Goal: Task Accomplishment & Management: Manage account settings

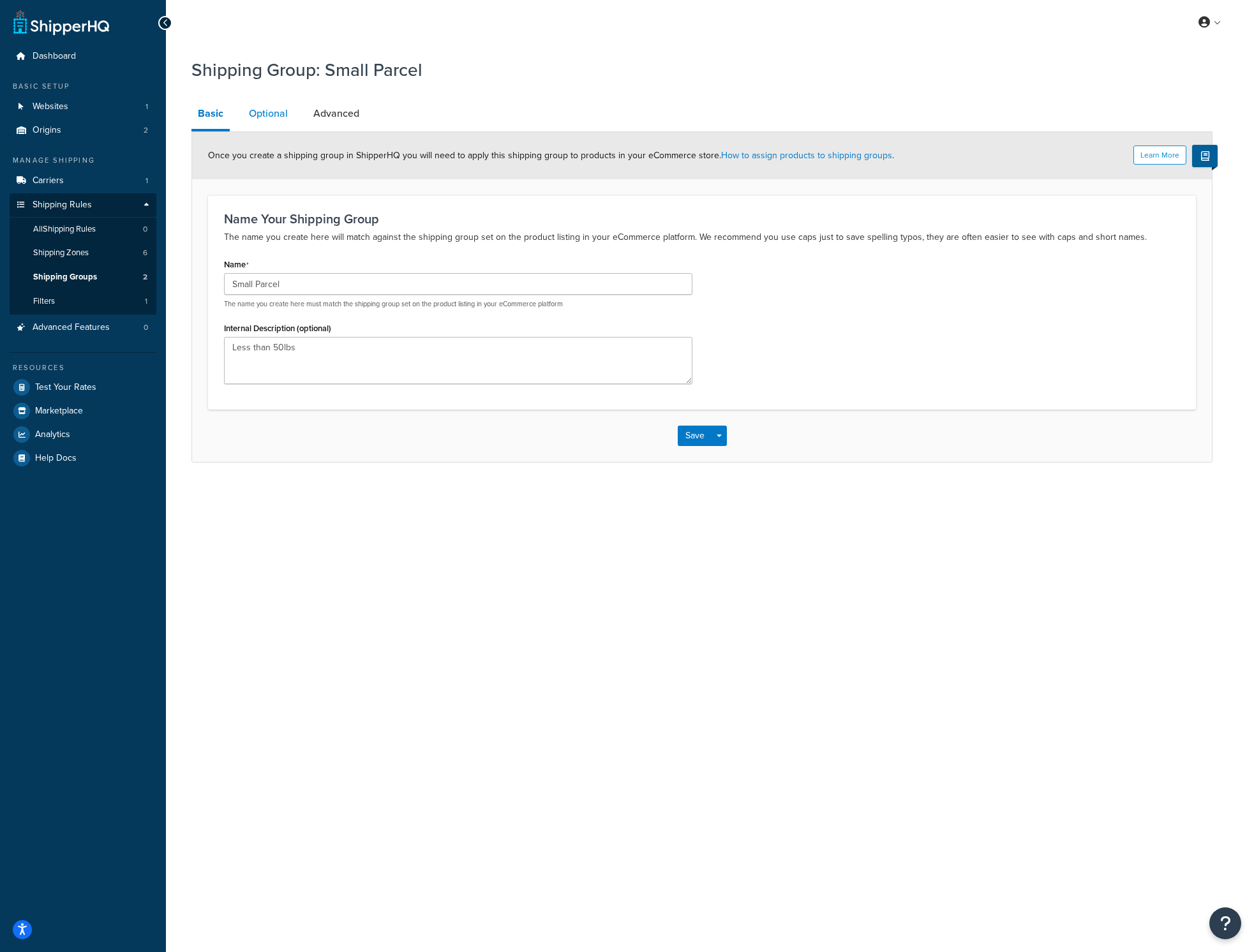
click at [263, 104] on link "Optional" at bounding box center [268, 113] width 52 height 31
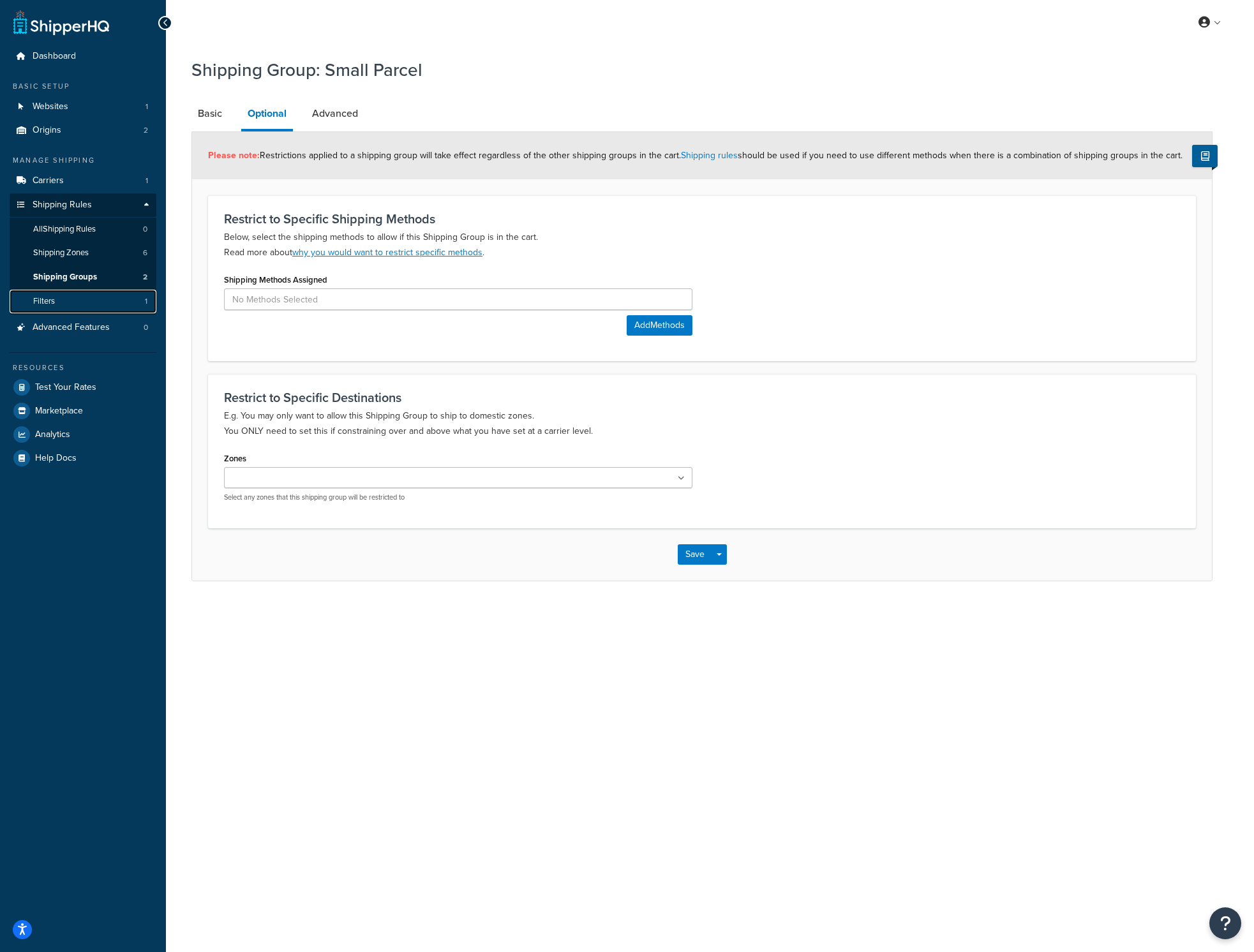
click at [73, 308] on link "Filters 1" at bounding box center [83, 301] width 147 height 24
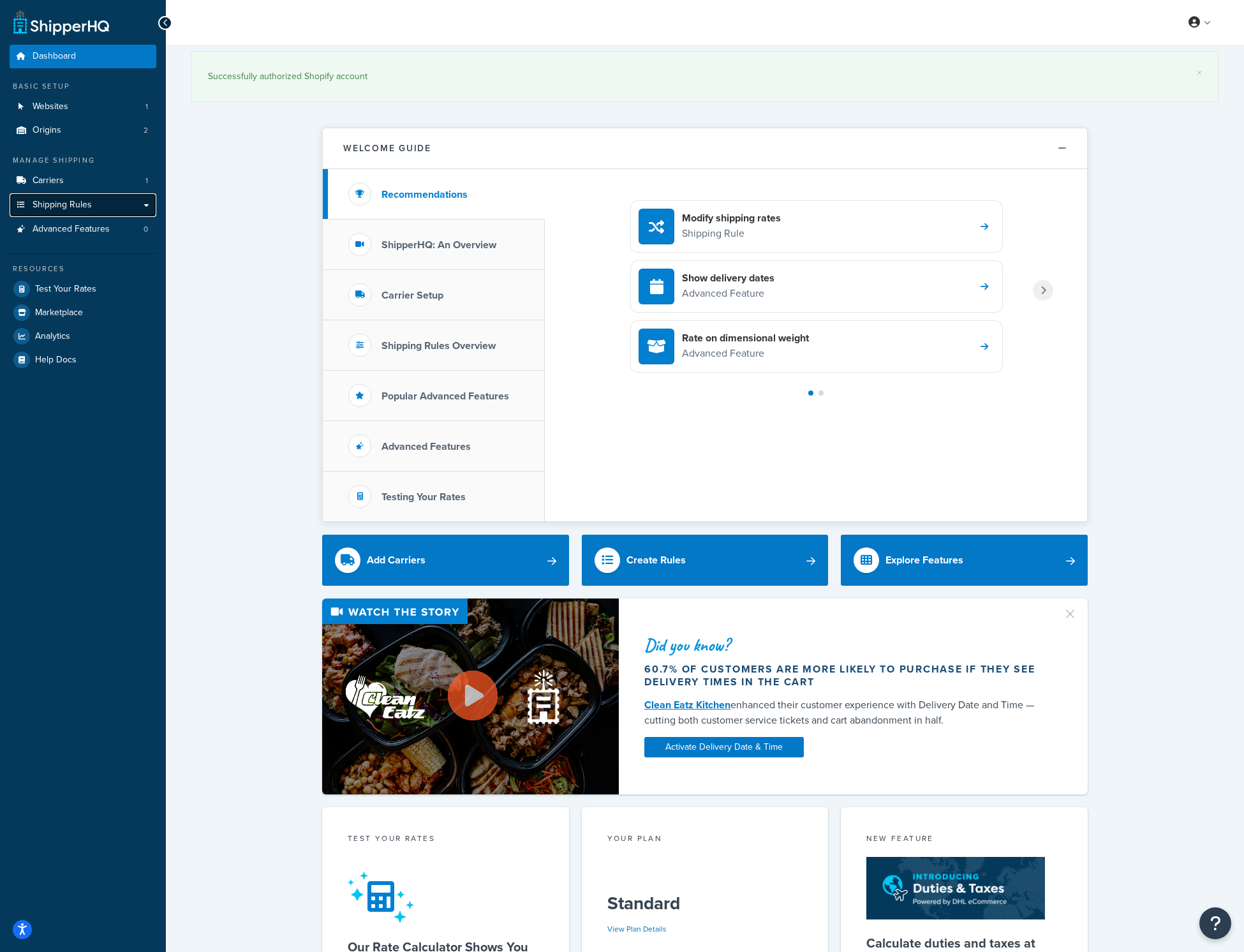
click at [59, 203] on span "Shipping Rules" at bounding box center [62, 205] width 59 height 11
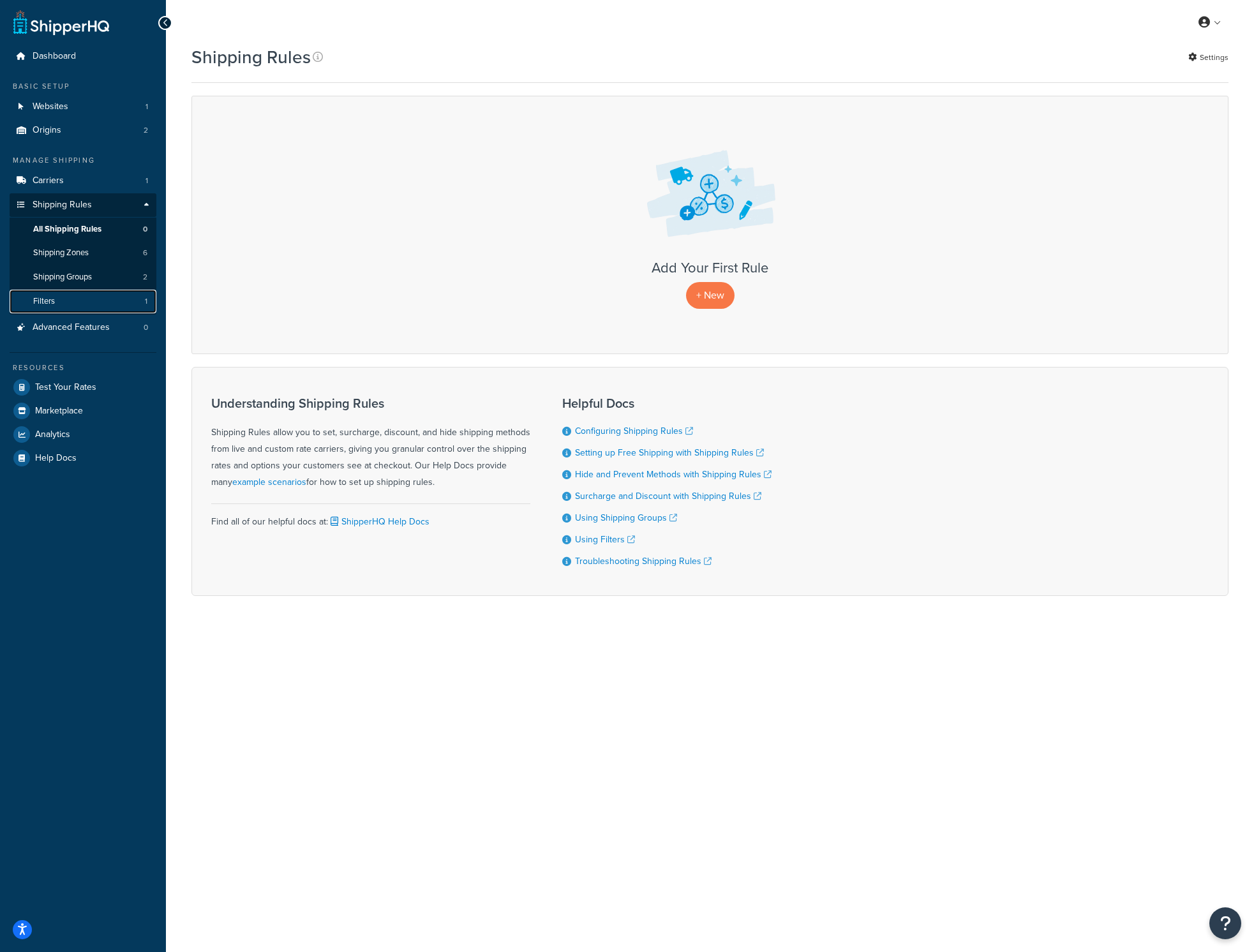
click at [51, 300] on span "Filters" at bounding box center [44, 302] width 22 height 11
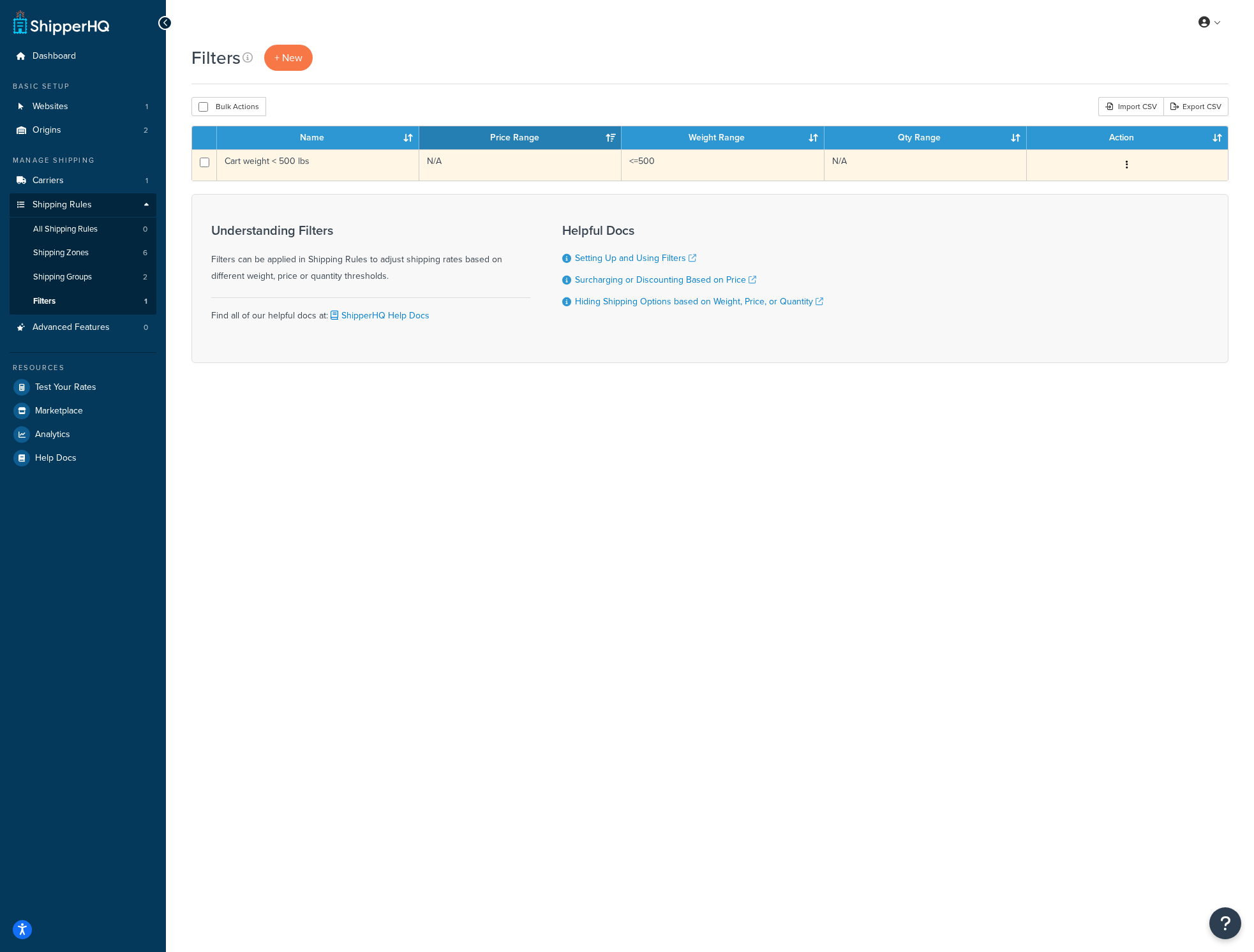
click at [289, 169] on td "Cart weight < 500 lbs" at bounding box center [318, 165] width 203 height 31
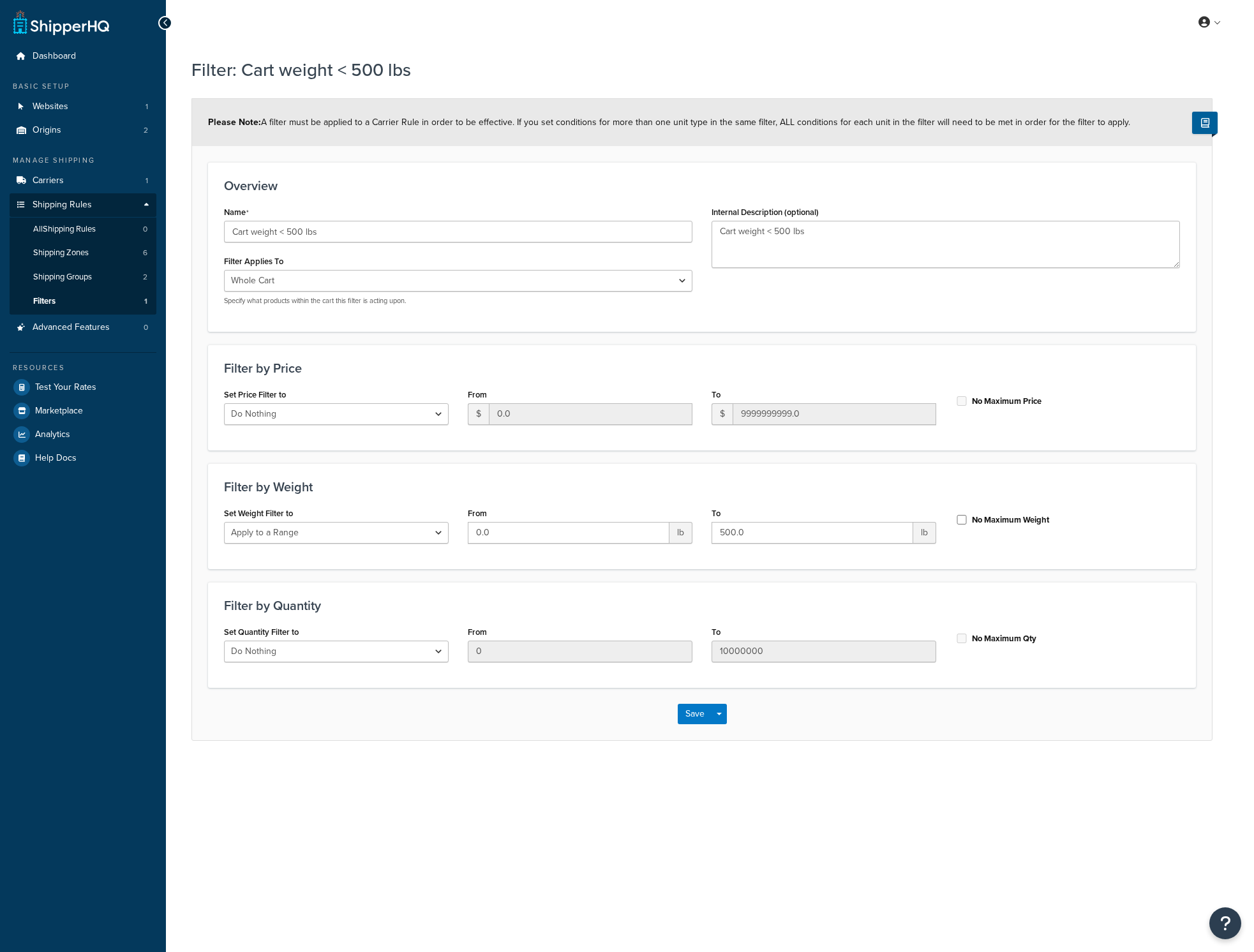
select select "range"
click at [169, 23] on div at bounding box center [165, 22] width 14 height 14
click at [106, 226] on link "All Shipping Rules 0" at bounding box center [83, 229] width 147 height 24
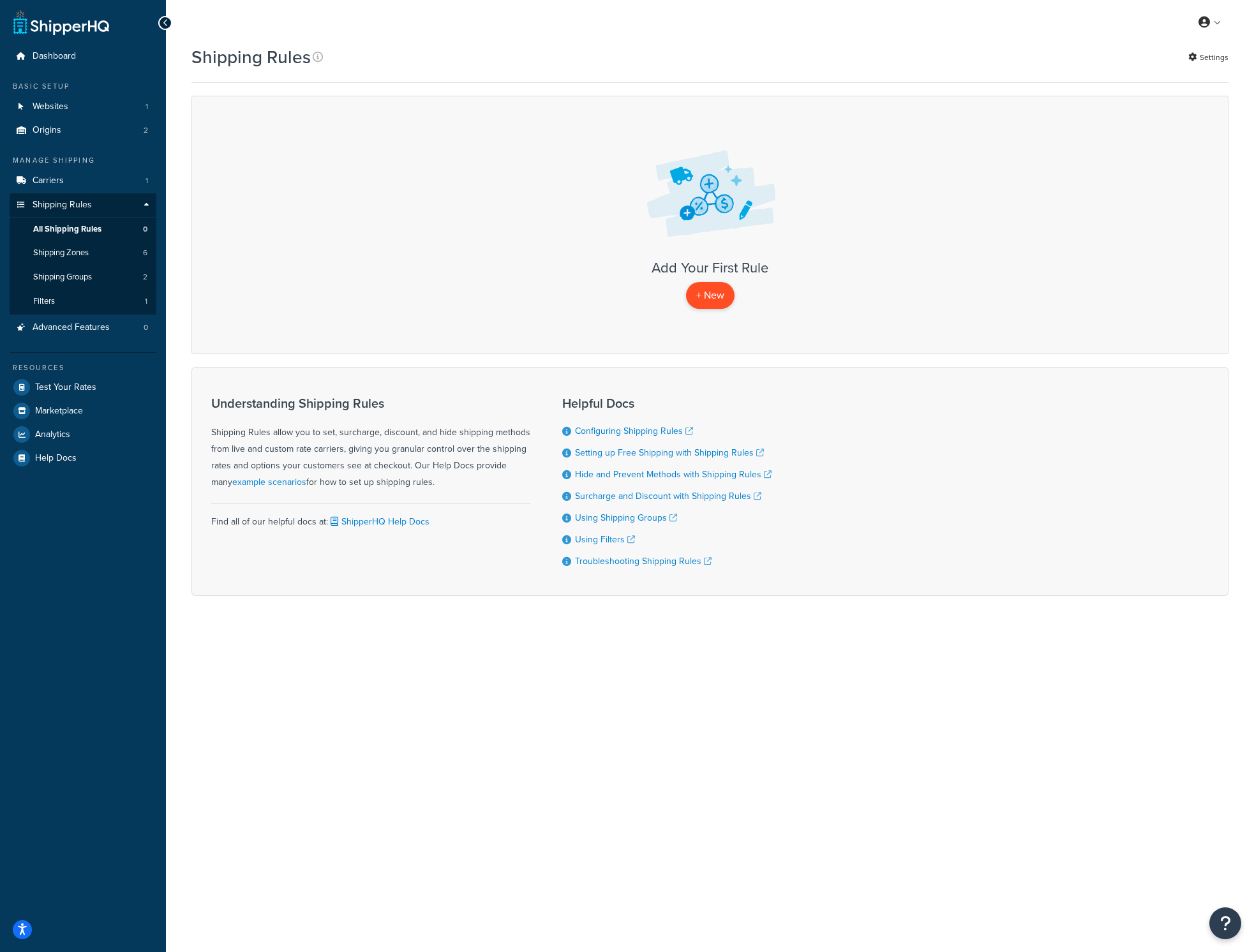
click at [718, 296] on p "+ New" at bounding box center [710, 295] width 48 height 26
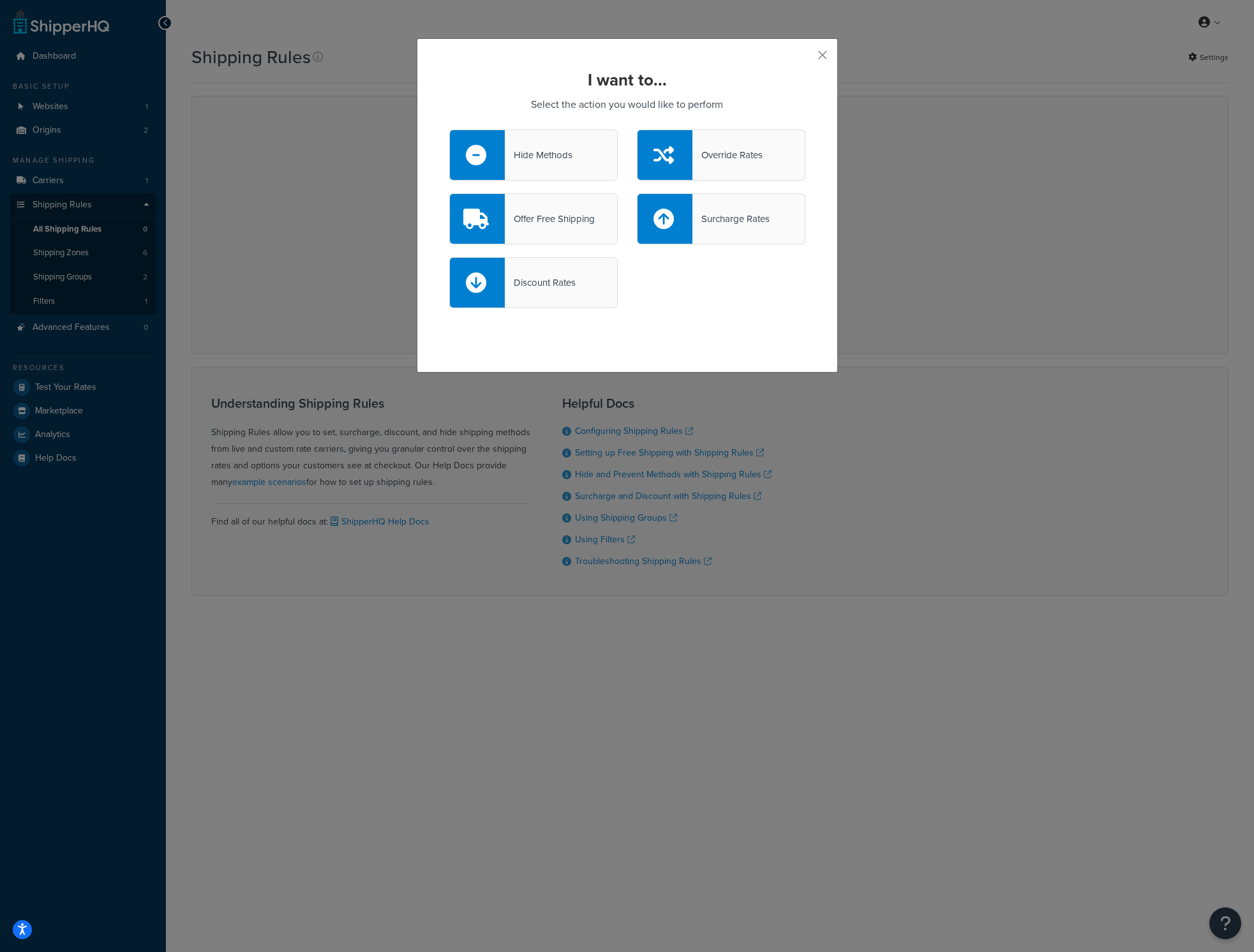
click at [576, 164] on div "Hide Methods" at bounding box center [534, 155] width 169 height 51
click at [0, 0] on input "Hide Methods" at bounding box center [0, 0] width 0 height 0
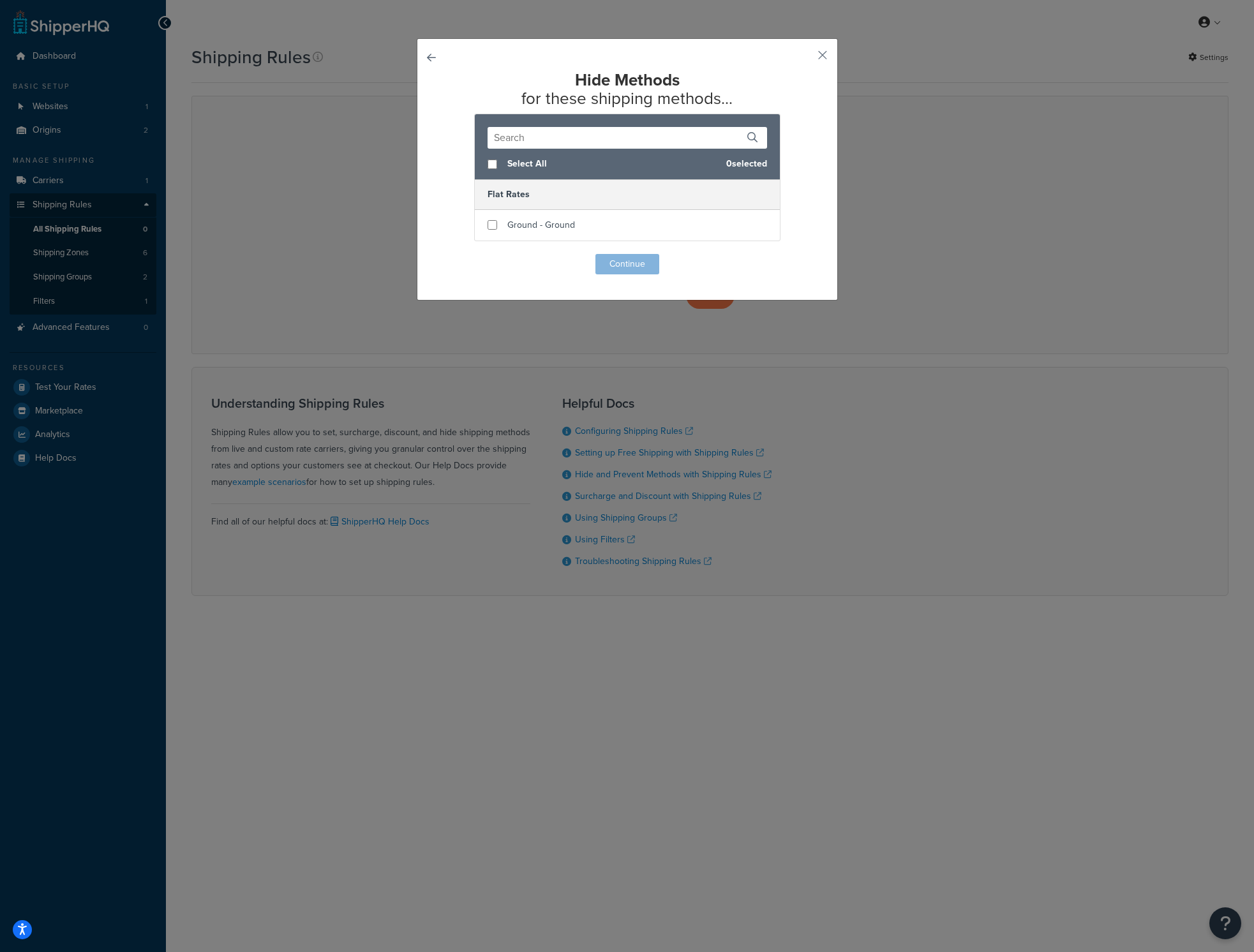
click at [449, 254] on button "button" at bounding box center [449, 254] width 0 height 0
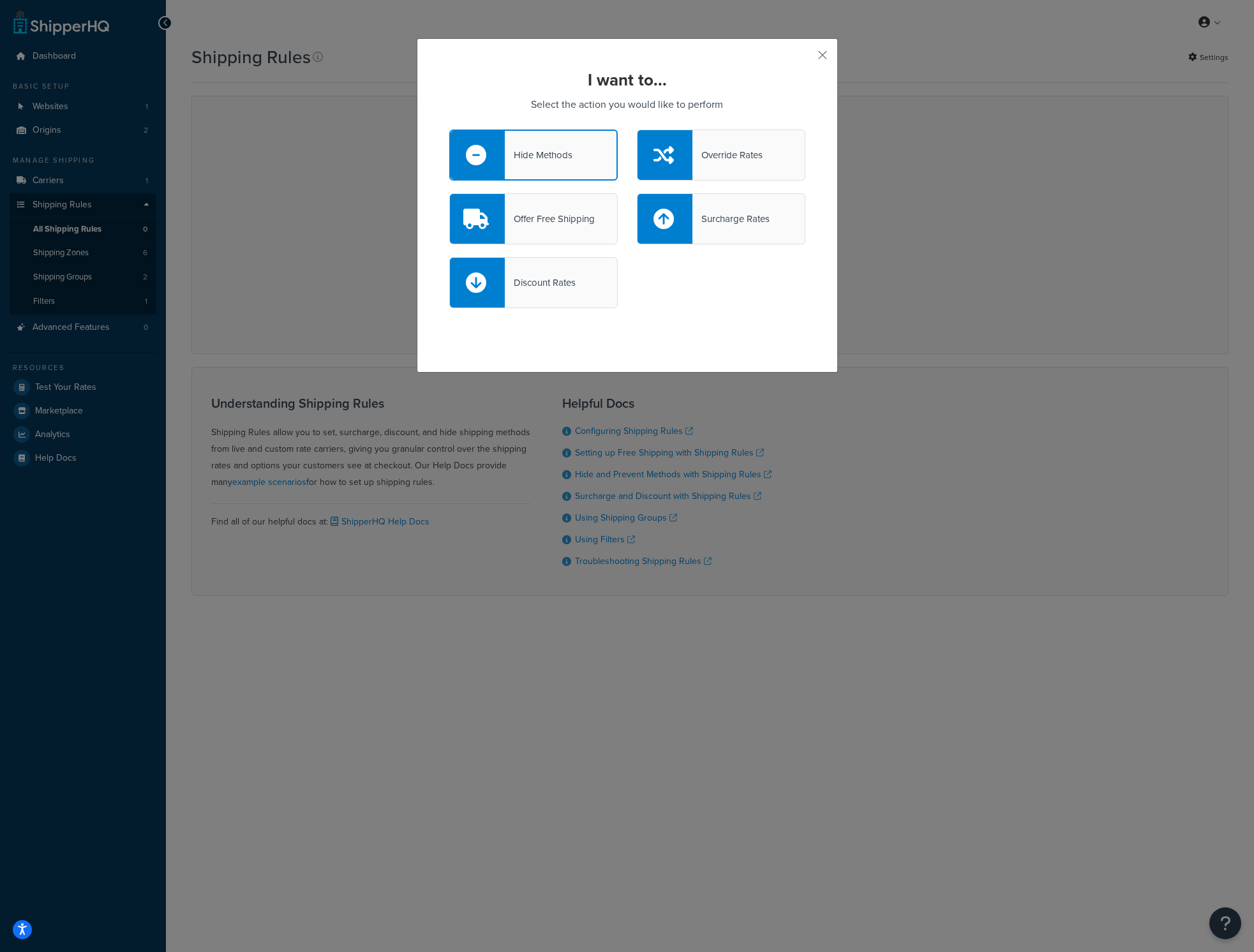
click at [686, 147] on div at bounding box center [665, 155] width 55 height 50
click at [0, 0] on input "Override Rates" at bounding box center [0, 0] width 0 height 0
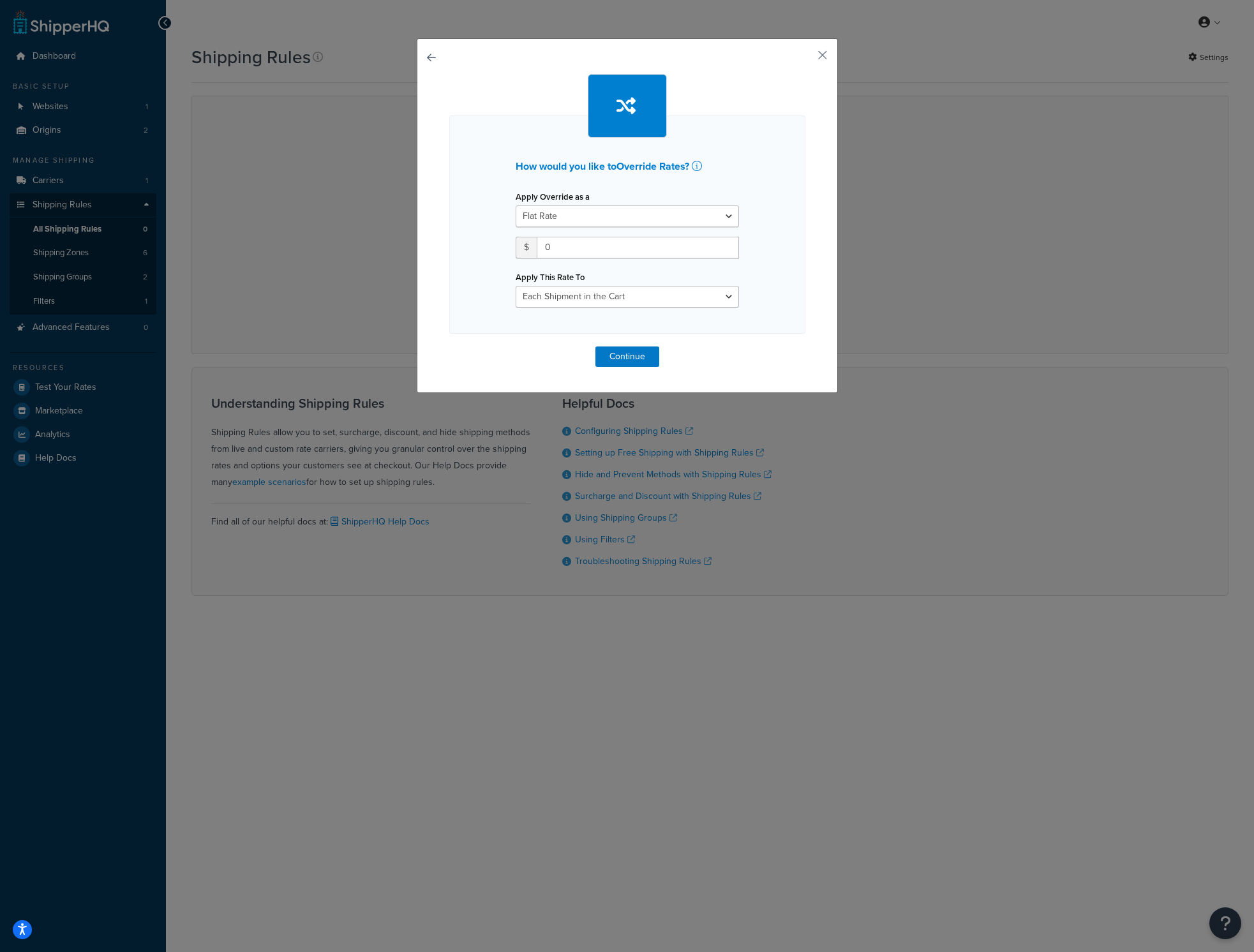
click at [449, 347] on button "button" at bounding box center [449, 347] width 0 height 0
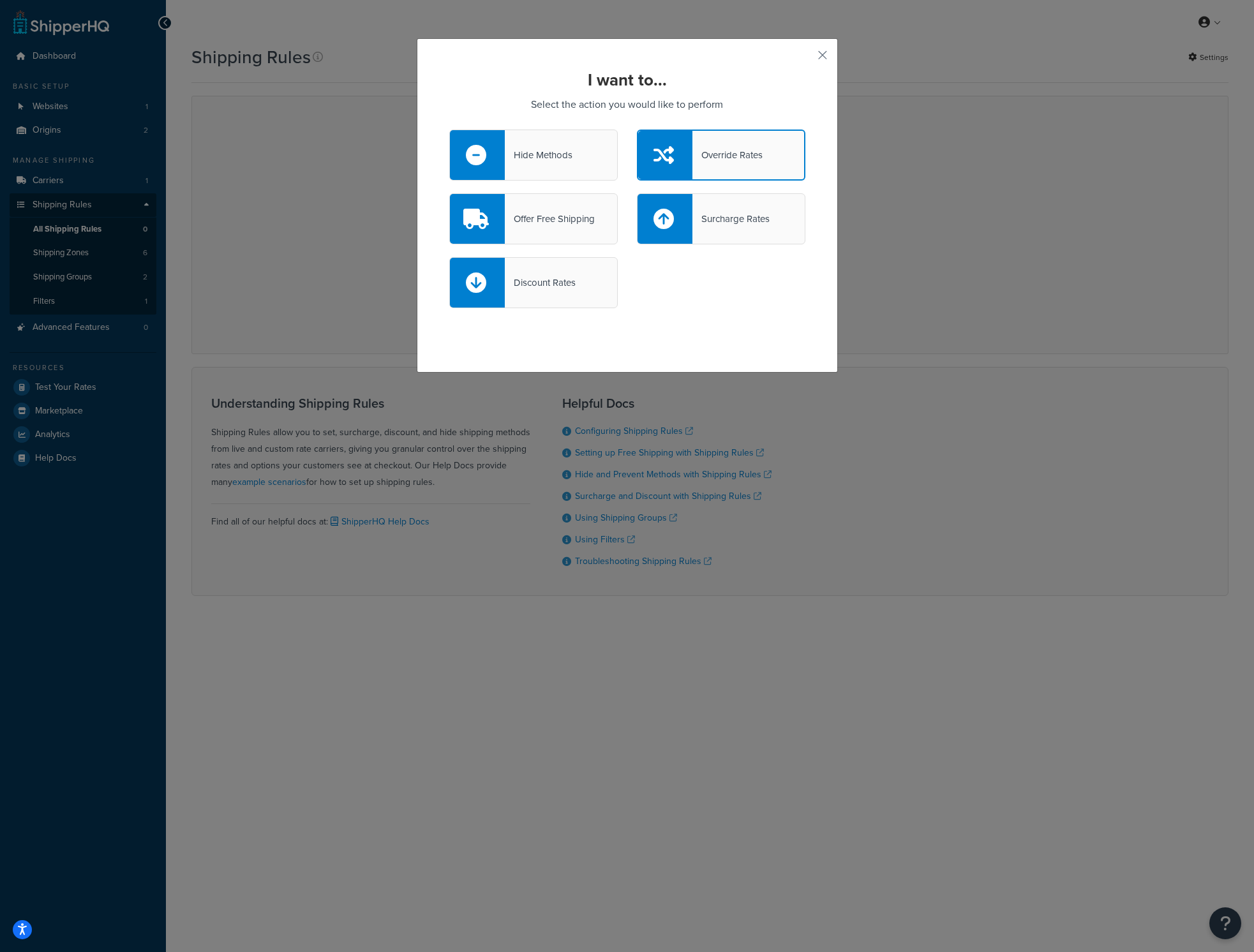
click at [508, 212] on div "Offer Free Shipping" at bounding box center [550, 219] width 90 height 18
click at [0, 0] on input "Offer Free Shipping" at bounding box center [0, 0] width 0 height 0
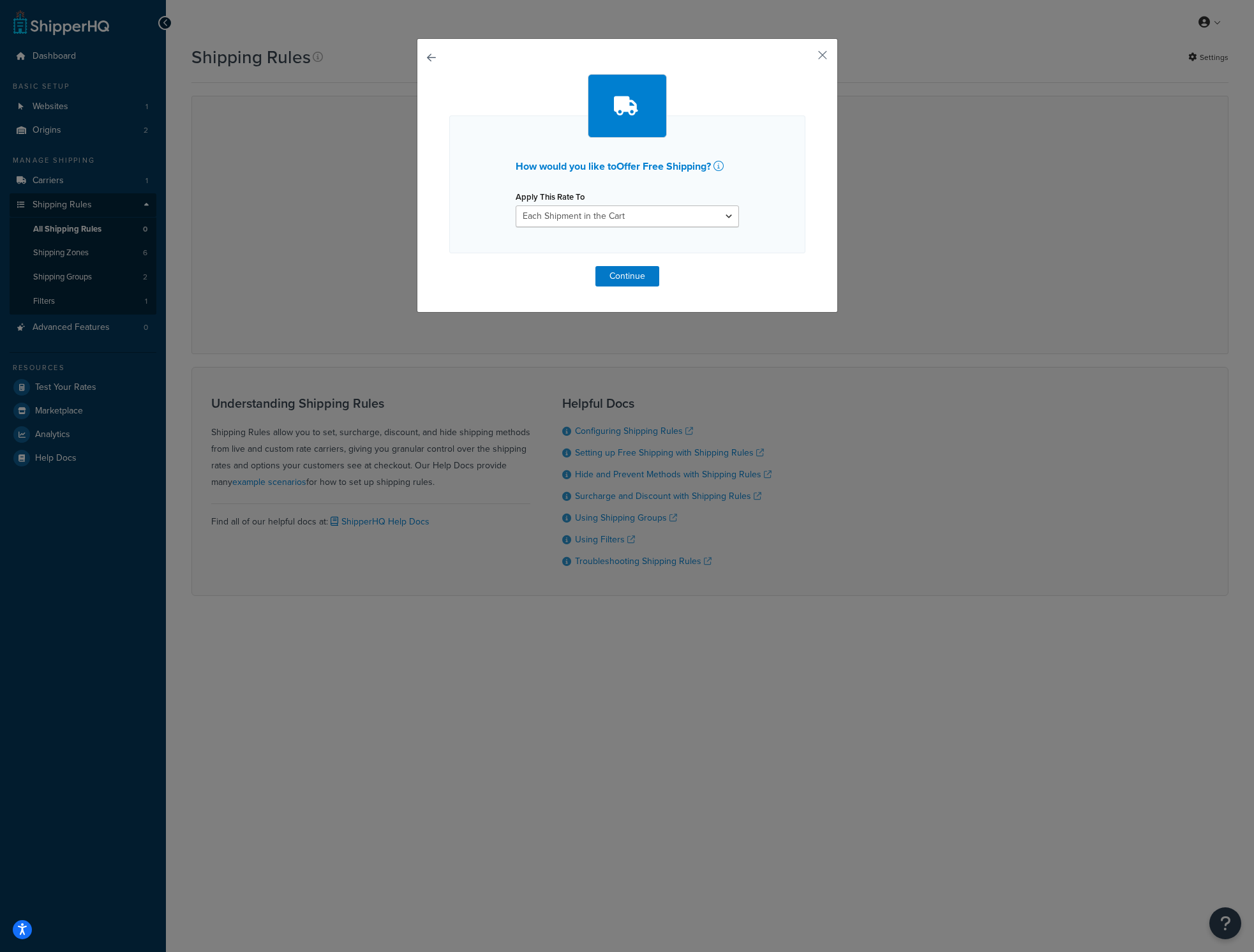
click at [417, 56] on div "How would you like to Offer Free Shipping ? Apply This Rate To Each Shipment in…" at bounding box center [627, 175] width 421 height 275
click at [421, 54] on div "How would you like to Offer Free Shipping ? Apply This Rate To Each Shipment in…" at bounding box center [627, 175] width 421 height 275
click at [449, 266] on button "button" at bounding box center [449, 266] width 0 height 0
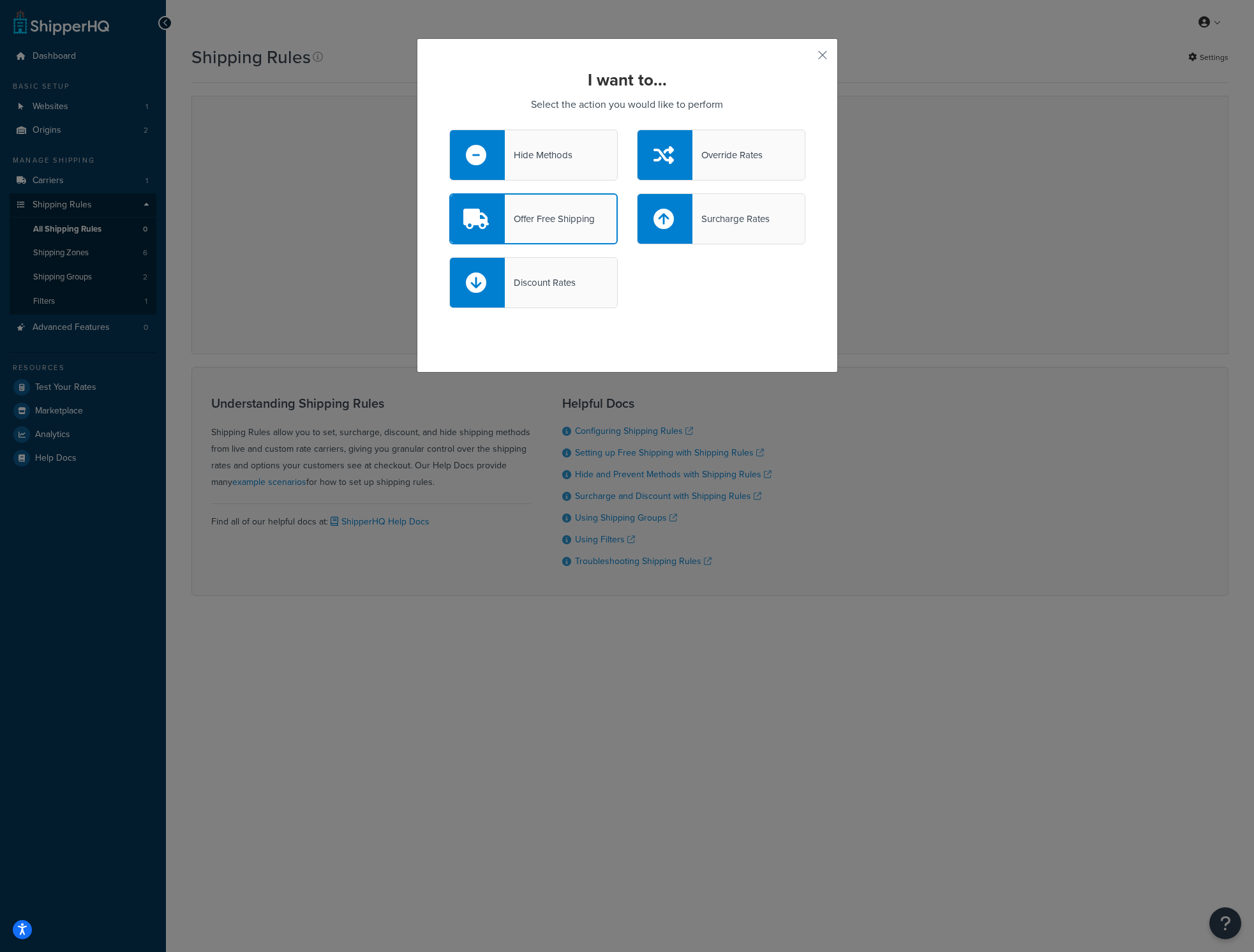
drag, startPoint x: 759, startPoint y: 228, endPoint x: 849, endPoint y: 232, distance: 90.1
click at [760, 228] on div "Surcharge Rates" at bounding box center [721, 218] width 169 height 51
click at [0, 0] on input "Surcharge Rates" at bounding box center [0, 0] width 0 height 0
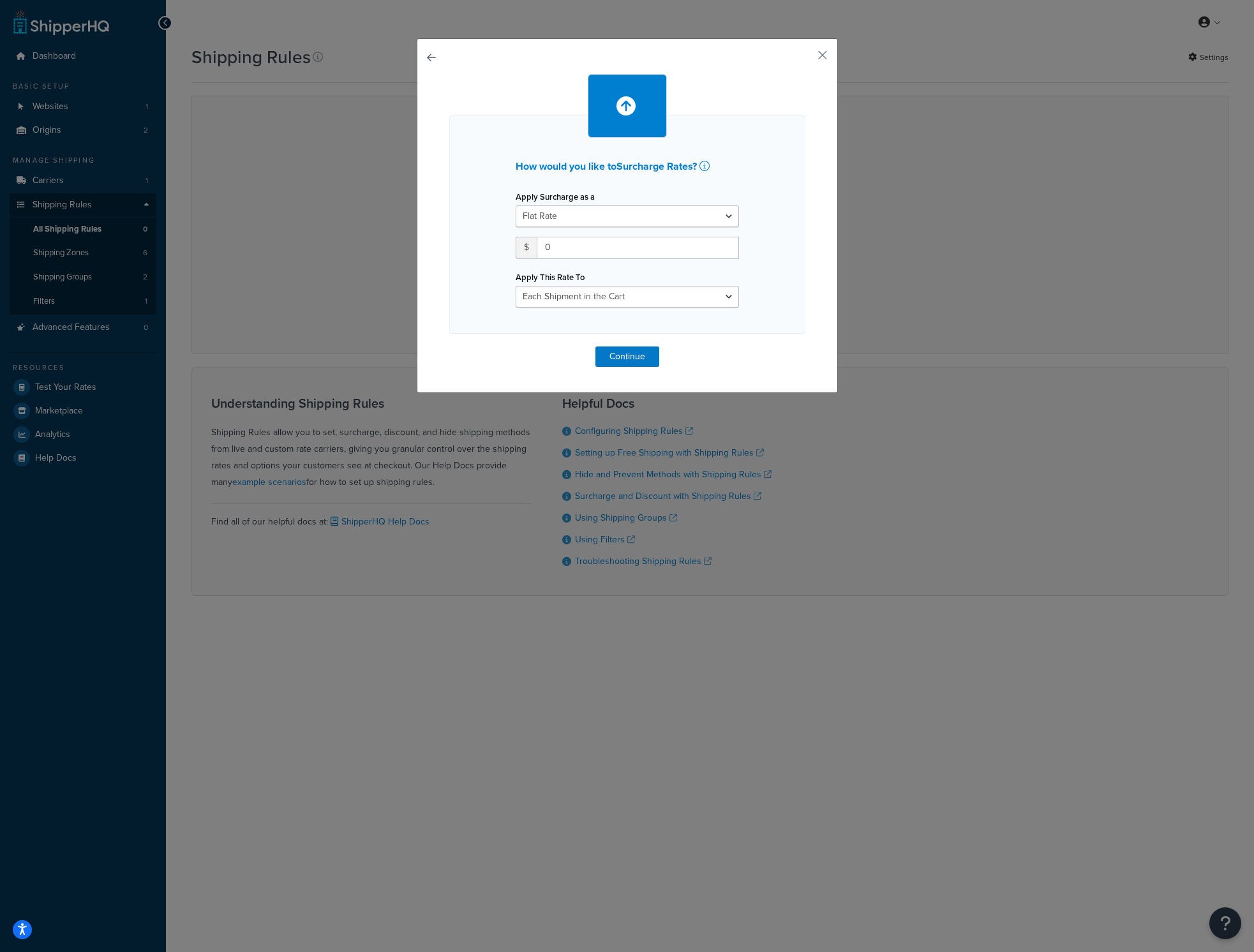
click at [449, 347] on button "button" at bounding box center [449, 347] width 0 height 0
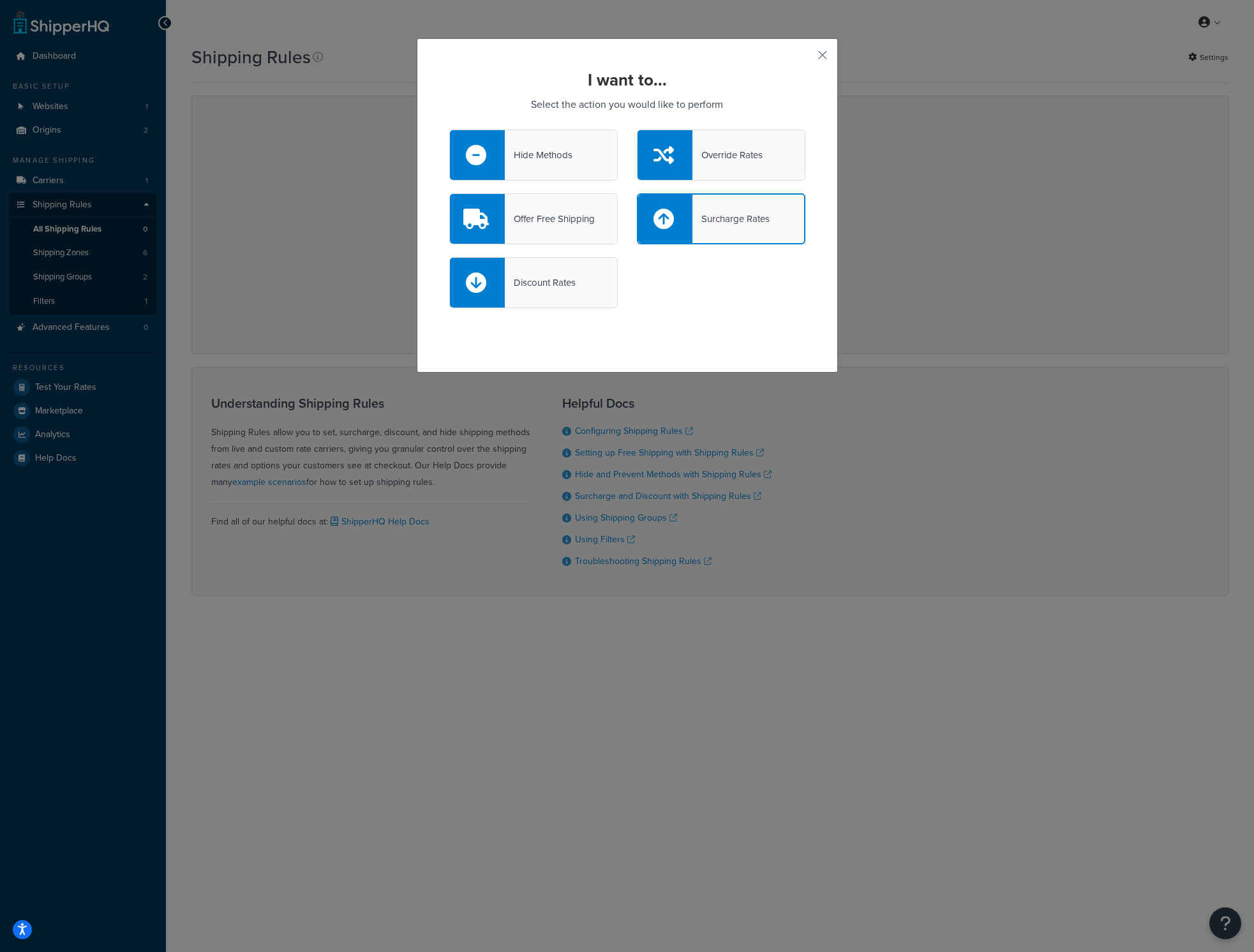
click at [565, 296] on div "Discount Rates" at bounding box center [534, 282] width 169 height 51
click at [0, 0] on input "Discount Rates" at bounding box center [0, 0] width 0 height 0
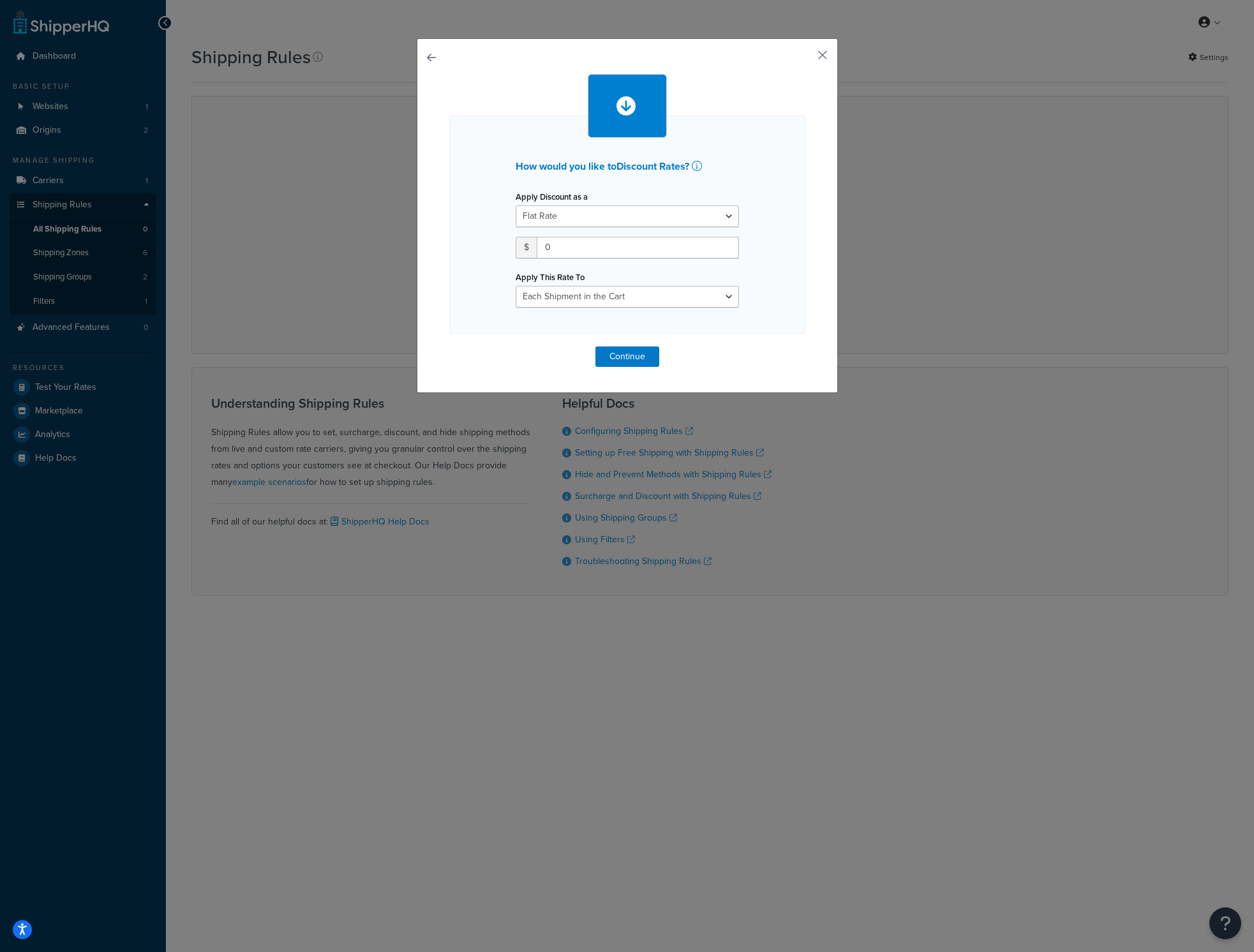
click at [805, 58] on button "button" at bounding box center [803, 59] width 3 height 3
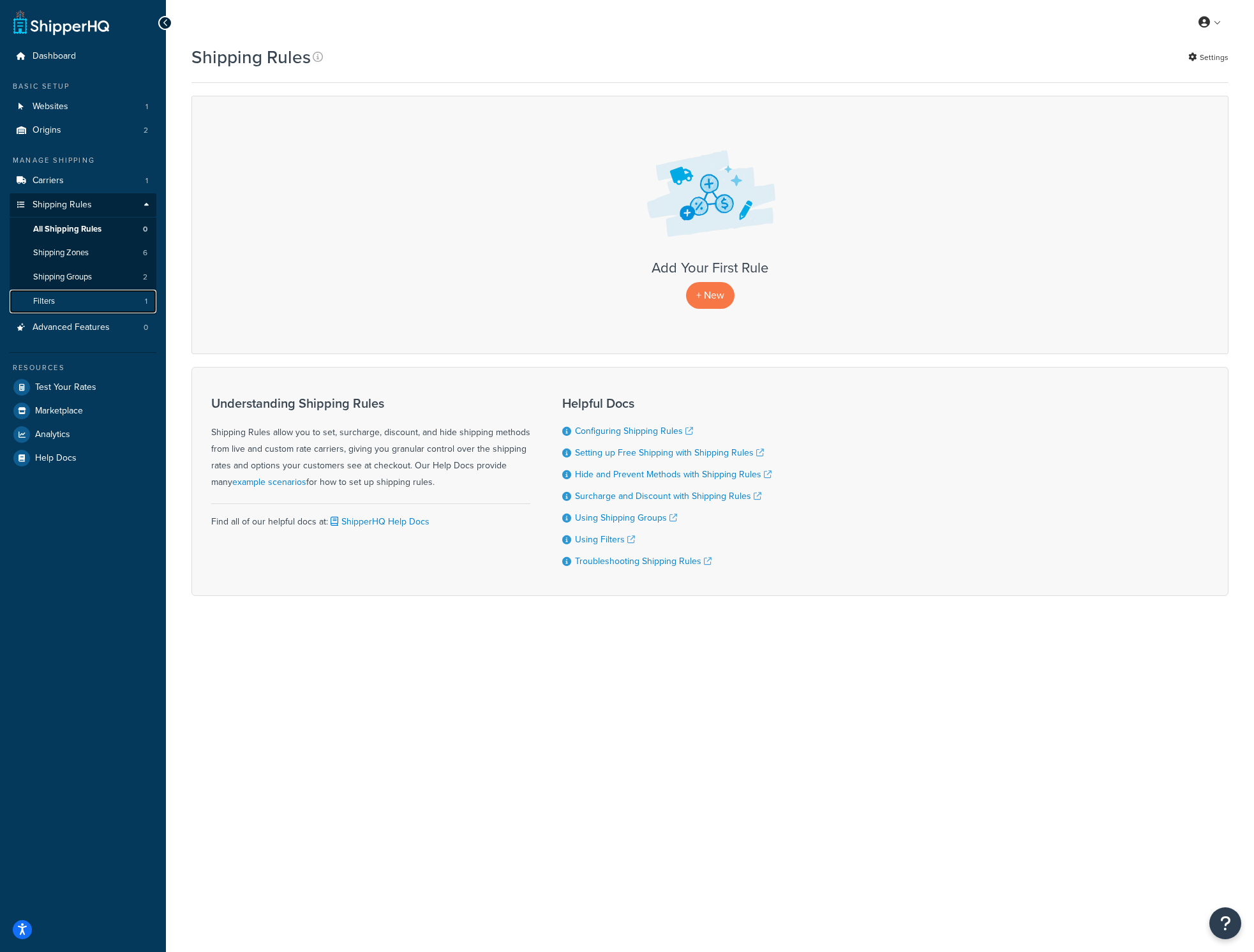
click at [73, 298] on link "Filters 1" at bounding box center [83, 301] width 147 height 24
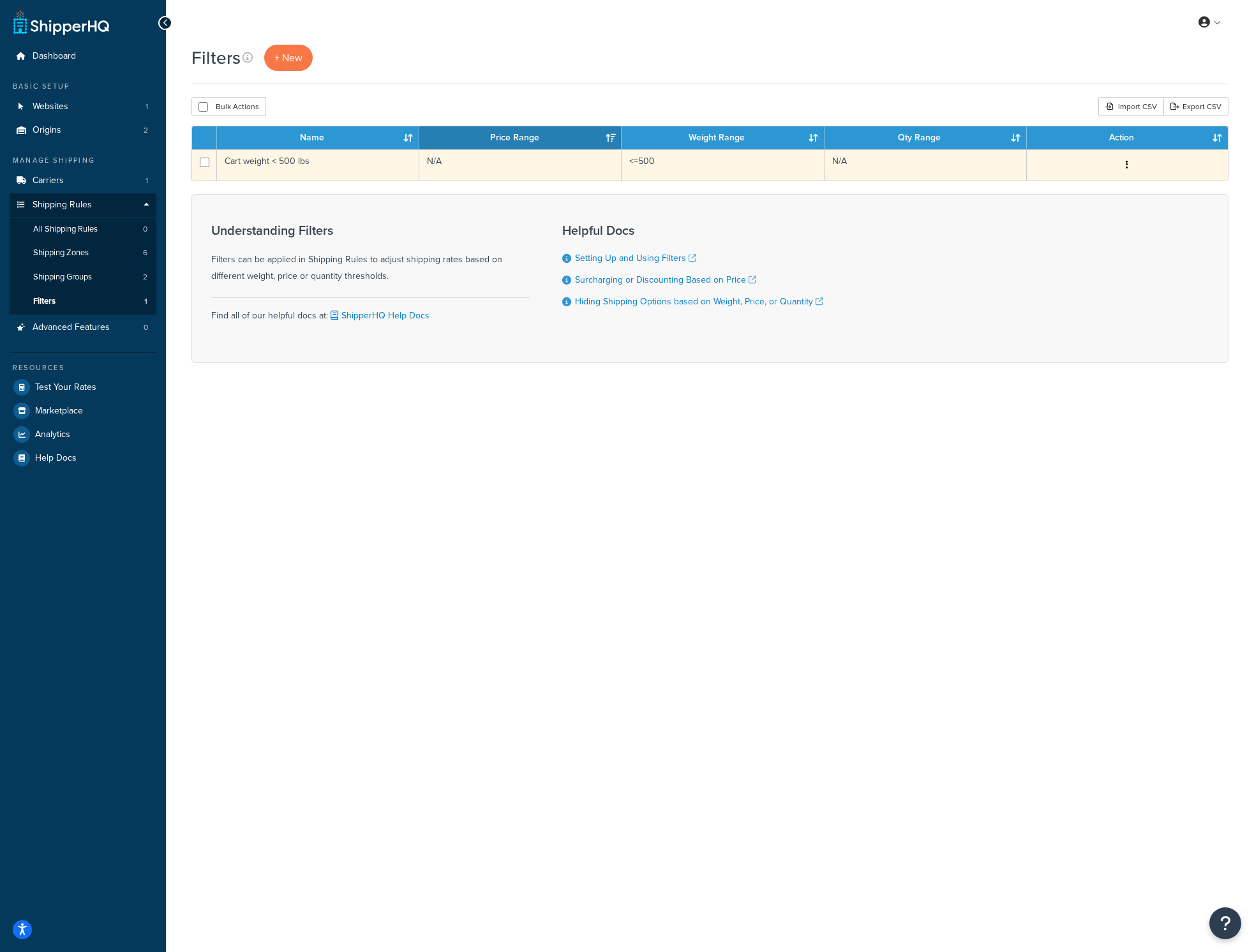
click at [362, 172] on td "Cart weight < 500 lbs" at bounding box center [318, 165] width 203 height 31
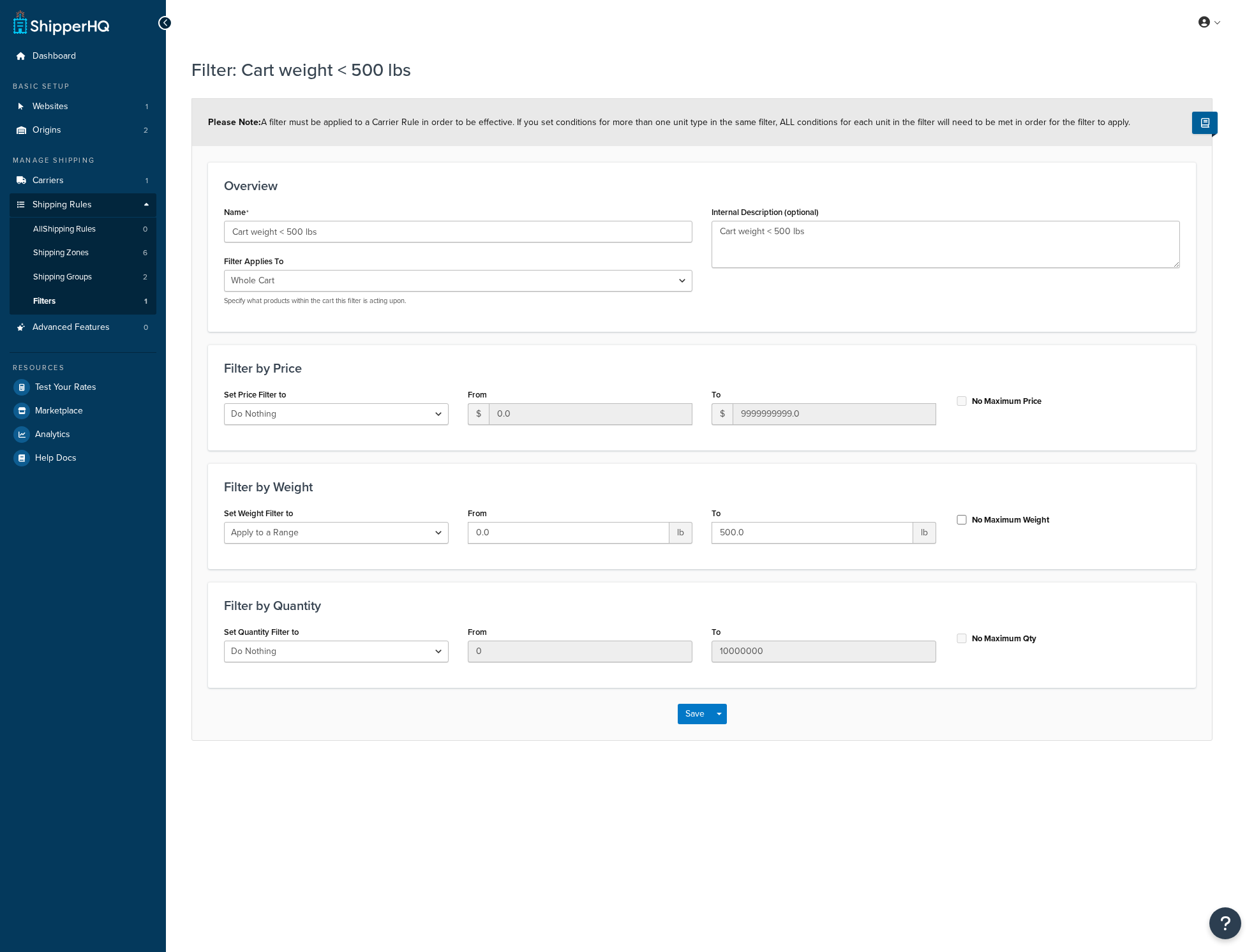
select select "range"
click at [71, 56] on span "Dashboard" at bounding box center [54, 56] width 43 height 11
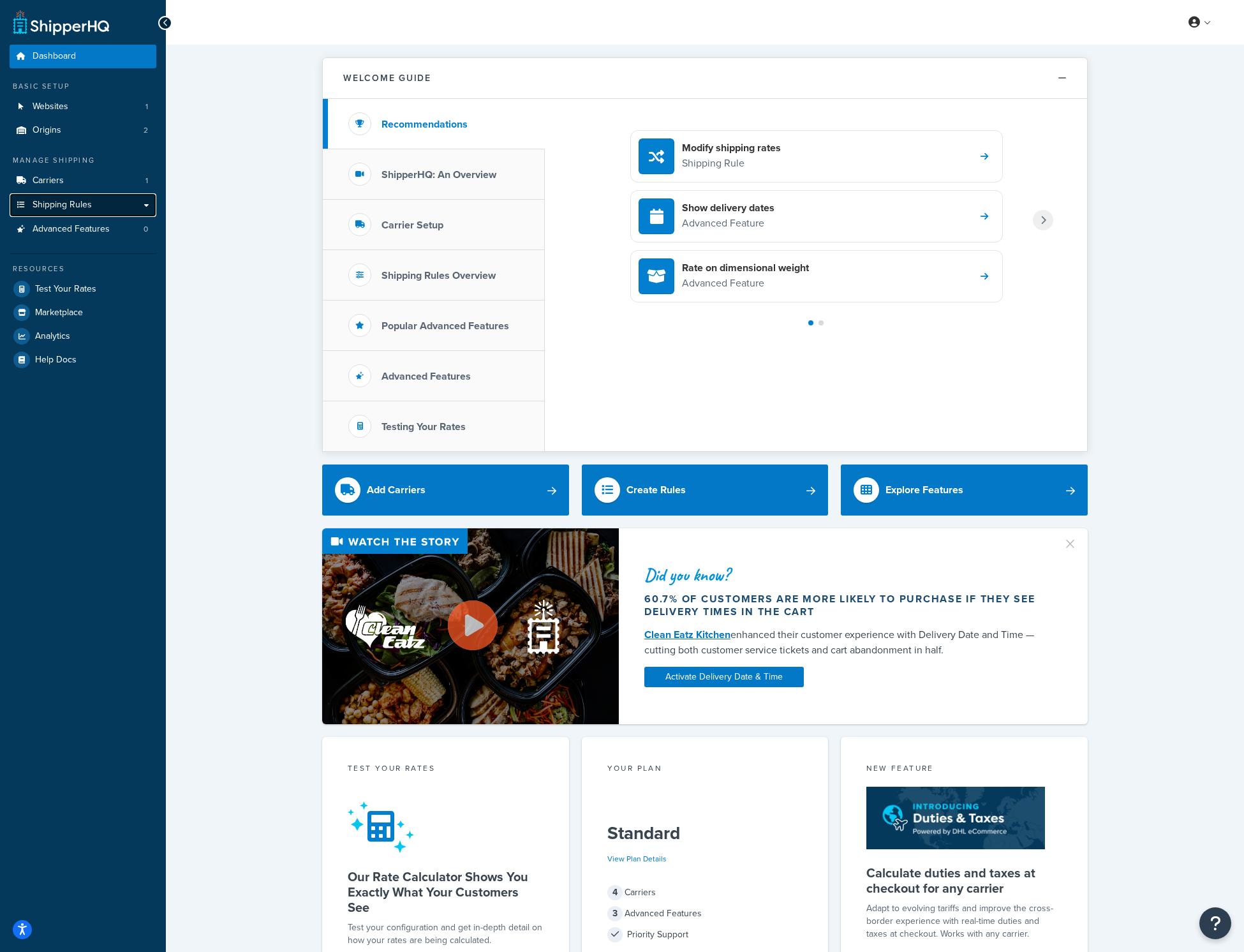
click at [67, 207] on span "Shipping Rules" at bounding box center [62, 205] width 59 height 11
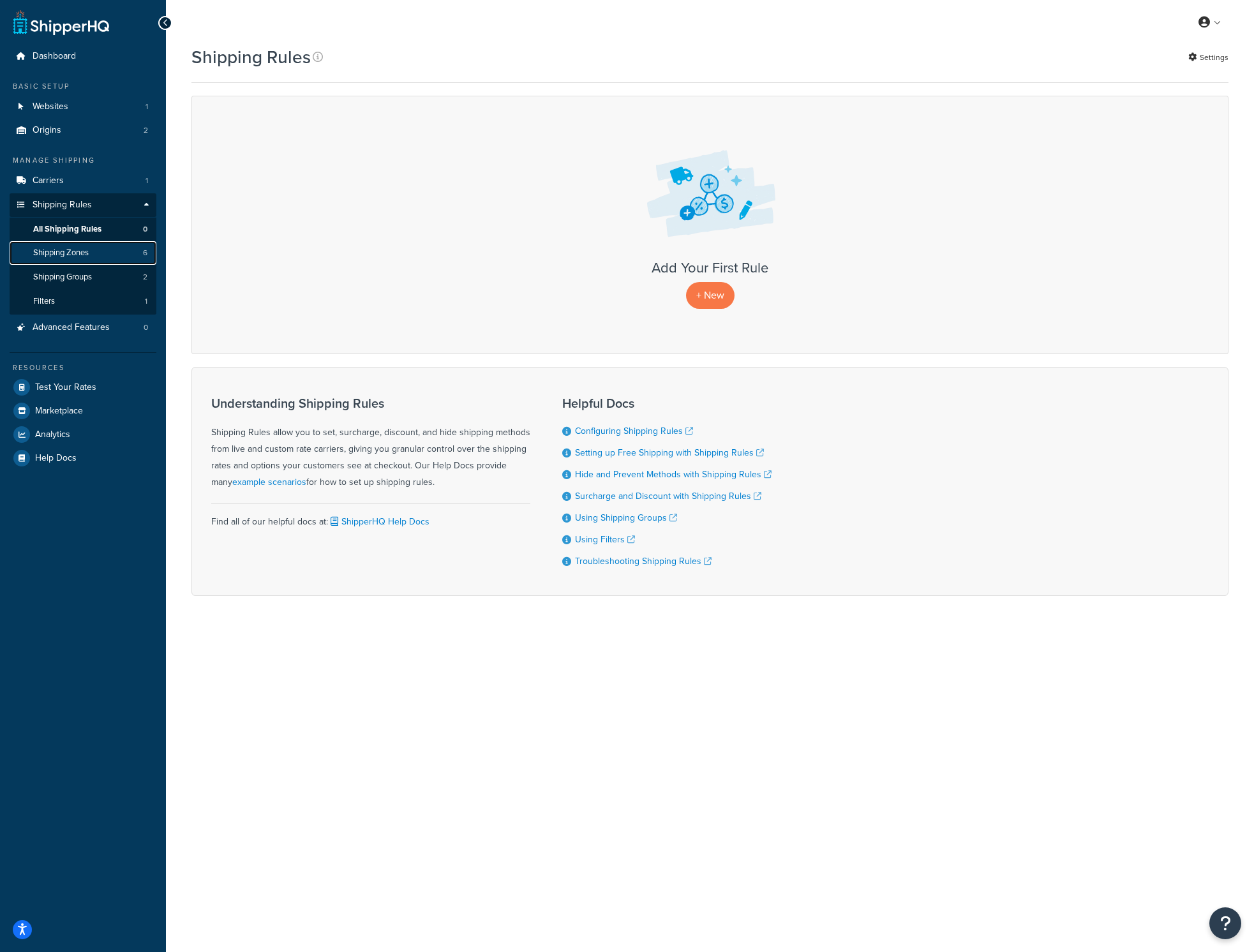
click at [69, 243] on link "Shipping Zones 6" at bounding box center [83, 253] width 147 height 24
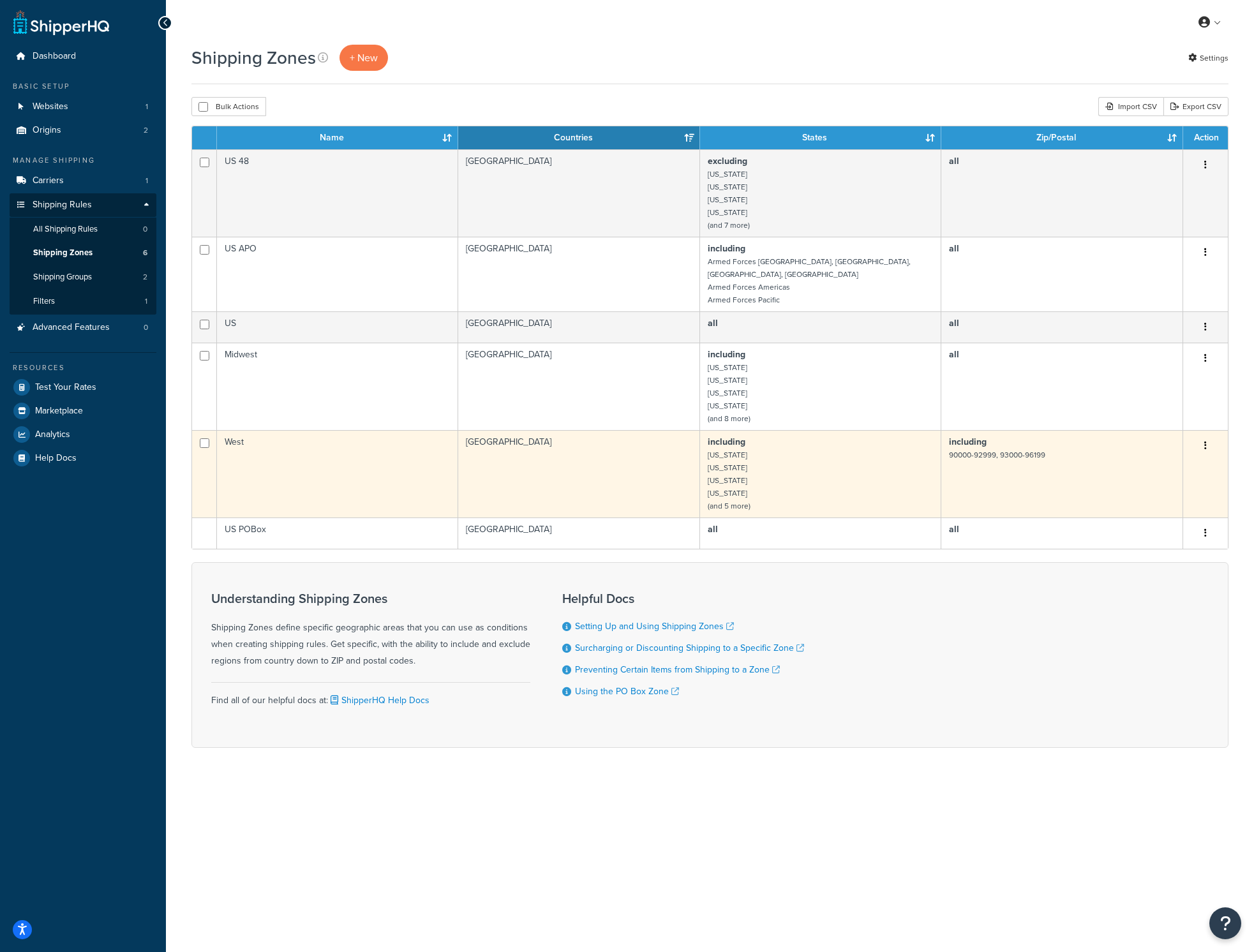
click at [414, 438] on td "West" at bounding box center [337, 474] width 241 height 88
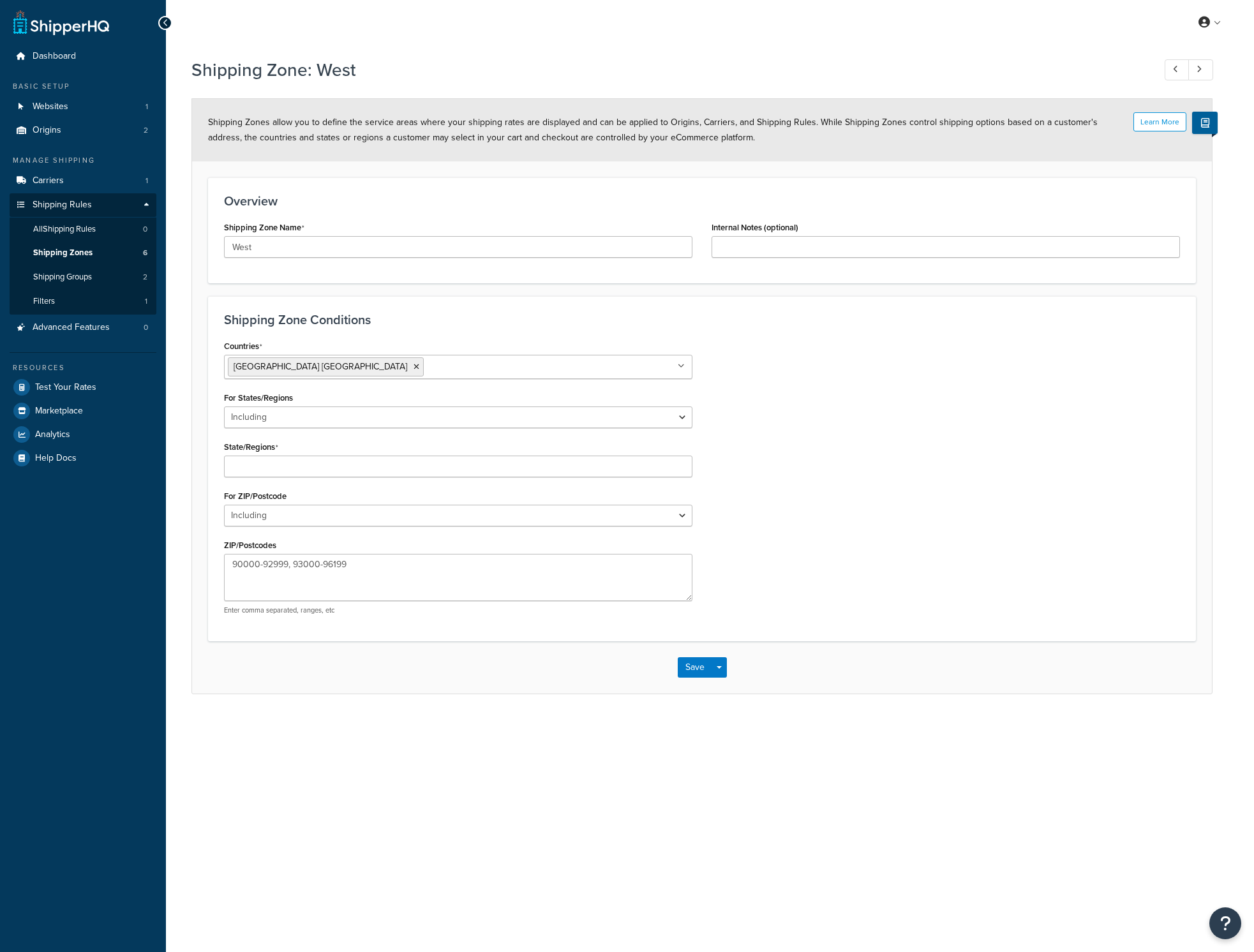
select select "including"
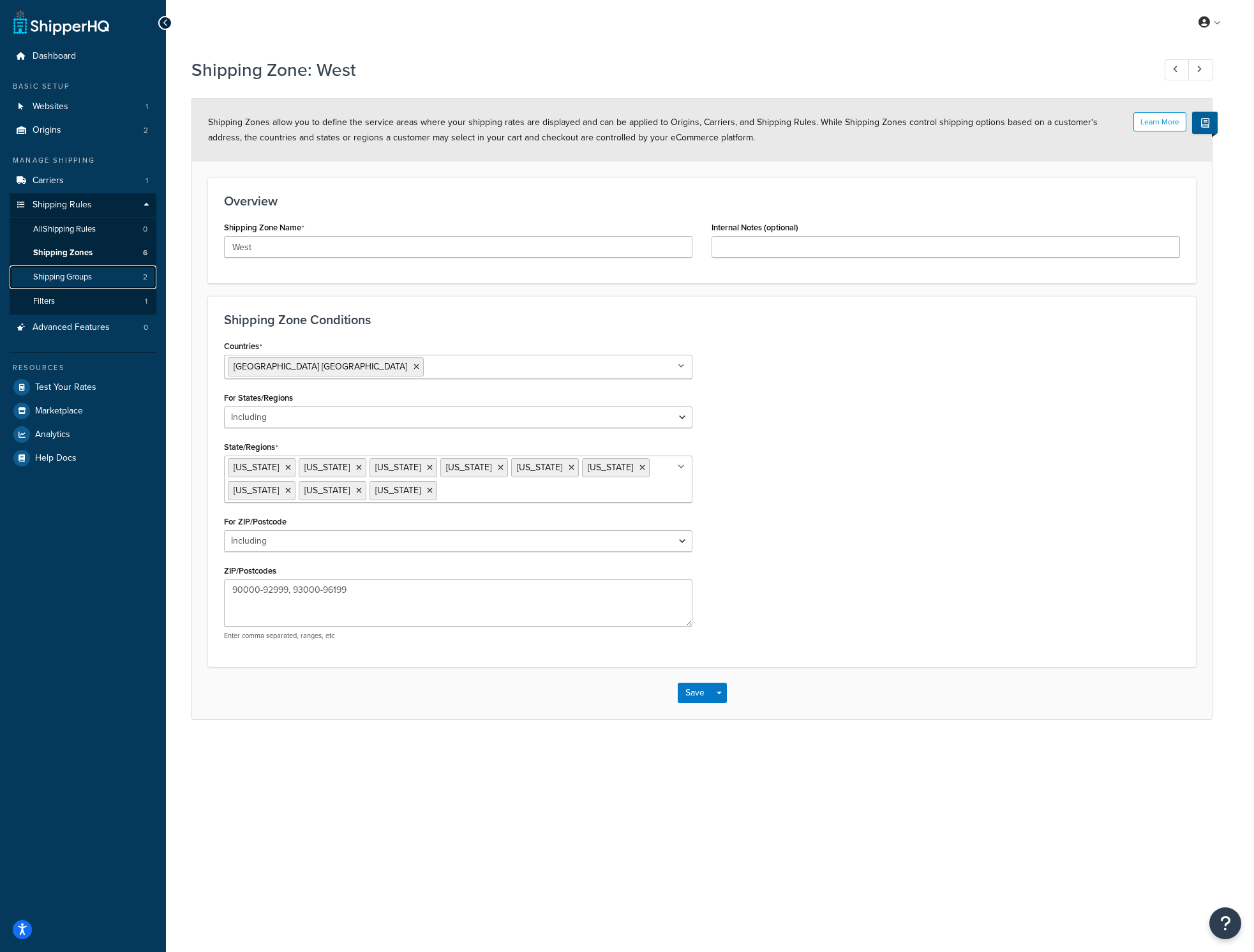
click at [100, 283] on link "Shipping Groups 2" at bounding box center [83, 277] width 147 height 24
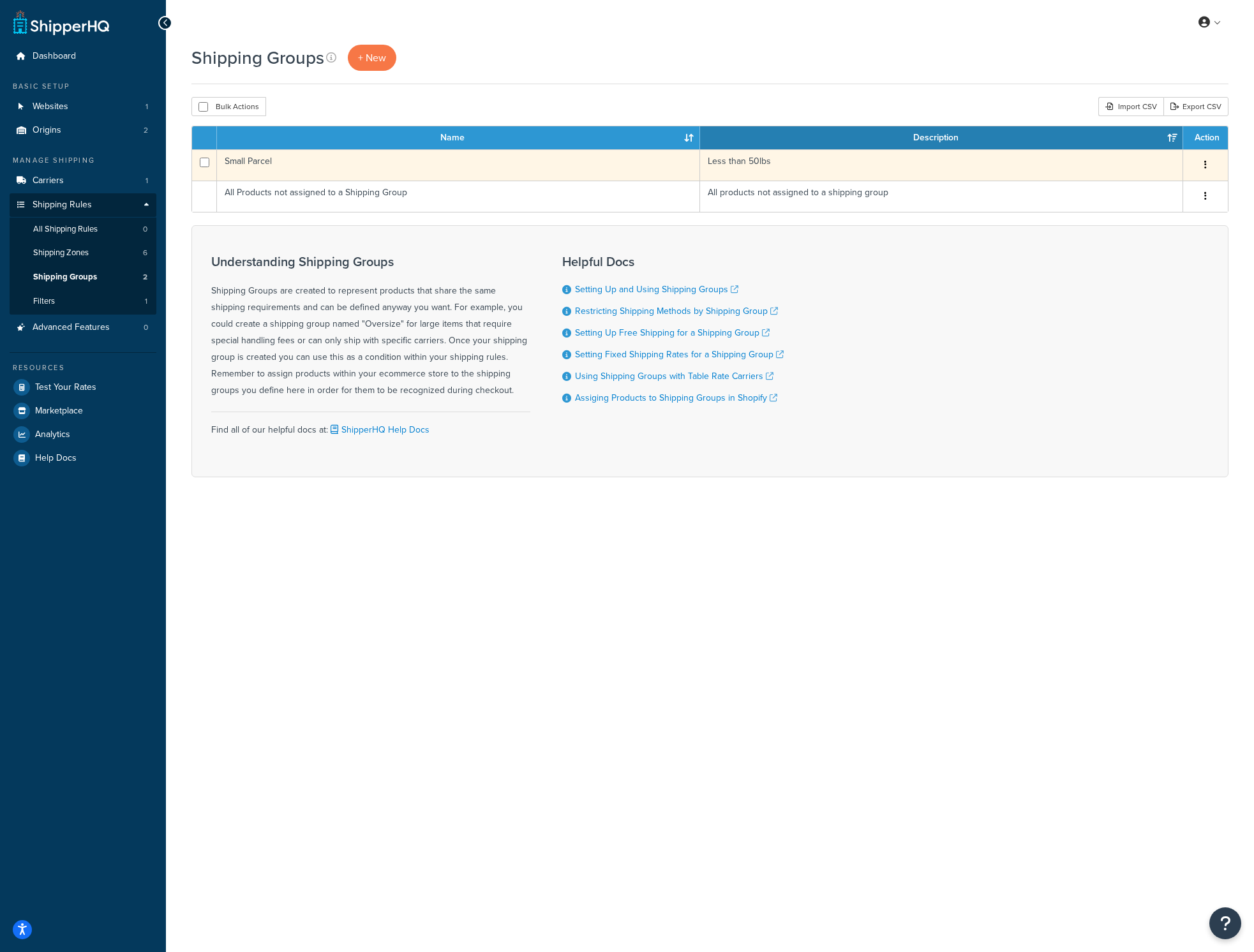
click at [326, 168] on td "Small Parcel" at bounding box center [458, 165] width 483 height 31
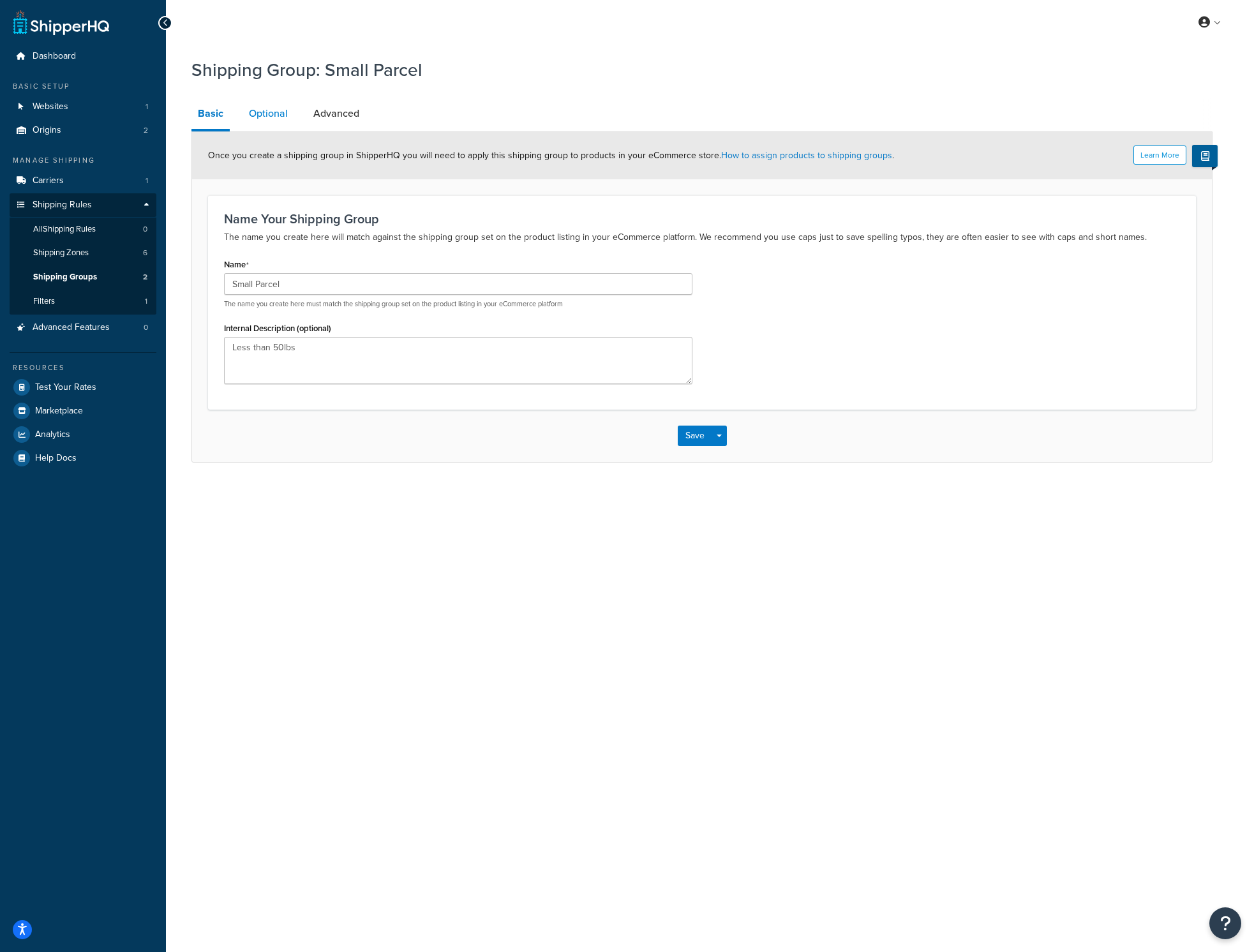
click at [264, 111] on link "Optional" at bounding box center [268, 113] width 52 height 31
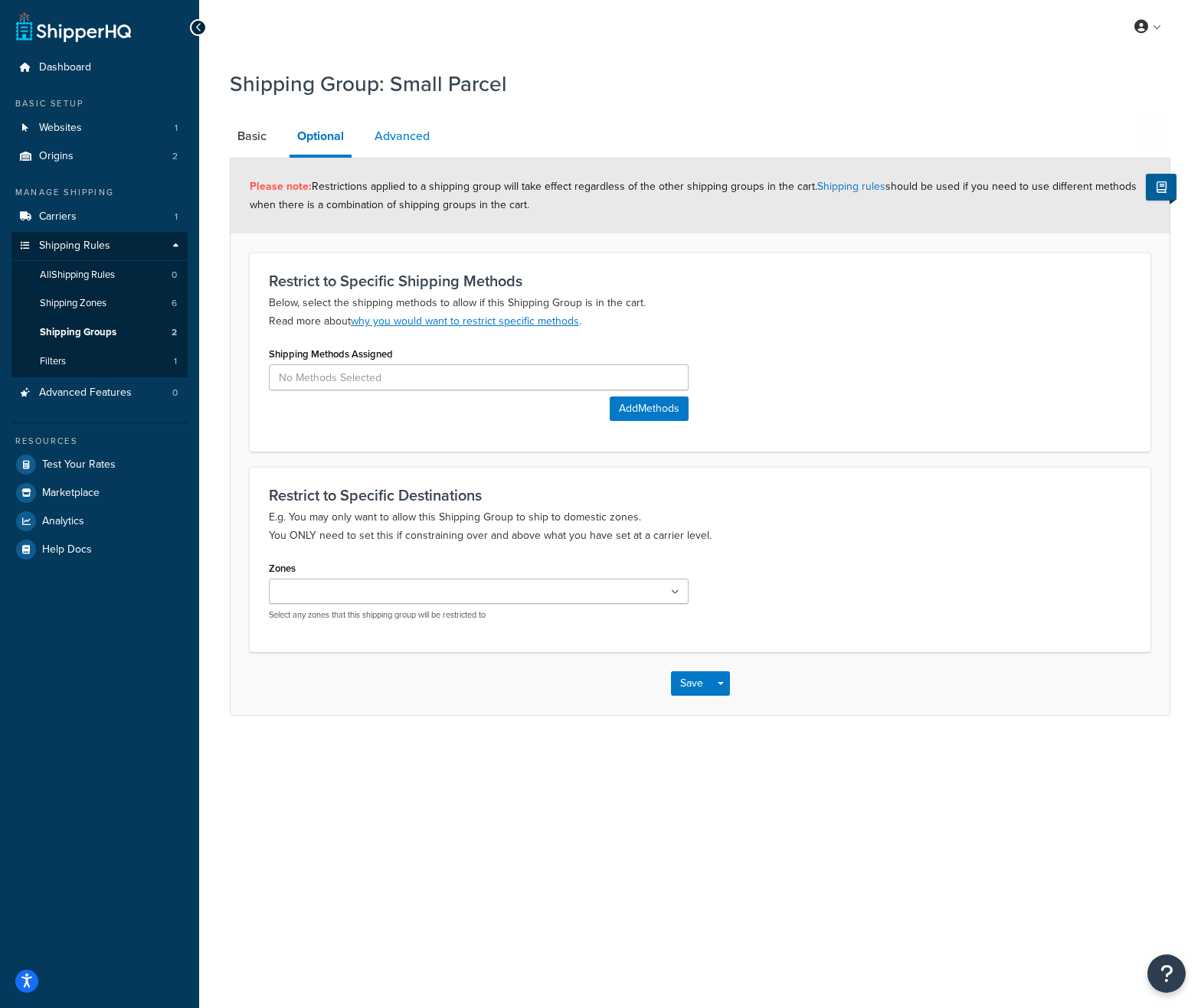
click at [421, 139] on link "Advanced" at bounding box center [402, 136] width 70 height 37
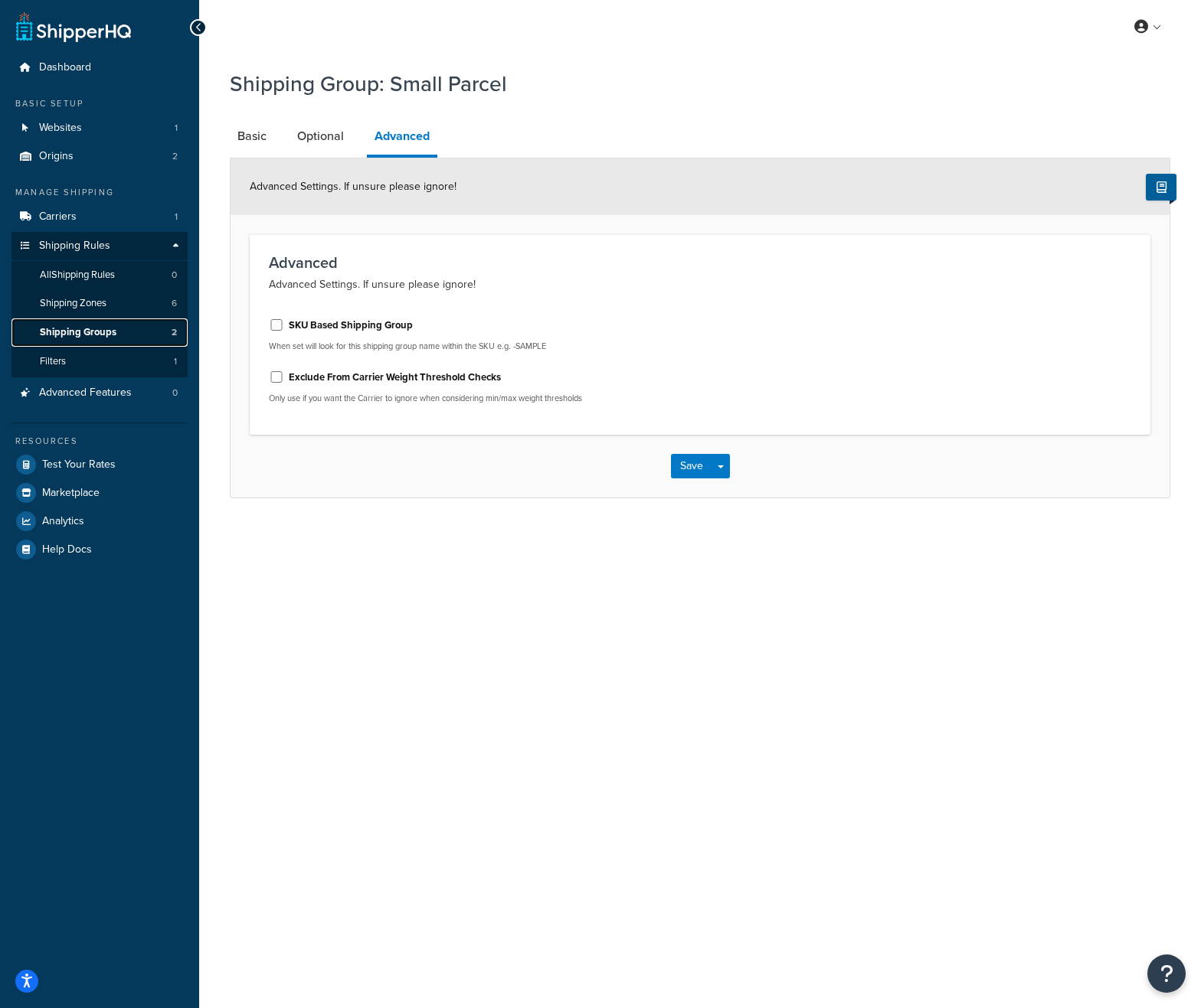
click at [85, 331] on span "Shipping Groups" at bounding box center [78, 333] width 77 height 13
click at [94, 281] on span "All Shipping Rules" at bounding box center [78, 276] width 75 height 13
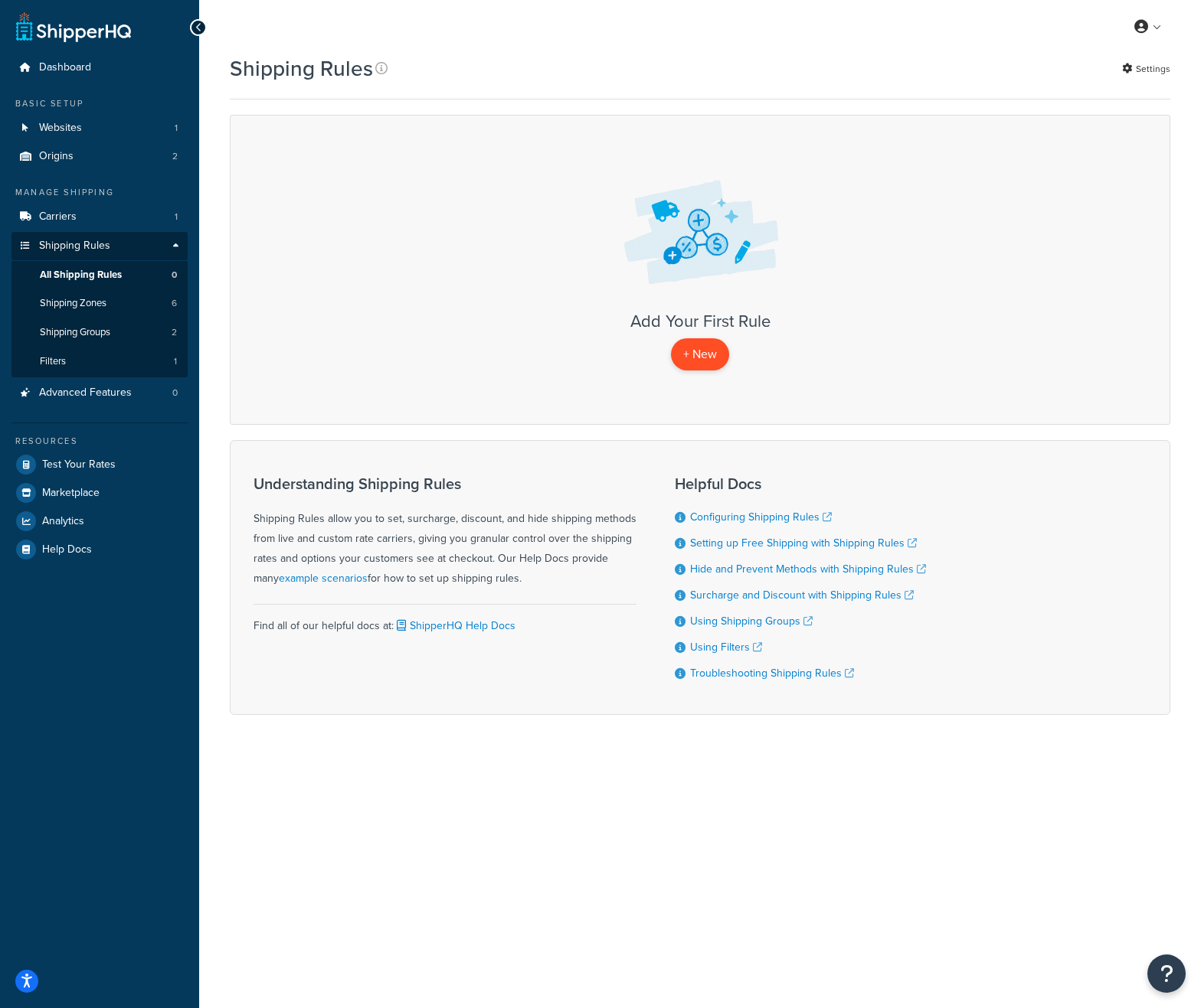
click at [707, 353] on p "+ New" at bounding box center [699, 354] width 58 height 31
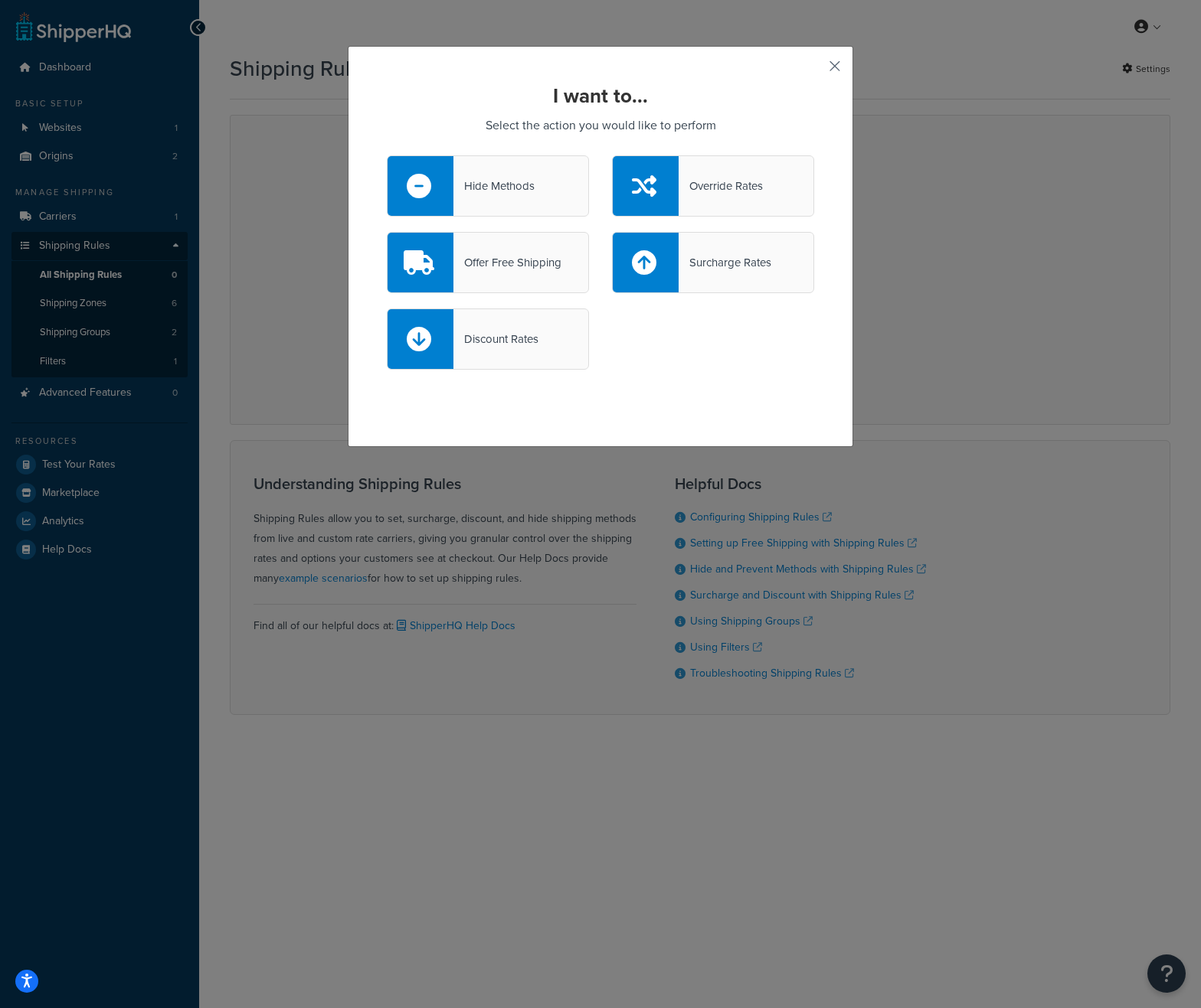
click at [814, 69] on button "button" at bounding box center [812, 71] width 4 height 4
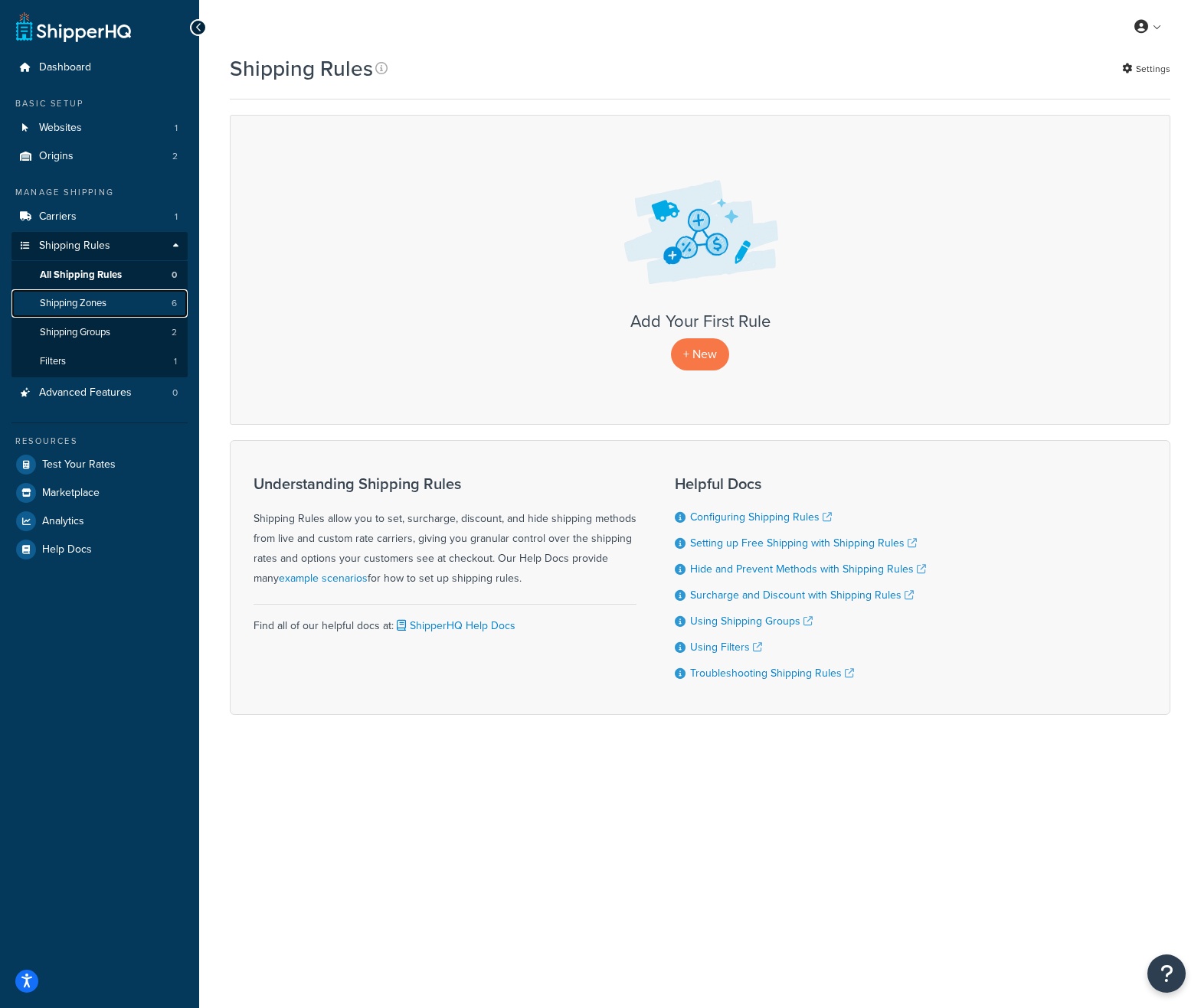
click at [134, 303] on link "Shipping Zones 6" at bounding box center [100, 303] width 176 height 29
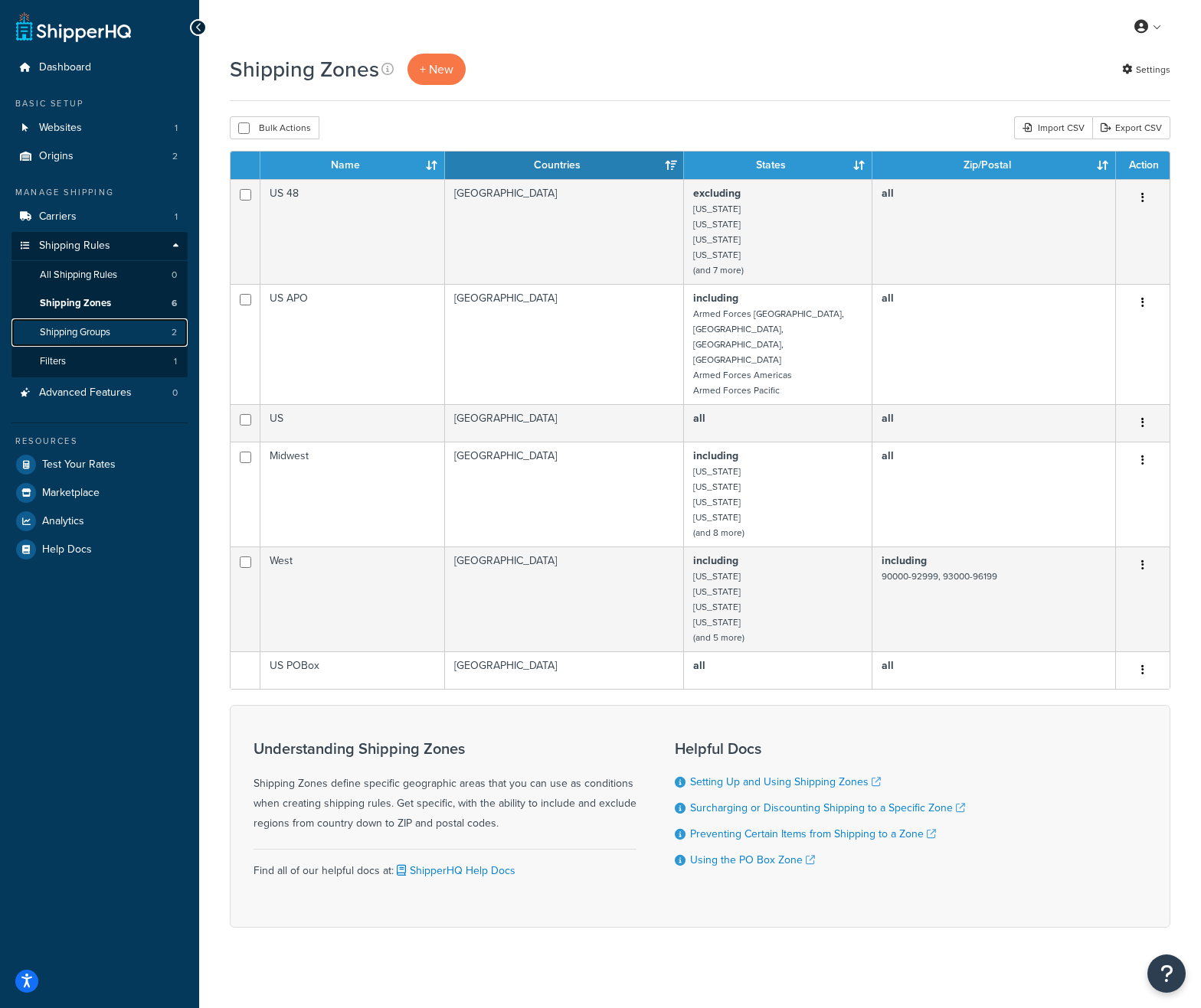
click at [101, 332] on span "Shipping Groups" at bounding box center [75, 333] width 70 height 13
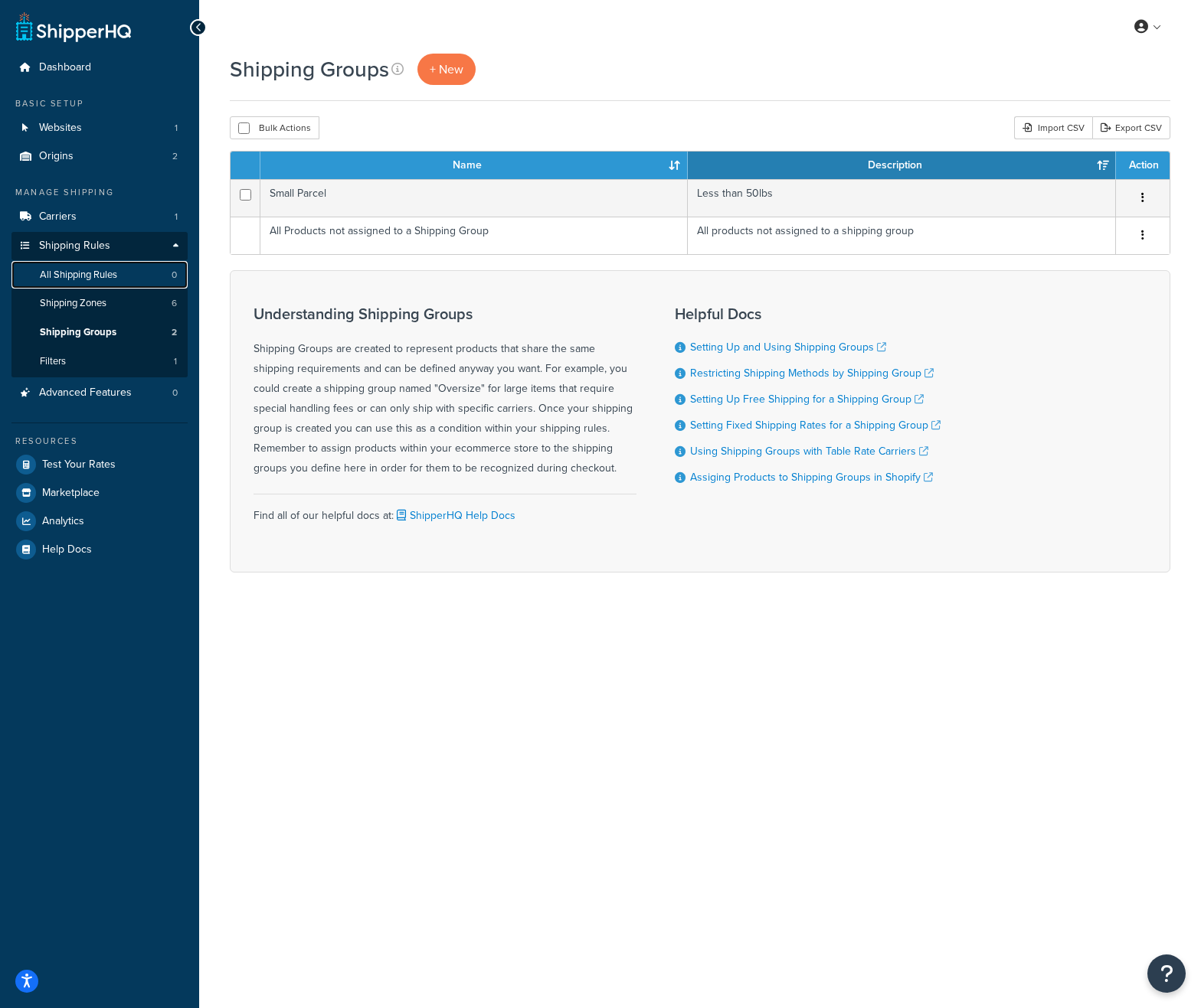
click at [93, 273] on span "All Shipping Rules" at bounding box center [78, 276] width 78 height 13
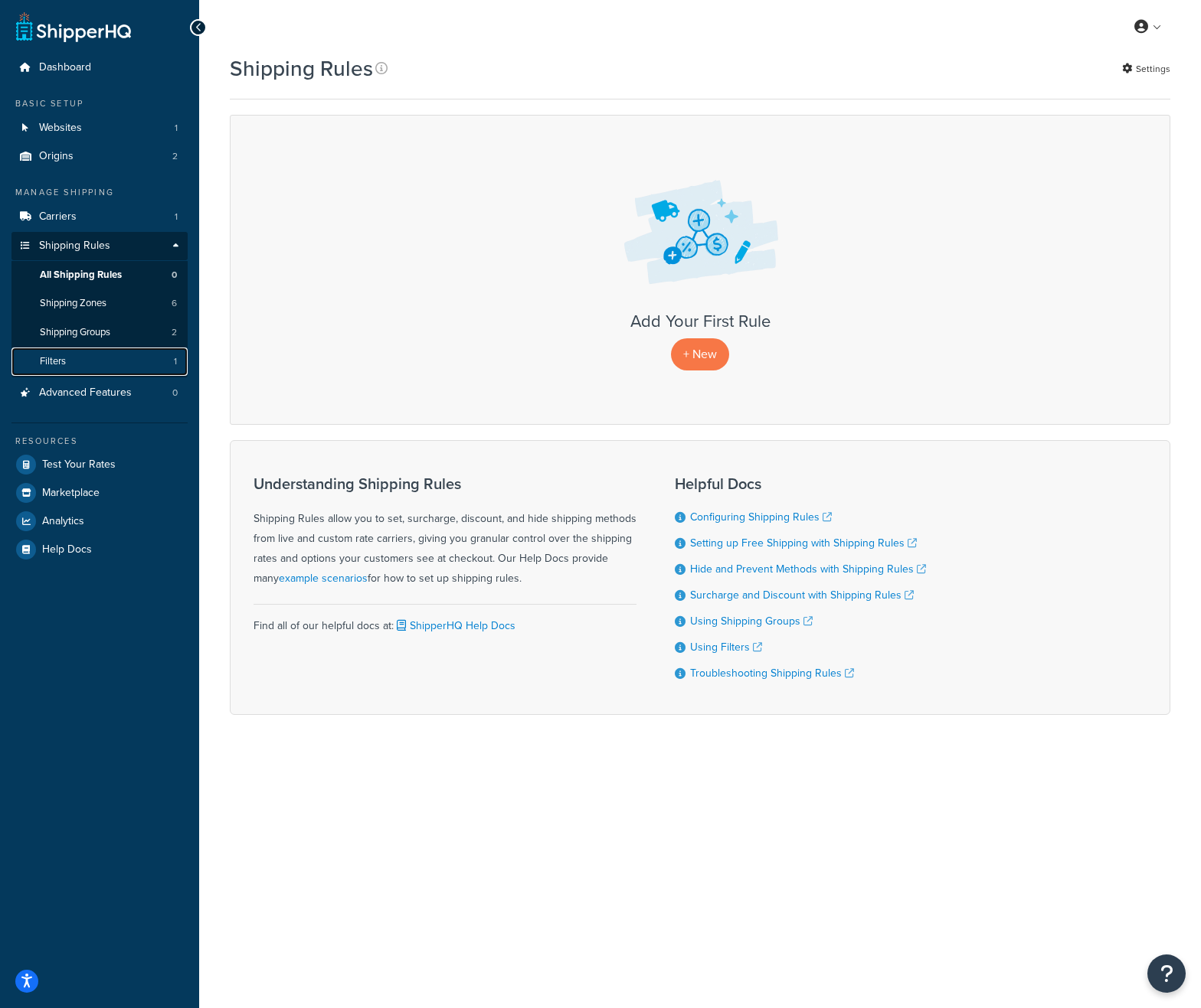
click at [82, 366] on link "Filters 1" at bounding box center [100, 361] width 176 height 29
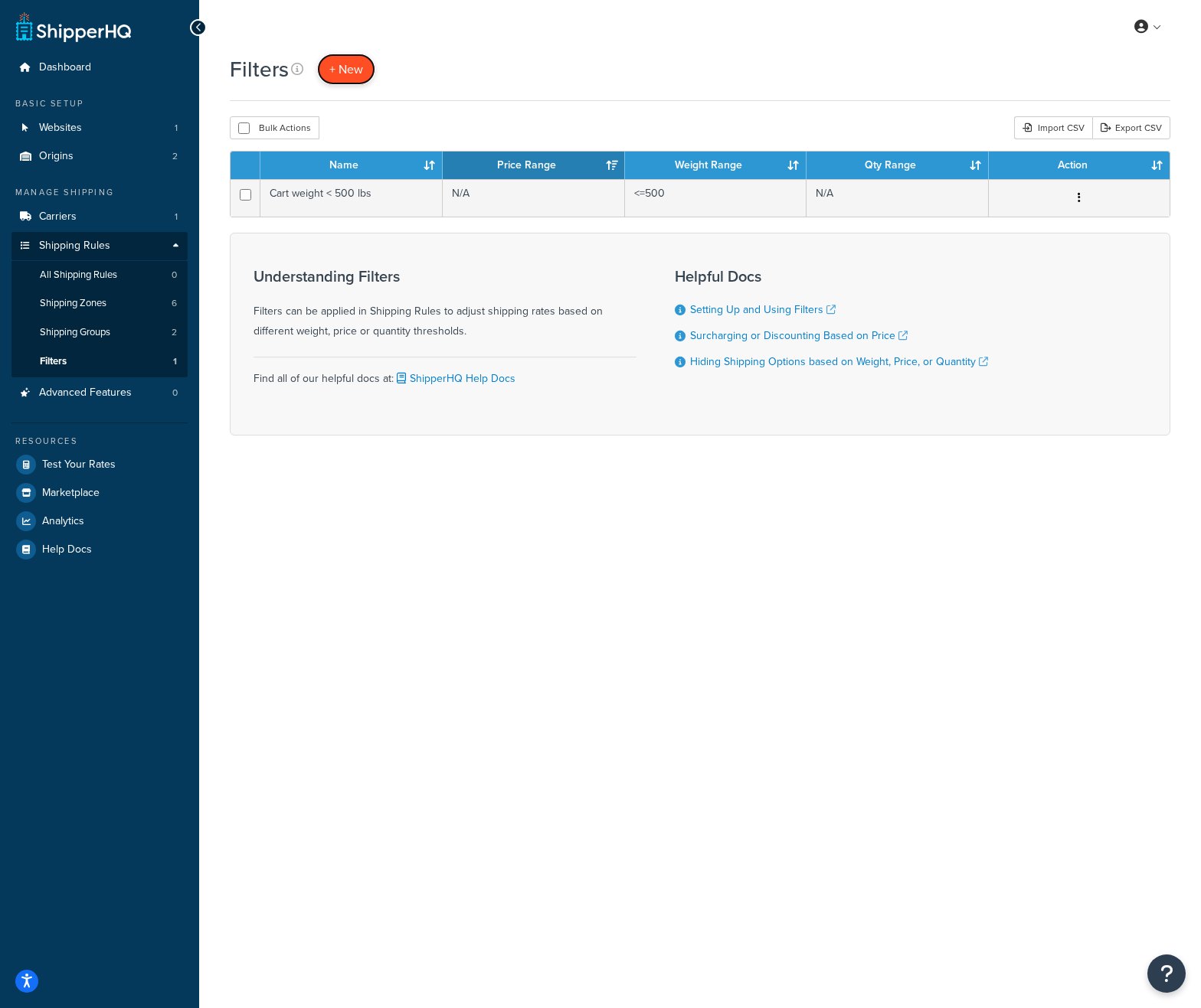
click at [356, 73] on span "+ New" at bounding box center [346, 69] width 33 height 18
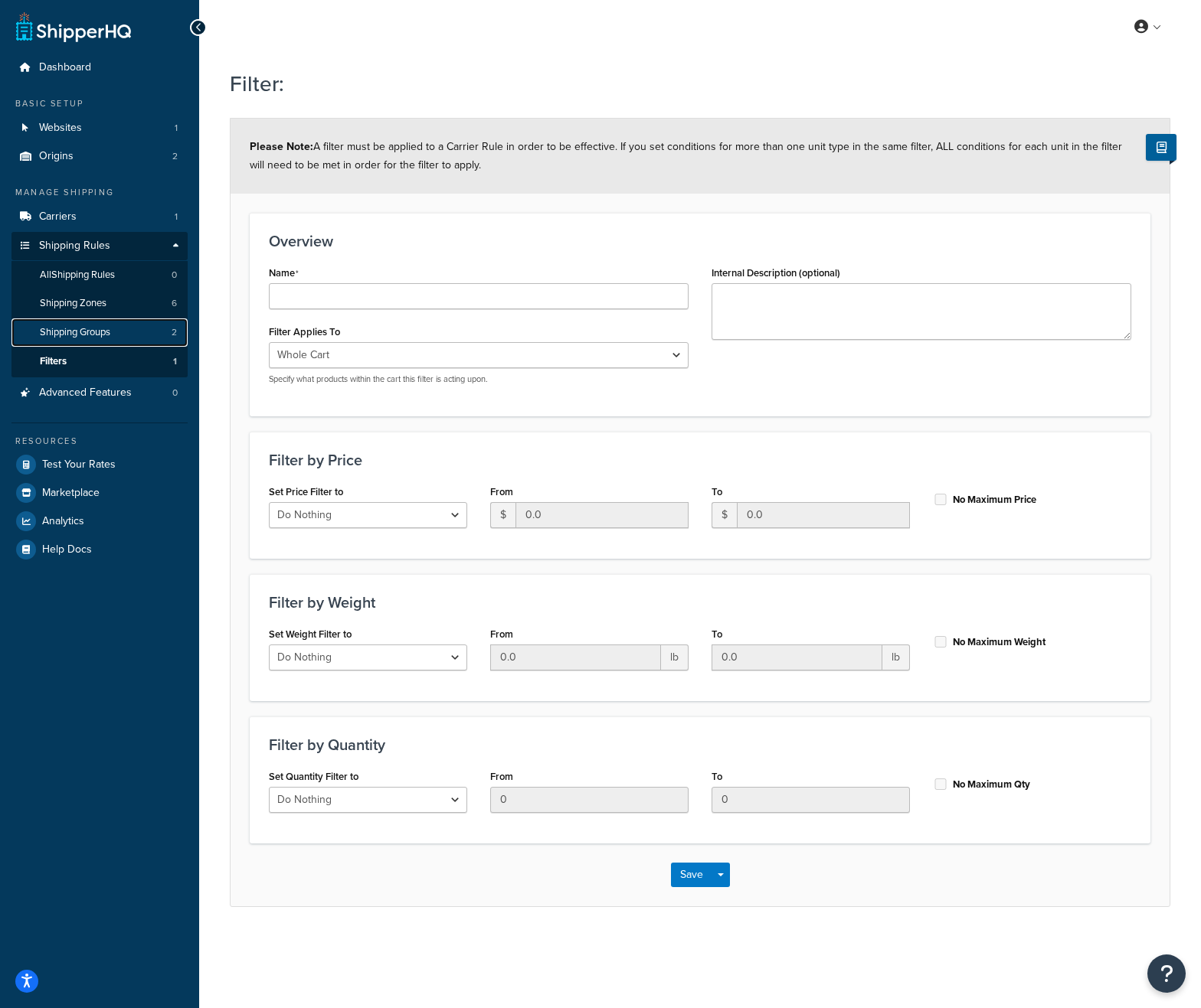
click at [110, 337] on span "Shipping Groups" at bounding box center [75, 333] width 70 height 13
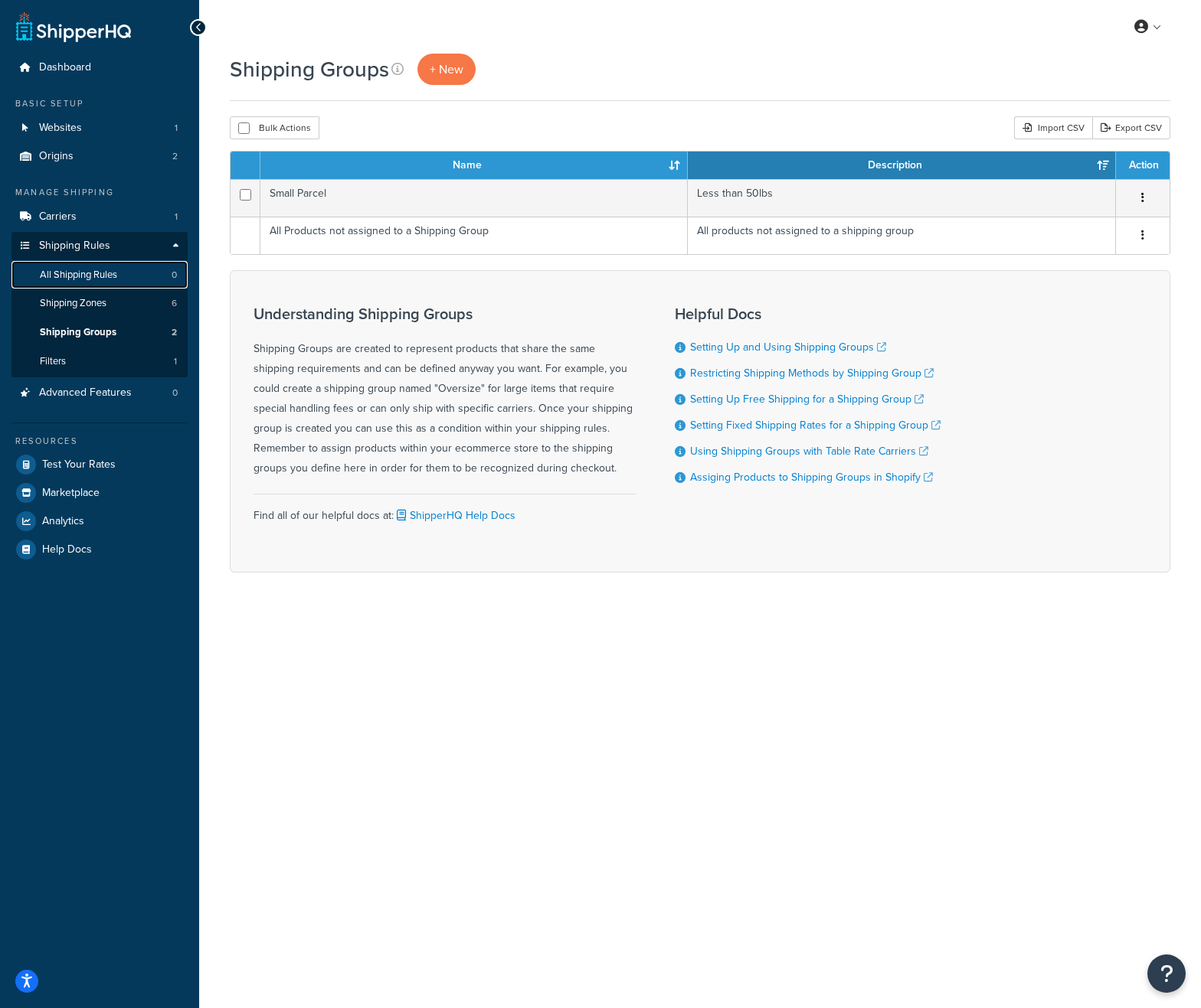
click at [103, 281] on link "All Shipping Rules 0" at bounding box center [100, 275] width 176 height 29
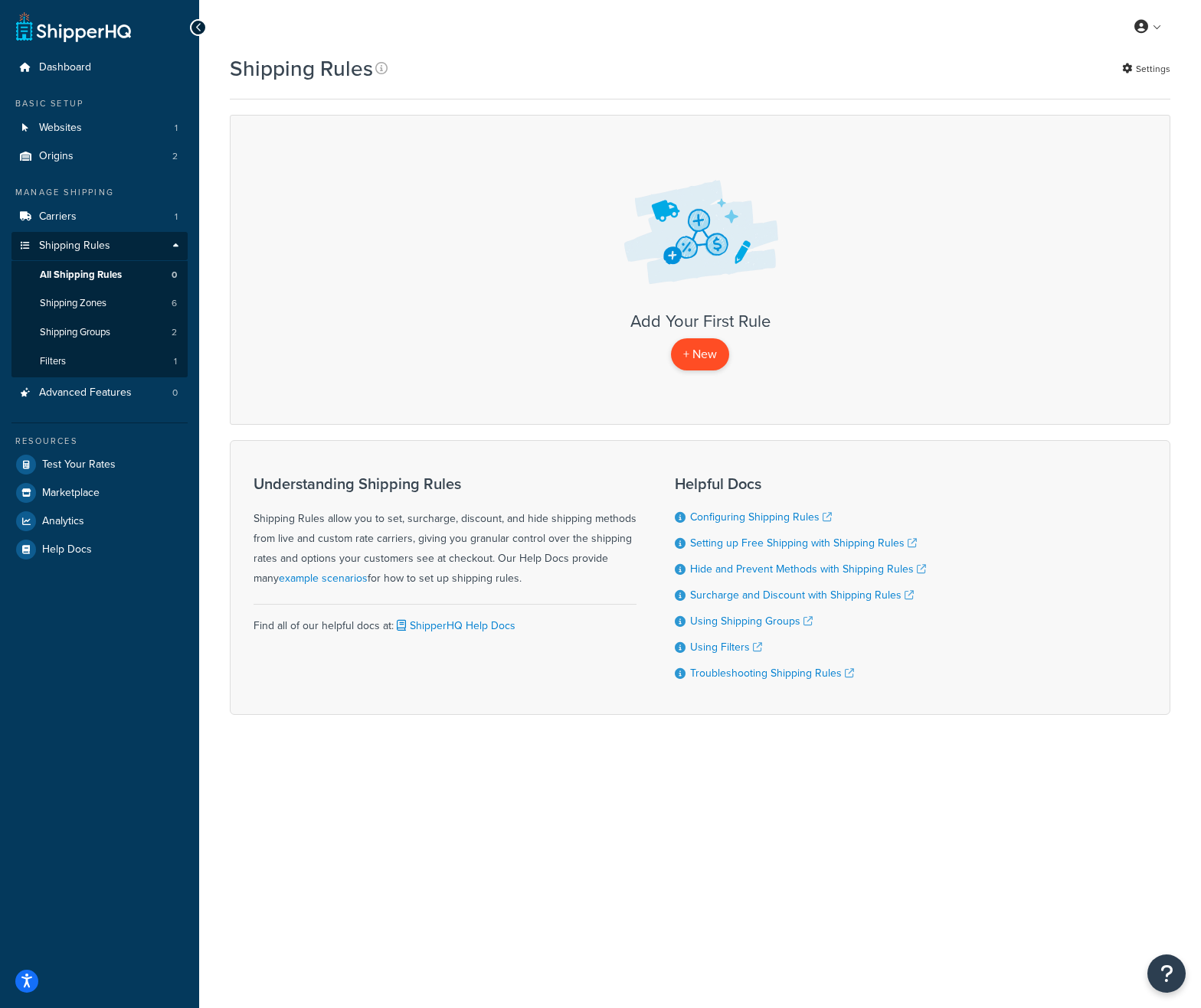
click at [686, 353] on p "+ New" at bounding box center [699, 354] width 58 height 31
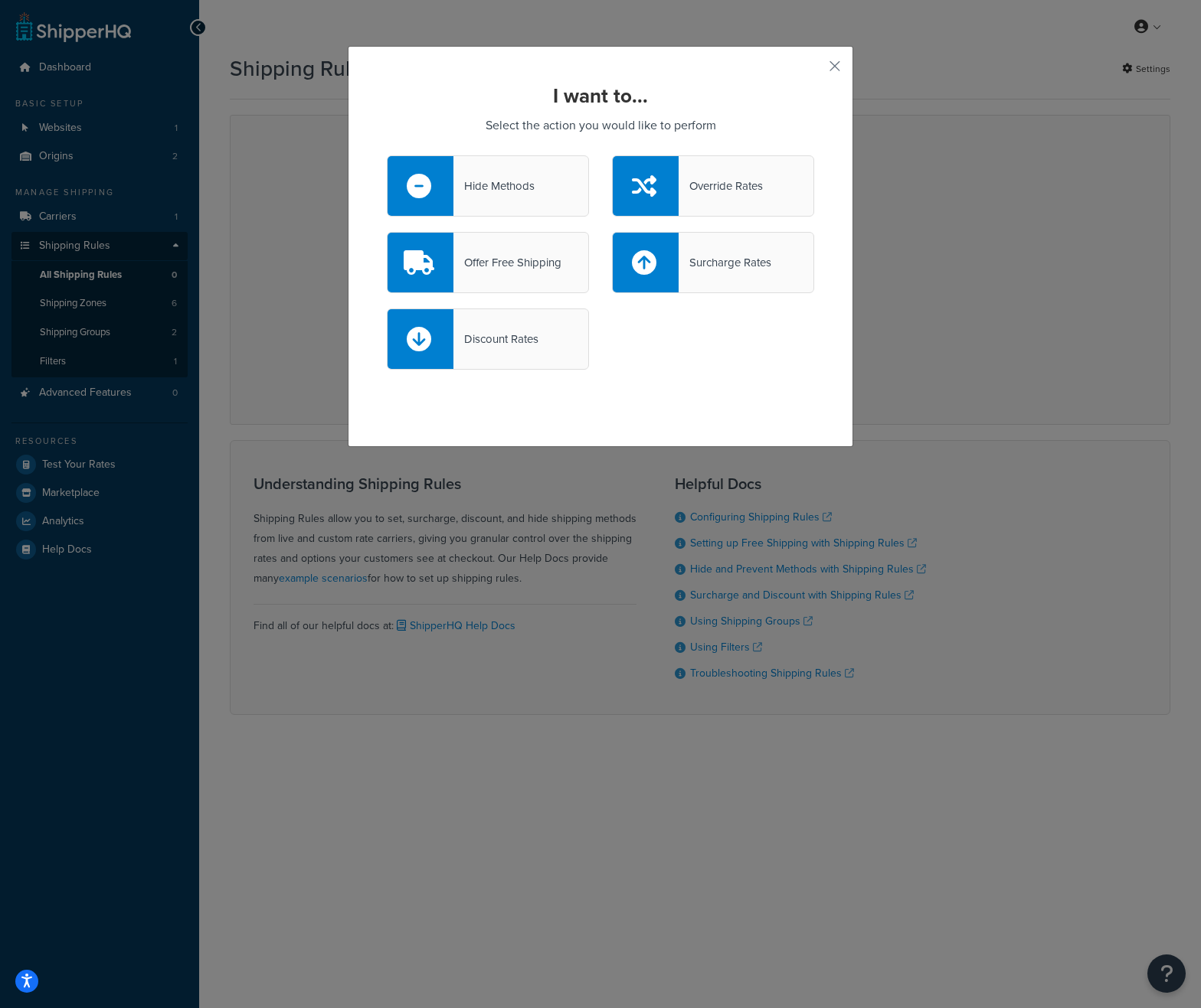
click at [510, 200] on div "Hide Methods" at bounding box center [488, 186] width 202 height 61
click at [0, 0] on input "Hide Methods" at bounding box center [0, 0] width 0 height 0
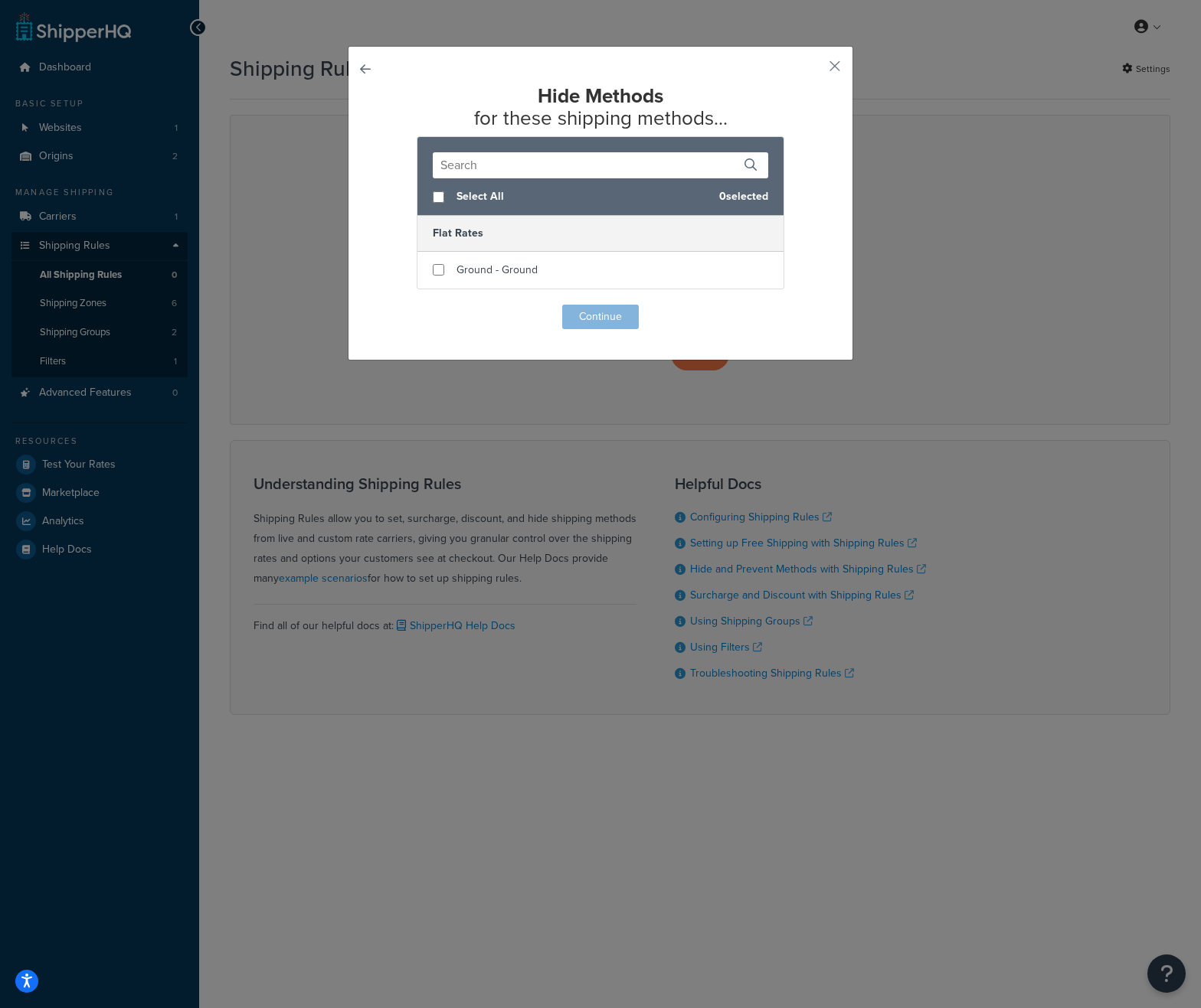
click at [366, 75] on div "Hide Methods for these shipping methods... Select All 0 selected Flat Rates Gro…" at bounding box center [600, 203] width 506 height 315
click at [387, 305] on button "button" at bounding box center [387, 305] width 0 height 0
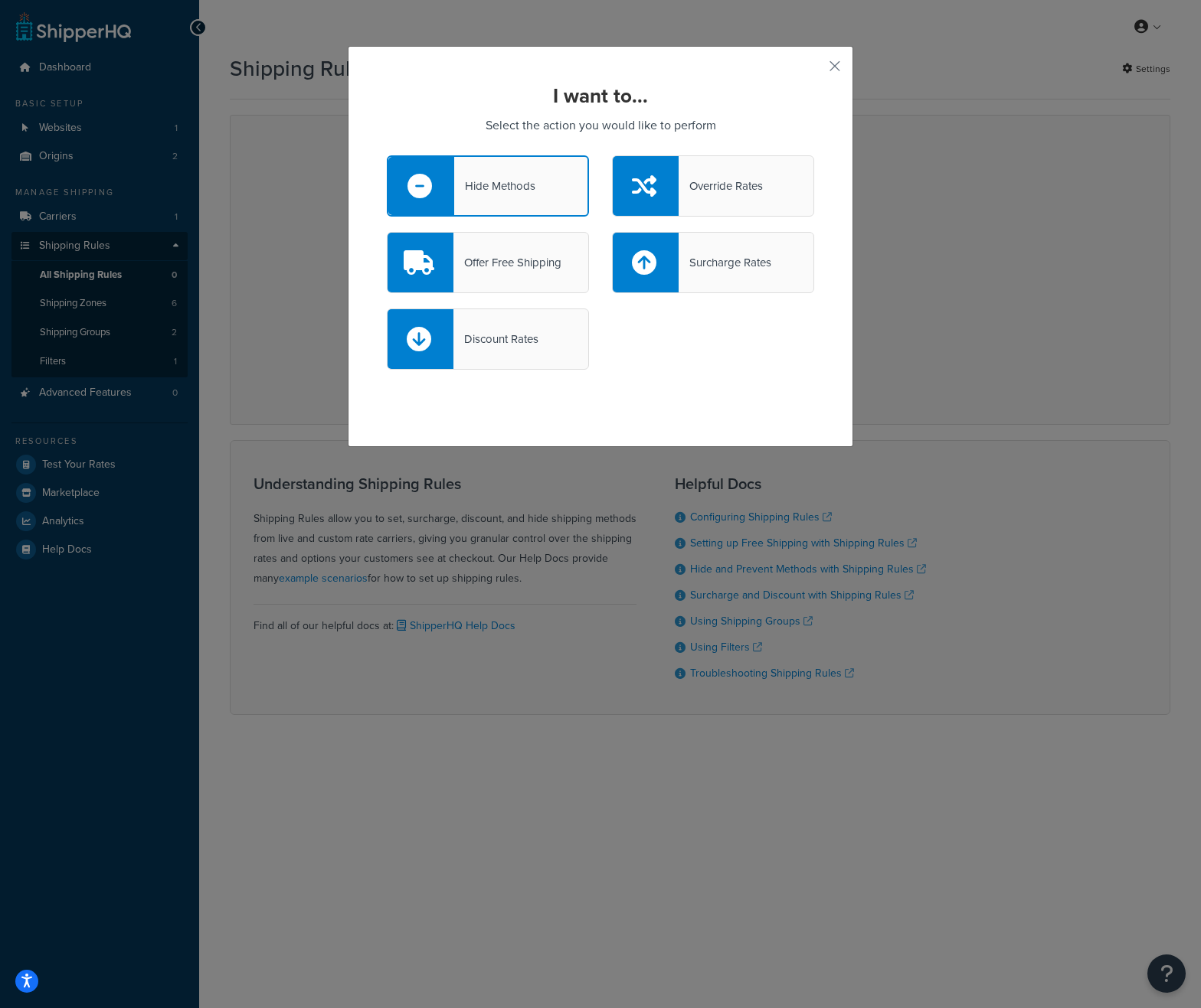
click at [835, 65] on div "I want to... Select the action you would like to perform Hide Methods Override …" at bounding box center [600, 246] width 506 height 401
click at [814, 69] on button "button" at bounding box center [812, 71] width 4 height 4
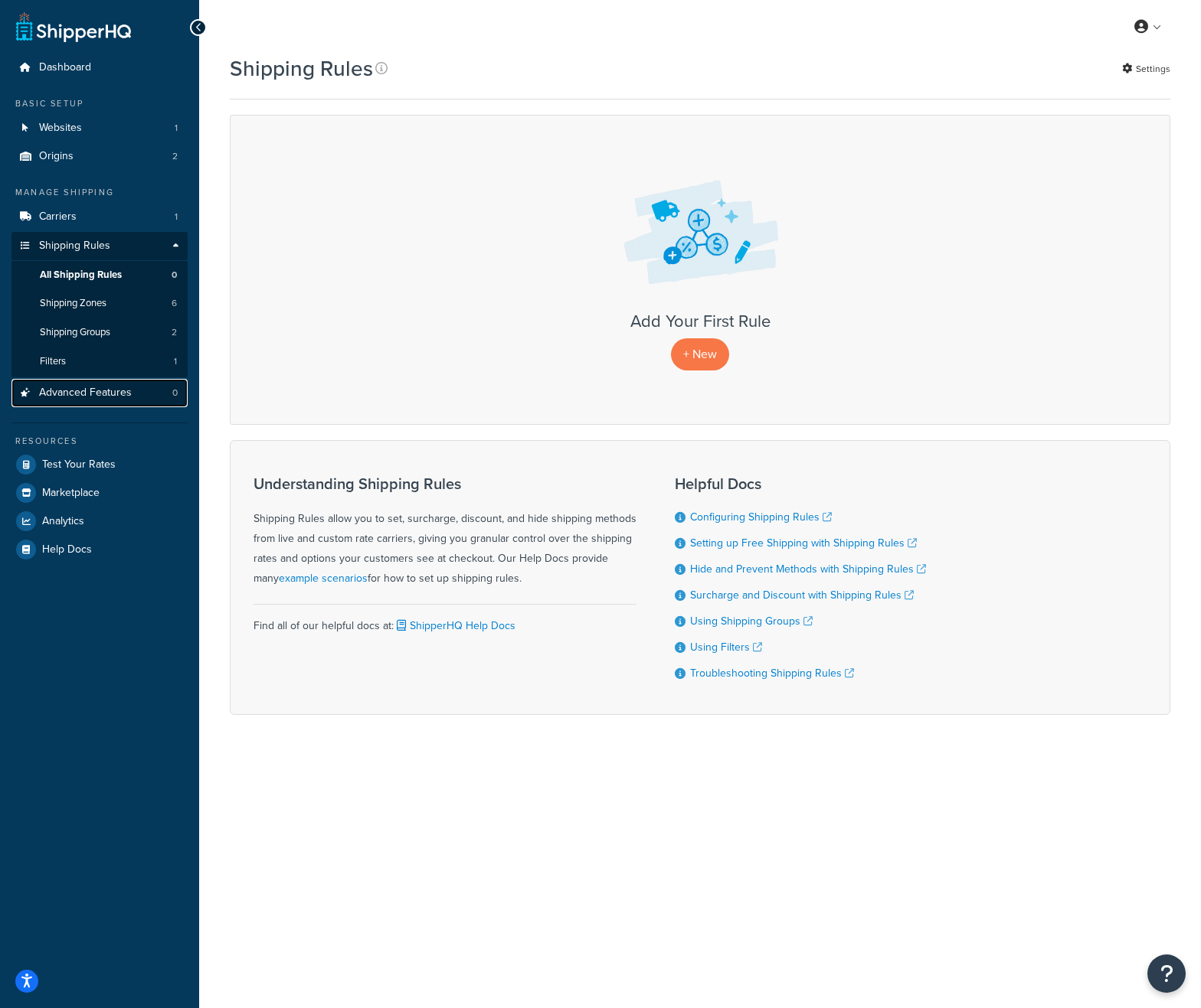
click at [129, 399] on span "Advanced Features" at bounding box center [86, 393] width 93 height 13
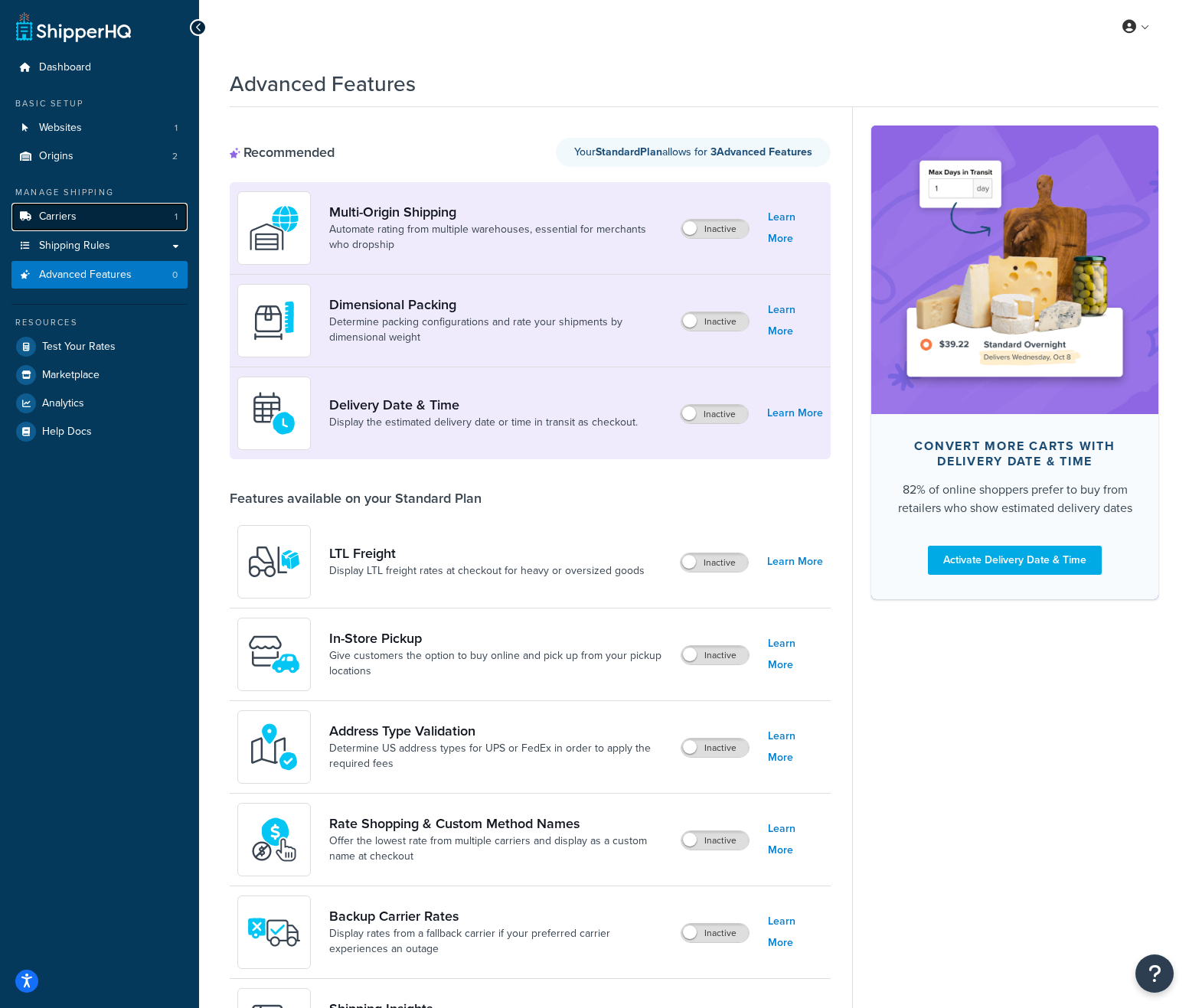
click at [83, 218] on link "Carriers 1" at bounding box center [99, 217] width 176 height 29
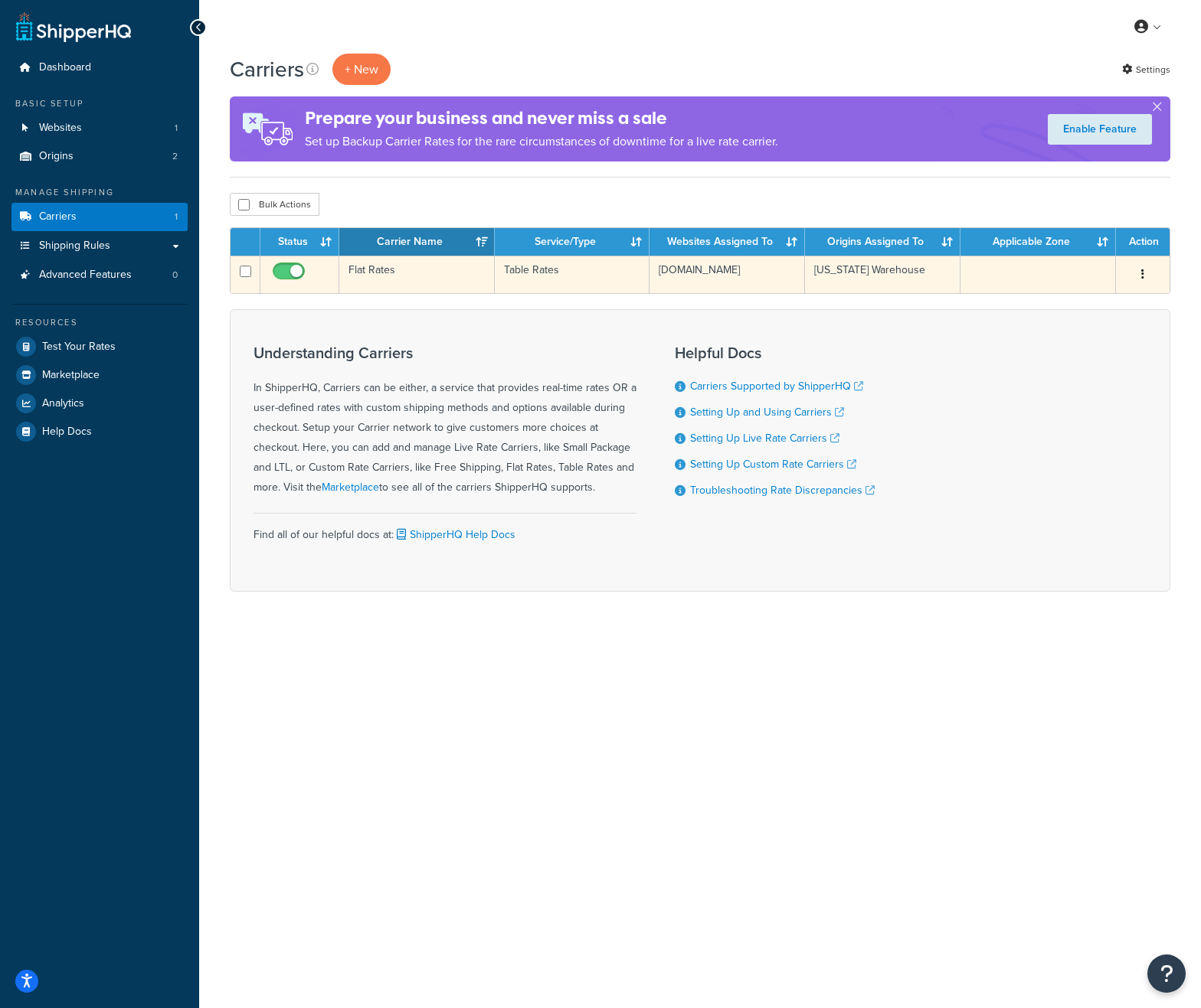
click at [418, 275] on td "Flat Rates" at bounding box center [417, 275] width 156 height 38
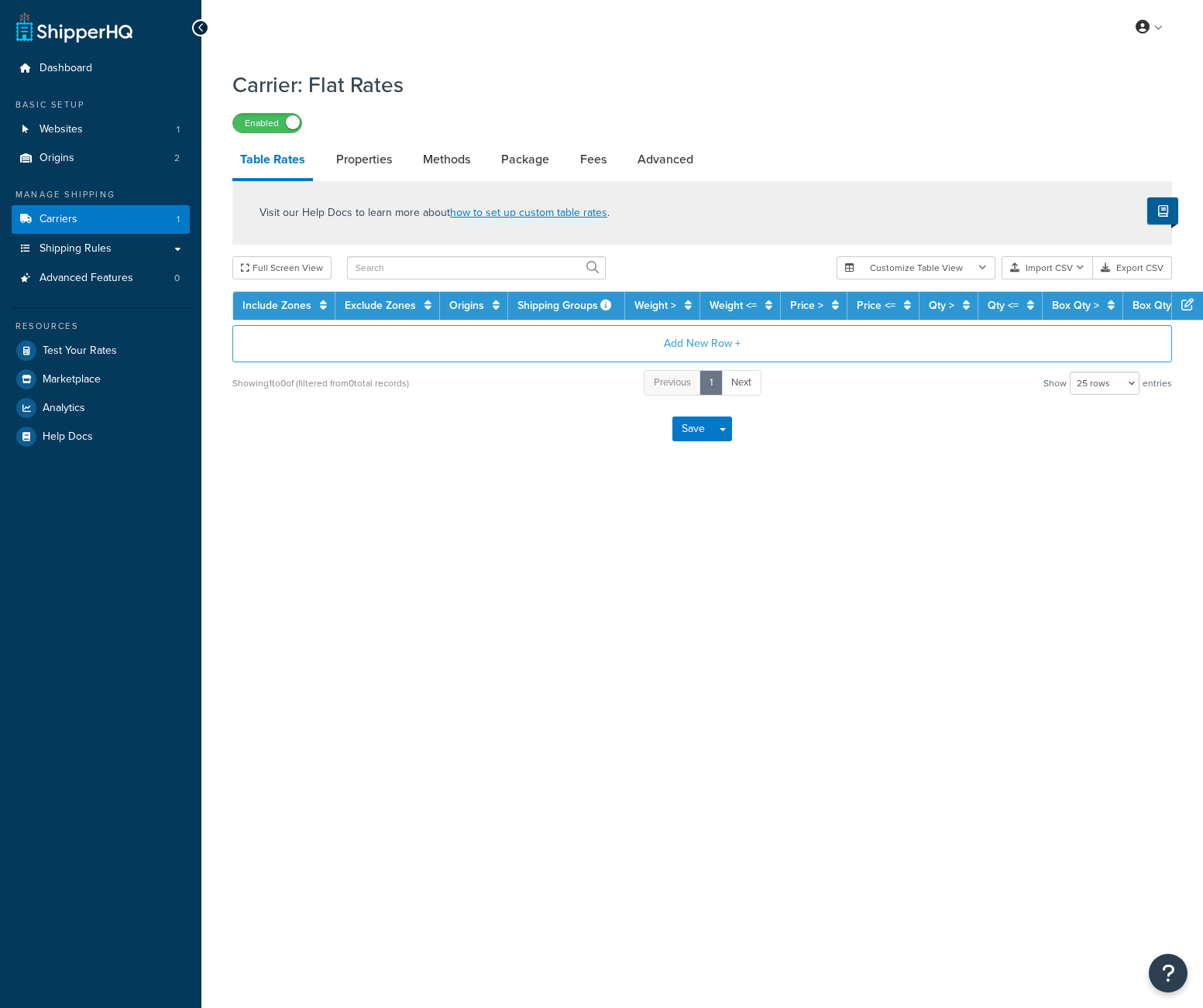
select select "25"
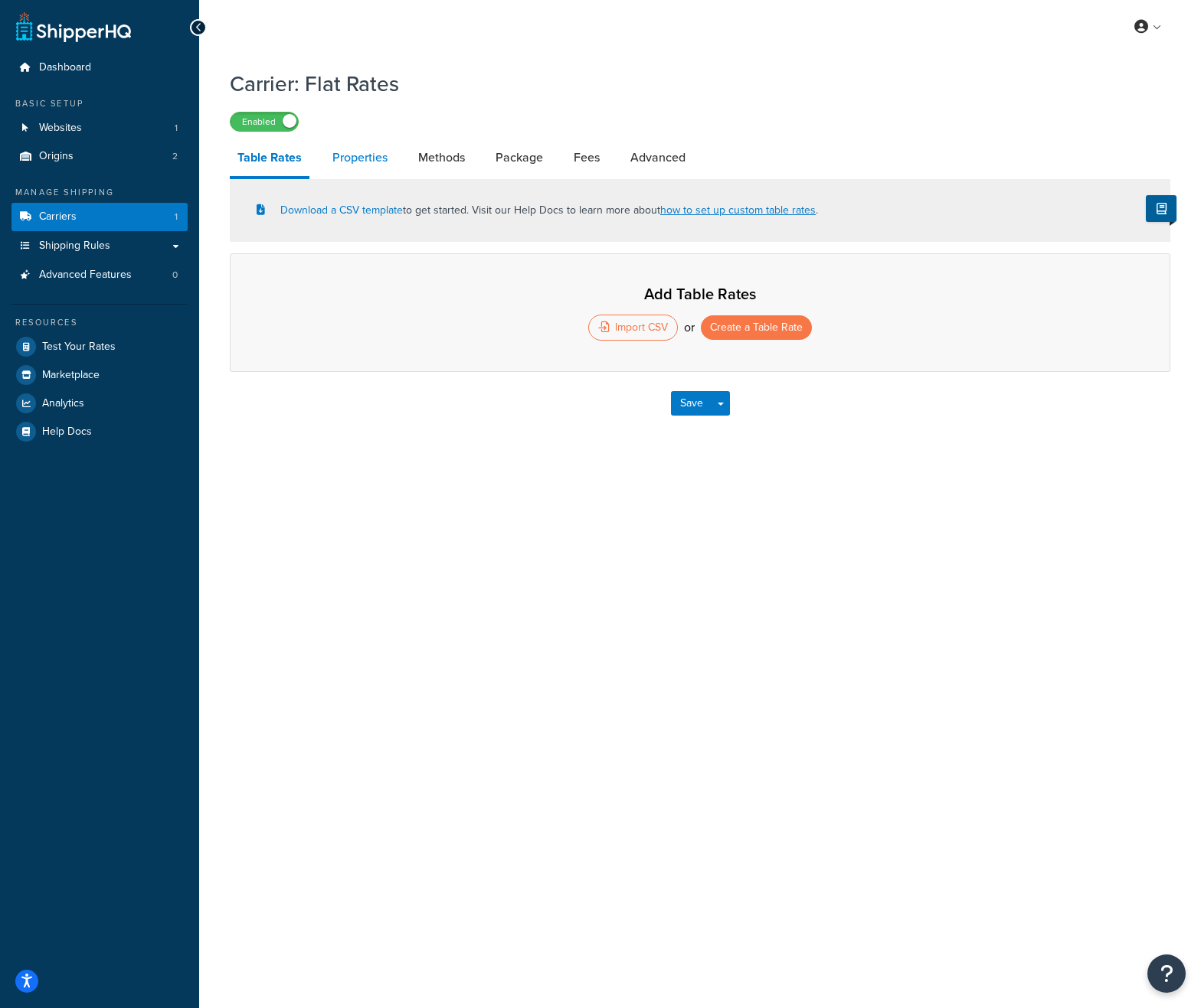
click at [333, 157] on link "Properties" at bounding box center [360, 157] width 70 height 37
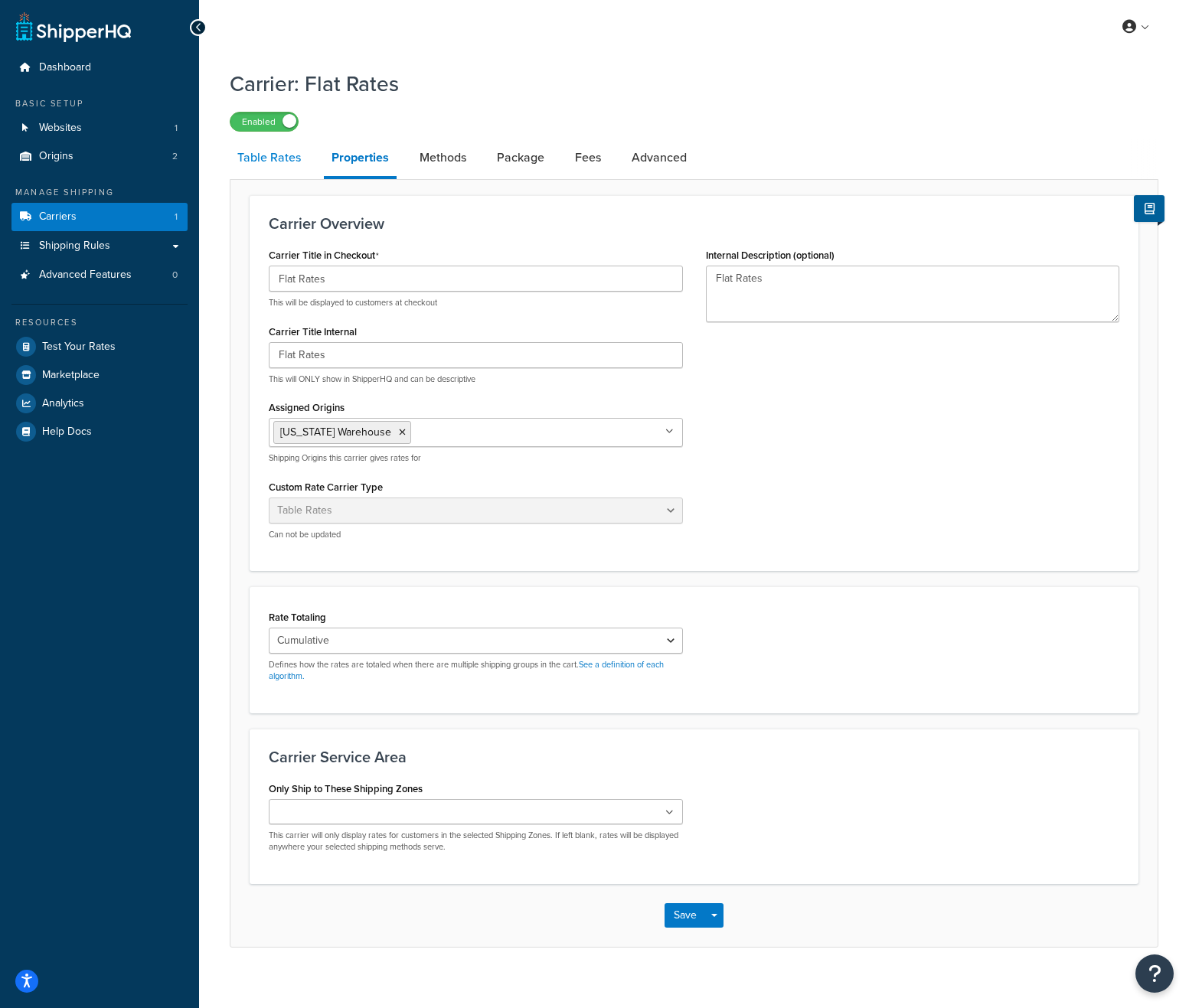
click at [275, 165] on link "Table Rates" at bounding box center [269, 157] width 79 height 37
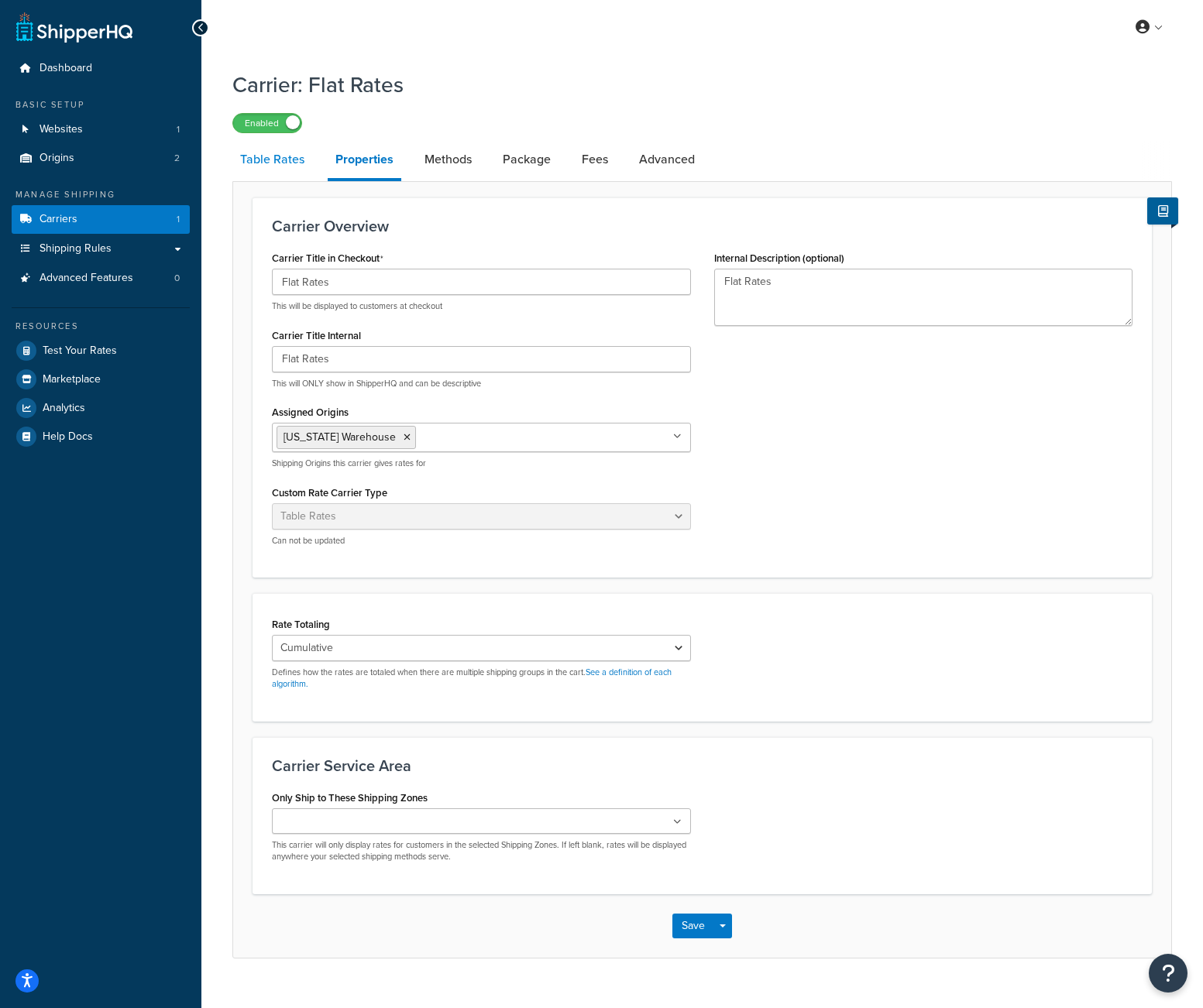
select select "25"
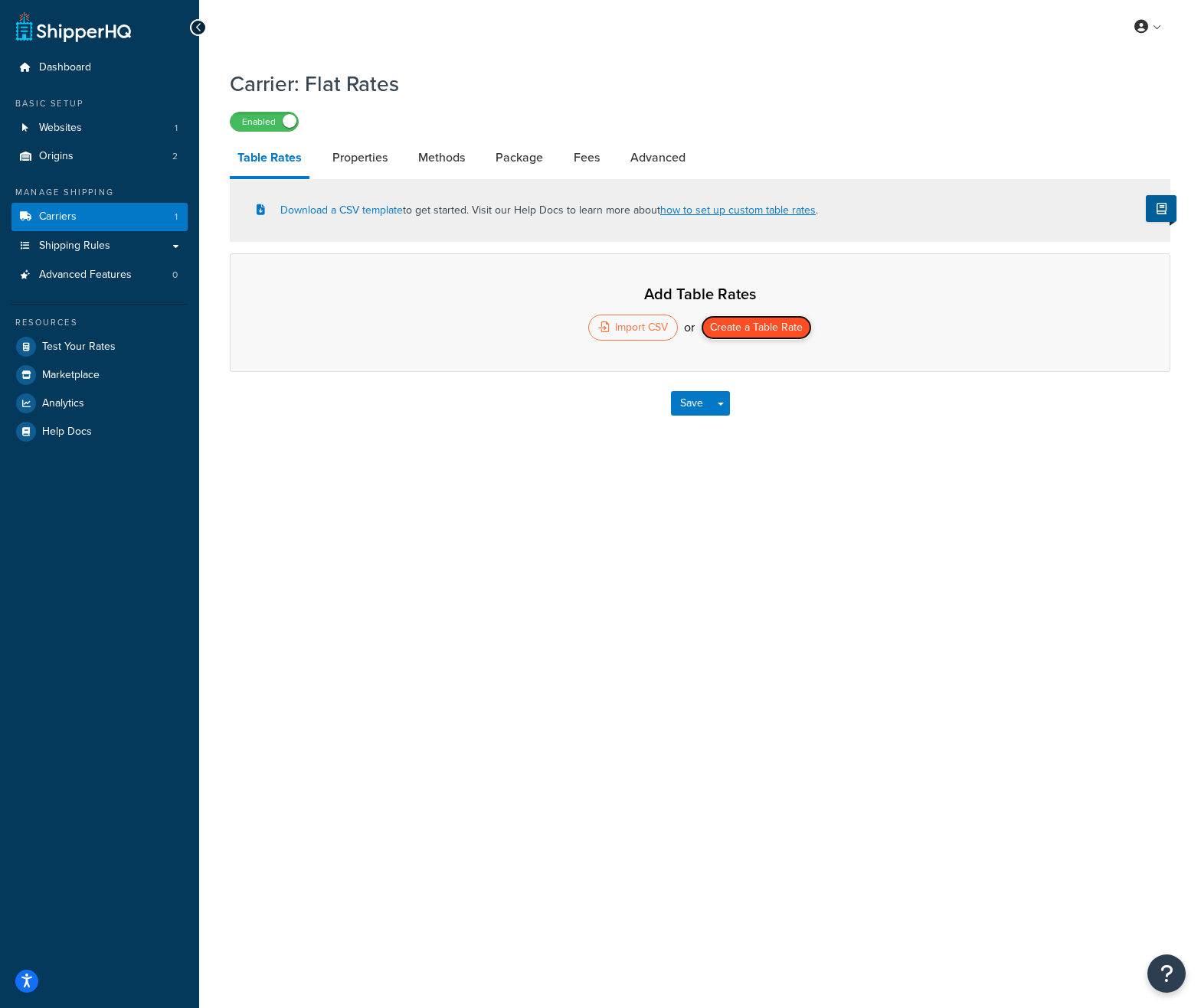
click at [767, 329] on button "Create a Table Rate" at bounding box center [756, 328] width 111 height 24
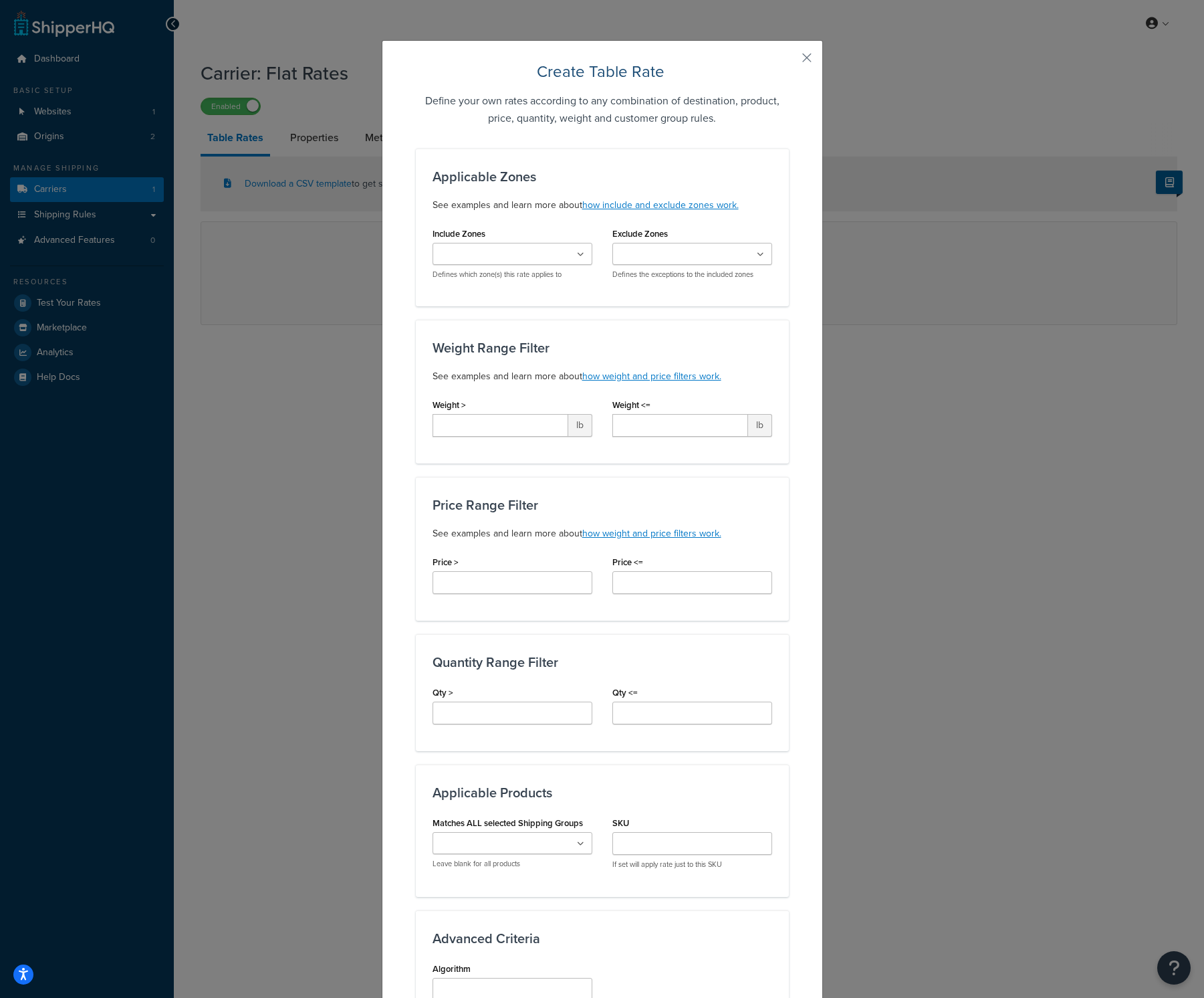
click at [571, 250] on ul at bounding box center [512, 254] width 159 height 22
click at [687, 306] on div "Applicable Zones See examples and learn more about how include and exclude zone…" at bounding box center [602, 667] width 373 height 1039
click at [715, 254] on ul at bounding box center [692, 254] width 159 height 22
click at [740, 203] on p "See examples and learn more about how include and exclude zones work." at bounding box center [602, 205] width 340 height 16
click at [509, 269] on p "Defines which zone(s) this rate applies to" at bounding box center [512, 274] width 159 height 10
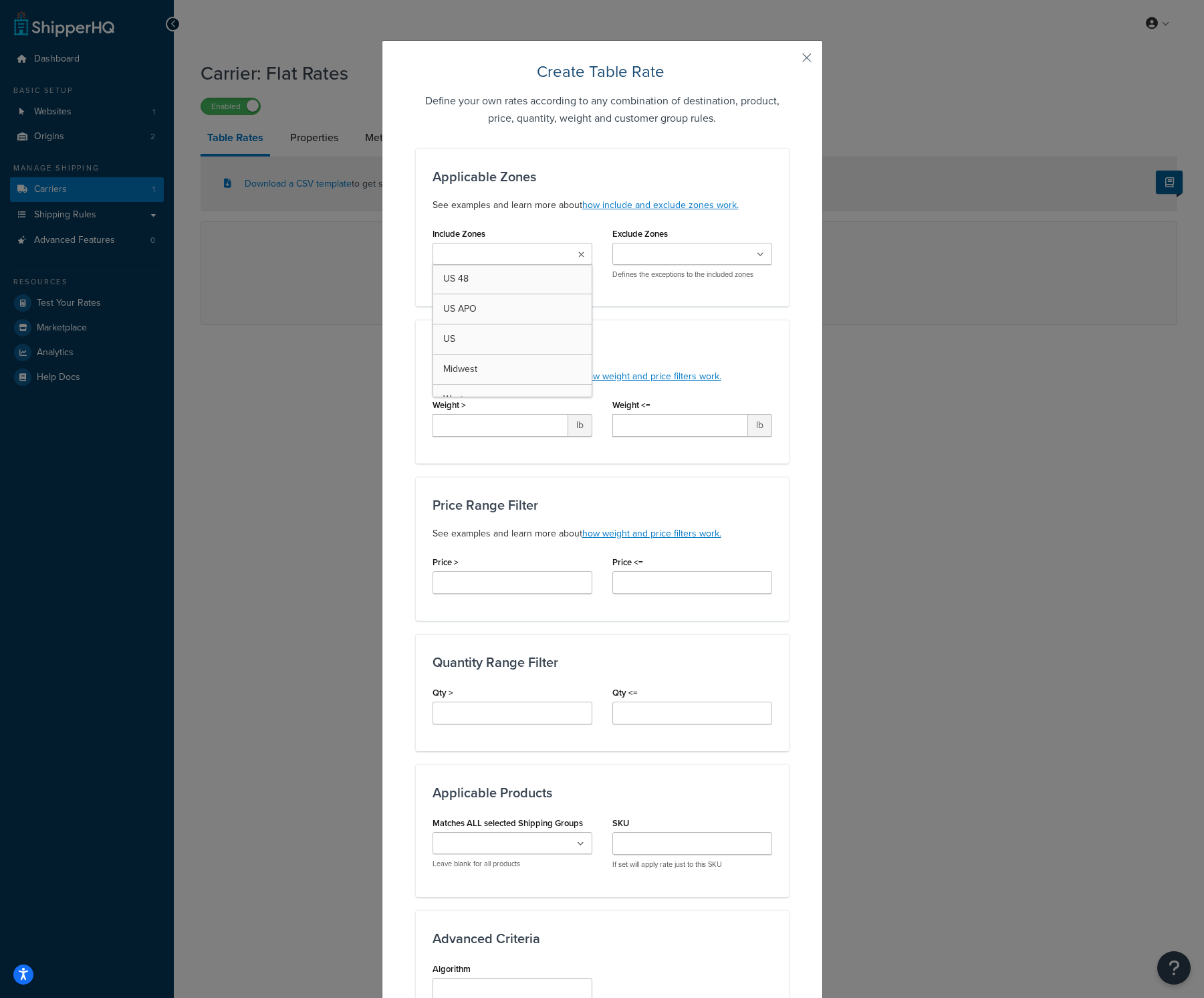
click at [519, 256] on input "Include Zones" at bounding box center [496, 254] width 118 height 15
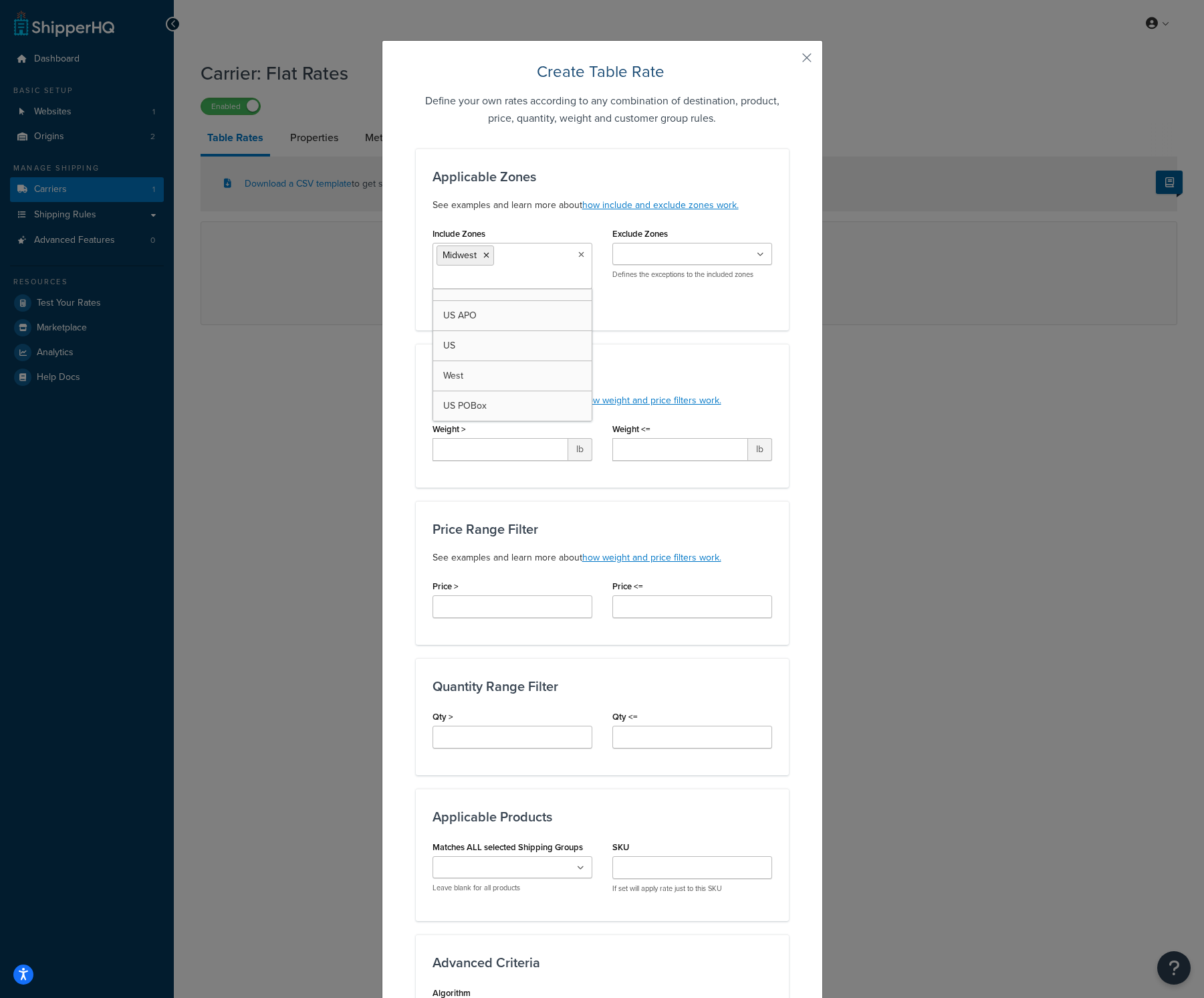
scroll to position [17, 0]
click at [780, 320] on div "Applicable Zones See examples and learn more about how include and exclude zone…" at bounding box center [602, 239] width 373 height 182
click at [518, 444] on input "Weight >" at bounding box center [500, 449] width 136 height 23
type input "10"
type input "20"
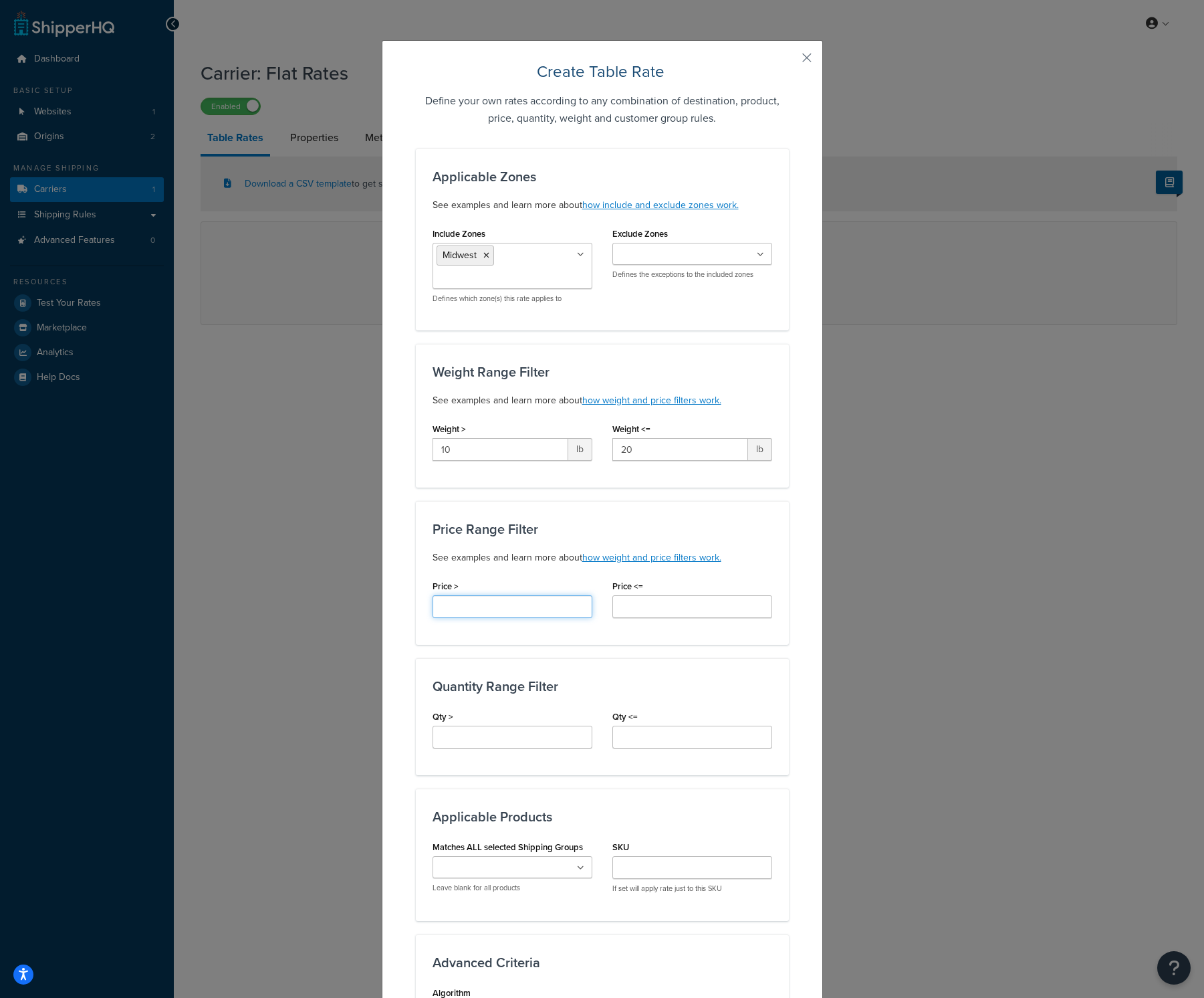
click at [550, 610] on input "Price >" at bounding box center [512, 607] width 159 height 23
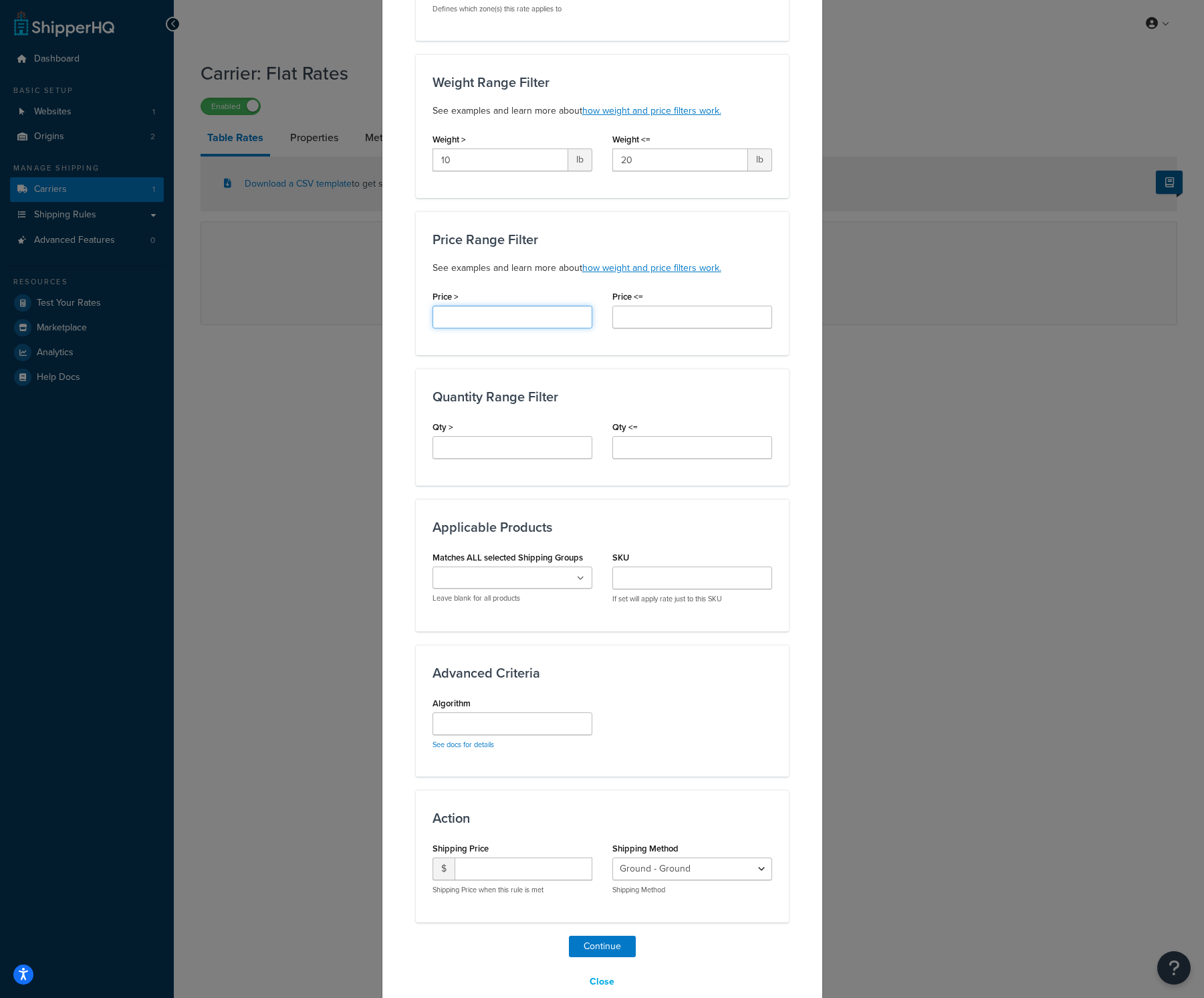
scroll to position [287, 0]
type input "5"
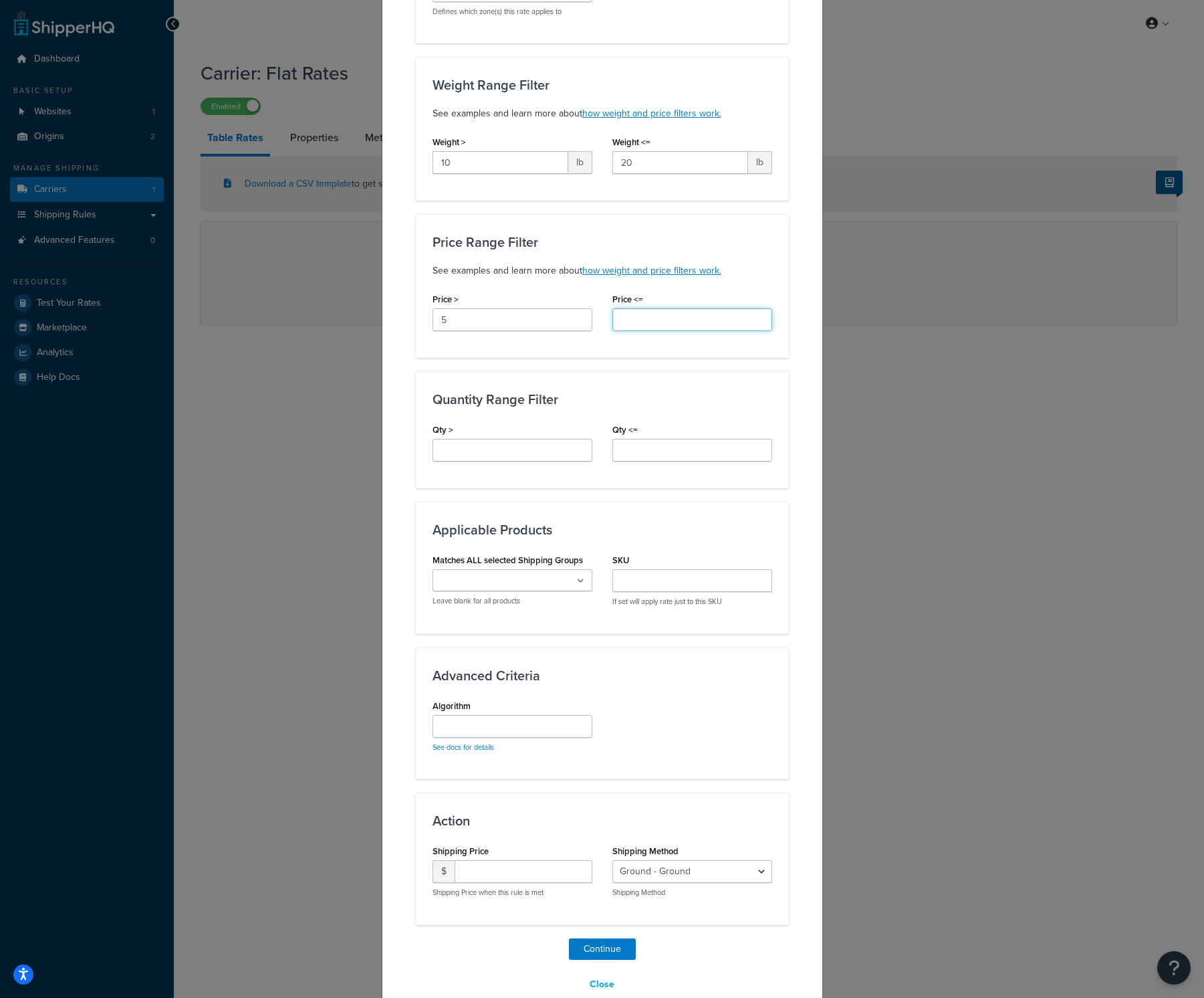
click at [685, 318] on input "Price <=" at bounding box center [692, 320] width 159 height 23
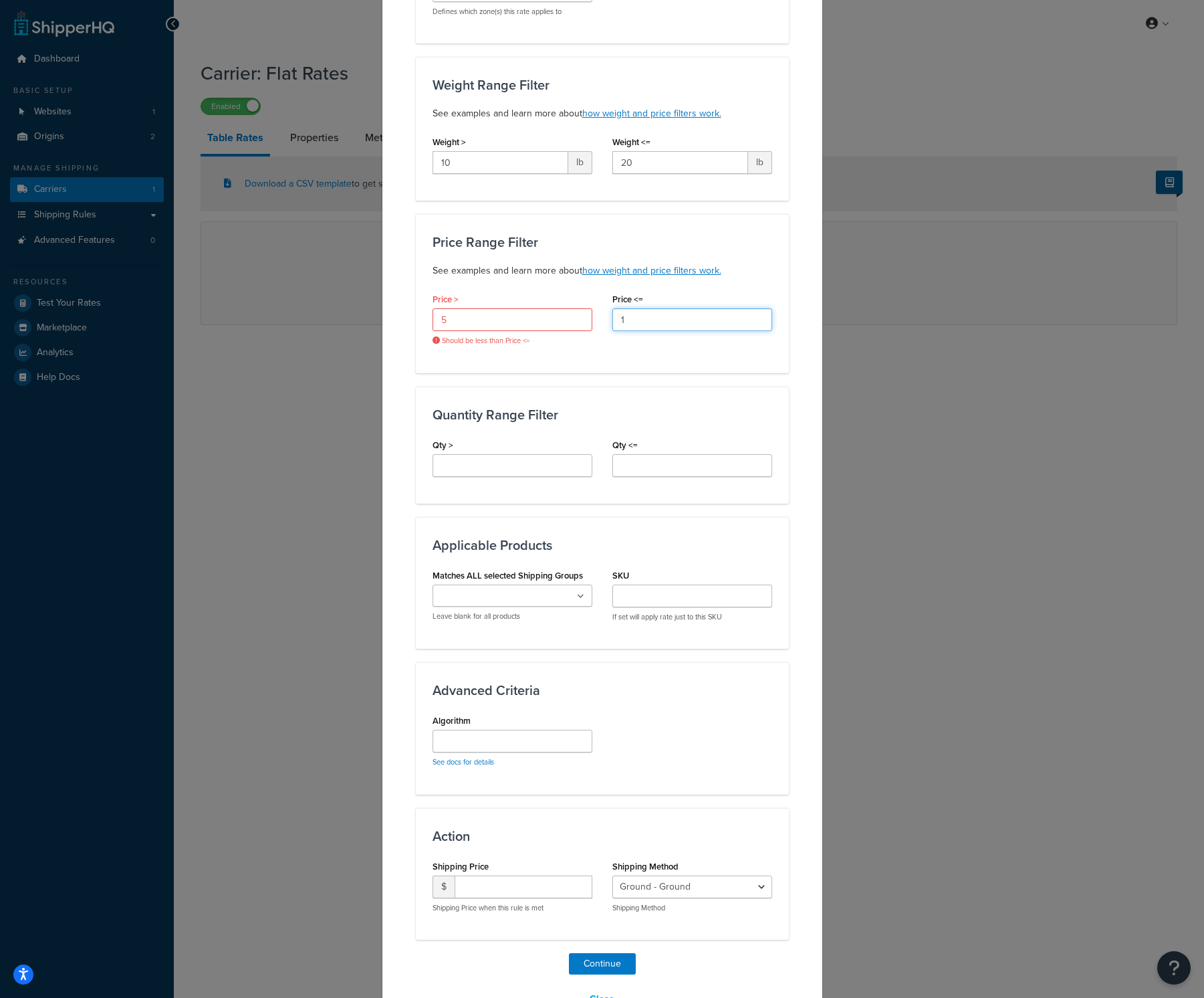
drag, startPoint x: 684, startPoint y: 318, endPoint x: 602, endPoint y: 317, distance: 82.0
click at [602, 317] on div "Price <= 1" at bounding box center [692, 315] width 180 height 51
type input "5"
click at [742, 423] on div "Quantity Range Filter Qty > Qty <=" at bounding box center [602, 445] width 373 height 117
click at [486, 318] on input "5" at bounding box center [512, 320] width 159 height 23
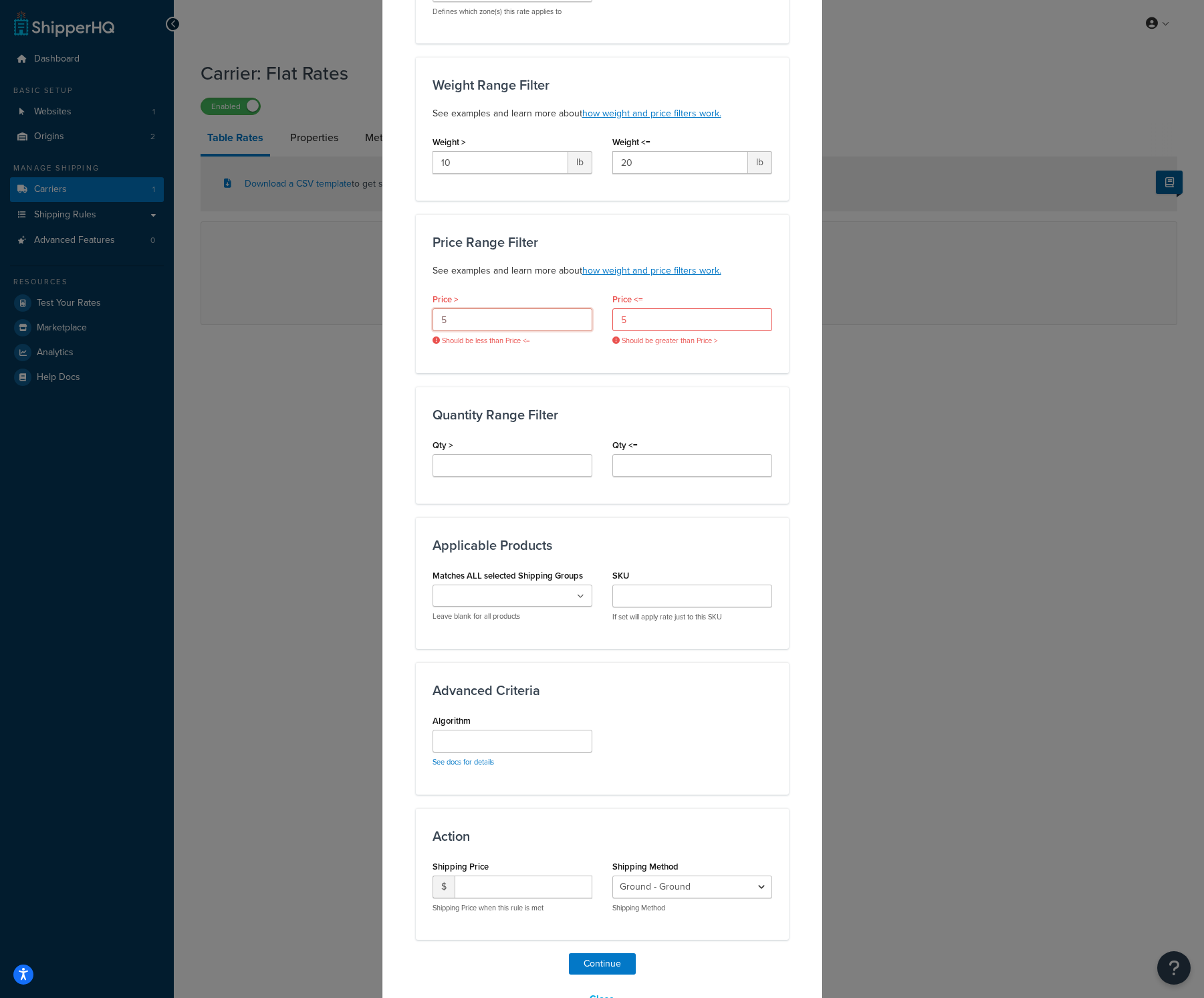
click at [486, 318] on input "5" at bounding box center [512, 320] width 159 height 23
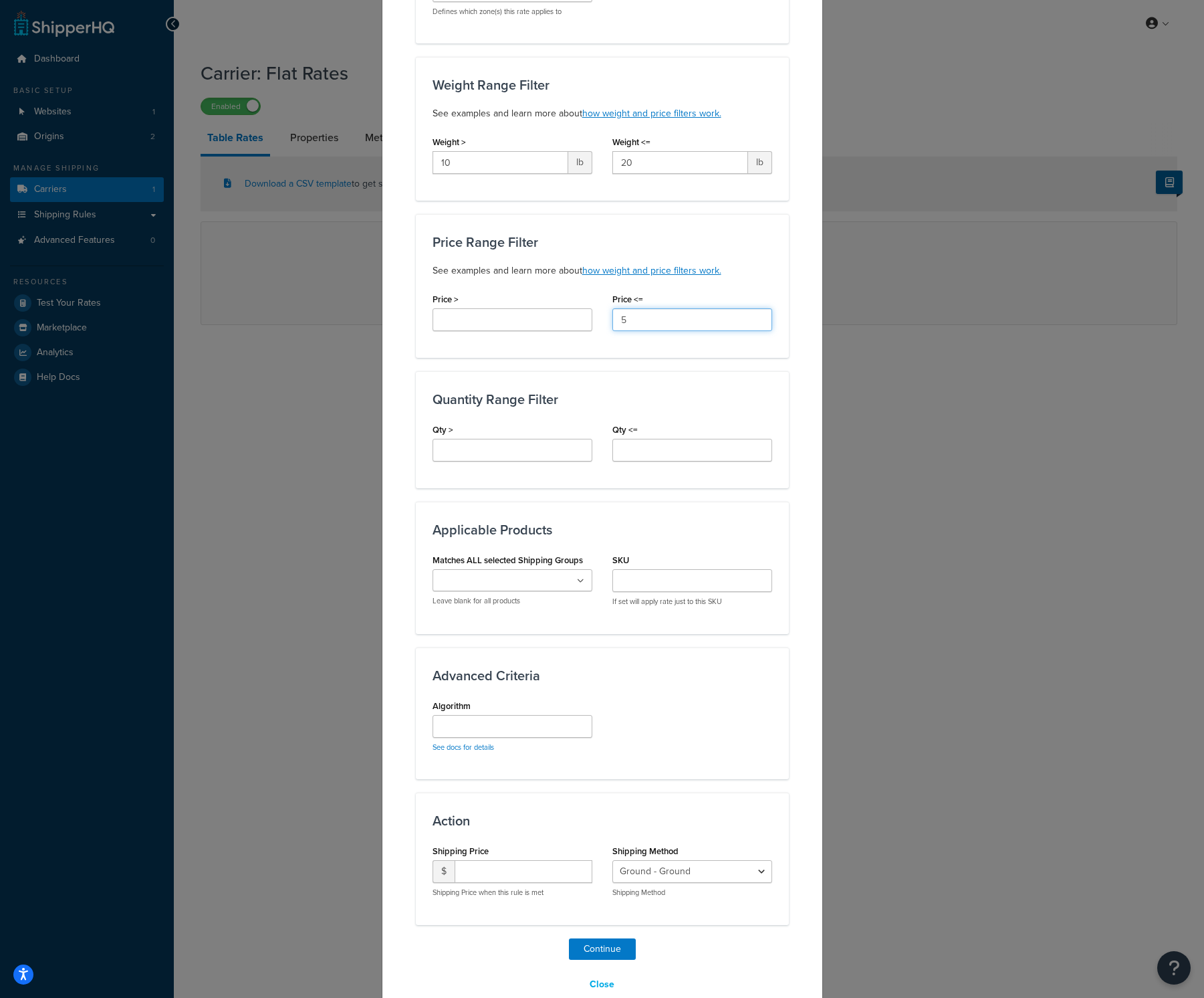
drag, startPoint x: 637, startPoint y: 322, endPoint x: 464, endPoint y: 303, distance: 174.0
click at [464, 303] on div "Price > Price <= 5" at bounding box center [602, 315] width 360 height 51
click at [553, 456] on input "Qty >" at bounding box center [512, 450] width 159 height 23
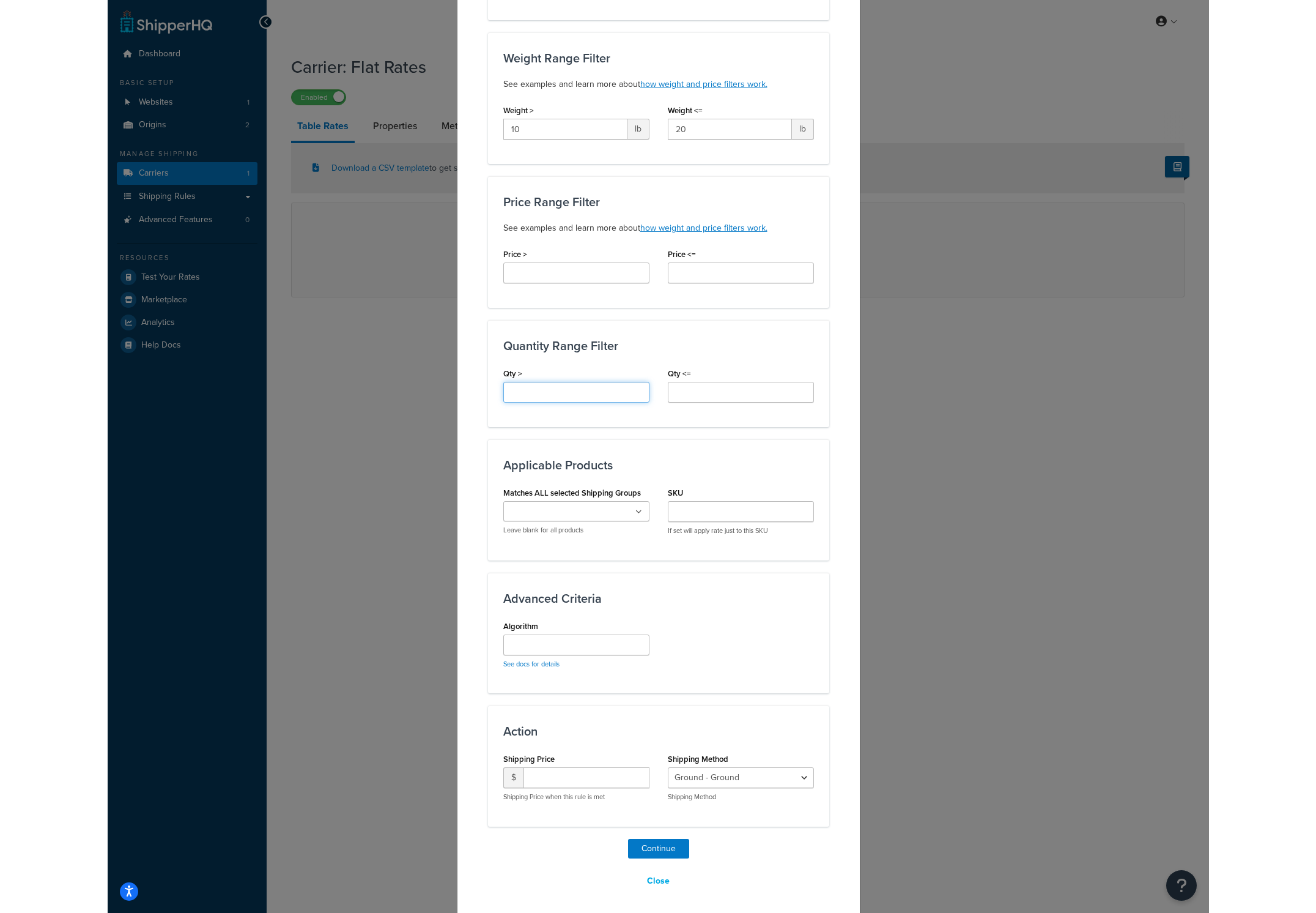
scroll to position [285, 0]
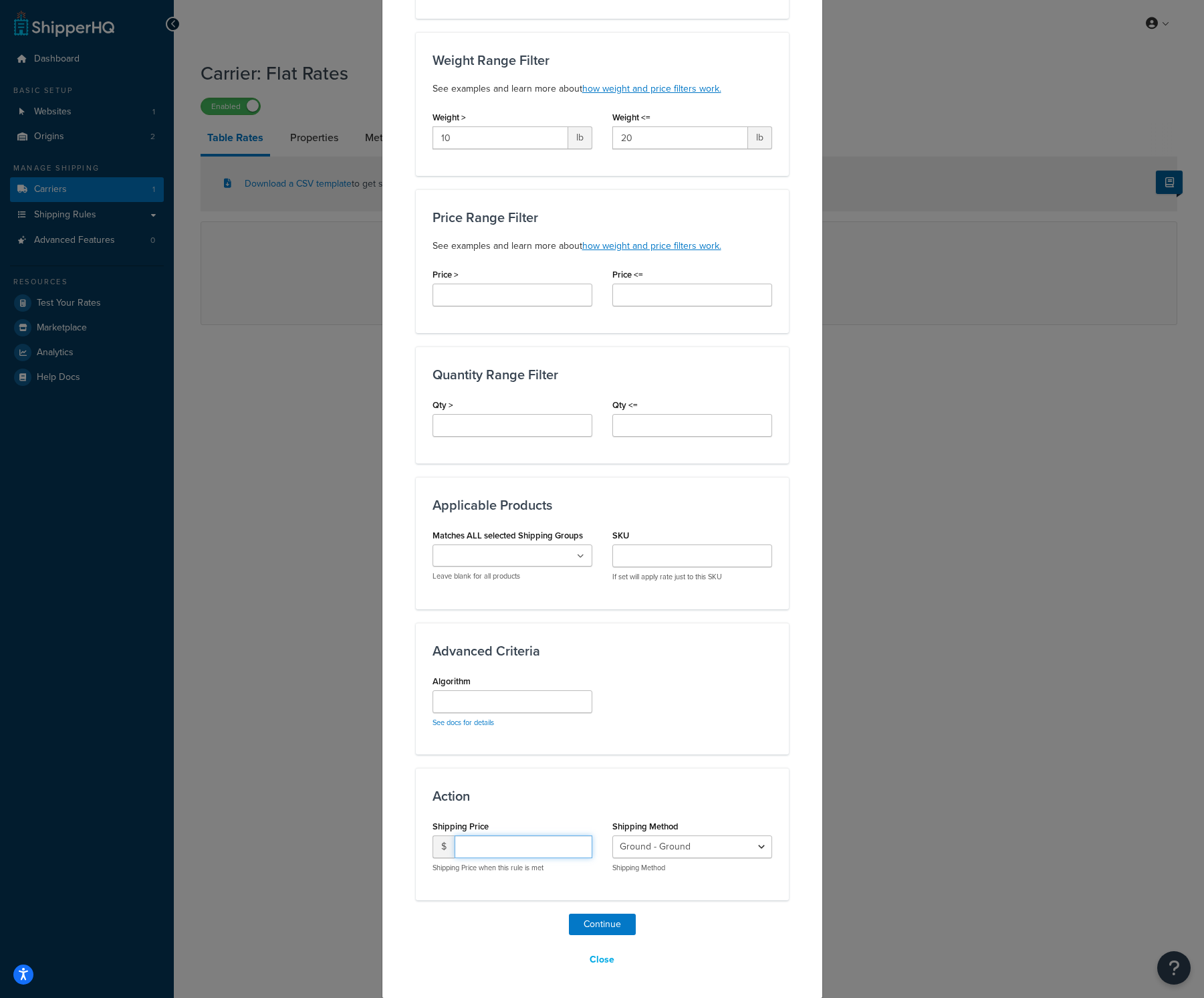
click at [532, 850] on input "number" at bounding box center [523, 847] width 137 height 23
click at [689, 848] on select "Ground - Ground" at bounding box center [692, 847] width 159 height 23
click at [504, 846] on input "number" at bounding box center [523, 847] width 137 height 23
type input "5"
click at [604, 870] on button "Continue" at bounding box center [602, 924] width 67 height 21
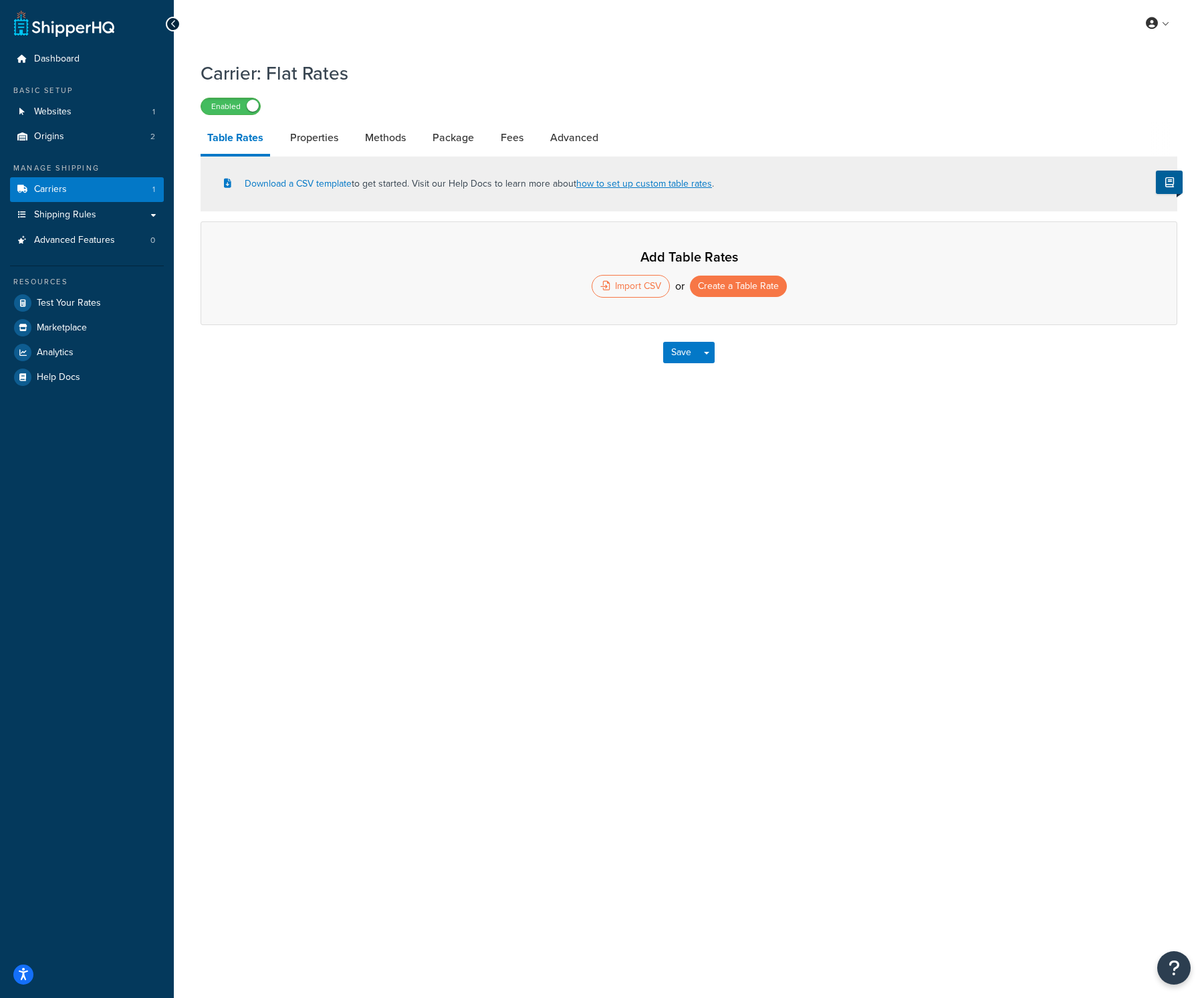
select select "25"
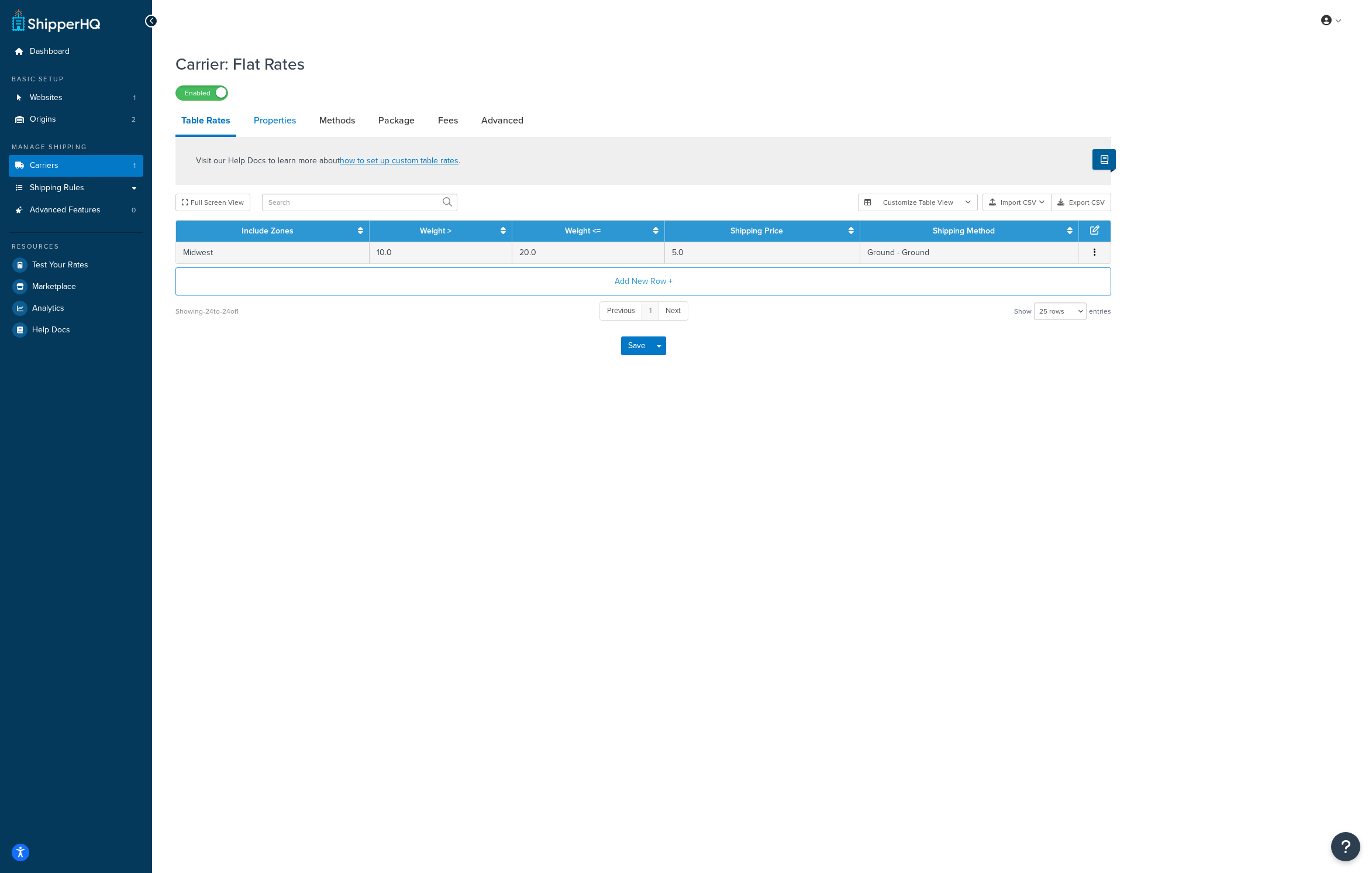
click at [272, 122] on link "Properties" at bounding box center [275, 120] width 54 height 28
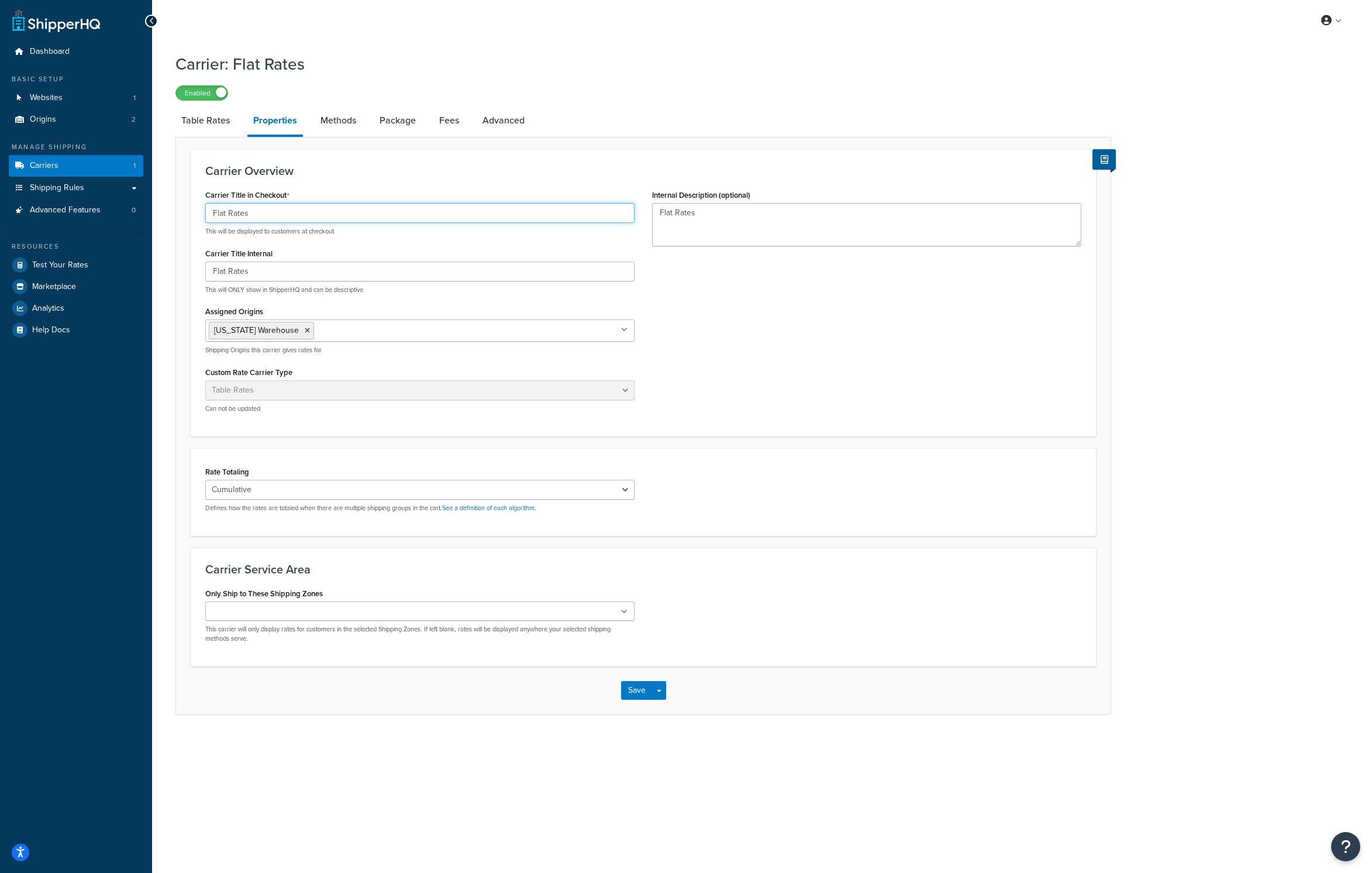
click at [275, 217] on input "Flat Rates" at bounding box center [420, 213] width 429 height 20
click at [208, 119] on link "Table Rates" at bounding box center [206, 120] width 60 height 28
select select "25"
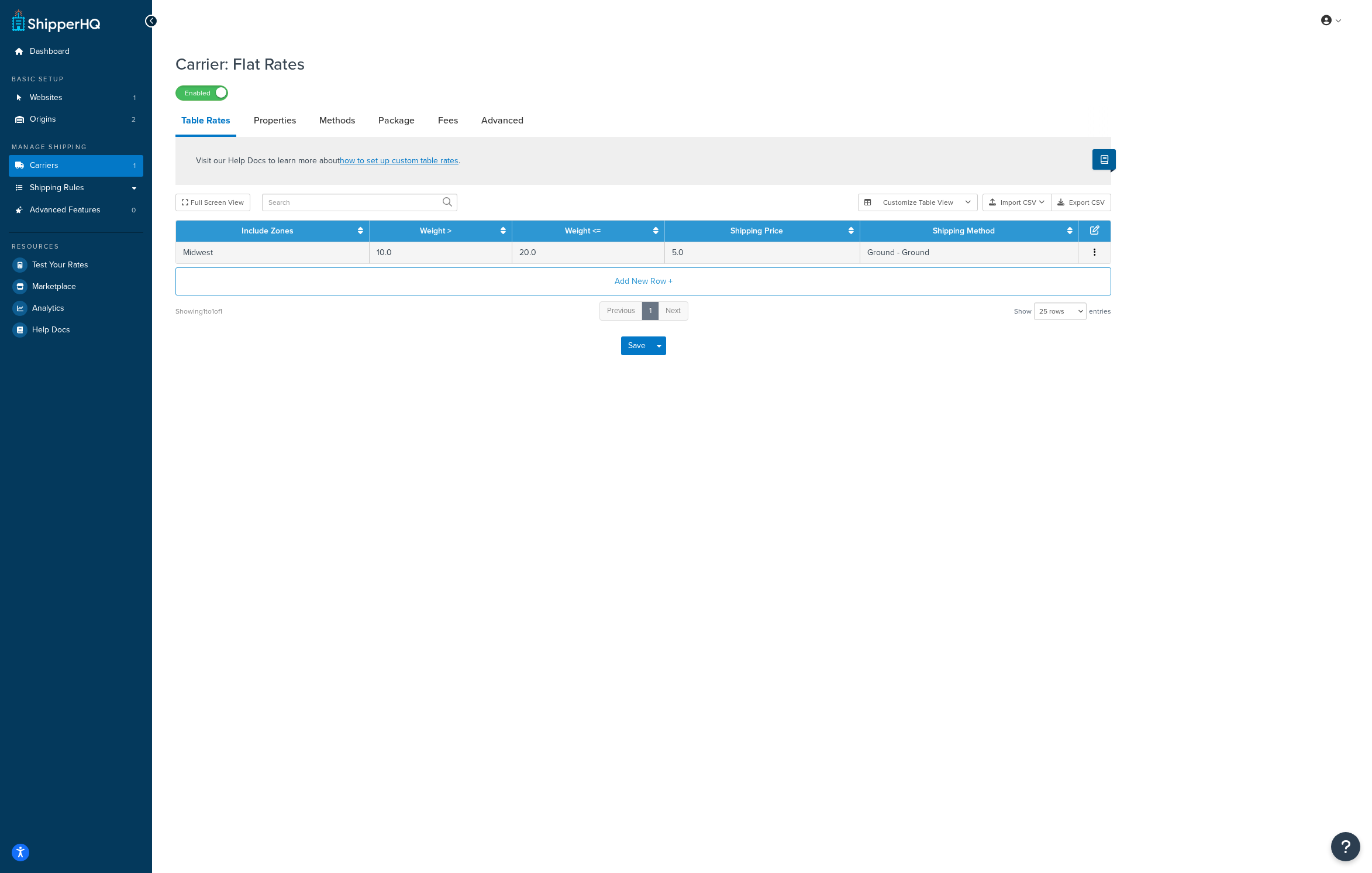
click at [589, 540] on div "My Profile Billing Global Settings Contact Us Logout Carrier: Flat Rates Enable…" at bounding box center [762, 436] width 1220 height 873
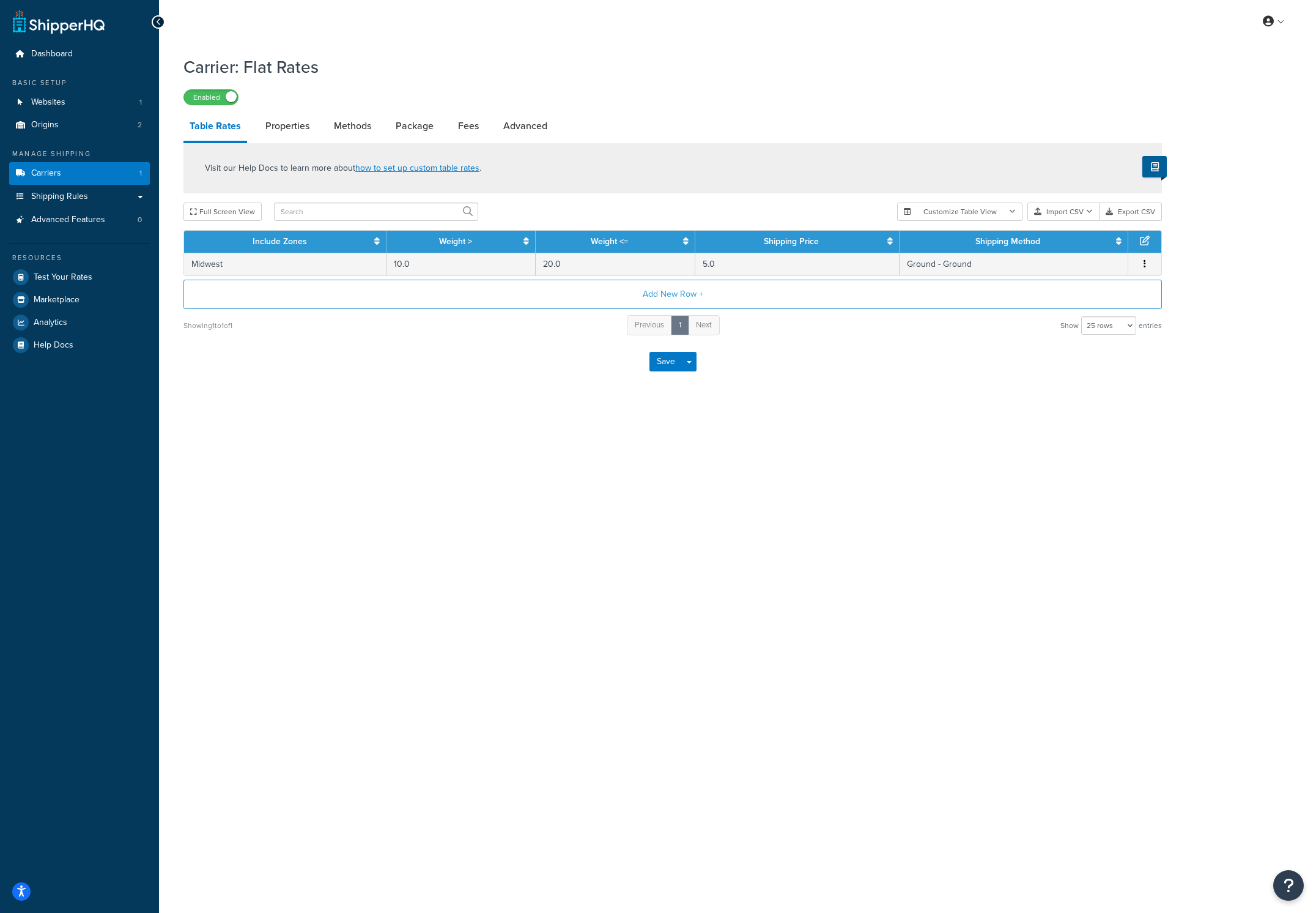
click at [949, 551] on div "My Profile Billing Global Settings Contact Us Logout Carrier: Flat Rates Enable…" at bounding box center [737, 456] width 1157 height 913
click at [255, 69] on h1 "Carrier: Flat Rates" at bounding box center [665, 66] width 964 height 24
click at [89, 170] on link "Carriers 1" at bounding box center [79, 173] width 141 height 23
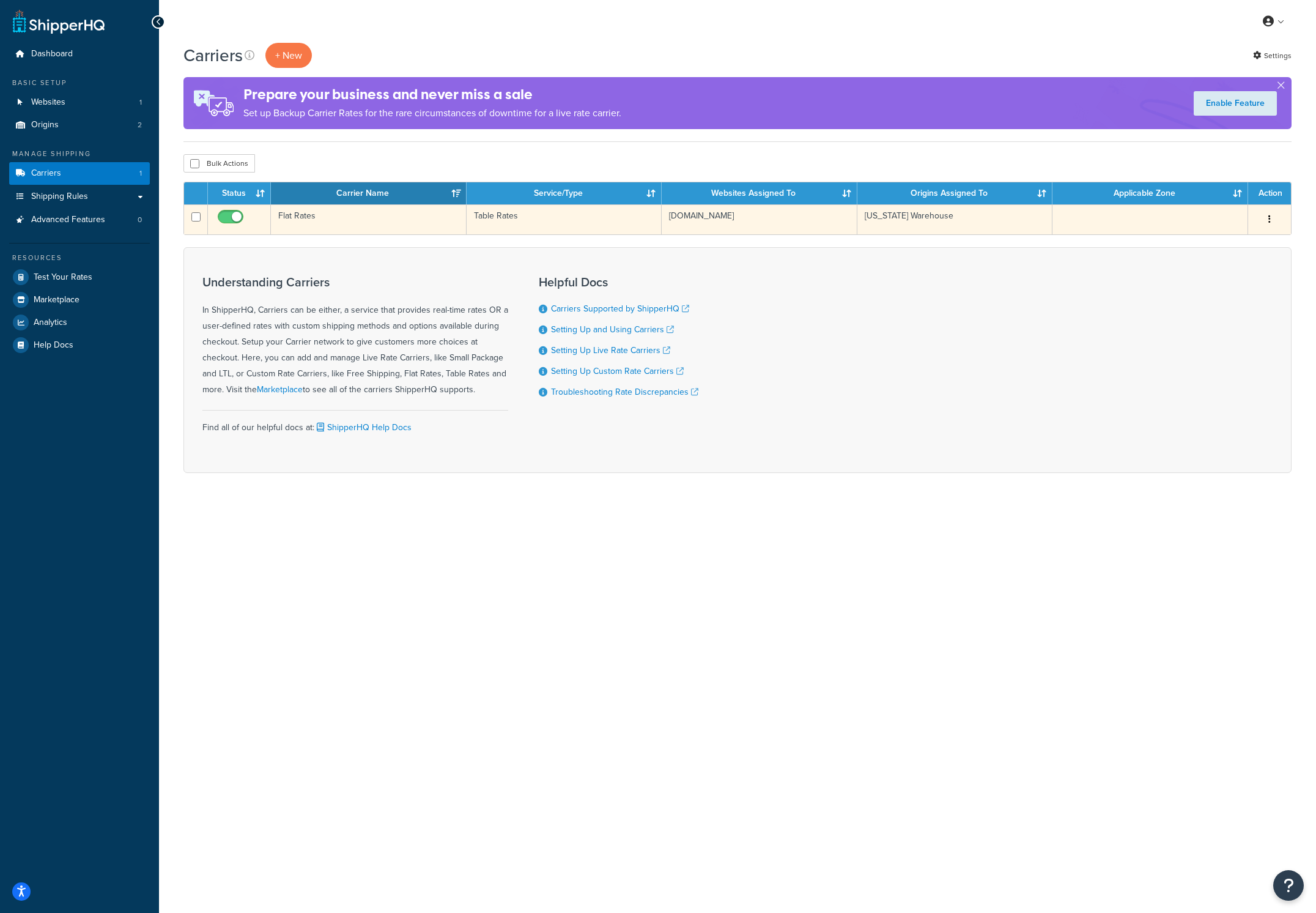
click at [317, 225] on td "Flat Rates" at bounding box center [369, 220] width 195 height 30
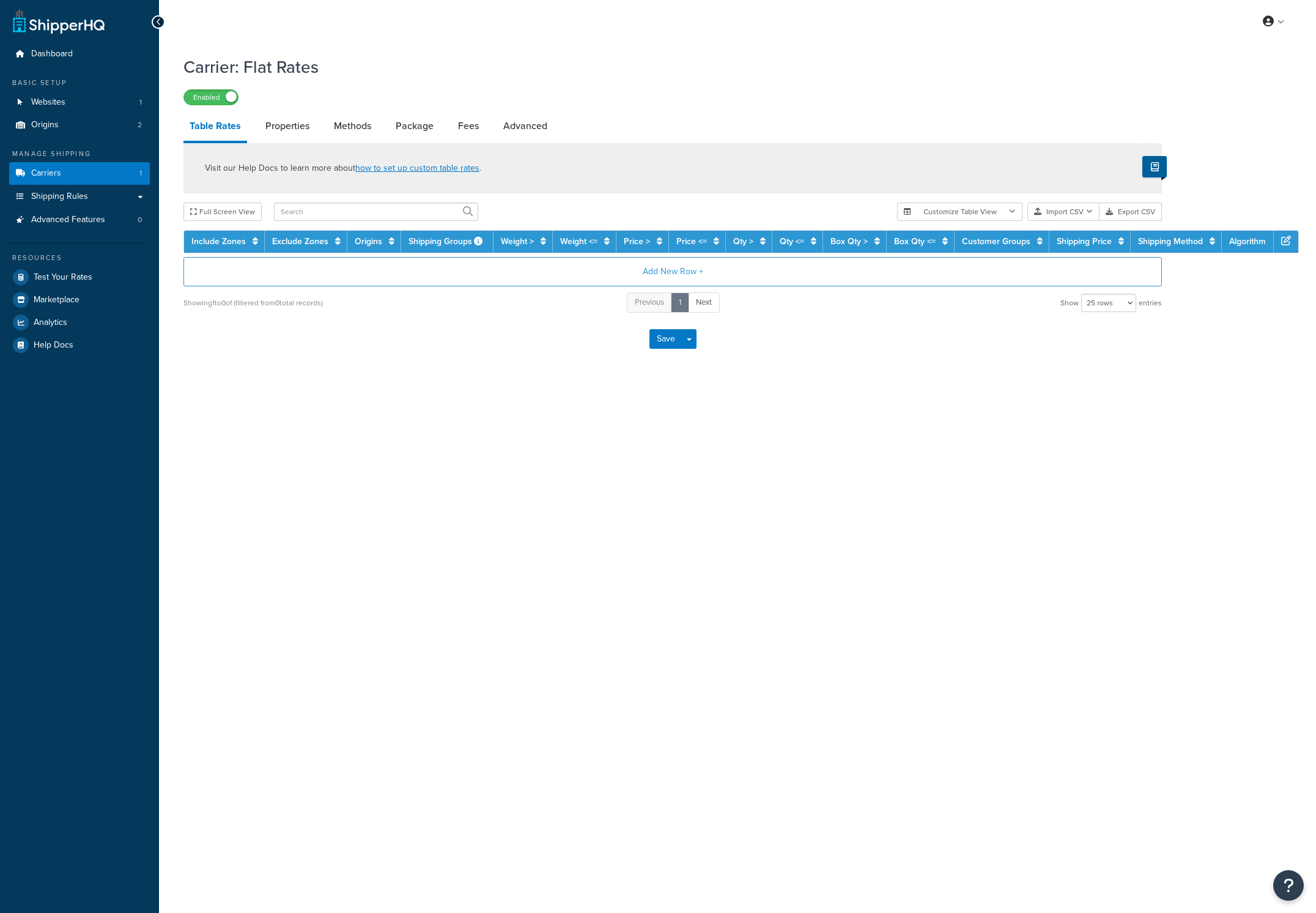
select select "25"
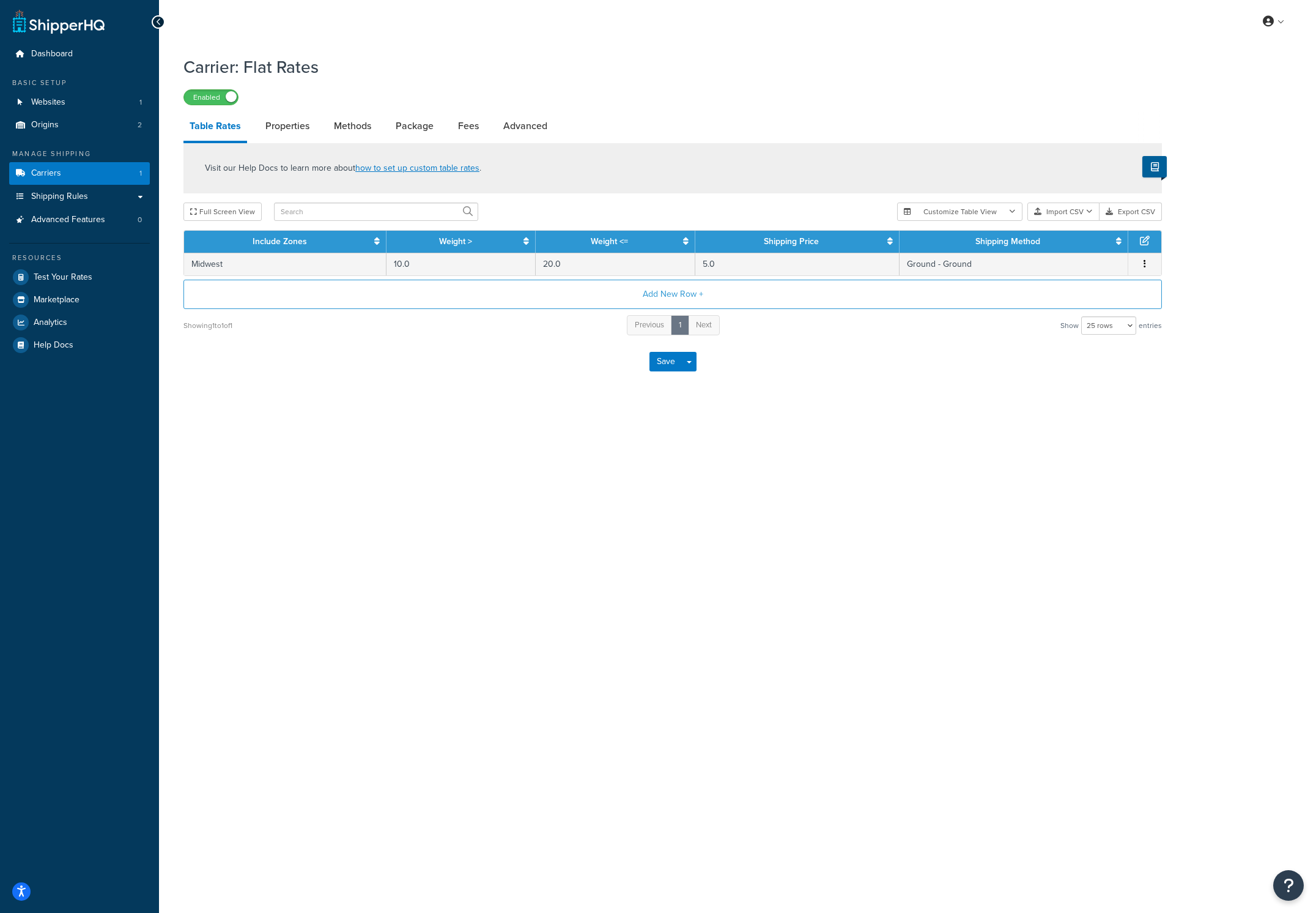
click at [265, 55] on h1 "Carrier: Flat Rates" at bounding box center [665, 66] width 964 height 24
click at [267, 65] on h1 "Carrier: Flat Rates" at bounding box center [665, 66] width 964 height 24
click at [275, 70] on h1 "Carrier: Flat Rates" at bounding box center [665, 66] width 964 height 24
click at [693, 295] on button "Add New Row +" at bounding box center [673, 294] width 979 height 29
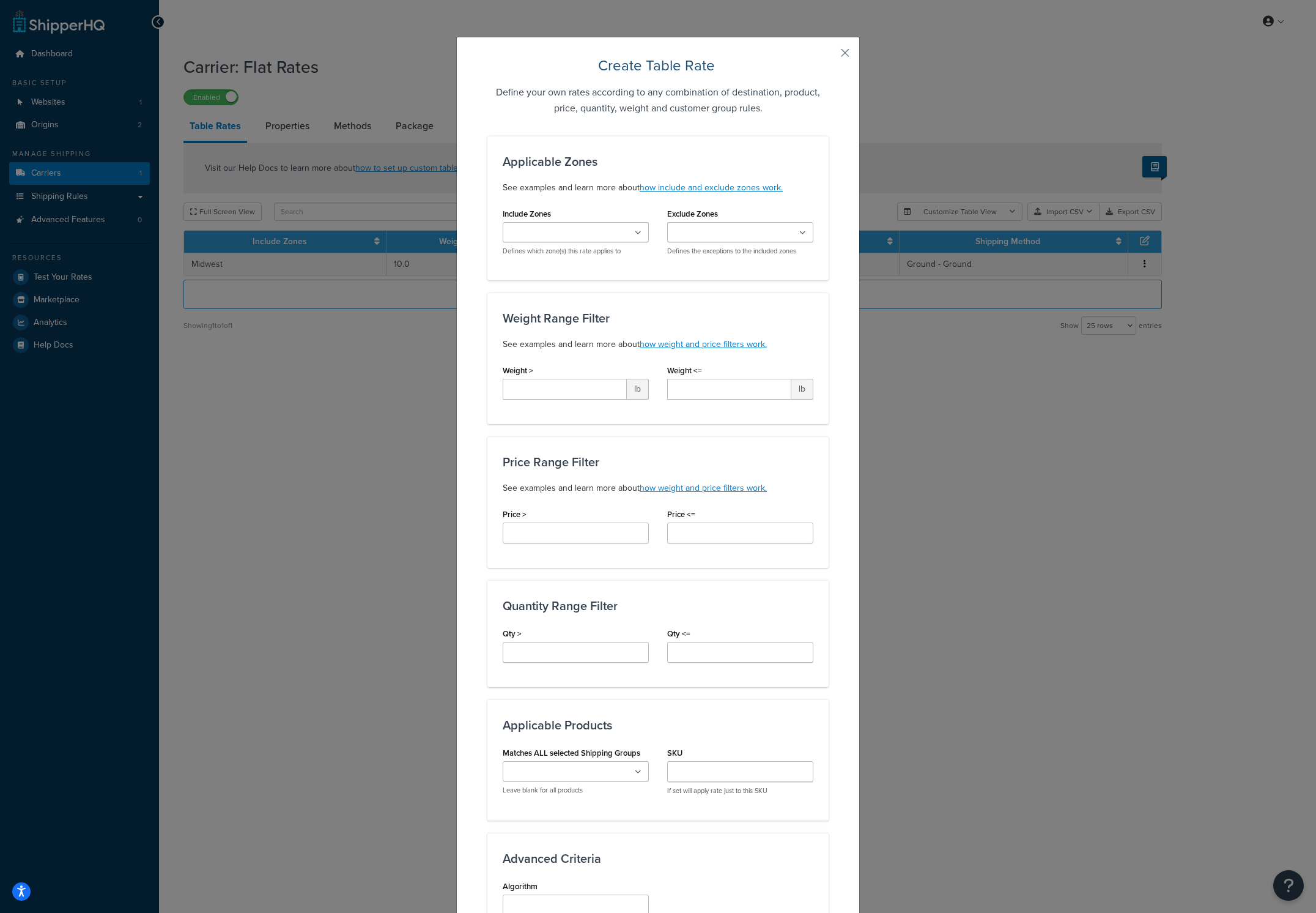
click at [835, 48] on div "Create Table Rate Define your own rates according to any combination of destina…" at bounding box center [658, 606] width 404 height 1140
click at [851, 53] on div "Create Table Rate Define your own rates according to any combination of destina…" at bounding box center [658, 606] width 404 height 1140
click at [847, 53] on div "Create Table Rate Define your own rates according to any combination of destina…" at bounding box center [658, 606] width 404 height 1140
click at [829, 55] on button "button" at bounding box center [827, 57] width 3 height 3
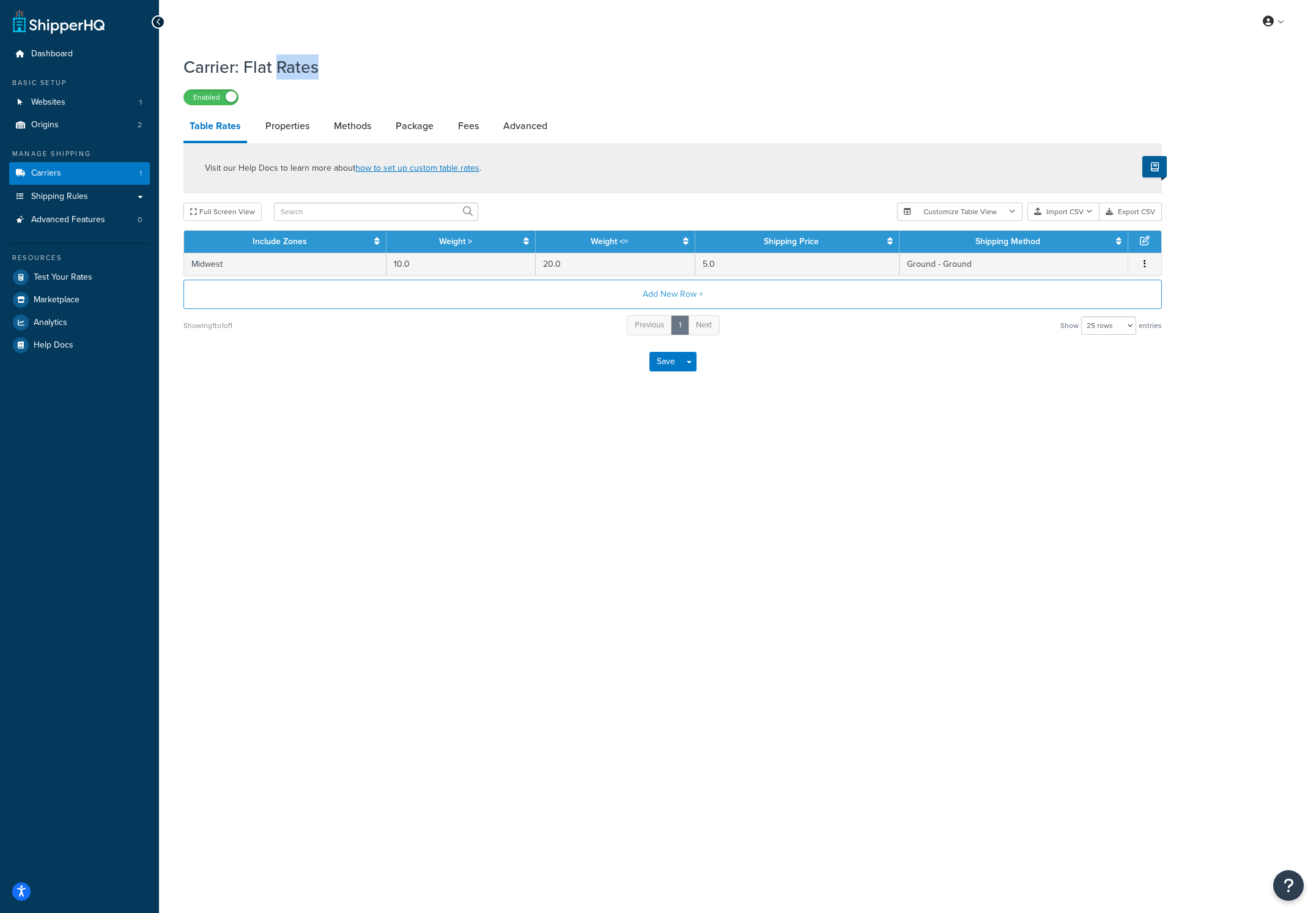
click at [278, 76] on div "Carrier: Flat Rates Enabled" at bounding box center [673, 77] width 979 height 56
click at [278, 74] on h1 "Carrier: Flat Rates" at bounding box center [665, 66] width 964 height 24
click at [313, 65] on h1 "Carrier: Flat Rates" at bounding box center [665, 66] width 964 height 24
click at [292, 128] on link "Properties" at bounding box center [287, 126] width 56 height 29
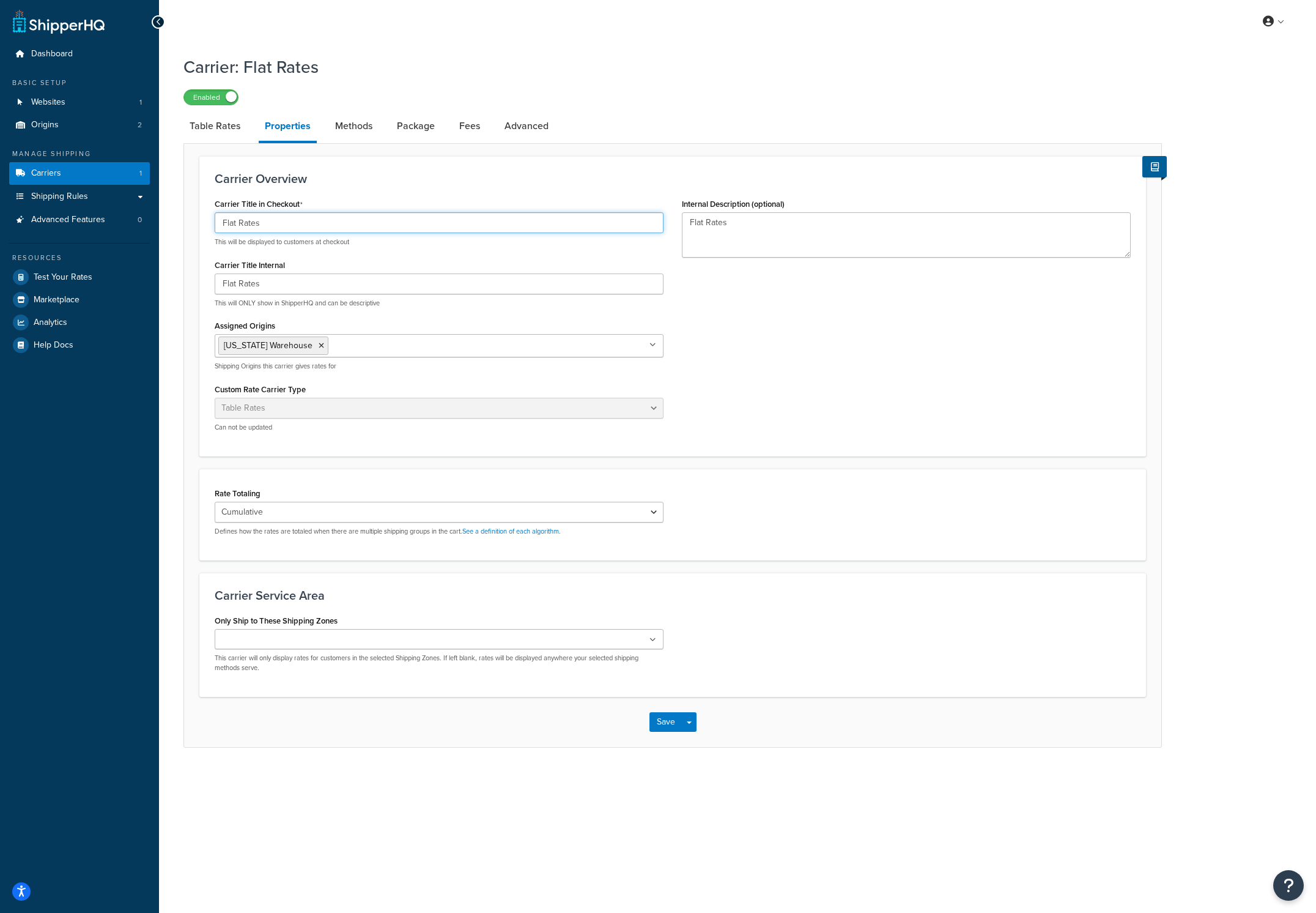
click at [307, 233] on input "Flat Rates" at bounding box center [439, 223] width 449 height 21
click at [220, 137] on link "Table Rates" at bounding box center [215, 126] width 63 height 29
select select "25"
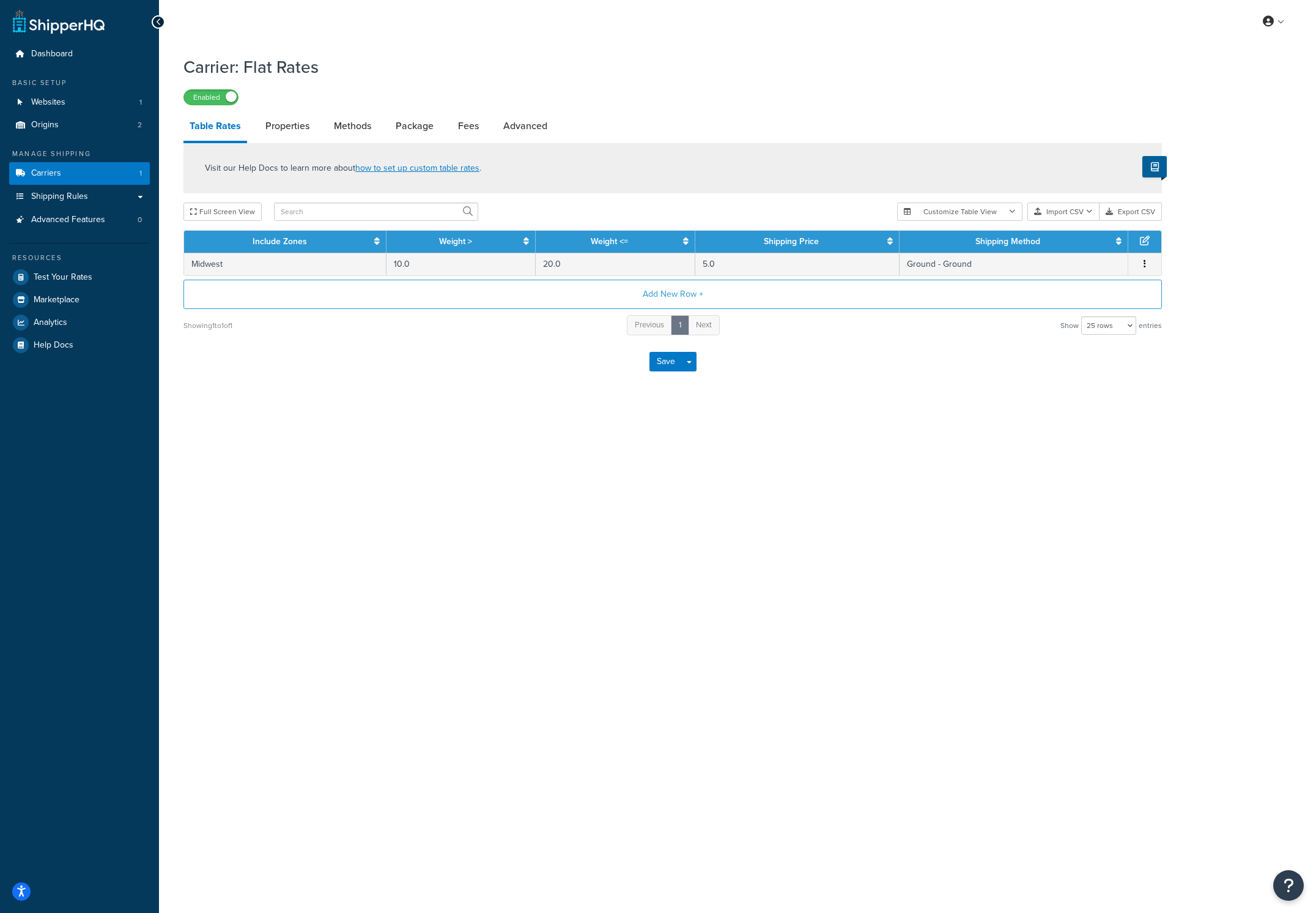
click at [291, 71] on h1 "Carrier: Flat Rates" at bounding box center [665, 66] width 964 height 24
click at [293, 128] on link "Properties" at bounding box center [287, 126] width 56 height 29
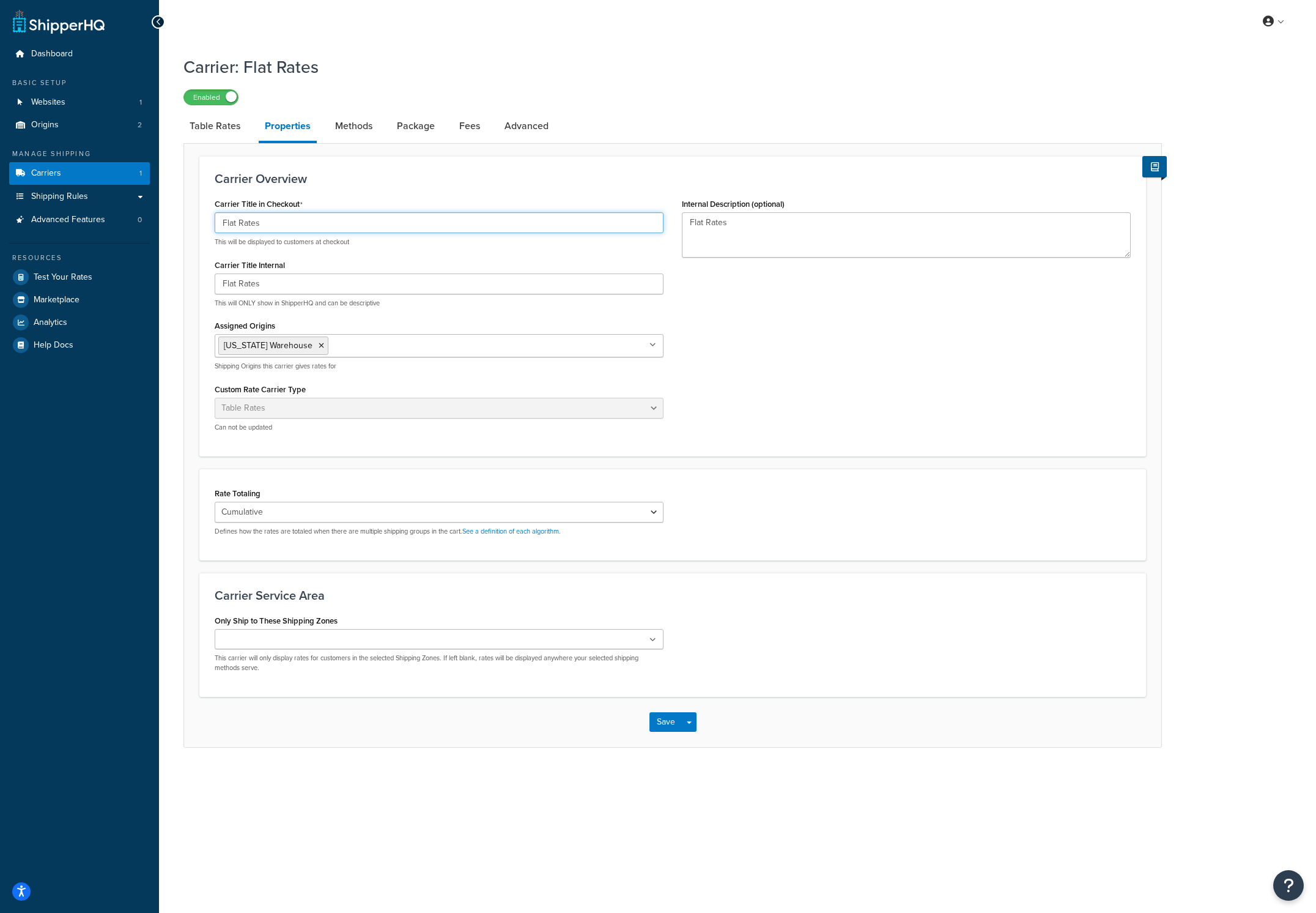
click at [338, 231] on input "Flat Rates" at bounding box center [439, 223] width 449 height 21
click at [733, 244] on textarea "Flat Rates" at bounding box center [906, 235] width 449 height 45
click at [738, 240] on textarea "Flat Rates" at bounding box center [906, 235] width 449 height 45
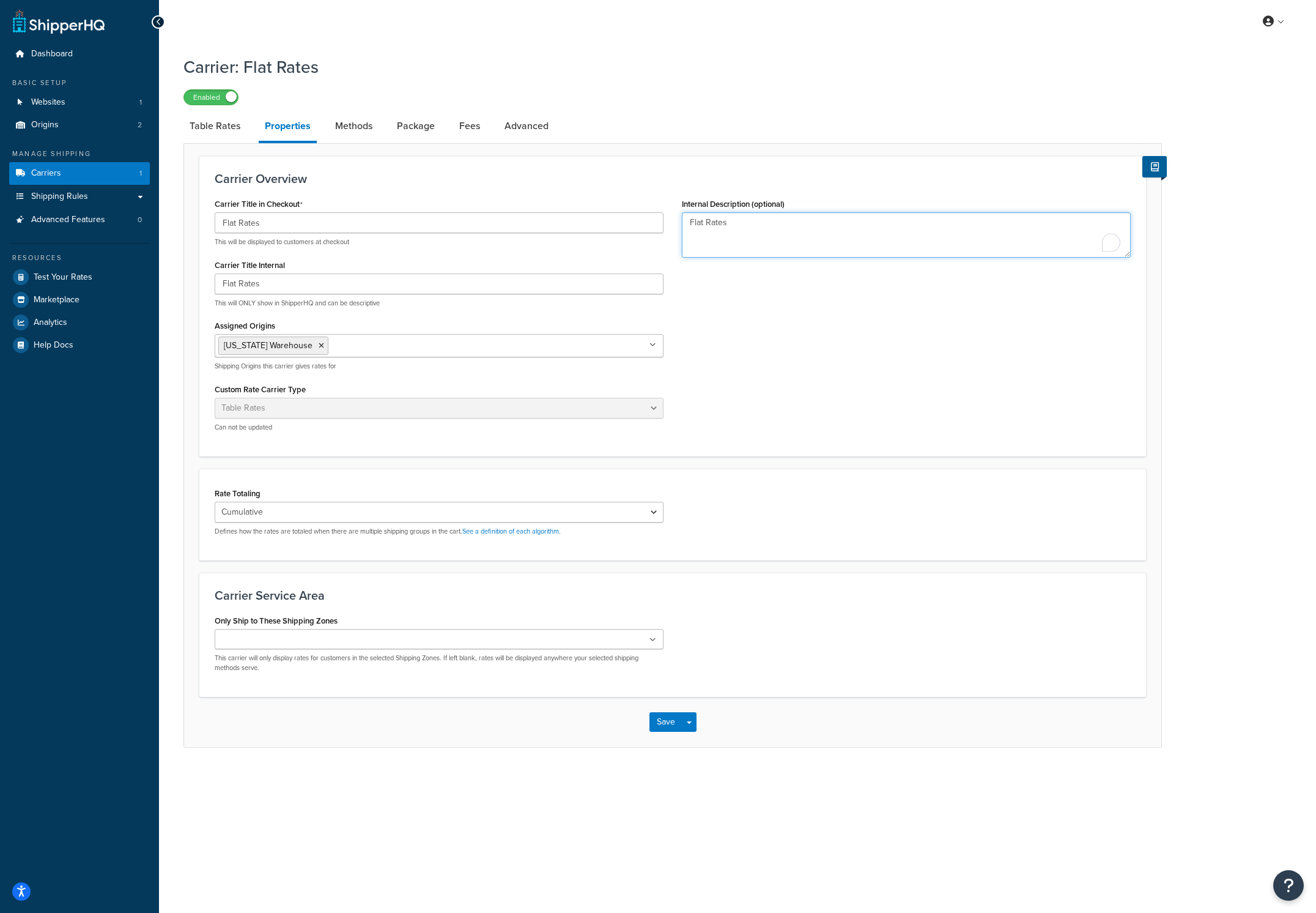
click at [739, 239] on textarea "Flat Rates" at bounding box center [906, 235] width 449 height 45
click at [739, 238] on textarea "Flat Rates" at bounding box center [906, 235] width 449 height 45
click at [743, 233] on textarea "Flat Rates" at bounding box center [906, 235] width 449 height 45
type textarea "California Flat Rates"
drag, startPoint x: 790, startPoint y: 362, endPoint x: 778, endPoint y: 345, distance: 20.8
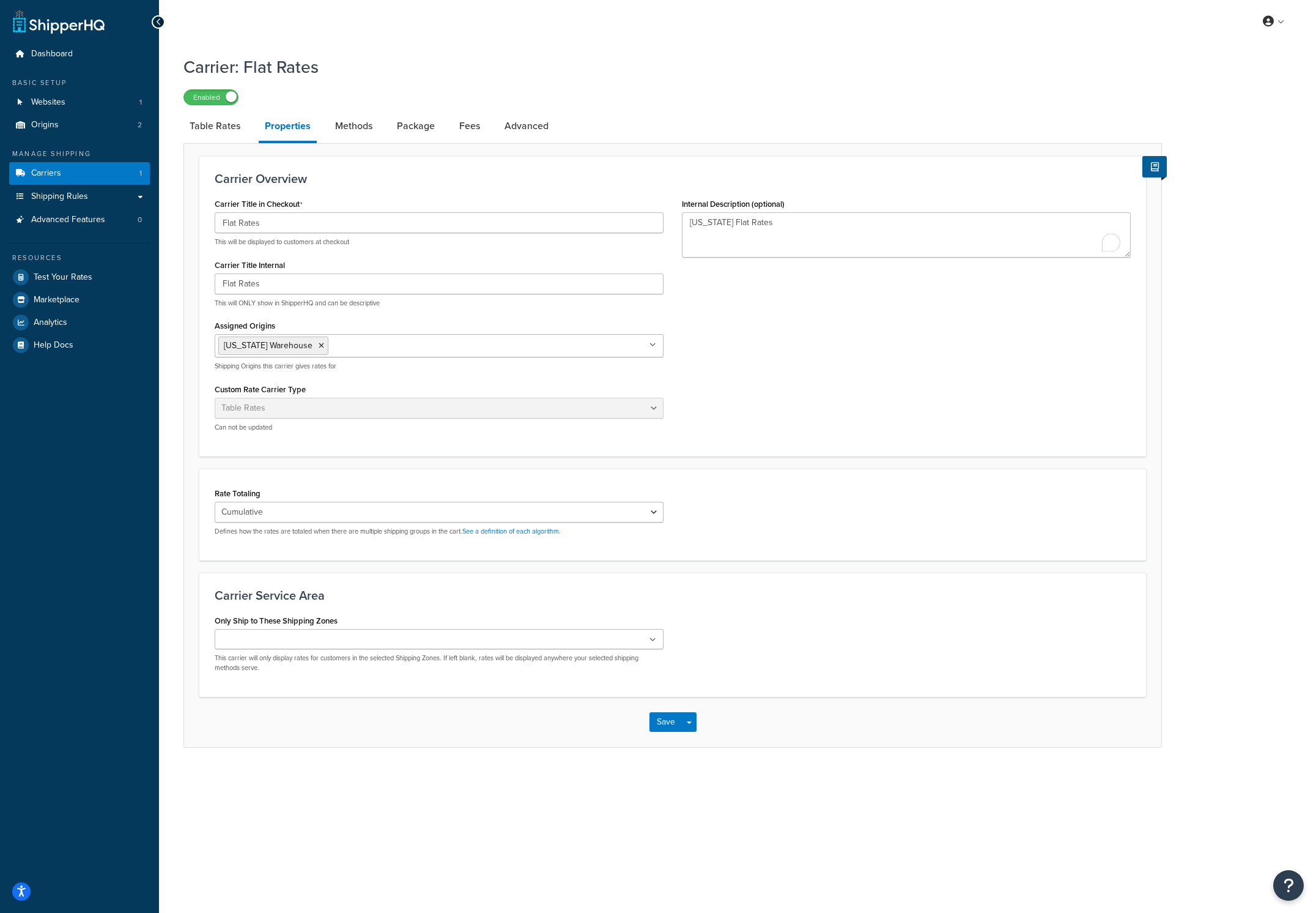
click at [778, 345] on div "Carrier Title in Checkout Flat Rates This will be displayed to customers at che…" at bounding box center [672, 317] width 934 height 246
click at [423, 227] on input "Flat Rates" at bounding box center [439, 223] width 449 height 21
click at [956, 386] on div "Carrier Title in Checkout Flat Rates This will be displayed to customers at che…" at bounding box center [672, 317] width 934 height 246
click at [301, 227] on input "Flat Rates" at bounding box center [439, 223] width 449 height 21
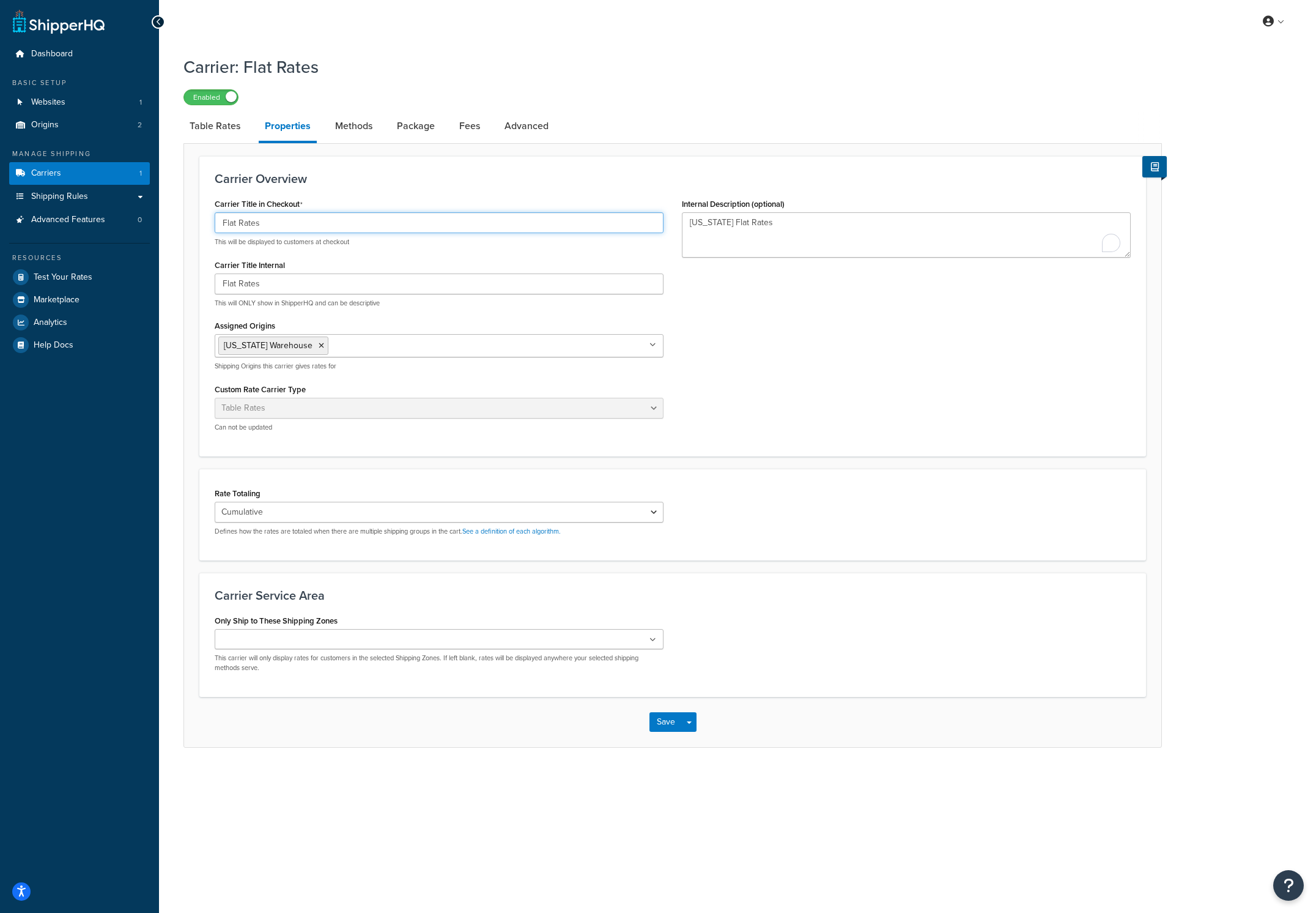
click at [301, 227] on input "Flat Rates" at bounding box center [439, 223] width 449 height 21
drag, startPoint x: 664, startPoint y: 728, endPoint x: 678, endPoint y: 721, distance: 15.7
click at [664, 728] on button "Save" at bounding box center [666, 722] width 33 height 20
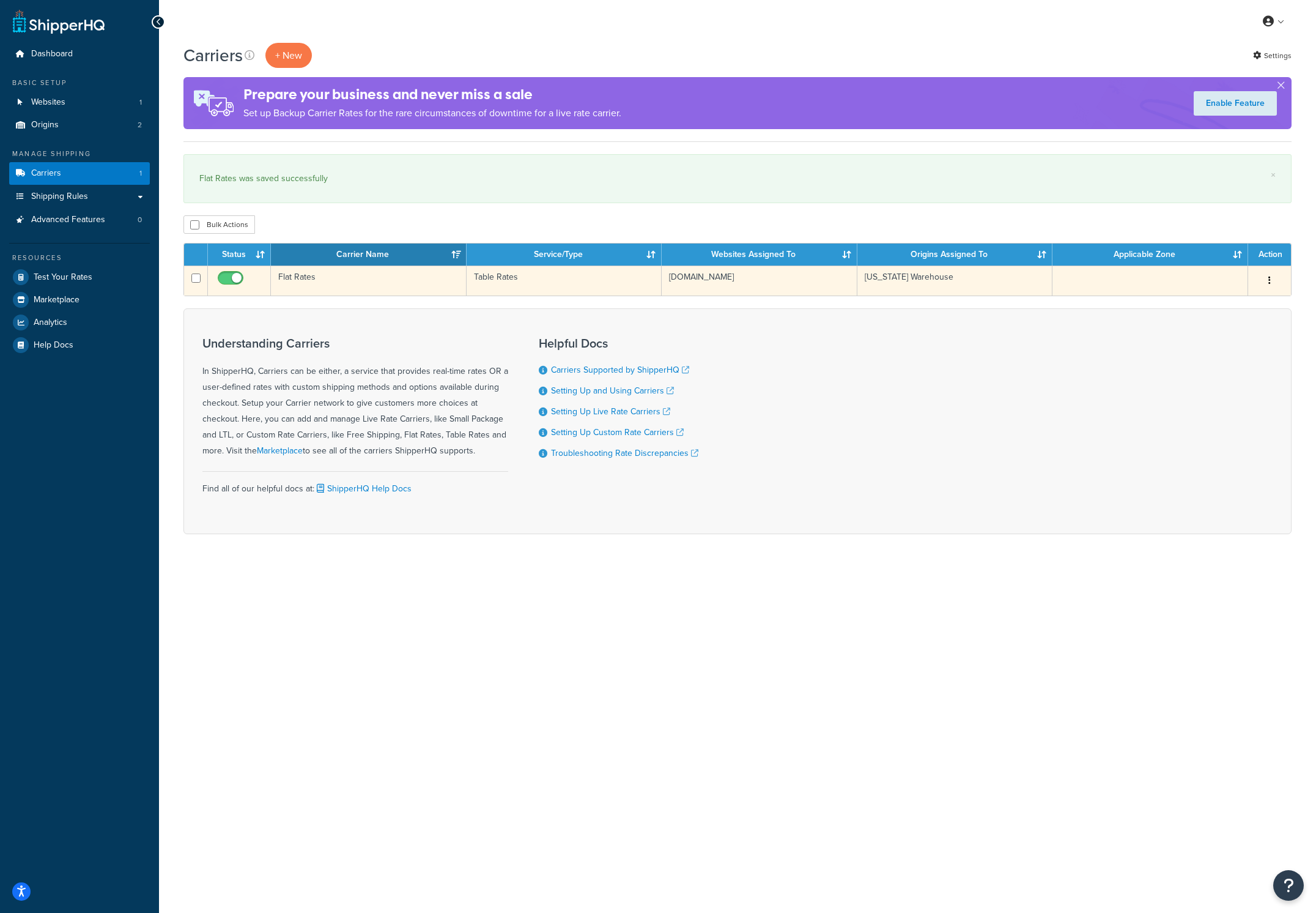
click at [957, 282] on td "[US_STATE] Warehouse" at bounding box center [955, 280] width 195 height 30
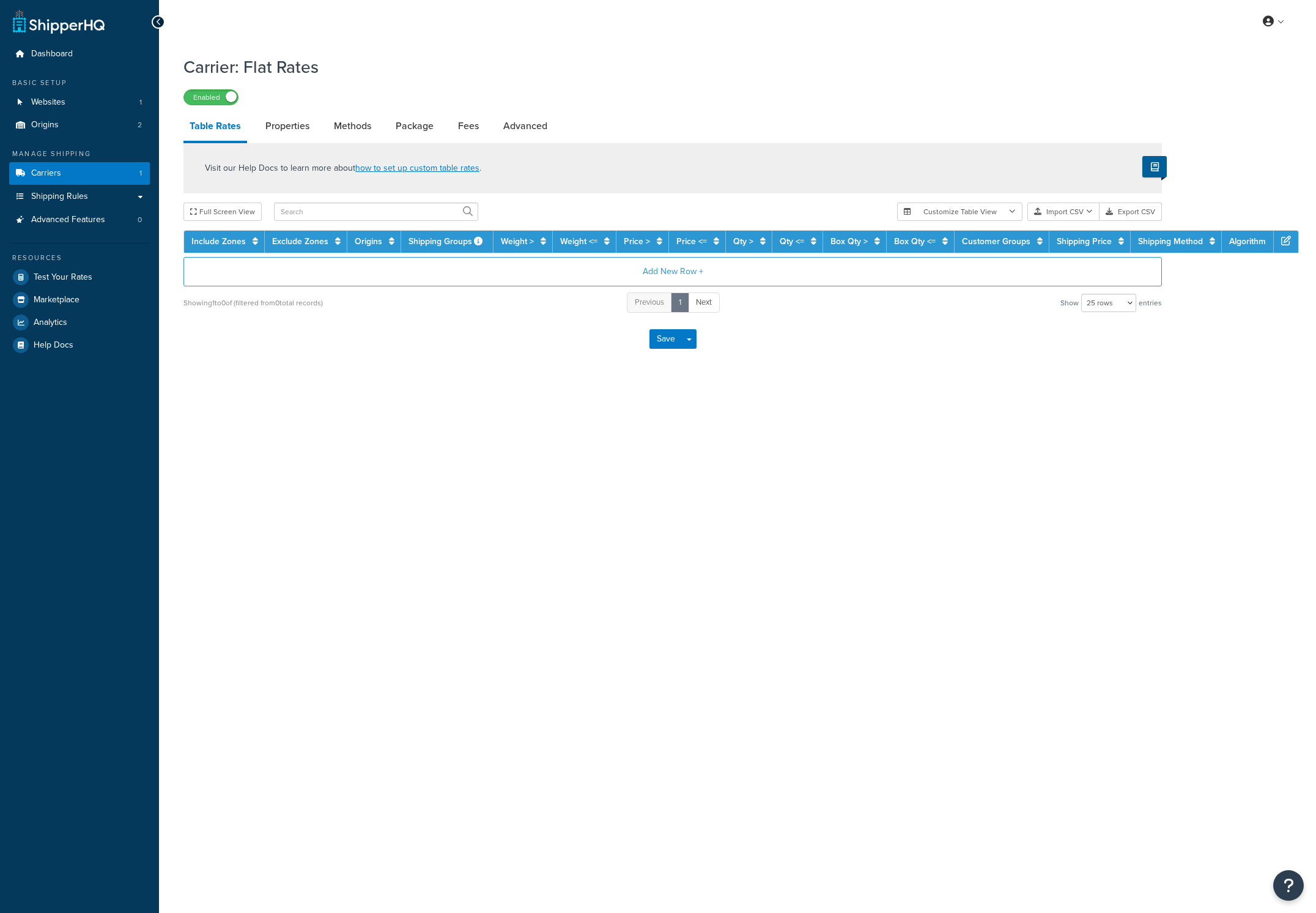
select select "25"
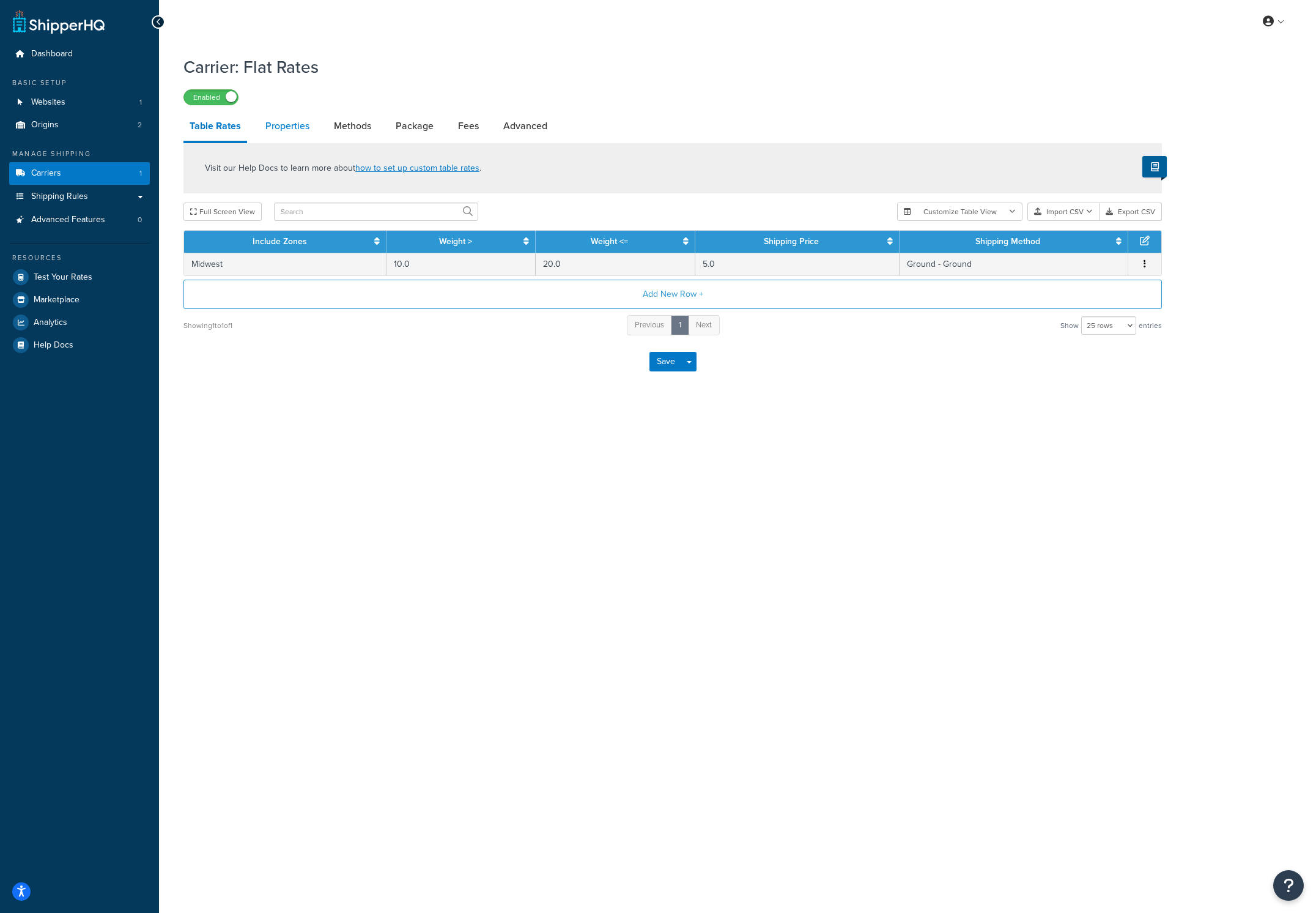
click at [290, 130] on link "Properties" at bounding box center [287, 126] width 56 height 29
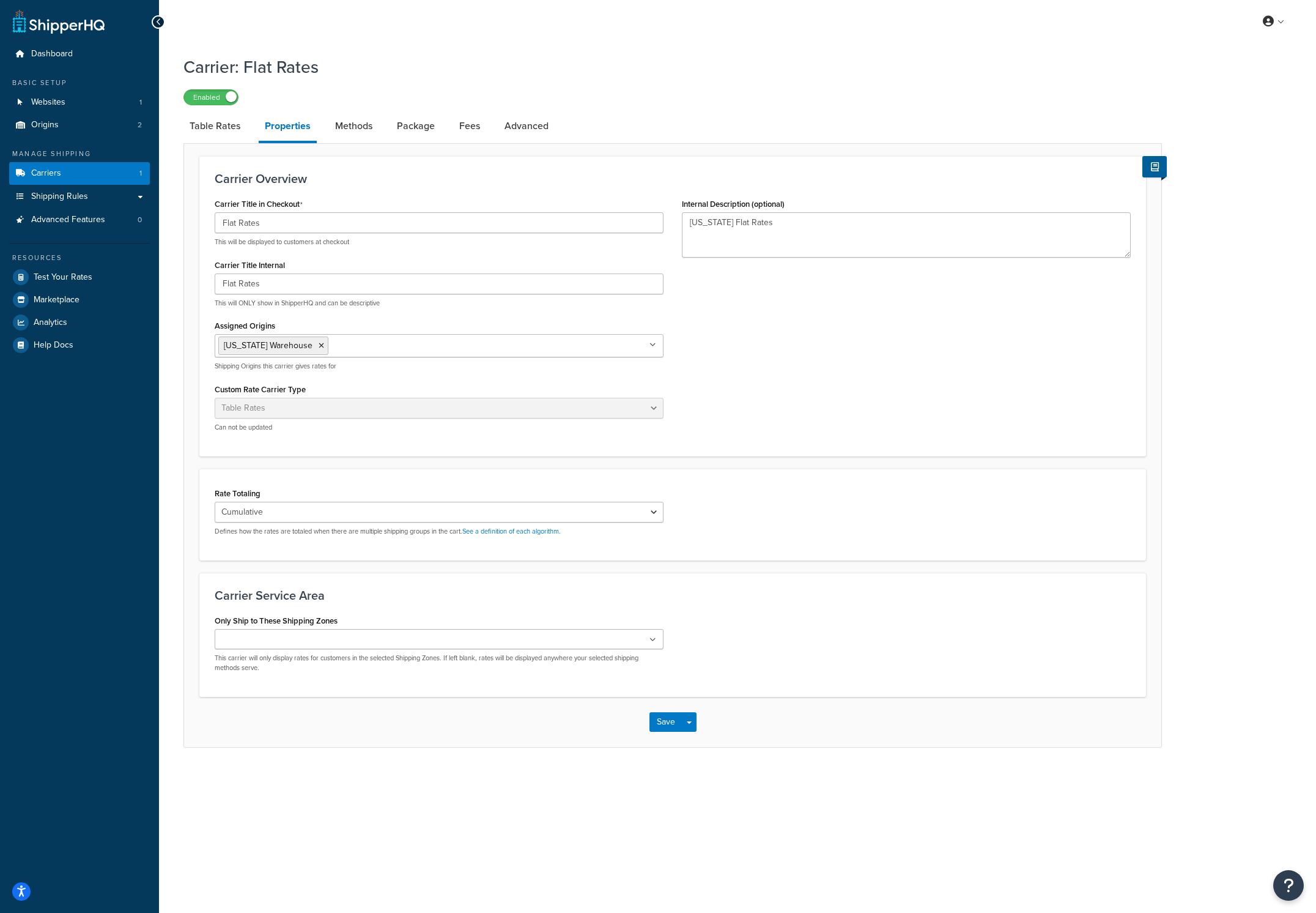
click at [659, 346] on ul "[US_STATE] Warehouse" at bounding box center [439, 346] width 449 height 23
click at [804, 357] on div "Carrier Title in Checkout Flat Rates This will be displayed to customers at che…" at bounding box center [672, 317] width 934 height 246
click at [162, 21] on div at bounding box center [158, 22] width 14 height 14
click at [161, 22] on div at bounding box center [158, 22] width 14 height 14
click at [154, 23] on div at bounding box center [158, 22] width 14 height 14
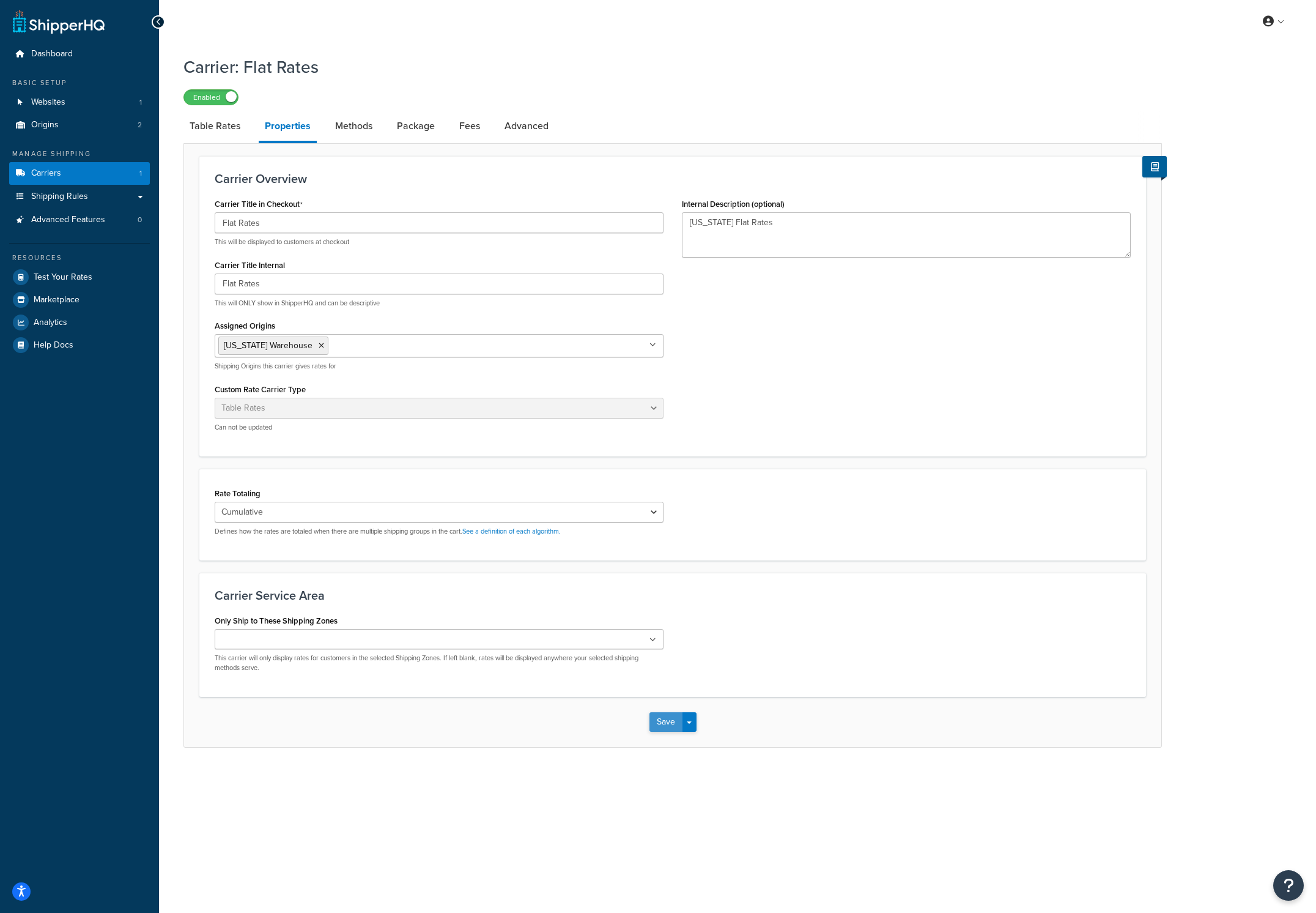
click at [665, 725] on button "Save" at bounding box center [666, 722] width 33 height 20
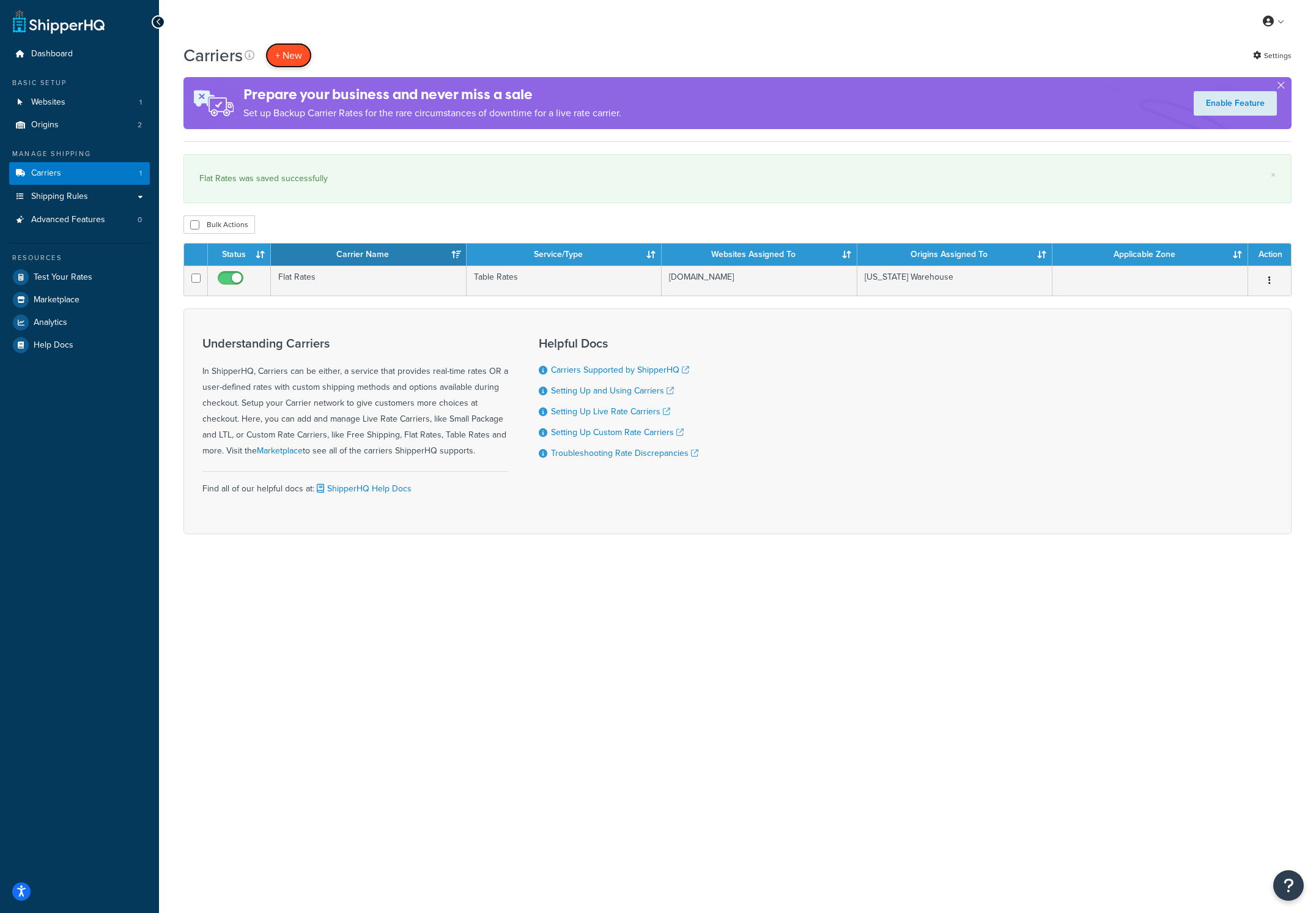
click at [298, 57] on button "+ New" at bounding box center [288, 55] width 46 height 25
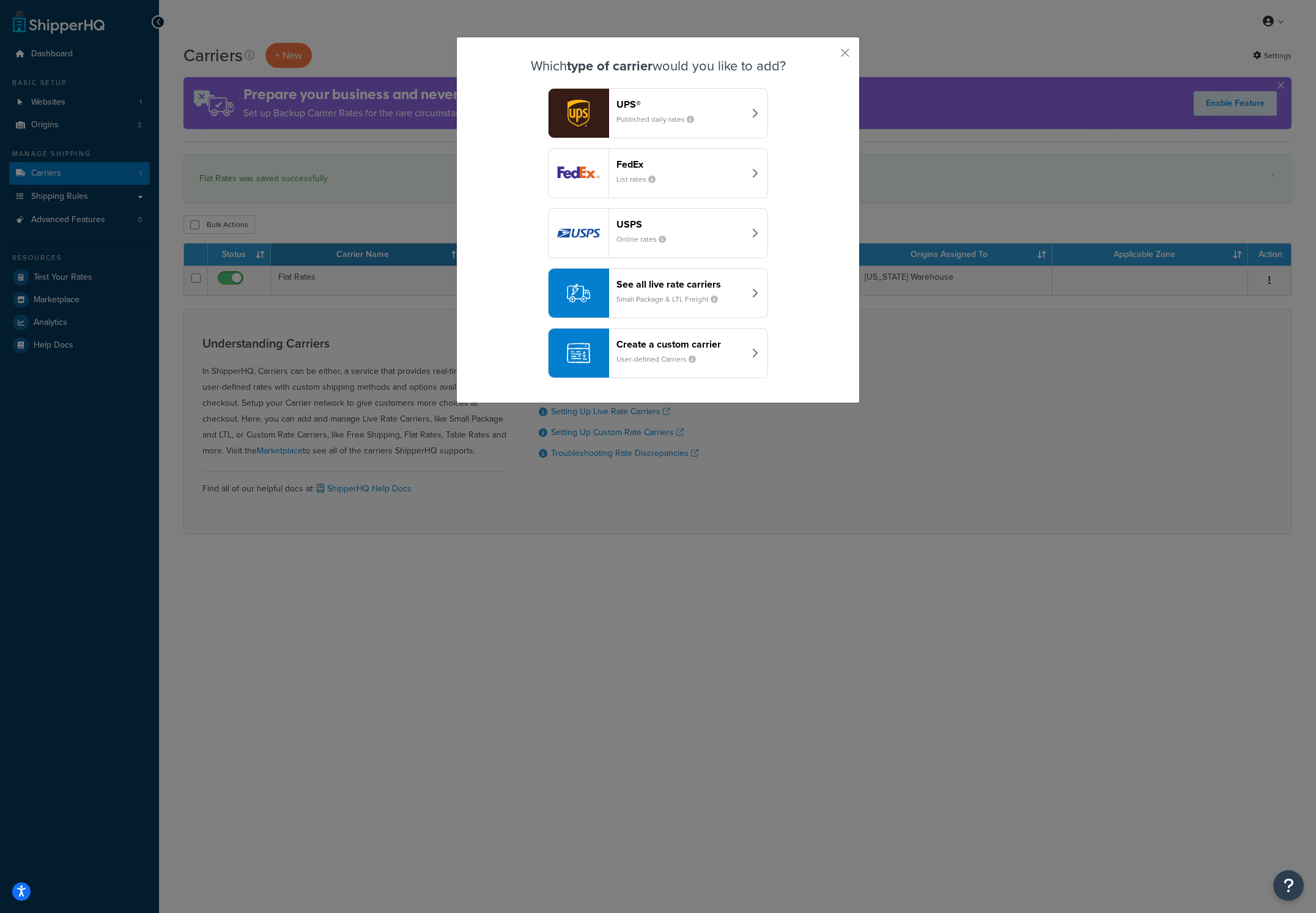
click at [816, 339] on div "UPS® Published daily rates FedEx List rates USPS Online rates See all live rate…" at bounding box center [658, 233] width 341 height 290
click at [652, 355] on small "User-defined Carriers" at bounding box center [661, 359] width 89 height 11
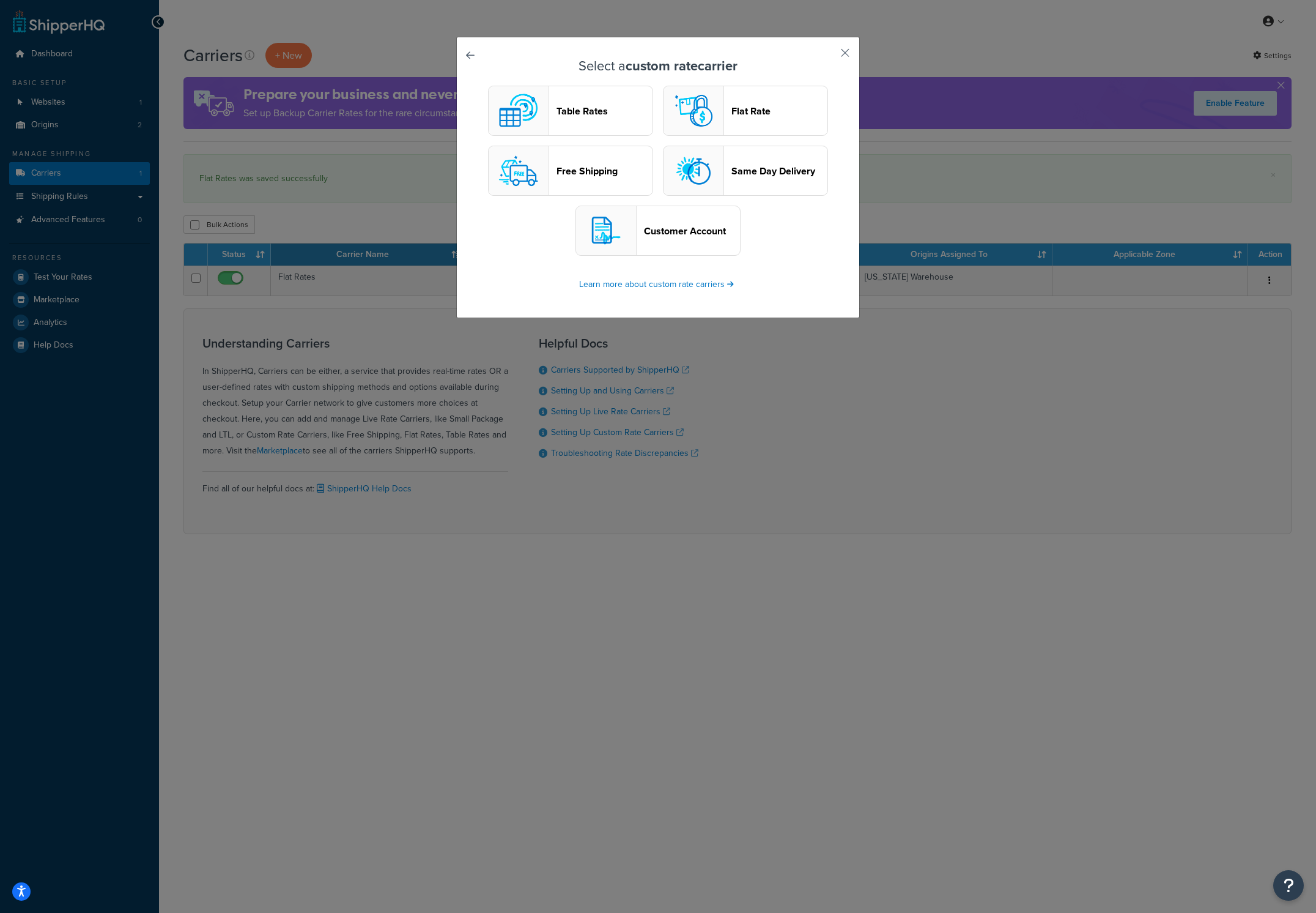
click at [589, 111] on header "Table Rates" at bounding box center [604, 111] width 96 height 12
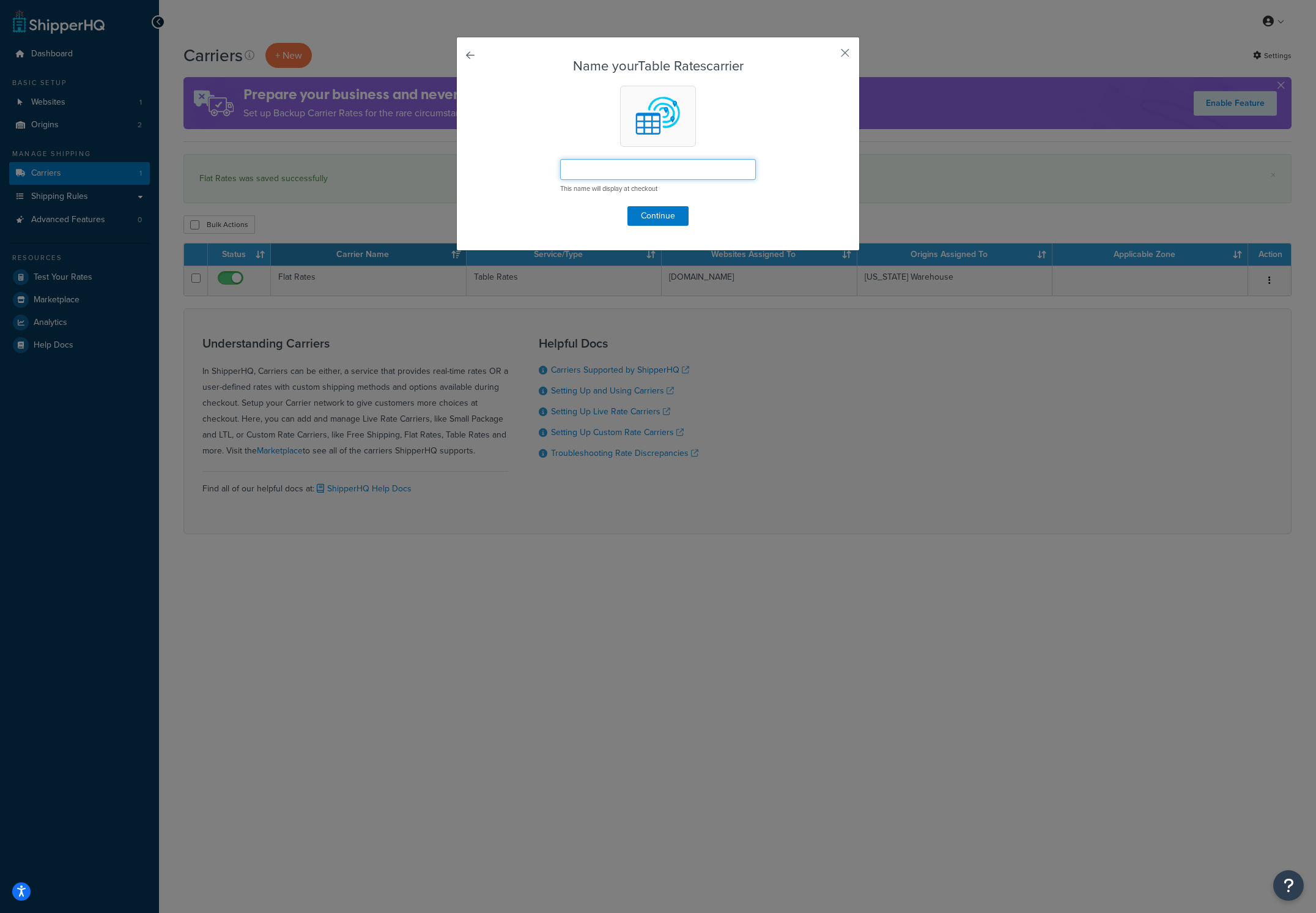
click at [681, 164] on input "text" at bounding box center [658, 169] width 195 height 21
type input "F"
type input "NJ Warehouse"
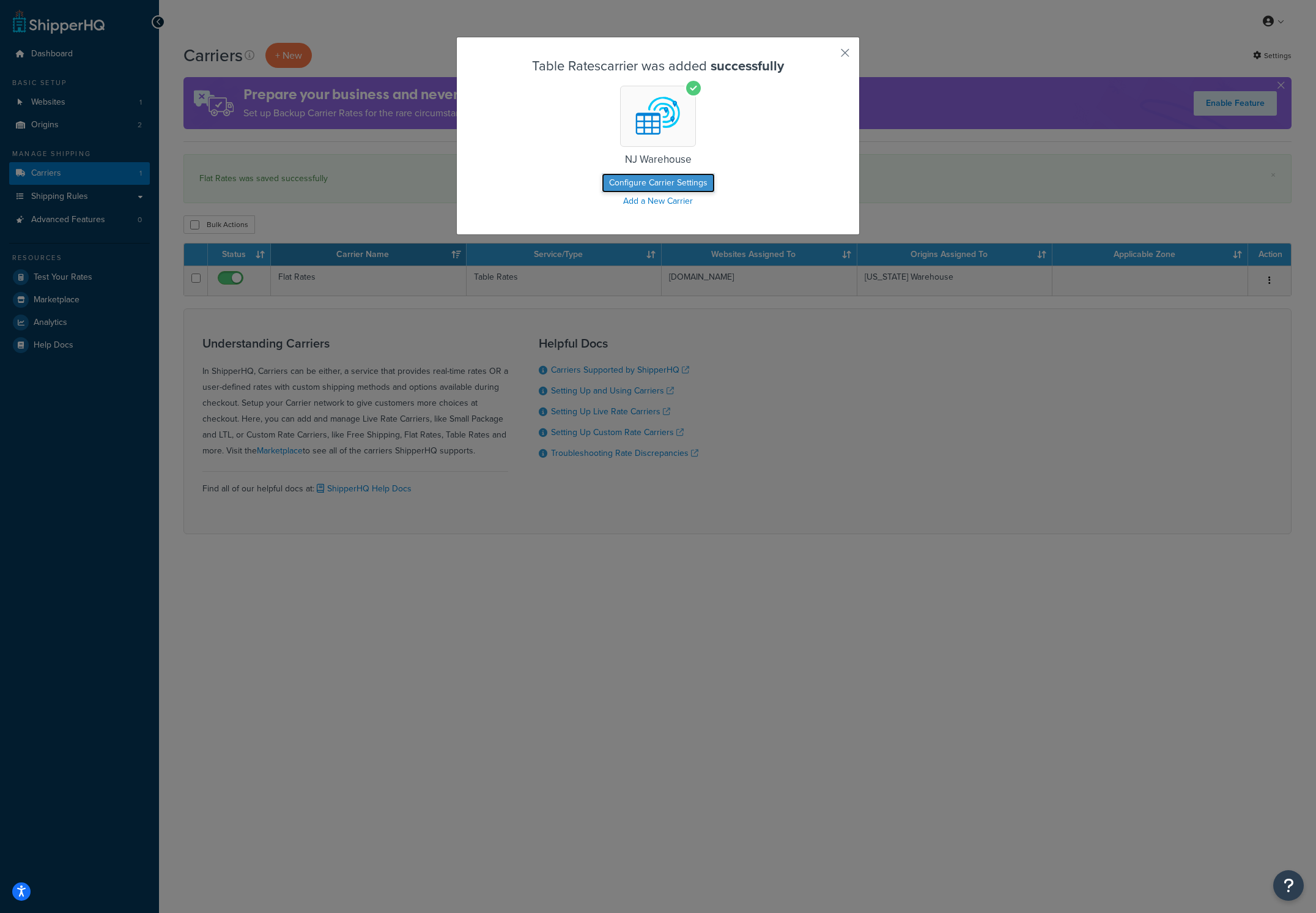
click at [694, 188] on button "Configure Carrier Settings" at bounding box center [659, 183] width 113 height 20
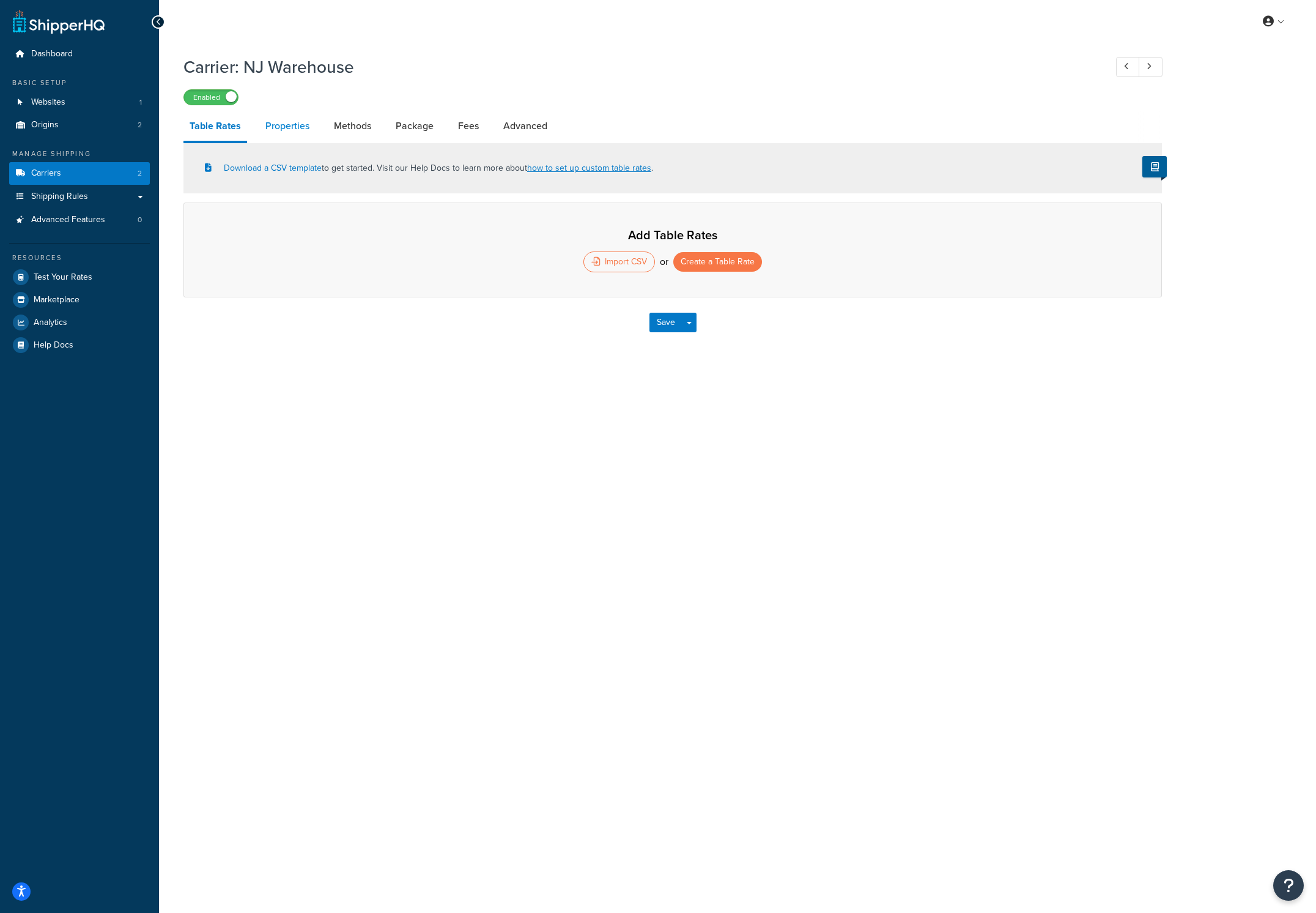
click at [290, 120] on link "Properties" at bounding box center [287, 126] width 56 height 29
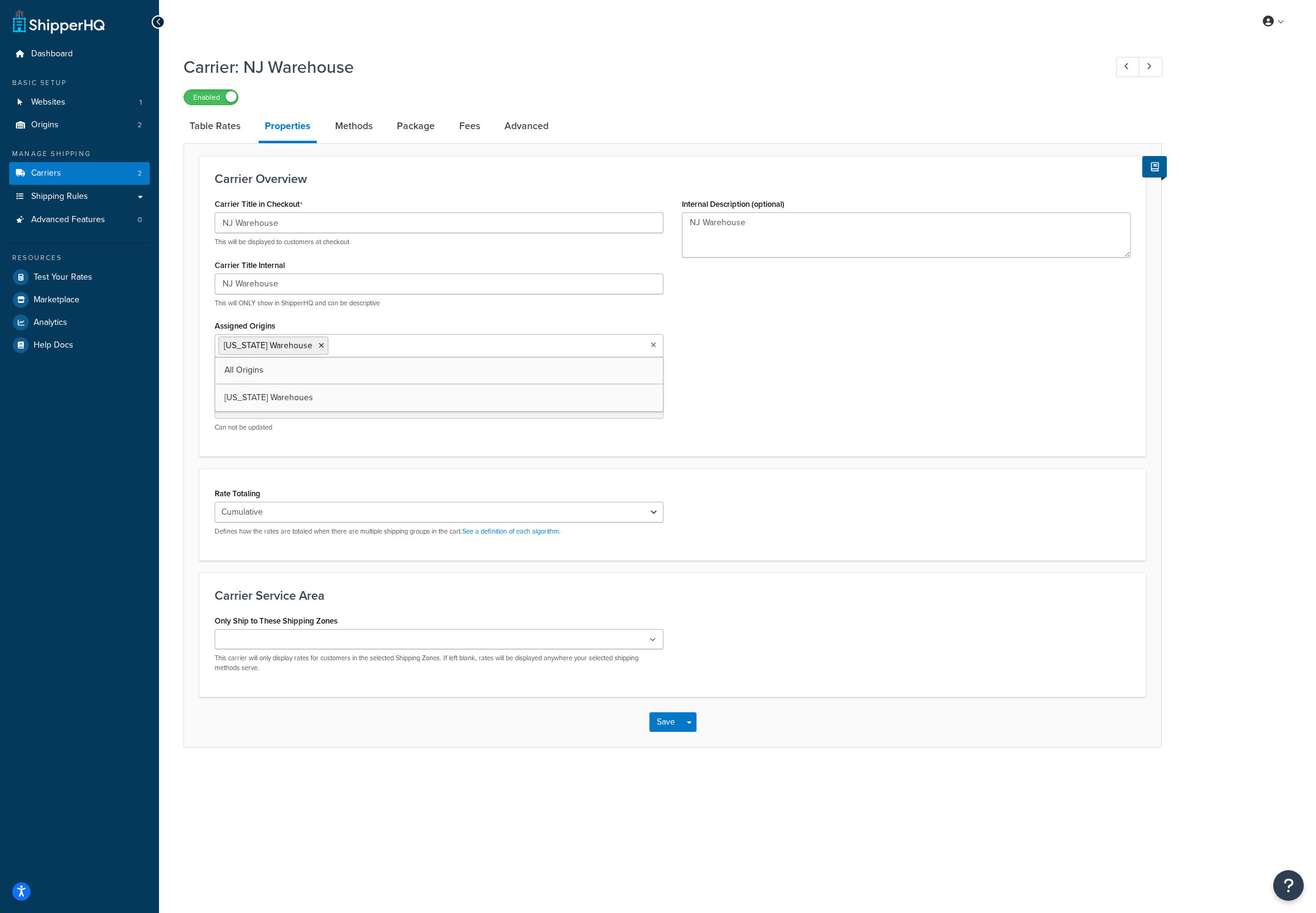
click at [651, 347] on icon at bounding box center [653, 345] width 5 height 7
click at [319, 346] on icon at bounding box center [321, 345] width 5 height 7
click at [945, 356] on div "Carrier Title in Checkout NJ Warehouse This will be displayed to customers at c…" at bounding box center [672, 317] width 934 height 246
click at [659, 724] on button "Save" at bounding box center [666, 722] width 33 height 20
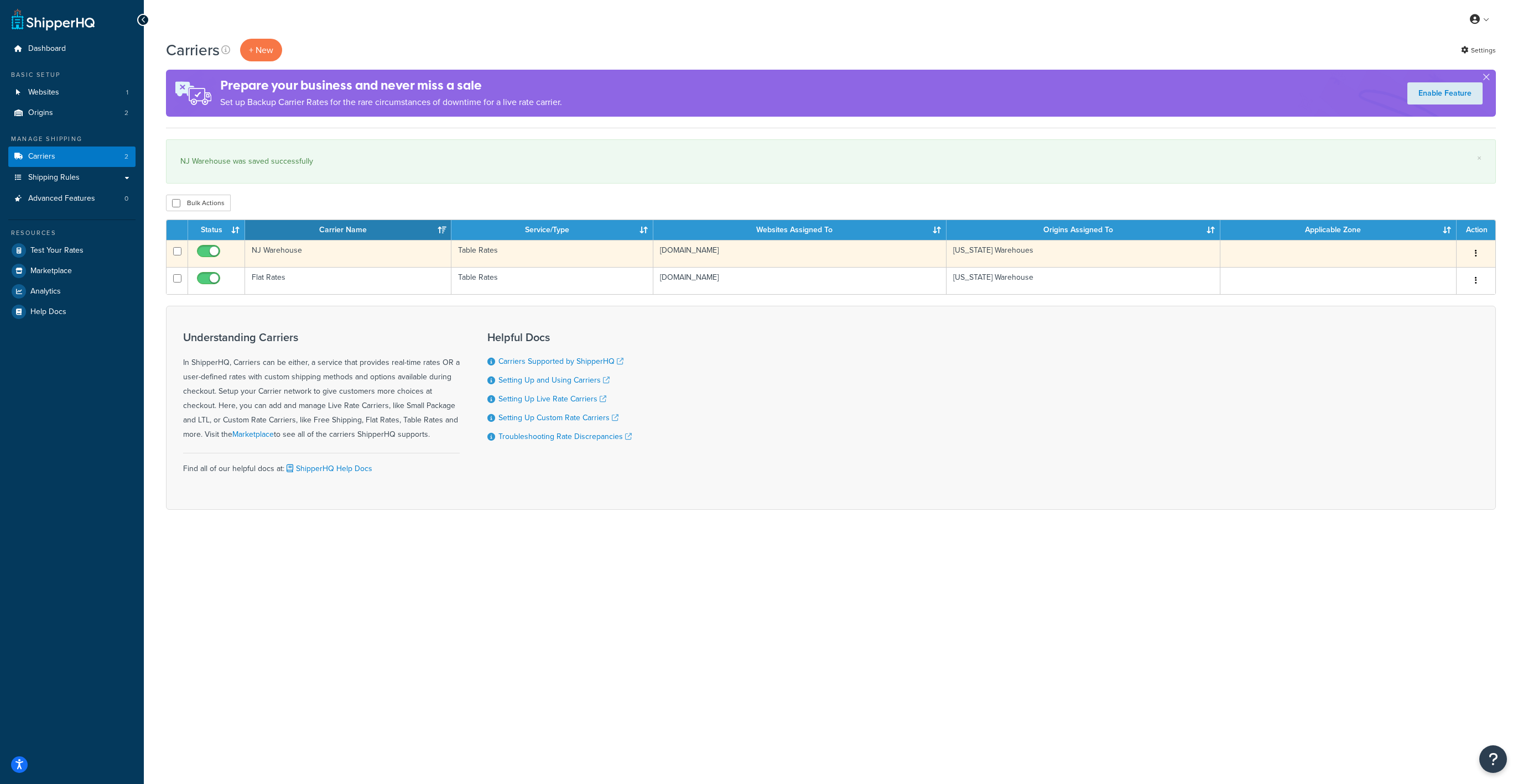
click at [1190, 256] on td at bounding box center [1338, 253] width 236 height 27
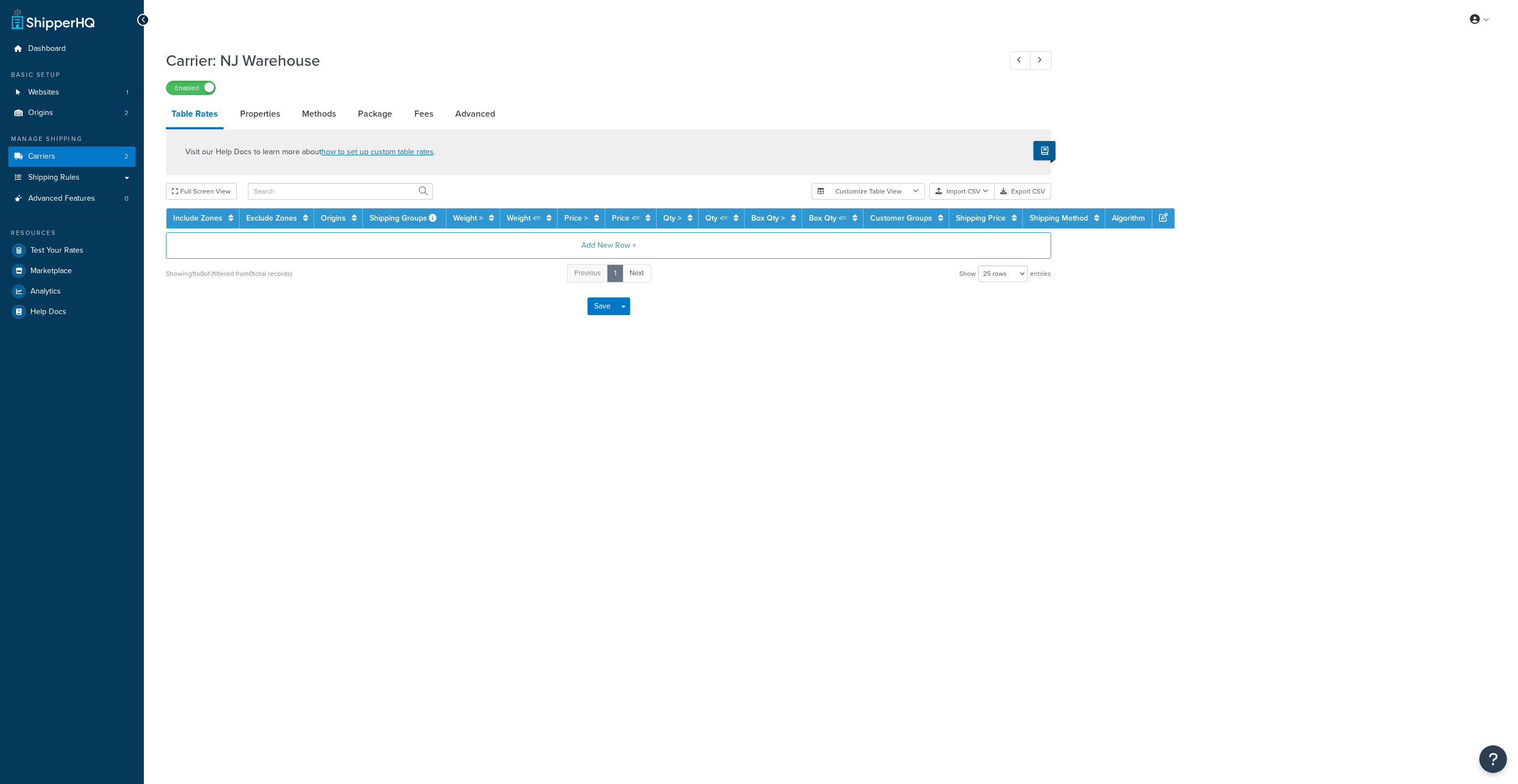
select select "25"
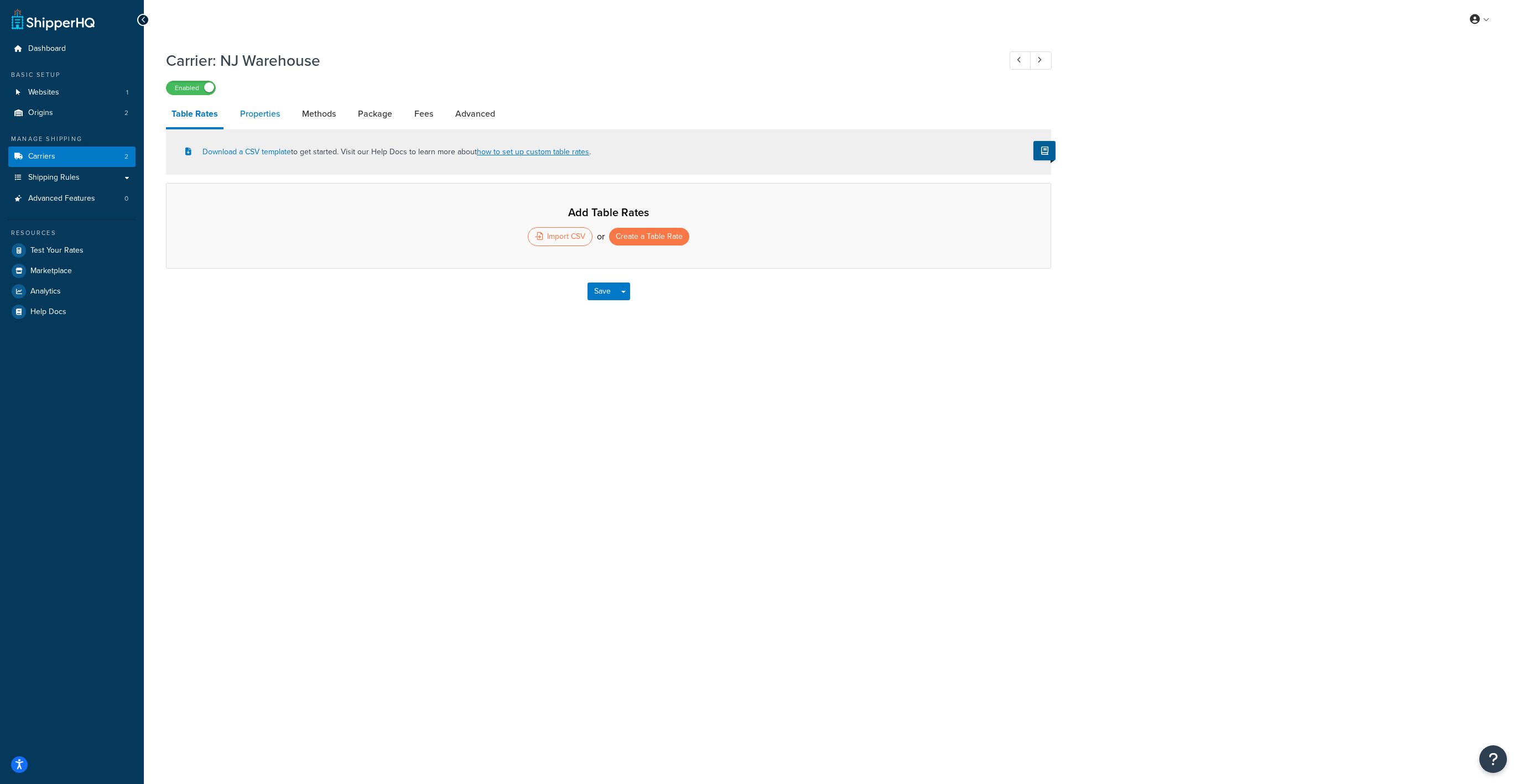
click at [250, 108] on link "Properties" at bounding box center [260, 114] width 51 height 27
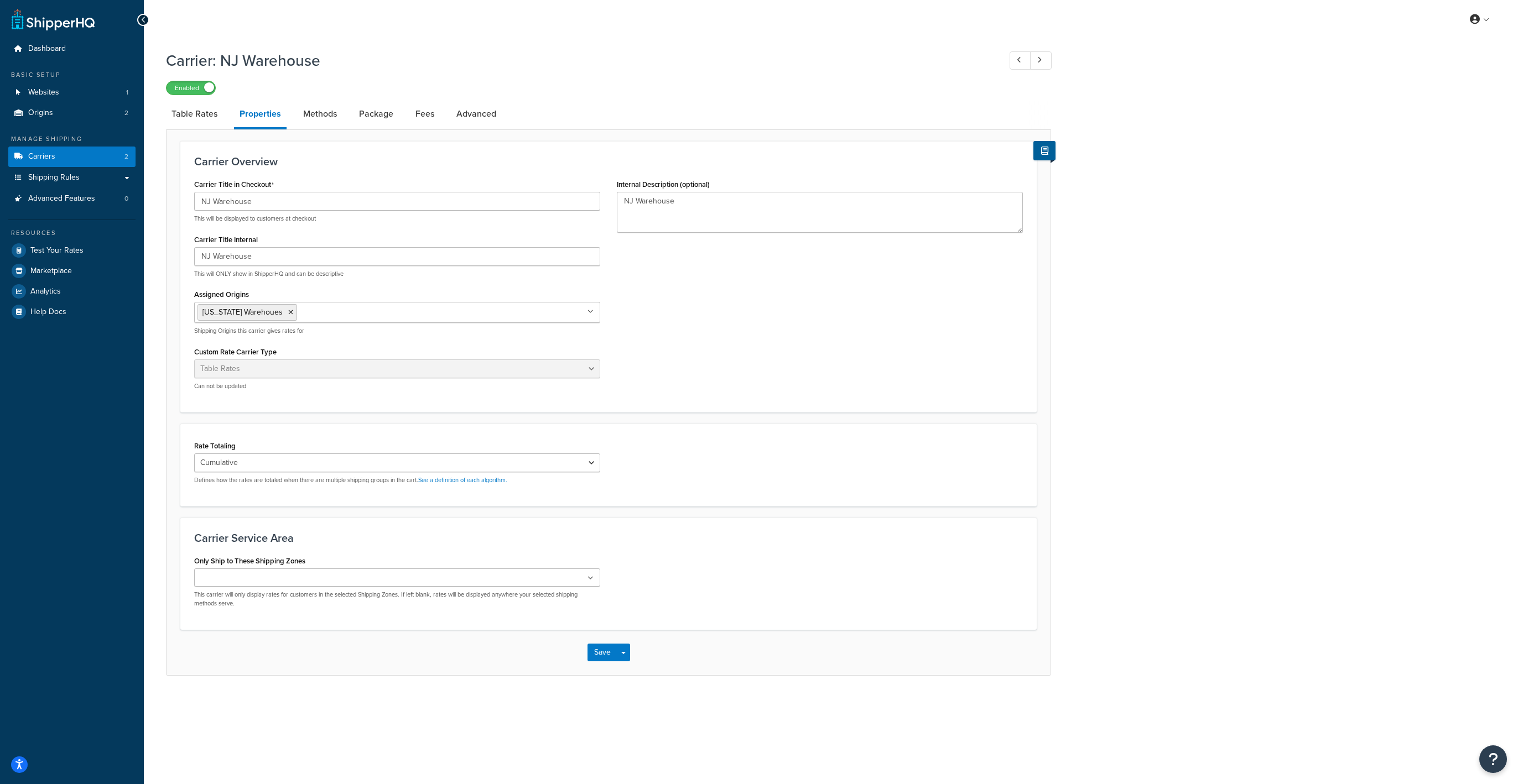
click at [143, 18] on icon at bounding box center [143, 19] width 5 height 8
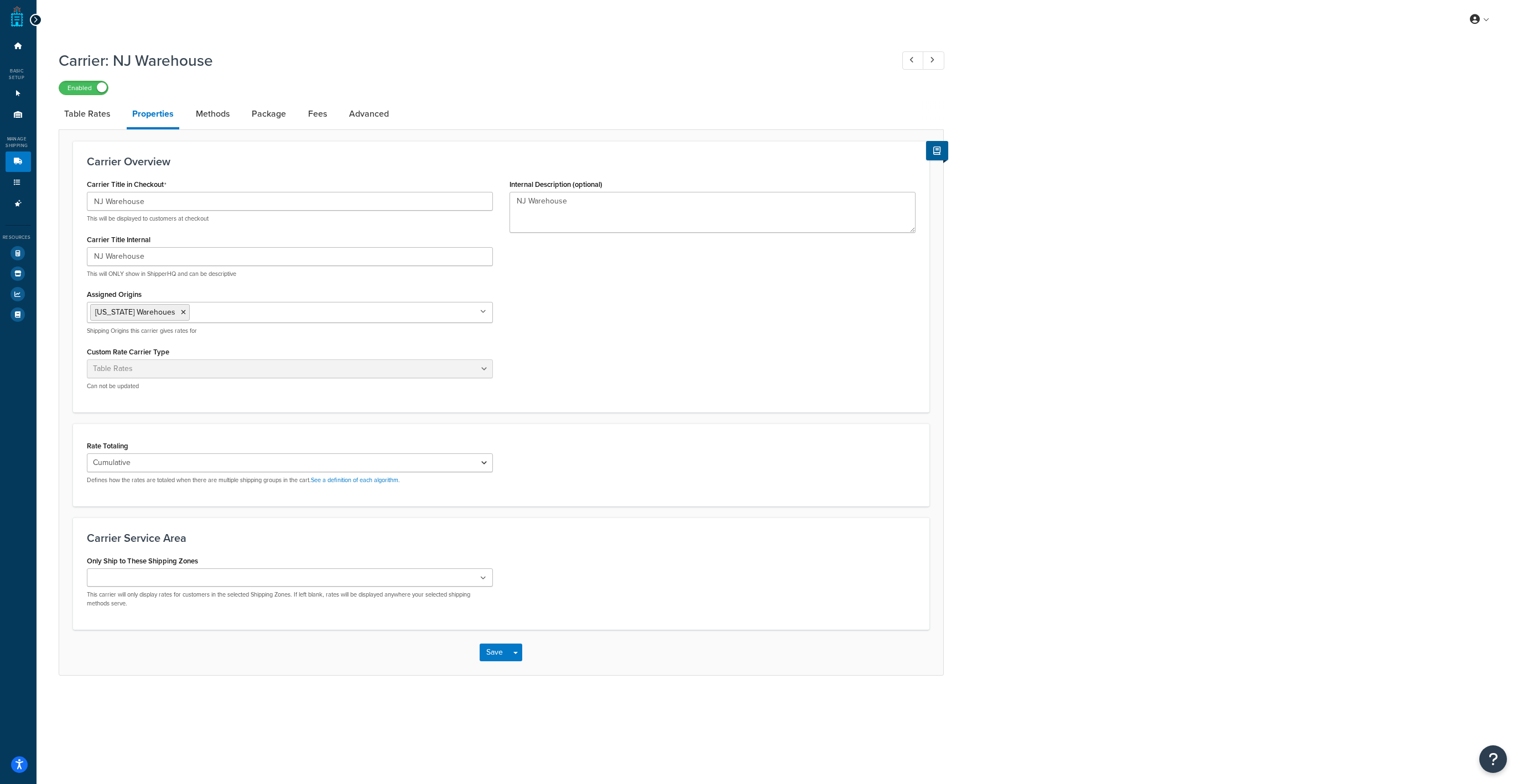
click at [35, 21] on icon at bounding box center [35, 19] width 5 height 8
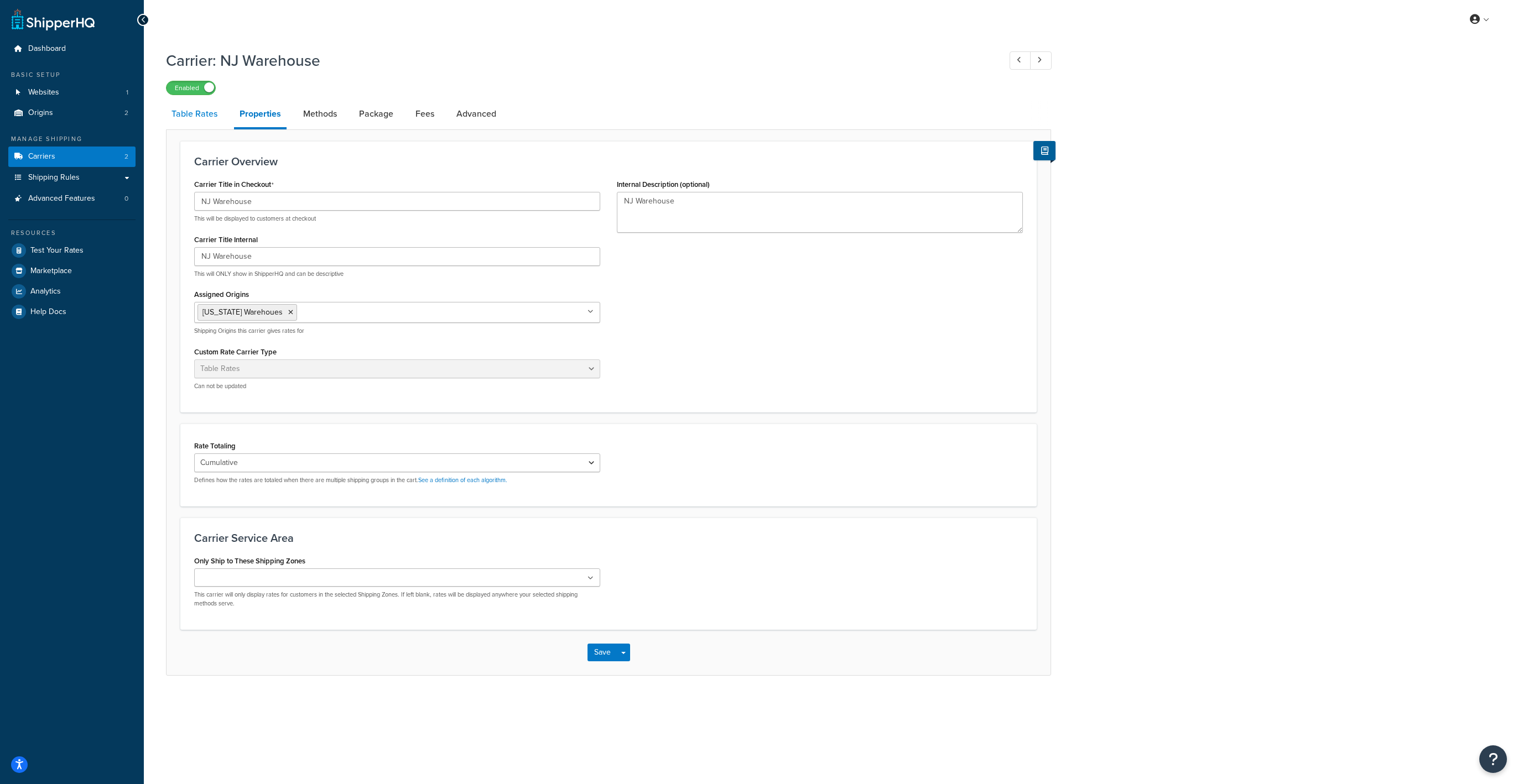
click at [184, 115] on link "Table Rates" at bounding box center [194, 114] width 57 height 27
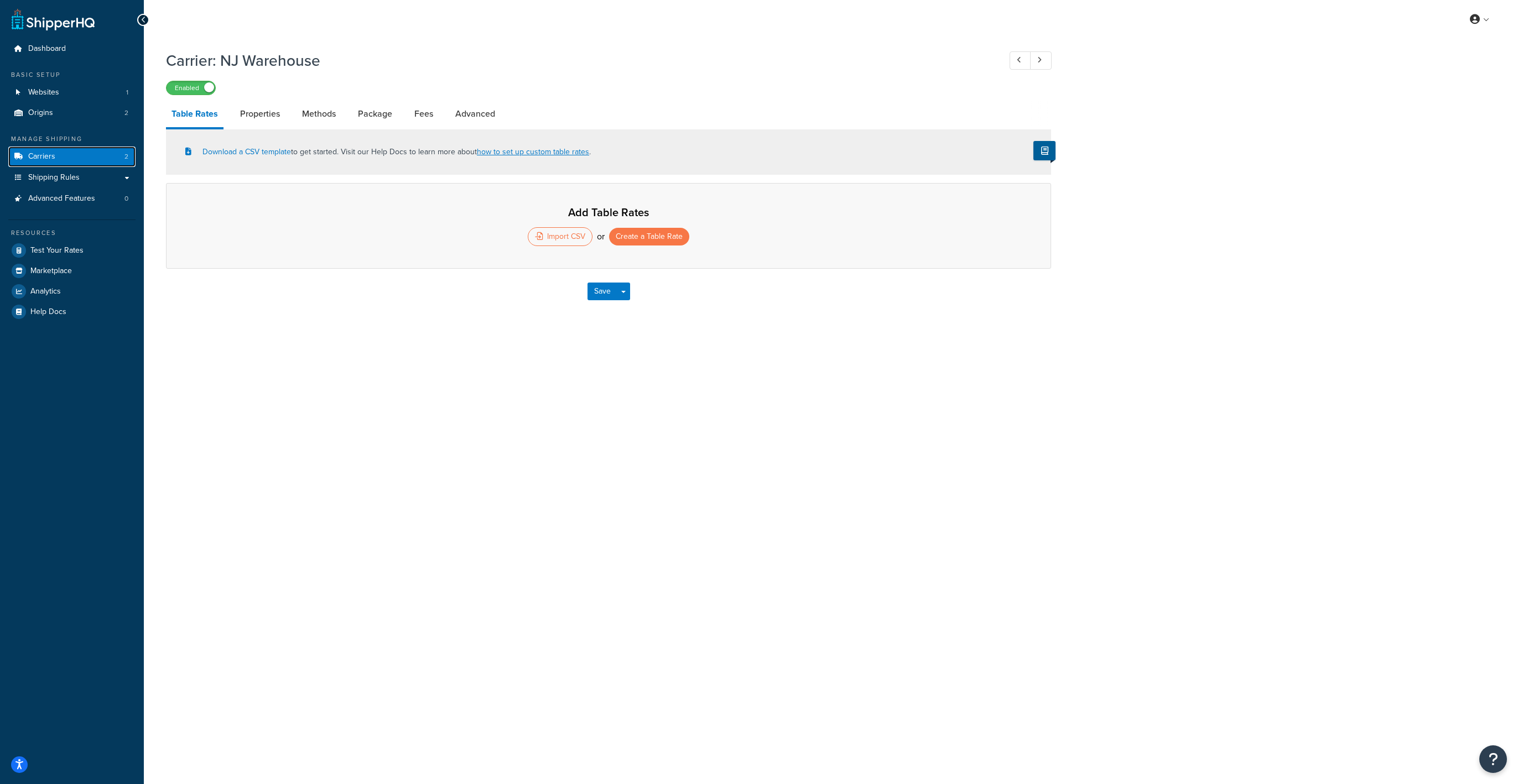
click at [68, 157] on link "Carriers 2" at bounding box center [72, 157] width 127 height 21
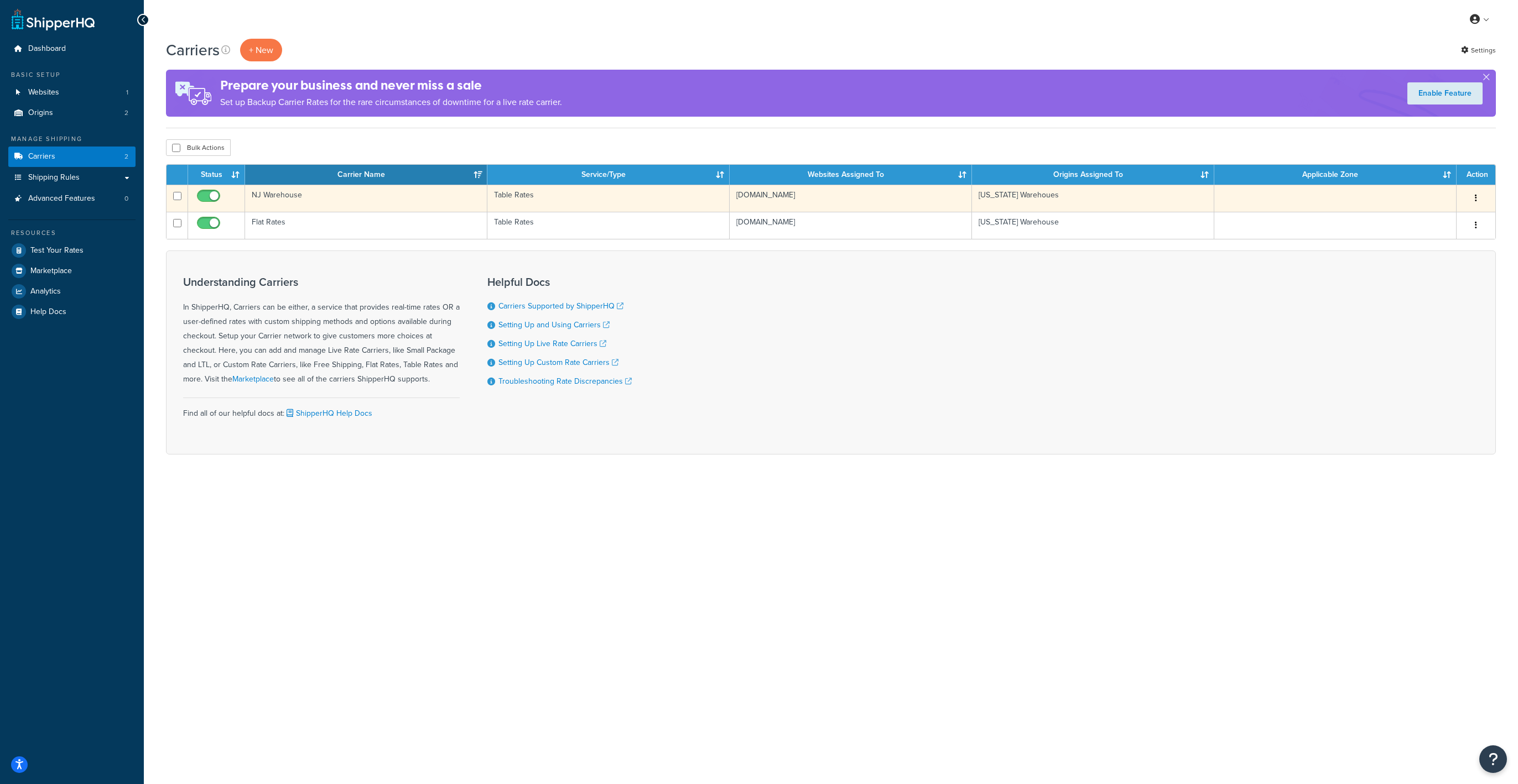
click at [306, 199] on td "NJ Warehouse" at bounding box center [366, 199] width 242 height 27
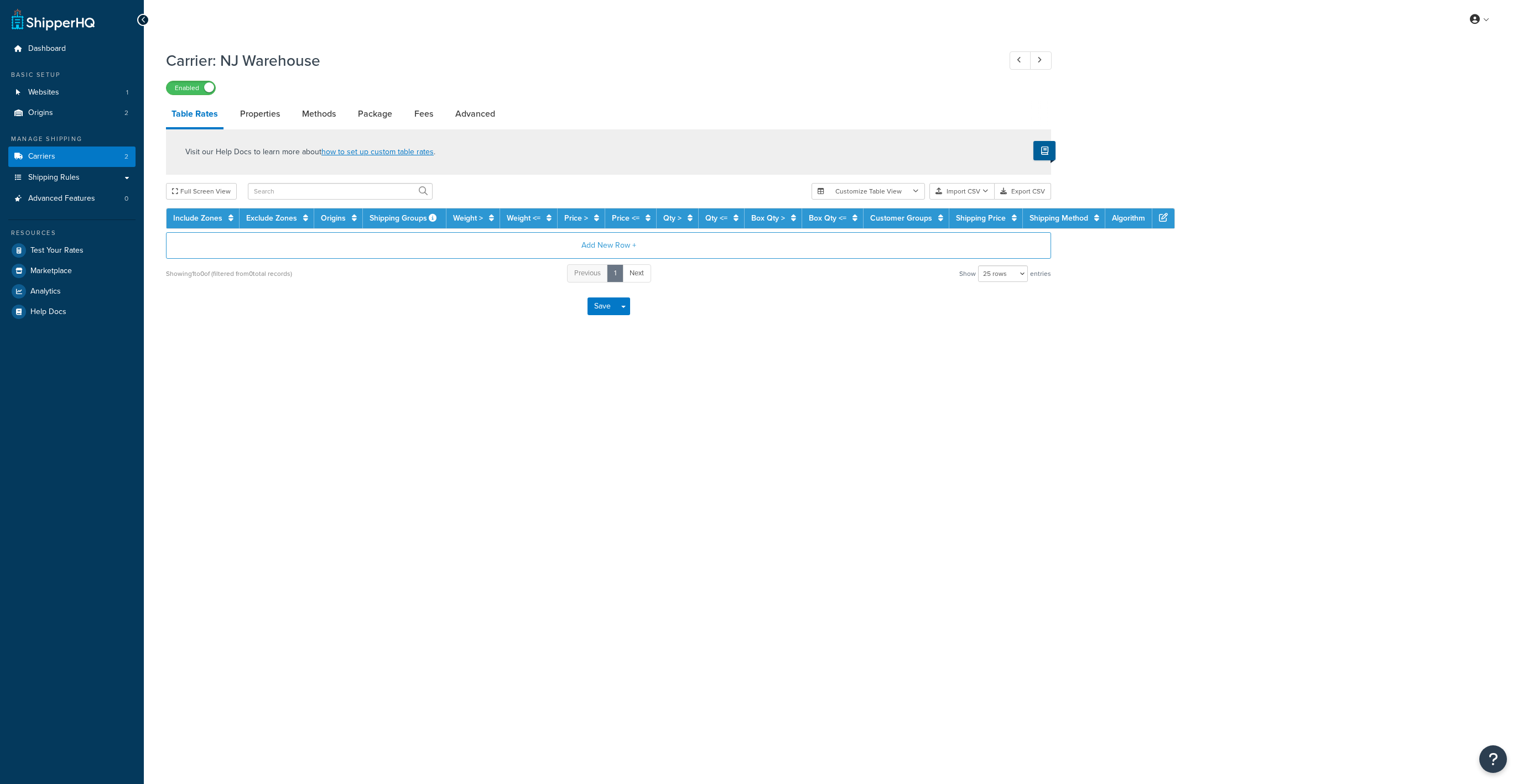
select select "25"
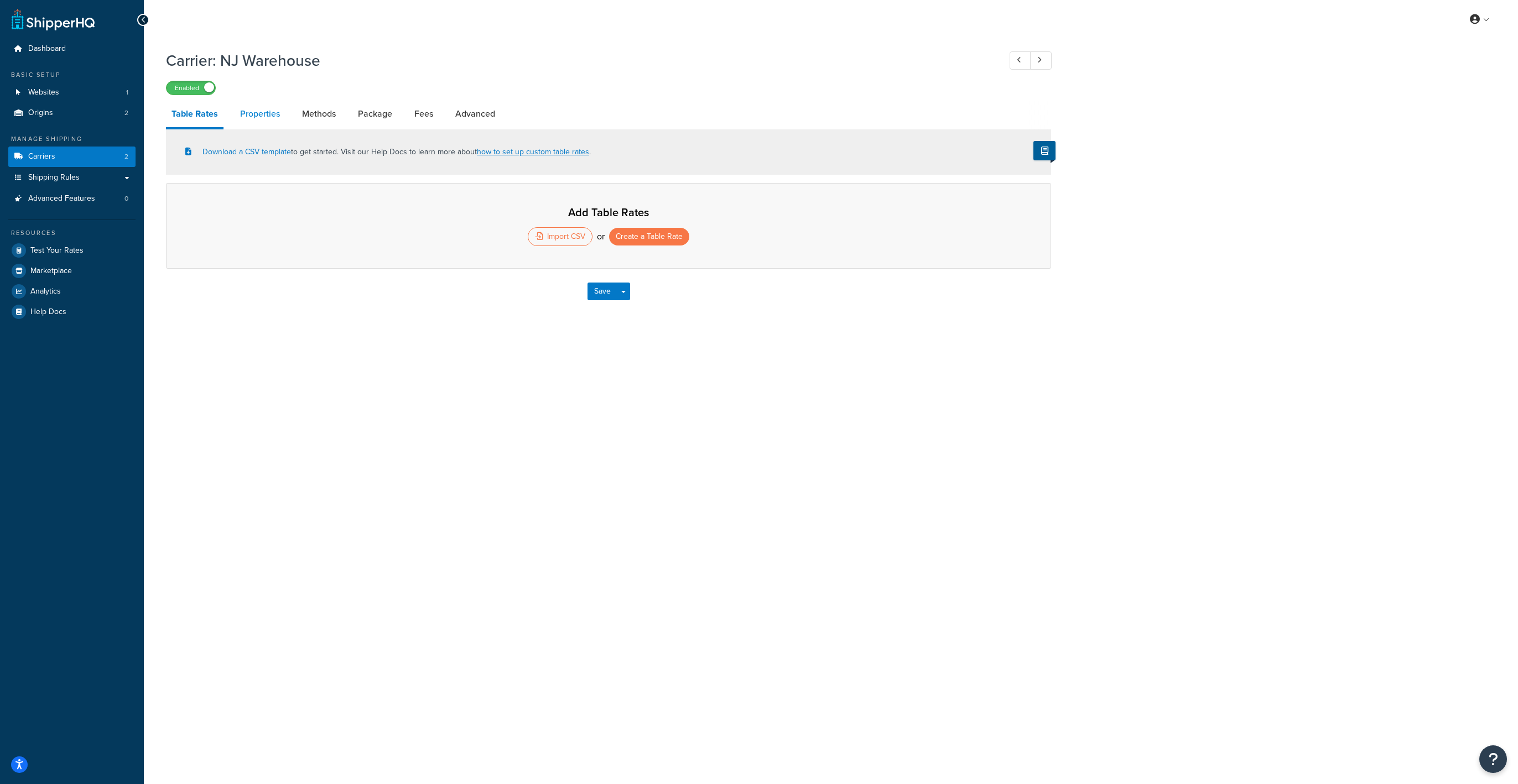
click at [273, 121] on link "Properties" at bounding box center [260, 114] width 51 height 27
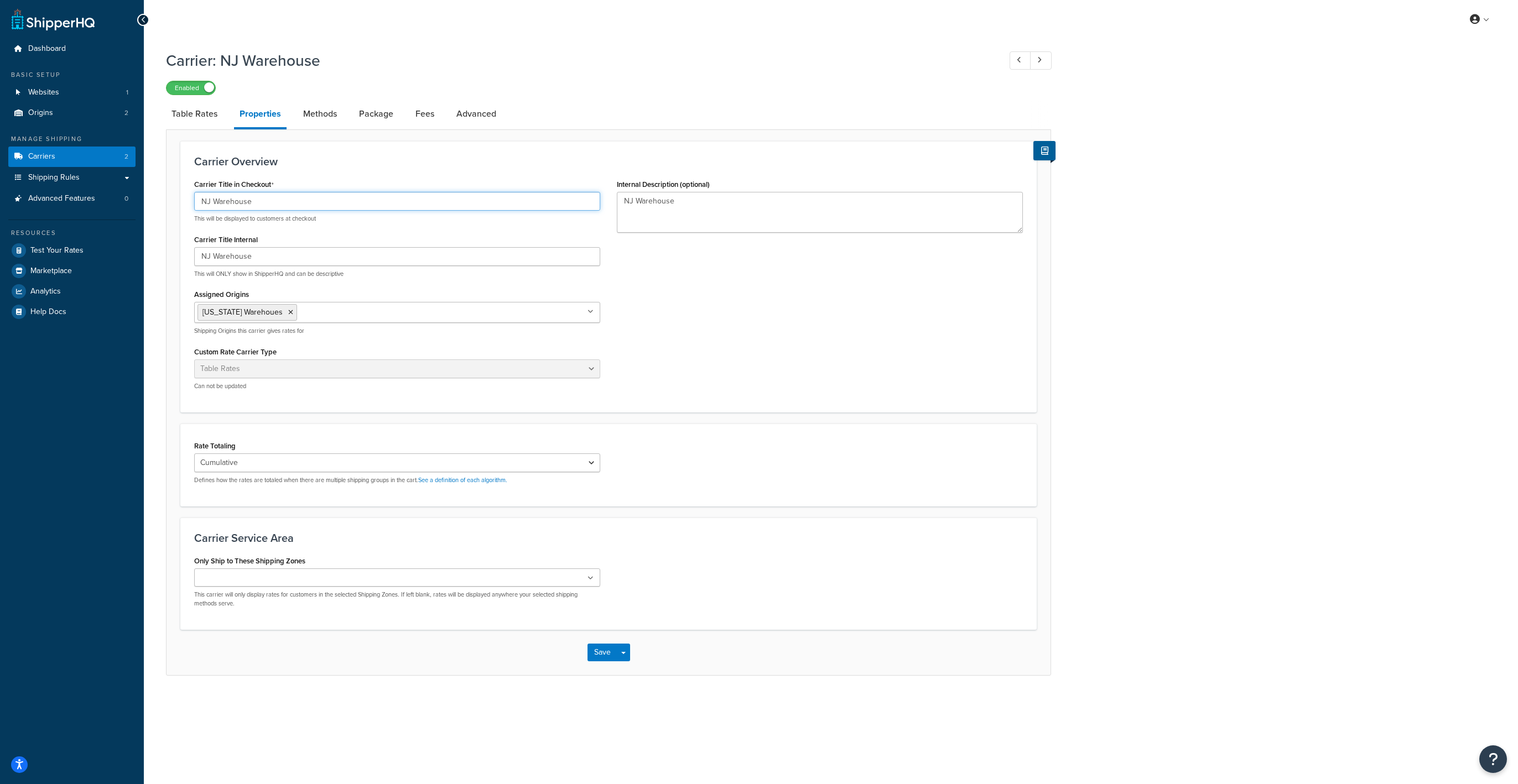
click at [250, 201] on input "NJ Warehouse" at bounding box center [397, 201] width 406 height 19
type input "Flat Rate"
click at [599, 650] on button "Save" at bounding box center [602, 653] width 30 height 18
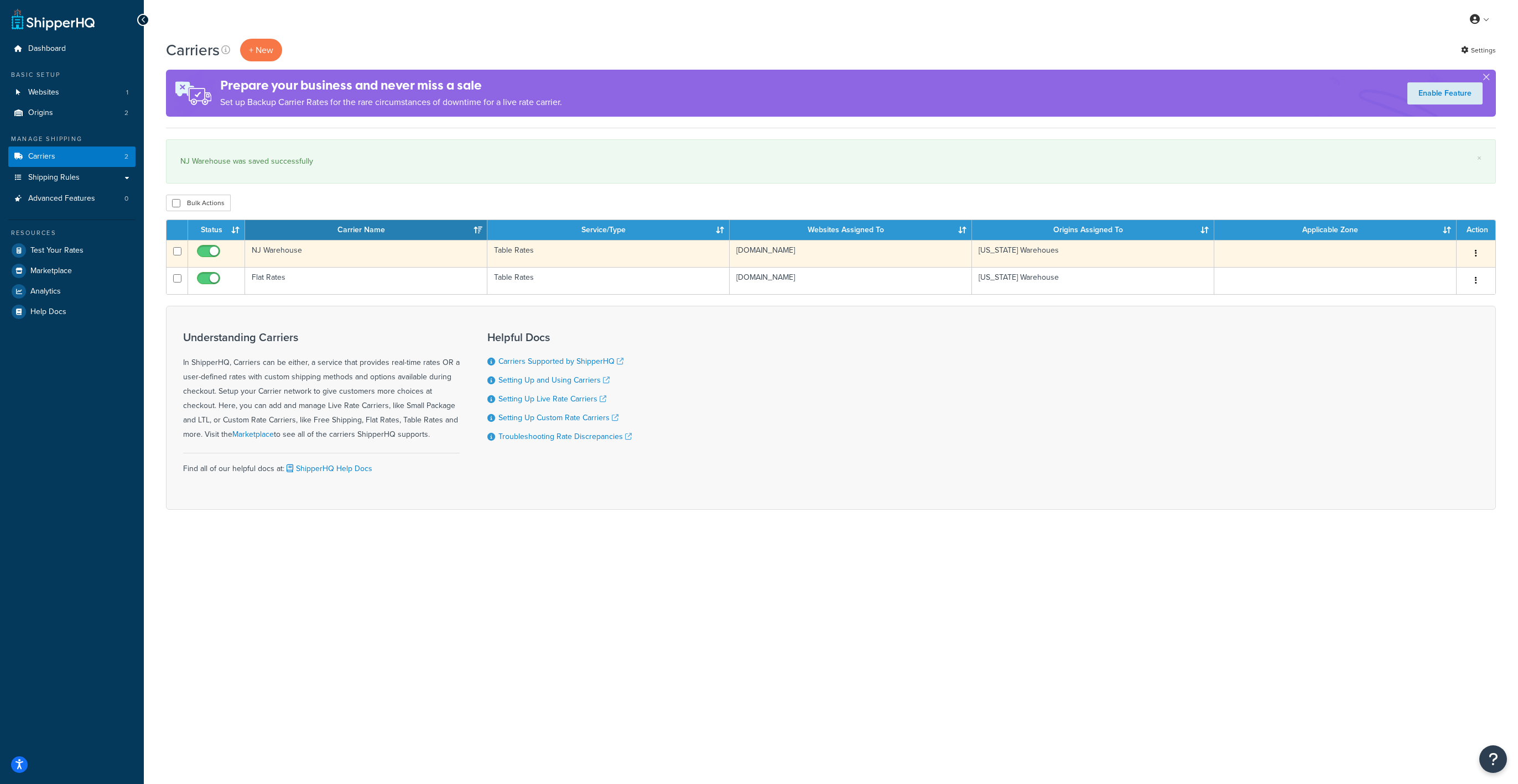
click at [305, 256] on td "NJ Warehouse" at bounding box center [366, 253] width 242 height 27
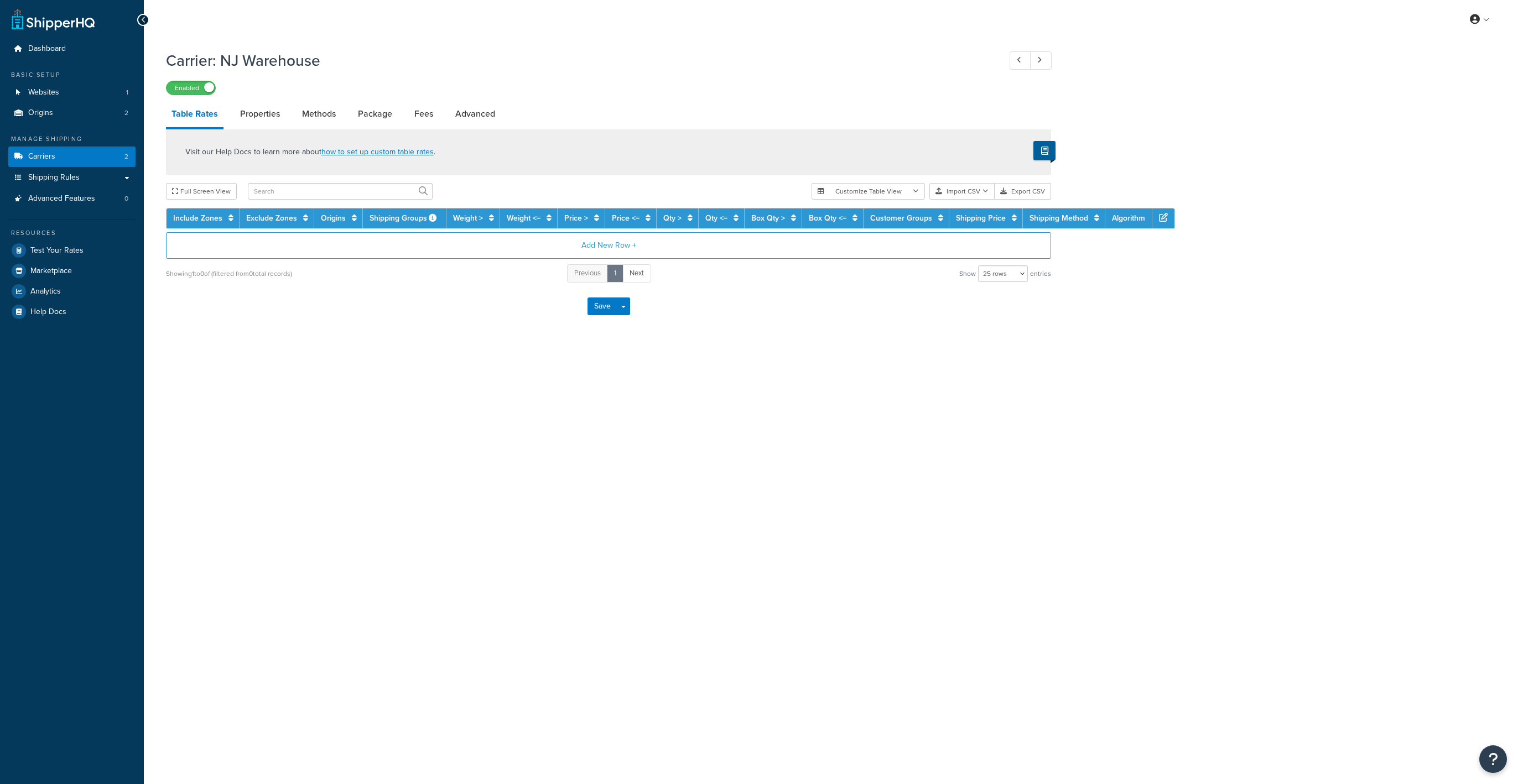
select select "25"
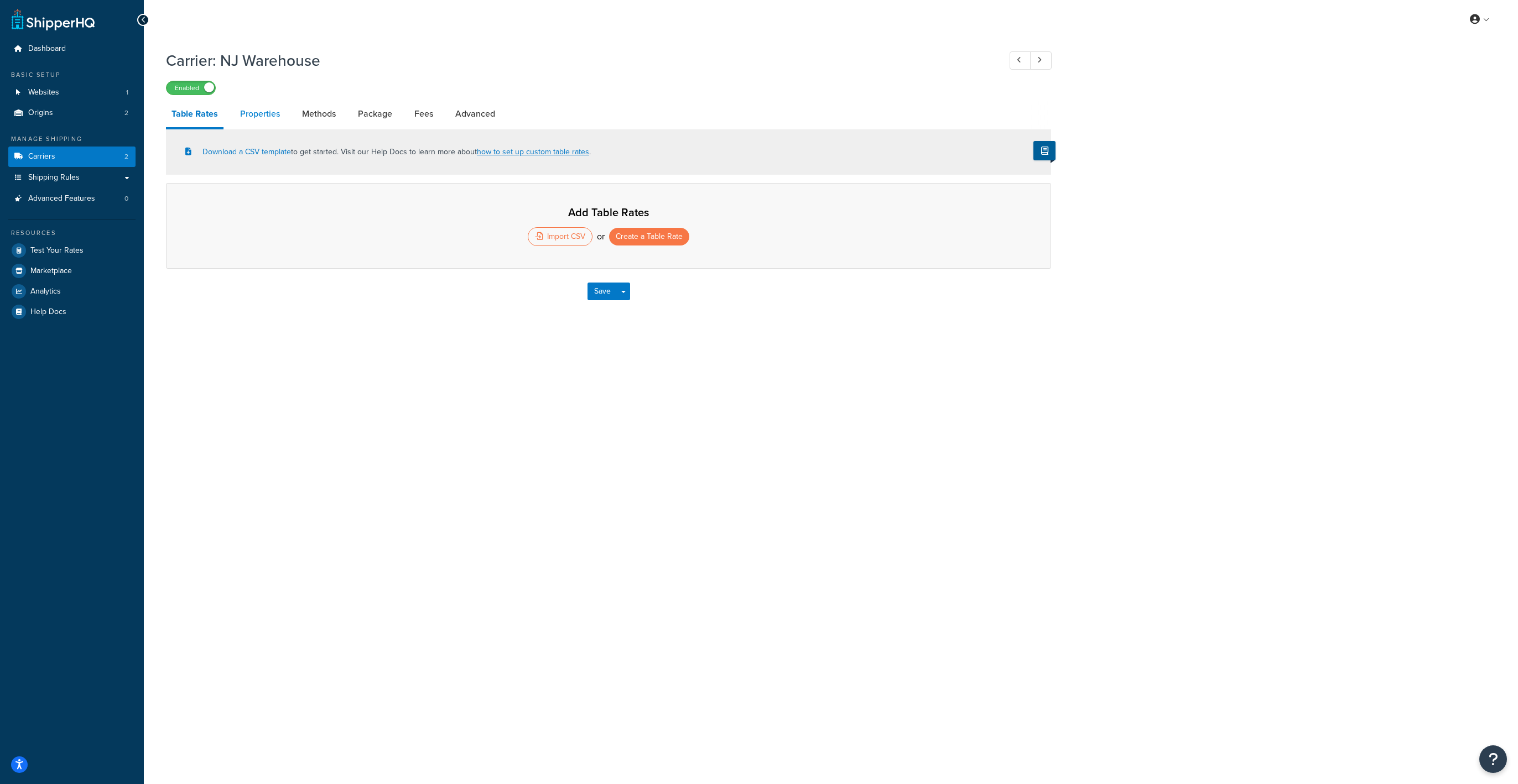
click at [268, 113] on link "Properties" at bounding box center [260, 114] width 51 height 27
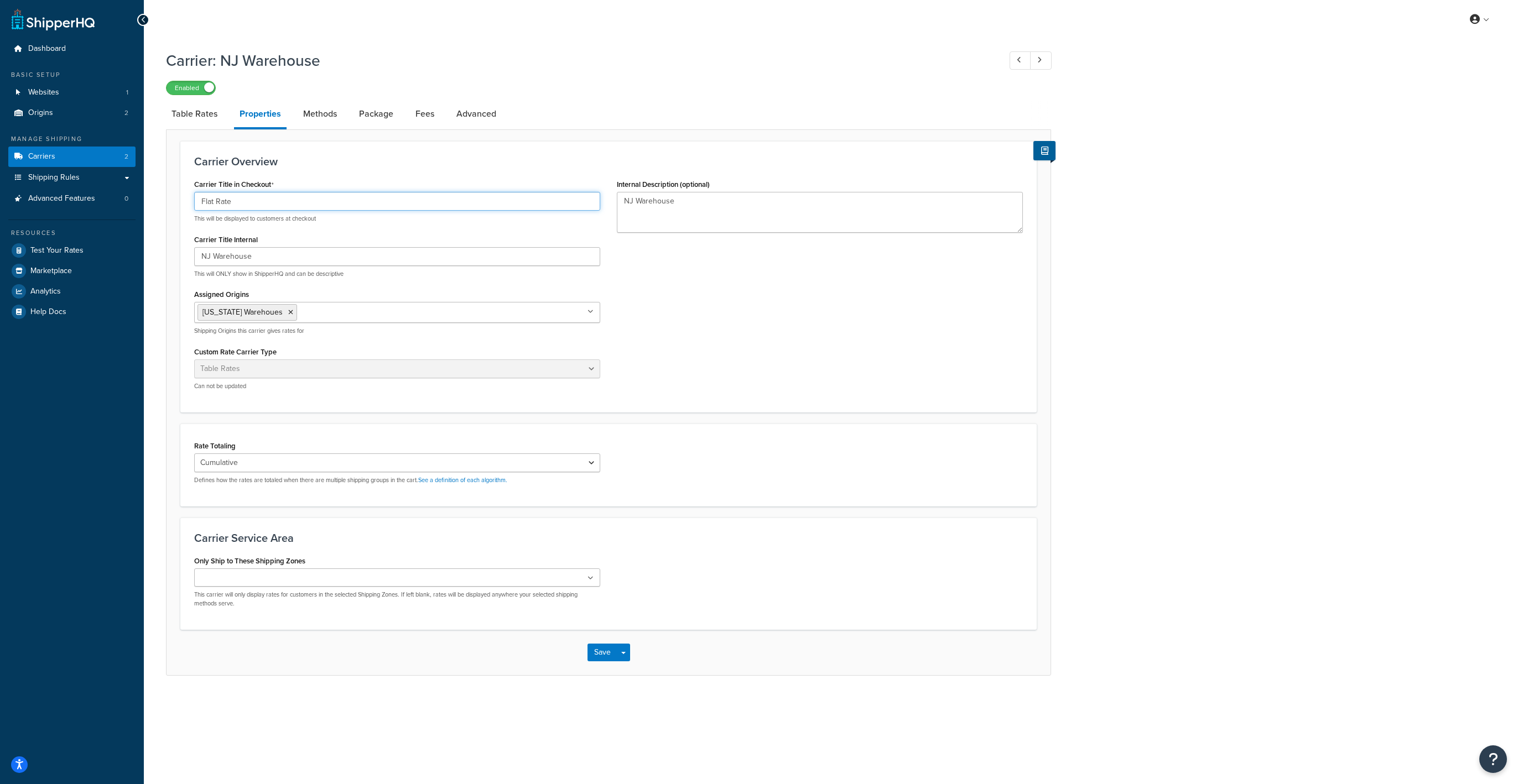
drag, startPoint x: 250, startPoint y: 205, endPoint x: 269, endPoint y: 226, distance: 28.3
click at [249, 205] on input "Flat Rate" at bounding box center [397, 201] width 406 height 19
type input "Flat Rates"
click at [607, 654] on button "Save" at bounding box center [602, 653] width 30 height 18
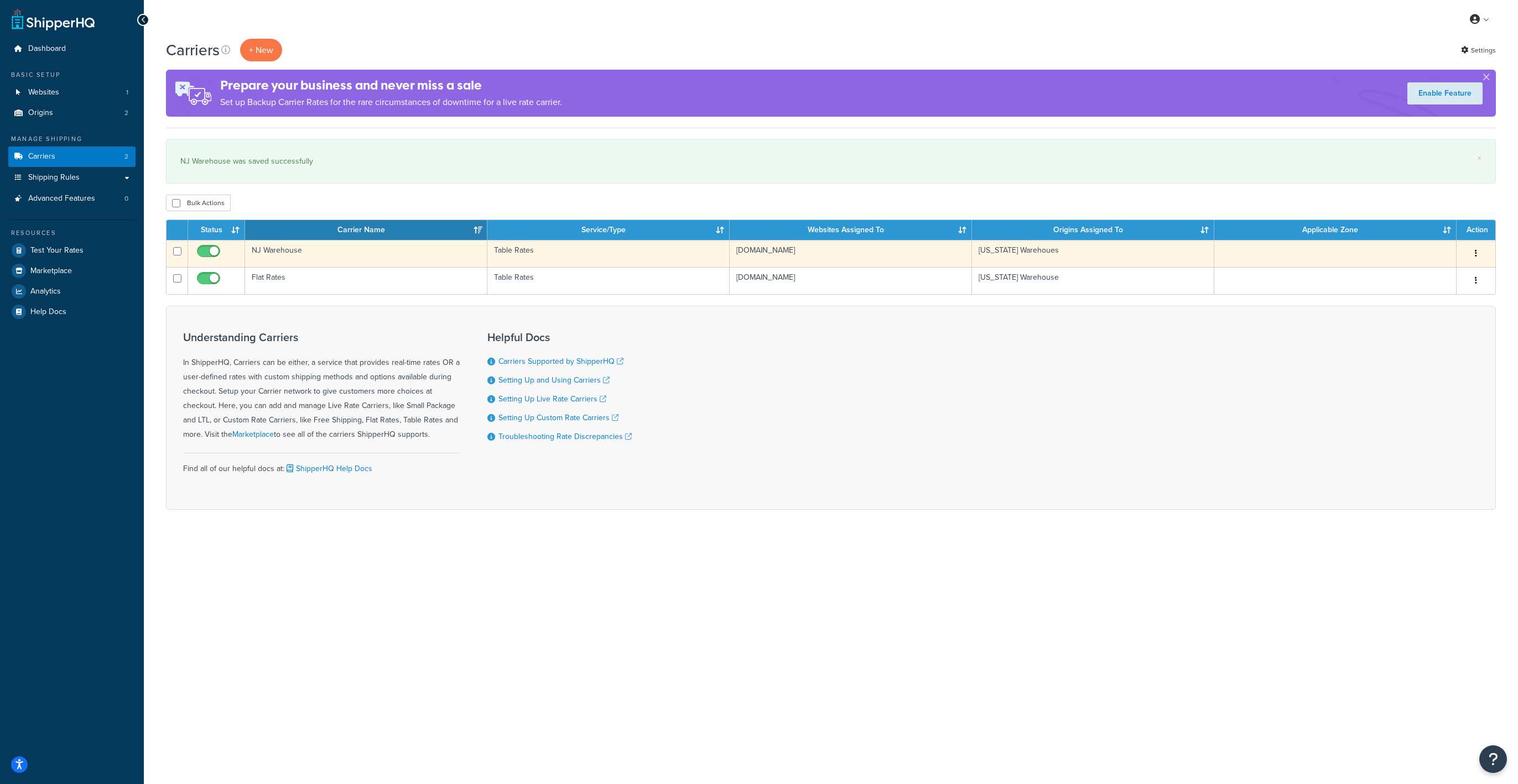
click at [382, 253] on td "NJ Warehouse" at bounding box center [366, 253] width 242 height 27
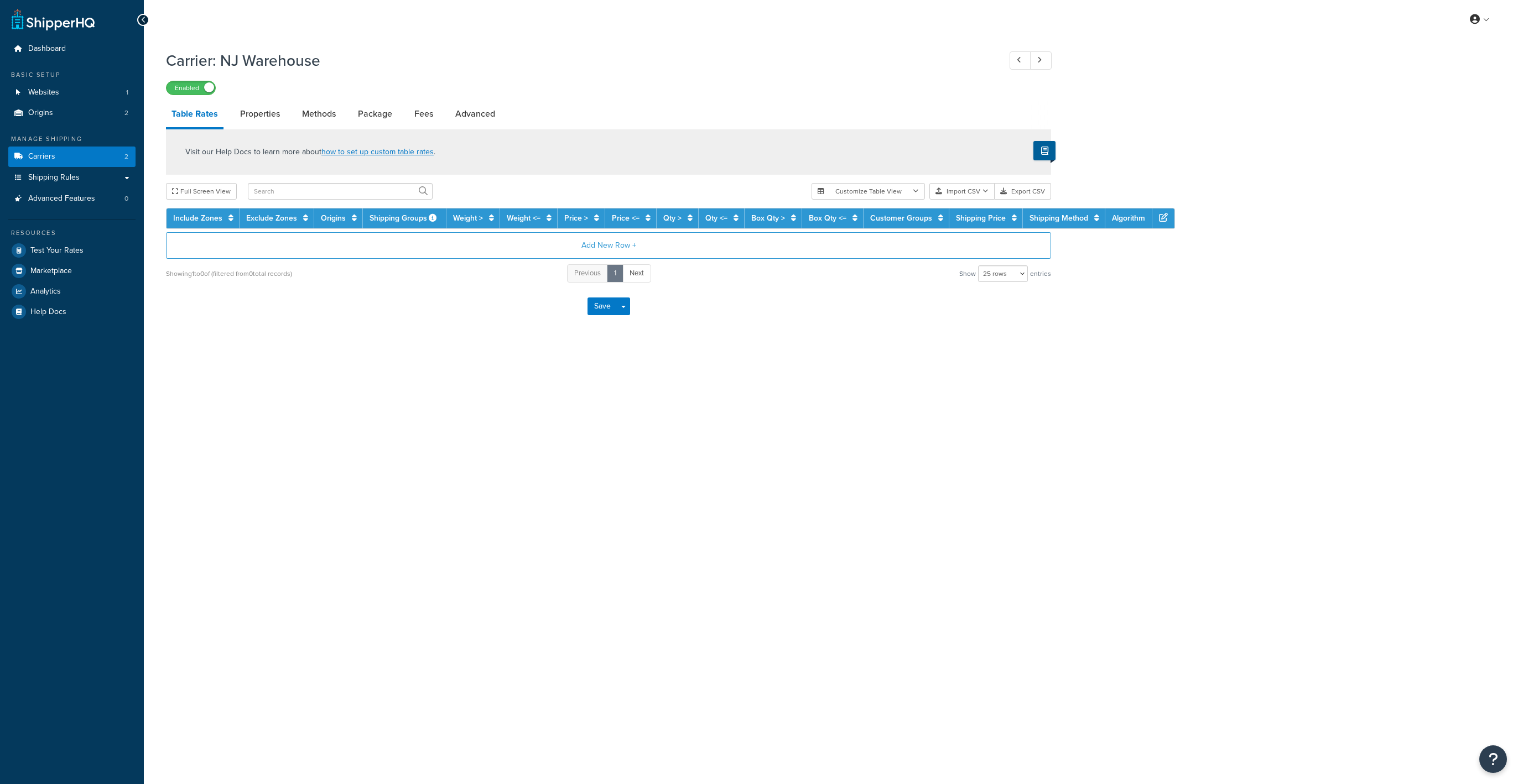
select select "25"
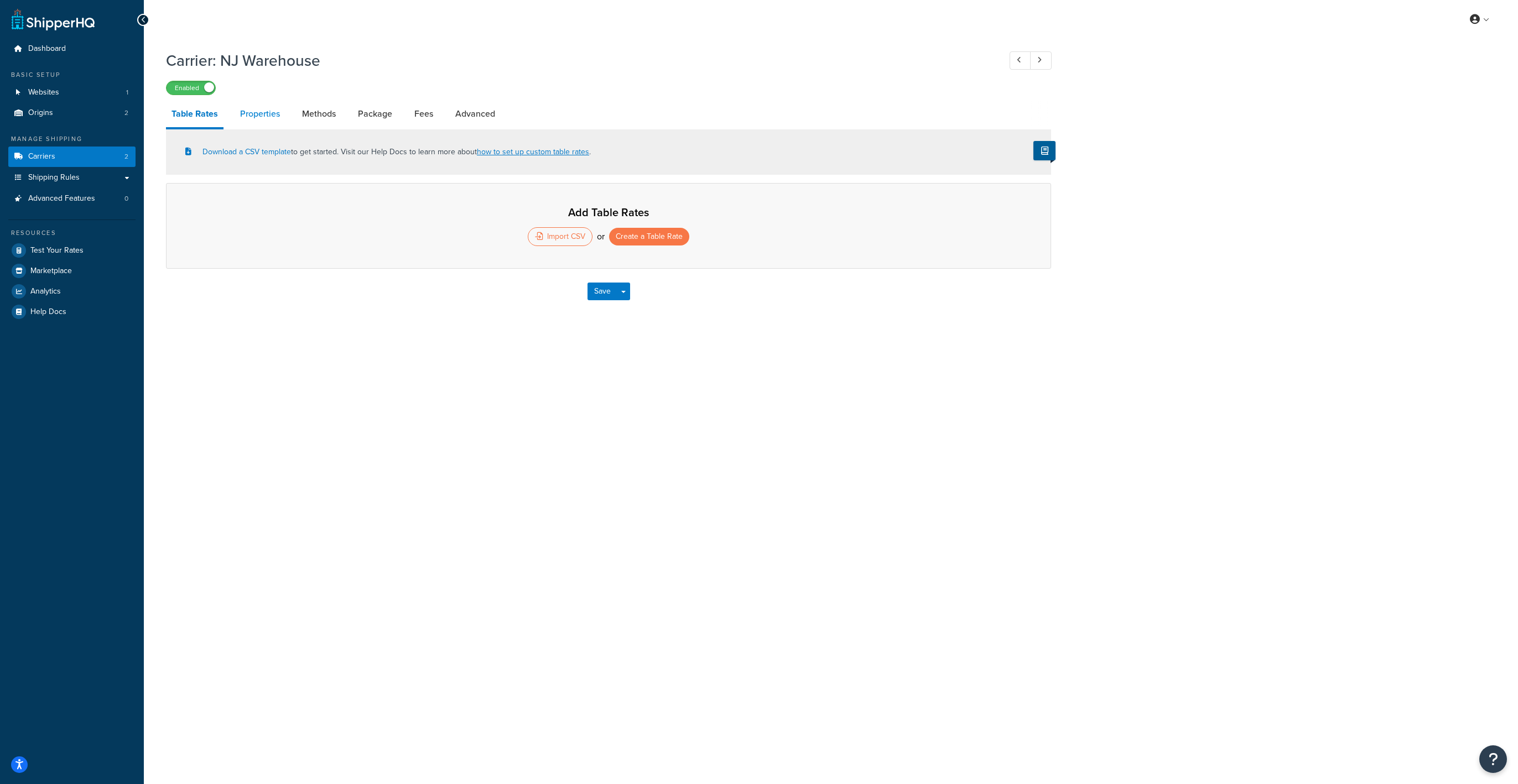
click at [266, 119] on link "Properties" at bounding box center [260, 114] width 51 height 27
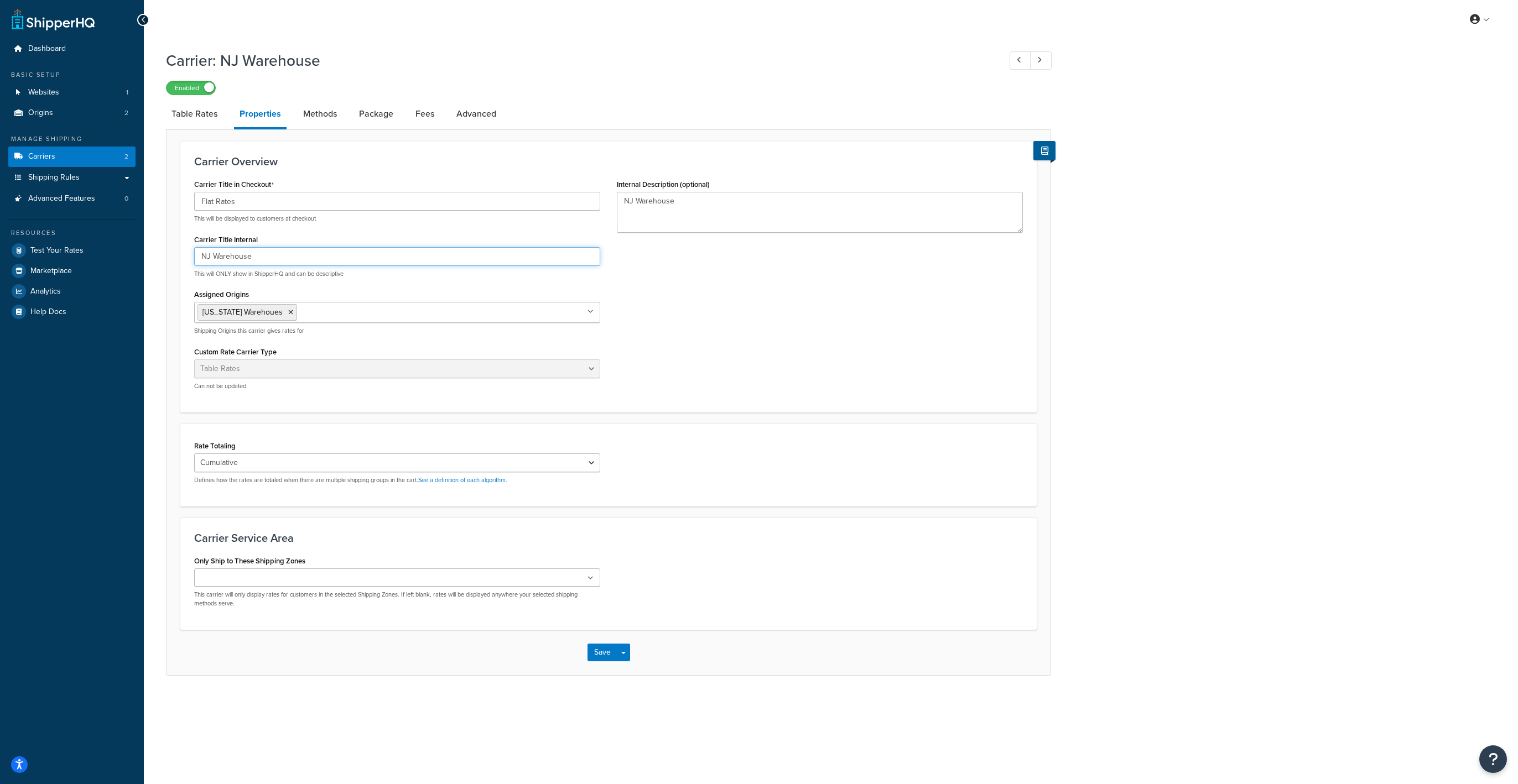
click at [265, 261] on input "NJ Warehouse" at bounding box center [397, 257] width 406 height 19
click at [592, 649] on button "Save" at bounding box center [602, 653] width 30 height 18
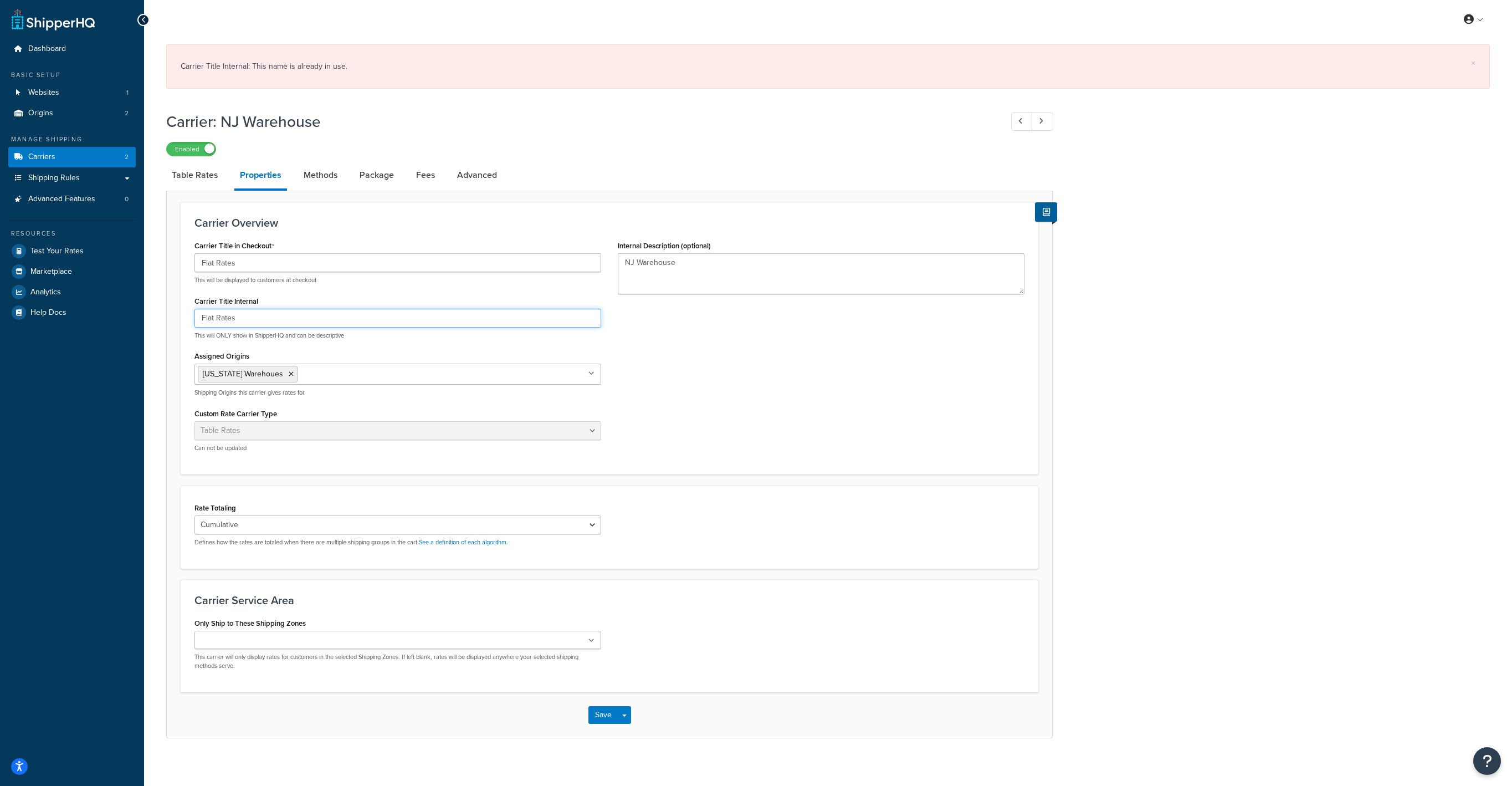
click at [240, 324] on input "Flat Rates" at bounding box center [398, 318] width 407 height 19
type input "Flat Rates 2"
click at [610, 712] on button "Save" at bounding box center [603, 715] width 30 height 18
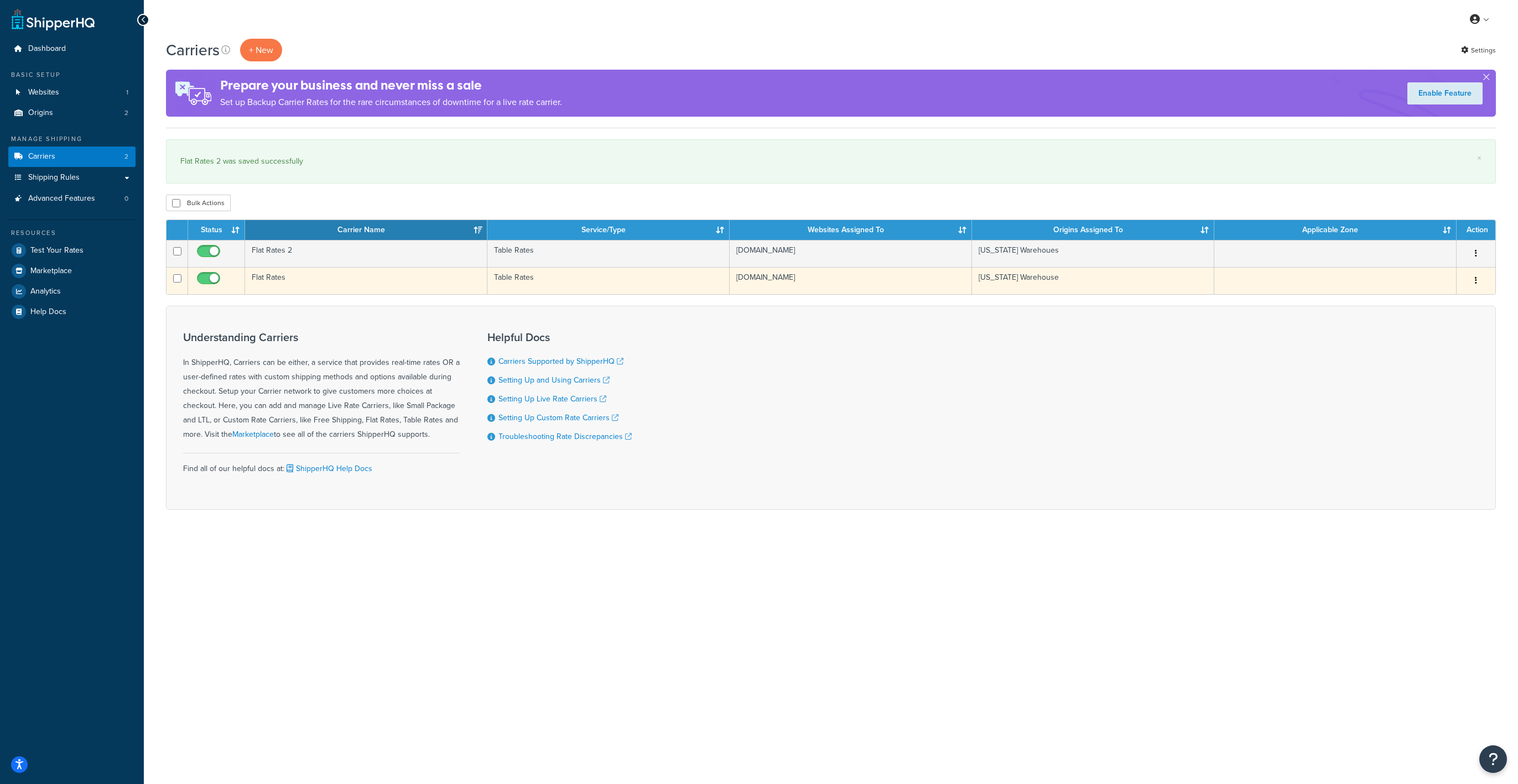
click at [321, 285] on td "Flat Rates" at bounding box center [366, 280] width 242 height 27
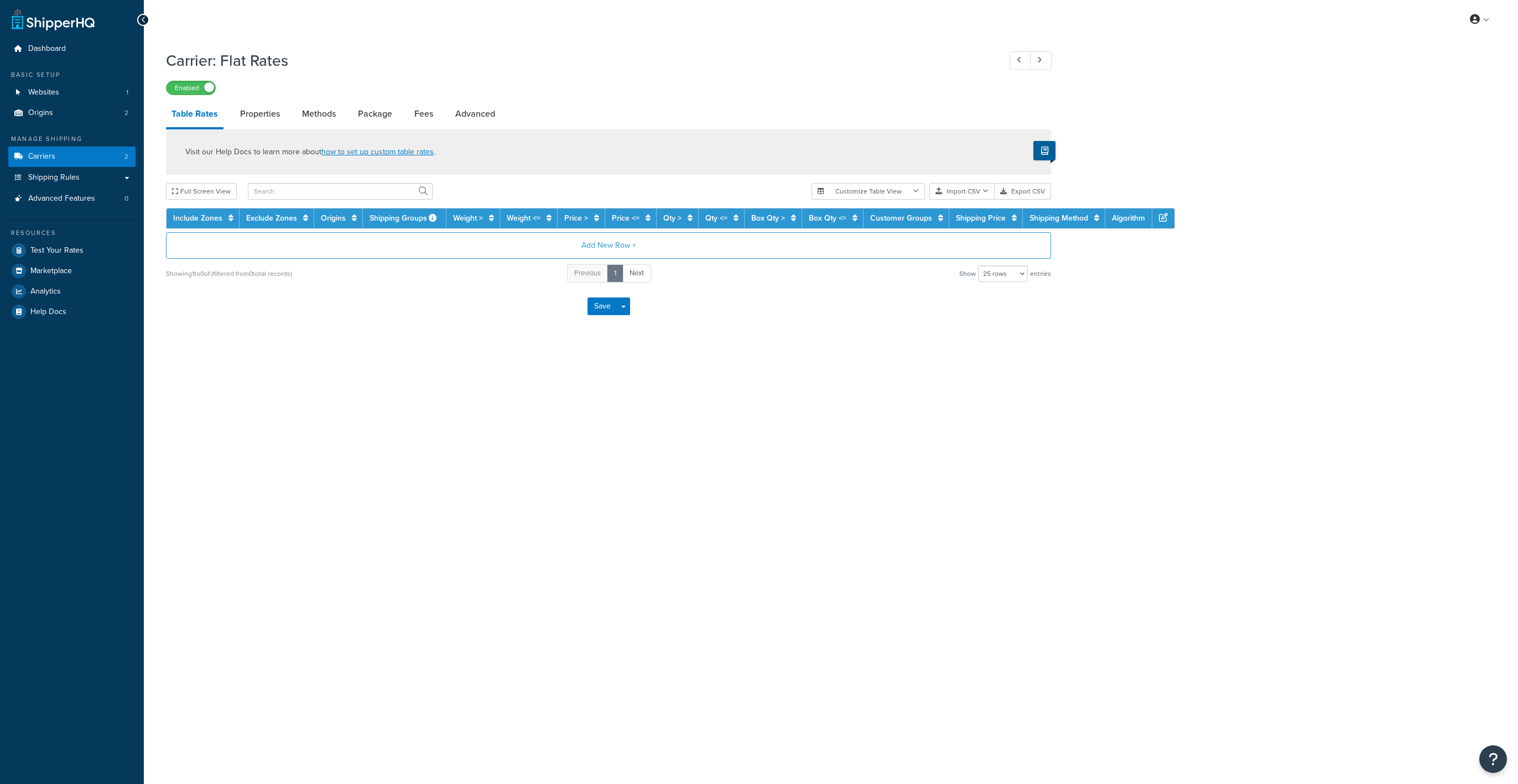
select select "25"
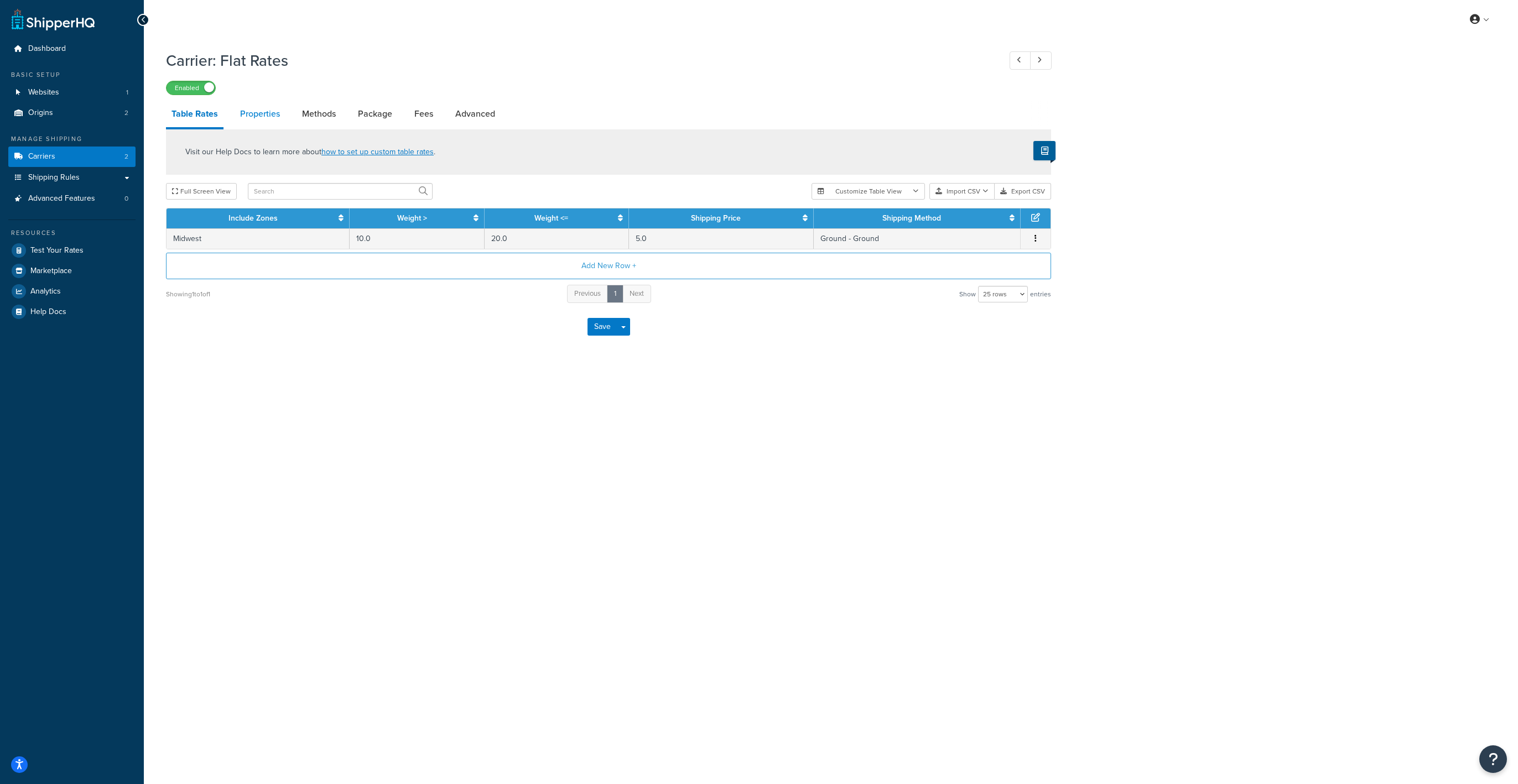
click at [258, 125] on link "Properties" at bounding box center [260, 114] width 51 height 27
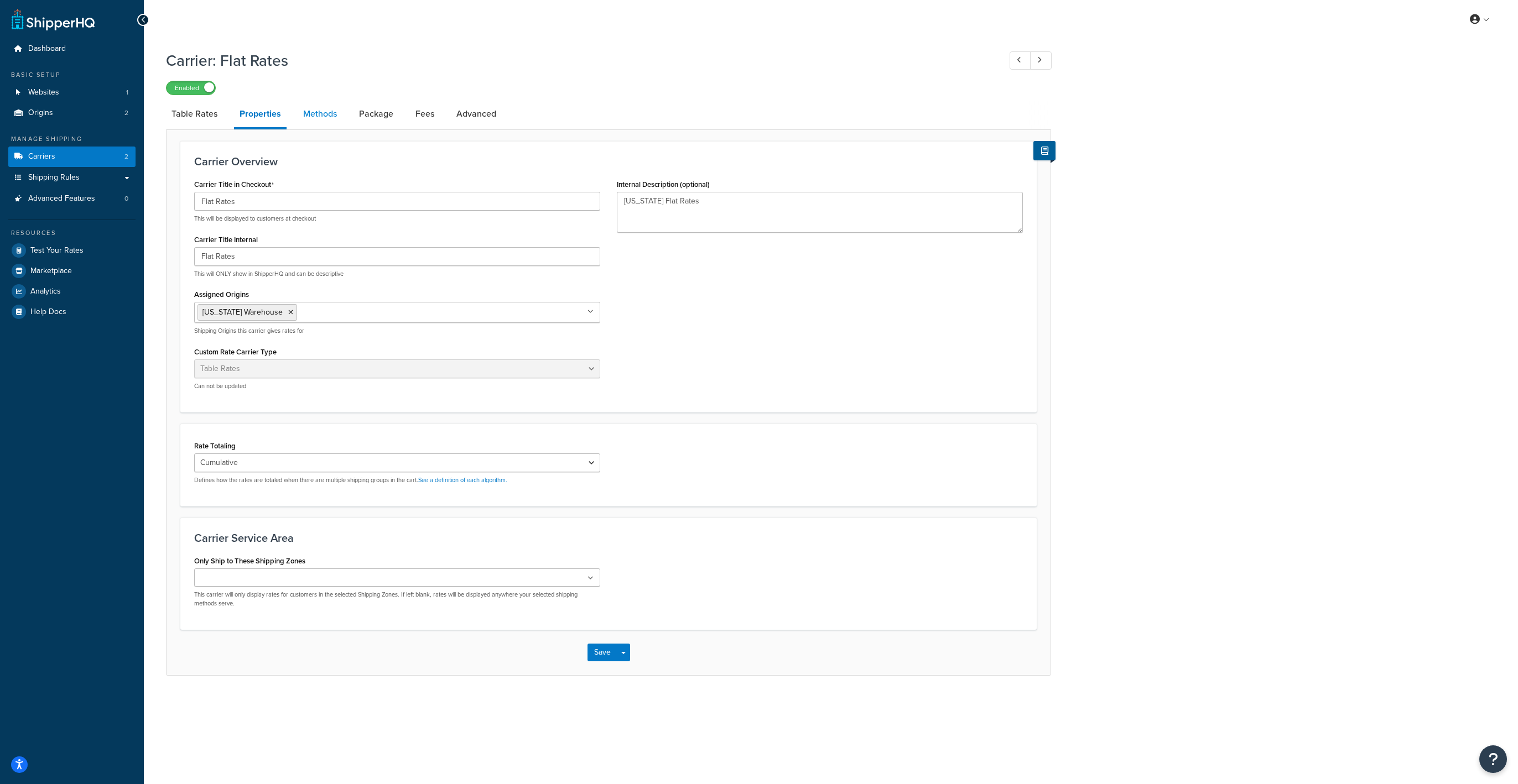
click at [321, 108] on link "Methods" at bounding box center [320, 114] width 45 height 27
select select "25"
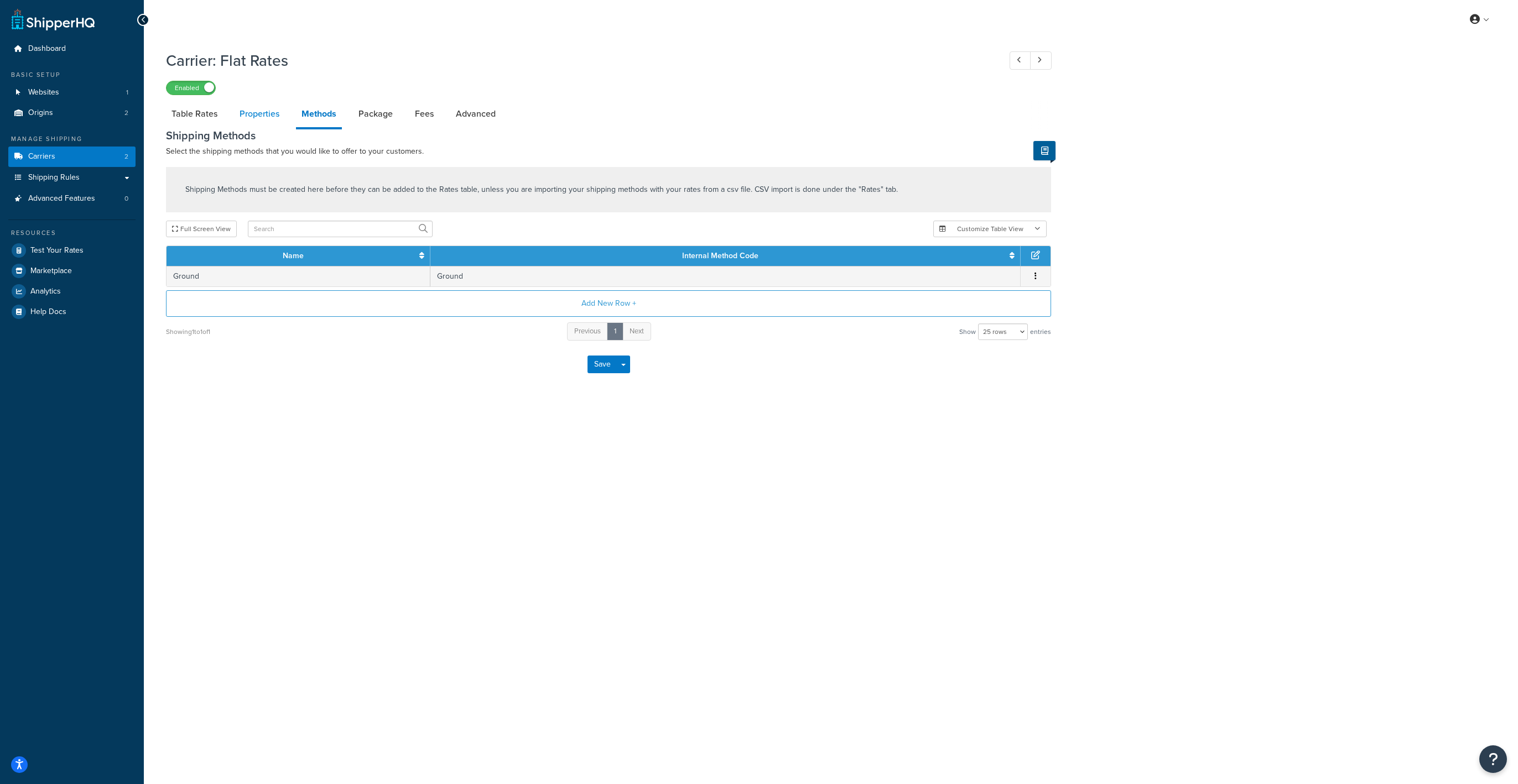
click at [262, 125] on link "Properties" at bounding box center [259, 114] width 51 height 27
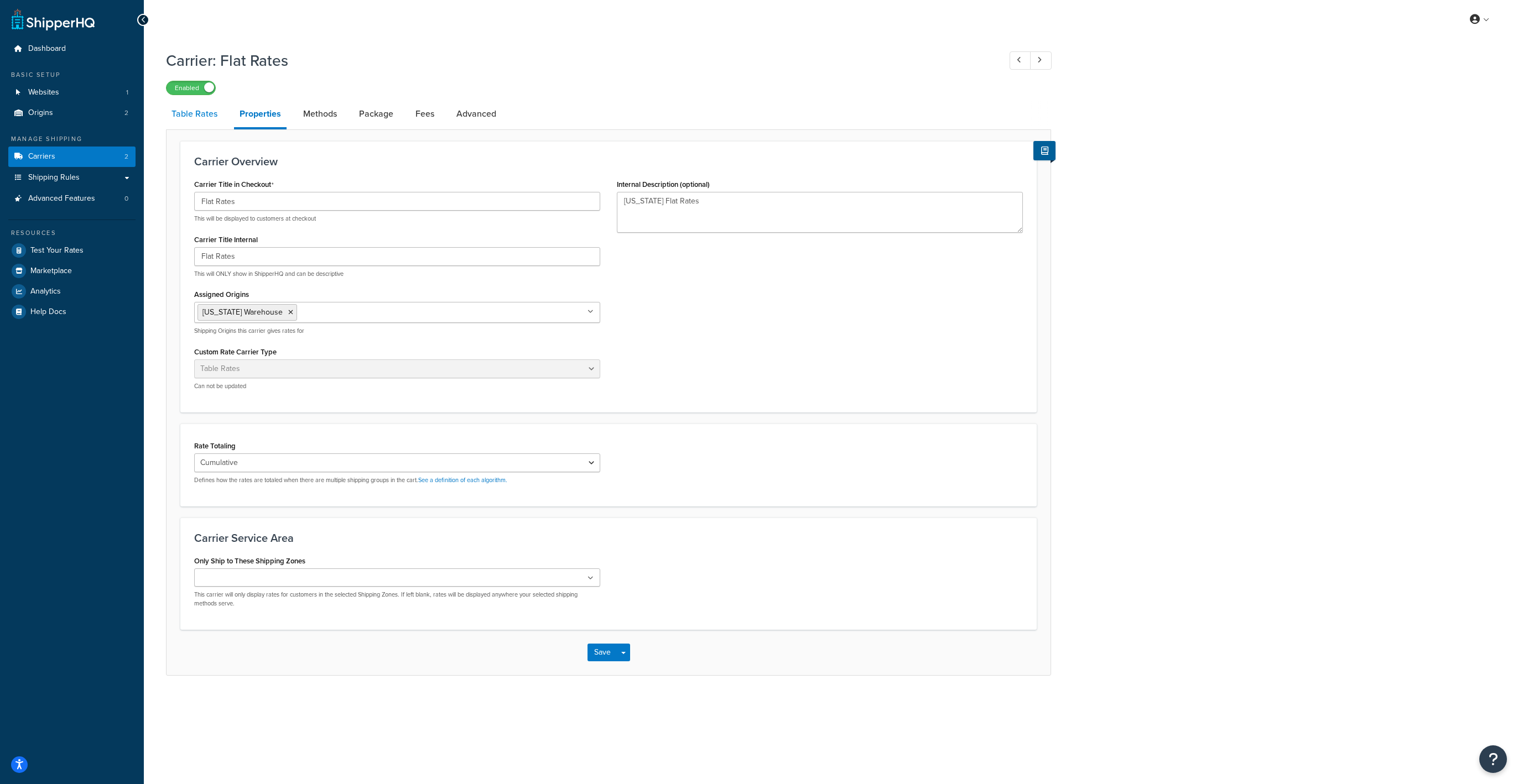
click at [210, 124] on link "Table Rates" at bounding box center [194, 114] width 57 height 27
select select "25"
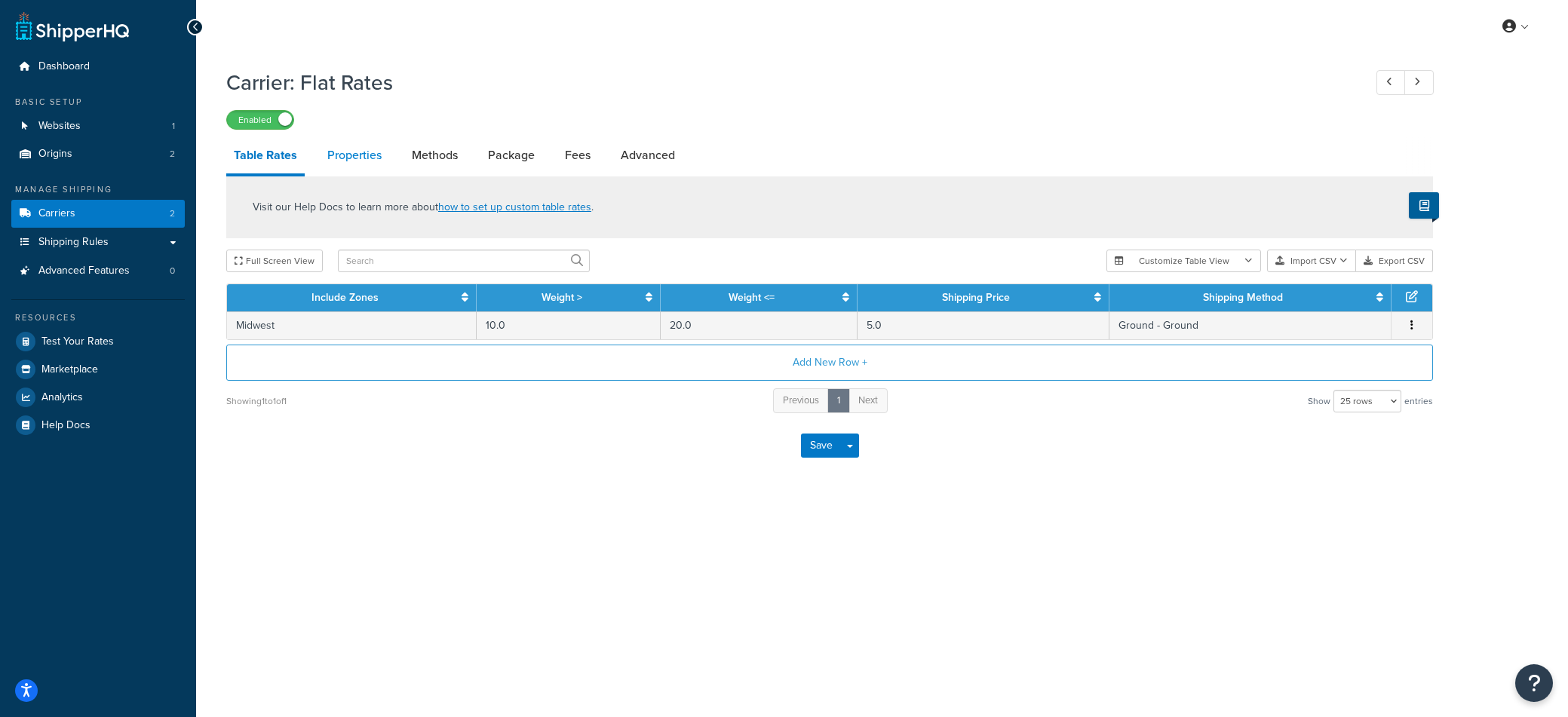
click at [369, 151] on link "Properties" at bounding box center [354, 155] width 69 height 36
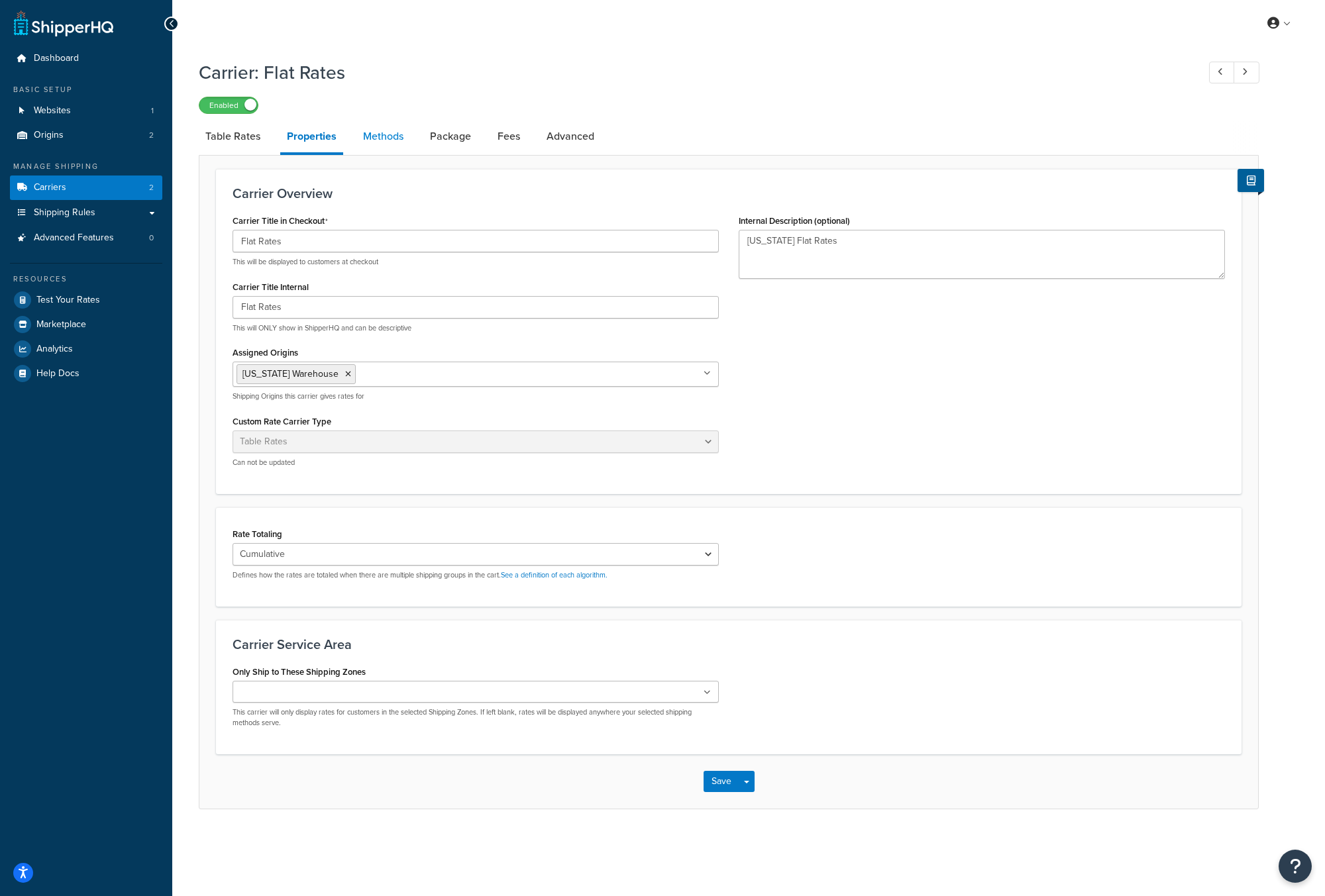
click at [388, 139] on link "Methods" at bounding box center [383, 136] width 54 height 32
select select "25"
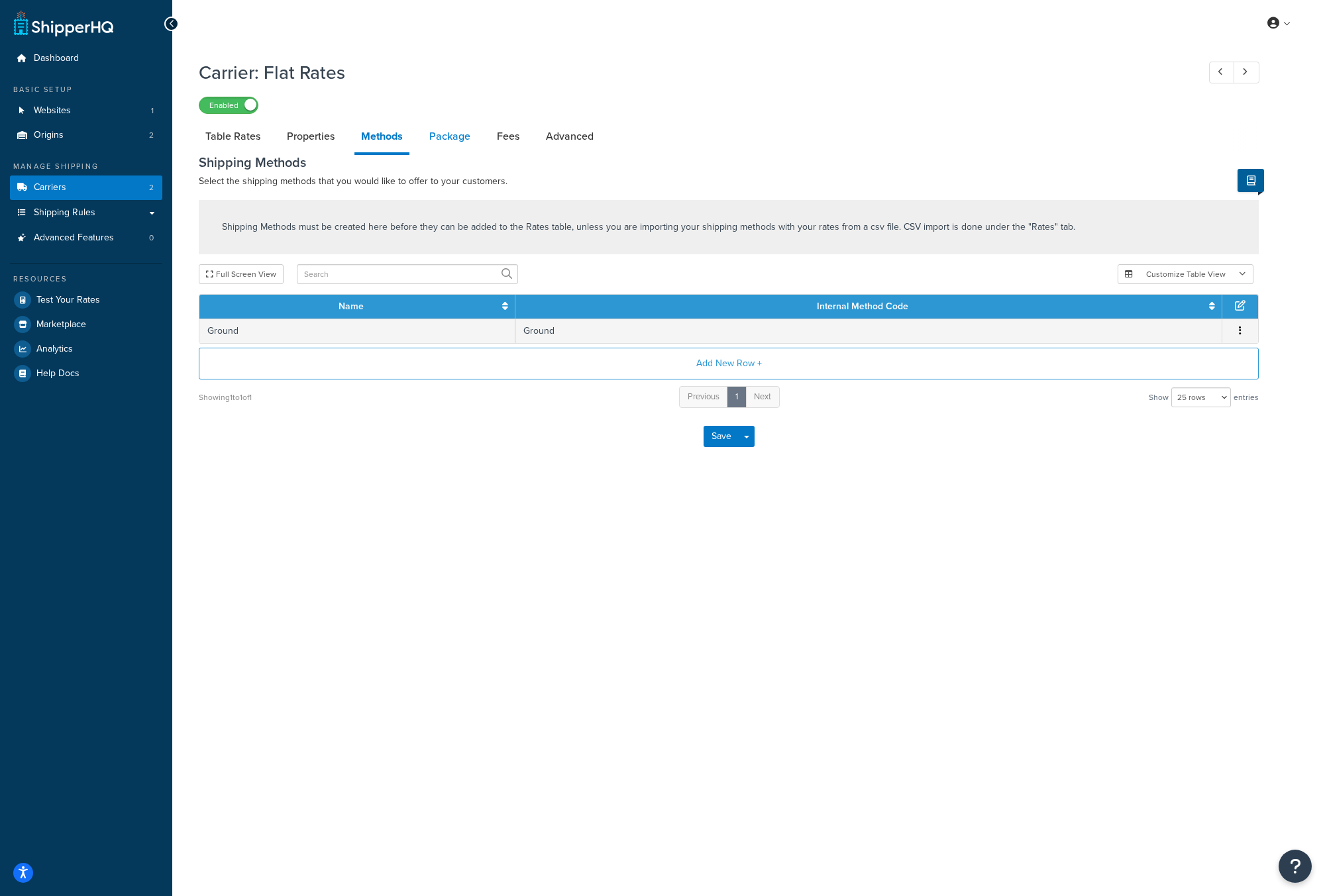
click at [451, 136] on link "Package" at bounding box center [449, 136] width 54 height 32
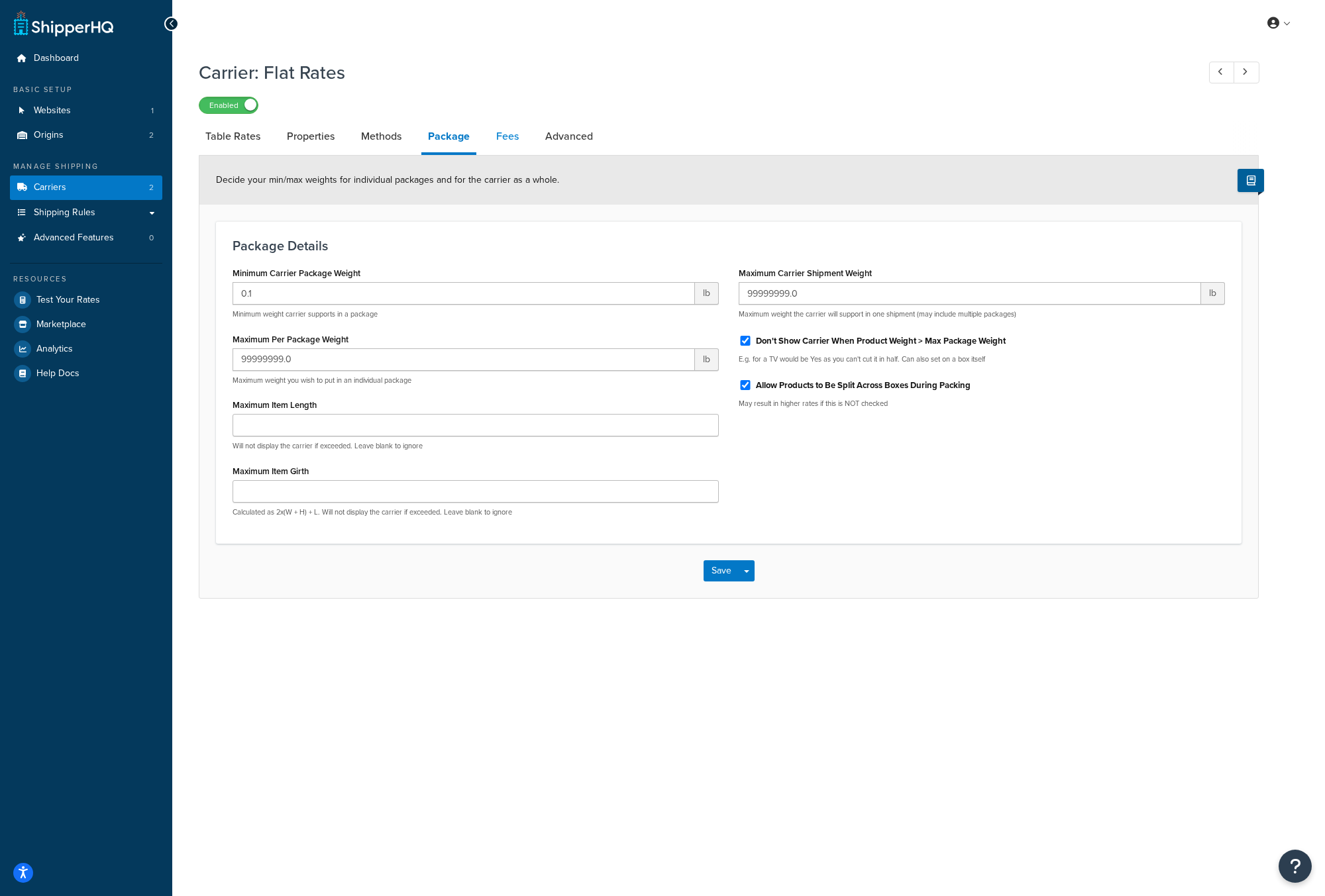
click at [507, 133] on link "Fees" at bounding box center [507, 136] width 36 height 32
select select "AFTER"
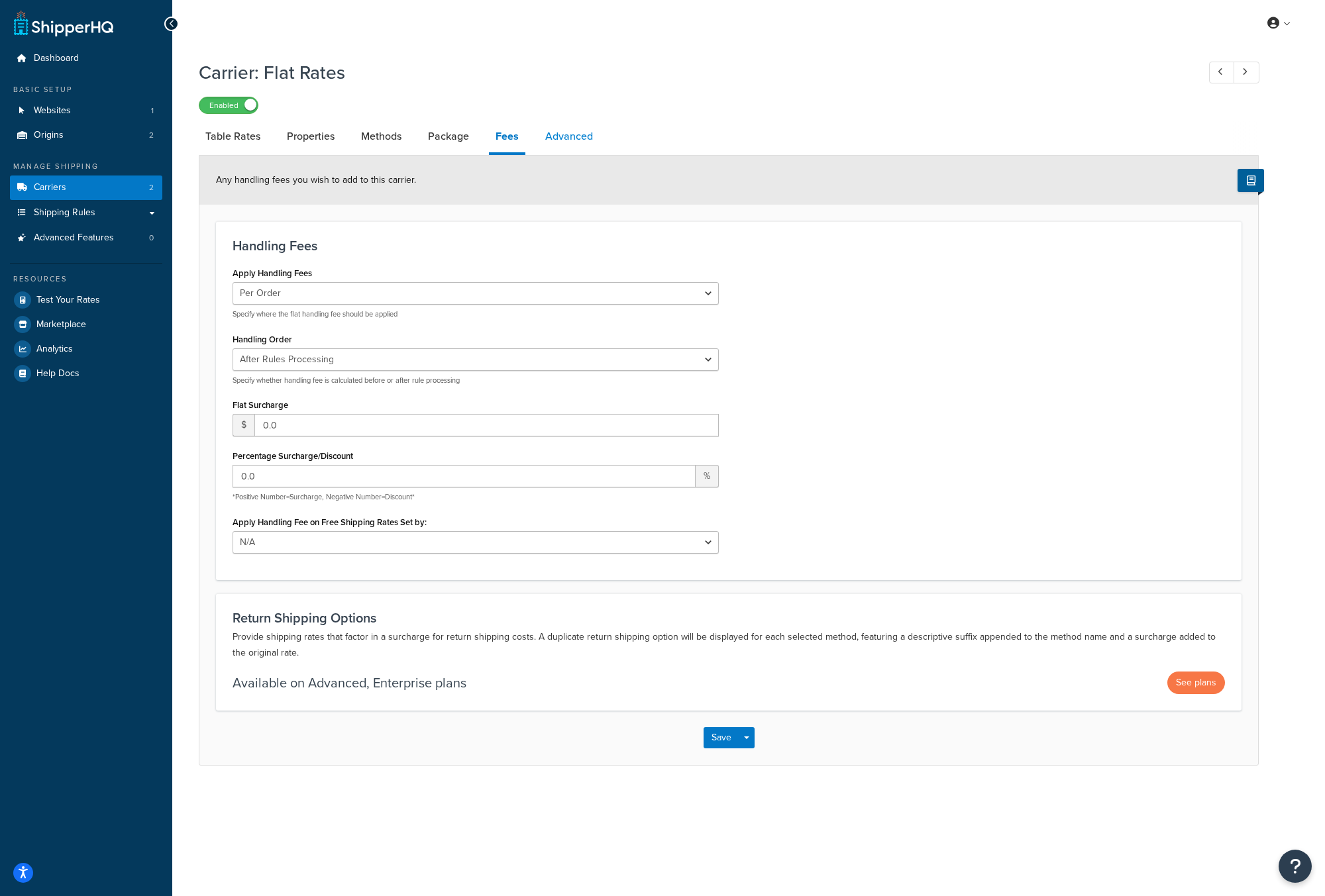
click at [573, 137] on link "Advanced" at bounding box center [569, 136] width 61 height 32
select select "false"
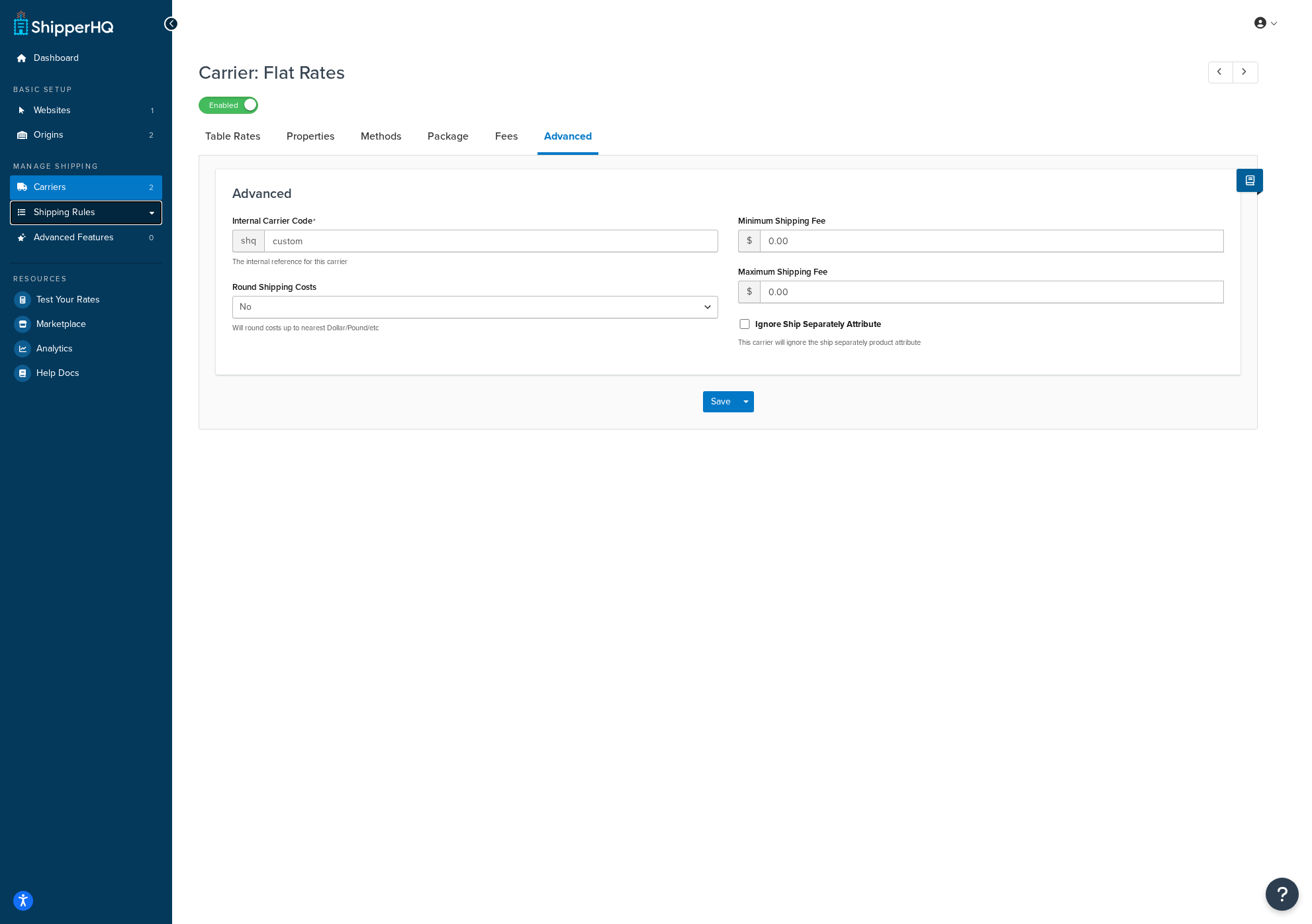
click at [121, 209] on link "Shipping Rules" at bounding box center [86, 212] width 152 height 25
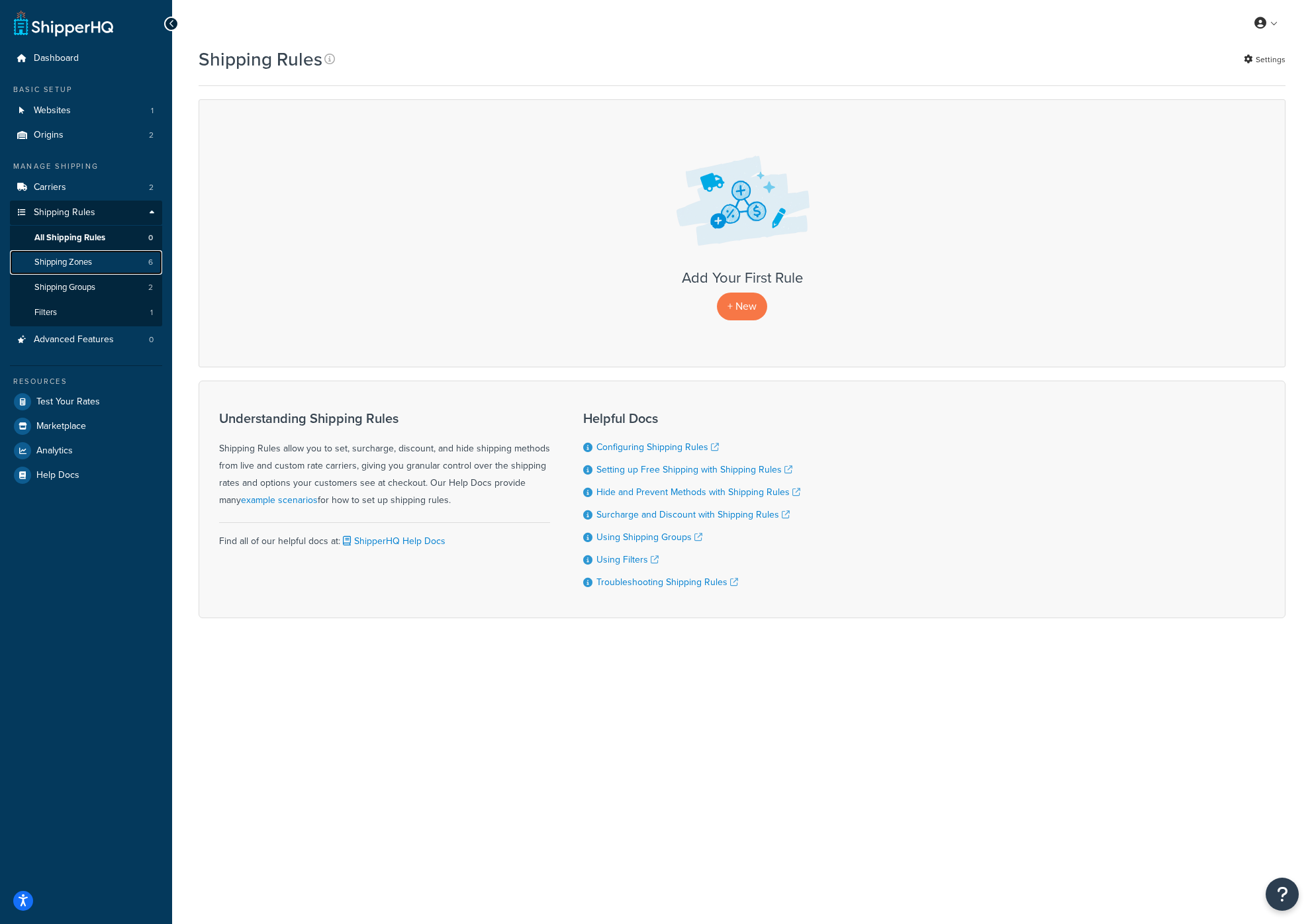
click at [95, 265] on link "Shipping Zones 6" at bounding box center [86, 262] width 152 height 25
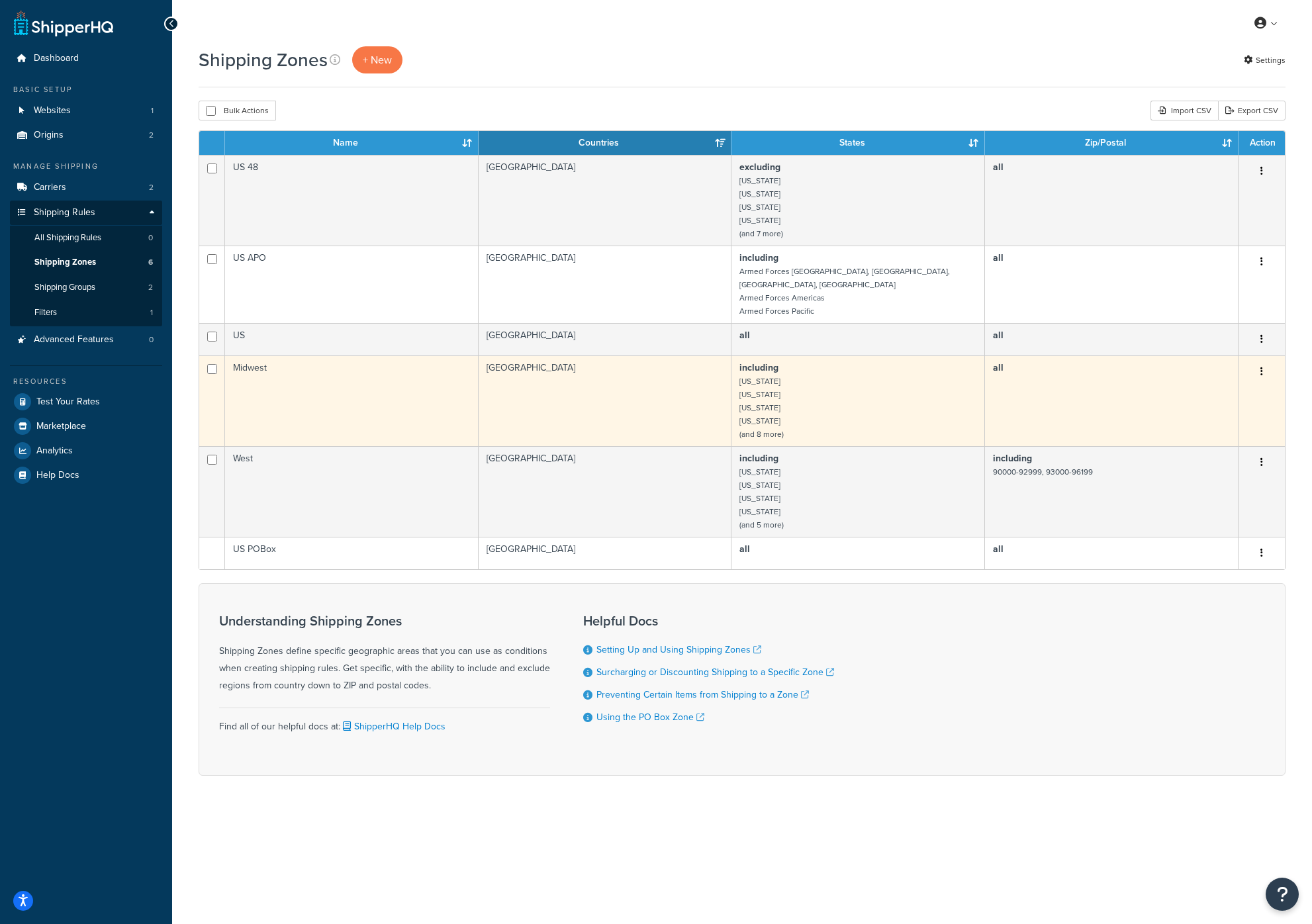
click at [328, 392] on td "Midwest" at bounding box center [352, 400] width 254 height 91
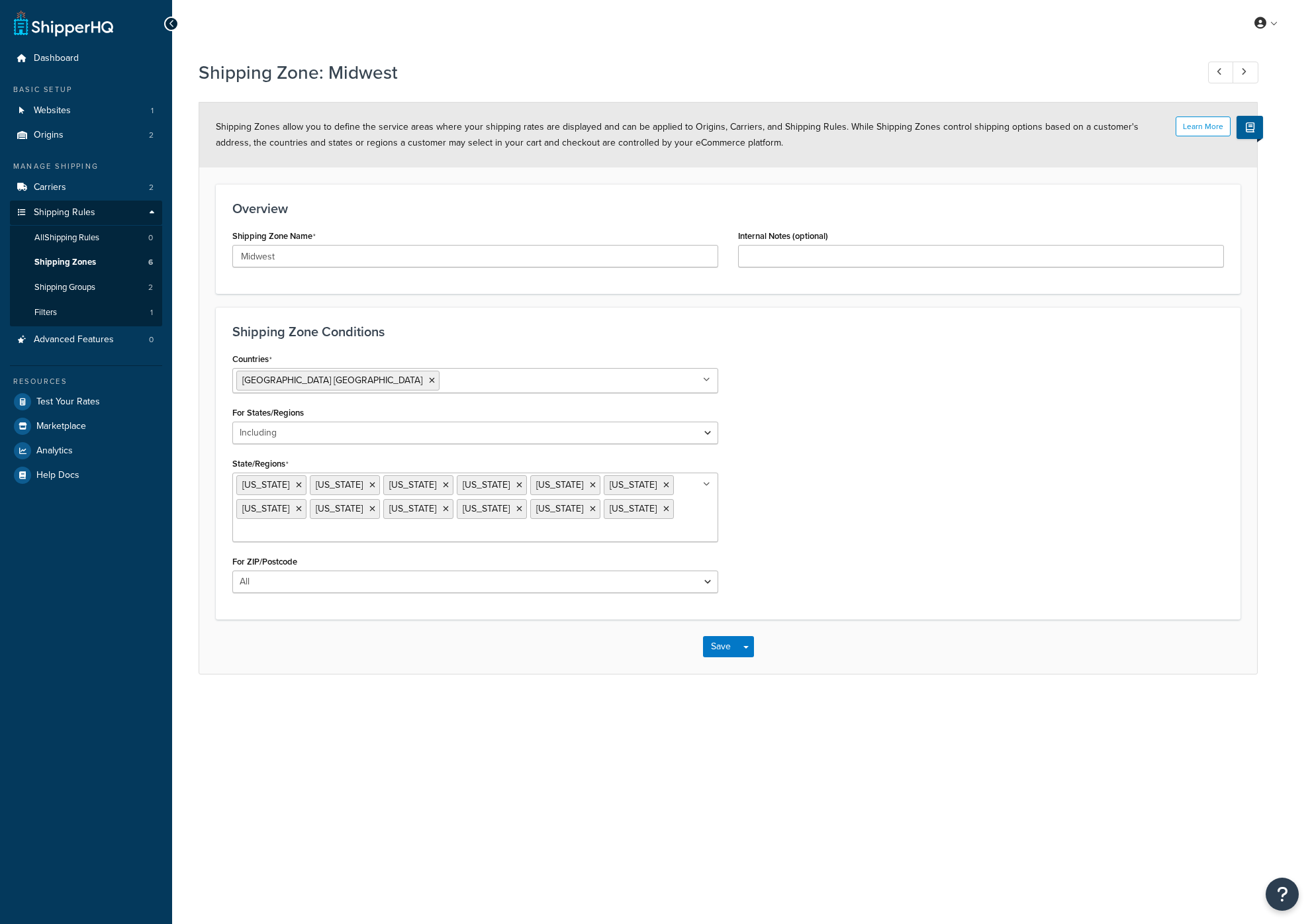
select select "including"
click at [292, 254] on input "Midwest" at bounding box center [475, 256] width 486 height 23
type input "Midwest - AL"
click at [712, 636] on button "Save" at bounding box center [721, 646] width 36 height 21
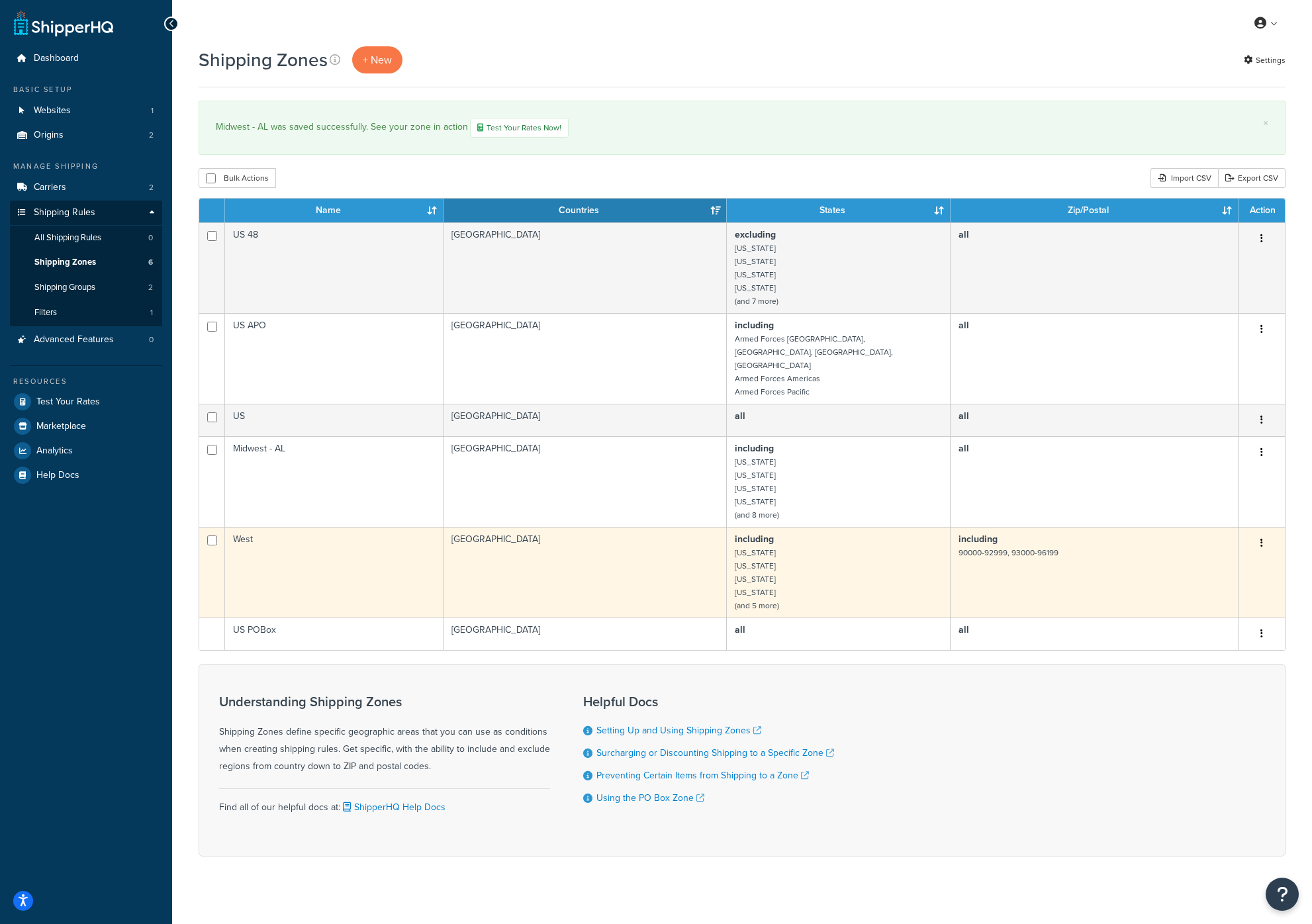
click at [274, 526] on td "West" at bounding box center [334, 572] width 219 height 91
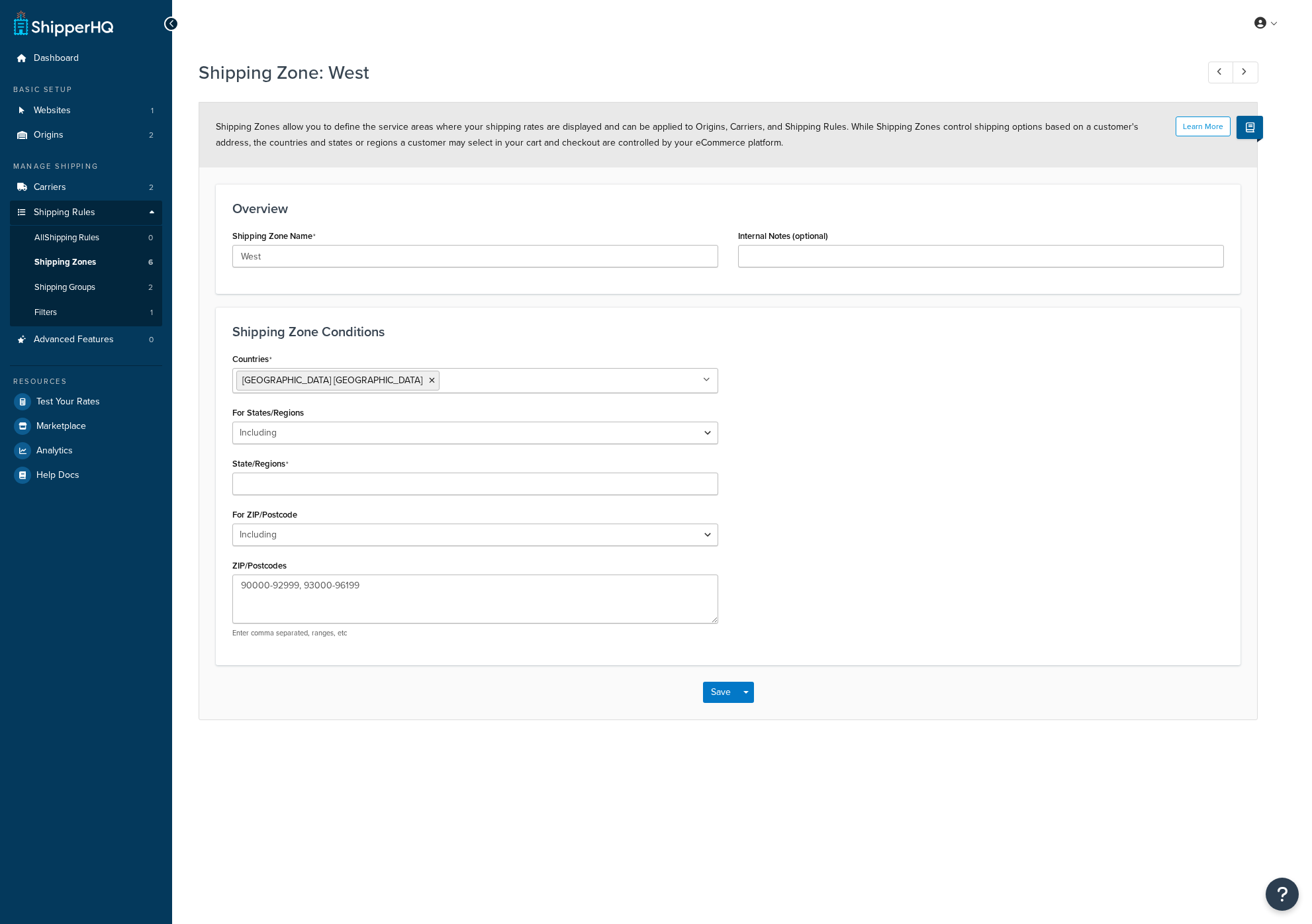
select select "including"
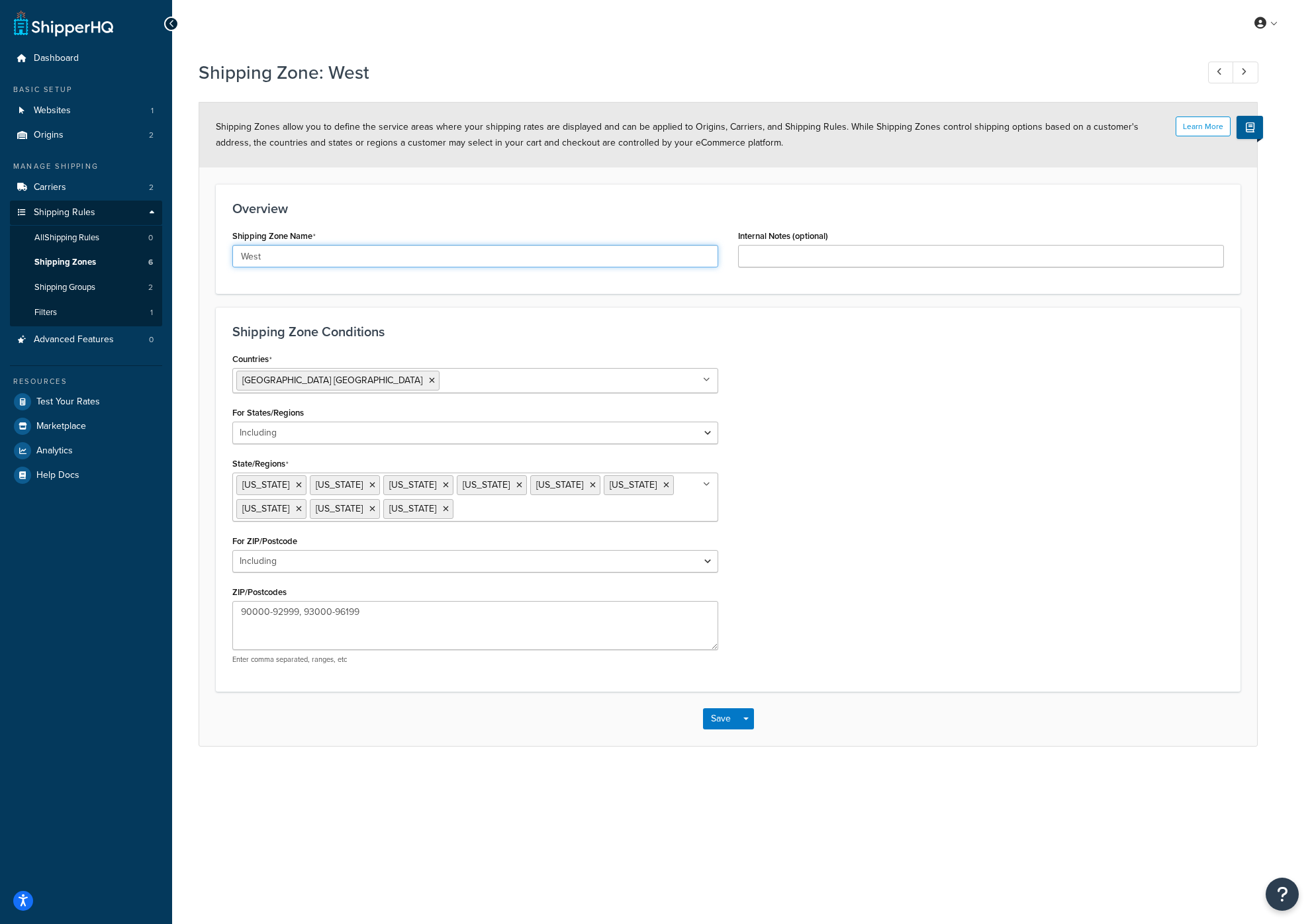
click at [364, 254] on input "West" at bounding box center [475, 256] width 486 height 23
paste input "- AL"
type input "West - AL"
click at [712, 720] on button "Save" at bounding box center [721, 718] width 36 height 21
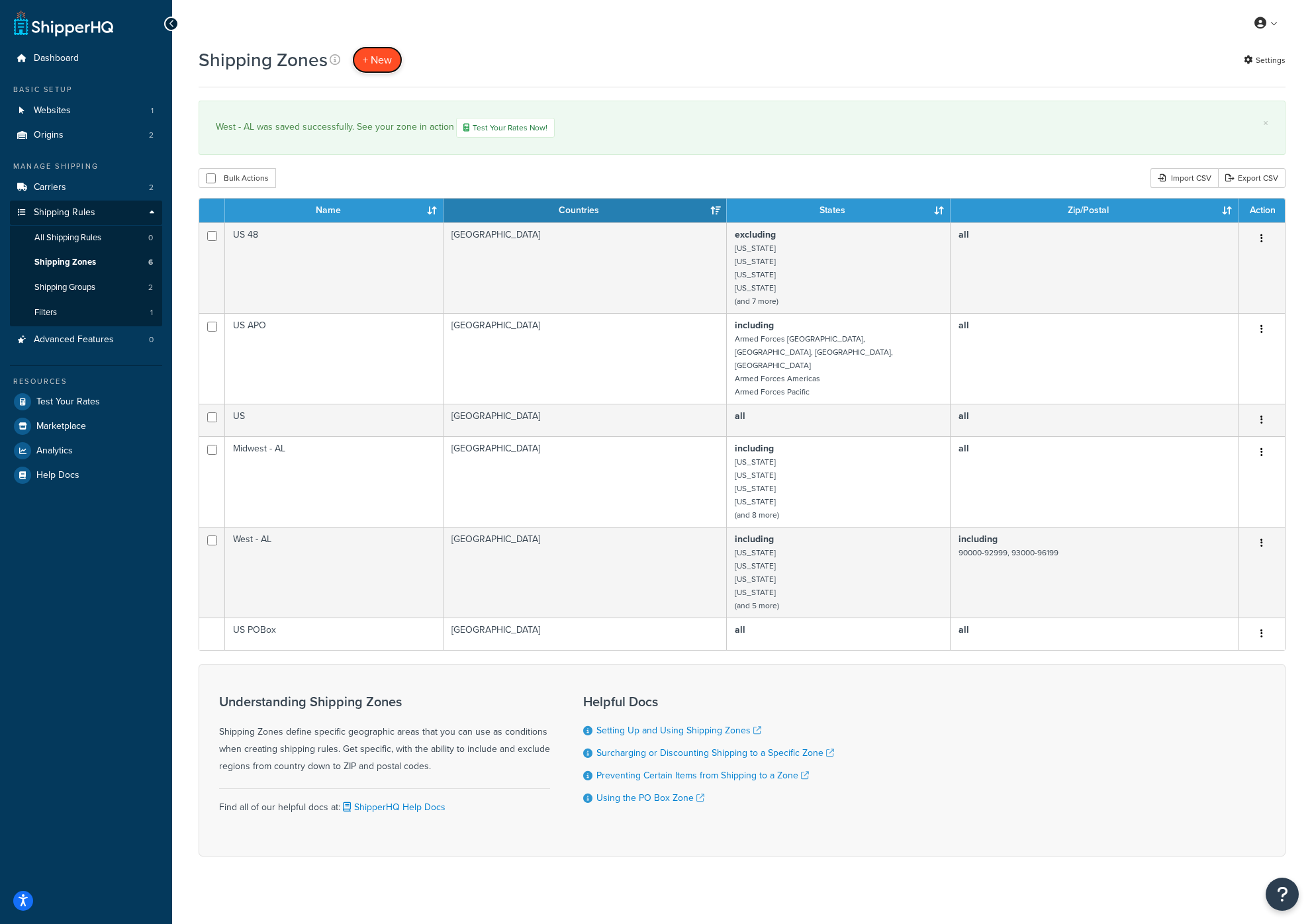
click at [379, 67] on link "+ New" at bounding box center [376, 60] width 50 height 27
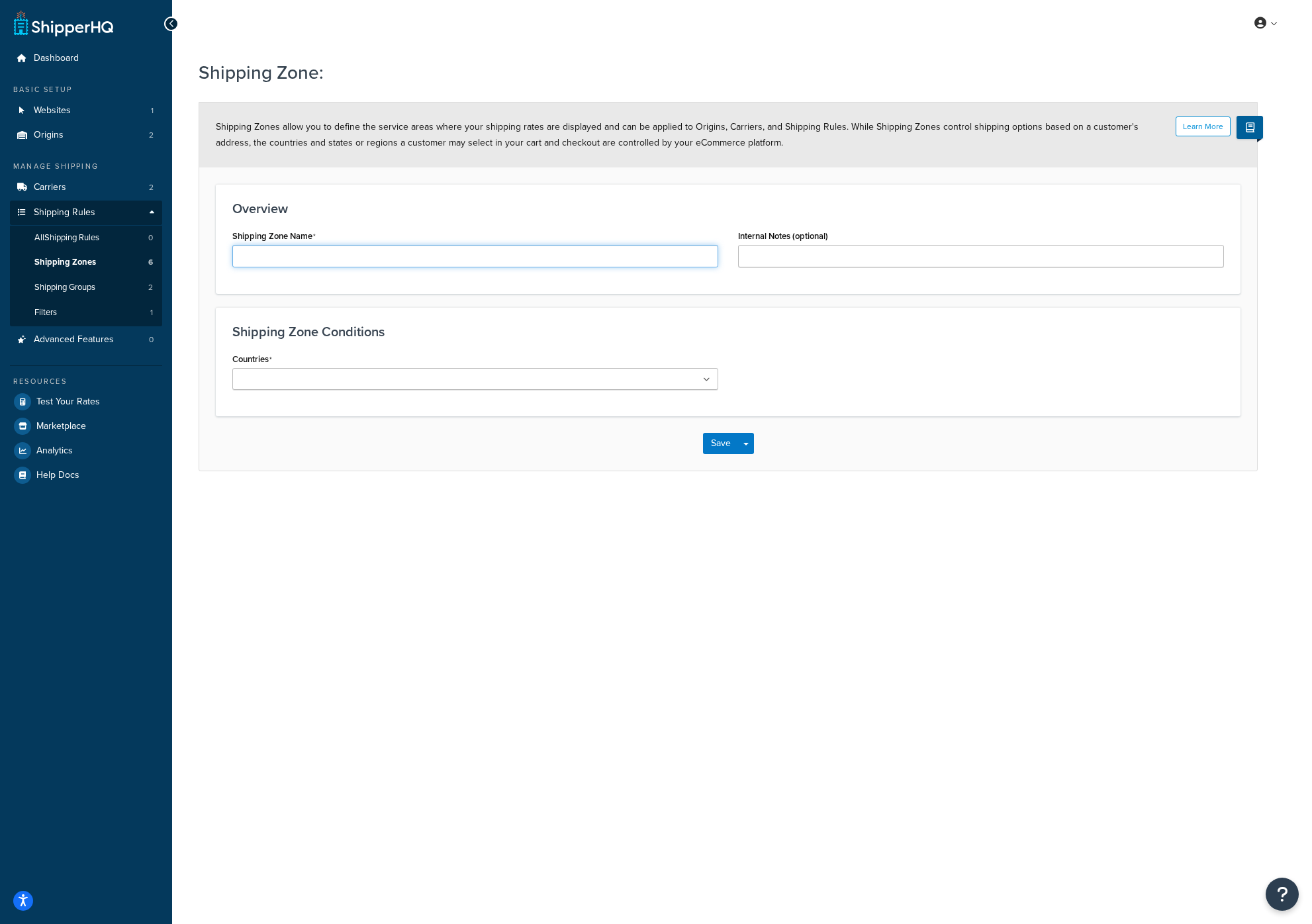
click at [541, 259] on input "Shipping Zone Name" at bounding box center [475, 256] width 486 height 23
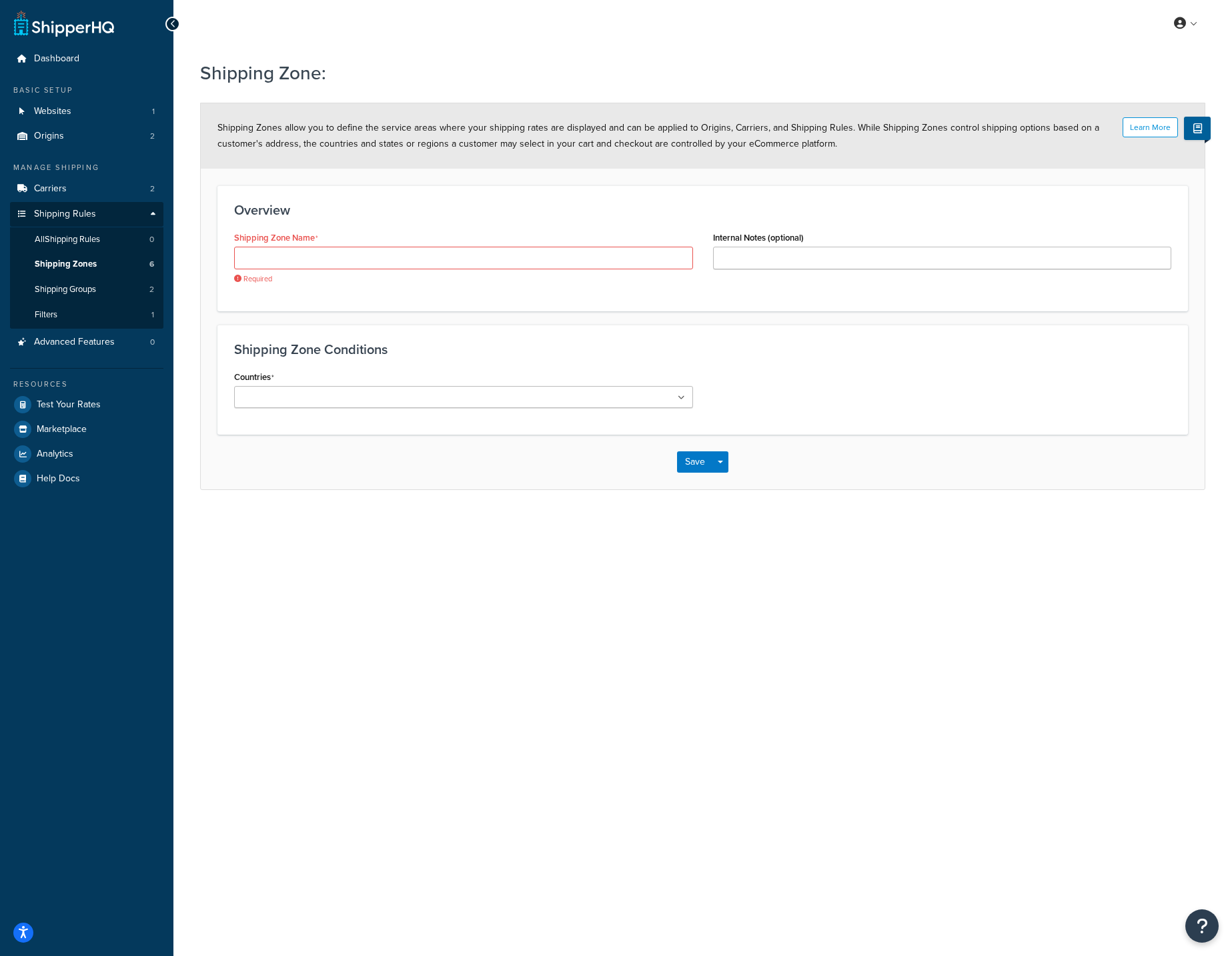
click at [175, 26] on div at bounding box center [173, 23] width 15 height 15
click at [185, 21] on div "My Profile Billing Global Settings Contact Us Logout" at bounding box center [703, 23] width 1059 height 47
click at [180, 25] on div "My Profile Billing Global Settings Contact Us Logout" at bounding box center [703, 23] width 1059 height 47
click at [84, 263] on span "Shipping Zones" at bounding box center [65, 264] width 62 height 11
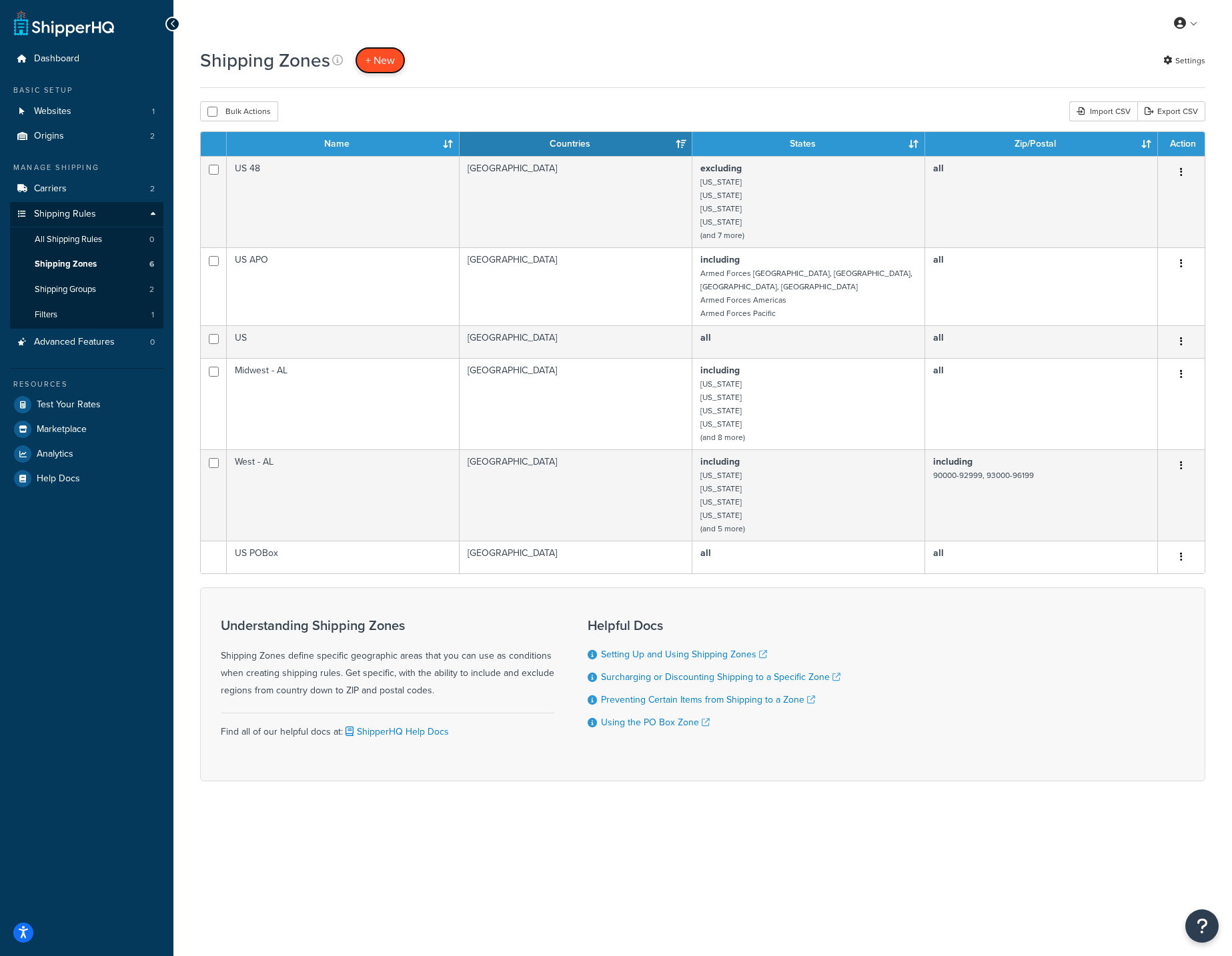
click at [398, 61] on link "+ New" at bounding box center [379, 60] width 50 height 27
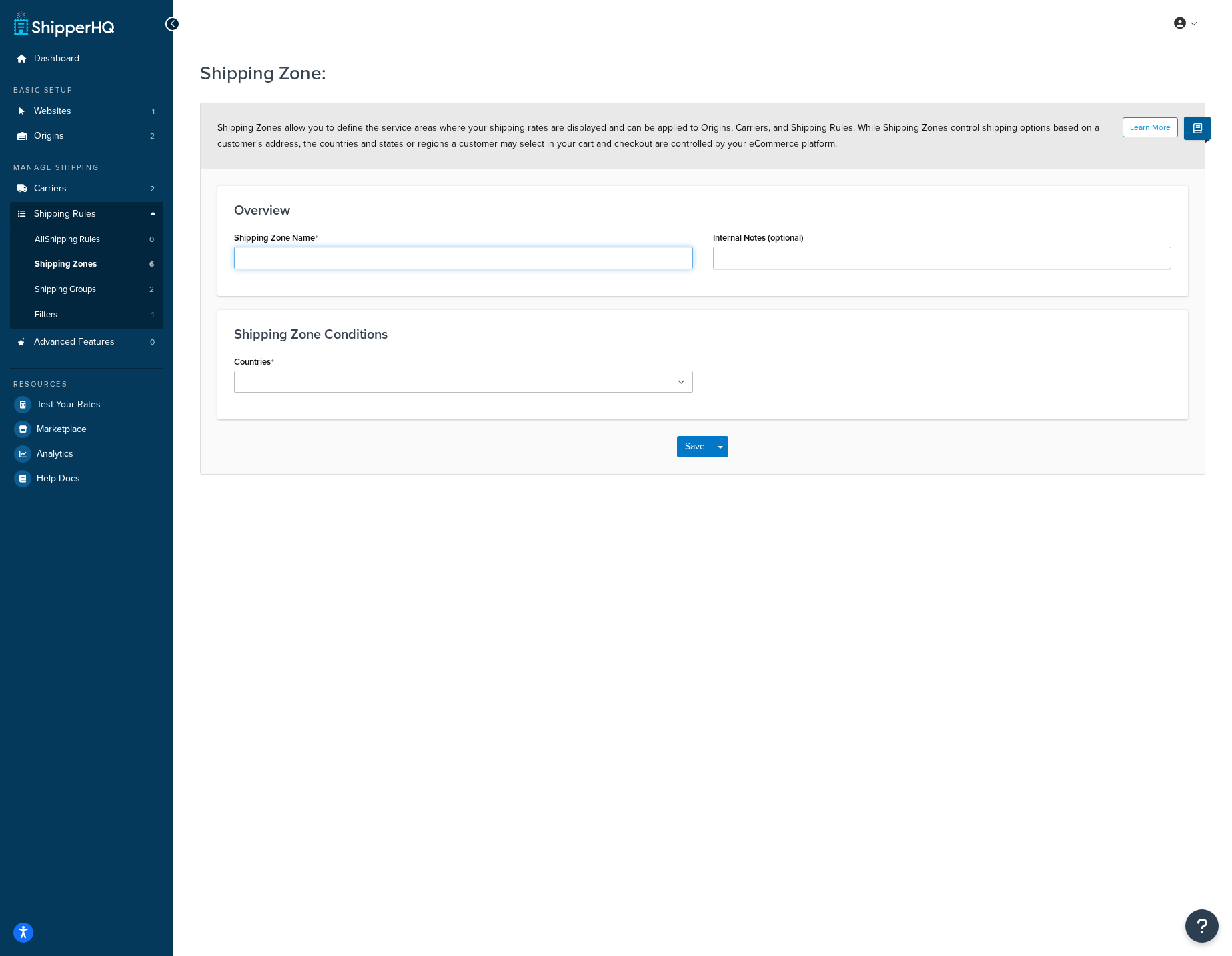
click at [414, 261] on input "Shipping Zone Name" at bounding box center [464, 258] width 459 height 23
paste input "- AL"
type input "South - AL"
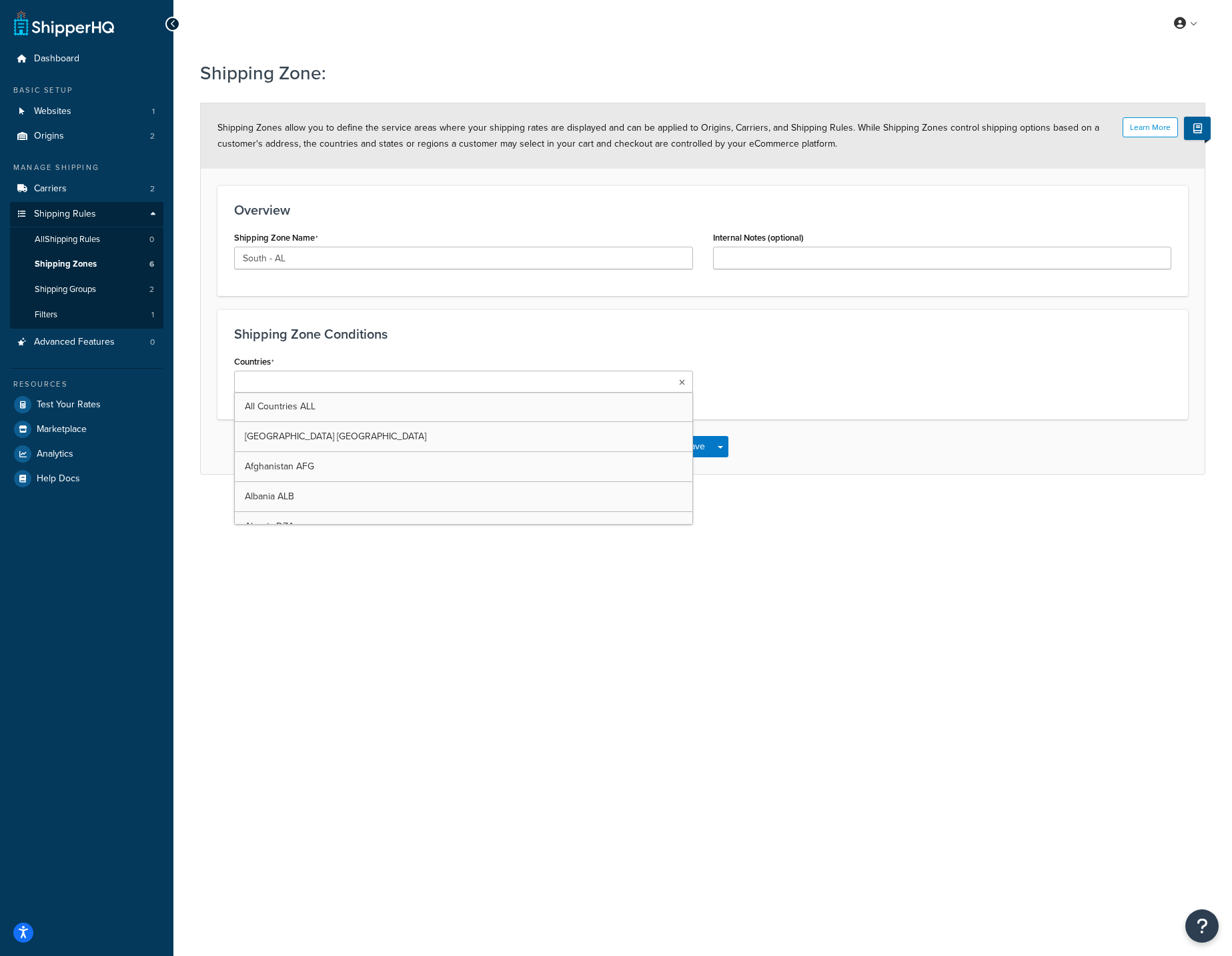
click at [441, 384] on ul at bounding box center [464, 381] width 459 height 22
click at [833, 397] on div "Countries United States USA All Countries ALL Afghanistan AFG Albania ALB Alger…" at bounding box center [702, 456] width 957 height 208
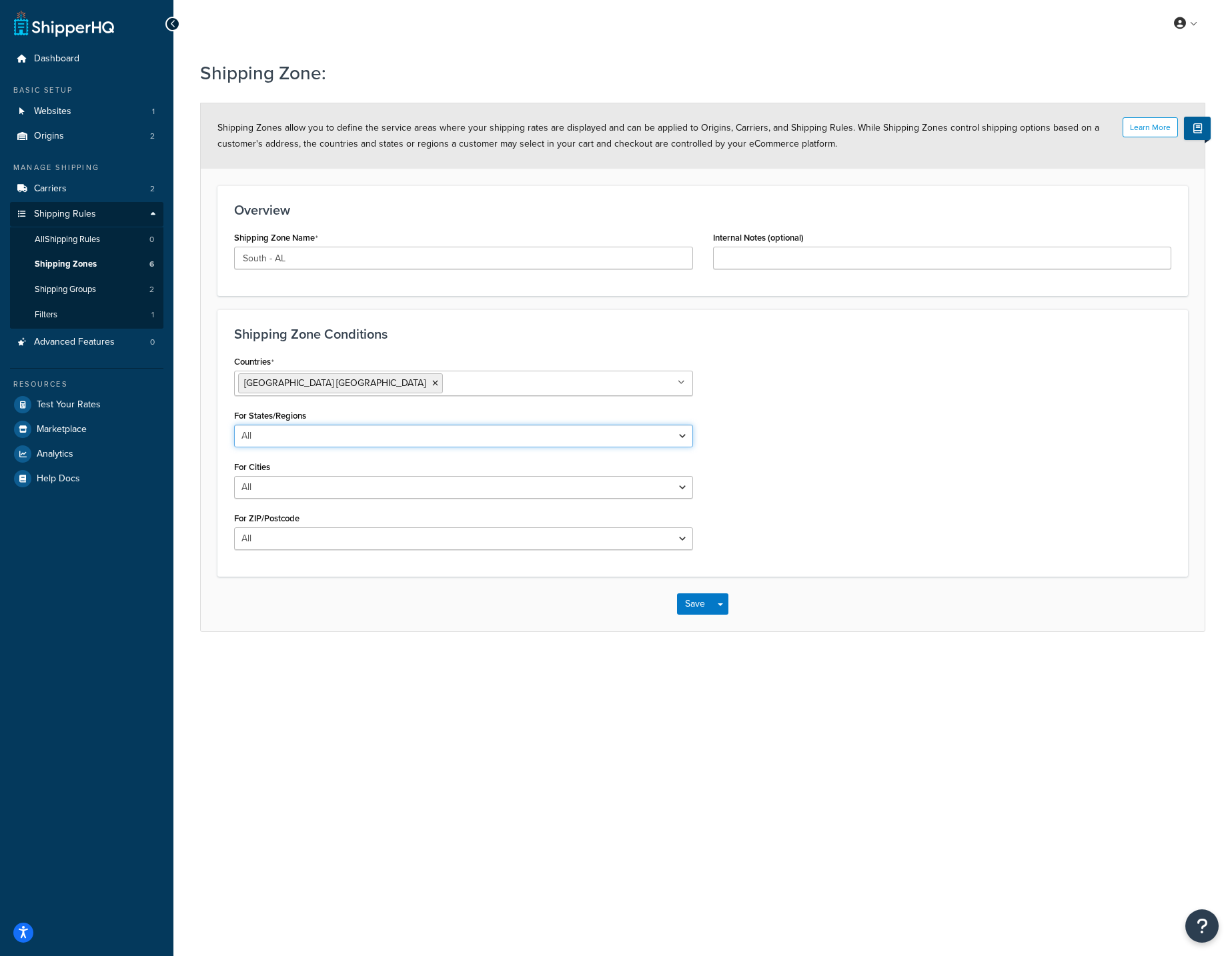
click at [376, 433] on select "All Including Excluding" at bounding box center [464, 436] width 459 height 23
select select "including"
click at [303, 488] on input "State/Regions" at bounding box center [297, 488] width 118 height 15
type input "tex"
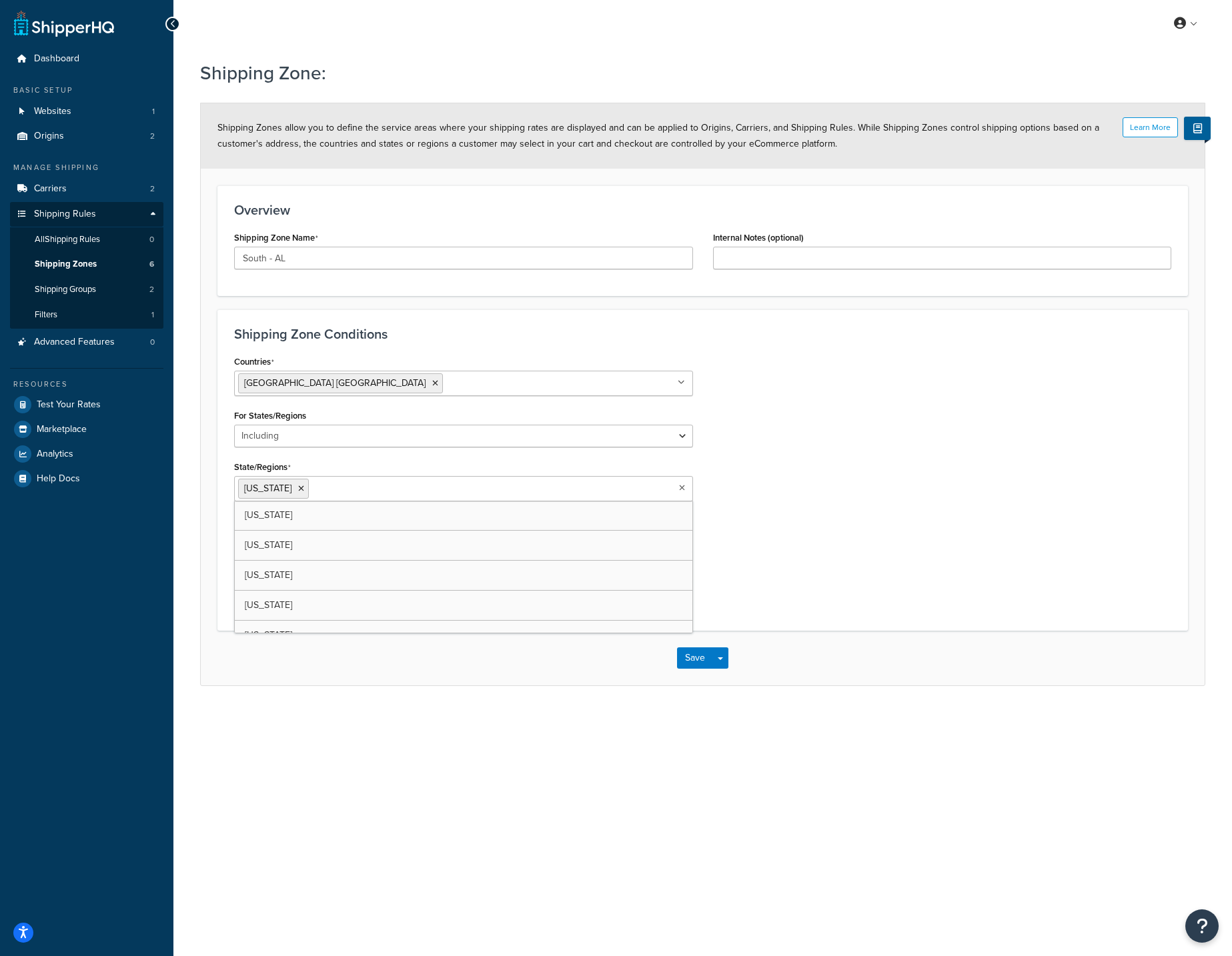
click at [797, 489] on div "Countries United States USA All Countries ALL Afghanistan AFG Albania ALB Alger…" at bounding box center [702, 483] width 957 height 262
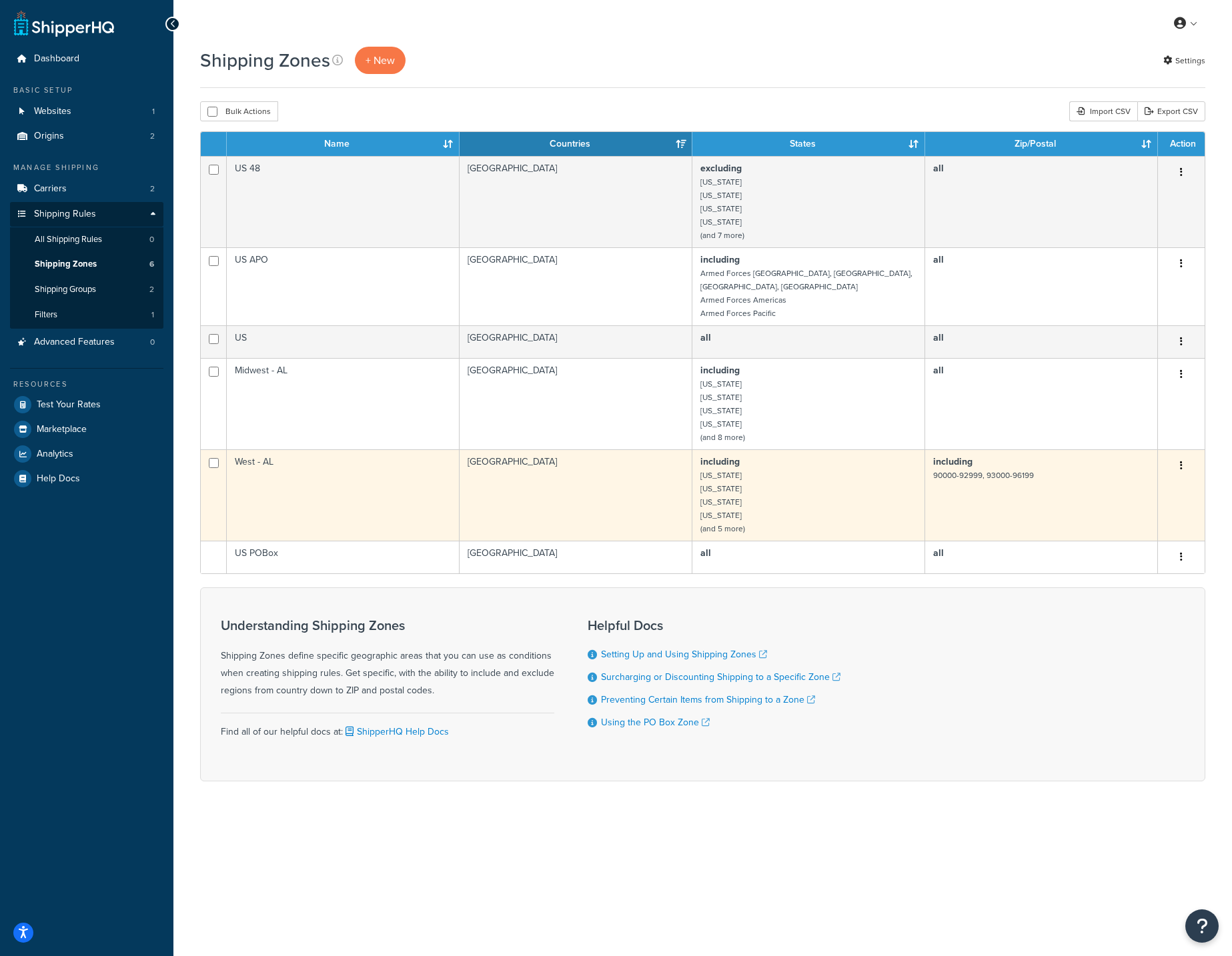
click at [1012, 493] on td "including 90000-92999, 93000-96199" at bounding box center [1042, 495] width 233 height 92
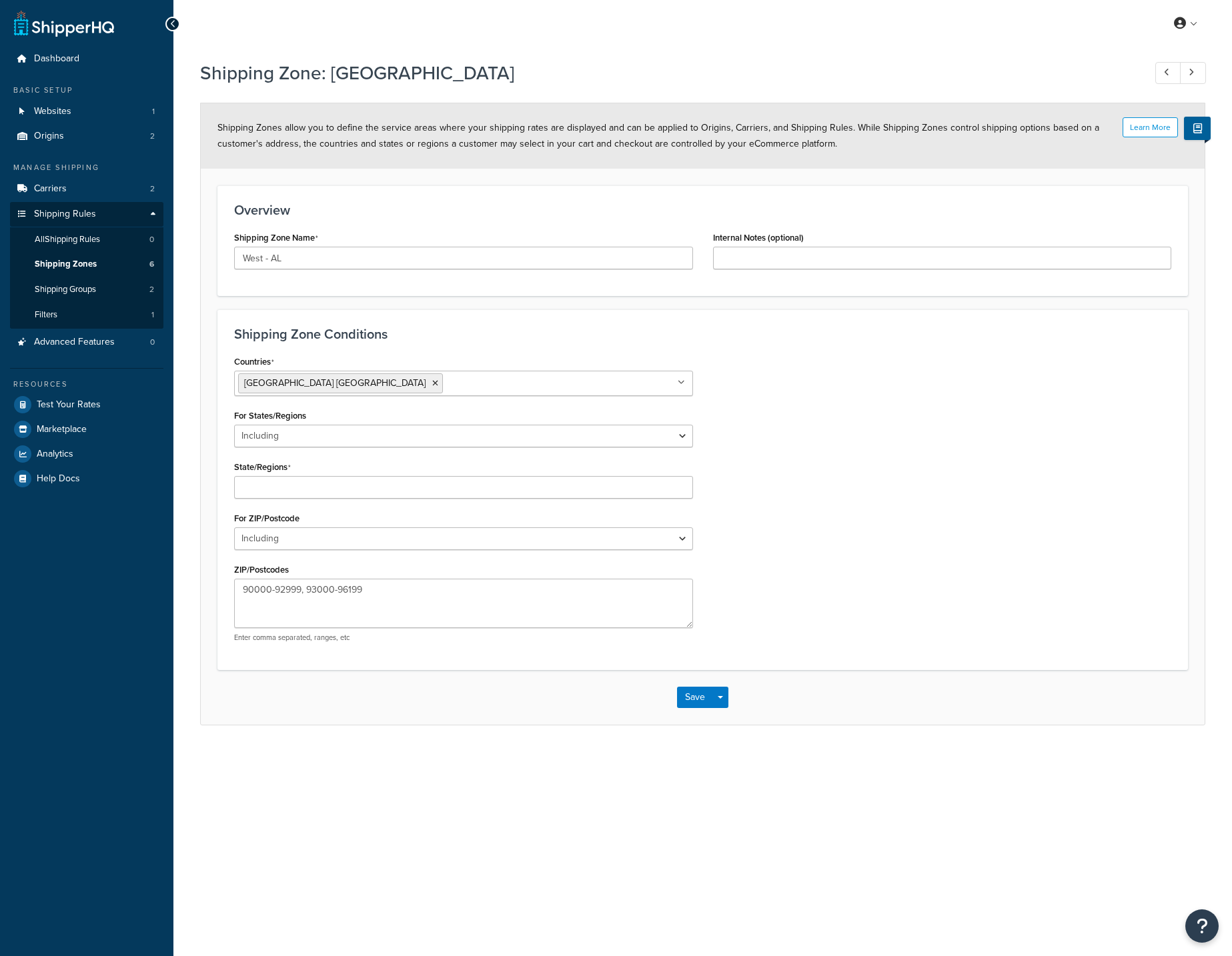
select select "including"
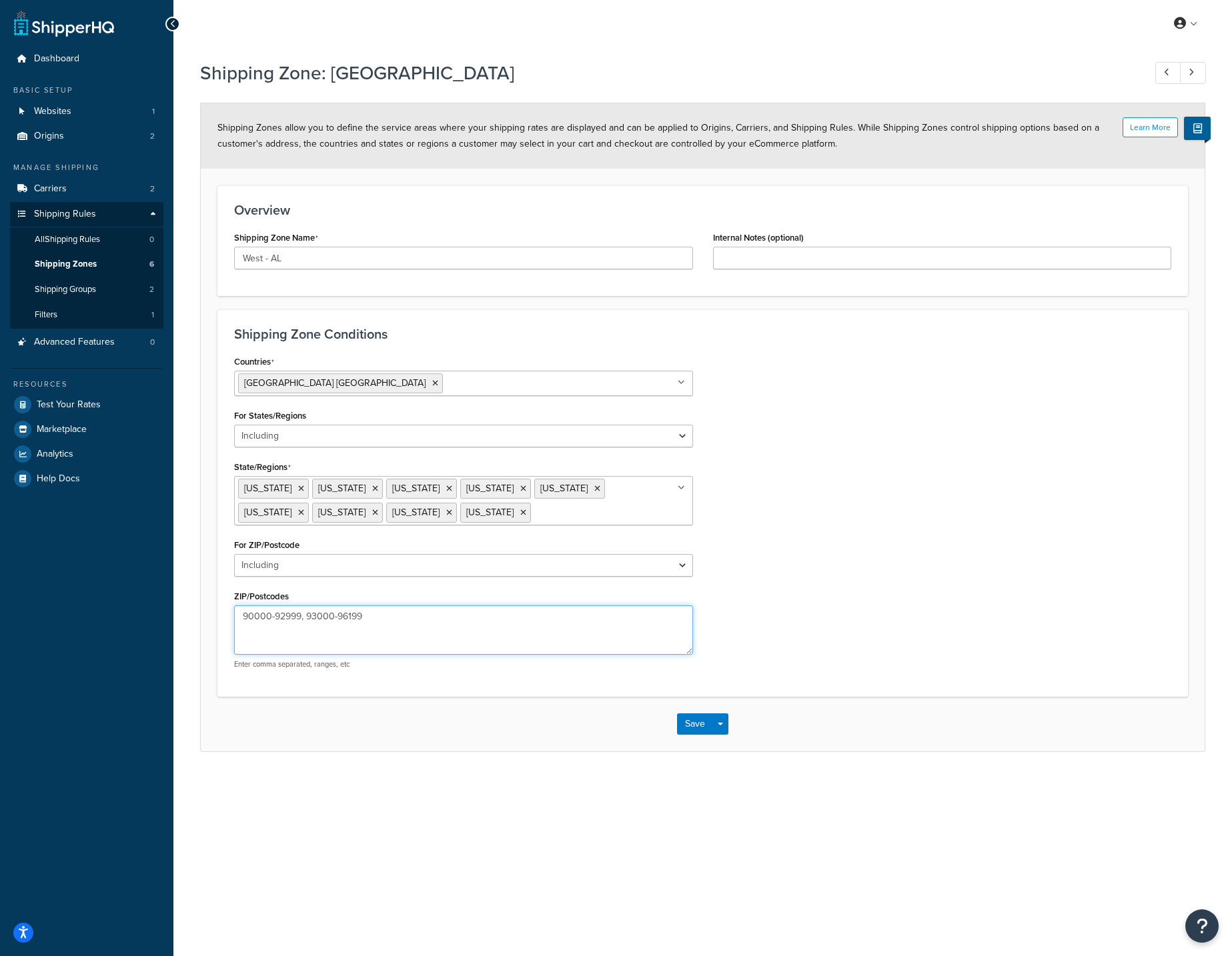
click at [494, 628] on textarea "90000-92999, 93000-96199" at bounding box center [464, 629] width 459 height 49
click at [372, 490] on icon at bounding box center [375, 488] width 6 height 8
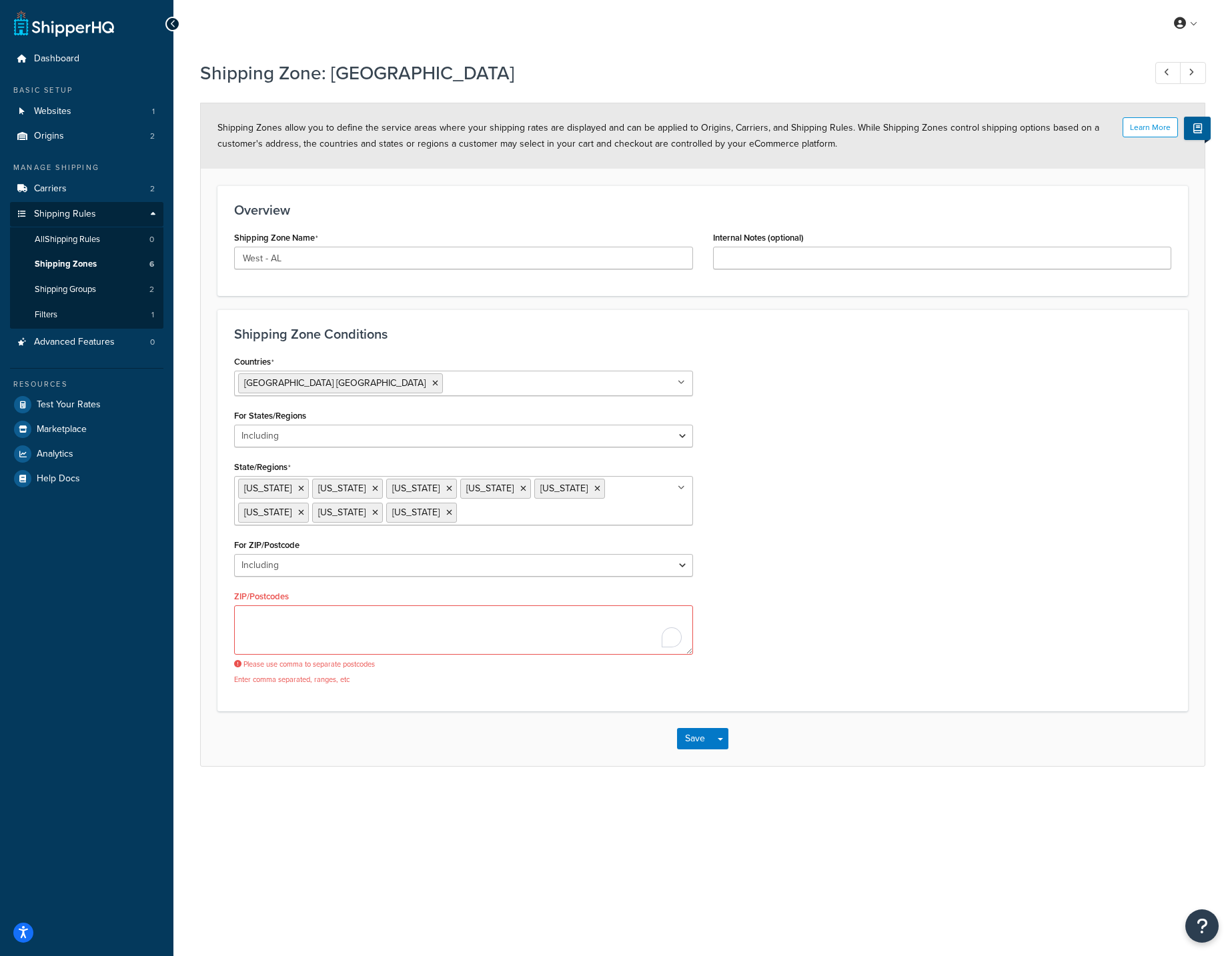
click at [845, 545] on div "Countries [GEOGRAPHIC_DATA] [GEOGRAPHIC_DATA] All Countries ALL [GEOGRAPHIC_DAT…" at bounding box center [702, 523] width 957 height 343
click at [691, 732] on button "Save" at bounding box center [695, 739] width 36 height 21
drag, startPoint x: 485, startPoint y: 524, endPoint x: 485, endPoint y: 517, distance: 7.0
click at [485, 523] on ul "Arizona Colorado Idaho Nevada New Mexico Oregon Utah Washington" at bounding box center [464, 500] width 459 height 49
drag, startPoint x: 860, startPoint y: 561, endPoint x: 837, endPoint y: 551, distance: 25.1
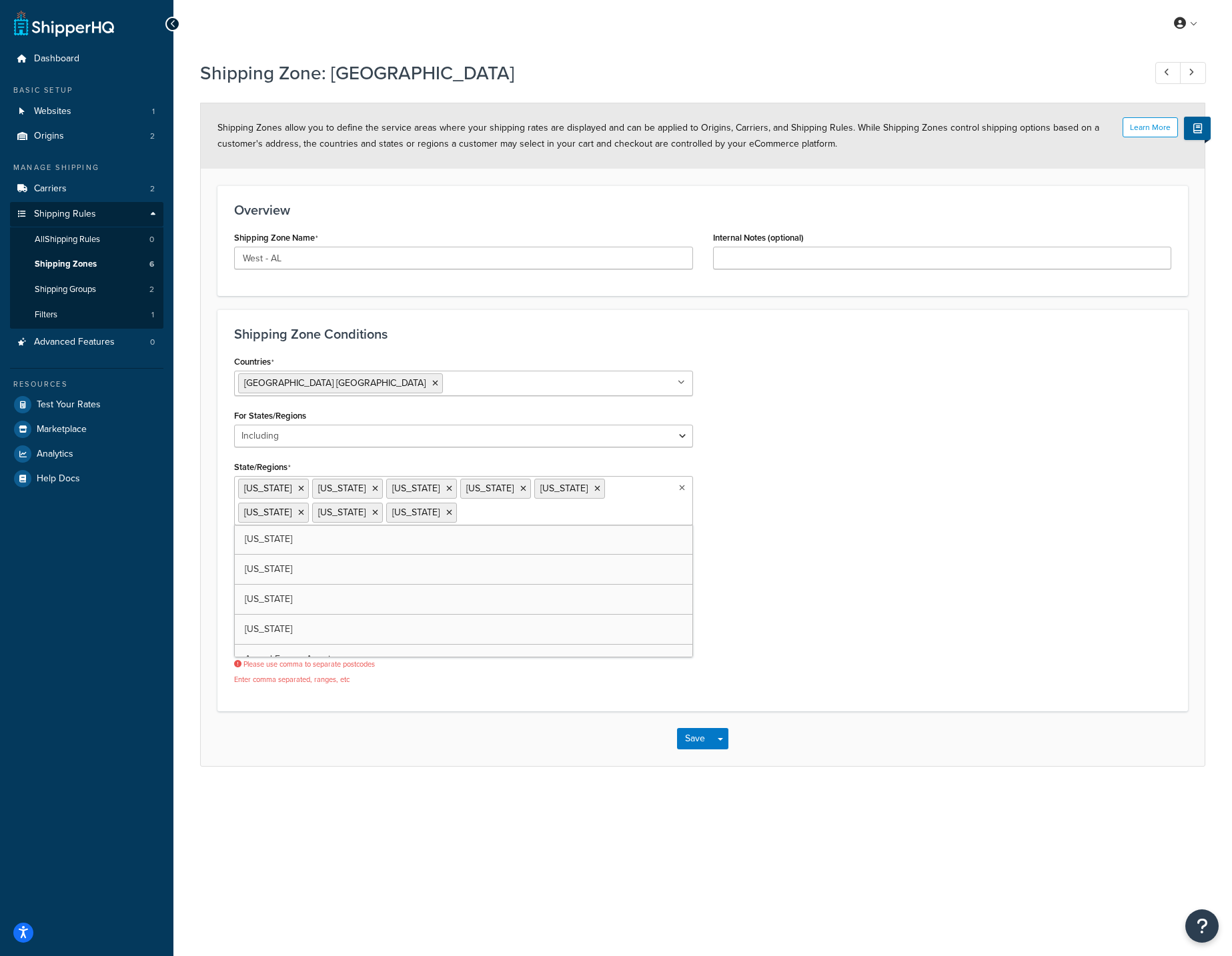
click at [860, 561] on div "Countries United States USA All Countries ALL Afghanistan AFG Albania ALB Alger…" at bounding box center [702, 523] width 957 height 343
click at [409, 629] on textarea "ZIP/Postcodes" at bounding box center [464, 629] width 459 height 49
click at [703, 739] on button "Save" at bounding box center [695, 739] width 36 height 21
click at [544, 247] on input "West - AL" at bounding box center [464, 258] width 459 height 23
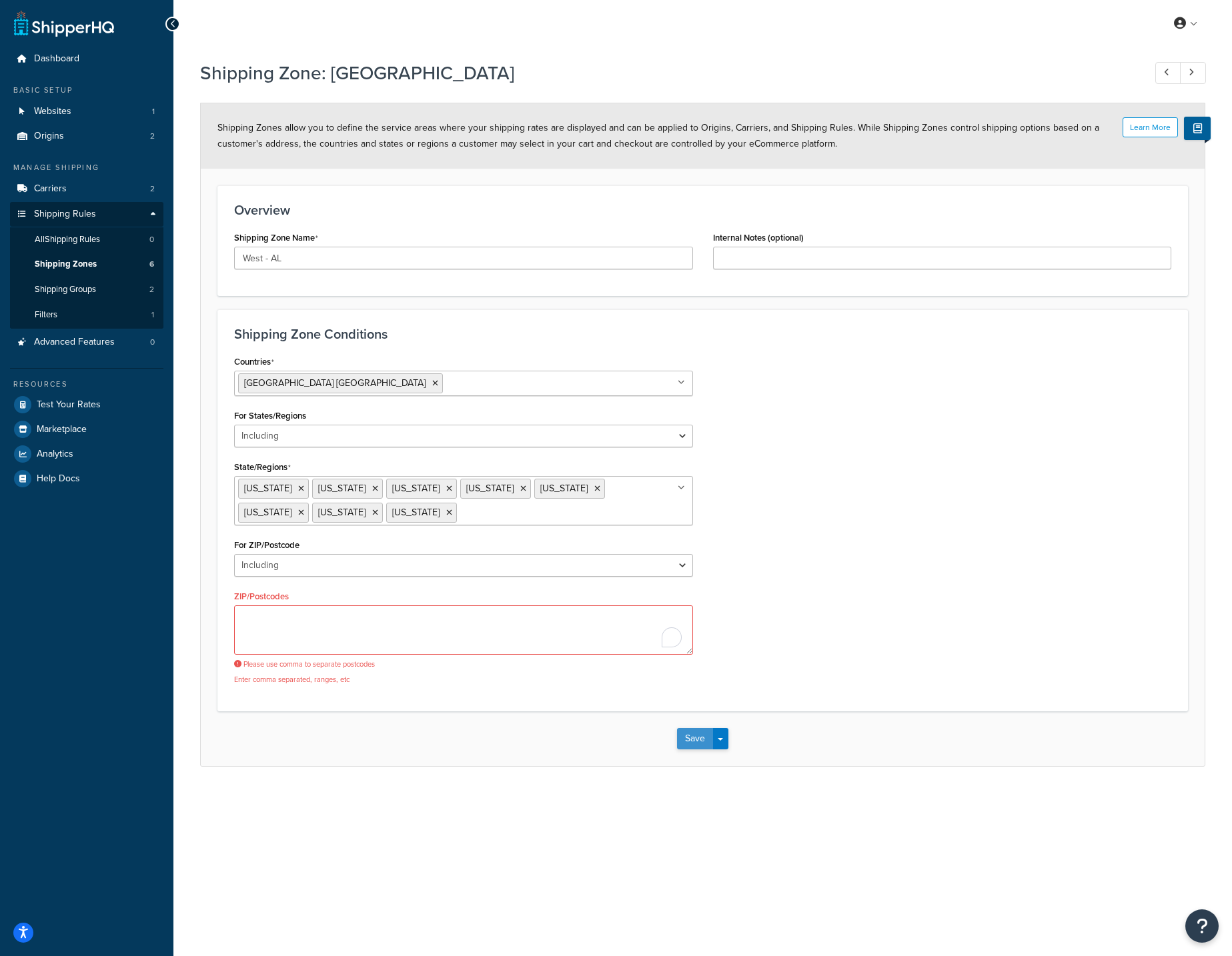
click at [696, 732] on button "Save" at bounding box center [695, 739] width 36 height 21
click at [84, 264] on span "Shipping Zones" at bounding box center [65, 264] width 62 height 11
click at [572, 617] on textarea "ZIP/Postcodes" at bounding box center [464, 629] width 459 height 49
click at [419, 567] on select "All Including Excluding" at bounding box center [464, 565] width 459 height 23
select select "all"
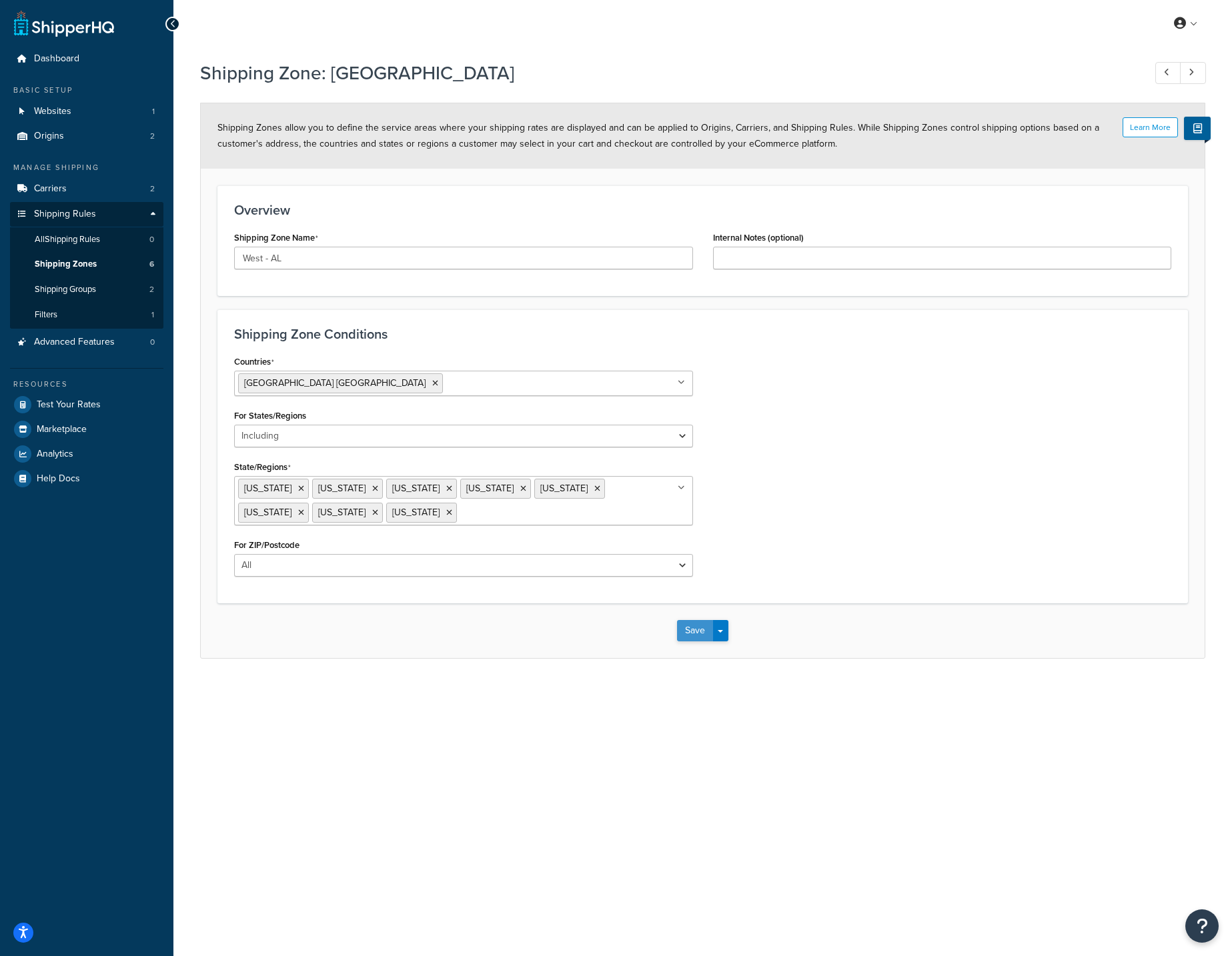
click at [698, 626] on button "Save" at bounding box center [695, 631] width 36 height 21
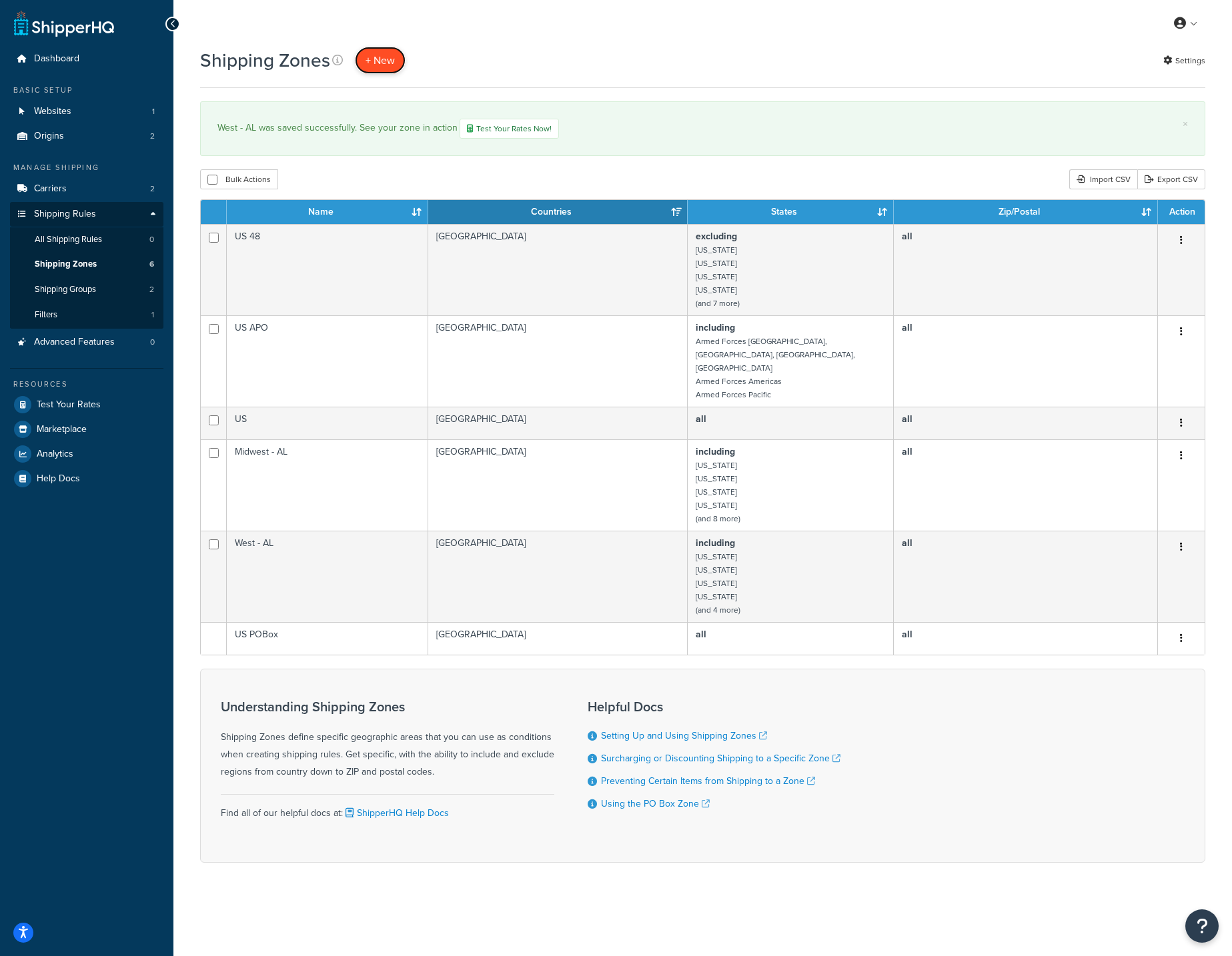
click at [379, 64] on span "+ New" at bounding box center [379, 60] width 29 height 16
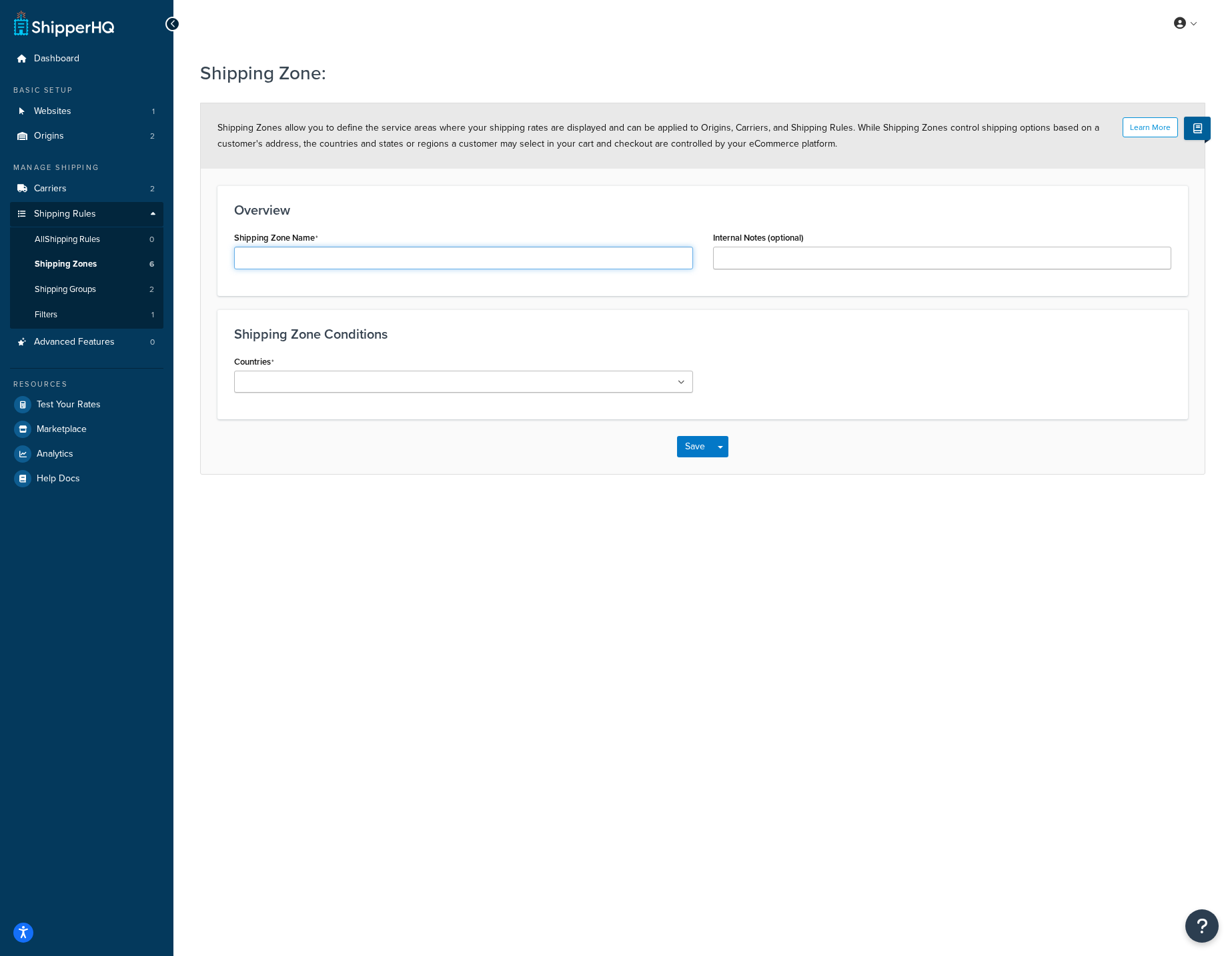
click at [431, 265] on input "Shipping Zone Name" at bounding box center [464, 258] width 459 height 23
type input "[US_STATE] - [GEOGRAPHIC_DATA]"
click at [389, 389] on ul at bounding box center [464, 381] width 459 height 22
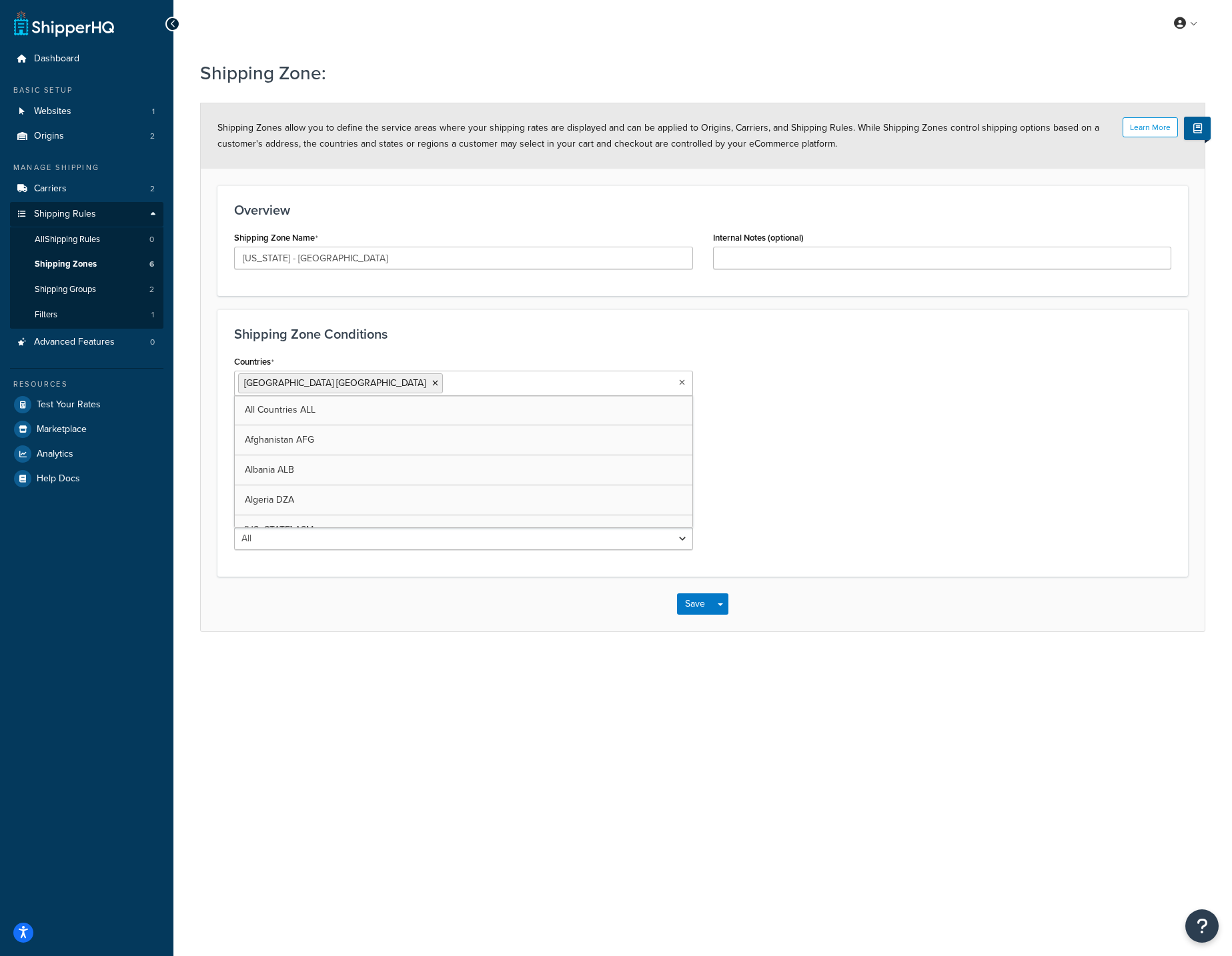
click at [885, 379] on div "Countries United States USA All Countries ALL Afghanistan AFG Albania ALB Alger…" at bounding box center [702, 456] width 957 height 208
click at [387, 433] on select "All Including Excluding" at bounding box center [464, 436] width 459 height 23
click at [385, 430] on select "All Including Excluding" at bounding box center [464, 436] width 459 height 23
click at [389, 437] on select "All Including Excluding" at bounding box center [464, 436] width 459 height 23
click at [396, 441] on select "All Including Excluding" at bounding box center [464, 436] width 459 height 23
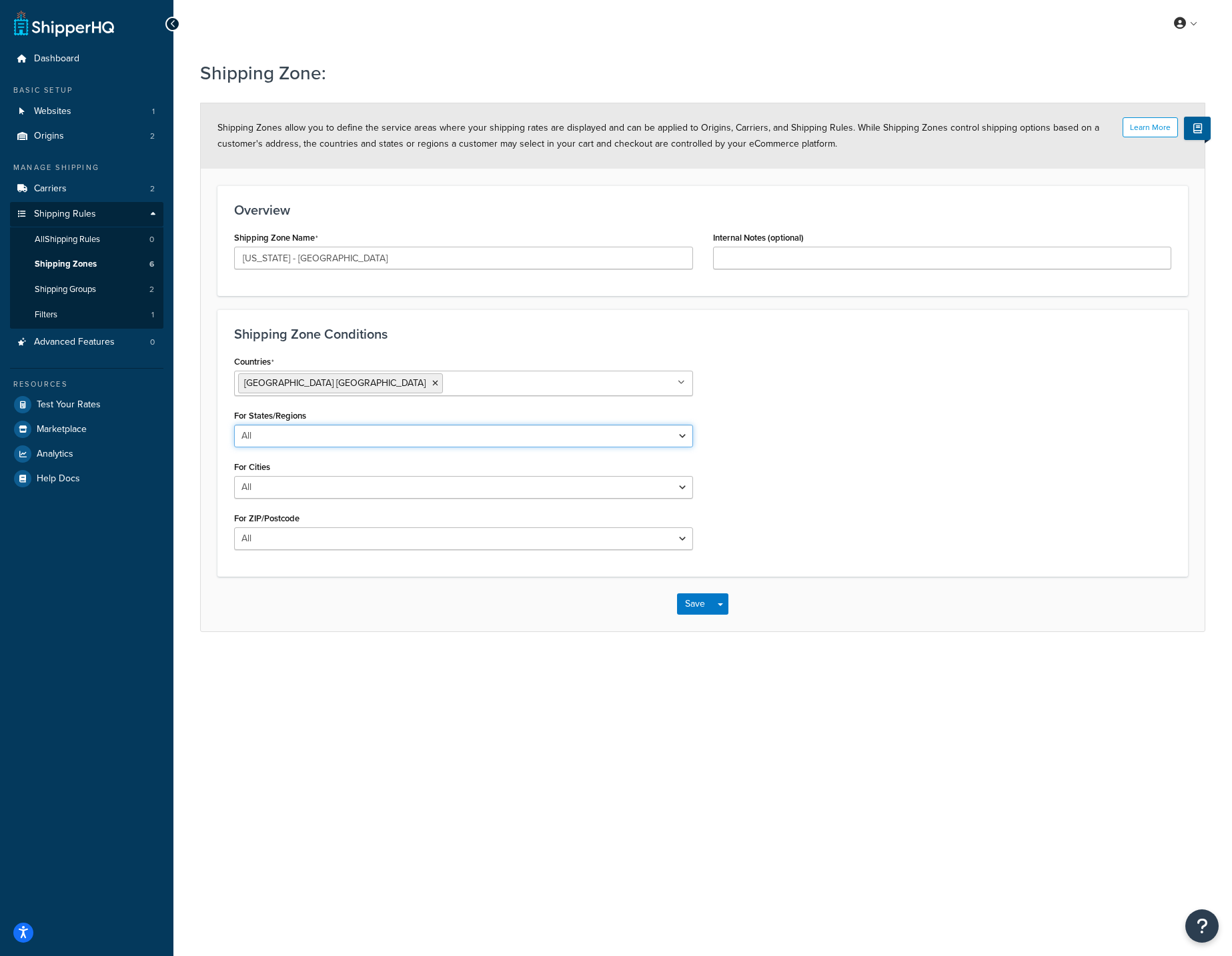
select select "including"
click at [317, 487] on input "State/Regions" at bounding box center [297, 488] width 118 height 15
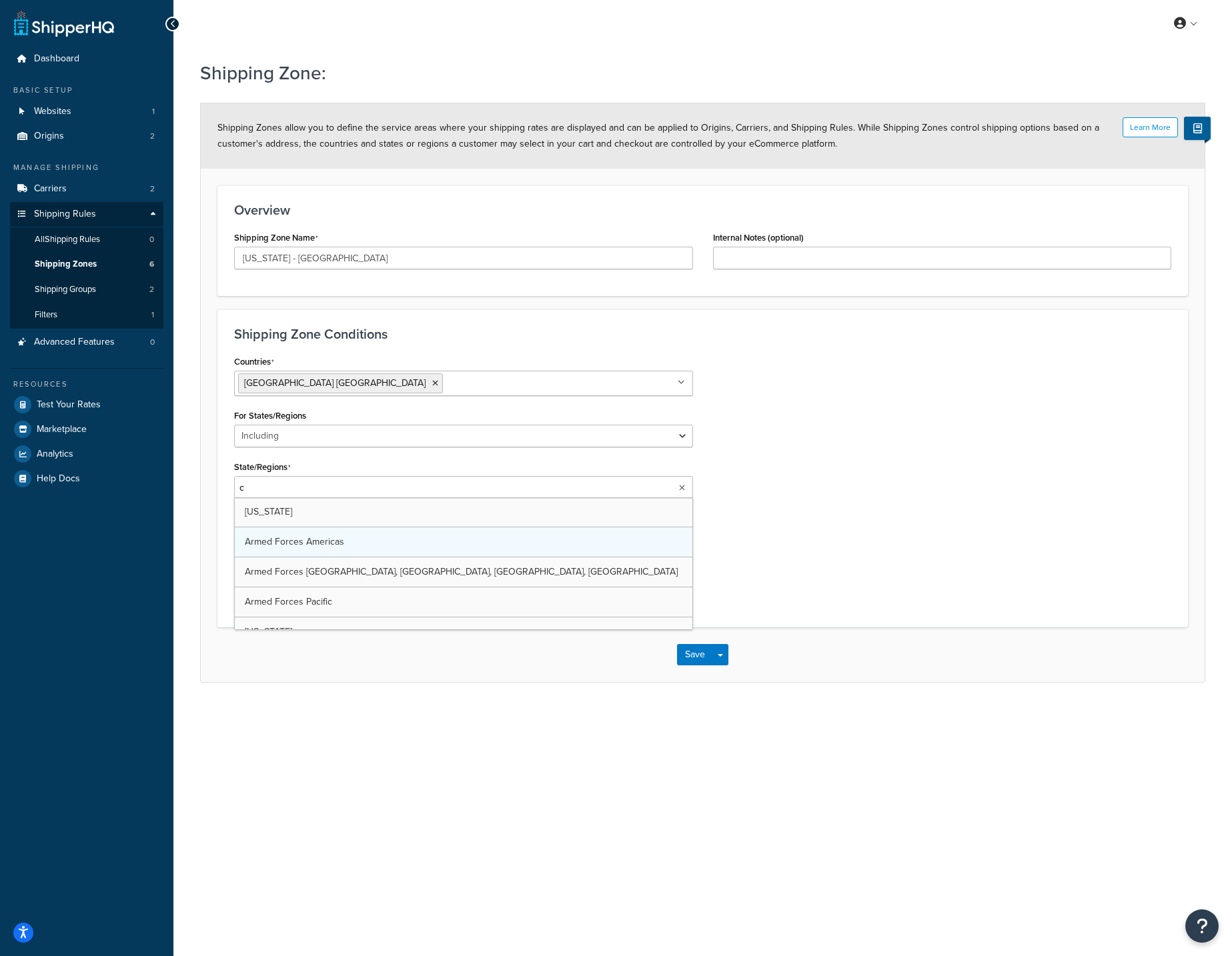
type input "ca"
click at [838, 548] on div "Countries [GEOGRAPHIC_DATA] [GEOGRAPHIC_DATA] All Countries ALL [GEOGRAPHIC_DAT…" at bounding box center [702, 483] width 957 height 262
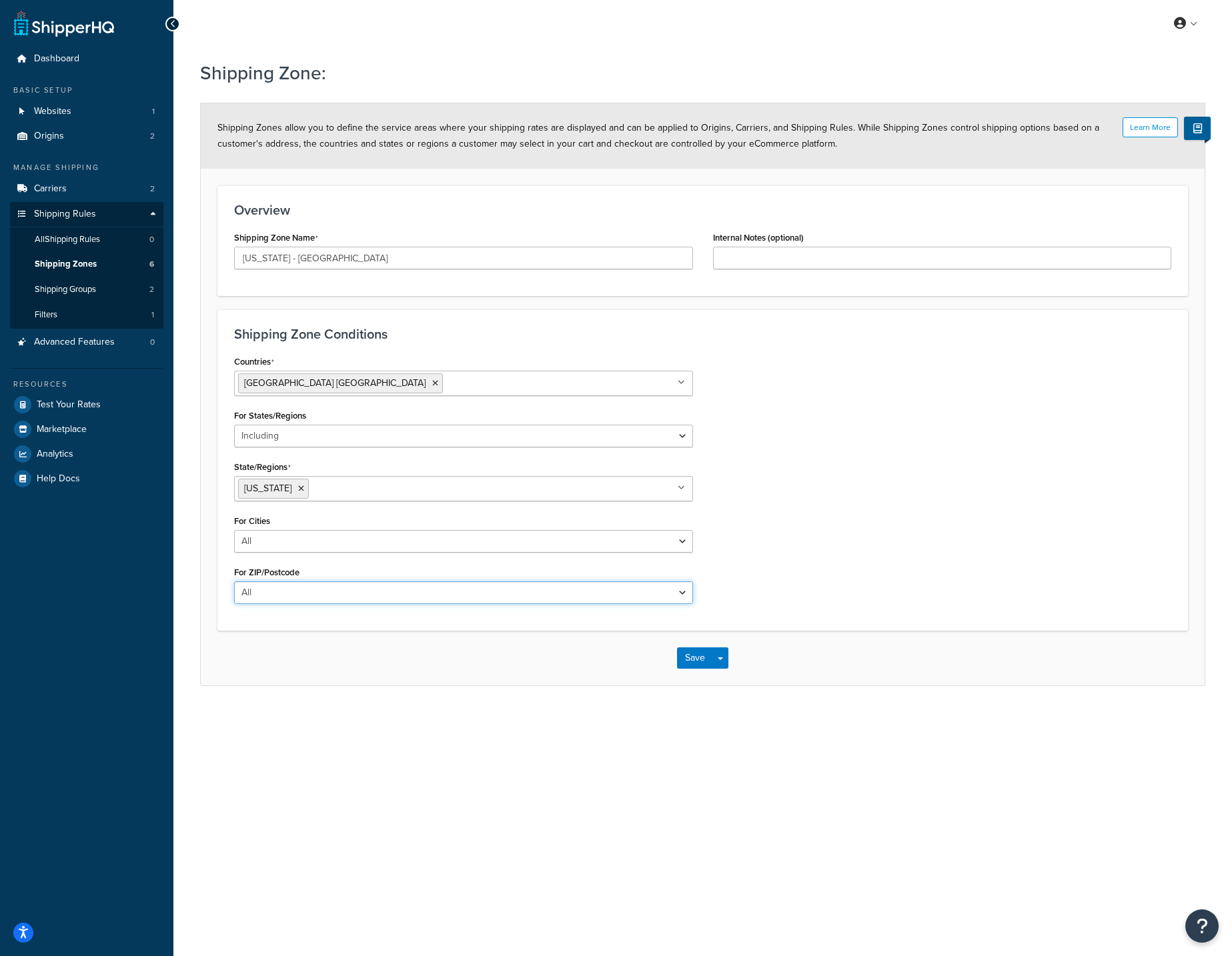
click at [380, 592] on select "All Including Excluding" at bounding box center [464, 593] width 459 height 23
select select "including"
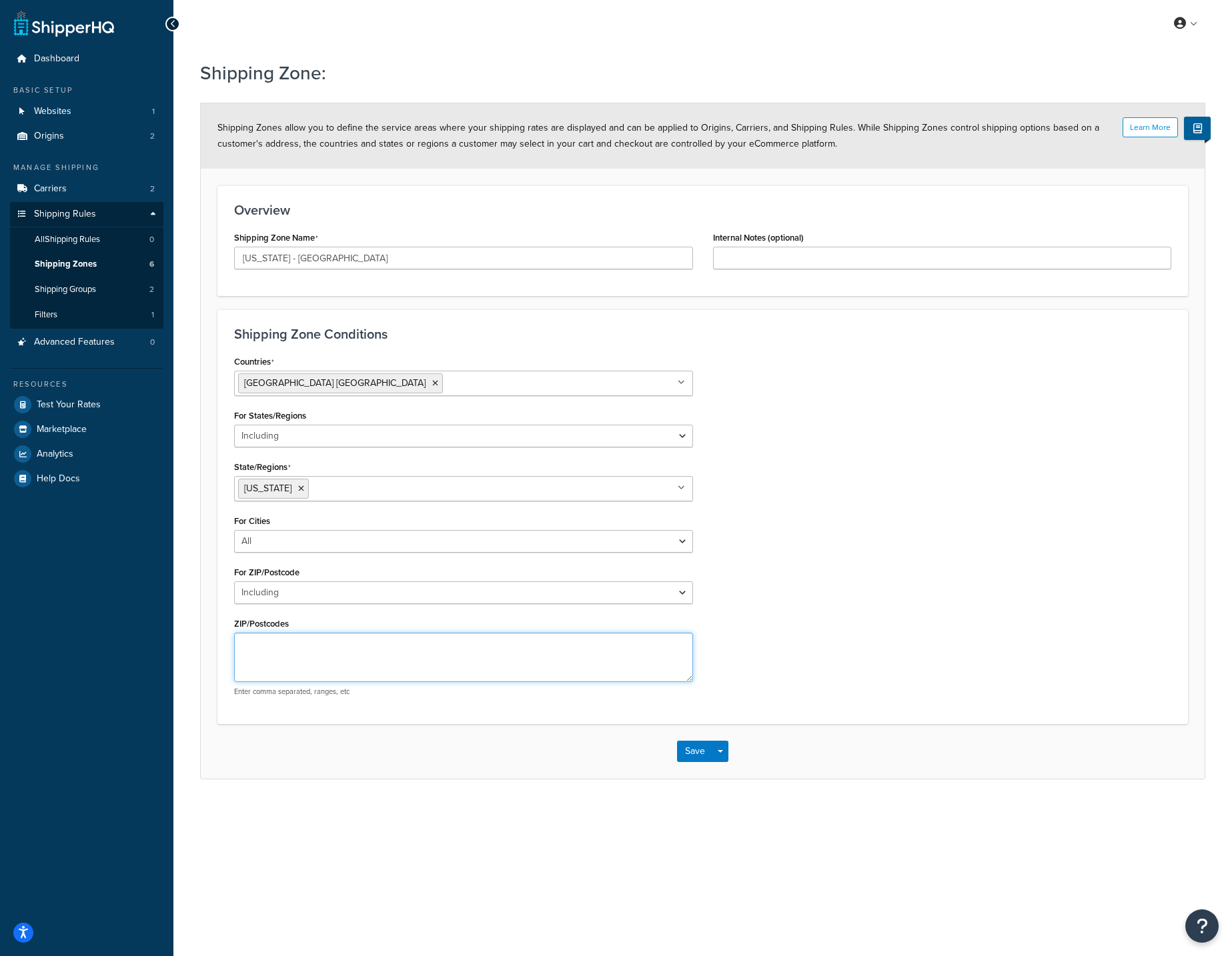
click at [391, 656] on textarea "ZIP/Postcodes" at bounding box center [464, 657] width 459 height 49
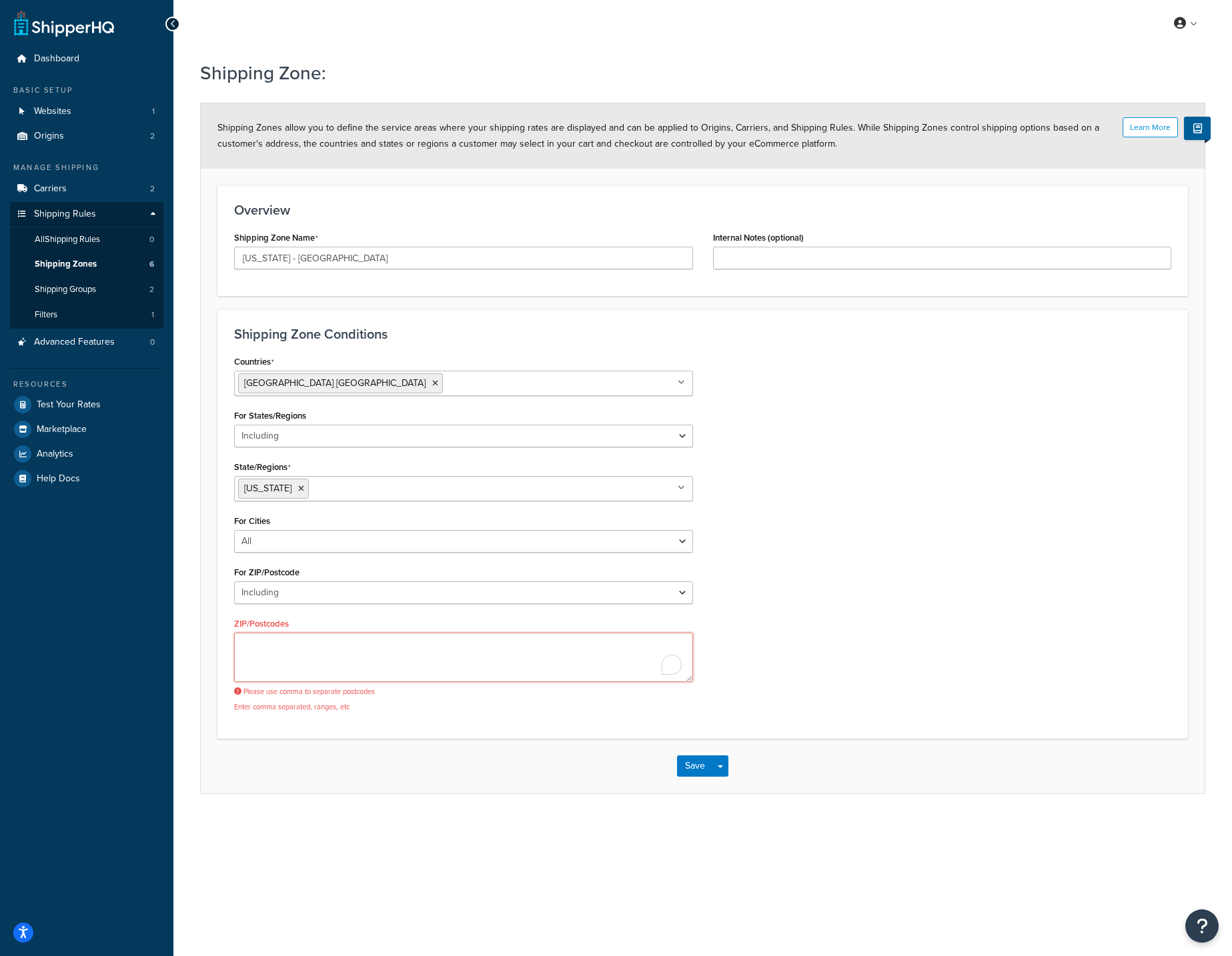
click at [372, 646] on textarea "ZIP/Postcodes" at bounding box center [464, 657] width 459 height 49
paste textarea "90000-92999"
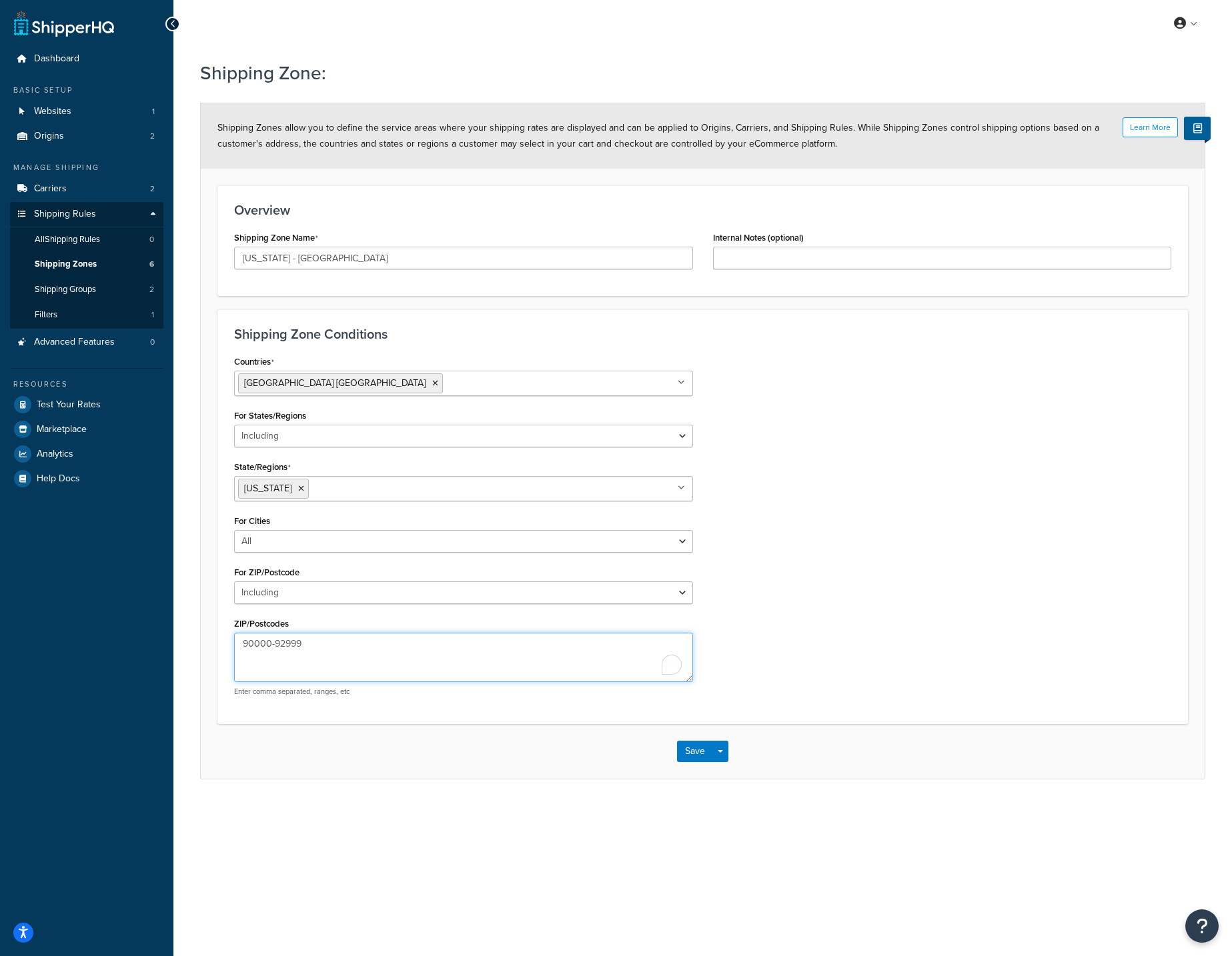
click at [396, 636] on textarea "90000-92999" at bounding box center [464, 657] width 459 height 49
paste textarea "3000-961"
type textarea "93000-96199"
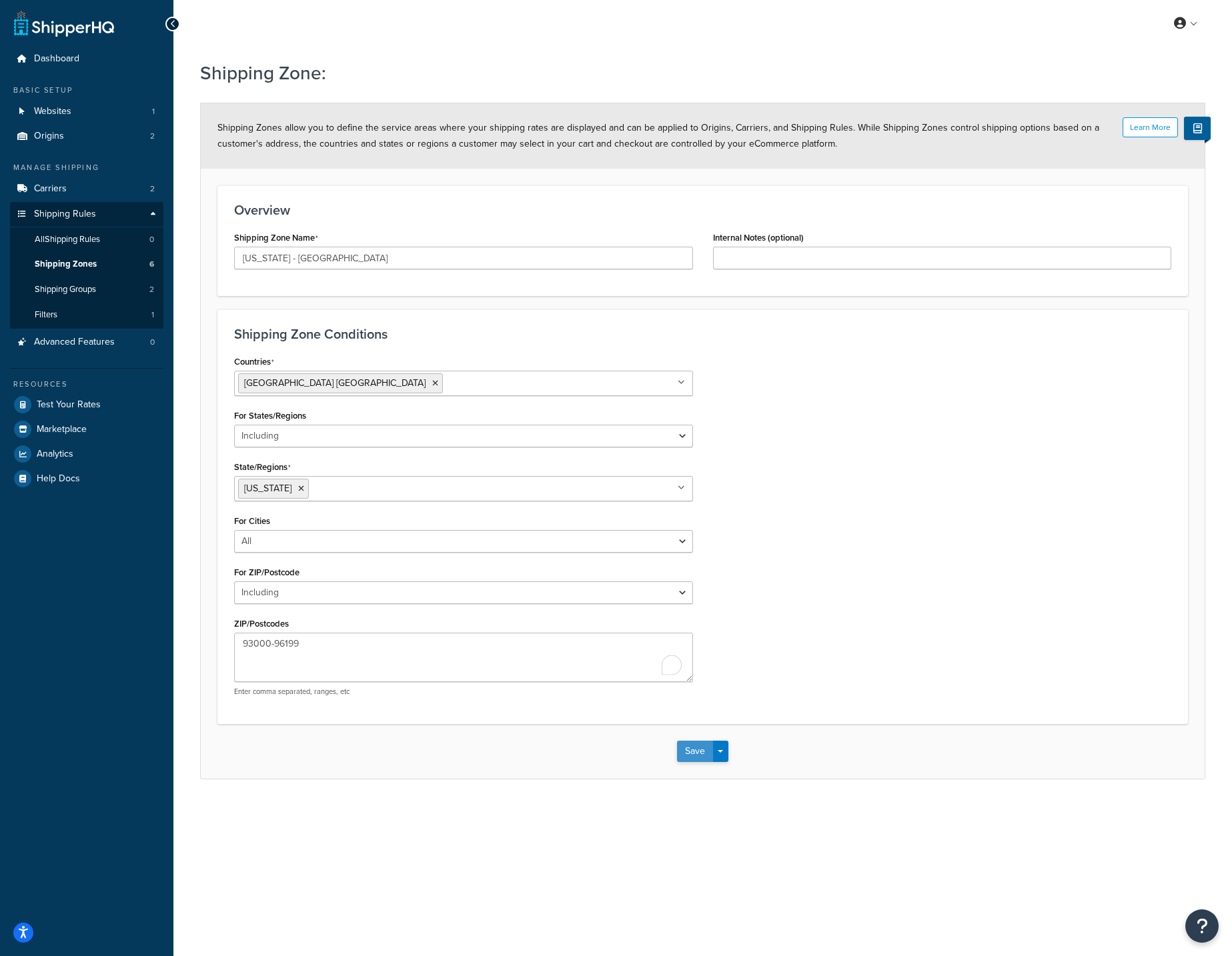
click at [692, 751] on button "Save" at bounding box center [695, 751] width 36 height 21
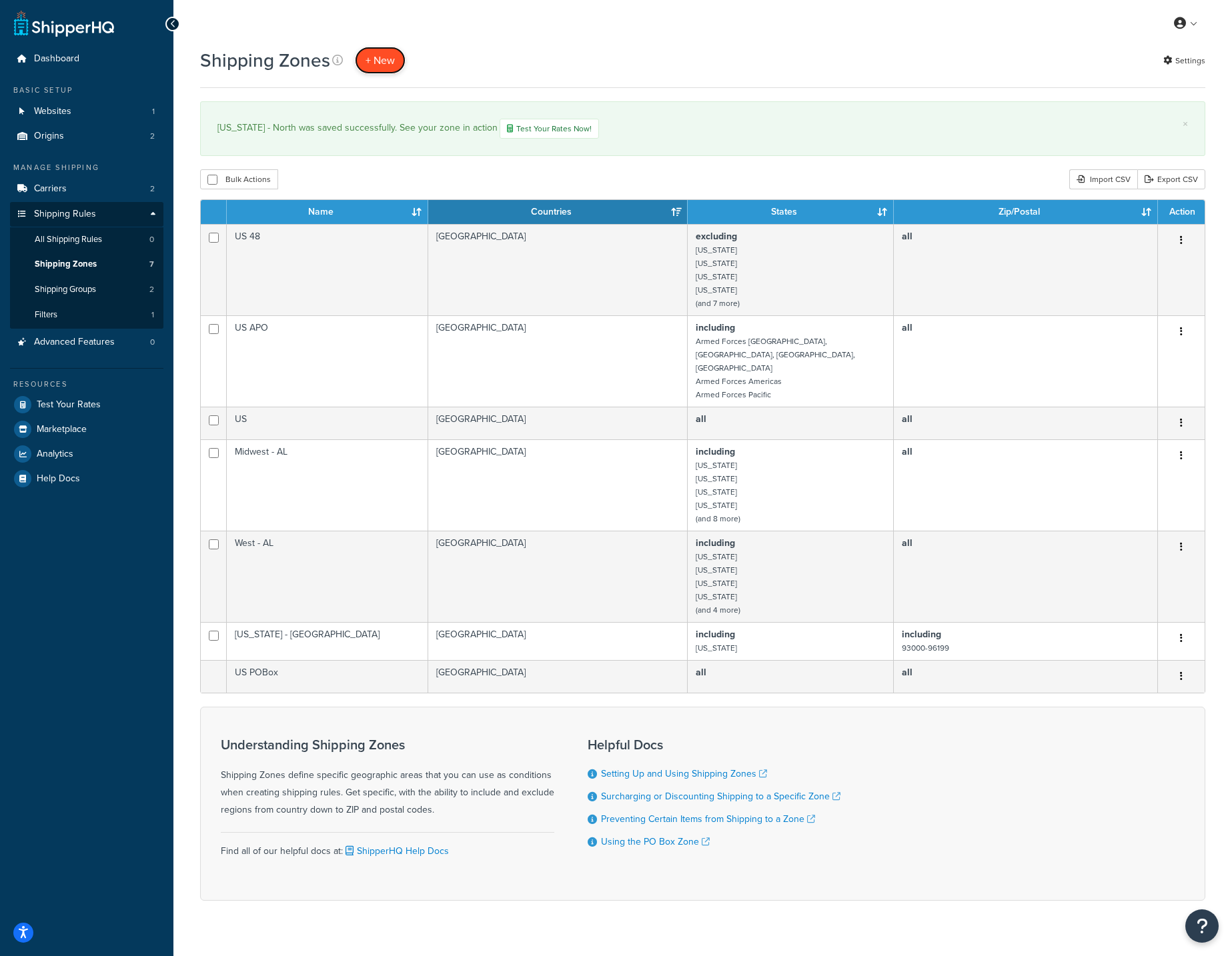
click at [378, 60] on span "+ New" at bounding box center [379, 60] width 29 height 16
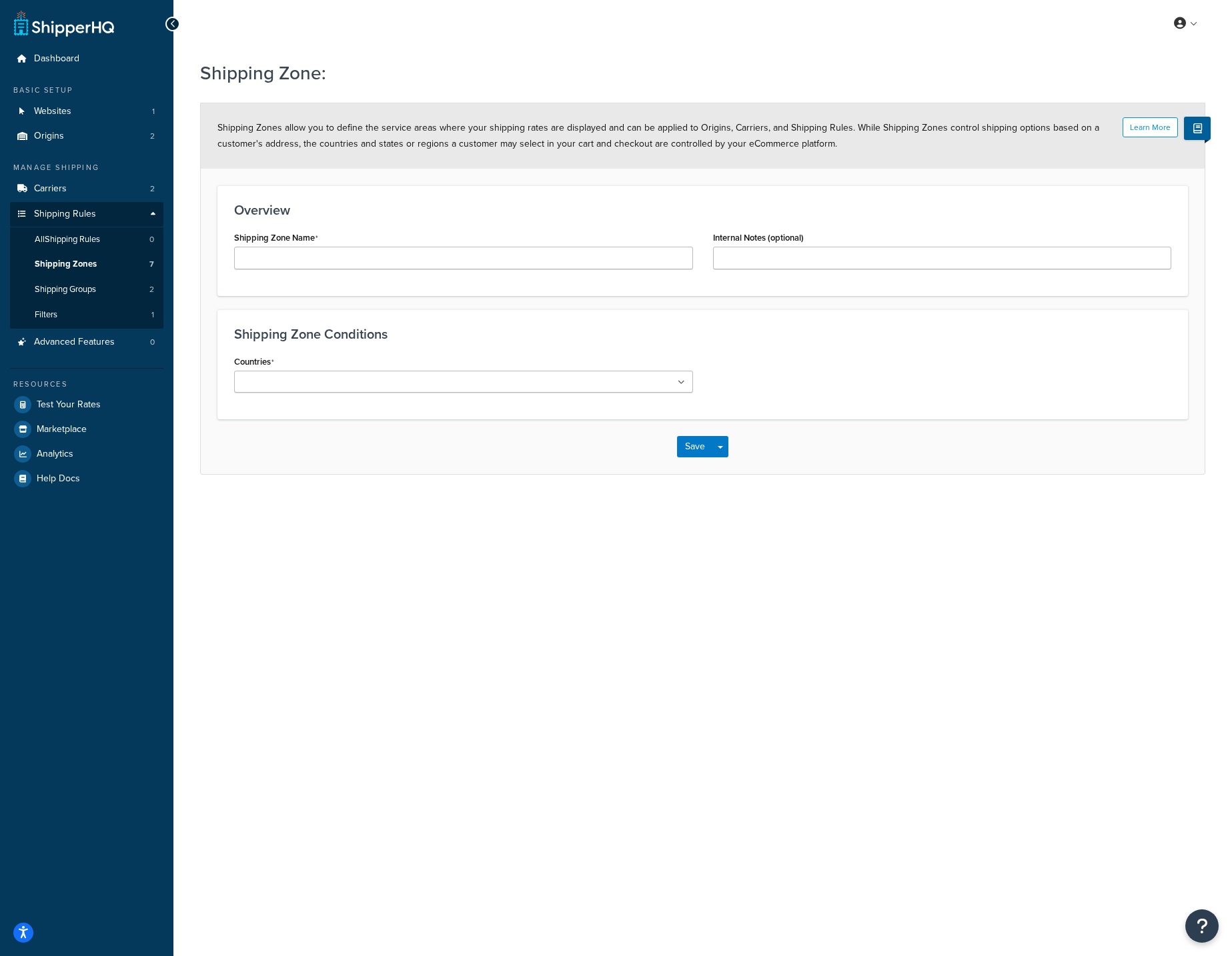
click at [354, 276] on div "Shipping Zone Name" at bounding box center [463, 254] width 479 height 51
click at [364, 255] on input "Shipping Zone Name" at bounding box center [464, 258] width 459 height 23
drag, startPoint x: 291, startPoint y: 259, endPoint x: 399, endPoint y: 234, distance: 110.9
click at [389, 245] on div "Shipping Zone Name [US_STATE] - [GEOGRAPHIC_DATA]" at bounding box center [464, 249] width 459 height 41
type input "[US_STATE] - [GEOGRAPHIC_DATA]"
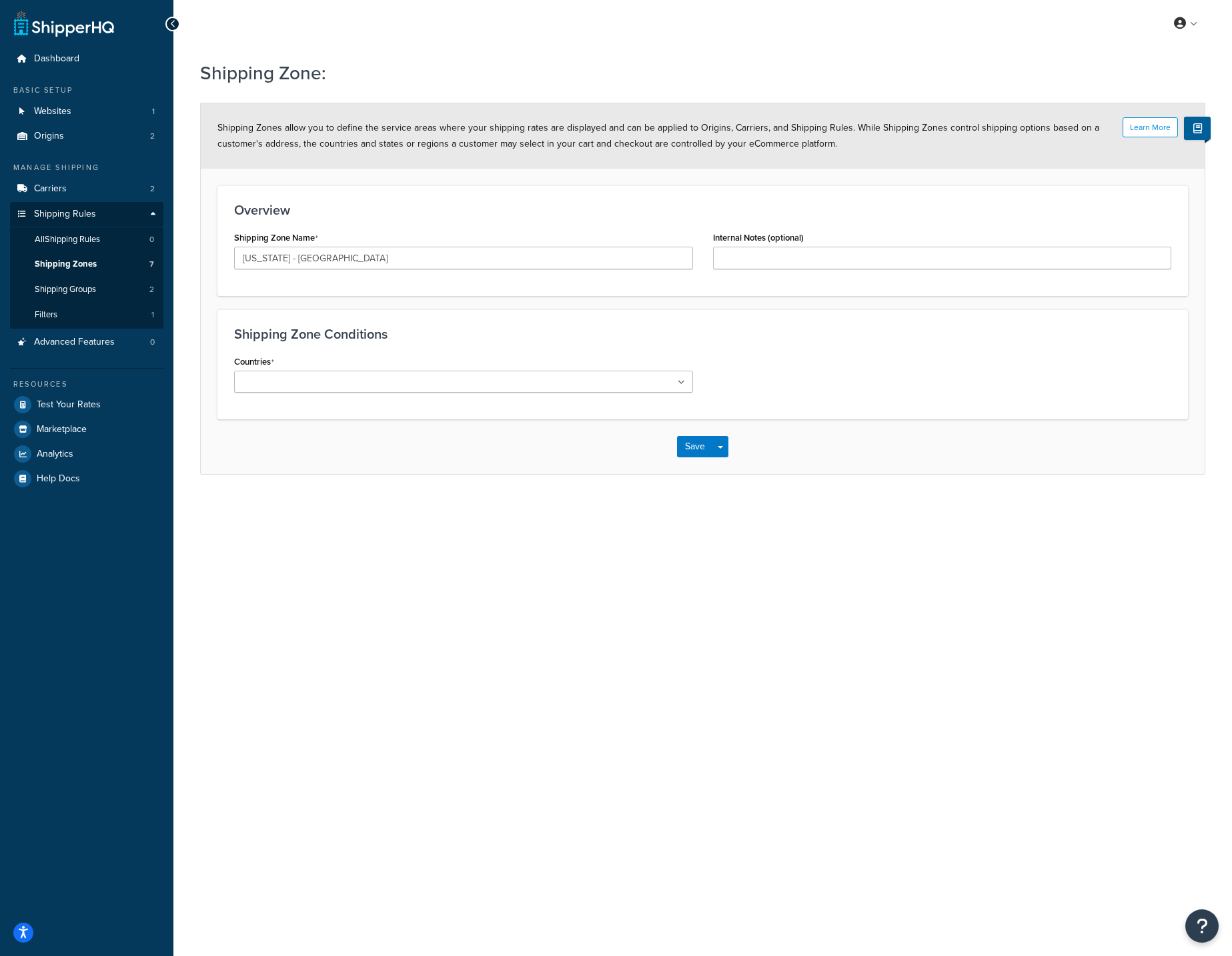
click at [407, 389] on ul at bounding box center [464, 381] width 459 height 22
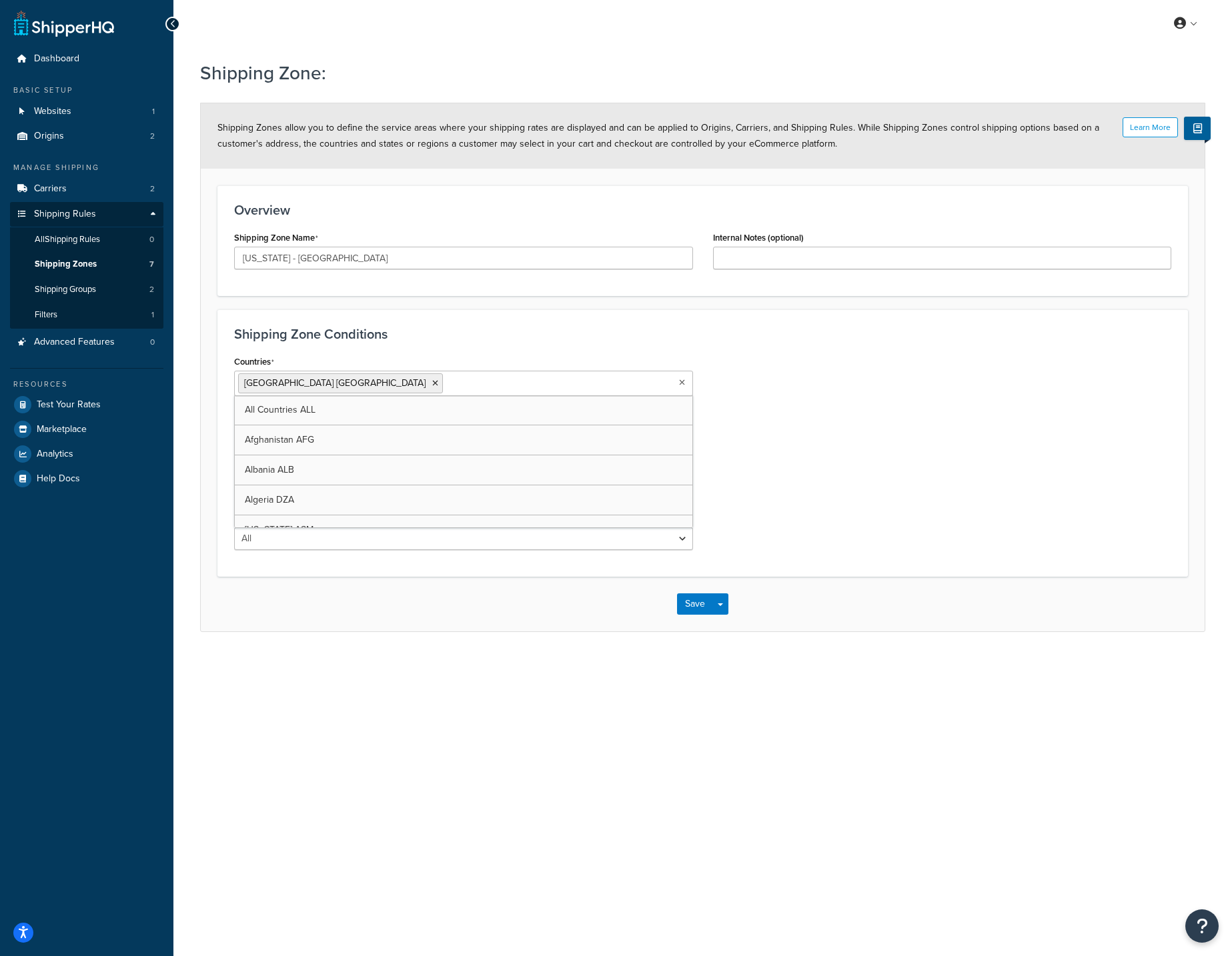
click at [821, 456] on div "Countries United States USA All Countries ALL Afghanistan AFG Albania ALB Alger…" at bounding box center [702, 456] width 957 height 208
click at [375, 439] on select "All Including Excluding" at bounding box center [464, 436] width 459 height 23
select select "including"
click at [288, 479] on ul at bounding box center [464, 487] width 459 height 22
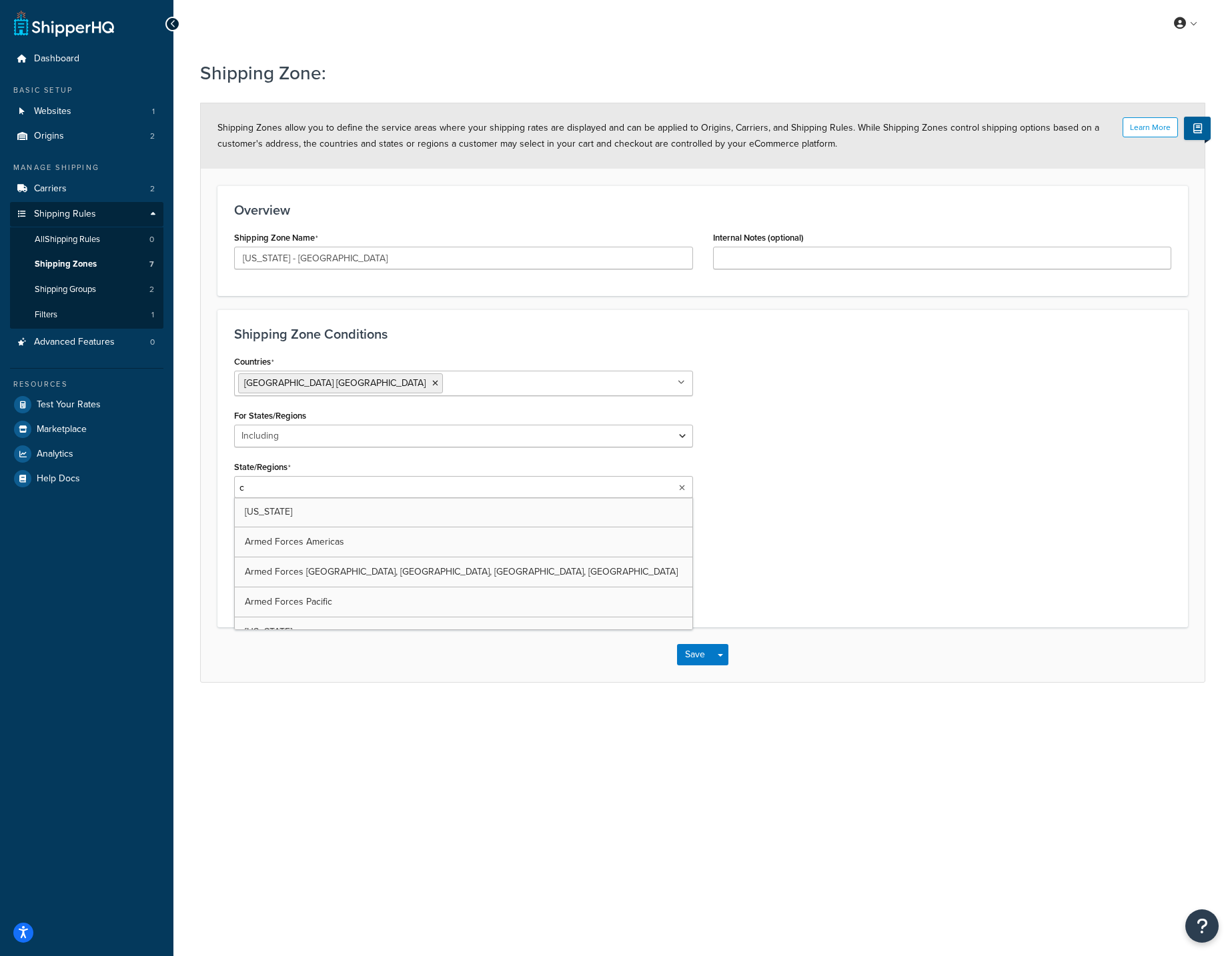
type input "ca"
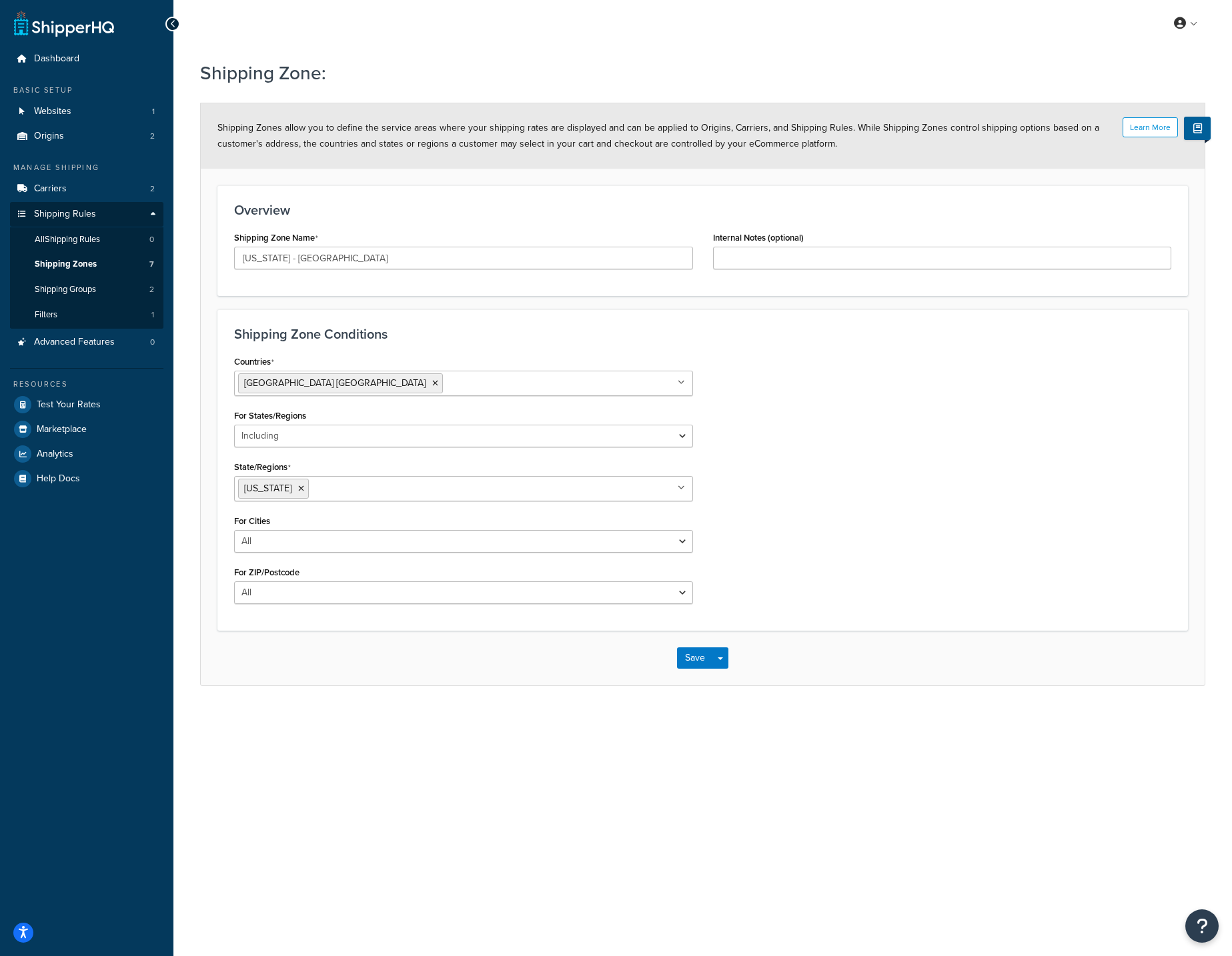
drag, startPoint x: 773, startPoint y: 516, endPoint x: 816, endPoint y: 496, distance: 47.4
click at [777, 514] on div "Countries United States USA All Countries ALL Afghanistan AFG Albania ALB Alger…" at bounding box center [702, 483] width 957 height 262
click at [318, 590] on select "All Including Excluding" at bounding box center [464, 593] width 459 height 23
select select "including"
click at [315, 666] on textarea "ZIP/Postcodes" at bounding box center [464, 657] width 459 height 49
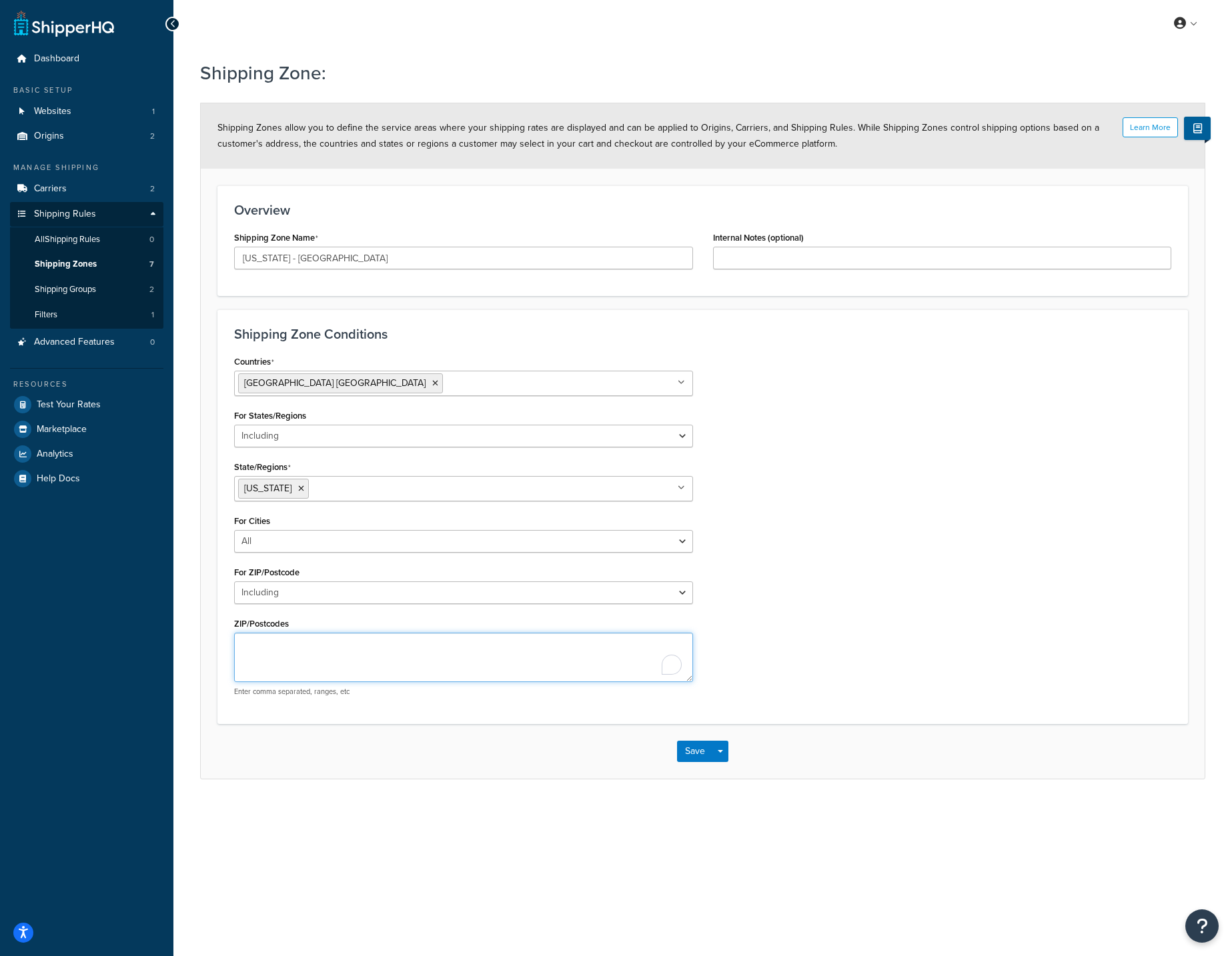
paste textarea "90000-92999"
type textarea "90000-92999"
click at [683, 752] on button "Save" at bounding box center [695, 751] width 36 height 21
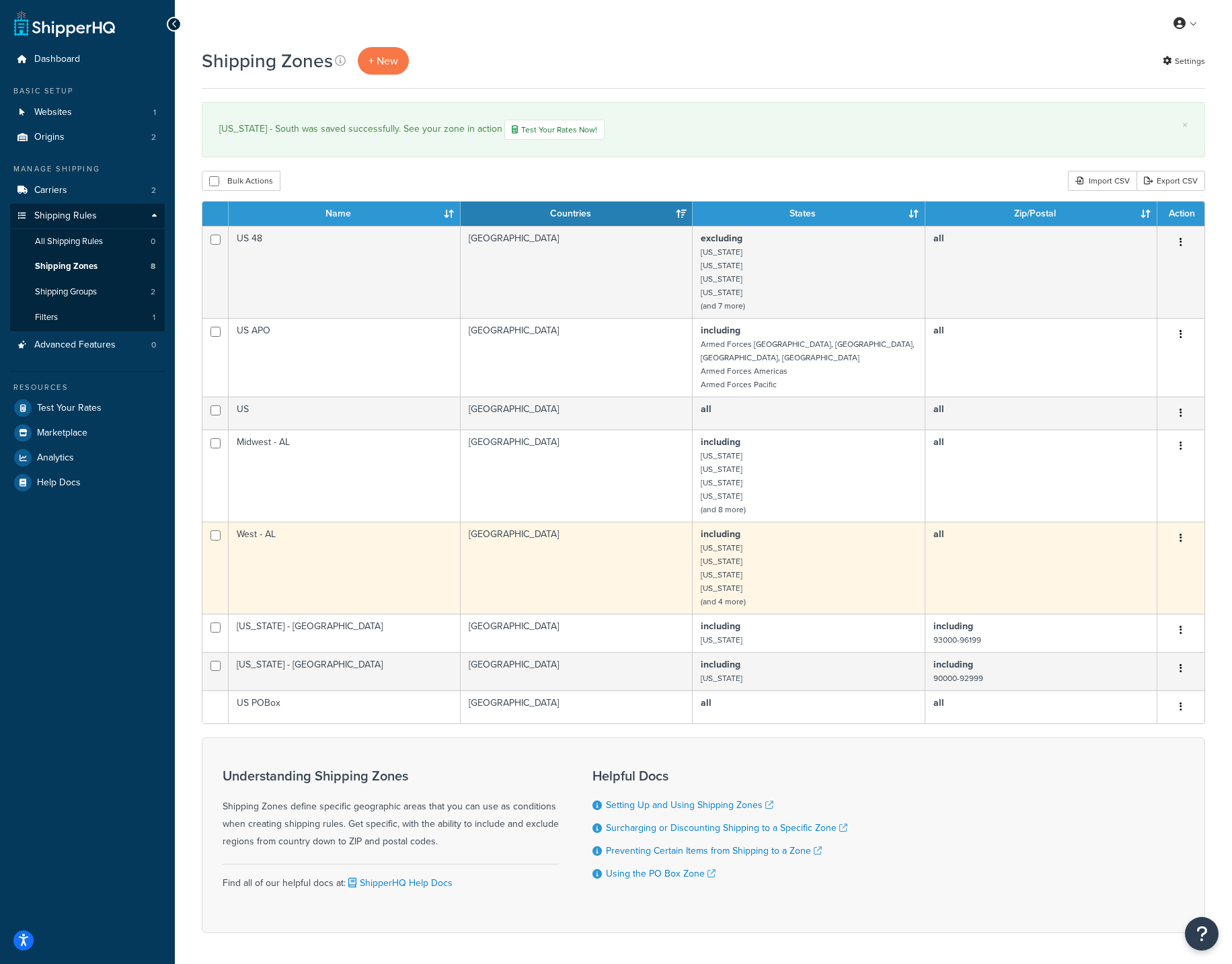
click at [609, 556] on td "[GEOGRAPHIC_DATA]" at bounding box center [577, 567] width 232 height 92
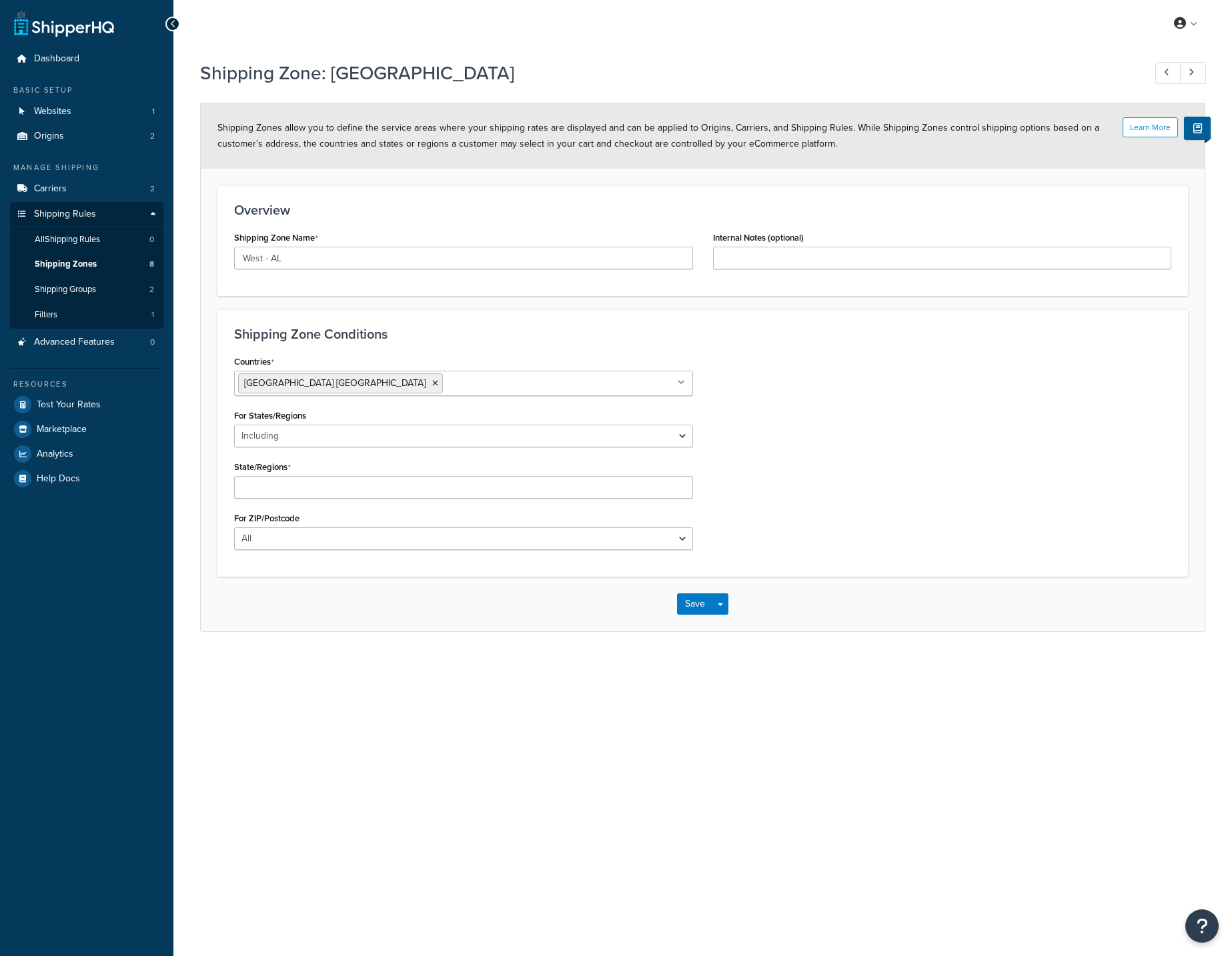
select select "including"
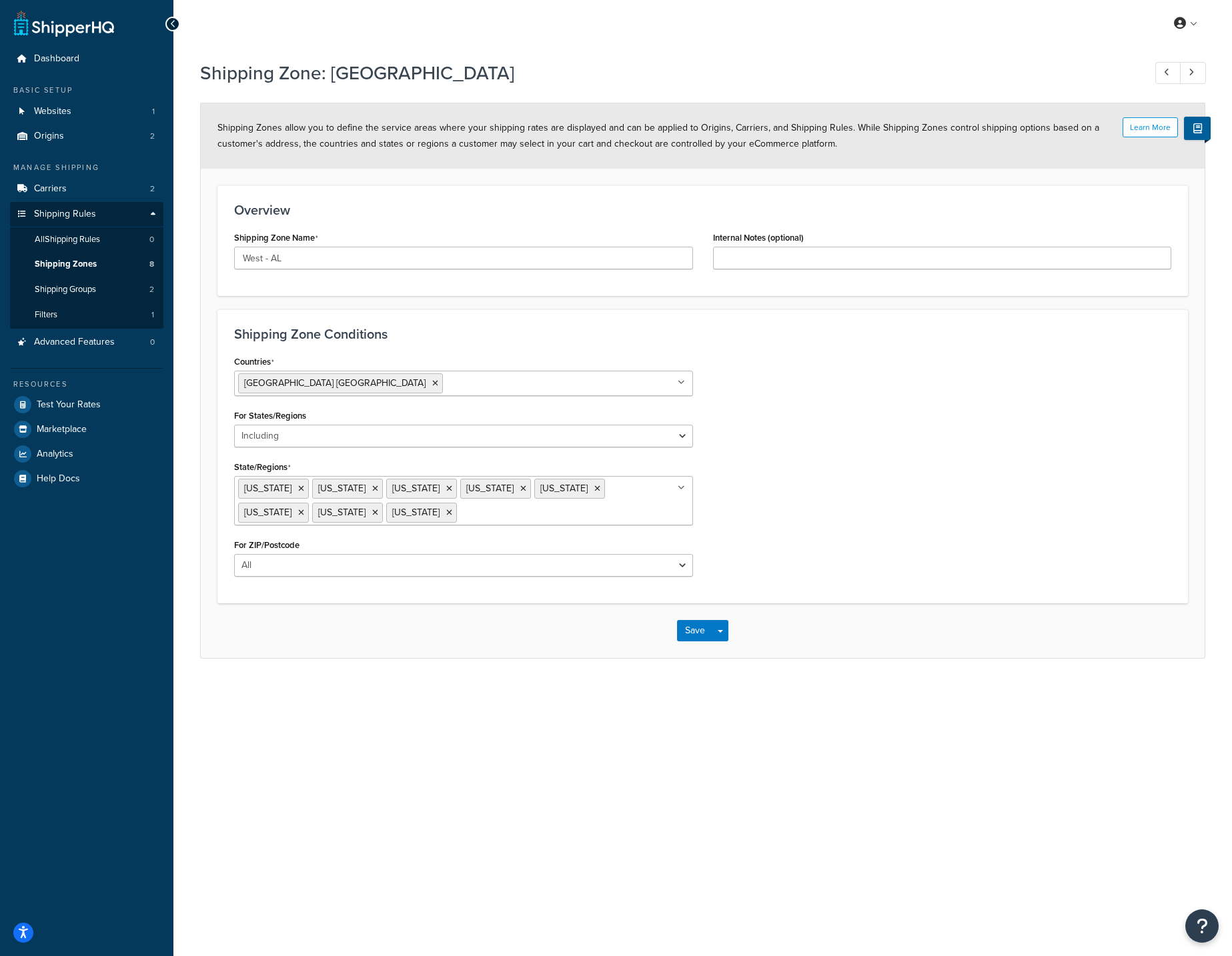
click at [173, 19] on icon at bounding box center [173, 23] width 6 height 9
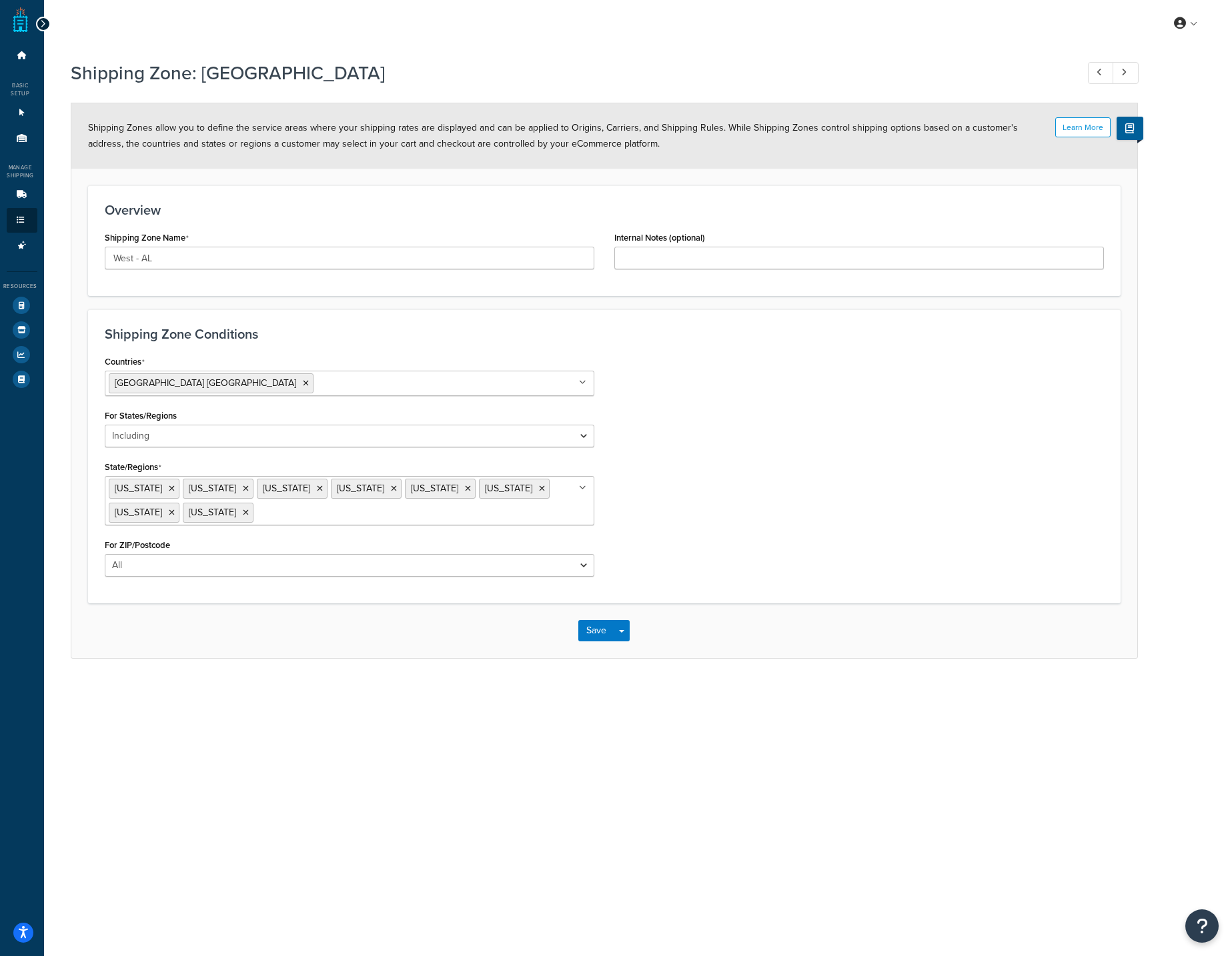
click at [44, 19] on icon at bounding box center [43, 23] width 6 height 9
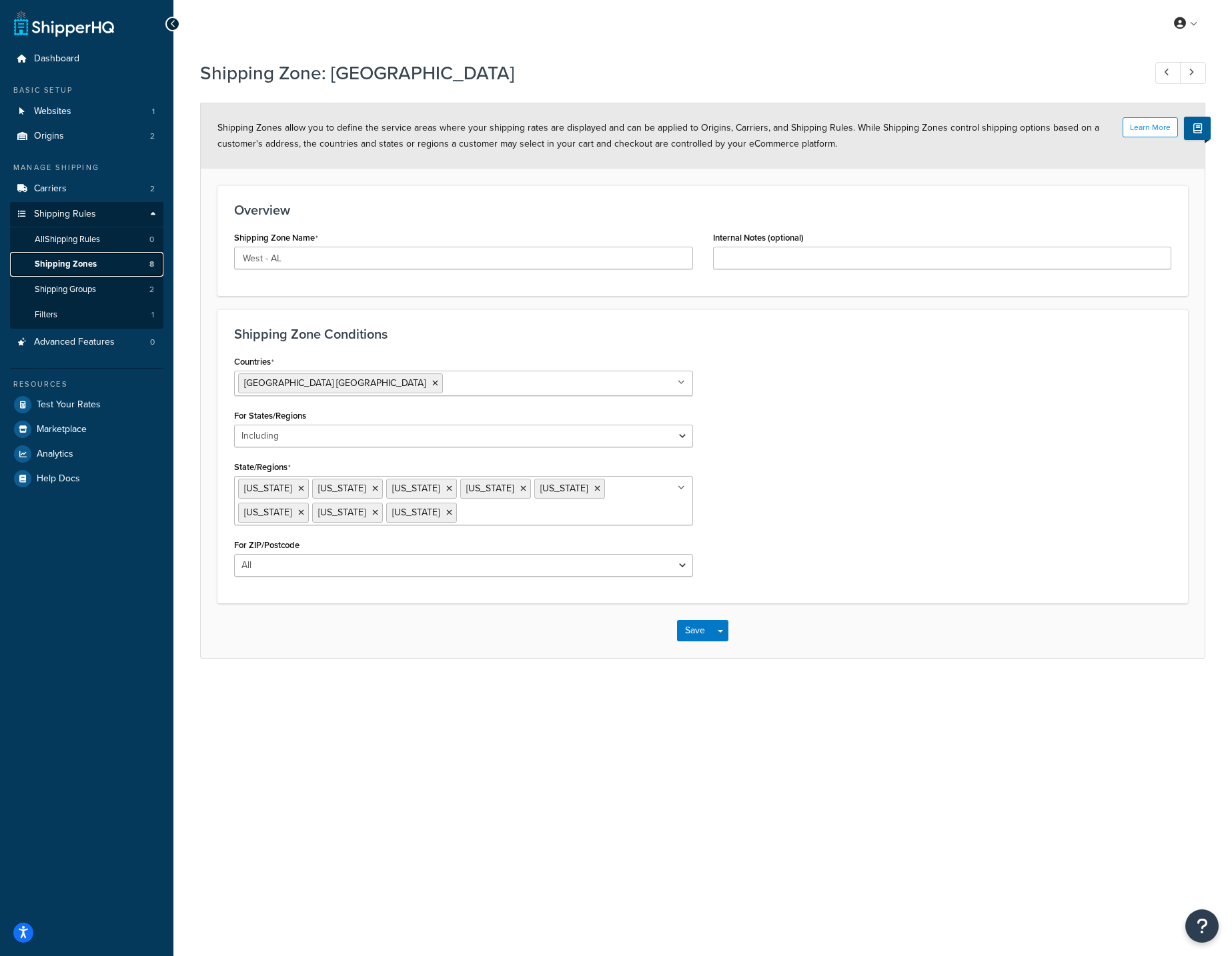
click at [90, 271] on link "Shipping Zones 8" at bounding box center [87, 264] width 153 height 25
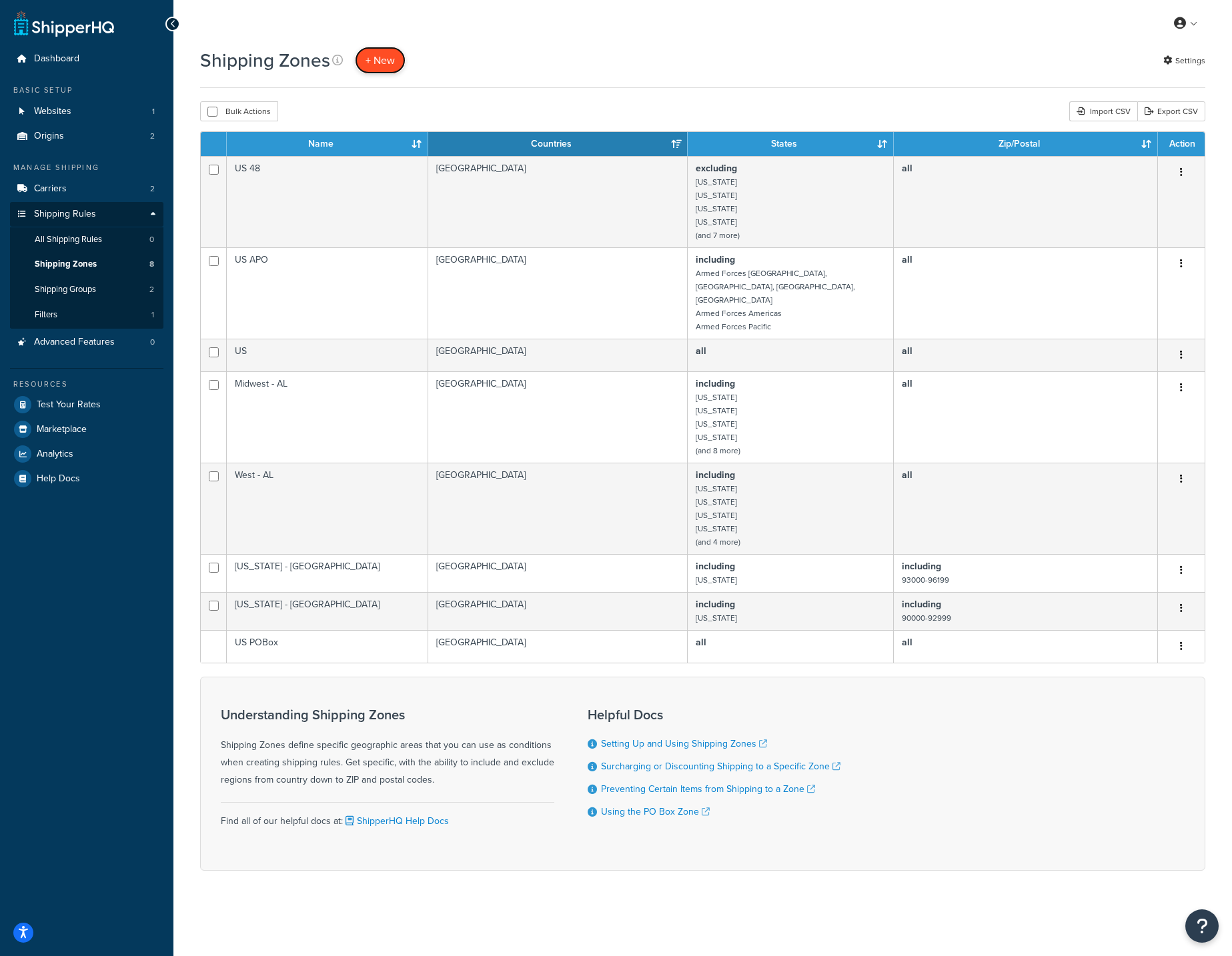
click at [394, 53] on link "+ New" at bounding box center [379, 60] width 50 height 27
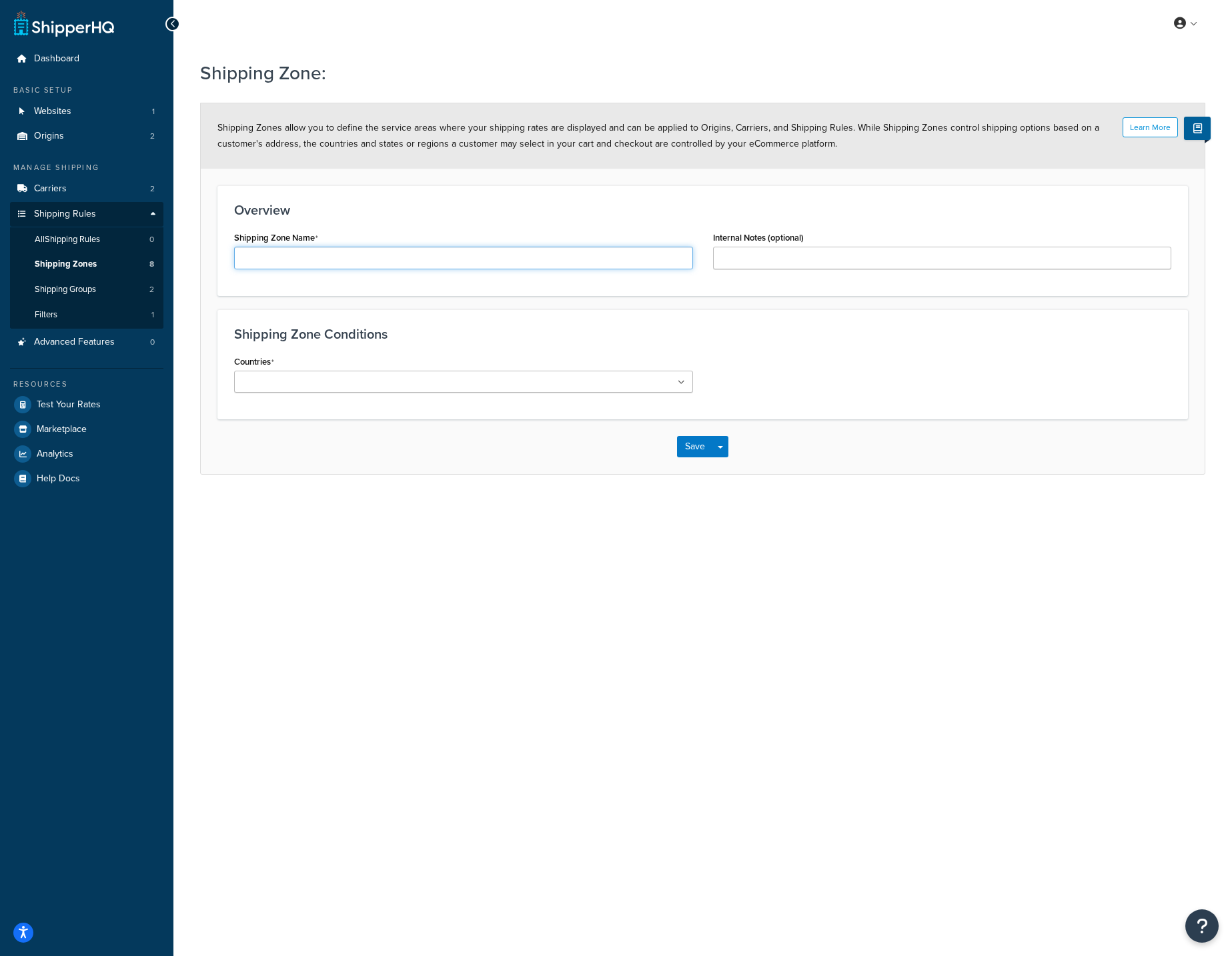
click at [373, 252] on input "Shipping Zone Name" at bounding box center [464, 258] width 459 height 23
type input "South"
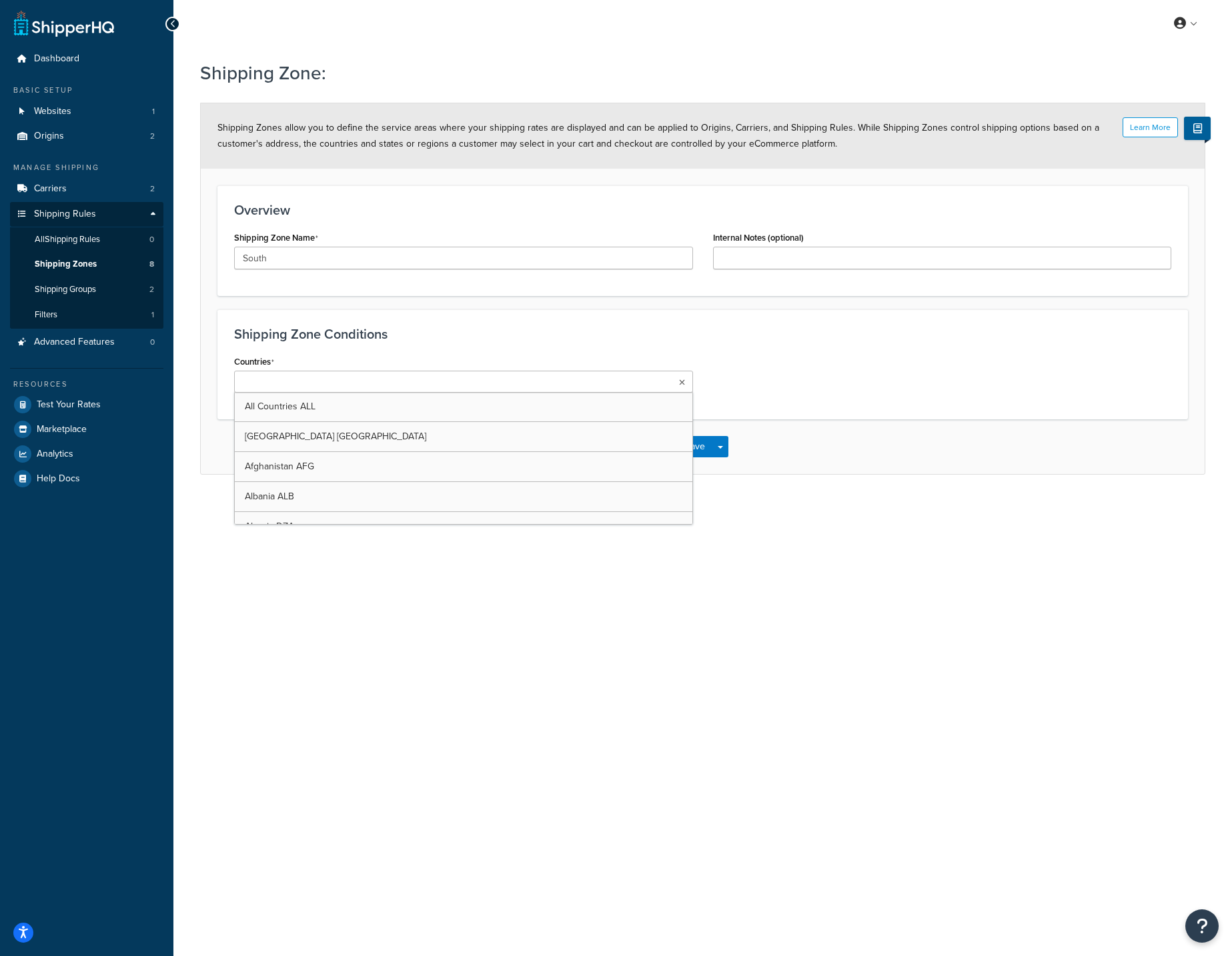
click at [426, 379] on ul at bounding box center [464, 381] width 459 height 22
drag, startPoint x: 321, startPoint y: 665, endPoint x: 335, endPoint y: 632, distance: 35.8
click at [322, 665] on div "Shipping Zone: Learn More Shipping Zones allow you to define the service areas …" at bounding box center [703, 359] width 1059 height 612
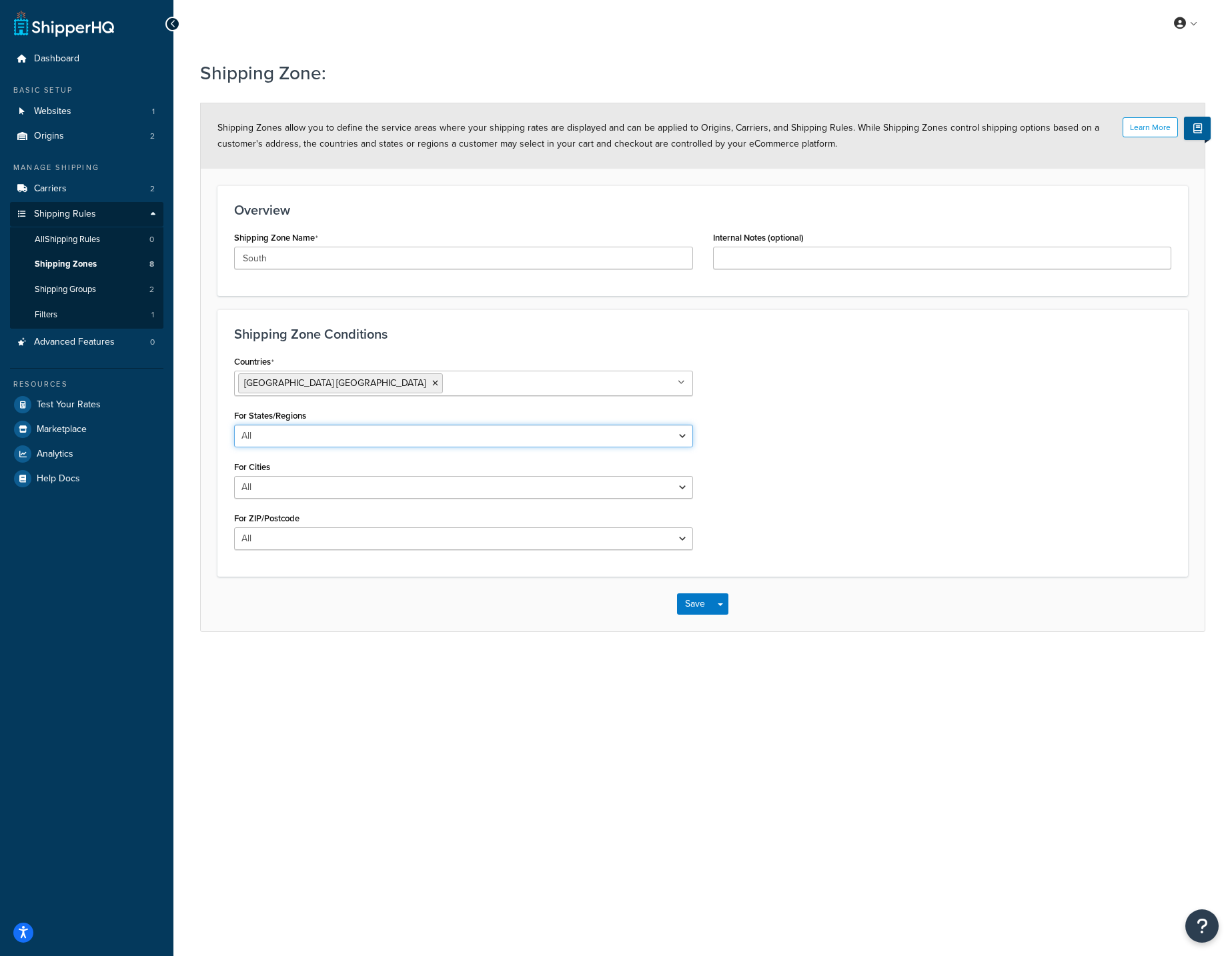
click at [315, 441] on select "All Including Excluding" at bounding box center [464, 436] width 459 height 23
select select "including"
click at [295, 484] on input "State/Regions" at bounding box center [297, 488] width 118 height 15
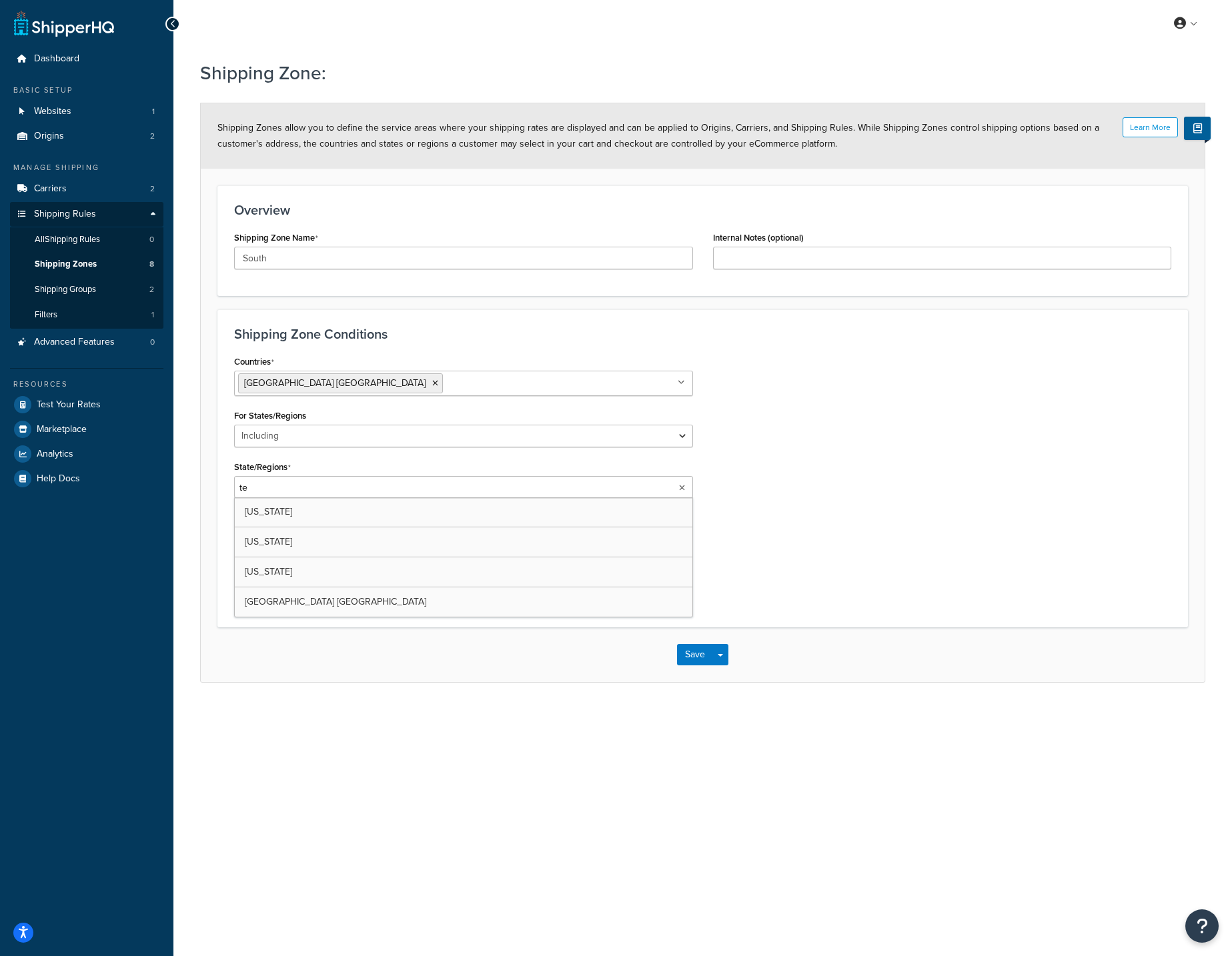
type input "tex"
type input "ok"
type input "ark"
type input "lo"
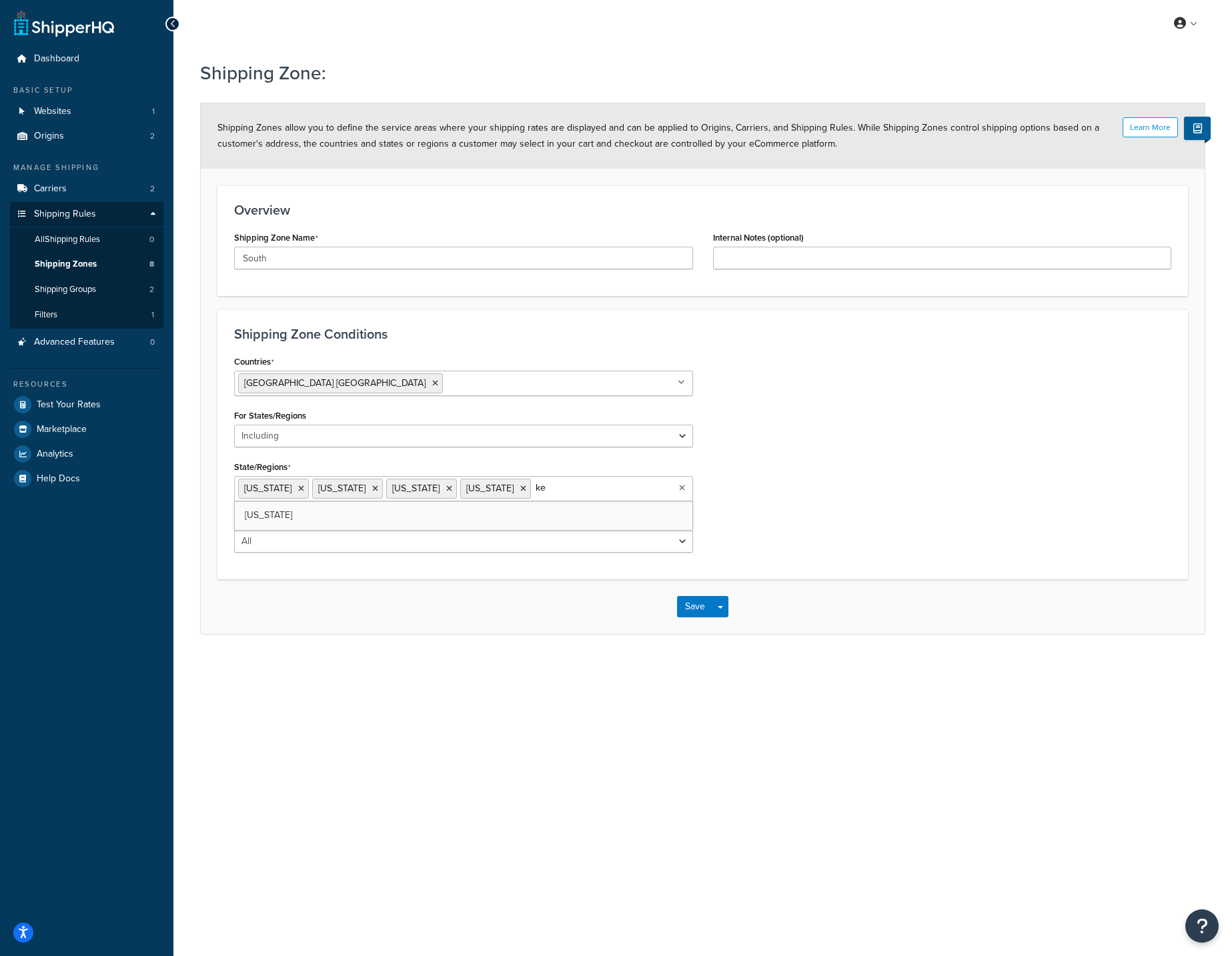
type input "ken"
type input "ten"
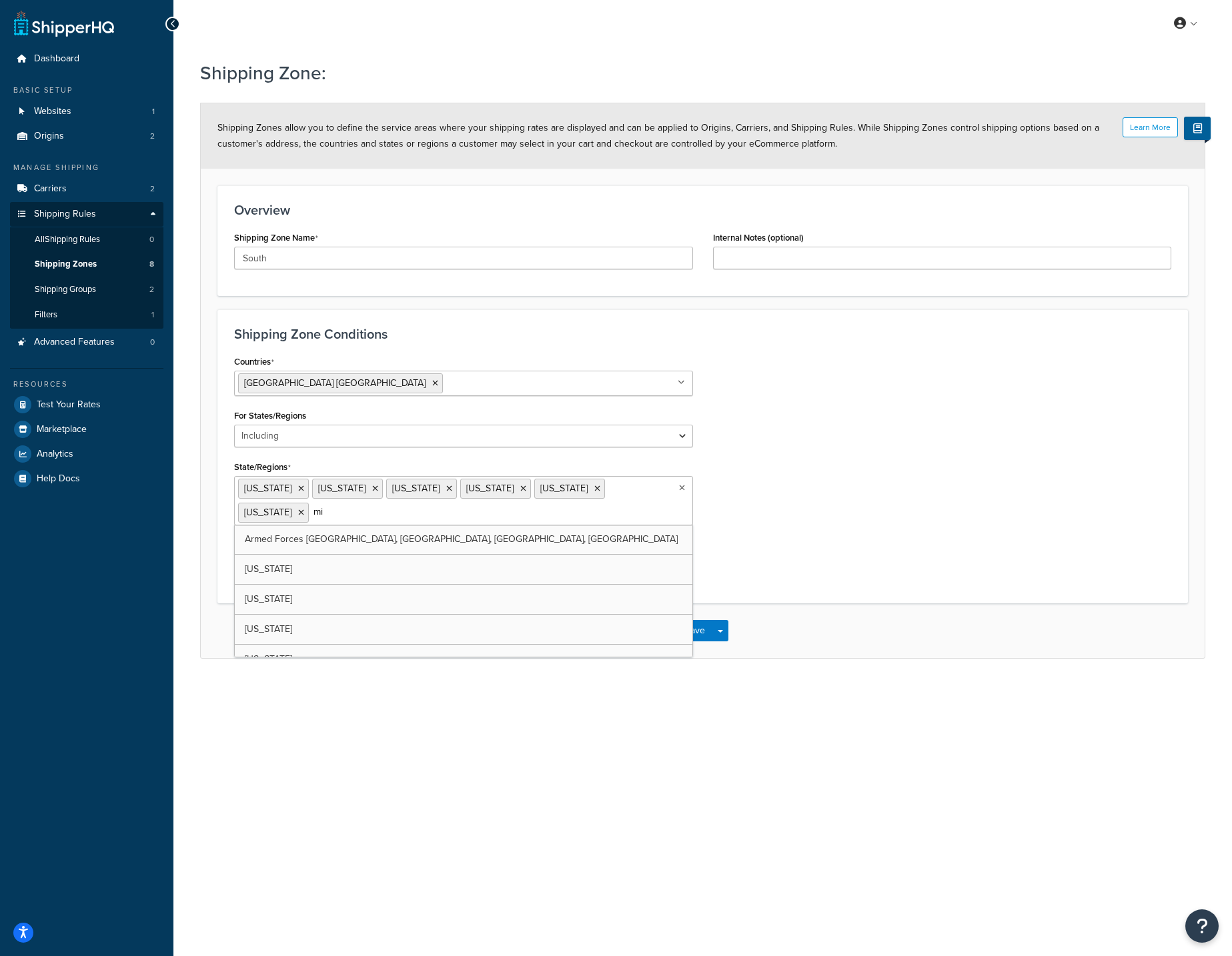
type input "mis"
type input "ala"
type input "geo"
type input "flor"
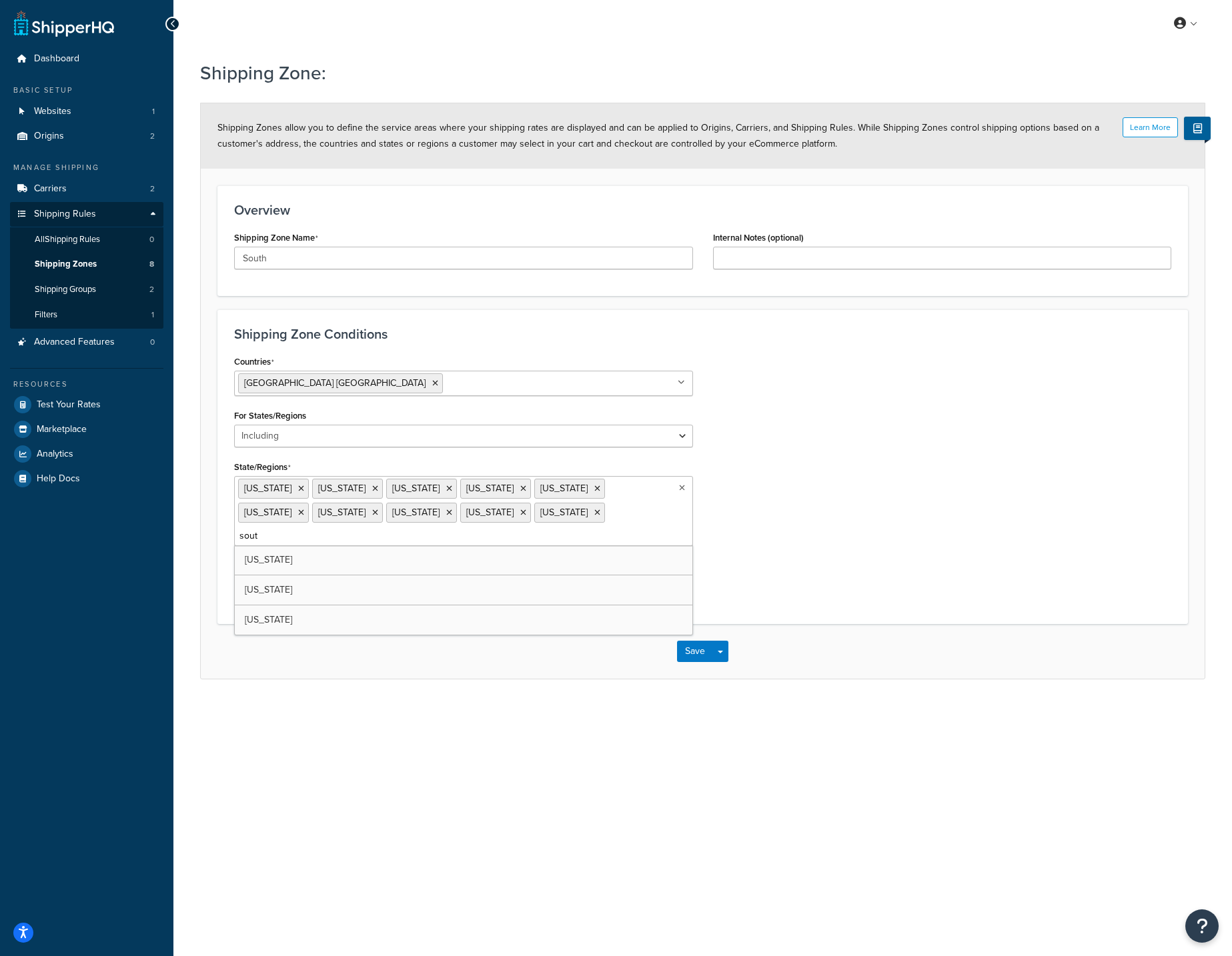
type input "south"
type input "north"
type input "virg"
type input "wes"
click at [963, 658] on div "Save Save Dropdown Save and Edit Save and Duplicate Save and Create New" at bounding box center [703, 654] width 1004 height 55
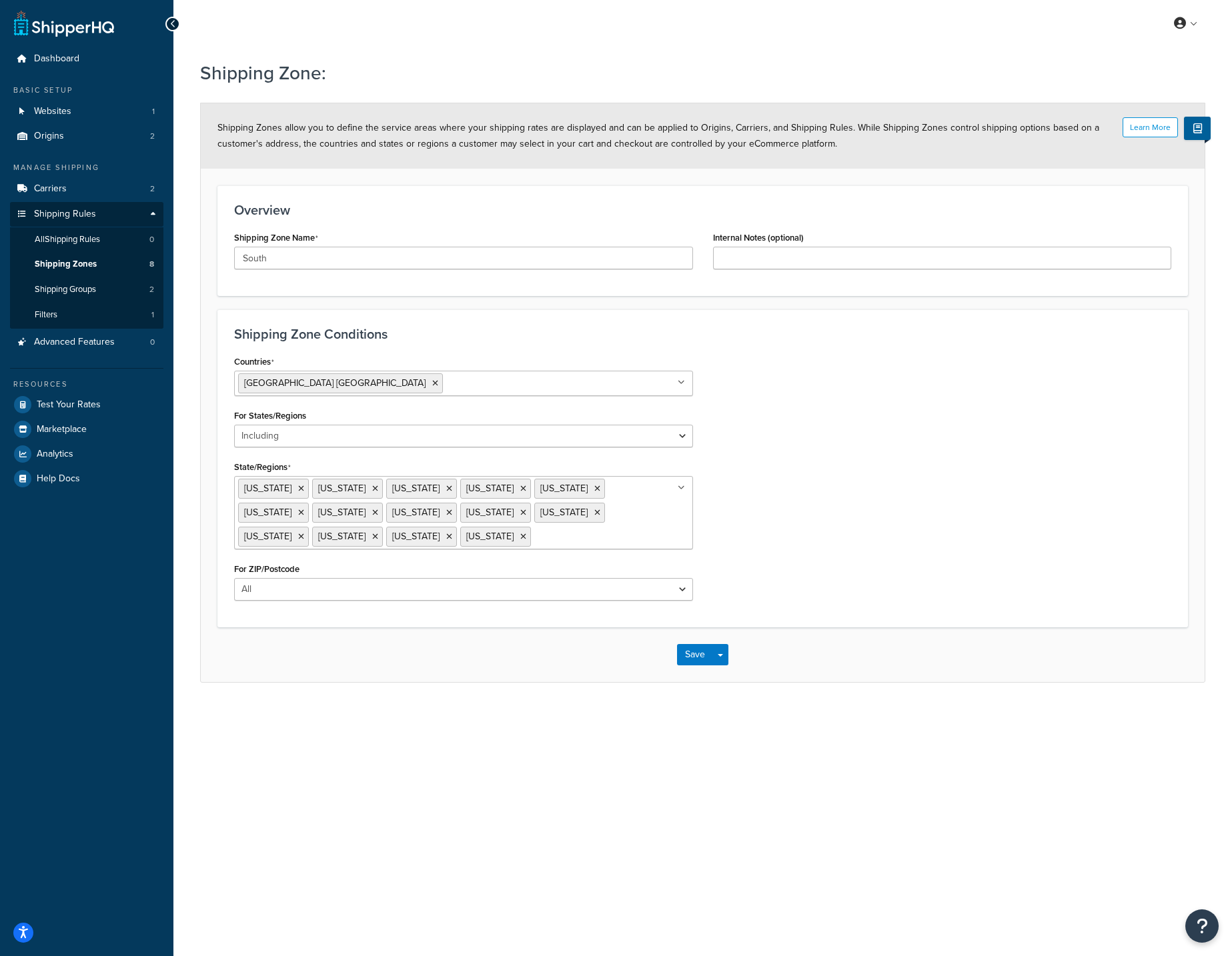
click at [1089, 460] on div "Countries [GEOGRAPHIC_DATA] [GEOGRAPHIC_DATA] All Countries ALL [GEOGRAPHIC_DAT…" at bounding box center [702, 482] width 957 height 259
click at [971, 467] on div "Countries [GEOGRAPHIC_DATA] [GEOGRAPHIC_DATA] All Countries ALL [GEOGRAPHIC_DAT…" at bounding box center [702, 482] width 957 height 259
click at [691, 658] on button "Save" at bounding box center [695, 655] width 36 height 21
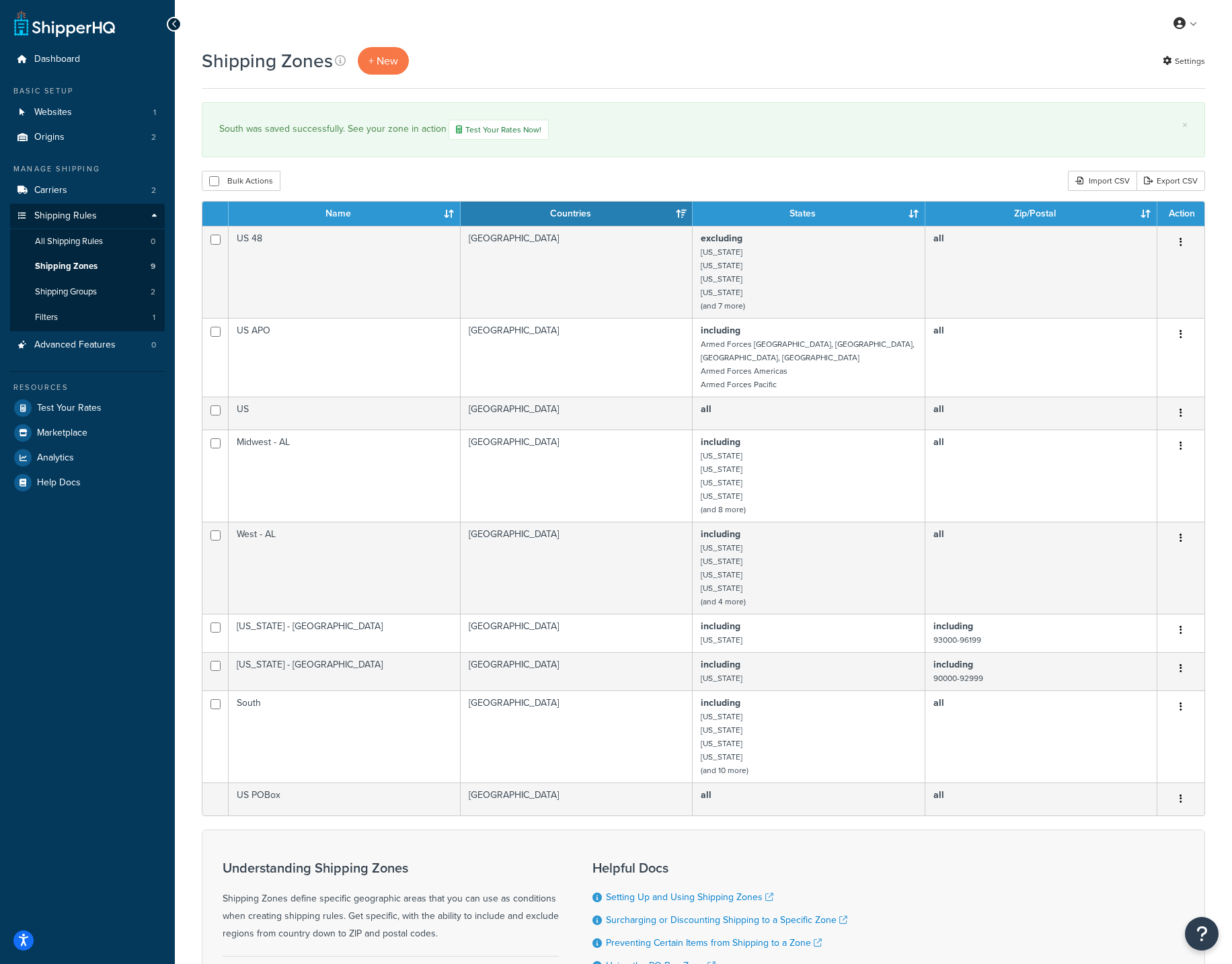
click at [643, 156] on div "× South was saved successfully. See your zone in action Test Your Rates Now!" at bounding box center [703, 130] width 1004 height 55
click at [393, 69] on link "+ New" at bounding box center [382, 61] width 51 height 27
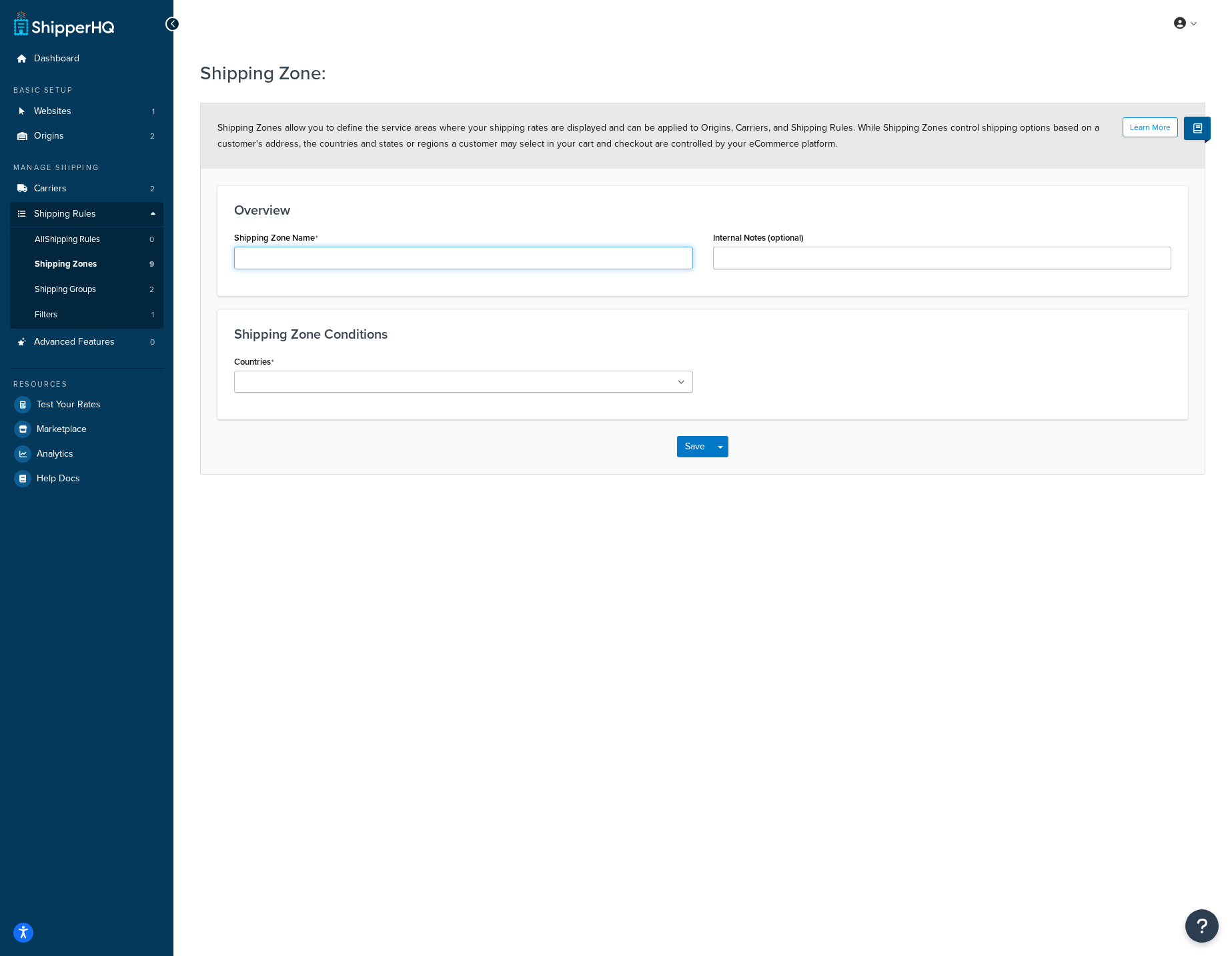
click at [390, 253] on input "Shipping Zone Name" at bounding box center [464, 258] width 459 height 23
type input "[US_STATE]"
click at [359, 376] on ul at bounding box center [464, 381] width 459 height 22
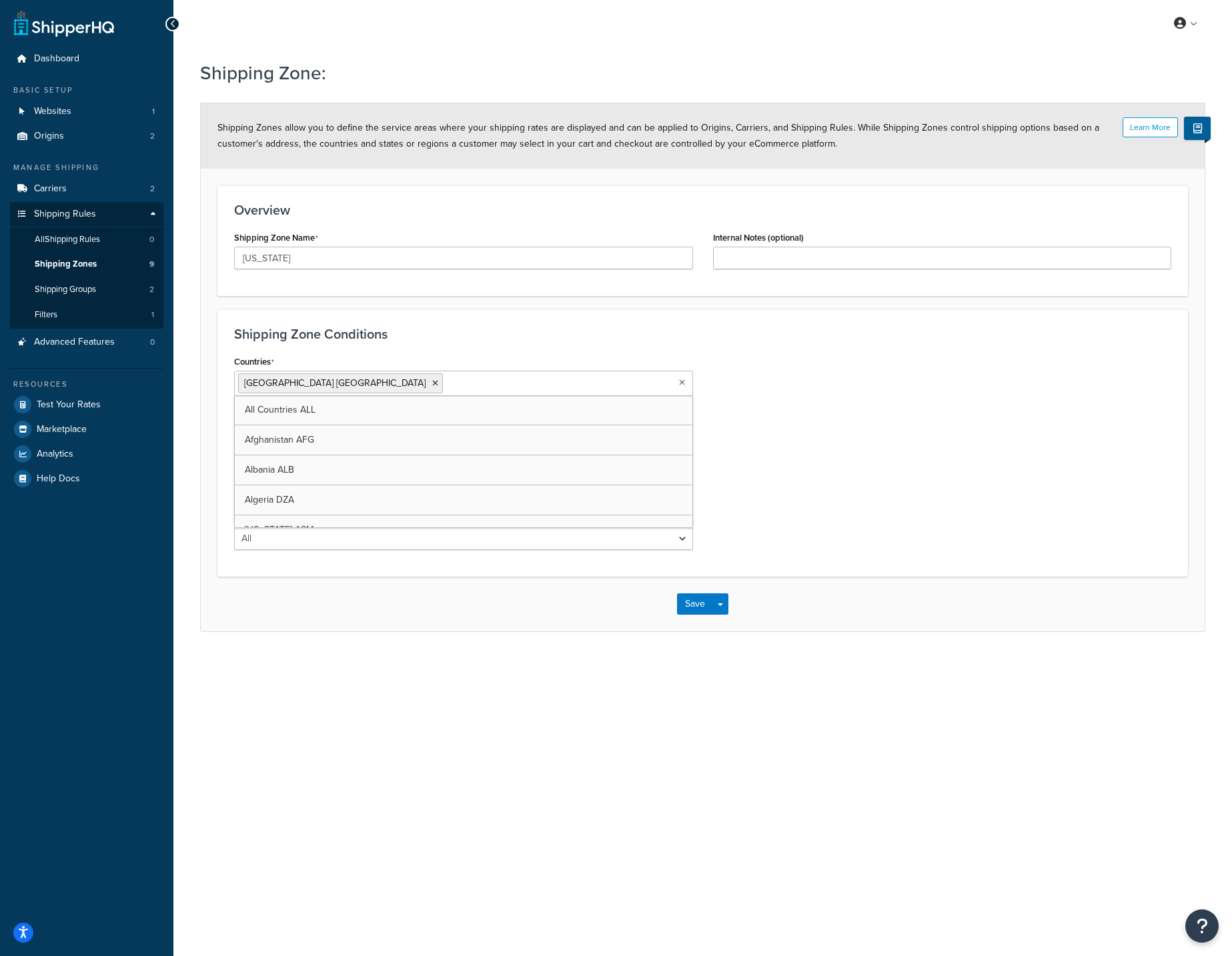
click at [821, 528] on div "Countries [GEOGRAPHIC_DATA] [GEOGRAPHIC_DATA] All Countries ALL [GEOGRAPHIC_DAT…" at bounding box center [702, 456] width 957 height 208
click at [406, 442] on select "All Including Excluding" at bounding box center [464, 436] width 459 height 23
select select "including"
click at [342, 488] on ul at bounding box center [464, 487] width 459 height 22
type input "rhod"
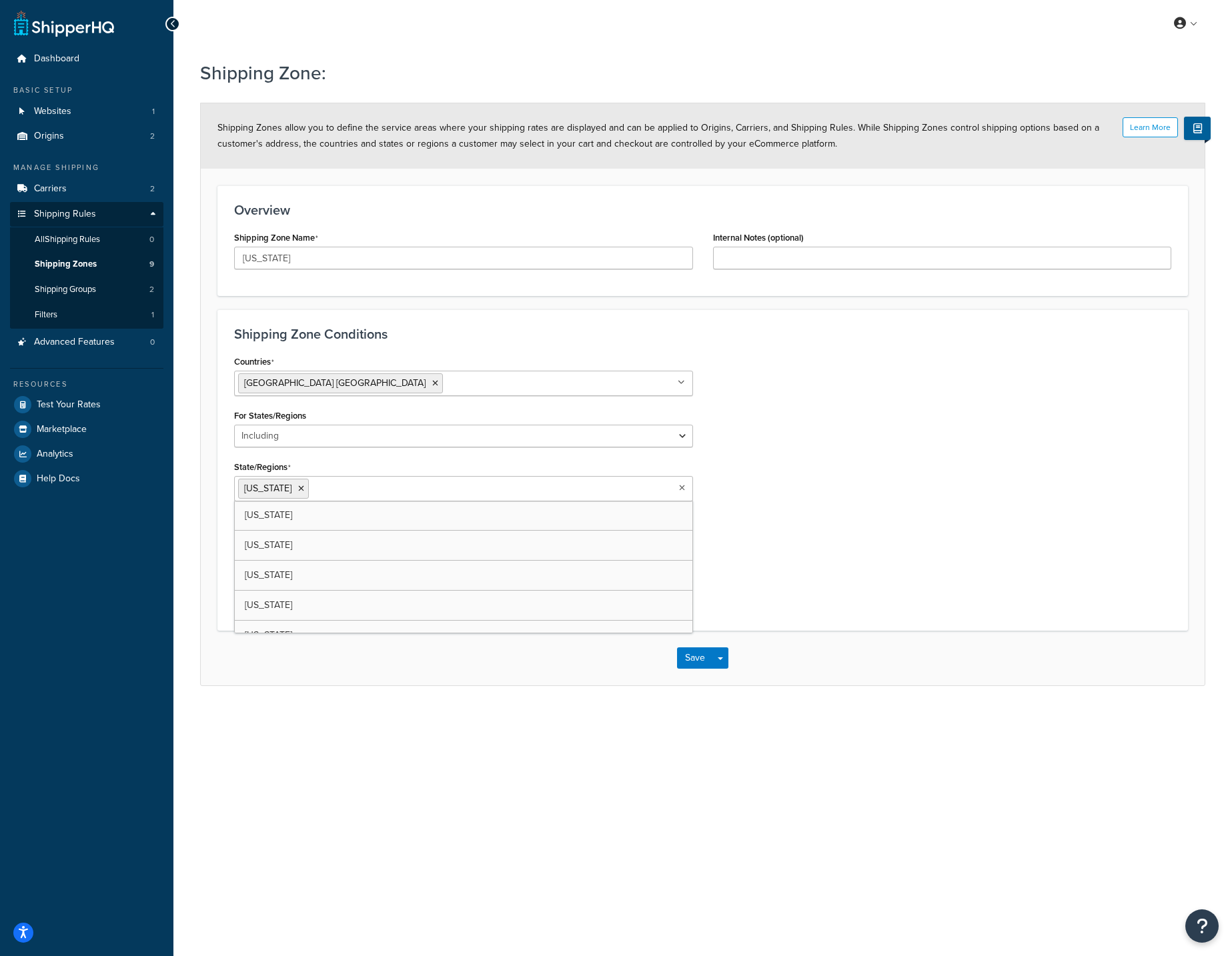
drag, startPoint x: 933, startPoint y: 577, endPoint x: 839, endPoint y: 624, distance: 105.1
click at [933, 577] on div "Countries [GEOGRAPHIC_DATA] [GEOGRAPHIC_DATA] All Countries ALL [GEOGRAPHIC_DAT…" at bounding box center [702, 483] width 957 height 262
click at [686, 661] on button "Save" at bounding box center [695, 658] width 36 height 21
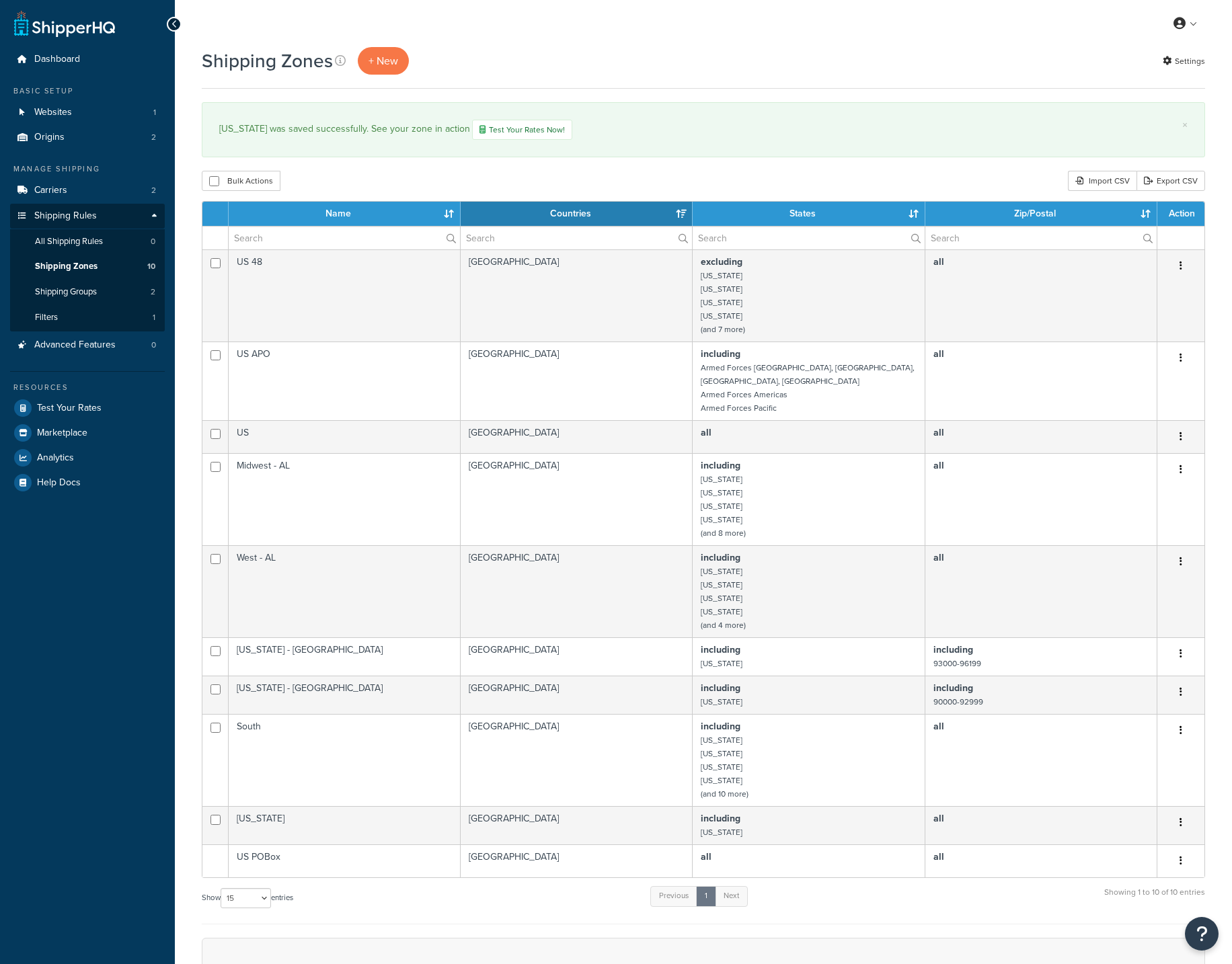
select select "15"
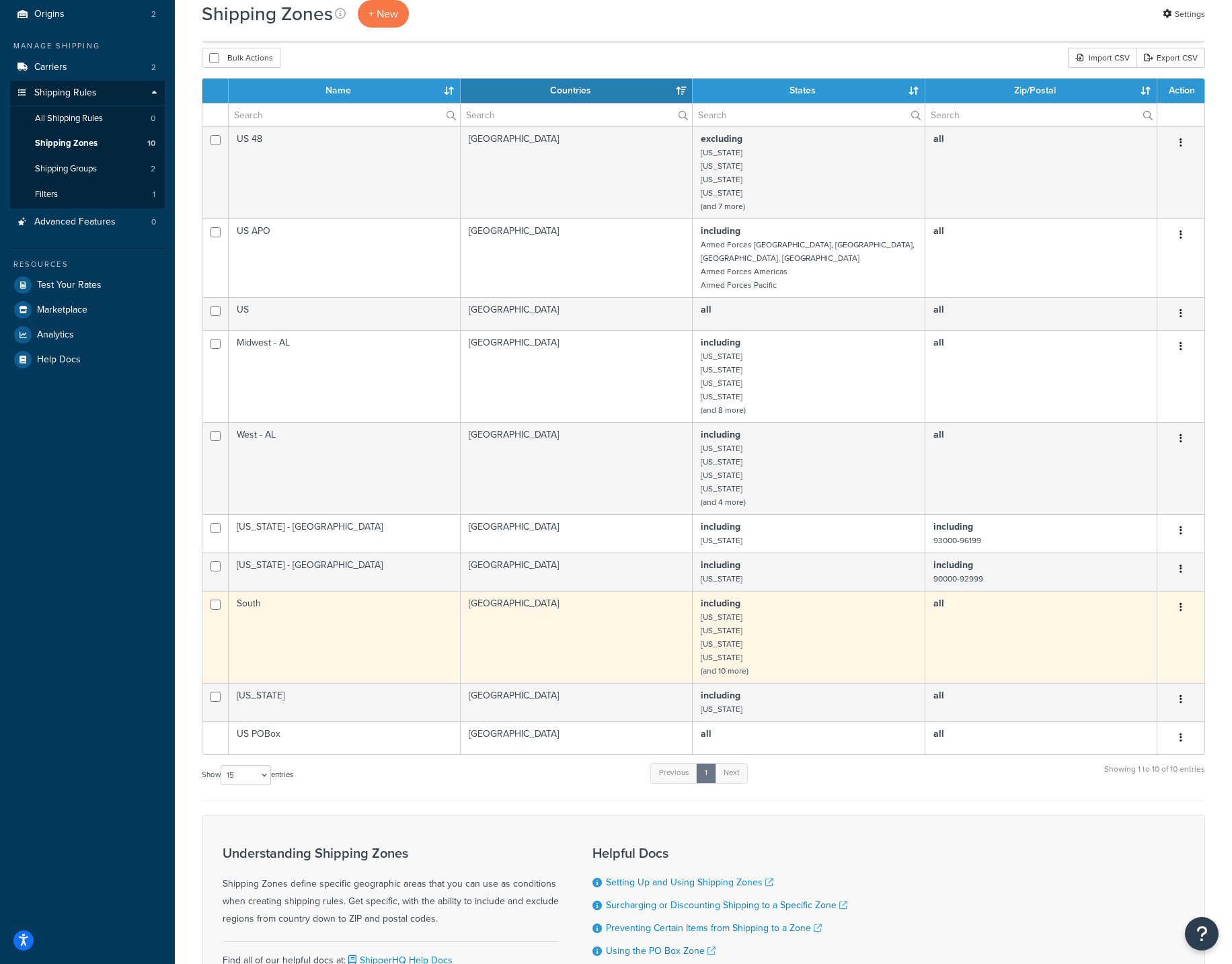
scroll to position [125, 0]
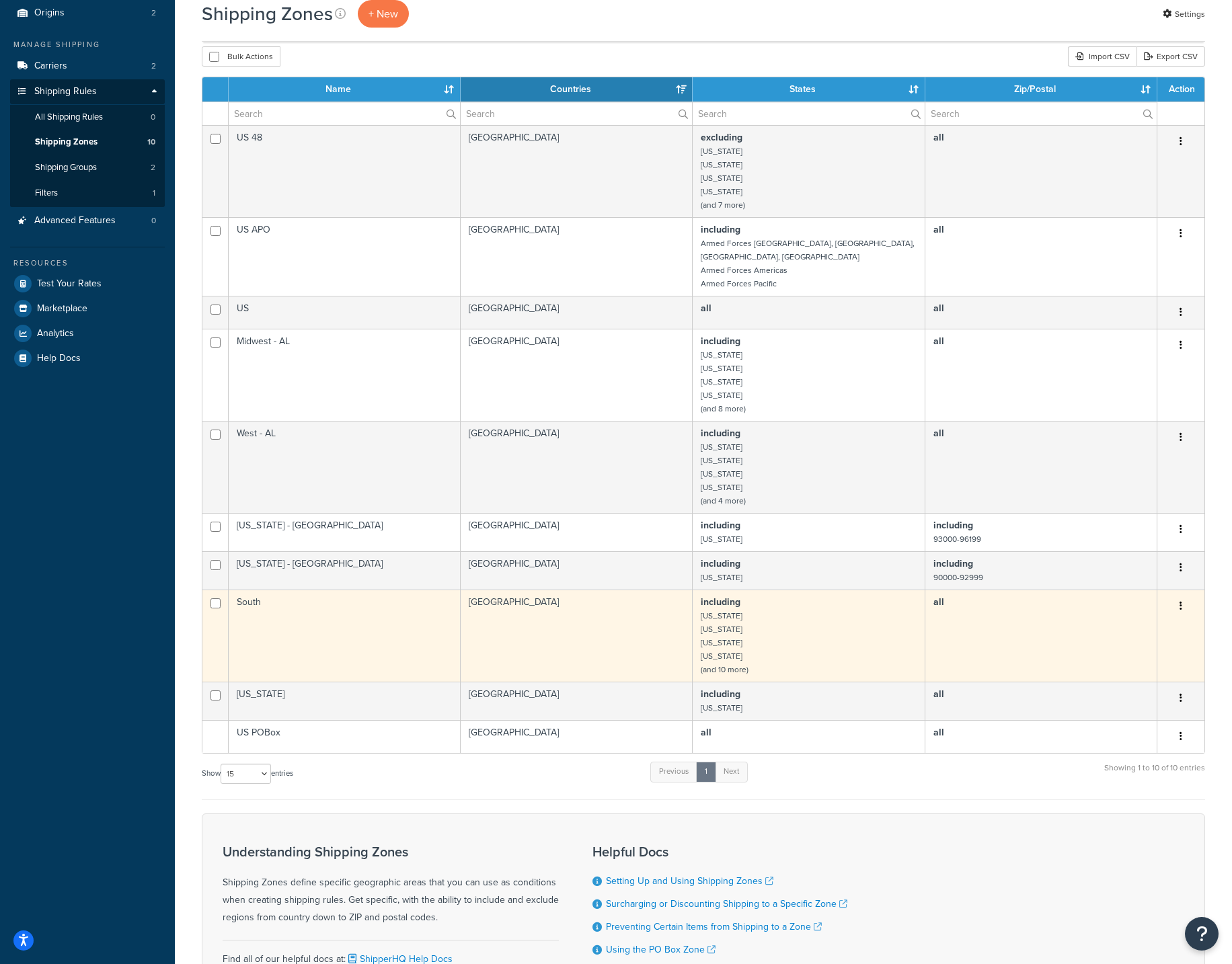
click at [323, 602] on td "South" at bounding box center [345, 635] width 232 height 92
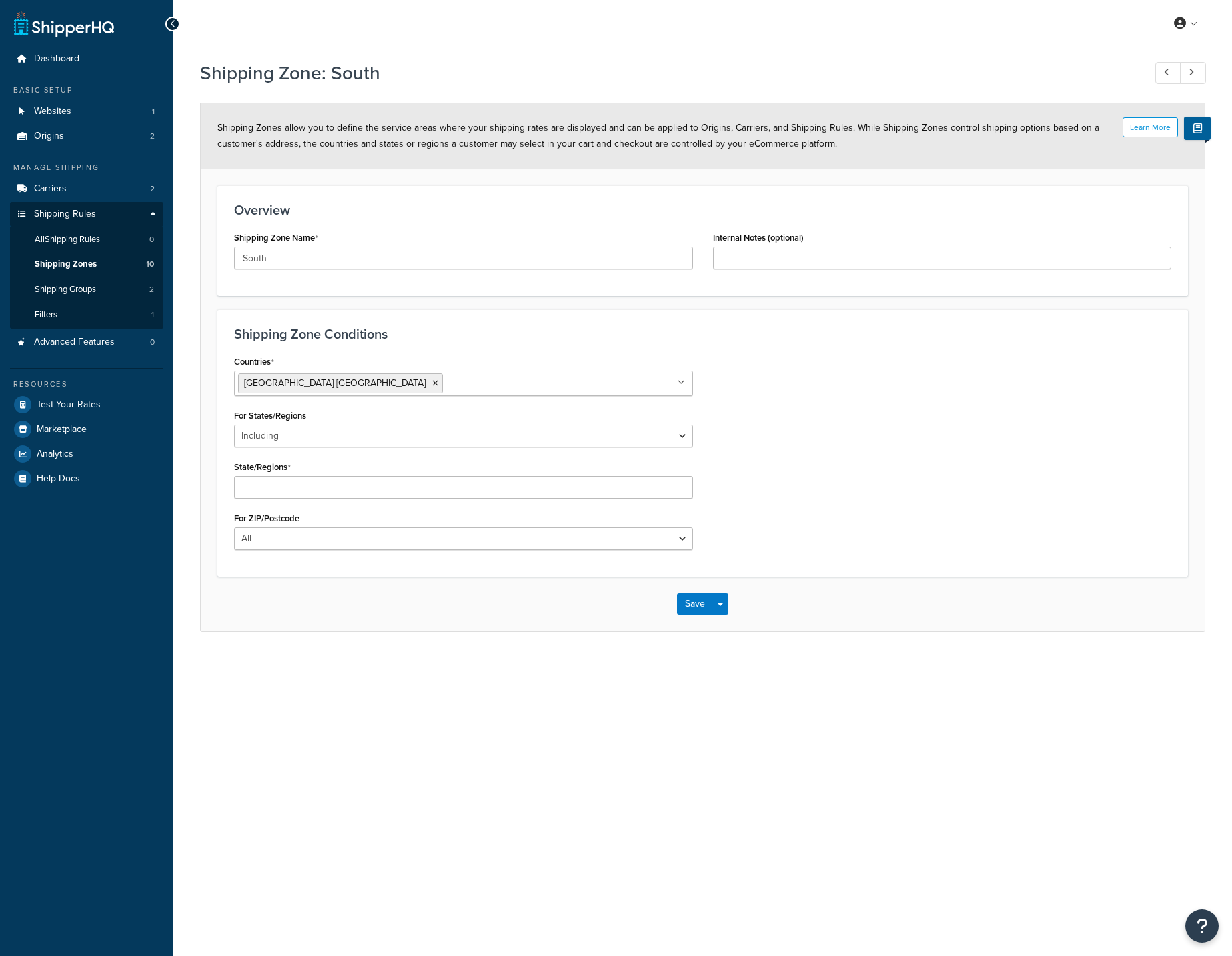
select select "including"
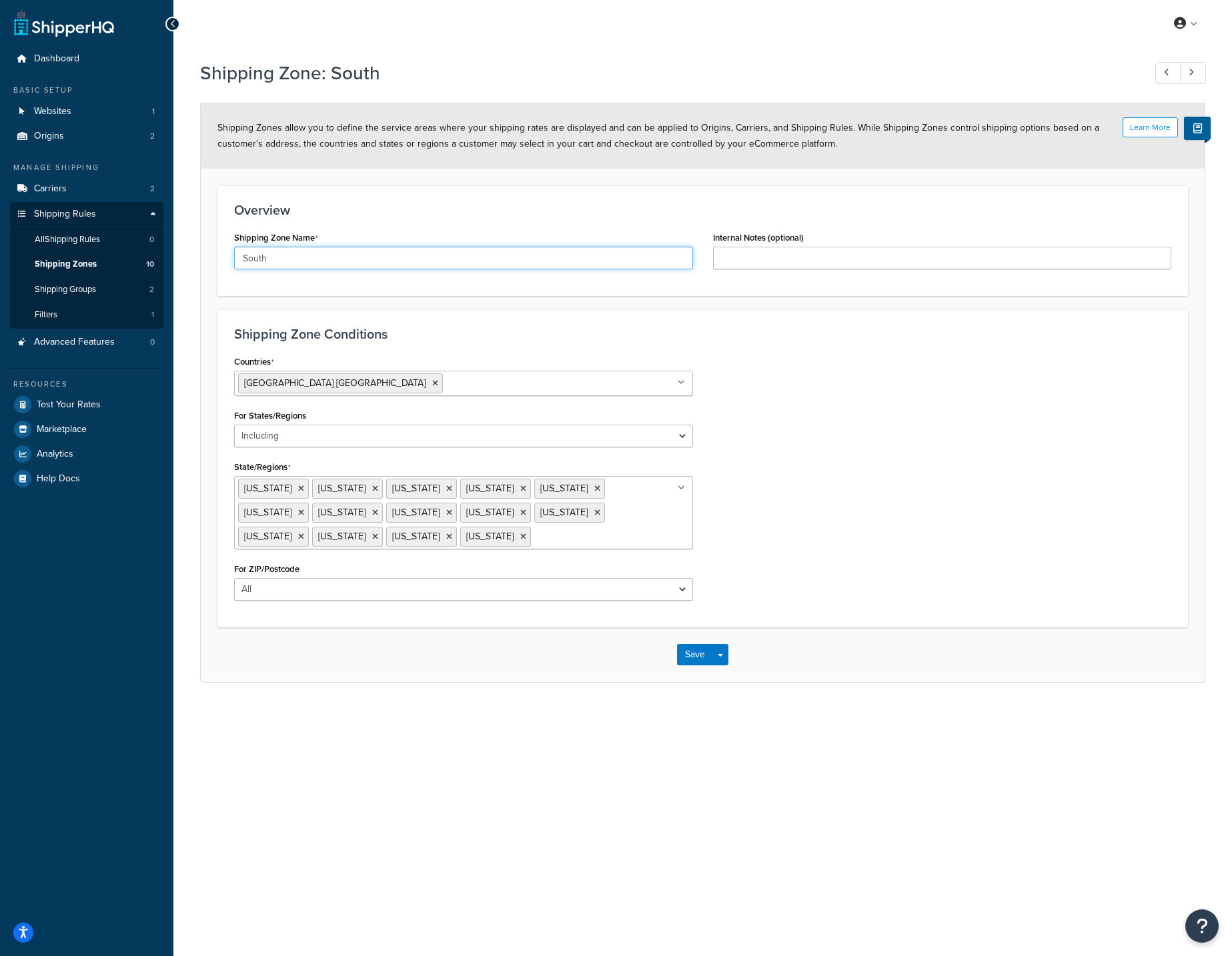
click at [362, 254] on input "South" at bounding box center [464, 258] width 459 height 23
drag, startPoint x: 291, startPoint y: 262, endPoint x: 265, endPoint y: 259, distance: 26.2
click at [265, 259] on input "South - AL" at bounding box center [464, 258] width 459 height 23
type input "South - AL"
click at [686, 654] on button "Save" at bounding box center [695, 655] width 36 height 21
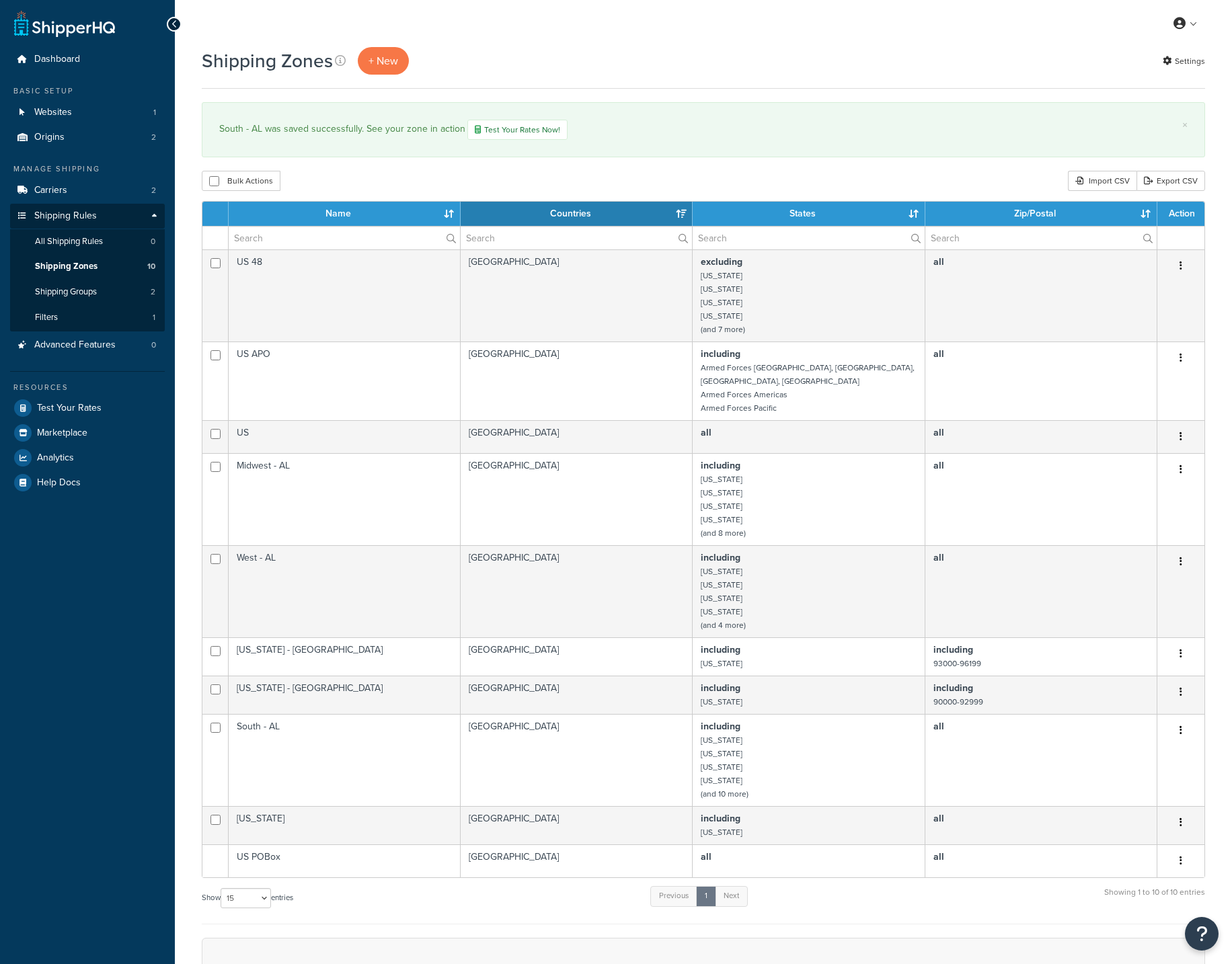
select select "15"
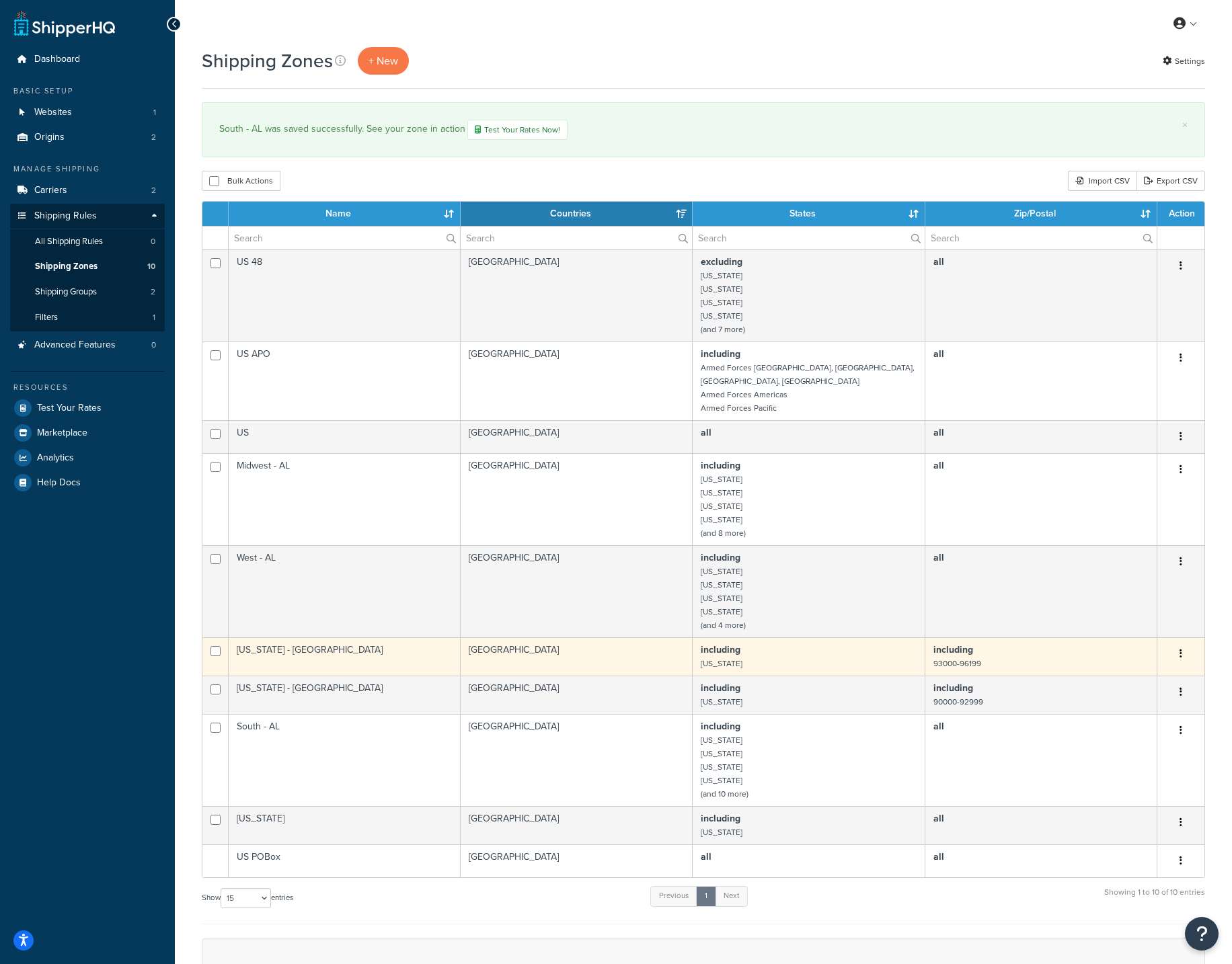
click at [390, 647] on td "[US_STATE] - [GEOGRAPHIC_DATA]" at bounding box center [345, 657] width 232 height 39
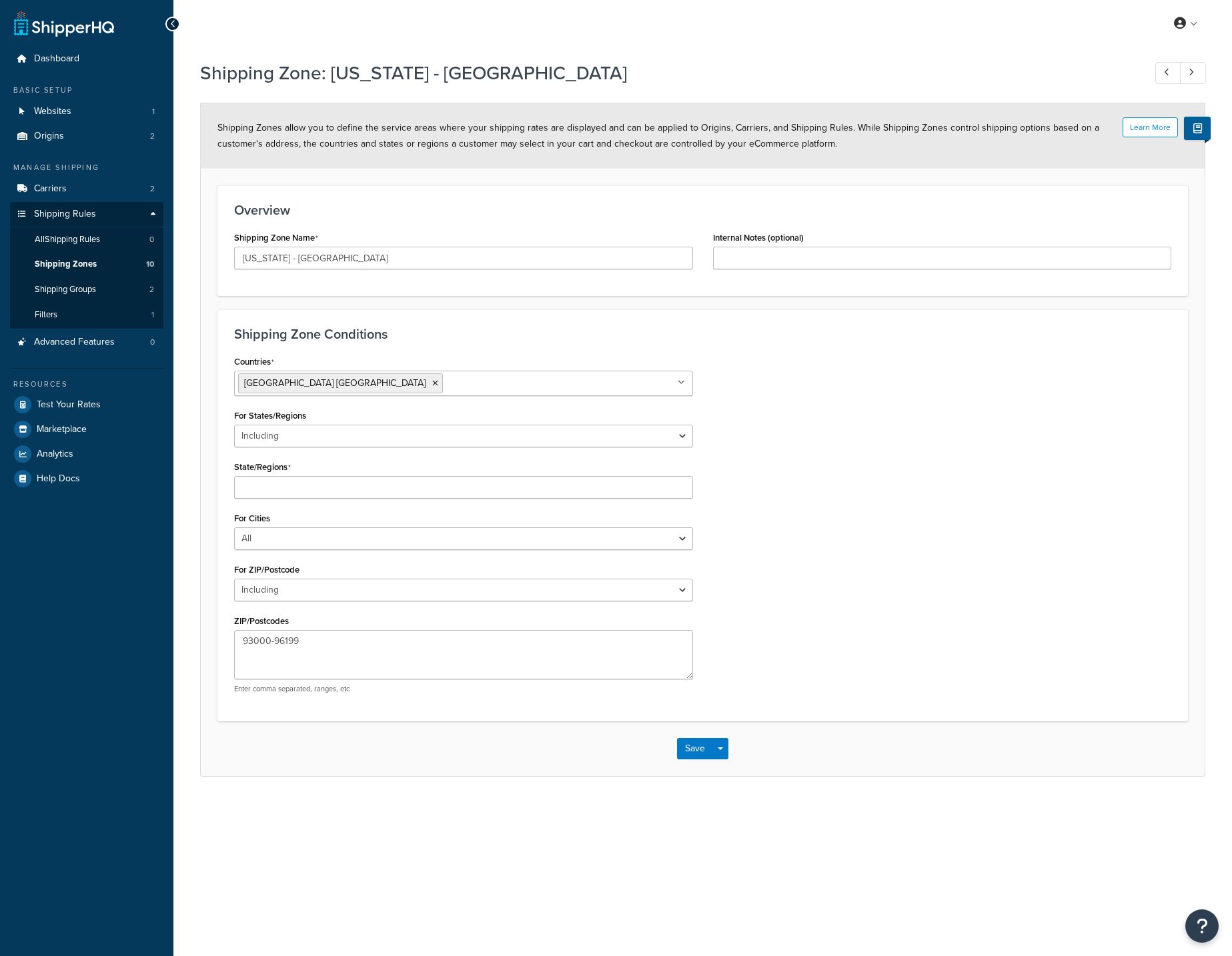
select select "including"
click at [376, 249] on input "[US_STATE] - [GEOGRAPHIC_DATA]" at bounding box center [464, 258] width 459 height 23
drag, startPoint x: 378, startPoint y: 256, endPoint x: 399, endPoint y: 274, distance: 27.7
click at [378, 256] on input "[US_STATE] - [GEOGRAPHIC_DATA]" at bounding box center [464, 258] width 459 height 23
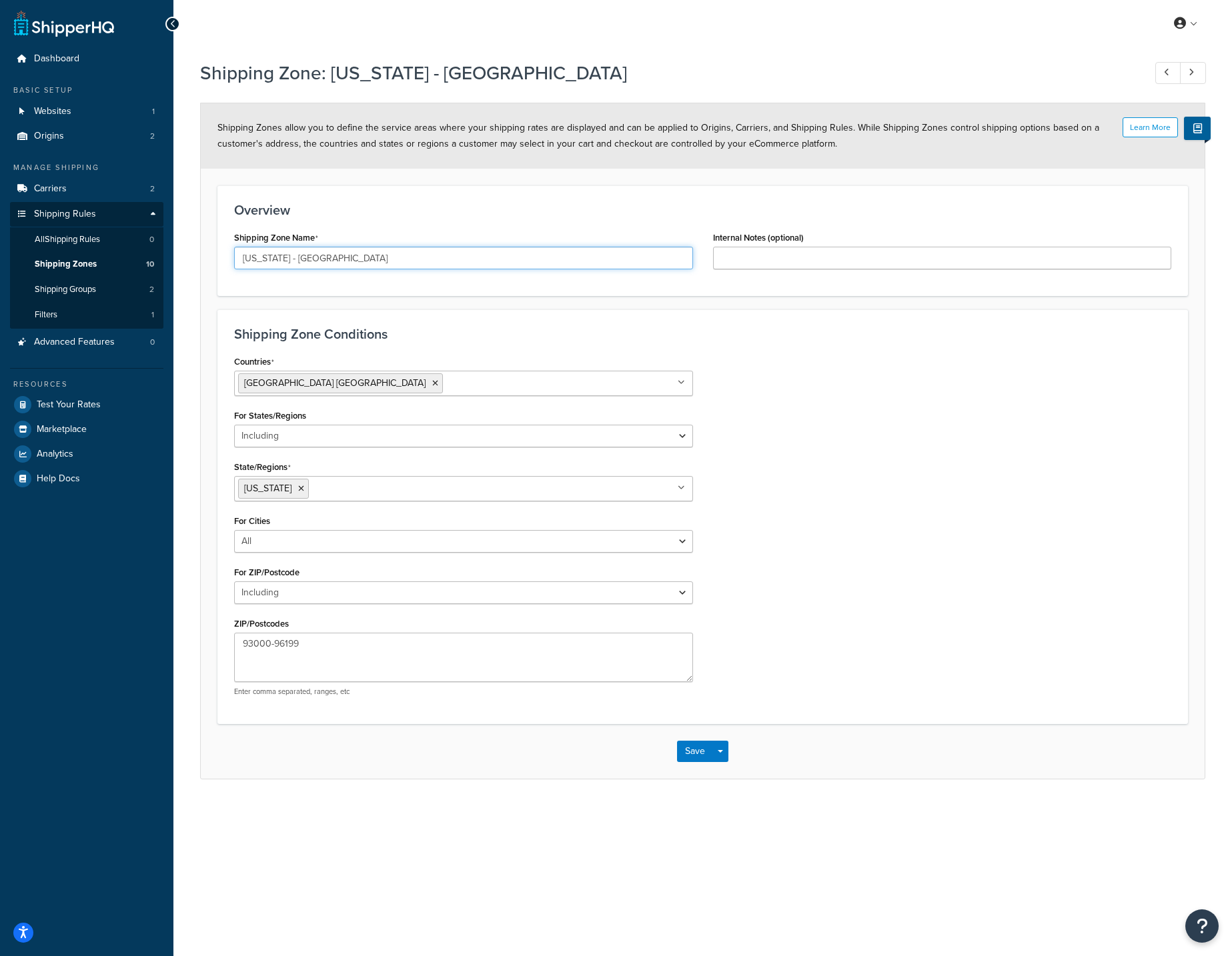
paste input "- AL"
type input "[US_STATE] - [GEOGRAPHIC_DATA]"
click at [695, 754] on button "Save" at bounding box center [695, 751] width 36 height 21
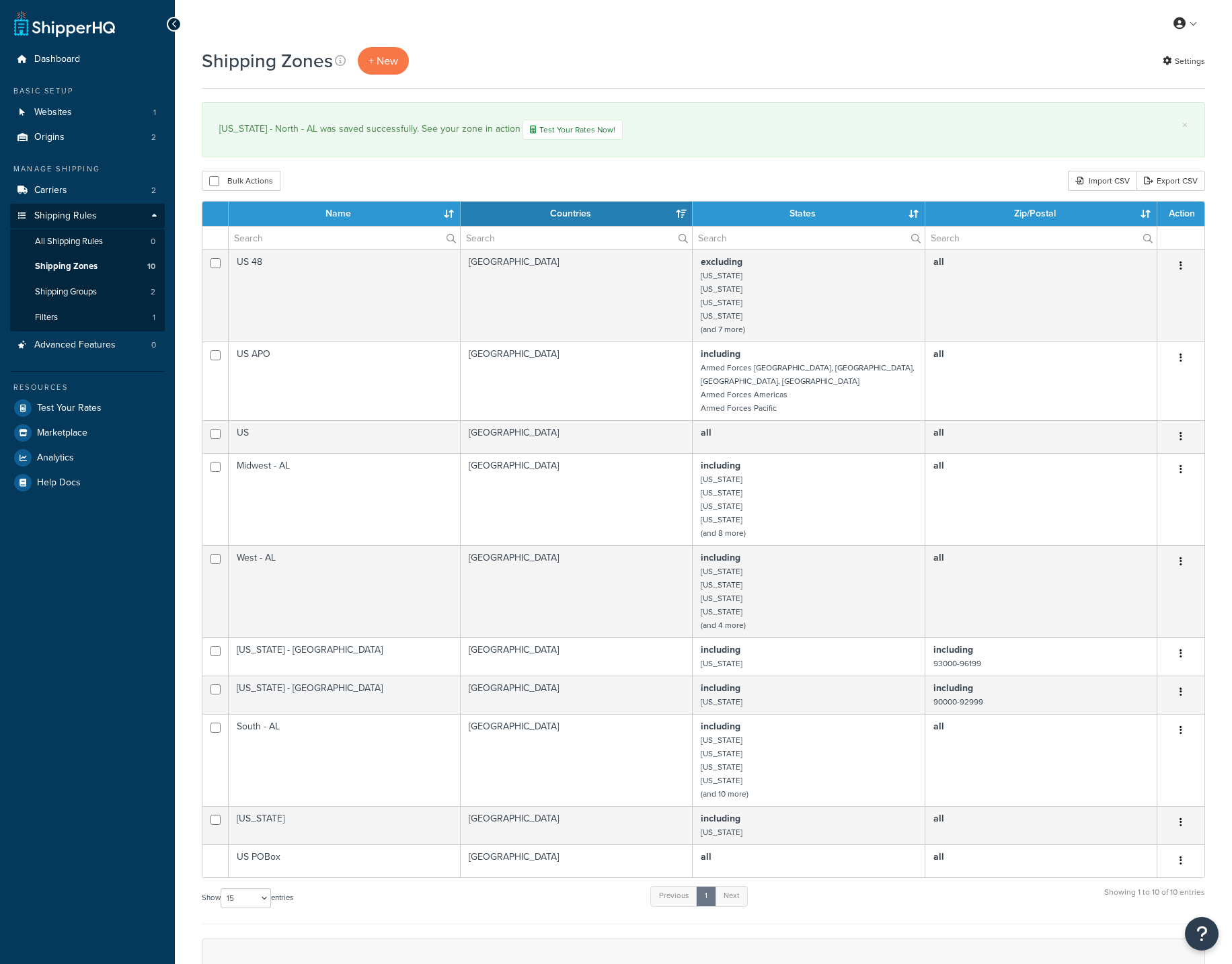
select select "15"
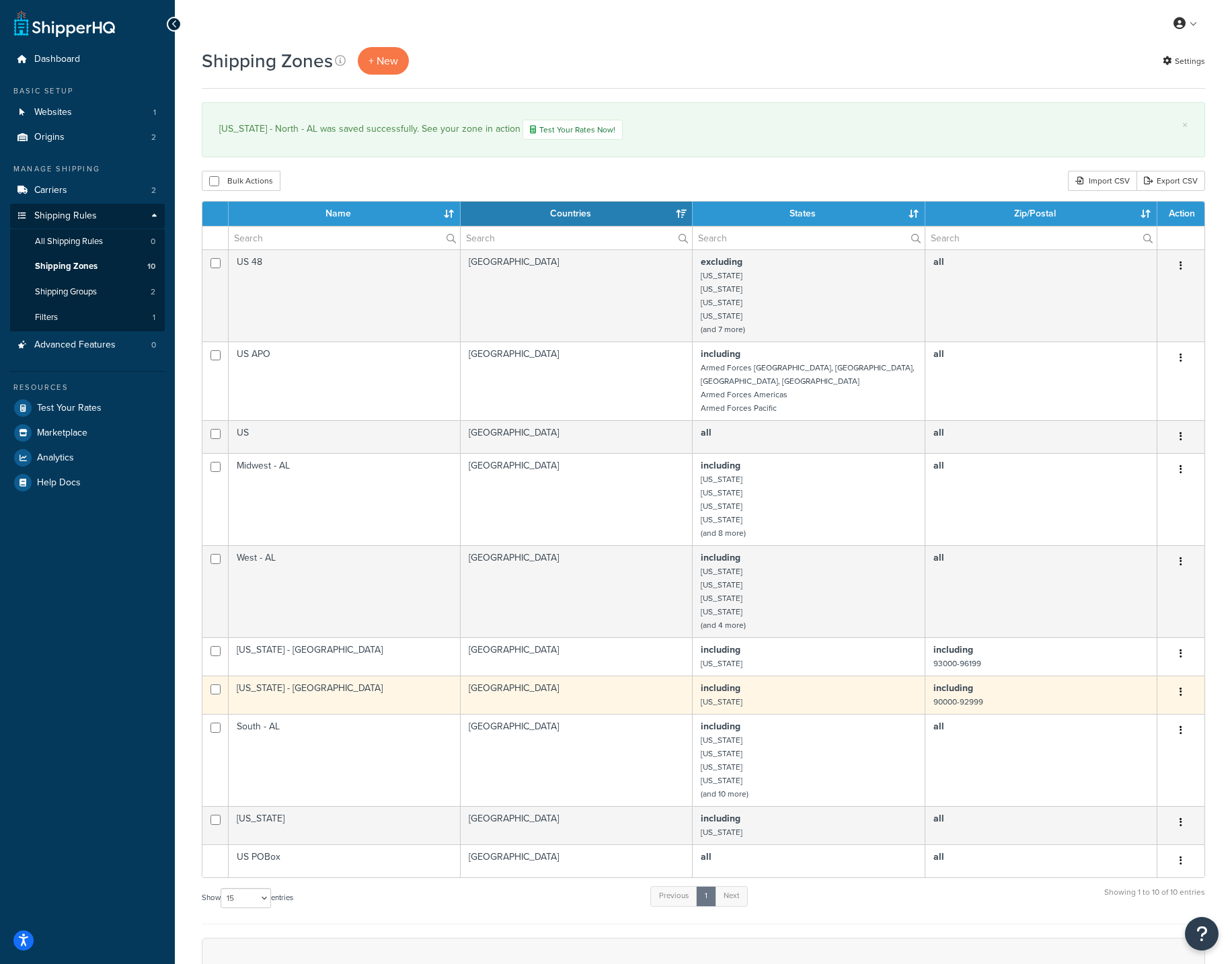
click at [362, 693] on td "[US_STATE] - [GEOGRAPHIC_DATA]" at bounding box center [345, 695] width 232 height 39
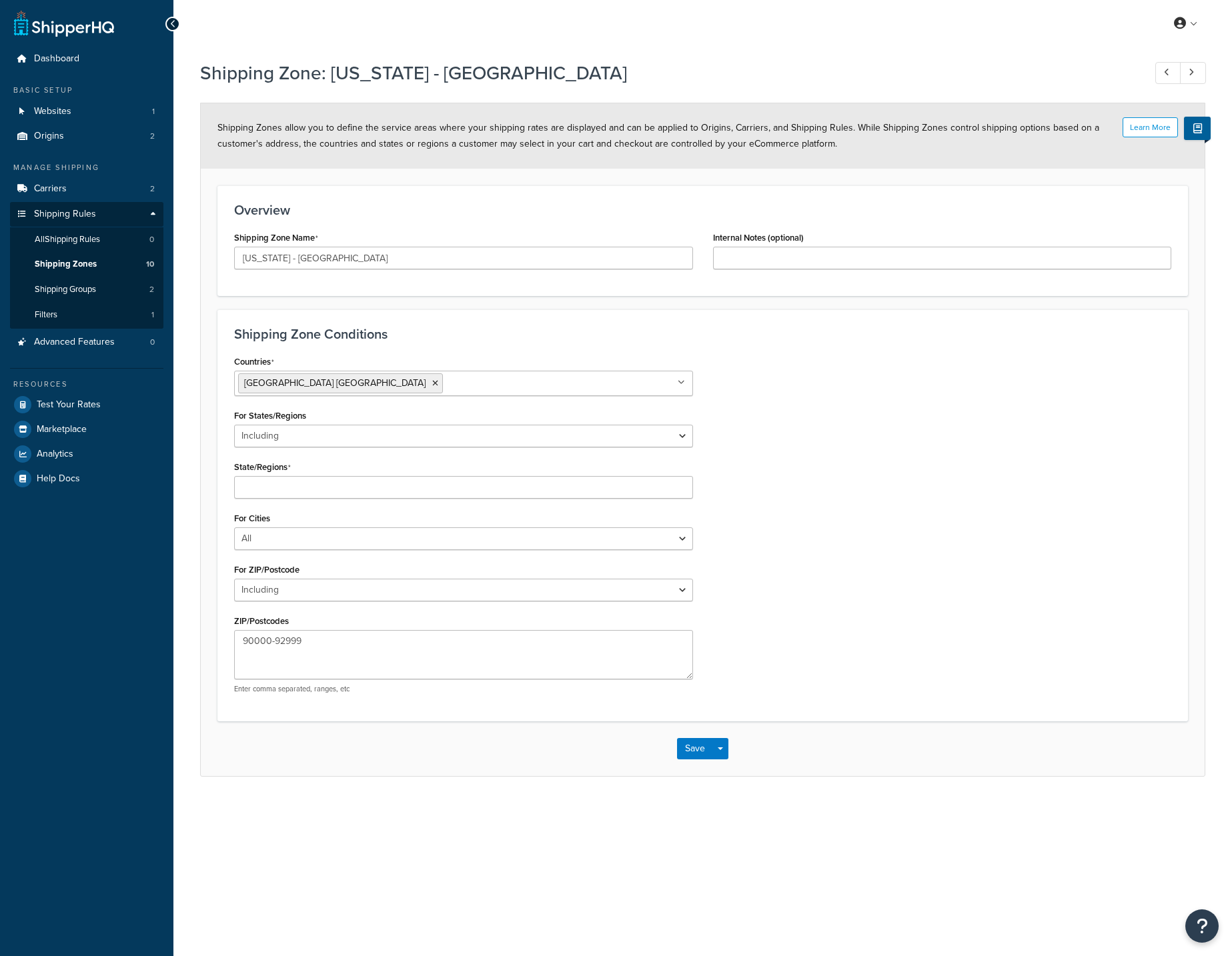
select select "including"
click at [410, 255] on input "California - South" at bounding box center [464, 258] width 459 height 23
paste input "- AL"
type input "California - South - AL"
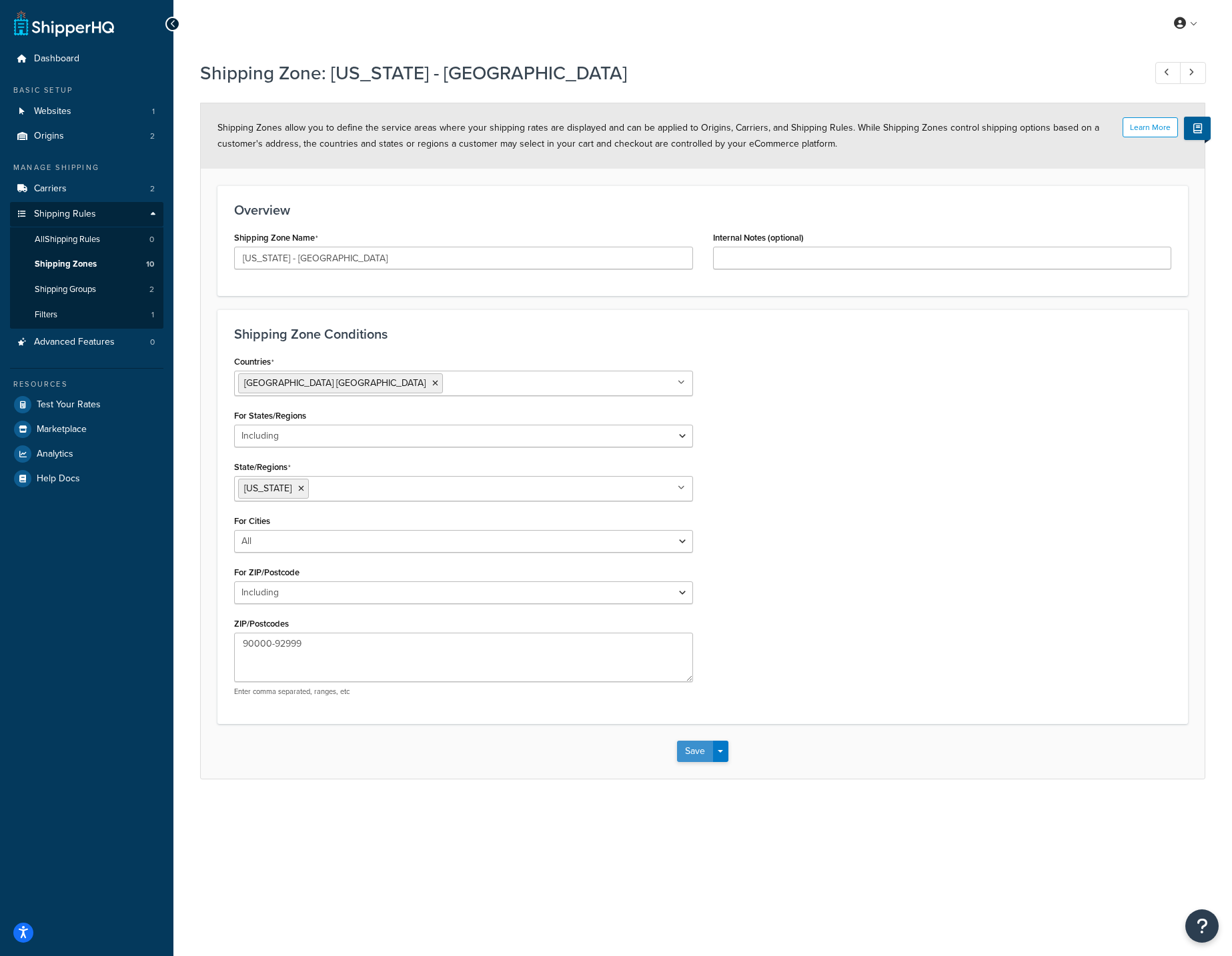
click at [689, 755] on button "Save" at bounding box center [695, 751] width 36 height 21
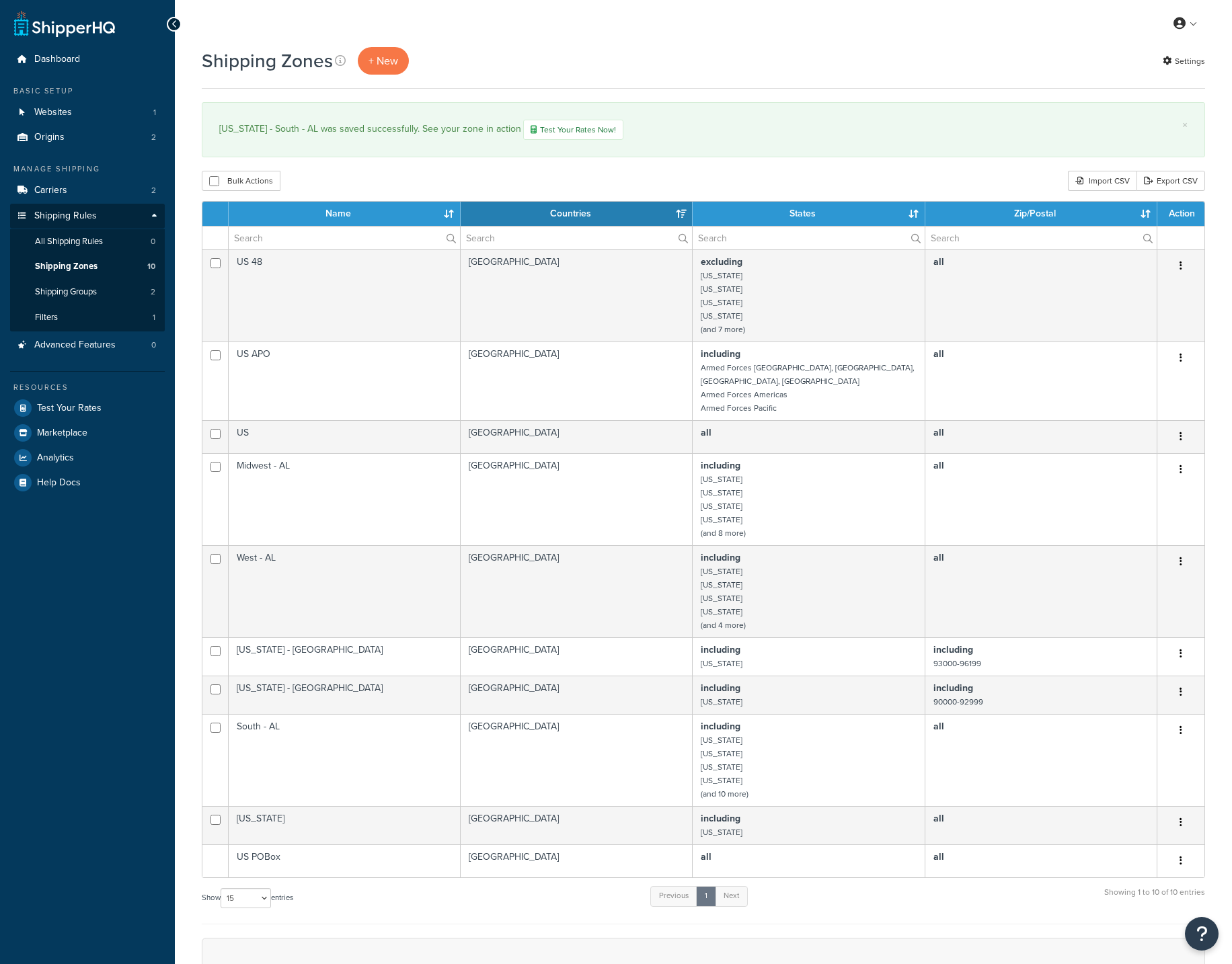
select select "15"
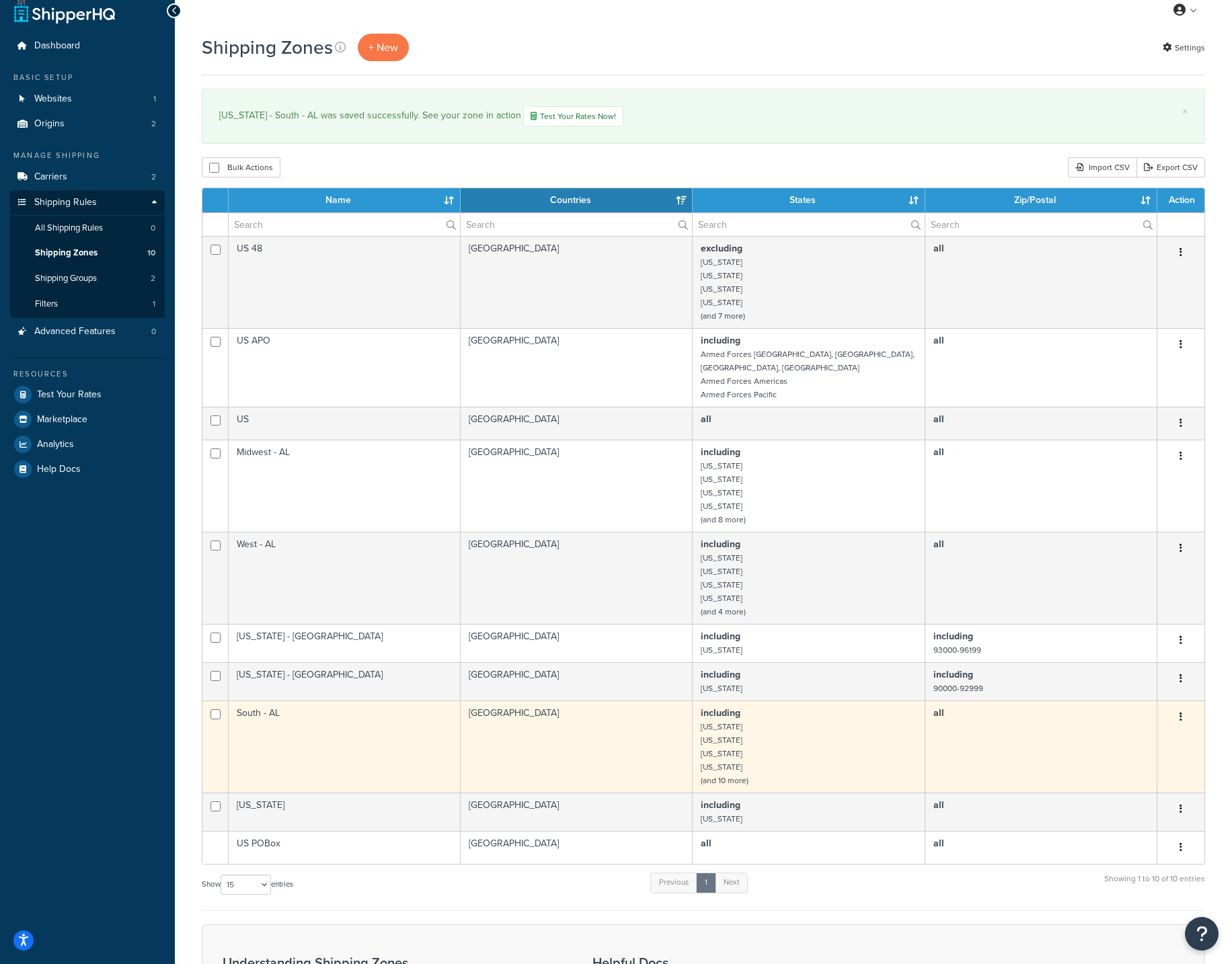
scroll to position [19, 0]
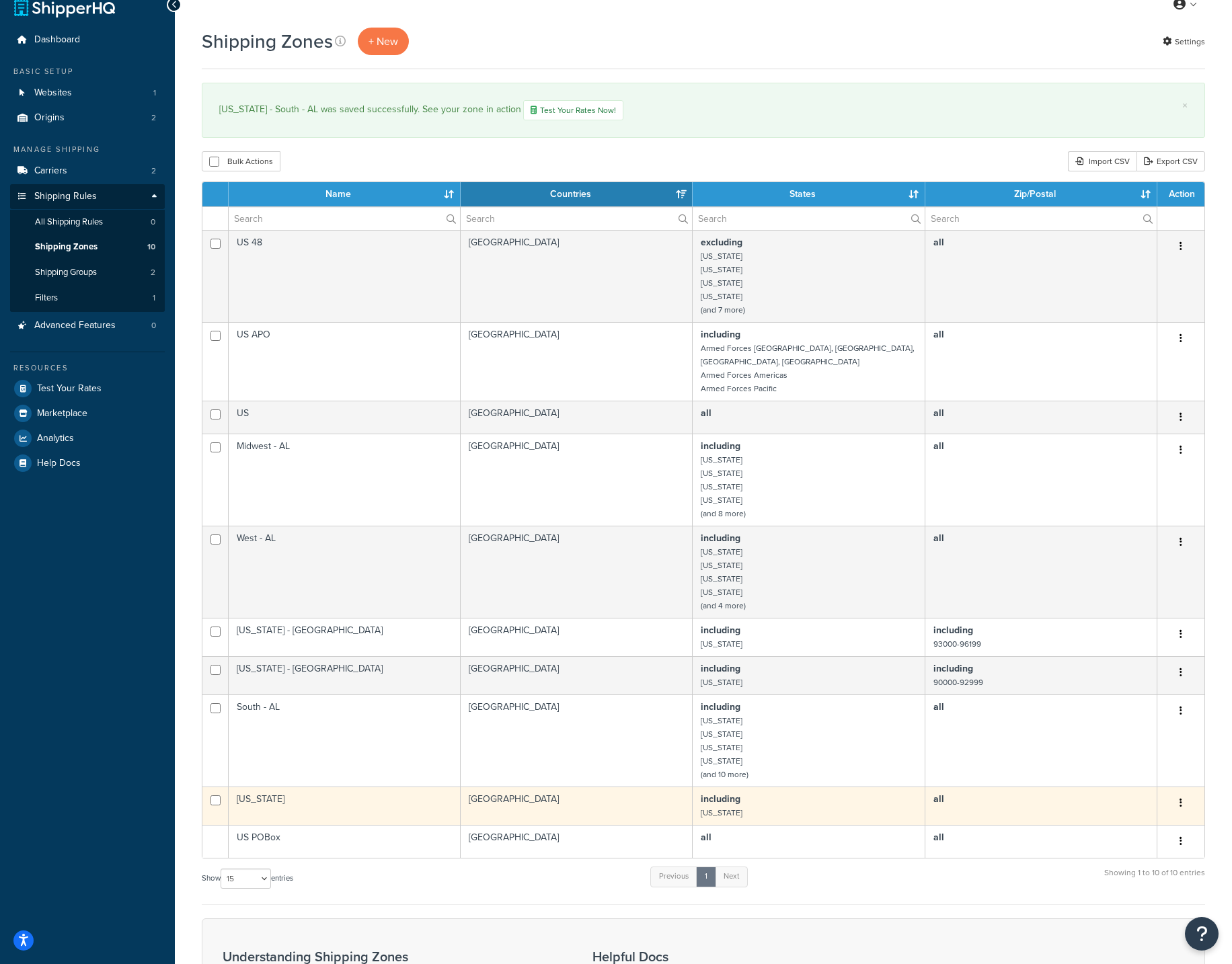
click at [340, 797] on td "[US_STATE]" at bounding box center [345, 806] width 232 height 39
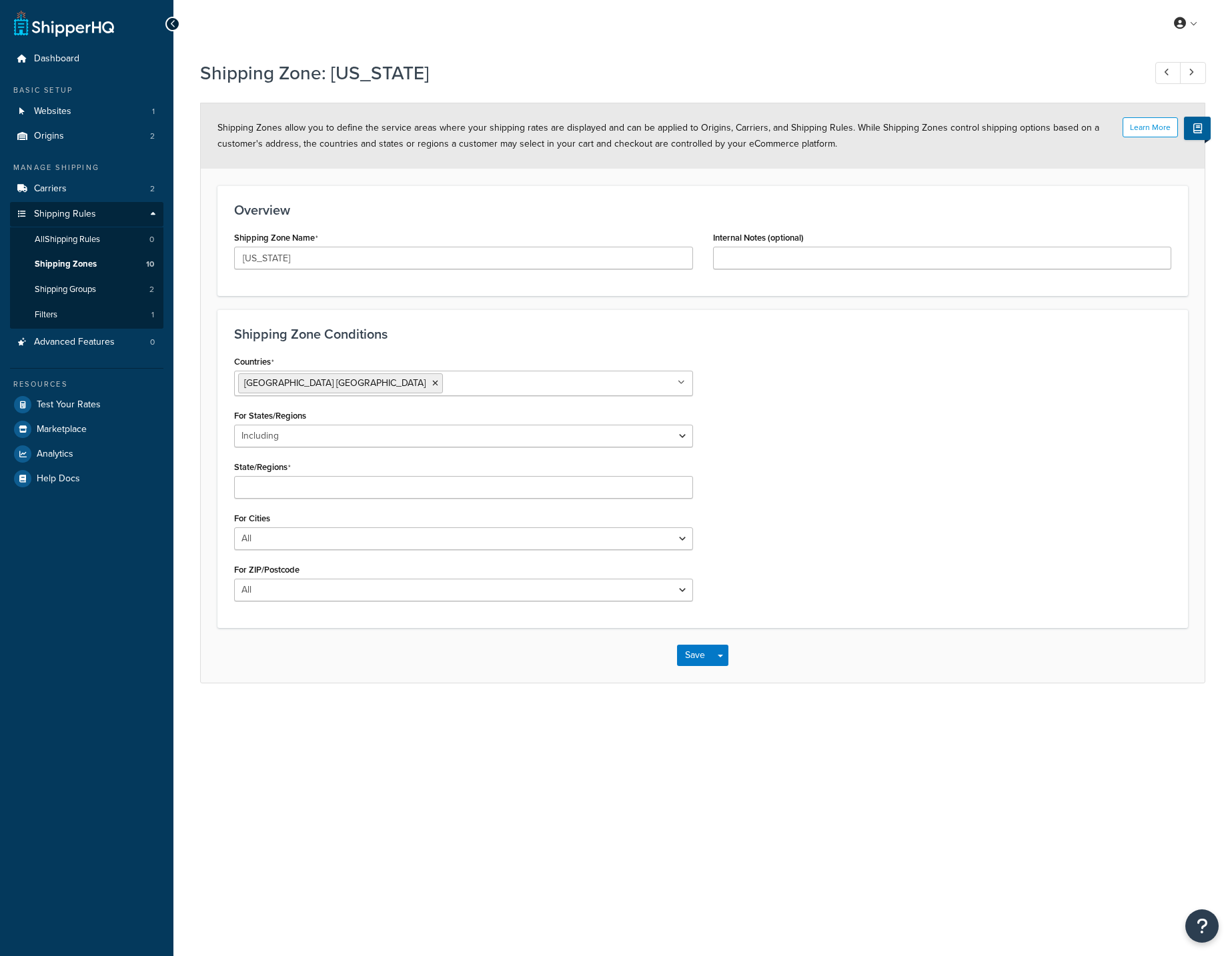
select select "including"
click at [424, 266] on input "[US_STATE]" at bounding box center [464, 258] width 459 height 23
paste input "- AL"
type input "Rhode Island - AL"
click at [687, 661] on button "Save" at bounding box center [695, 658] width 36 height 21
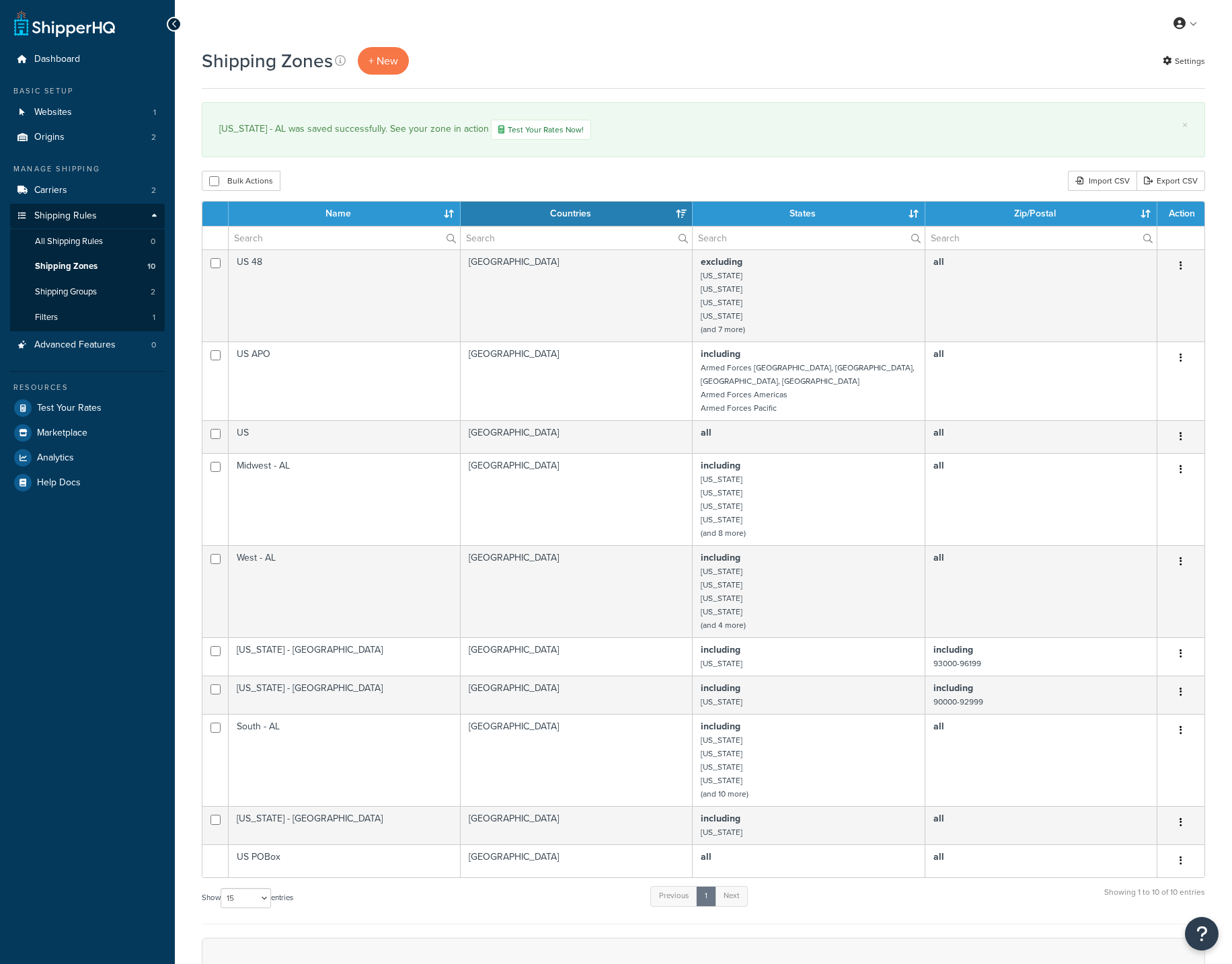
select select "15"
click at [396, 60] on span "+ New" at bounding box center [382, 61] width 29 height 16
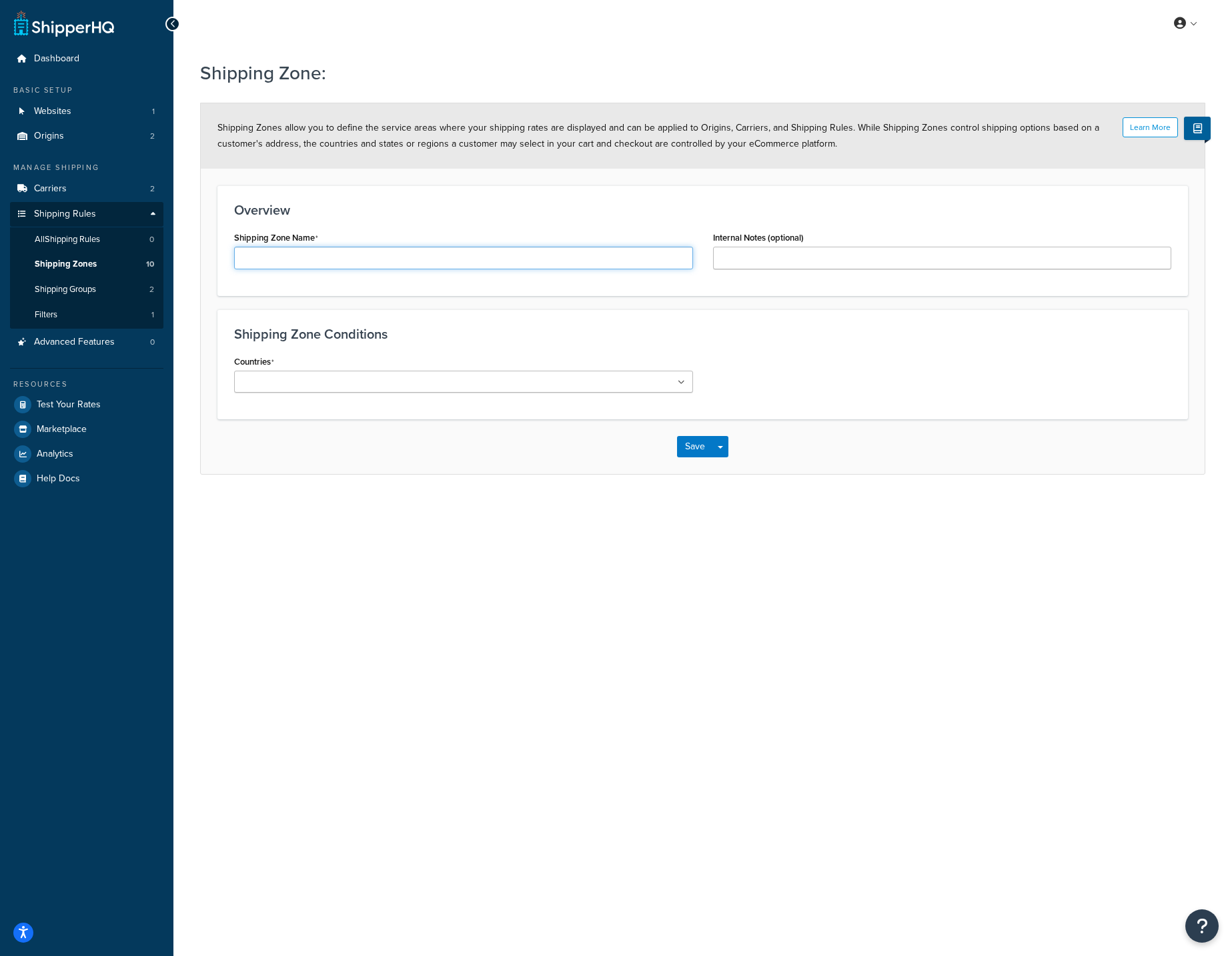
click at [293, 255] on input "Shipping Zone Name" at bounding box center [464, 258] width 459 height 23
type input "North East - AL"
click at [541, 392] on ul at bounding box center [464, 381] width 459 height 22
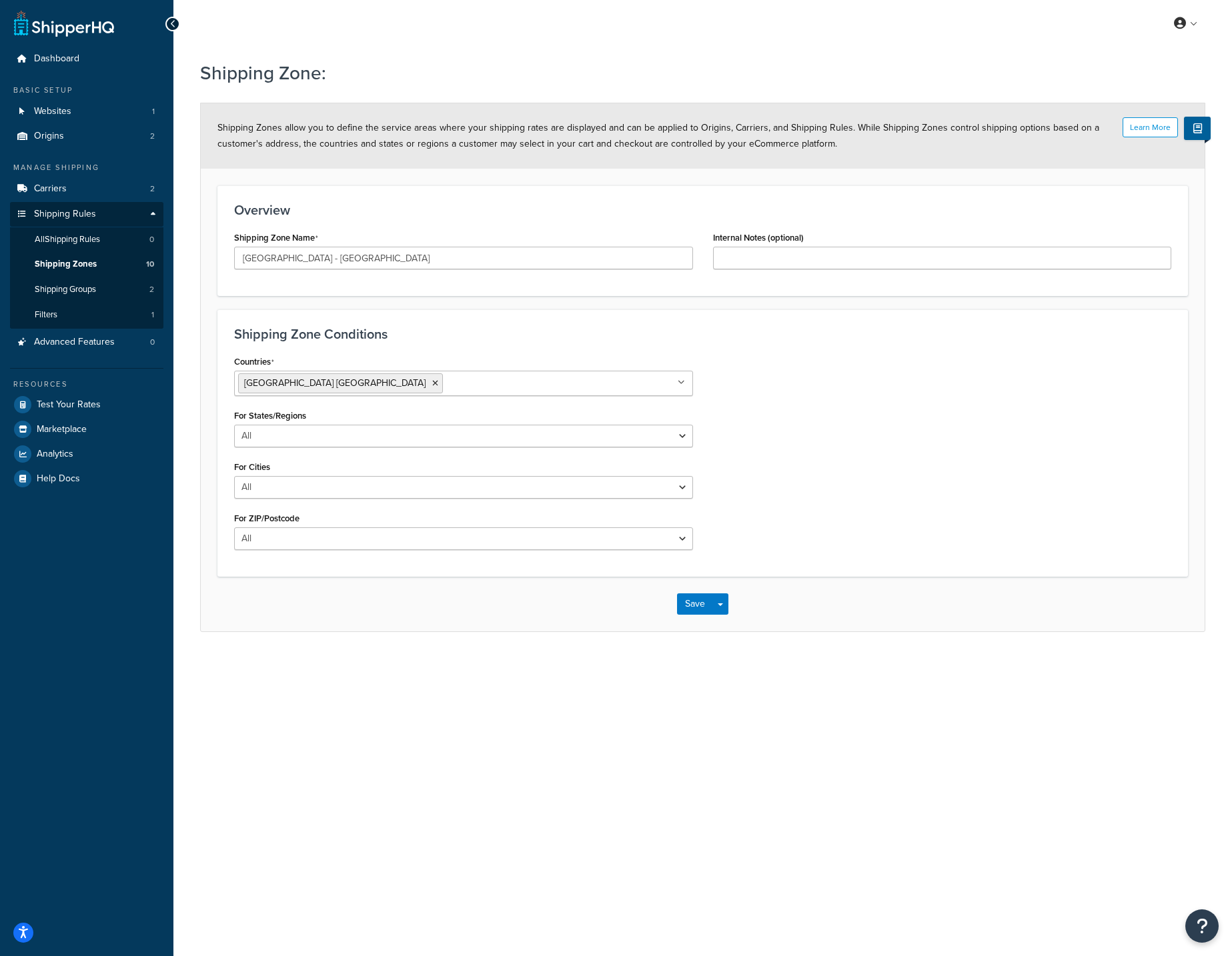
click at [834, 440] on div "Countries United States USA All Countries ALL Afghanistan AFG Albania ALB Alger…" at bounding box center [702, 456] width 957 height 208
click at [359, 440] on select "All Including Excluding" at bounding box center [464, 436] width 459 height 23
select select "including"
click at [321, 494] on input "State/Regions" at bounding box center [297, 488] width 118 height 15
type input "new"
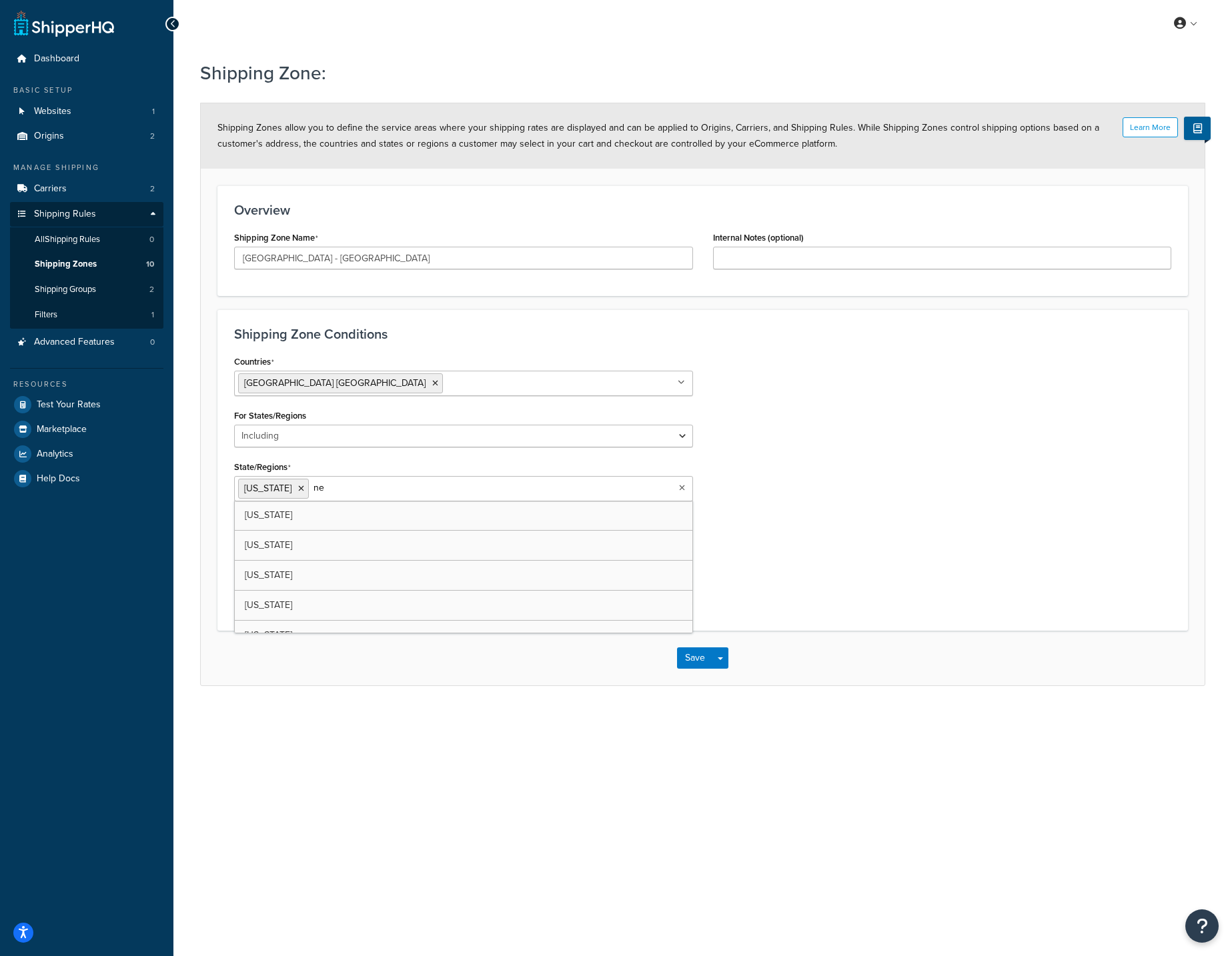
type input "new"
type input "penn"
type input "massa"
type input "conne"
type input "ver"
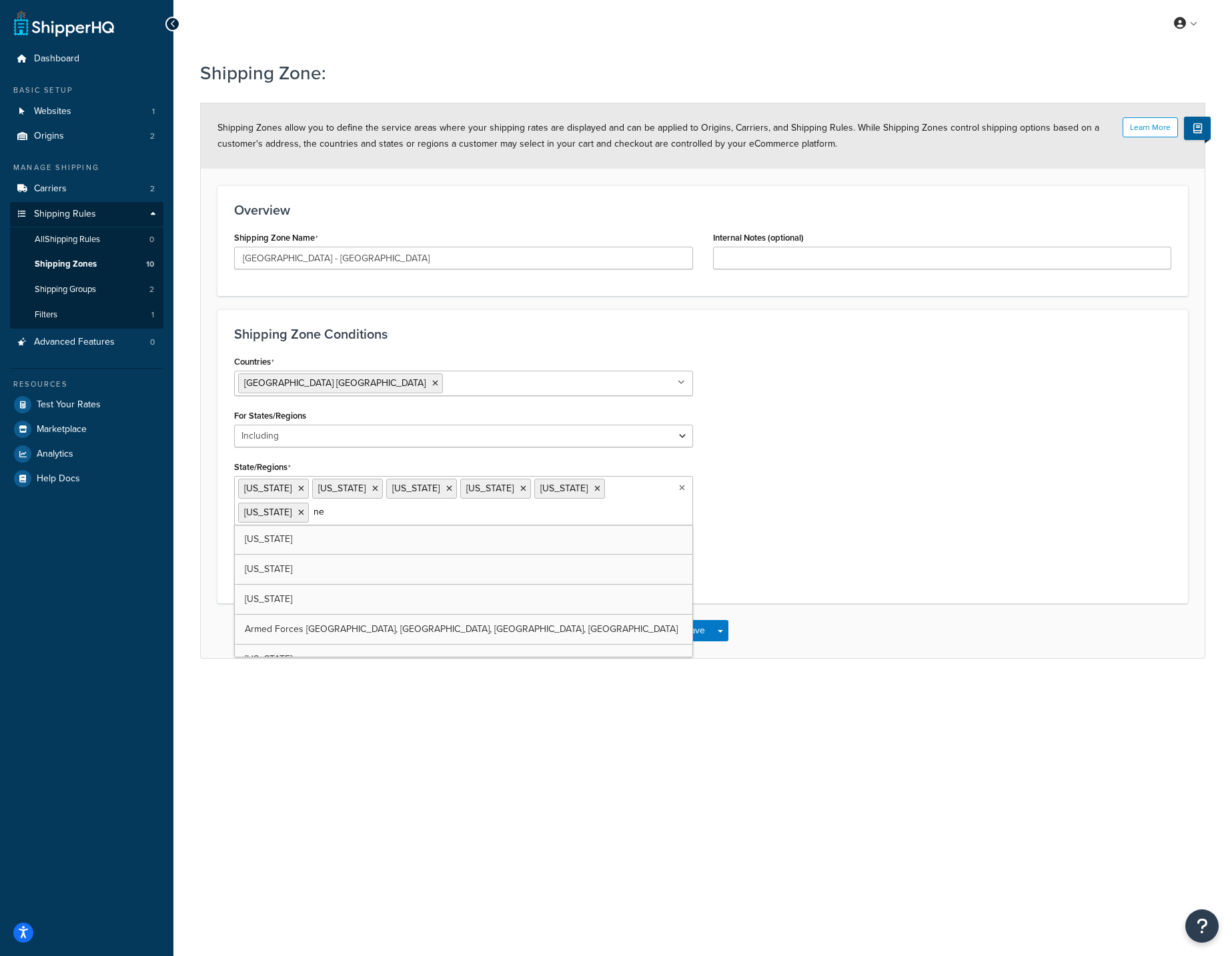
type input "new"
type input "main"
type input "mar"
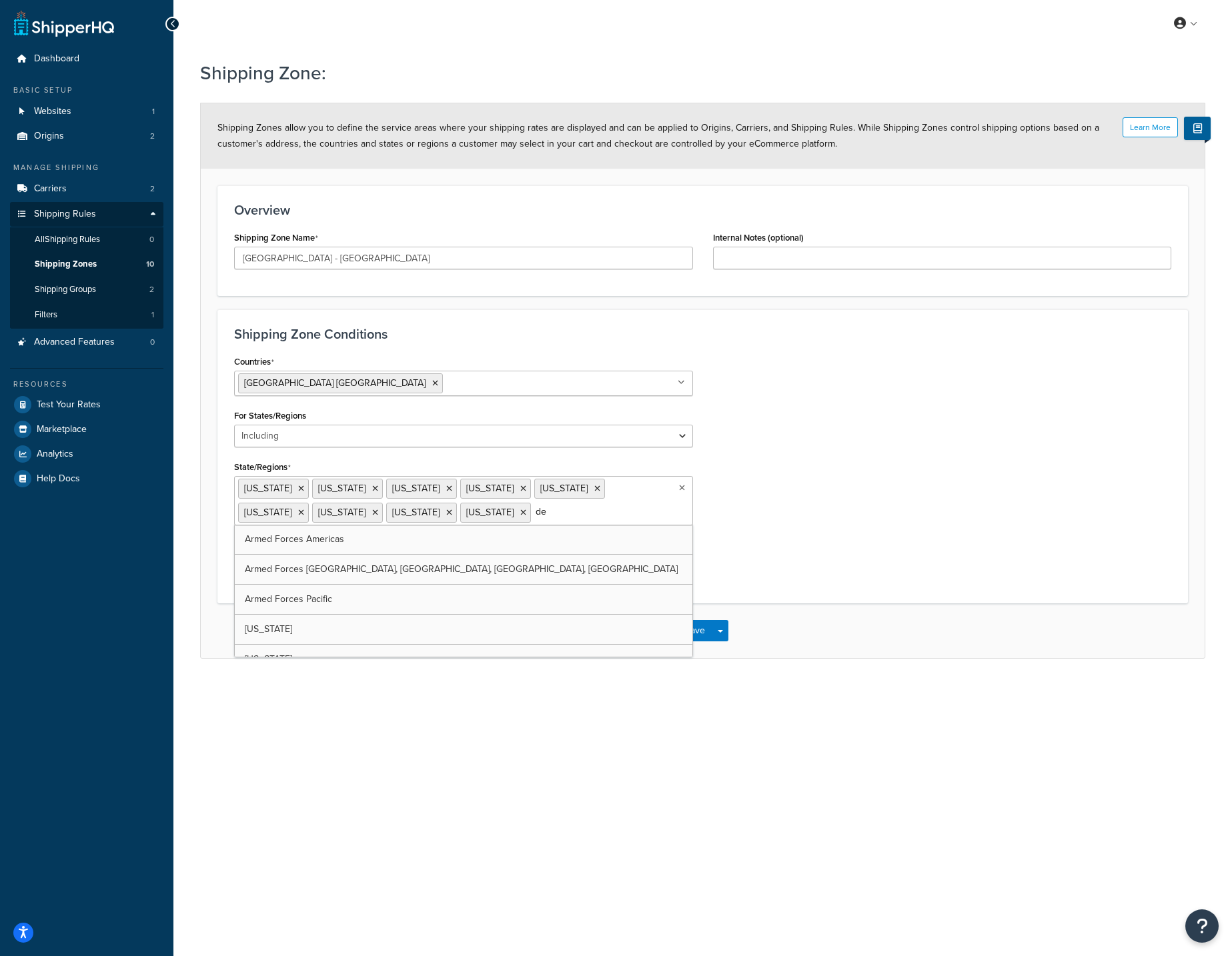
type input "del"
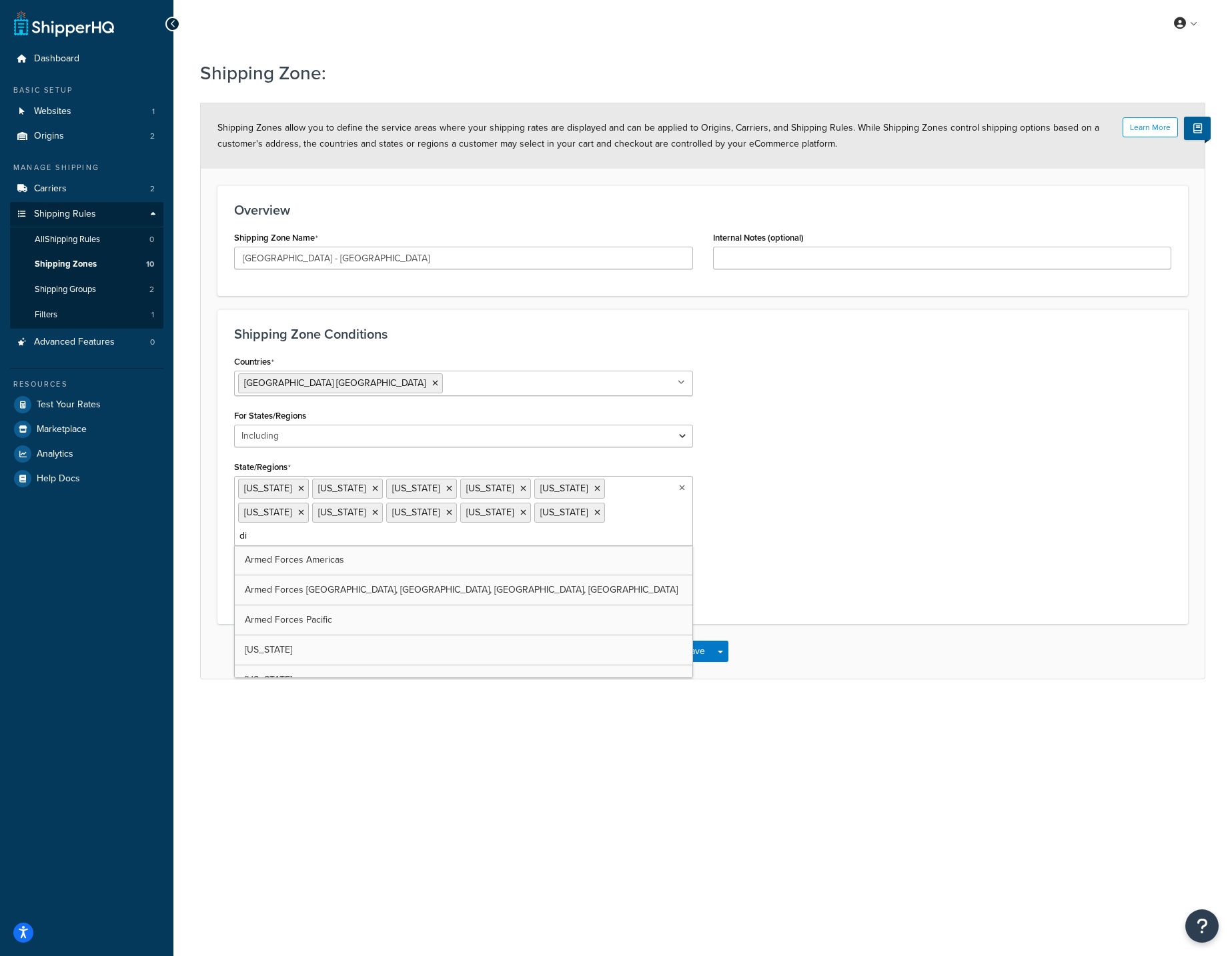
type input "dis"
click at [950, 558] on div "Countries United States USA All Countries ALL Afghanistan AFG Albania ALB Alger…" at bounding box center [702, 482] width 957 height 259
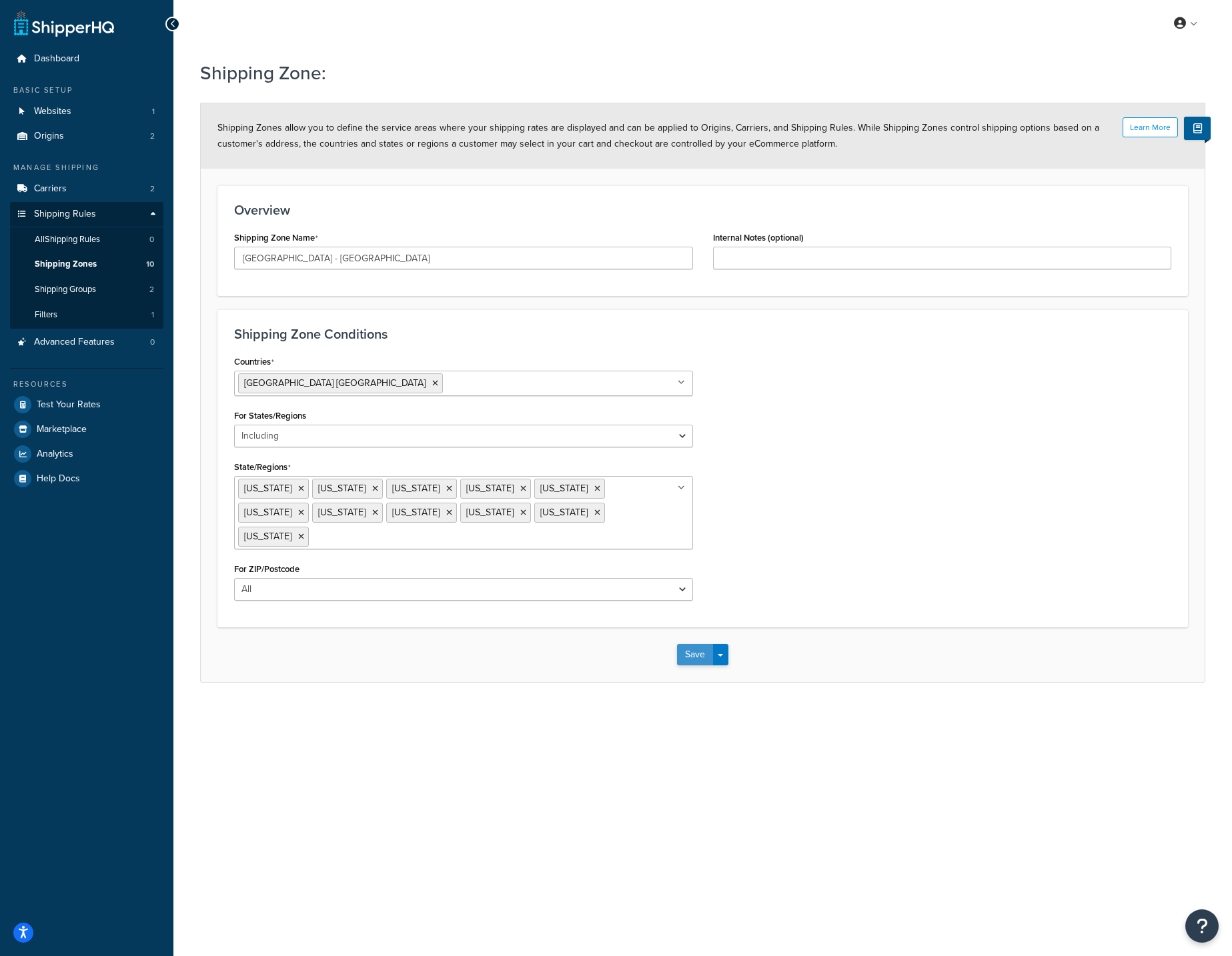
click at [688, 655] on button "Save" at bounding box center [695, 655] width 36 height 21
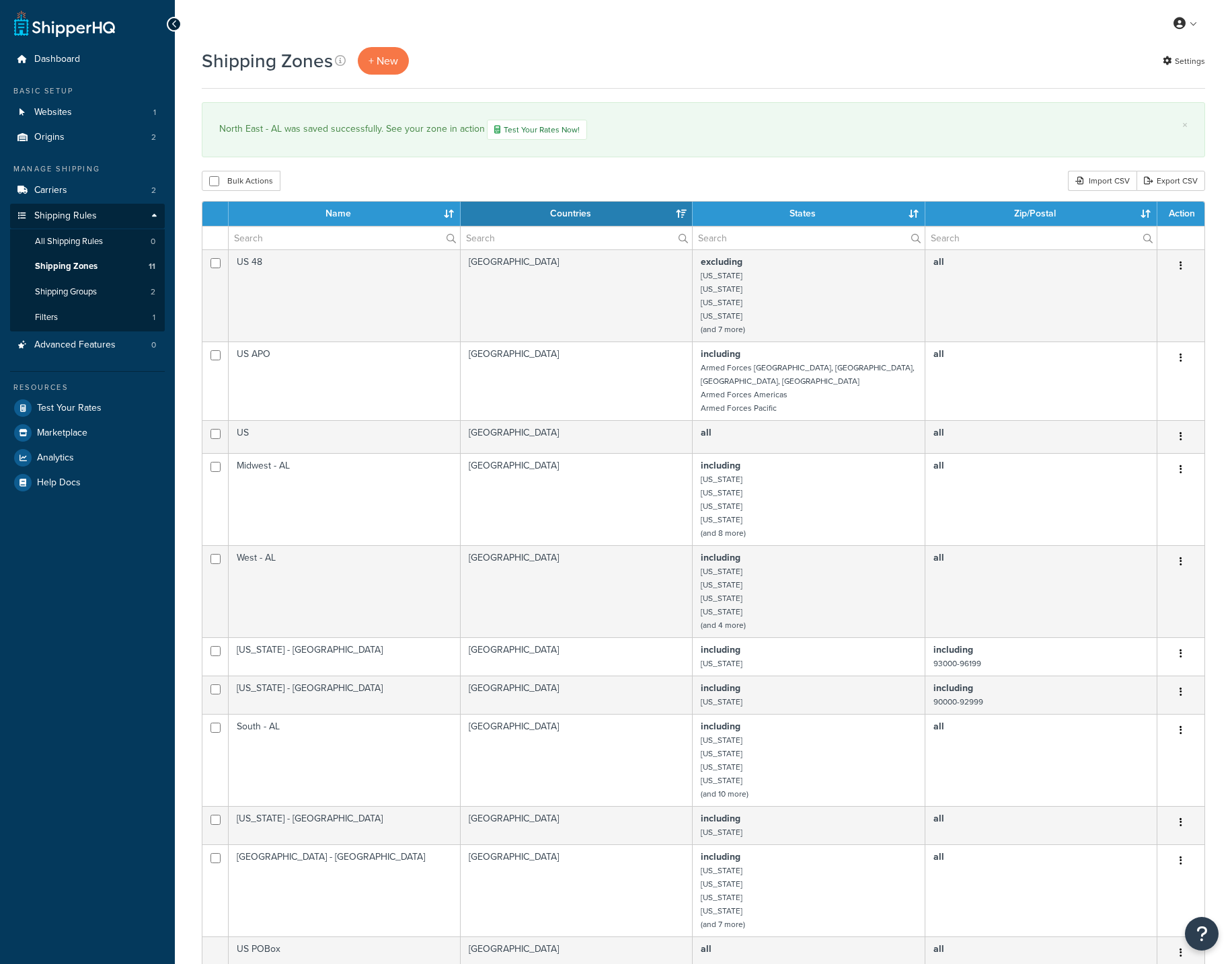
select select "15"
click at [860, 132] on div "North East - AL was saved successfully. See your zone in action Test Your Rates…" at bounding box center [703, 130] width 968 height 20
click at [105, 281] on link "Shipping Groups 2" at bounding box center [87, 292] width 155 height 25
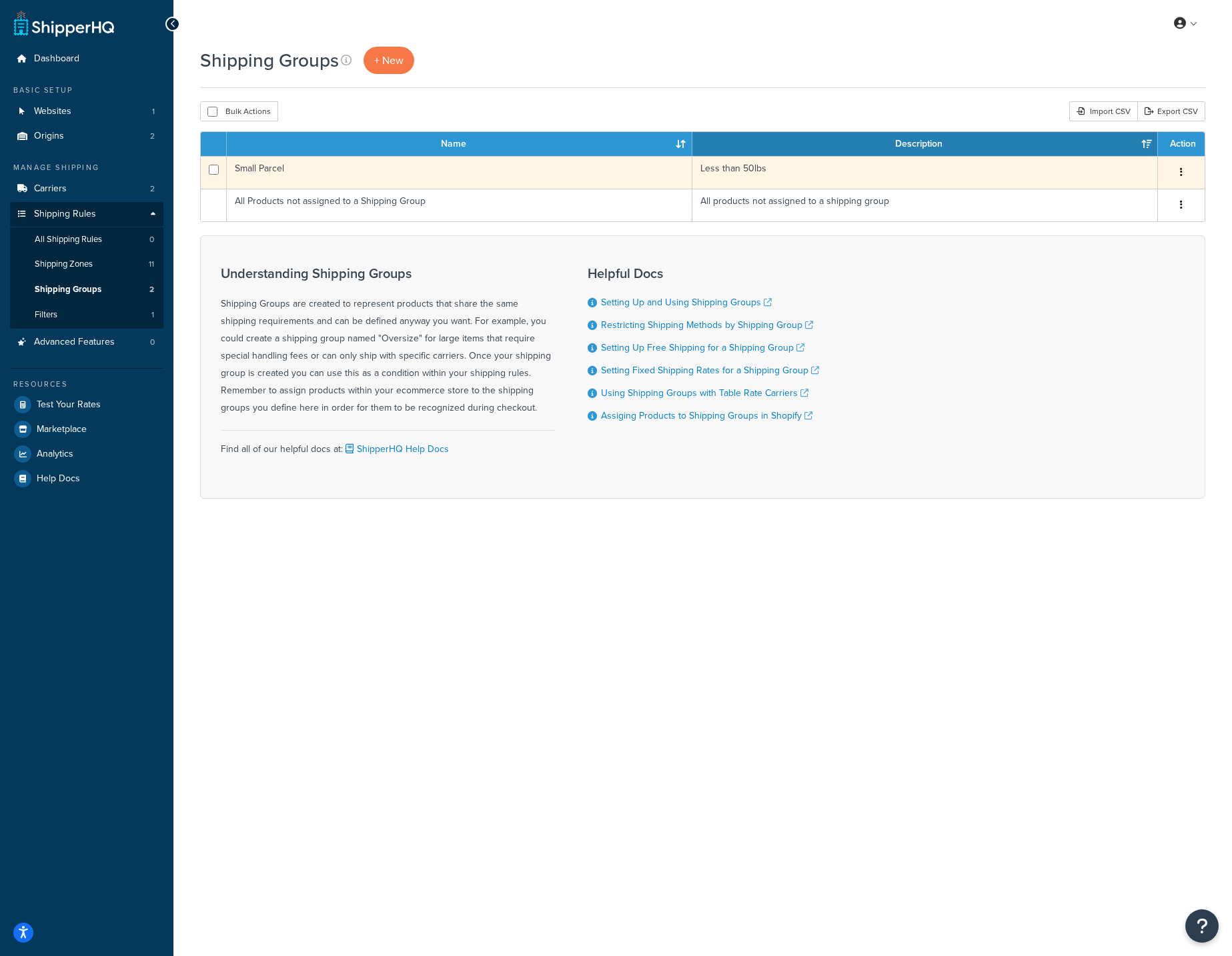
click at [283, 170] on td "Small Parcel" at bounding box center [459, 173] width 465 height 33
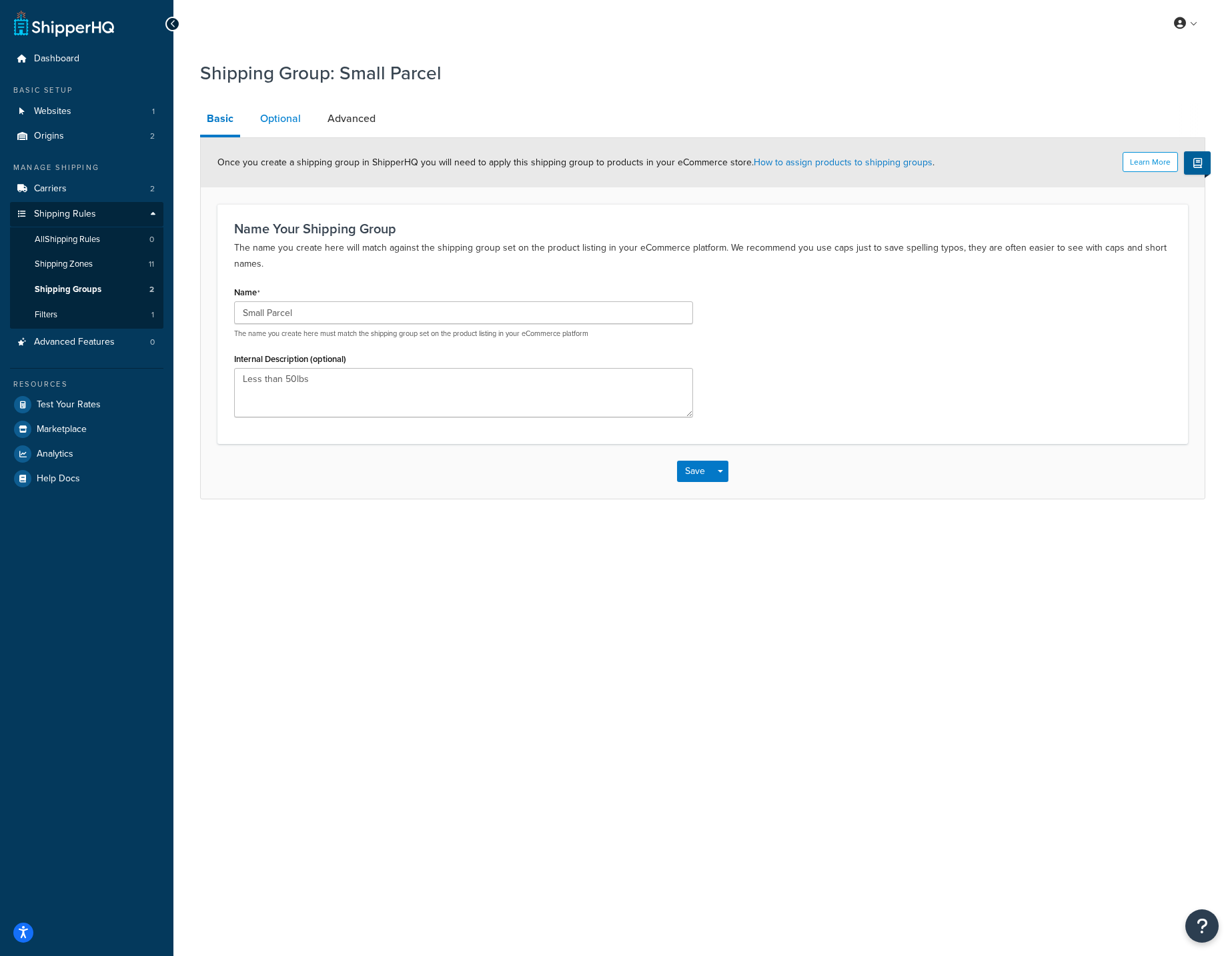
click at [286, 122] on link "Optional" at bounding box center [281, 119] width 54 height 32
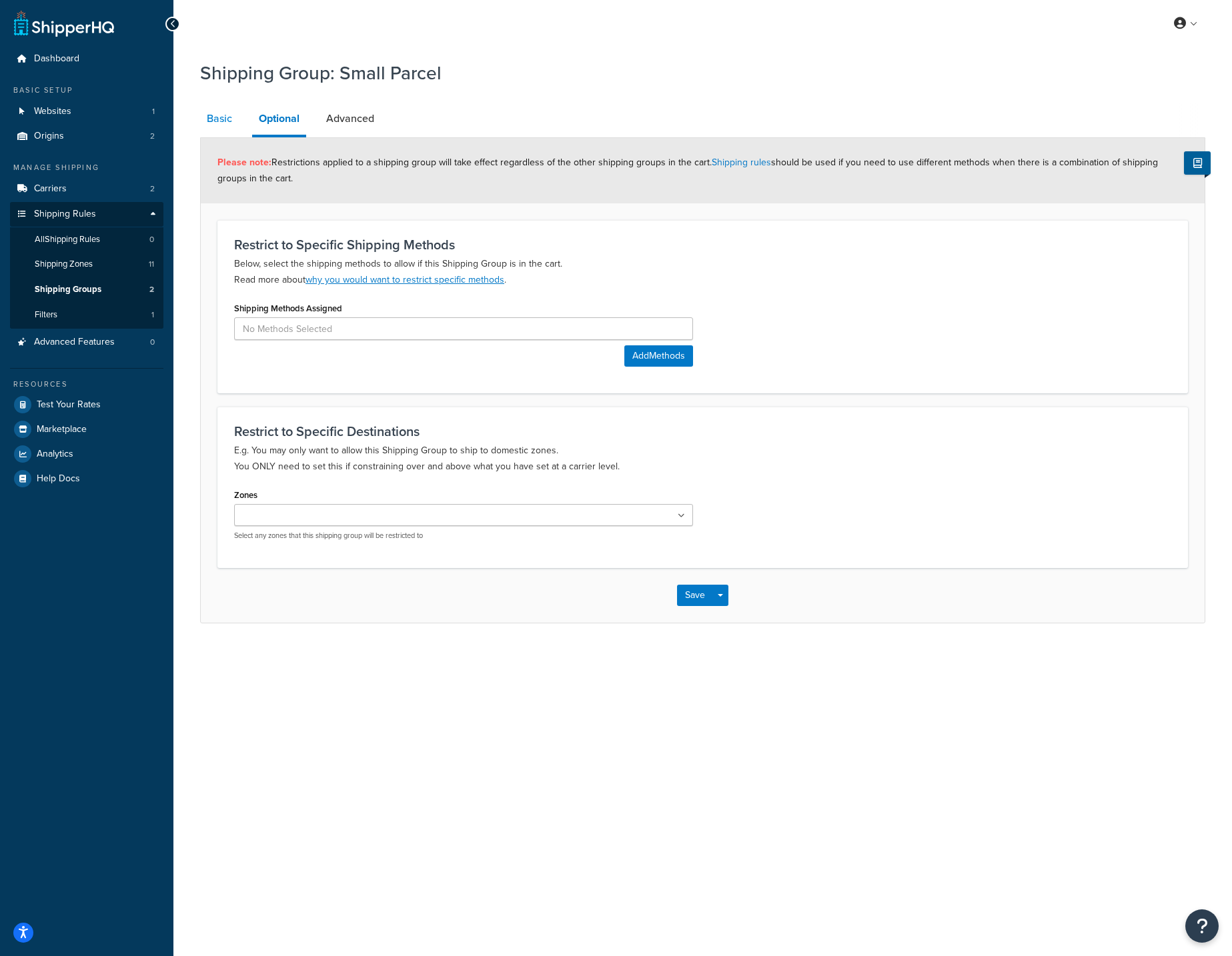
click at [232, 119] on link "Basic" at bounding box center [220, 119] width 38 height 32
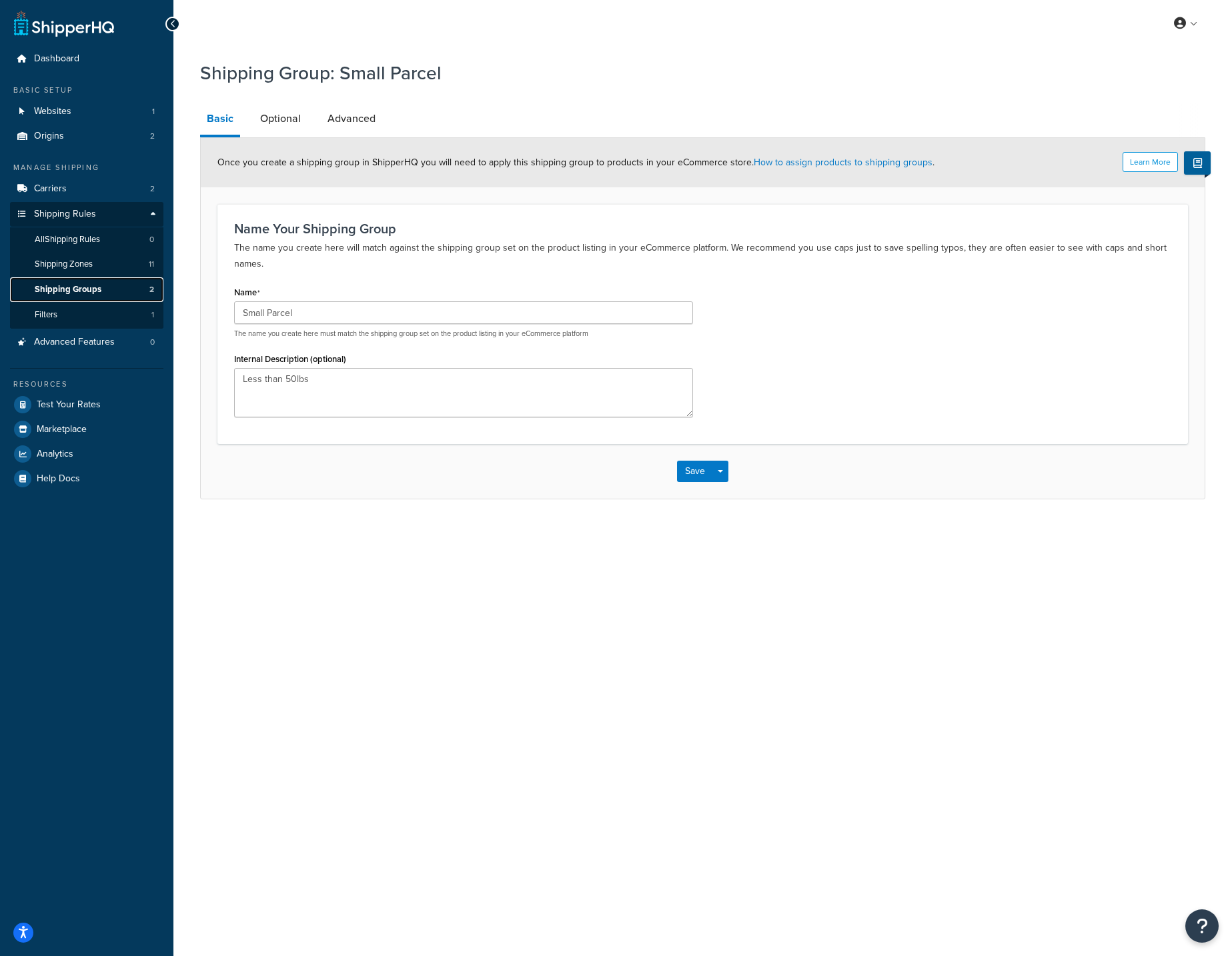
click at [104, 290] on link "Shipping Groups 2" at bounding box center [87, 290] width 153 height 25
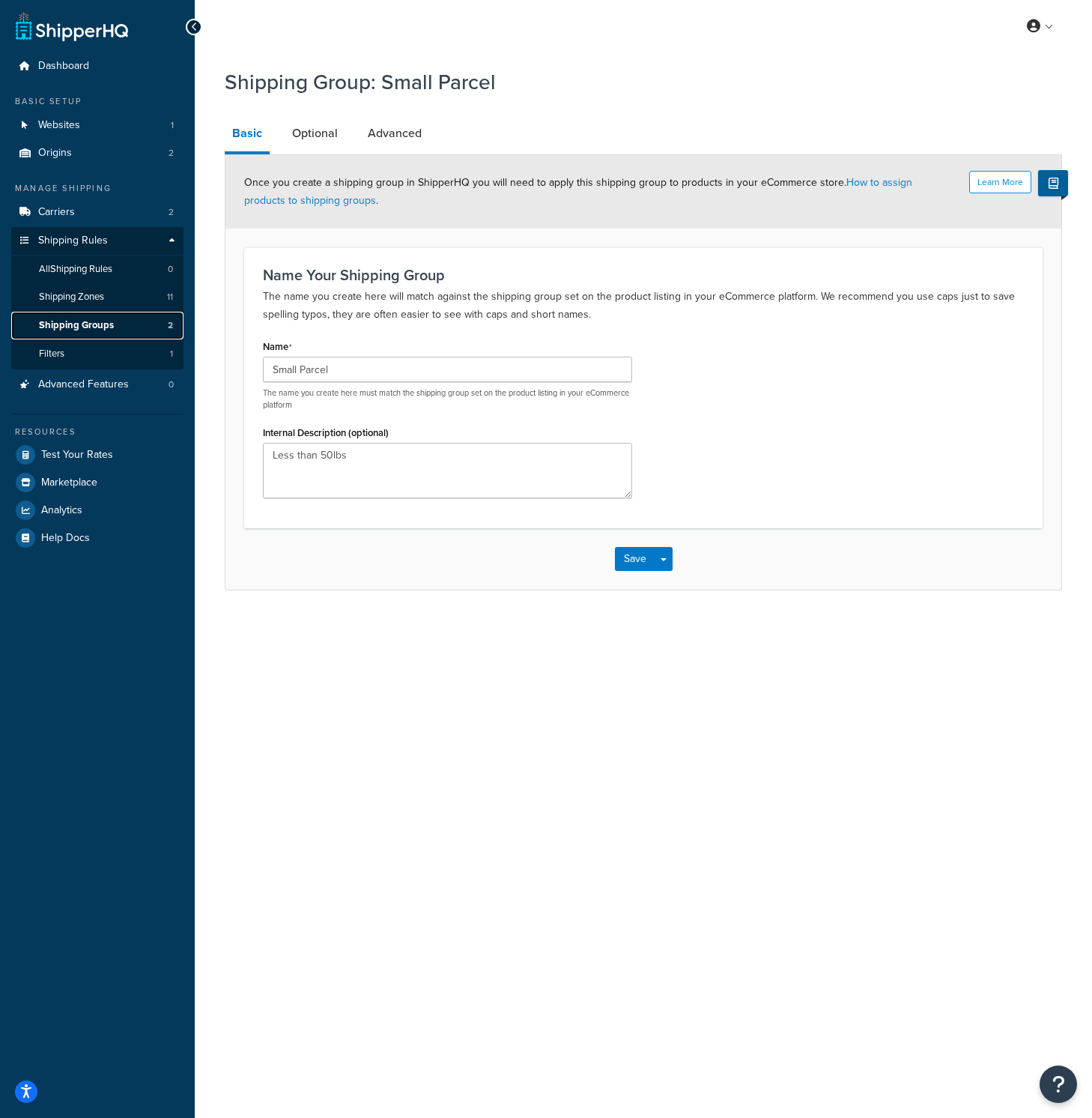
click at [88, 323] on span "Shipping Groups" at bounding box center [77, 326] width 75 height 13
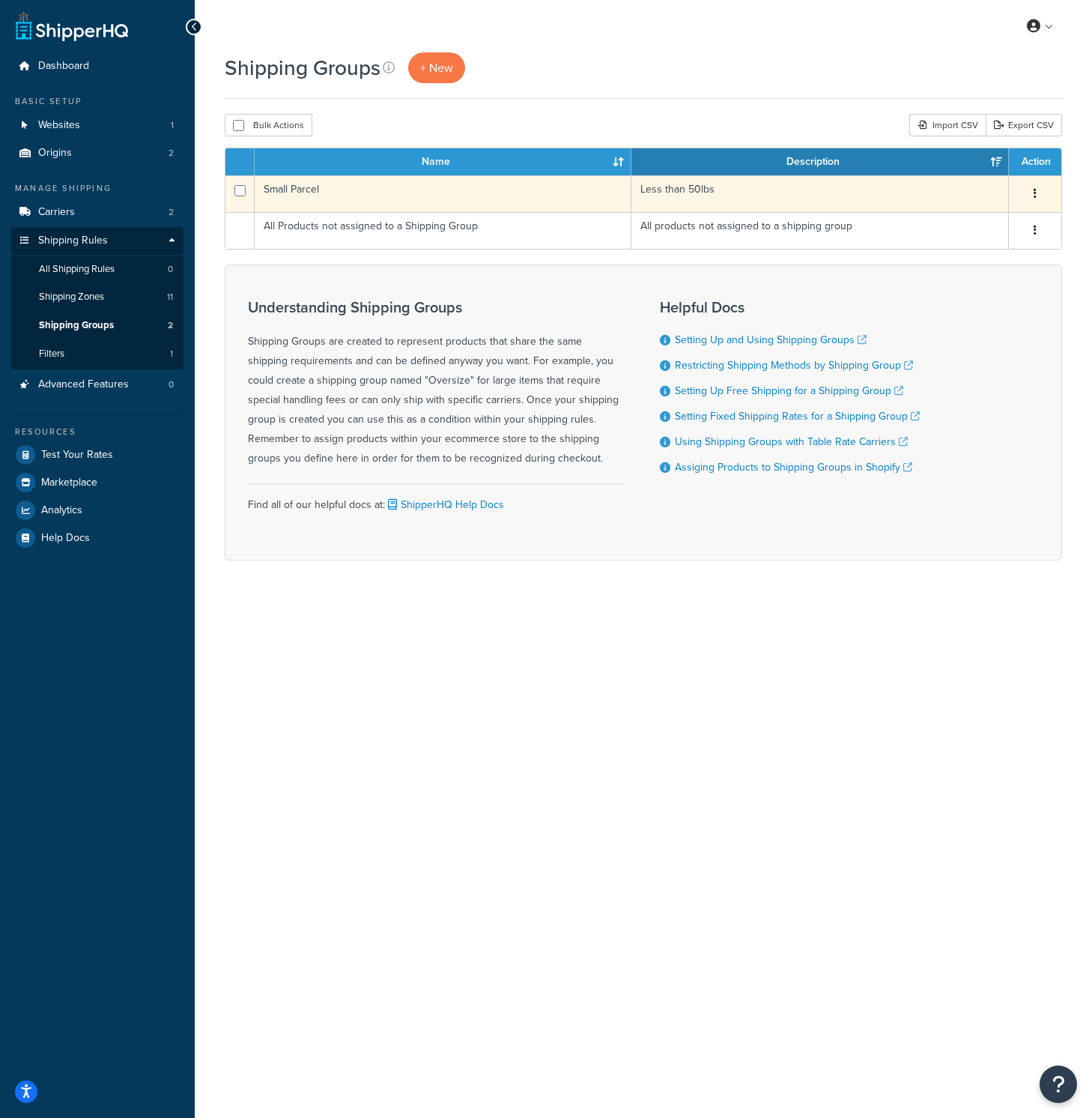
click at [334, 187] on td "Small Parcel" at bounding box center [443, 194] width 376 height 37
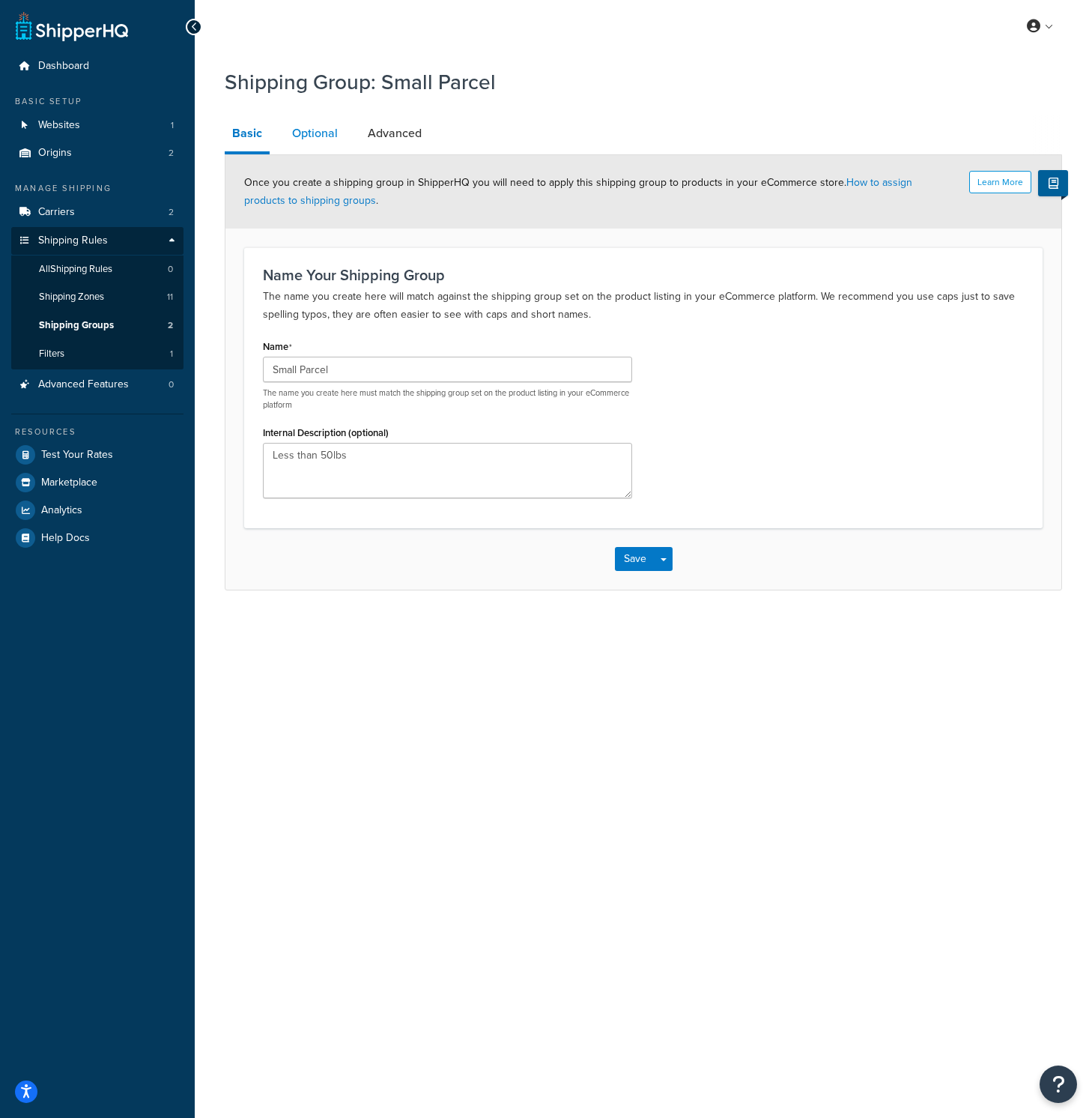
click at [312, 132] on link "Optional" at bounding box center [315, 133] width 61 height 36
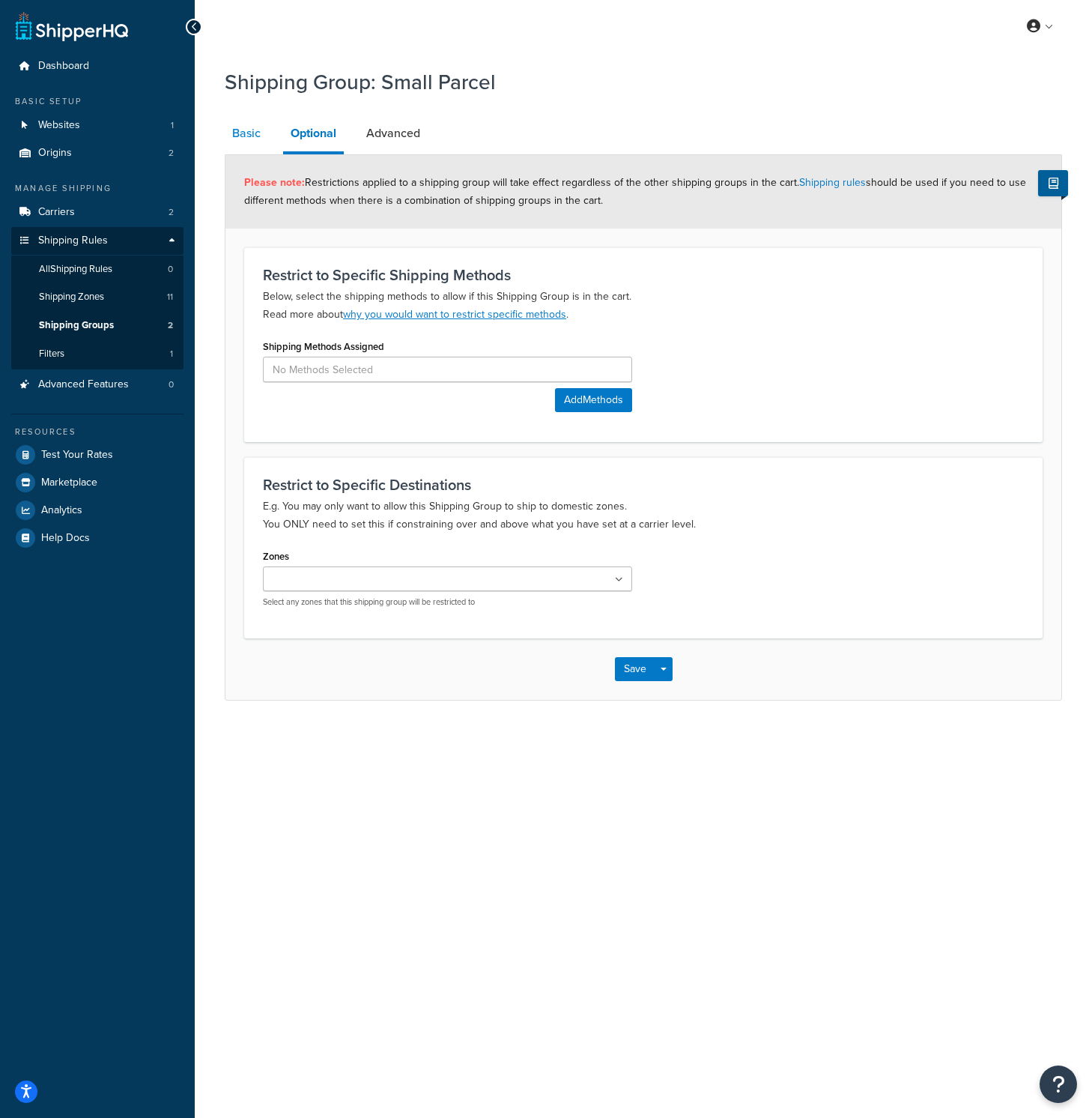
click at [245, 134] on link "Basic" at bounding box center [246, 133] width 43 height 36
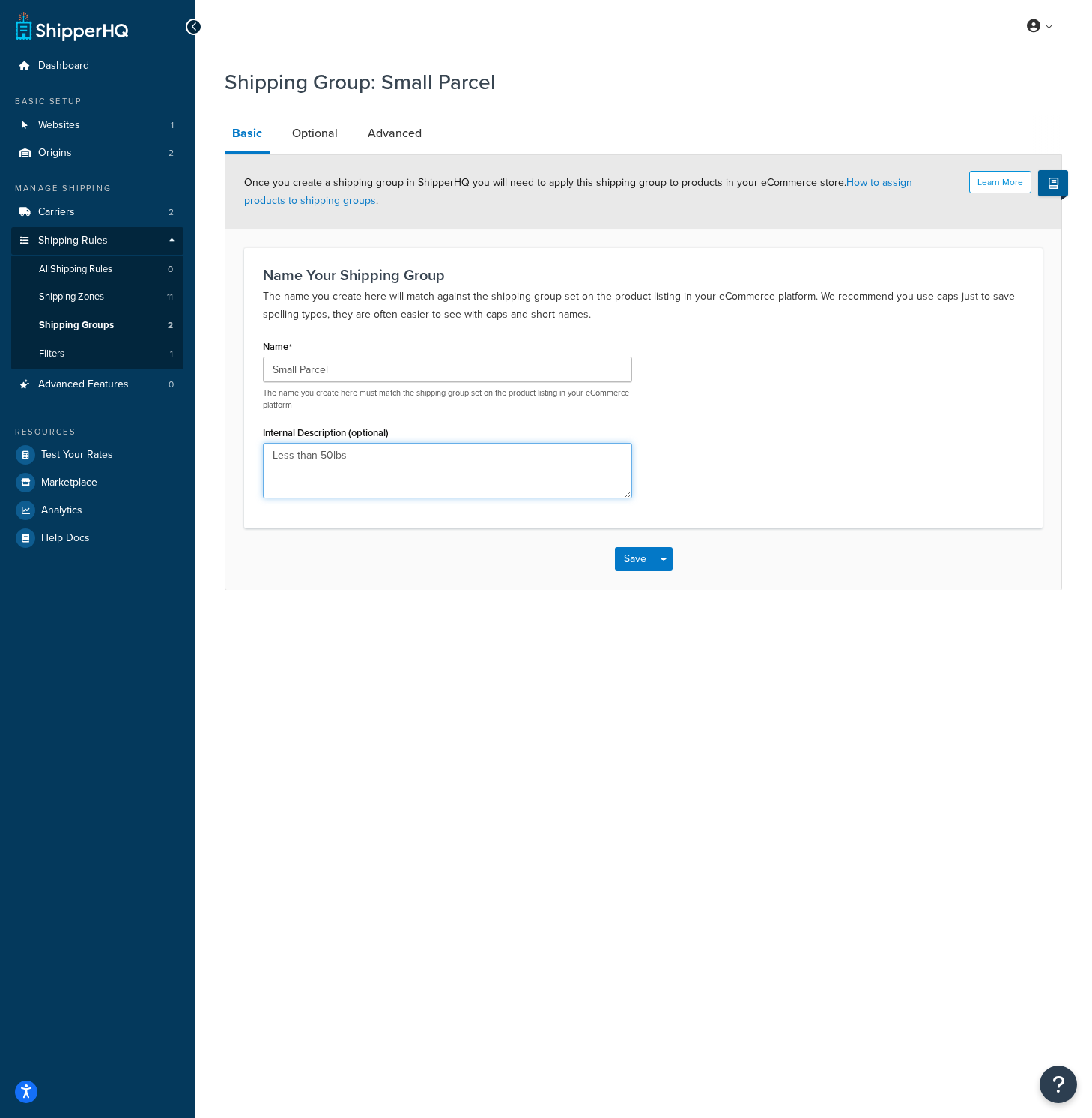
click at [449, 455] on textarea "Less than 50lbs" at bounding box center [447, 470] width 369 height 55
click at [104, 330] on span "Shipping Groups" at bounding box center [77, 326] width 75 height 13
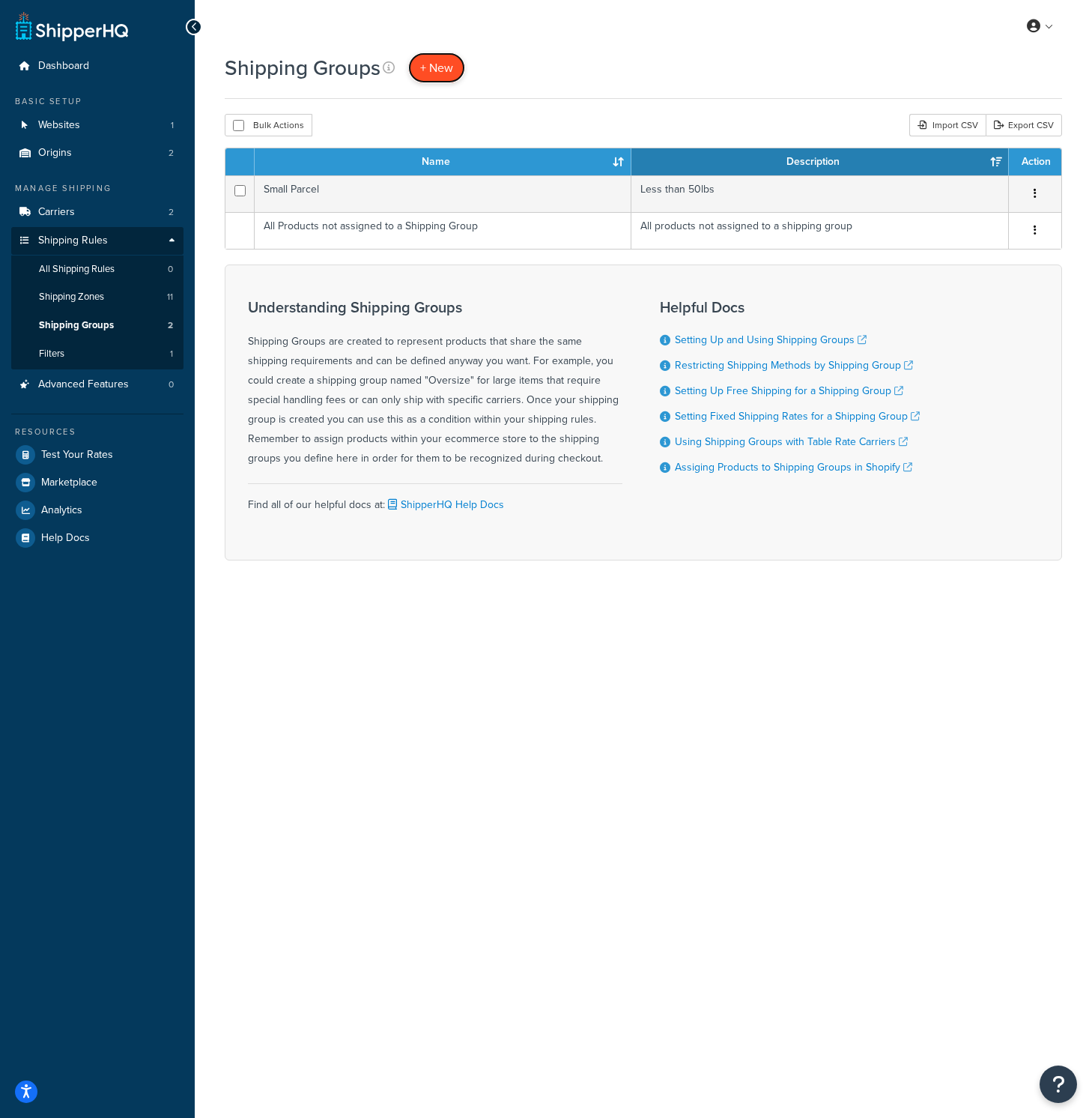
click at [432, 69] on span "+ New" at bounding box center [436, 68] width 33 height 18
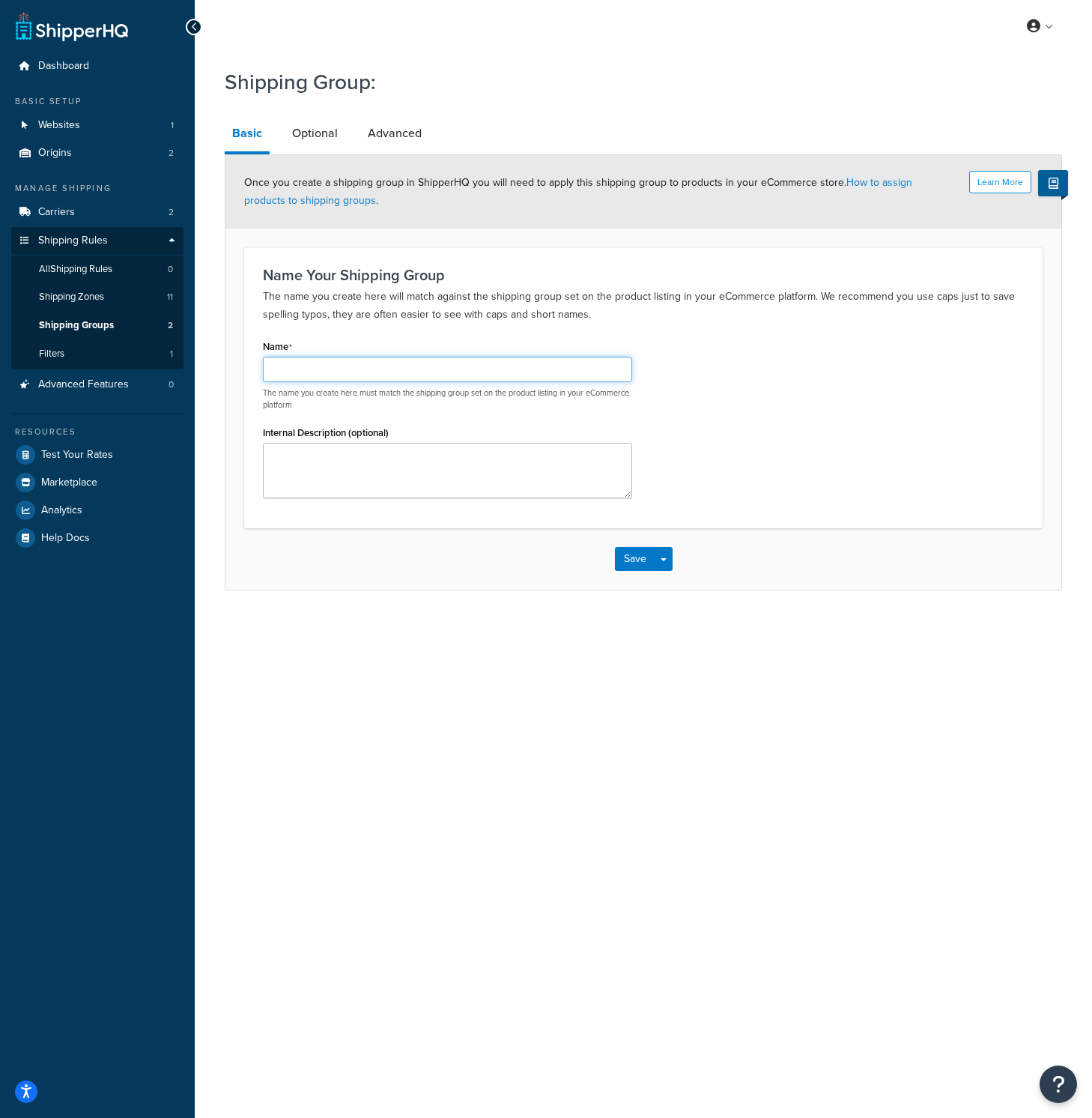
click at [432, 373] on input "Name" at bounding box center [447, 369] width 369 height 26
type input "Small Parcel - Oversize"
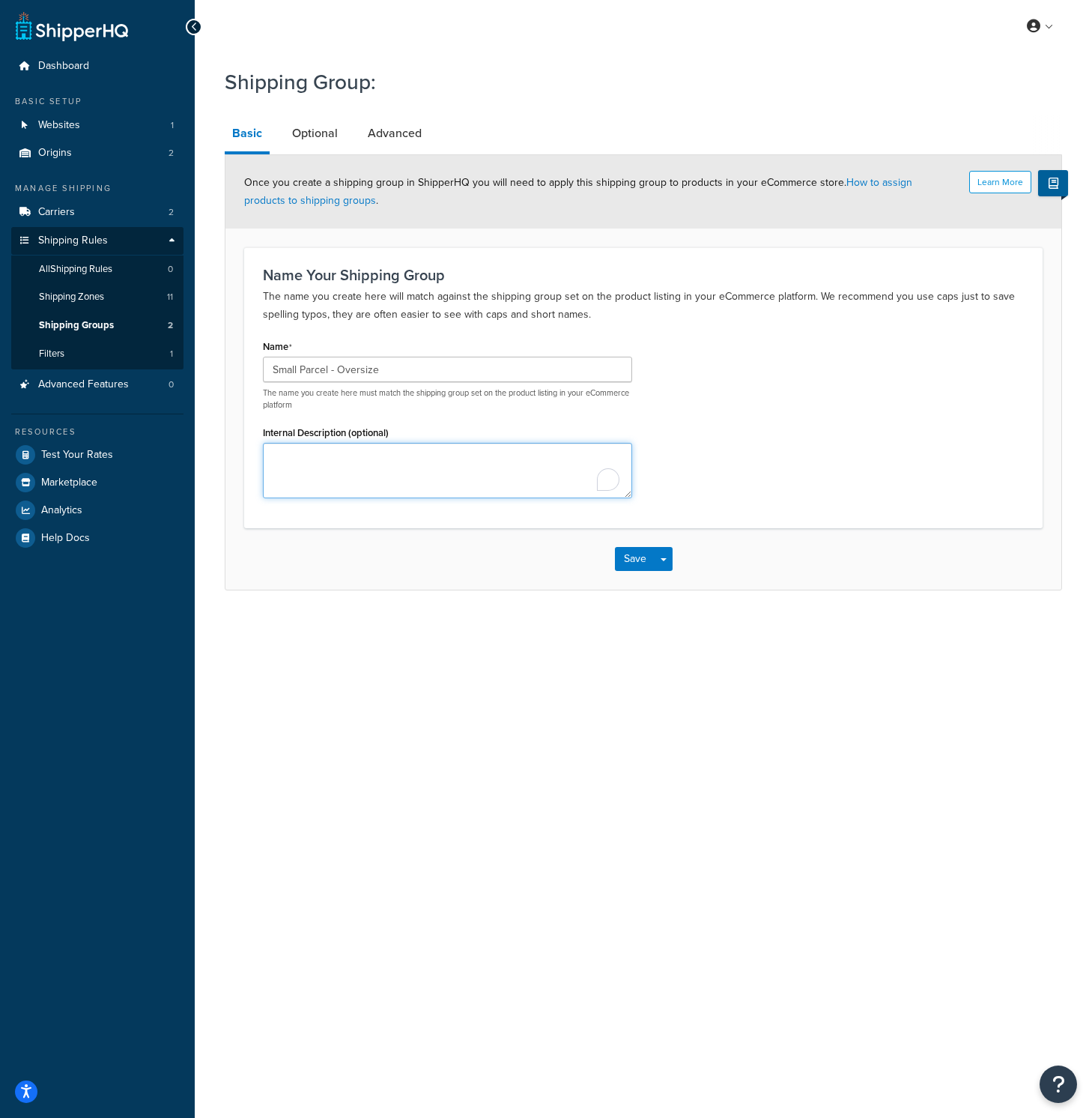
click at [445, 459] on textarea "Internal Description (optional)" at bounding box center [447, 470] width 369 height 55
type textarea "Less than 50lbs"
click at [625, 553] on button "Save" at bounding box center [635, 559] width 41 height 24
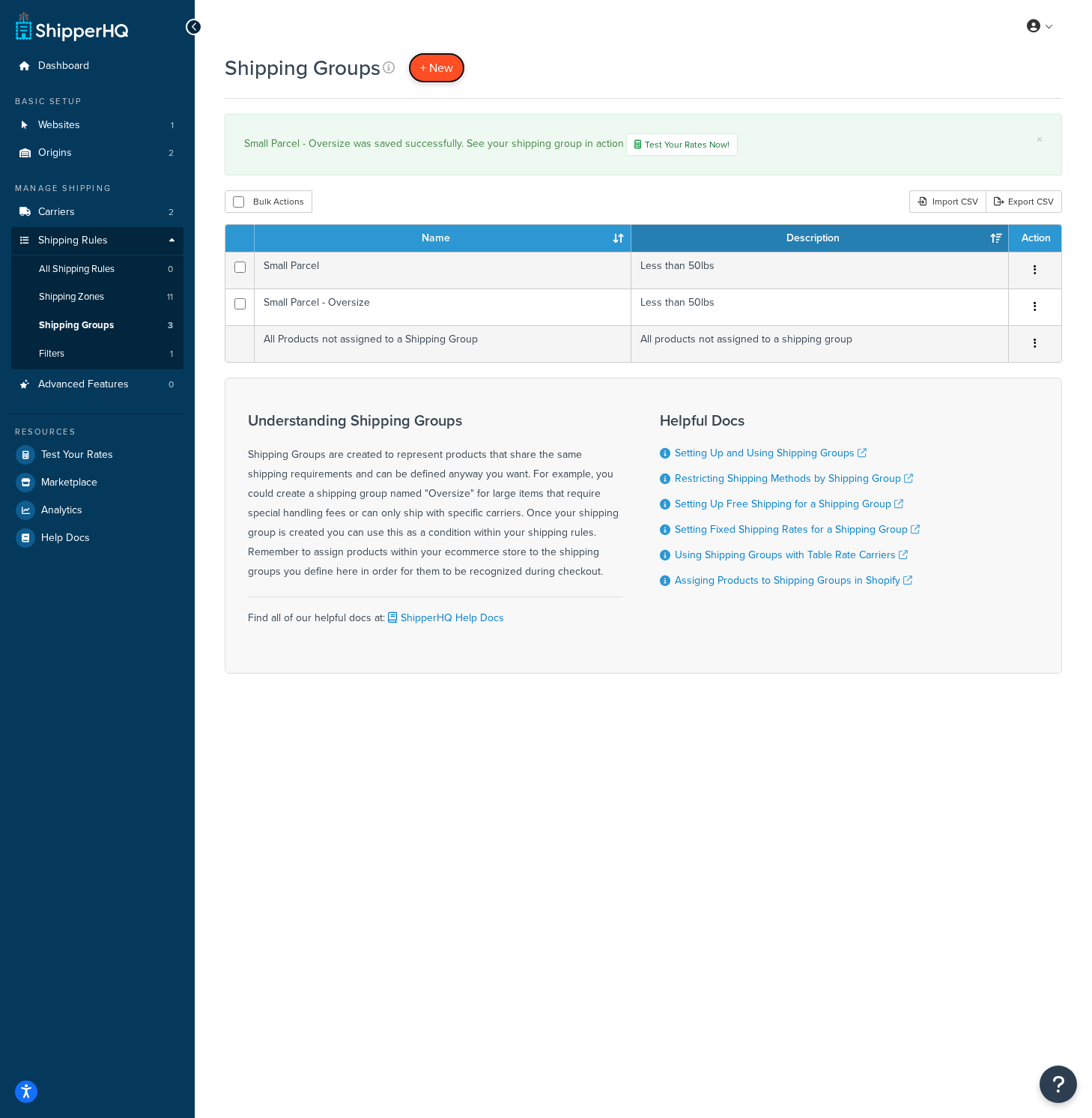
click at [434, 62] on span "+ New" at bounding box center [436, 68] width 33 height 18
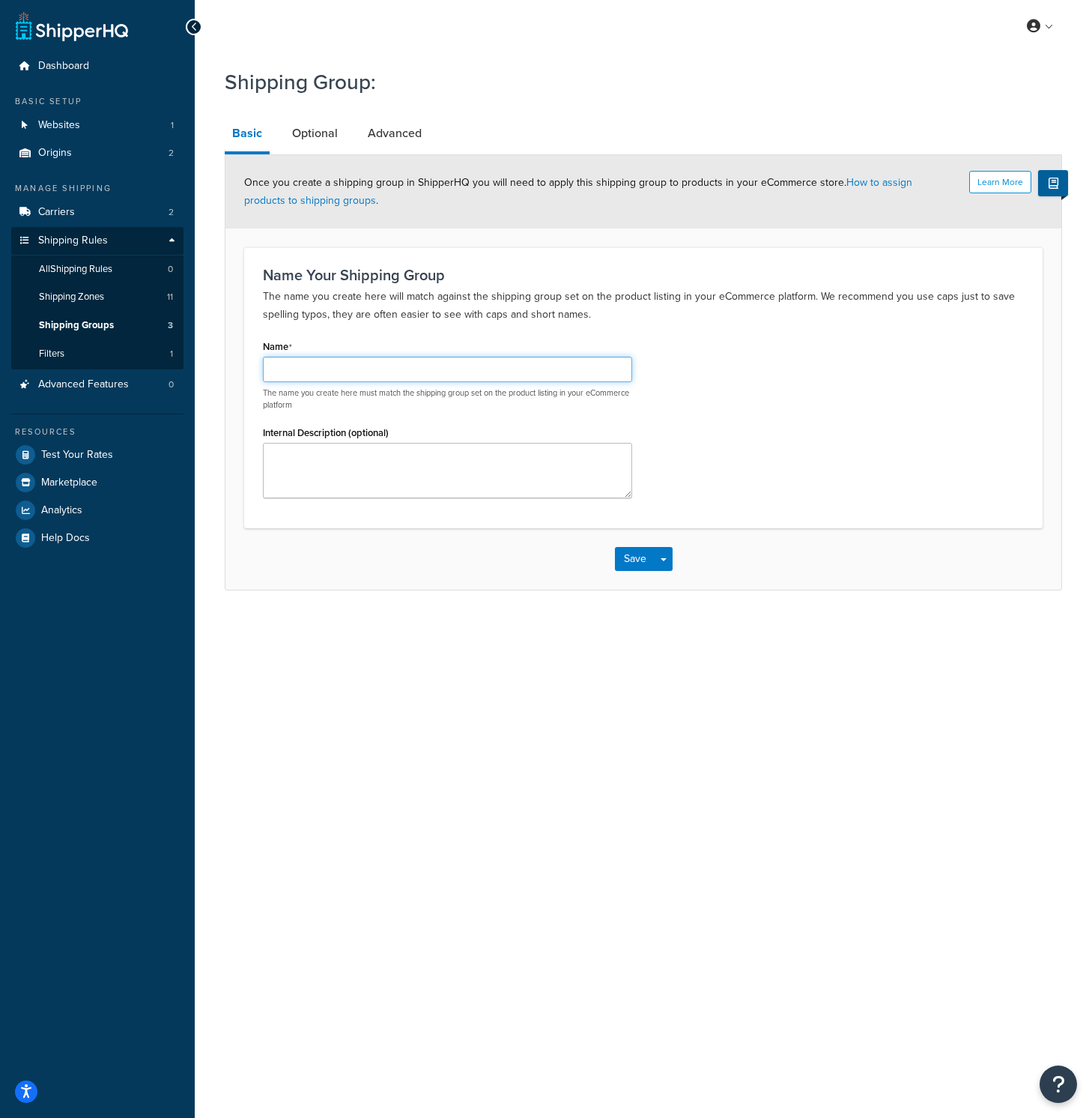
click at [460, 373] on input "Name" at bounding box center [447, 369] width 369 height 26
type input "Mid-Weight Regular"
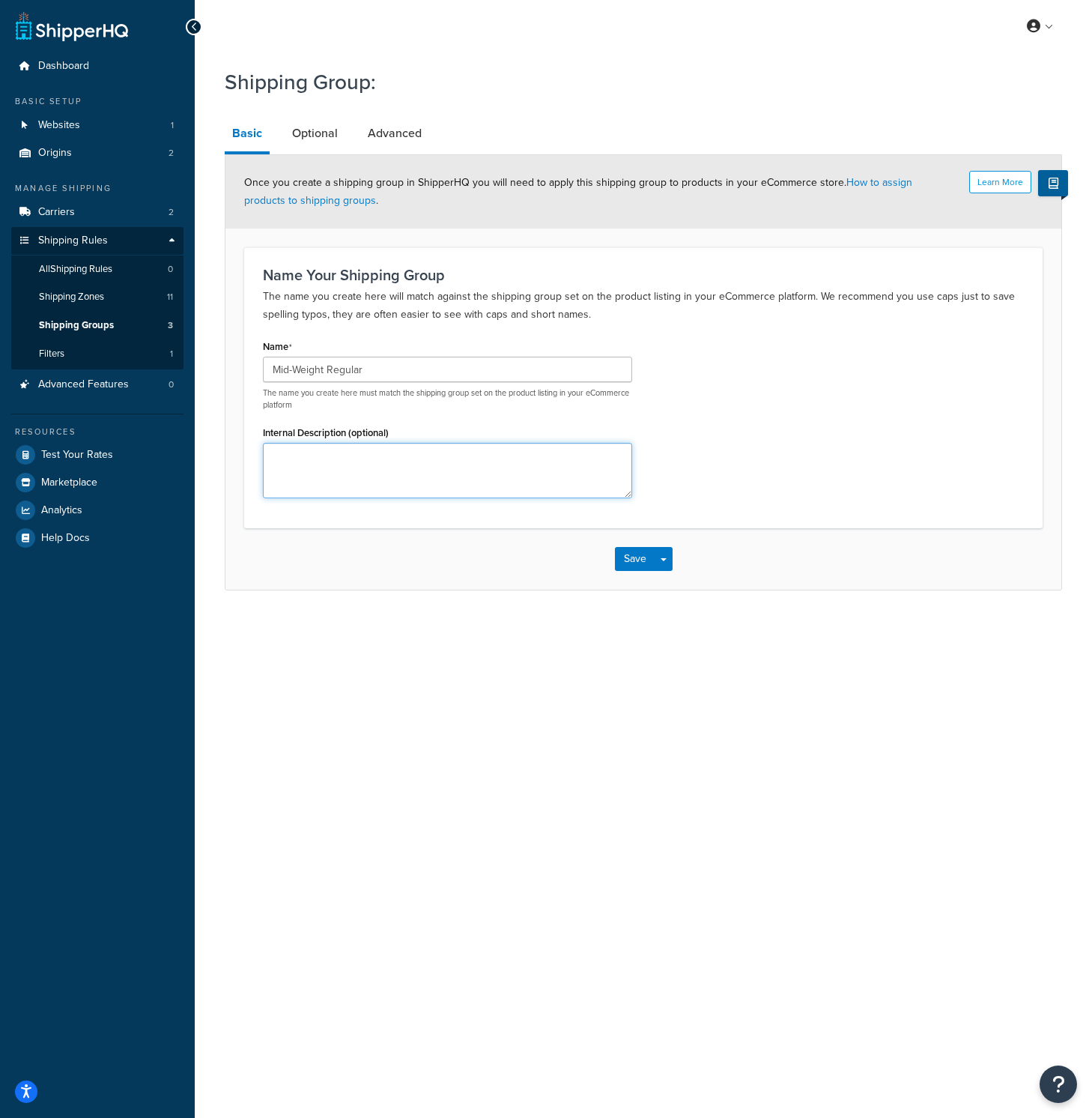
click at [459, 464] on textarea "Internal Description (optional)" at bounding box center [447, 470] width 369 height 55
click at [440, 475] on textarea "Internal Description (optional)" at bounding box center [447, 470] width 369 height 55
click at [444, 472] on textarea "Internal Description (optional)" at bounding box center [447, 470] width 369 height 55
type textarea "50lbs-150lbs"
click at [634, 556] on button "Save" at bounding box center [635, 559] width 41 height 24
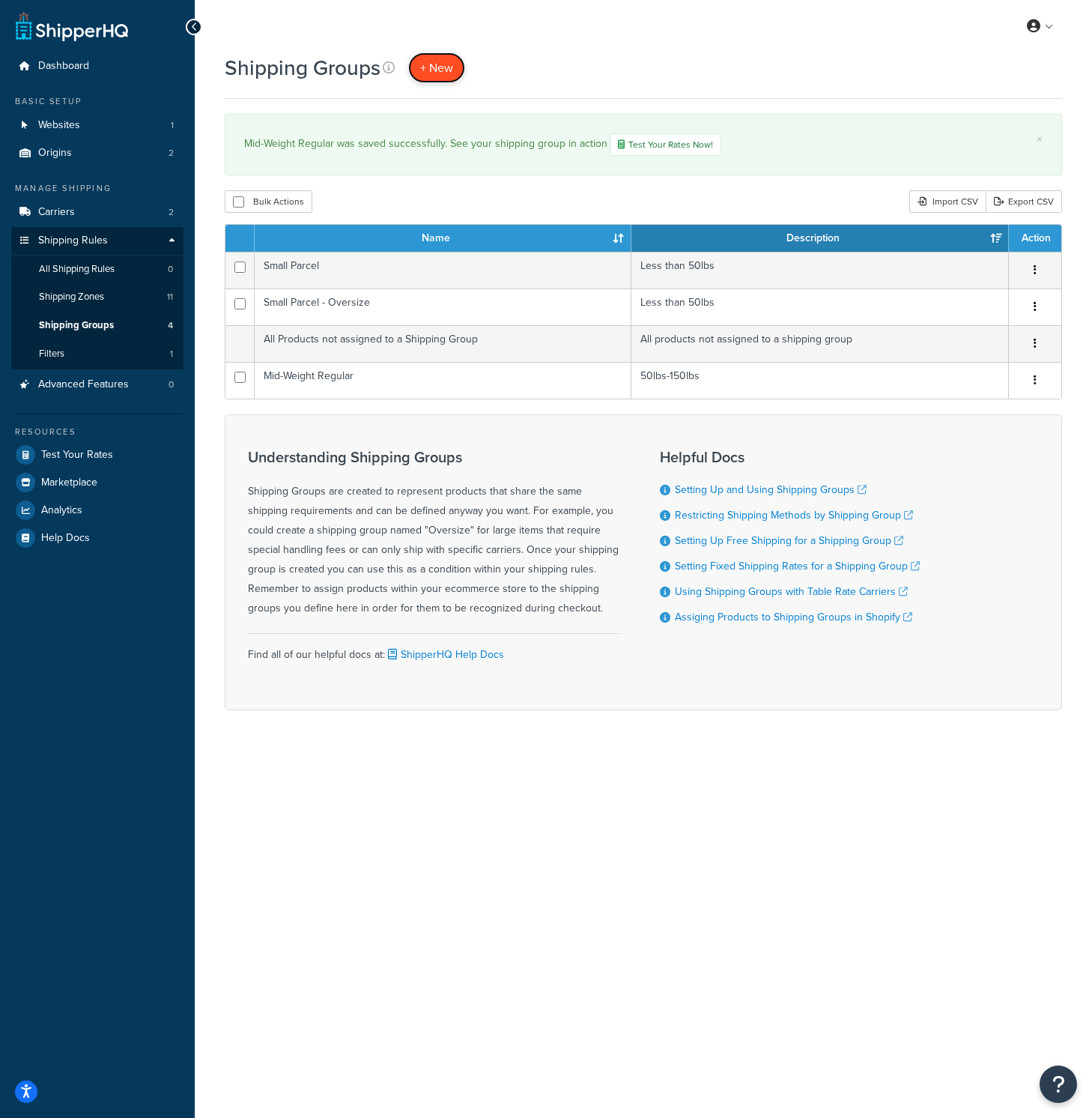
click at [445, 72] on span "+ New" at bounding box center [436, 68] width 33 height 18
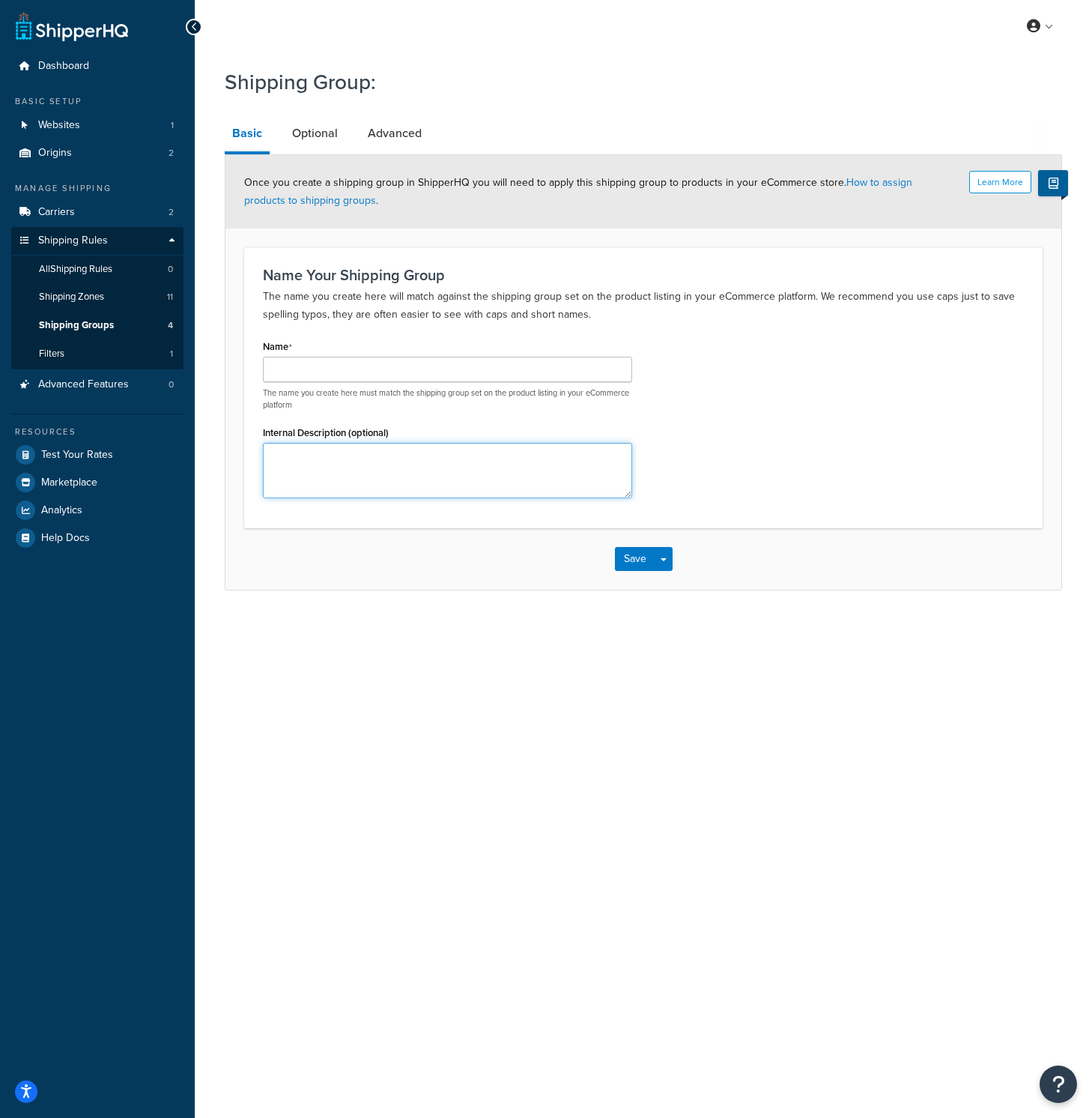
click at [350, 492] on textarea "Internal Description (optional)" at bounding box center [447, 470] width 369 height 55
paste textarea "50lbs-150lbs"
type textarea "50lbs-150lbs"
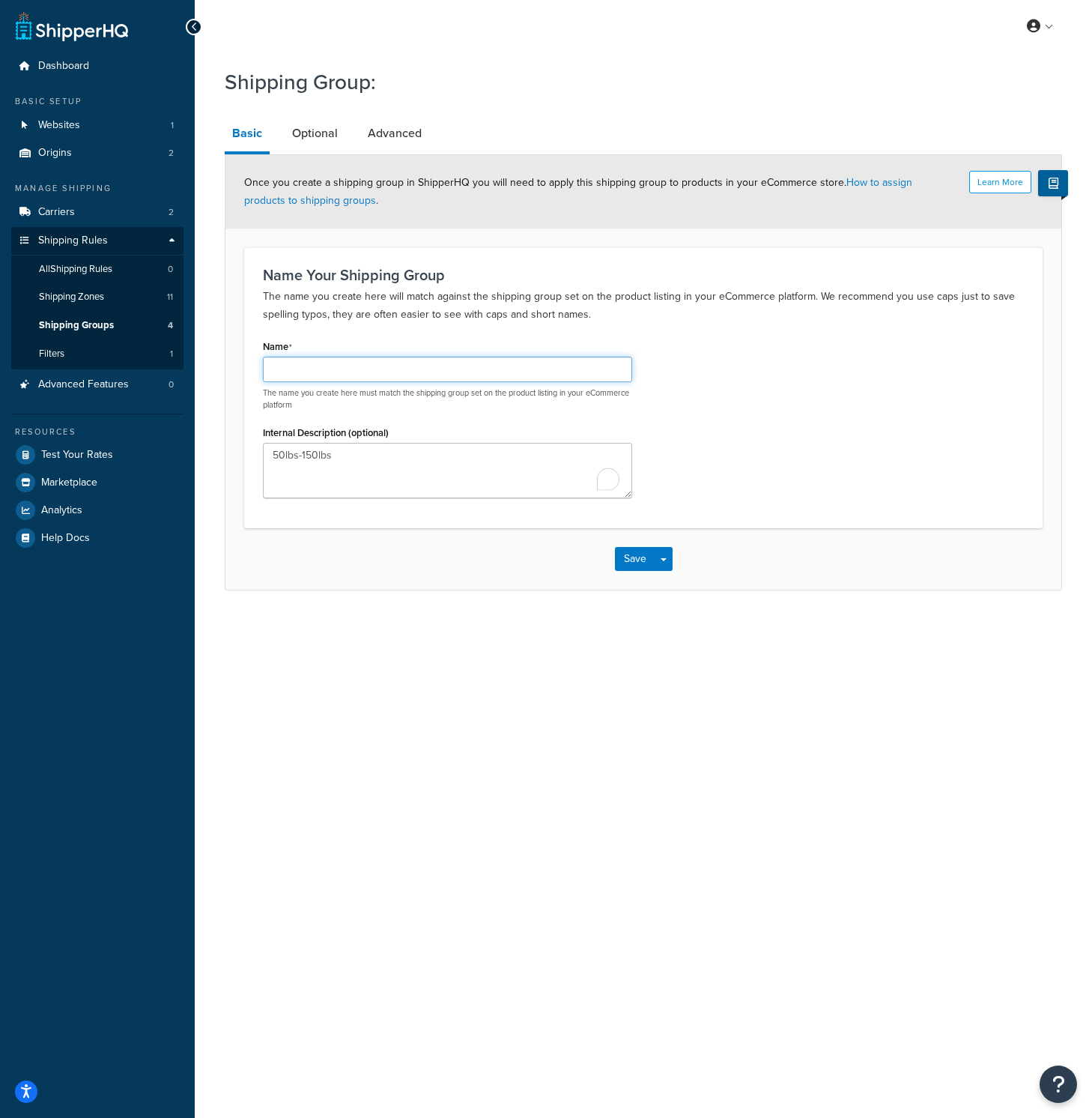
click at [365, 372] on input "Name" at bounding box center [447, 369] width 369 height 26
drag, startPoint x: 327, startPoint y: 369, endPoint x: 512, endPoint y: 384, distance: 185.6
click at [512, 384] on div "Mid-Weight Regular The name you create here must match the shipping group set o…" at bounding box center [447, 384] width 369 height 54
type input "Mid-Weight Bulky"
click at [630, 559] on button "Save" at bounding box center [635, 559] width 41 height 24
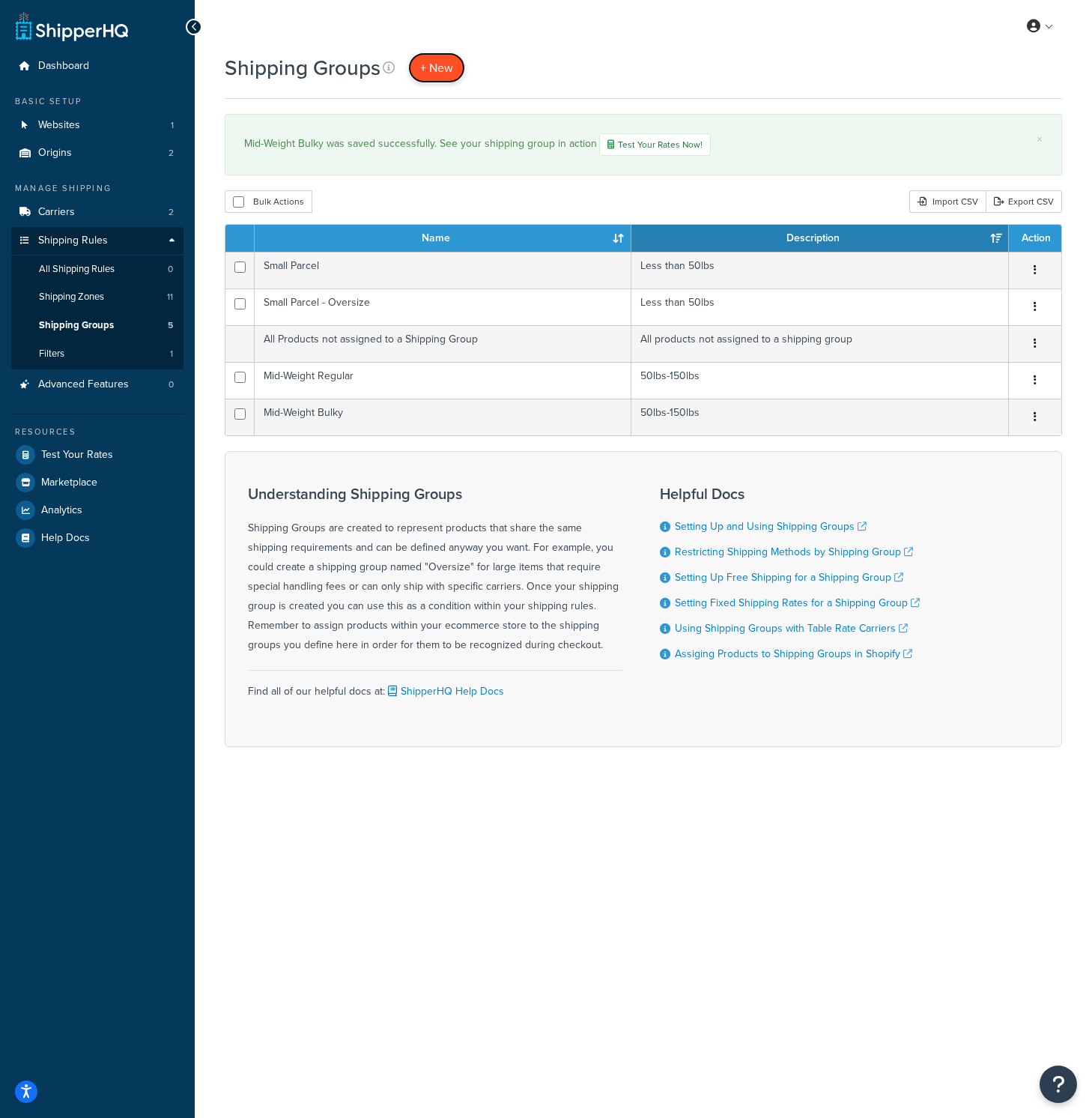
click at [449, 67] on span "+ New" at bounding box center [436, 68] width 33 height 18
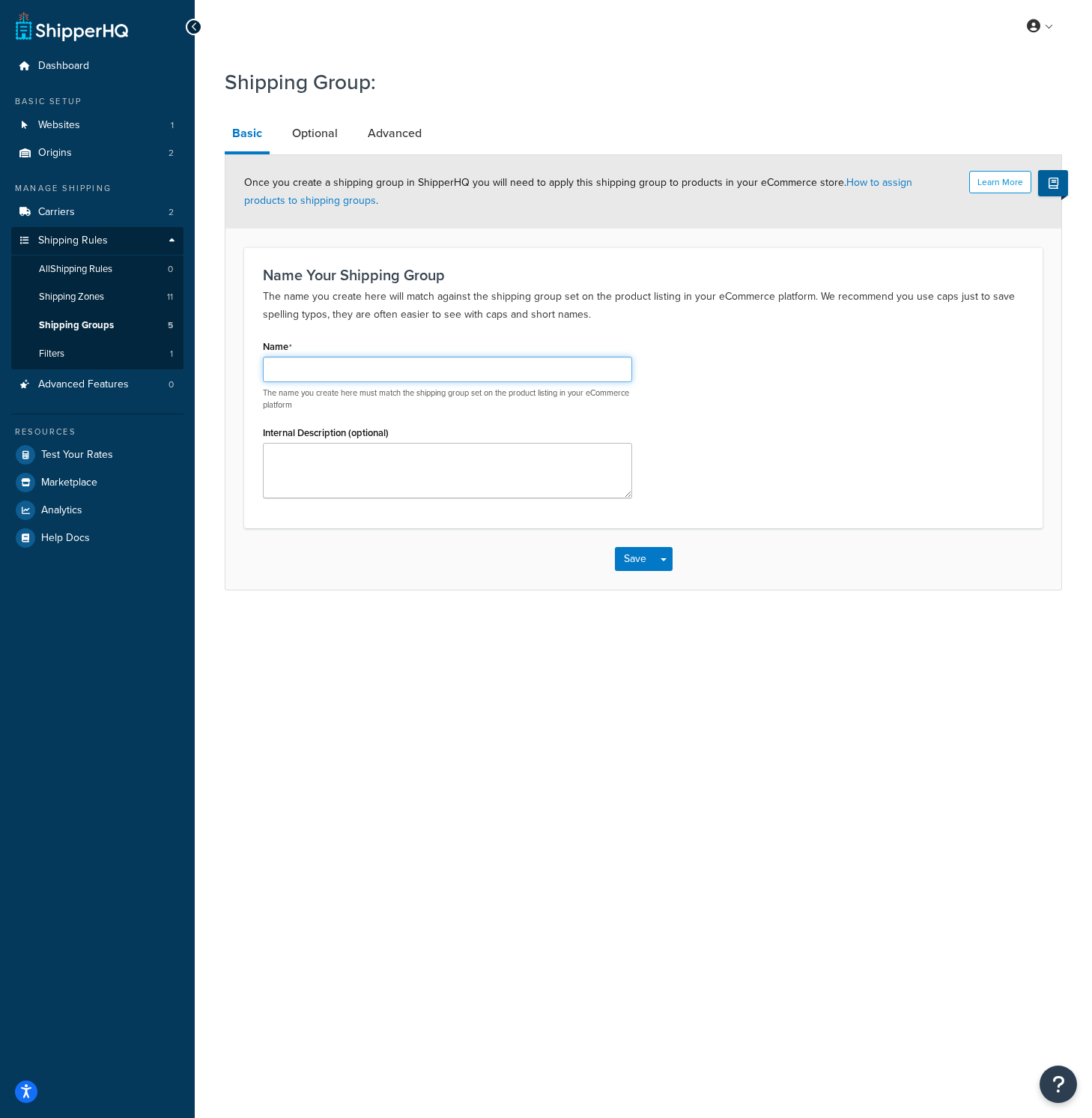
click at [404, 369] on input "Name" at bounding box center [447, 369] width 369 height 26
type input "Freight - Single"
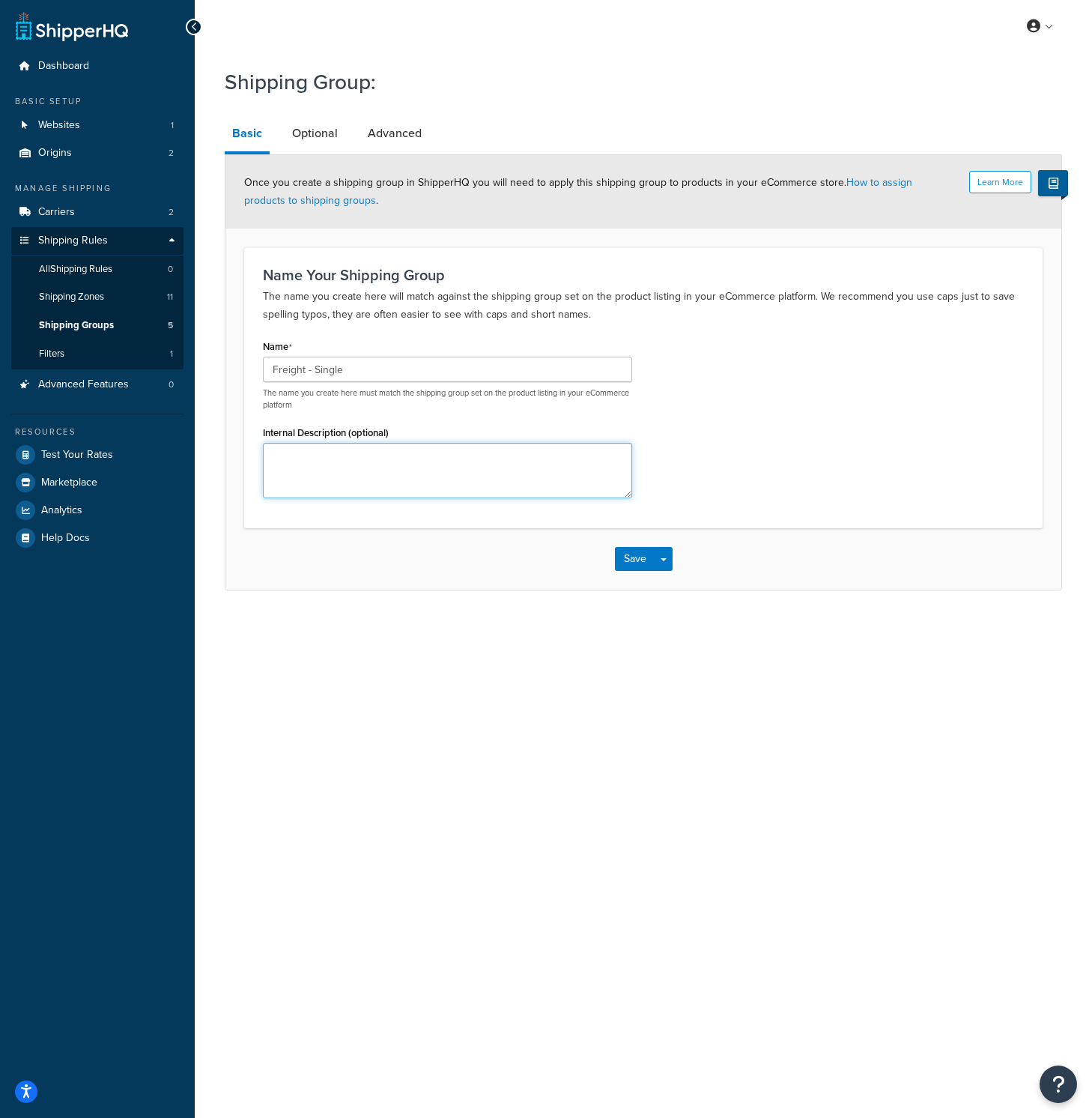
click at [349, 463] on textarea "Internal Description (optional)" at bounding box center [447, 470] width 369 height 55
type textarea "Over 150lbs"
click at [630, 559] on button "Save" at bounding box center [635, 559] width 41 height 24
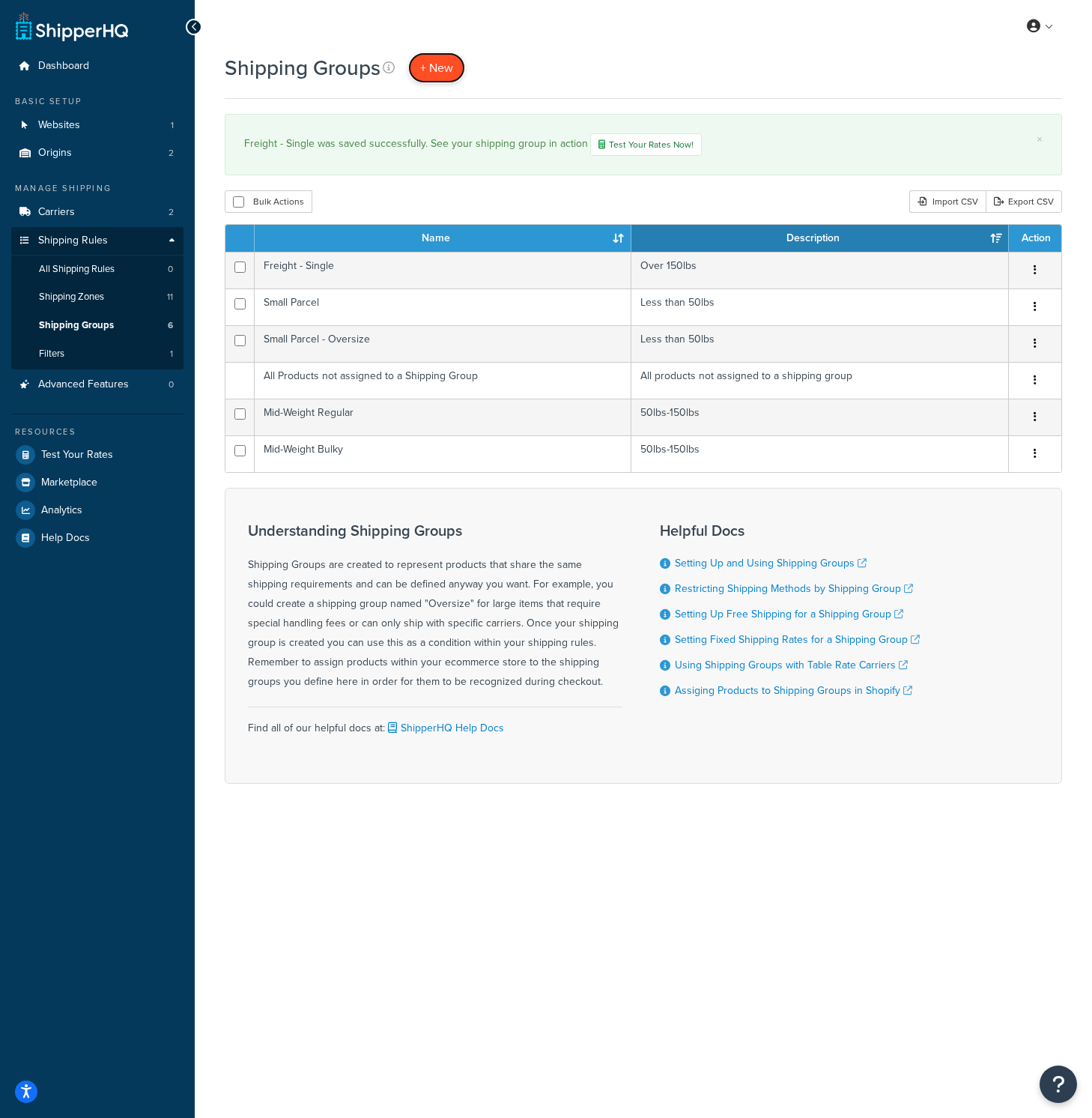
click at [447, 66] on span "+ New" at bounding box center [436, 68] width 33 height 18
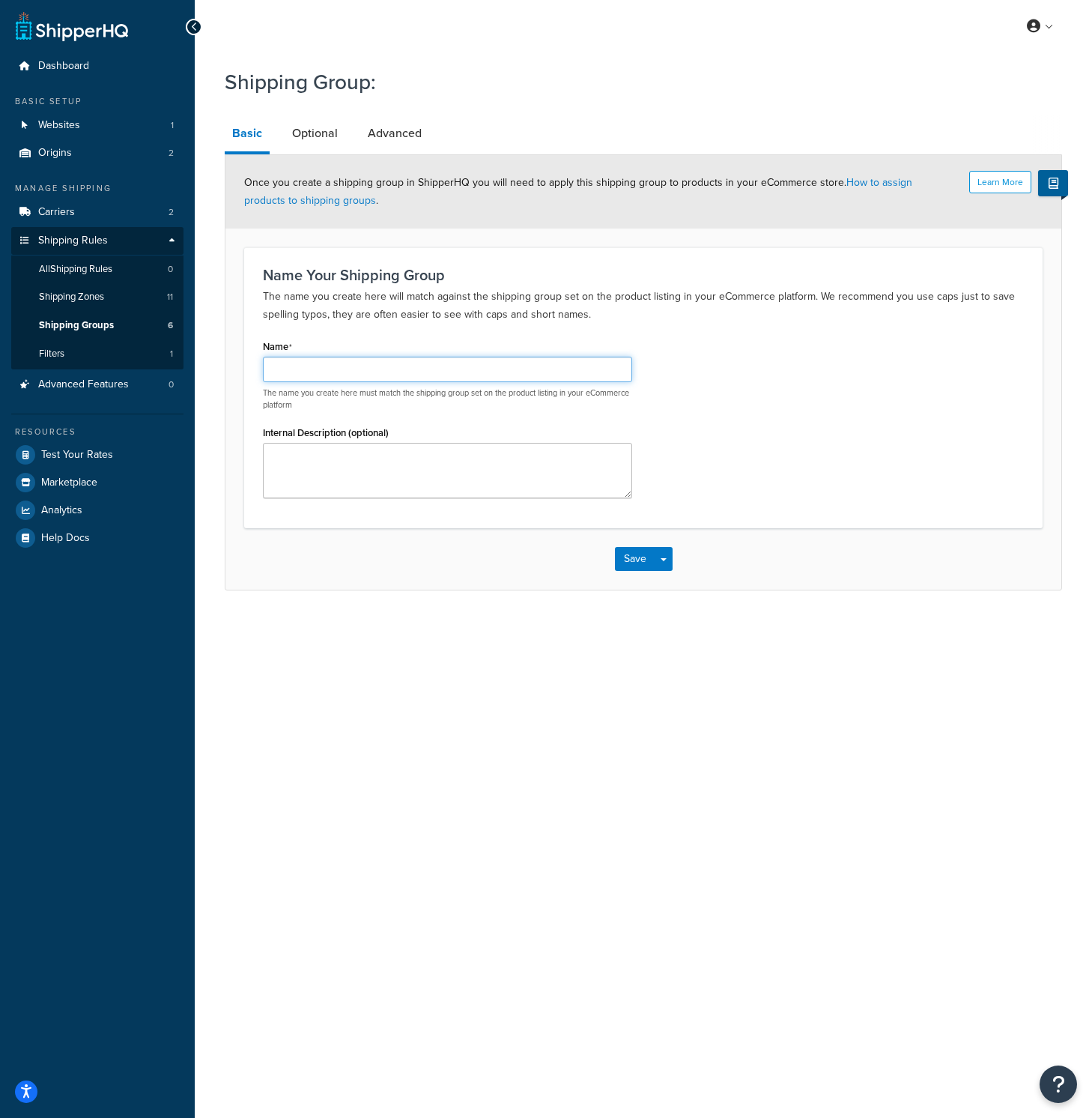
click at [387, 373] on input "Name" at bounding box center [447, 369] width 369 height 26
drag, startPoint x: 313, startPoint y: 369, endPoint x: 440, endPoint y: 371, distance: 127.0
click at [440, 371] on input "Freight - Single" at bounding box center [447, 369] width 369 height 26
type input "Freight - Multiple"
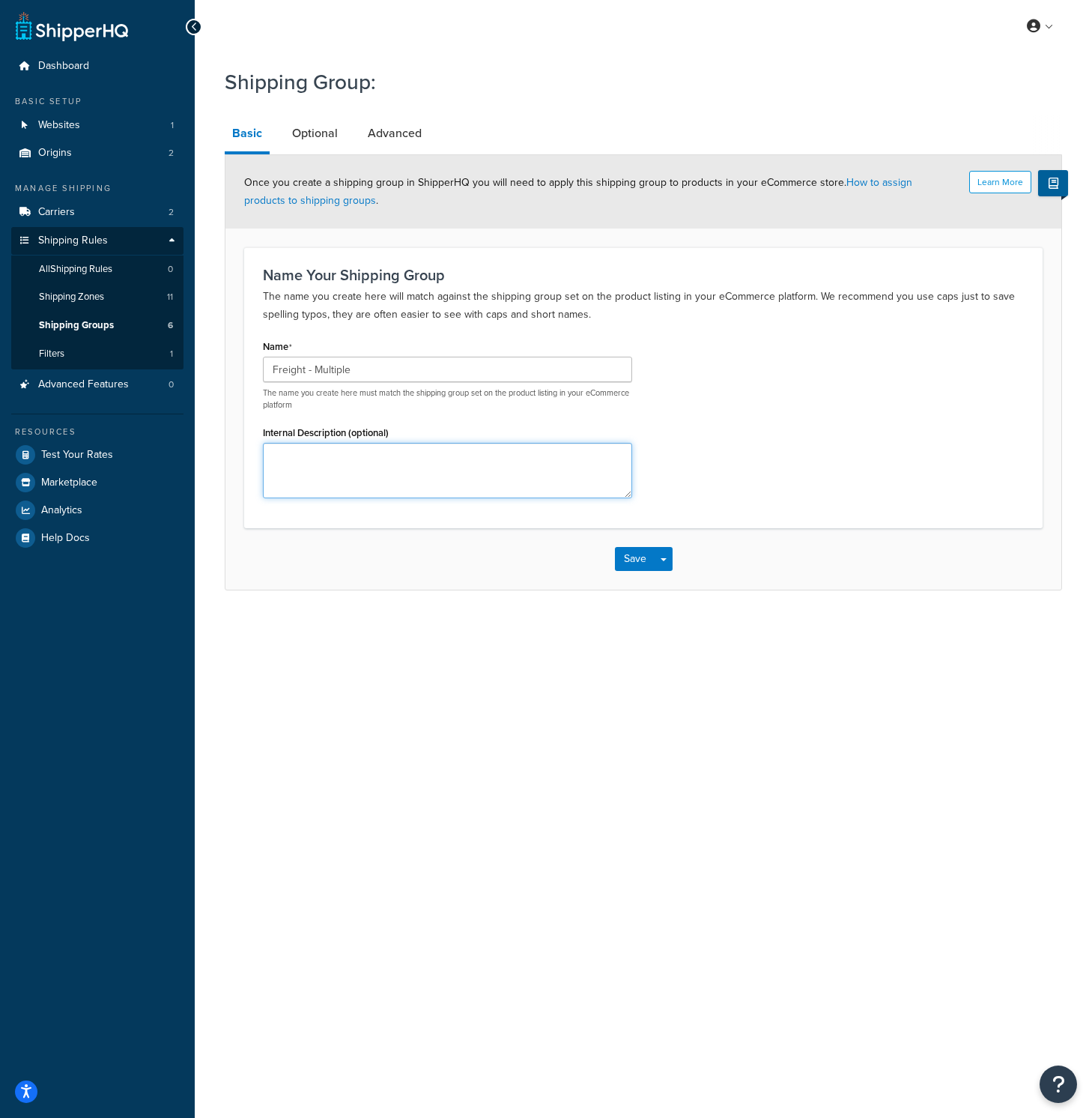
click at [452, 480] on textarea "Internal Description (optional)" at bounding box center [447, 470] width 369 height 55
paste textarea "Over 150lbs"
type textarea "Over 150lbs"
click at [628, 557] on button "Save" at bounding box center [635, 559] width 41 height 24
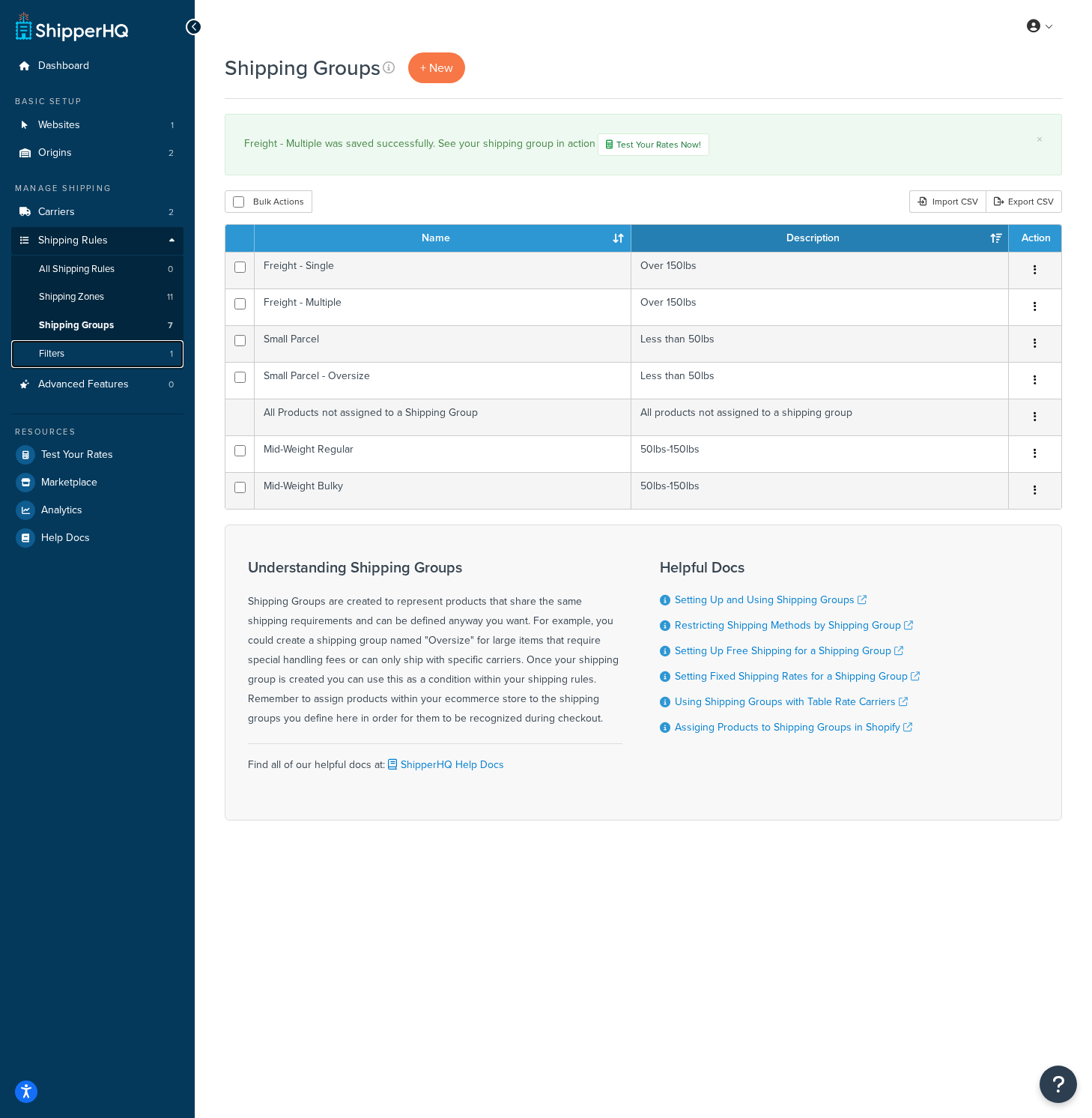
click at [100, 360] on link "Filters 1" at bounding box center [97, 354] width 172 height 28
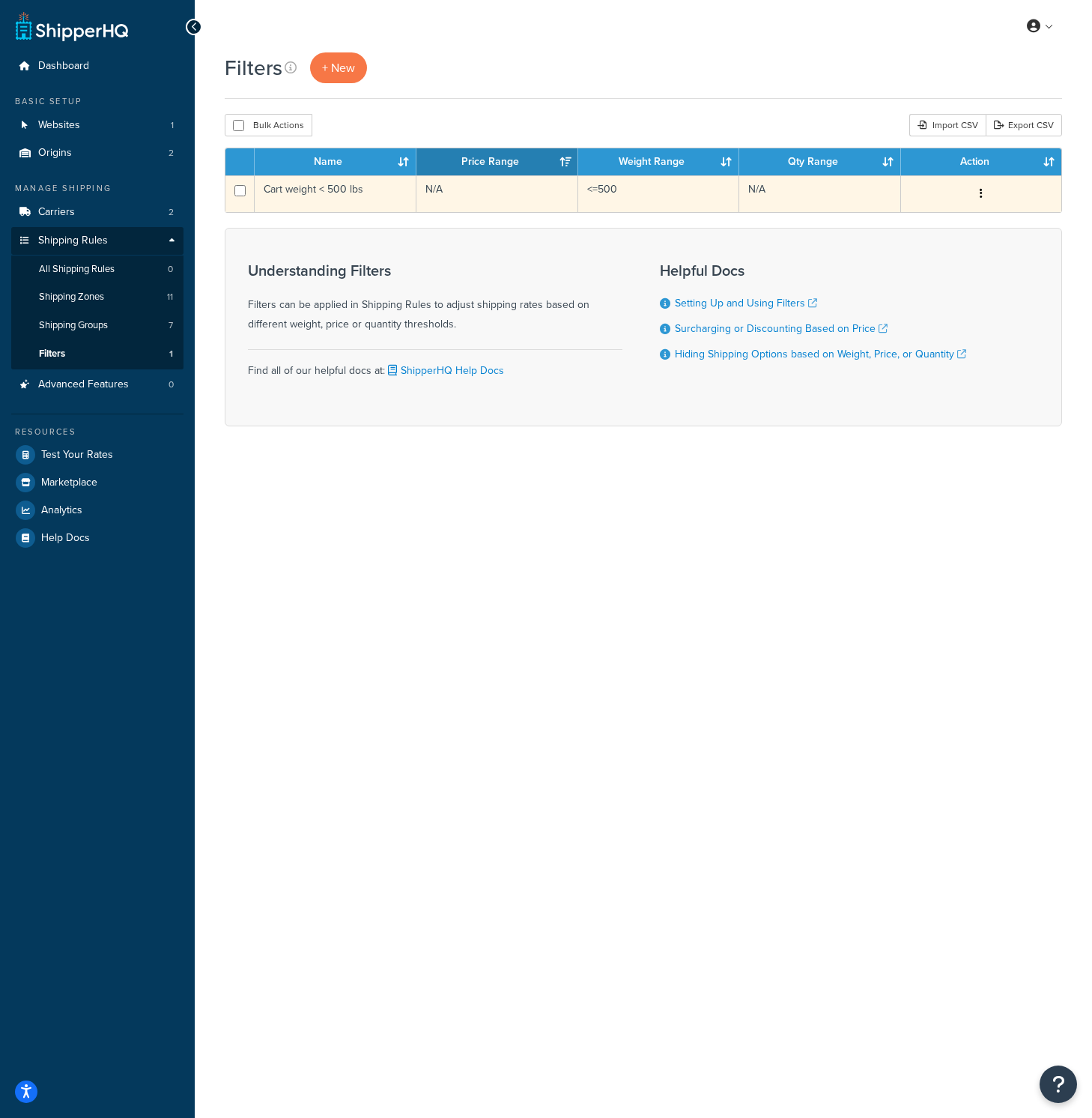
click at [328, 191] on td "Cart weight < 500 lbs" at bounding box center [335, 194] width 162 height 37
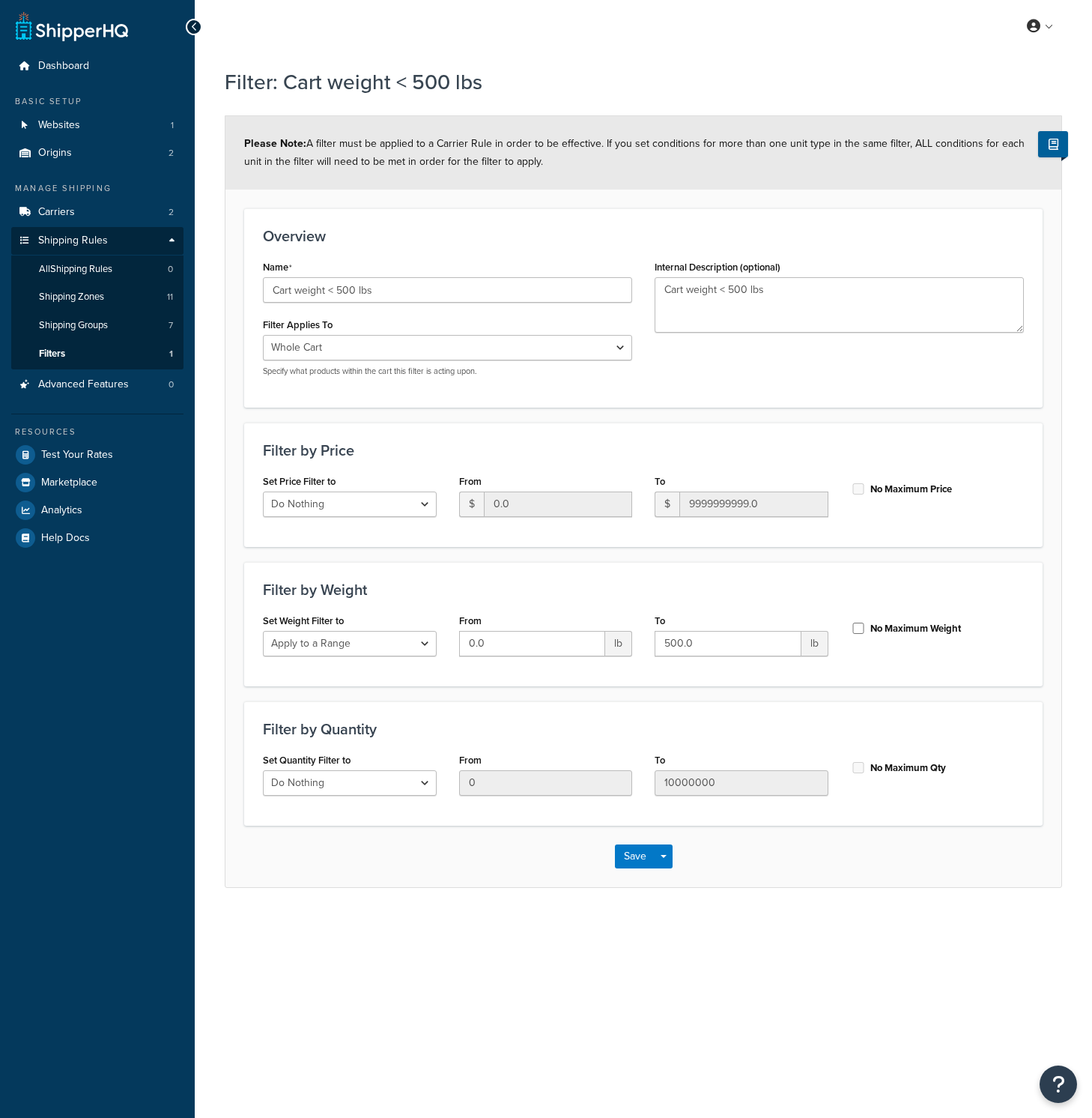
select select "range"
click at [66, 212] on span "Carriers" at bounding box center [57, 212] width 37 height 13
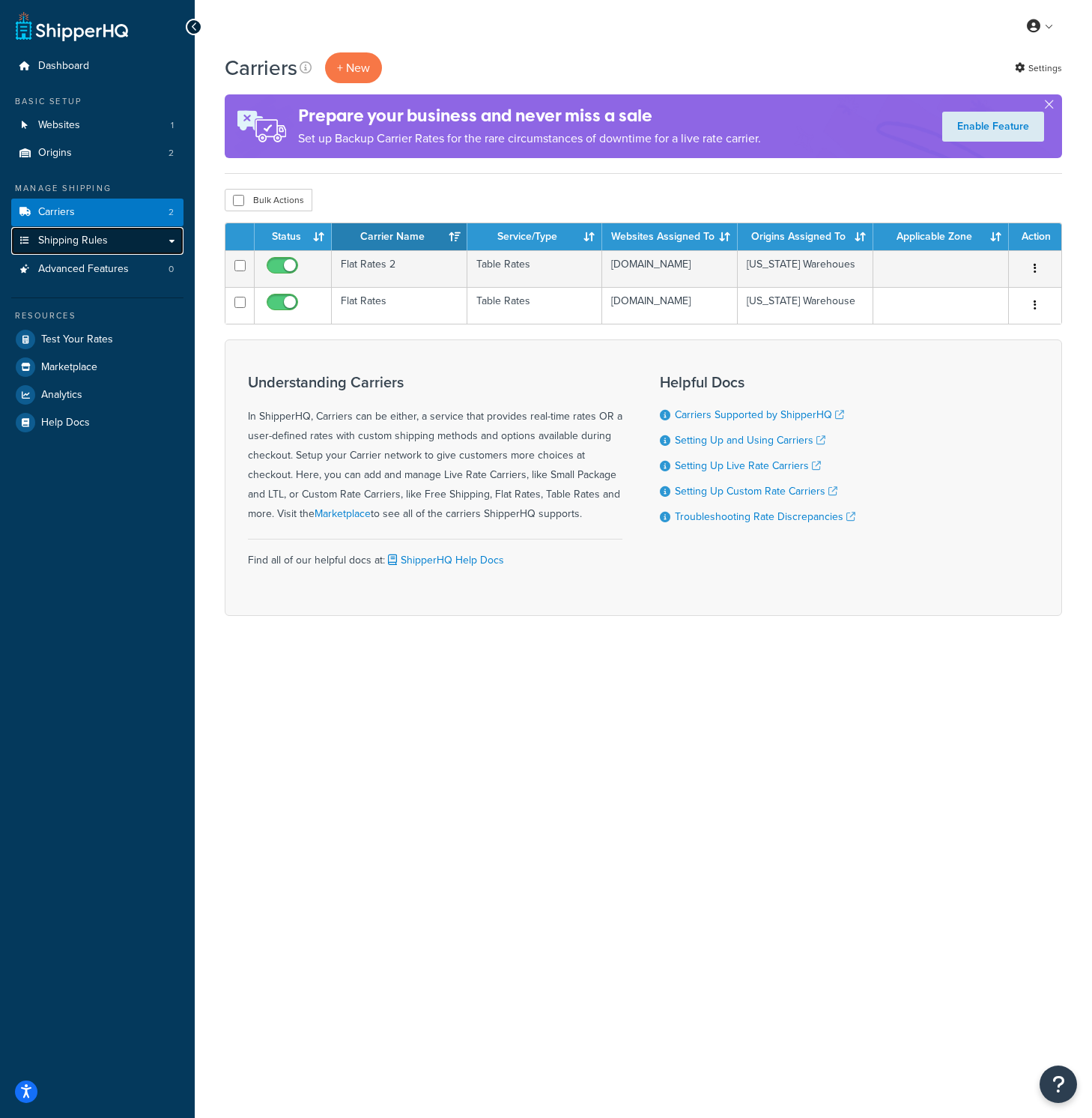
click at [78, 240] on span "Shipping Rules" at bounding box center [73, 241] width 69 height 13
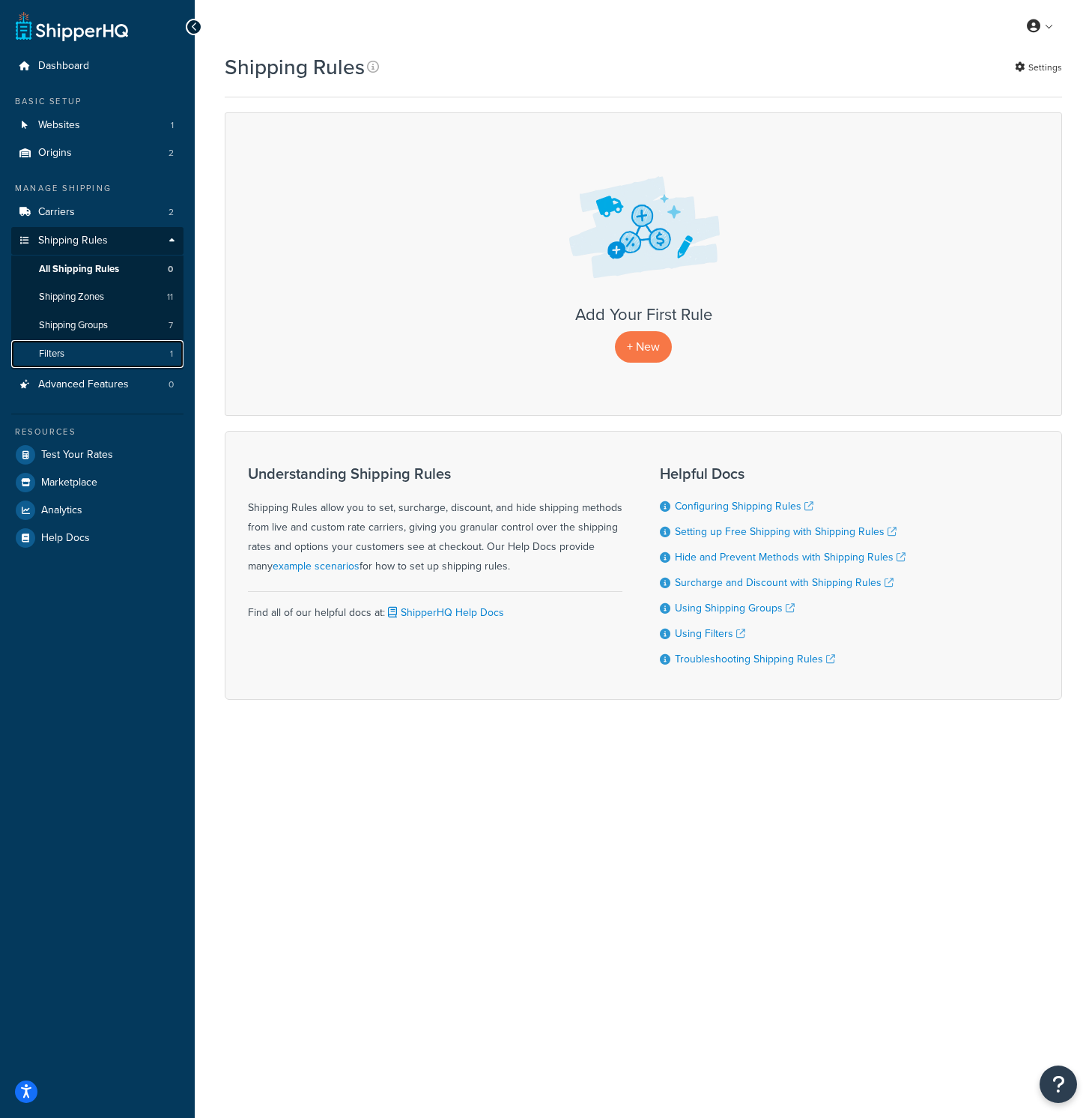
click at [54, 349] on span "Filters" at bounding box center [52, 354] width 26 height 13
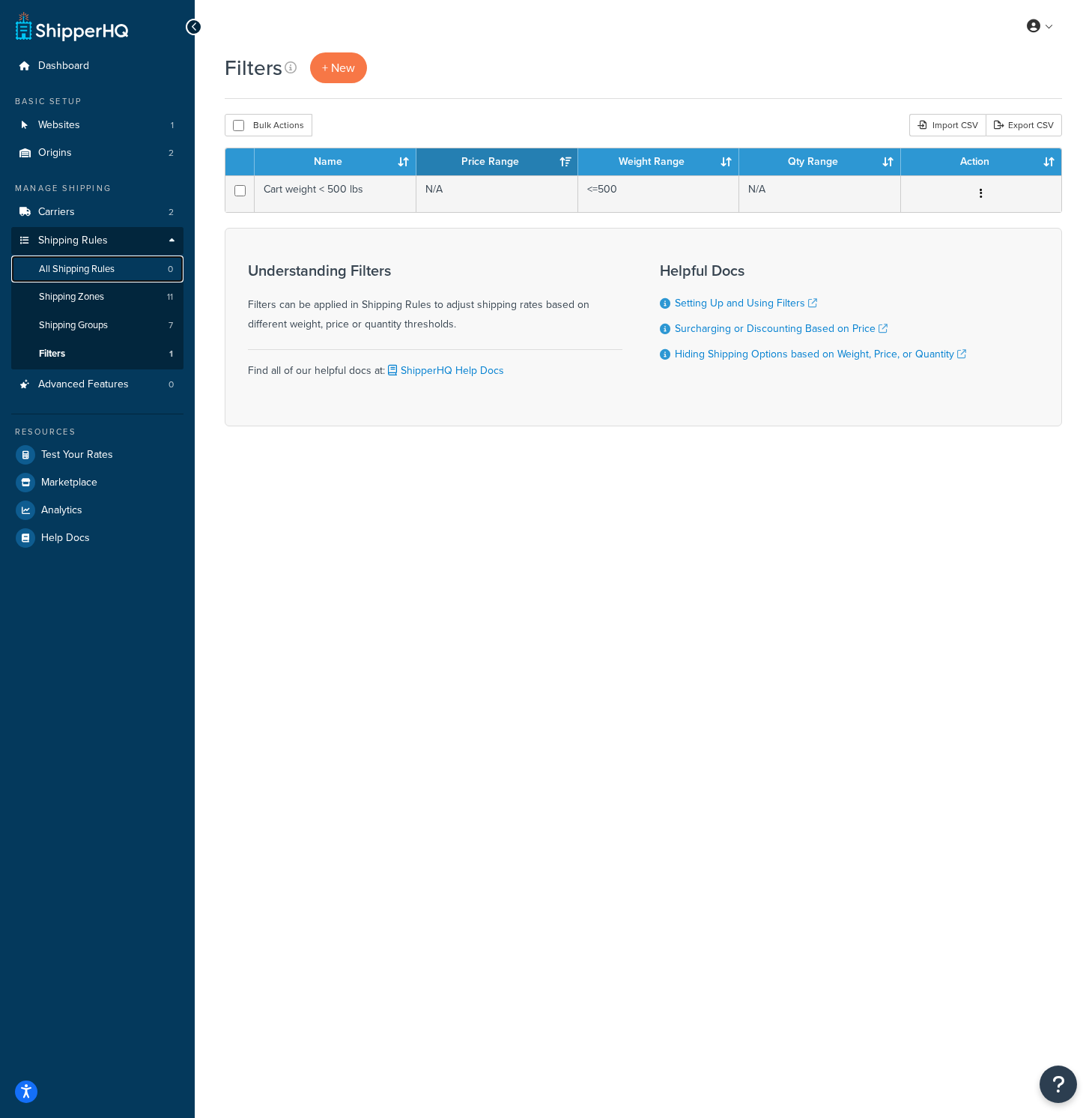
click at [81, 271] on span "All Shipping Rules" at bounding box center [77, 270] width 76 height 13
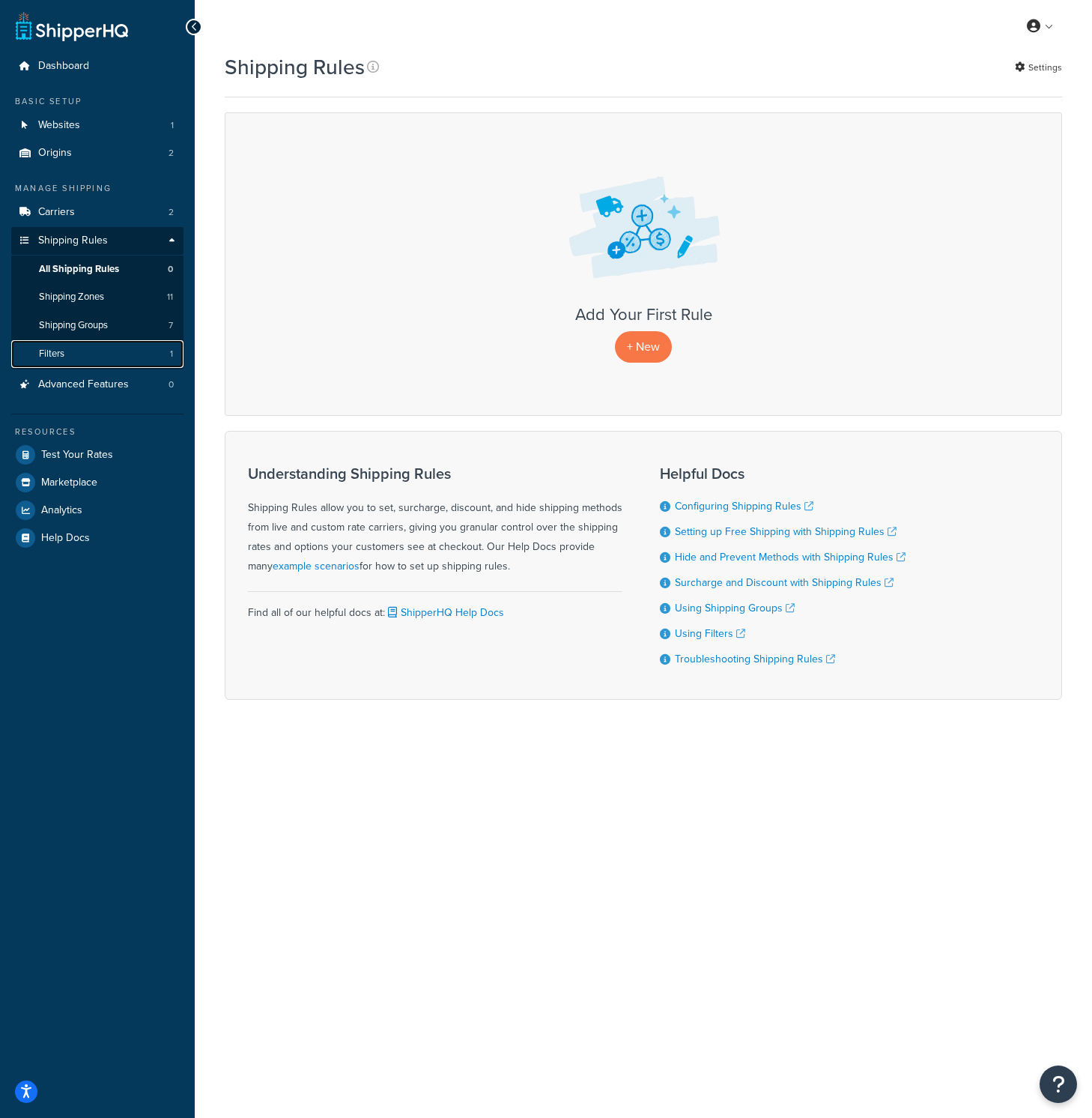
click at [80, 358] on link "Filters 1" at bounding box center [97, 354] width 172 height 28
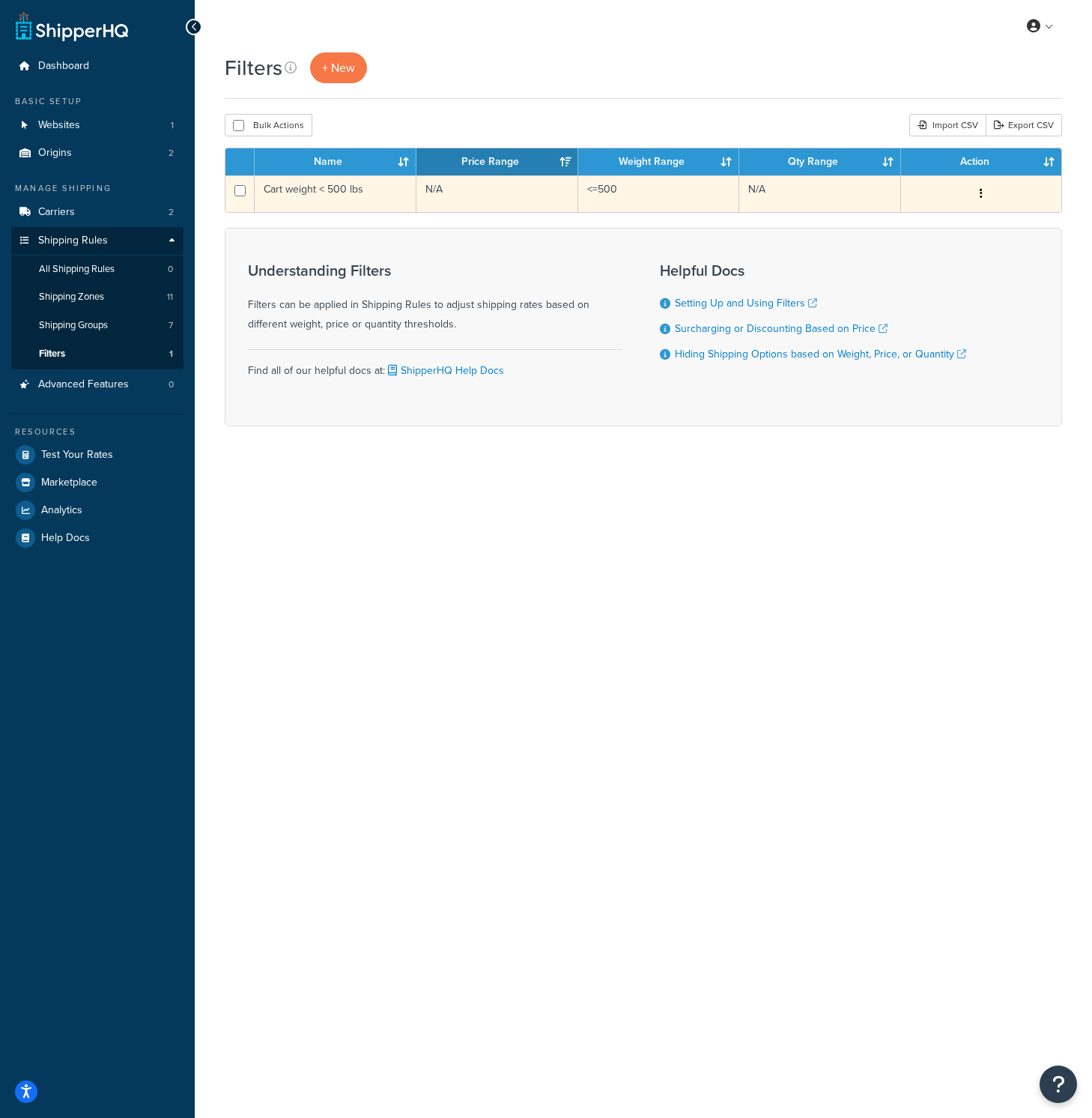
click at [350, 192] on td "Cart weight < 500 lbs" at bounding box center [335, 194] width 162 height 37
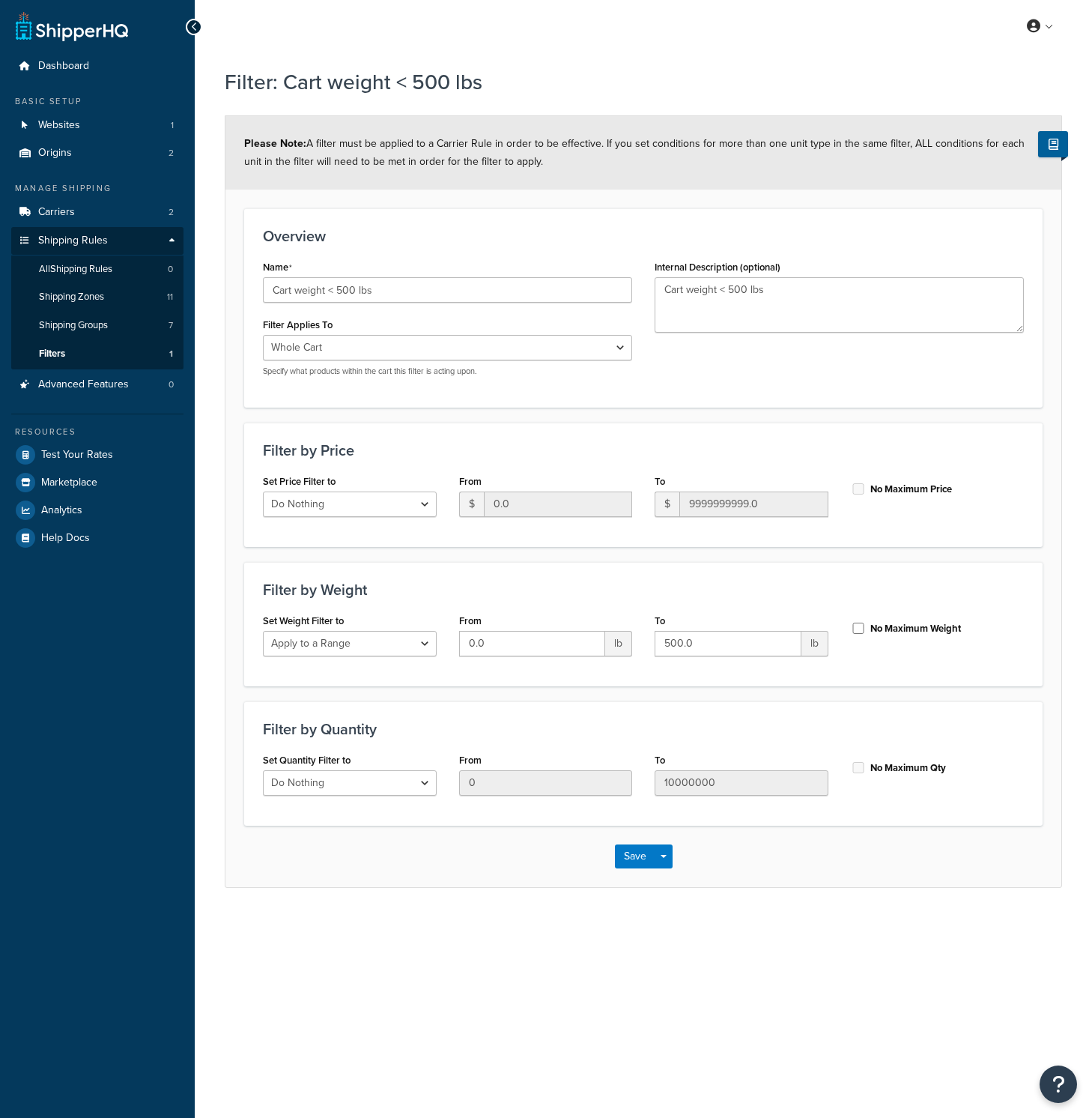
select select "range"
click at [198, 29] on div at bounding box center [194, 26] width 17 height 17
click at [411, 85] on h1 "Filter: Cart weight < 500 lbs" at bounding box center [634, 81] width 818 height 30
click at [121, 360] on link "Filters 1" at bounding box center [97, 354] width 172 height 28
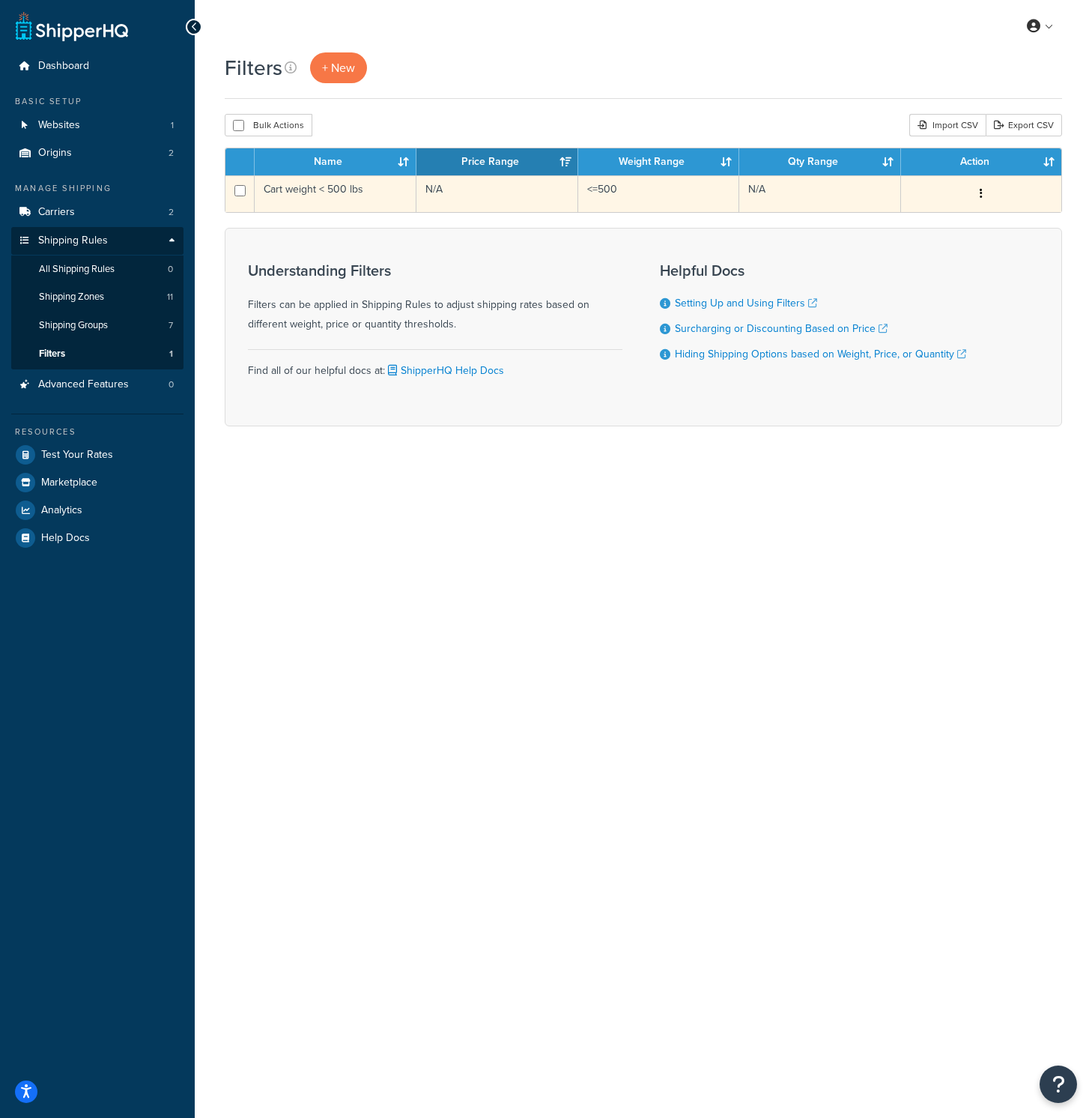
click at [976, 193] on button "button" at bounding box center [981, 194] width 21 height 24
click at [874, 223] on link "Edit" at bounding box center [844, 224] width 118 height 30
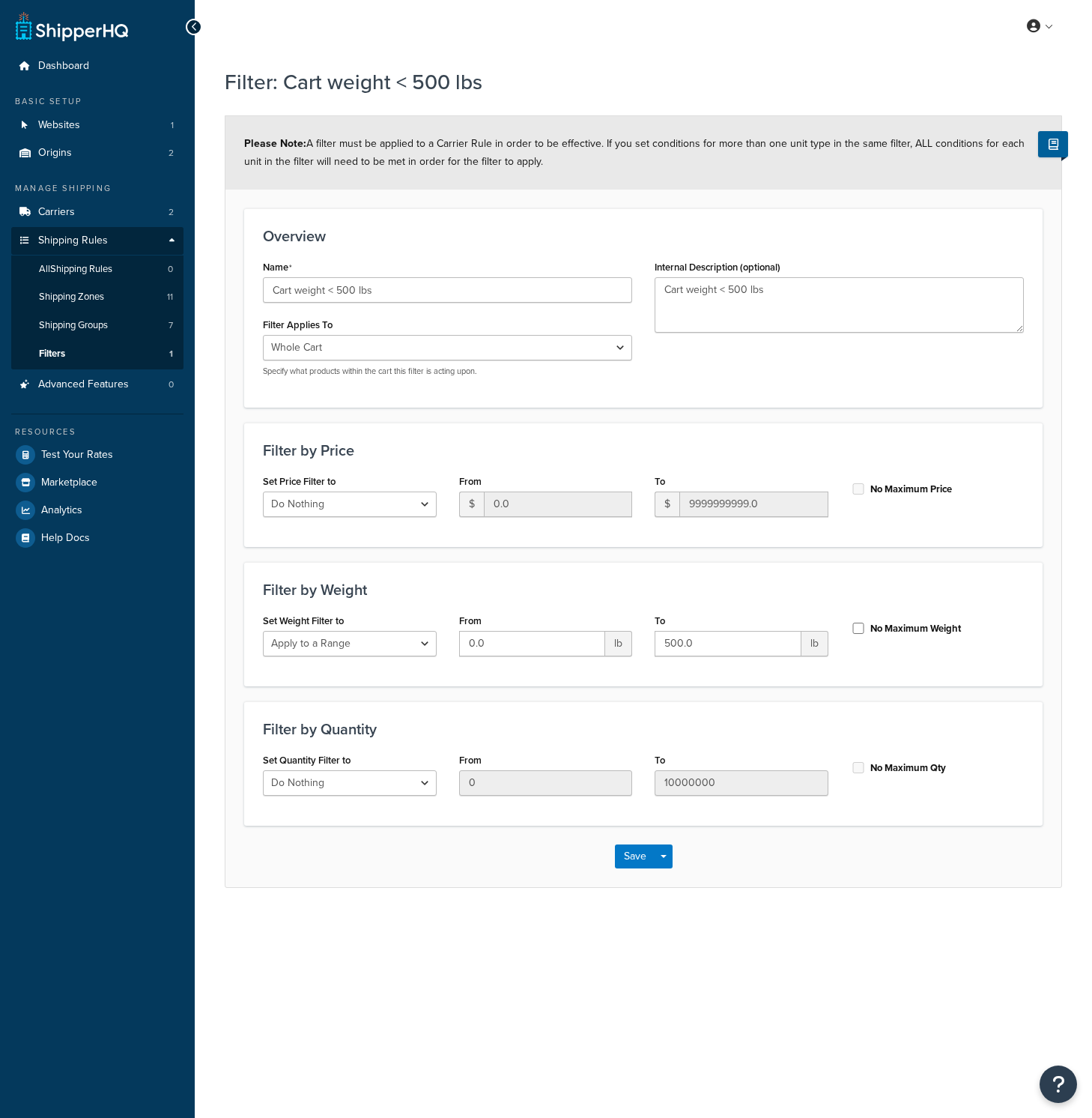
select select "range"
click at [479, 294] on input "Cart weight < 500 lbs" at bounding box center [447, 290] width 369 height 26
type input "Cart weight < 500 lbs - DEMO"
click at [640, 857] on button "Save" at bounding box center [635, 856] width 41 height 24
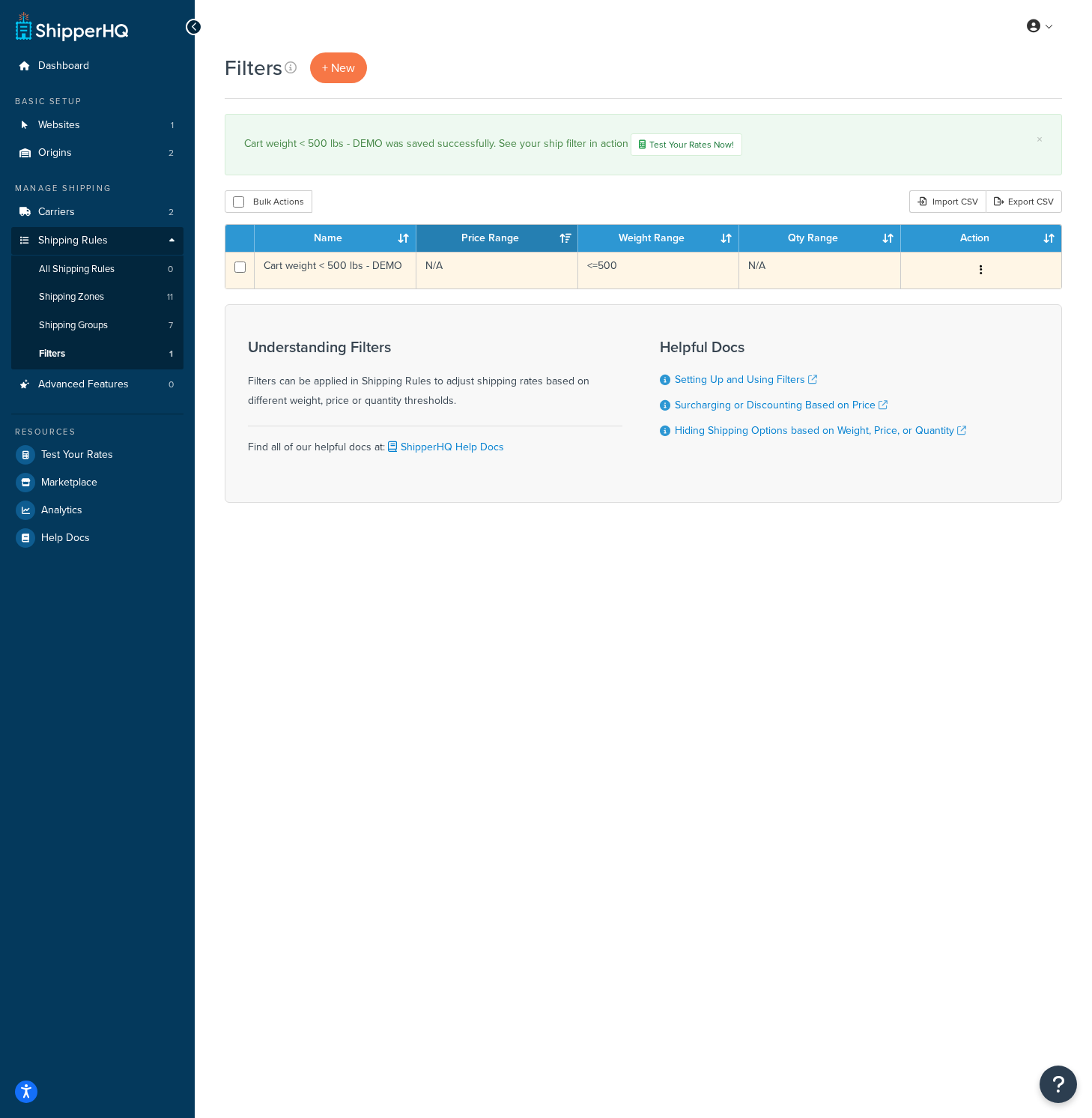
click at [298, 271] on td "Cart weight < 500 lbs - DEMO" at bounding box center [335, 270] width 162 height 37
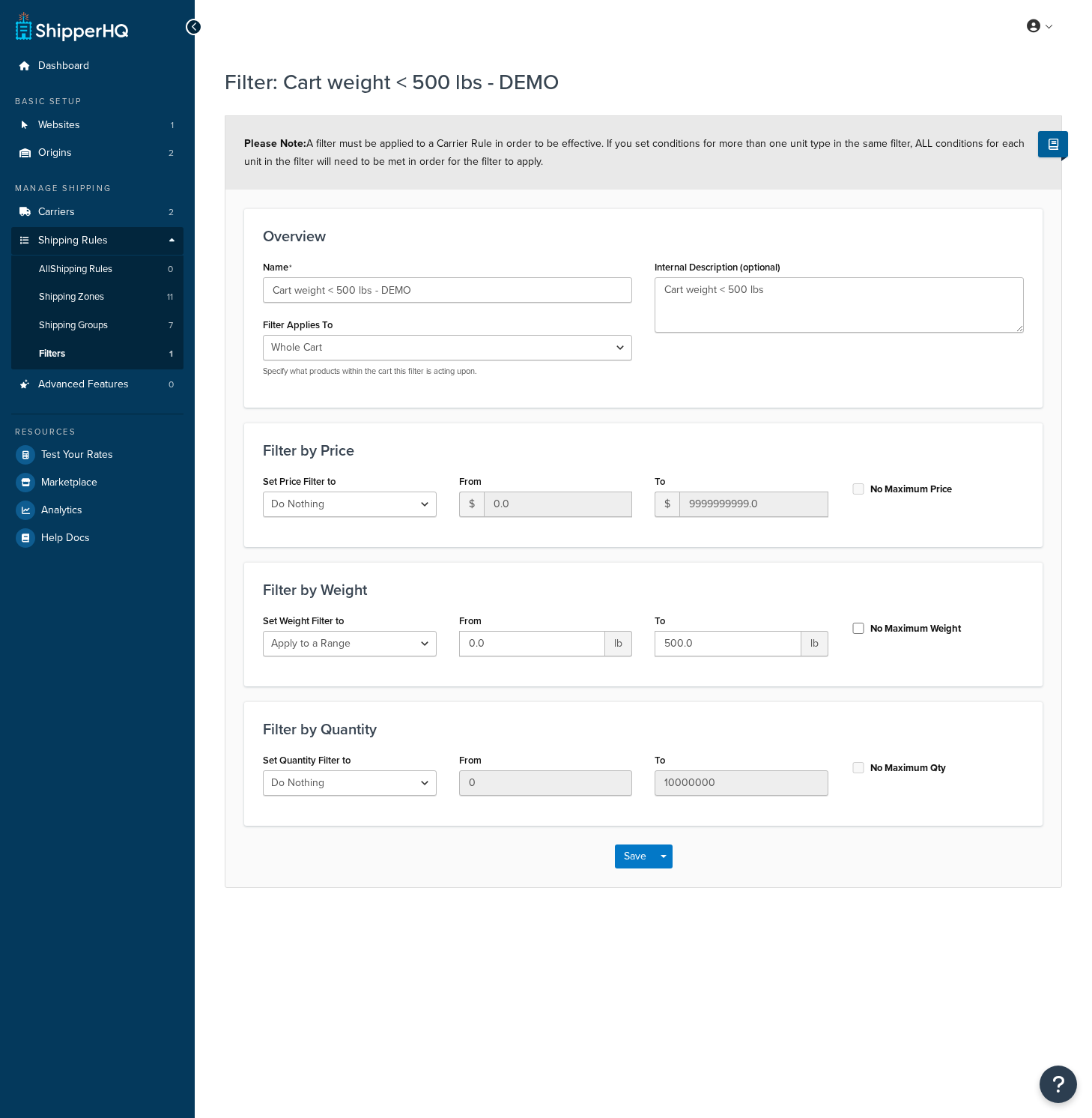
select select "range"
click at [324, 356] on select "Whole Cart Everything in Shipping Group Everything at Origin Each Item within S…" at bounding box center [447, 348] width 369 height 26
click at [342, 844] on div "Save Save Dropdown Save and Edit Save and Duplicate Save and Create New" at bounding box center [644, 856] width 836 height 61
click at [367, 796] on div "Set Quantity Filter to Do Nothing Apply to a Range" at bounding box center [349, 778] width 196 height 57
click at [373, 788] on select "Do Nothing Apply to a Range" at bounding box center [350, 783] width 174 height 26
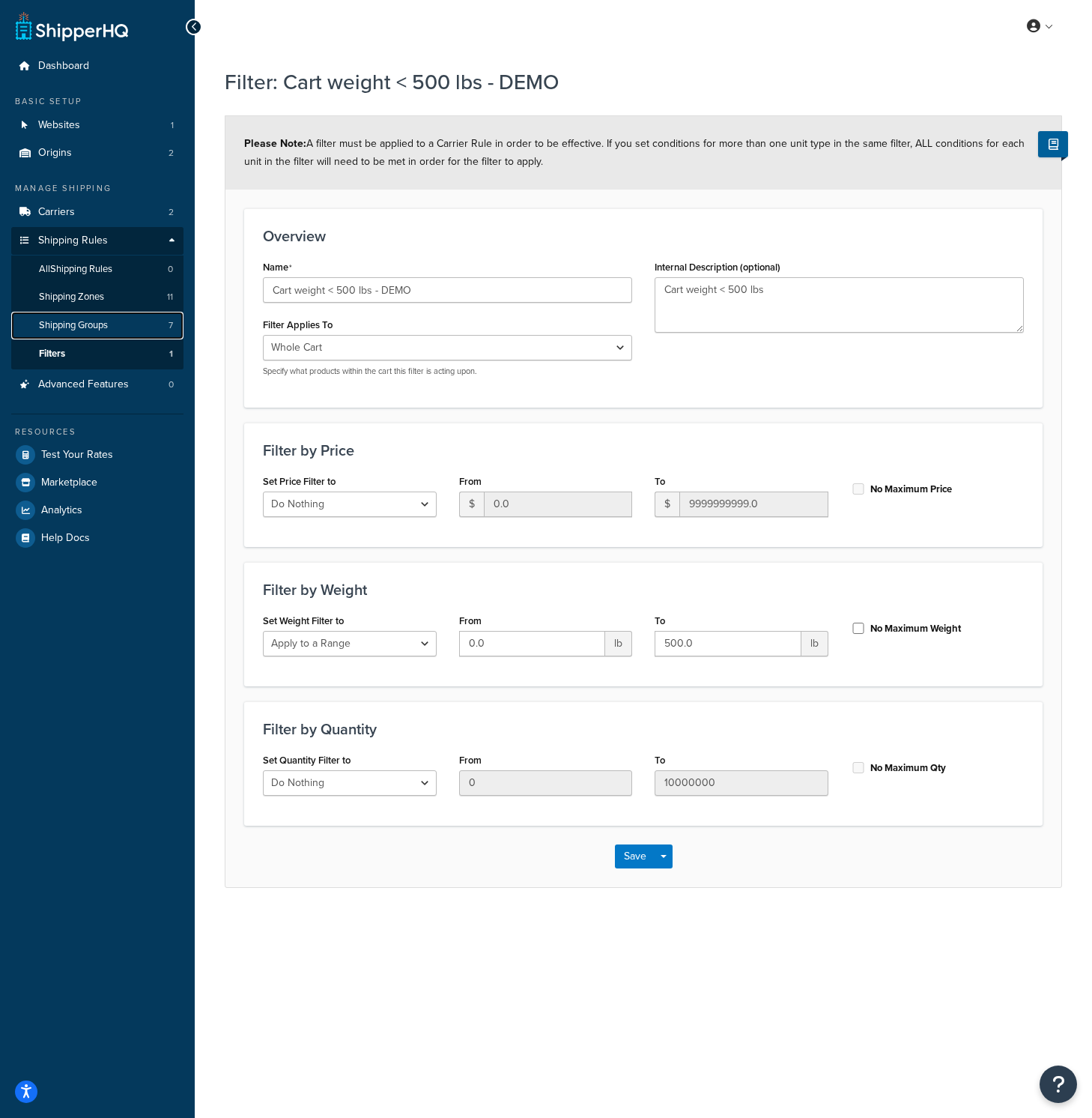
click at [82, 320] on span "Shipping Groups" at bounding box center [73, 326] width 69 height 13
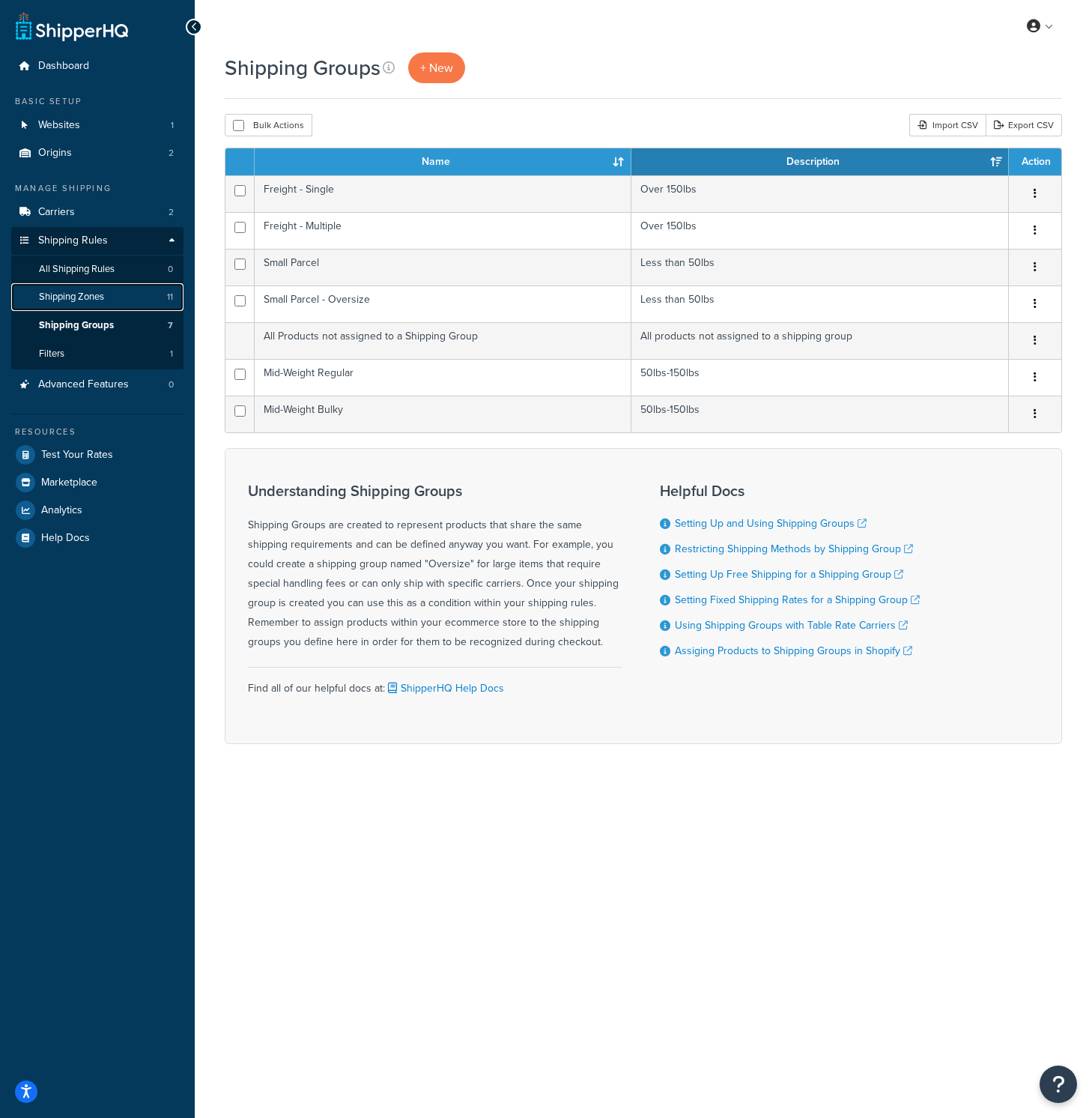
click at [98, 306] on link "Shipping Zones 11" at bounding box center [97, 297] width 172 height 28
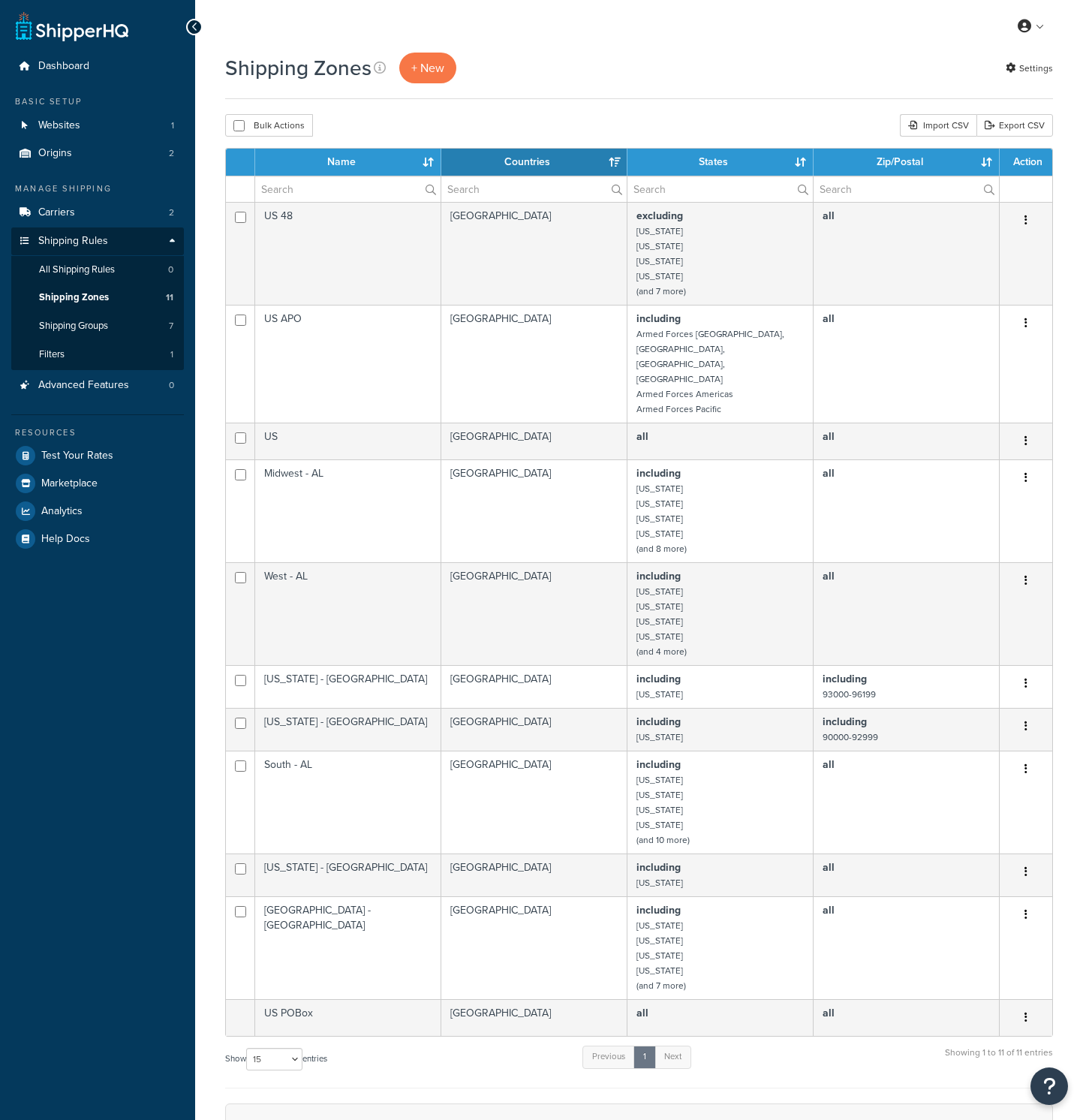
select select "15"
click at [103, 275] on span "All Shipping Rules" at bounding box center [77, 270] width 76 height 13
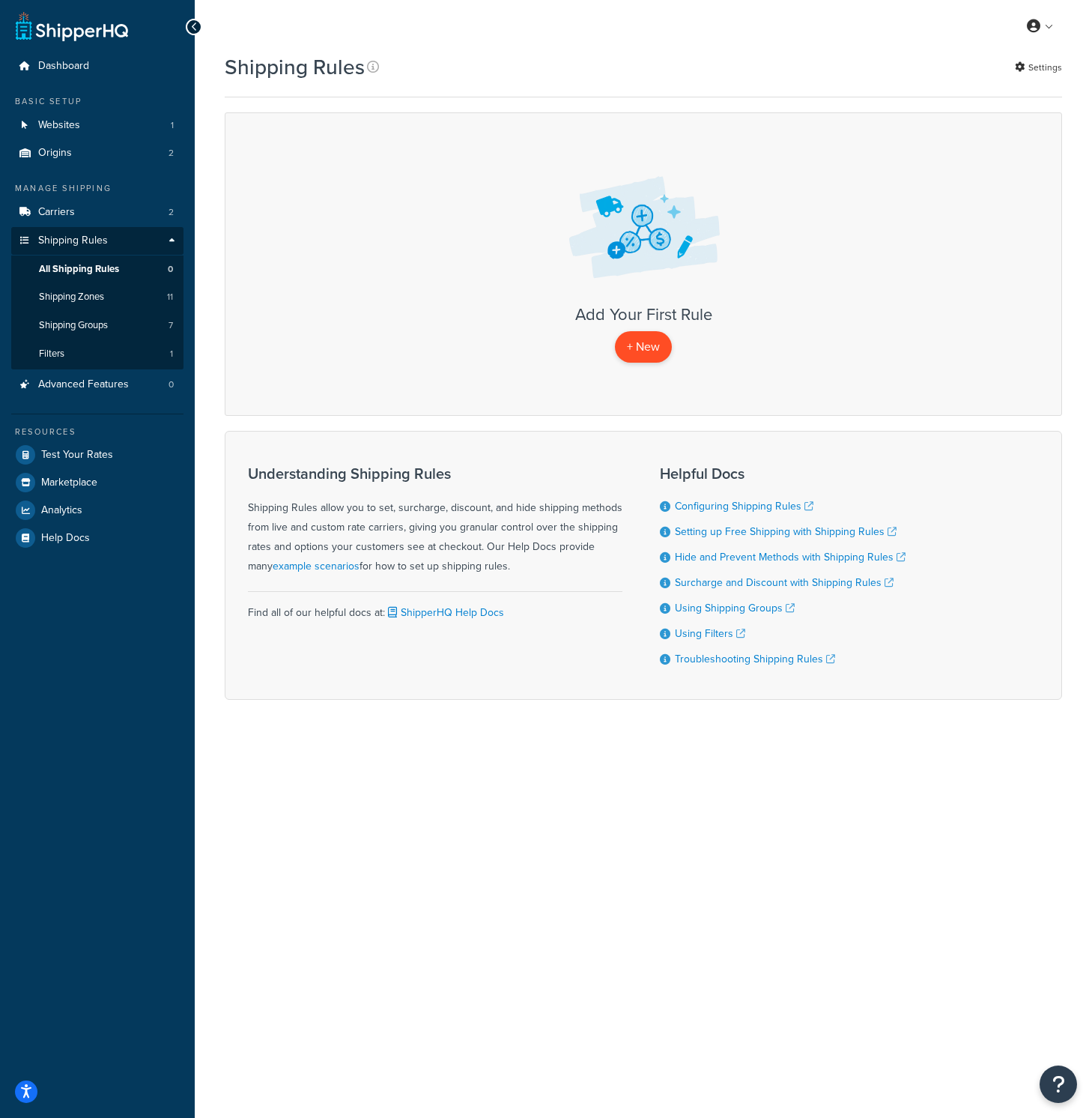
click at [643, 346] on p "+ New" at bounding box center [643, 346] width 57 height 30
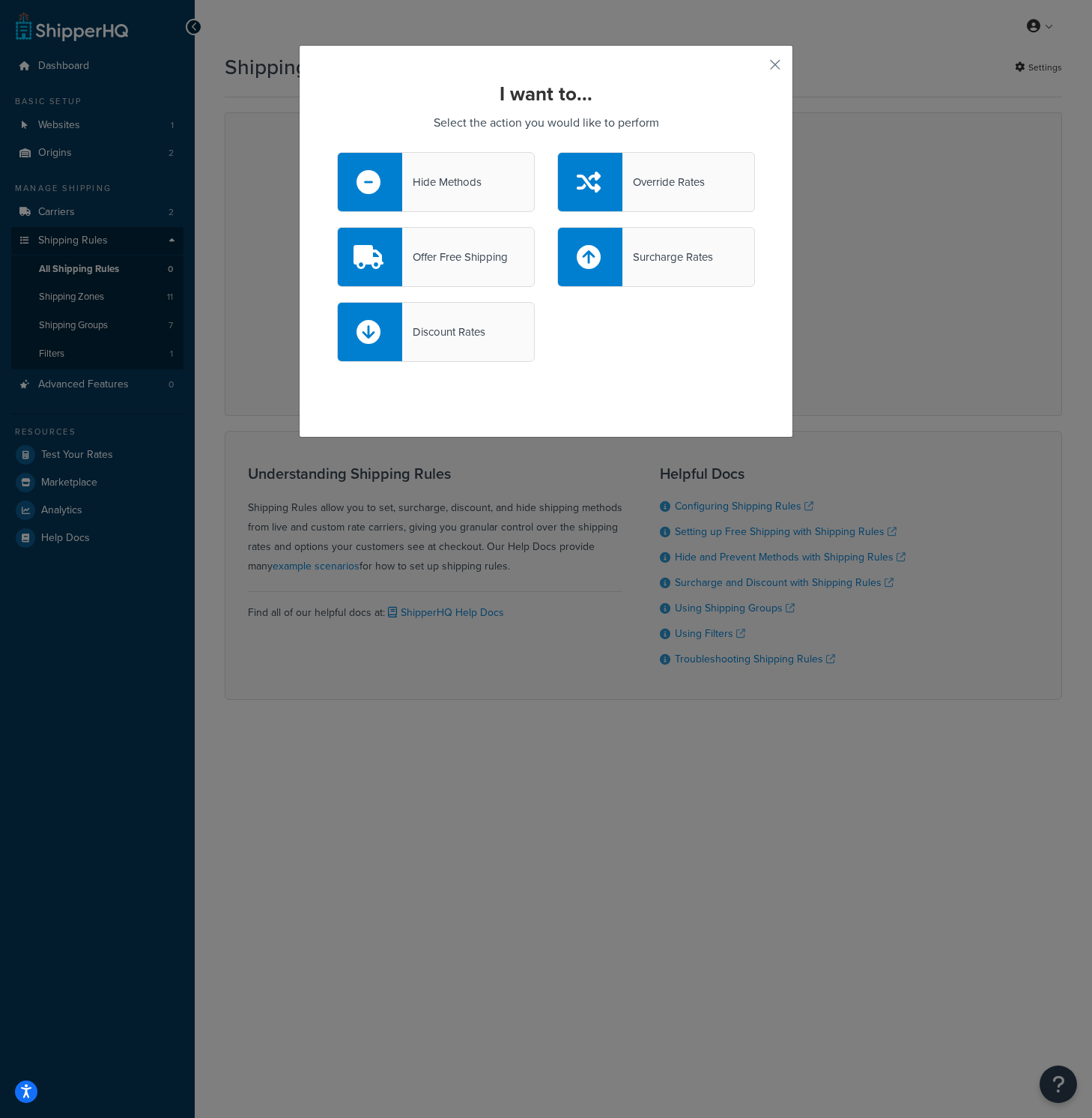
click at [402, 447] on div "I want to... Select the action you would like to perform Hide Methods Override …" at bounding box center [546, 559] width 1092 height 1118
click at [755, 68] on button "button" at bounding box center [753, 69] width 4 height 4
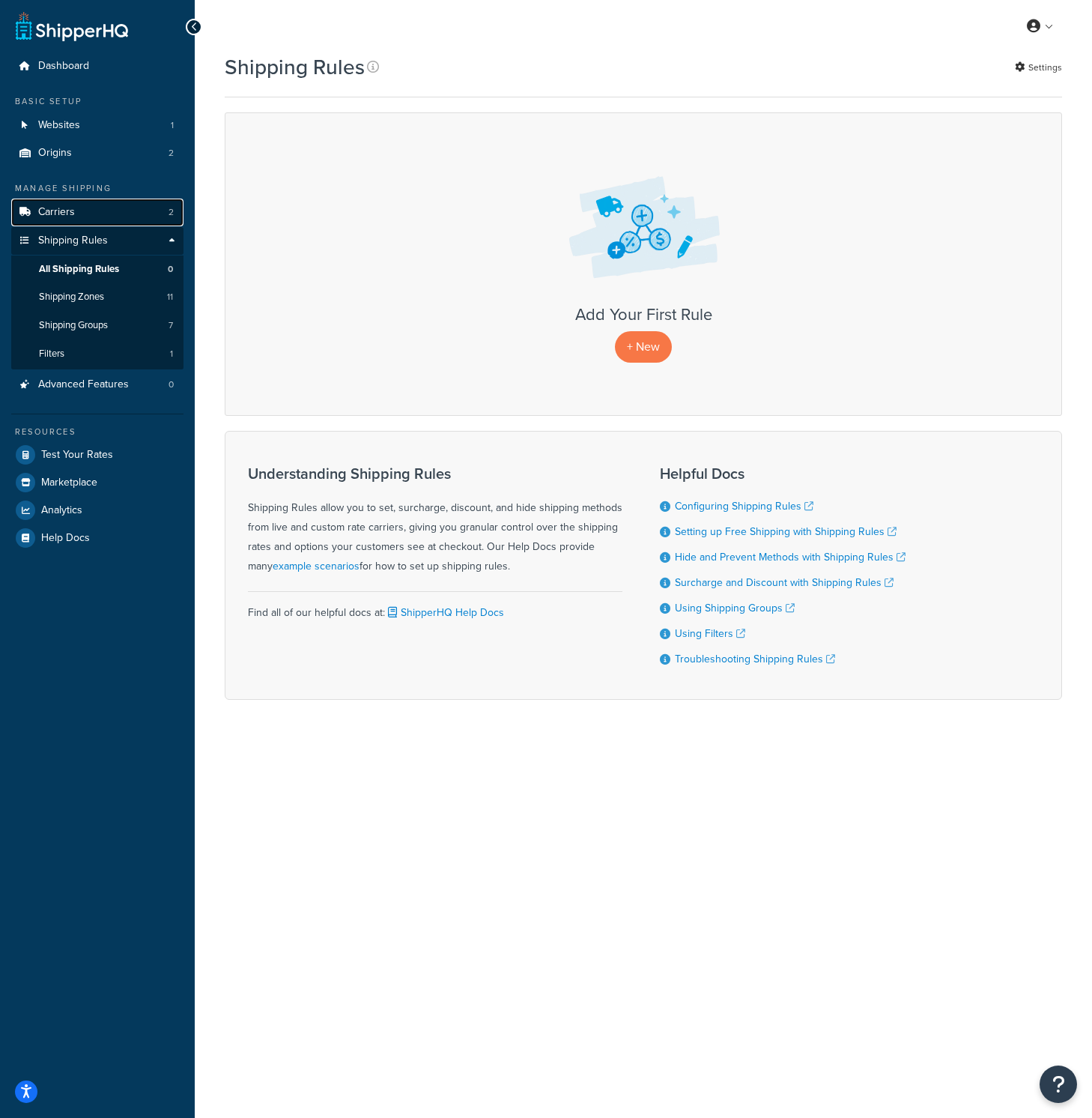
click at [78, 206] on link "Carriers 2" at bounding box center [97, 212] width 172 height 28
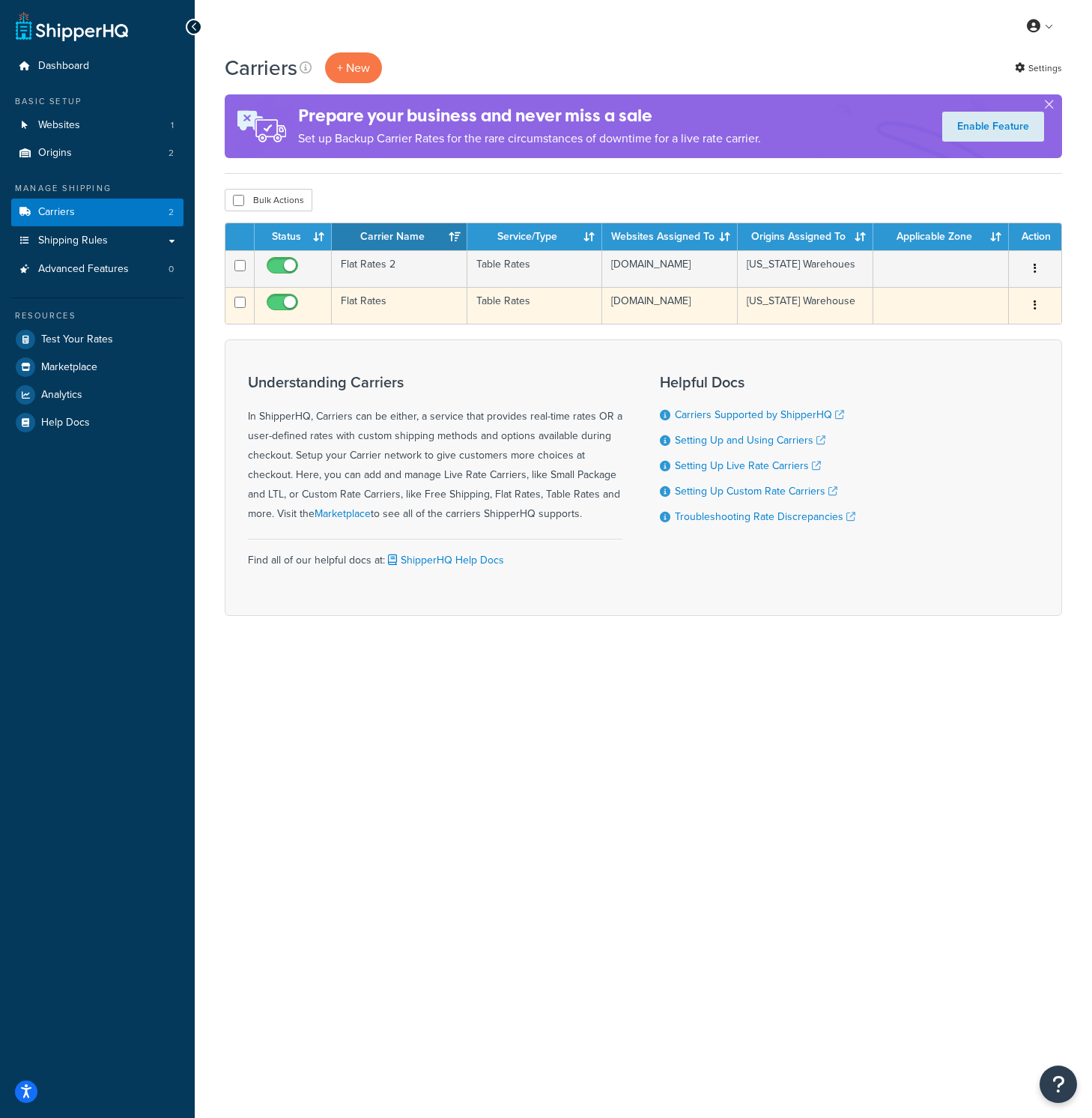
click at [386, 302] on td "Flat Rates" at bounding box center [400, 306] width 136 height 37
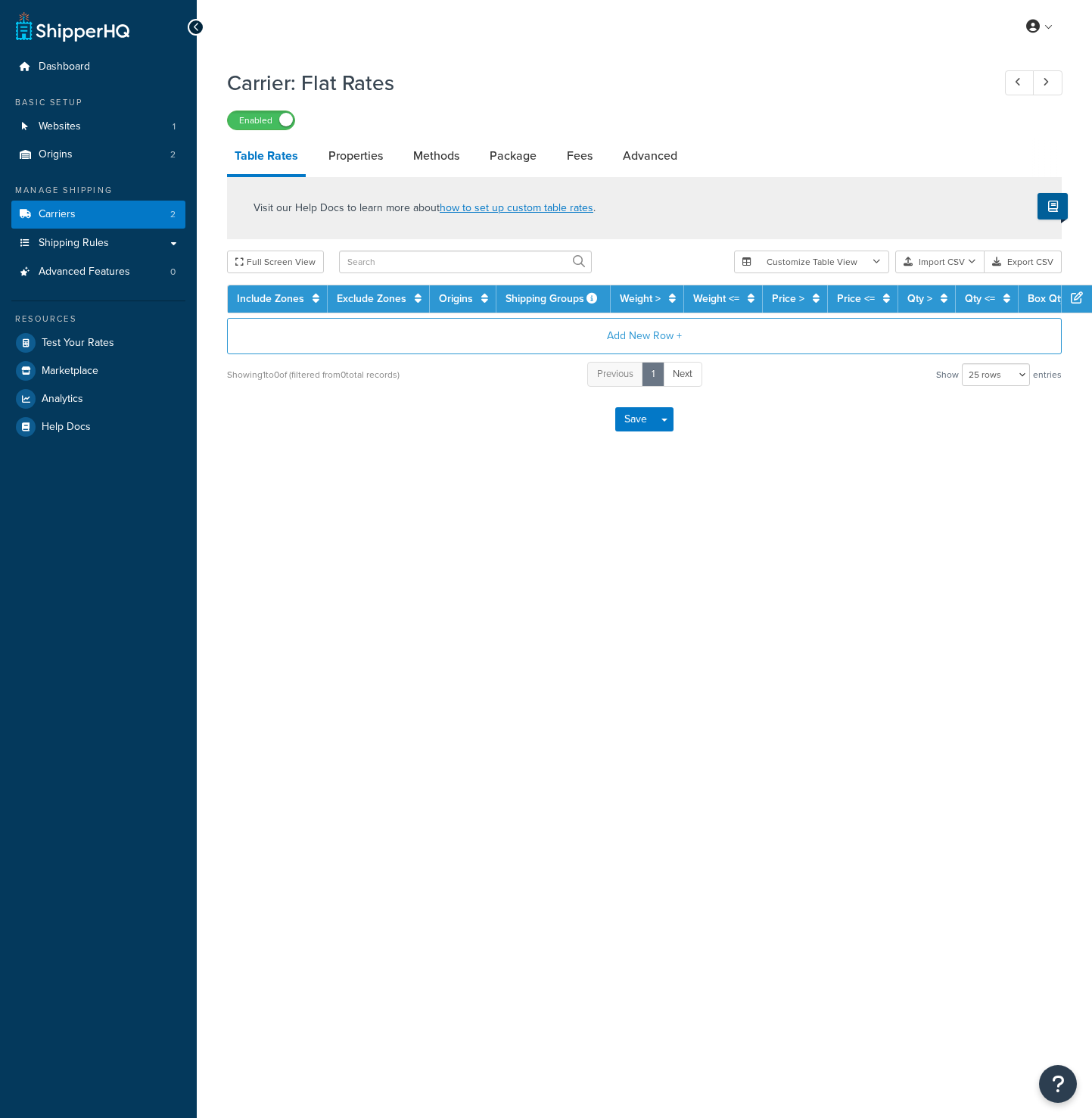
select select "25"
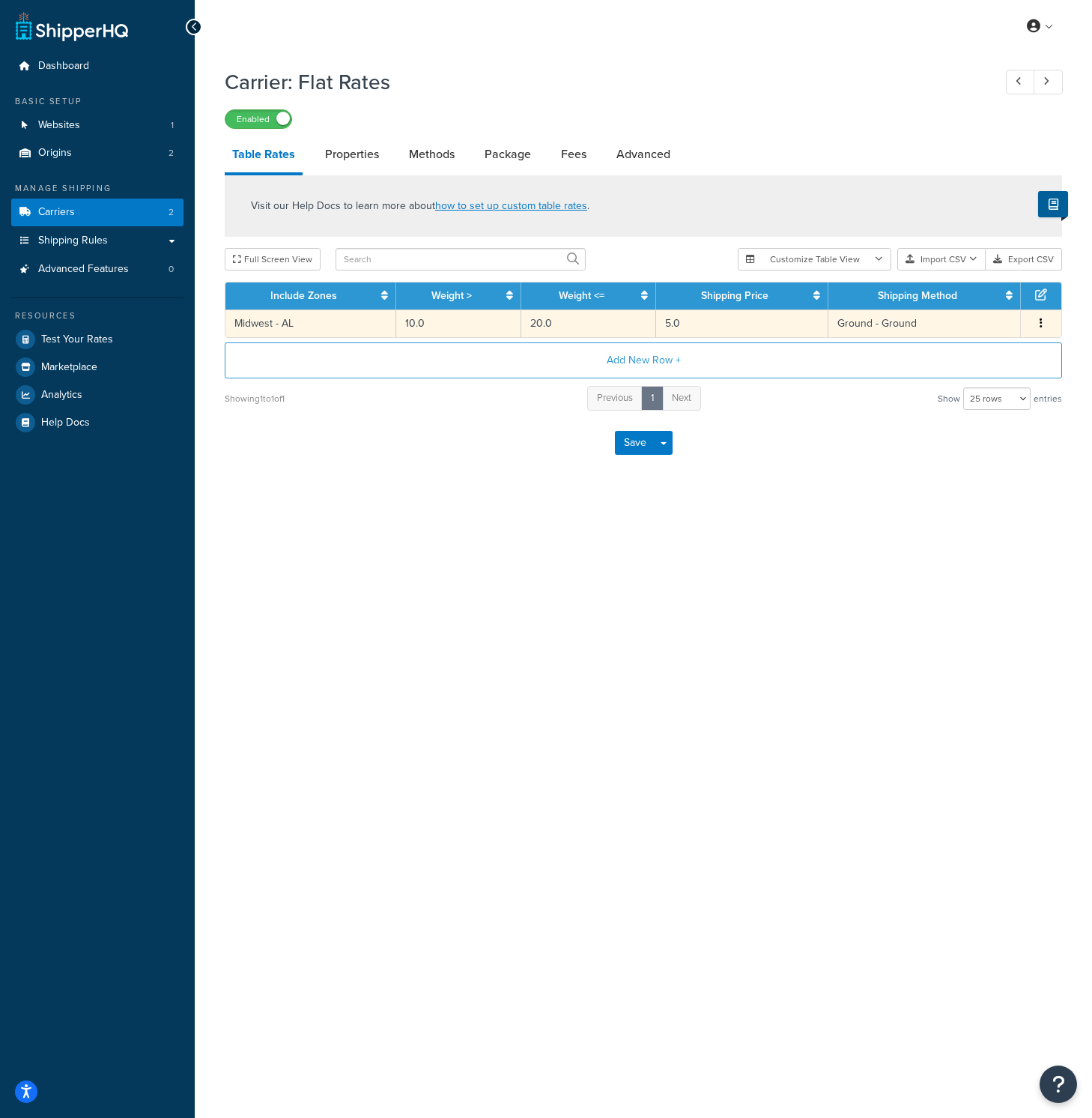
click at [319, 325] on td "Midwest - AL" at bounding box center [311, 323] width 171 height 28
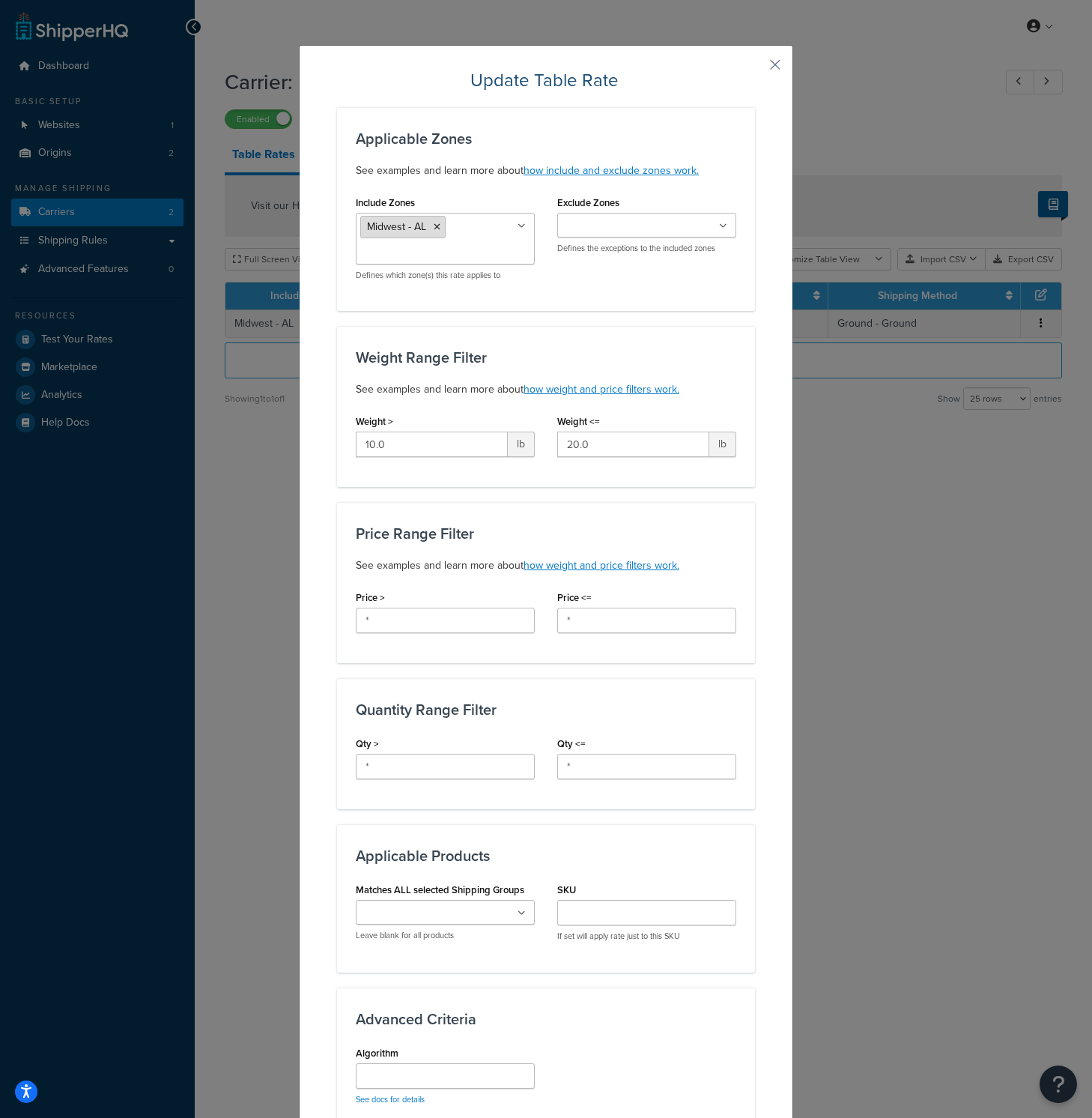
click at [434, 227] on icon at bounding box center [437, 227] width 6 height 9
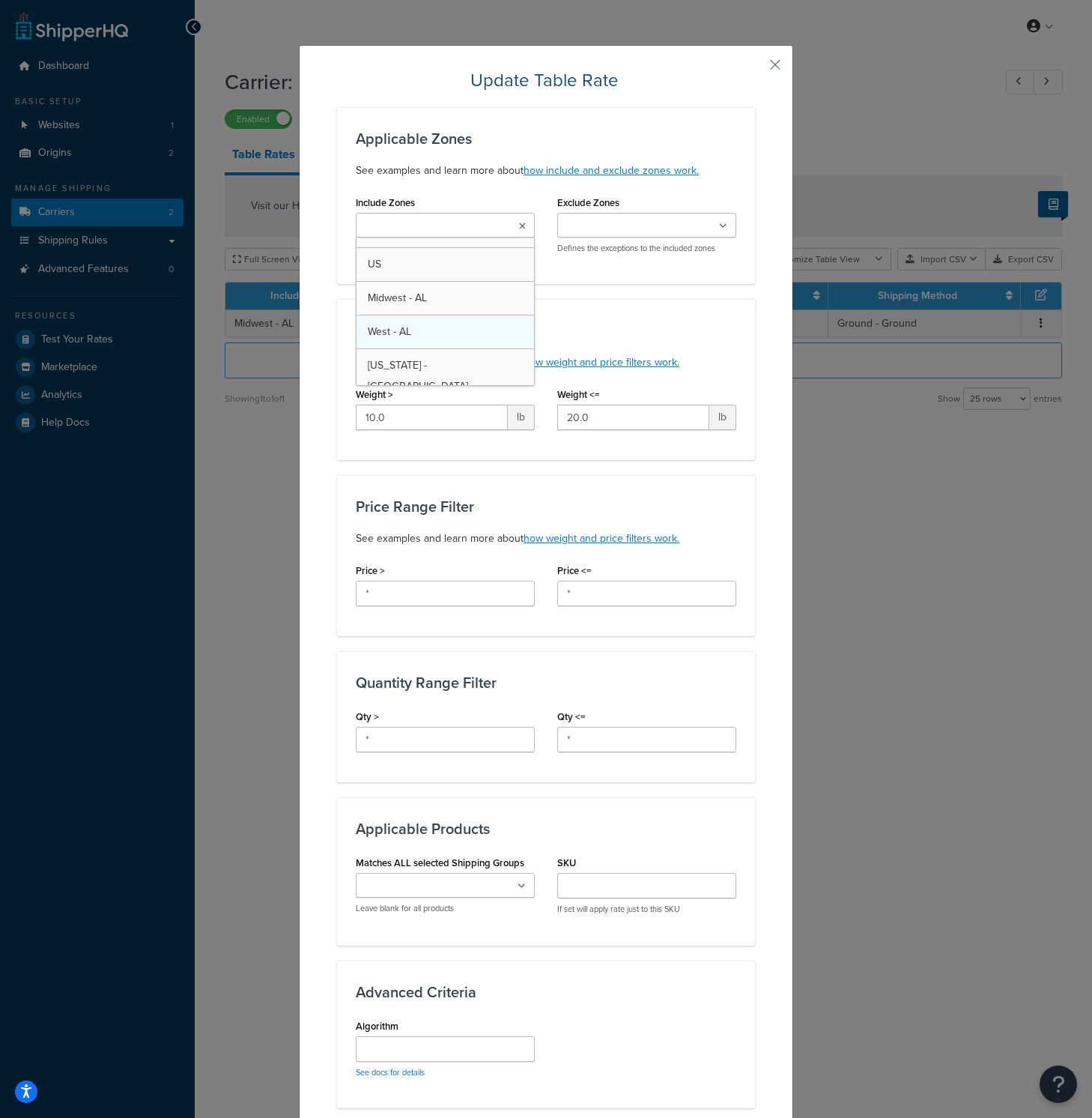
scroll to position [81, 0]
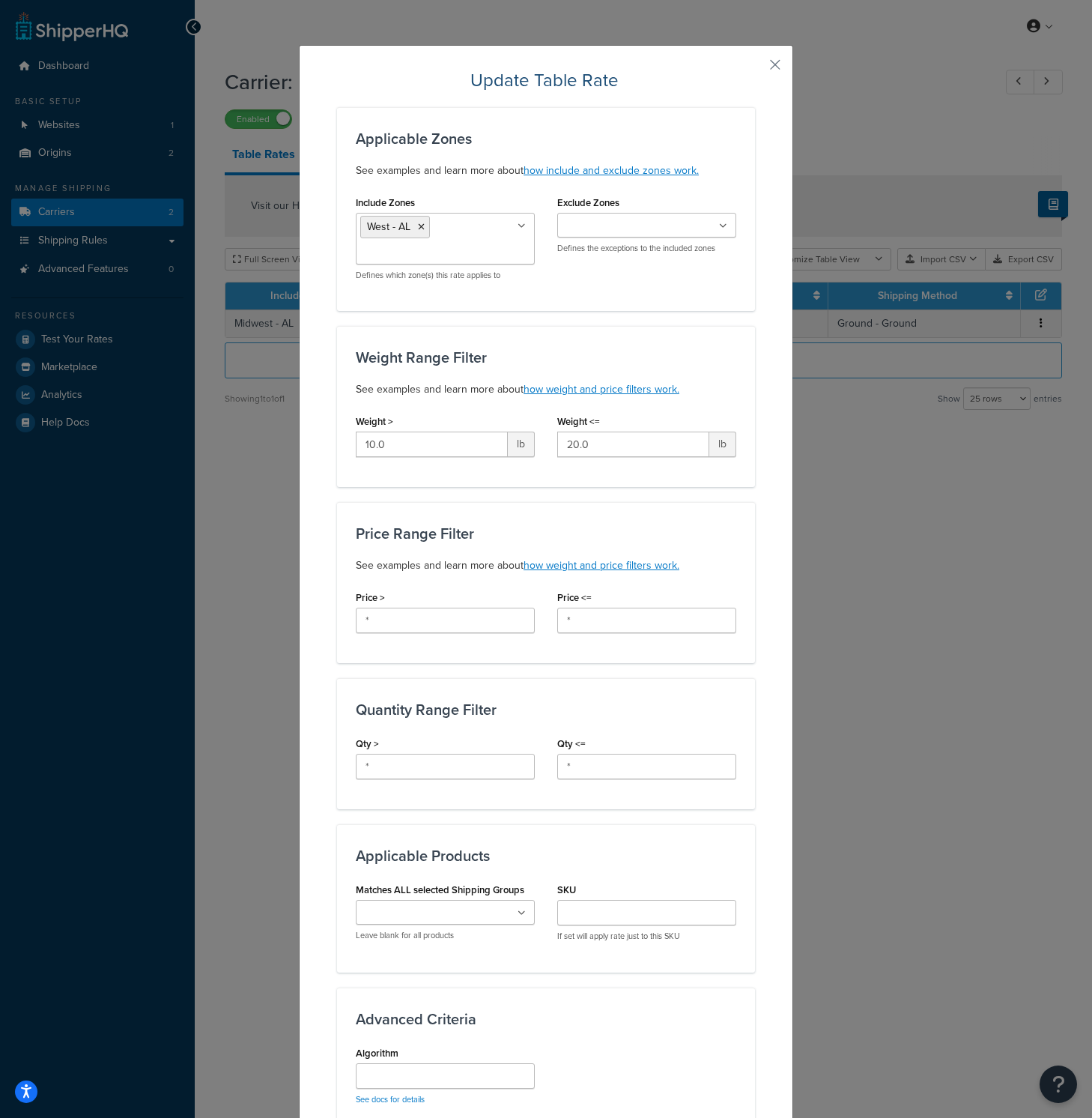
drag, startPoint x: 672, startPoint y: 285, endPoint x: 743, endPoint y: 283, distance: 71.0
click at [676, 283] on div "Include Zones West - AL US 48 US APO US Midwest - AL California - North - AL Ca…" at bounding box center [546, 242] width 403 height 101
click at [451, 448] on input "10.0" at bounding box center [432, 444] width 152 height 26
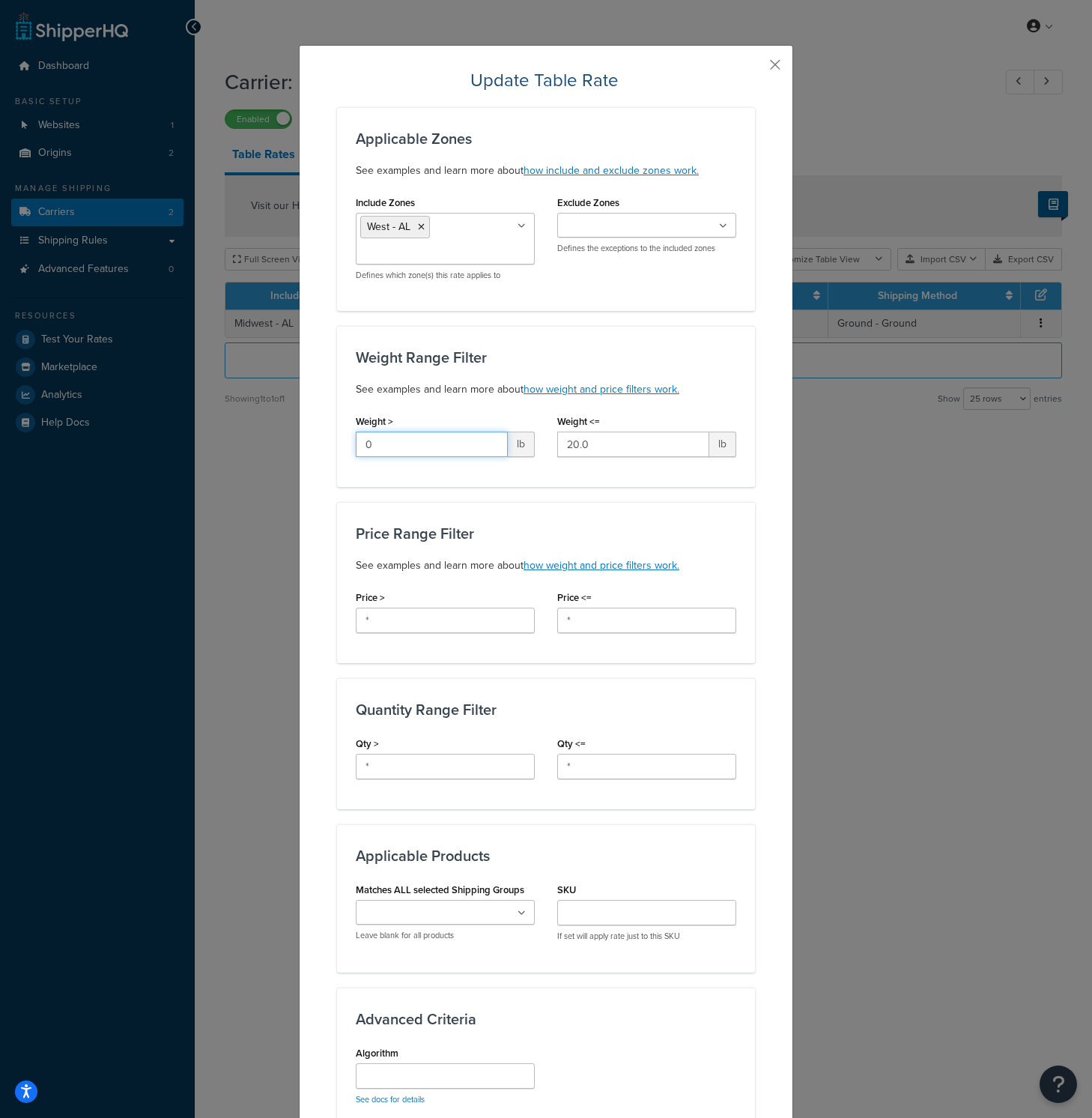
type input "0"
click at [586, 442] on input "20.0" at bounding box center [633, 444] width 152 height 26
click at [755, 68] on button "button" at bounding box center [753, 69] width 4 height 4
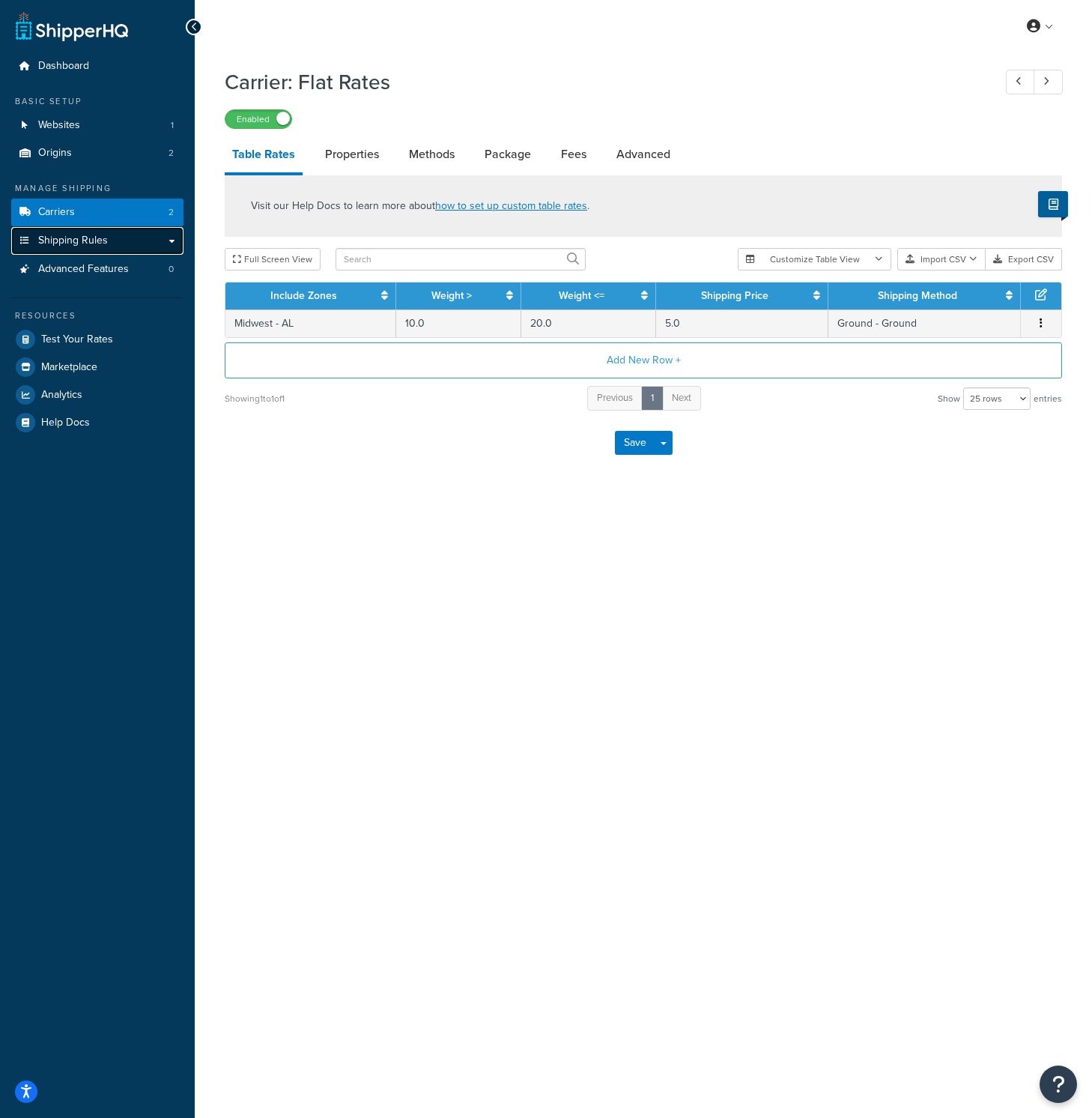
click at [102, 243] on span "Shipping Rules" at bounding box center [73, 241] width 69 height 13
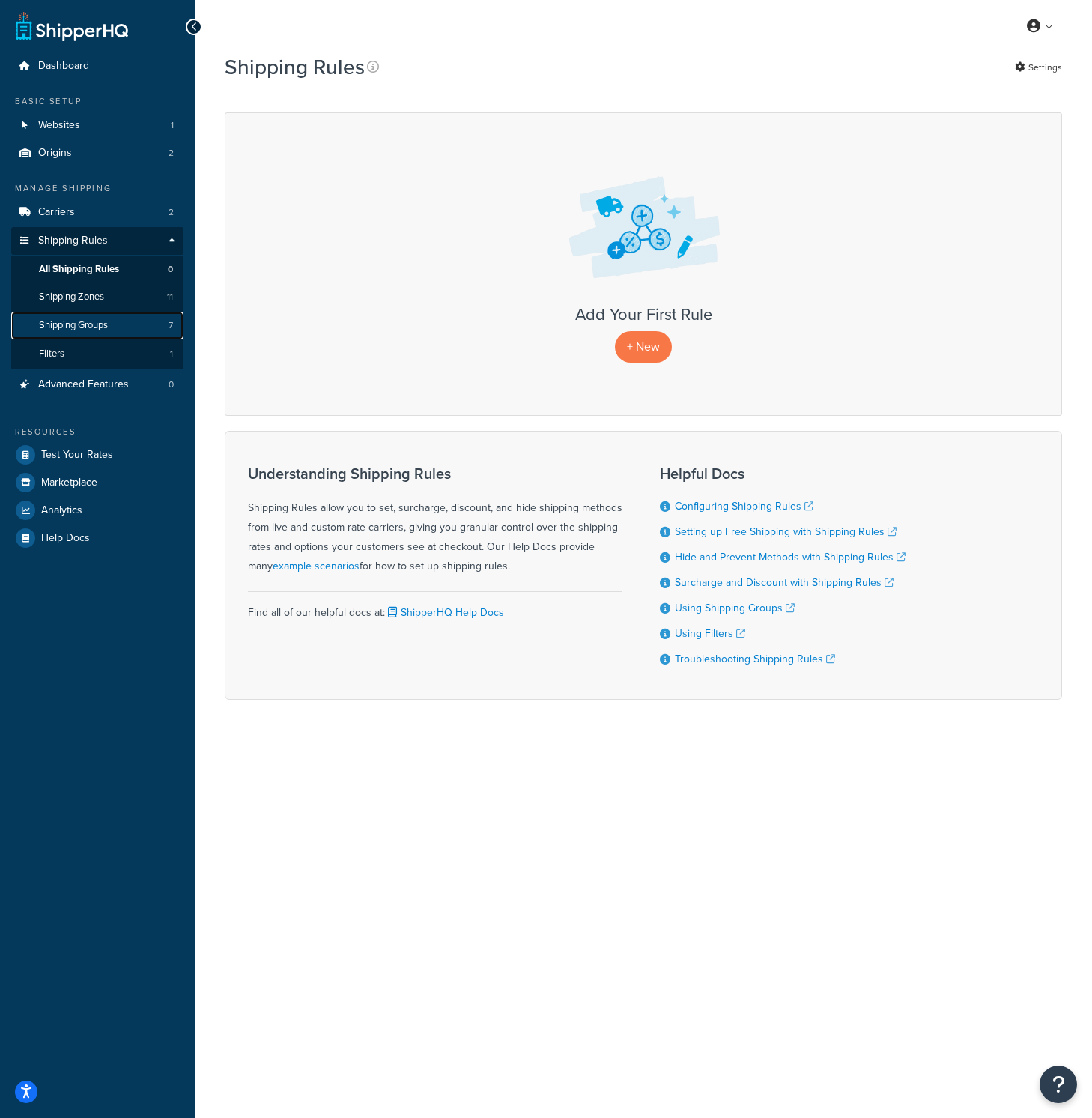
click at [88, 317] on link "Shipping Groups 7" at bounding box center [97, 326] width 172 height 28
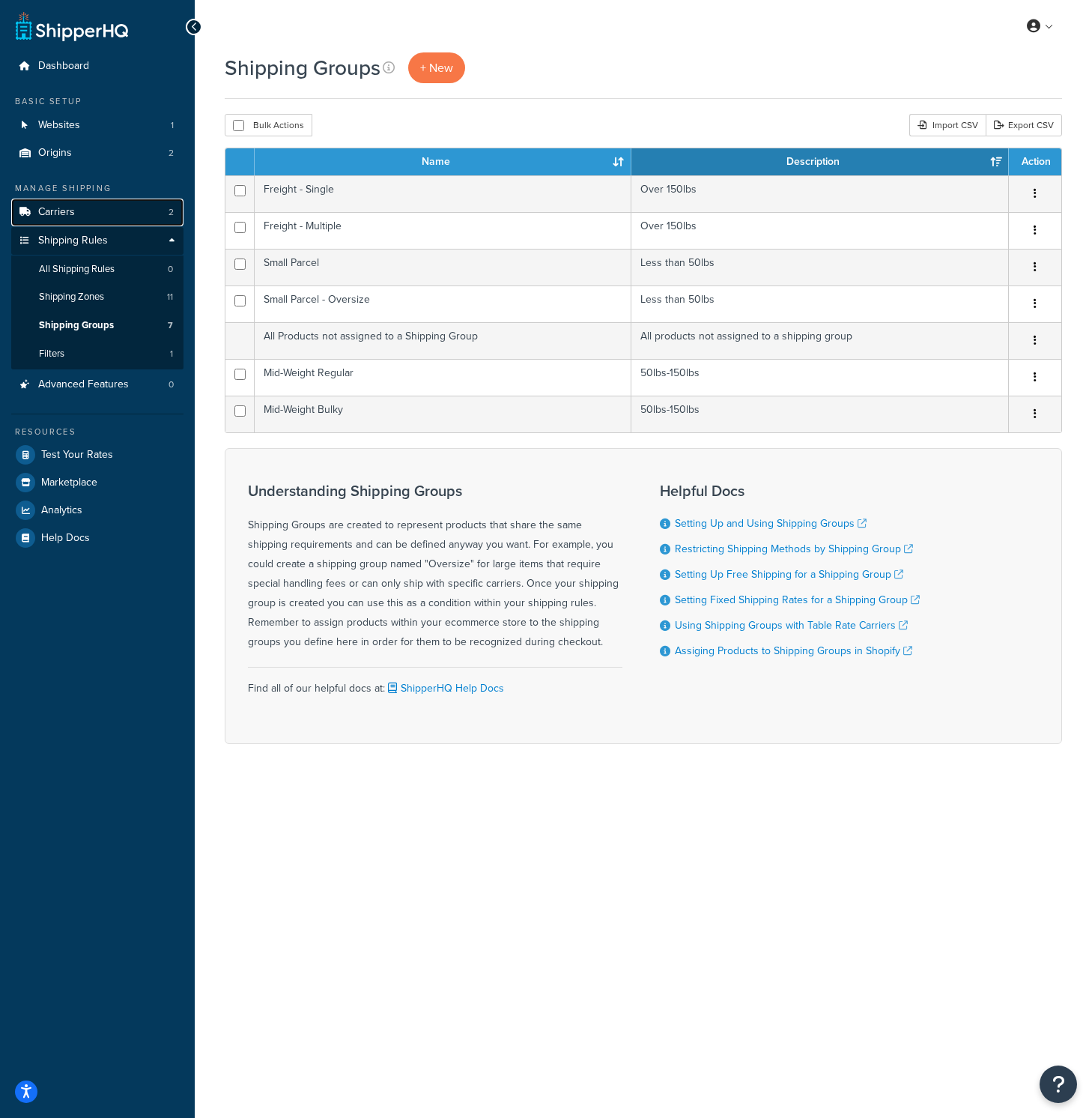
click at [50, 213] on span "Carriers" at bounding box center [57, 212] width 37 height 13
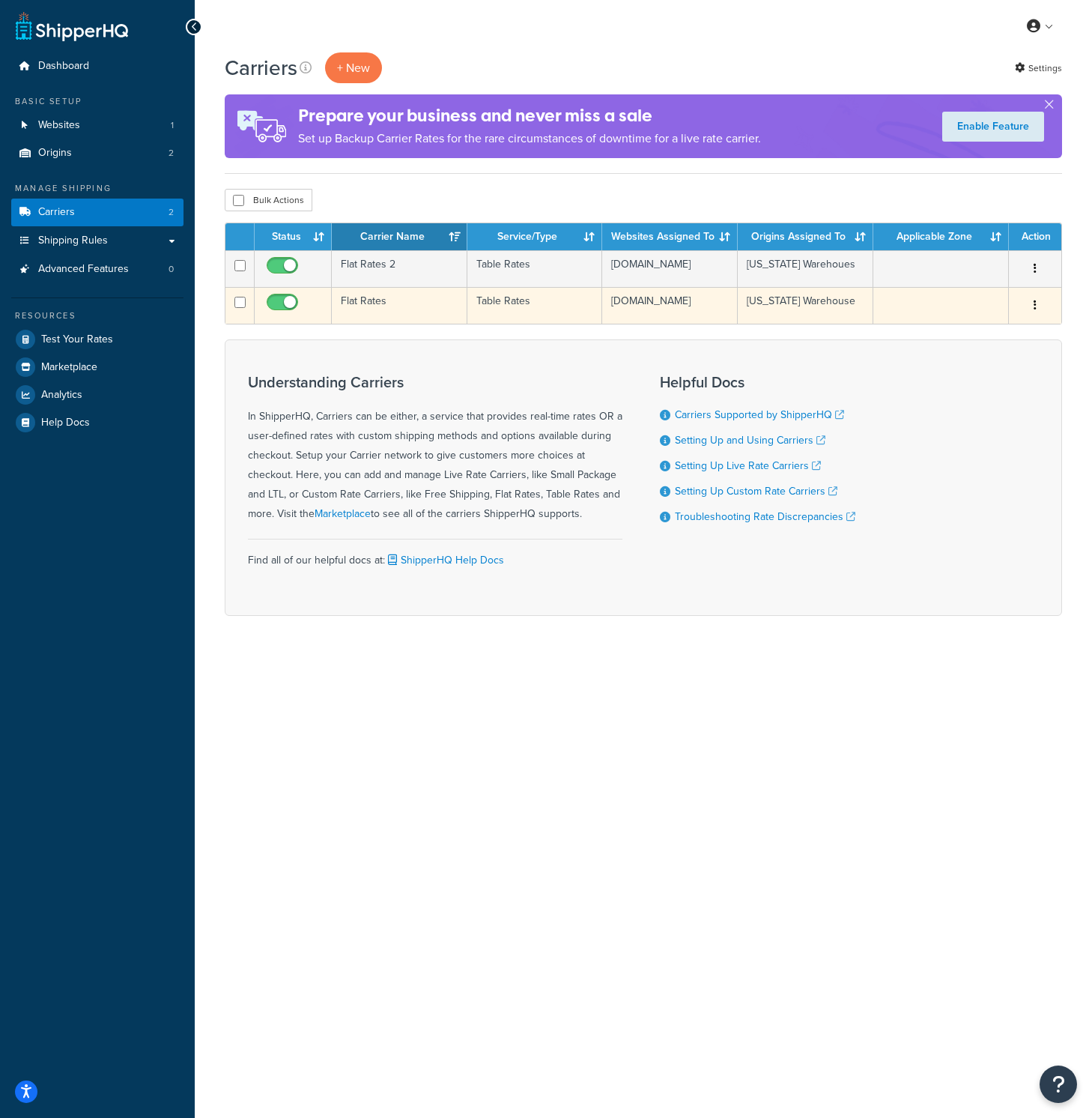
click at [384, 301] on td "Flat Rates" at bounding box center [400, 306] width 136 height 37
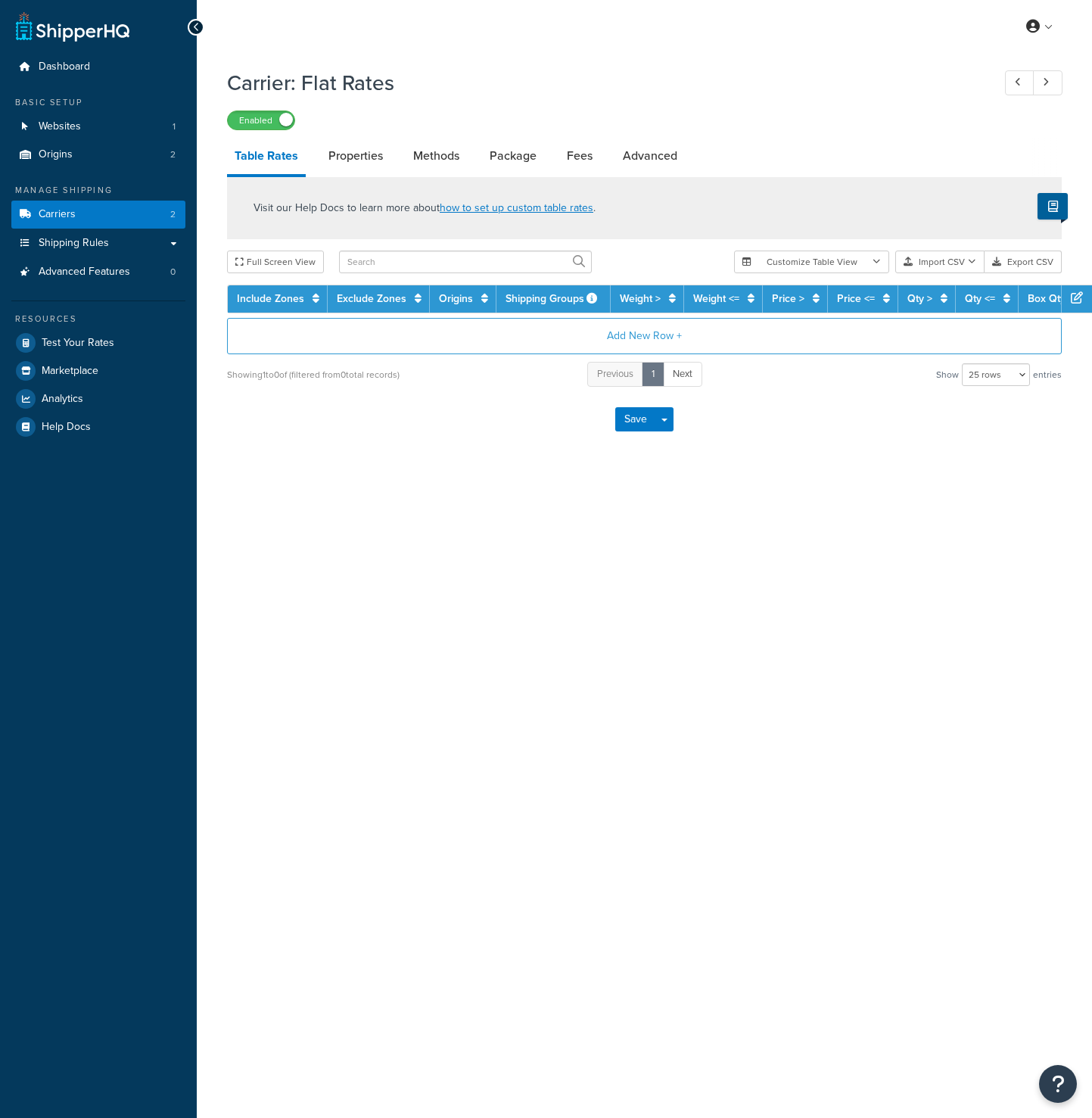
select select "25"
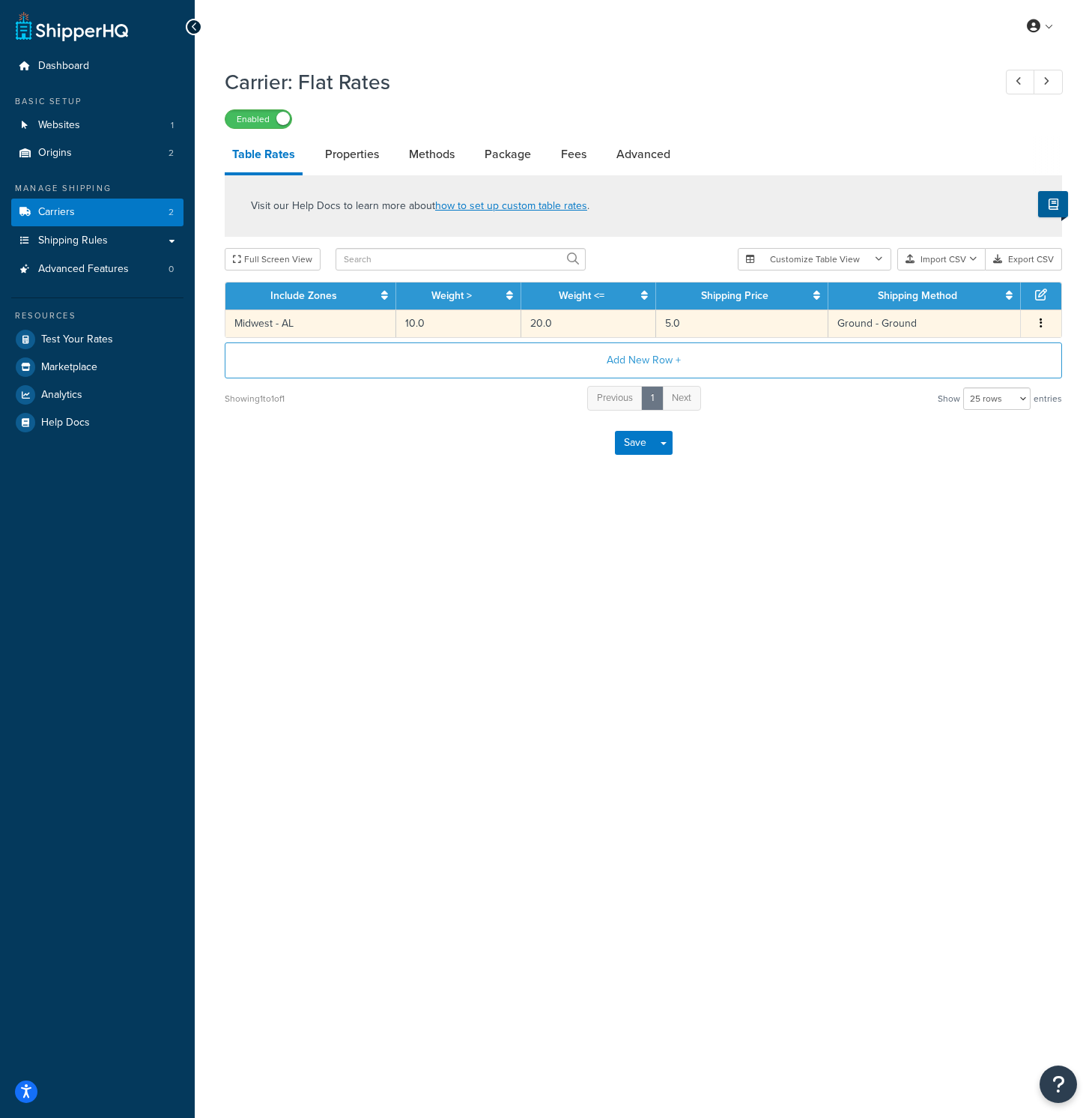
click at [340, 330] on td "Midwest - AL" at bounding box center [311, 323] width 171 height 28
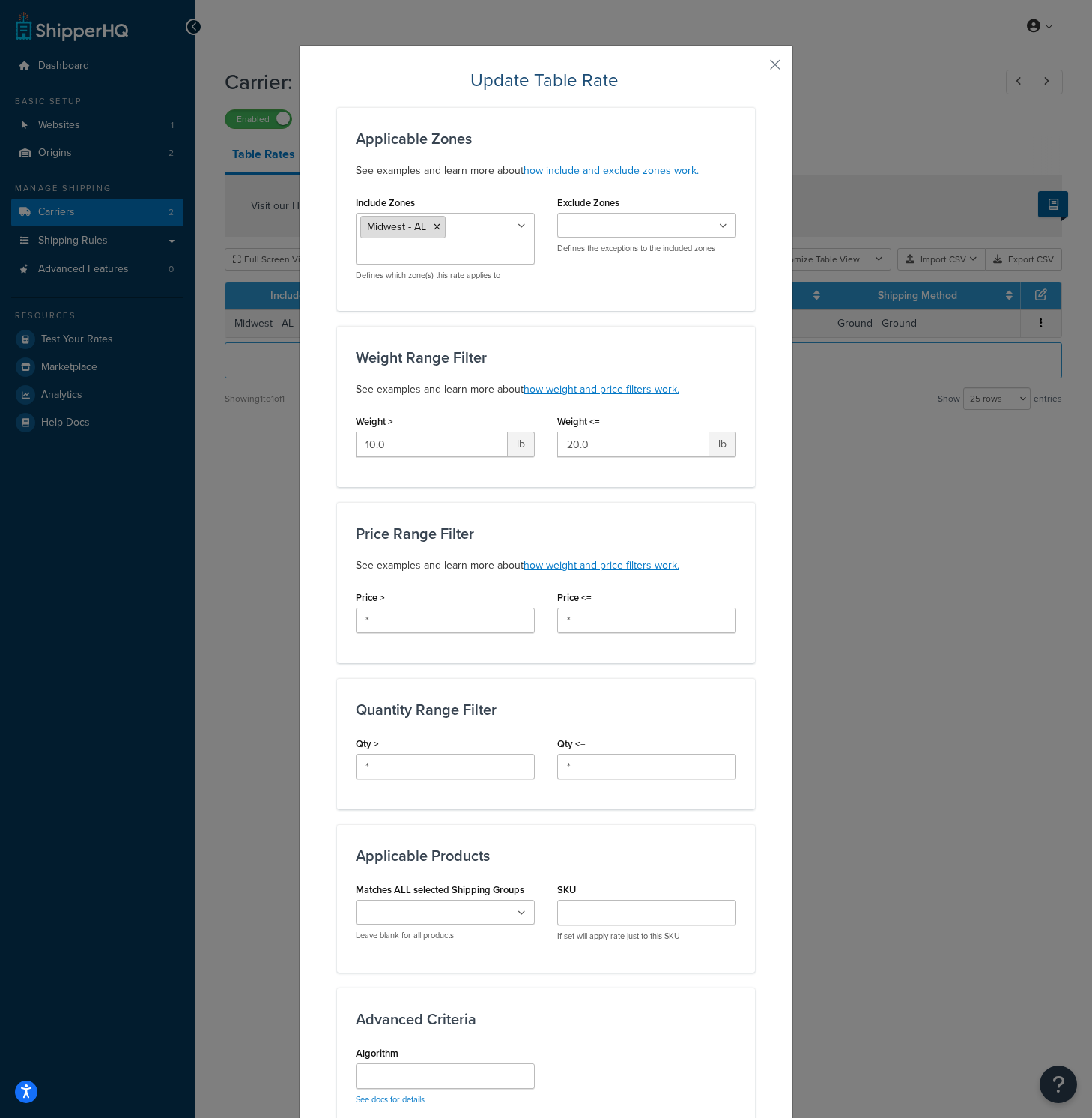
click at [434, 230] on icon at bounding box center [437, 227] width 6 height 9
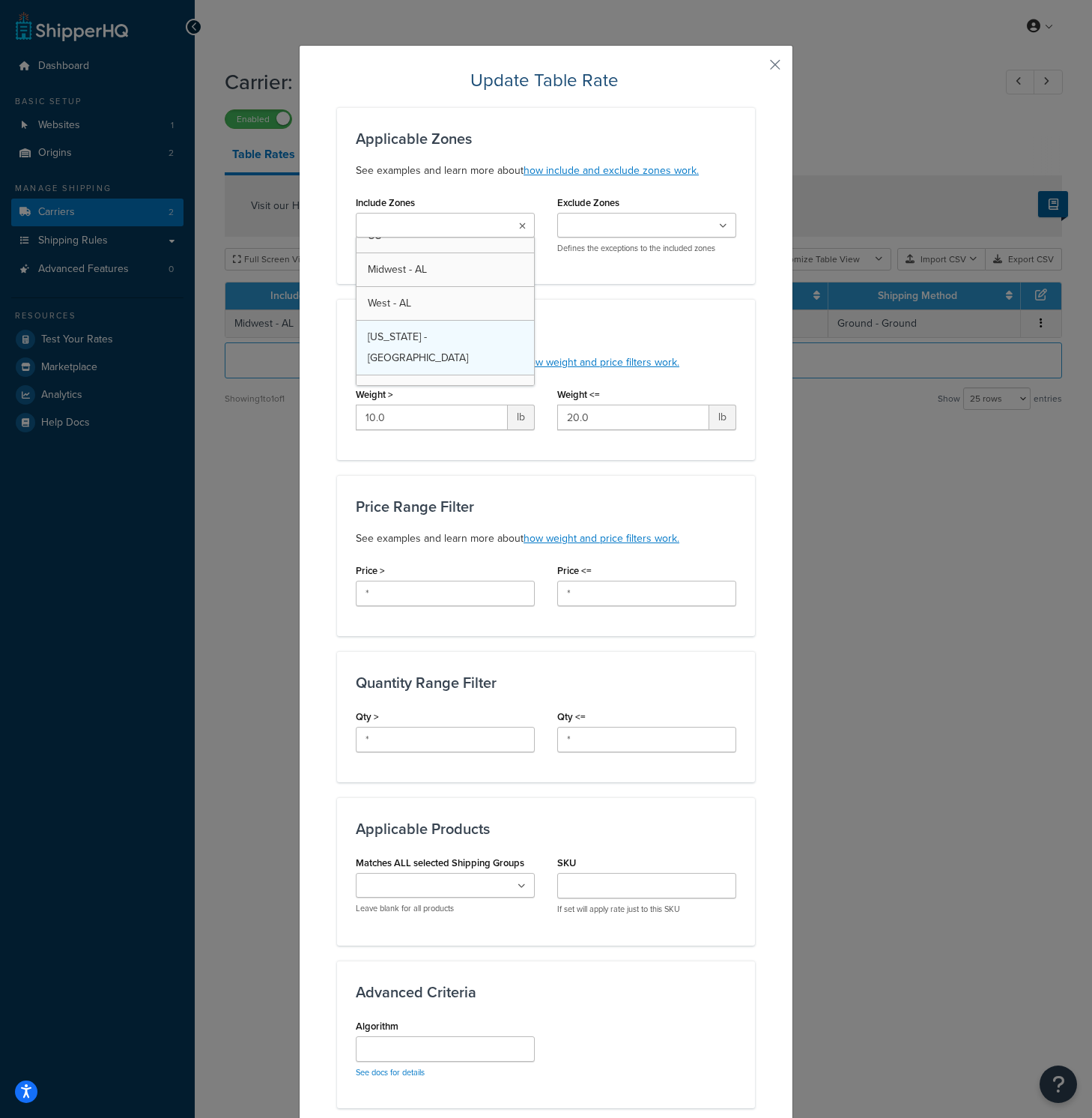
scroll to position [93, 0]
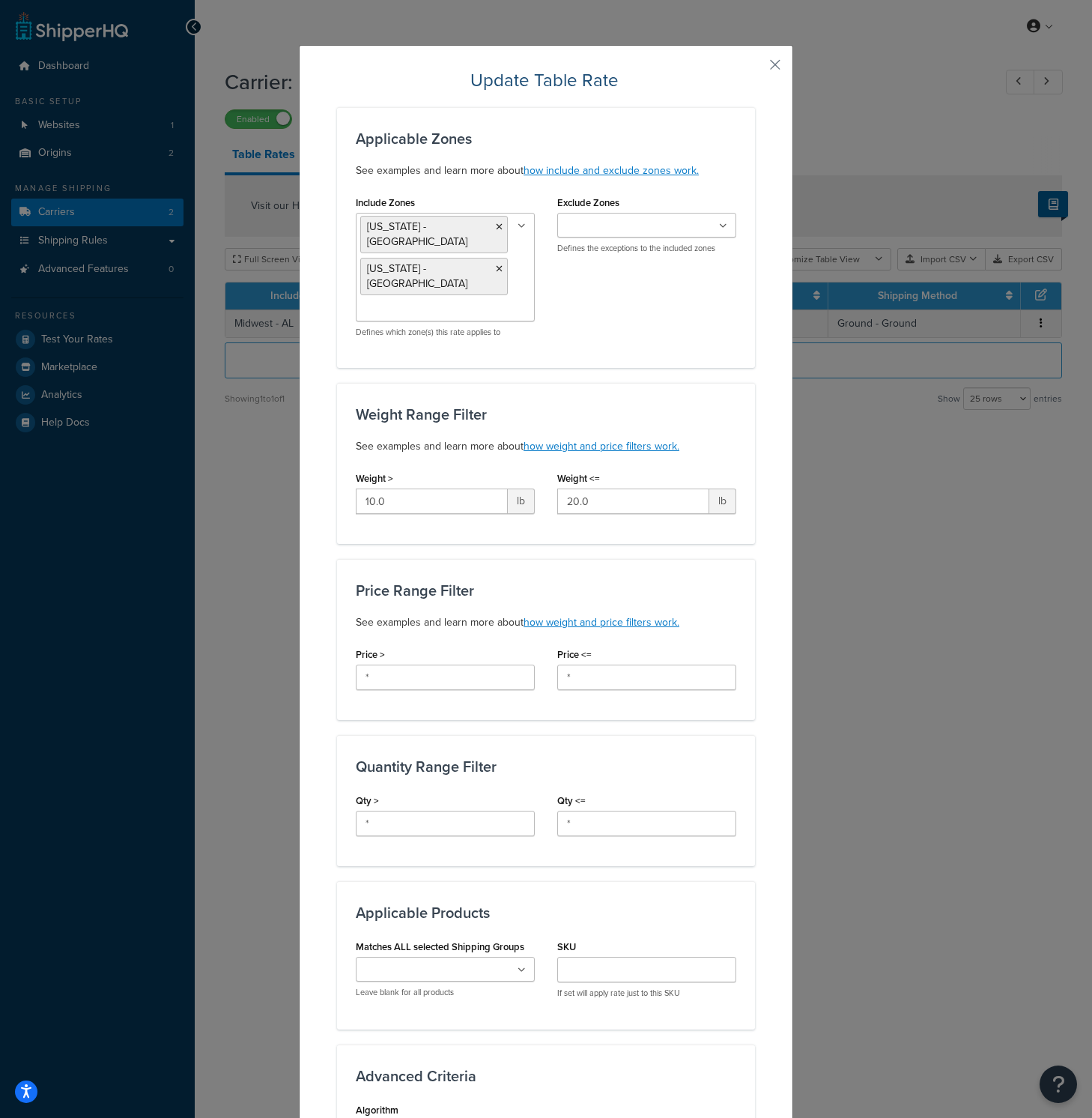
click at [743, 120] on div "Applicable Zones See examples and learn more about how include and exclude zone…" at bounding box center [546, 237] width 418 height 261
click at [410, 488] on input "10.0" at bounding box center [432, 501] width 152 height 26
type input "0"
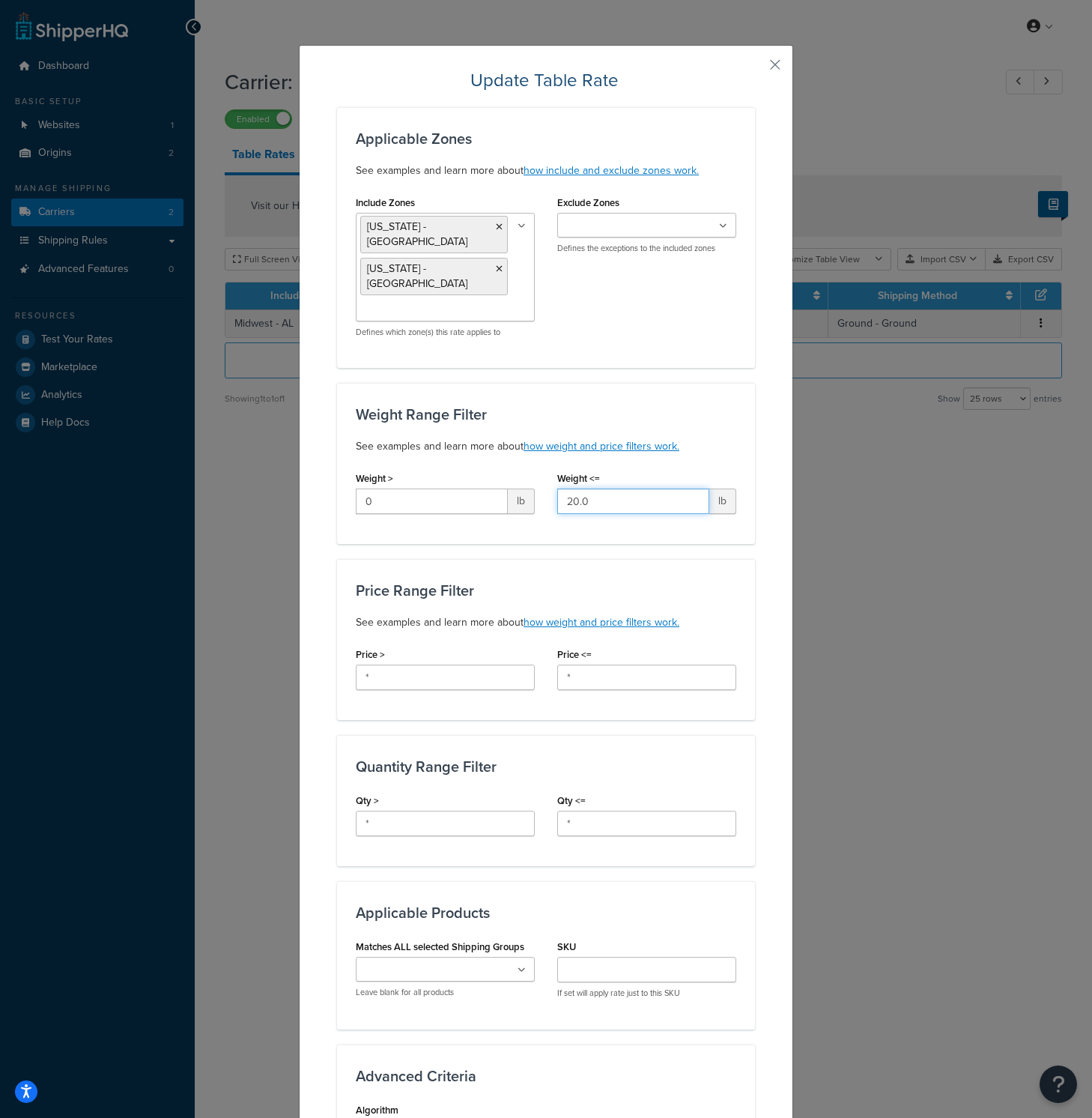
click at [648, 488] on input "20.0" at bounding box center [633, 501] width 152 height 26
click at [641, 488] on input "20.0" at bounding box center [633, 501] width 152 height 26
type input "50"
click at [708, 582] on h3 "Price Range Filter" at bounding box center [546, 590] width 380 height 17
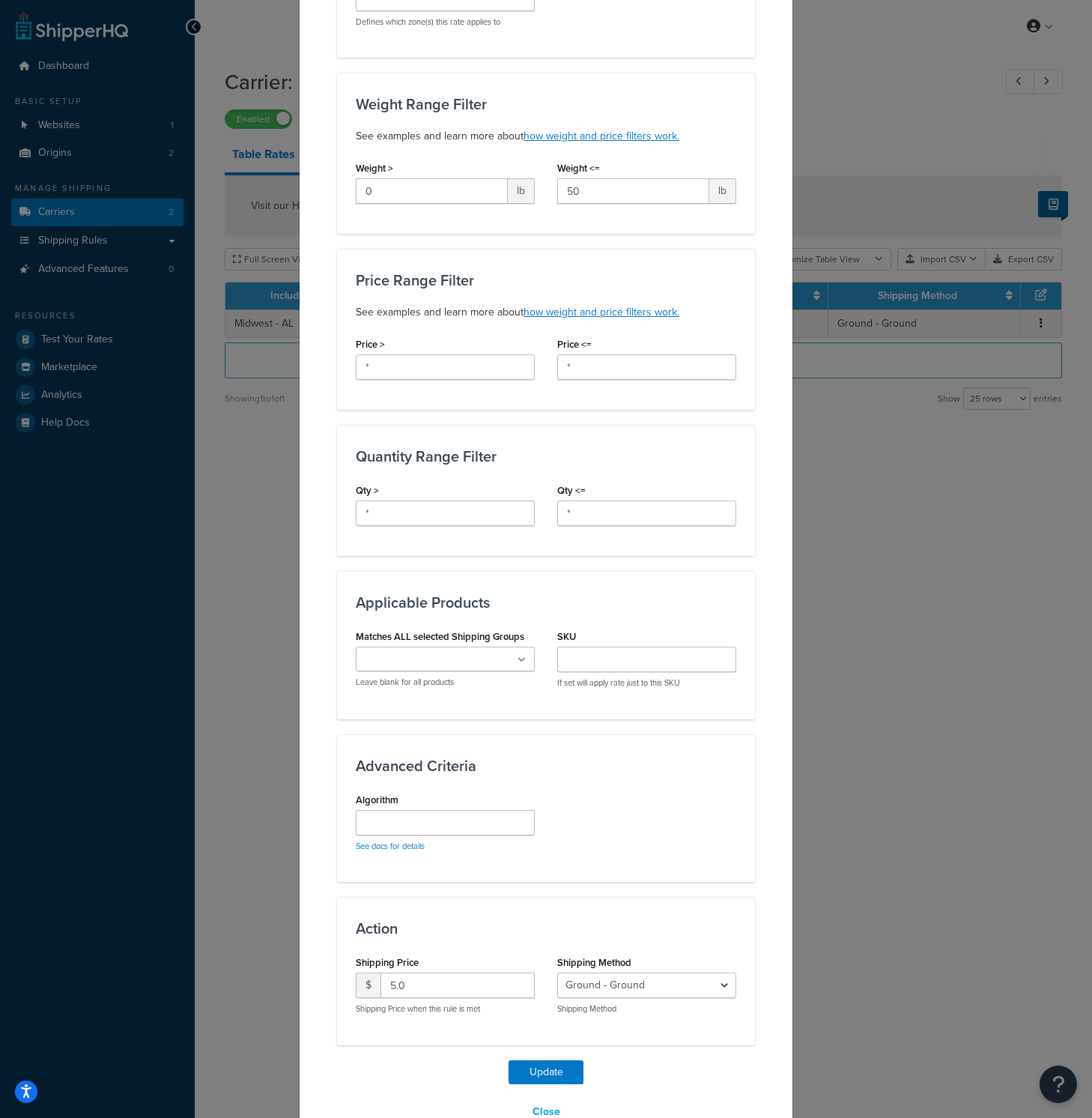
scroll to position [317, 0]
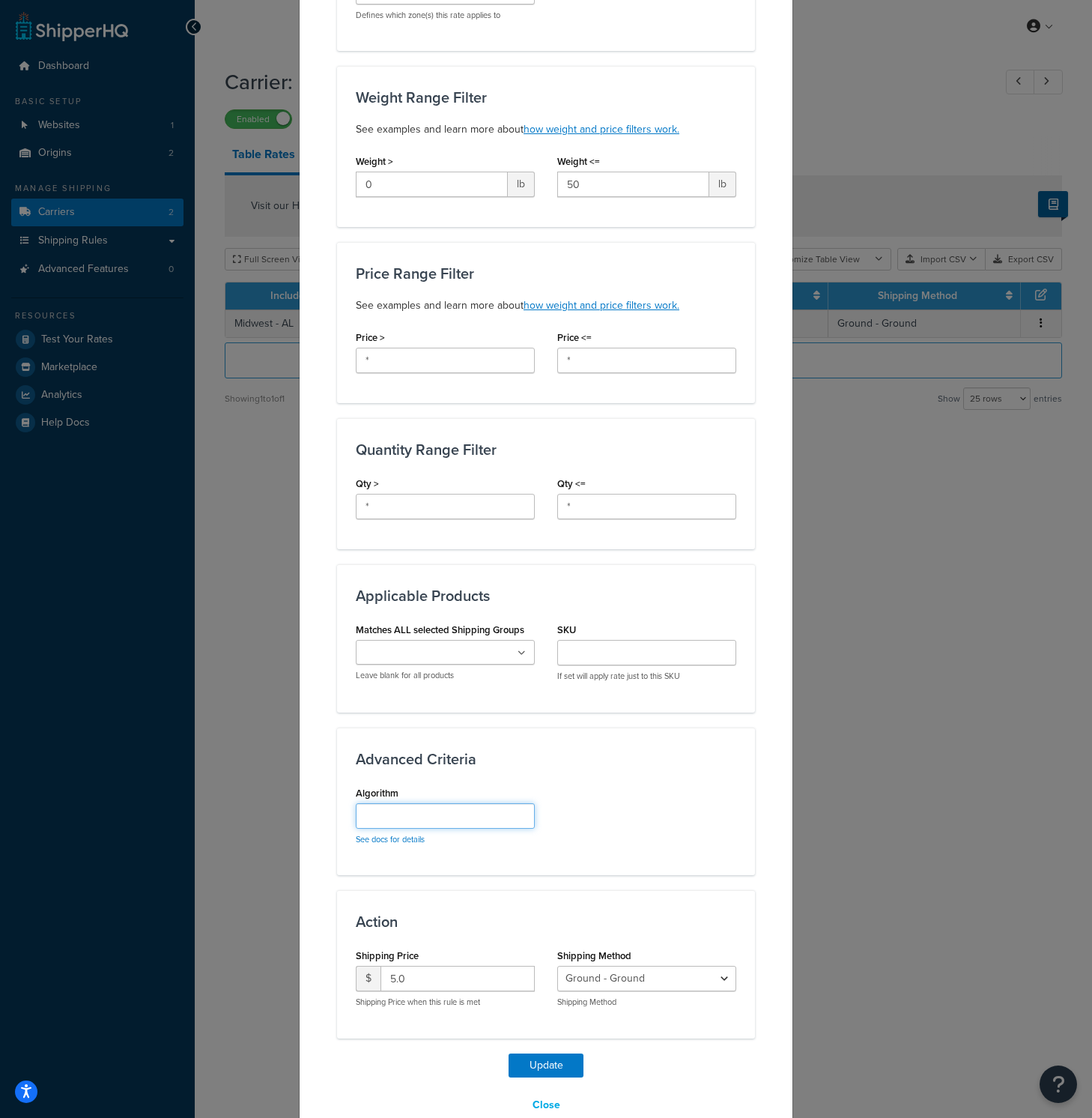
click at [509, 803] on input "Algorithm" at bounding box center [445, 816] width 179 height 26
click at [707, 782] on div "Algorithm See docs for details" at bounding box center [546, 819] width 403 height 74
click at [691, 966] on select "Ground - Ground" at bounding box center [646, 978] width 179 height 26
click at [435, 966] on input "5.0" at bounding box center [457, 978] width 154 height 26
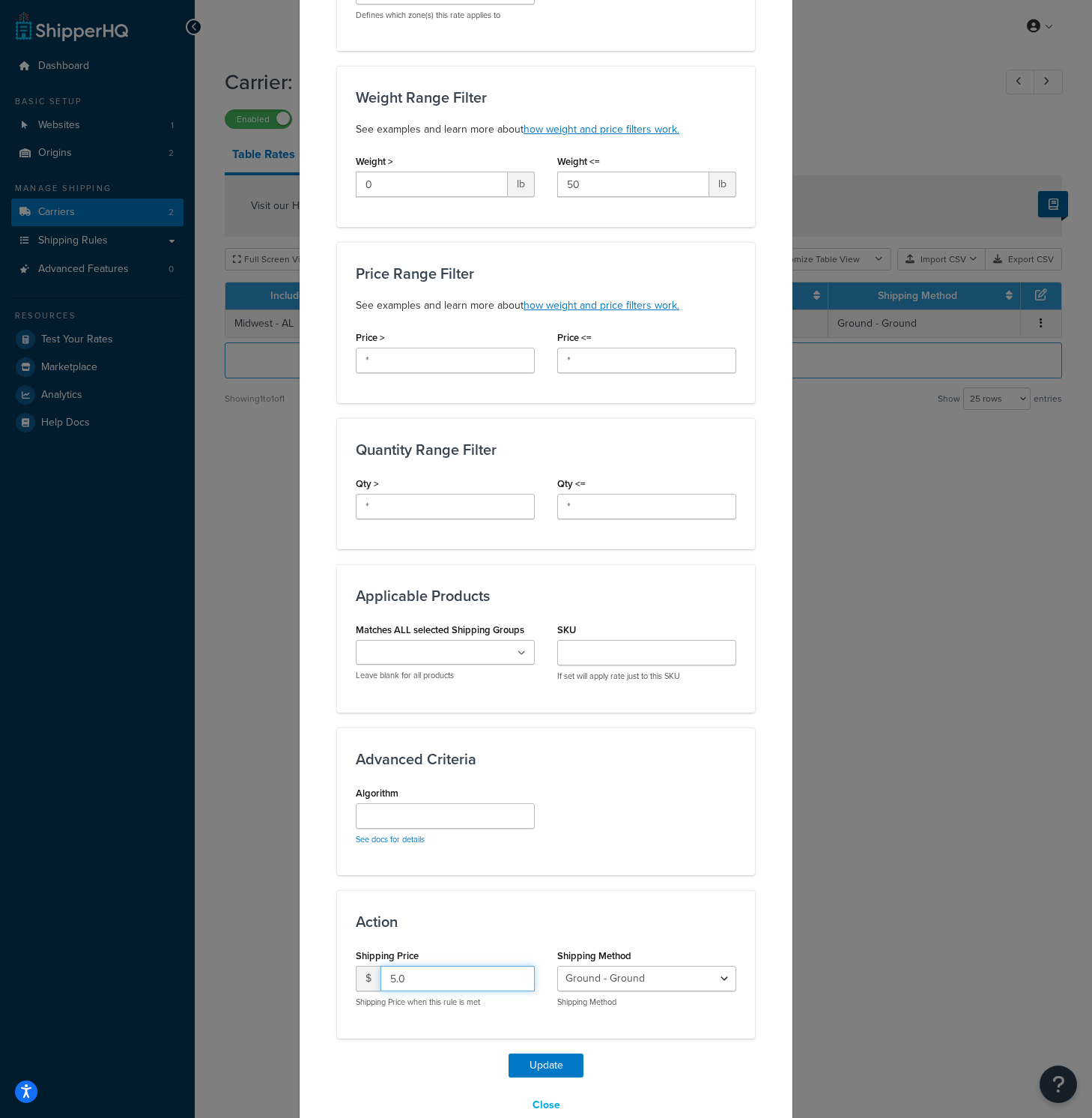
click at [435, 966] on input "5.0" at bounding box center [457, 978] width 154 height 26
click at [417, 966] on input "5.0" at bounding box center [457, 978] width 154 height 26
type input "25"
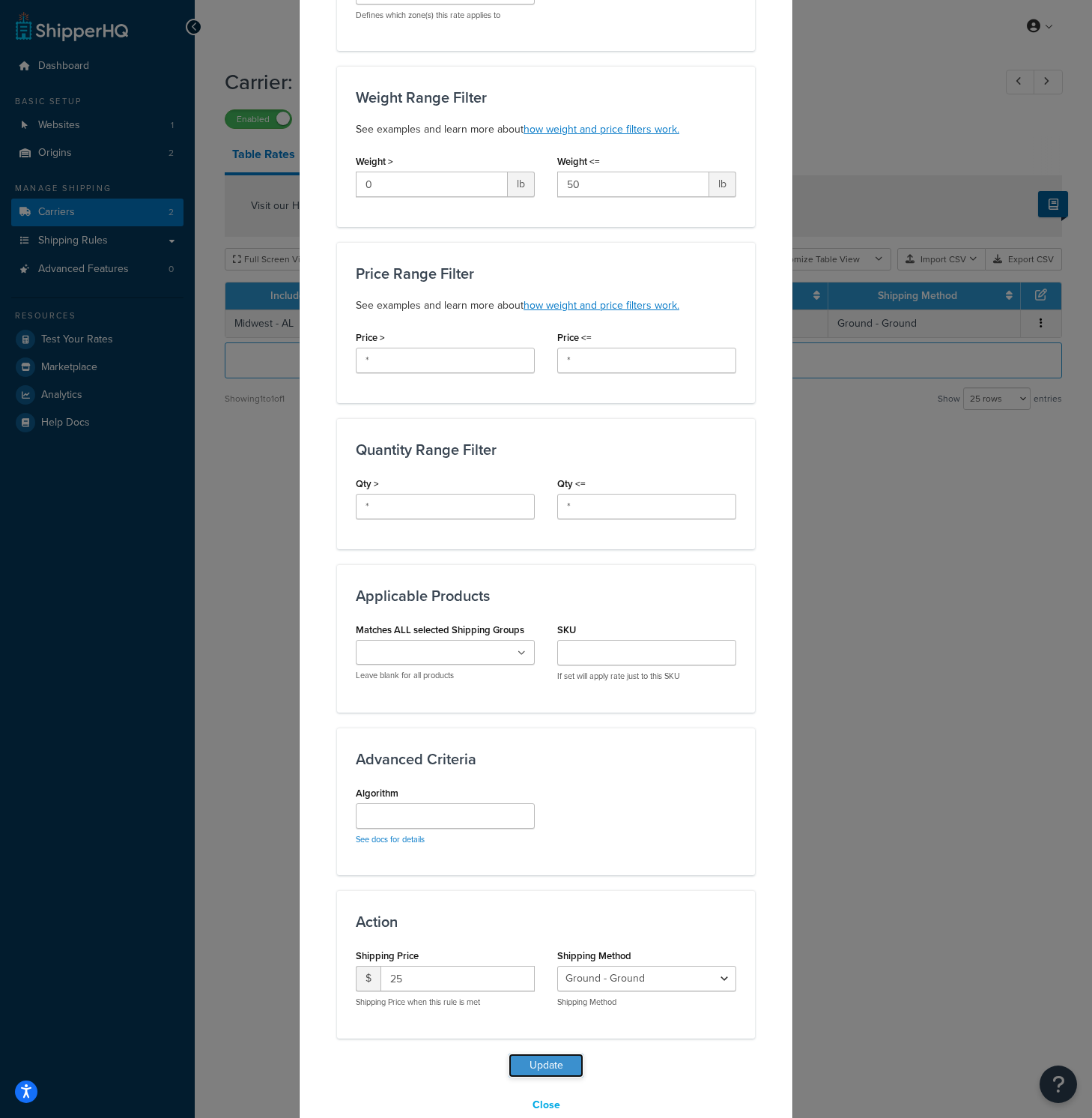
click at [522, 1053] on button "Update" at bounding box center [546, 1065] width 75 height 24
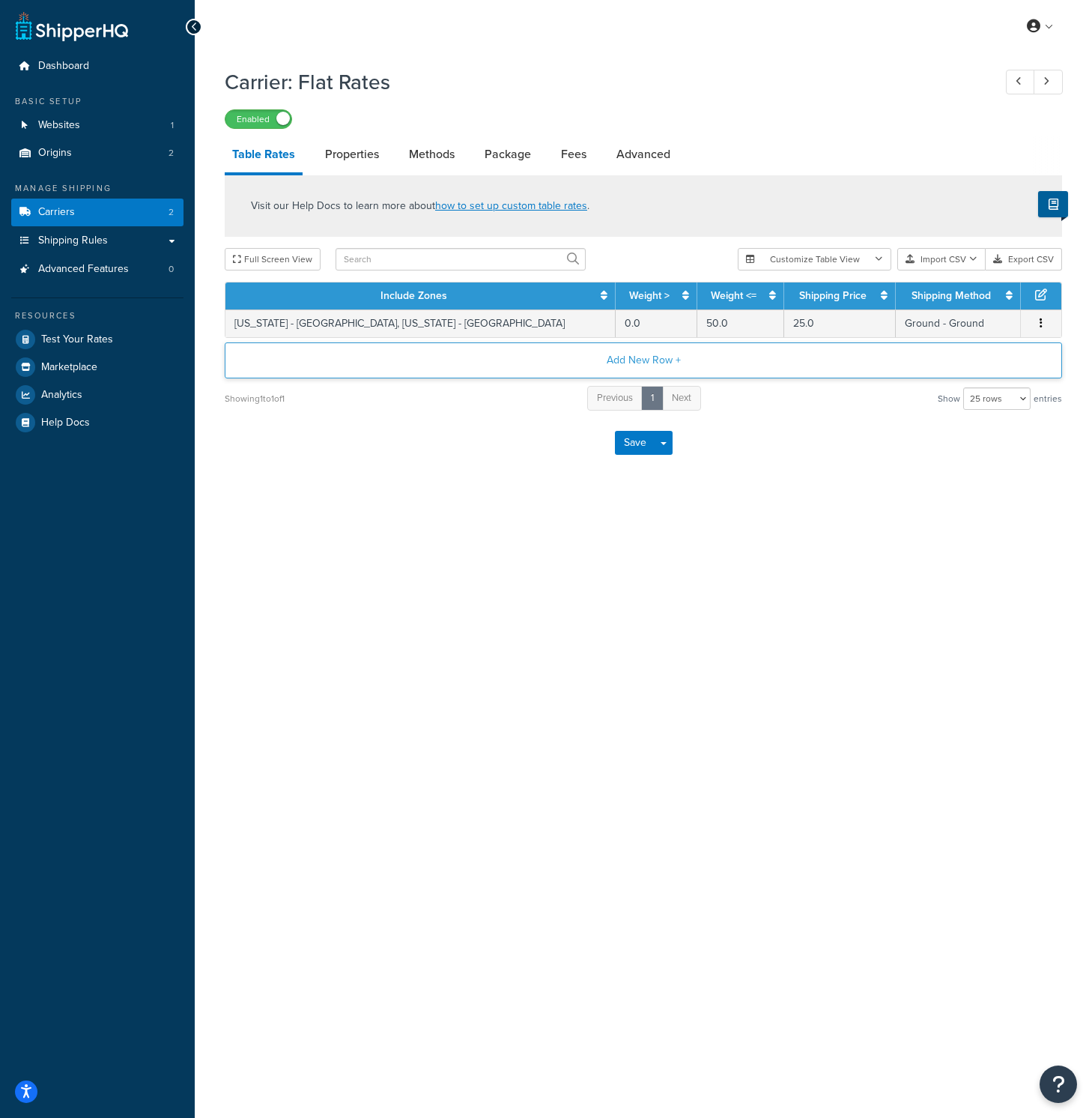
click at [575, 363] on button "Add New Row +" at bounding box center [644, 360] width 838 height 36
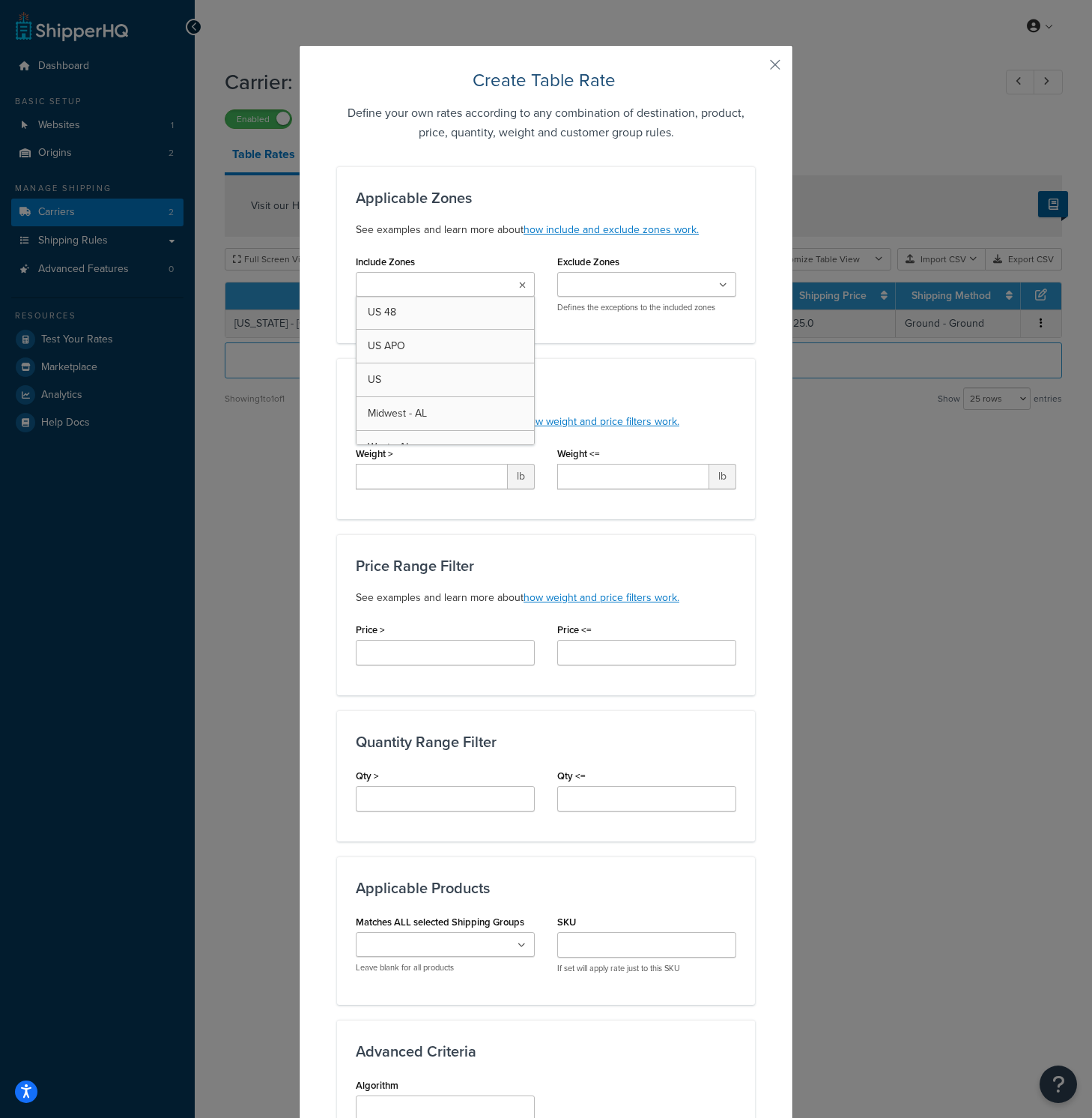
click at [434, 279] on input "Include Zones" at bounding box center [427, 285] width 132 height 17
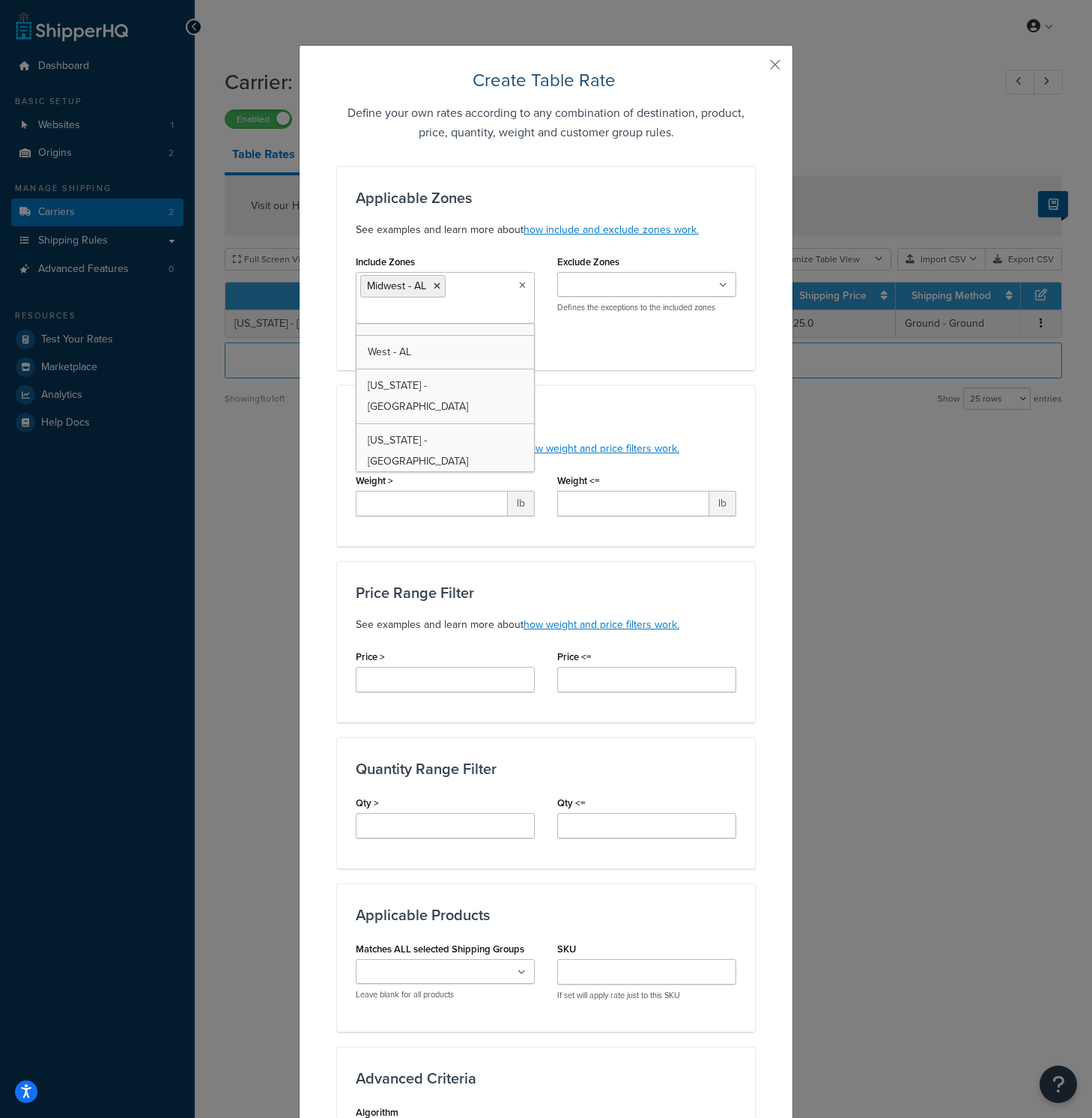
click at [768, 370] on div "Create Table Rate Define your own rates according to any combination of destina…" at bounding box center [546, 756] width 495 height 1423
click at [434, 289] on icon at bounding box center [437, 286] width 6 height 9
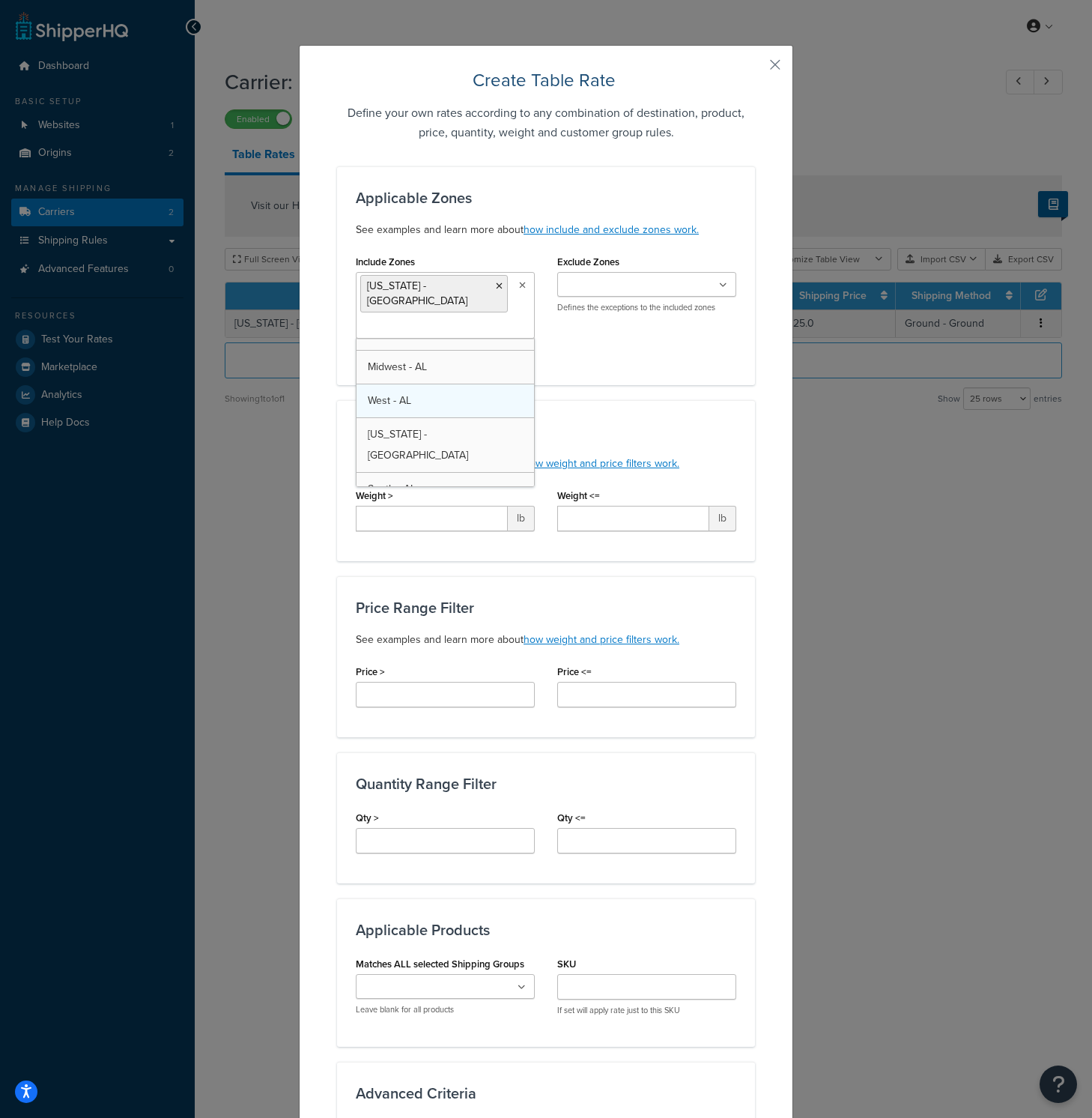
drag, startPoint x: 447, startPoint y: 422, endPoint x: 507, endPoint y: 405, distance: 62.4
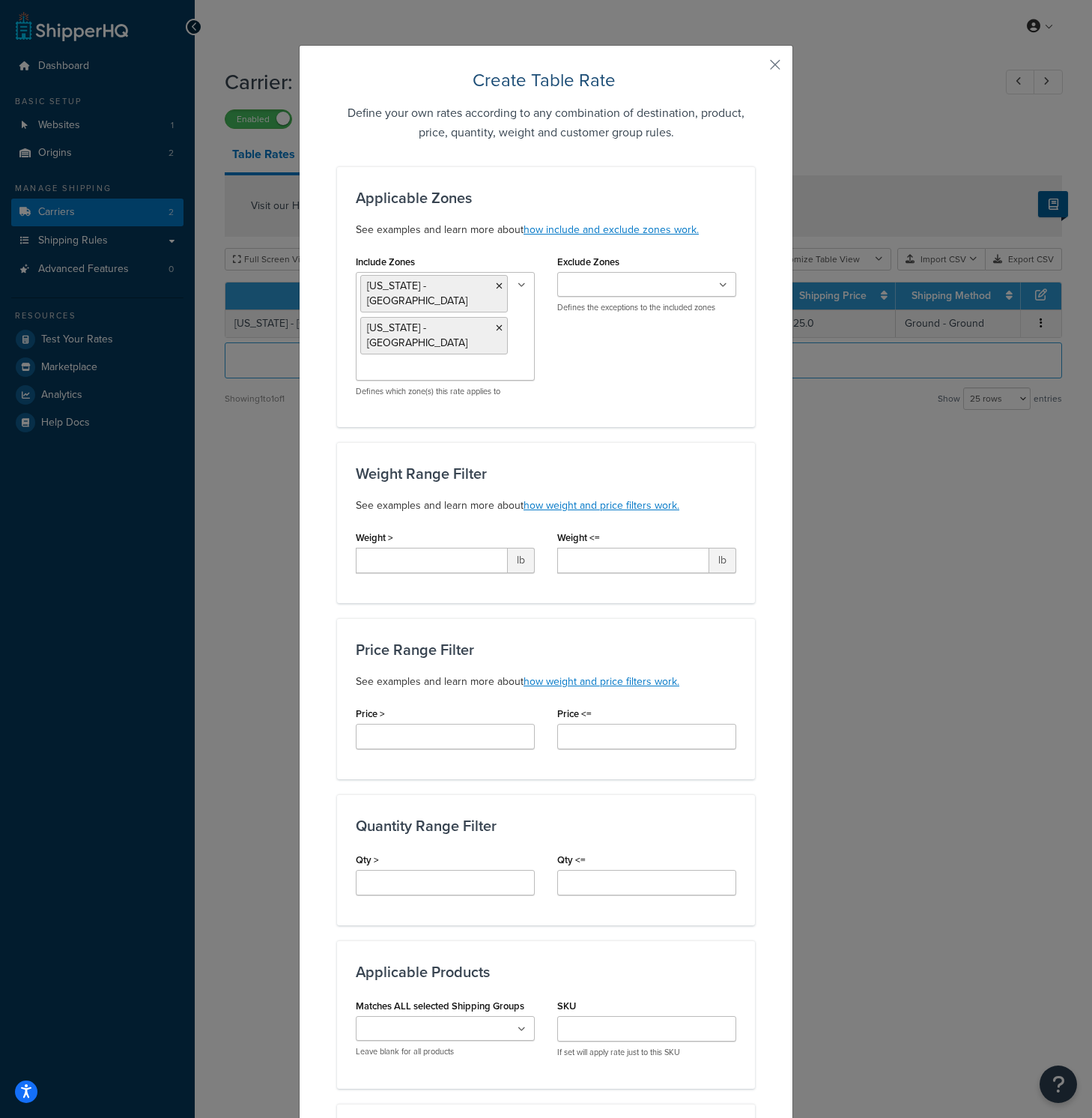
click at [703, 378] on div "Applicable Zones See examples and learn more about how include and exclude zone…" at bounding box center [546, 296] width 418 height 261
click at [420, 547] on input "Weight >" at bounding box center [432, 560] width 152 height 26
type input "50"
type input "100"
click at [426, 724] on input "Price >" at bounding box center [445, 737] width 179 height 26
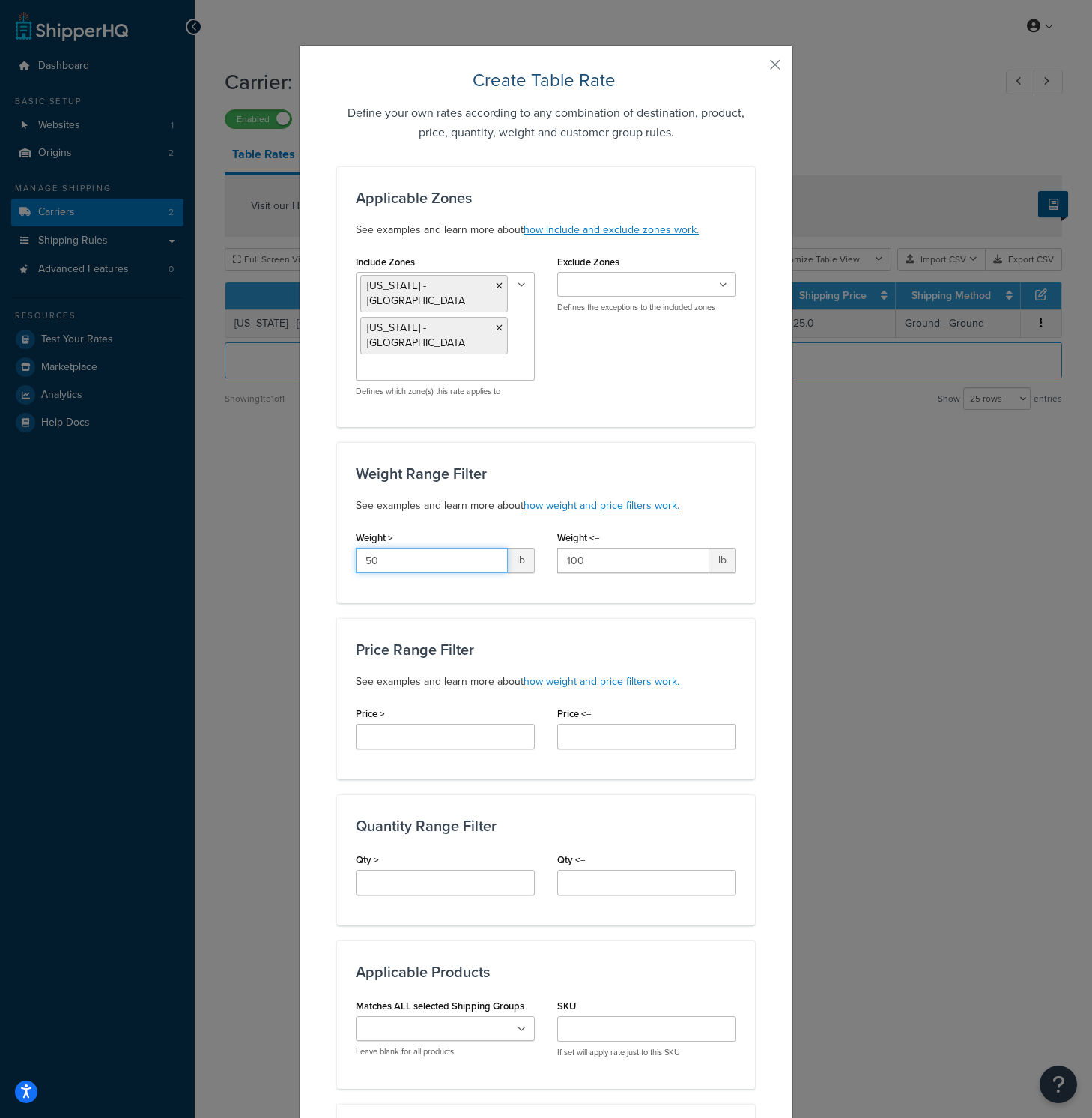
drag, startPoint x: 369, startPoint y: 532, endPoint x: 389, endPoint y: 532, distance: 20.0
click at [389, 547] on input "50" at bounding box center [432, 560] width 152 height 26
drag, startPoint x: 373, startPoint y: 527, endPoint x: 365, endPoint y: 528, distance: 8.1
click at [365, 547] on input "51" at bounding box center [432, 560] width 152 height 26
type input "50"
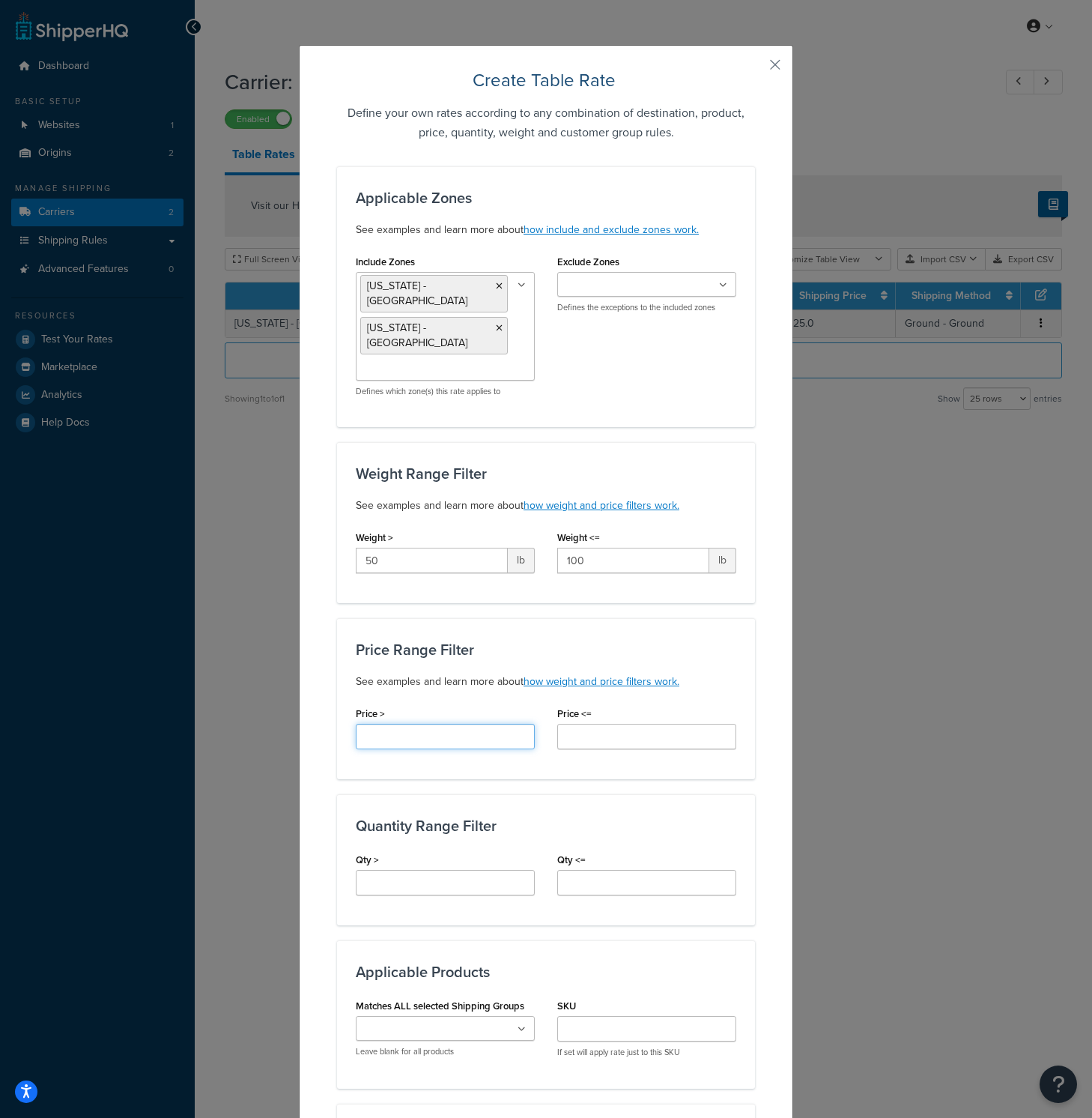
click at [428, 724] on input "Price >" at bounding box center [445, 737] width 179 height 26
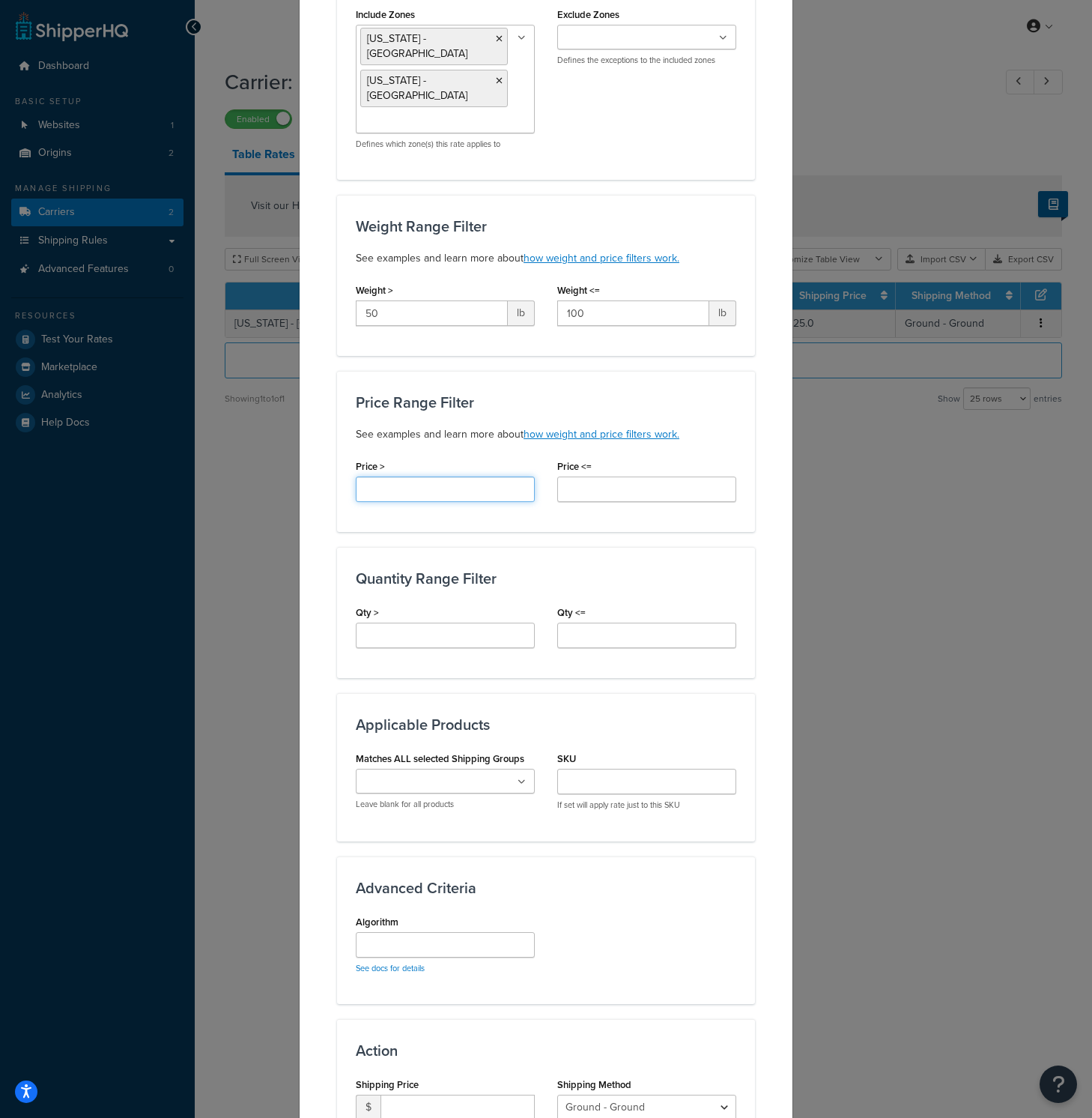
scroll to position [376, 0]
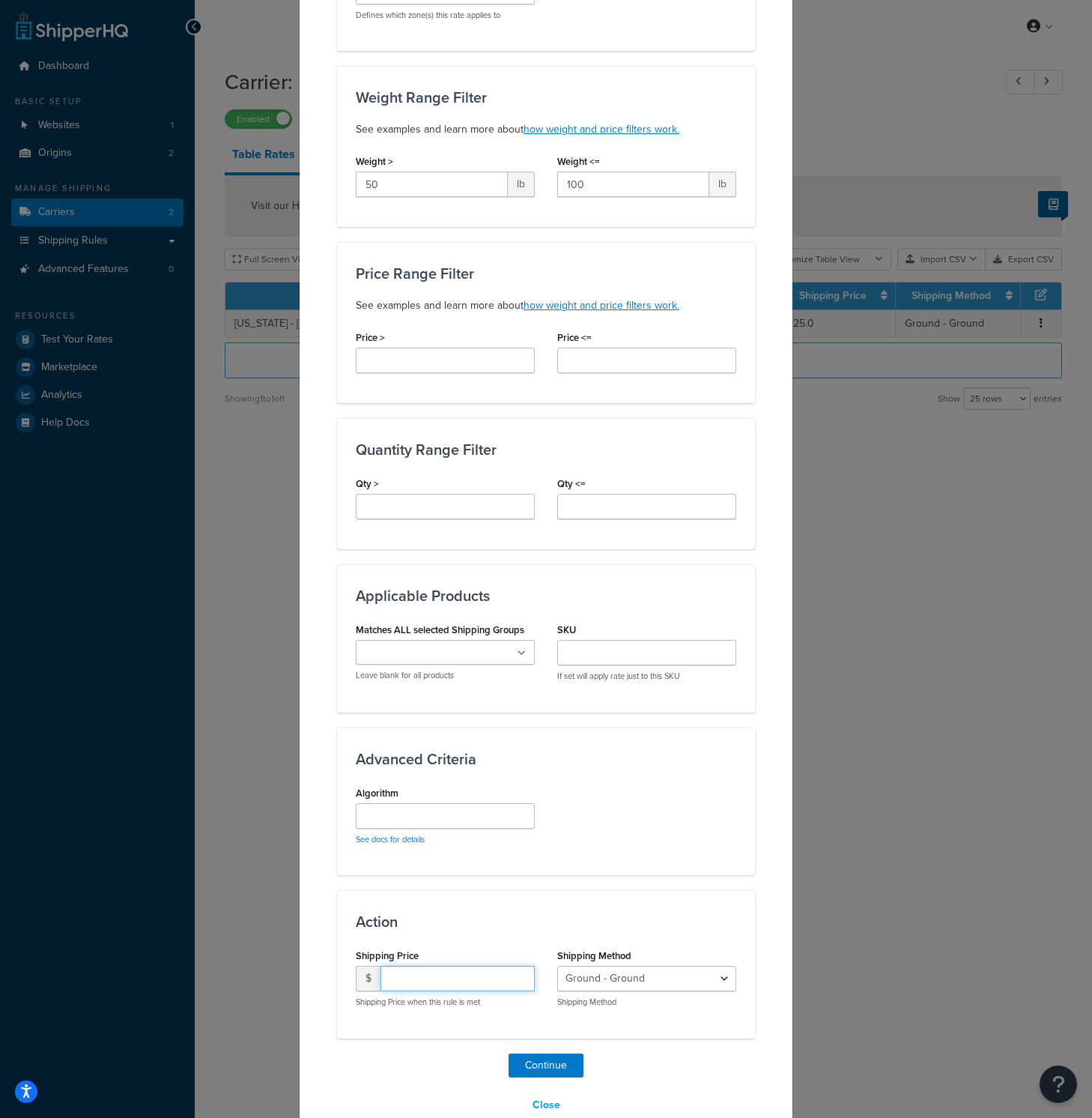
click at [447, 966] on input "number" at bounding box center [457, 978] width 154 height 26
type input "25"
click at [547, 1053] on button "Continue" at bounding box center [546, 1065] width 75 height 24
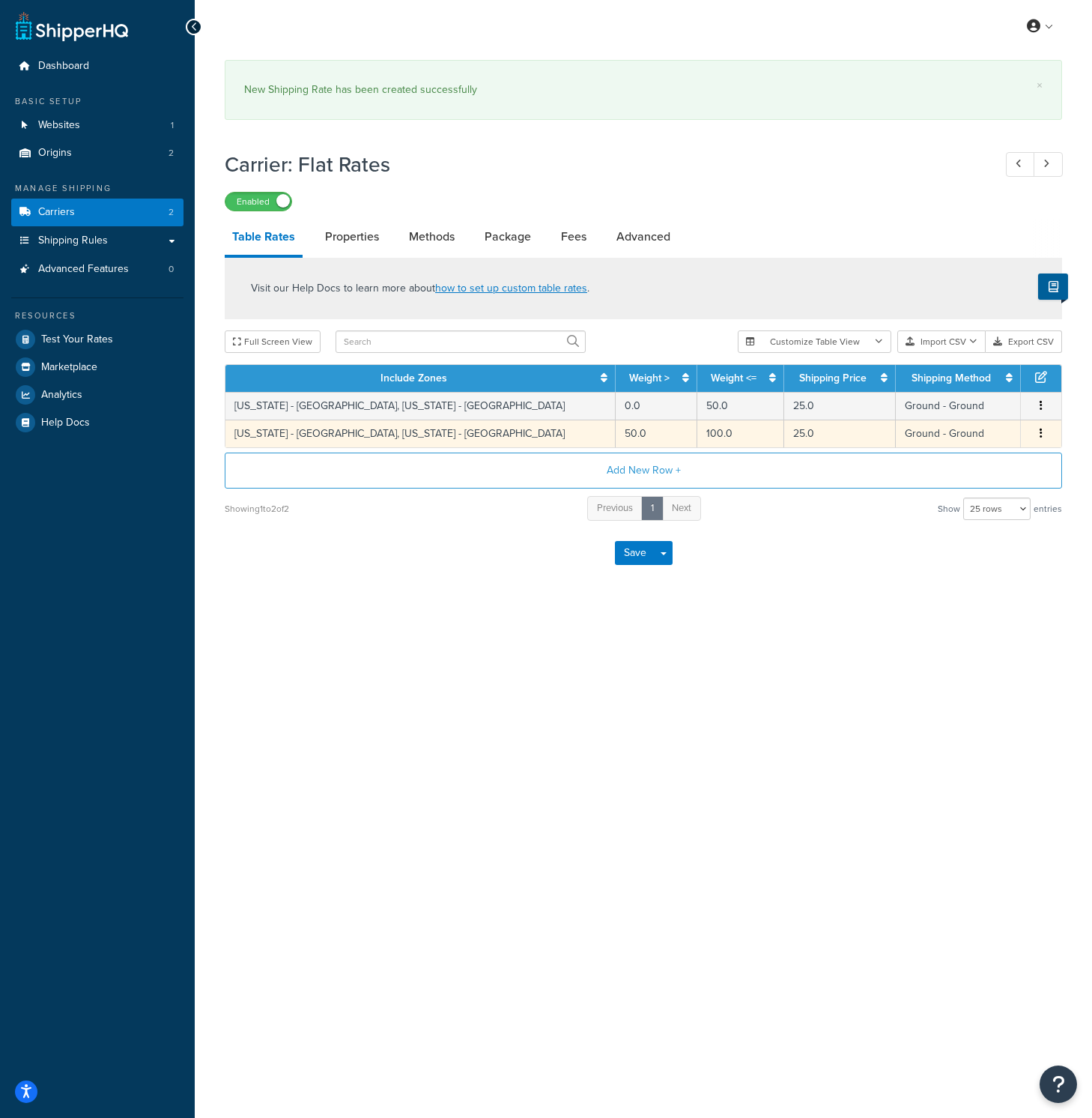
click at [784, 434] on td "25.0" at bounding box center [840, 433] width 112 height 28
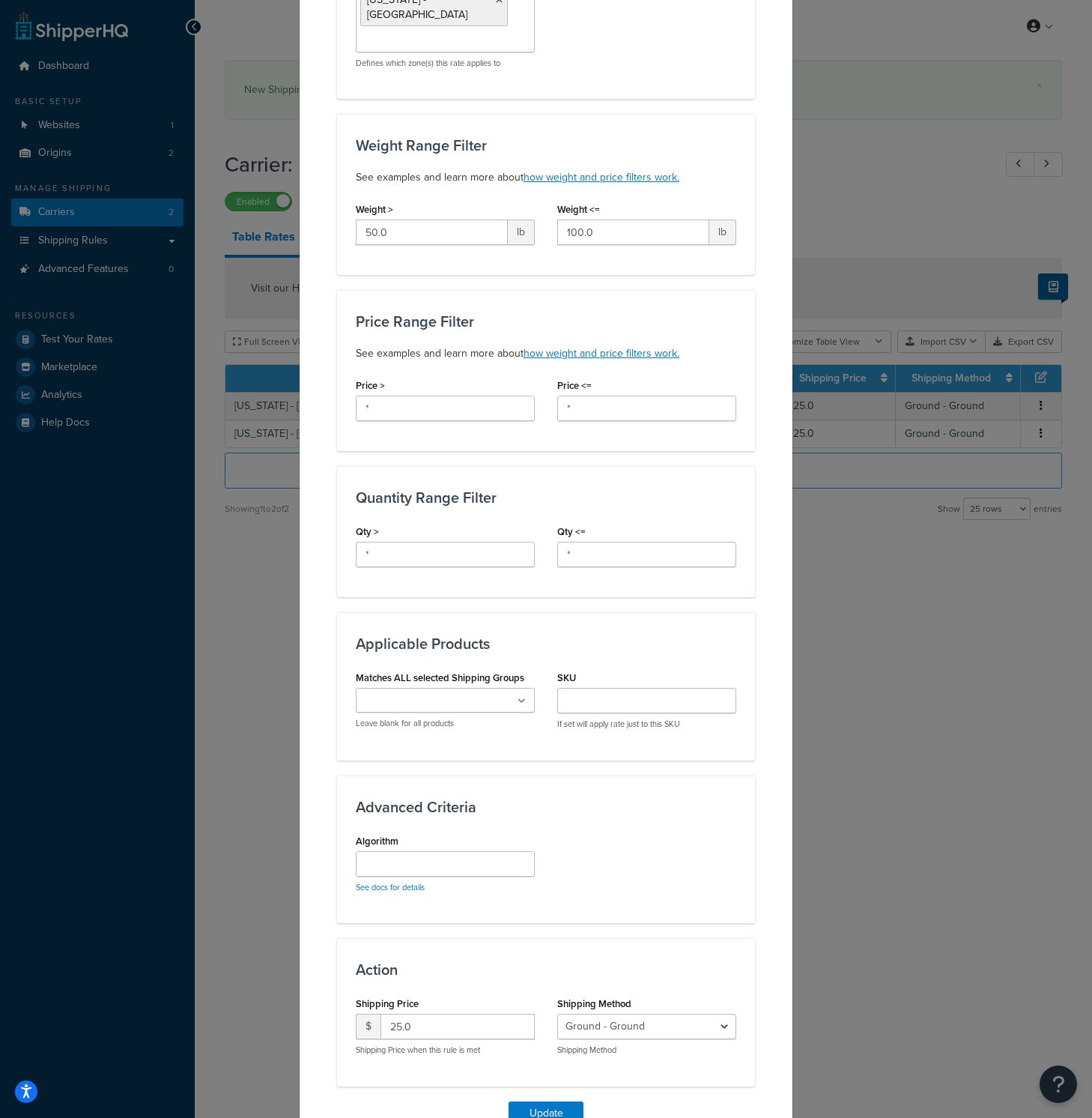
scroll to position [317, 0]
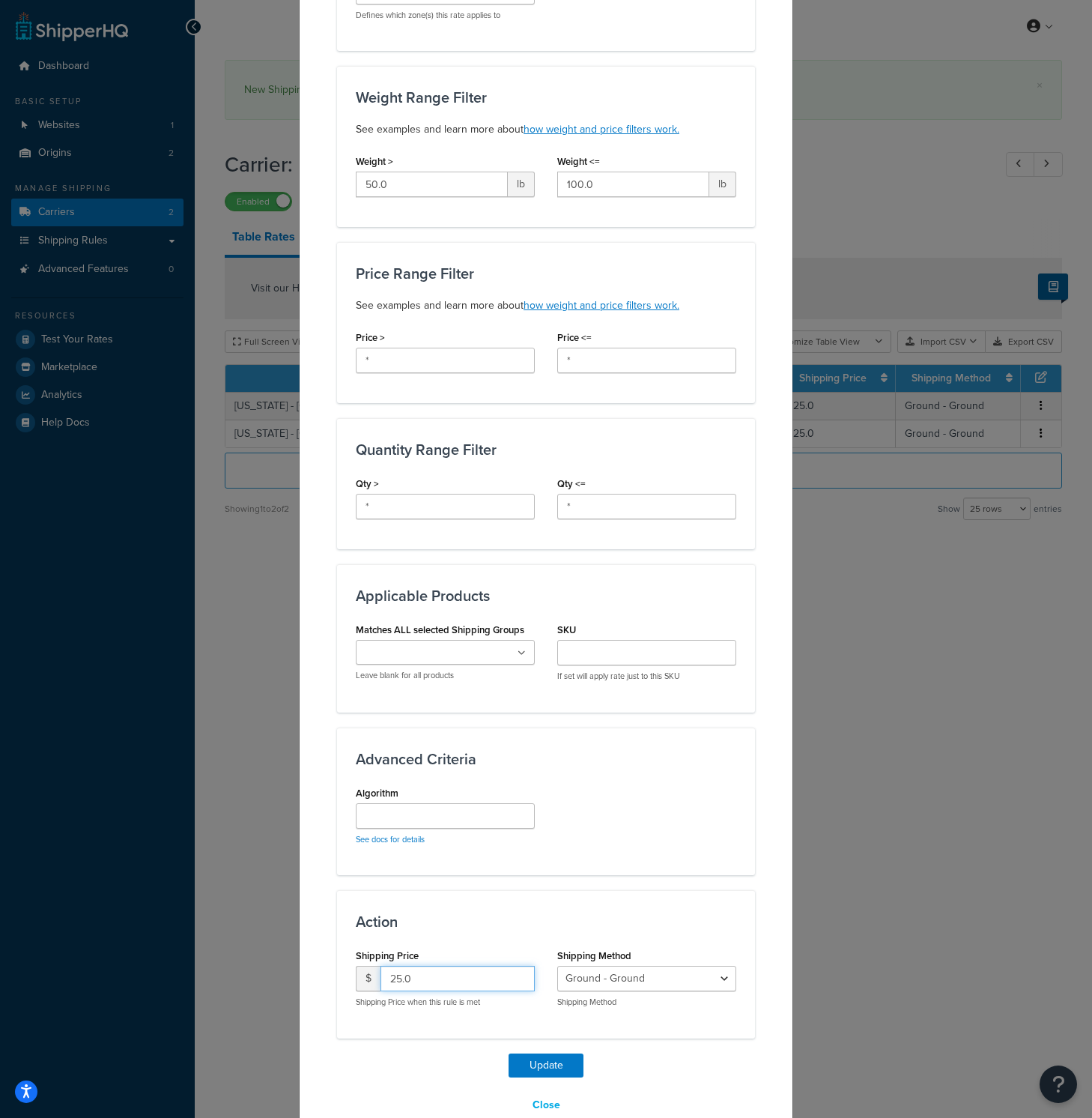
drag, startPoint x: 436, startPoint y: 949, endPoint x: 248, endPoint y: 918, distance: 190.5
click at [247, 919] on div "Update Table Rate Applicable Zones See examples and learn more about how includ…" at bounding box center [546, 559] width 1092 height 1118
type input "50"
click at [541, 1053] on button "Update" at bounding box center [546, 1065] width 75 height 24
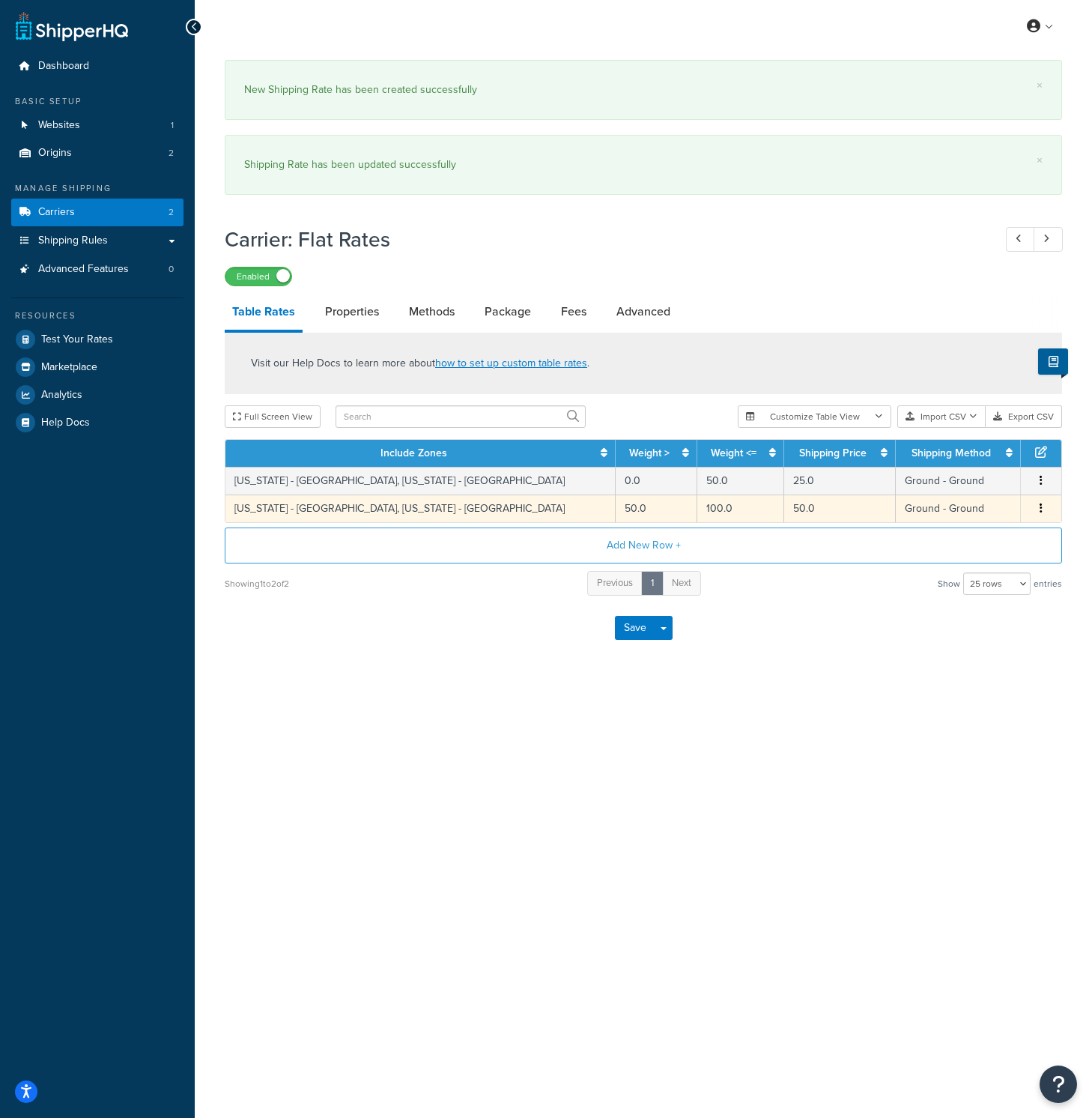
click at [1039, 508] on button "button" at bounding box center [1040, 508] width 12 height 17
drag, startPoint x: 850, startPoint y: 730, endPoint x: 850, endPoint y: 567, distance: 163.0
click at [850, 729] on div "My Profile Billing Global Settings Contact Us Logout × New Shipping Rate has be…" at bounding box center [643, 559] width 897 height 1118
click at [360, 309] on link "Properties" at bounding box center [352, 311] width 69 height 36
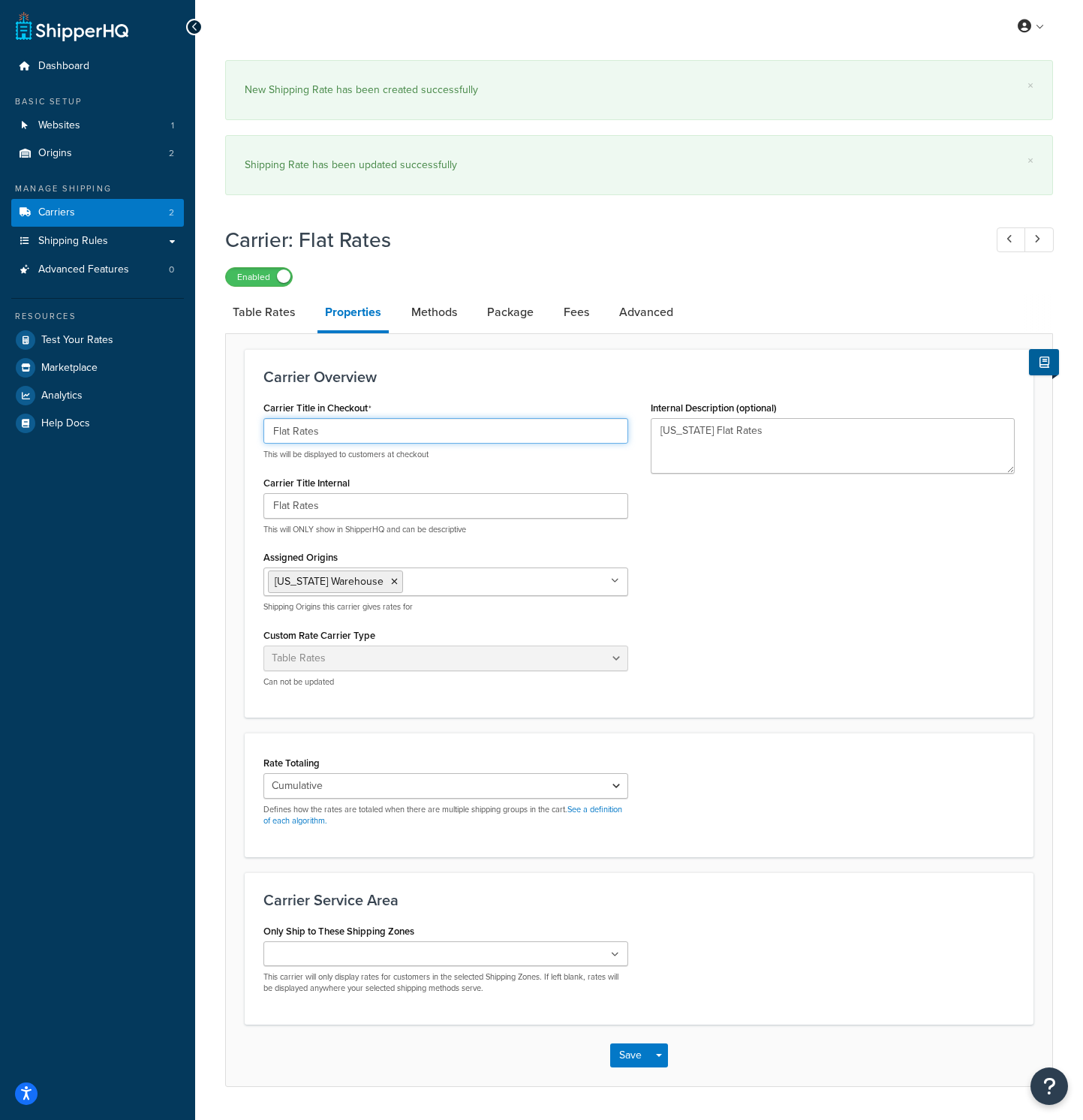
click at [435, 432] on input "Flat Rates" at bounding box center [446, 431] width 364 height 26
click at [435, 432] on input "Flat Rates" at bounding box center [446, 431] width 364 height 26
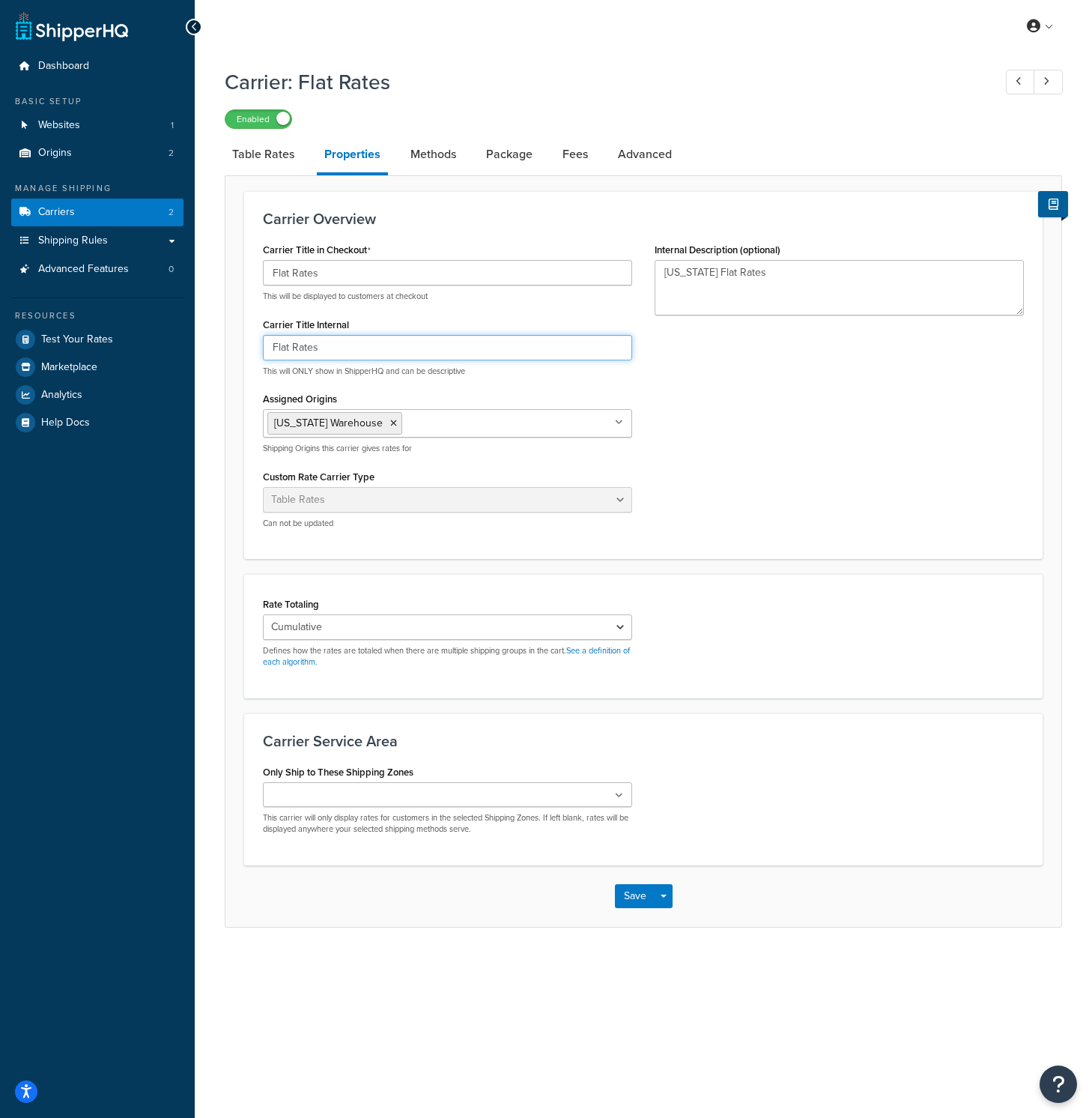
click at [453, 351] on input "Flat Rates" at bounding box center [447, 348] width 369 height 26
click at [592, 638] on select "Cumulative Highest Per Item Per SKU" at bounding box center [447, 627] width 369 height 26
click at [620, 634] on select "Cumulative Highest Per Item Per SKU" at bounding box center [447, 627] width 369 height 26
click at [606, 628] on select "Cumulative Highest Per Item Per SKU" at bounding box center [447, 627] width 369 height 26
click at [595, 630] on select "Cumulative Highest Per Item Per SKU" at bounding box center [447, 627] width 369 height 26
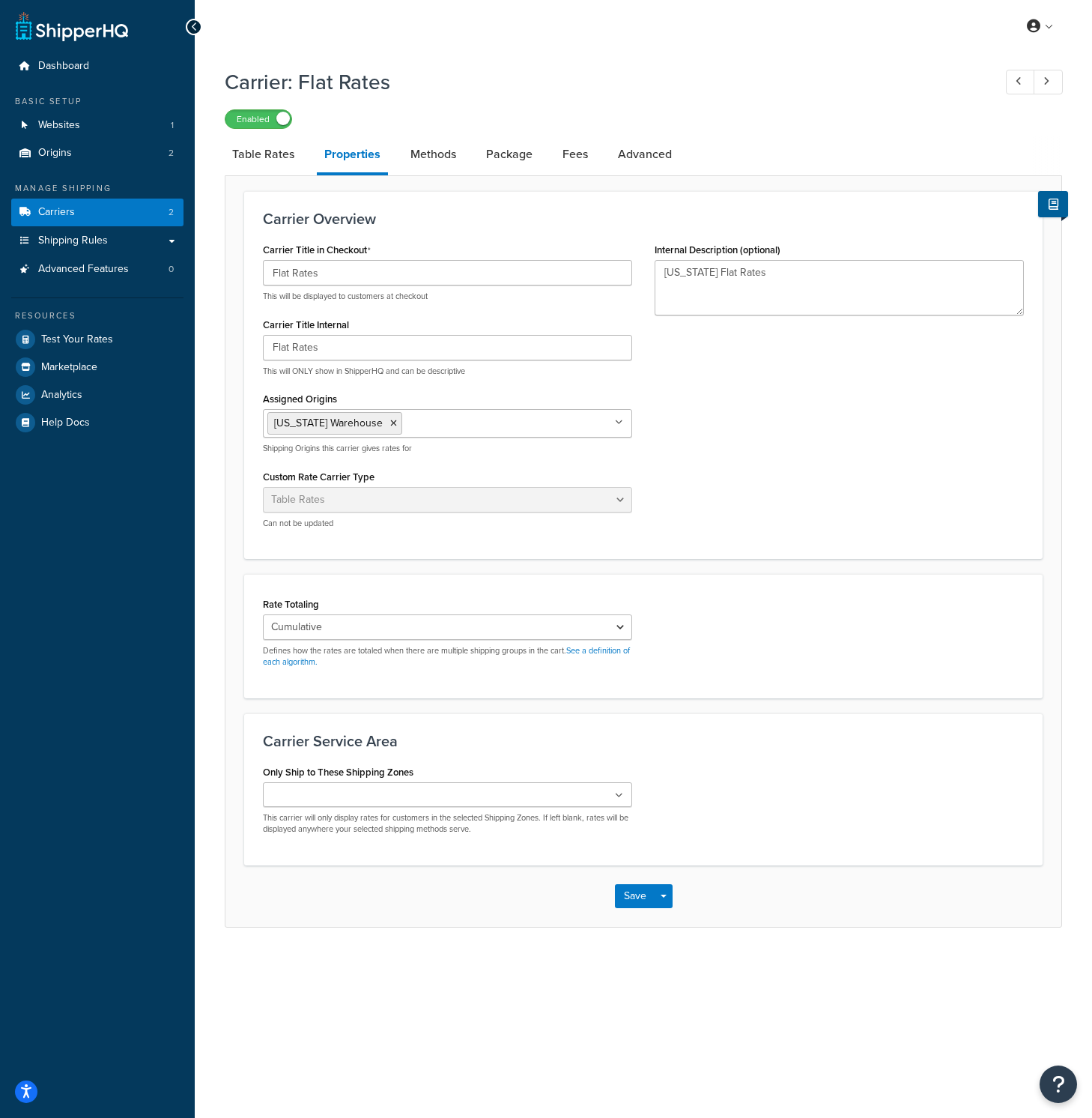
click at [574, 801] on ul at bounding box center [447, 794] width 369 height 25
click at [732, 763] on div "Only Ship to These Shipping Zones US 48 US APO US Midwest - AL West - AL Califo…" at bounding box center [643, 804] width 783 height 85
click at [436, 154] on link "Methods" at bounding box center [433, 154] width 61 height 36
select select "25"
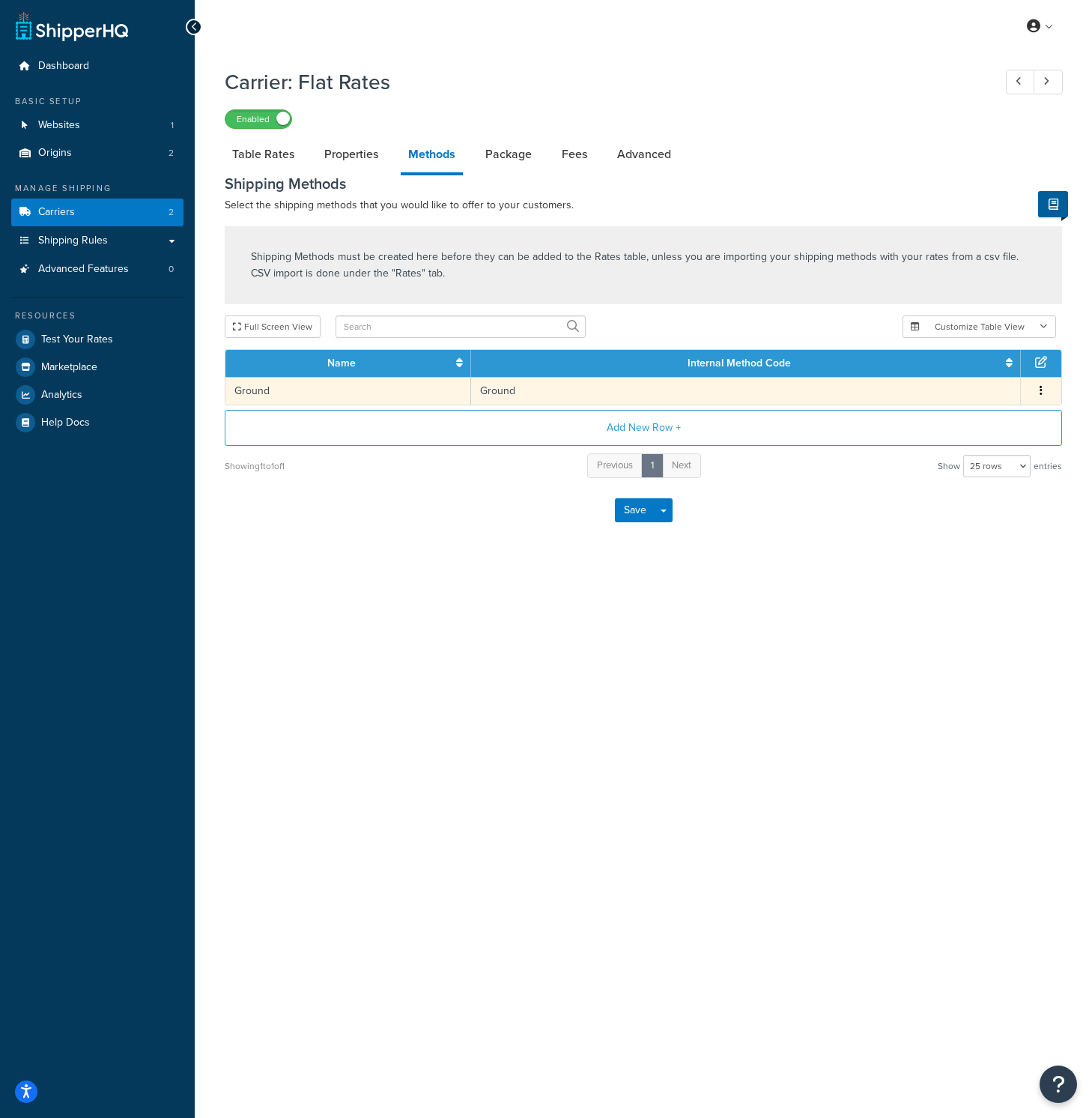
click at [388, 398] on td "Ground" at bounding box center [349, 390] width 246 height 28
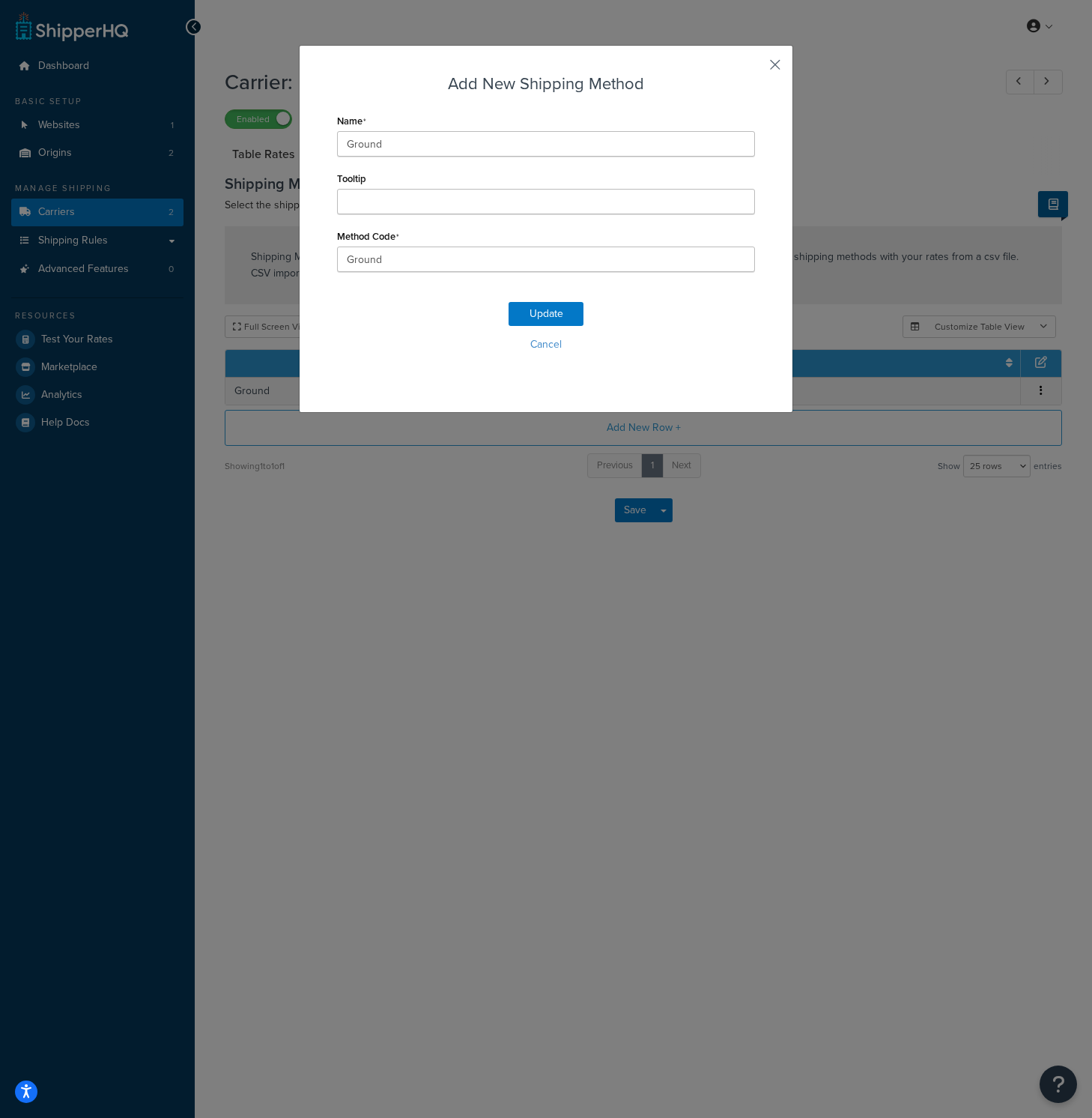
click at [755, 68] on button "button" at bounding box center [753, 69] width 4 height 4
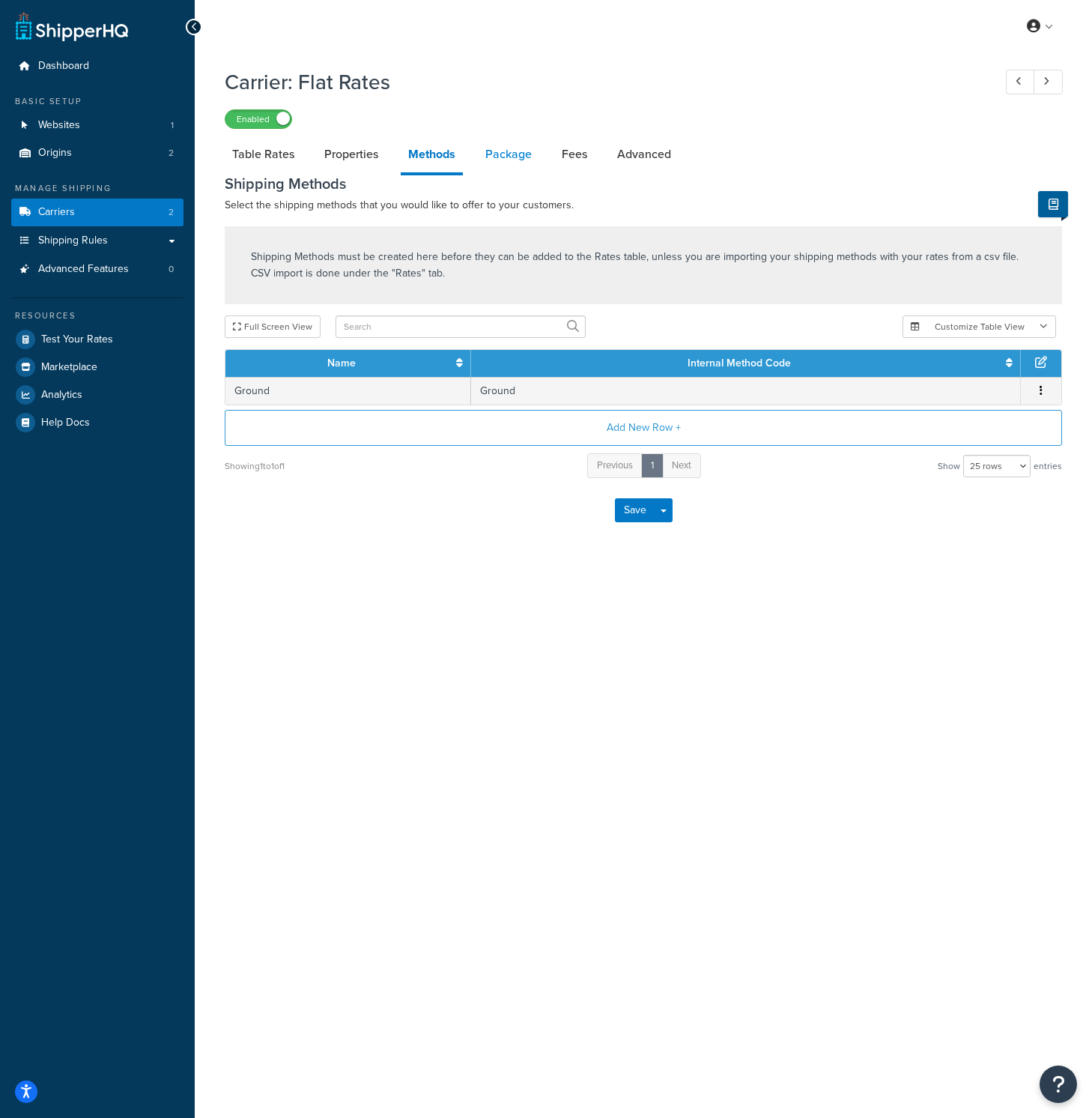
click at [519, 156] on link "Package" at bounding box center [508, 154] width 61 height 36
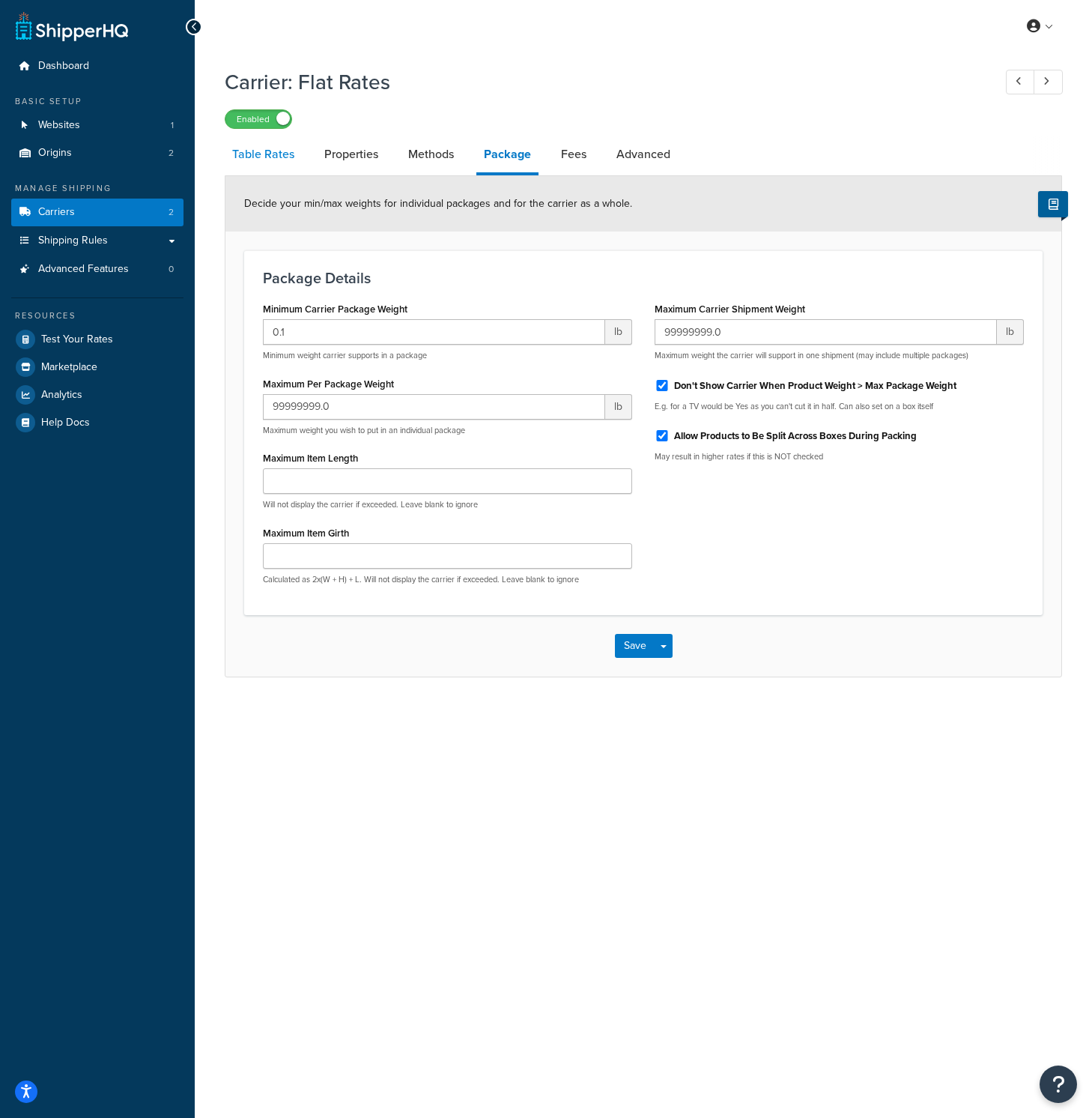
click at [271, 162] on link "Table Rates" at bounding box center [263, 154] width 77 height 36
select select "25"
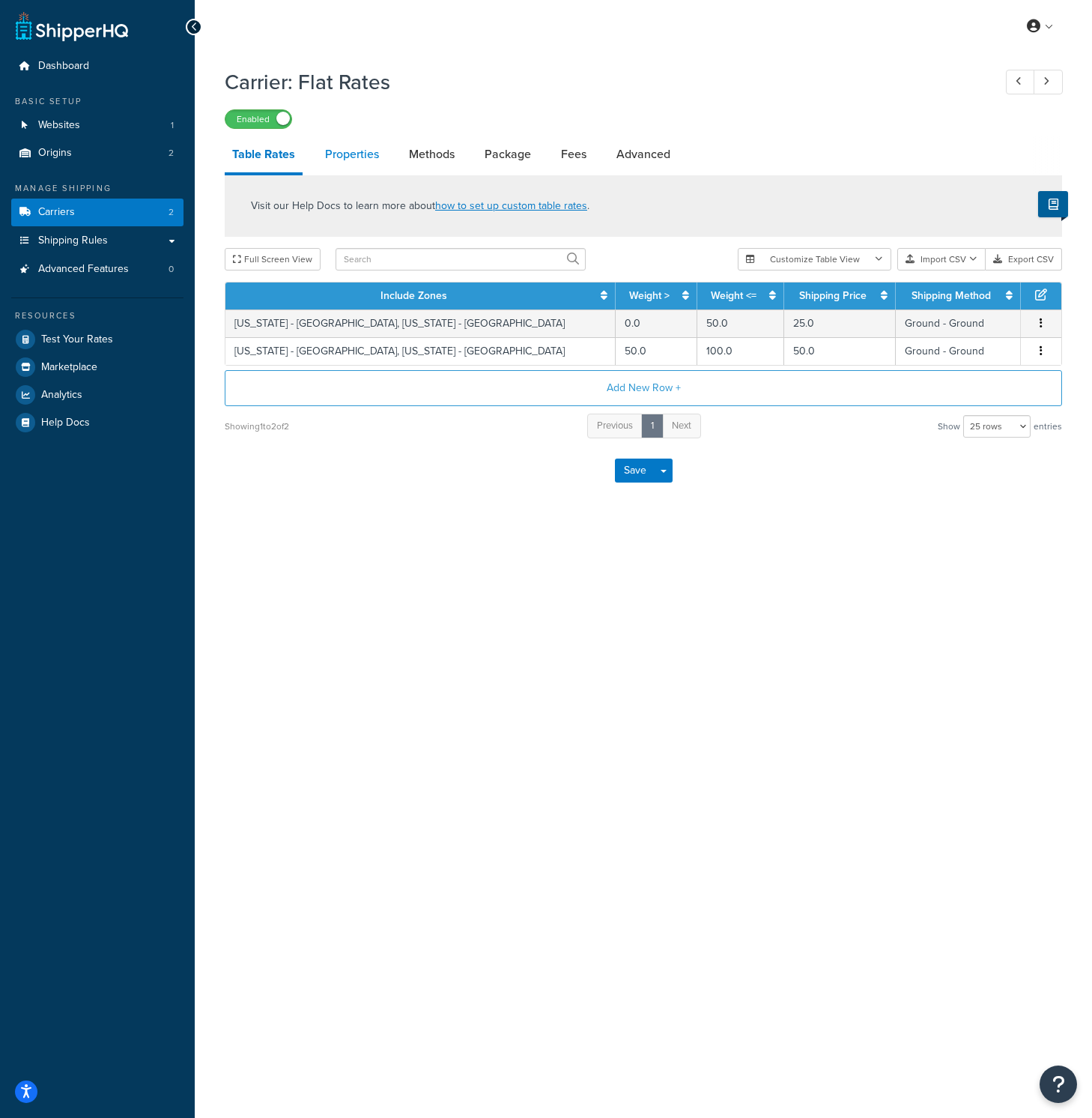
click at [349, 158] on link "Properties" at bounding box center [352, 154] width 69 height 36
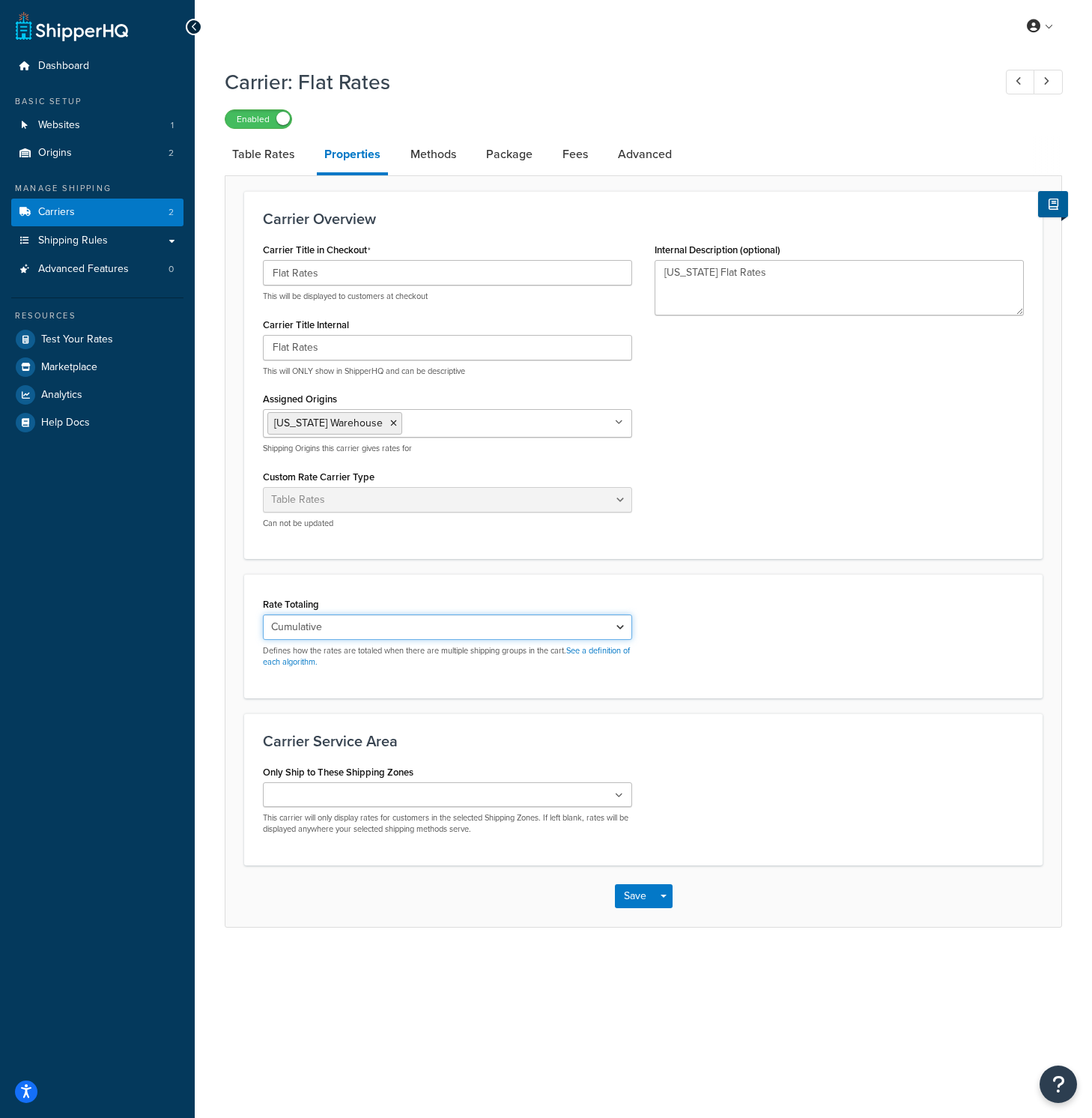
click at [373, 636] on select "Cumulative Highest Per Item Per SKU" at bounding box center [447, 627] width 369 height 26
click at [382, 630] on select "Cumulative Highest Per Item Per SKU" at bounding box center [447, 627] width 369 height 26
select select "CUMULATIVE"
click at [885, 709] on form "Carrier Overview Carrier Title in Checkout Flat Rates This will be displayed to…" at bounding box center [644, 558] width 836 height 735
click at [253, 157] on link "Table Rates" at bounding box center [263, 154] width 77 height 36
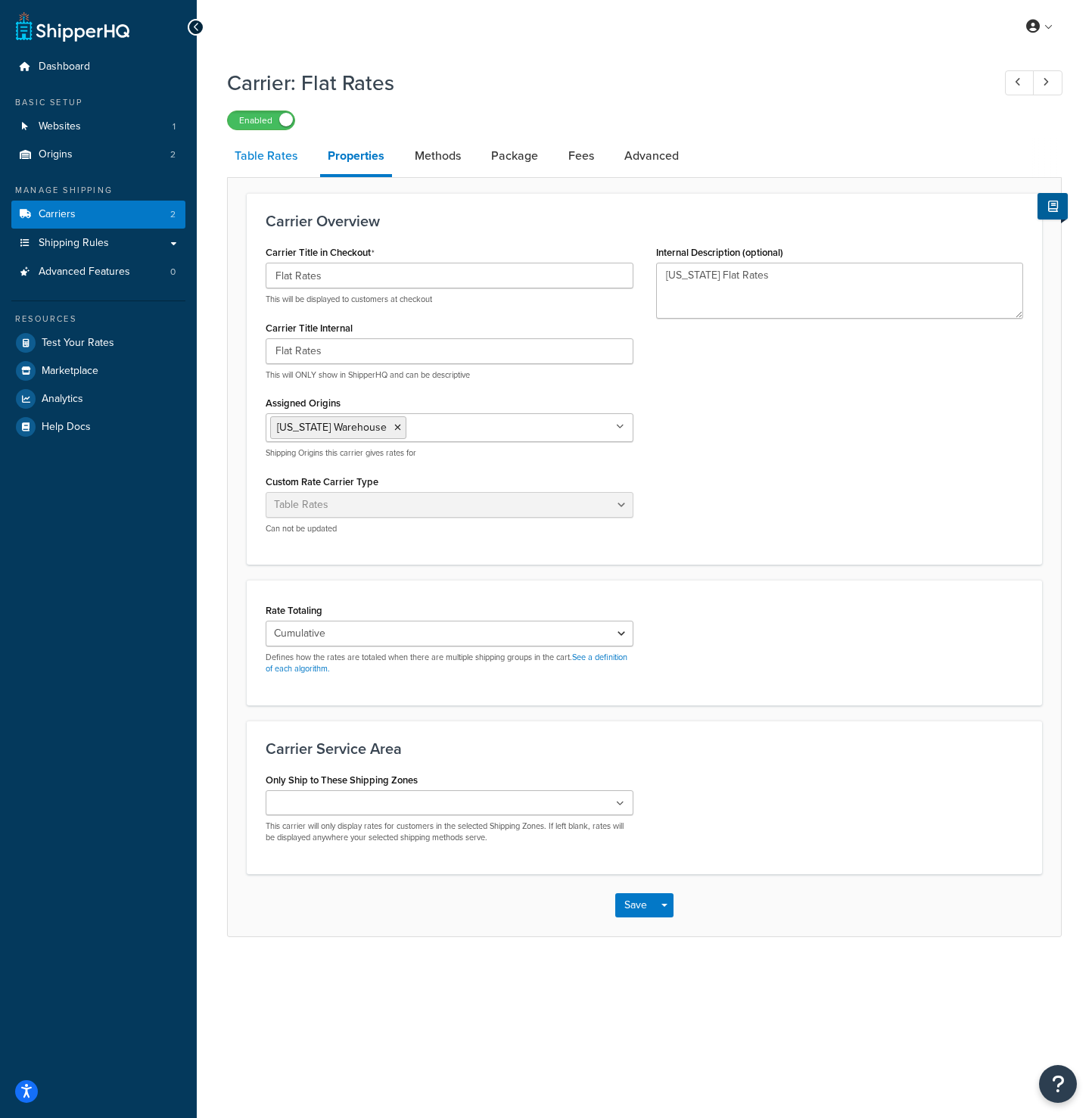
select select "25"
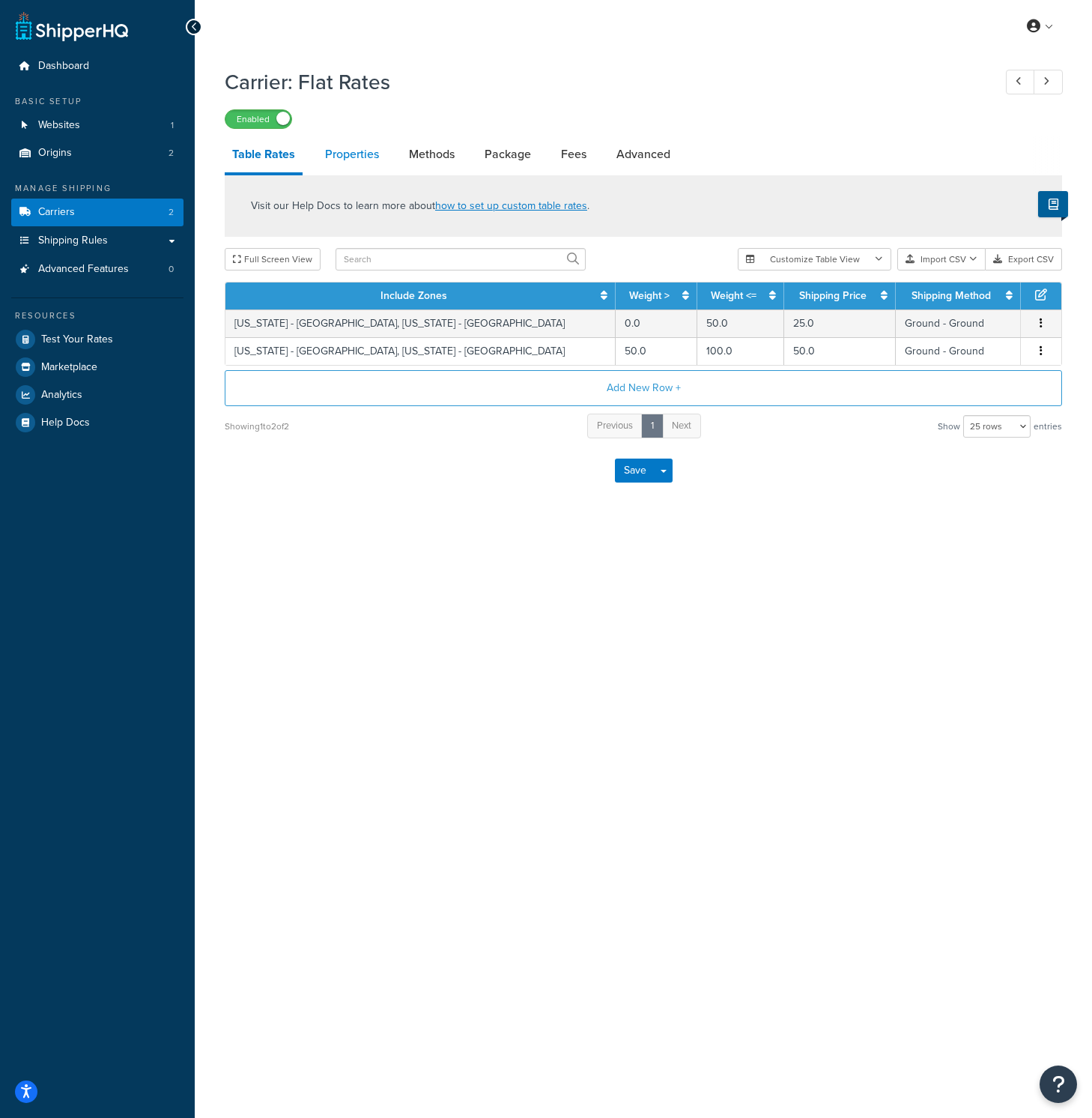
click at [373, 161] on link "Properties" at bounding box center [352, 154] width 69 height 36
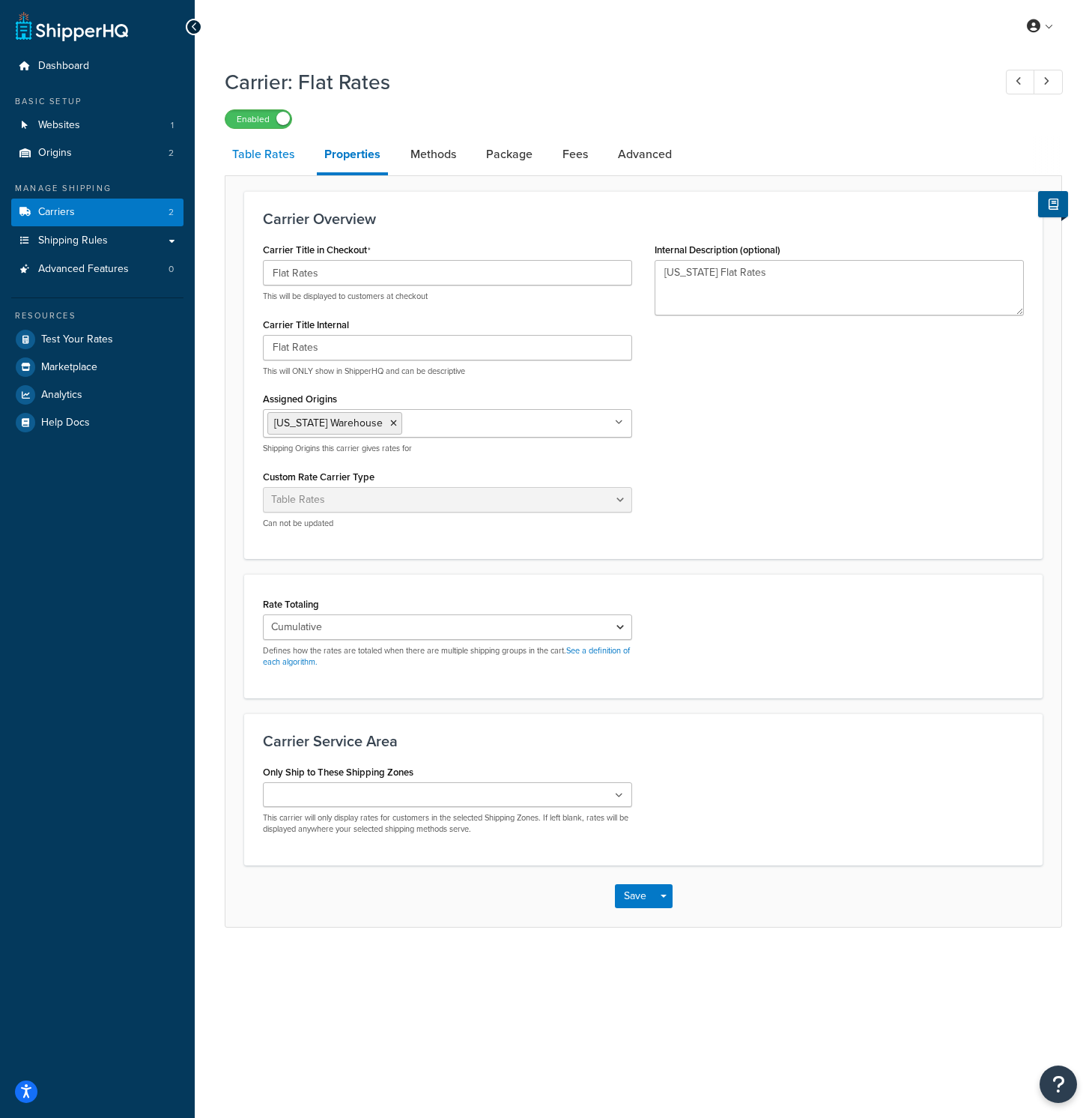
click at [278, 156] on link "Table Rates" at bounding box center [263, 154] width 77 height 36
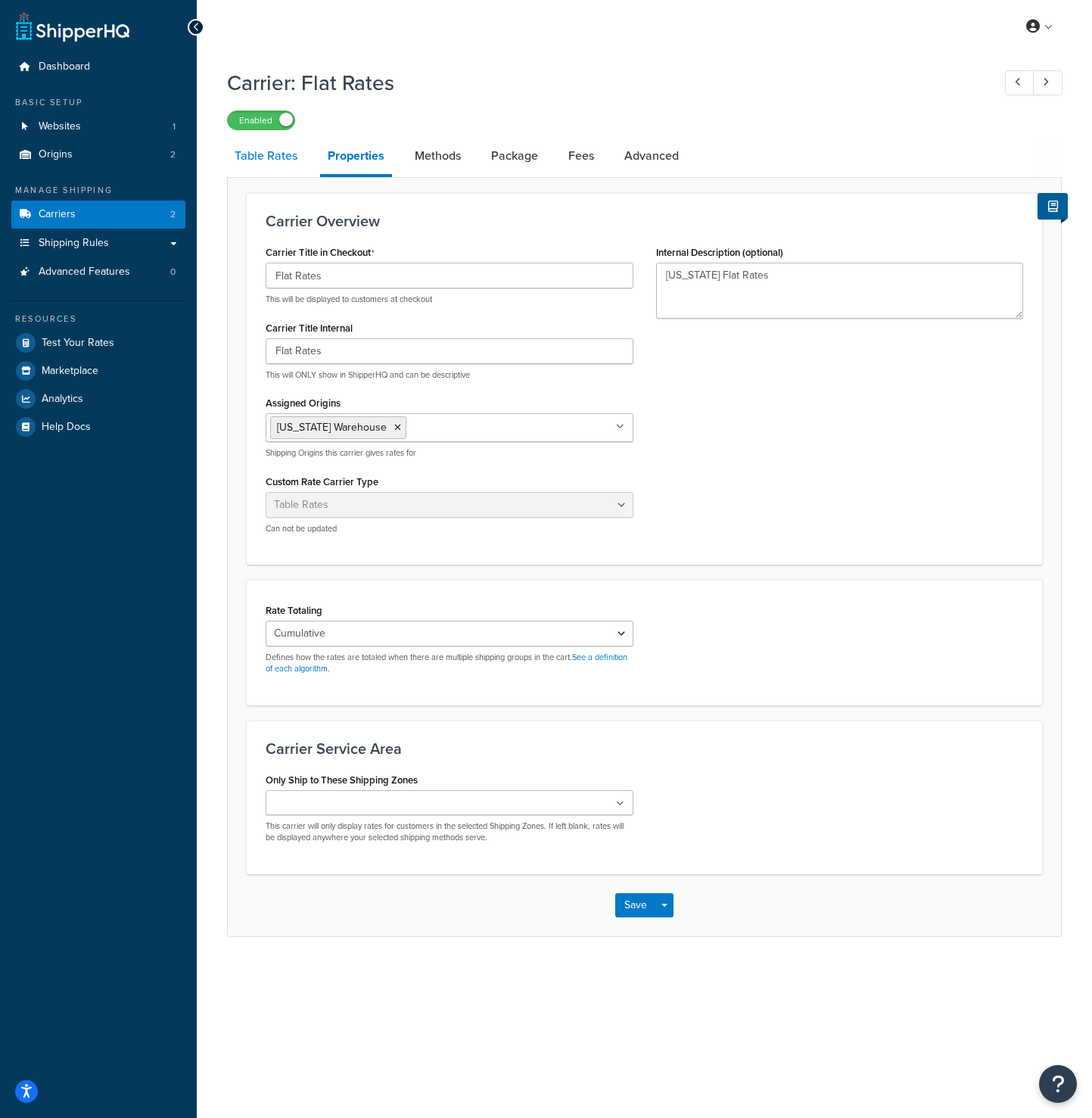
select select "25"
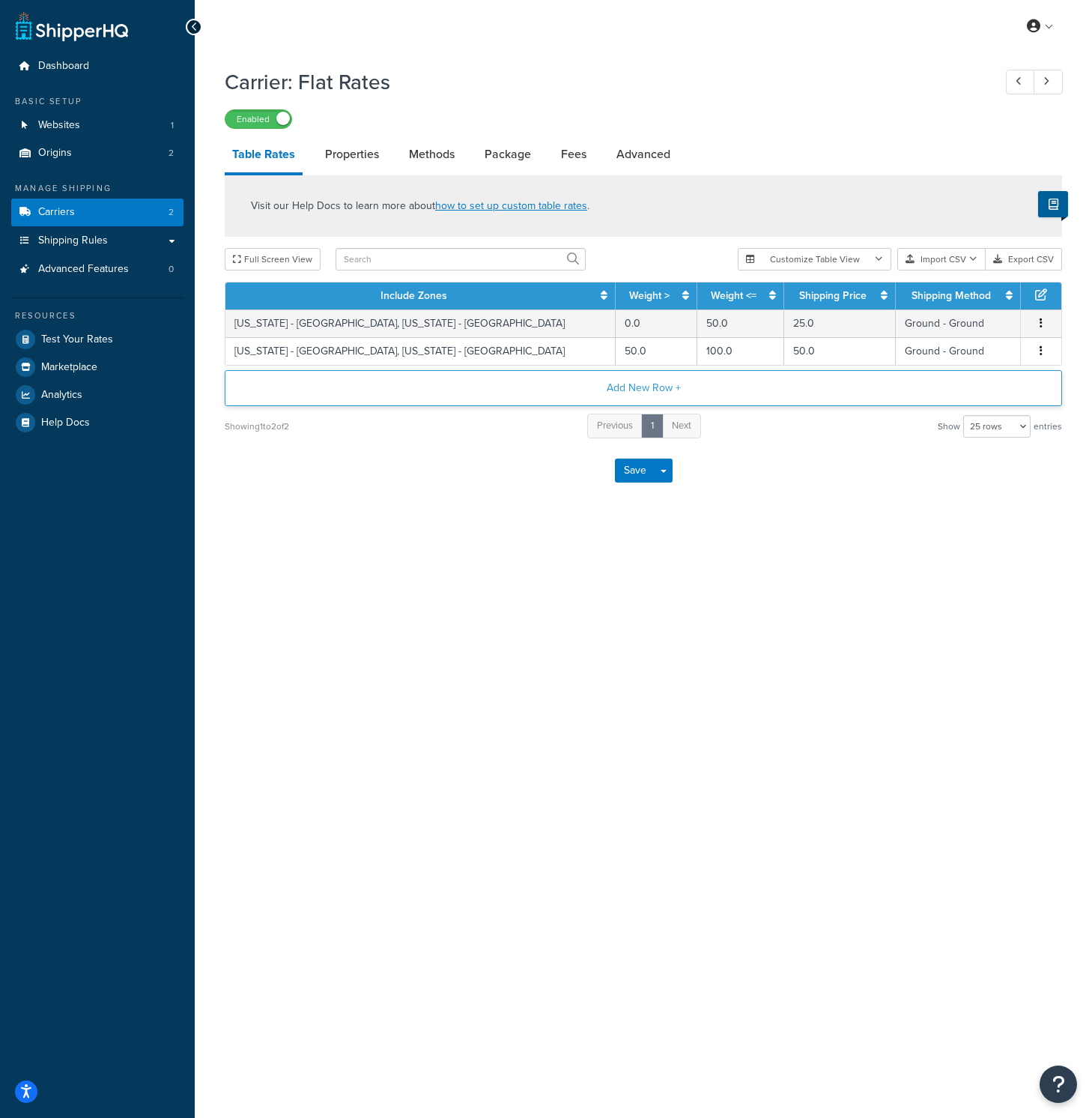
click at [613, 385] on button "Add New Row +" at bounding box center [644, 388] width 838 height 36
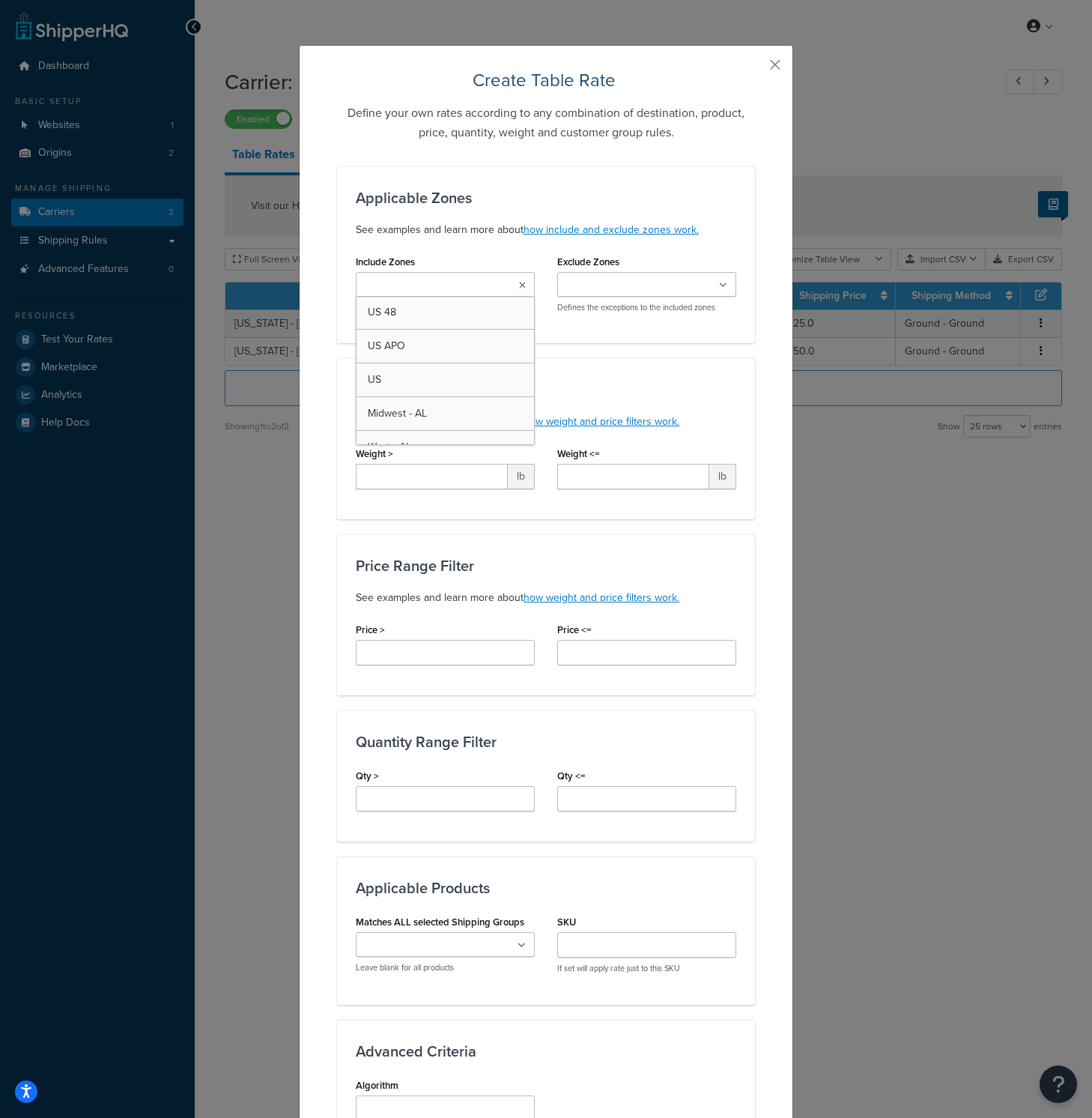
click at [426, 287] on input "Include Zones" at bounding box center [427, 285] width 132 height 17
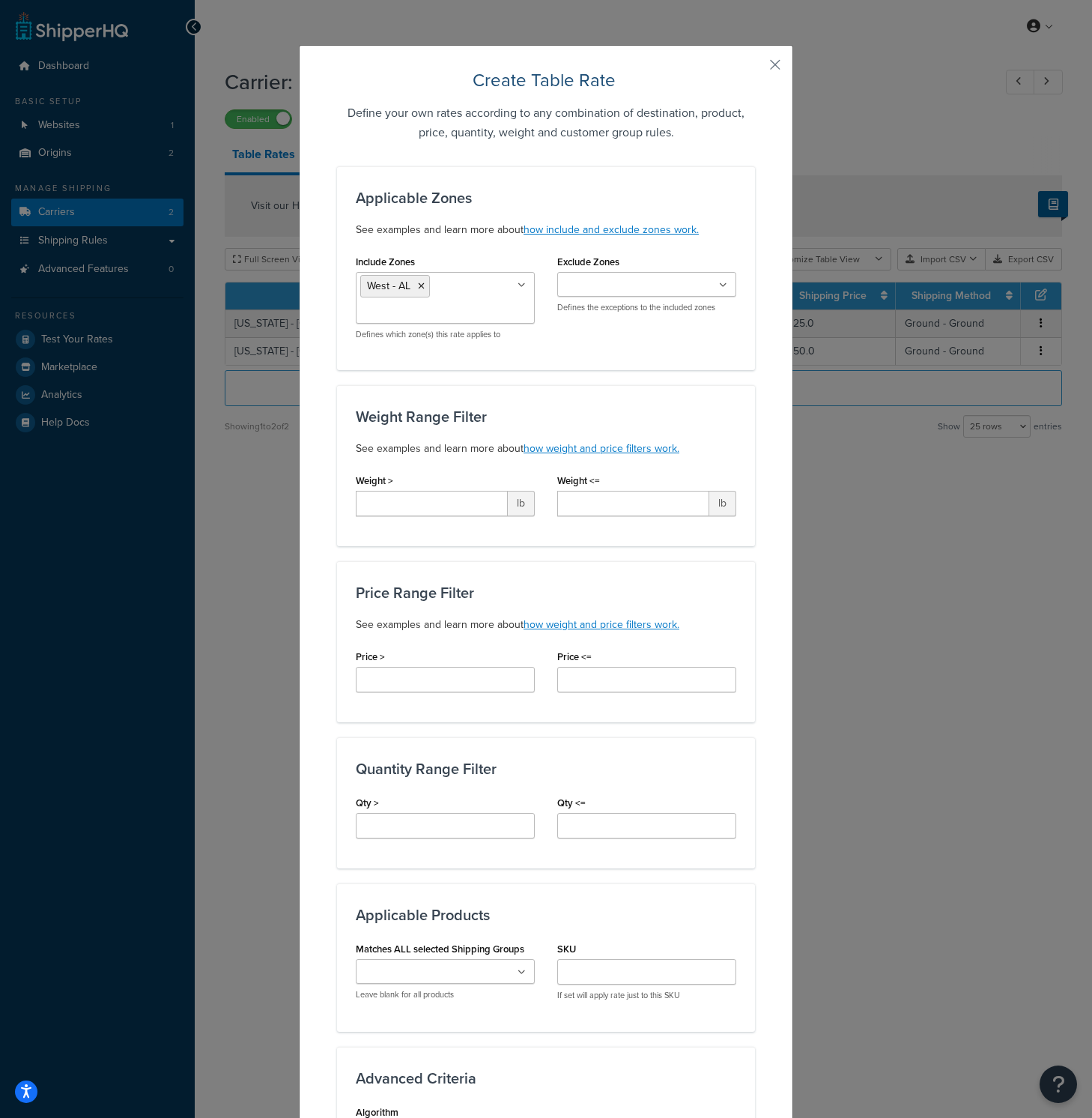
click at [697, 369] on div "Applicable Zones See examples and learn more about how include and exclude zone…" at bounding box center [546, 267] width 418 height 203
click at [780, 68] on div "Create Table Rate Define your own rates according to any combination of destina…" at bounding box center [546, 756] width 495 height 1423
click at [755, 68] on button "button" at bounding box center [753, 69] width 4 height 4
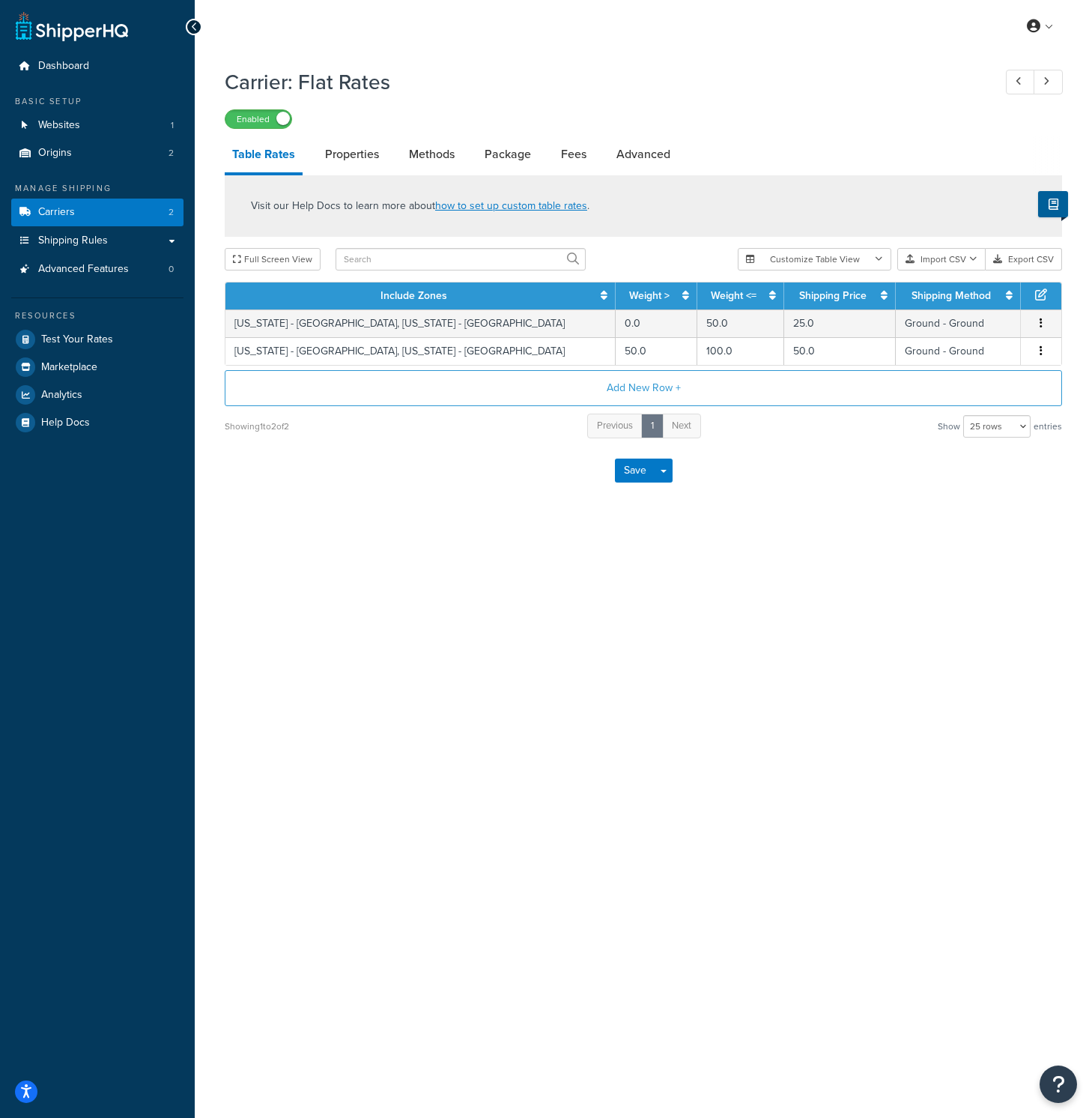
click at [773, 62] on div "Carrier: Flat Rates Enabled" at bounding box center [644, 94] width 838 height 69
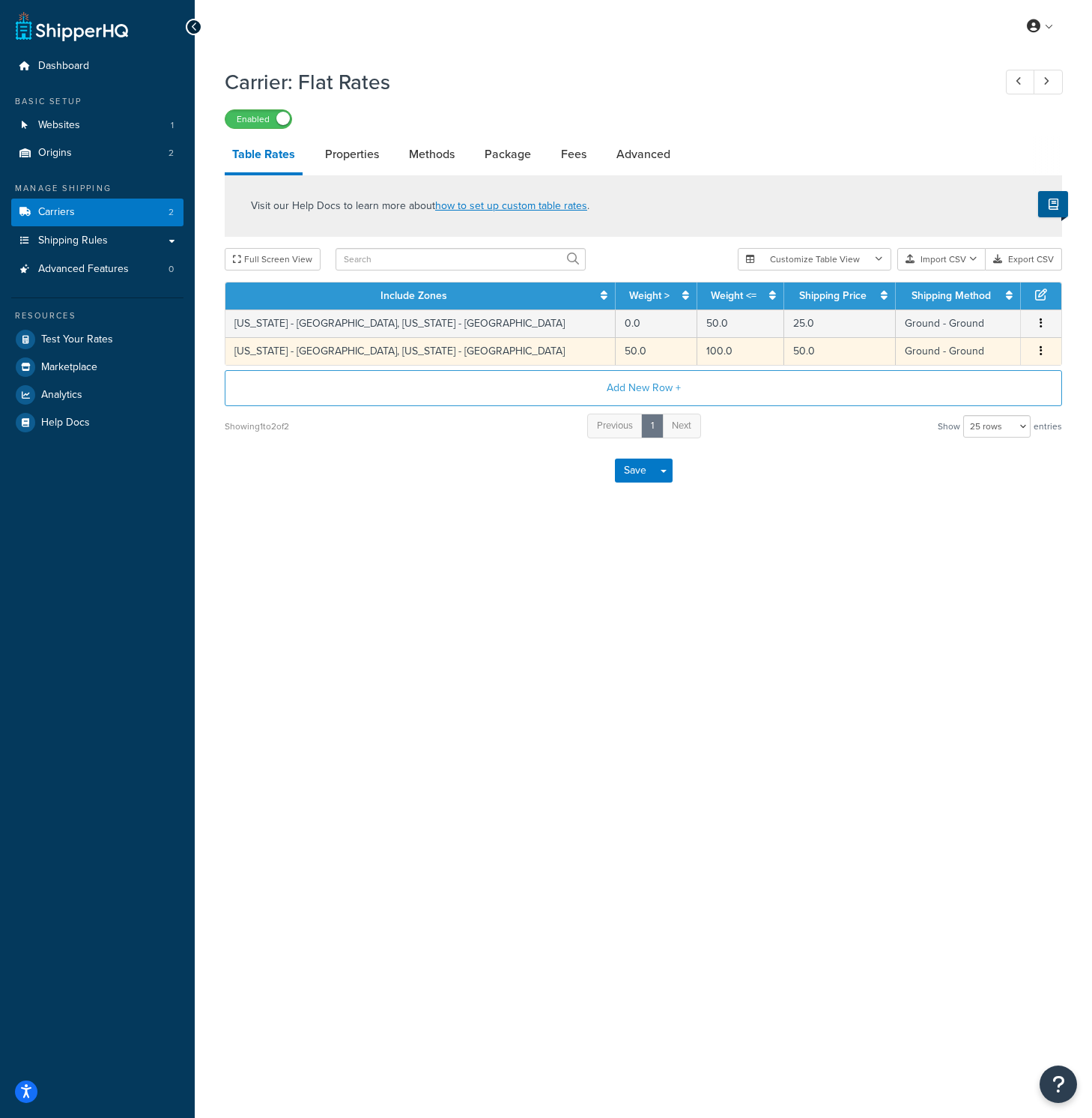
click at [1034, 352] on span "Edit Duplicate Delete" at bounding box center [1041, 351] width 22 height 17
click at [1039, 349] on icon "button" at bounding box center [1041, 350] width 3 height 10
click at [998, 356] on div "Duplicate" at bounding box center [964, 354] width 106 height 30
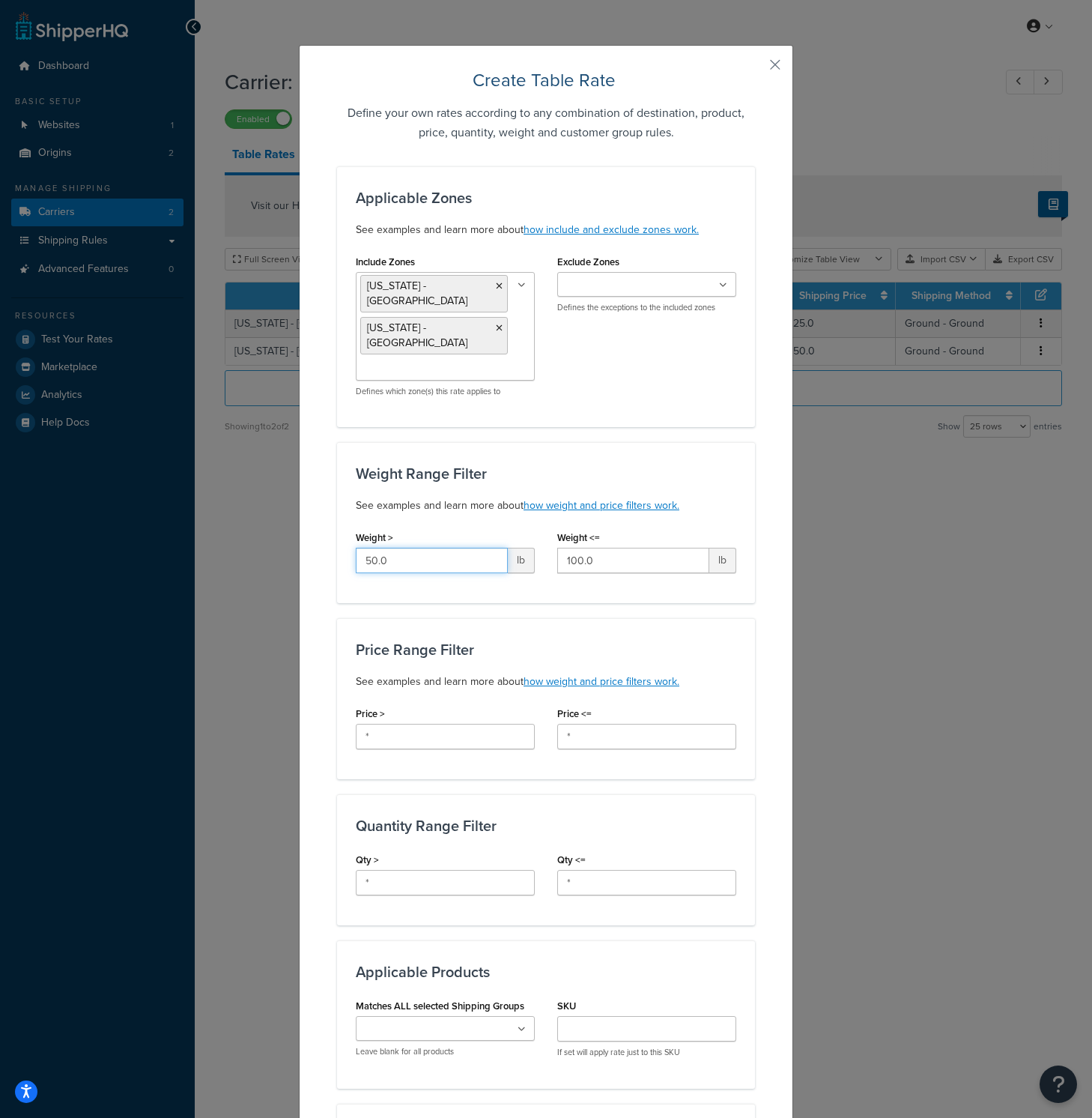
click at [405, 547] on input "50.0" at bounding box center [432, 560] width 152 height 26
type input "100"
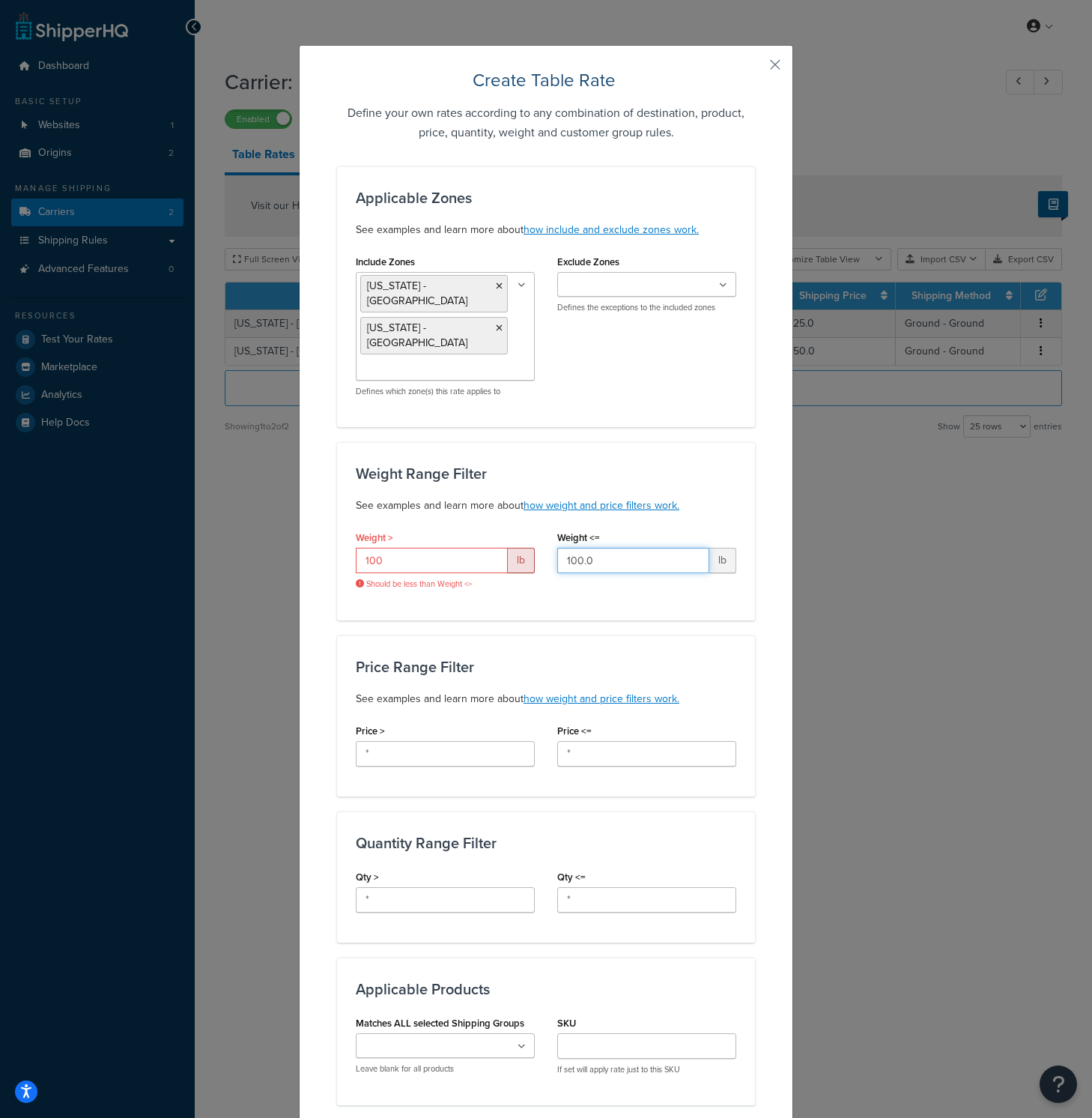
drag, startPoint x: 612, startPoint y: 536, endPoint x: 487, endPoint y: 520, distance: 126.0
click at [487, 527] on div "Weight > 100 lb Should be less than Weight <= Weight <= 100.0 lb" at bounding box center [546, 563] width 403 height 74
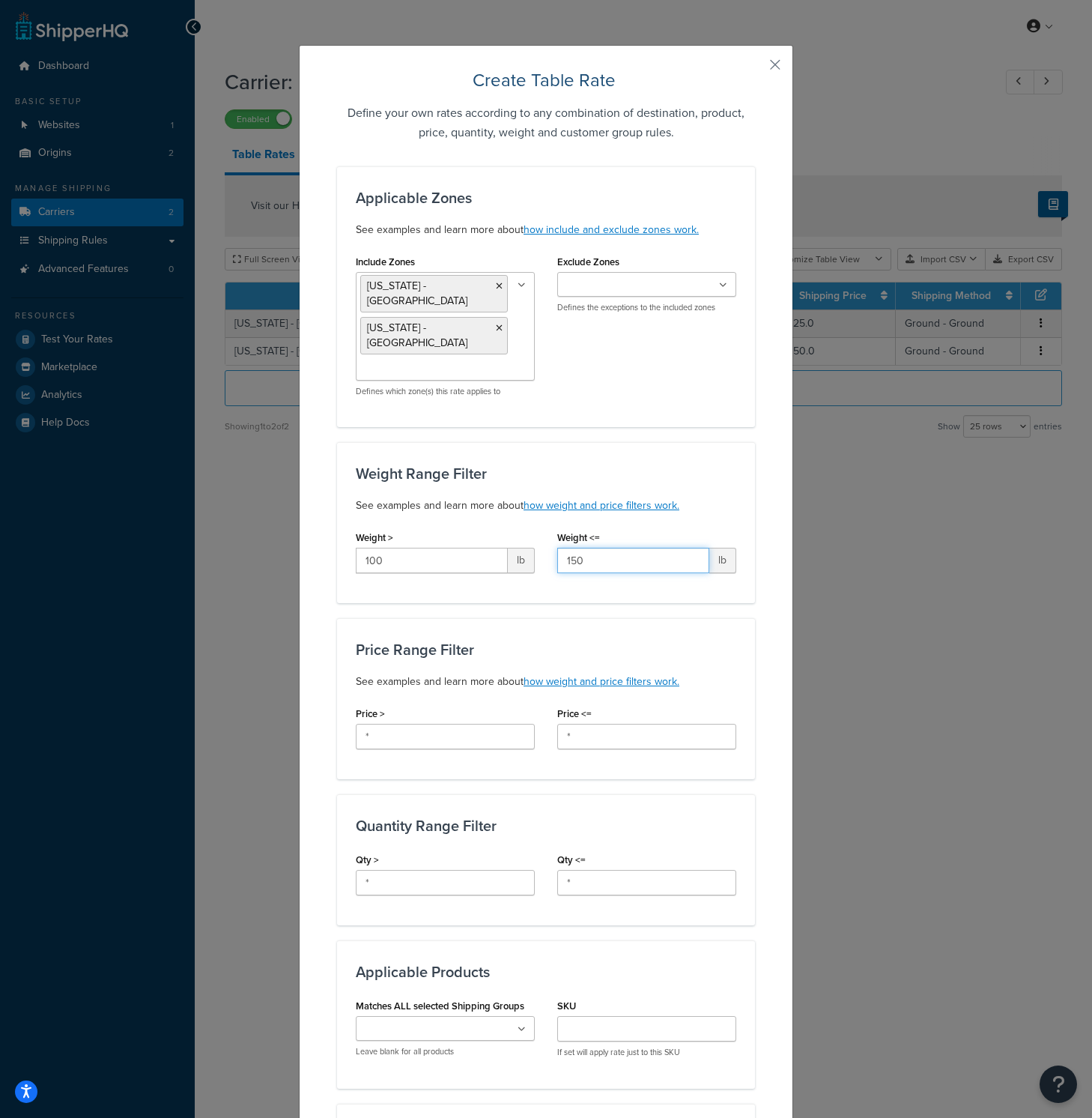
type input "150"
click at [763, 591] on div "Create Table Rate Define your own rates according to any combination of destina…" at bounding box center [546, 784] width 495 height 1479
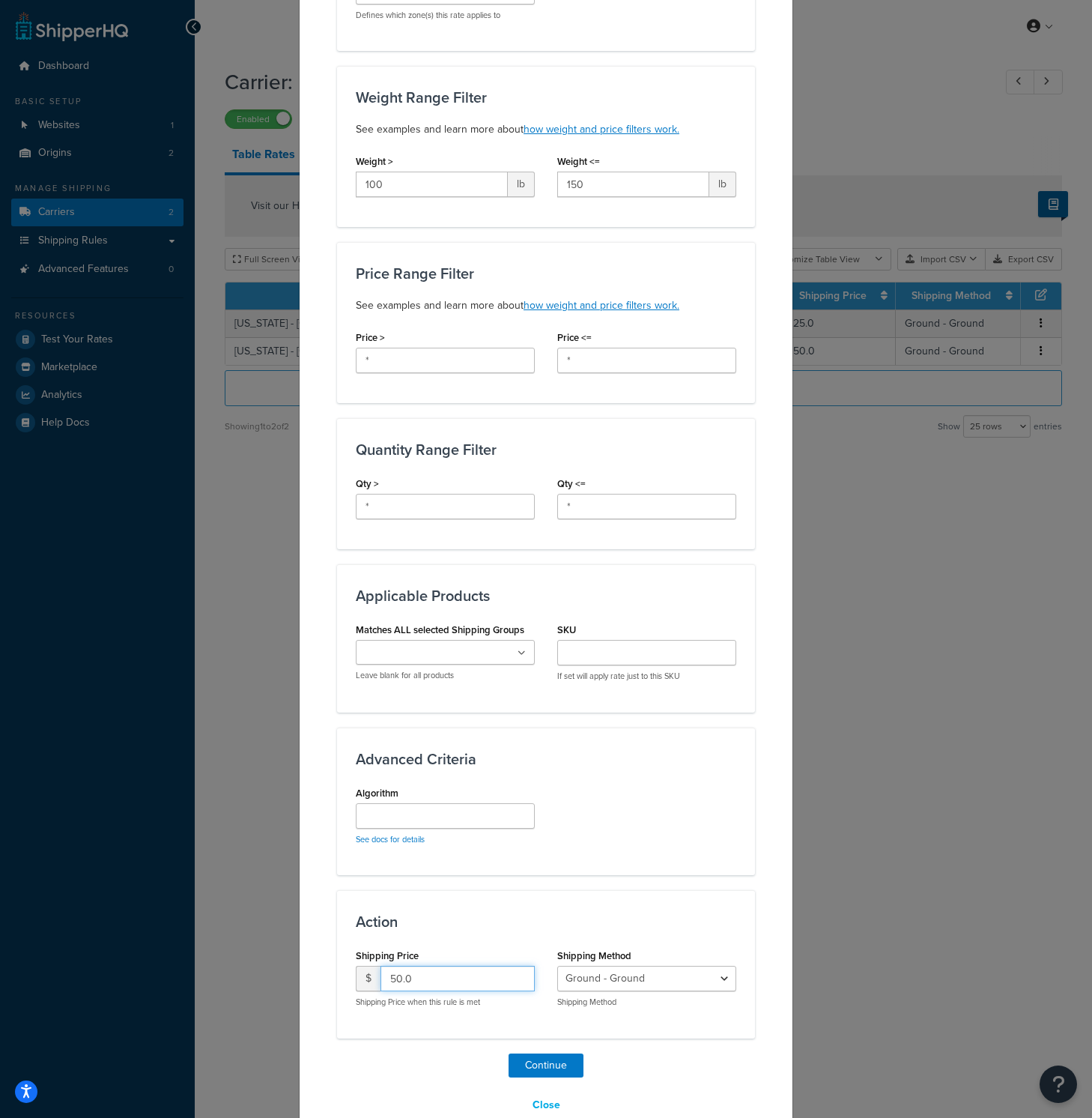
drag, startPoint x: 447, startPoint y: 950, endPoint x: 282, endPoint y: 922, distance: 167.4
click at [283, 923] on div "Create Table Rate Define your own rates according to any combination of destina…" at bounding box center [546, 559] width 1092 height 1118
type input "75"
click at [551, 1053] on button "Continue" at bounding box center [546, 1065] width 75 height 24
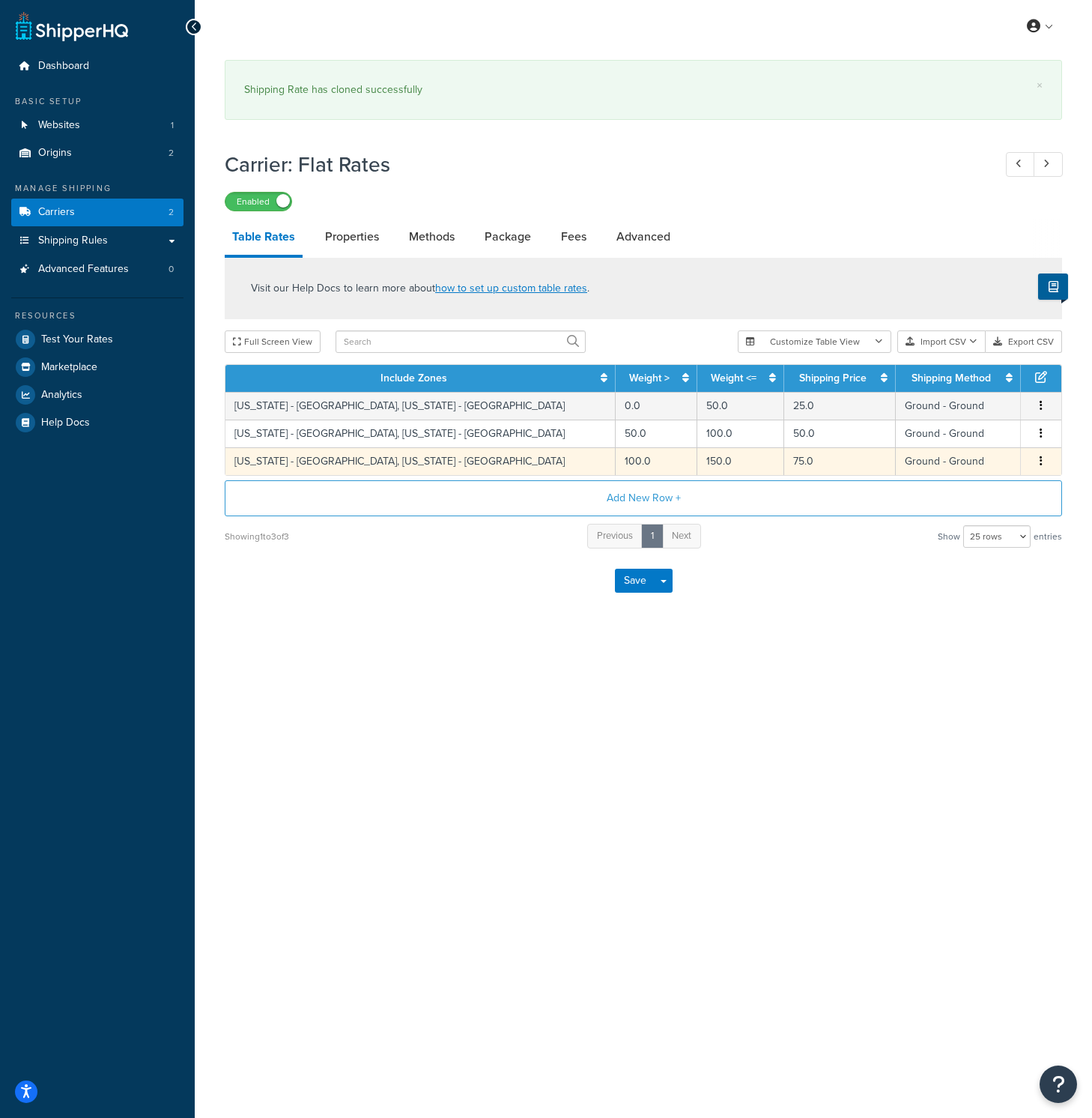
click at [1043, 467] on button "button" at bounding box center [1040, 461] width 12 height 17
click at [987, 470] on div "Duplicate" at bounding box center [964, 464] width 106 height 30
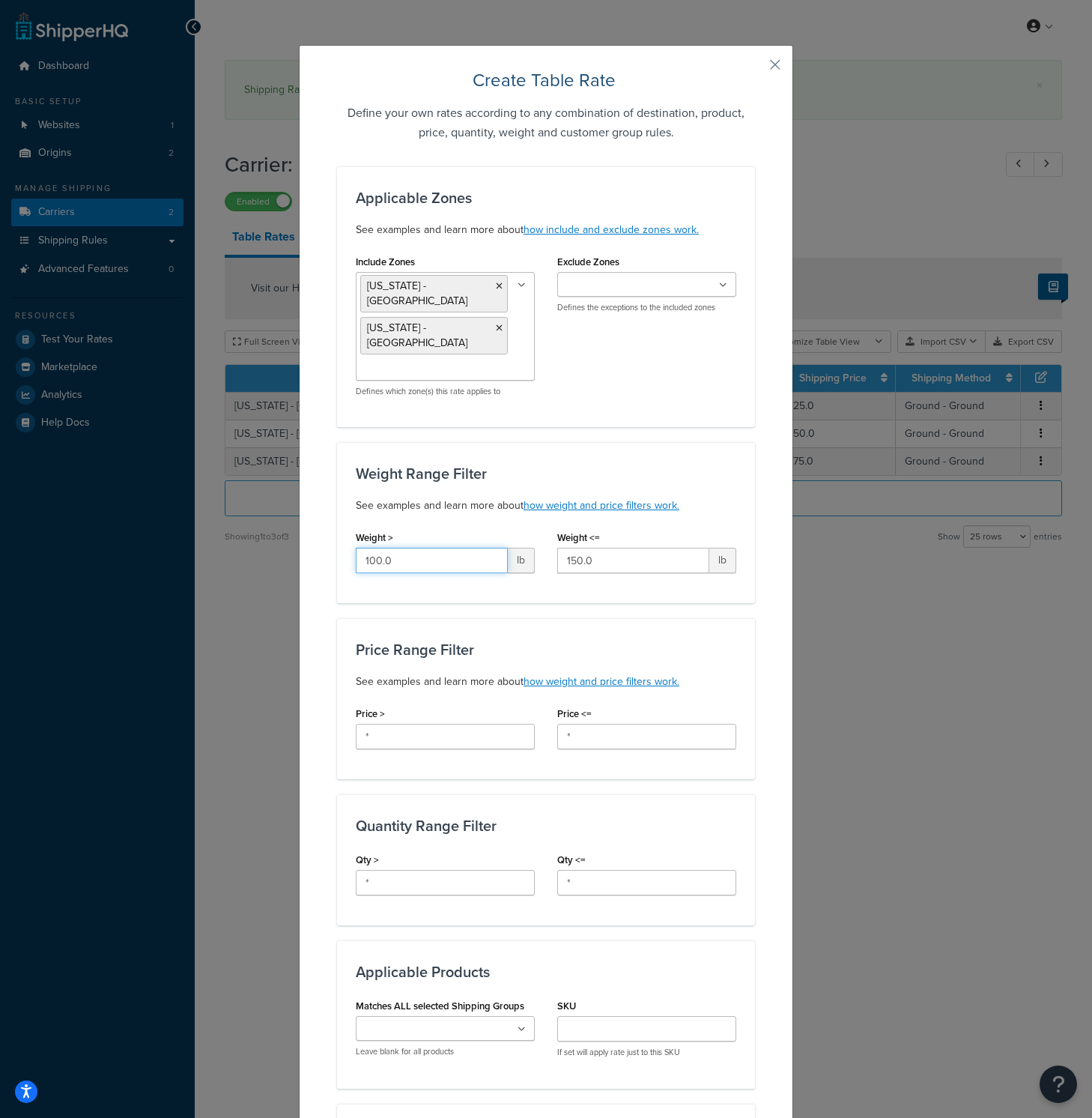
drag, startPoint x: 419, startPoint y: 535, endPoint x: 295, endPoint y: 516, distance: 125.4
click at [299, 516] on div "Create Table Rate Define your own rates according to any combination of destina…" at bounding box center [546, 784] width 495 height 1479
type input "150"
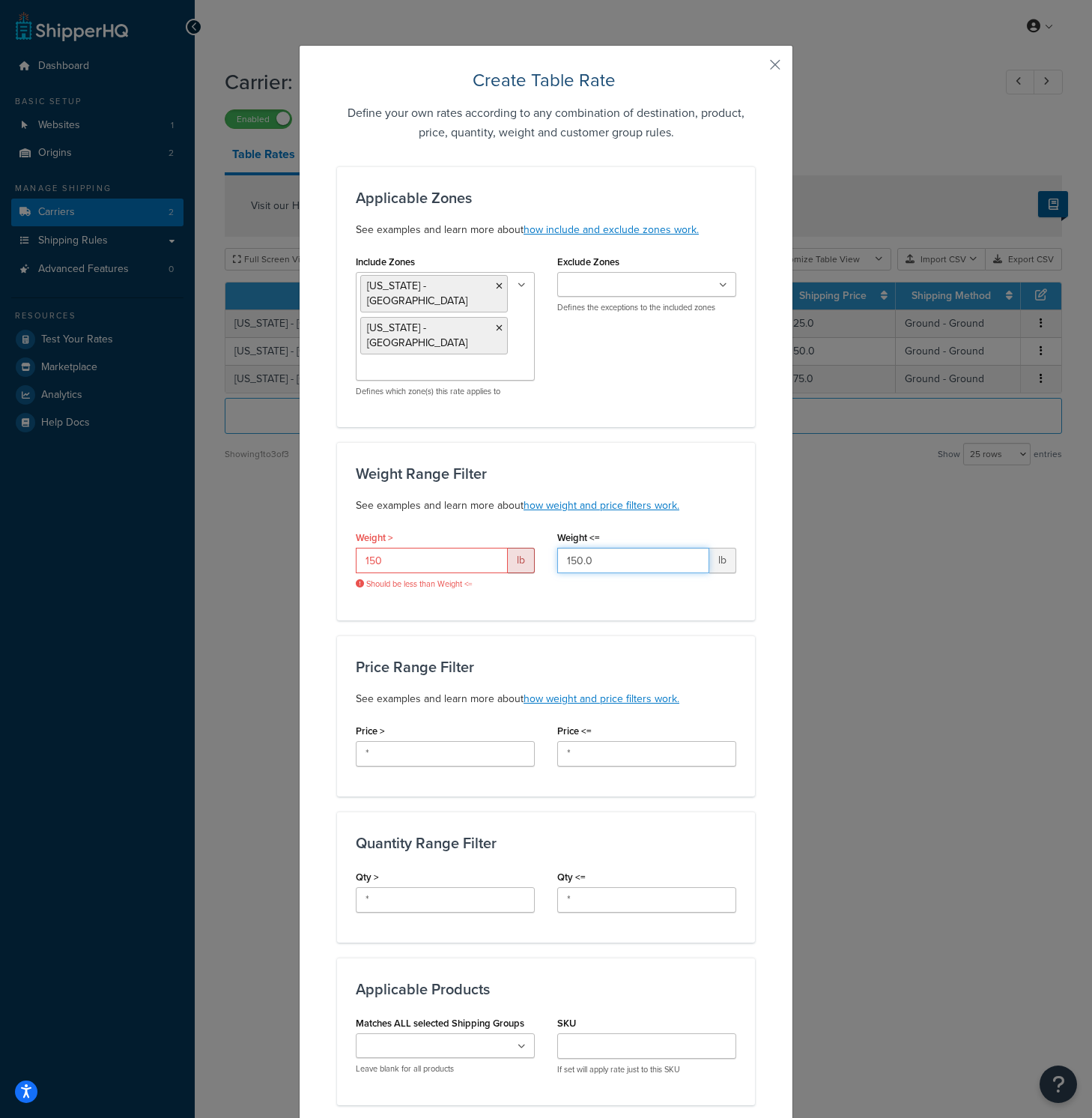
click at [601, 547] on input "150.0" at bounding box center [633, 560] width 152 height 26
click at [600, 547] on input "150.0" at bounding box center [633, 560] width 152 height 26
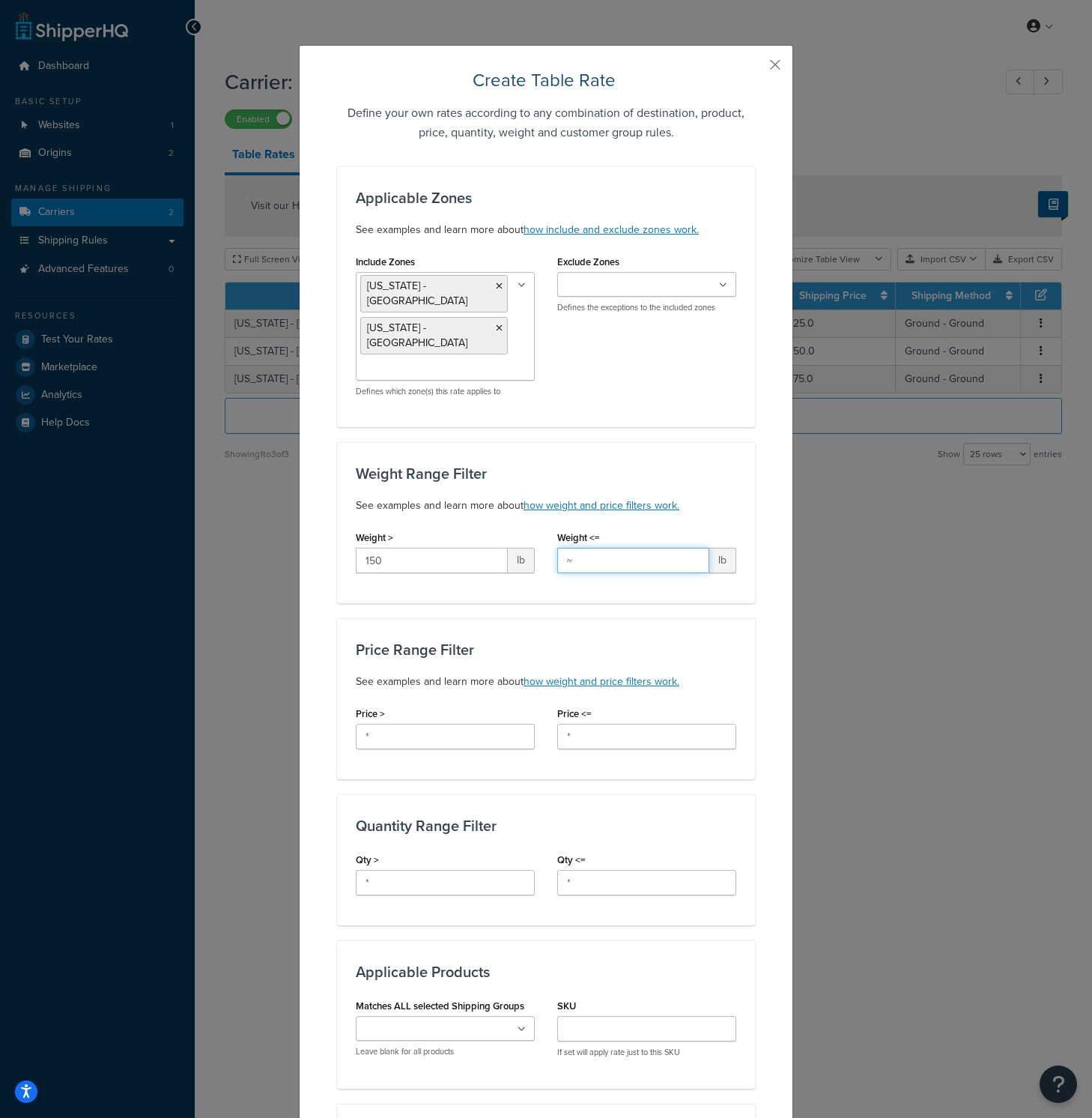
type input "~"
click at [459, 724] on input "*" at bounding box center [445, 737] width 179 height 26
click at [683, 547] on input "~" at bounding box center [633, 560] width 152 height 26
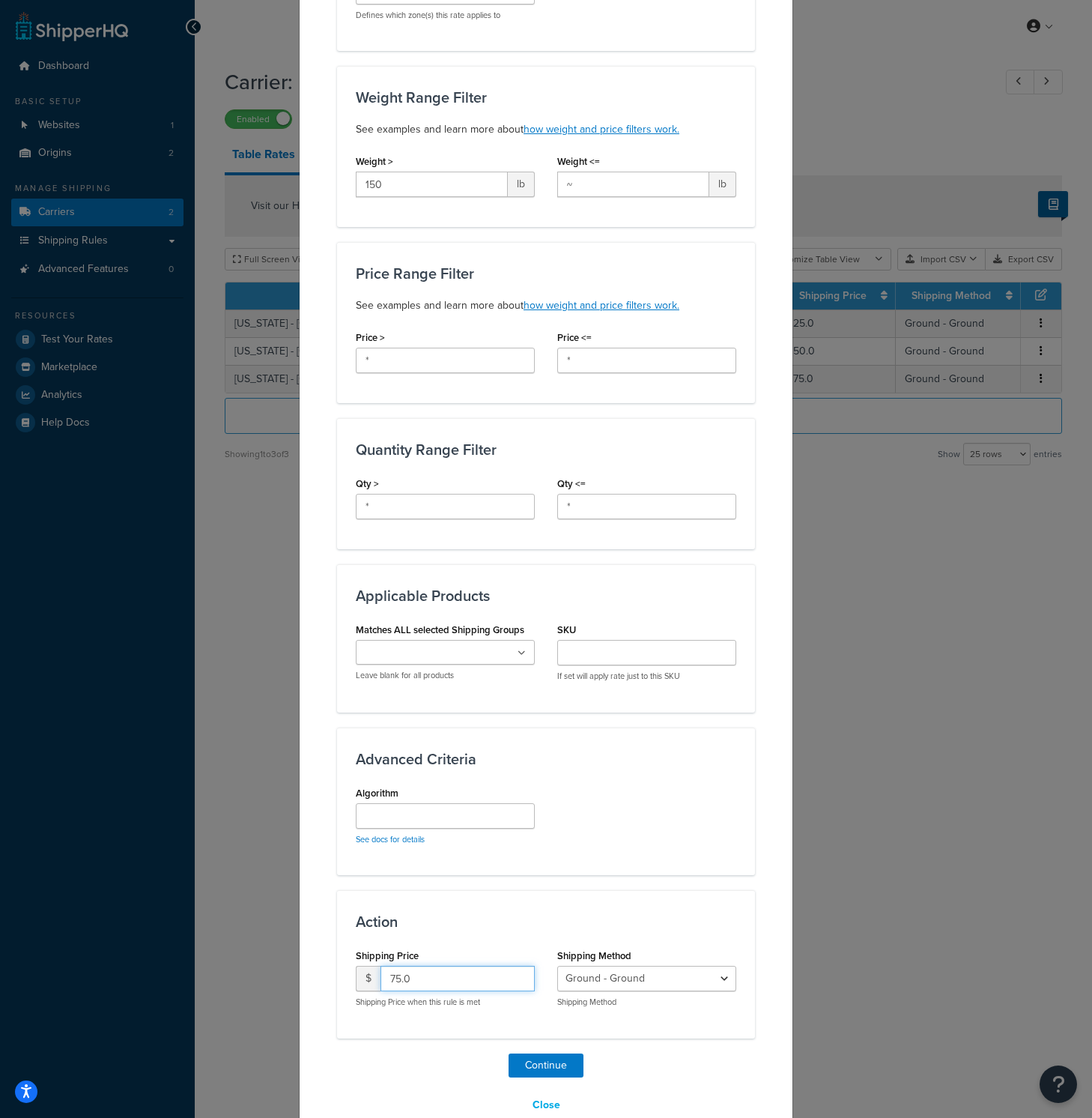
click at [456, 966] on input "75.0" at bounding box center [457, 978] width 154 height 26
type input "150"
click at [523, 1053] on button "Continue" at bounding box center [546, 1065] width 75 height 24
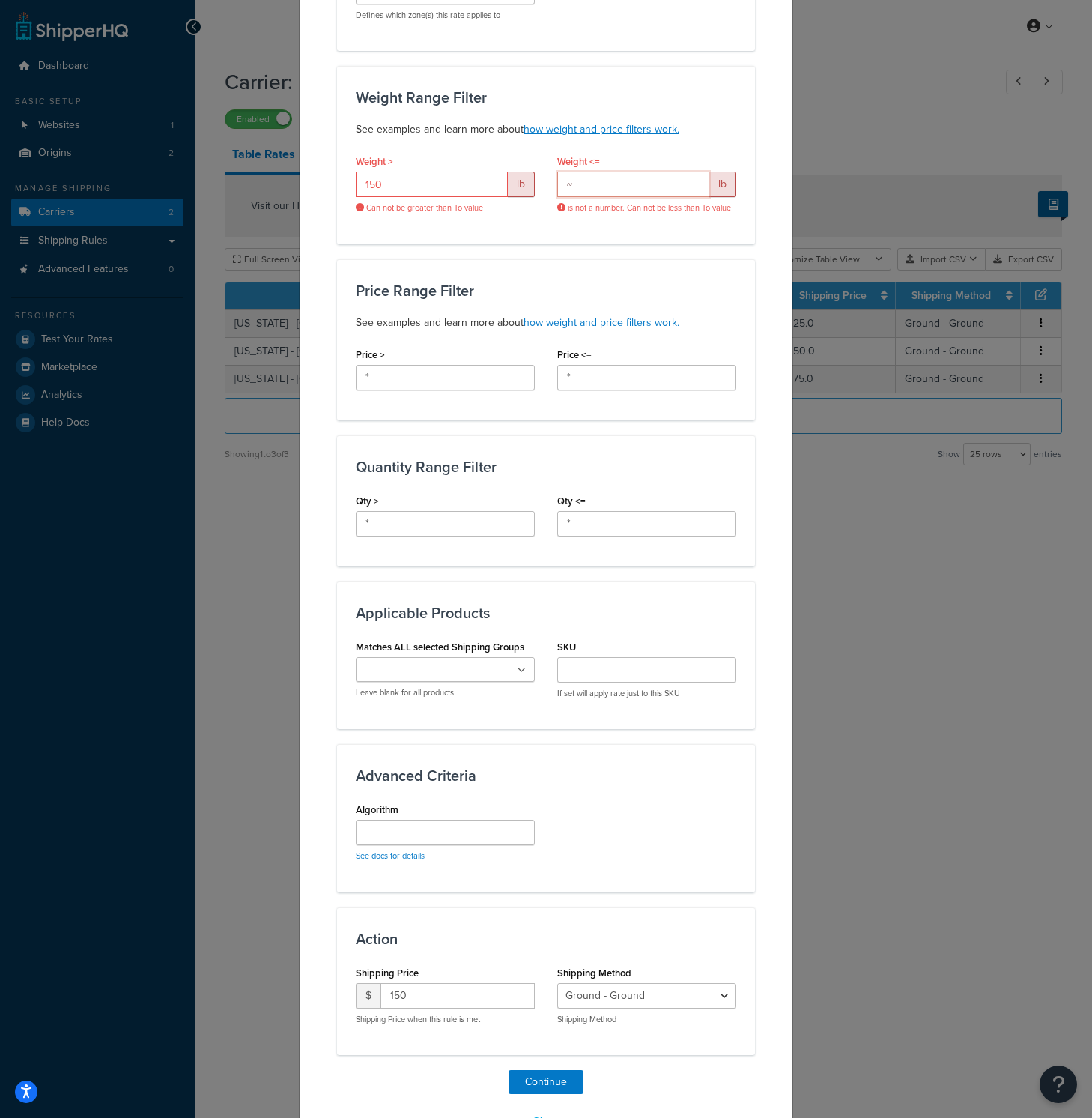
click at [622, 172] on input "~" at bounding box center [633, 184] width 152 height 26
click at [561, 1070] on button "Continue" at bounding box center [546, 1082] width 75 height 24
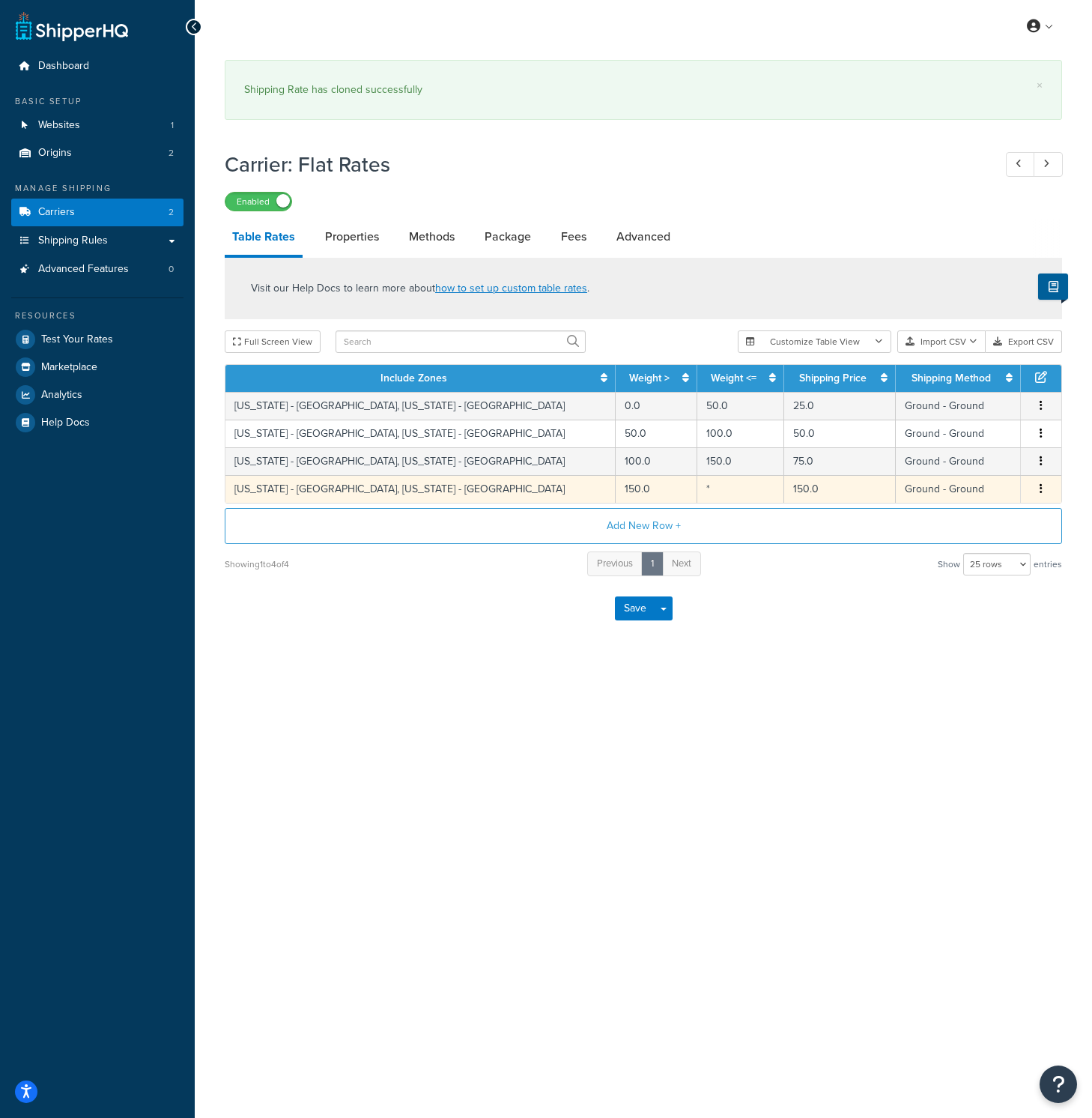
click at [697, 495] on td "*" at bounding box center [740, 488] width 87 height 28
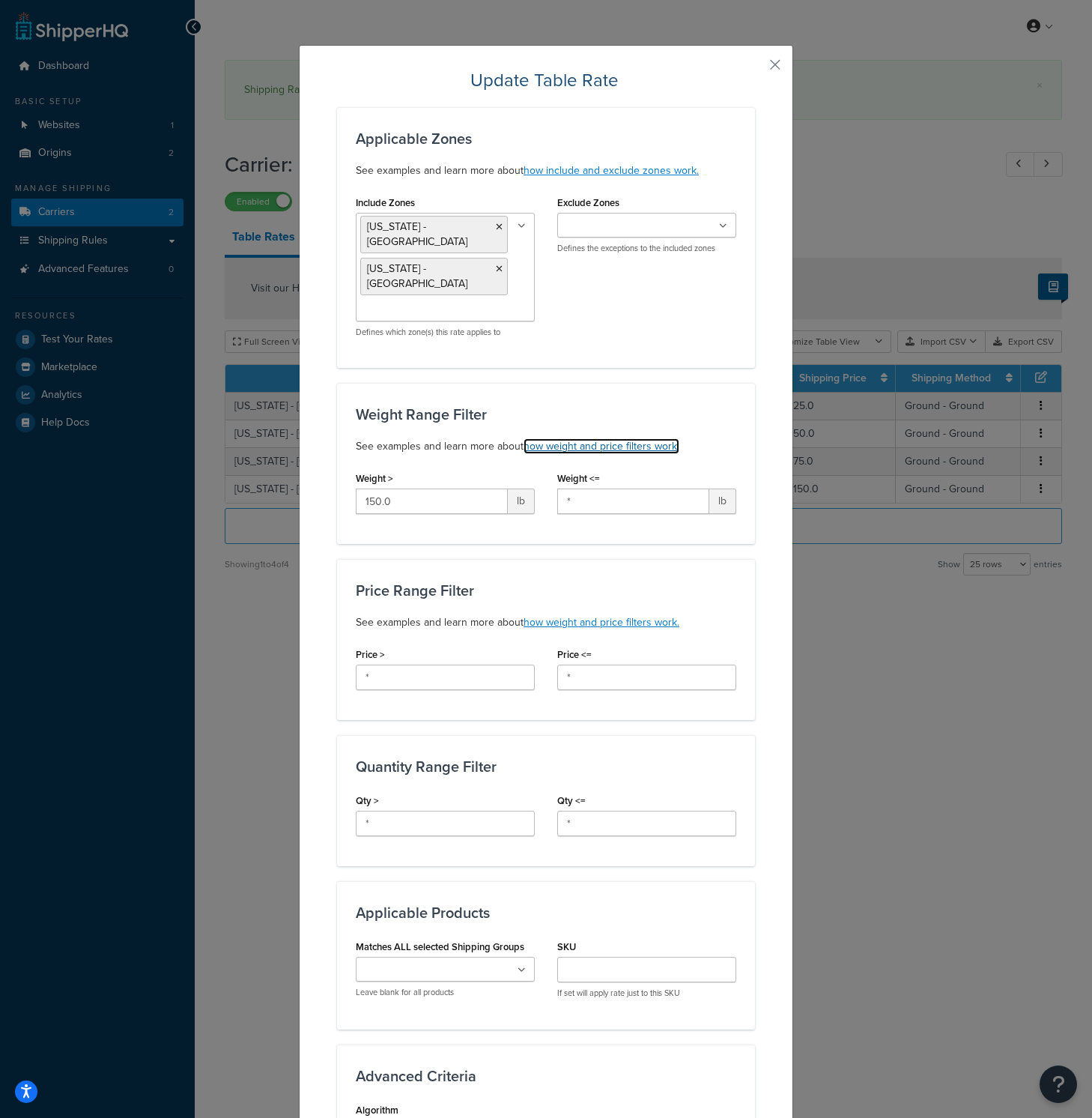
click at [633, 438] on link "how weight and price filters work." at bounding box center [601, 446] width 156 height 16
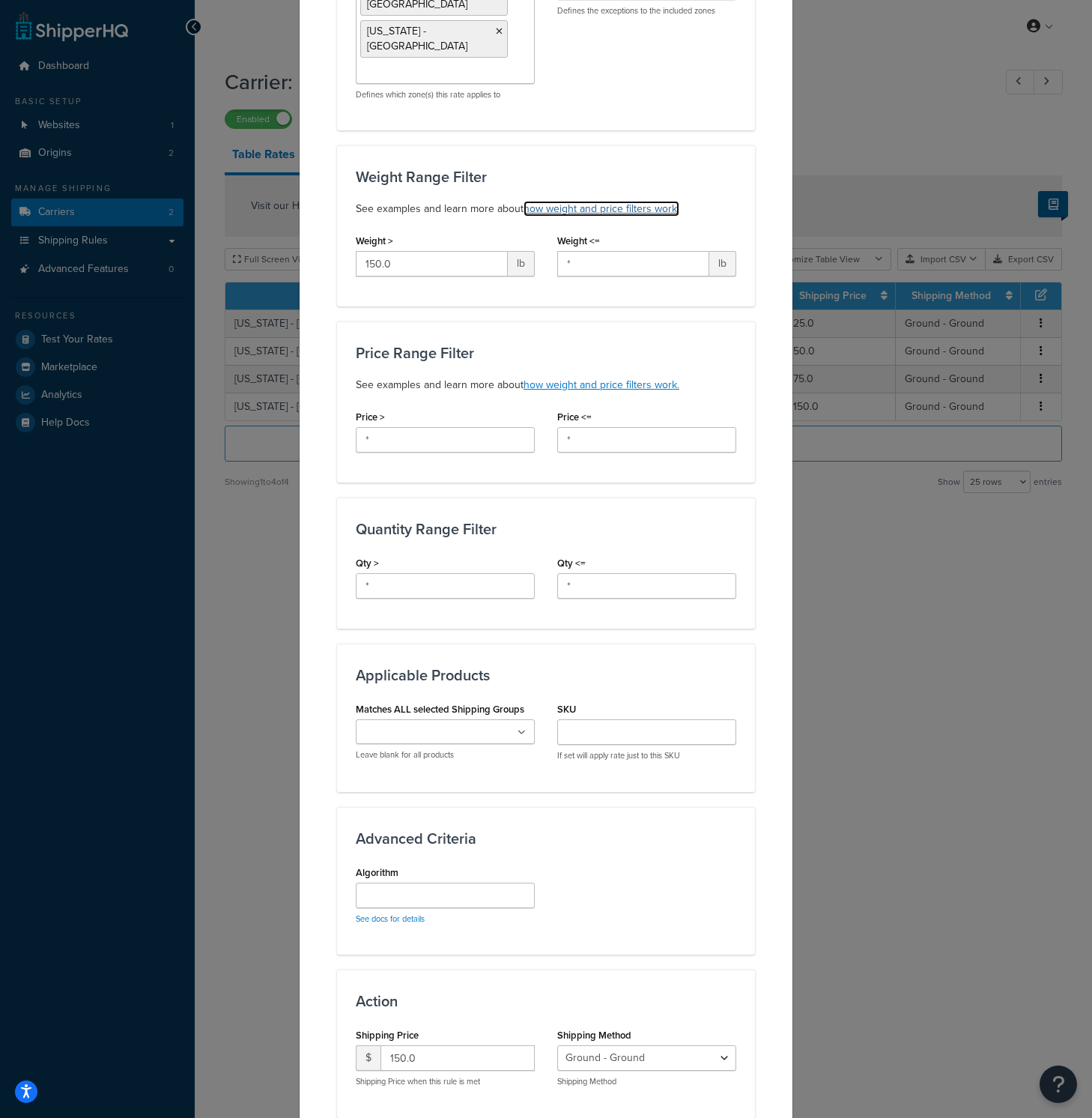
scroll to position [239, 0]
click at [515, 718] on ul at bounding box center [445, 730] width 179 height 25
click at [550, 697] on div "SKU If set will apply rate just to this SKU" at bounding box center [646, 734] width 202 height 74
click at [866, 670] on div "Update Table Rate Applicable Zones See examples and learn more about how includ…" at bounding box center [546, 559] width 1092 height 1118
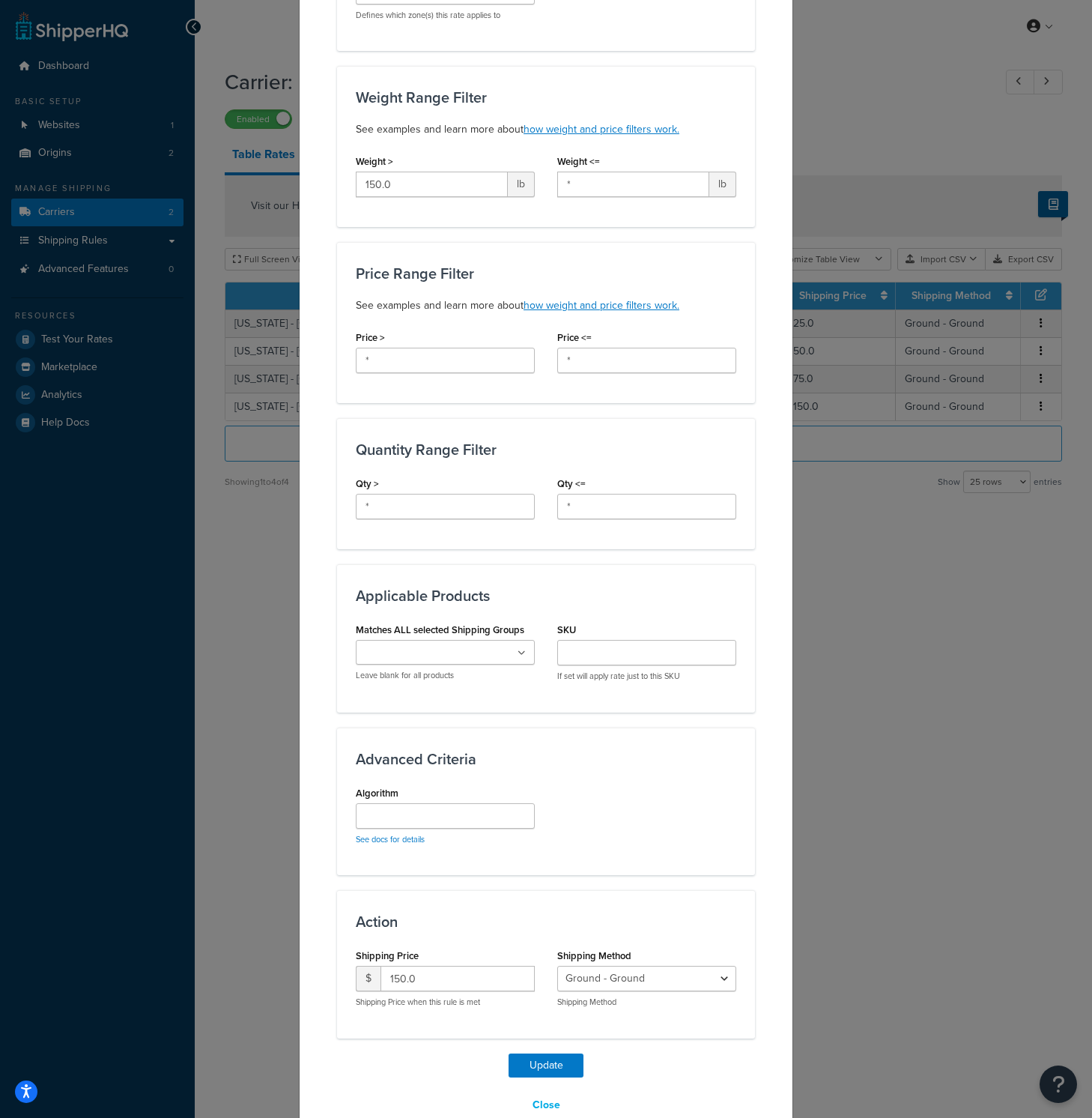
scroll to position [317, 0]
click at [554, 1053] on button "Update" at bounding box center [546, 1065] width 75 height 24
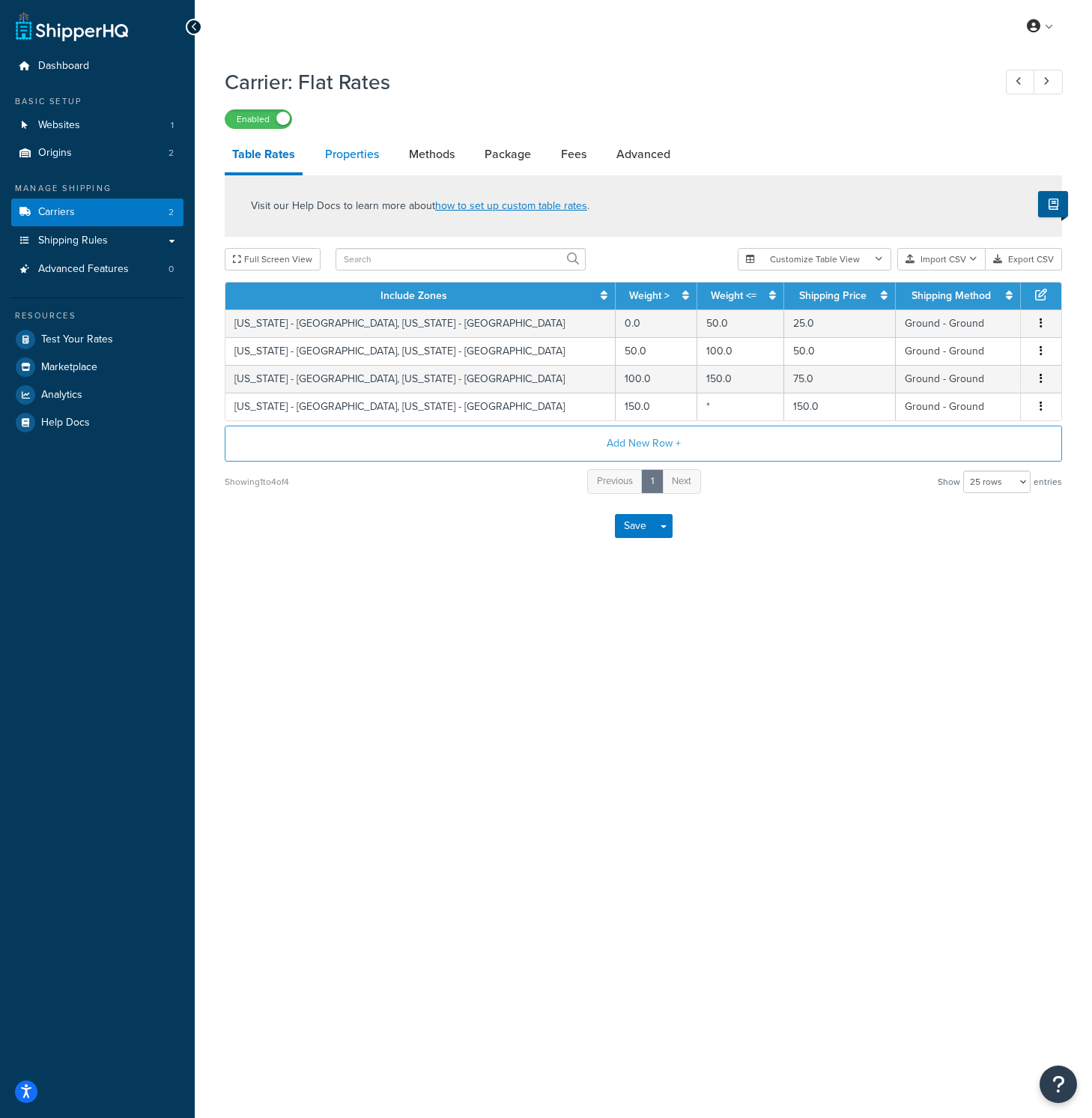
click at [366, 164] on link "Properties" at bounding box center [352, 154] width 69 height 36
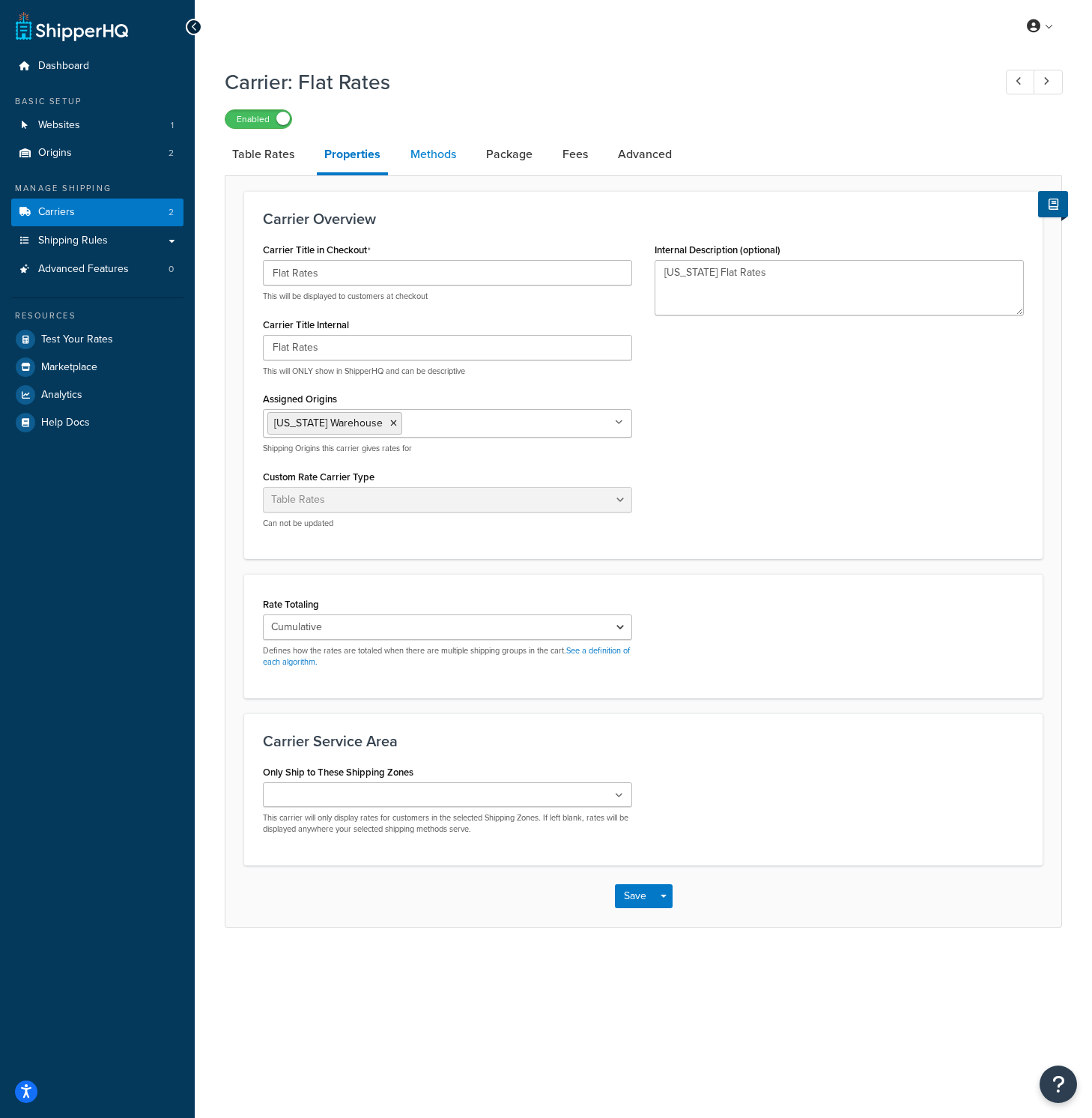
click at [432, 160] on link "Methods" at bounding box center [433, 154] width 61 height 36
select select "25"
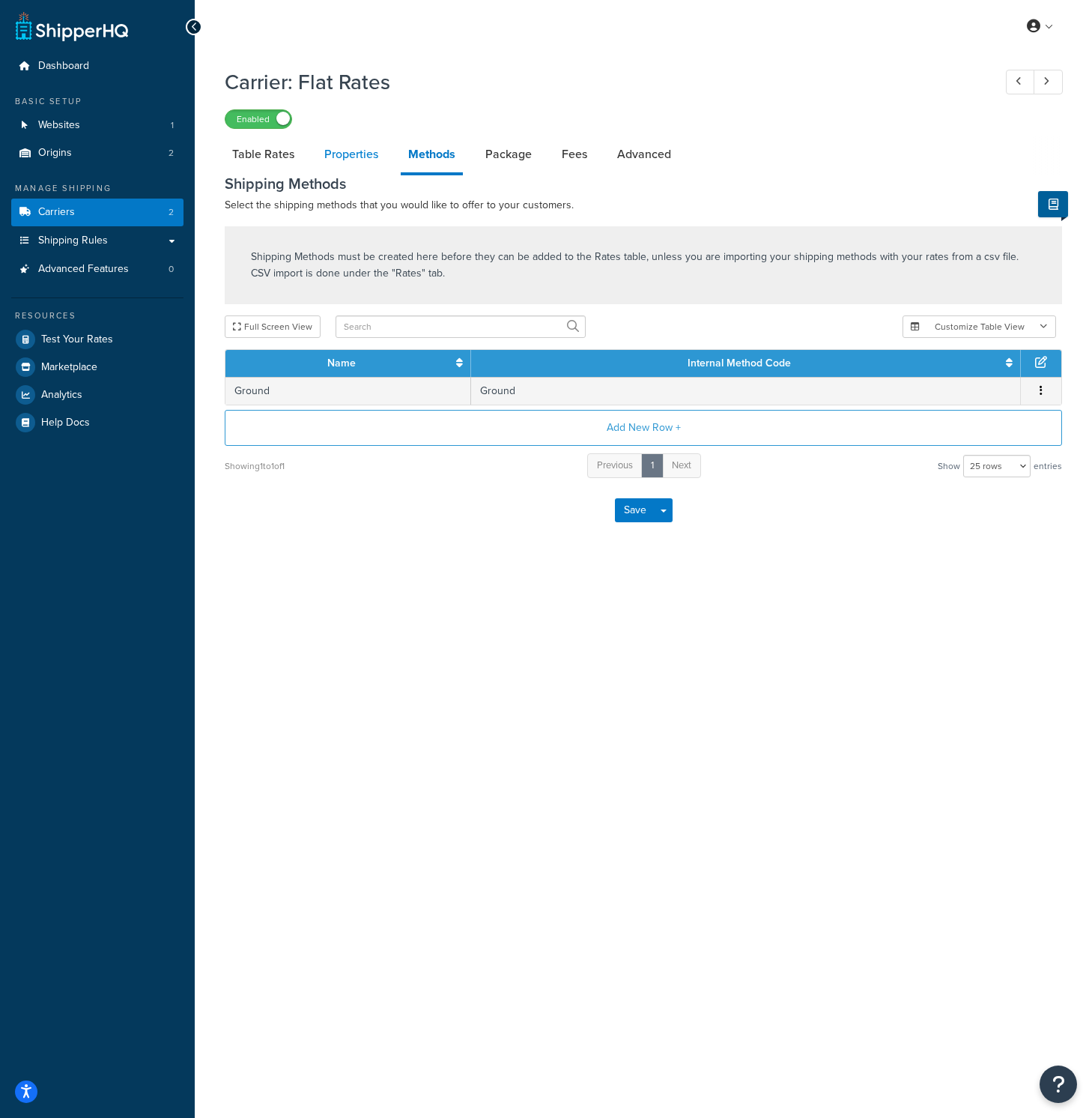
click at [380, 157] on link "Properties" at bounding box center [351, 154] width 69 height 36
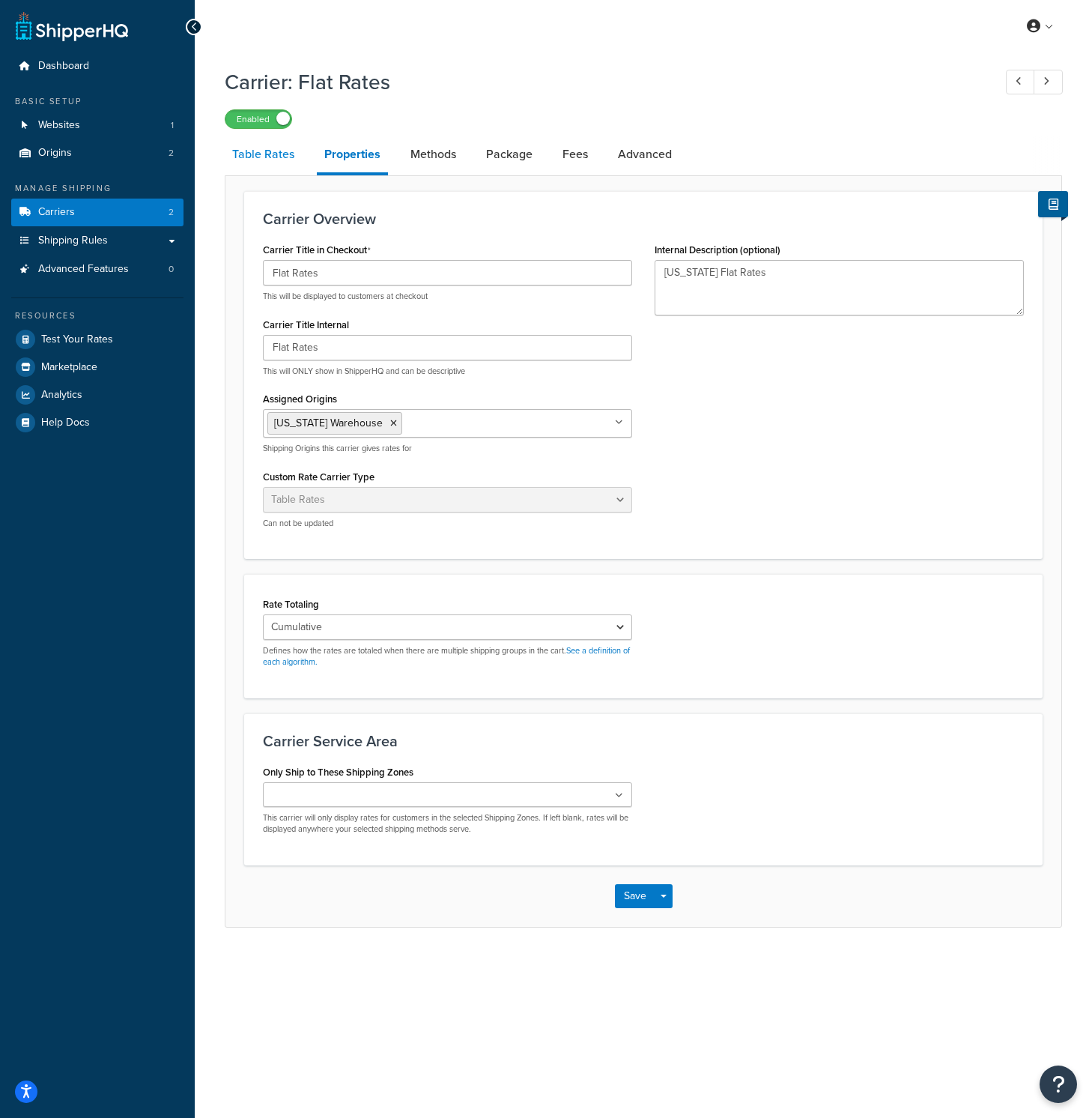
click at [287, 156] on link "Table Rates" at bounding box center [263, 154] width 77 height 36
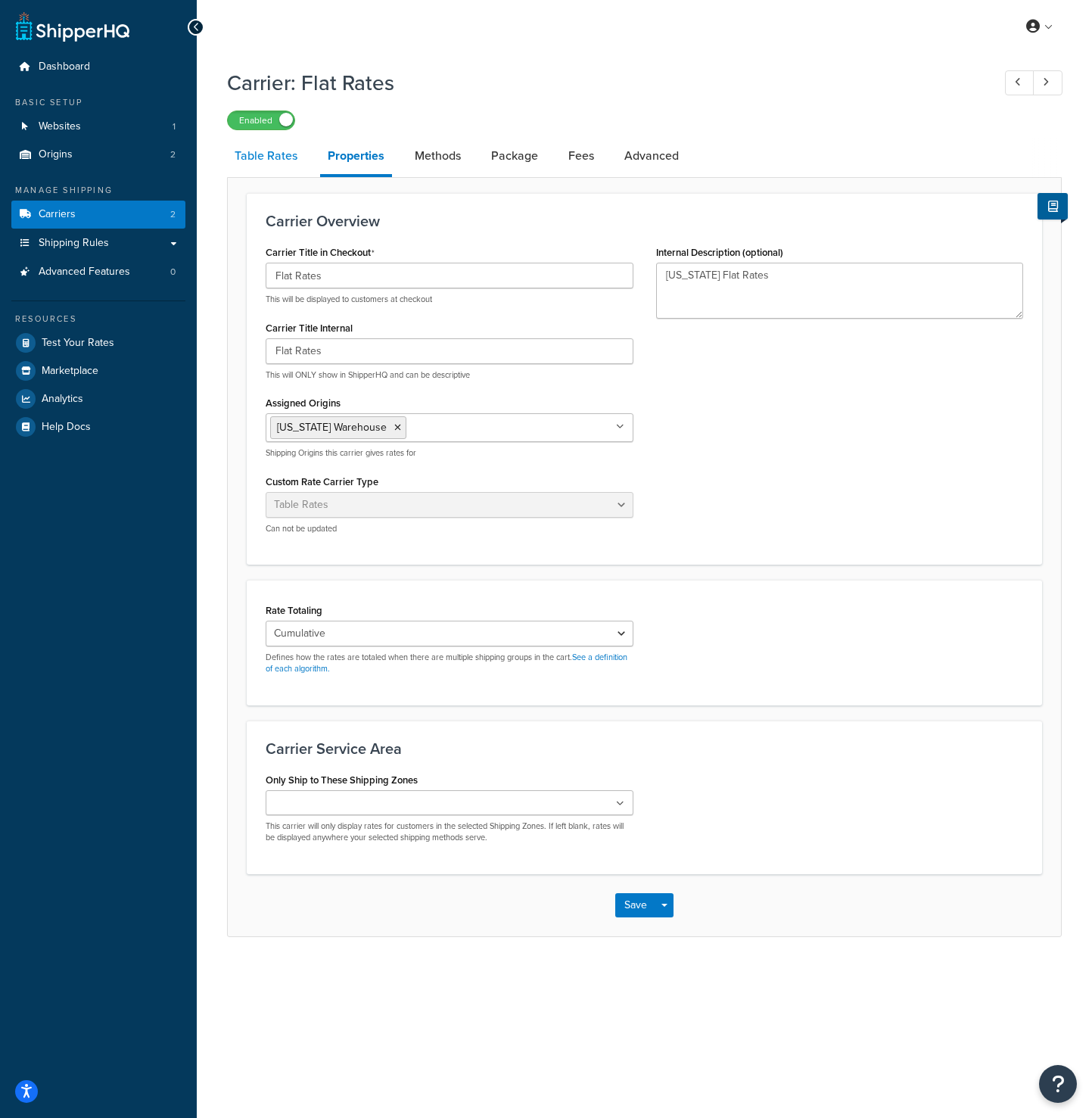
select select "25"
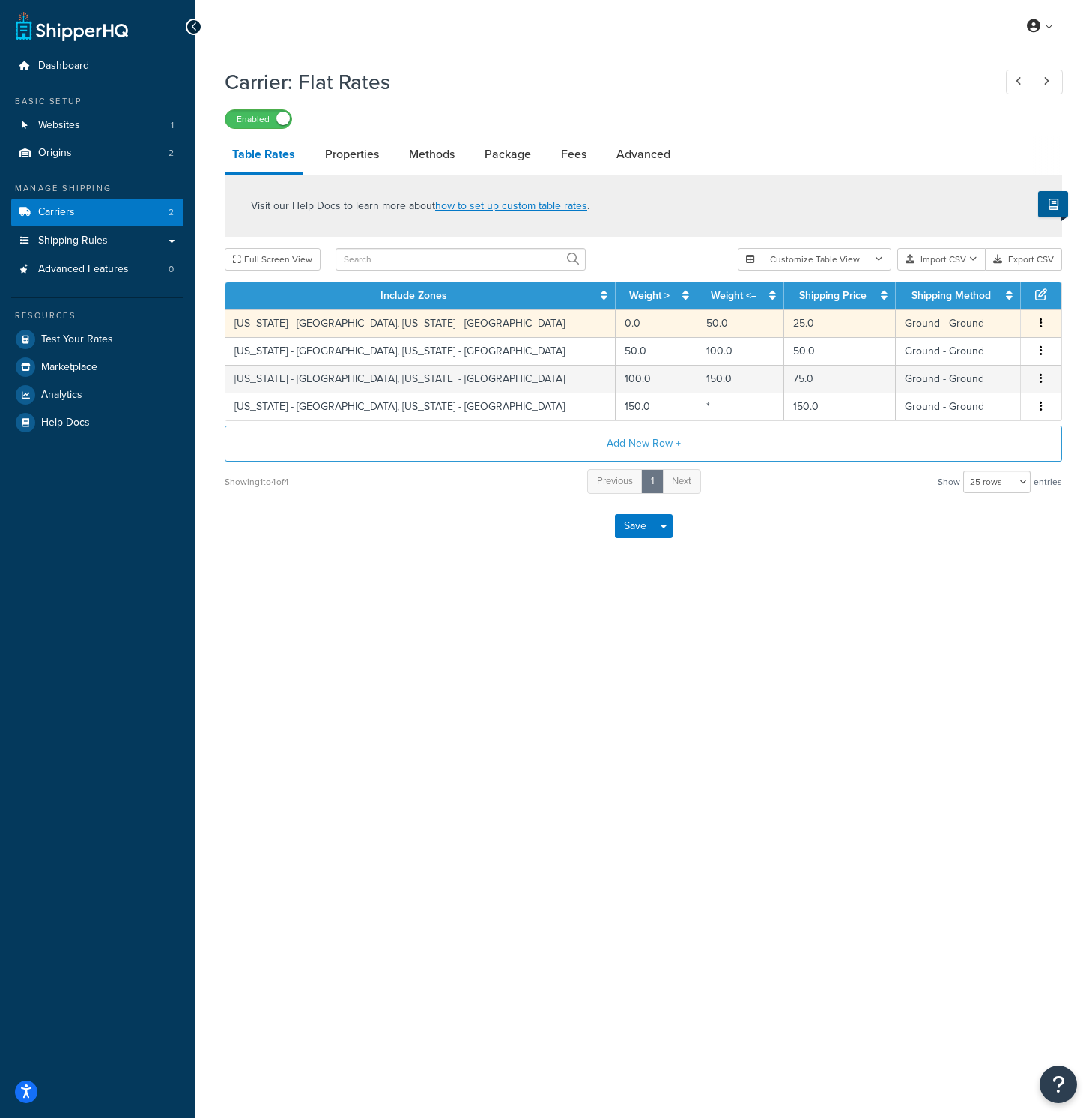
click at [616, 329] on td "0.0" at bounding box center [656, 323] width 81 height 28
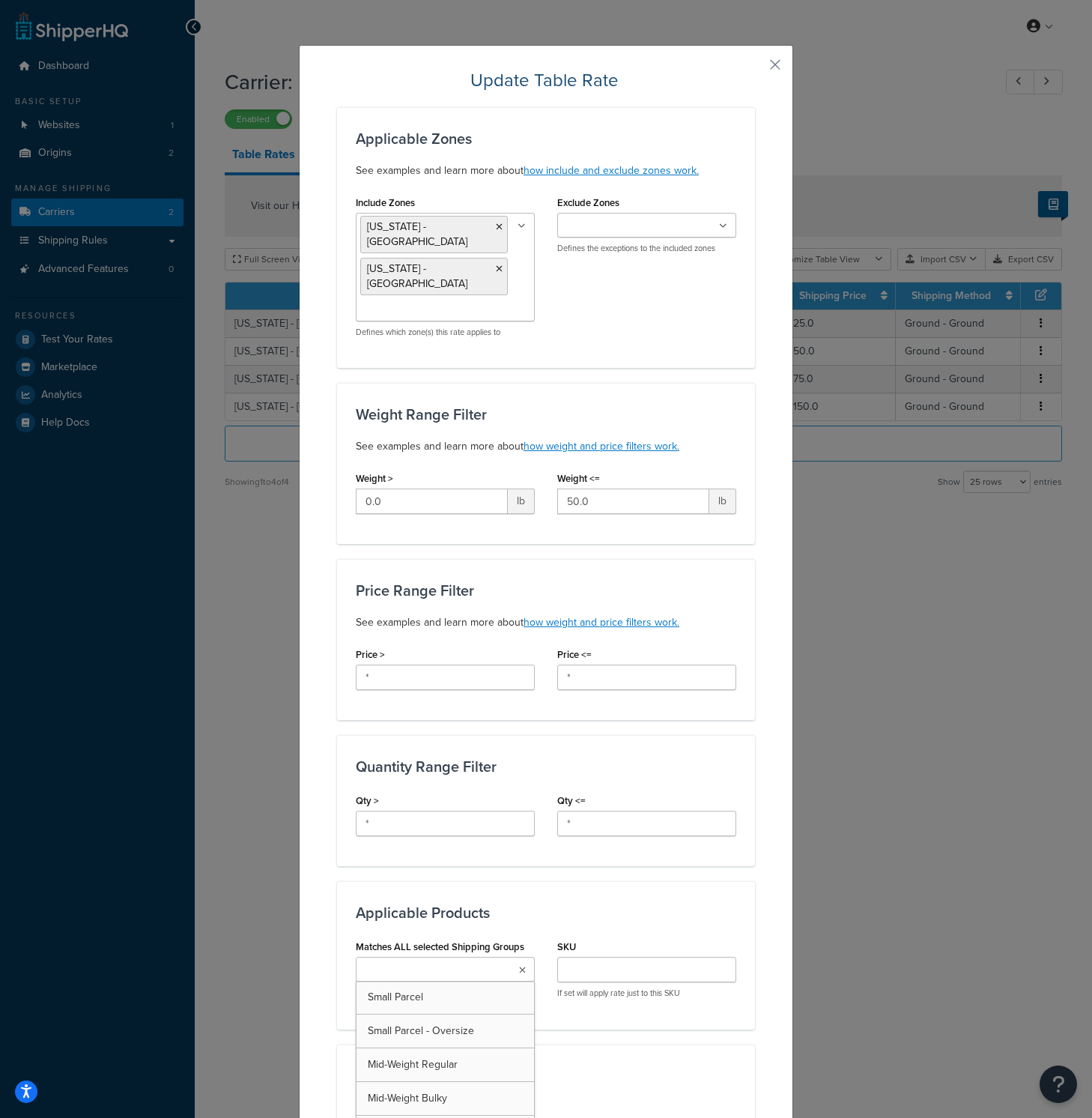
click at [504, 957] on ul at bounding box center [445, 969] width 179 height 25
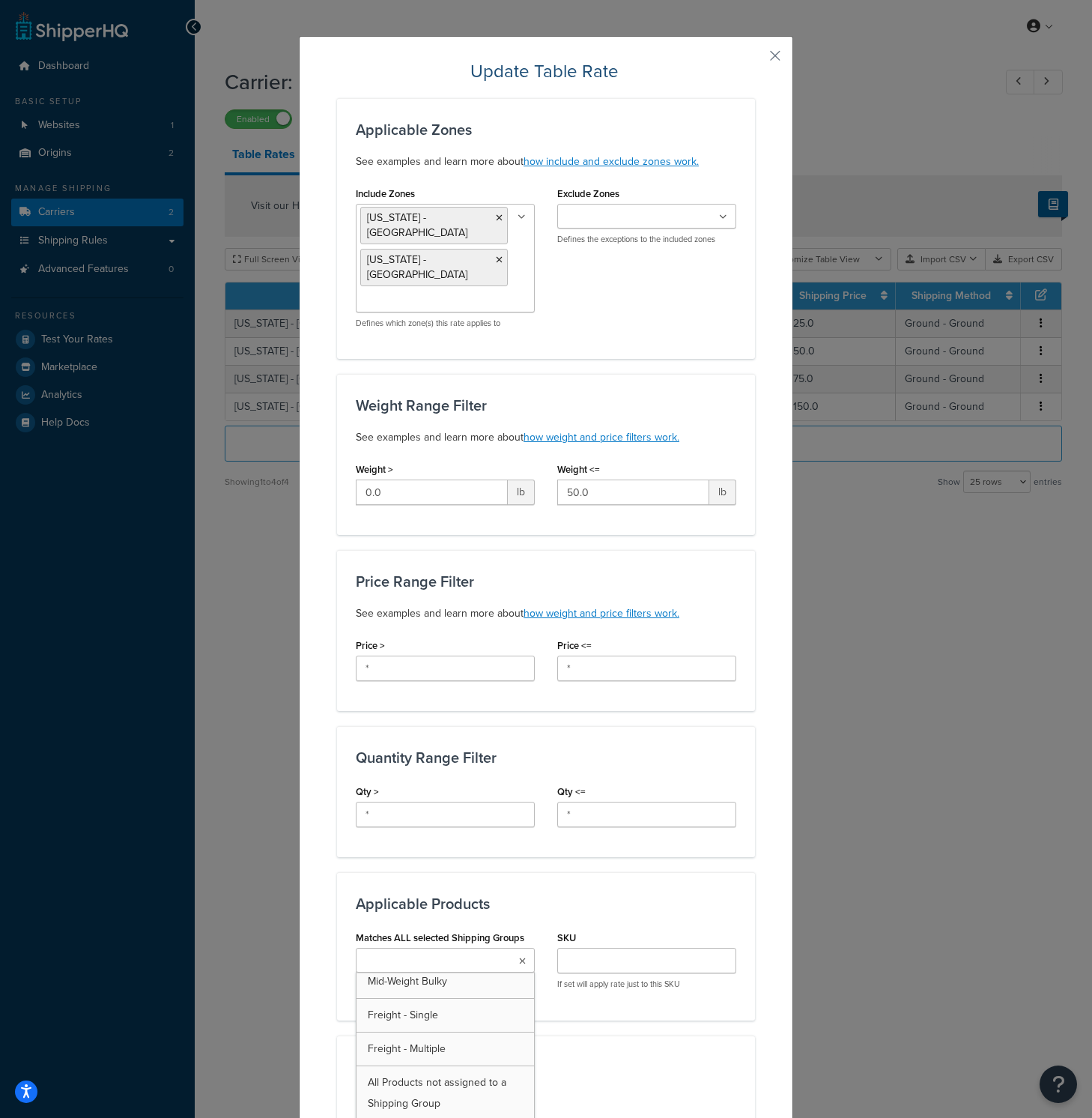
scroll to position [138, 0]
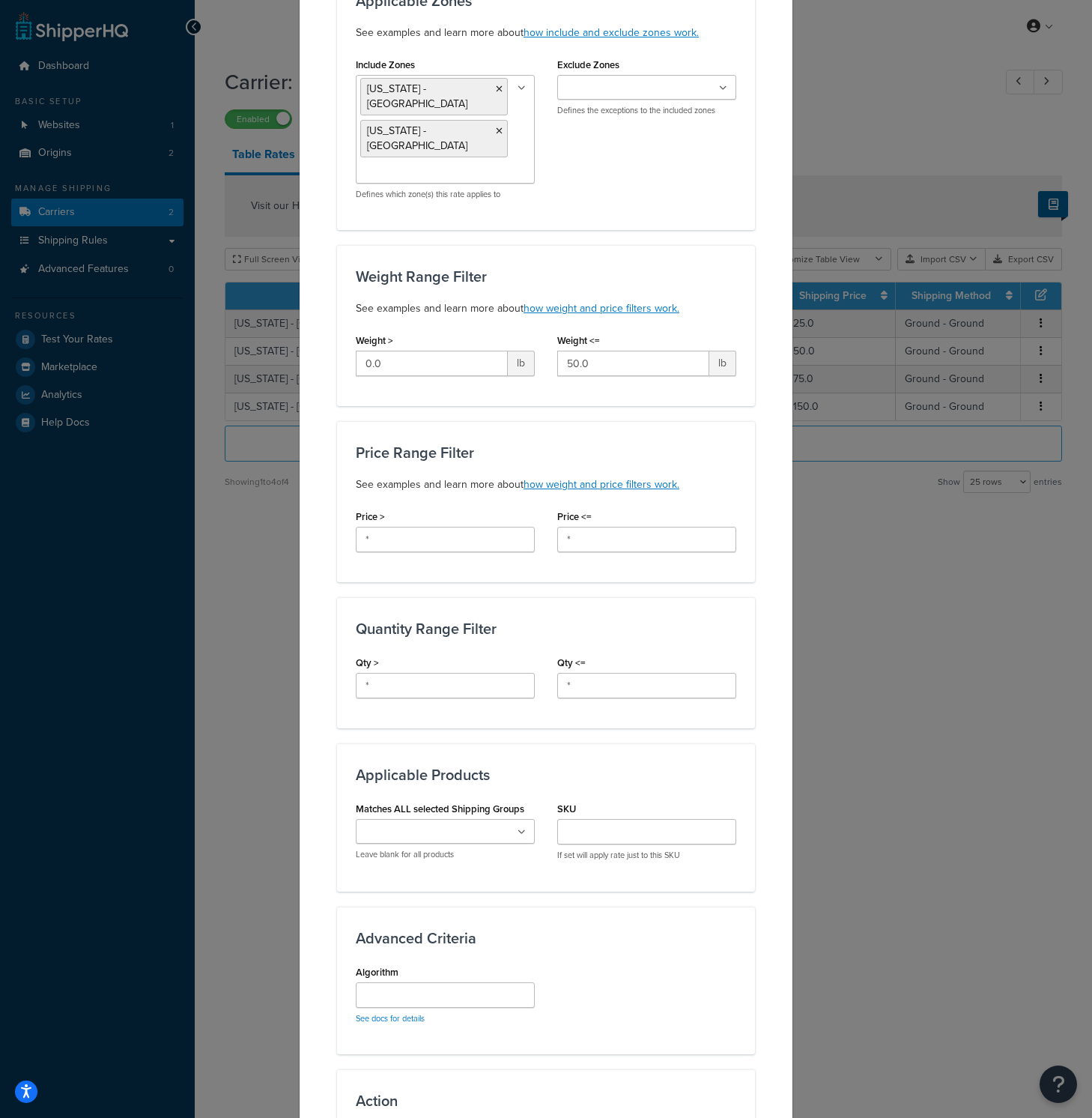
click at [734, 743] on div "Applicable Products Matches ALL selected Shipping Groups Small Parcel Small Par…" at bounding box center [546, 816] width 418 height 148
click at [889, 681] on div "Update Table Rate Applicable Zones See examples and learn more about how includ…" at bounding box center [546, 559] width 1092 height 1118
click at [912, 638] on div "Update Table Rate Applicable Zones See examples and learn more about how includ…" at bounding box center [546, 559] width 1092 height 1118
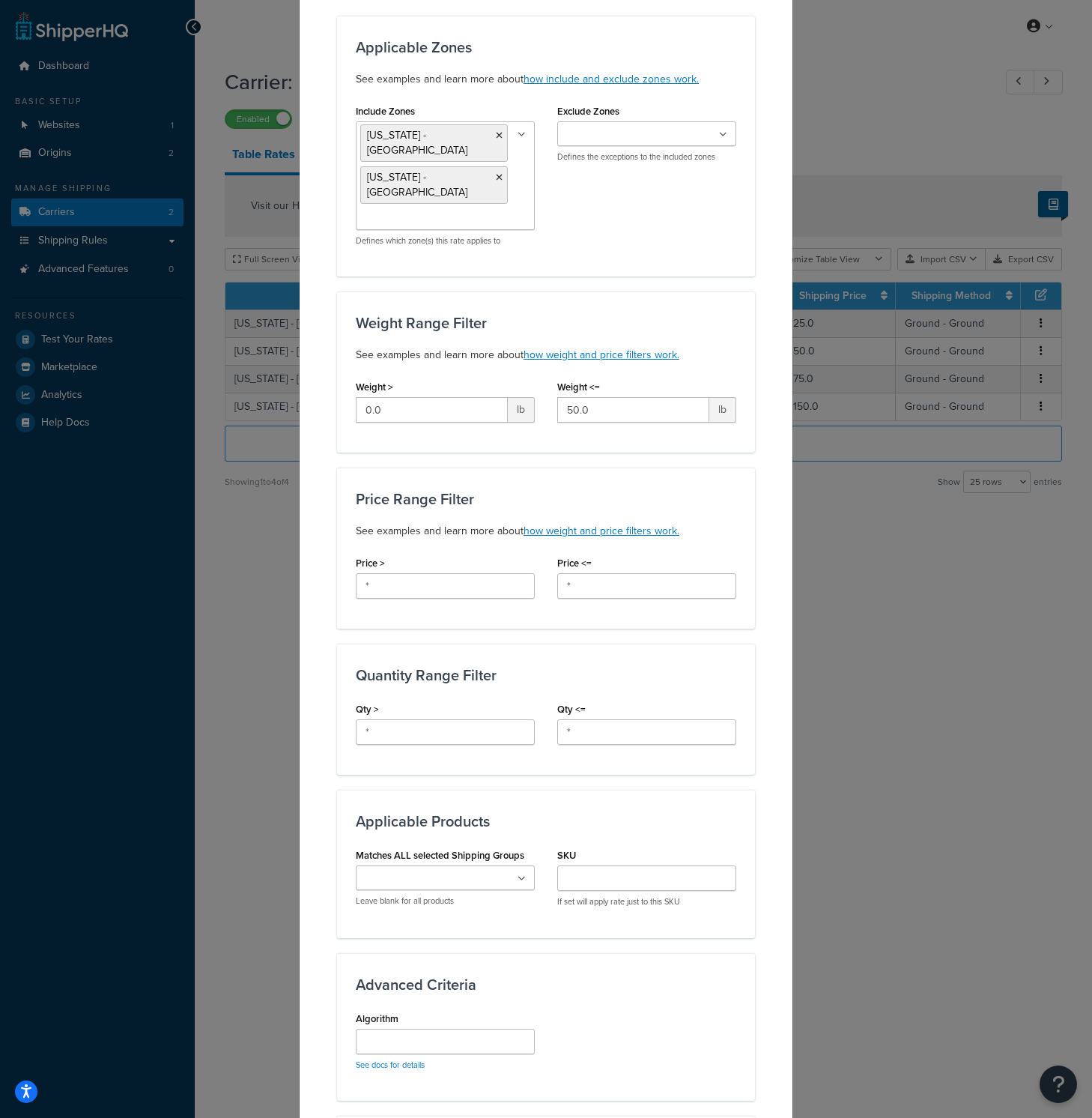
scroll to position [286, 0]
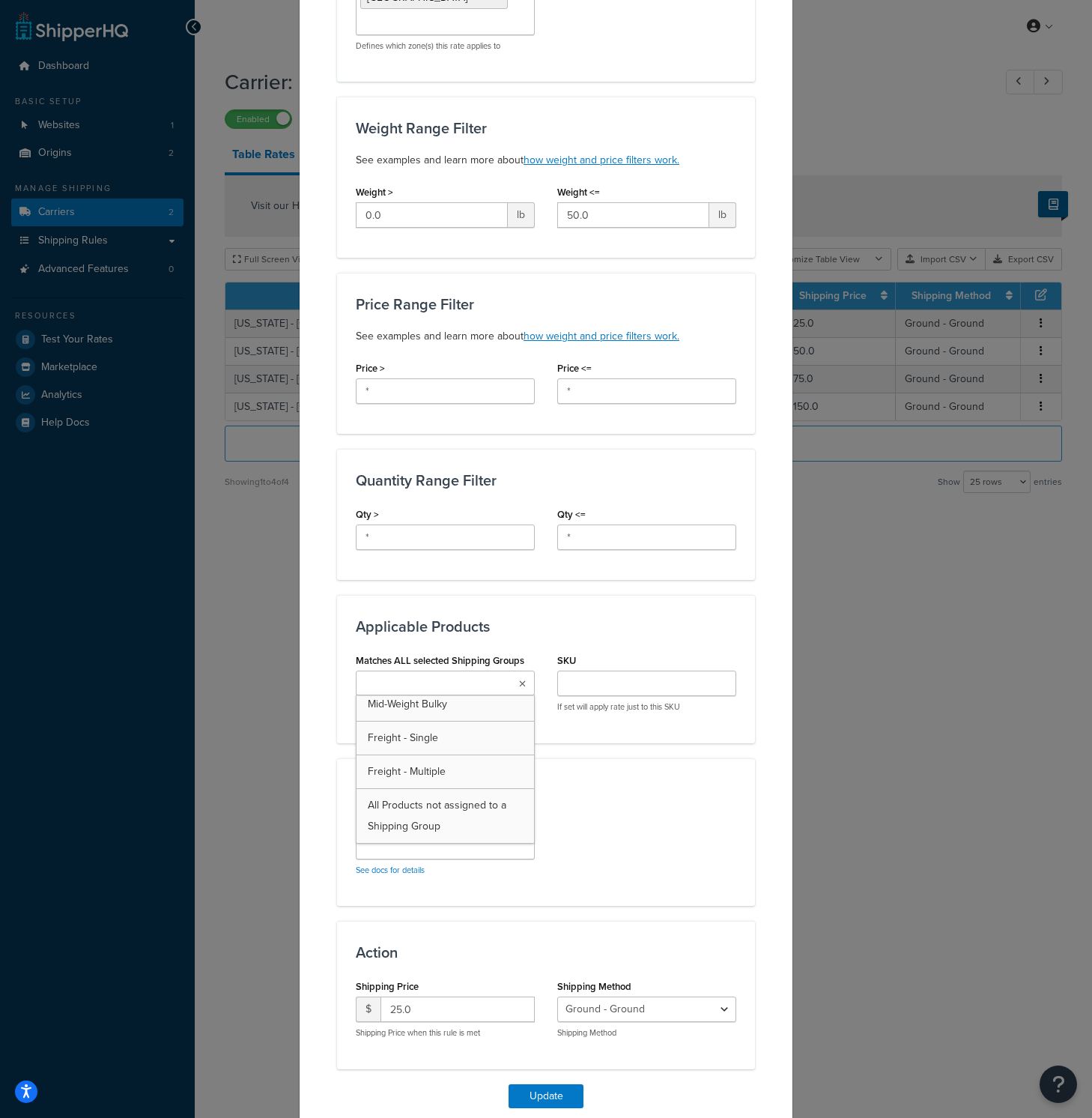
click at [468, 670] on ul at bounding box center [445, 682] width 179 height 25
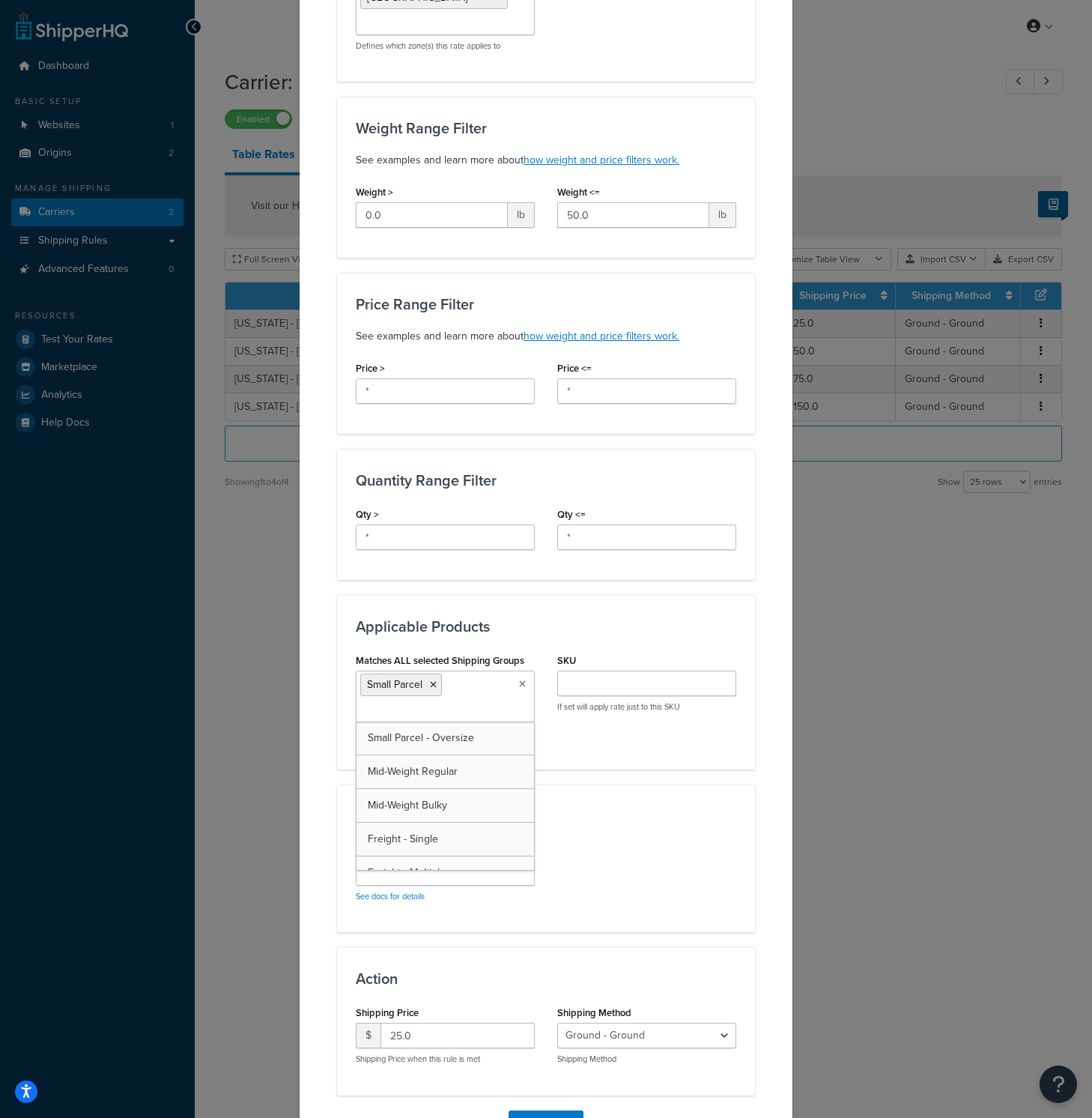
click at [519, 679] on icon at bounding box center [522, 683] width 6 height 9
click at [430, 680] on icon at bounding box center [433, 684] width 6 height 9
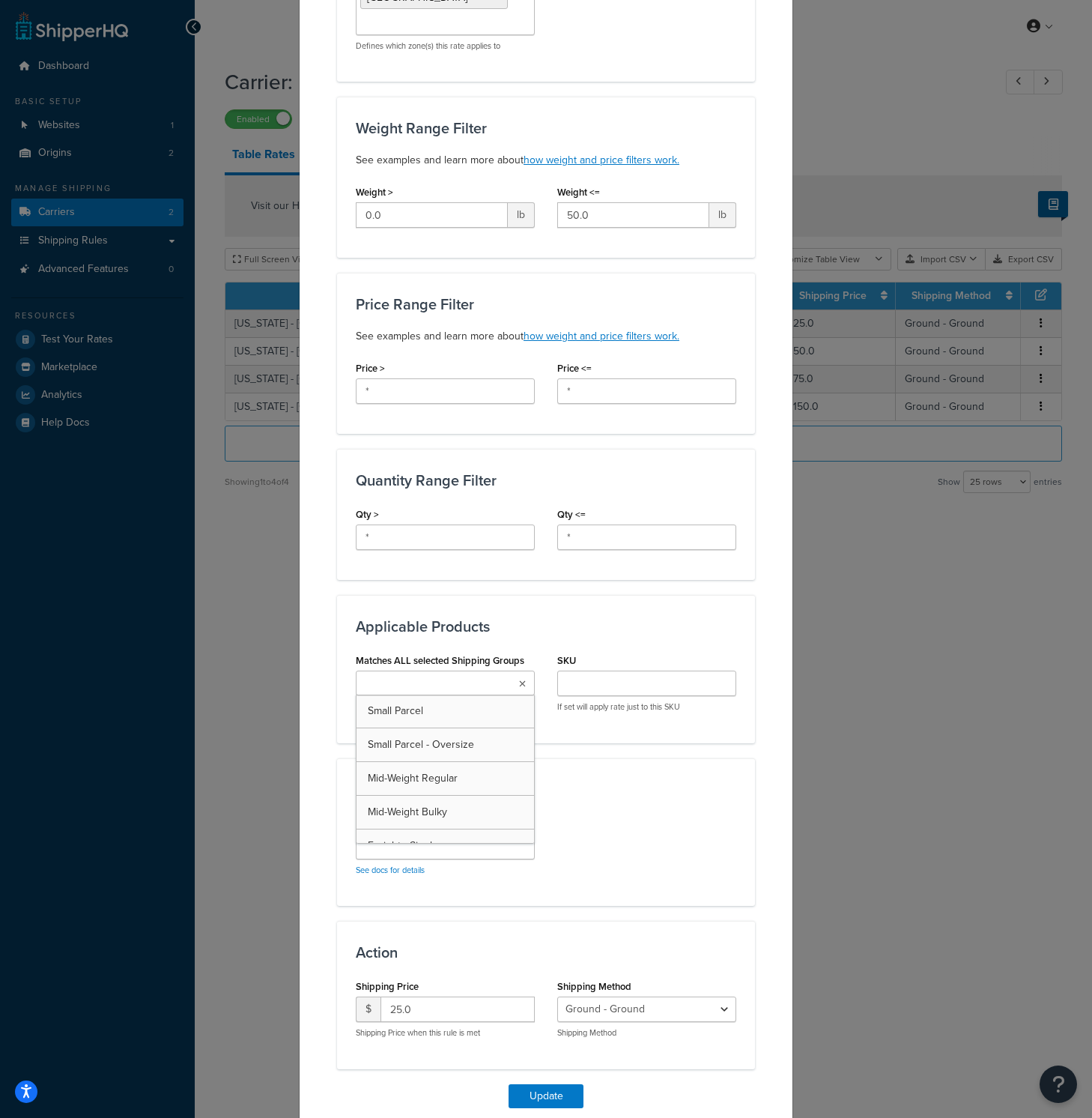
click at [824, 168] on div "Update Table Rate Applicable Zones See examples and learn more about how includ…" at bounding box center [546, 559] width 1092 height 1118
click at [538, 1106] on button "Close" at bounding box center [546, 1136] width 47 height 26
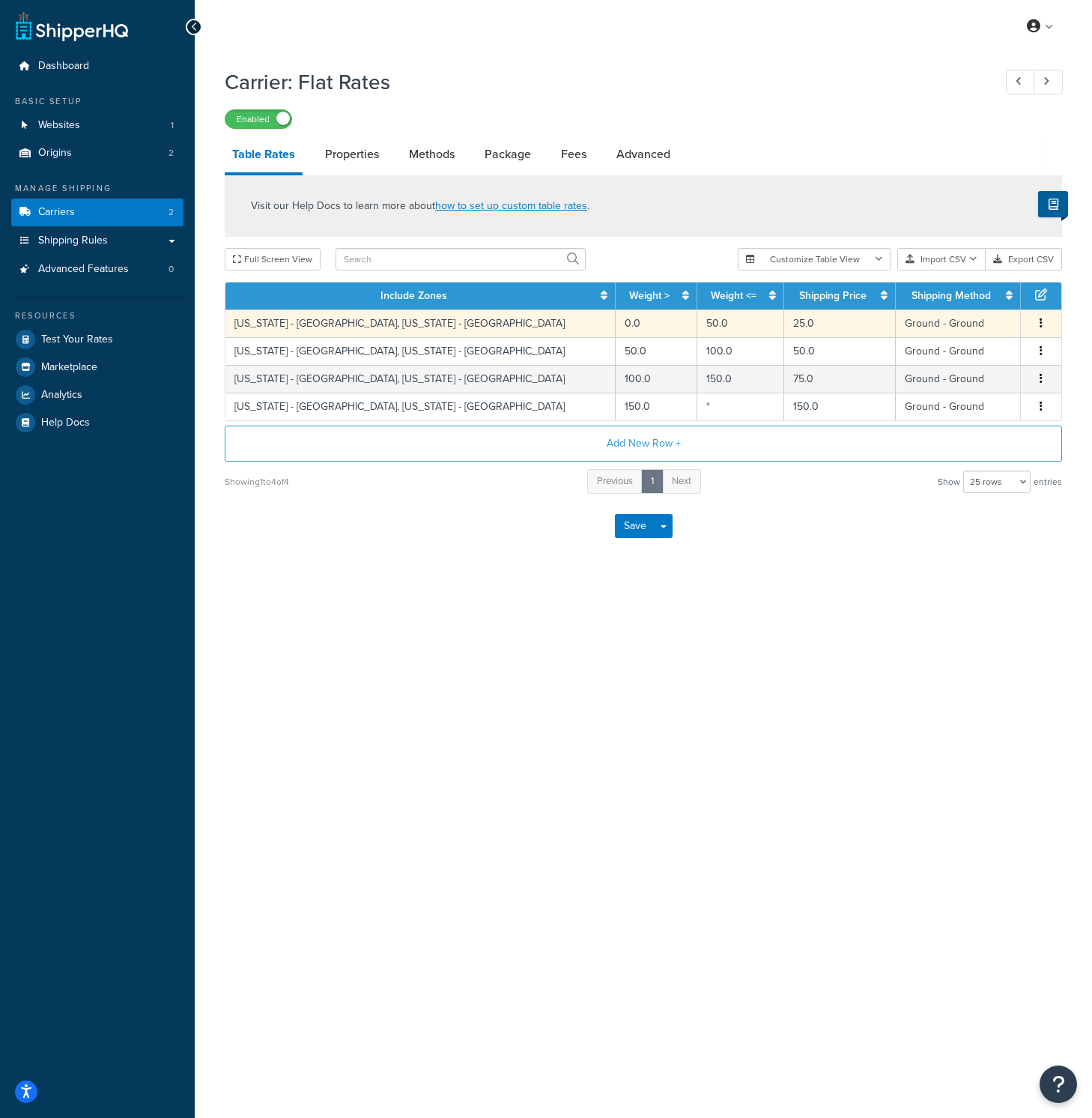
click at [399, 329] on td "California - North - AL, California - South - AL" at bounding box center [420, 323] width 390 height 28
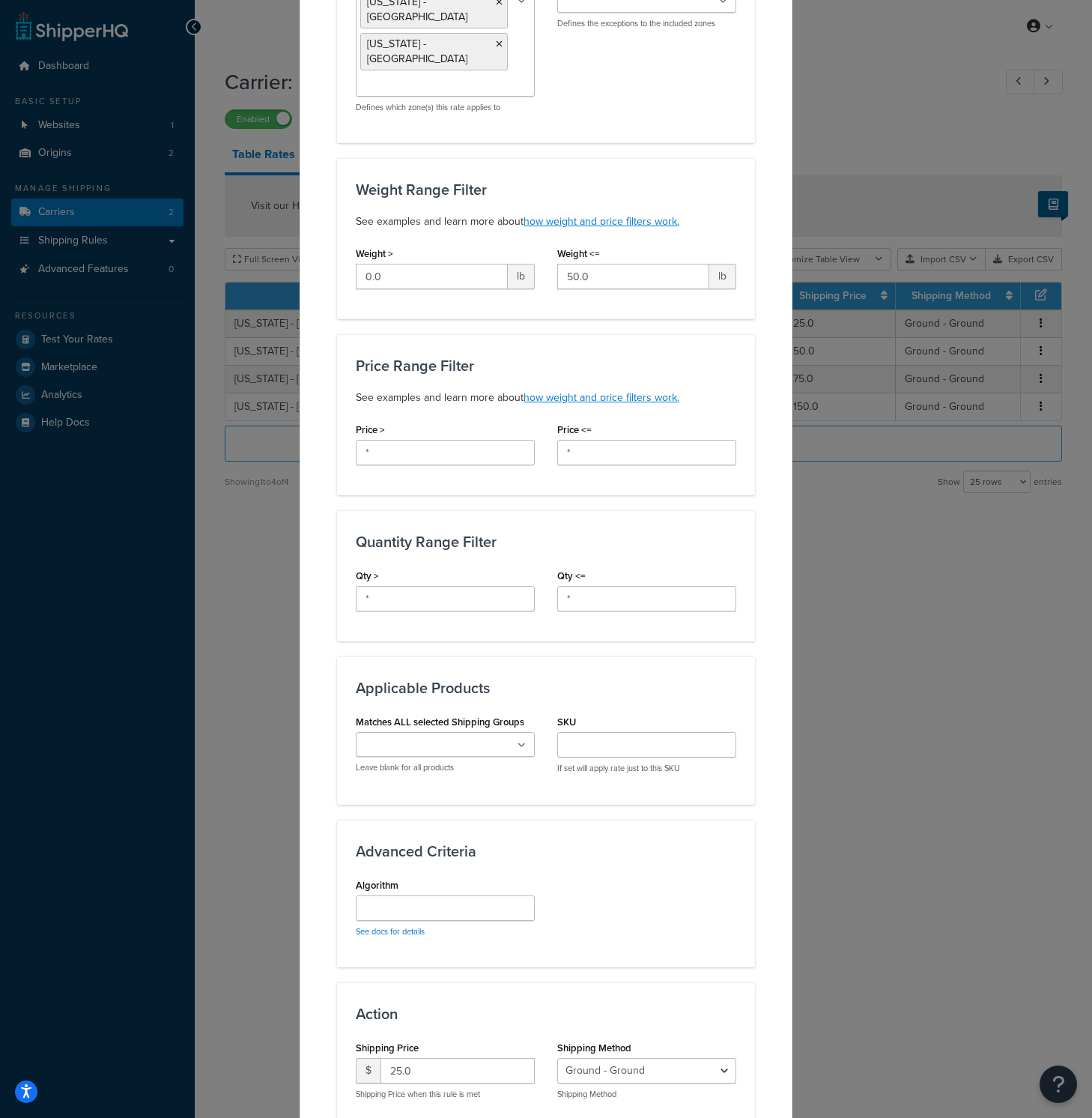
scroll to position [227, 0]
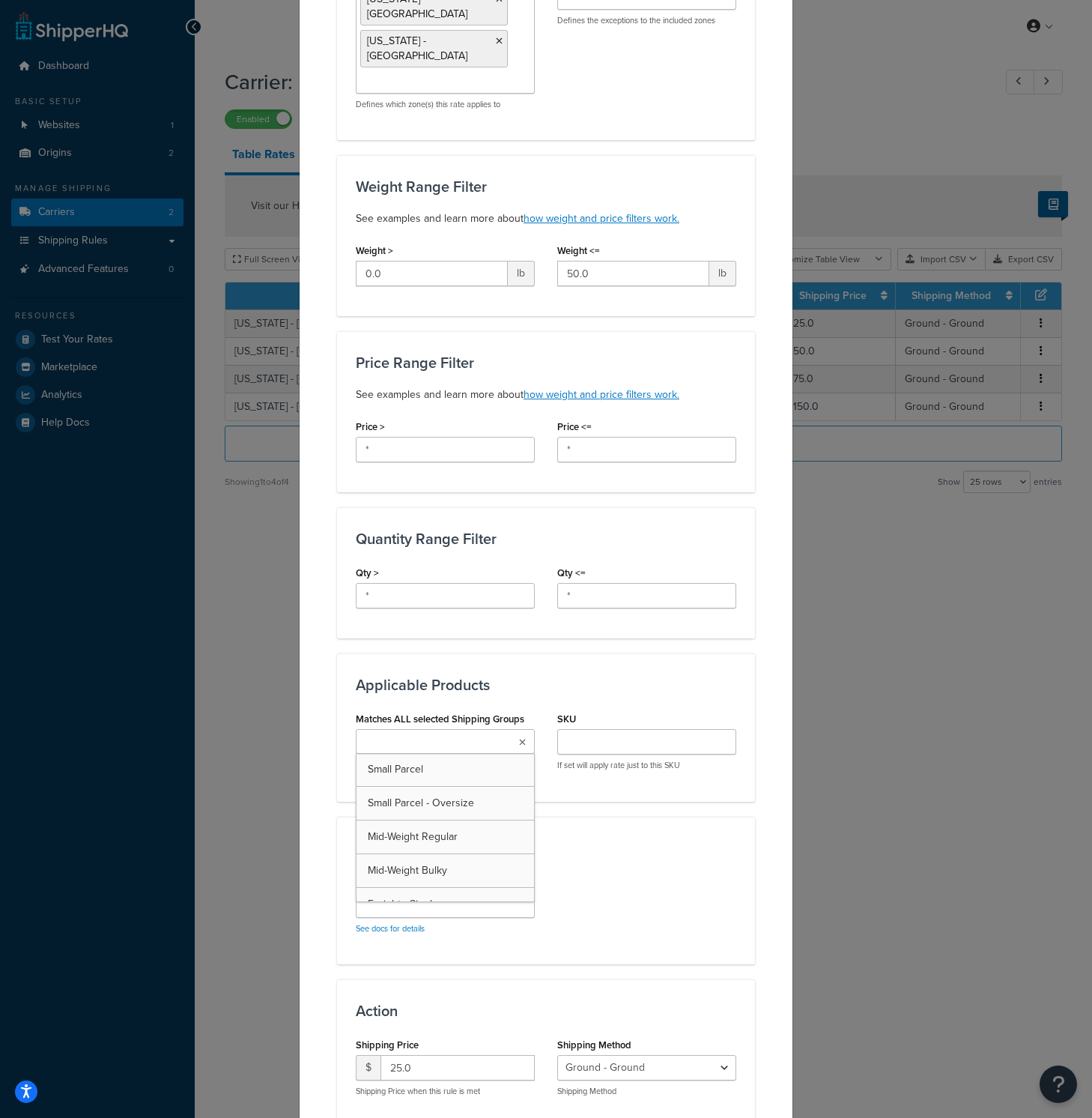
click at [520, 729] on ul at bounding box center [445, 741] width 179 height 25
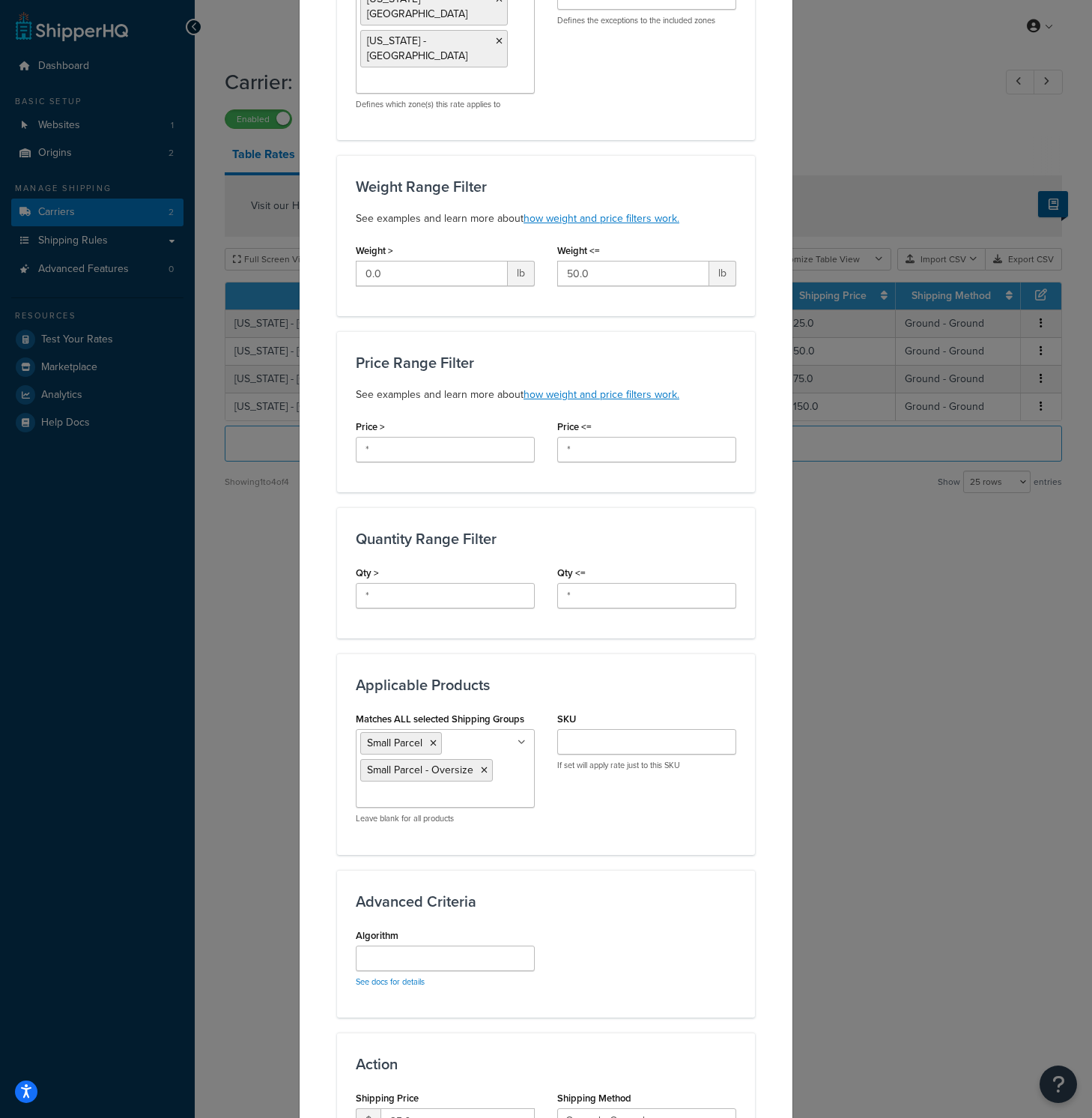
click at [649, 832] on div "Applicable Zones See examples and learn more about how include and exclude zone…" at bounding box center [546, 530] width 418 height 1302
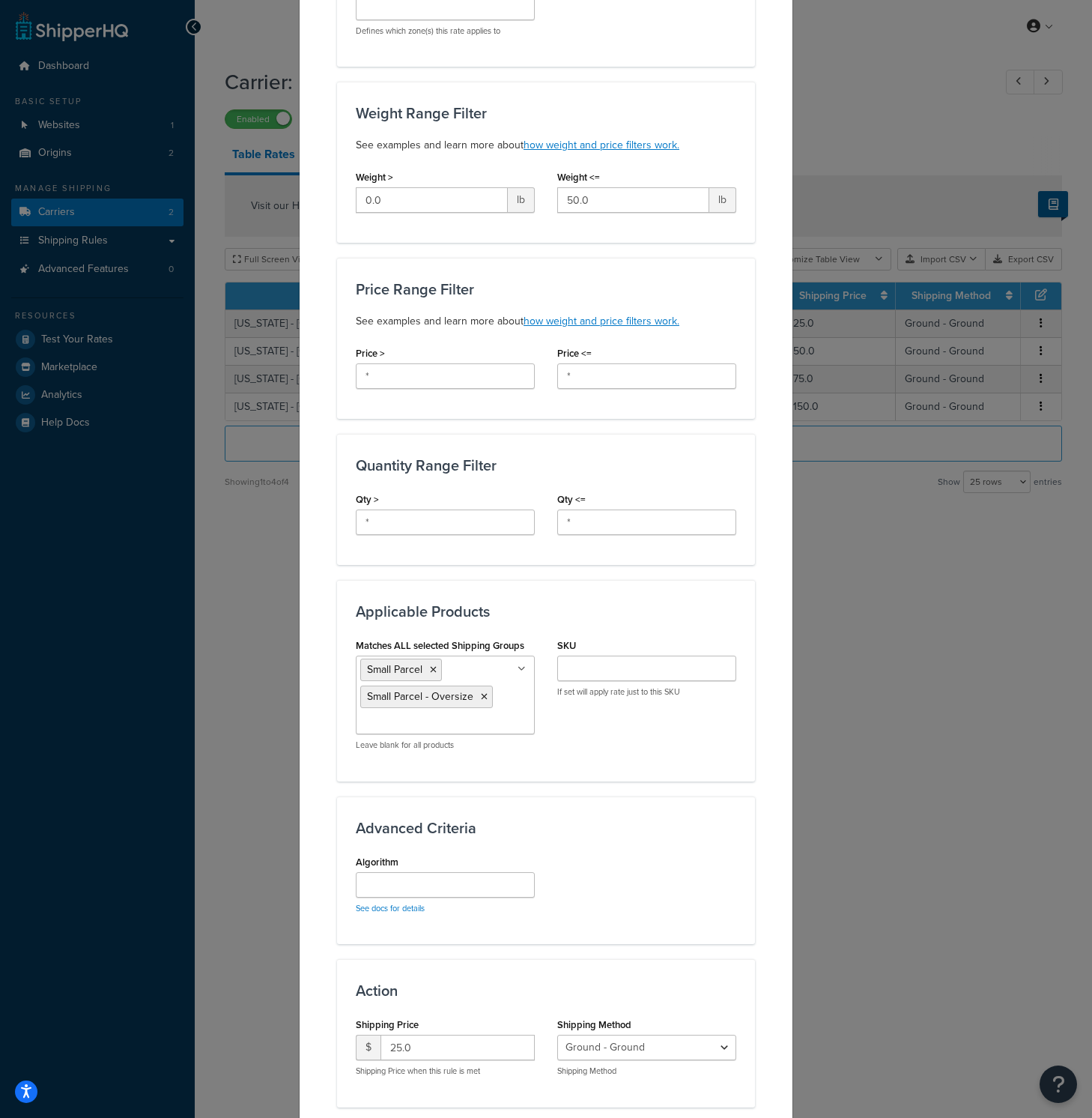
scroll to position [370, 0]
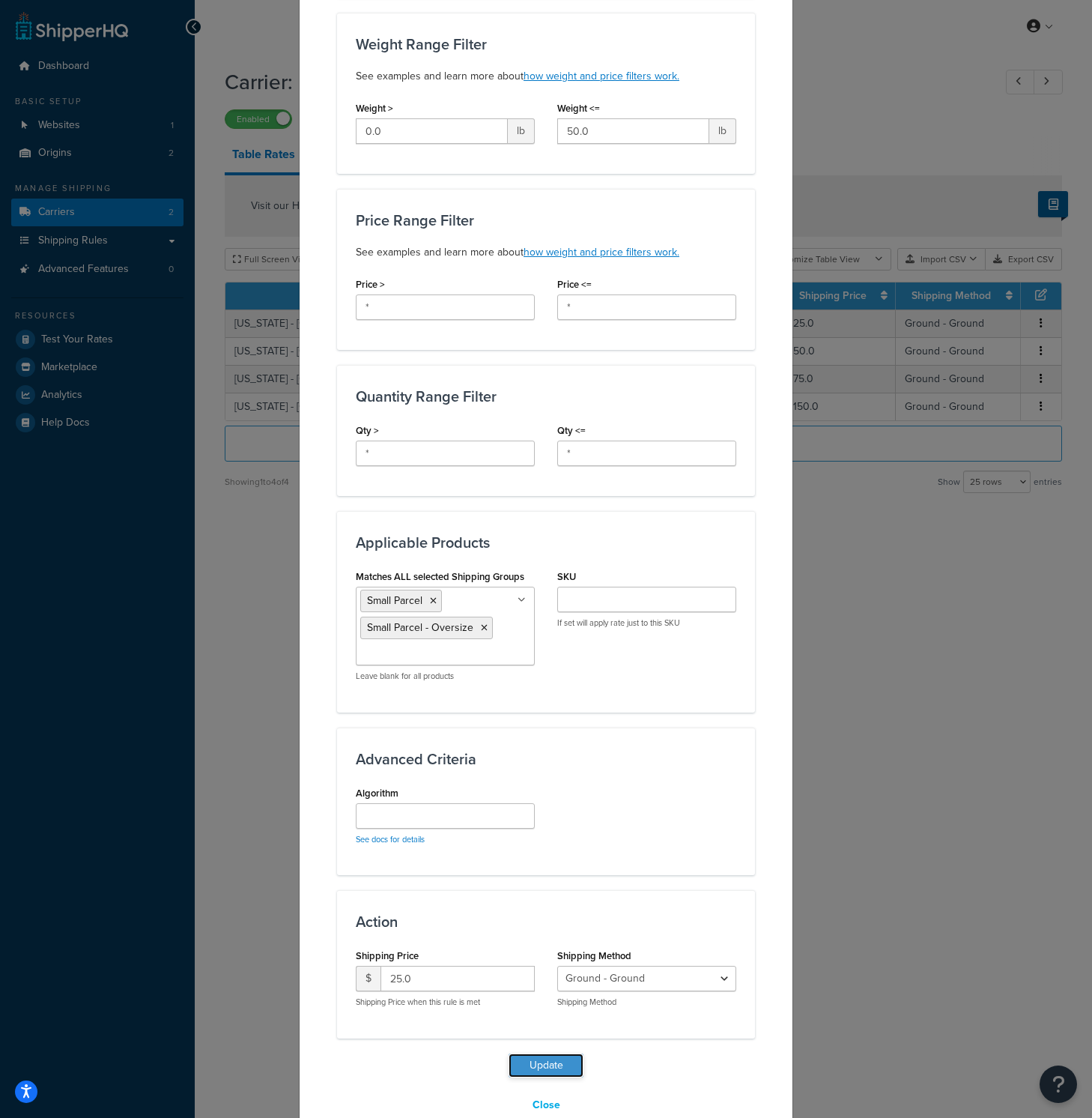
click at [558, 1053] on button "Update" at bounding box center [546, 1065] width 75 height 24
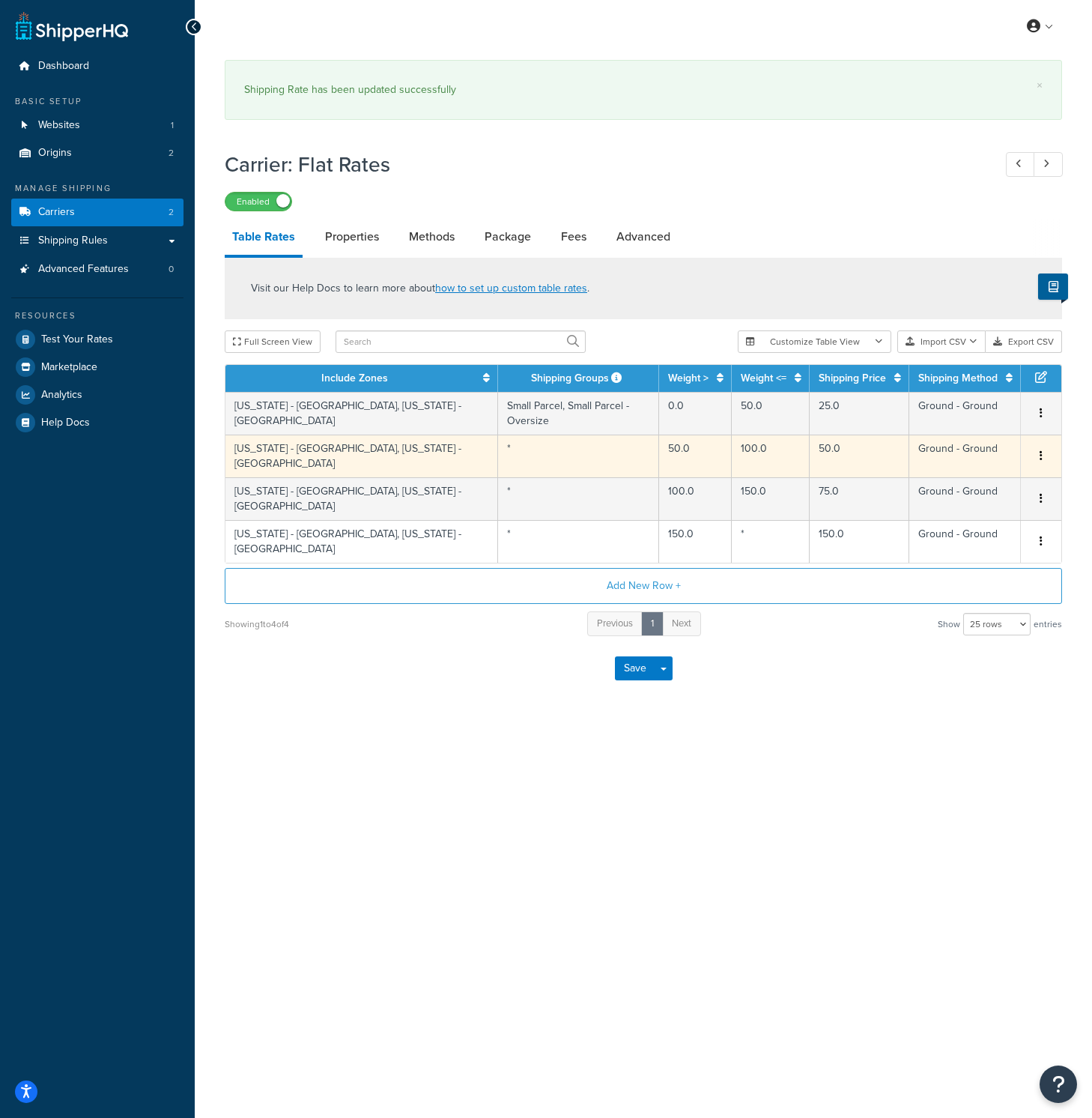
click at [569, 434] on td "*" at bounding box center [578, 456] width 161 height 43
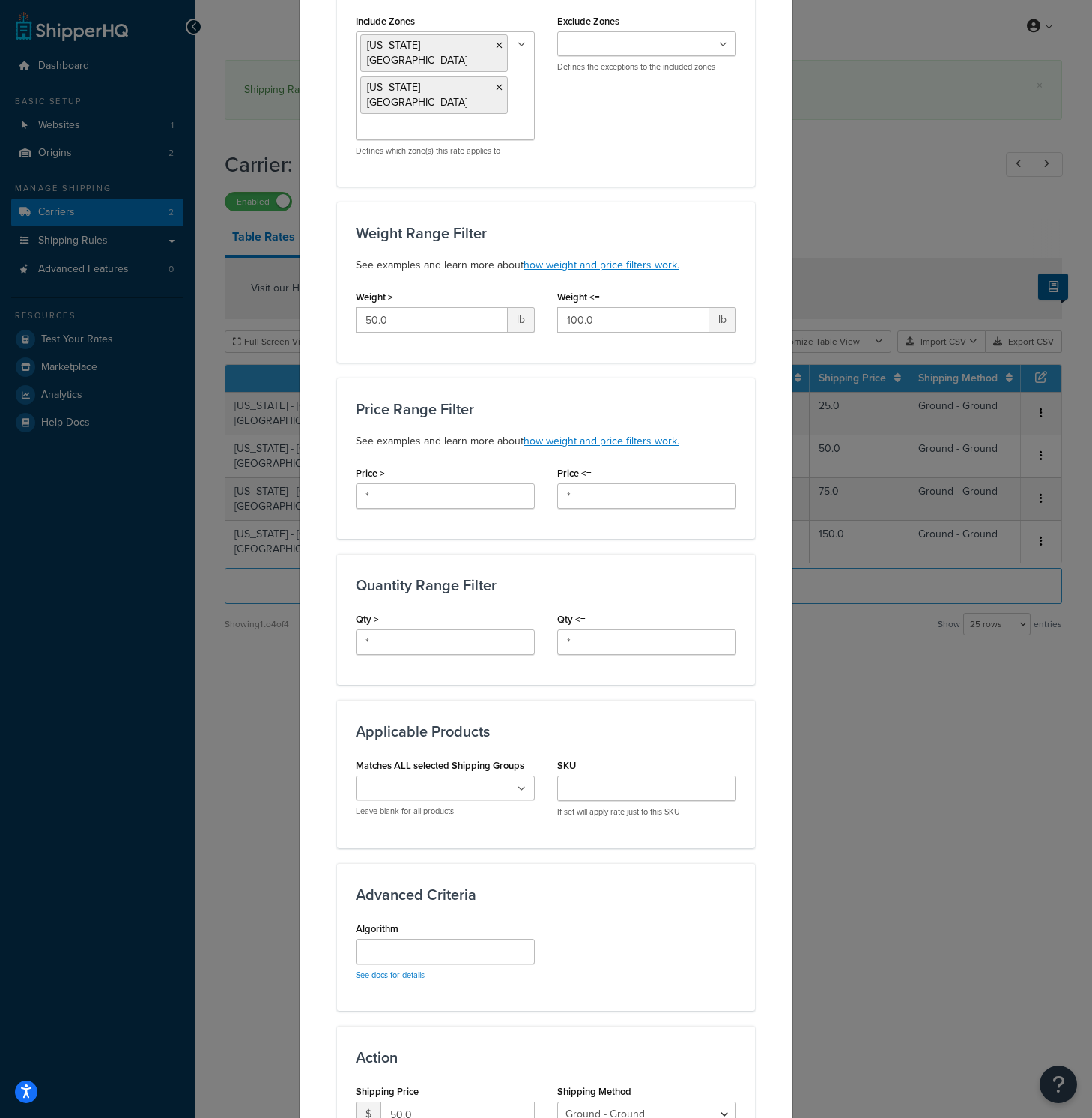
scroll to position [205, 0]
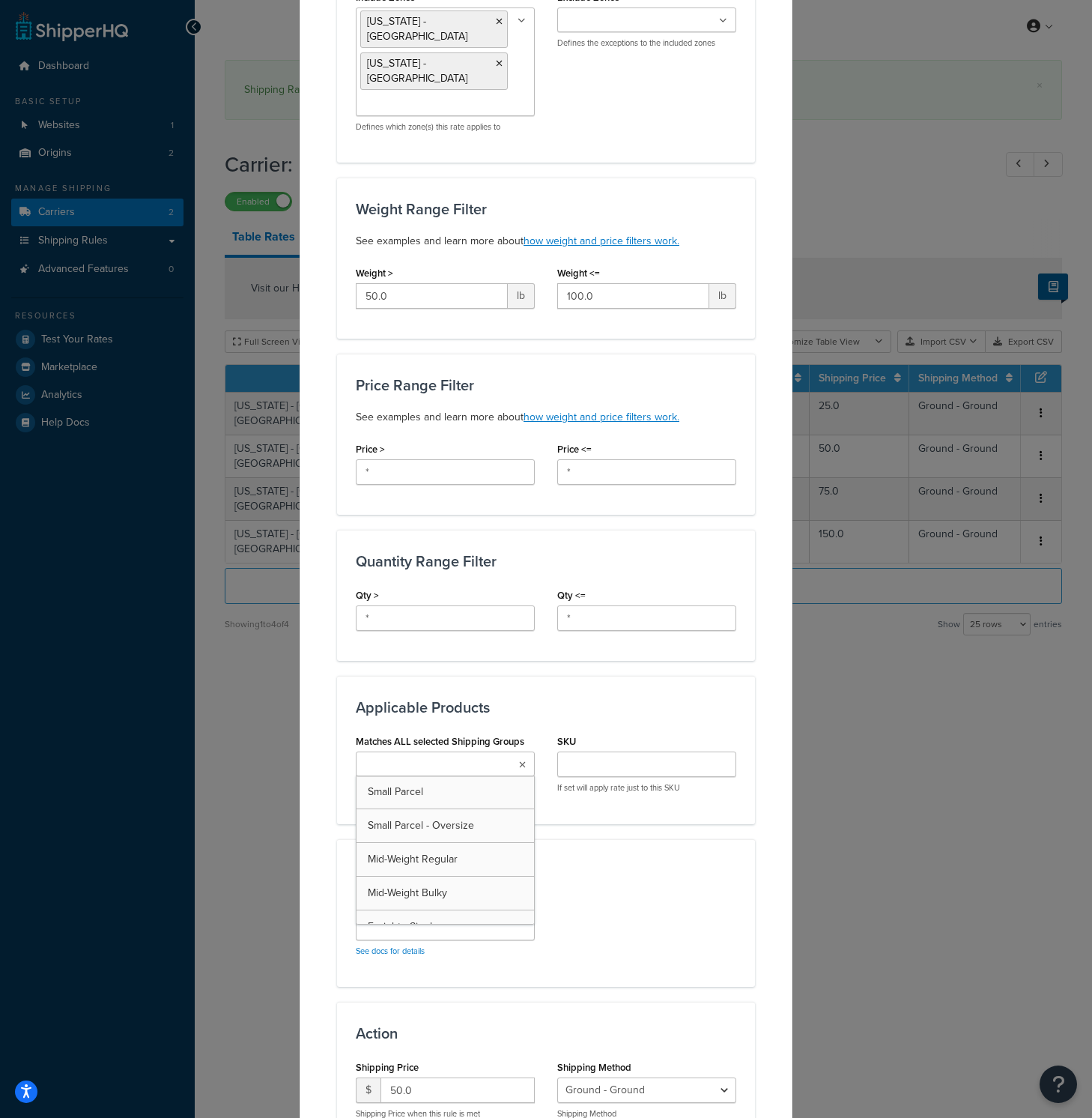
click at [523, 752] on ul at bounding box center [445, 764] width 179 height 25
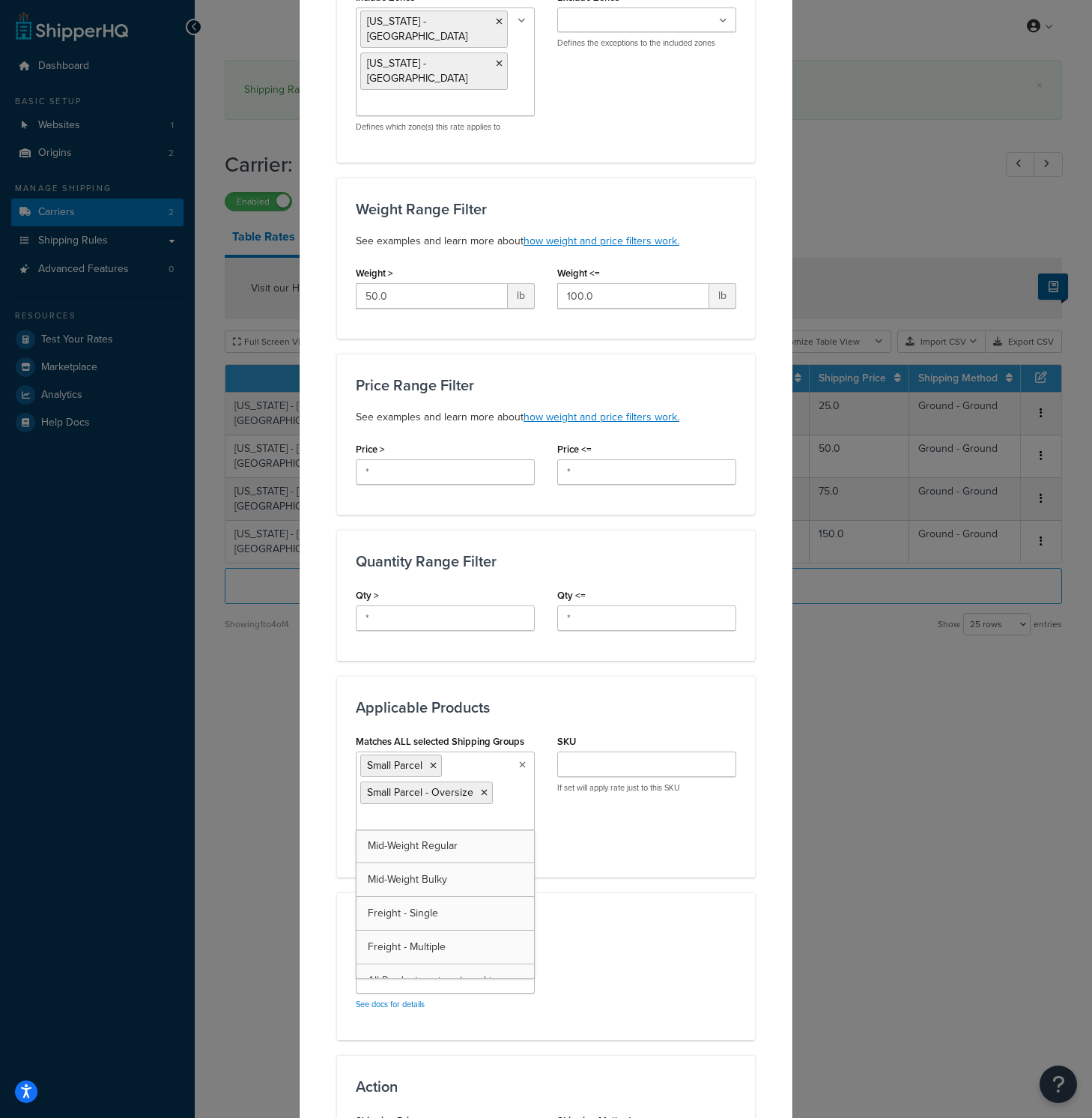
drag, startPoint x: 716, startPoint y: 844, endPoint x: 739, endPoint y: 845, distance: 23.0
click at [717, 844] on div "Applicable Products Matches ALL selected Shipping Groups Small Parcel Small Par…" at bounding box center [546, 776] width 418 height 201
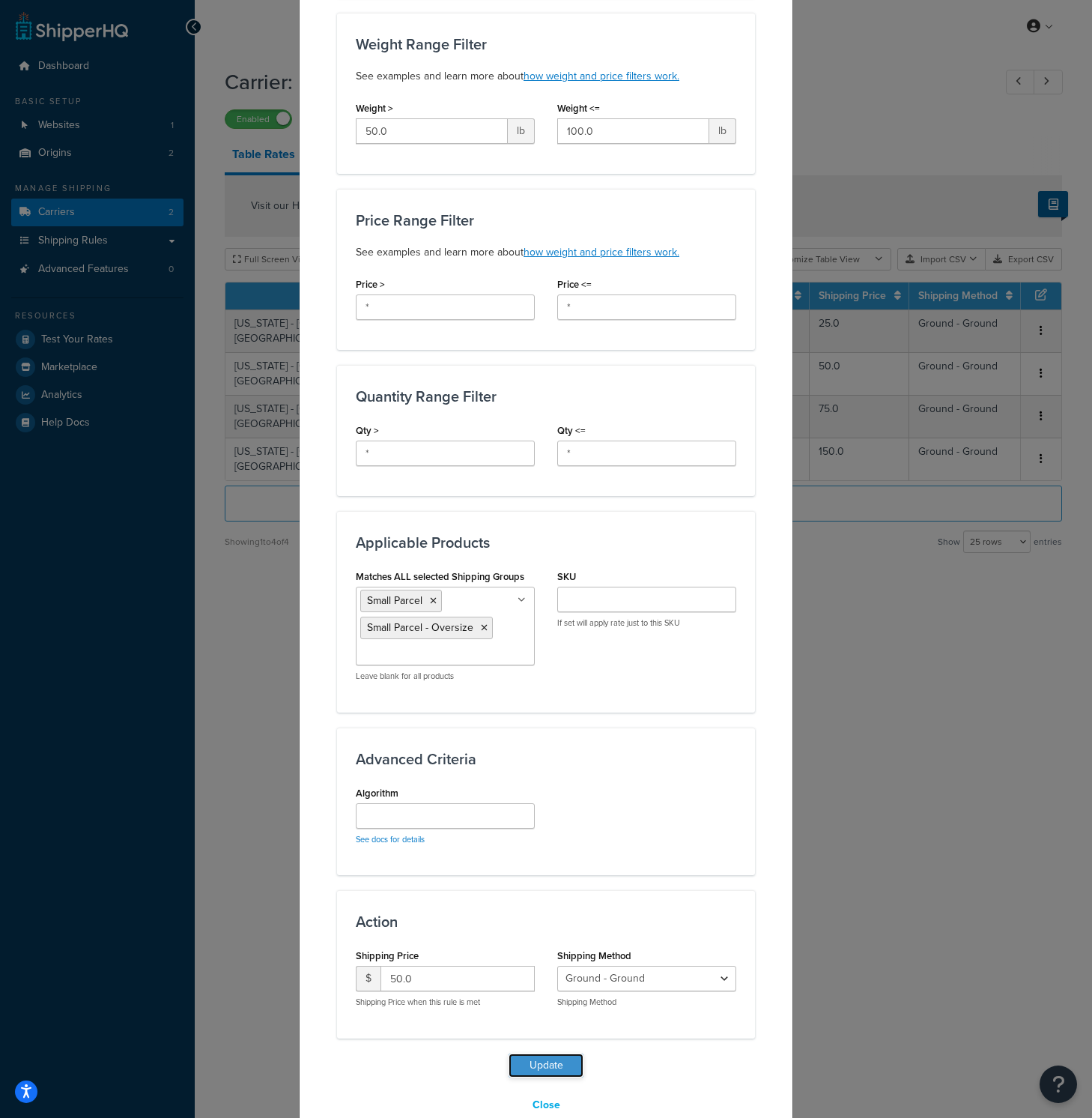
click at [548, 1053] on button "Update" at bounding box center [546, 1065] width 75 height 24
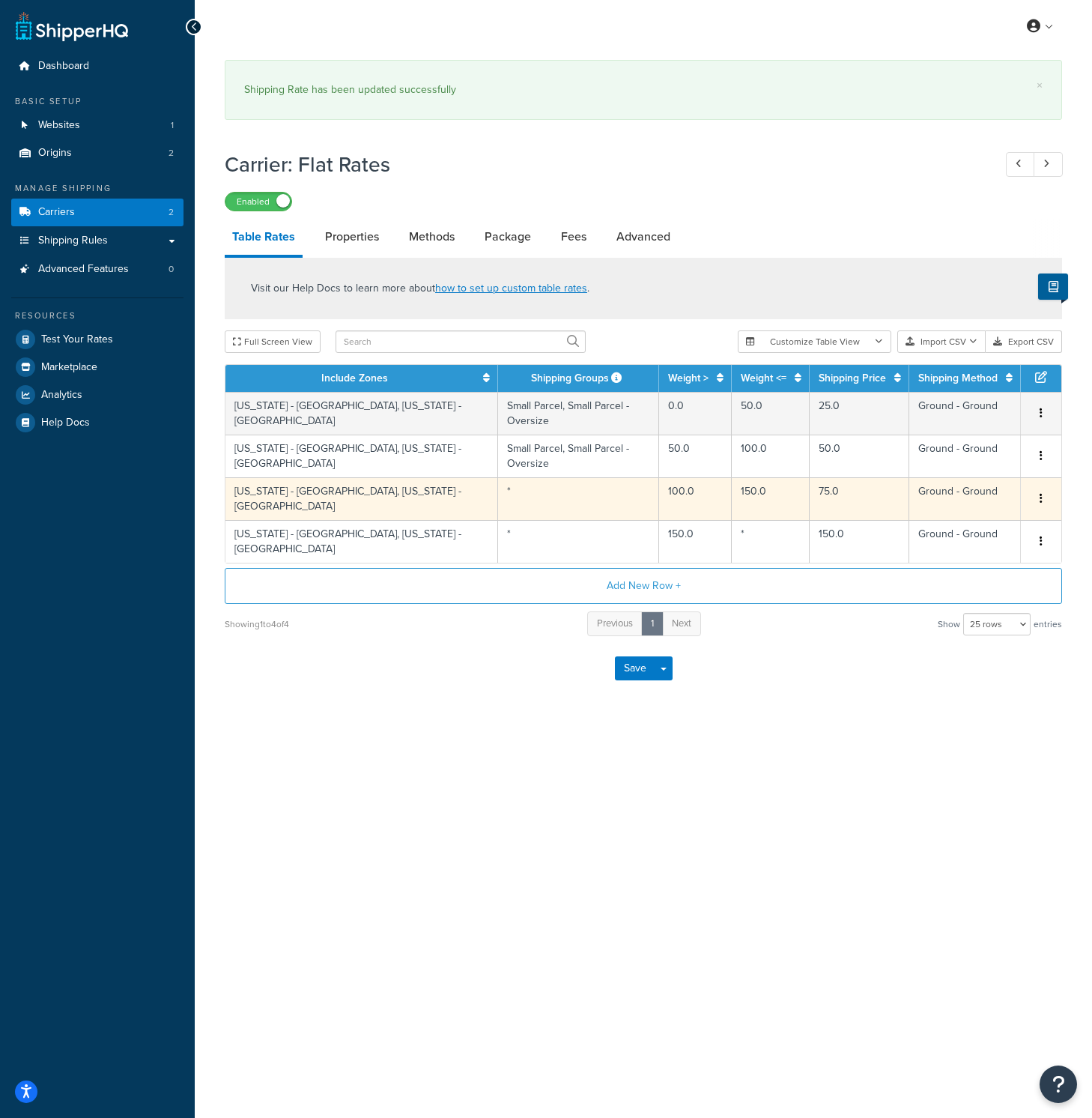
click at [558, 477] on td "*" at bounding box center [578, 499] width 161 height 43
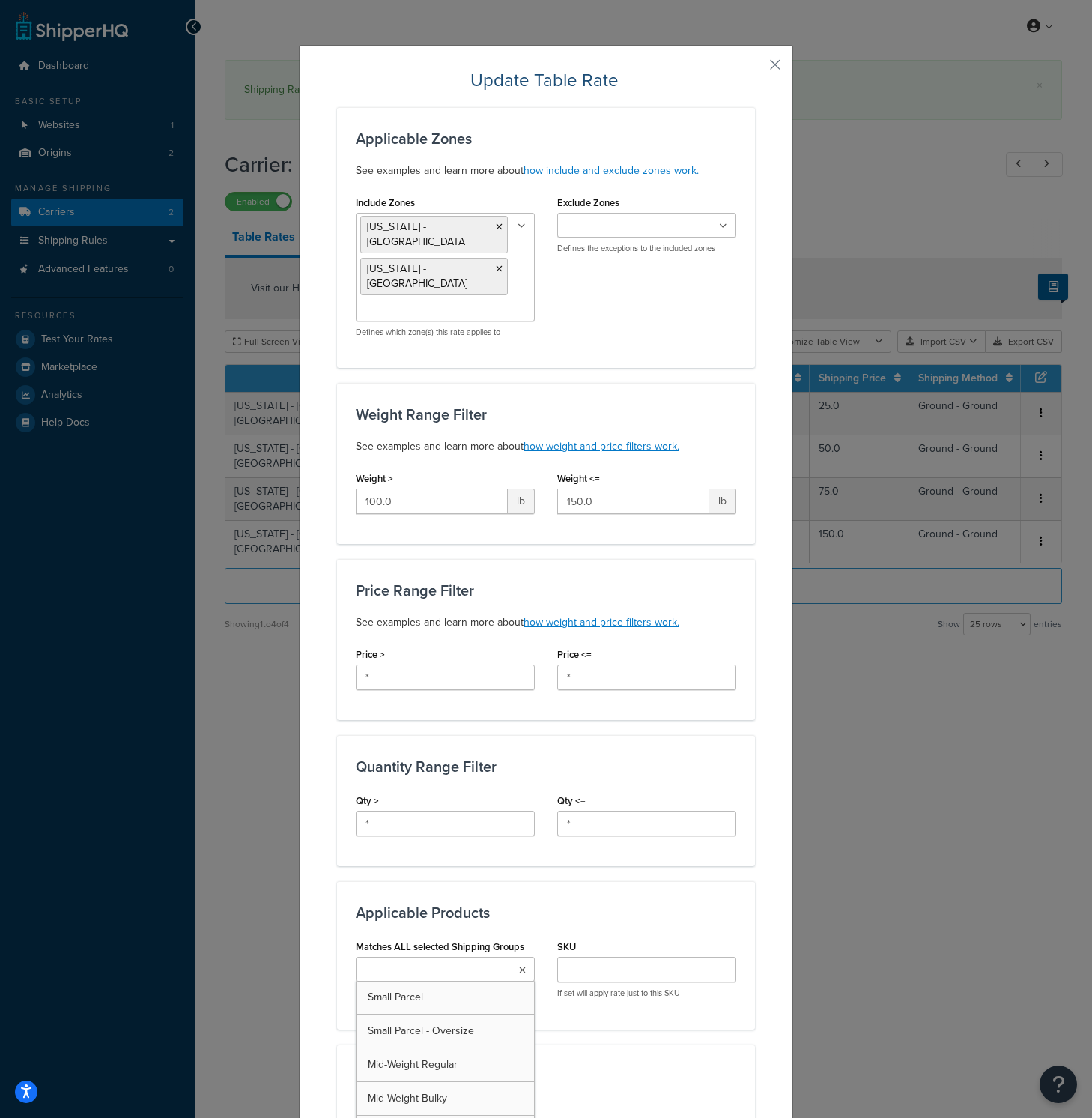
click at [507, 957] on ul at bounding box center [445, 969] width 179 height 25
click at [726, 1022] on div "Matches ALL selected Shipping Groups Small Parcel Small Parcel - Oversize Mid-W…" at bounding box center [546, 1026] width 403 height 181
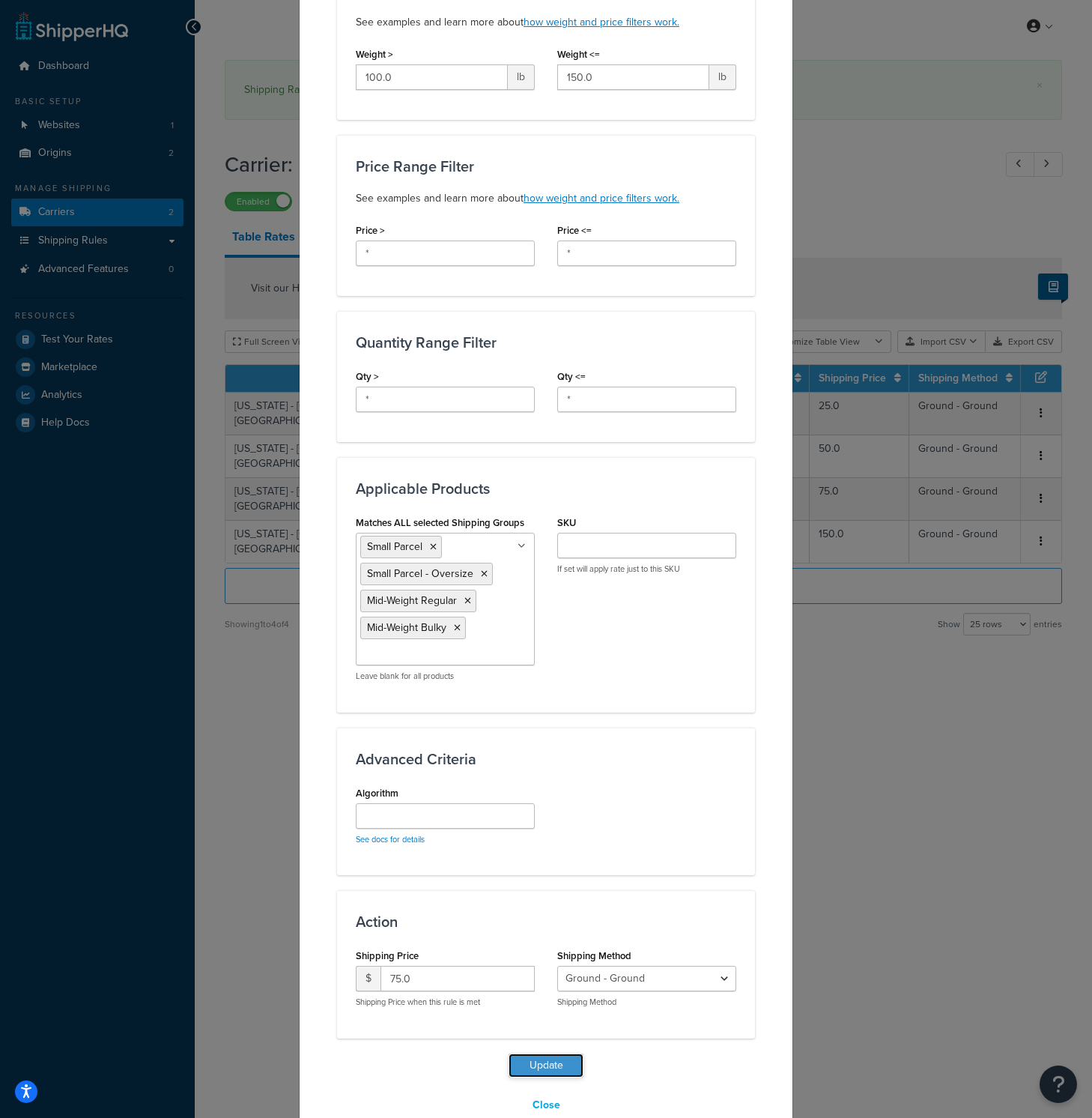
click at [558, 1053] on button "Update" at bounding box center [546, 1065] width 75 height 24
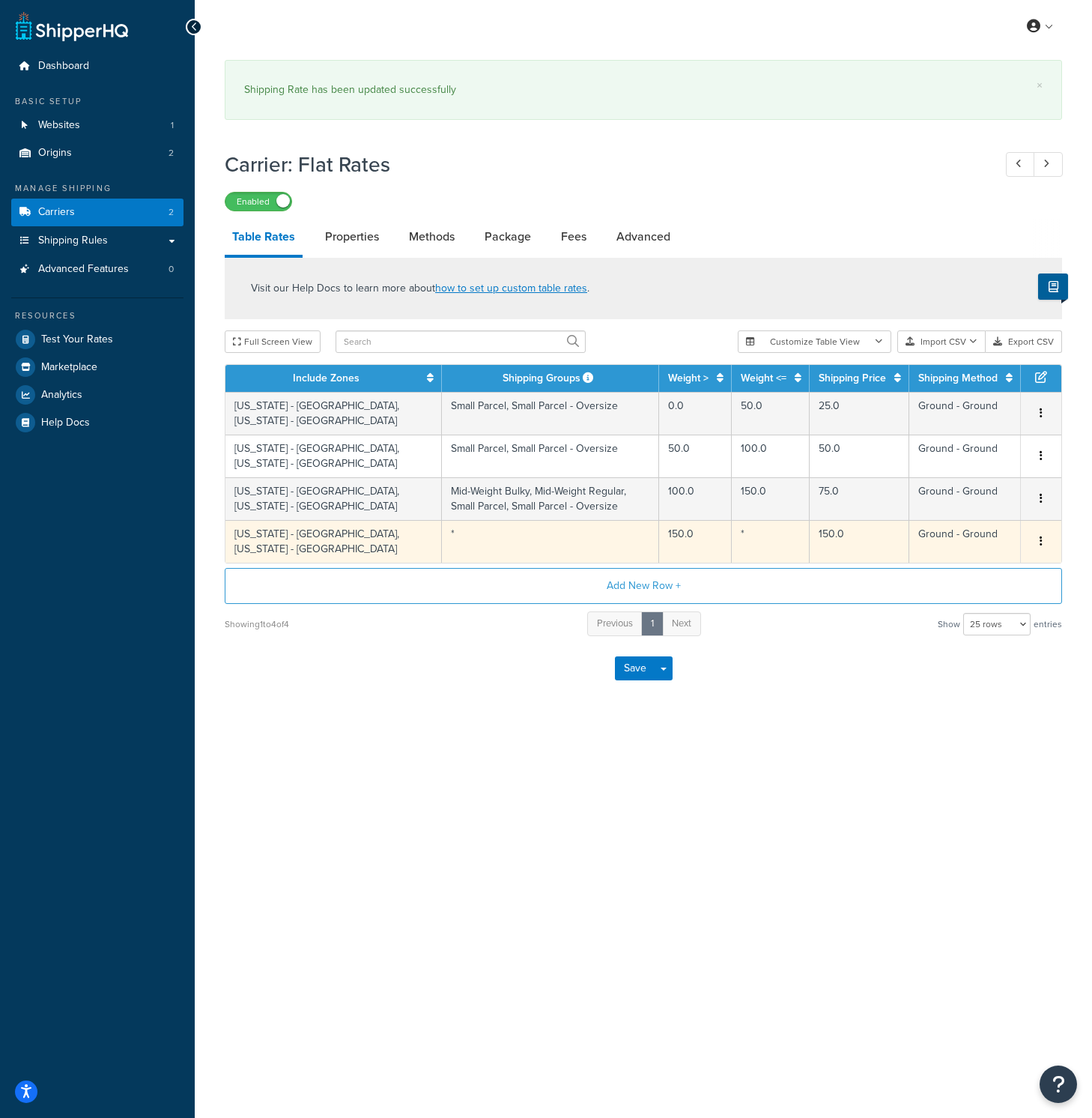
click at [483, 547] on td "*" at bounding box center [550, 542] width 217 height 43
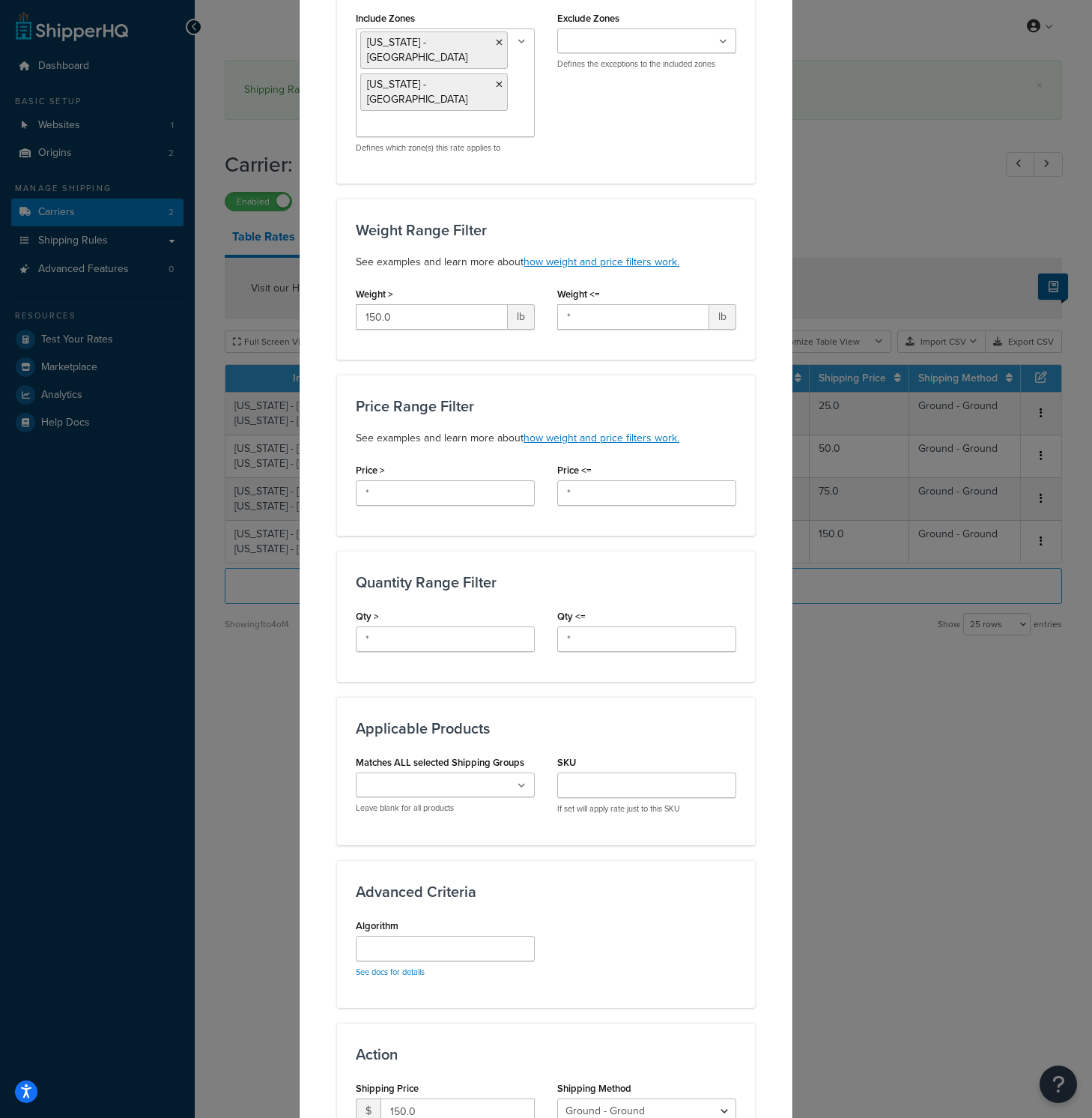
scroll to position [317, 0]
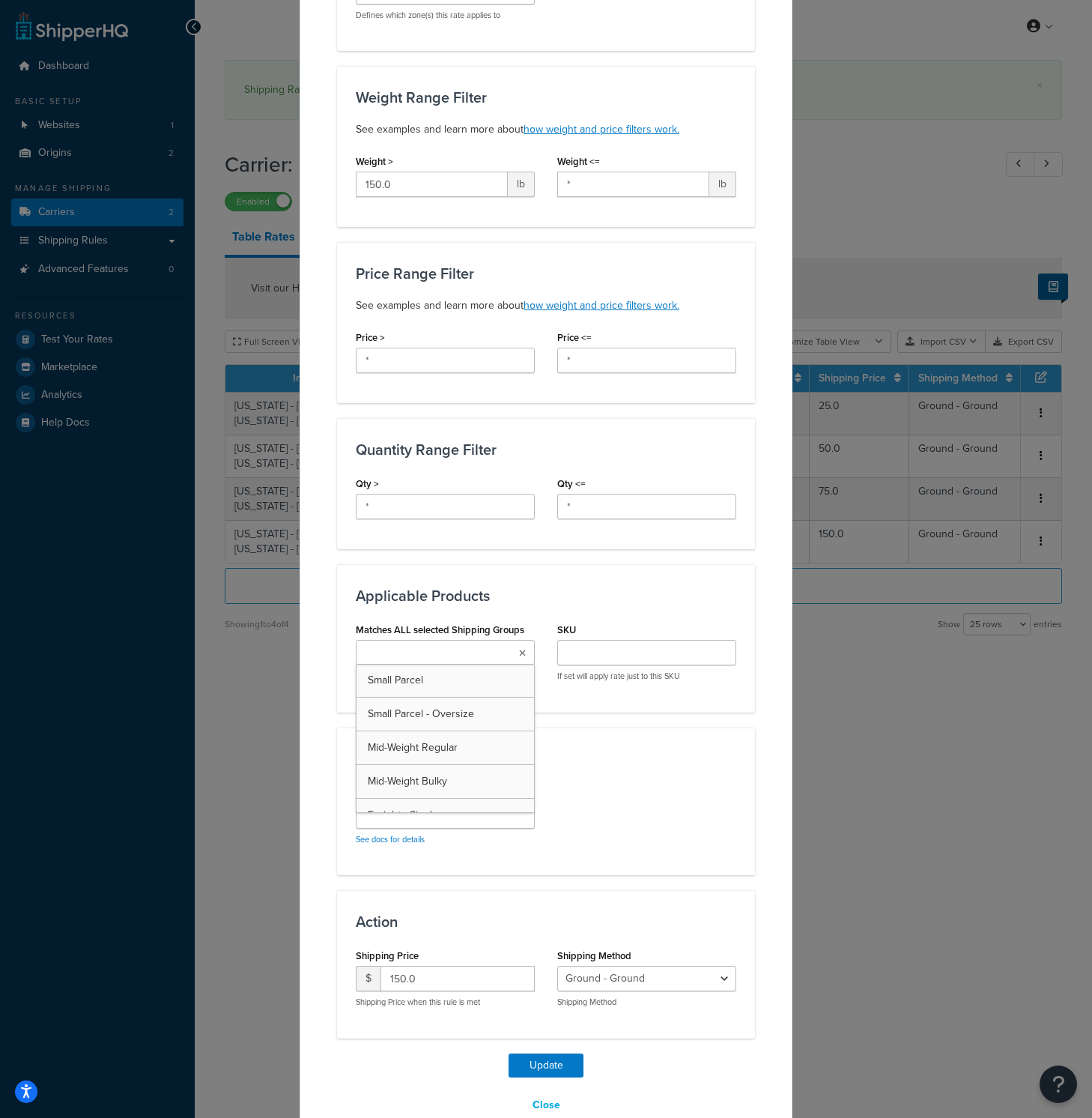
click at [519, 649] on icon at bounding box center [522, 653] width 6 height 9
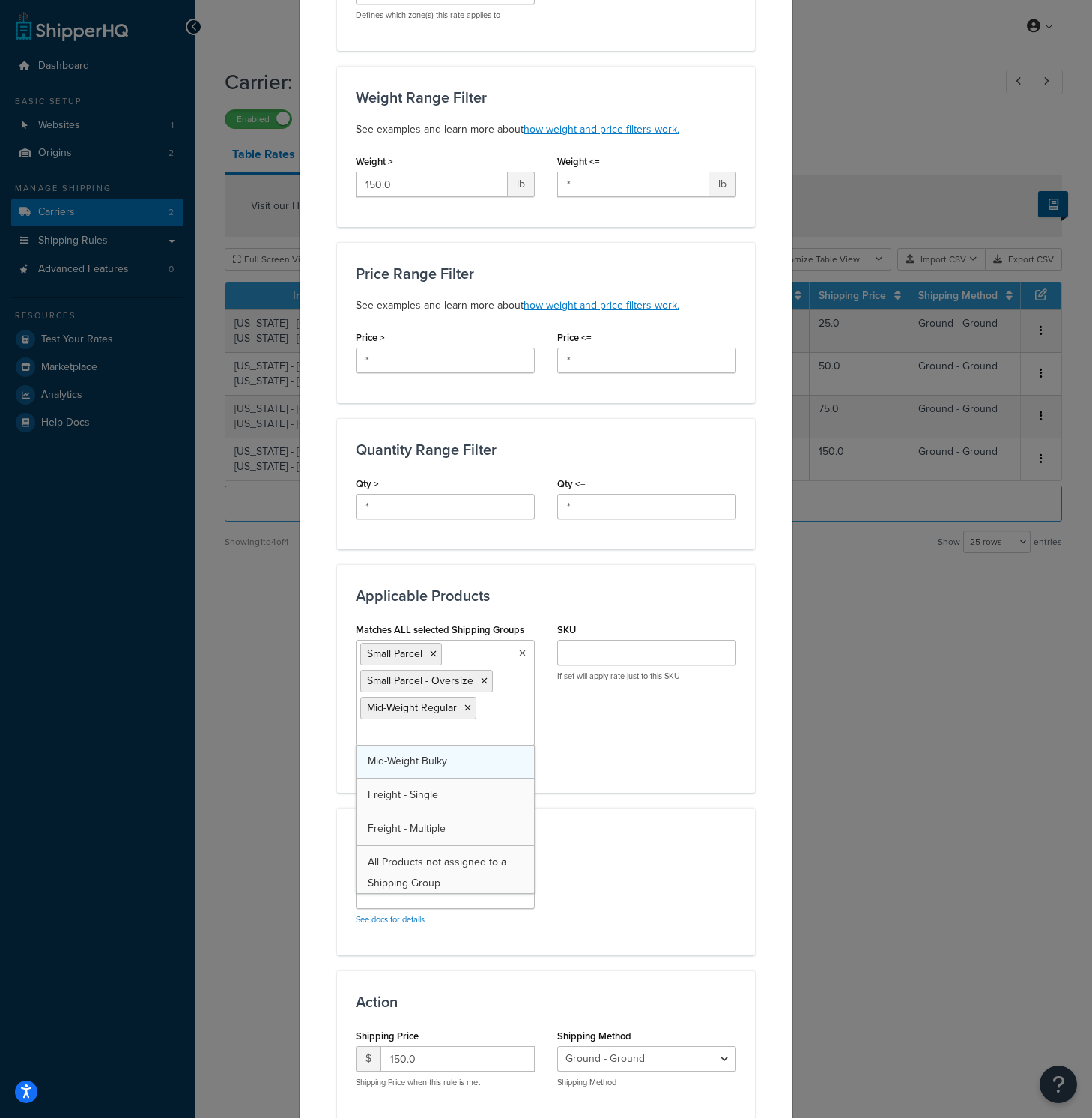
drag, startPoint x: 465, startPoint y: 706, endPoint x: 465, endPoint y: 722, distance: 16.0
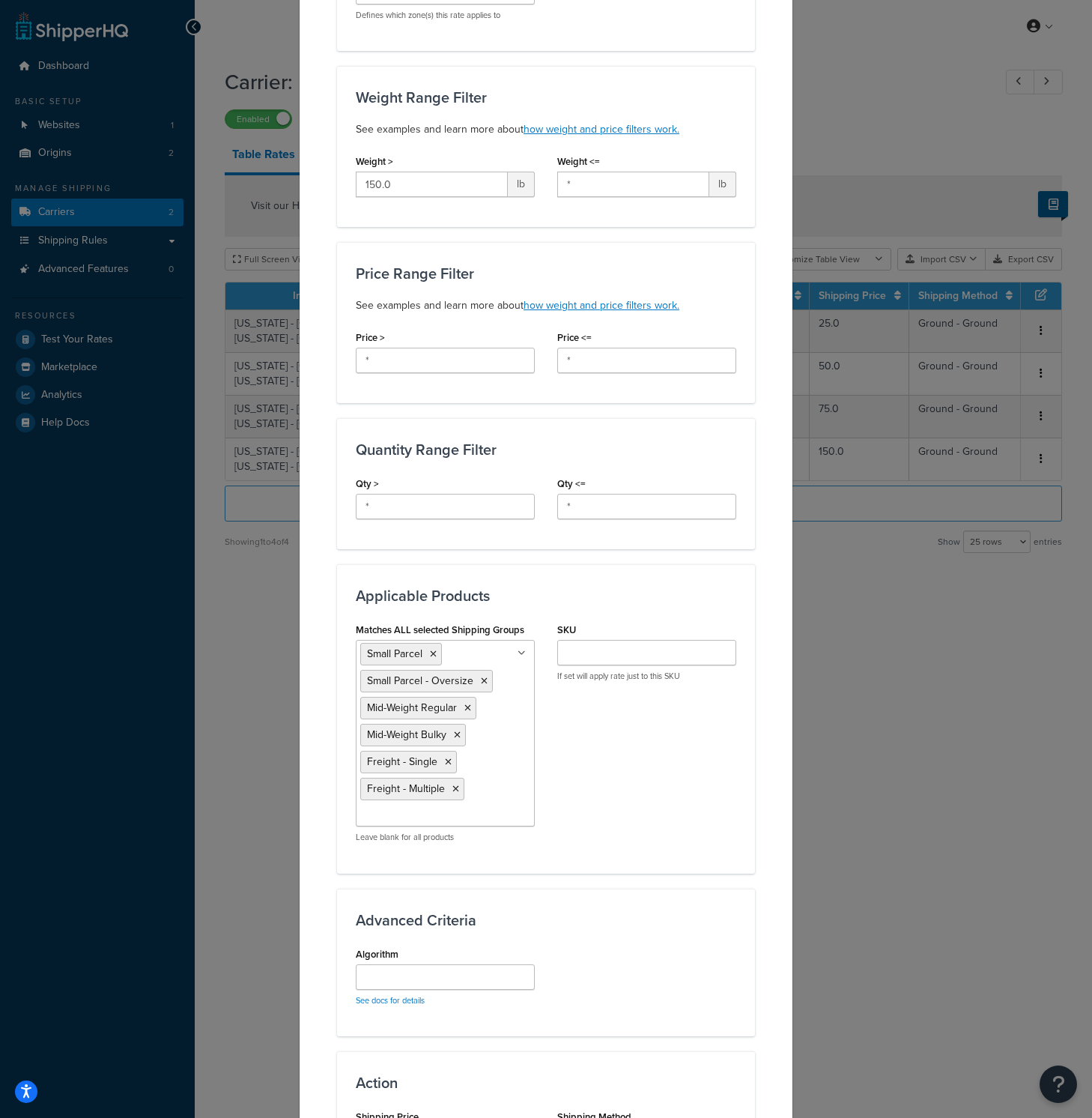
click at [699, 765] on div "Matches ALL selected Shipping Groups Small Parcel Small Parcel - Oversize Mid-W…" at bounding box center [546, 736] width 403 height 235
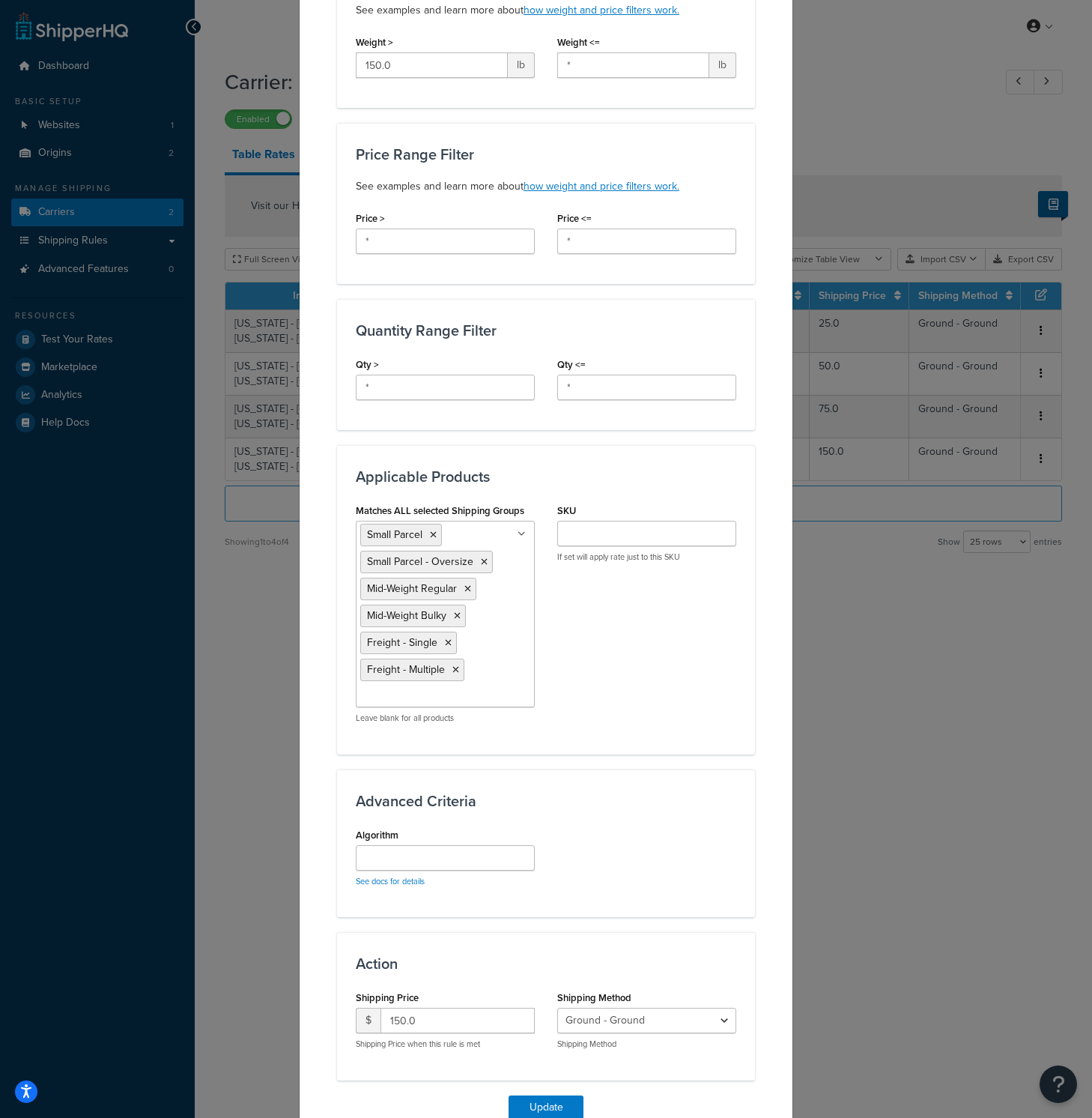
scroll to position [478, 0]
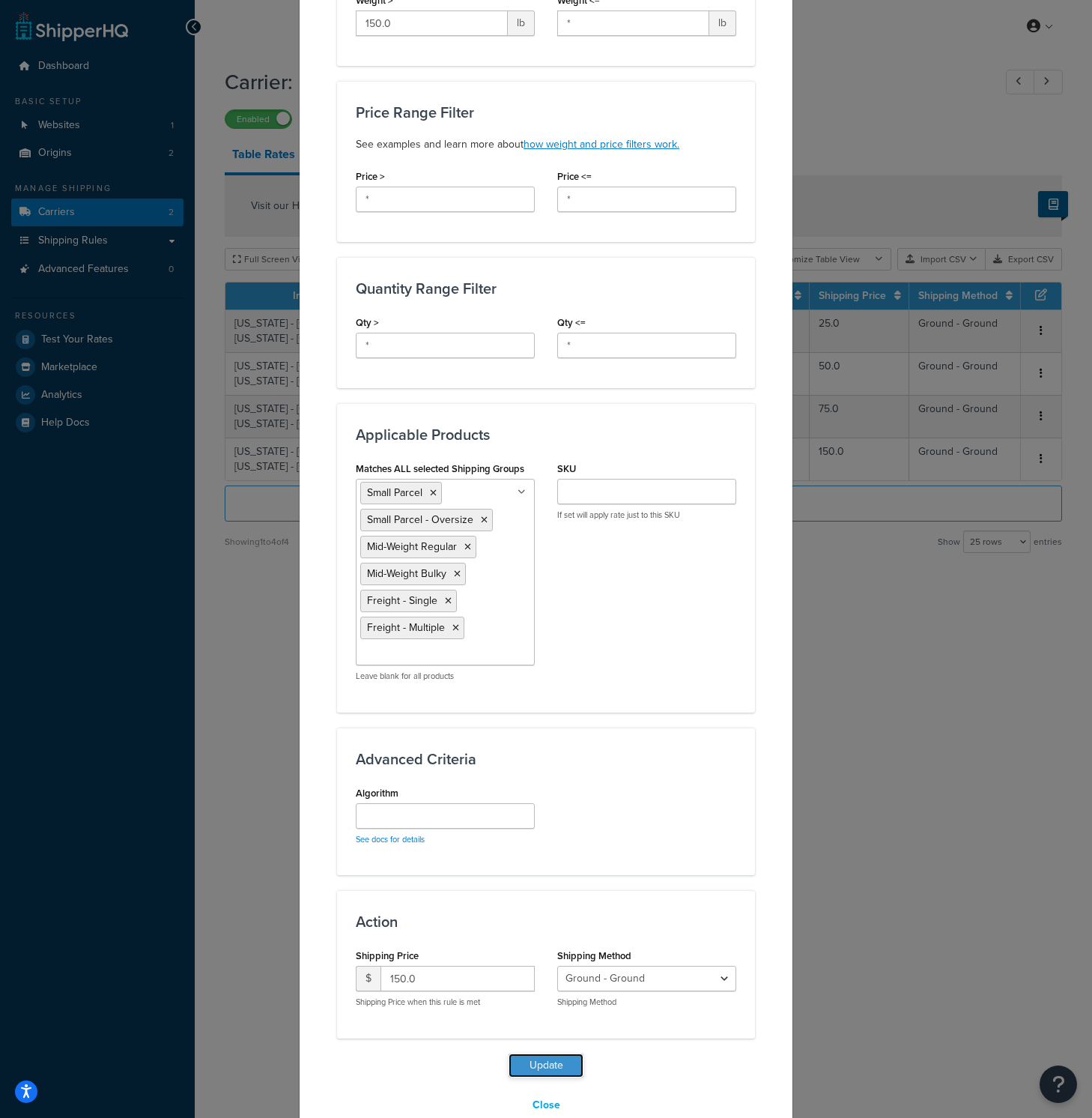
click at [550, 1053] on button "Update" at bounding box center [546, 1065] width 75 height 24
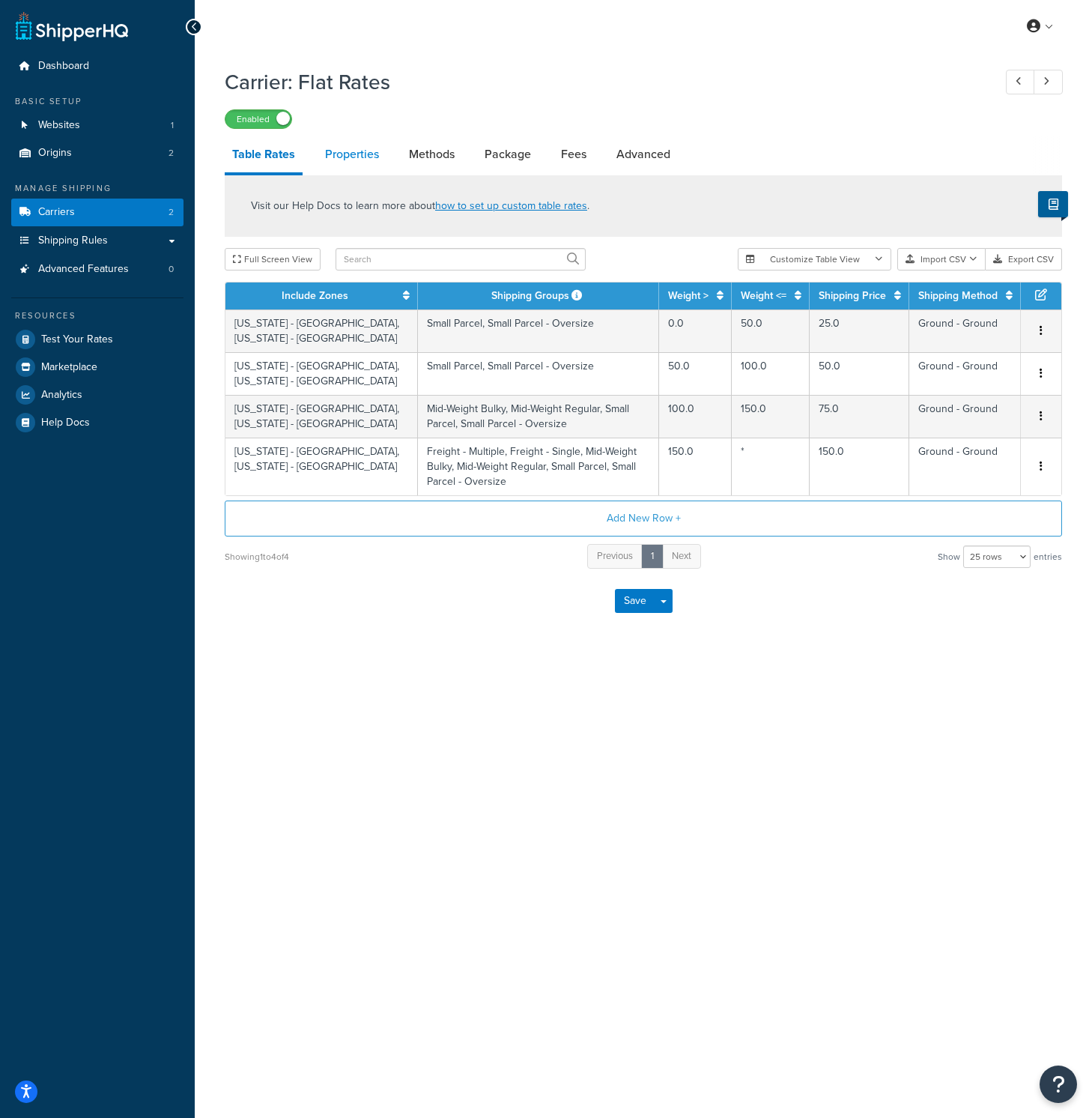
click at [342, 168] on link "Properties" at bounding box center [352, 154] width 69 height 36
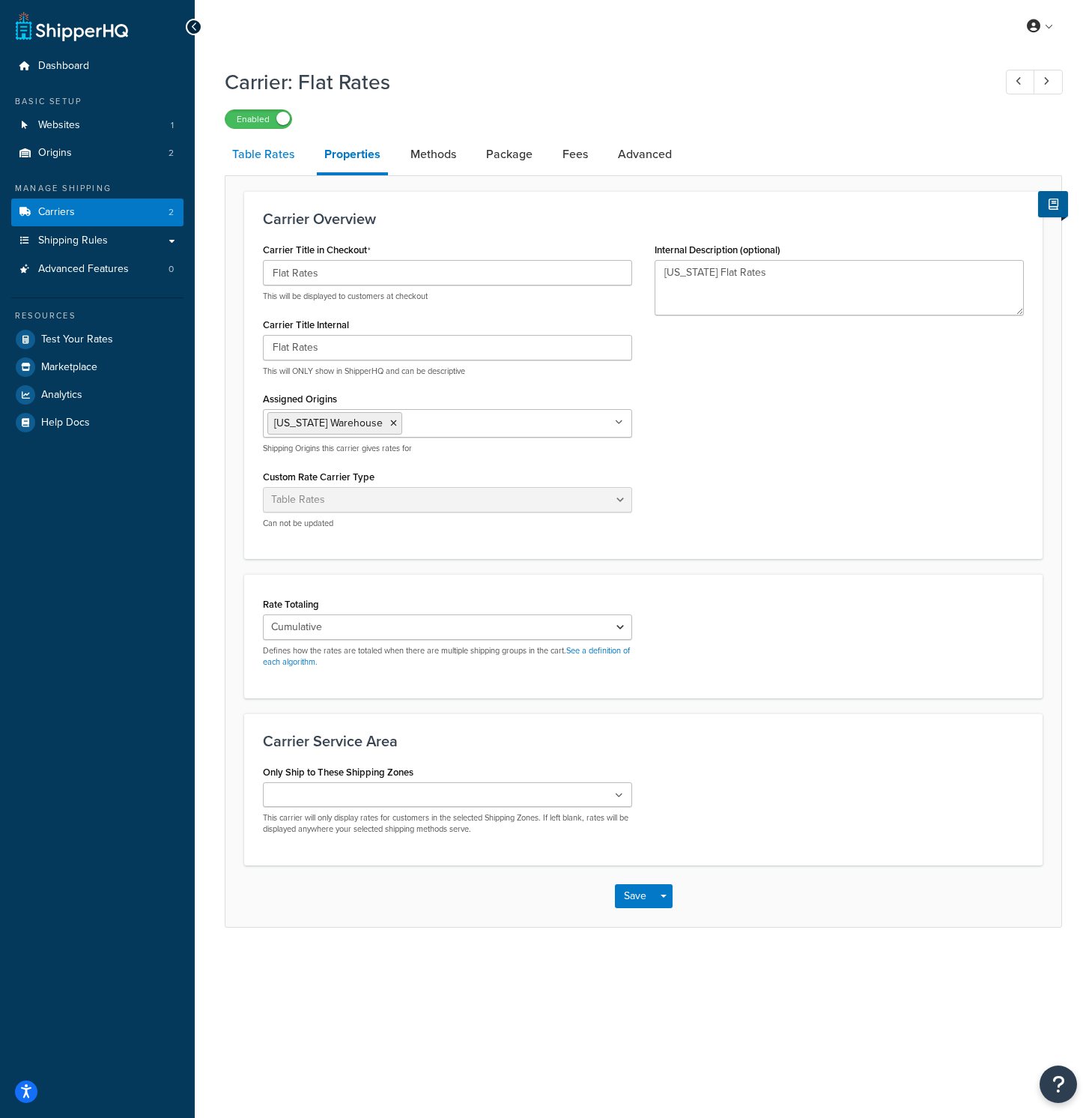
click at [266, 151] on link "Table Rates" at bounding box center [263, 154] width 77 height 36
select select "25"
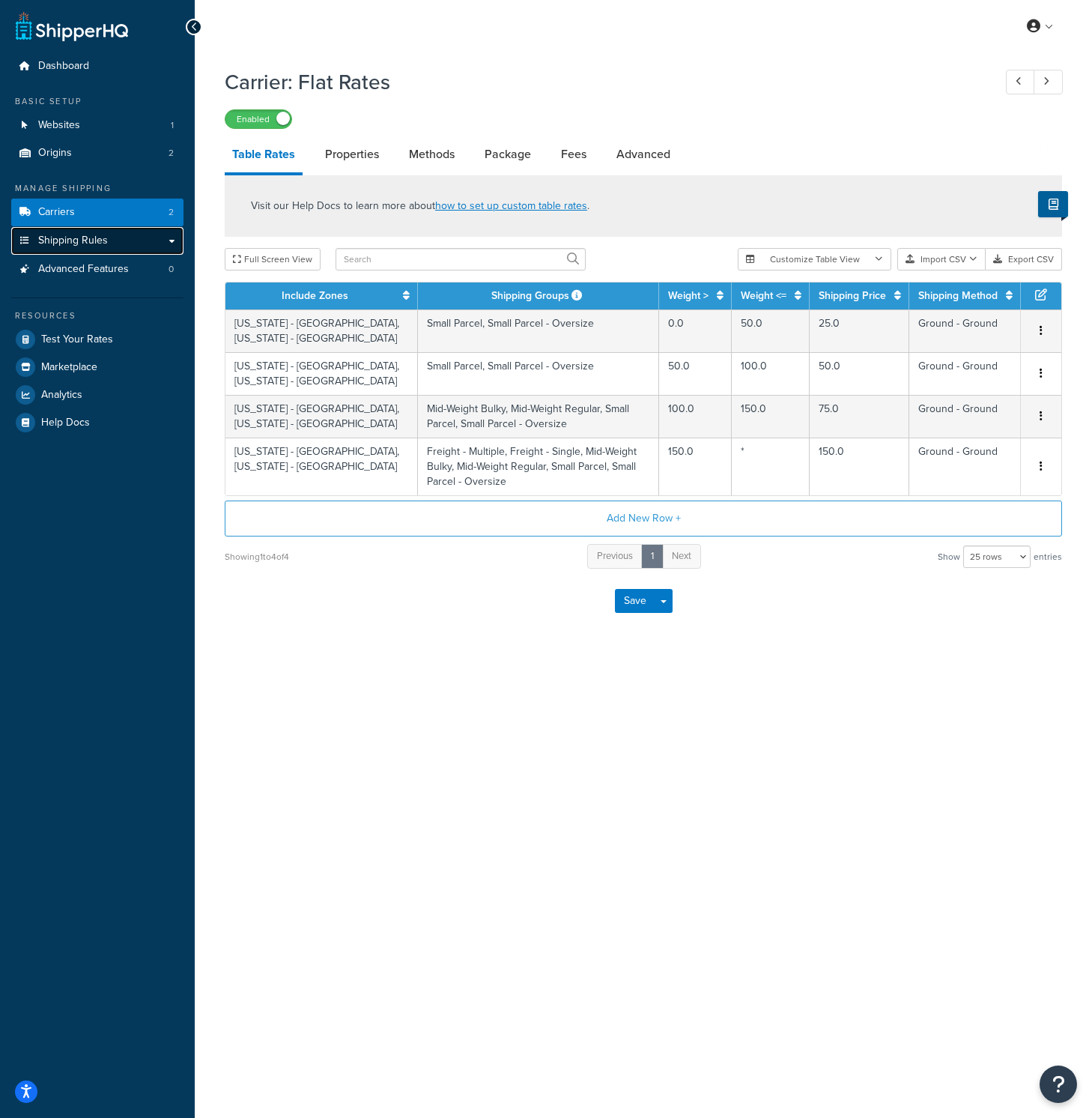
click at [116, 242] on link "Shipping Rules" at bounding box center [97, 240] width 172 height 28
click at [628, 592] on button "Save" at bounding box center [635, 601] width 41 height 24
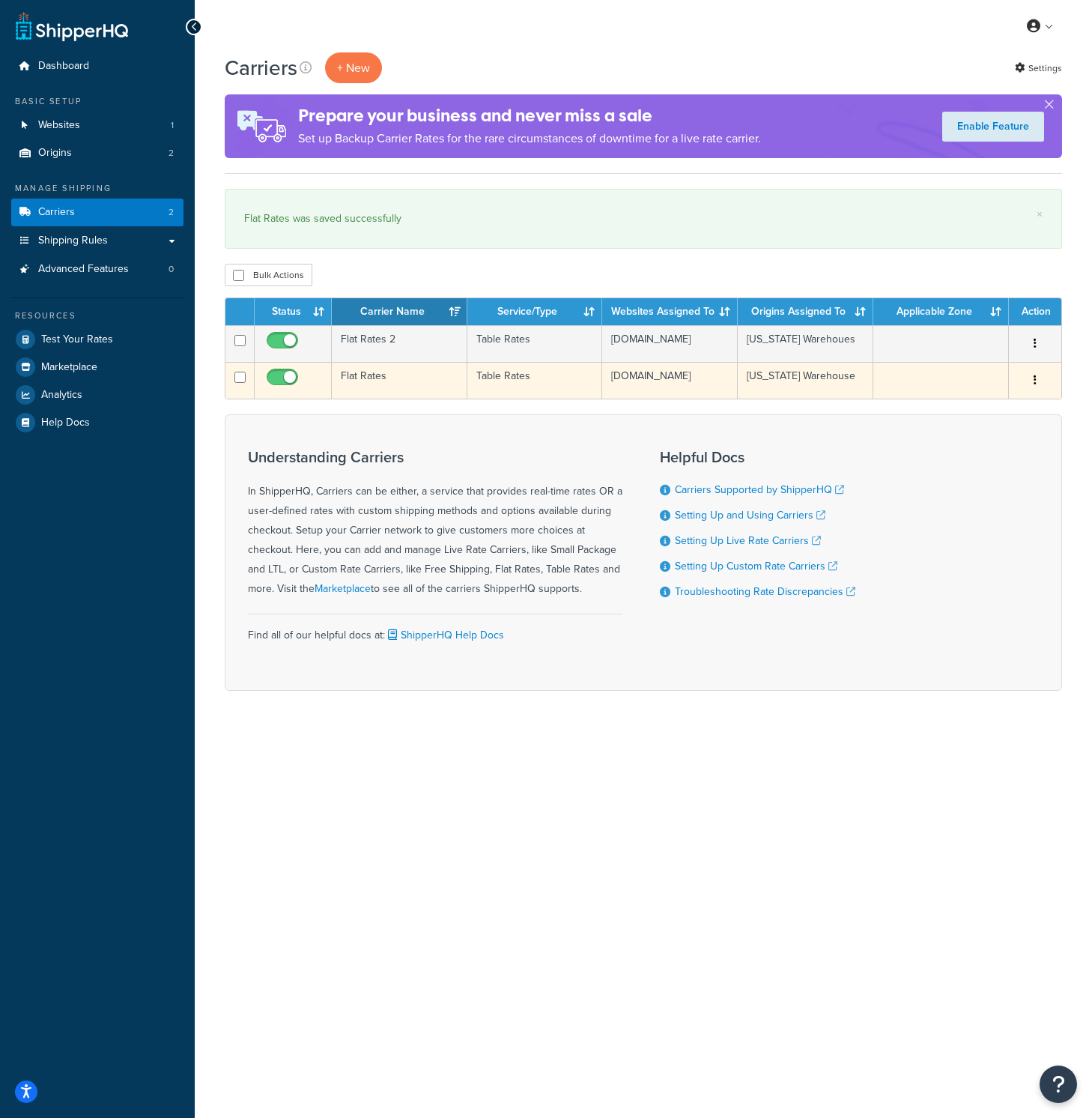
click at [383, 379] on td "Flat Rates" at bounding box center [400, 380] width 136 height 37
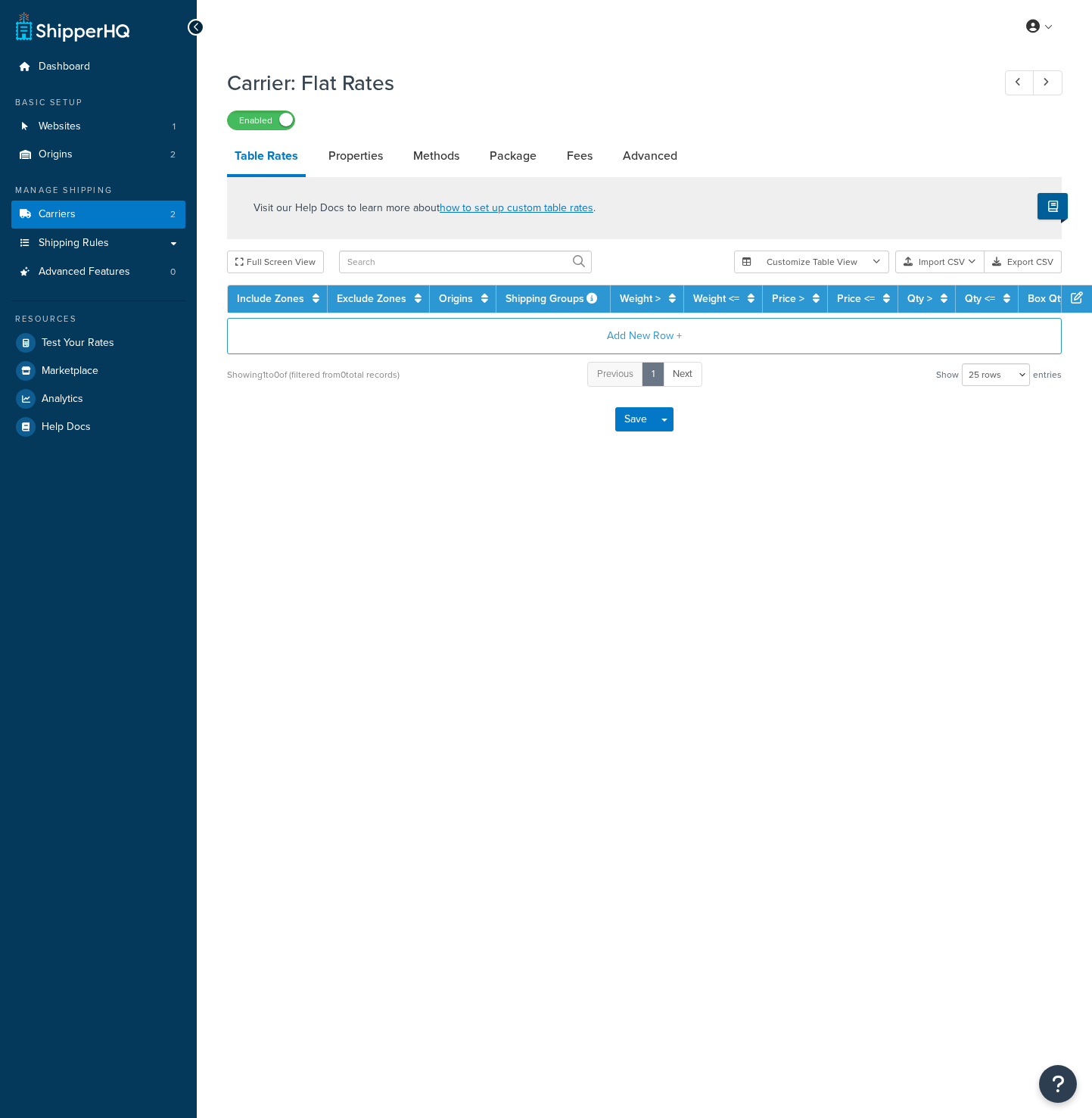
select select "25"
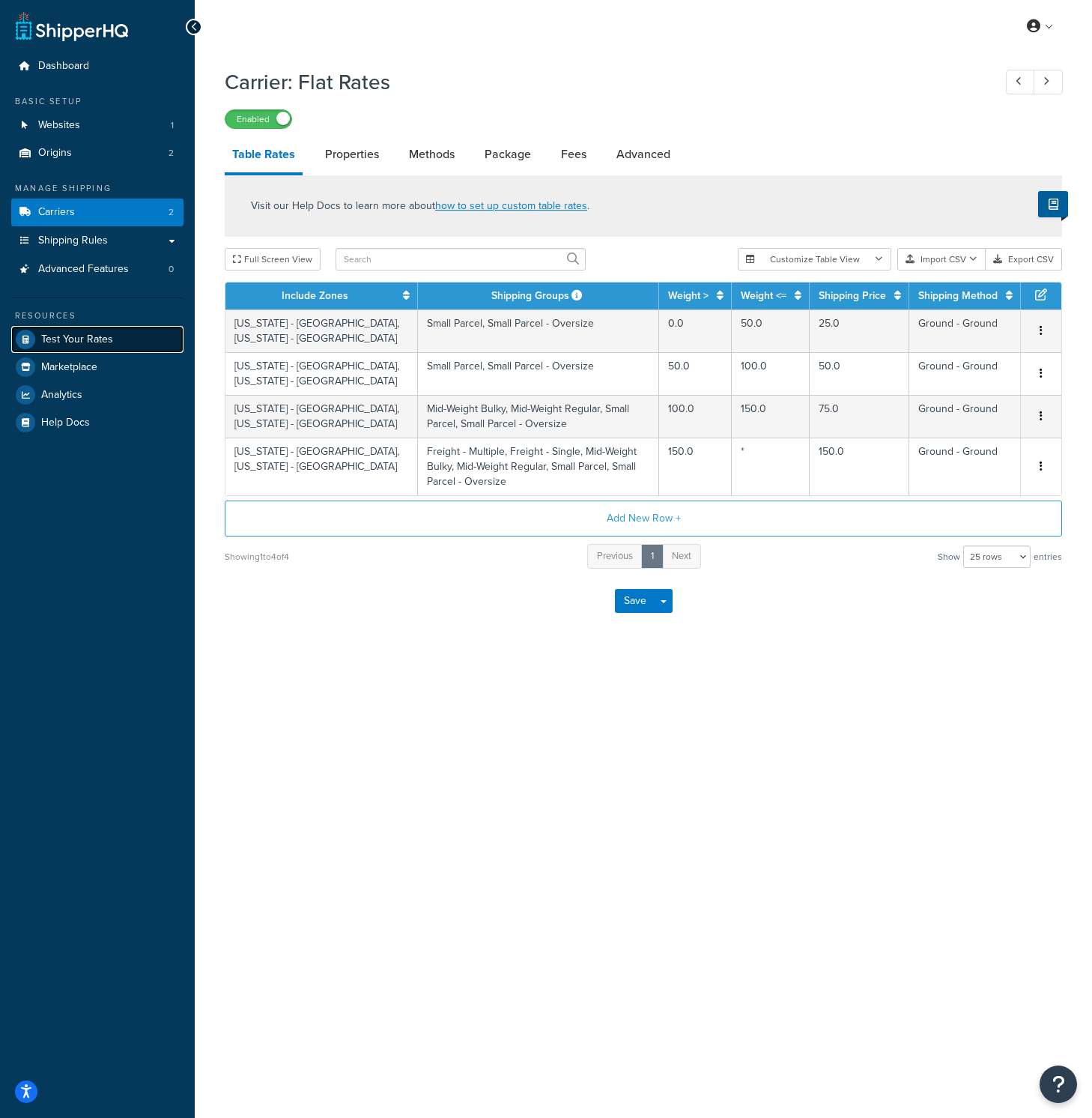
click at [100, 336] on span "Test Your Rates" at bounding box center [77, 340] width 72 height 13
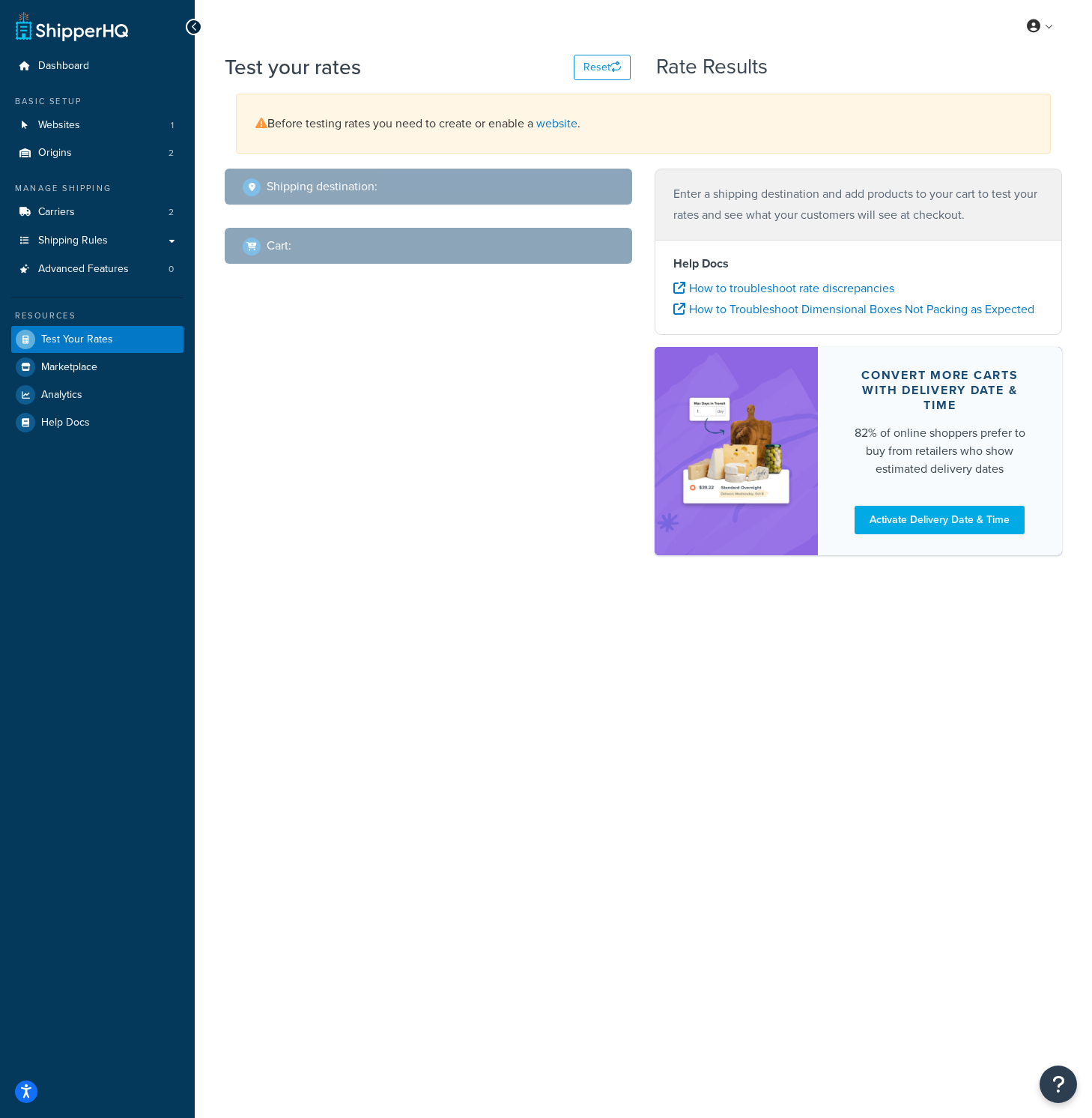
select select "TX"
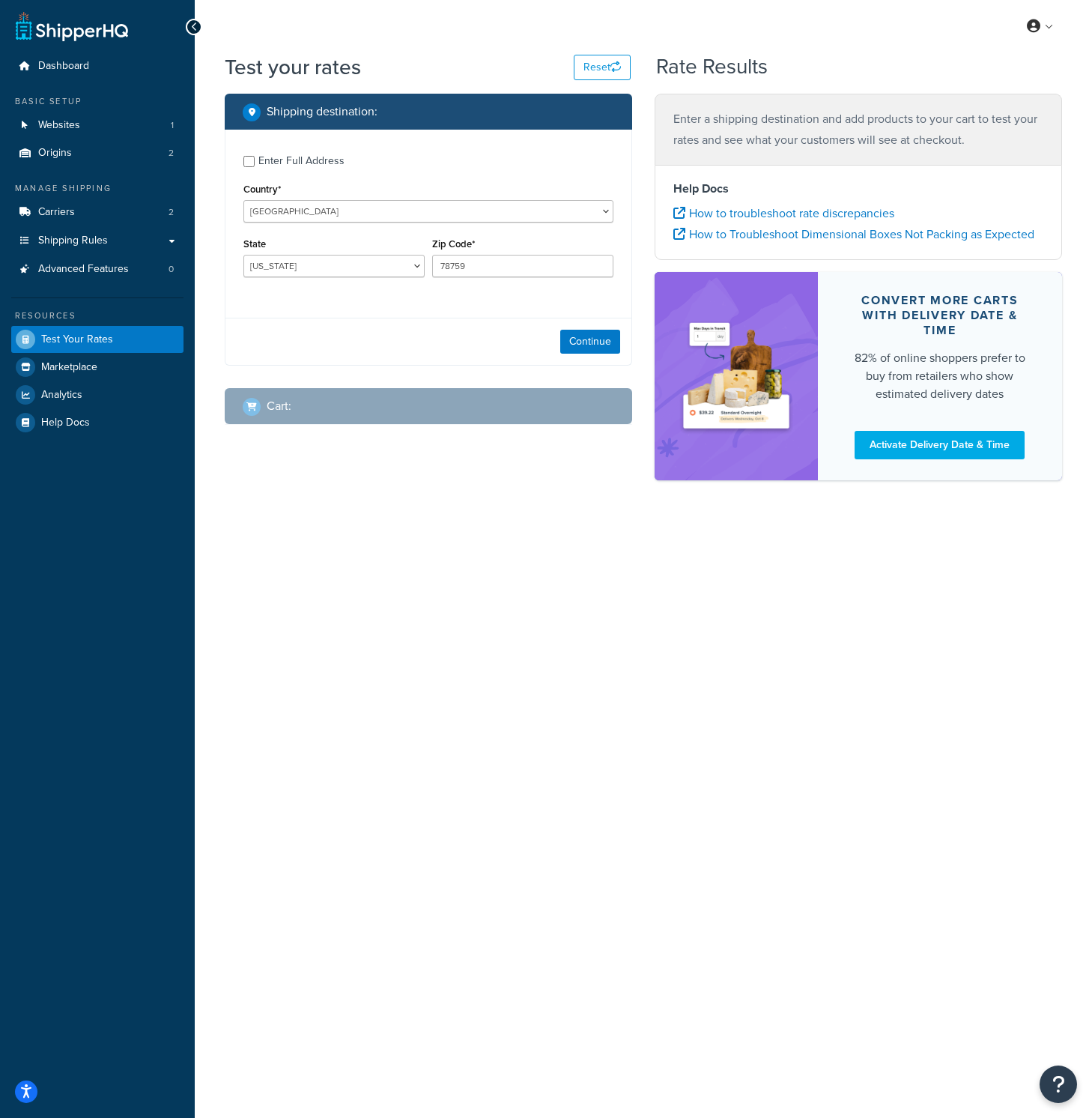
click at [262, 162] on div "Enter Full Address" at bounding box center [302, 161] width 86 height 21
click at [254, 162] on input "Enter Full Address" at bounding box center [249, 161] width 11 height 11
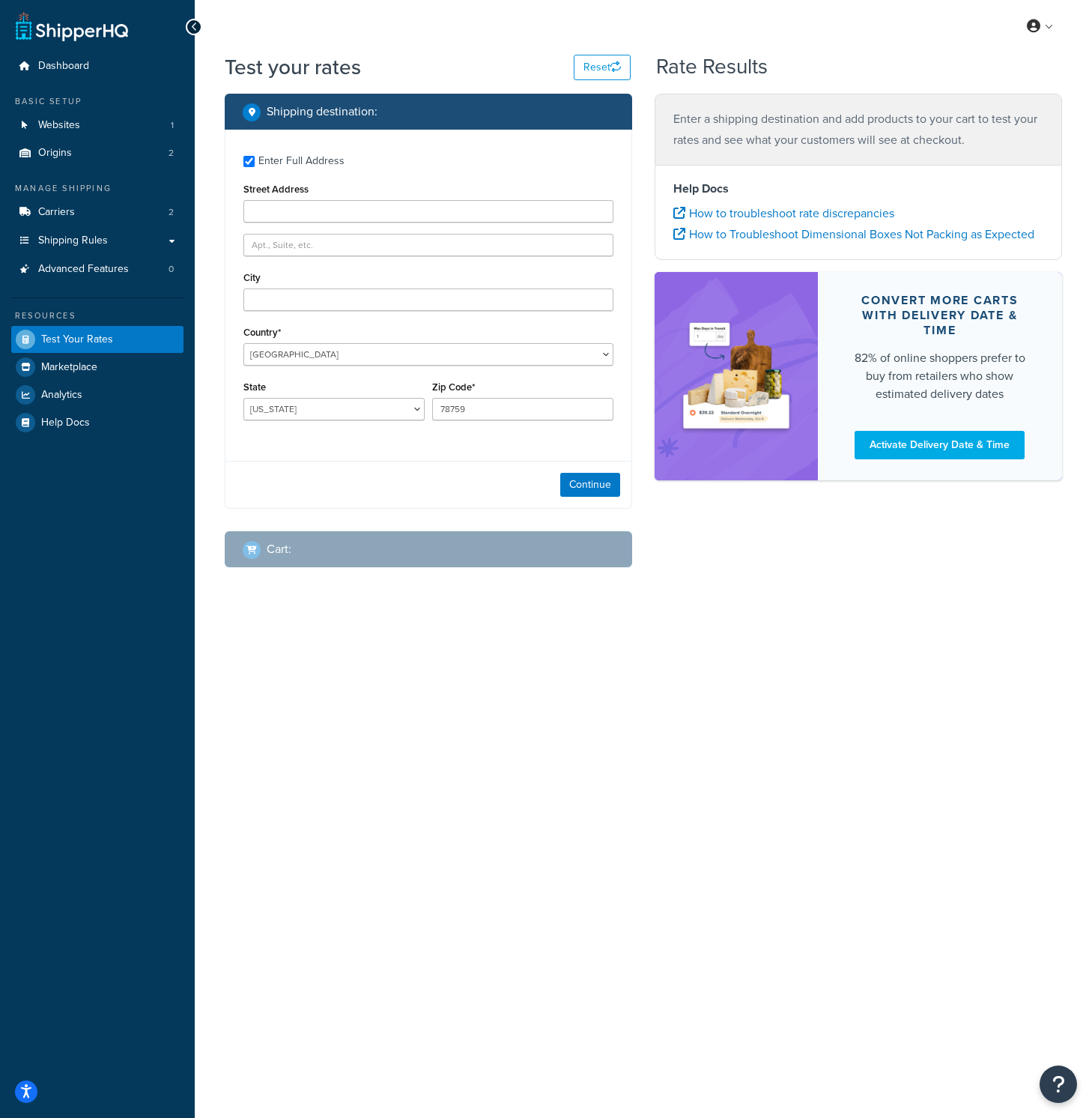
click at [258, 167] on div "Enter Full Address" at bounding box center [302, 161] width 86 height 21
click at [254, 167] on input "Enter Full Address" at bounding box center [249, 161] width 11 height 11
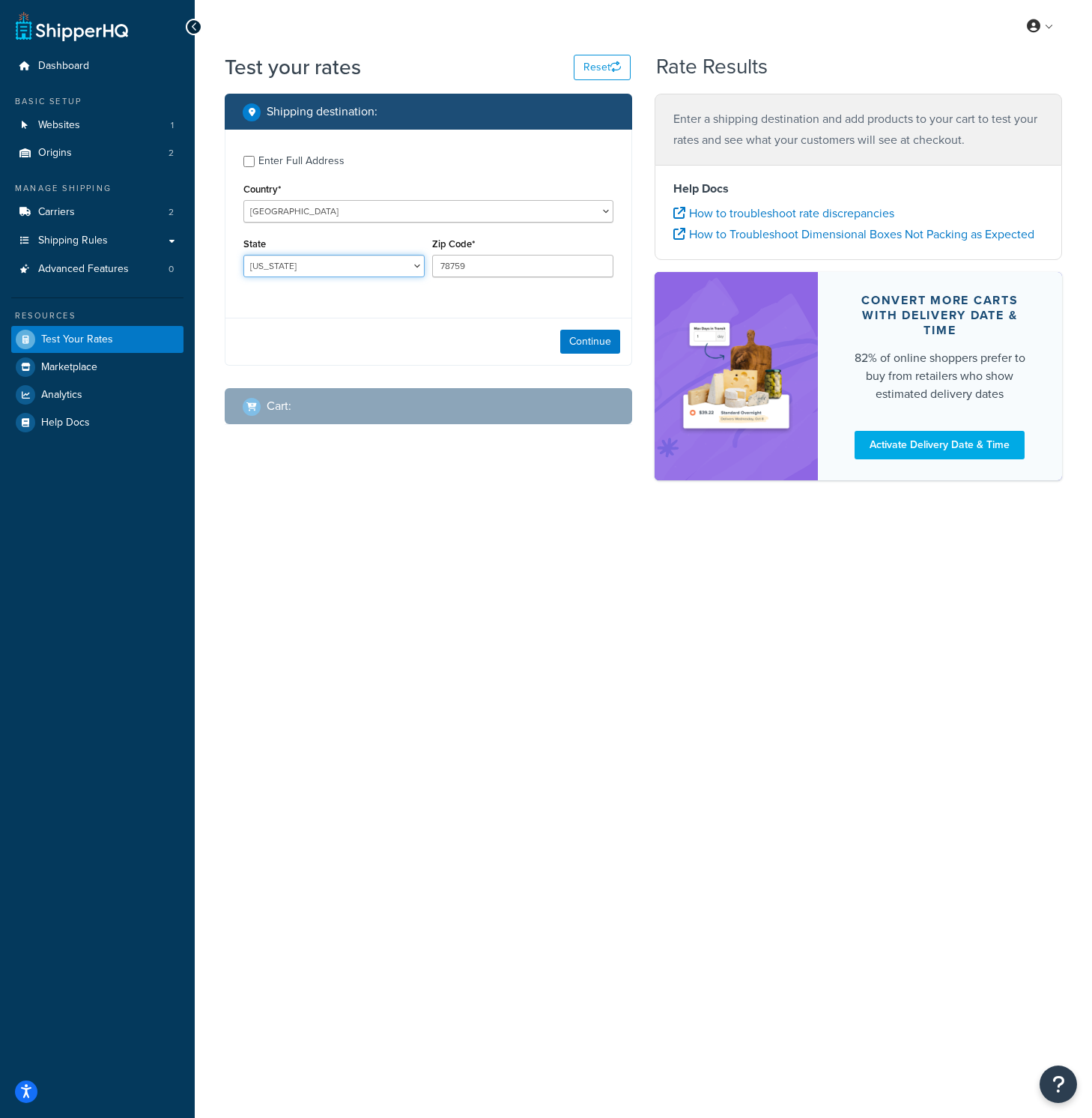
click at [289, 263] on select "Alabama Alaska American Samoa Arizona Arkansas Armed Forces Americas Armed Forc…" at bounding box center [333, 266] width 181 height 22
click at [296, 155] on div "Enter Full Address" at bounding box center [302, 161] width 86 height 21
click at [254, 156] on input "Enter Full Address" at bounding box center [249, 161] width 11 height 11
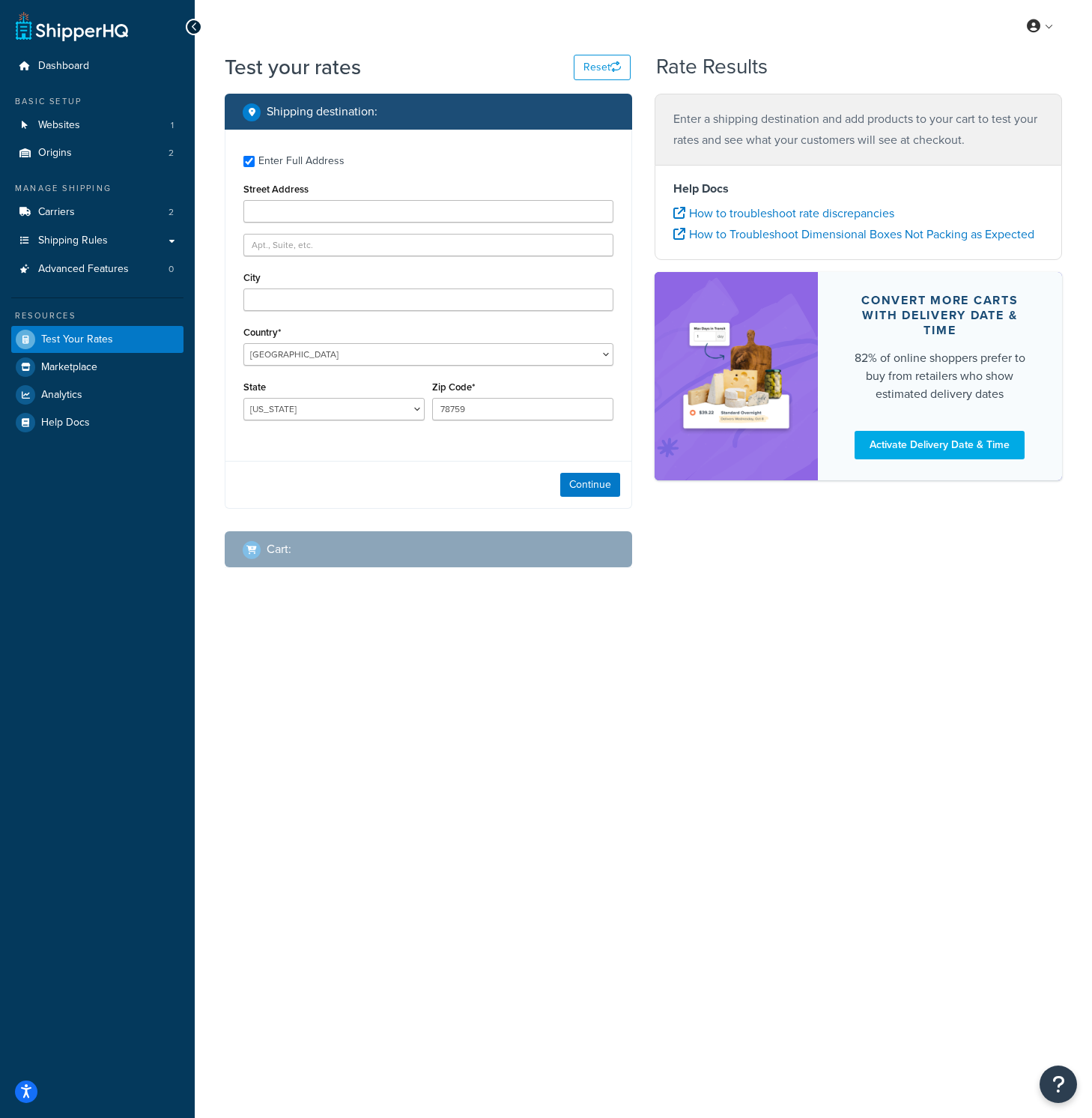
click at [257, 165] on div "Enter Full Address" at bounding box center [428, 160] width 370 height 24
click at [248, 159] on input "Enter Full Address" at bounding box center [249, 161] width 11 height 11
checkbox input "false"
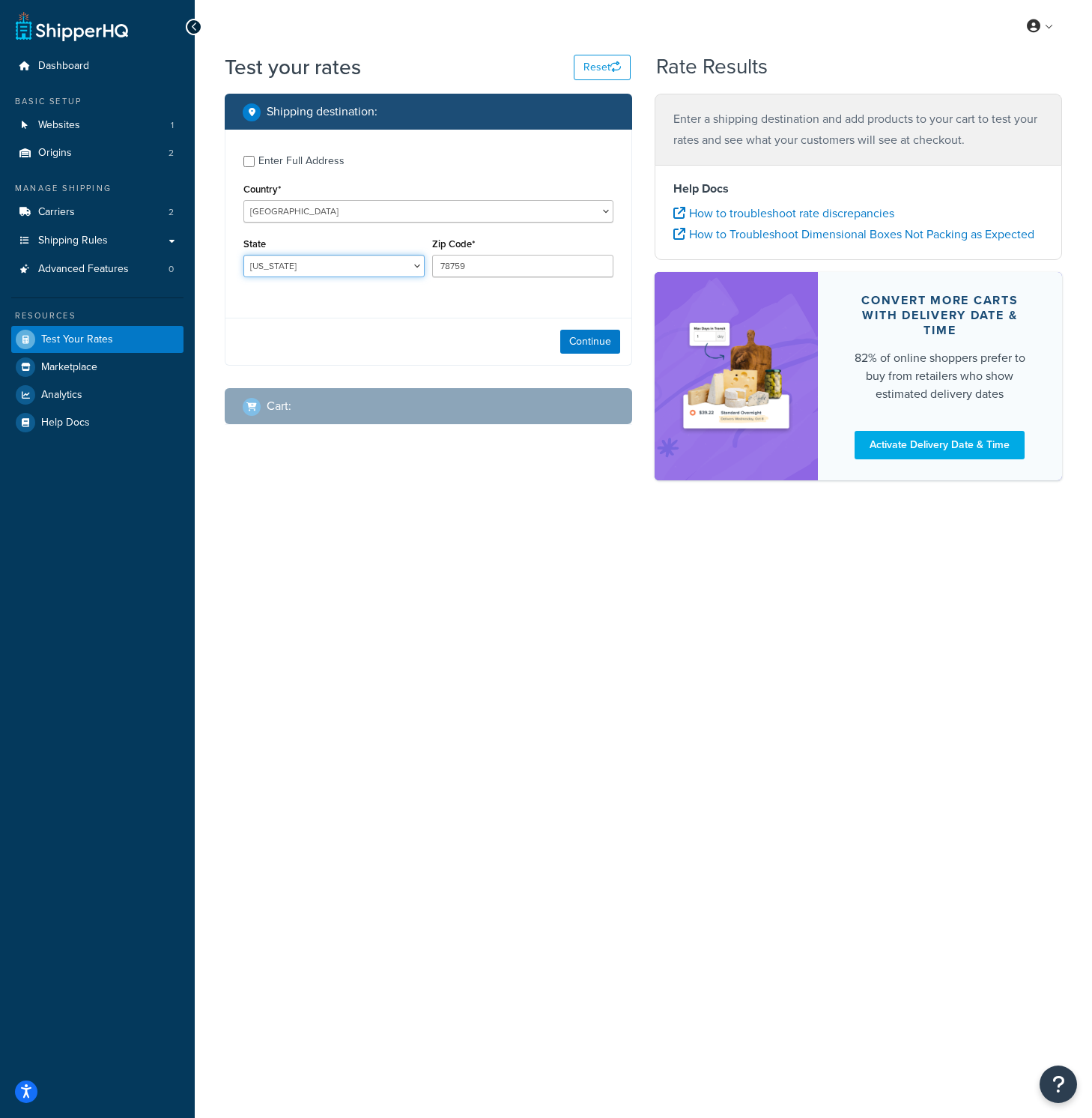
click at [314, 272] on select "Alabama Alaska American Samoa Arizona Arkansas Armed Forces Americas Armed Forc…" at bounding box center [333, 266] width 181 height 22
select select "CA"
click at [475, 263] on input "78759" at bounding box center [522, 266] width 181 height 22
type input "92821"
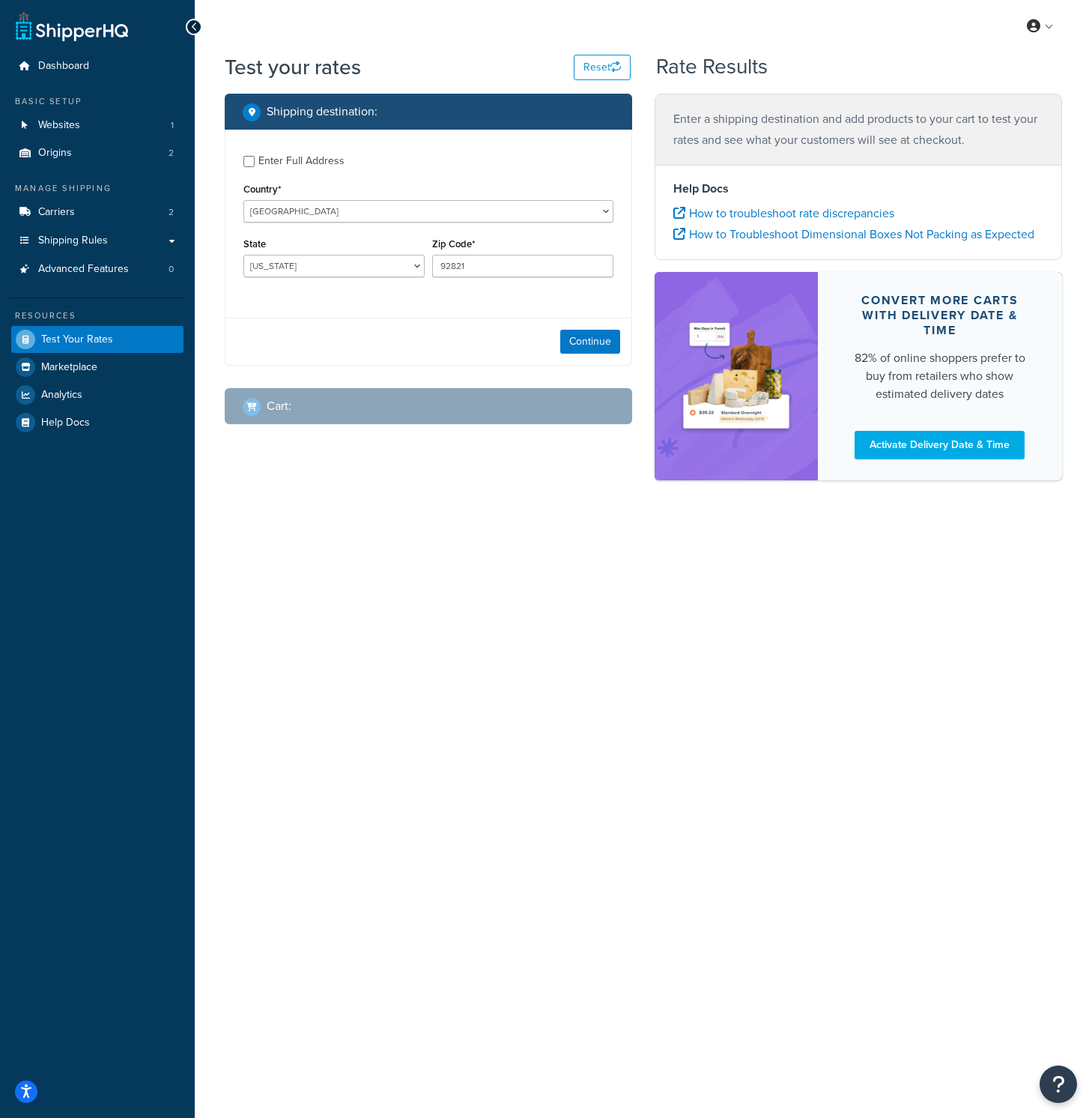
click at [374, 346] on div "Continue" at bounding box center [428, 341] width 406 height 47
click at [592, 344] on button "Continue" at bounding box center [589, 342] width 60 height 24
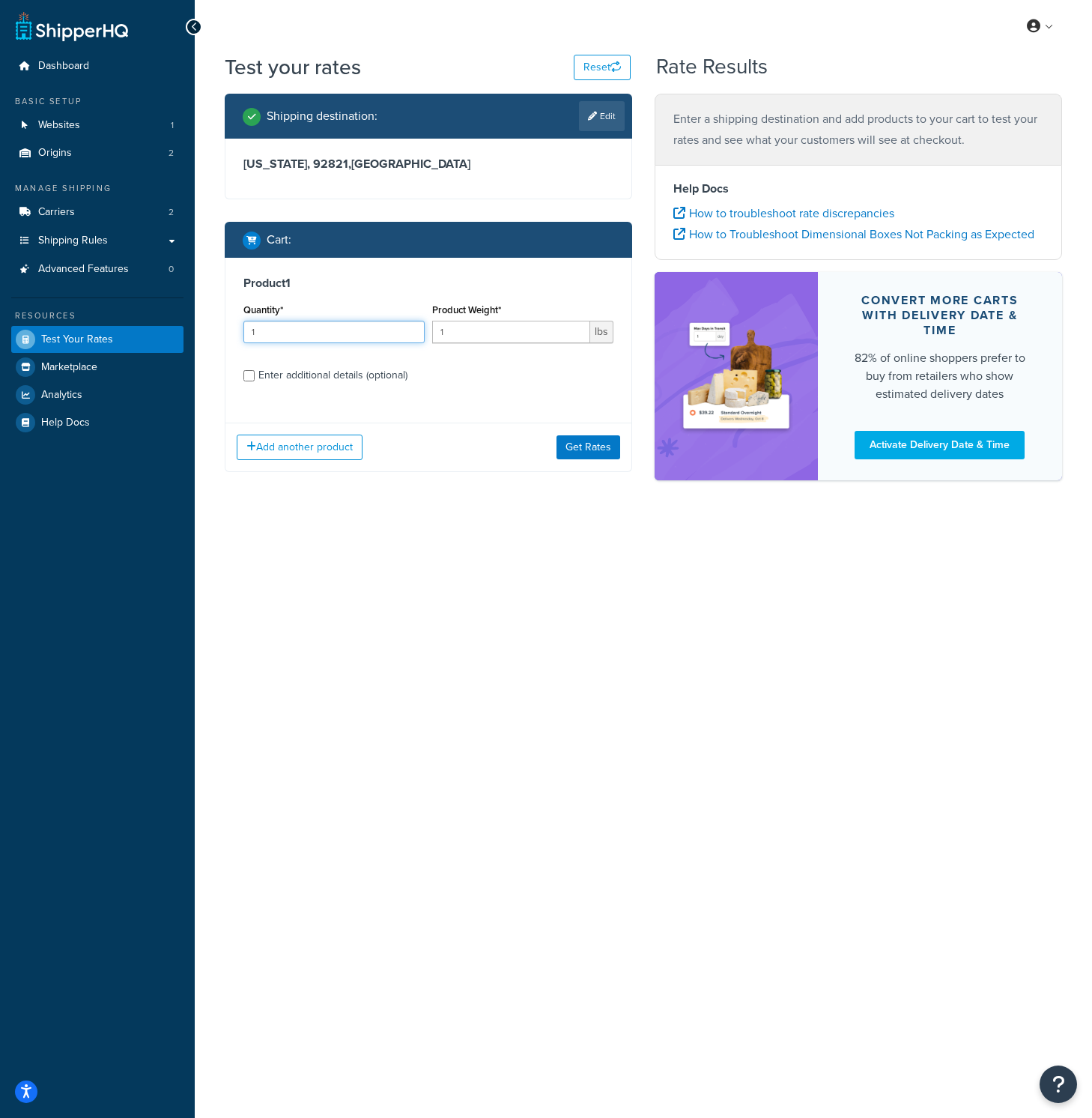
click at [374, 337] on input "1" at bounding box center [333, 332] width 181 height 22
click at [462, 334] on input "1" at bounding box center [511, 332] width 158 height 22
type input "15"
click at [339, 451] on button "Add another product" at bounding box center [300, 447] width 126 height 26
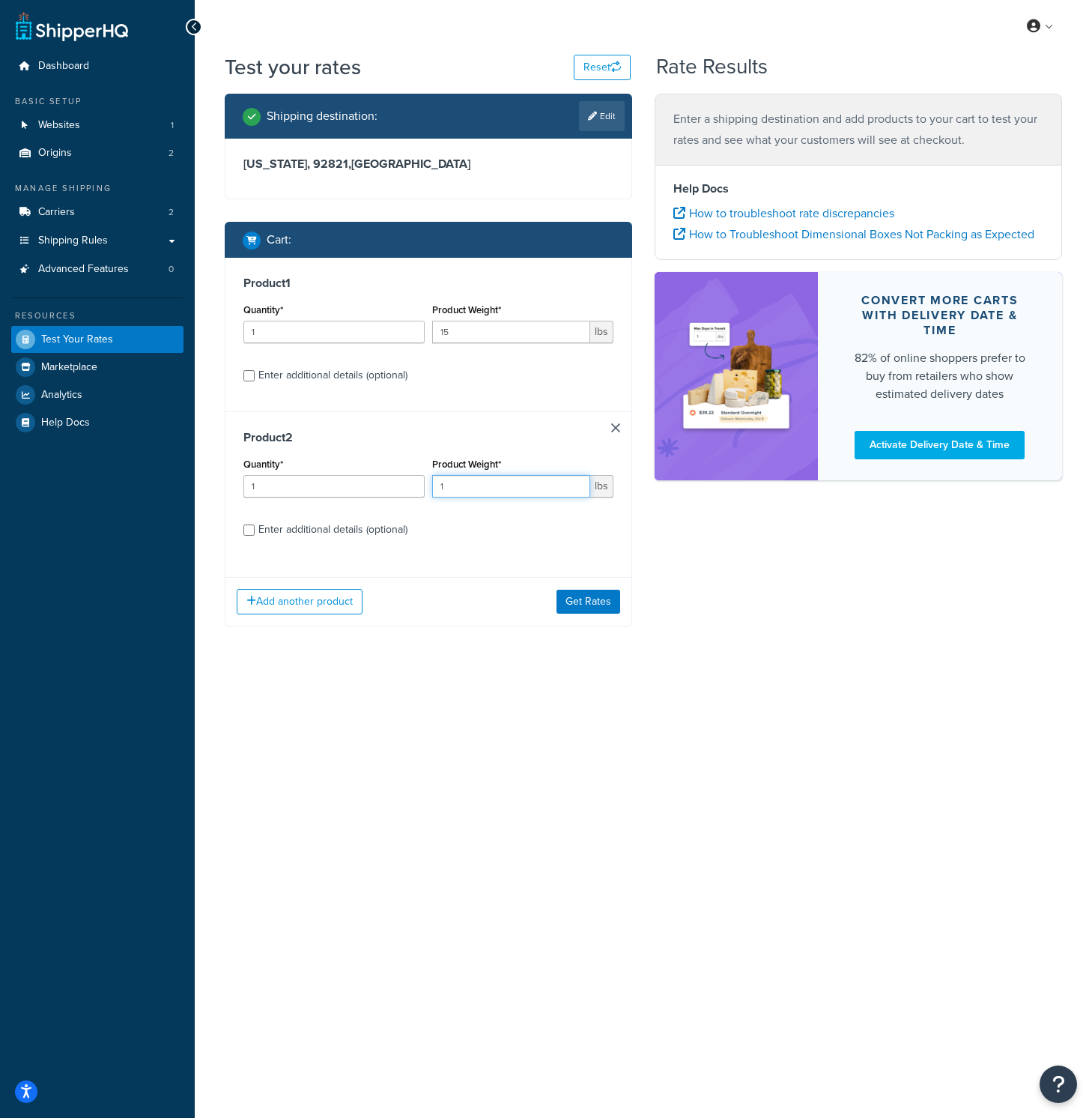
drag, startPoint x: 479, startPoint y: 493, endPoint x: 404, endPoint y: 484, distance: 75.5
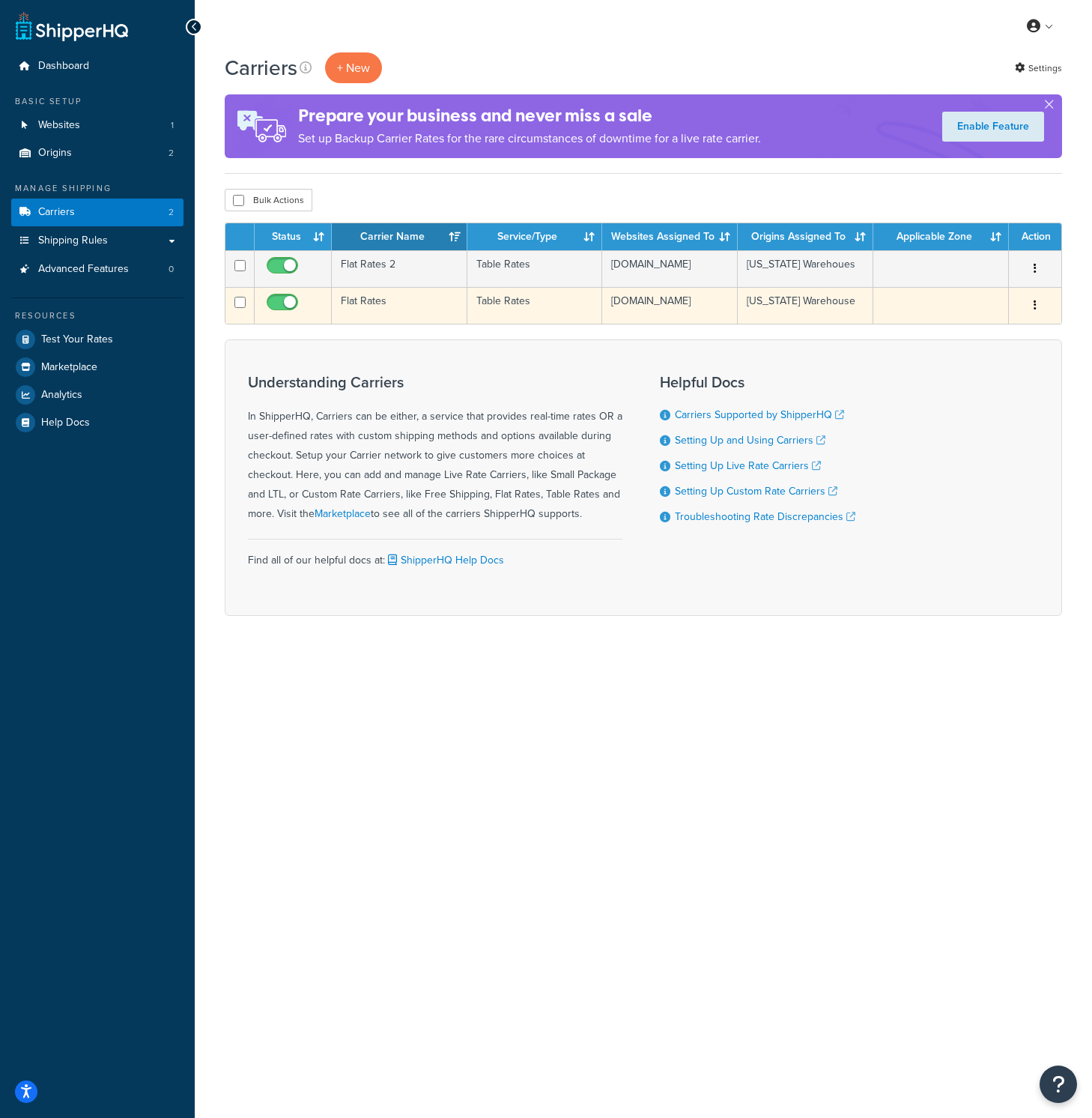
click at [420, 303] on td "Flat Rates" at bounding box center [400, 306] width 136 height 37
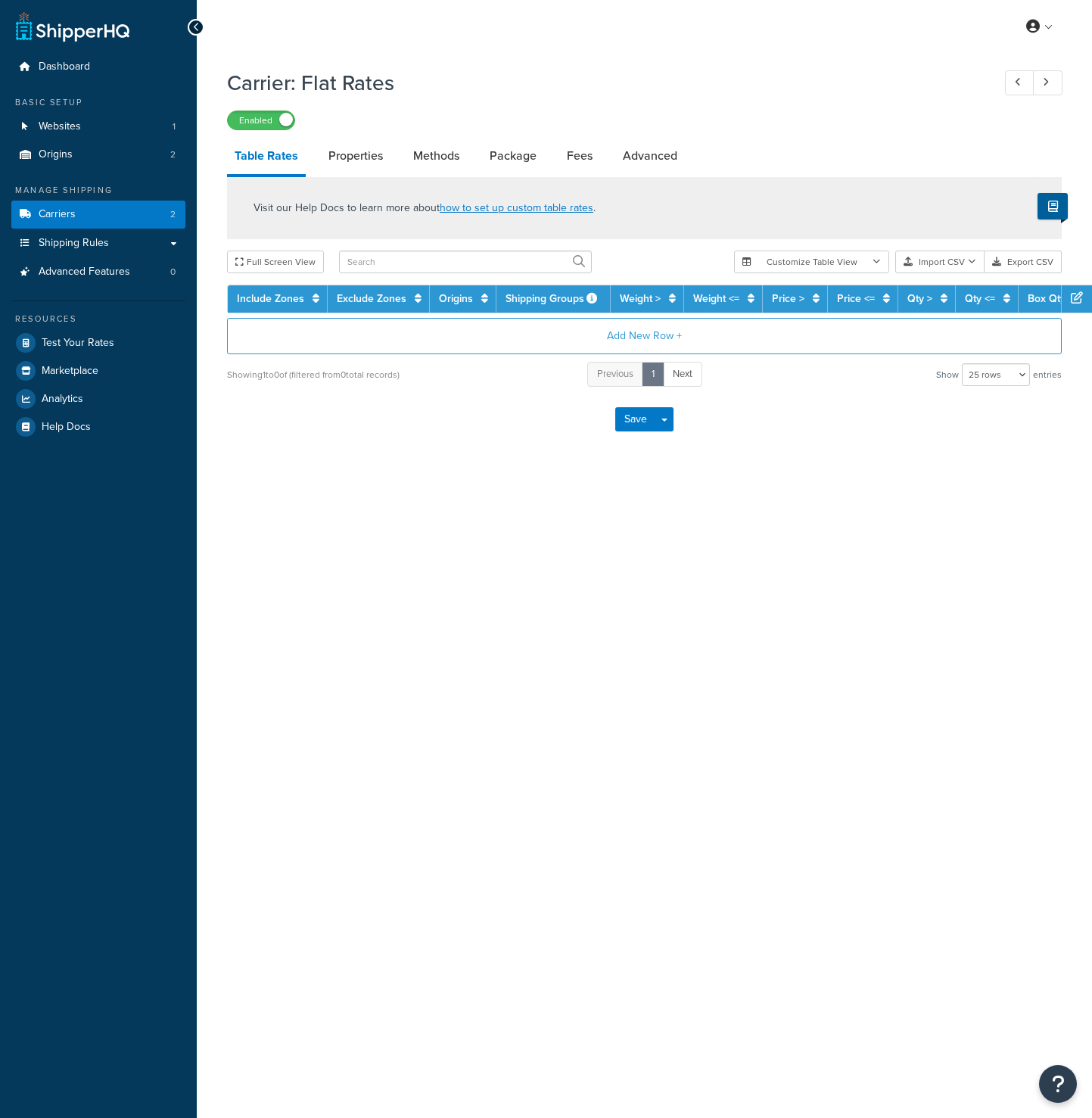
select select "25"
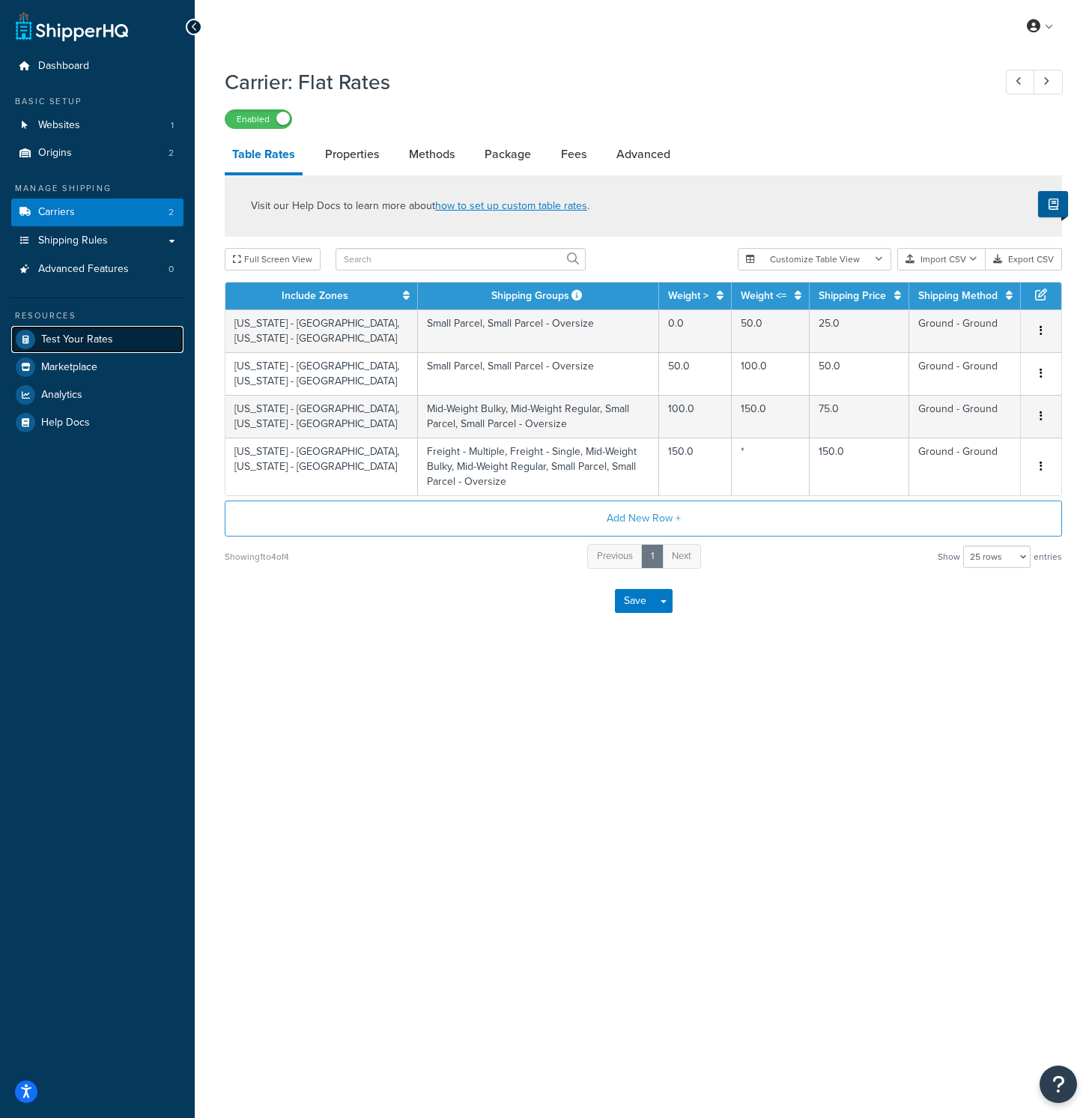
click at [88, 334] on span "Test Your Rates" at bounding box center [77, 340] width 72 height 13
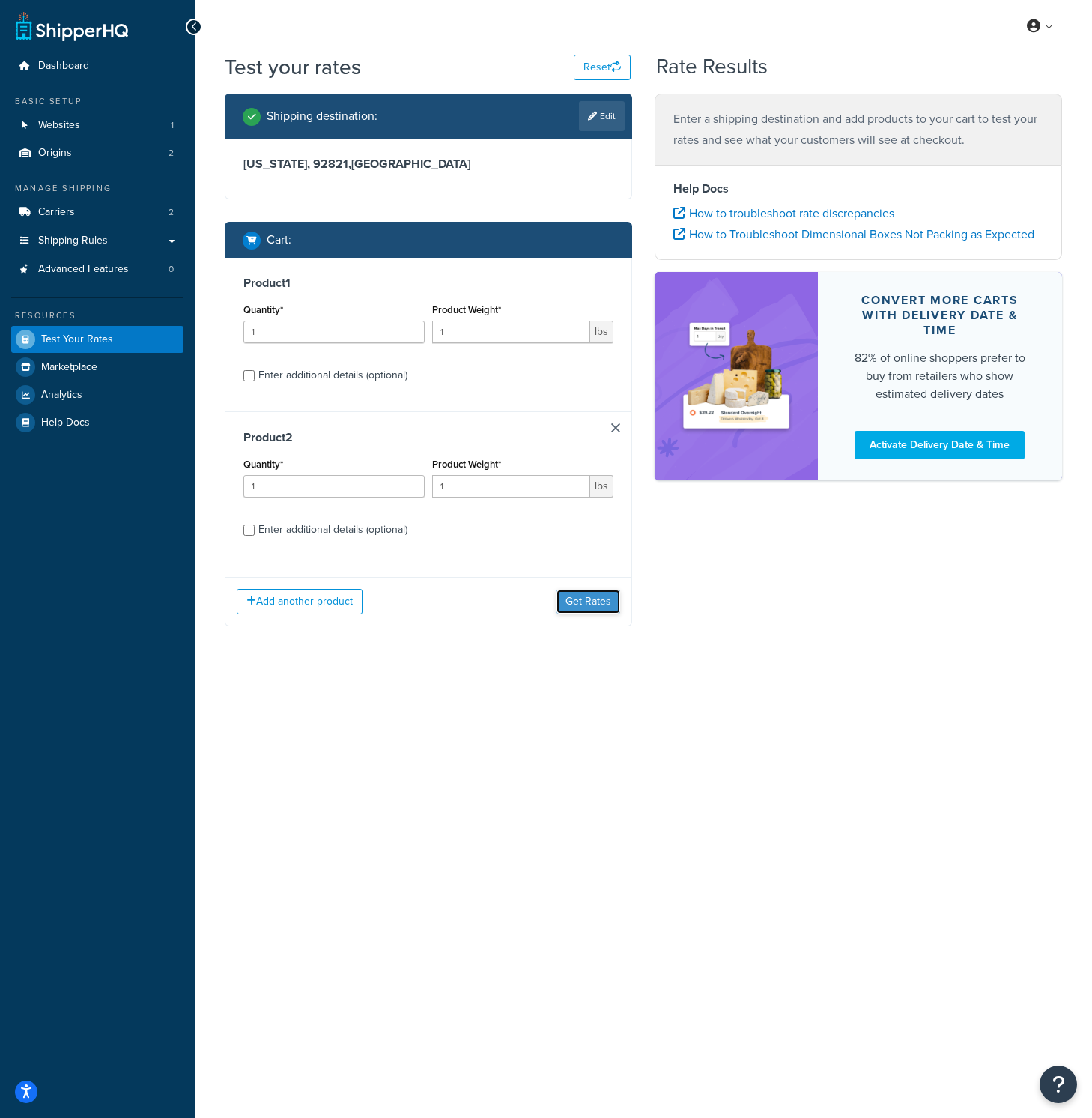
click at [594, 604] on button "Get Rates" at bounding box center [589, 602] width 64 height 24
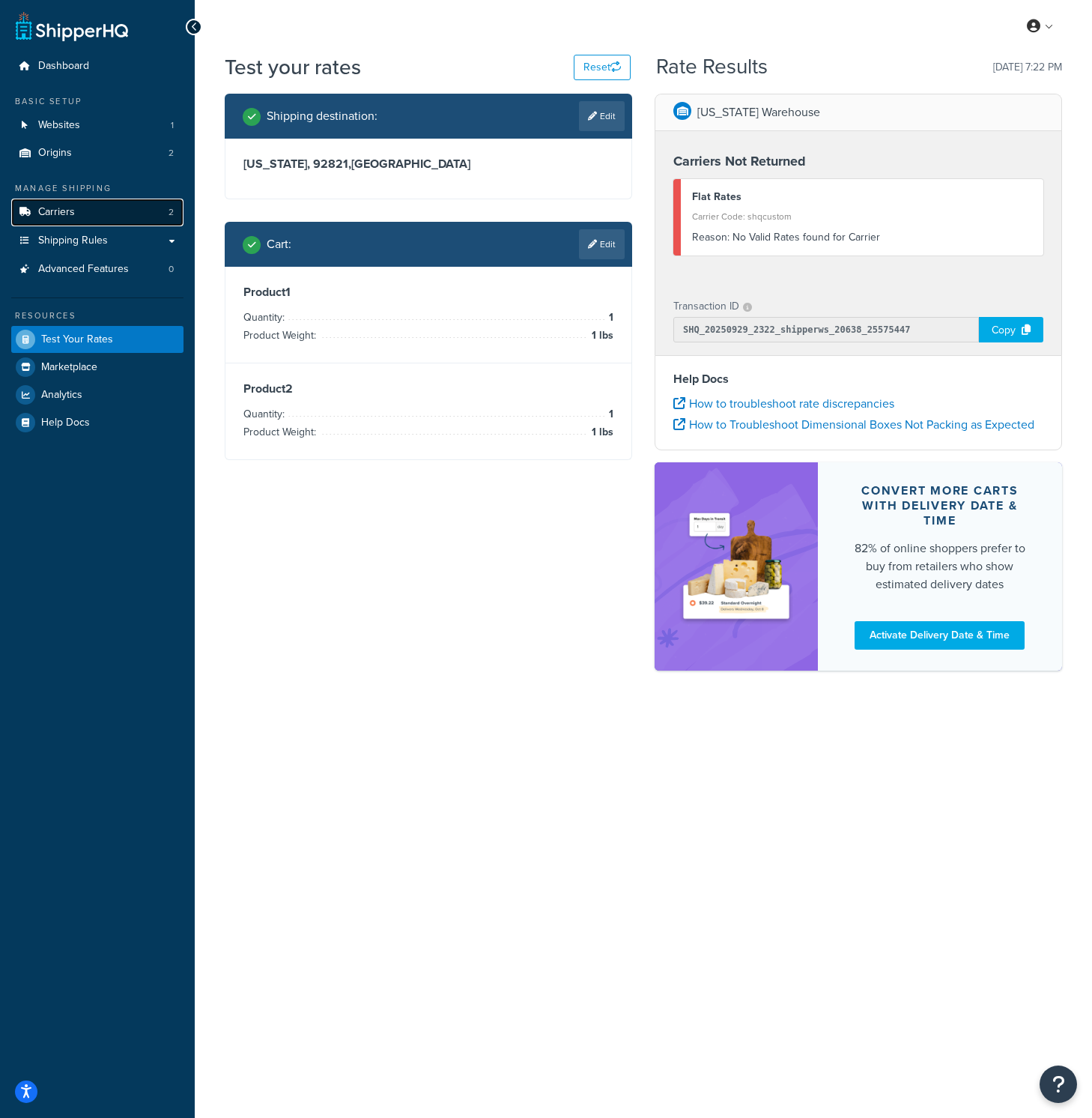
click at [112, 217] on link "Carriers 2" at bounding box center [97, 212] width 172 height 28
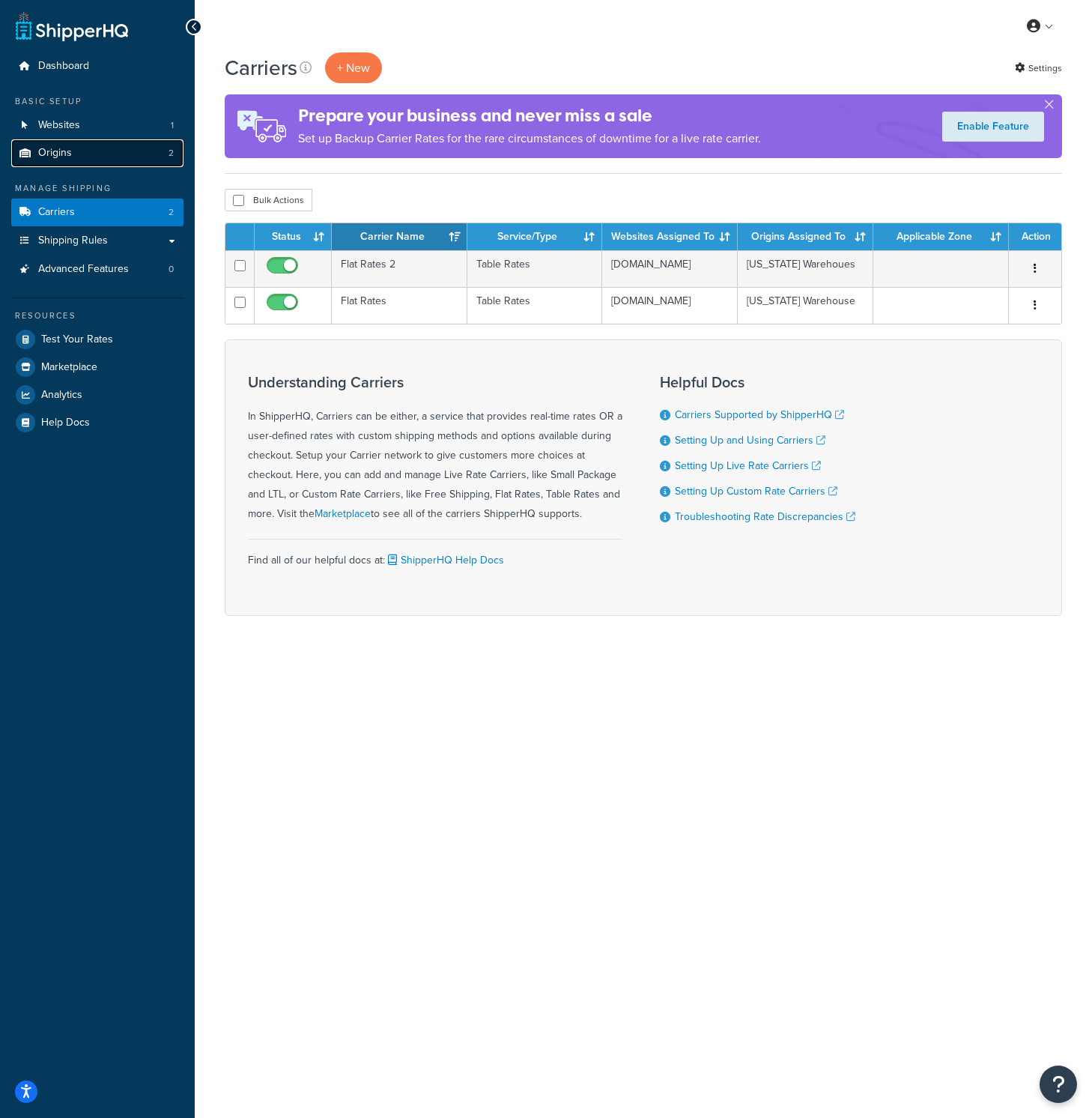
click at [74, 151] on link "Origins 2" at bounding box center [97, 153] width 172 height 28
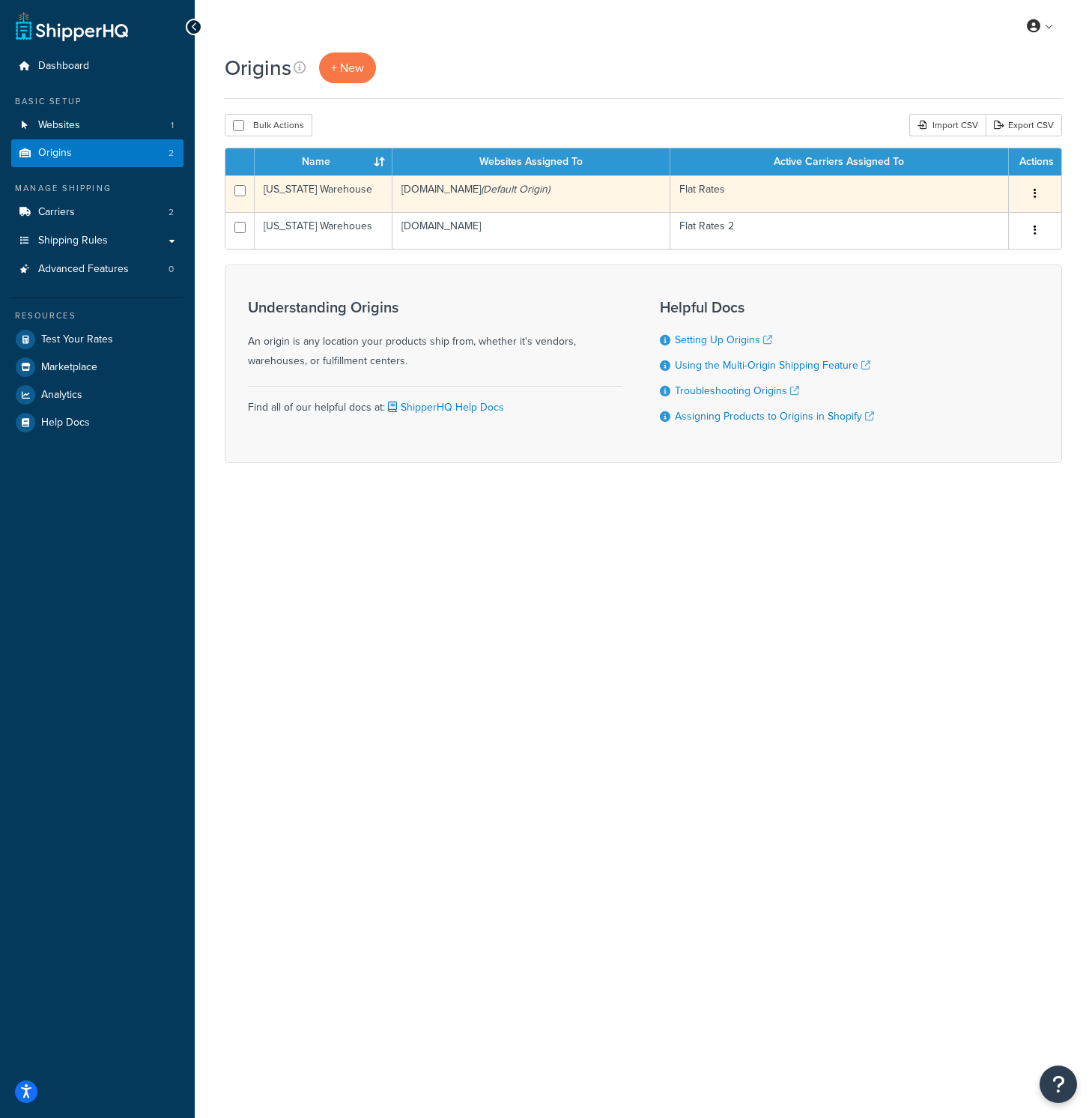
click at [323, 200] on td "[US_STATE] Warehouse" at bounding box center [323, 194] width 138 height 37
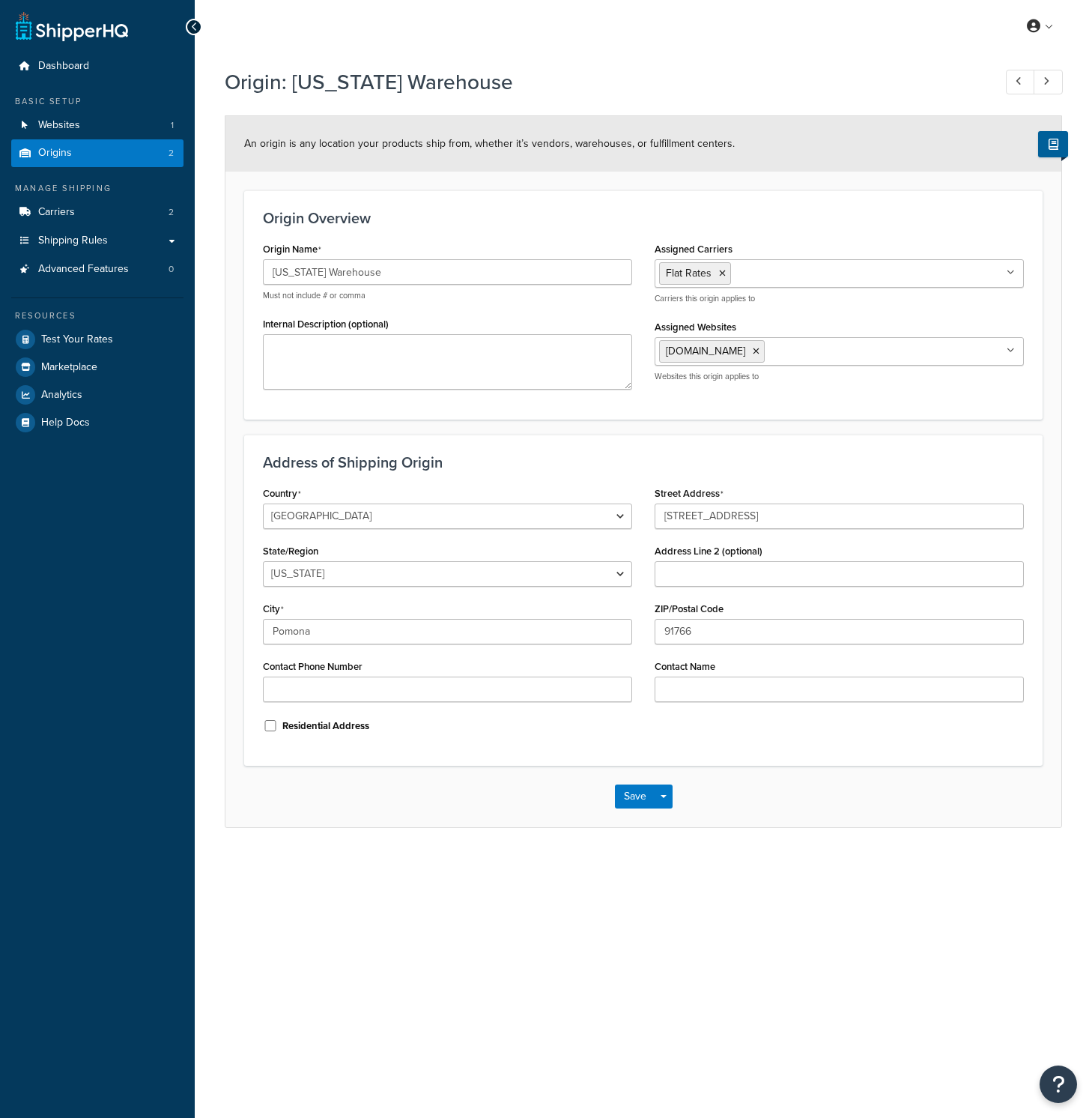
select select "5"
click at [114, 239] on link "Shipping Rules" at bounding box center [97, 240] width 172 height 28
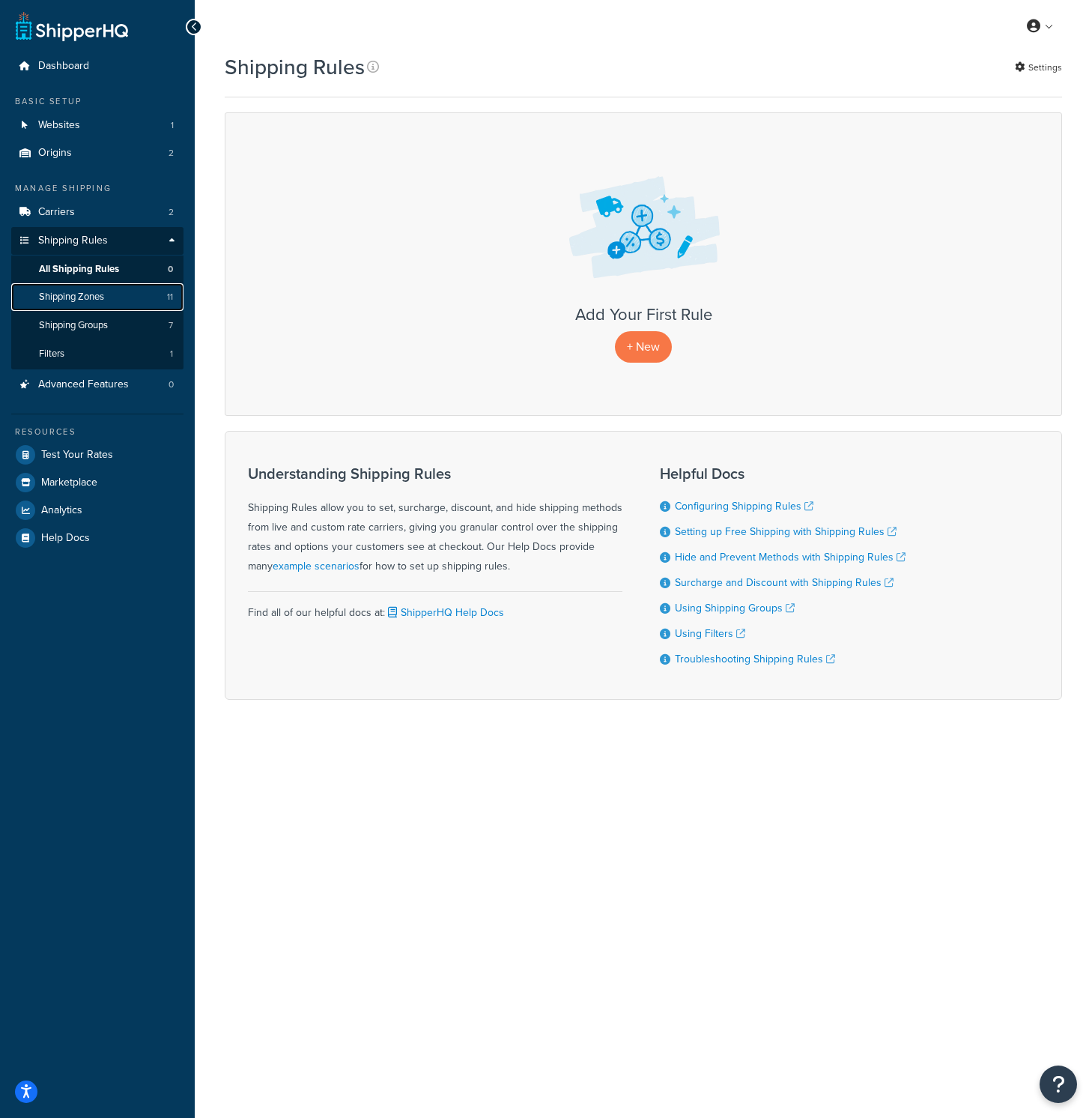
click at [88, 294] on span "Shipping Zones" at bounding box center [72, 297] width 65 height 13
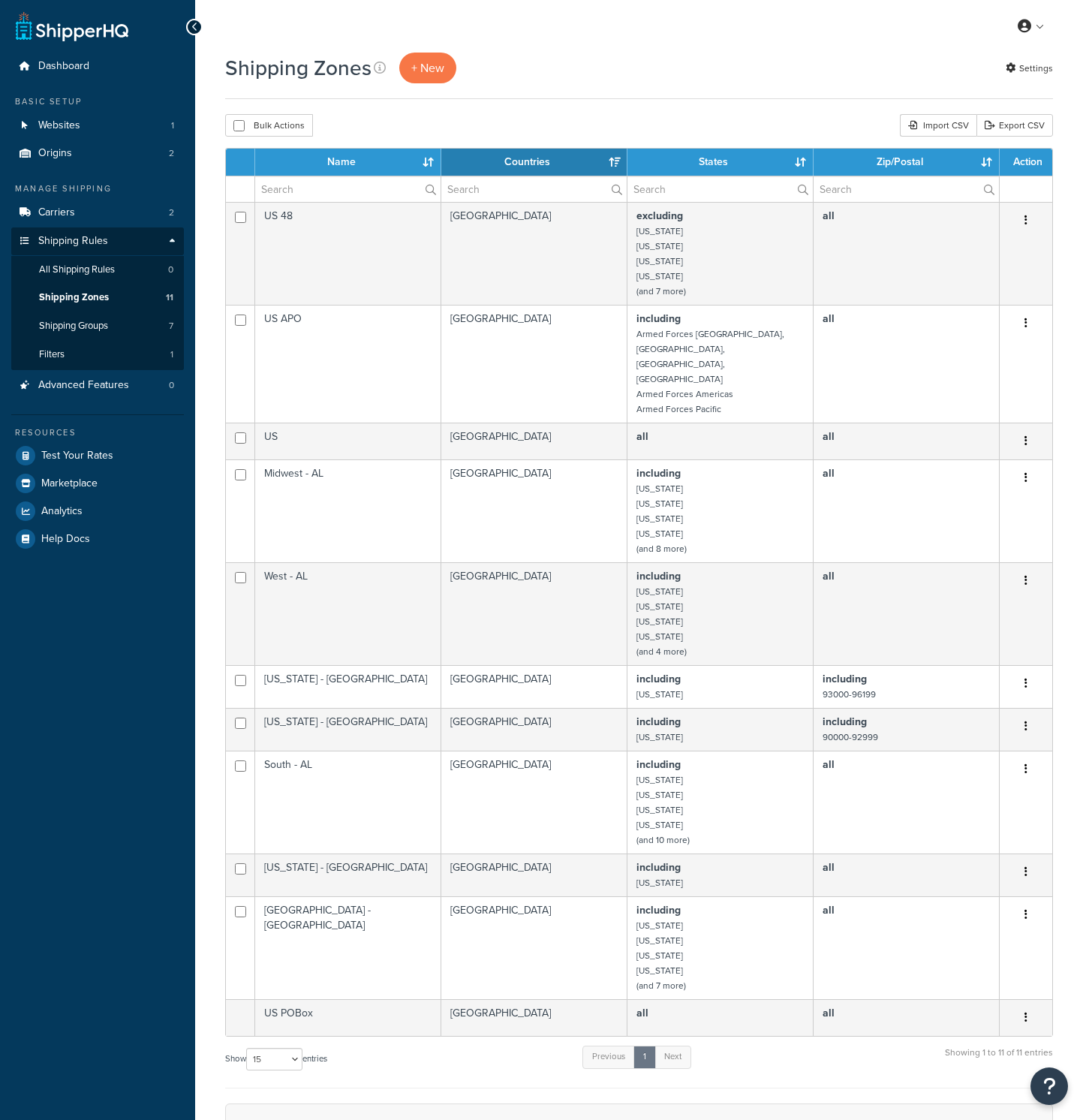
select select "15"
click at [61, 444] on link "Test Your Rates" at bounding box center [98, 456] width 173 height 27
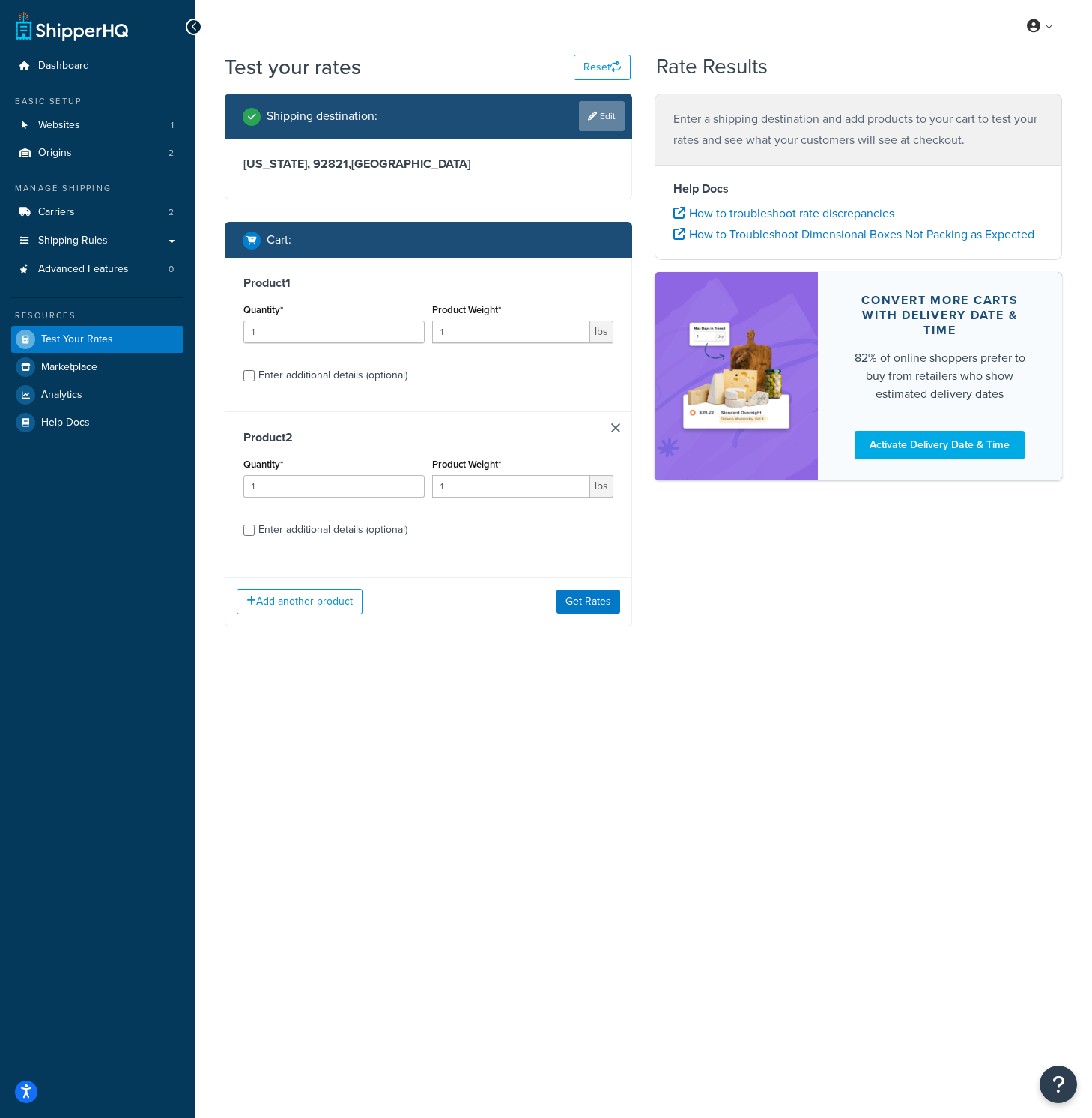
click at [588, 112] on icon at bounding box center [592, 116] width 9 height 9
select select "CA"
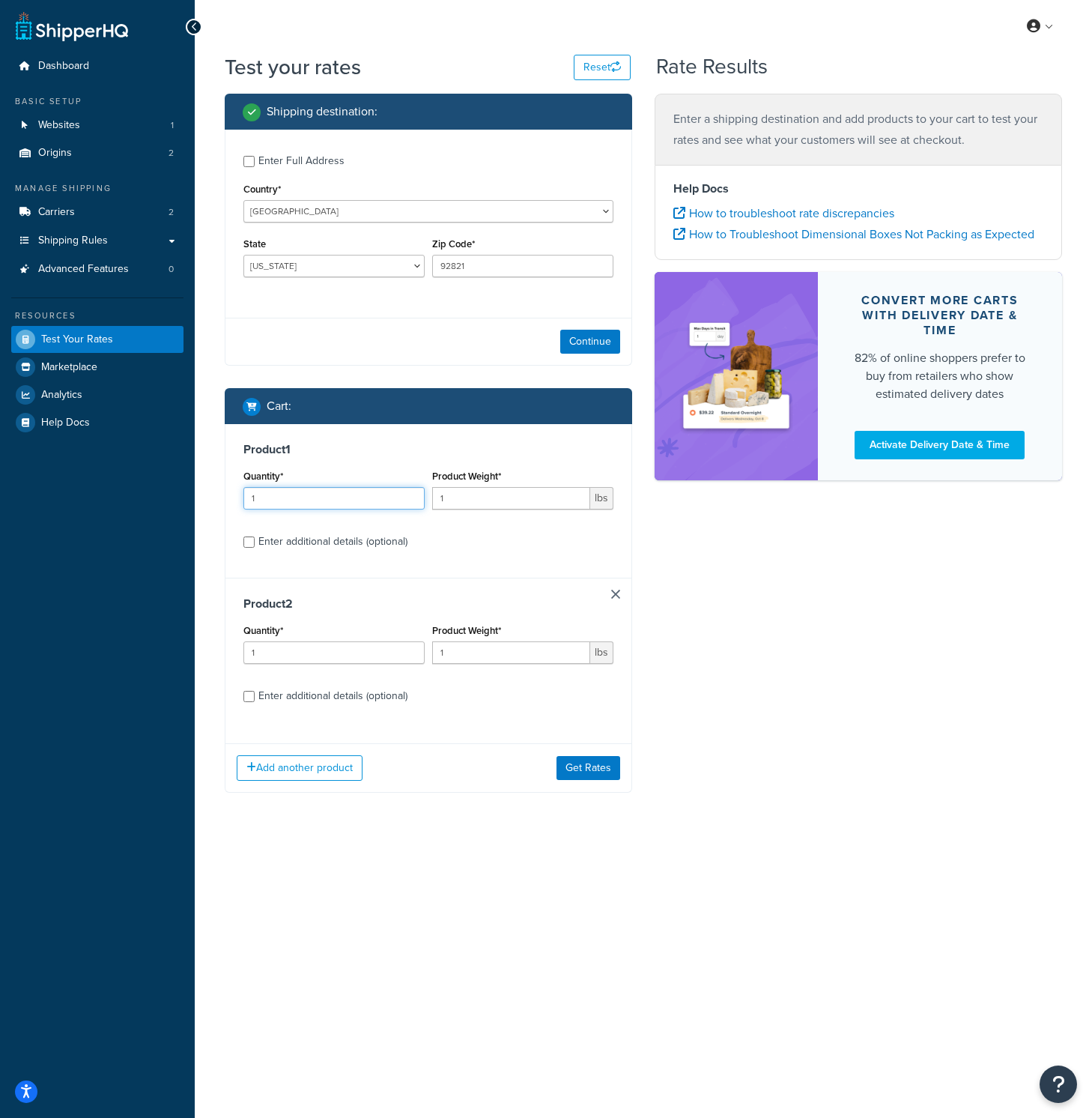
click at [331, 500] on input "1" at bounding box center [333, 498] width 181 height 22
drag, startPoint x: 303, startPoint y: 501, endPoint x: 214, endPoint y: 496, distance: 89.1
click at [214, 496] on div "Shipping destination : Enter Full Address Country* United States United Kingdom…" at bounding box center [428, 454] width 430 height 721
drag, startPoint x: 506, startPoint y: 498, endPoint x: 431, endPoint y: 499, distance: 75.0
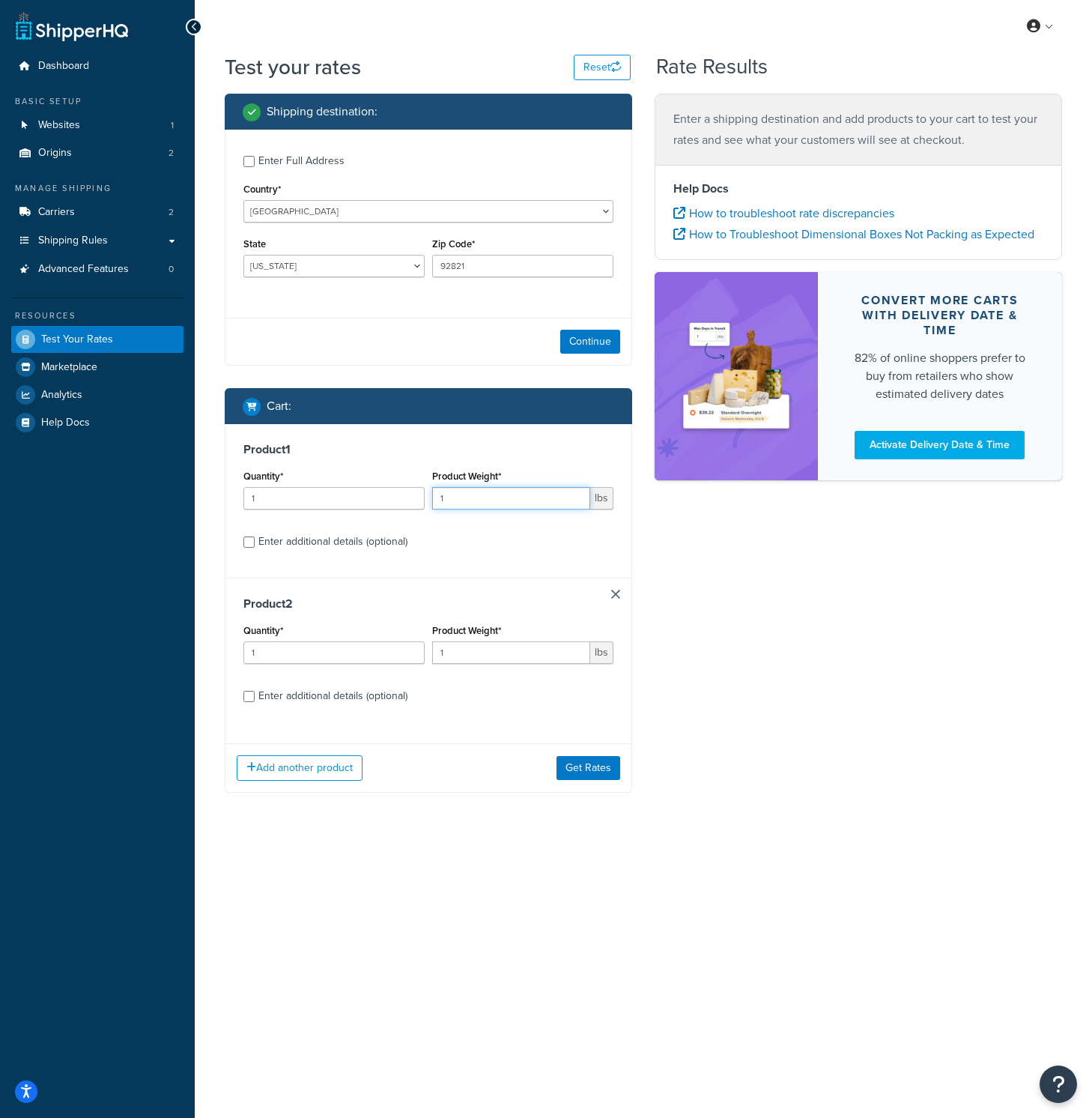
click at [431, 499] on div "Product Weight* 1 lbs" at bounding box center [522, 493] width 189 height 55
type input "15"
click at [842, 711] on div "Shipping destination : Enter Full Address Country* United States United Kingdom…" at bounding box center [644, 454] width 860 height 721
click at [472, 654] on input "1" at bounding box center [511, 653] width 158 height 22
type input "5"
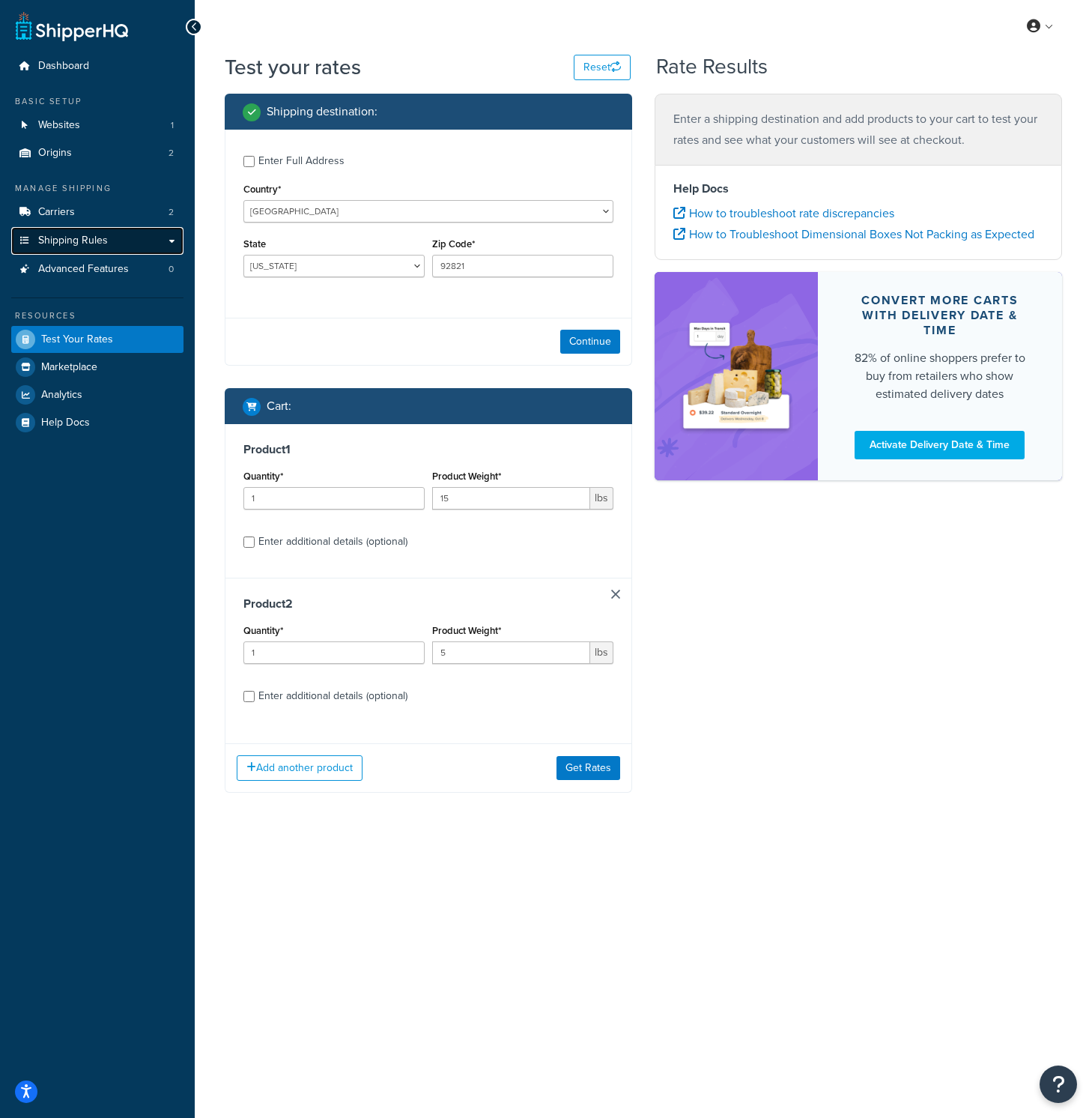
click at [89, 237] on span "Shipping Rules" at bounding box center [73, 241] width 69 height 13
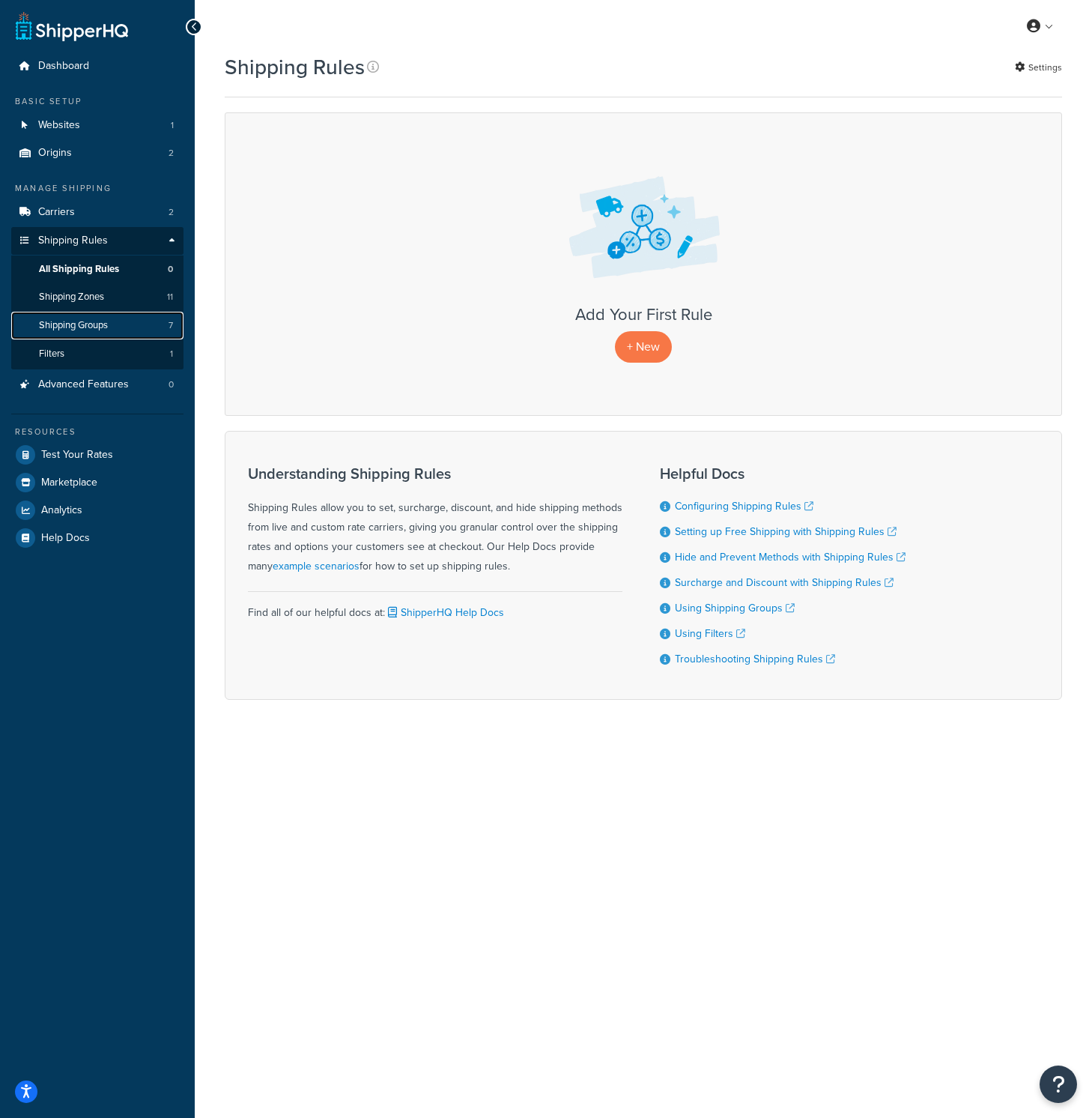
click at [99, 326] on span "Shipping Groups" at bounding box center [73, 326] width 69 height 13
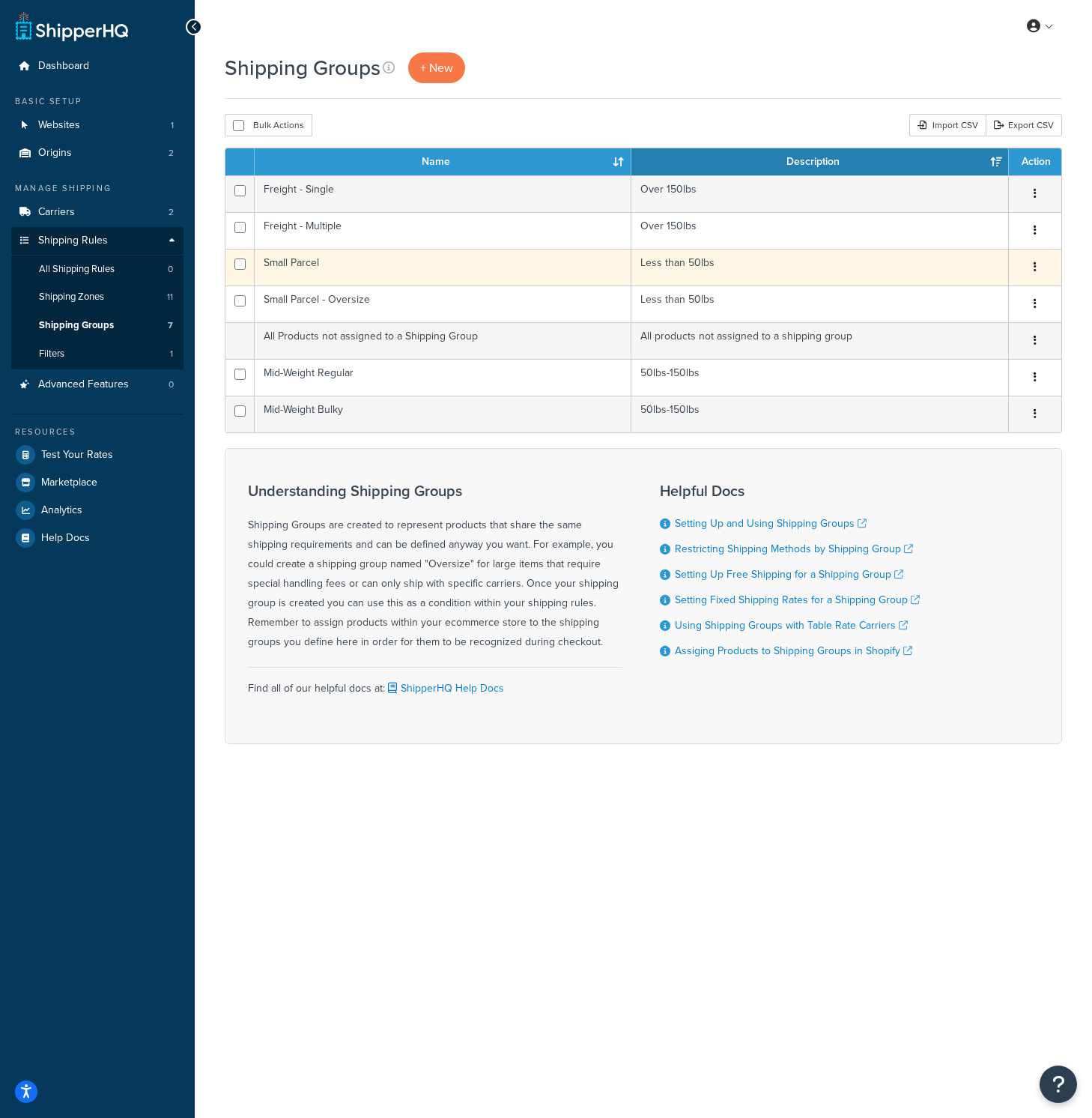
click at [383, 268] on td "Small Parcel" at bounding box center [443, 267] width 376 height 37
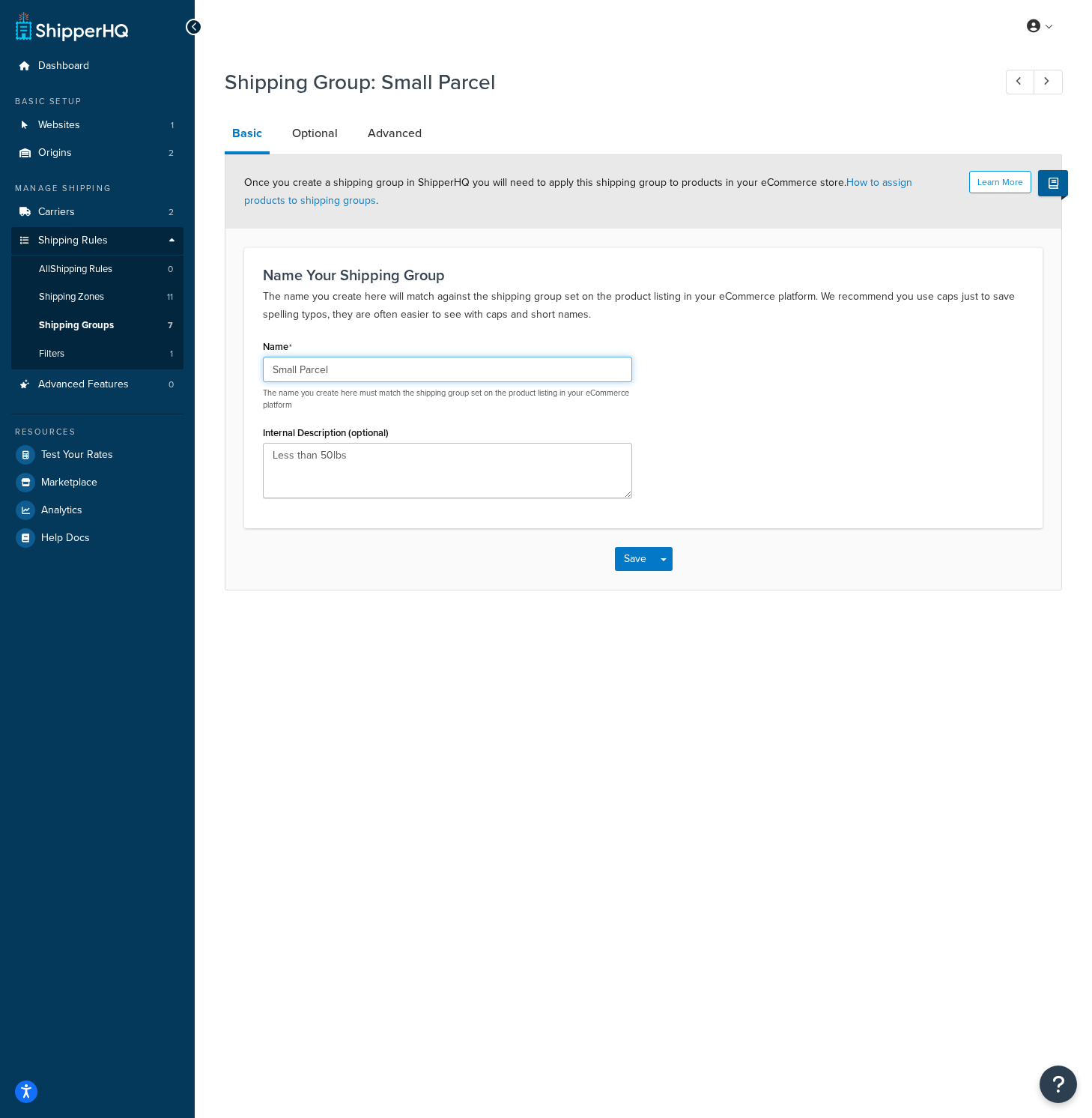
click at [341, 377] on input "Small Parcel" at bounding box center [447, 369] width 369 height 26
click at [89, 448] on span "Test Your Rates" at bounding box center [77, 455] width 72 height 13
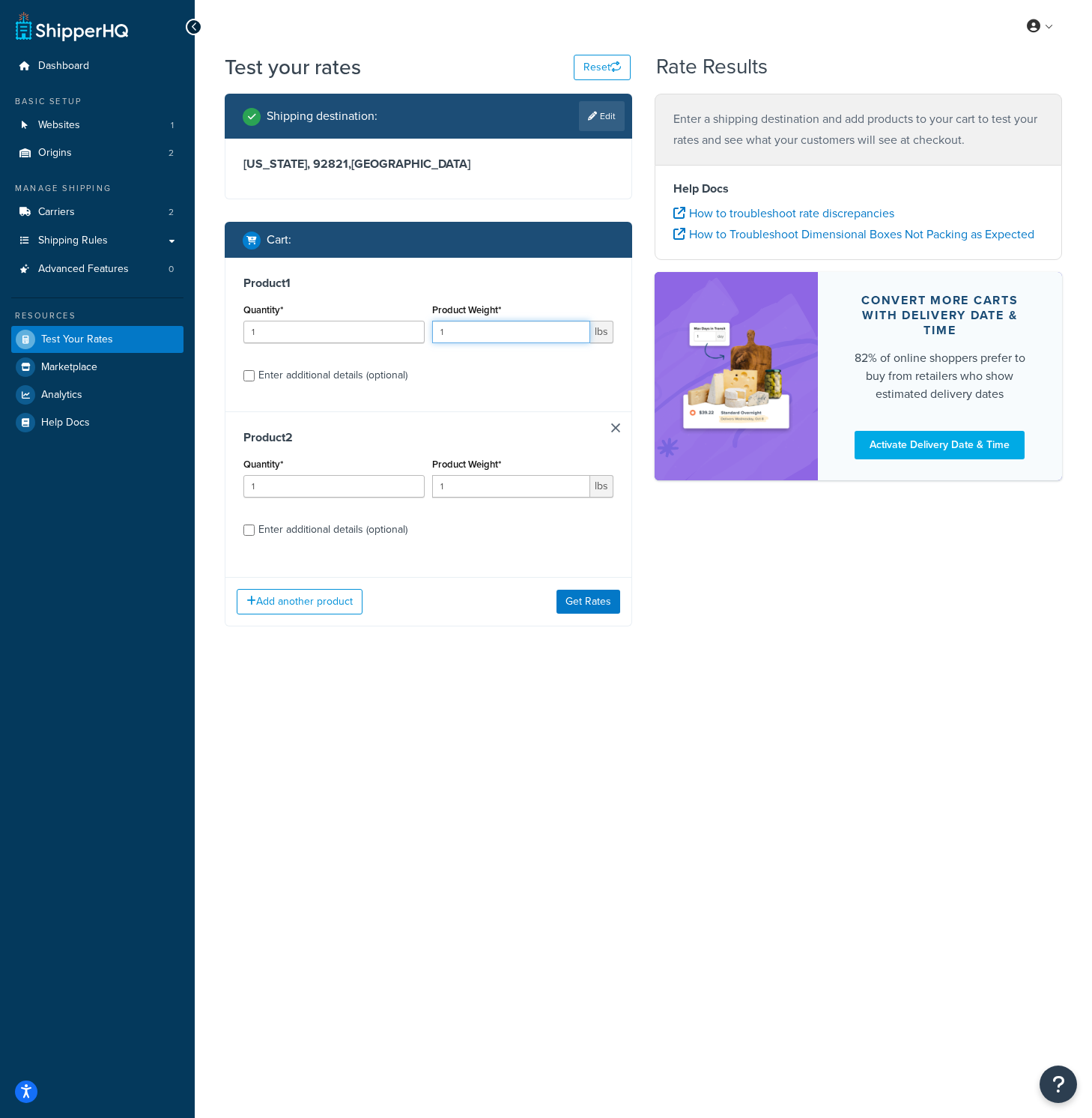
drag, startPoint x: 453, startPoint y: 332, endPoint x: 388, endPoint y: 324, distance: 65.5
click at [388, 324] on div "Quantity* 1 Product Weight* 1 lbs" at bounding box center [428, 327] width 377 height 55
type input "5"
drag, startPoint x: 472, startPoint y: 490, endPoint x: 369, endPoint y: 478, distance: 103.7
click at [369, 478] on div "Quantity* 1 Product Weight* 1 lbs" at bounding box center [428, 481] width 377 height 55
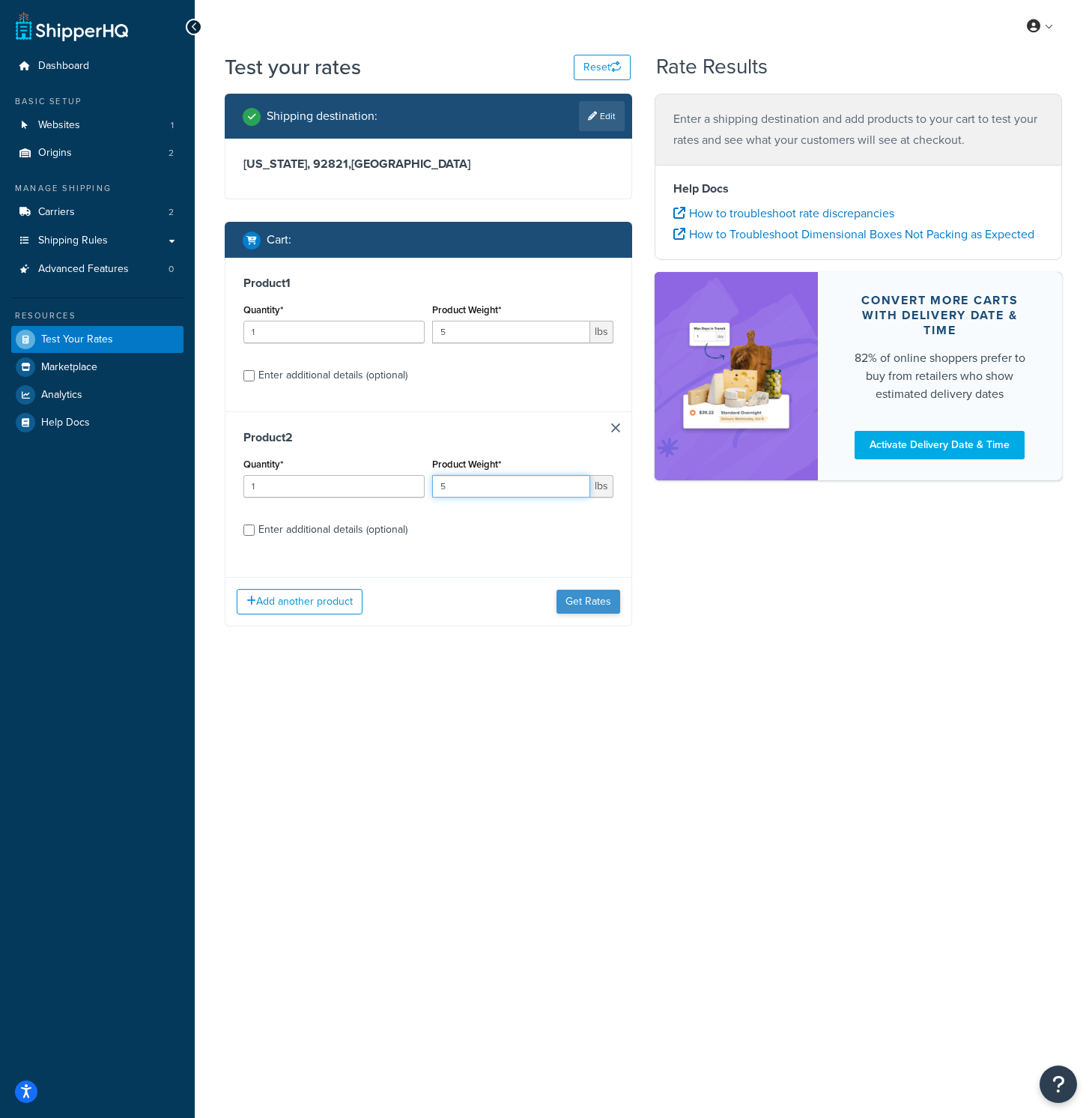
type input "5"
click at [574, 603] on button "Get Rates" at bounding box center [589, 602] width 64 height 24
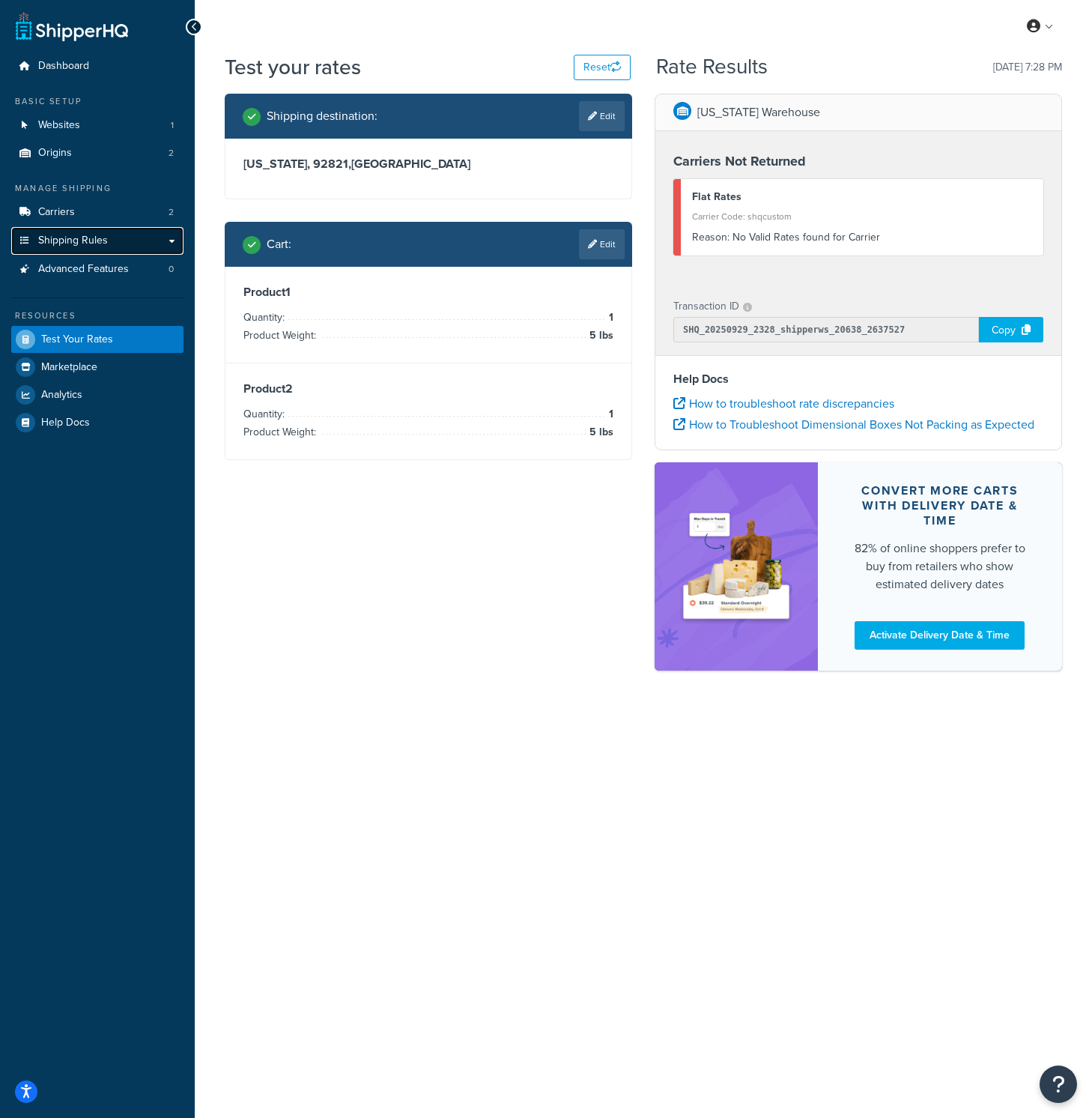
click at [77, 240] on span "Shipping Rules" at bounding box center [73, 241] width 69 height 13
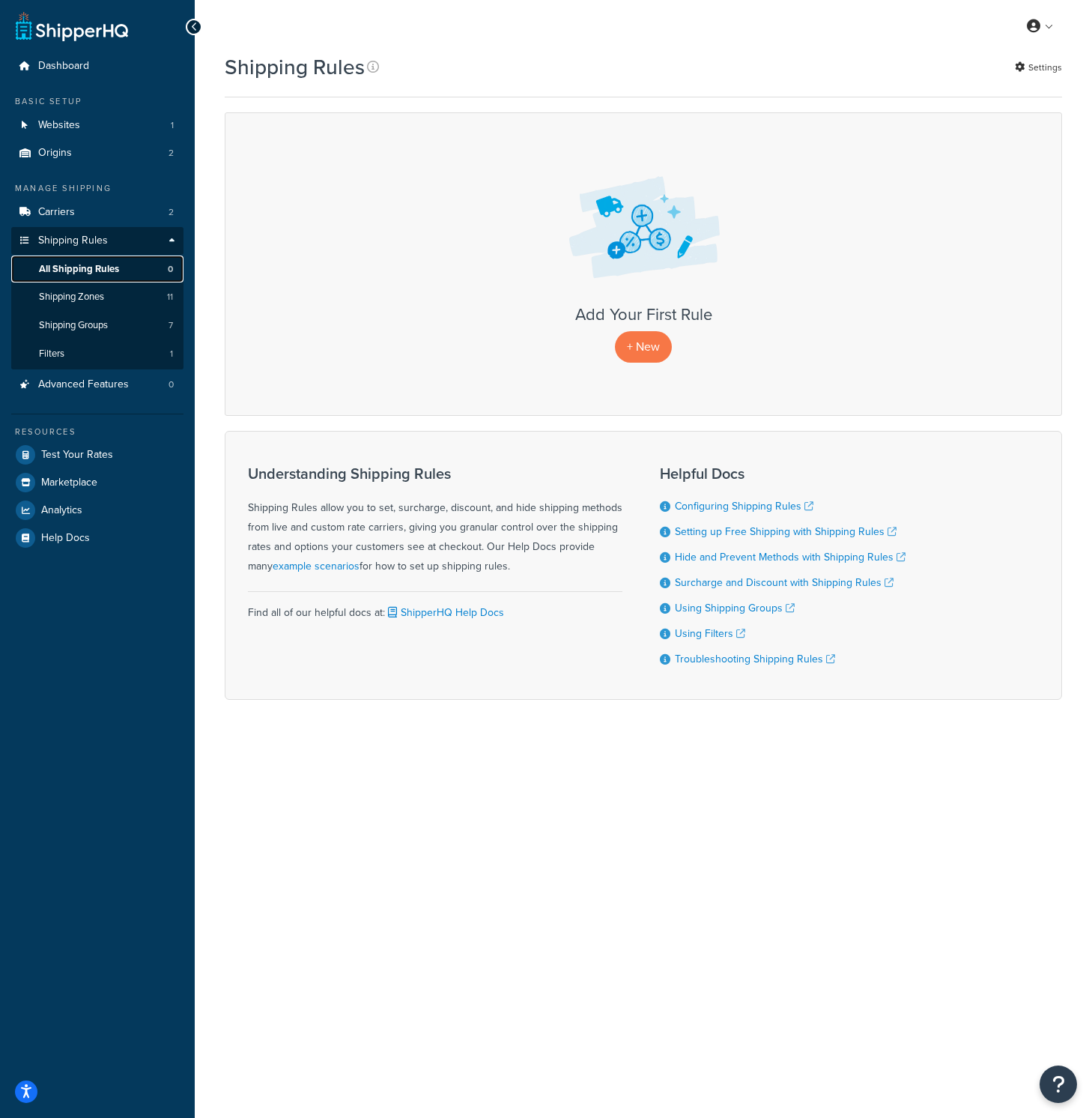
click at [94, 268] on span "All Shipping Rules" at bounding box center [79, 270] width 80 height 13
click at [82, 206] on link "Carriers 2" at bounding box center [97, 212] width 172 height 28
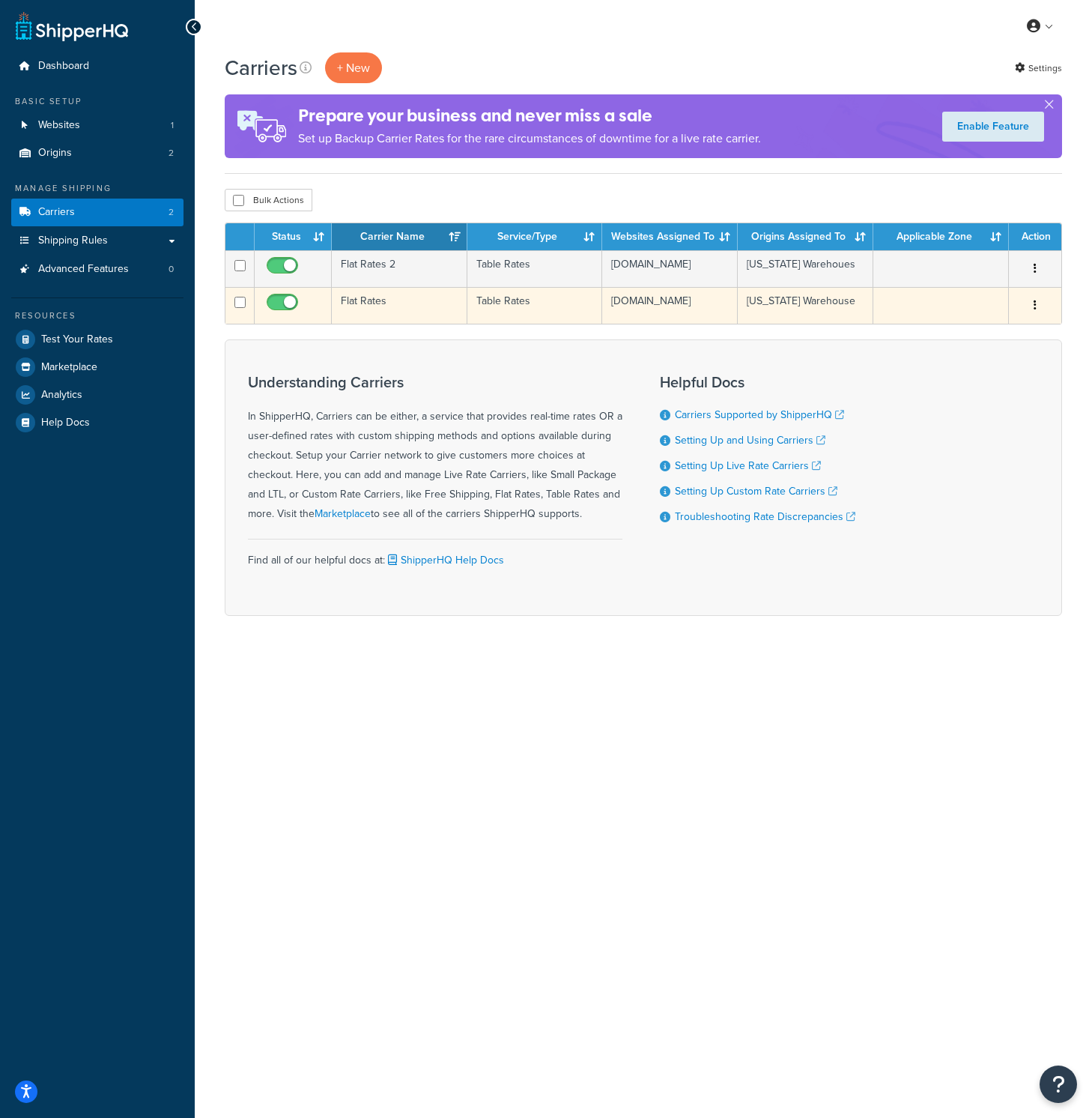
click at [397, 310] on td "Flat Rates" at bounding box center [400, 306] width 136 height 37
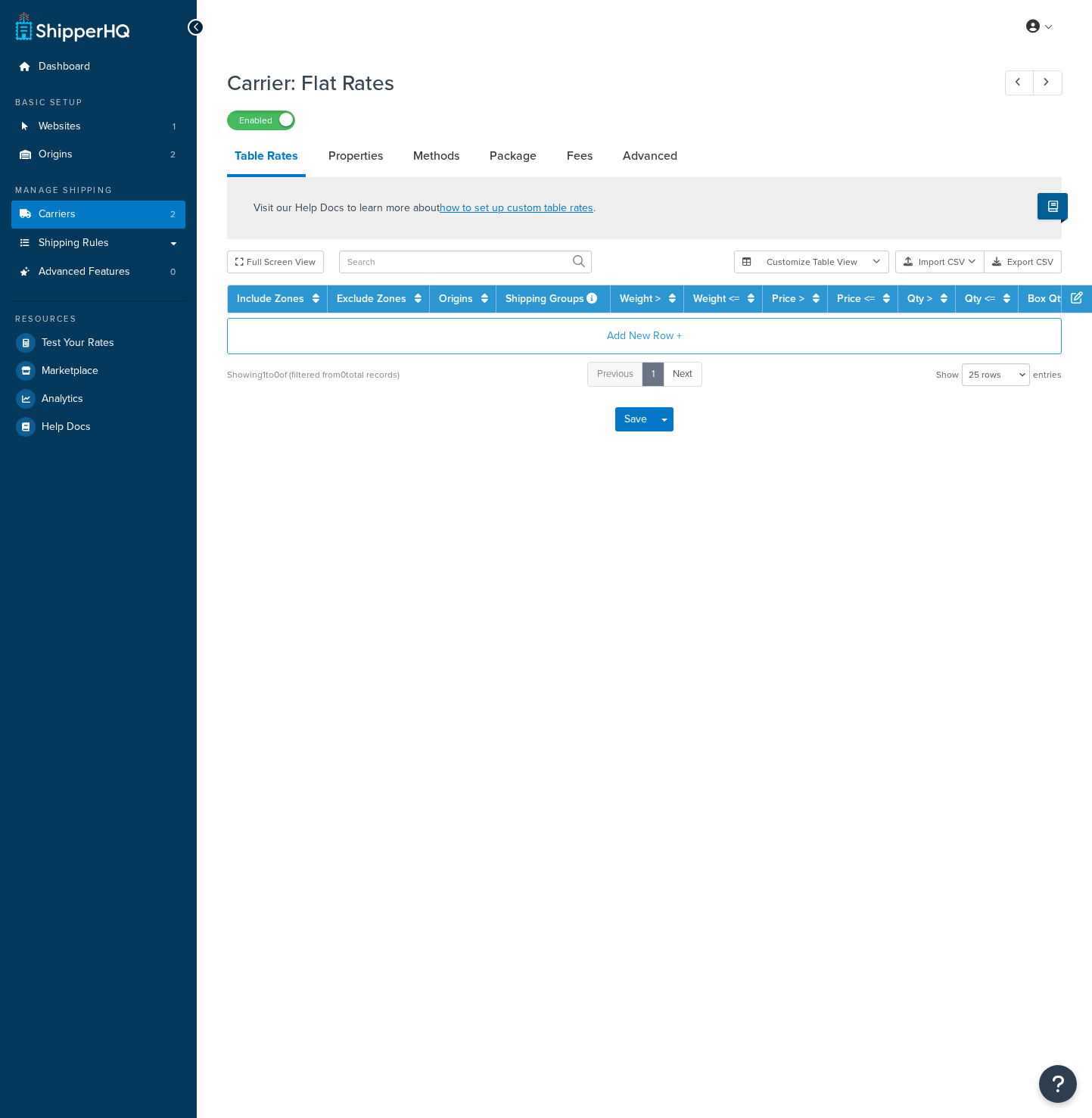
select select "25"
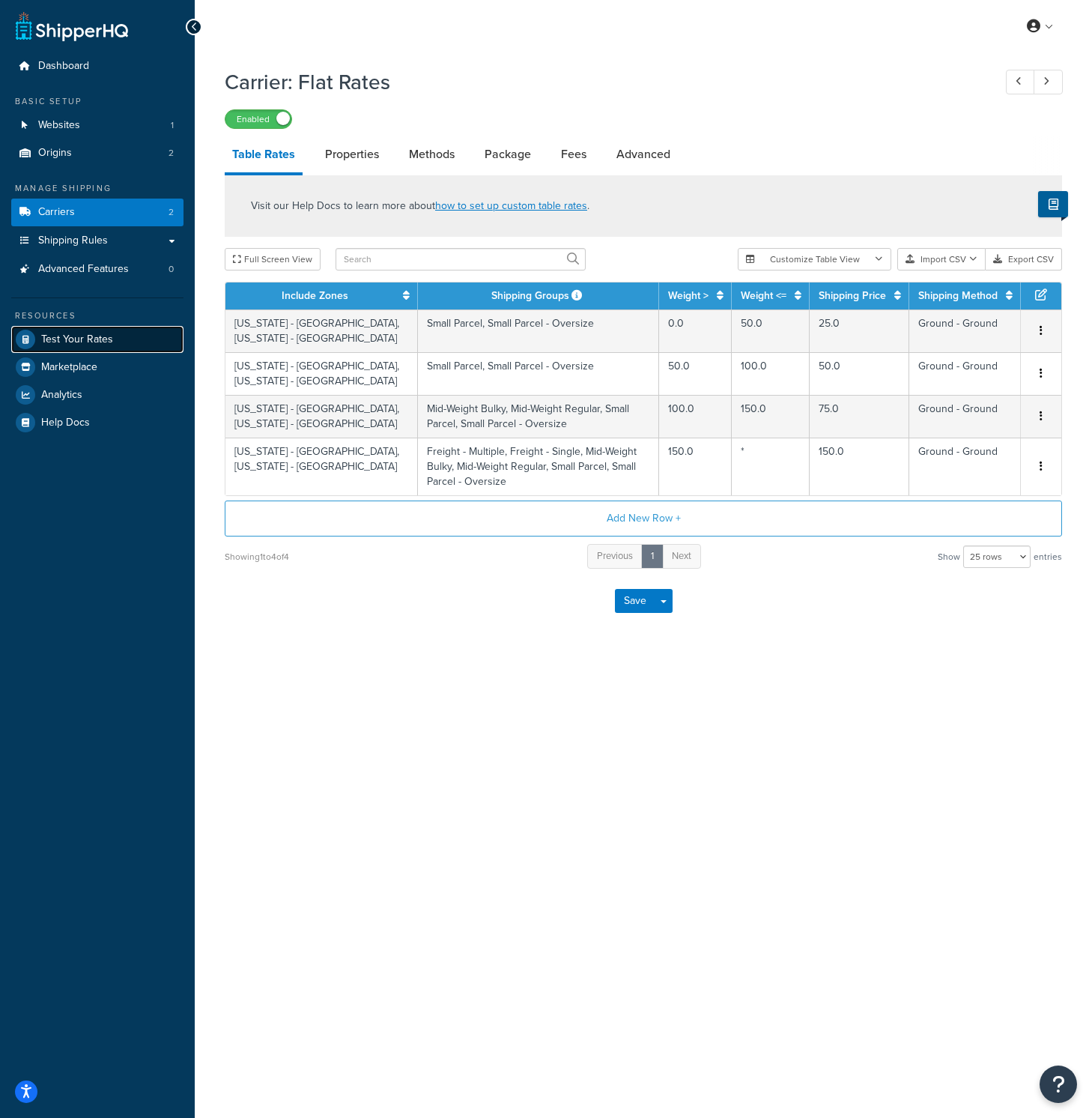
click at [122, 344] on link "Test Your Rates" at bounding box center [97, 339] width 172 height 27
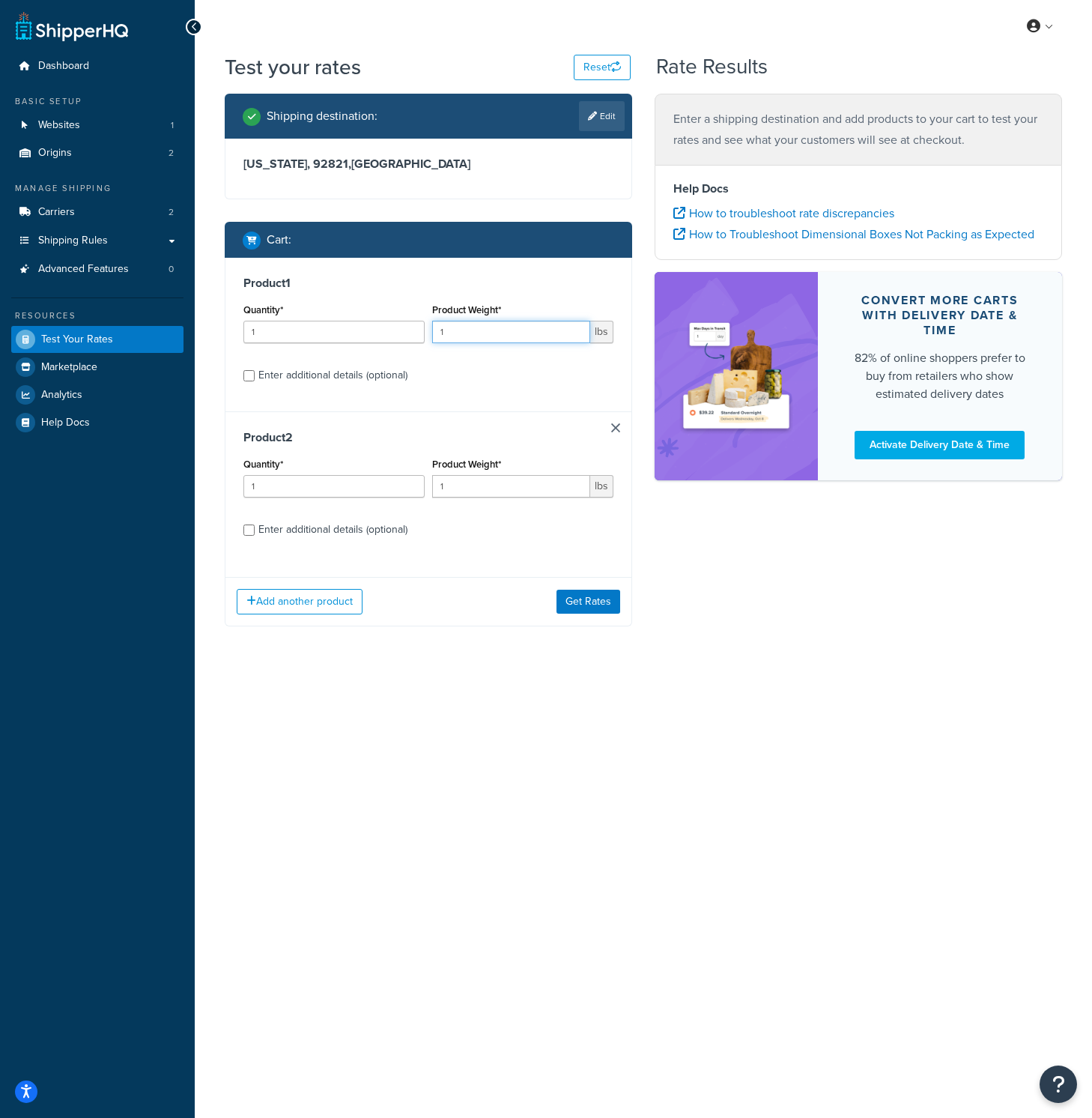
drag, startPoint x: 483, startPoint y: 338, endPoint x: 365, endPoint y: 334, distance: 118.1
click at [365, 334] on div "Quantity* 1 Product Weight* 1 lbs" at bounding box center [428, 327] width 377 height 55
type input "5"
drag, startPoint x: 465, startPoint y: 485, endPoint x: 370, endPoint y: 461, distance: 98.0
click at [369, 461] on div "Quantity* 1 Product Weight* 1 lbs" at bounding box center [428, 481] width 377 height 55
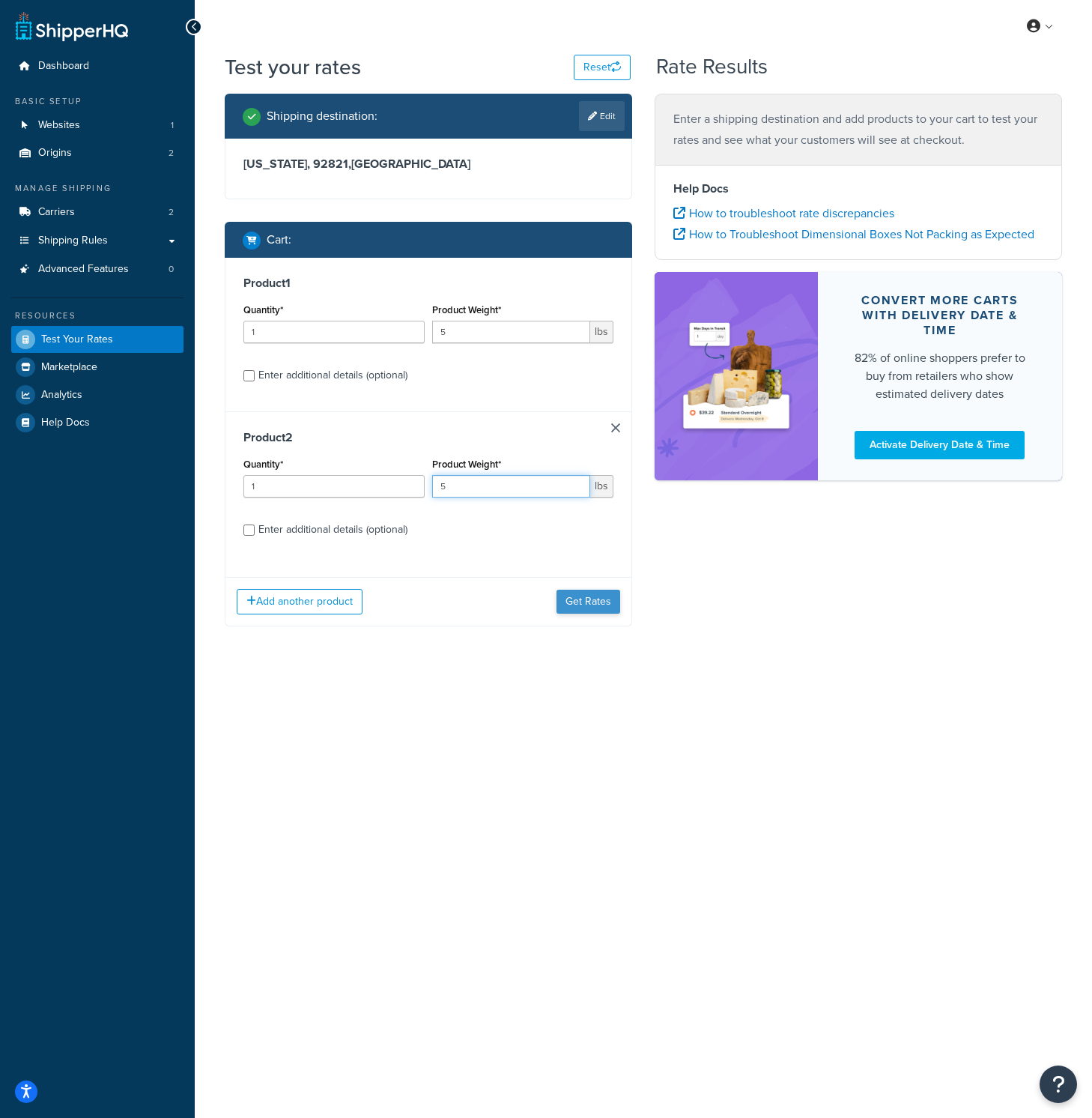
type input "5"
click at [593, 605] on button "Get Rates" at bounding box center [589, 602] width 64 height 24
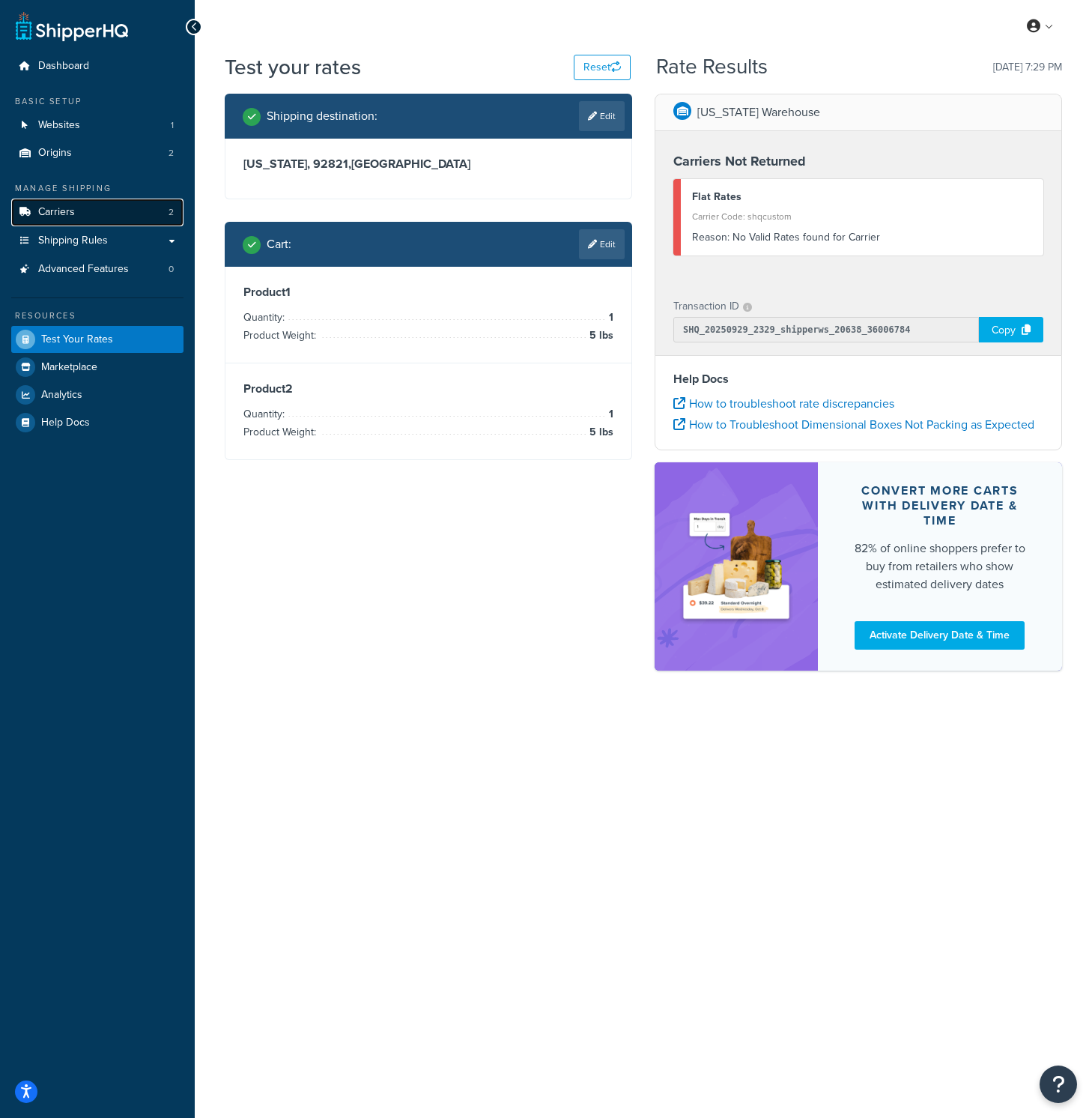
click at [62, 206] on span "Carriers" at bounding box center [57, 212] width 37 height 13
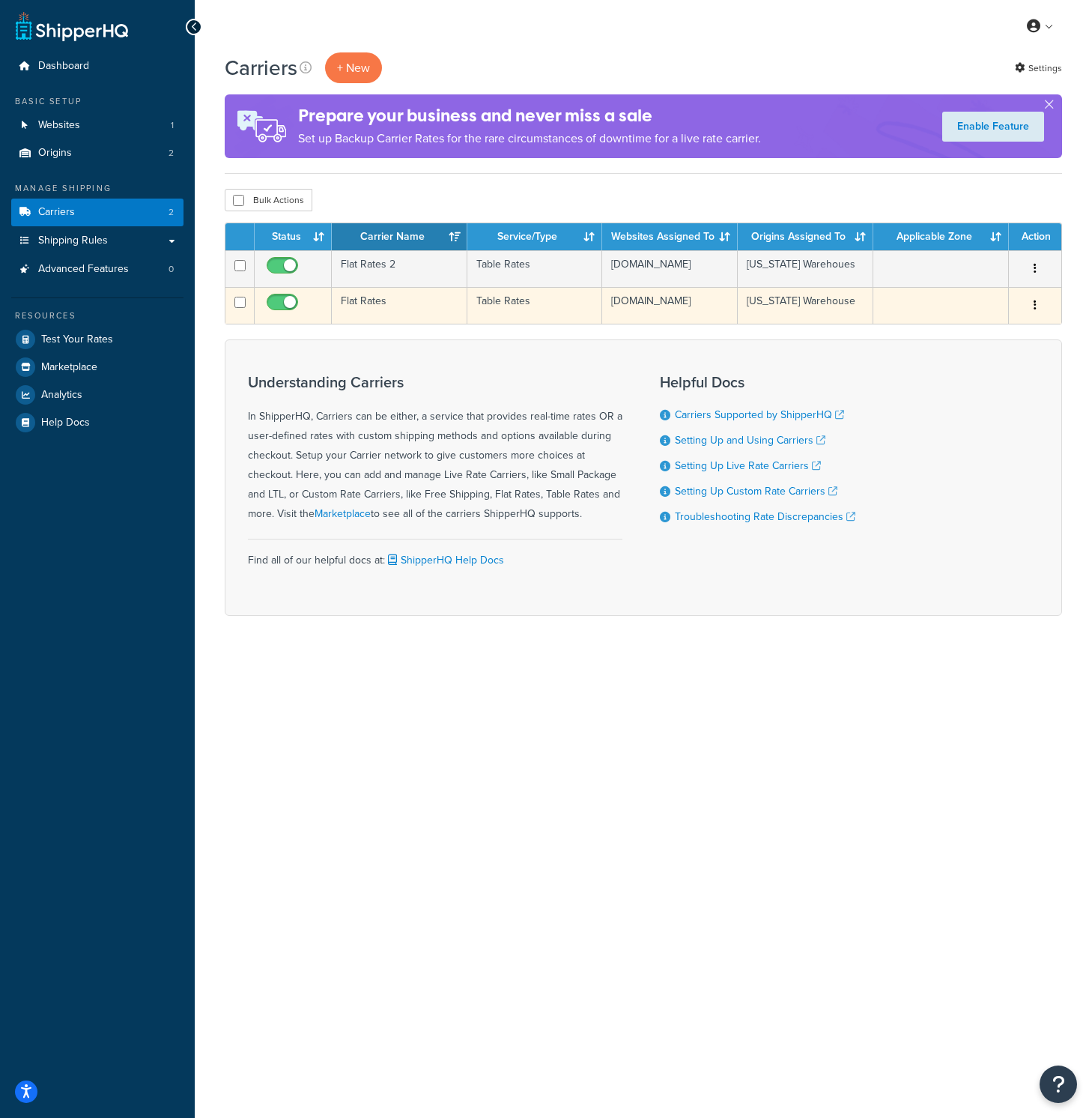
click at [408, 302] on td "Flat Rates" at bounding box center [400, 306] width 136 height 37
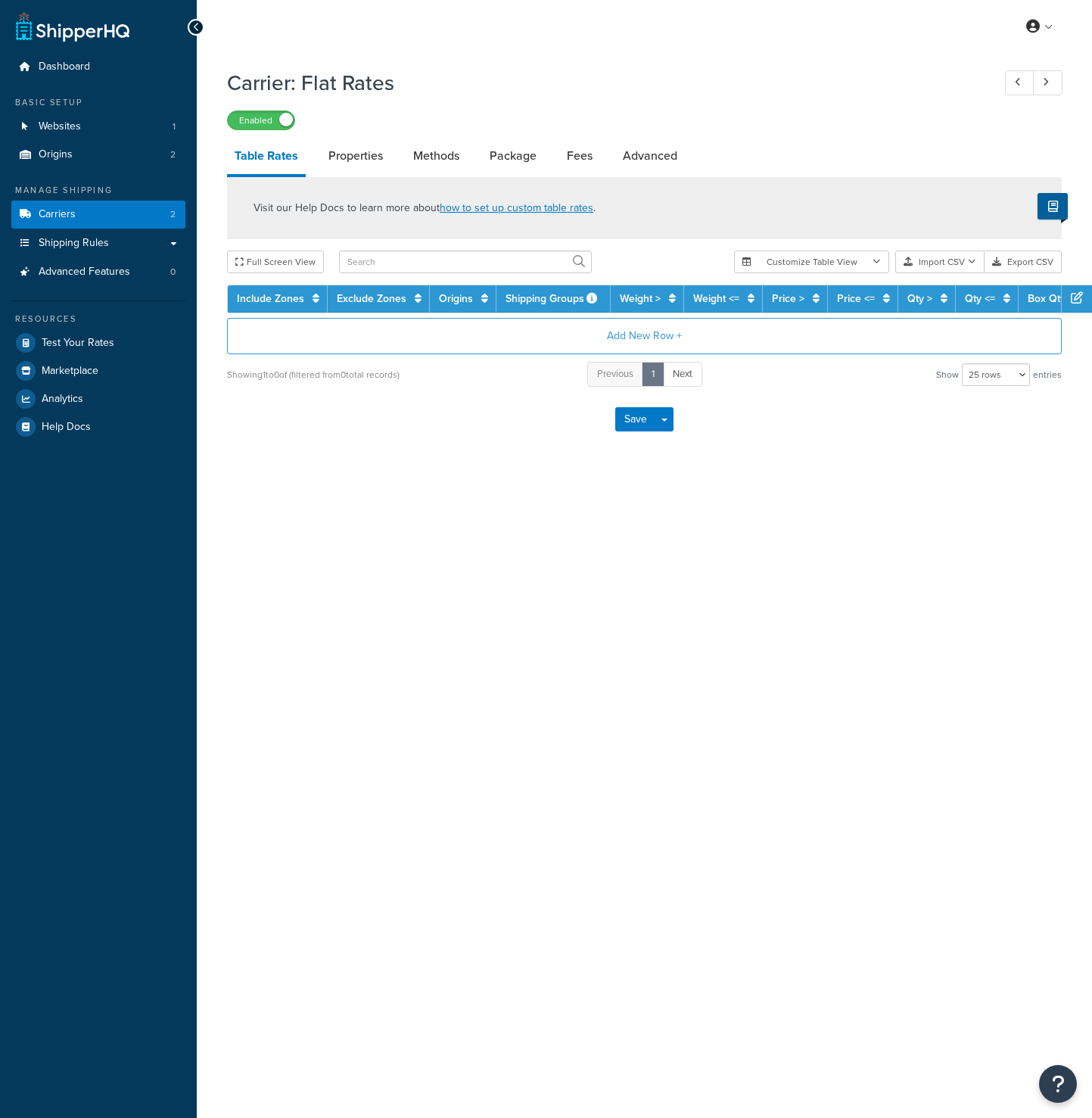
select select "25"
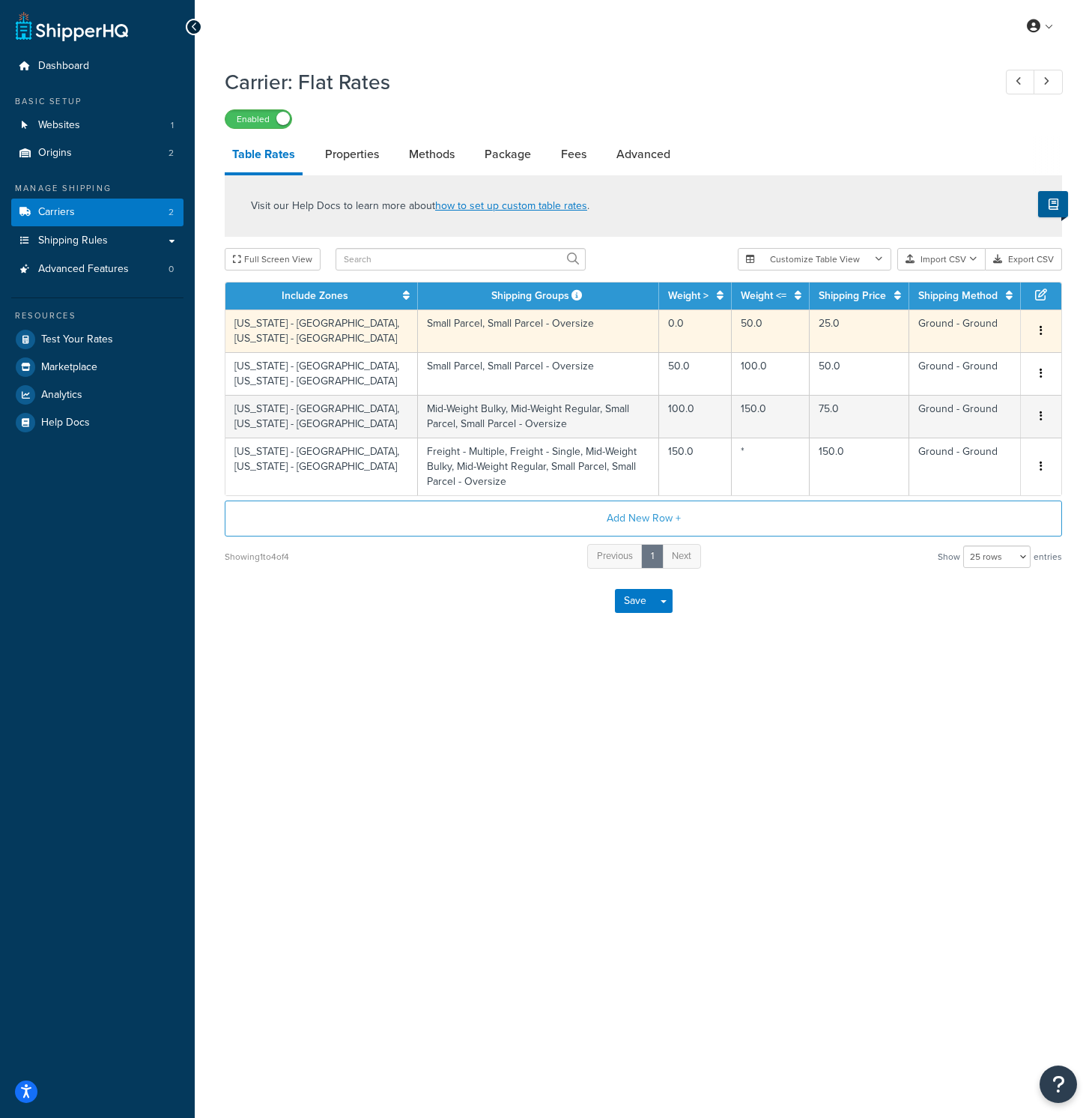
click at [640, 331] on td "Small Parcel, Small Parcel - Oversize" at bounding box center [538, 331] width 241 height 43
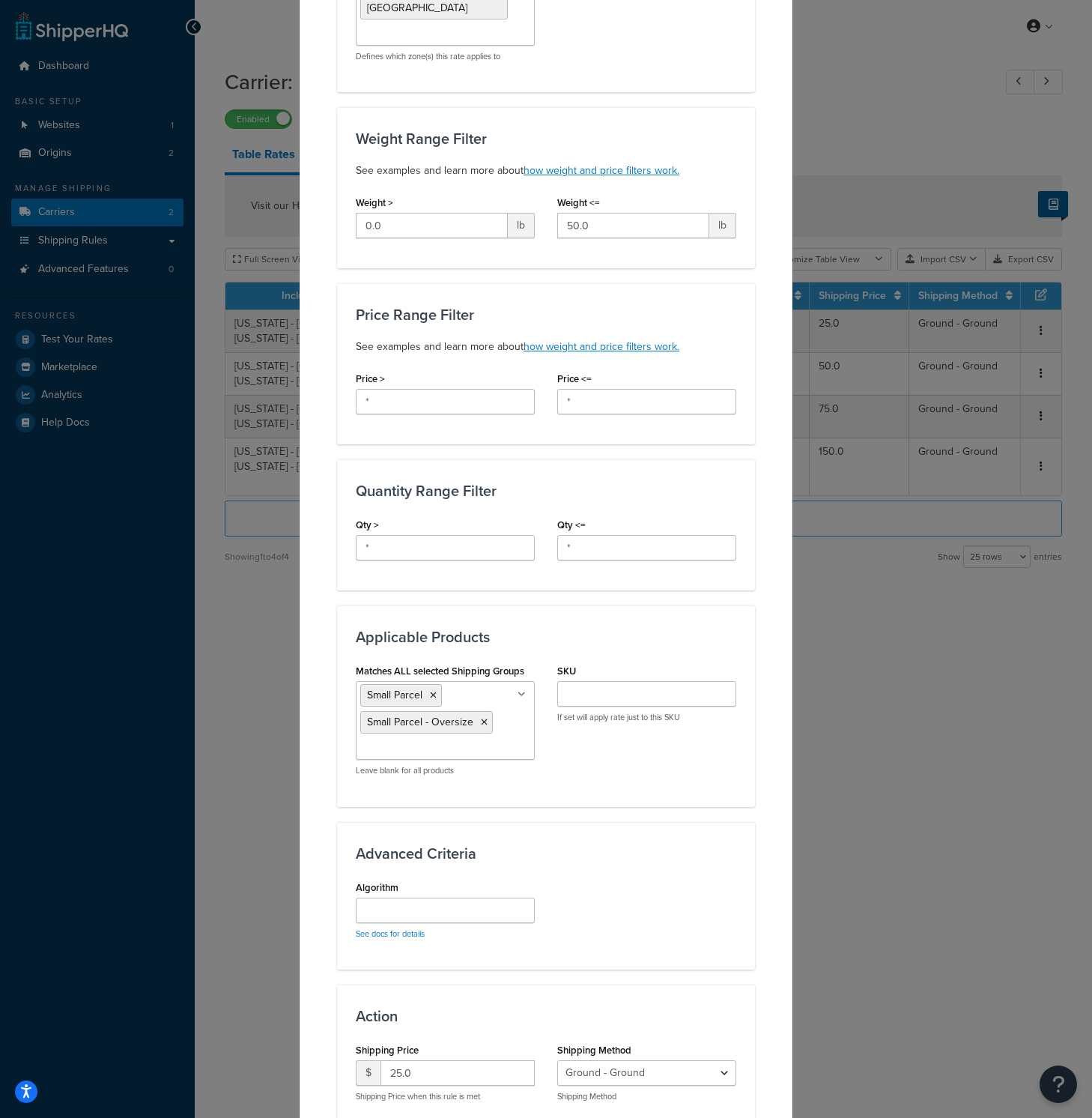
scroll to position [221, 0]
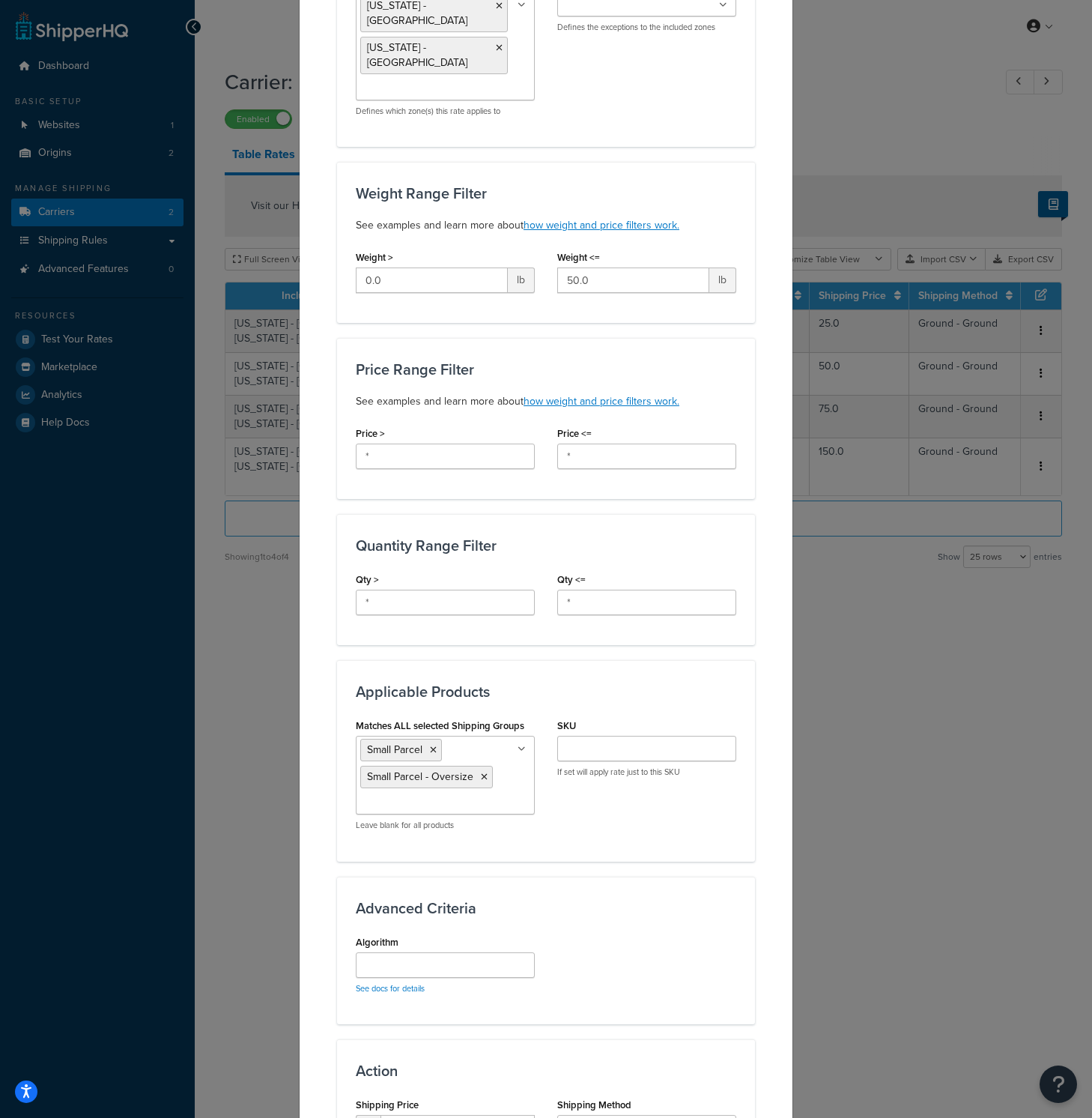
click at [917, 636] on div "Update Table Rate Applicable Zones See examples and learn more about how includ…" at bounding box center [546, 559] width 1092 height 1118
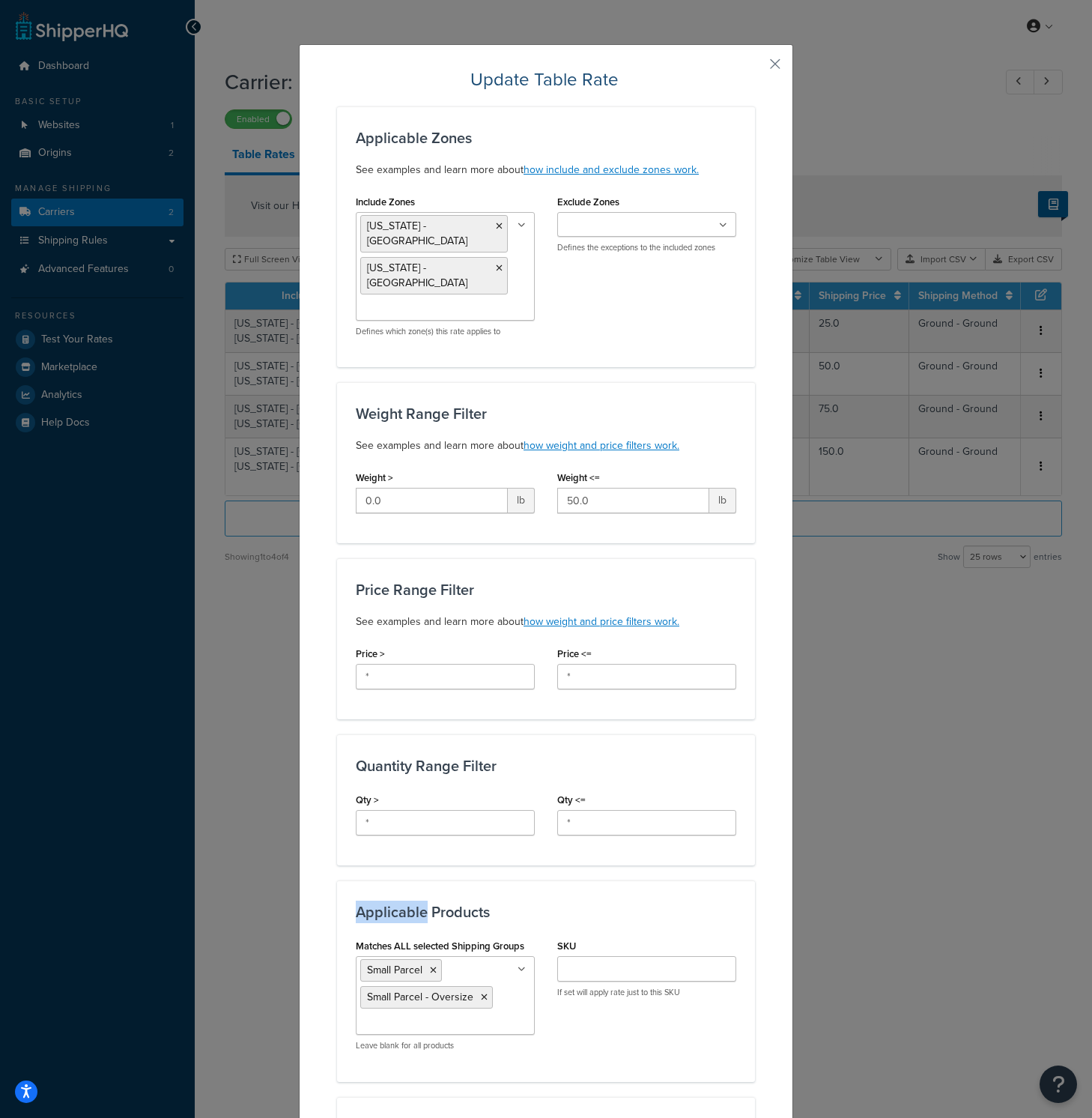
scroll to position [0, 0]
click at [755, 68] on button "button" at bounding box center [753, 69] width 4 height 4
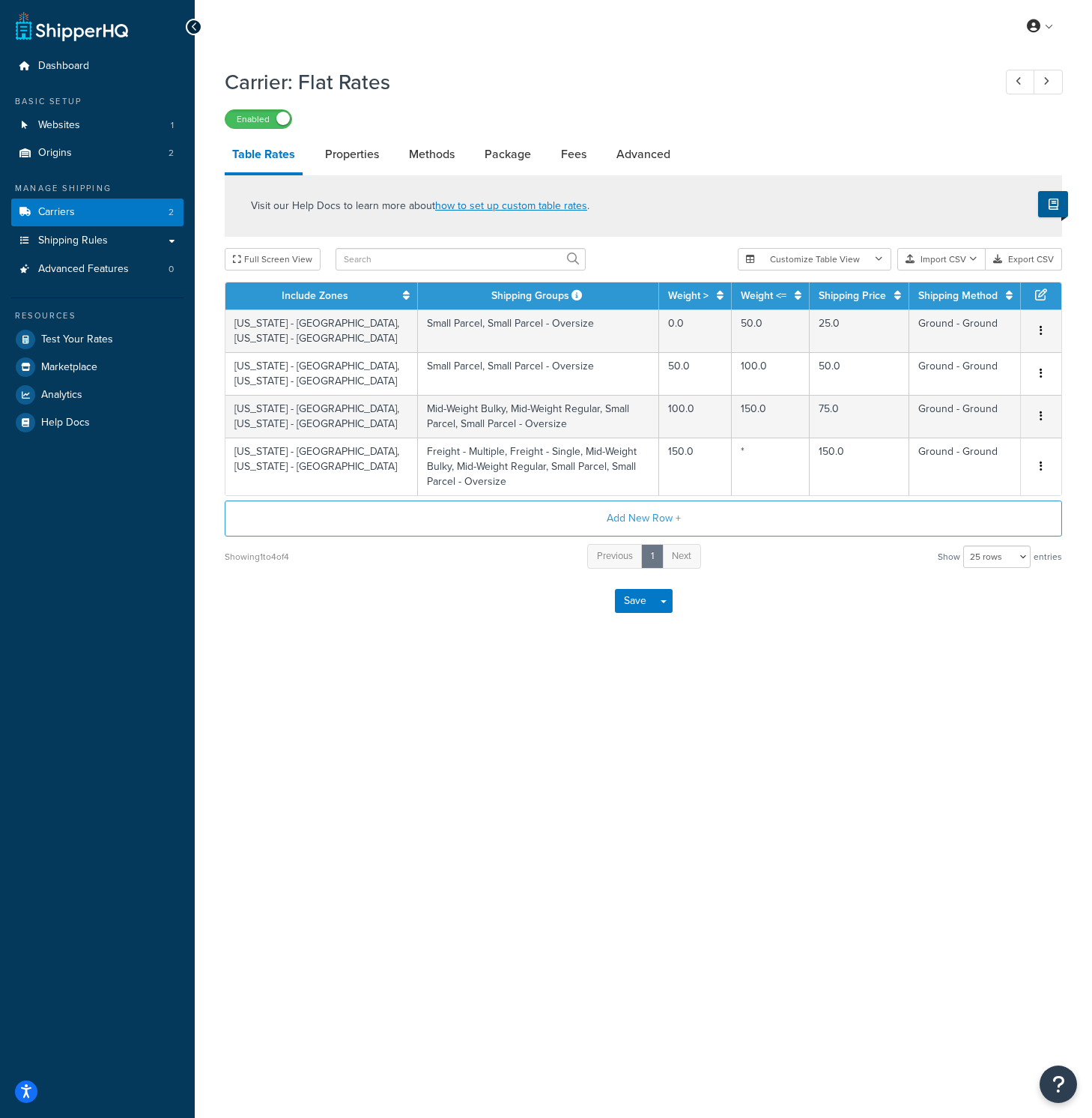
click at [683, 699] on div "My Profile Billing Global Settings Contact Us Logout Carrier: Flat Rates Enable…" at bounding box center [643, 559] width 897 height 1118
click at [369, 164] on link "Properties" at bounding box center [352, 154] width 69 height 36
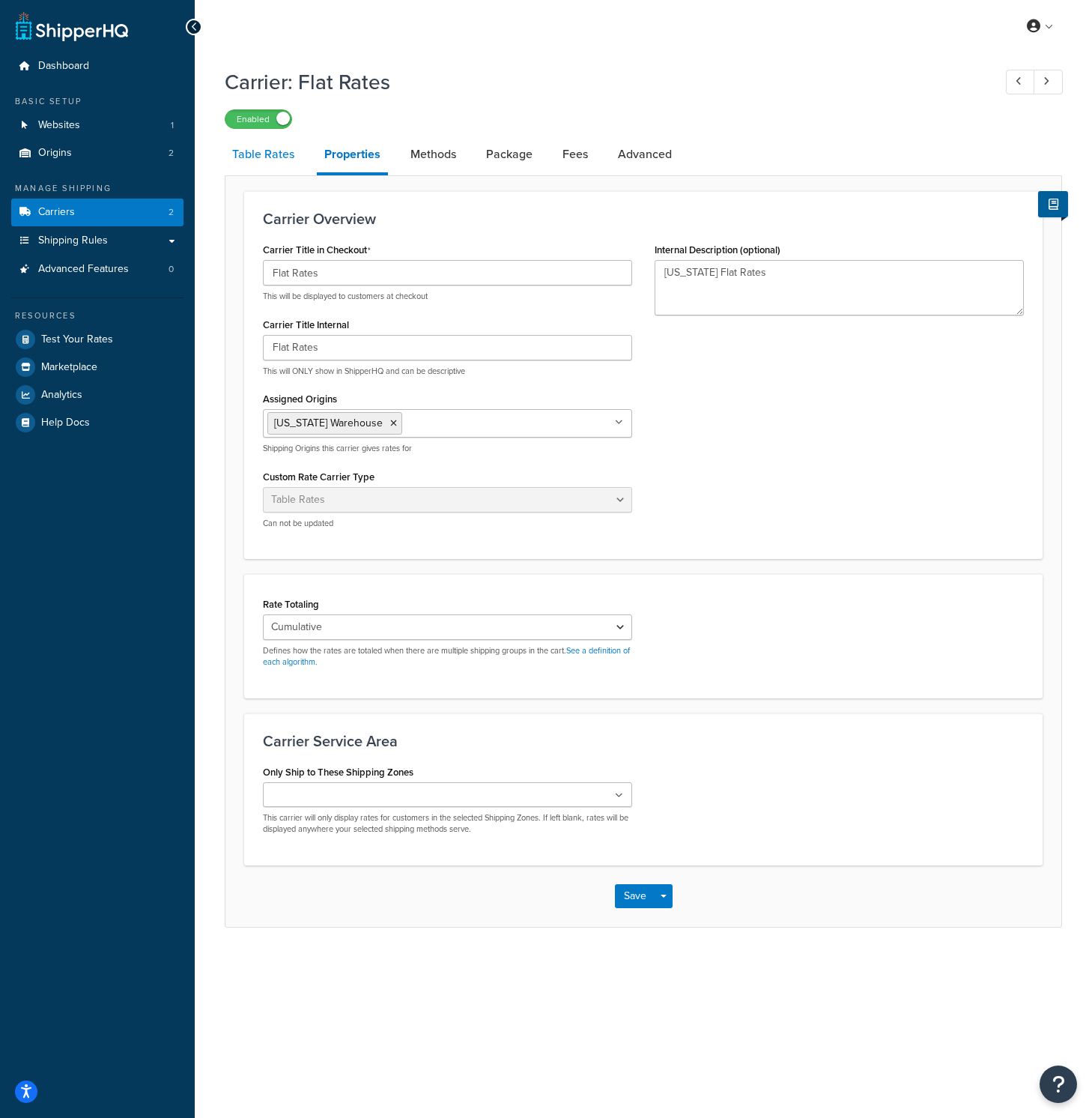
click at [246, 159] on link "Table Rates" at bounding box center [263, 154] width 77 height 36
select select "25"
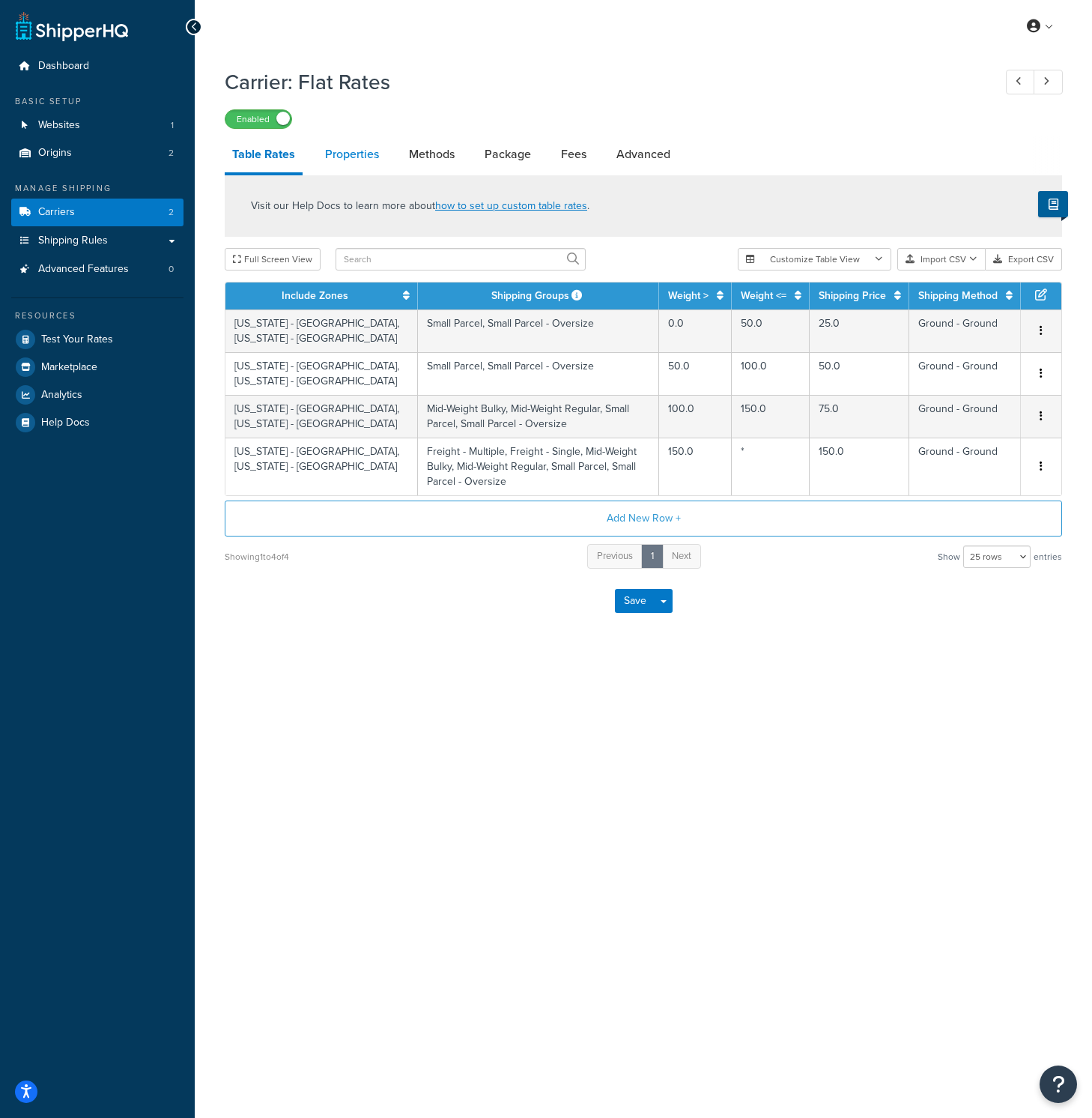
click at [345, 152] on link "Properties" at bounding box center [352, 154] width 69 height 36
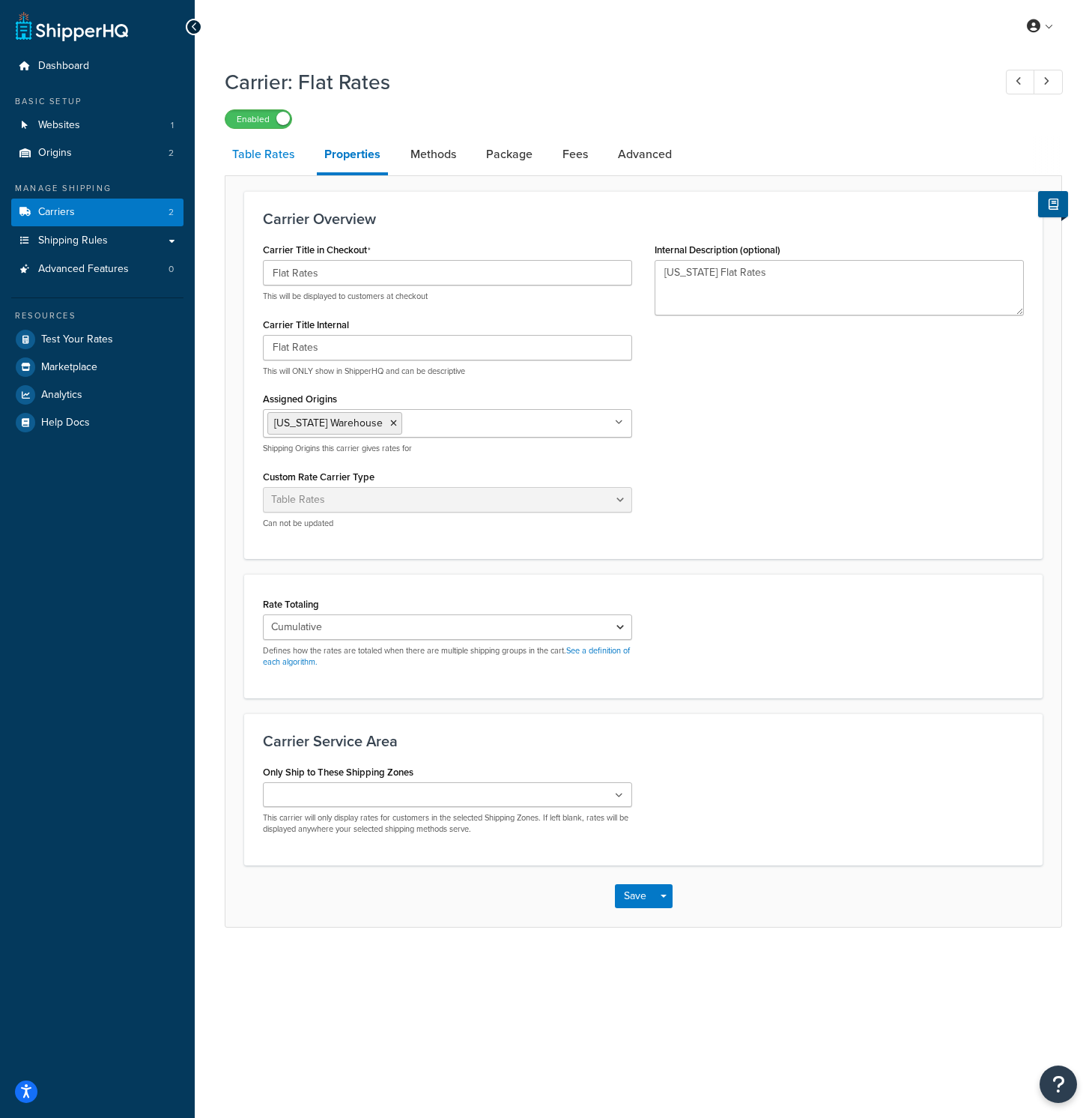
click at [271, 160] on link "Table Rates" at bounding box center [263, 154] width 77 height 36
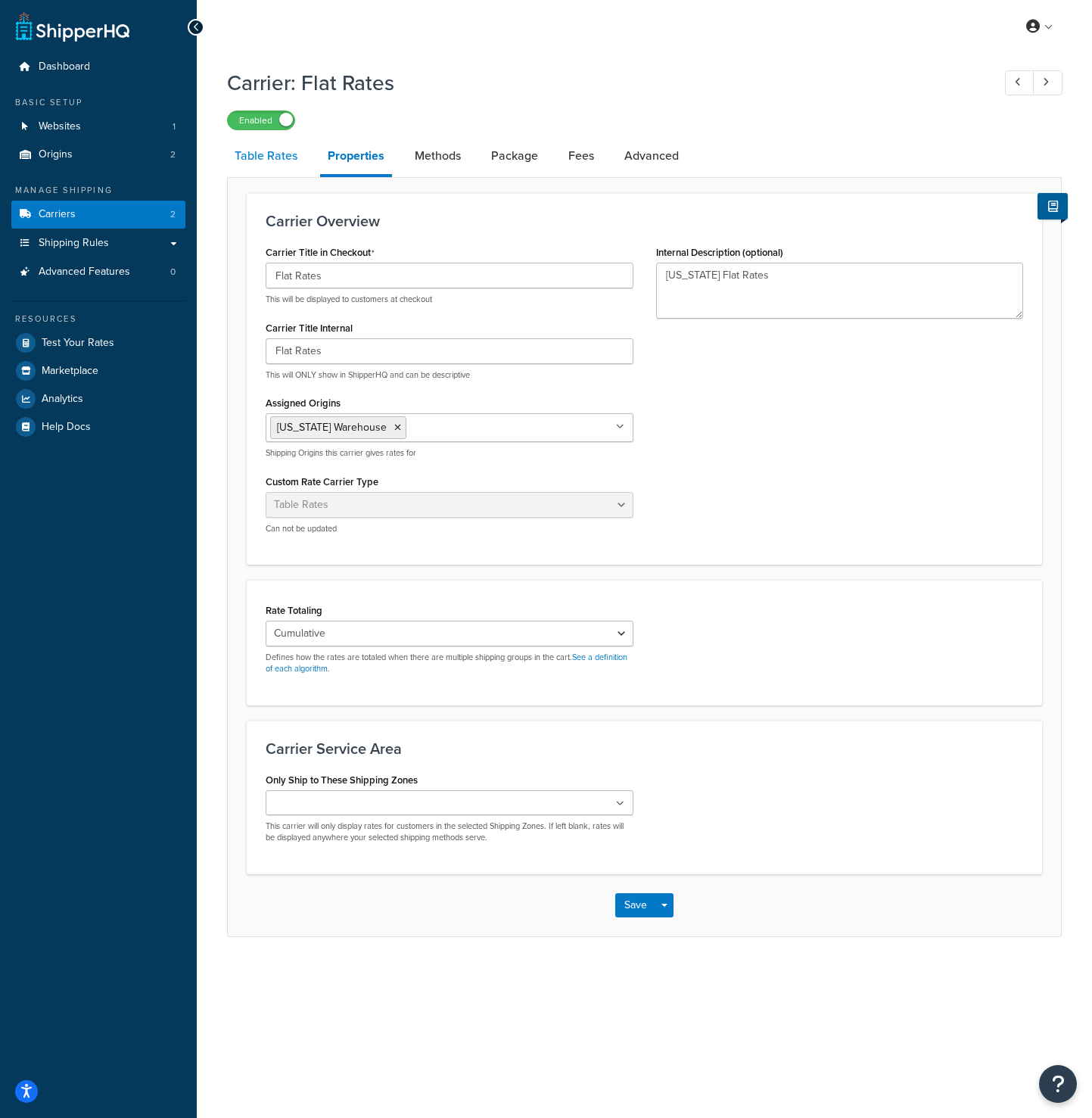
select select "25"
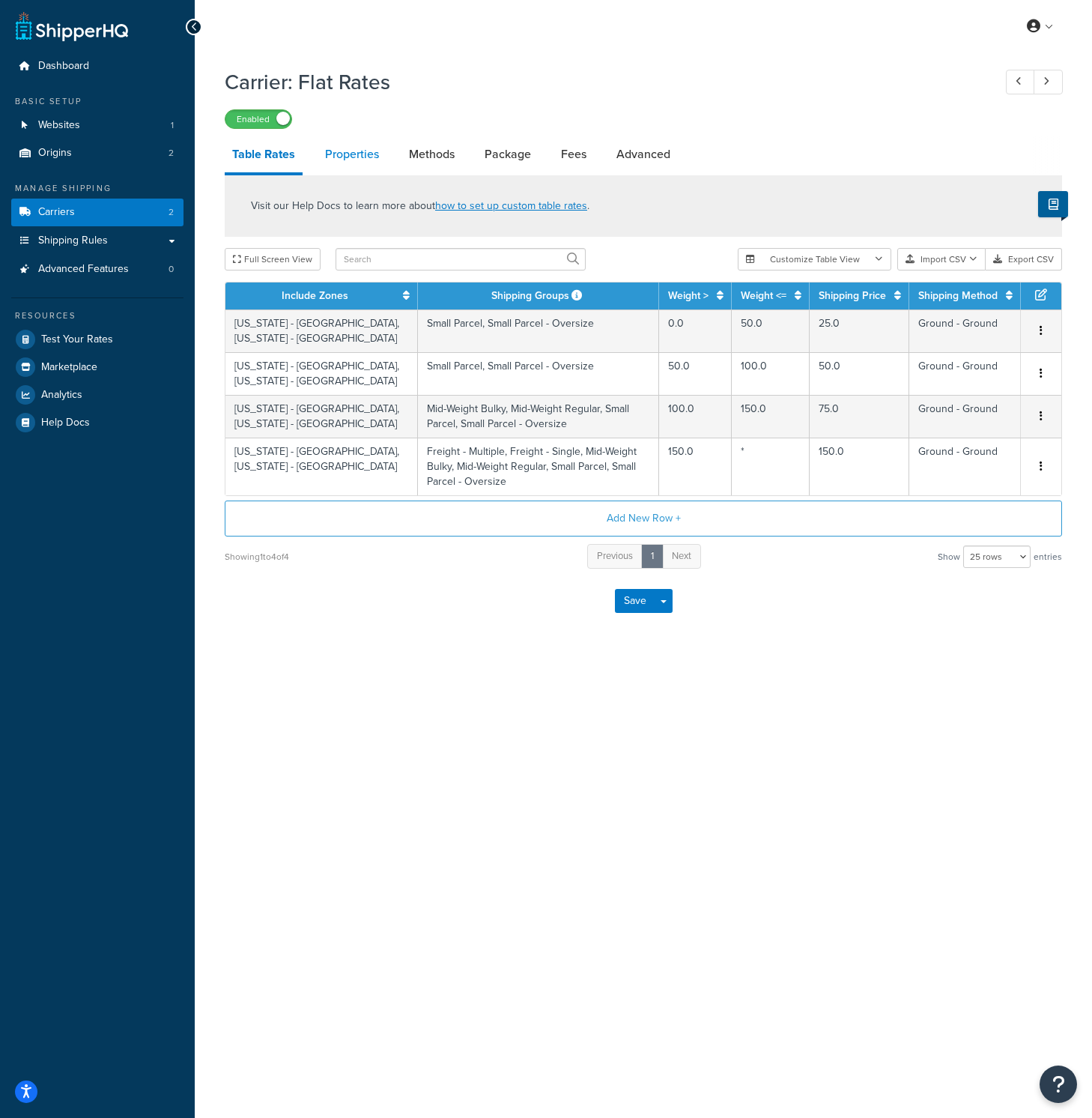
click at [360, 156] on link "Properties" at bounding box center [352, 154] width 69 height 36
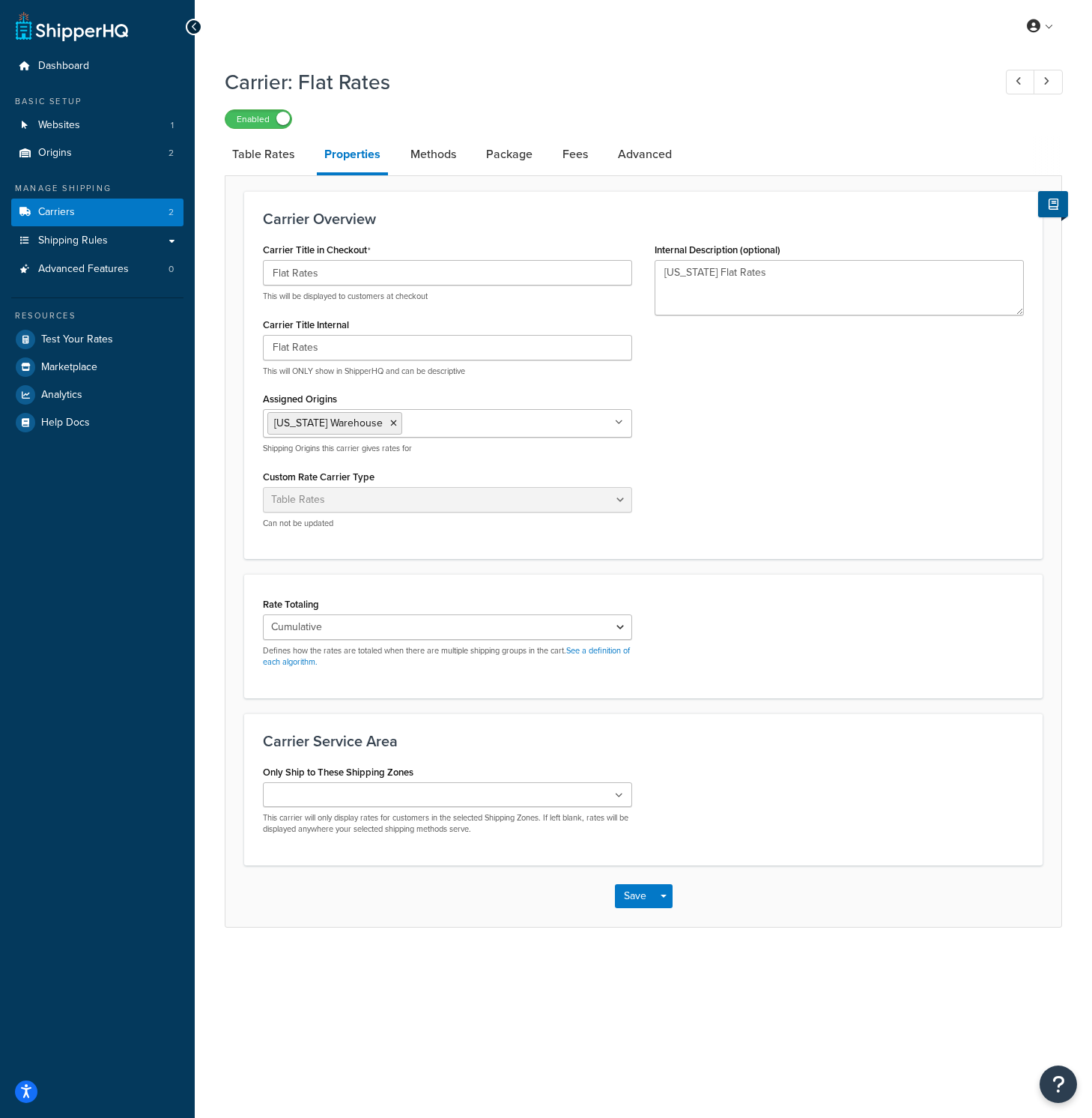
click at [815, 666] on div "Rate Totaling Cumulative Highest Per Item Per SKU Defines how the rates are tot…" at bounding box center [643, 637] width 783 height 86
click at [271, 159] on link "Table Rates" at bounding box center [263, 154] width 77 height 36
select select "25"
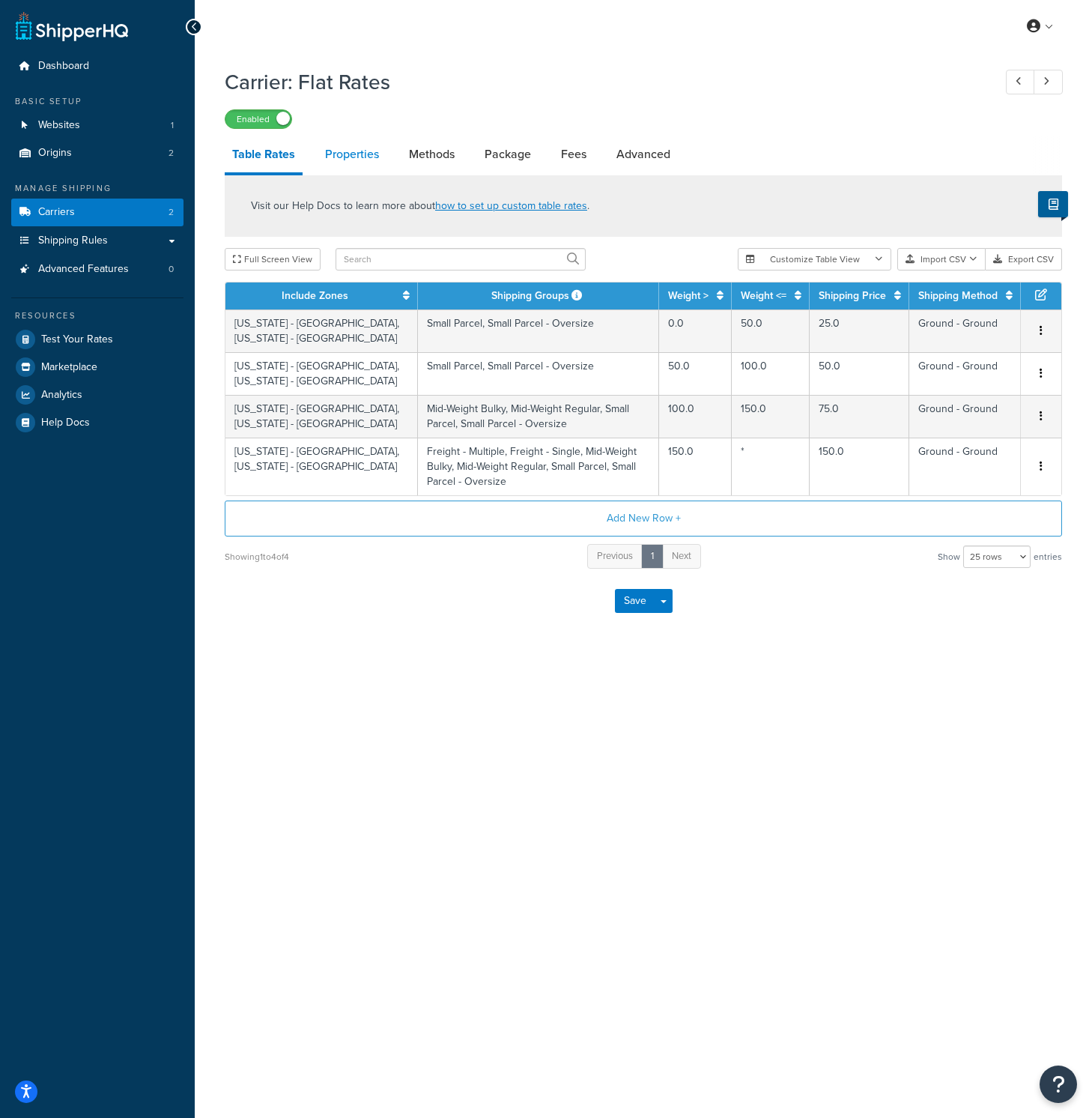
click at [360, 156] on link "Properties" at bounding box center [352, 154] width 69 height 36
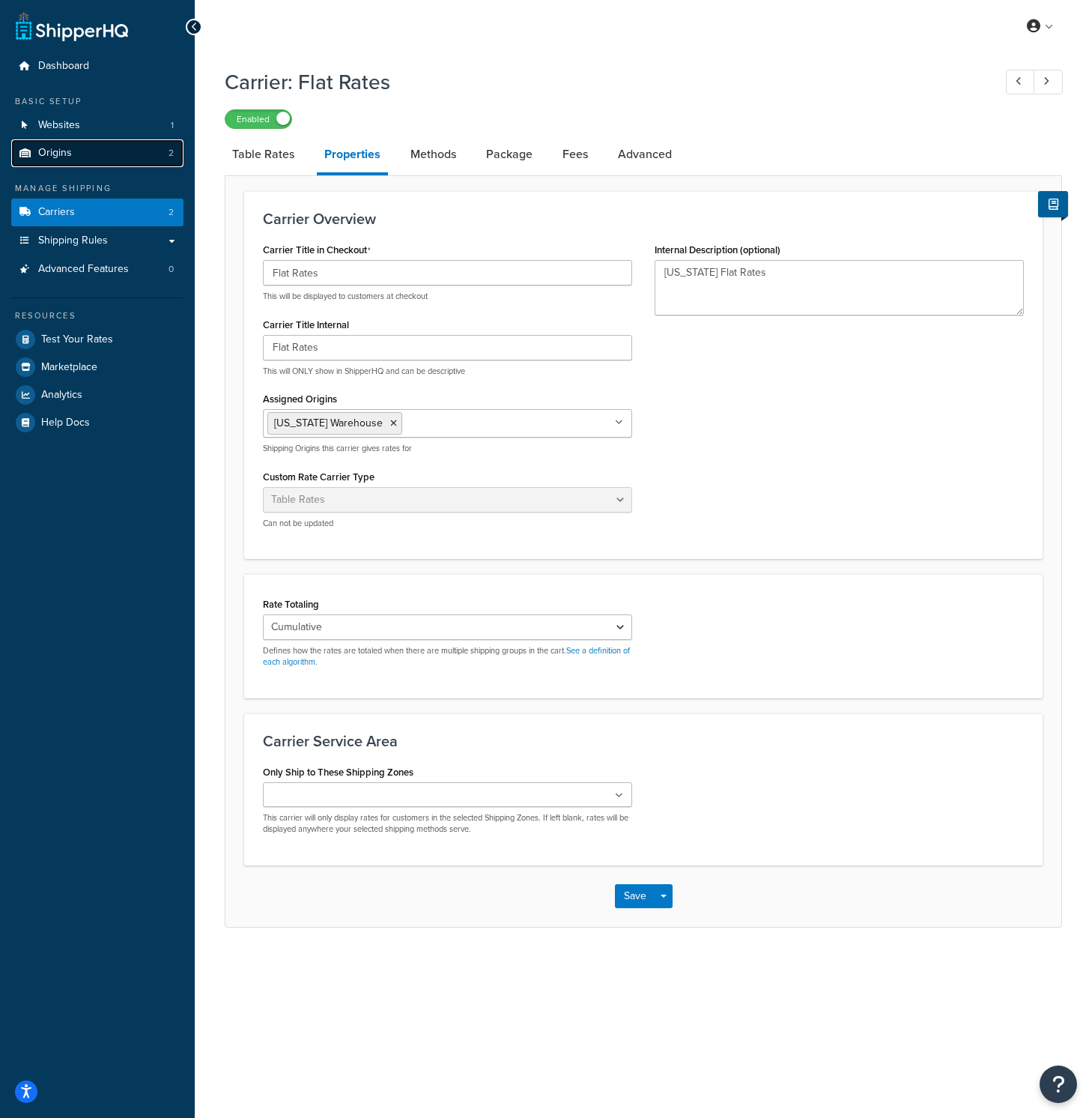
click at [58, 148] on span "Origins" at bounding box center [55, 153] width 34 height 13
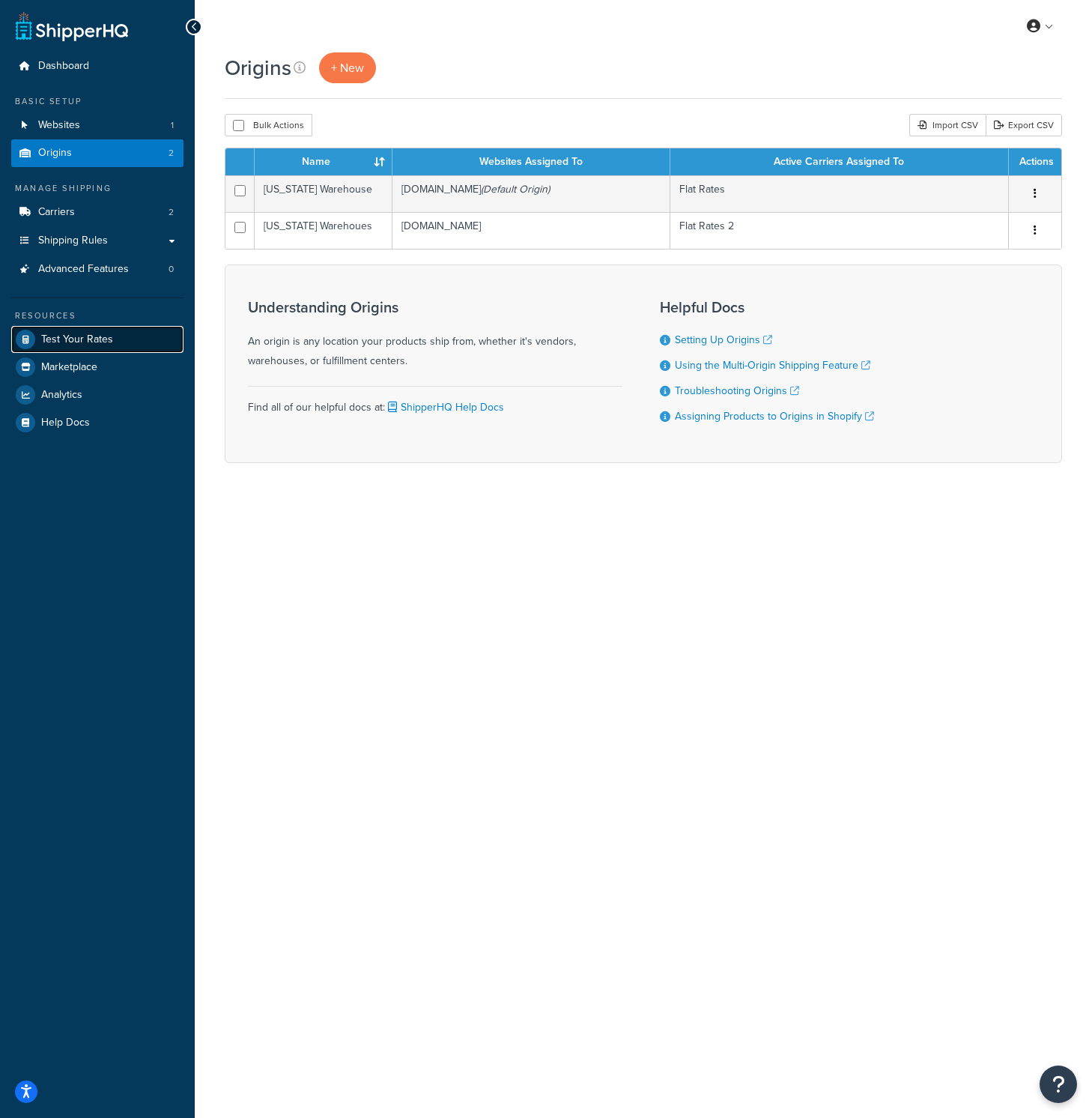
click at [93, 342] on span "Test Your Rates" at bounding box center [77, 340] width 72 height 13
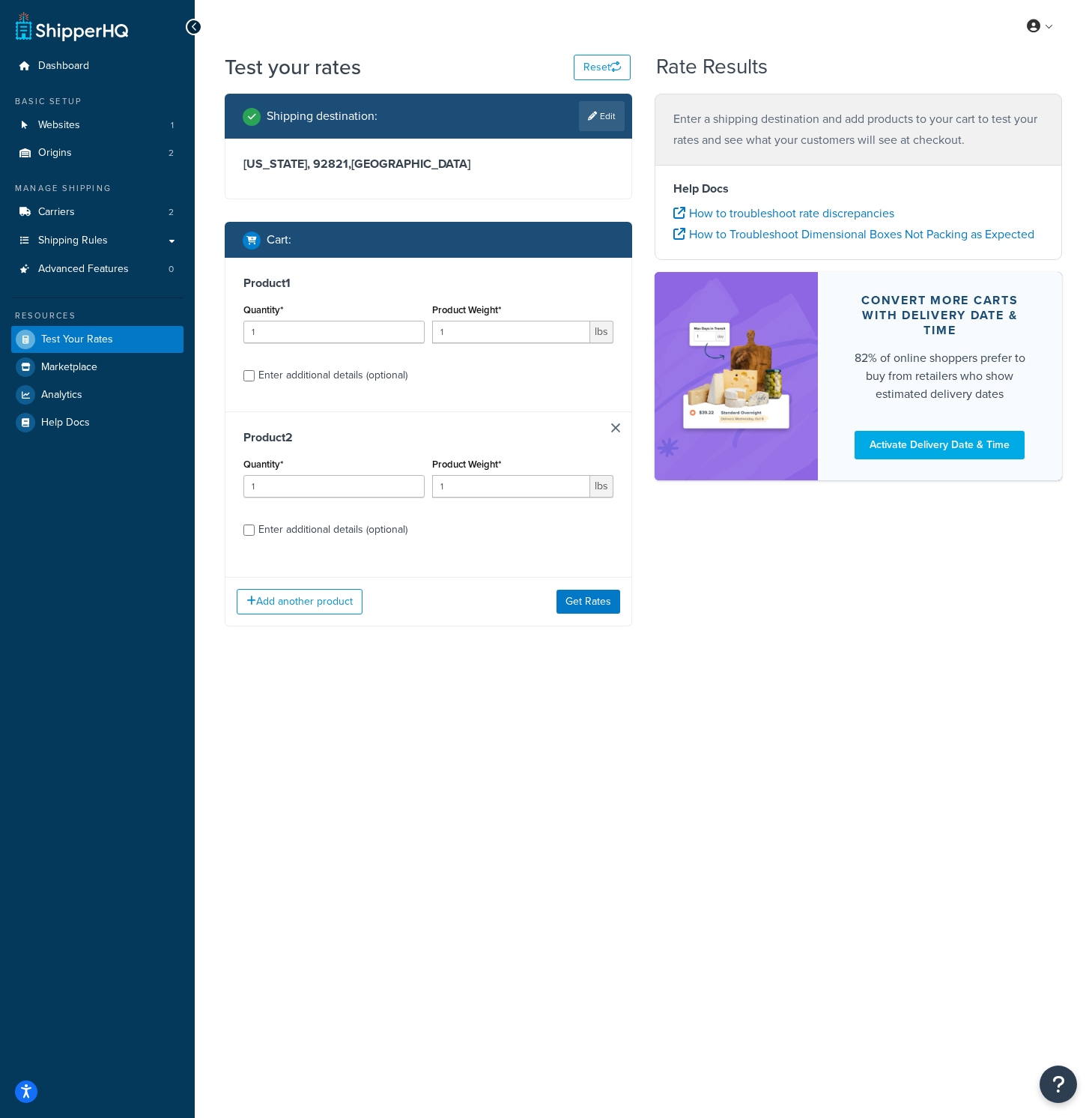
click at [376, 165] on h3 "[US_STATE], 92821 , [GEOGRAPHIC_DATA]" at bounding box center [428, 164] width 370 height 15
click at [607, 107] on link "Edit" at bounding box center [601, 117] width 45 height 30
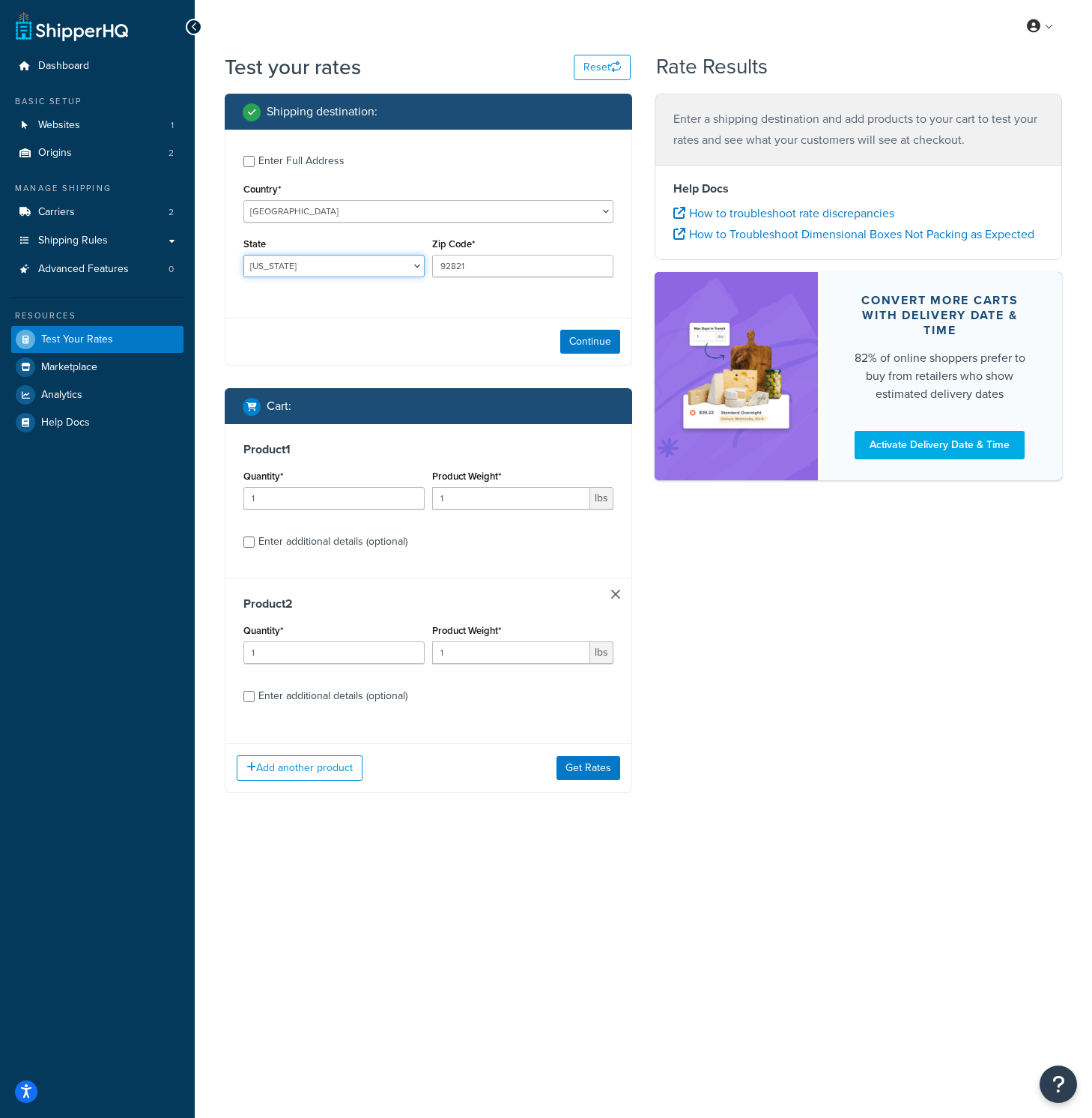
click at [300, 265] on select "Alabama Alaska American Samoa Arizona Arkansas Armed Forces Americas Armed Forc…" at bounding box center [333, 266] width 181 height 22
select select "NY"
click at [612, 342] on button "Continue" at bounding box center [589, 342] width 60 height 24
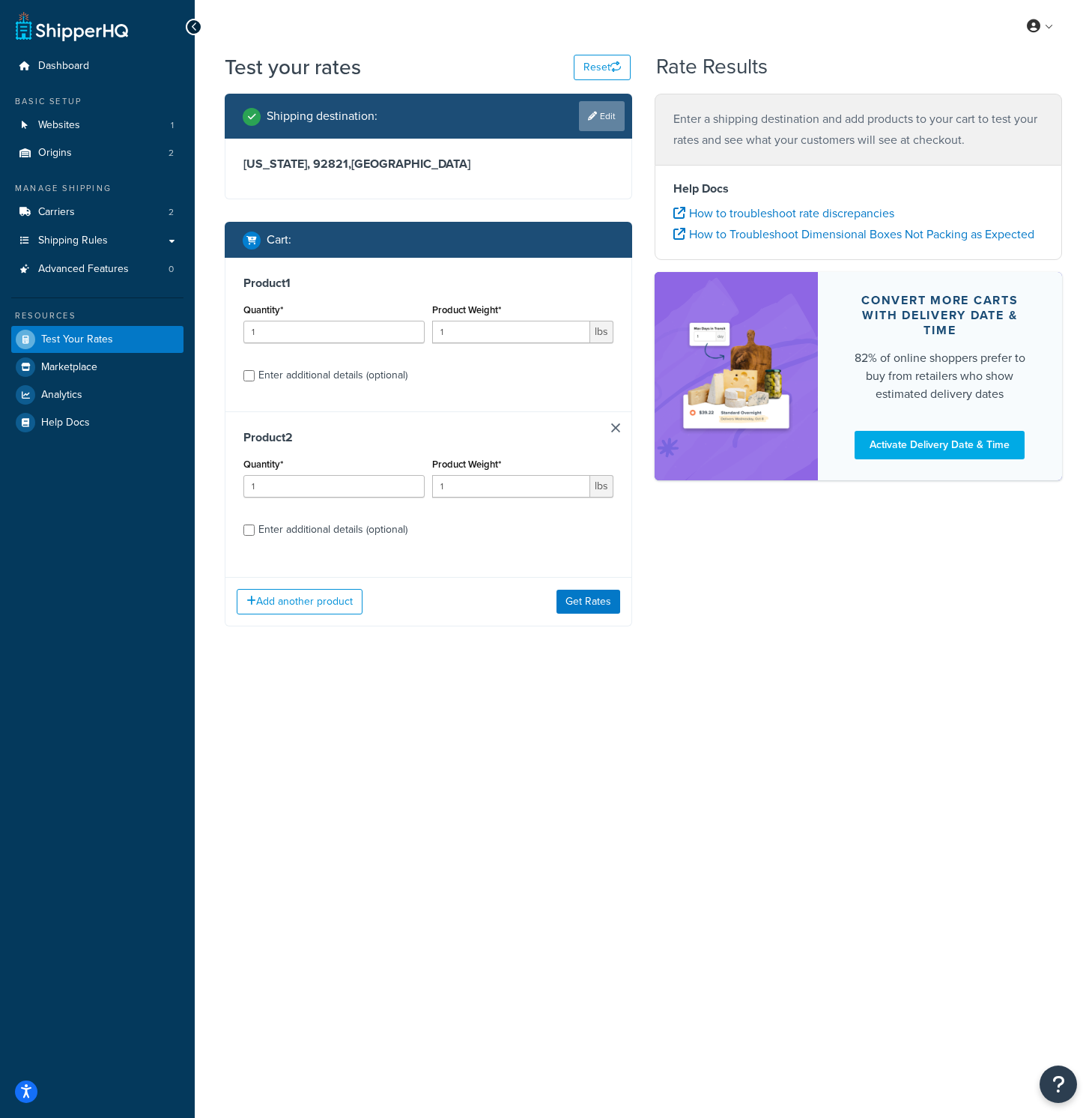
click at [596, 117] on link "Edit" at bounding box center [601, 117] width 45 height 30
select select "NY"
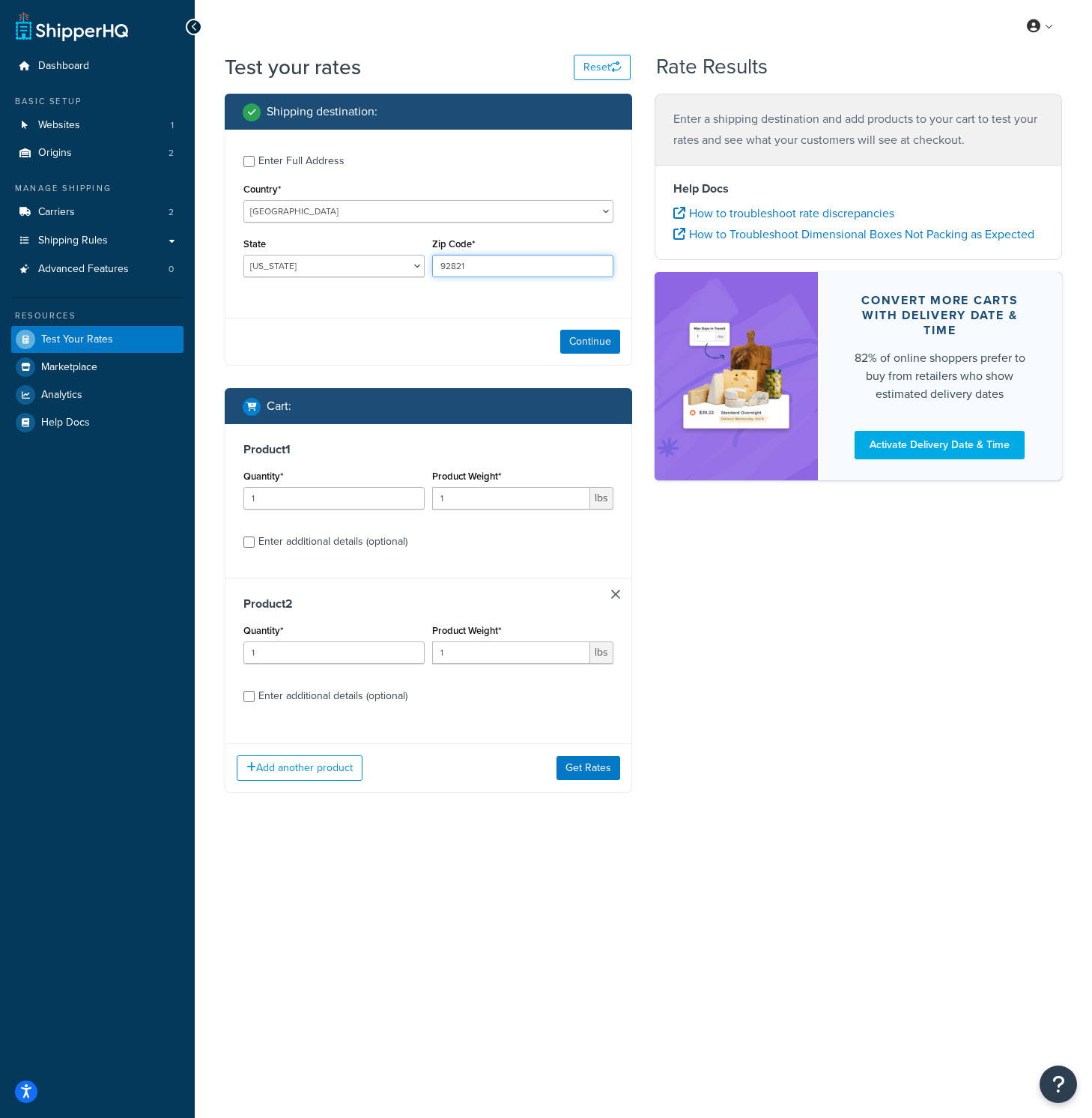
click at [529, 266] on input "92821" at bounding box center [522, 266] width 181 height 22
paste input "07008"
type input "07008"
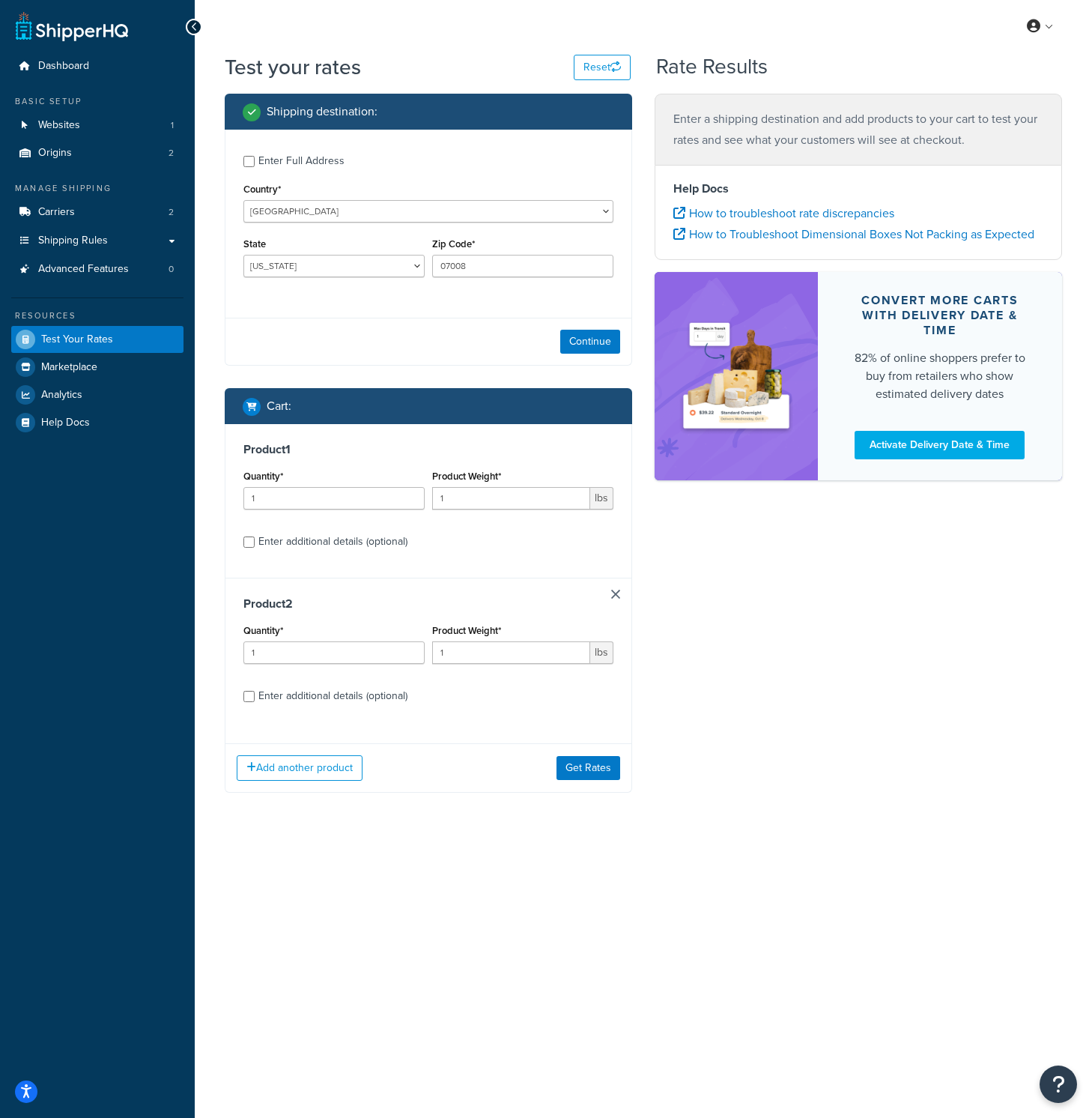
click at [434, 329] on div "Continue" at bounding box center [428, 341] width 406 height 47
click at [612, 346] on button "Continue" at bounding box center [589, 342] width 60 height 24
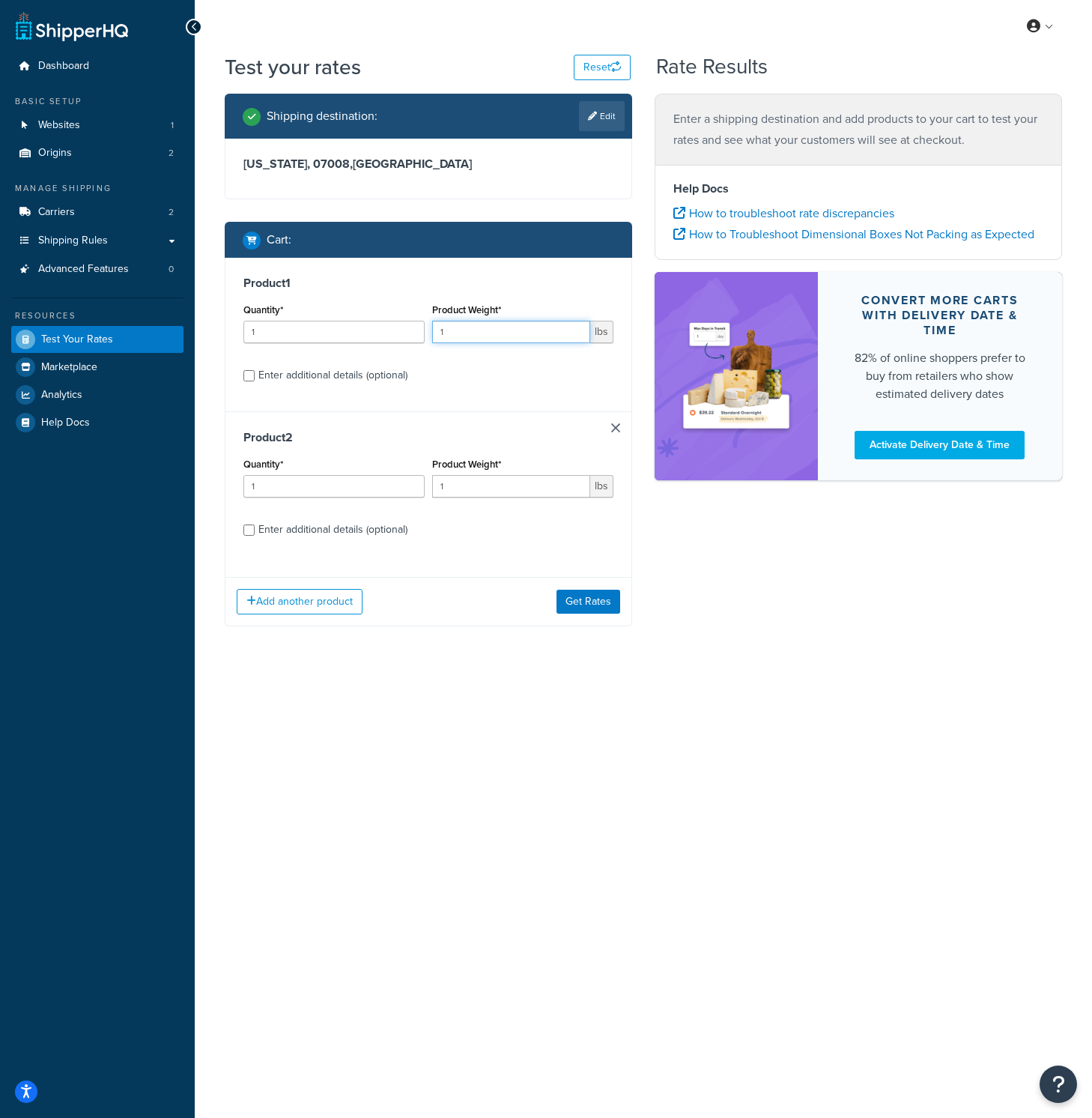
drag, startPoint x: 471, startPoint y: 337, endPoint x: 355, endPoint y: 326, distance: 116.5
click at [355, 326] on div "Quantity* 1 Product Weight* 1 lbs" at bounding box center [428, 327] width 377 height 55
type input "5"
drag, startPoint x: 458, startPoint y: 484, endPoint x: 345, endPoint y: 467, distance: 114.3
click at [341, 462] on div "Quantity* 1 Product Weight* 1 lbs" at bounding box center [428, 481] width 377 height 55
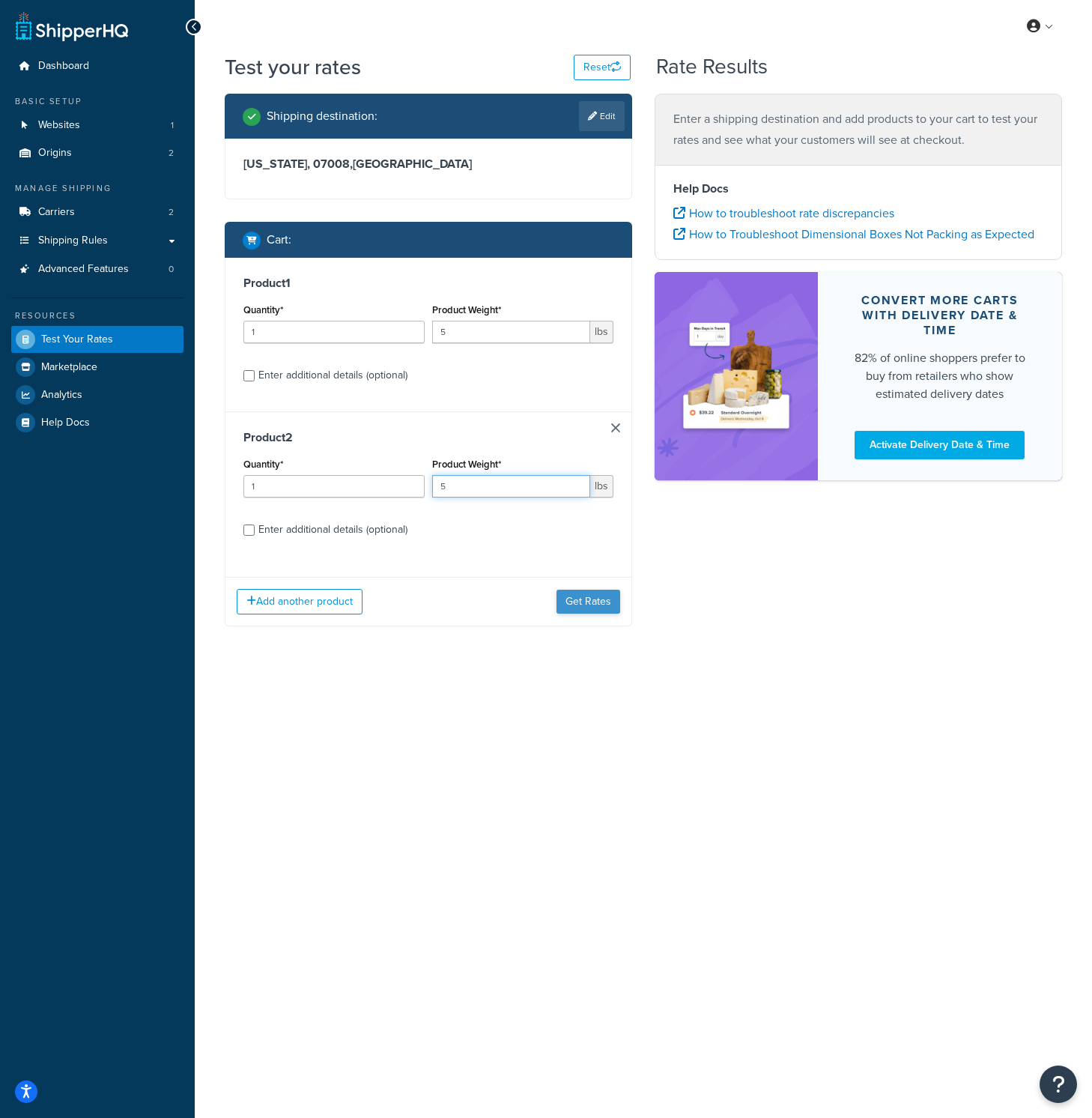
type input "5"
click at [589, 606] on button "Get Rates" at bounding box center [589, 602] width 64 height 24
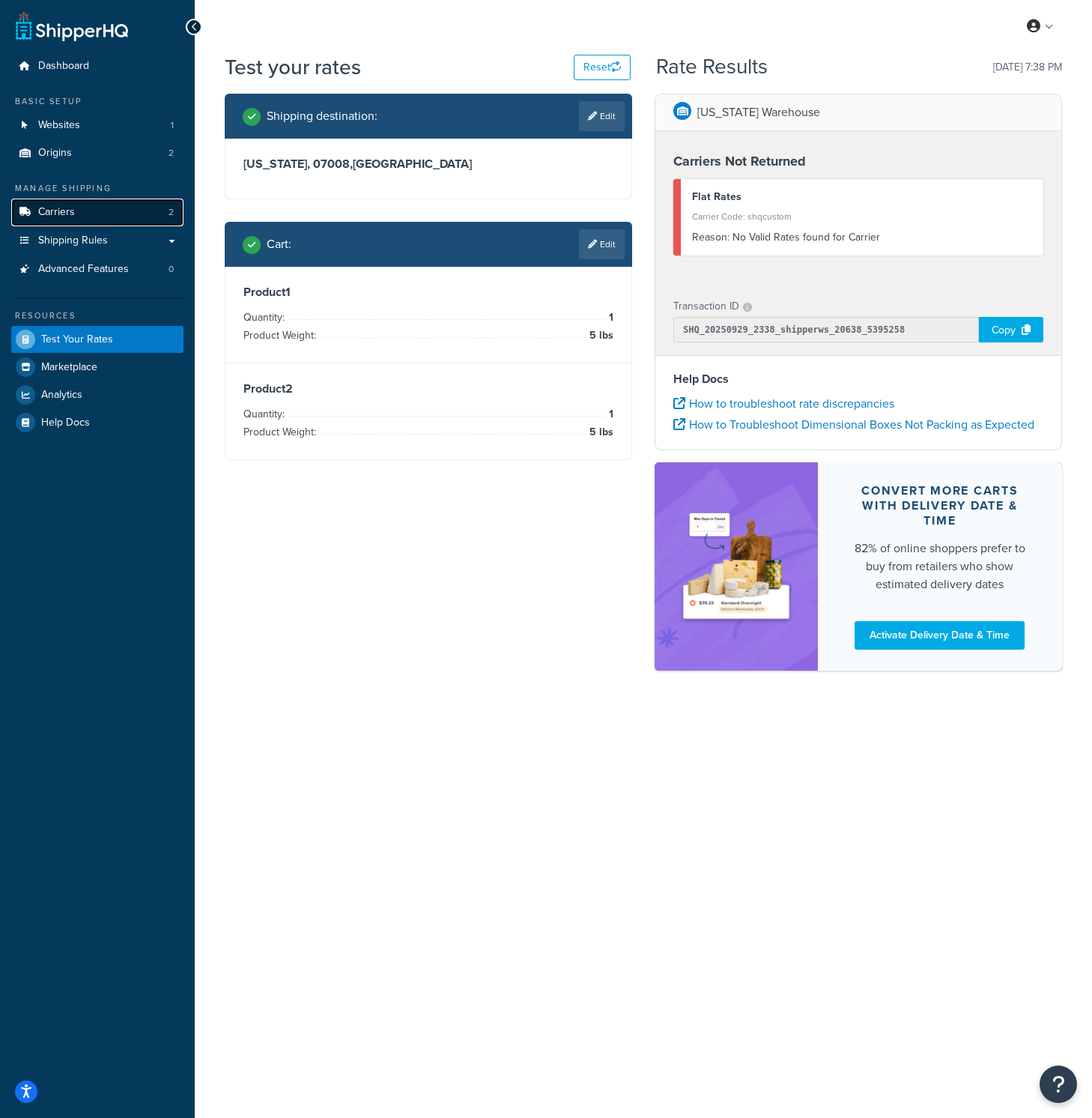
click at [81, 218] on link "Carriers 2" at bounding box center [97, 212] width 172 height 28
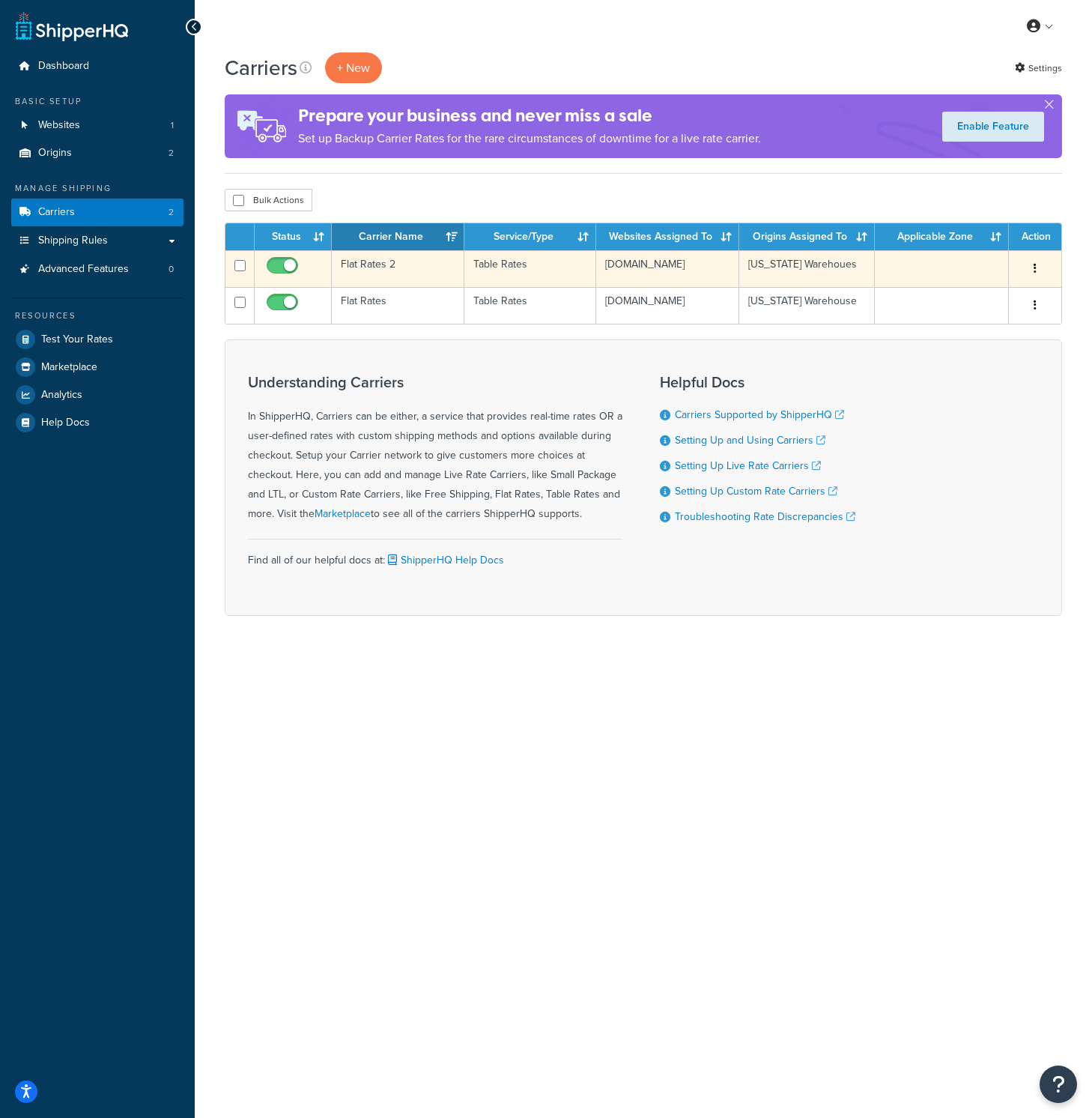
click at [368, 264] on td "Flat Rates 2" at bounding box center [398, 269] width 132 height 37
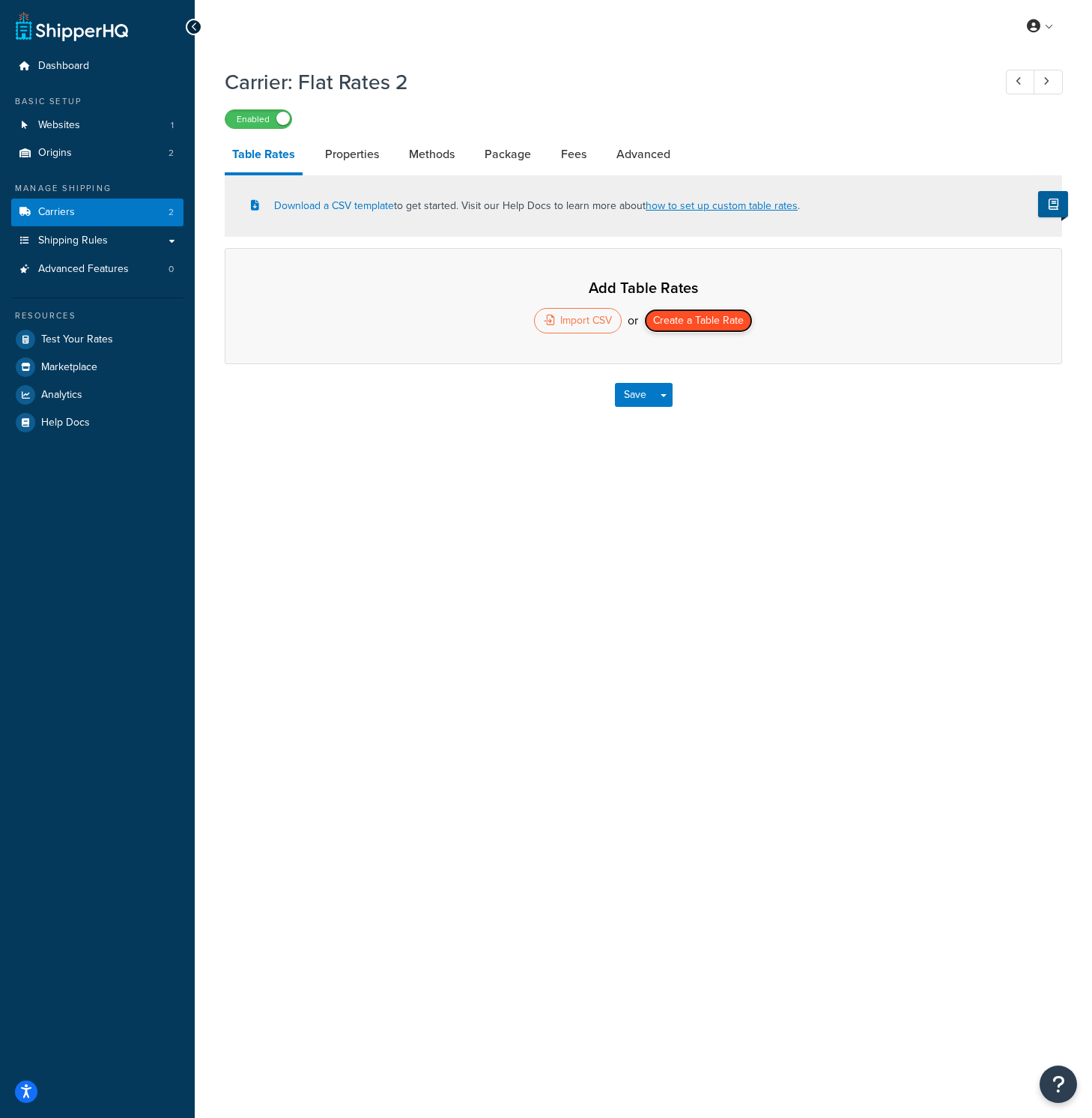
click at [726, 324] on button "Create a Table Rate" at bounding box center [698, 321] width 108 height 24
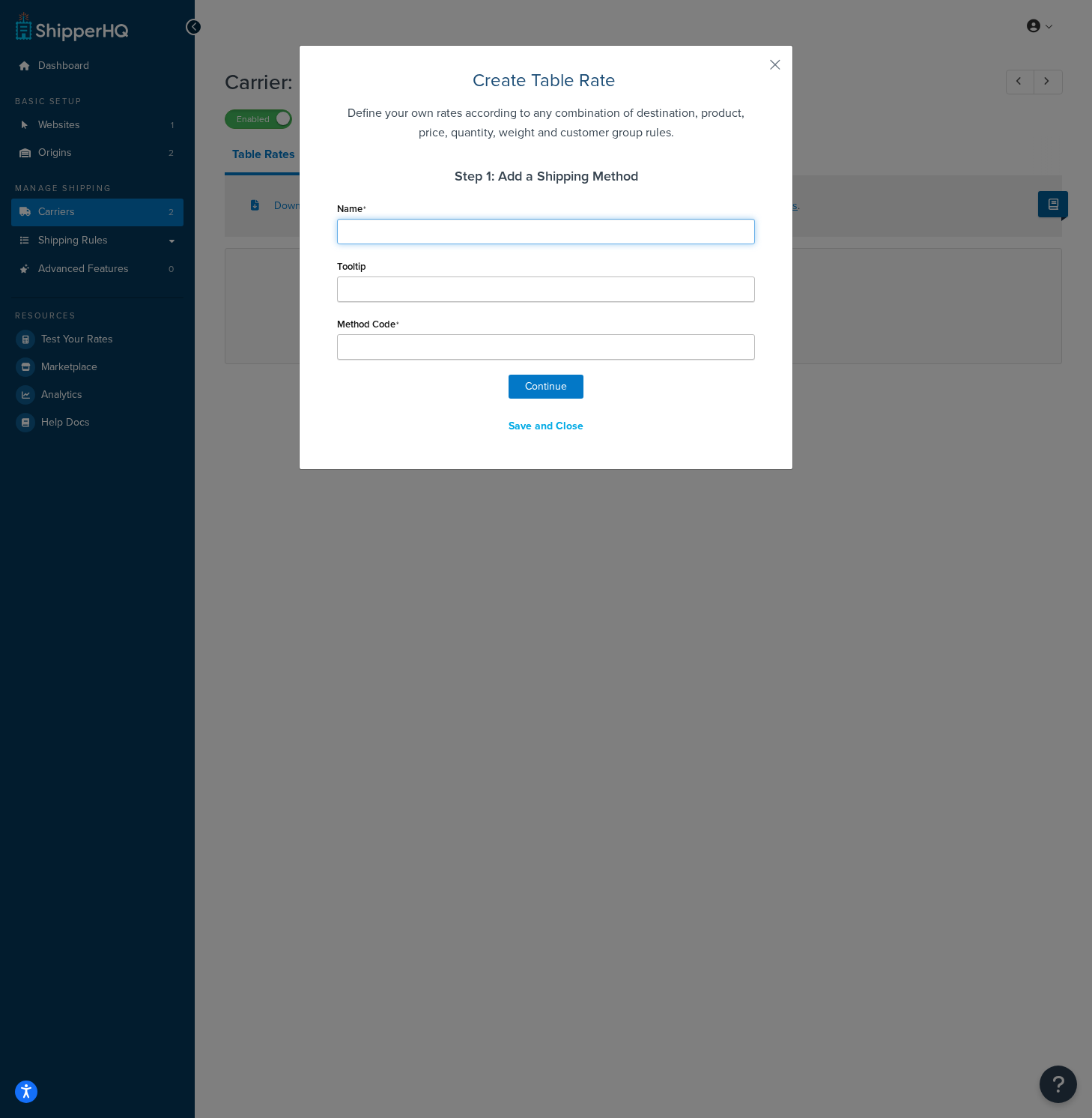
click at [440, 223] on input "Name" at bounding box center [546, 231] width 418 height 26
click at [755, 68] on button "button" at bounding box center [753, 69] width 4 height 4
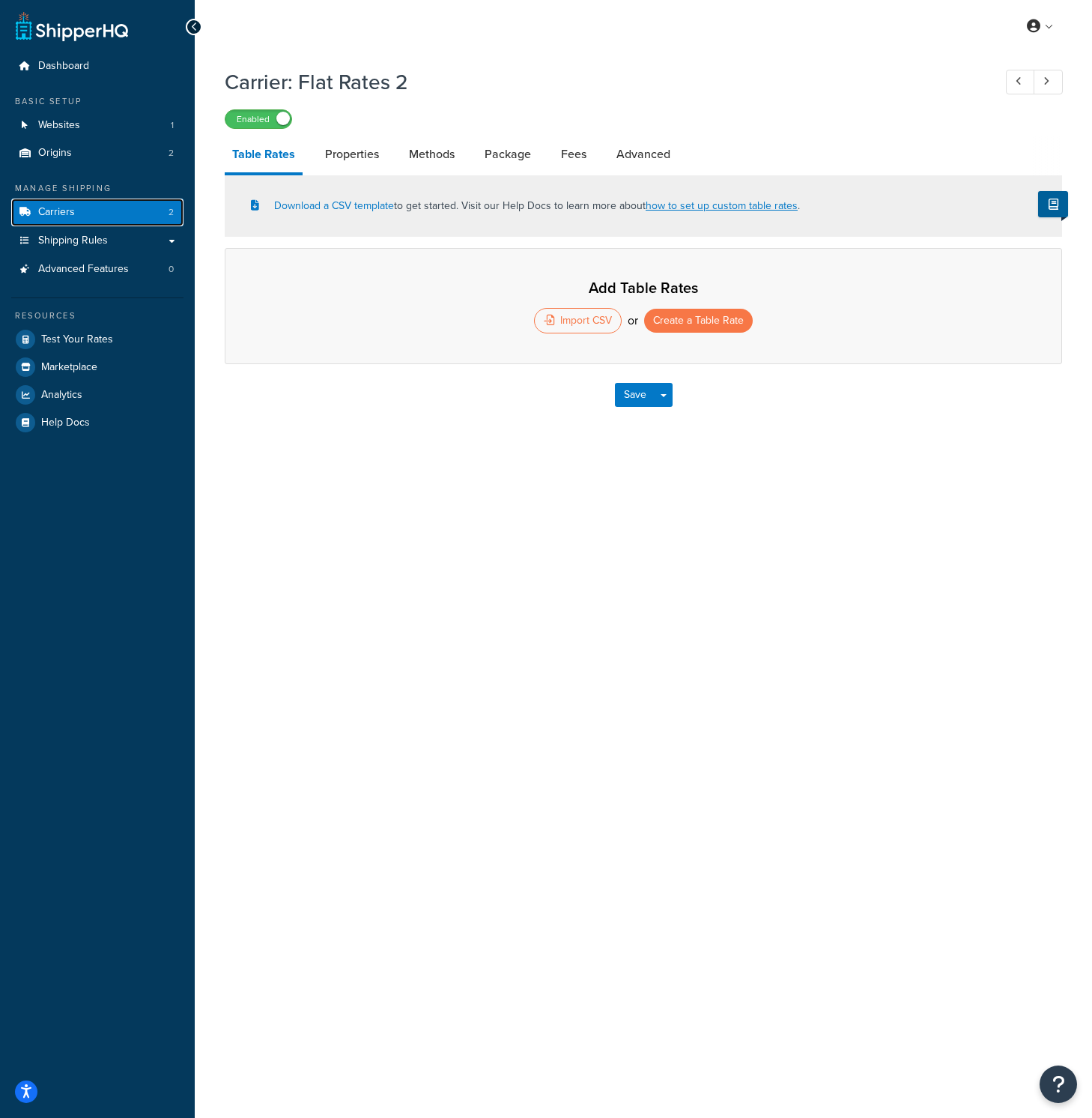
click at [118, 214] on link "Carriers 2" at bounding box center [97, 212] width 172 height 28
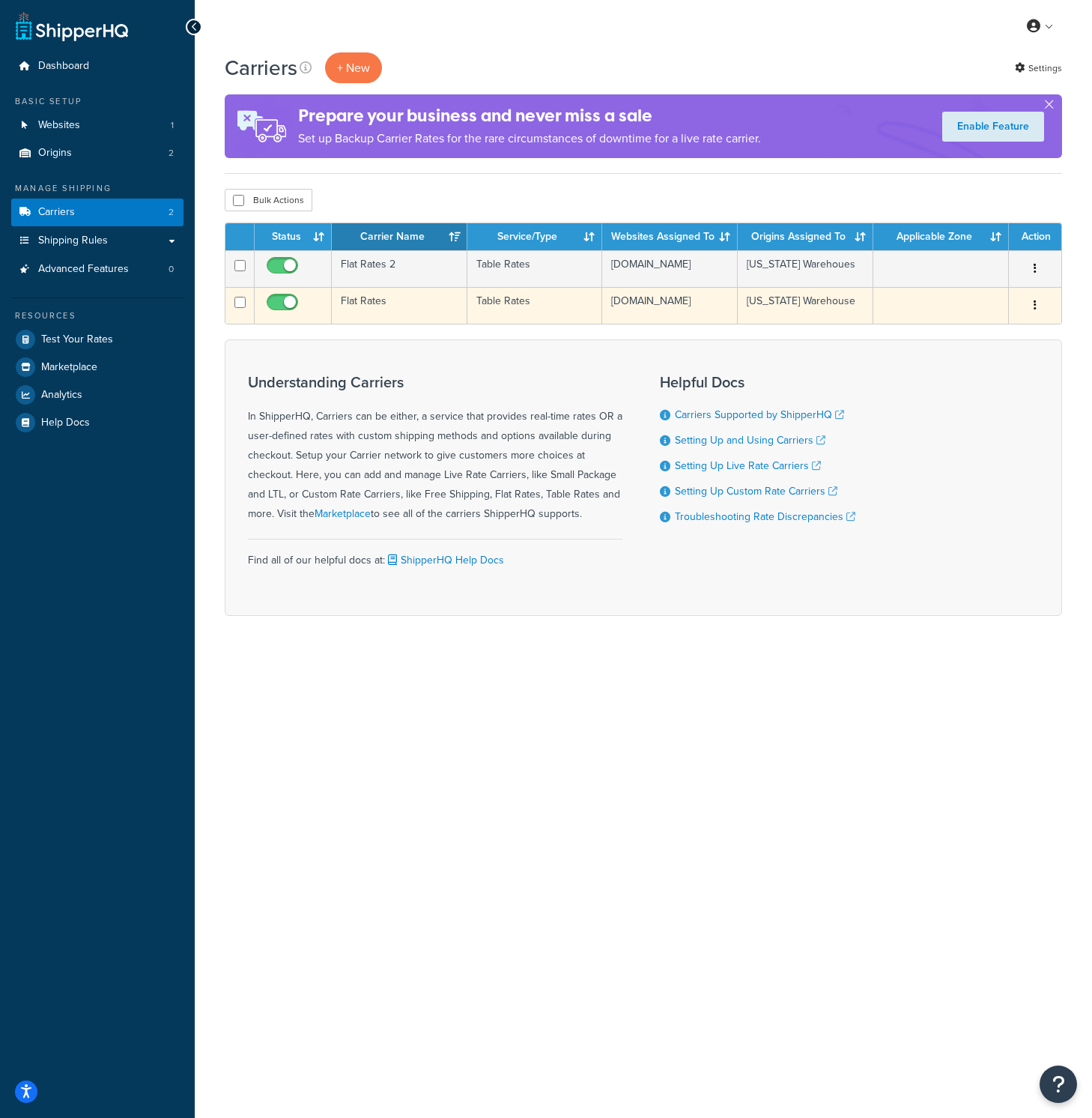
click at [388, 303] on td "Flat Rates" at bounding box center [400, 306] width 136 height 37
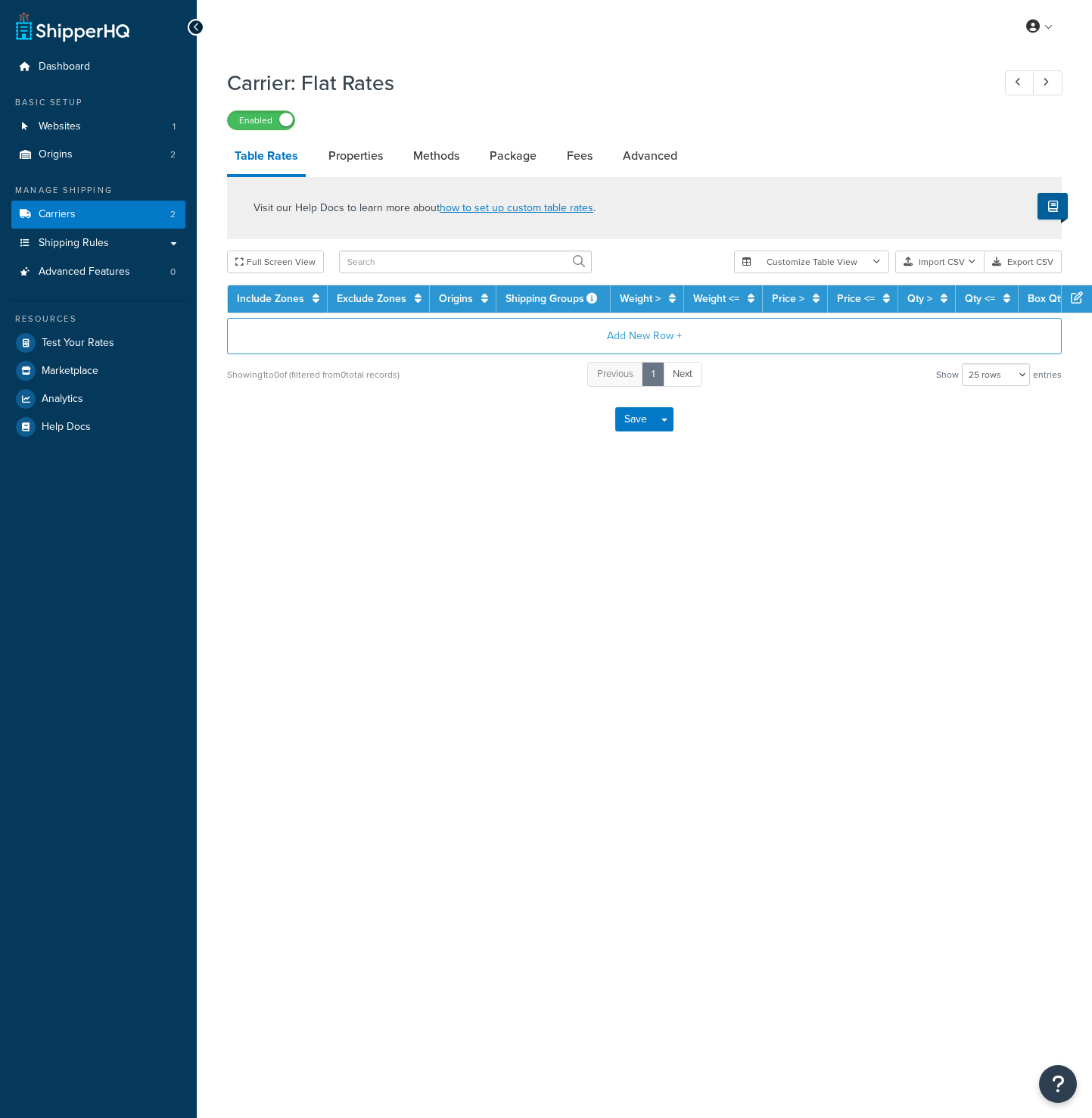
select select "25"
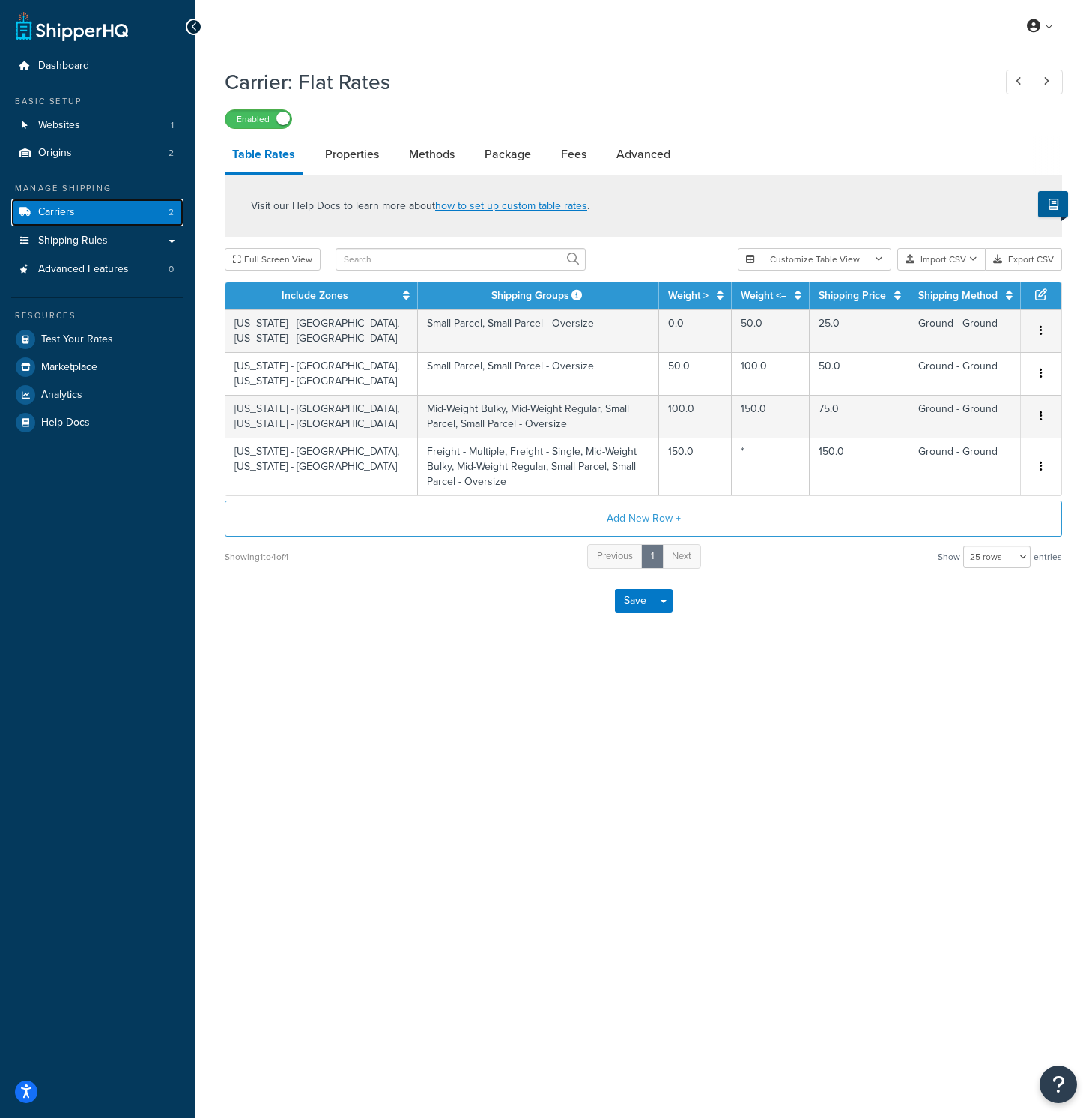
click at [85, 210] on link "Carriers 2" at bounding box center [97, 212] width 172 height 28
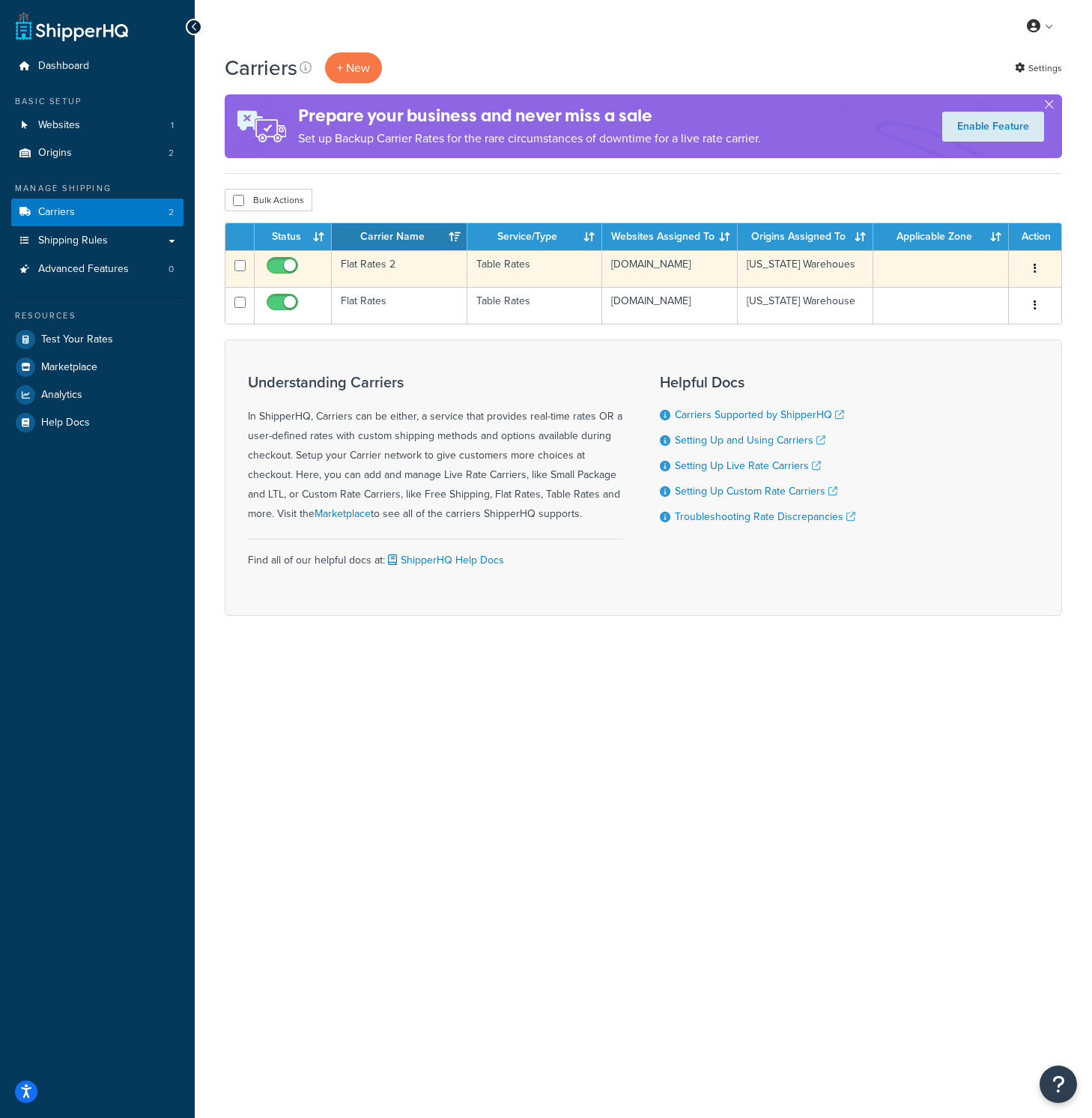
click at [390, 267] on td "Flat Rates 2" at bounding box center [400, 269] width 136 height 37
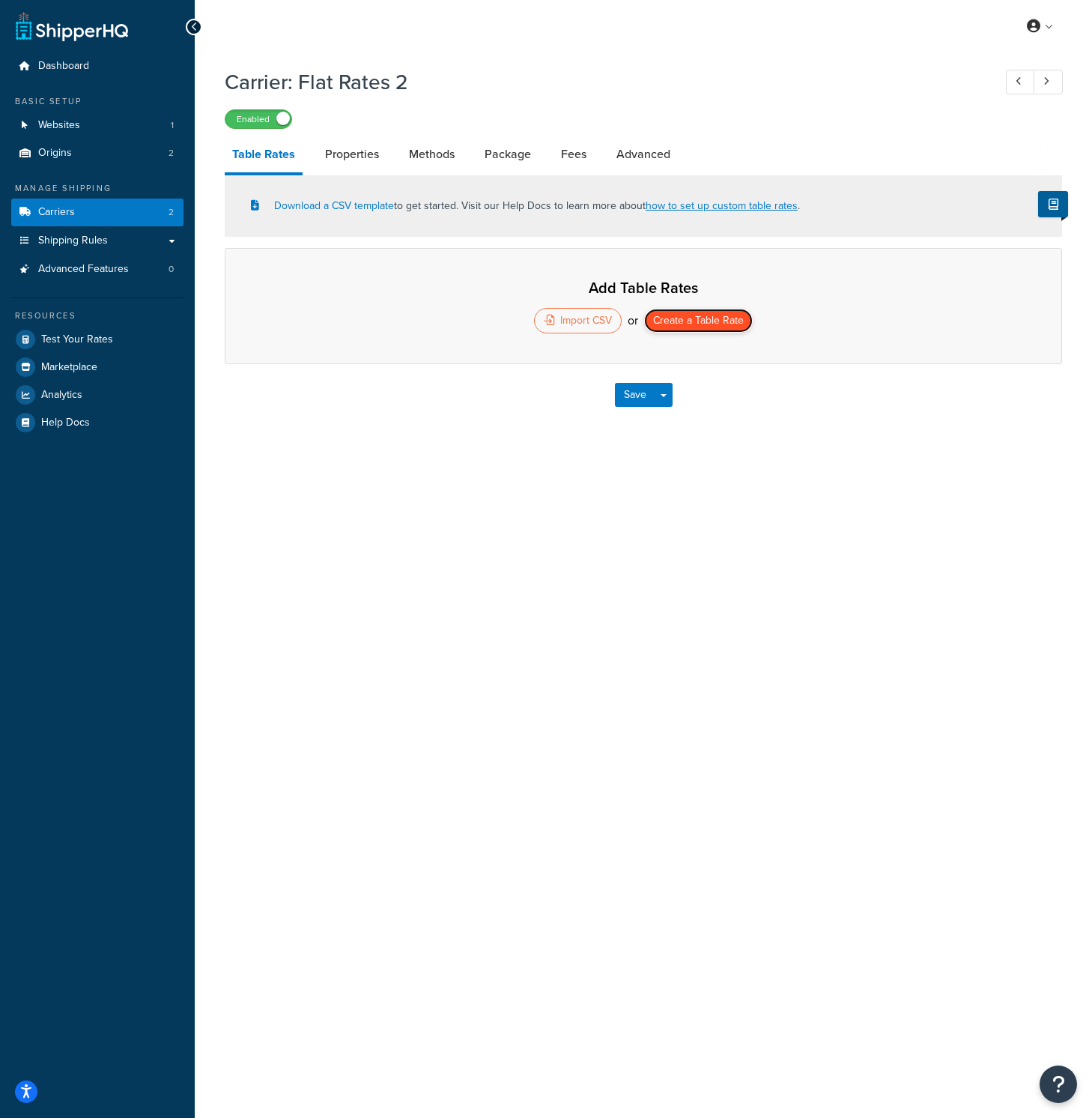
click at [686, 330] on button "Create a Table Rate" at bounding box center [698, 321] width 108 height 24
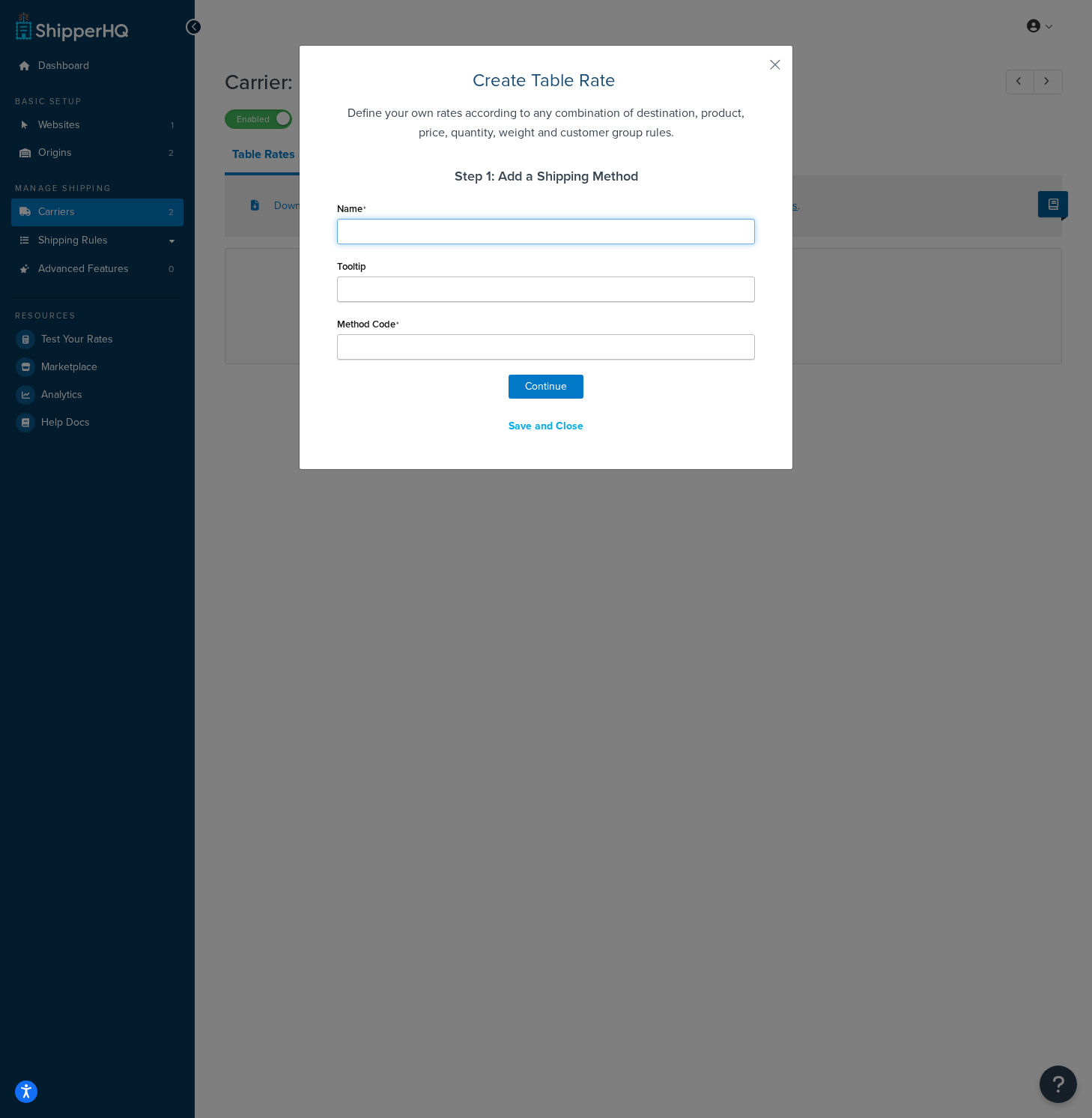
click at [440, 233] on input "Name" at bounding box center [546, 231] width 418 height 26
type input "NJ Warehouse"
type input "NJ_Warehouse"
click at [532, 385] on button "Continue" at bounding box center [546, 386] width 75 height 24
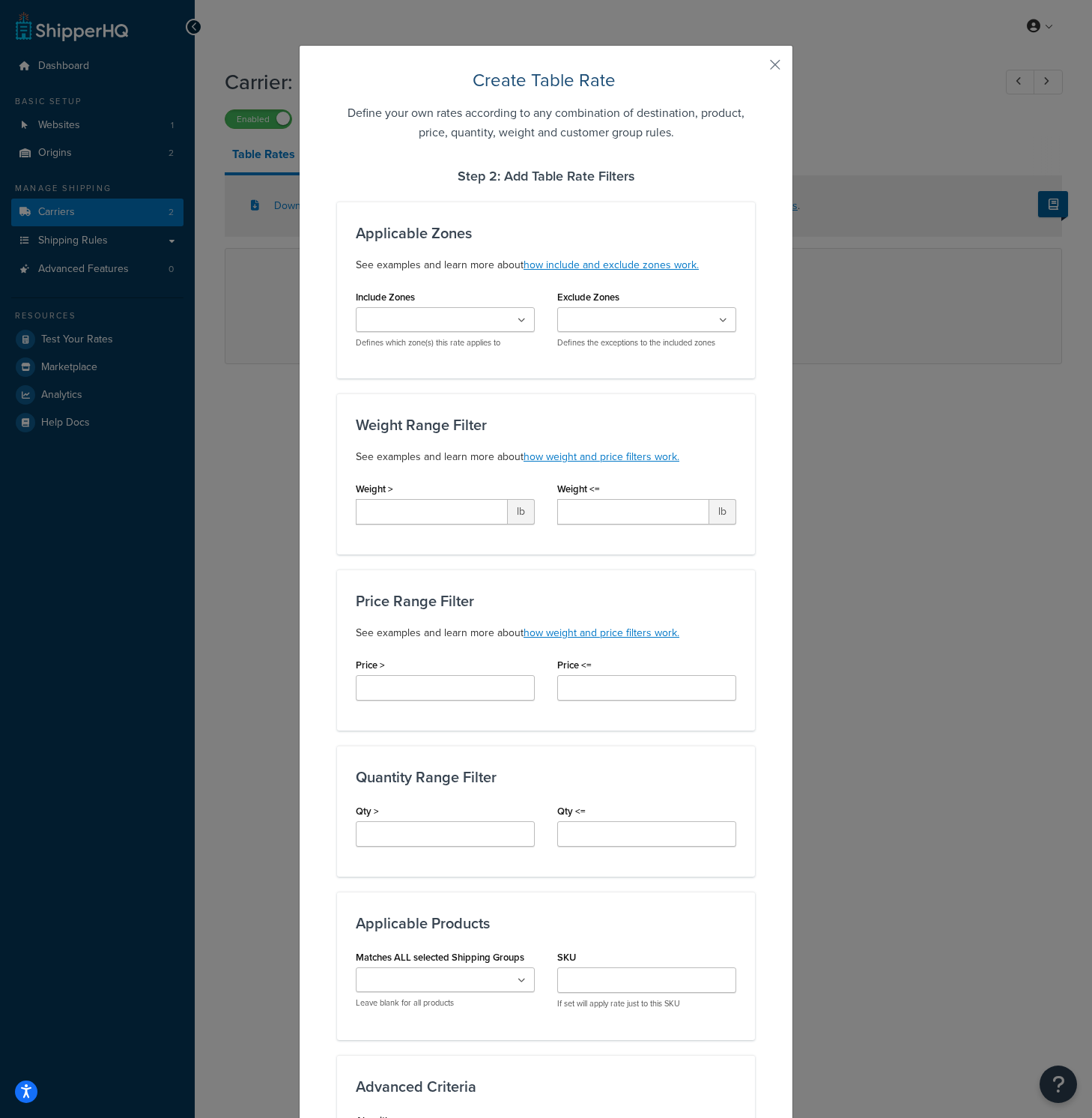
select select "183416"
click at [495, 322] on ul at bounding box center [445, 319] width 179 height 25
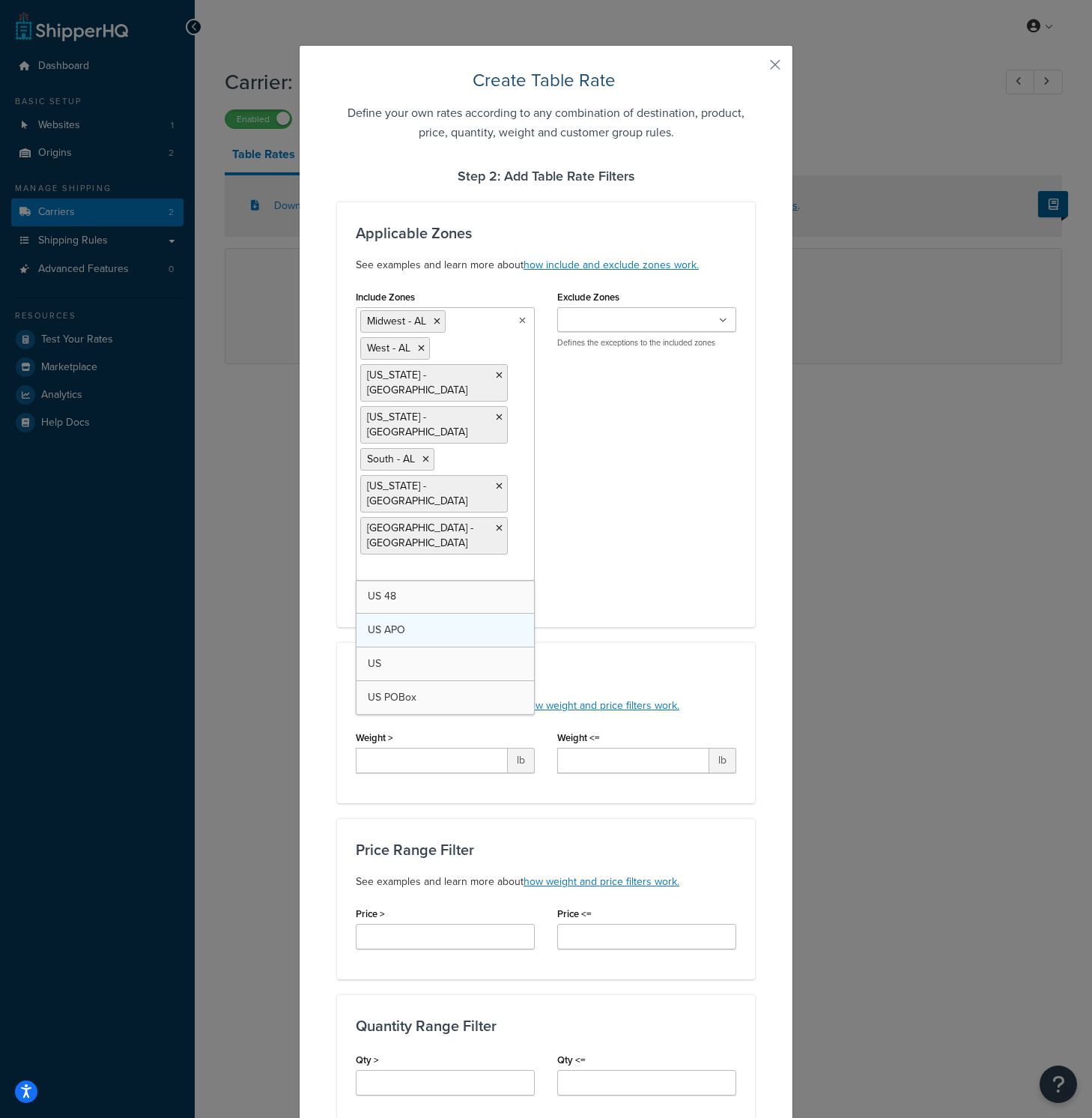
scroll to position [101, 0]
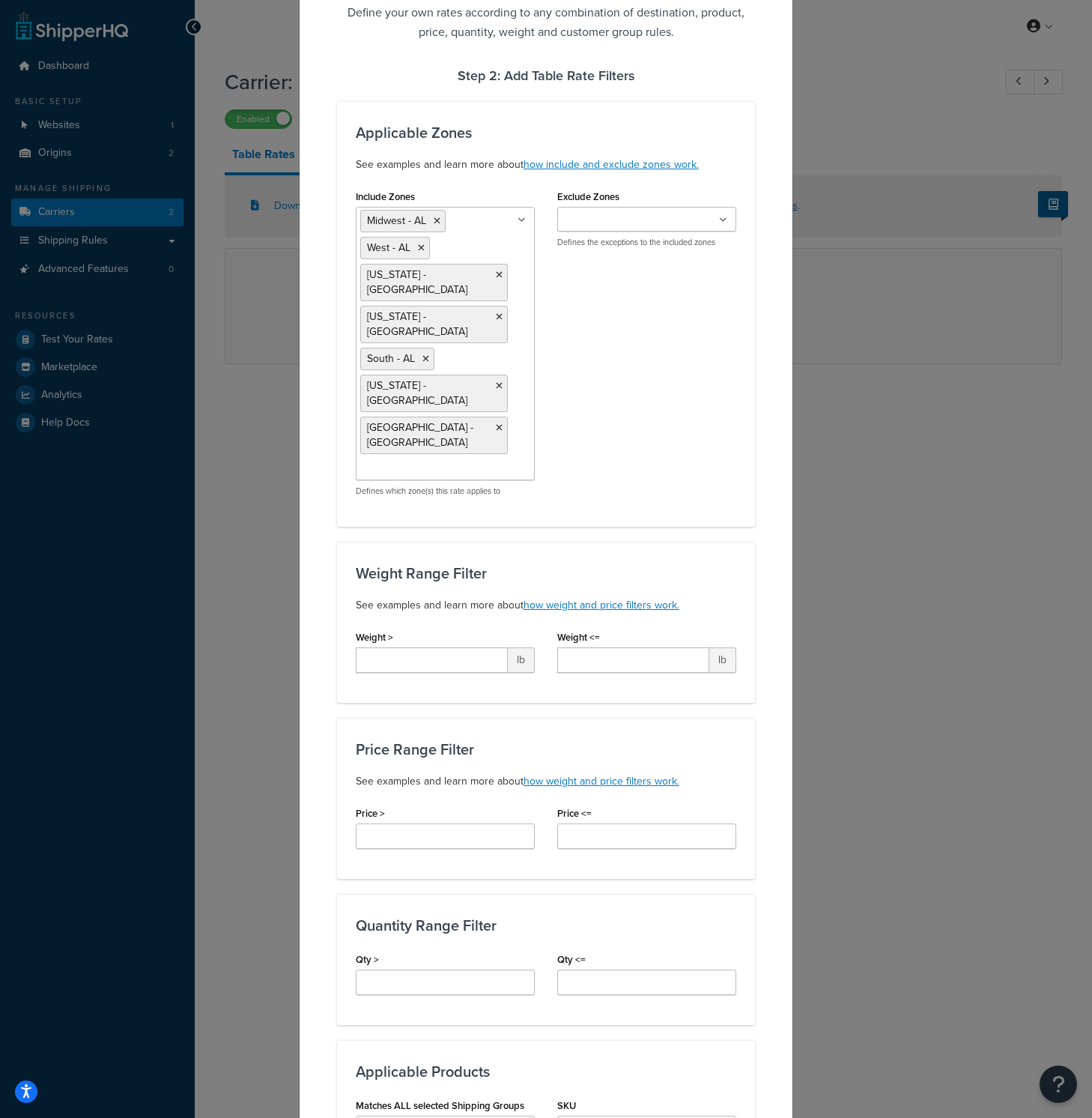
click at [665, 349] on div "Include Zones Midwest - AL West - AL California - North - AL California - South…" at bounding box center [546, 347] width 403 height 322
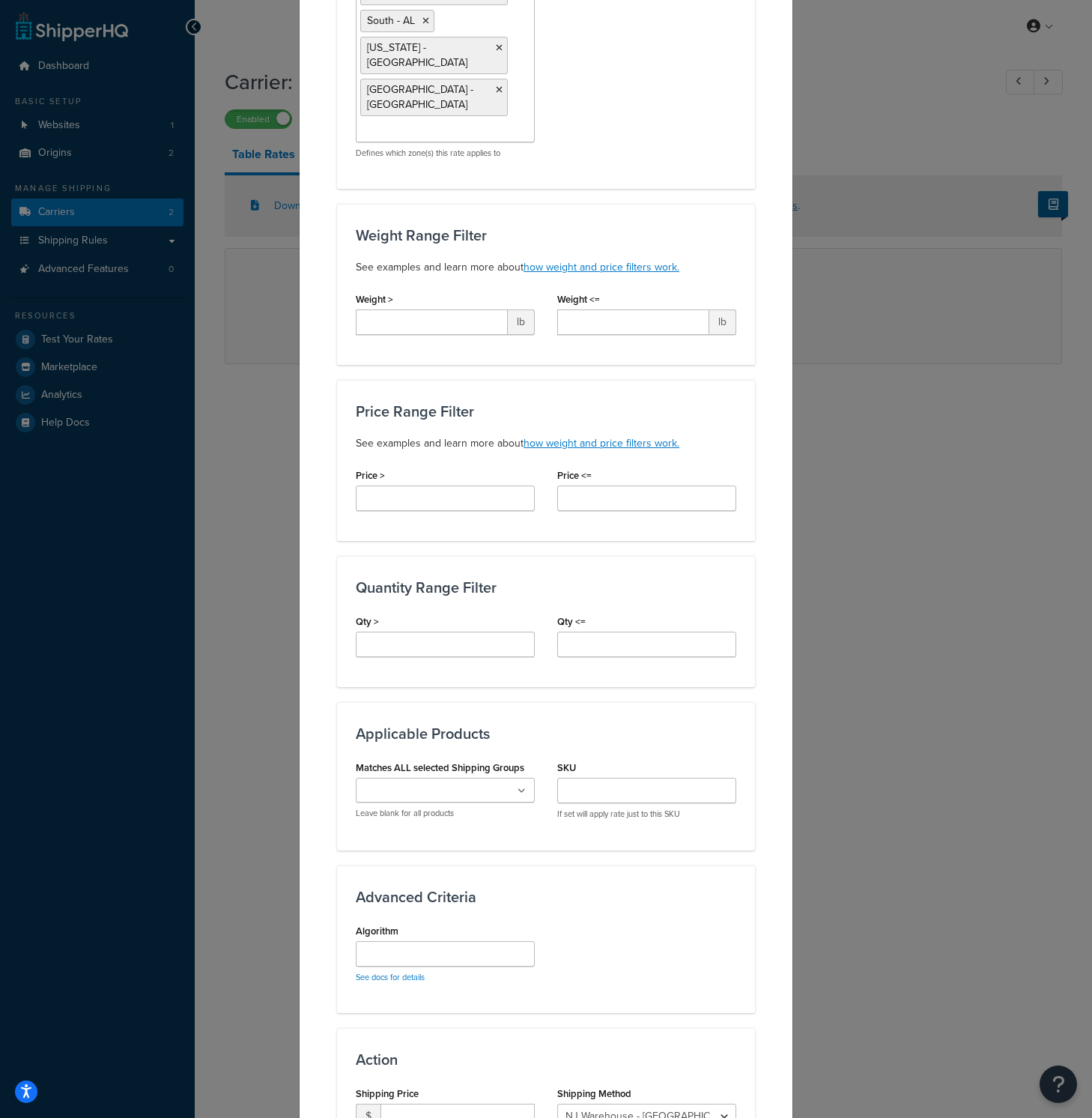
scroll to position [546, 0]
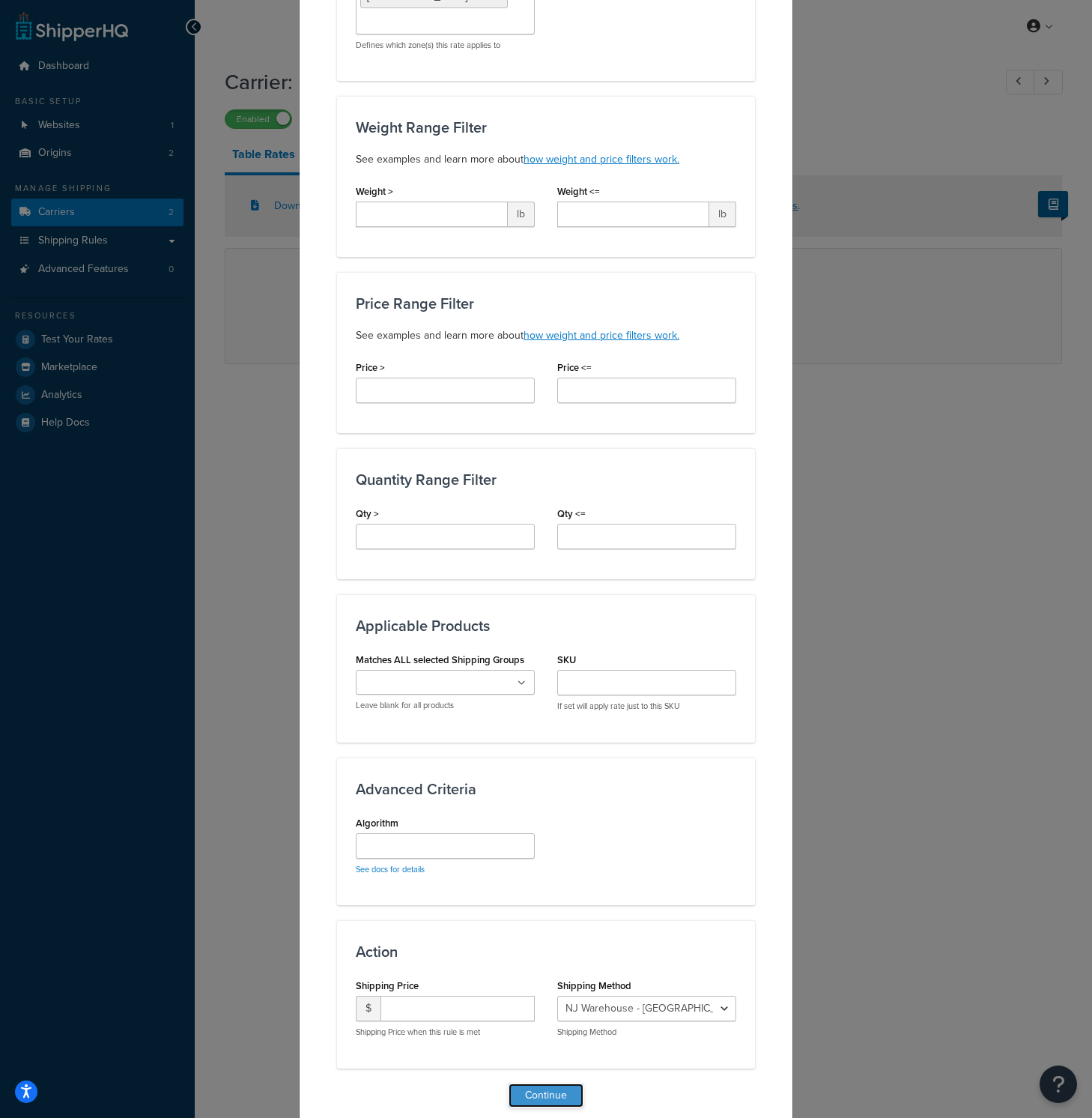
click at [547, 1083] on button "Continue" at bounding box center [546, 1095] width 75 height 24
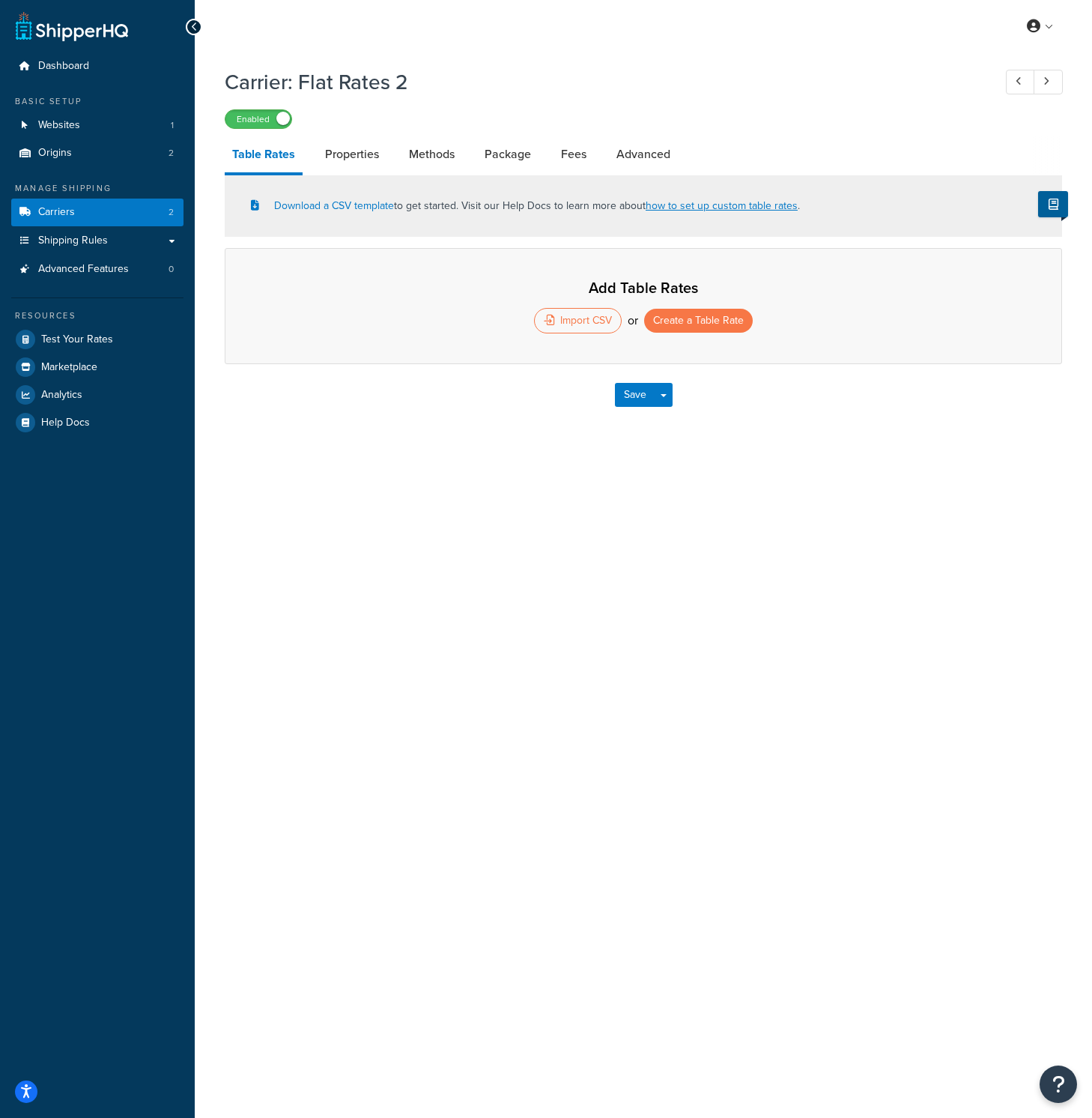
select select "25"
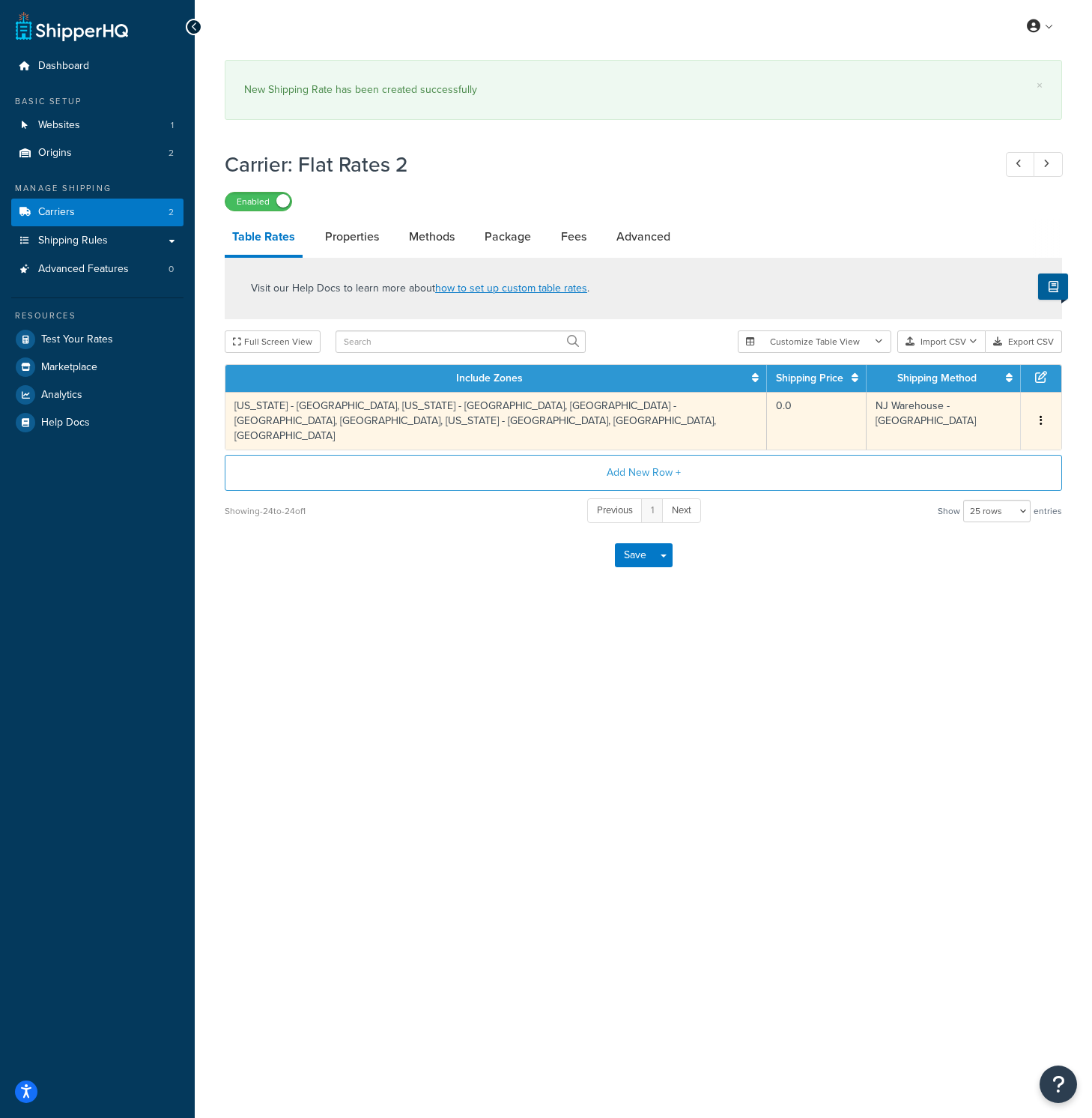
click at [515, 418] on td "California - North - AL, California - South - AL, Midwest - AL, North East - AL…" at bounding box center [496, 421] width 542 height 57
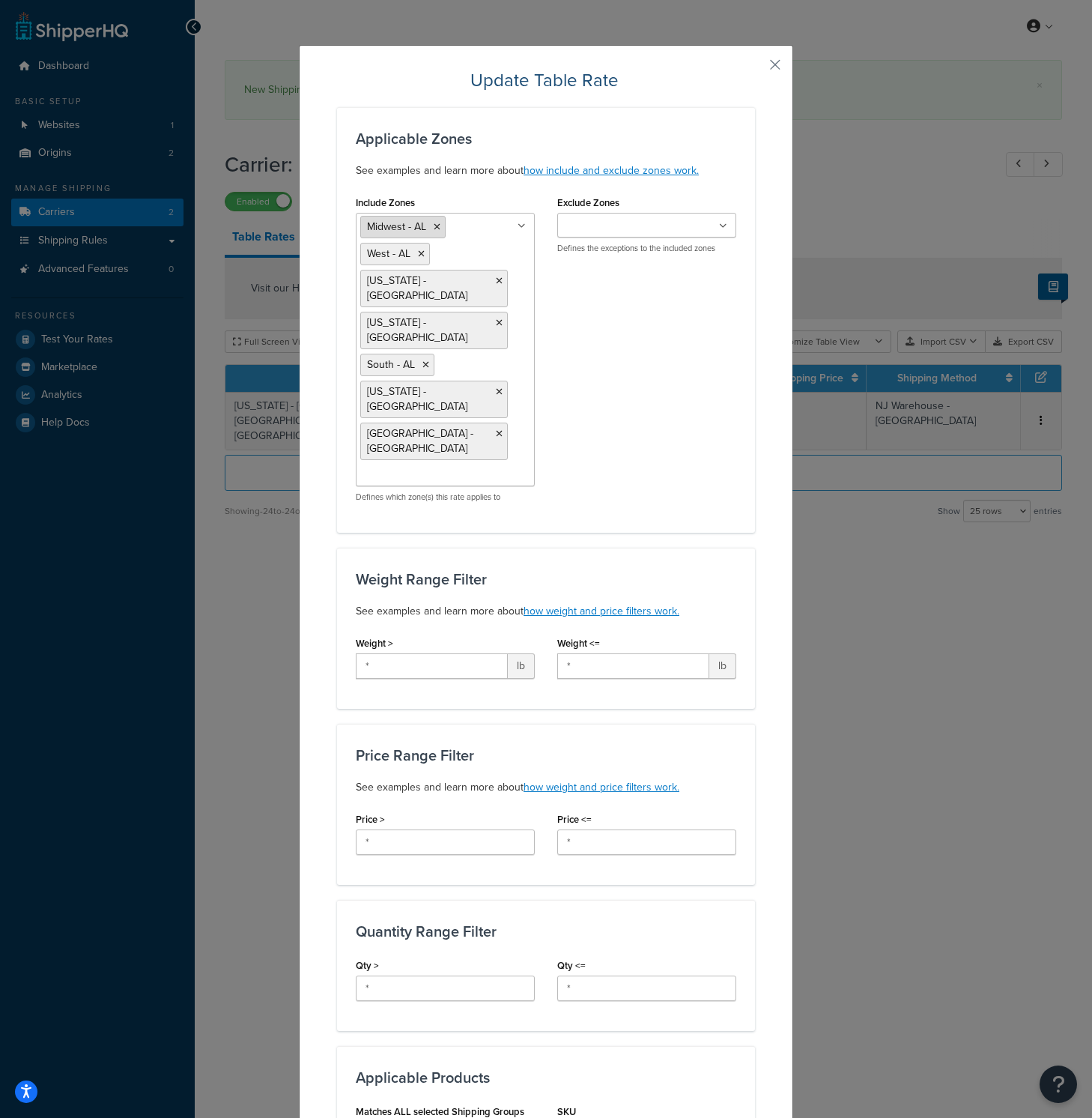
click at [434, 225] on icon at bounding box center [437, 227] width 6 height 9
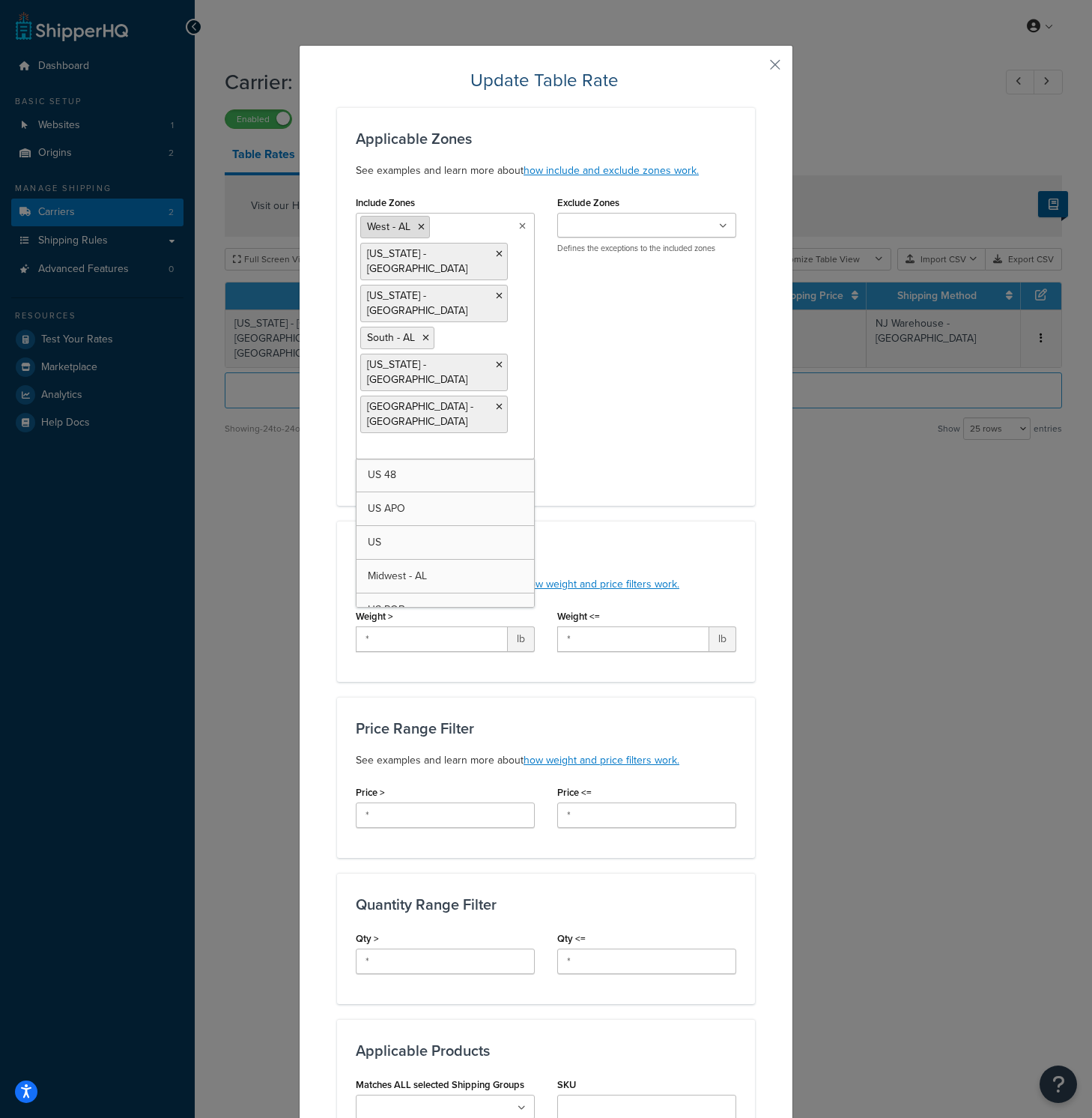
click at [418, 225] on icon at bounding box center [421, 227] width 6 height 9
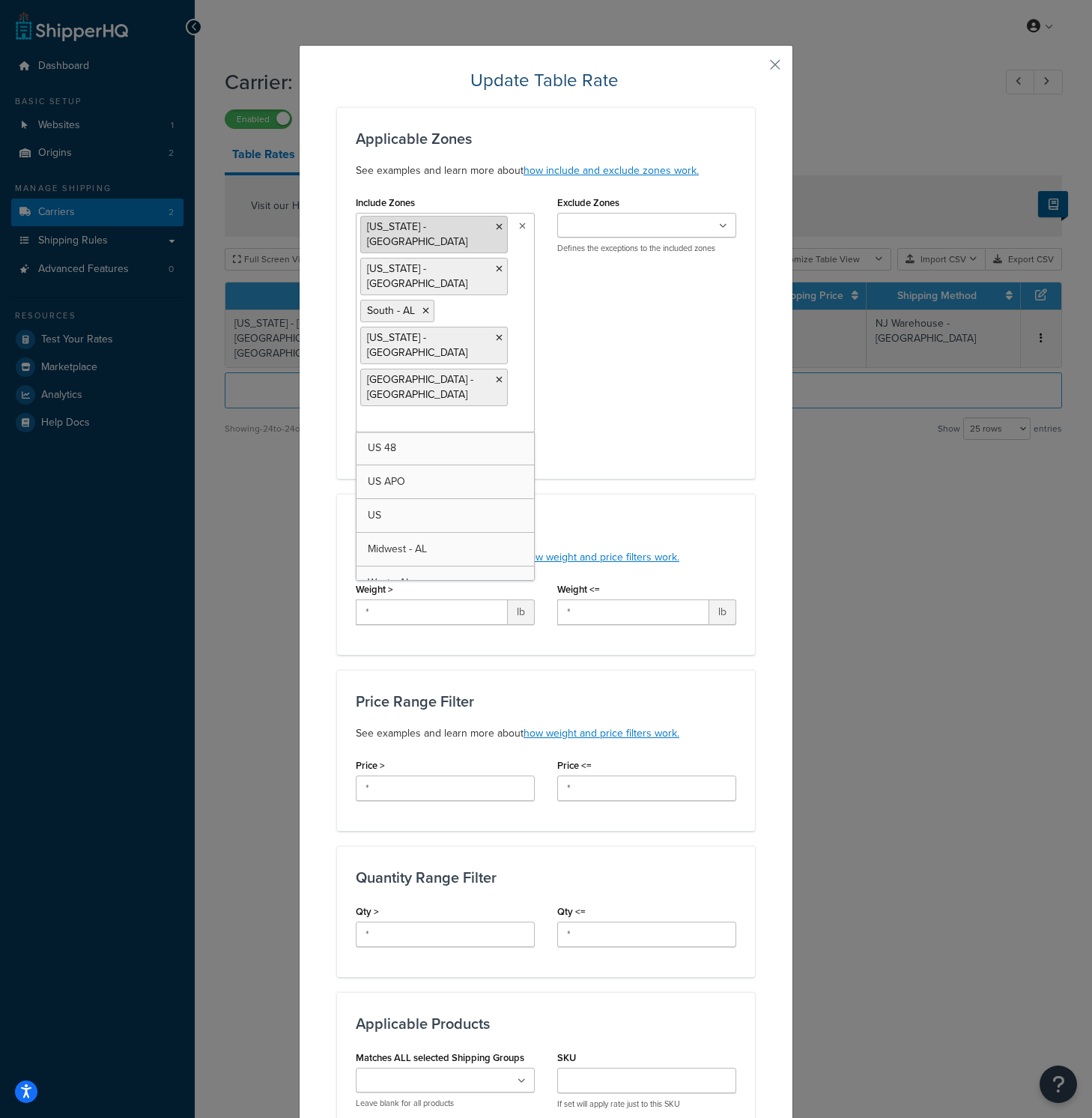
click at [495, 226] on icon at bounding box center [499, 227] width 6 height 9
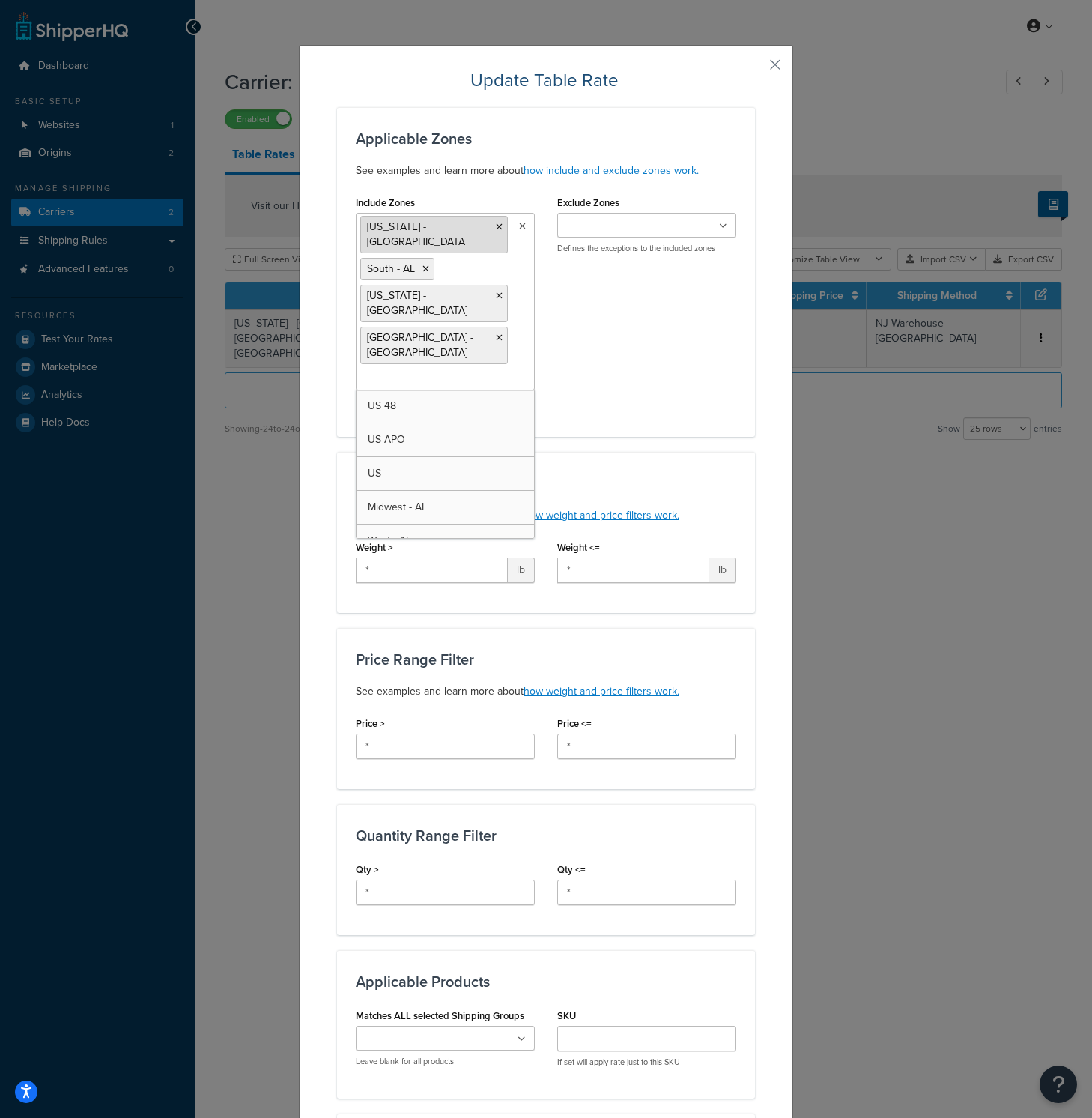
click at [495, 227] on icon at bounding box center [499, 227] width 6 height 9
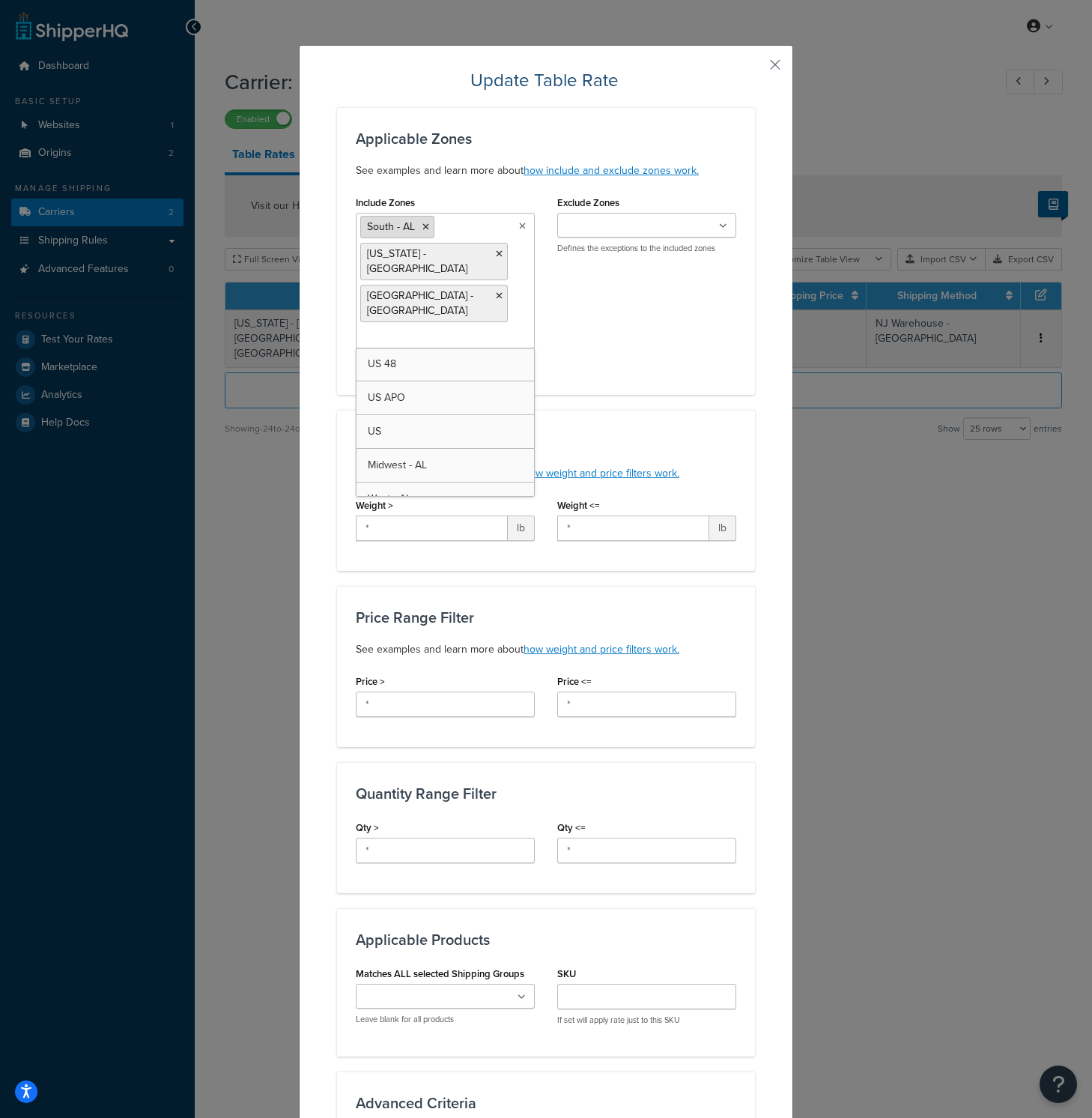
click at [422, 227] on icon at bounding box center [425, 227] width 6 height 9
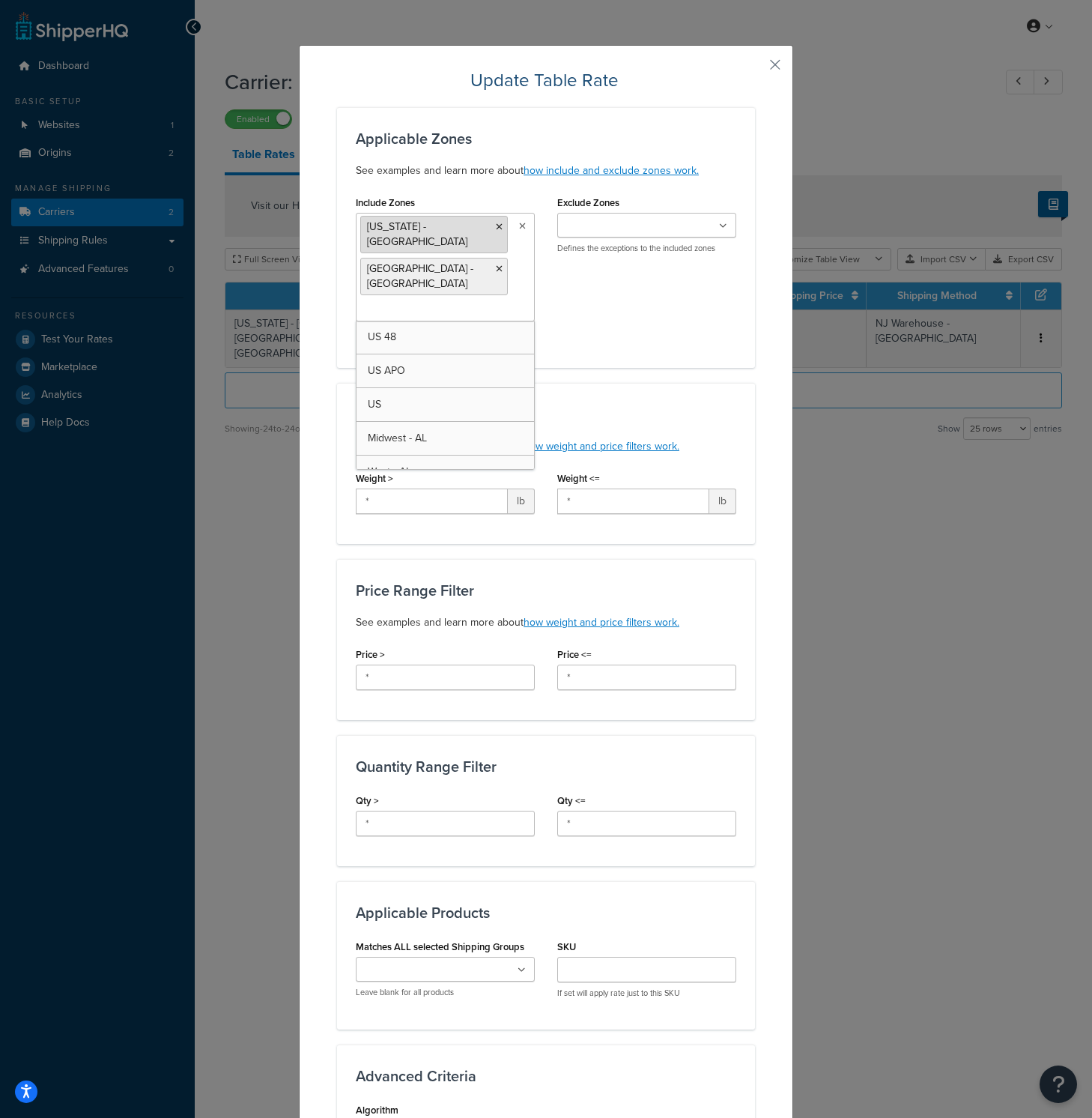
click at [447, 227] on li "[US_STATE] - [GEOGRAPHIC_DATA]" at bounding box center [434, 234] width 148 height 38
click at [495, 226] on icon at bounding box center [499, 227] width 6 height 9
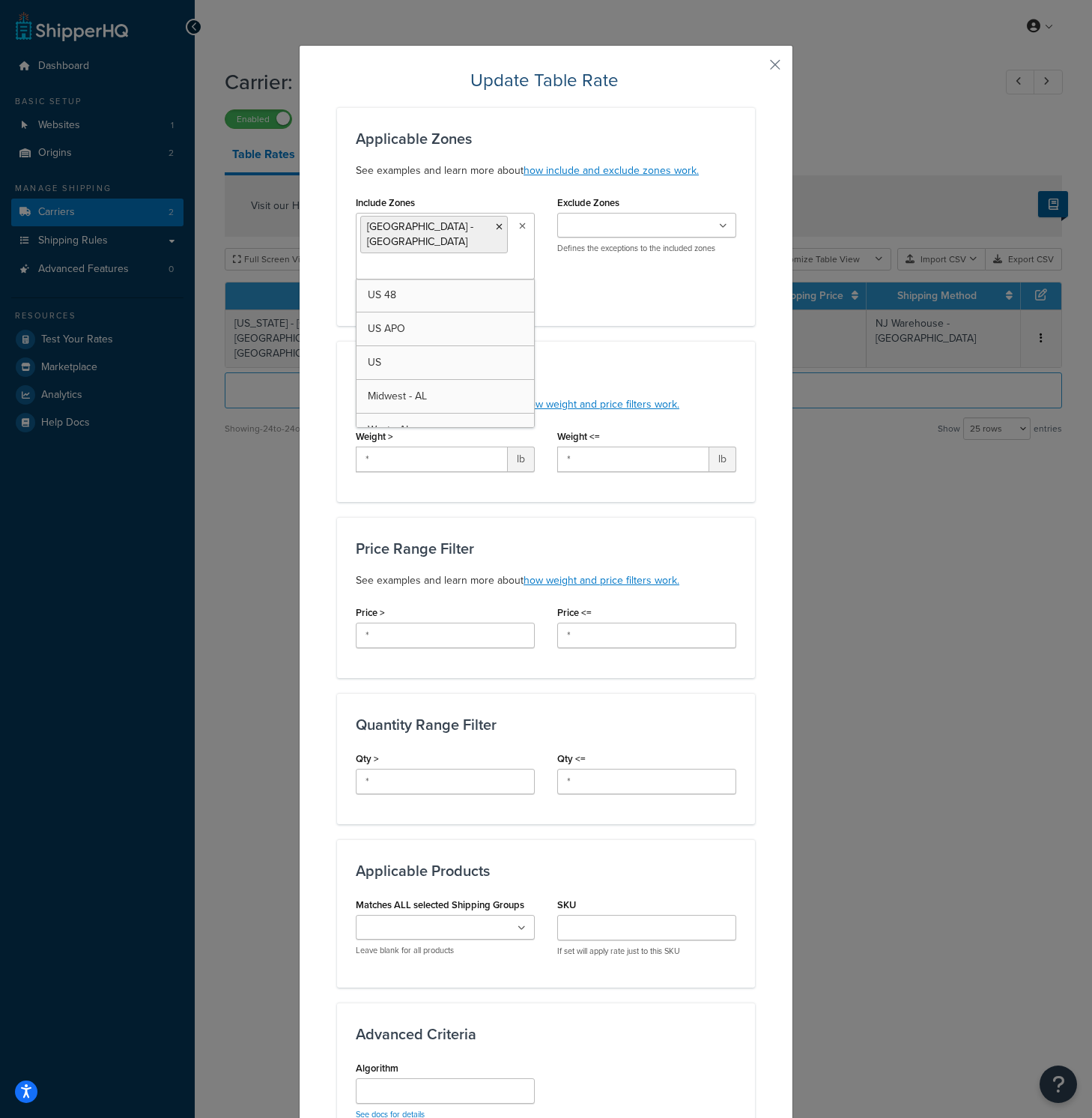
click at [647, 314] on div "Applicable Zones See examples and learn more about how include and exclude zone…" at bounding box center [546, 709] width 418 height 1206
drag, startPoint x: 436, startPoint y: 440, endPoint x: 424, endPoint y: 444, distance: 12.6
click at [424, 447] on input "*" at bounding box center [432, 460] width 152 height 26
click at [606, 447] on input "*" at bounding box center [633, 460] width 152 height 26
drag, startPoint x: 384, startPoint y: 444, endPoint x: 263, endPoint y: 434, distance: 121.4
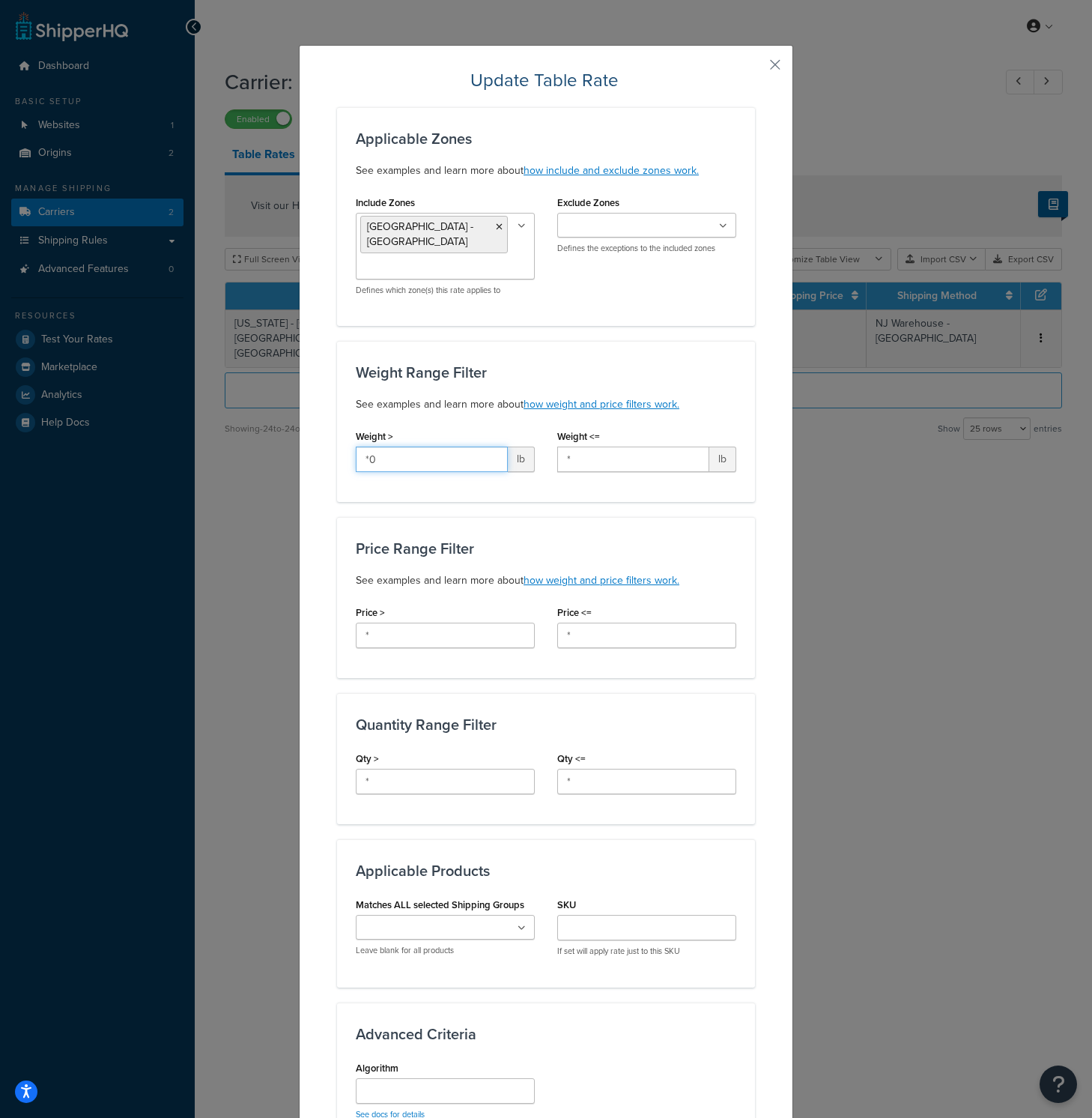
click at [263, 434] on div "Update Table Rate Applicable Zones See examples and learn more about how includ…" at bounding box center [546, 559] width 1092 height 1118
type input "0"
click at [618, 449] on input "*" at bounding box center [633, 460] width 152 height 26
click at [618, 448] on input "*" at bounding box center [633, 460] width 152 height 26
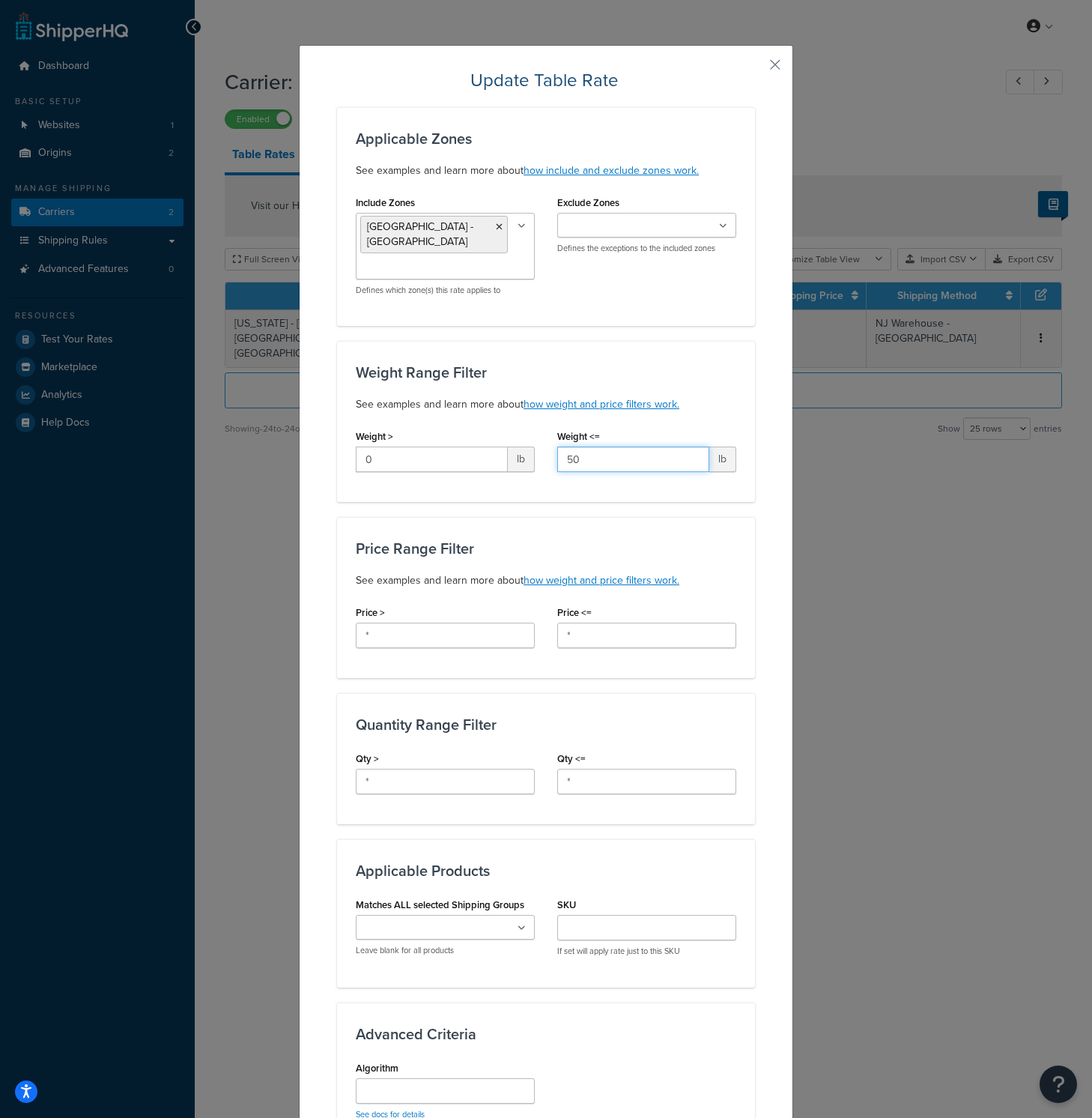
type input "50"
click at [714, 571] on p "See examples and learn more about how weight and price filters work." at bounding box center [546, 580] width 380 height 18
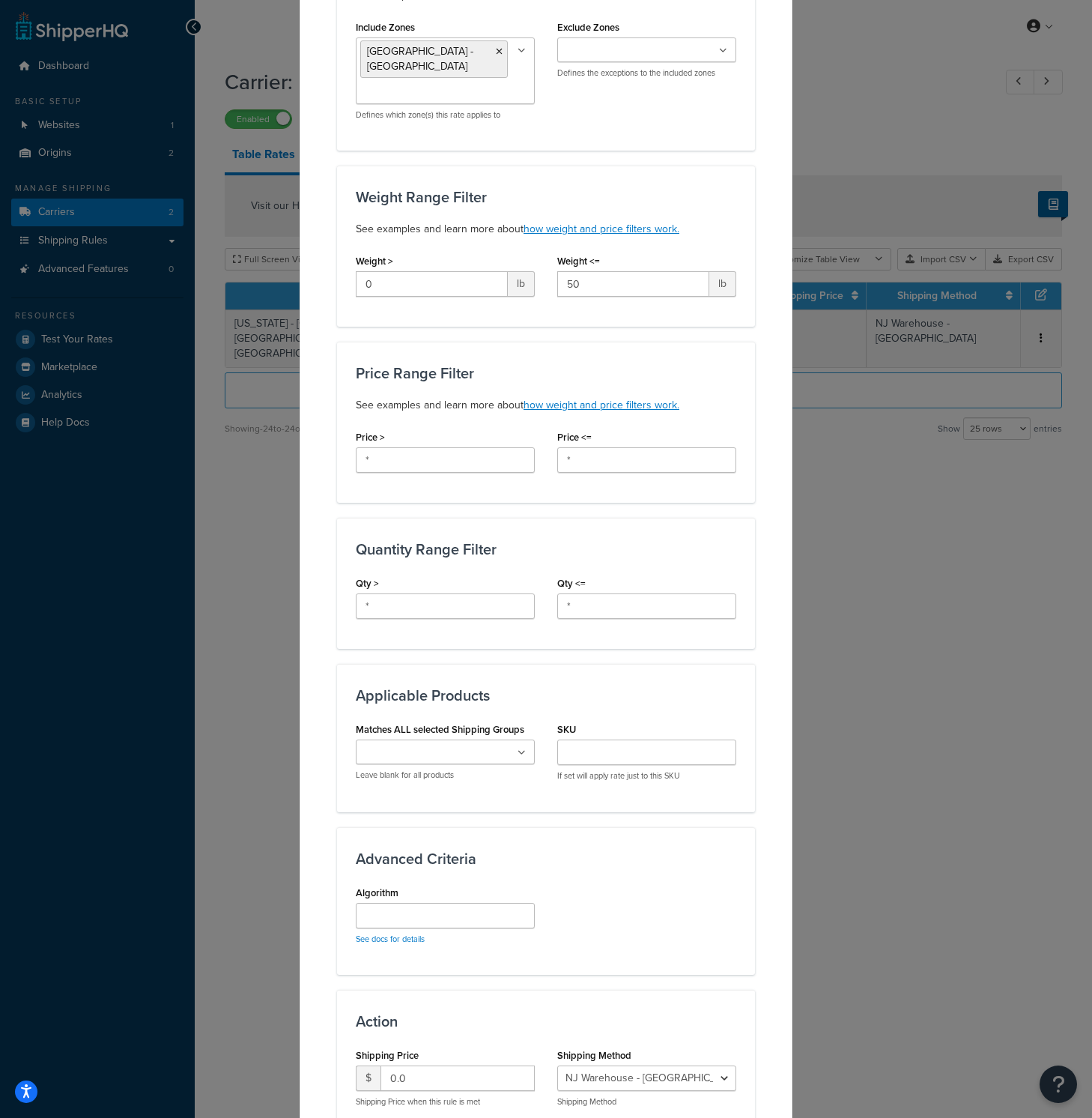
scroll to position [290, 0]
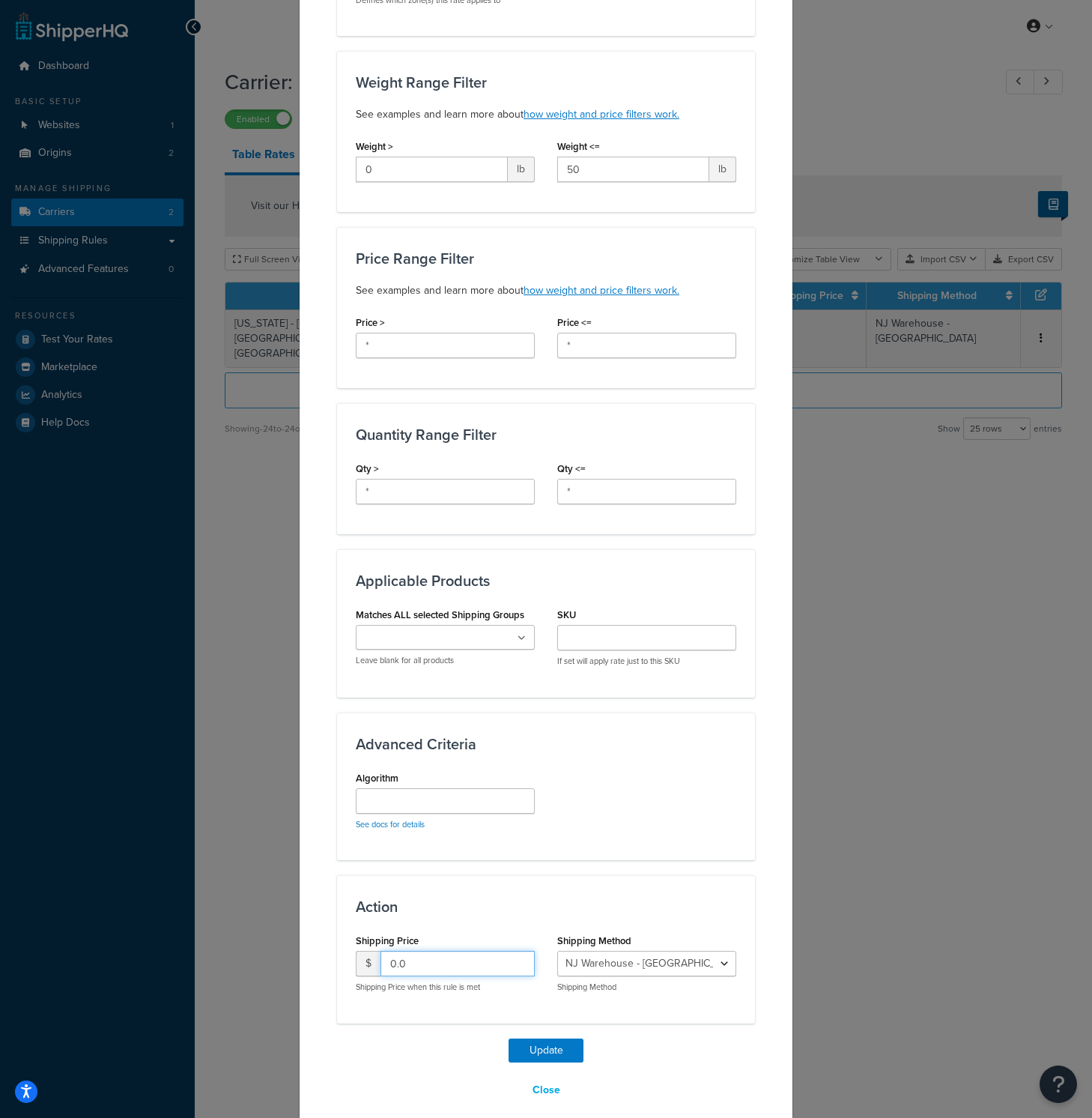
drag, startPoint x: 442, startPoint y: 952, endPoint x: 349, endPoint y: 941, distance: 93.6
click at [356, 950] on div "$ 0.0" at bounding box center [445, 963] width 179 height 26
type input "25"
click at [743, 838] on div "Advanced Criteria Algorithm See docs for details" at bounding box center [546, 786] width 418 height 148
click at [551, 1038] on button "Update" at bounding box center [546, 1050] width 75 height 24
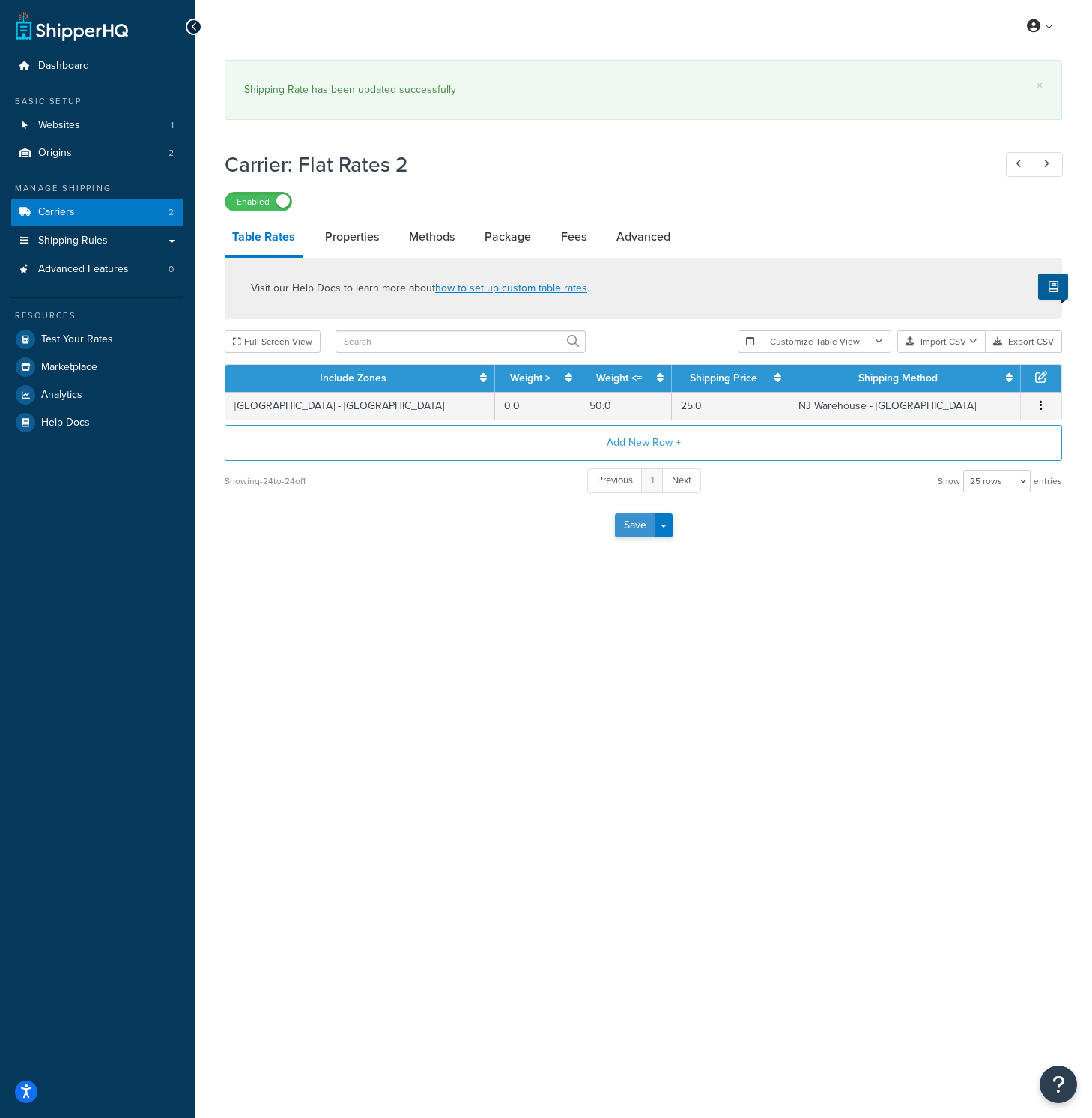
click at [623, 521] on button "Save" at bounding box center [635, 525] width 41 height 24
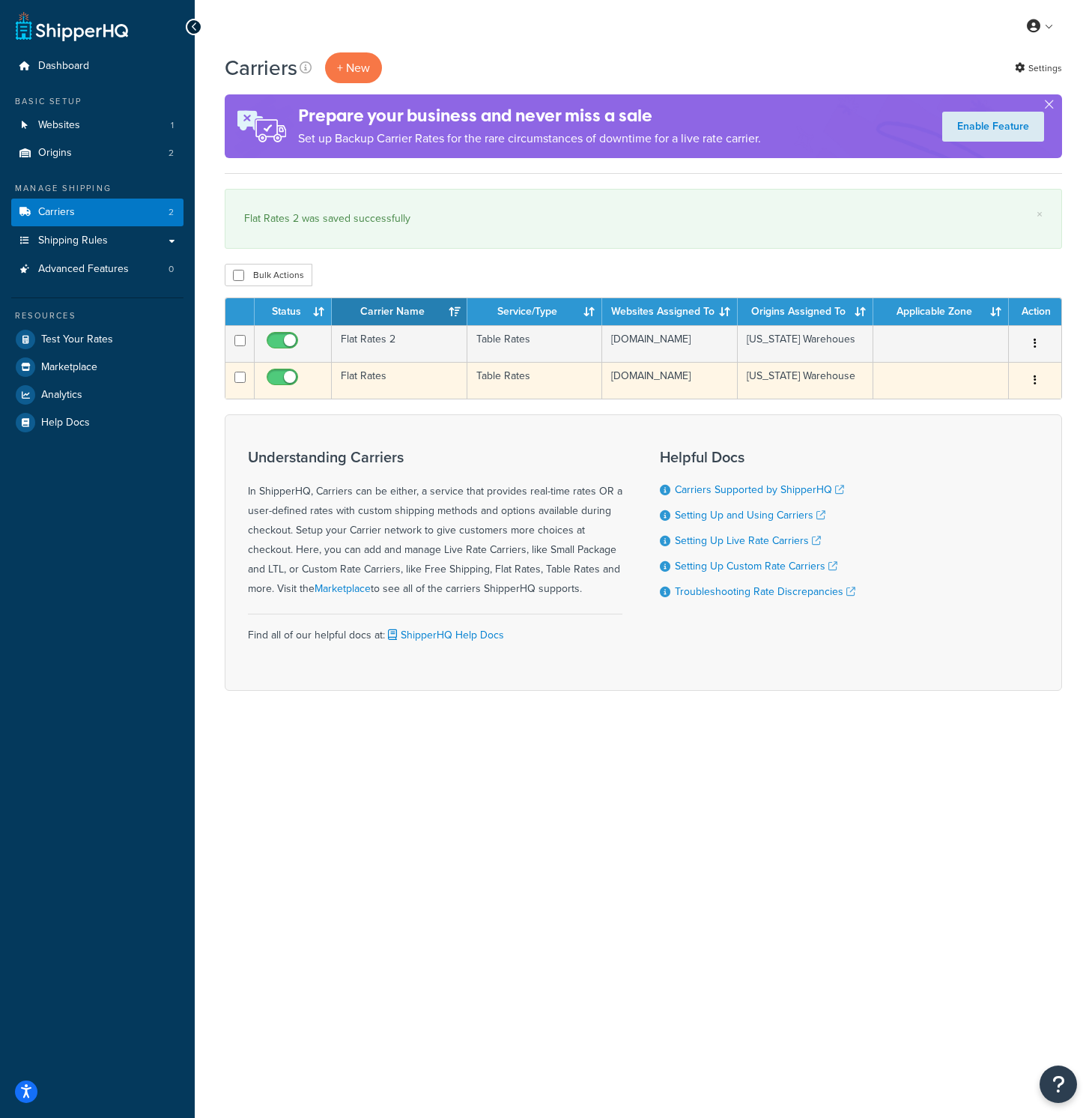
click at [396, 382] on td "Flat Rates" at bounding box center [400, 380] width 136 height 37
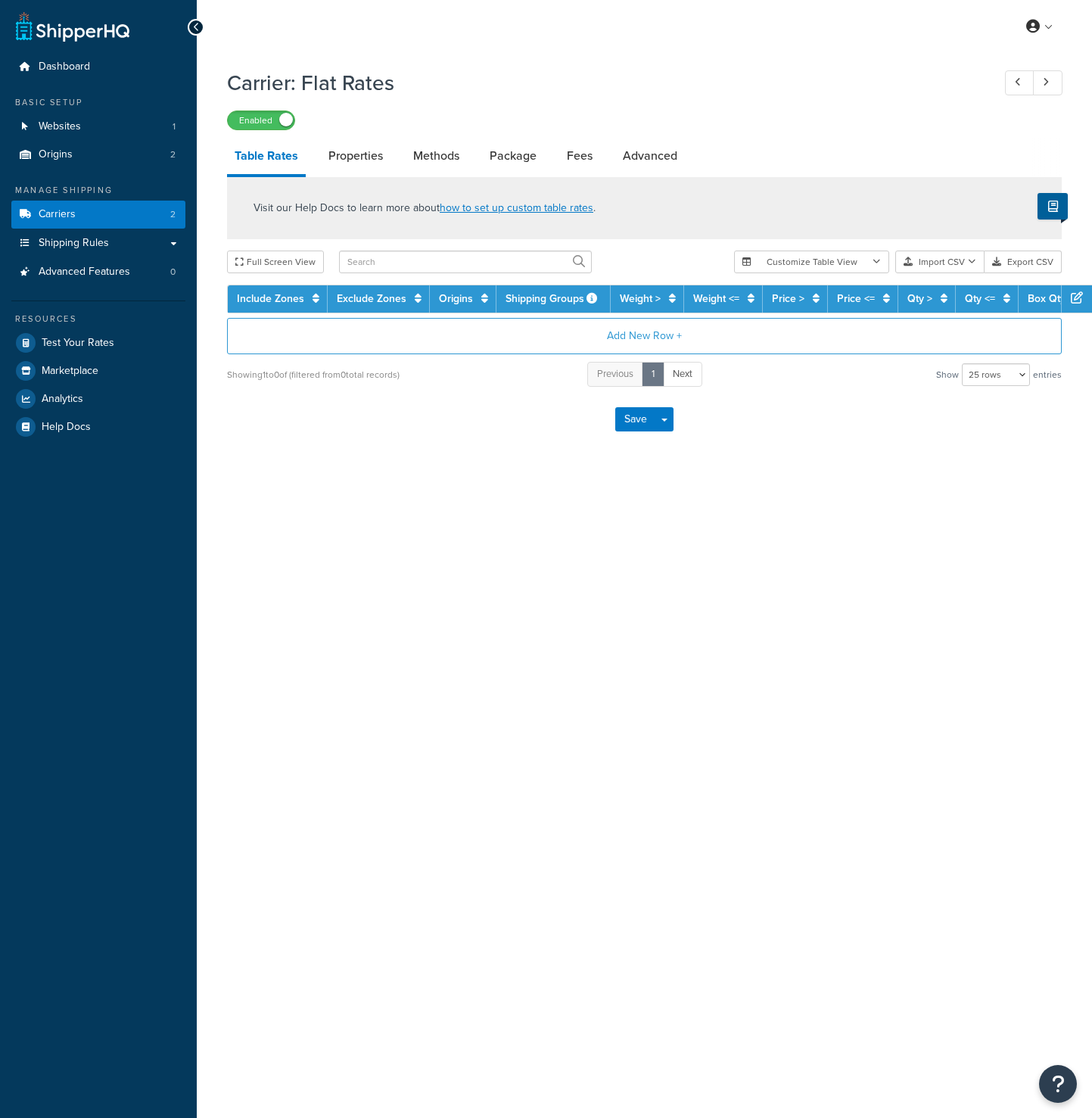
select select "25"
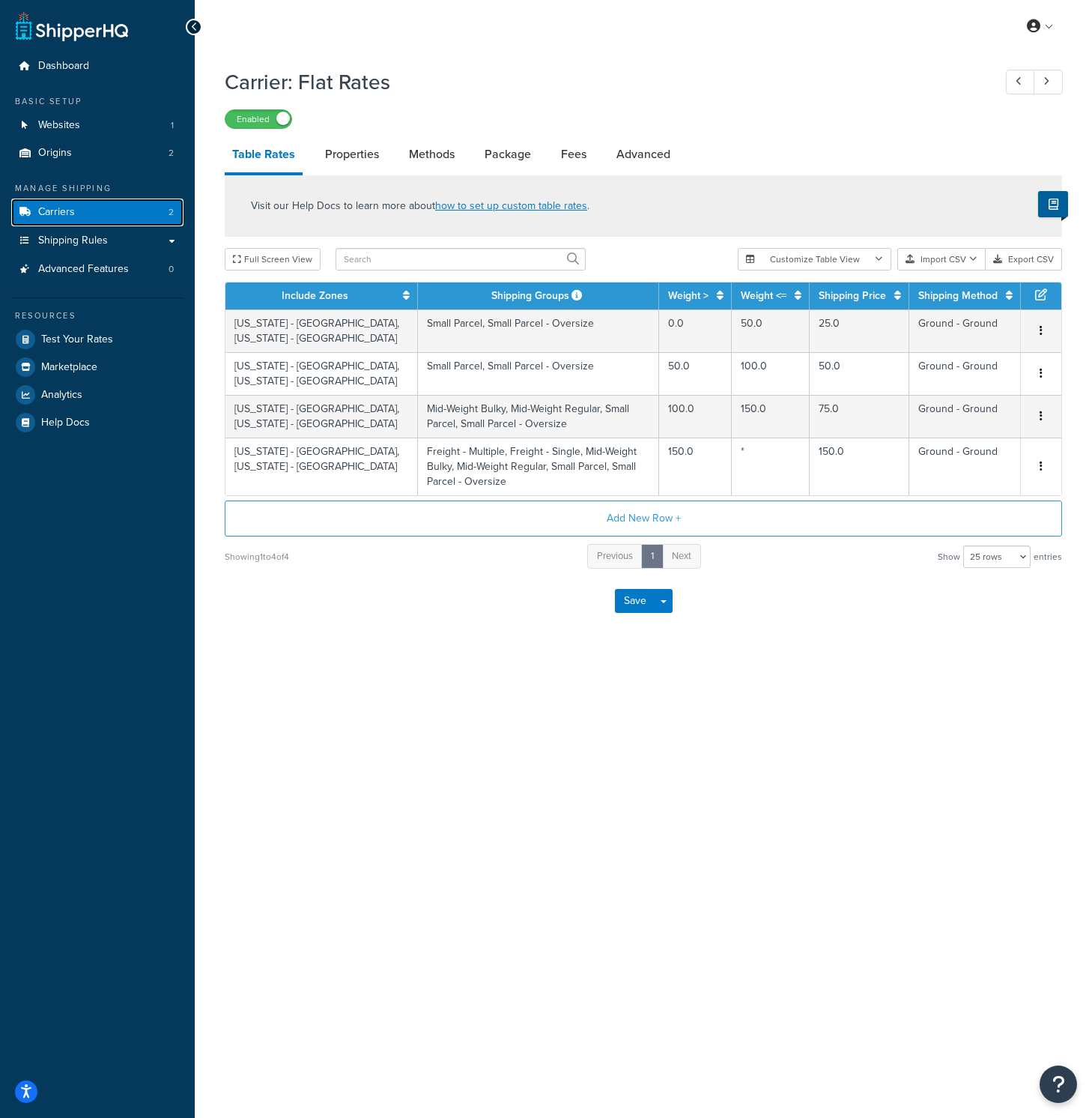
click at [79, 209] on link "Carriers 2" at bounding box center [97, 212] width 172 height 28
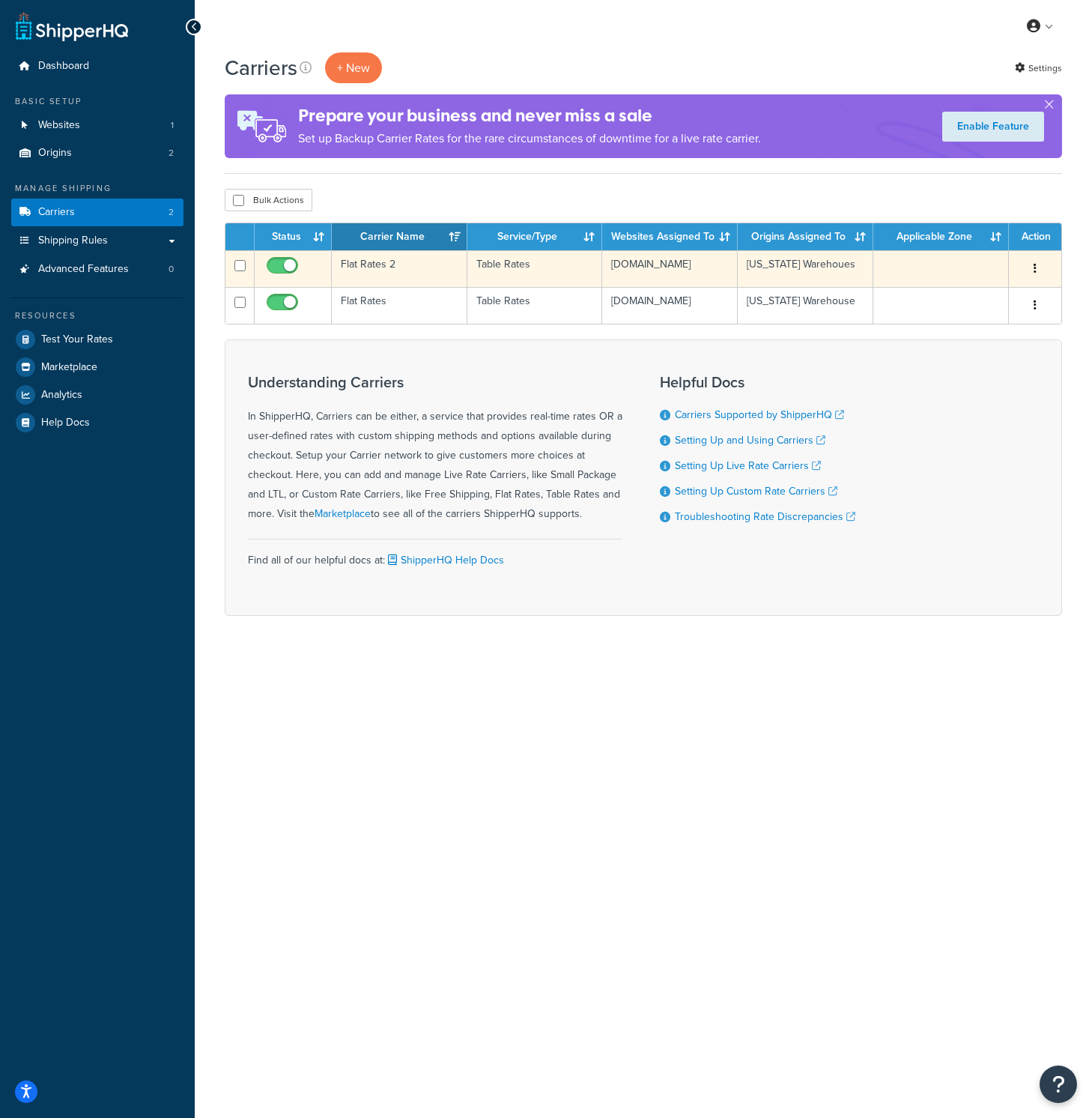
click at [381, 261] on td "Flat Rates 2" at bounding box center [400, 269] width 136 height 37
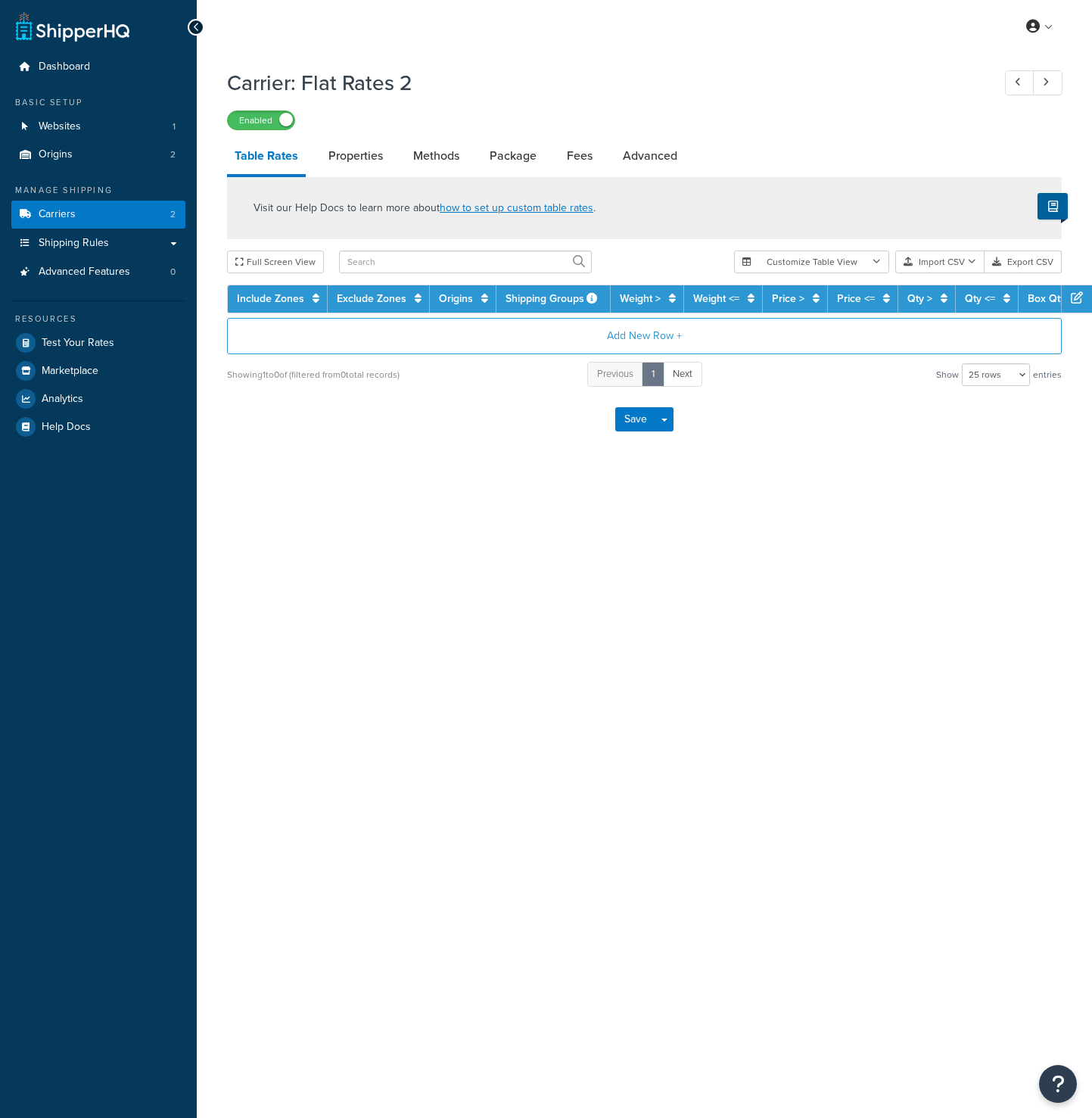
select select "25"
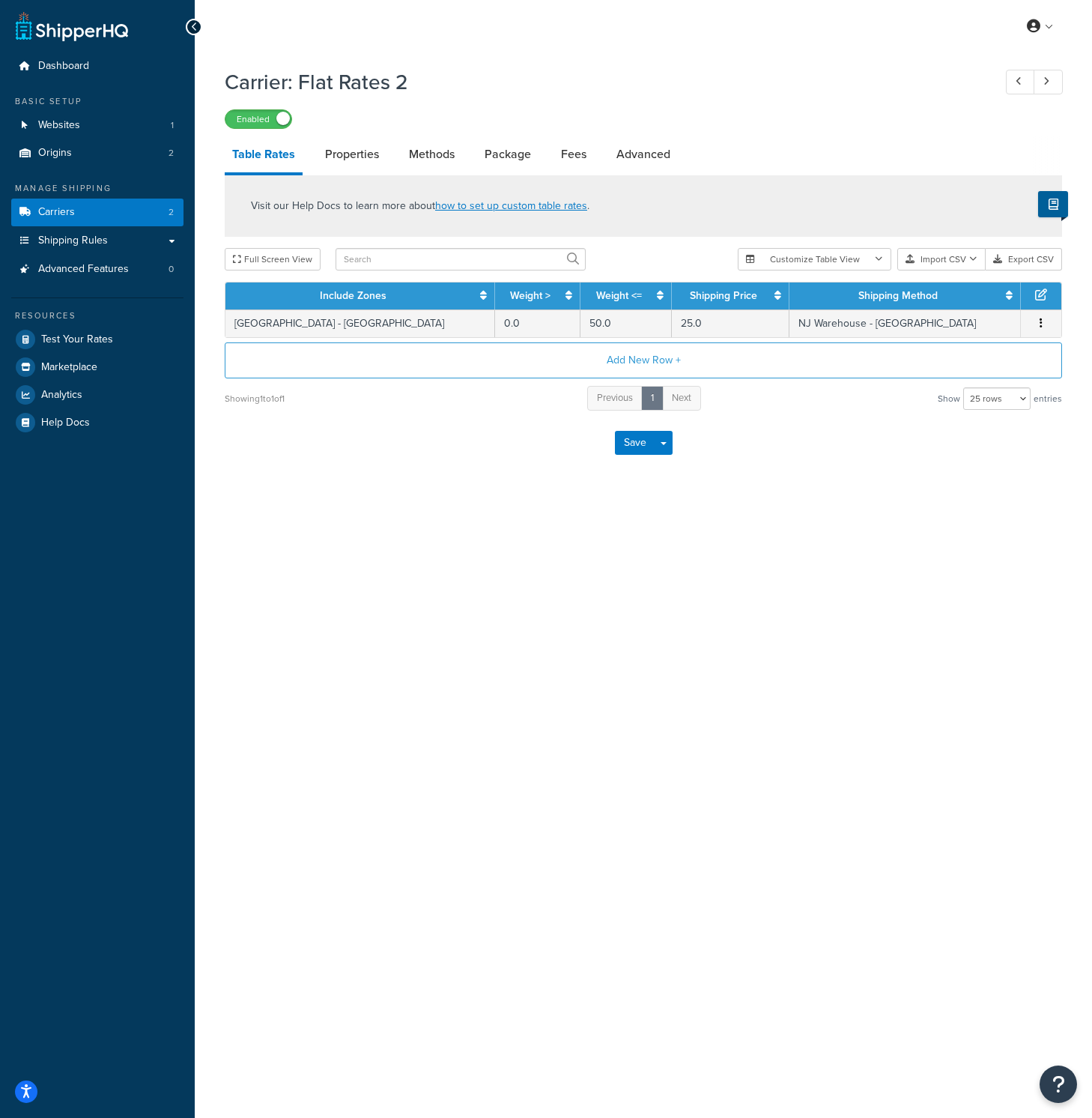
click at [772, 642] on div "My Profile Billing Global Settings Contact Us Logout Carrier: Flat Rates 2 Enab…" at bounding box center [643, 559] width 897 height 1118
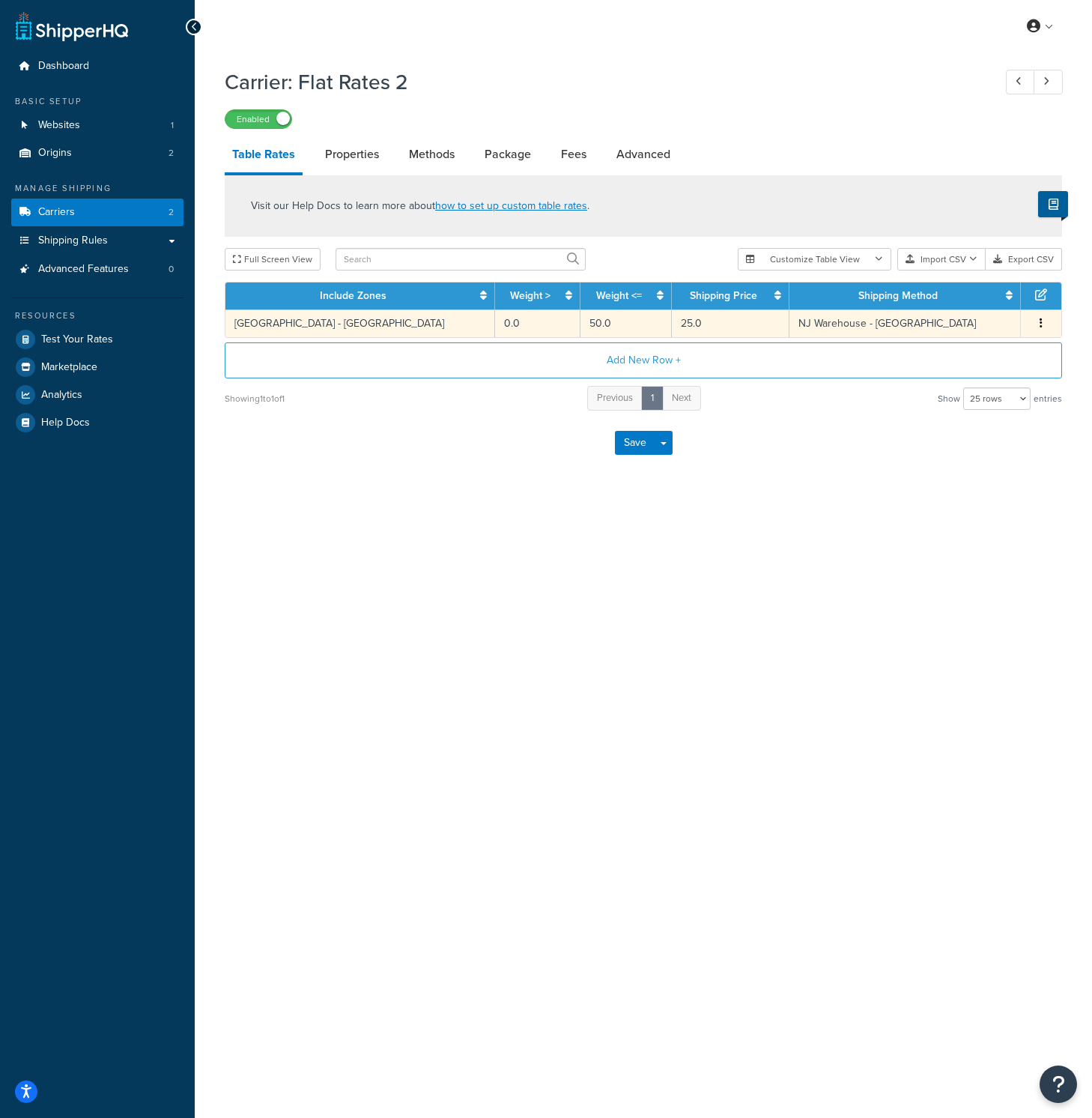
click at [1039, 326] on icon "button" at bounding box center [1041, 322] width 3 height 10
click at [972, 330] on div "Duplicate" at bounding box center [964, 326] width 106 height 30
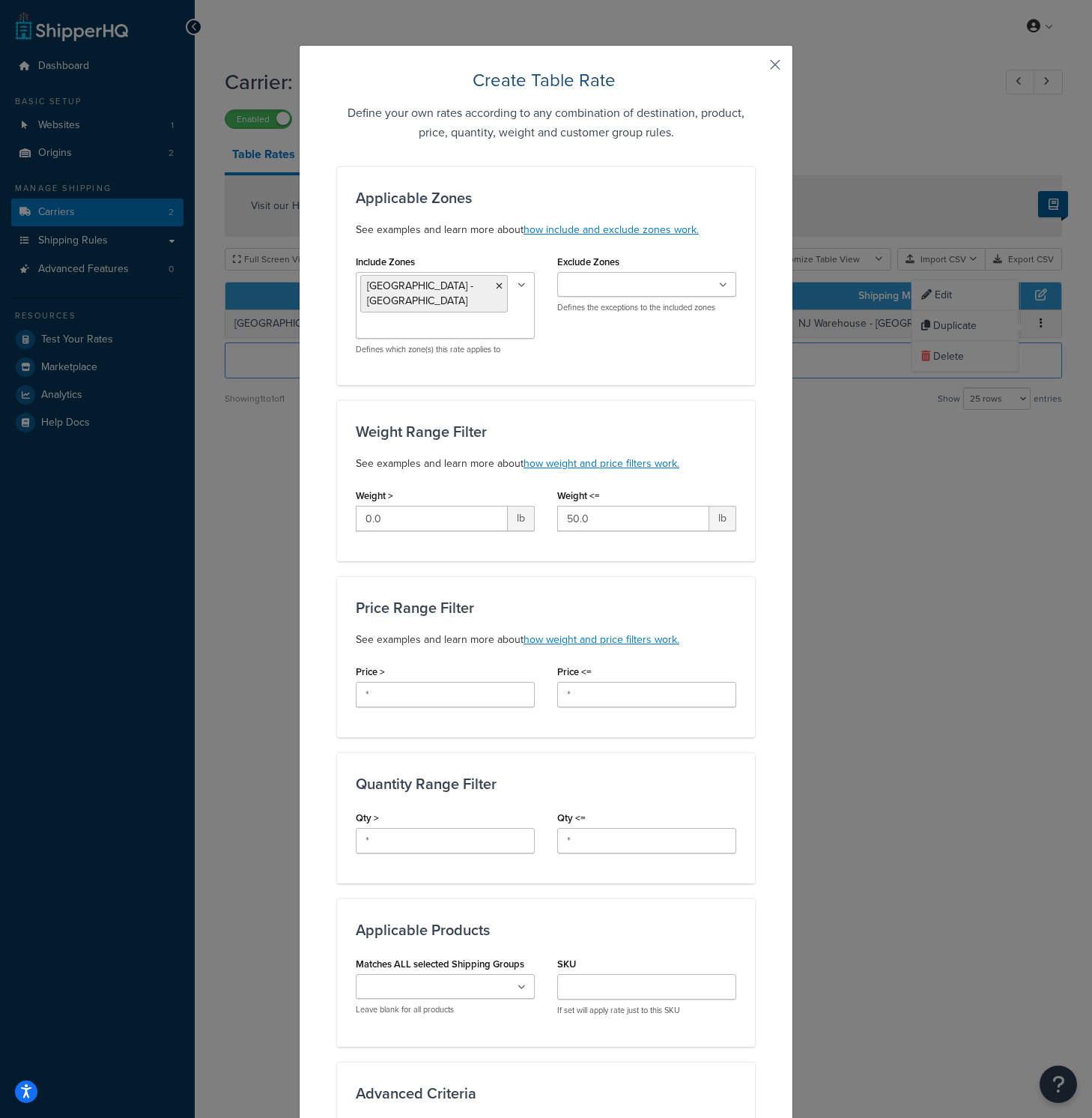
click at [755, 68] on button "button" at bounding box center [753, 69] width 4 height 4
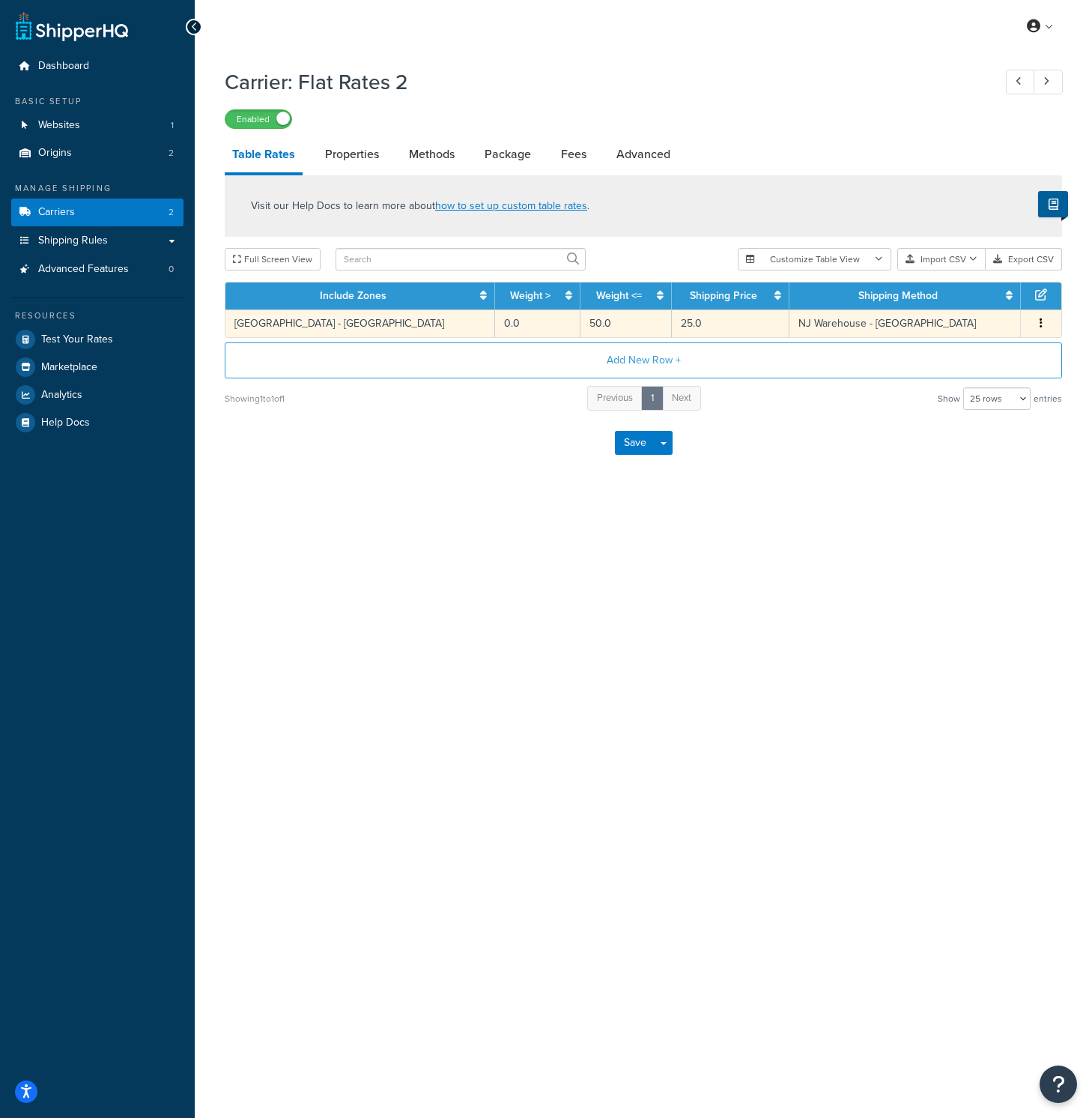
click at [1036, 326] on button "button" at bounding box center [1040, 323] width 12 height 17
click at [1006, 330] on div "Duplicate" at bounding box center [964, 326] width 106 height 30
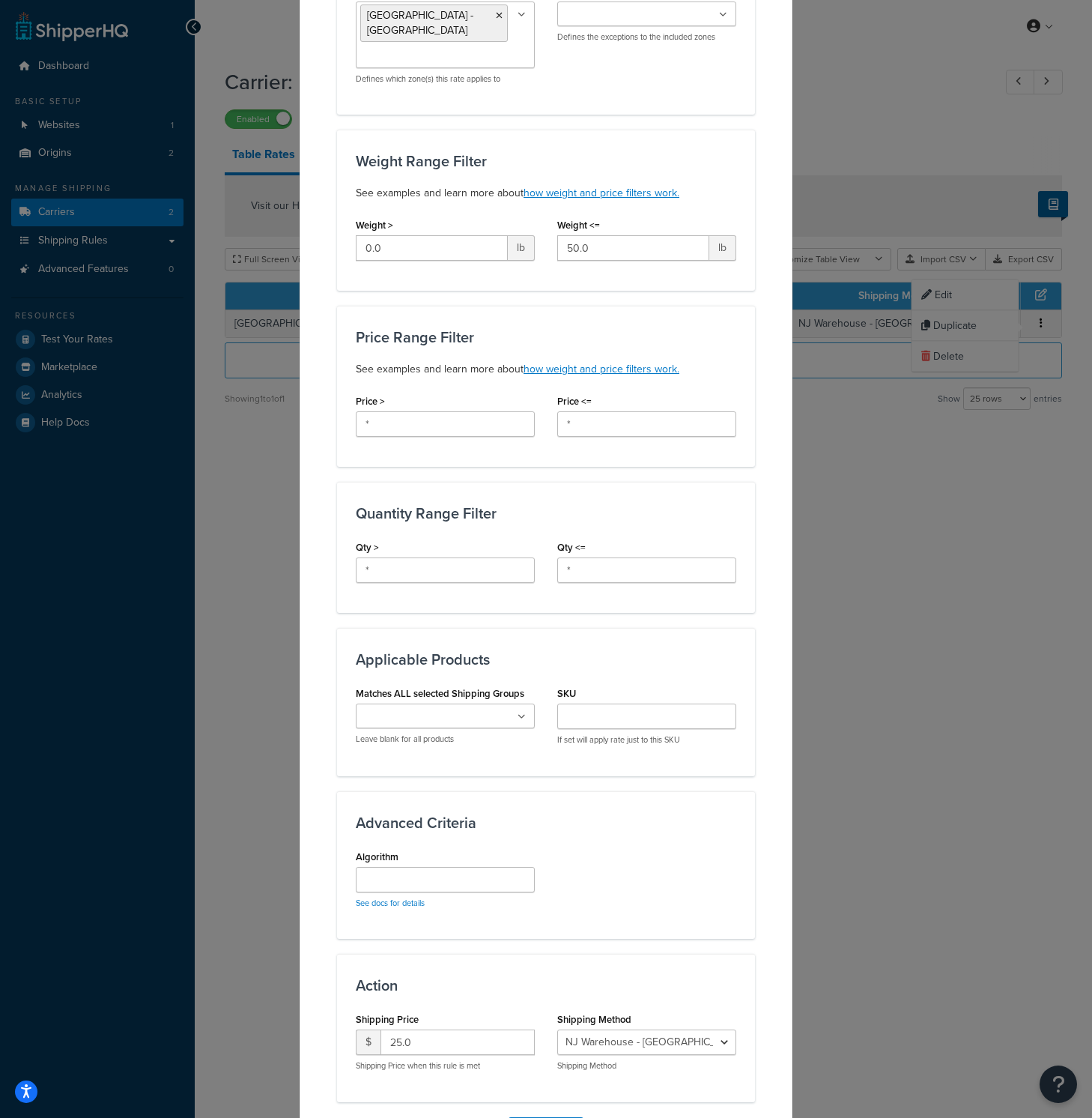
scroll to position [349, 0]
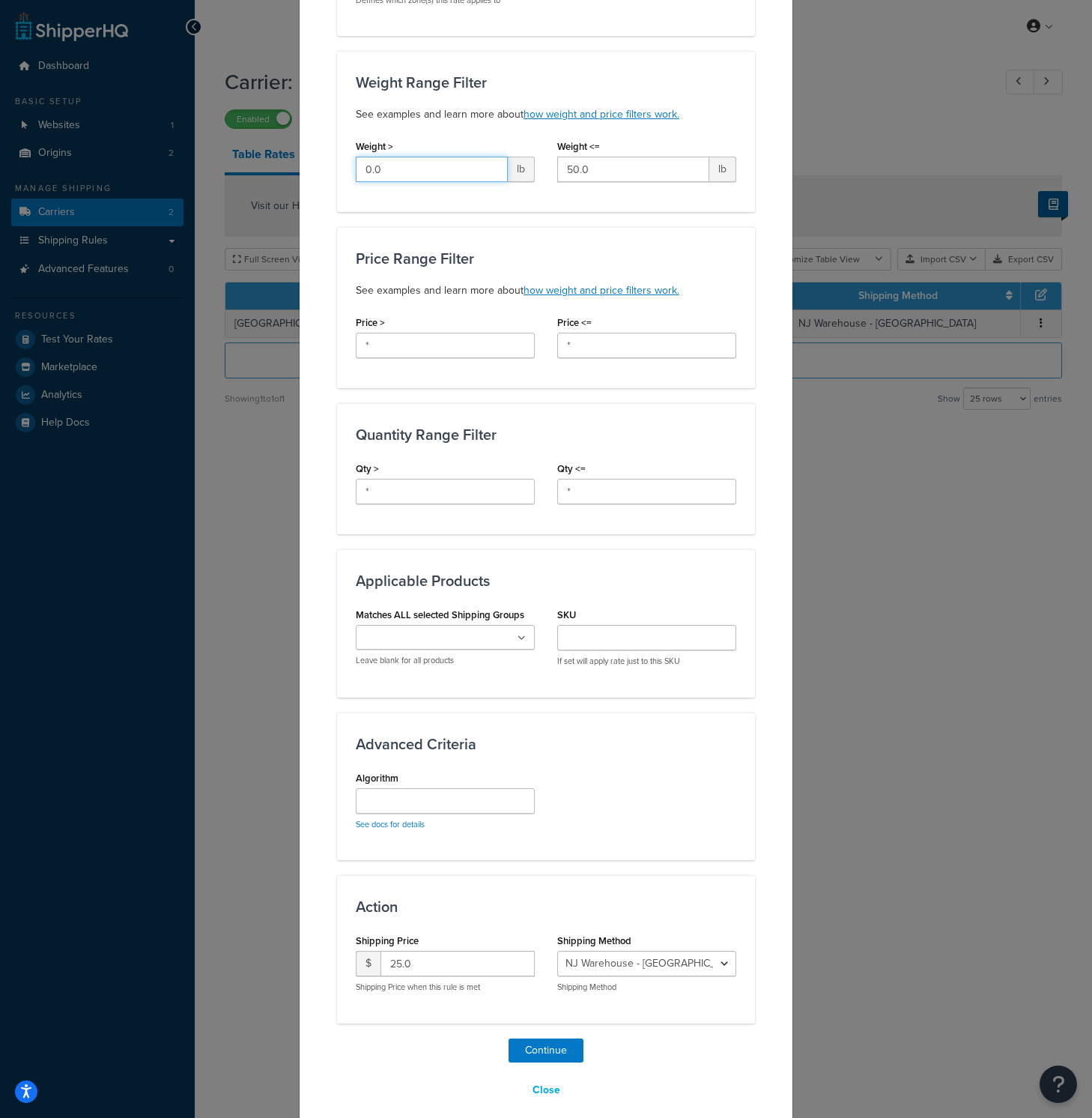
drag, startPoint x: 445, startPoint y: 156, endPoint x: 240, endPoint y: 128, distance: 206.9
click at [242, 128] on div "Create Table Rate Define your own rates according to any combination of destina…" at bounding box center [546, 559] width 1092 height 1118
type input "50"
click at [605, 156] on input "50.0" at bounding box center [633, 169] width 152 height 26
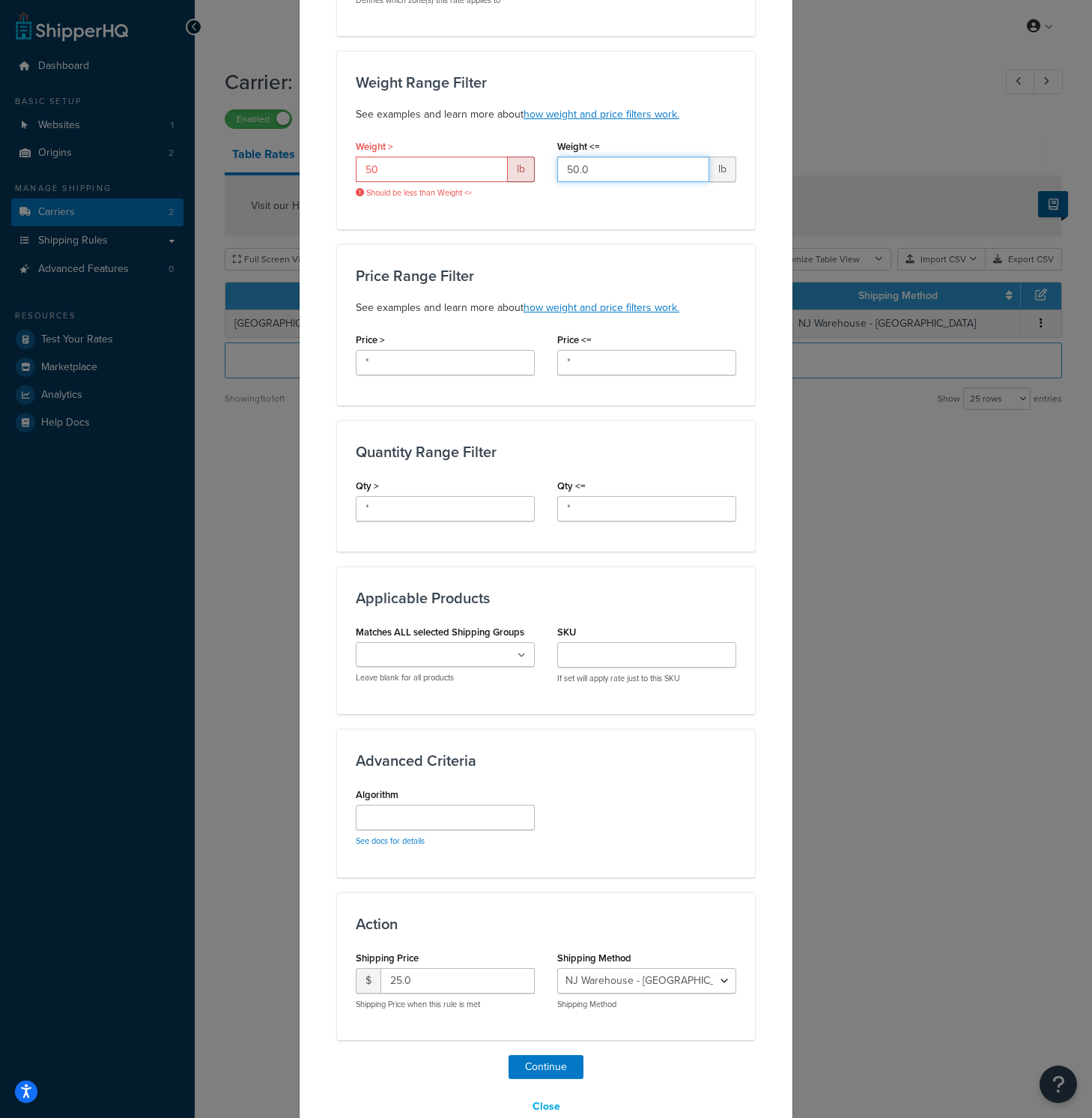
click at [604, 156] on input "50.0" at bounding box center [633, 169] width 152 height 26
click at [605, 156] on input "50.0" at bounding box center [633, 169] width 152 height 26
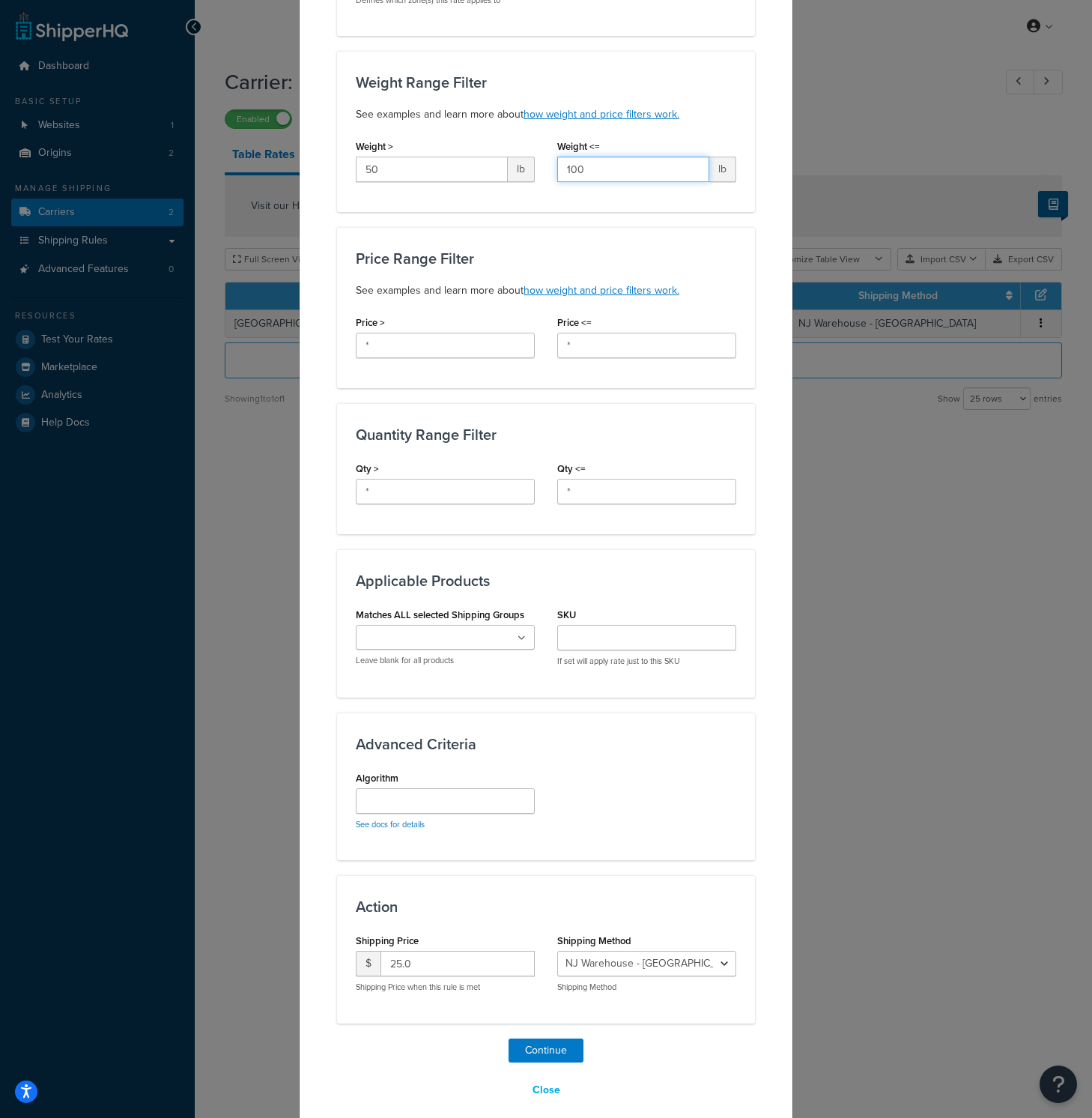
type input "100"
click at [741, 312] on div "Price <= *" at bounding box center [646, 341] width 202 height 57
click at [444, 957] on input "25.0" at bounding box center [457, 963] width 154 height 26
click at [444, 956] on input "25.0" at bounding box center [457, 963] width 154 height 26
click at [444, 955] on input "25.0" at bounding box center [457, 963] width 154 height 26
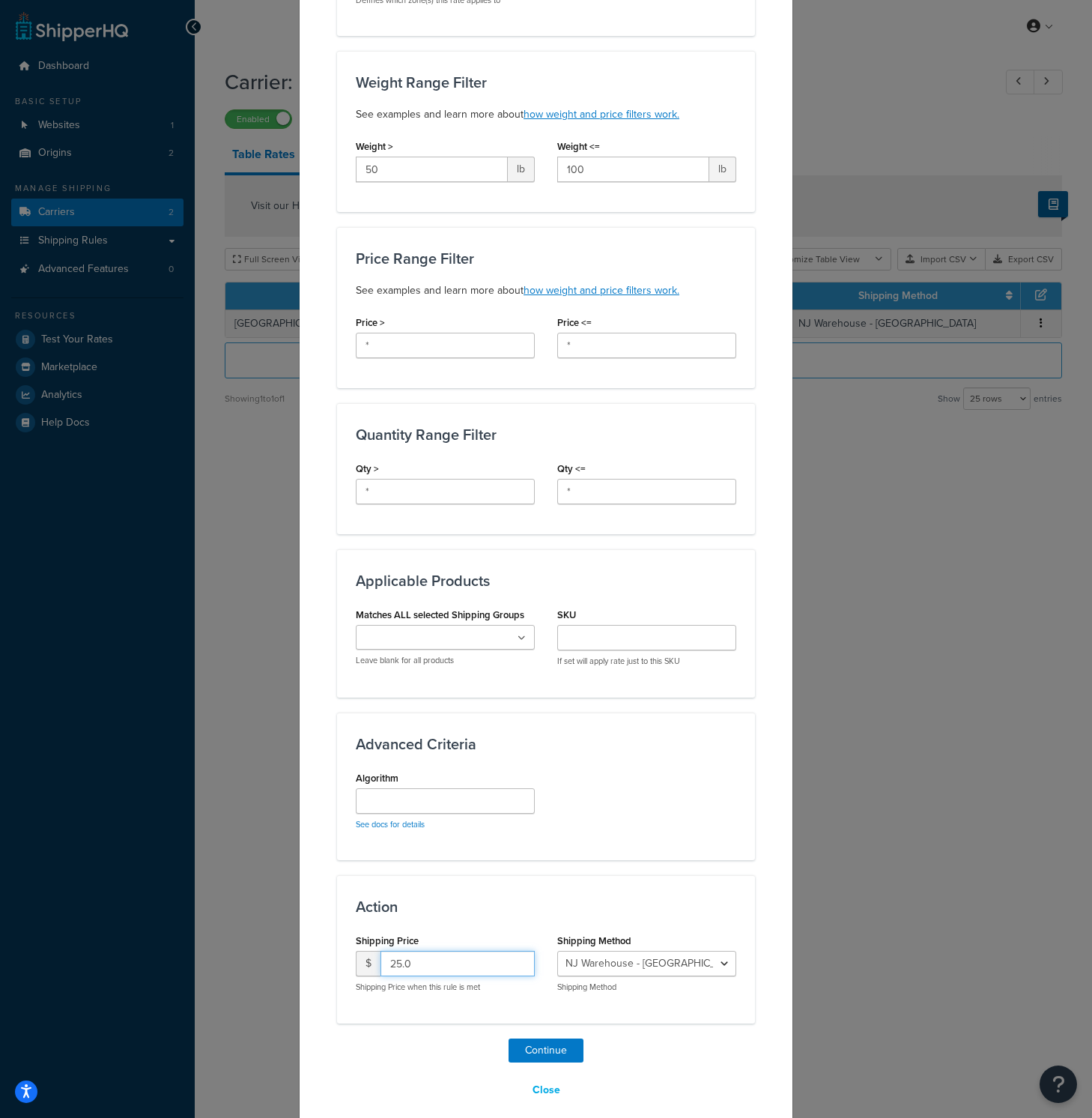
drag, startPoint x: 447, startPoint y: 951, endPoint x: 325, endPoint y: 944, distance: 122.2
click at [325, 944] on div "Create Table Rate Define your own rates according to any combination of destina…" at bounding box center [546, 415] width 495 height 1438
type input "50"
click at [543, 1038] on button "Continue" at bounding box center [546, 1050] width 75 height 24
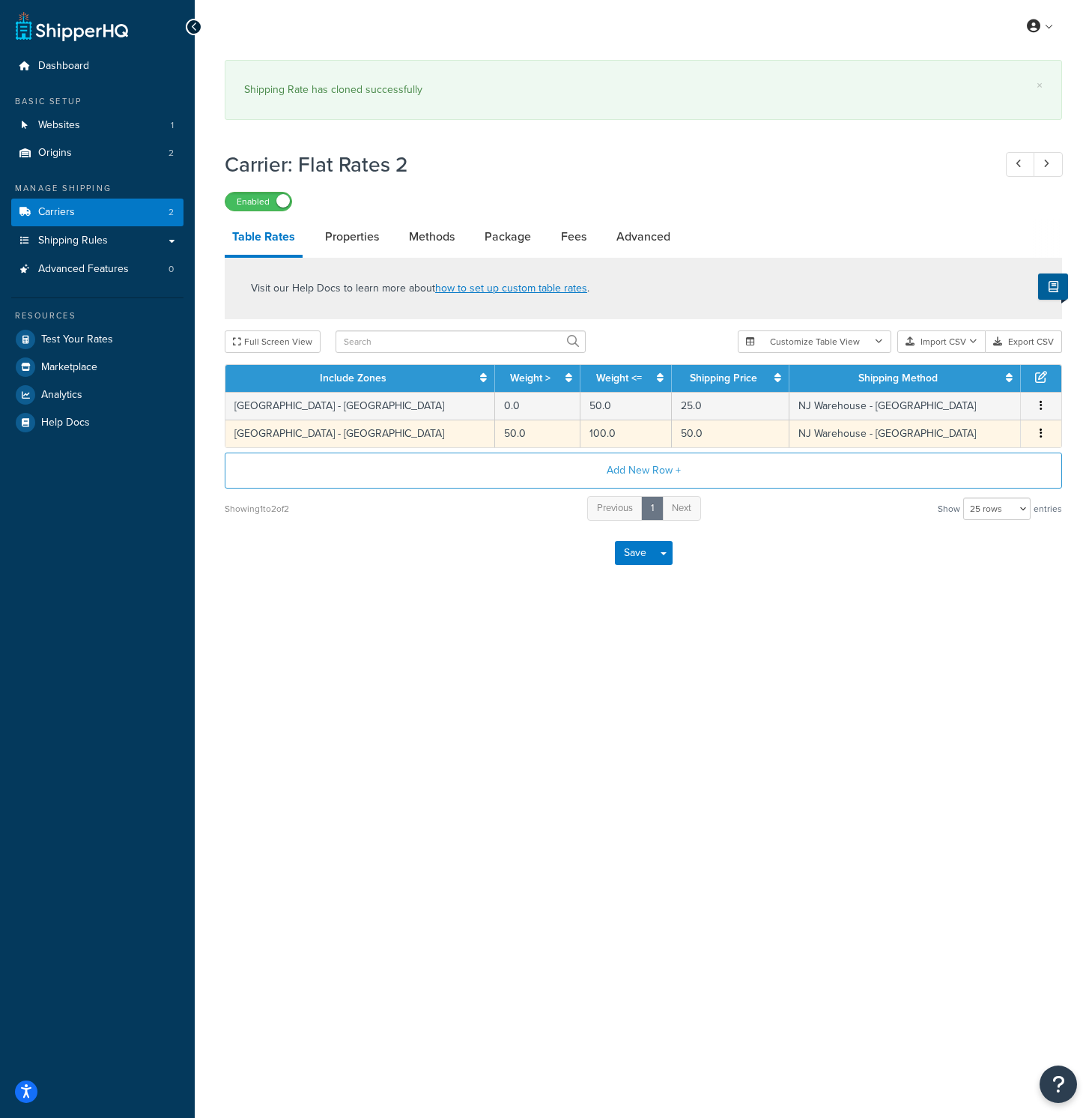
click at [1042, 436] on icon "button" at bounding box center [1041, 433] width 3 height 10
click at [1003, 443] on div "Duplicate" at bounding box center [964, 437] width 106 height 30
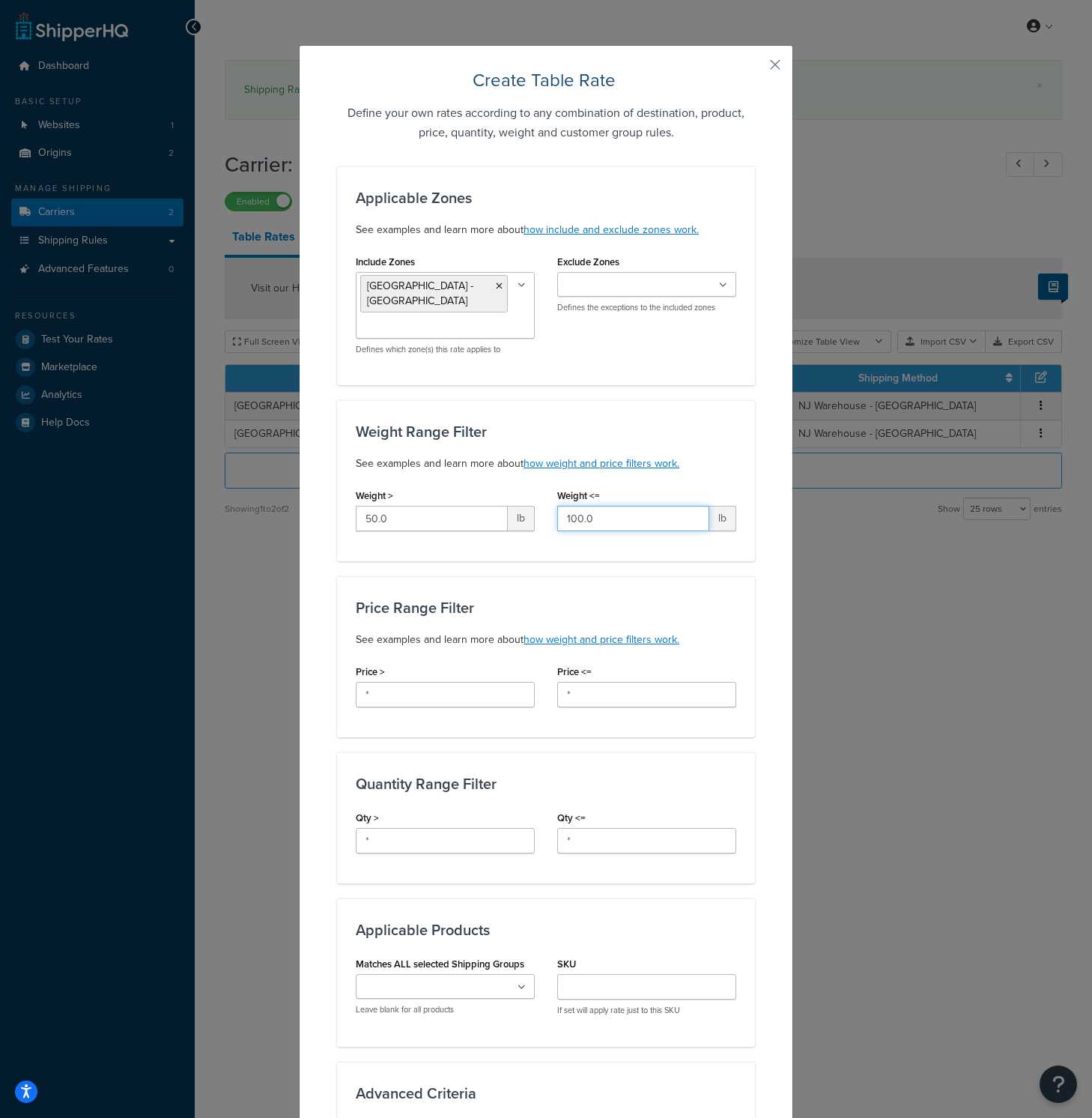
drag, startPoint x: 623, startPoint y: 507, endPoint x: 442, endPoint y: 494, distance: 181.5
click at [443, 494] on div "Weight > 50.0 lb Weight <= 100.0 lb" at bounding box center [546, 513] width 403 height 57
type input "150"
drag, startPoint x: 444, startPoint y: 509, endPoint x: 294, endPoint y: 495, distance: 150.7
click at [299, 495] on div "Create Table Rate Define your own rates according to any combination of destina…" at bounding box center [546, 764] width 495 height 1438
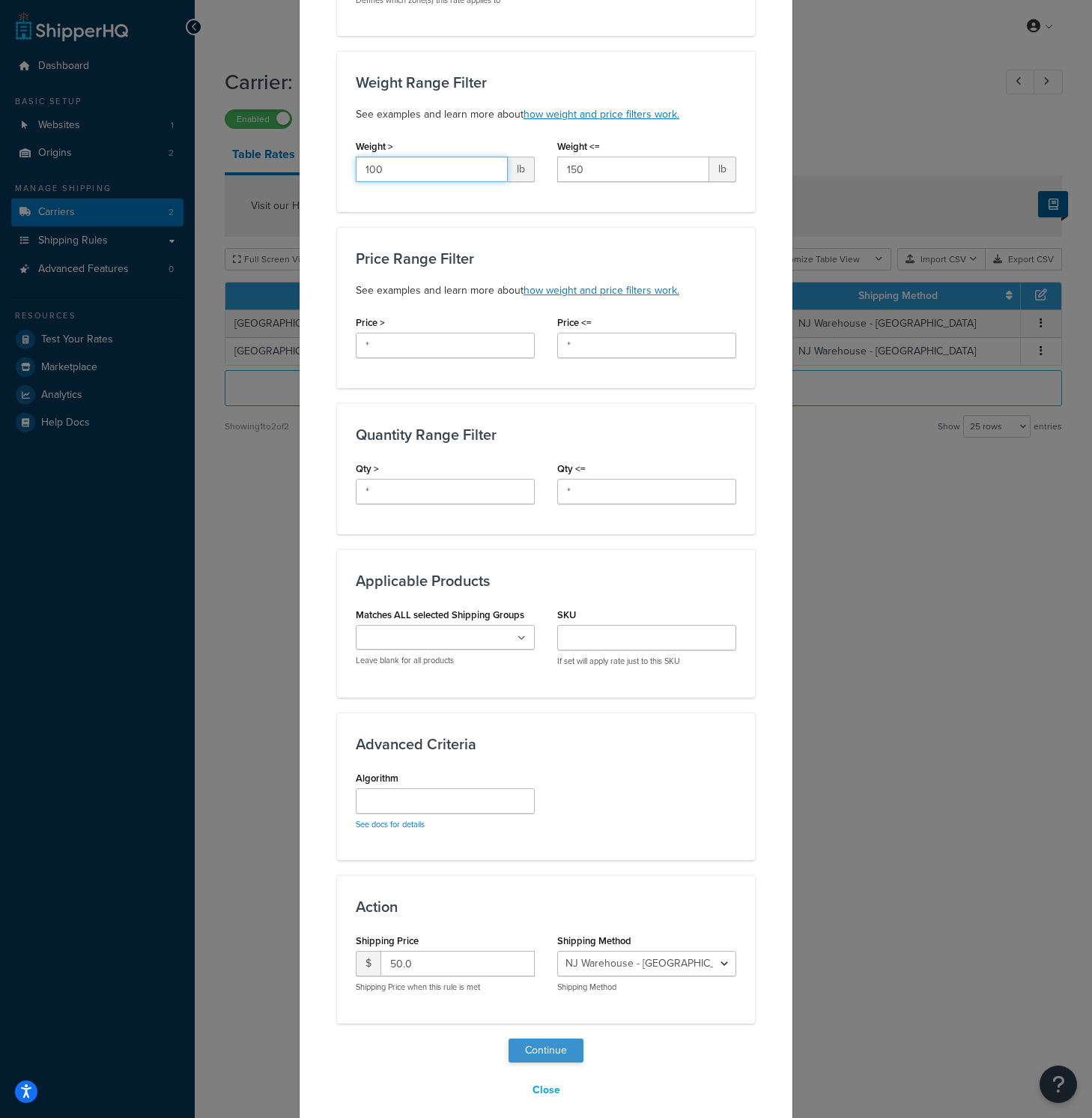
type input "100"
click at [549, 1038] on button "Continue" at bounding box center [546, 1050] width 75 height 24
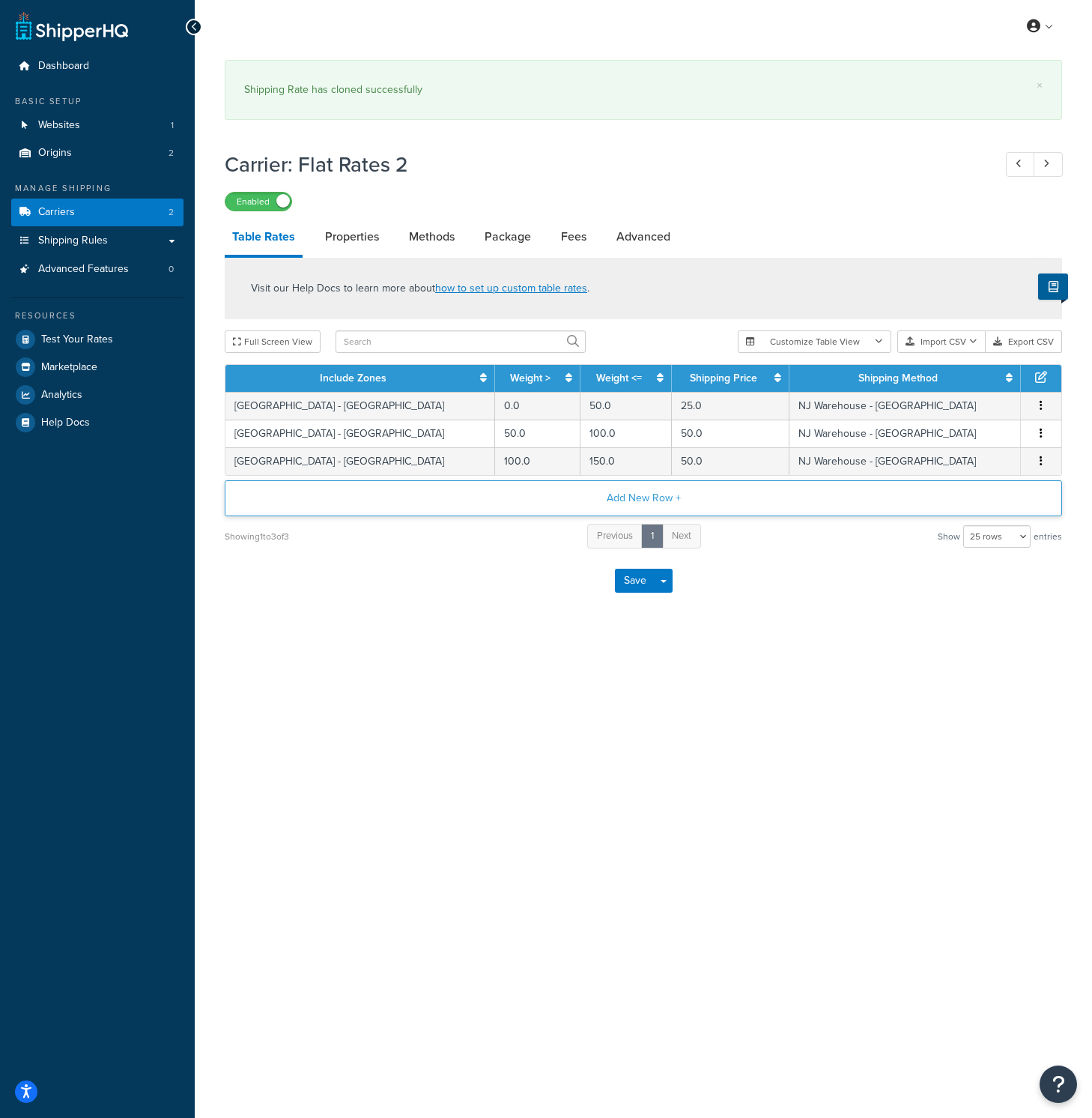
click at [680, 504] on button "Add New Row +" at bounding box center [644, 498] width 838 height 36
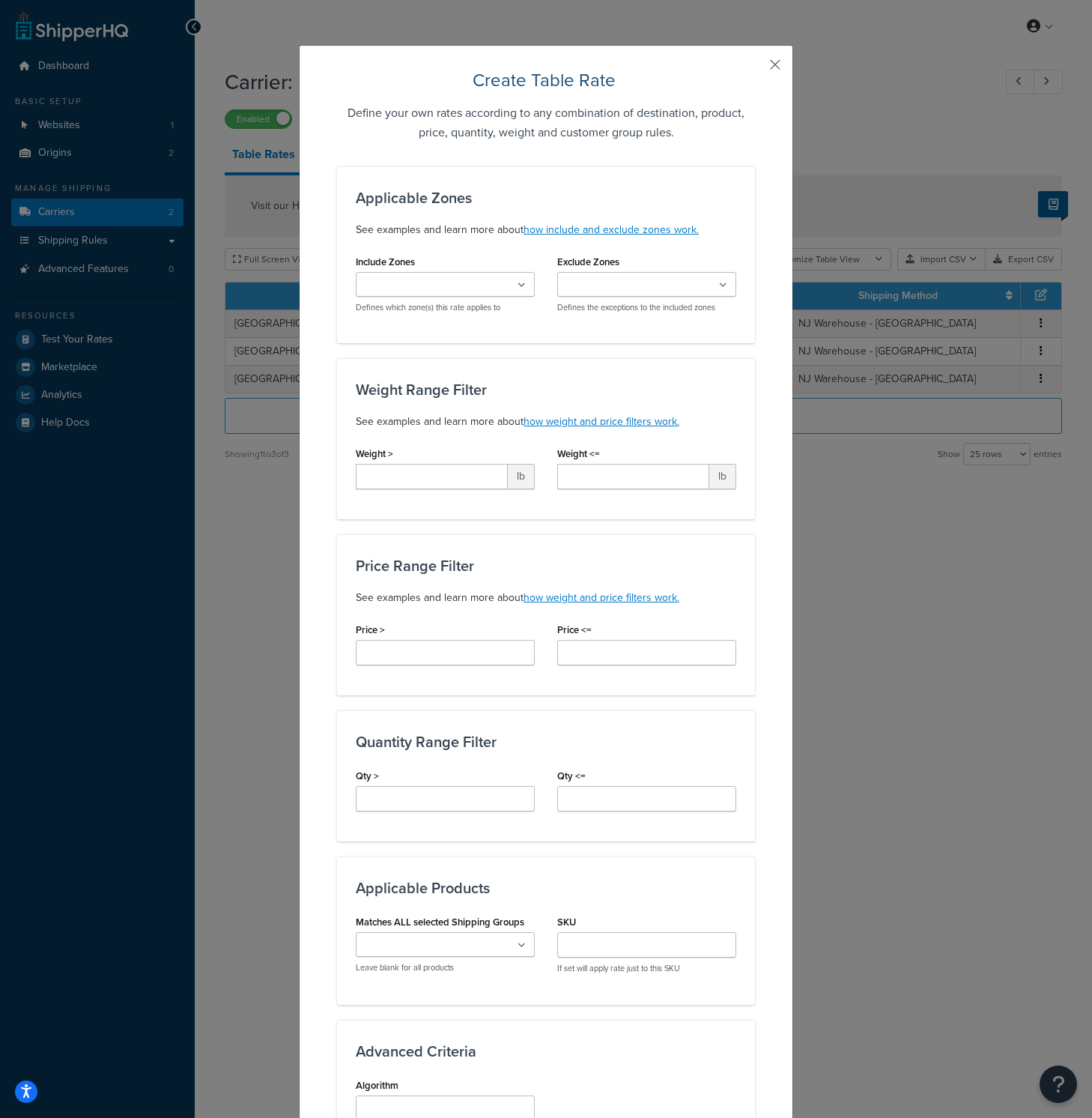
click at [755, 68] on button "button" at bounding box center [753, 69] width 4 height 4
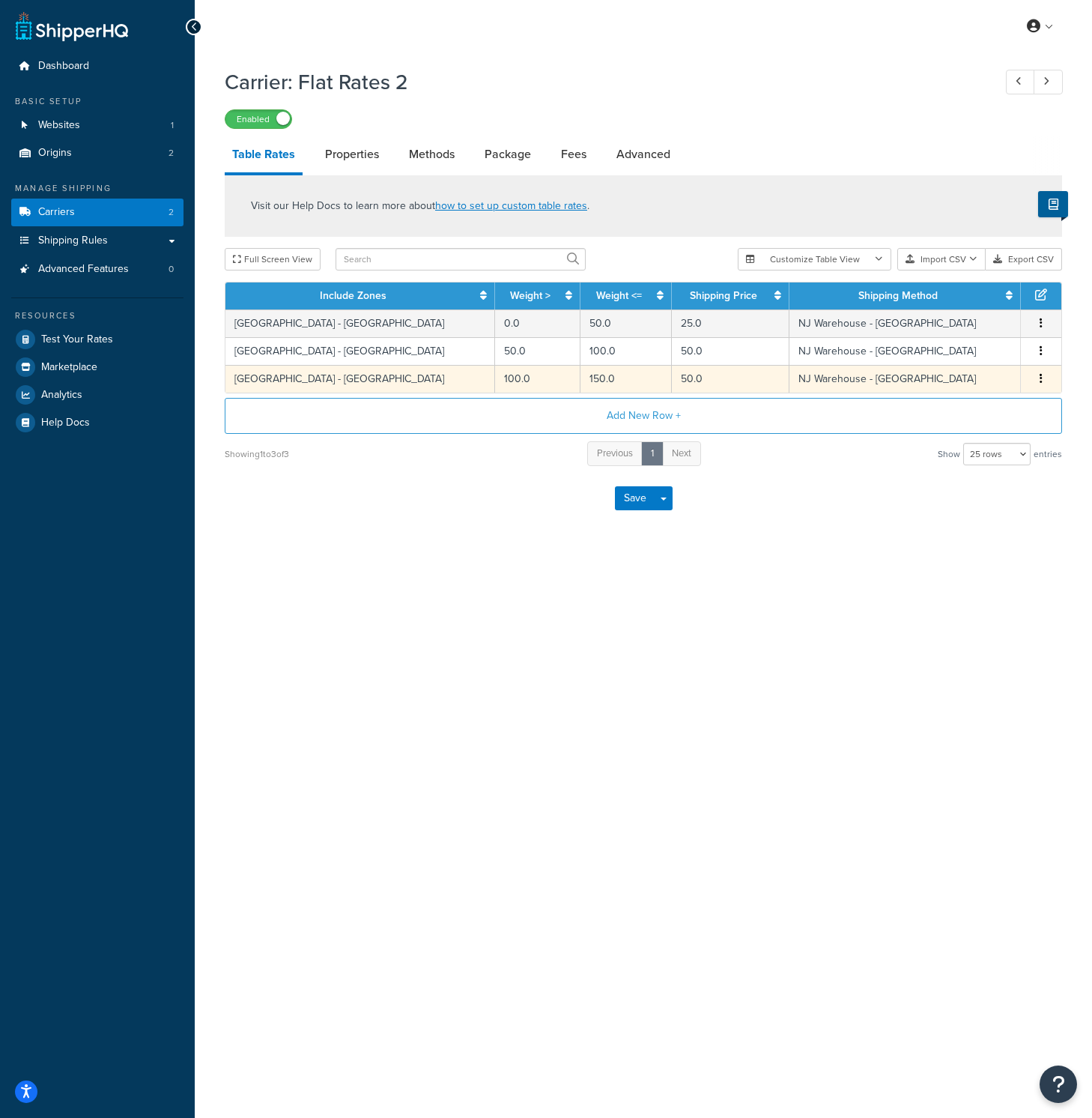
click at [672, 373] on td "50.0" at bounding box center [730, 378] width 117 height 28
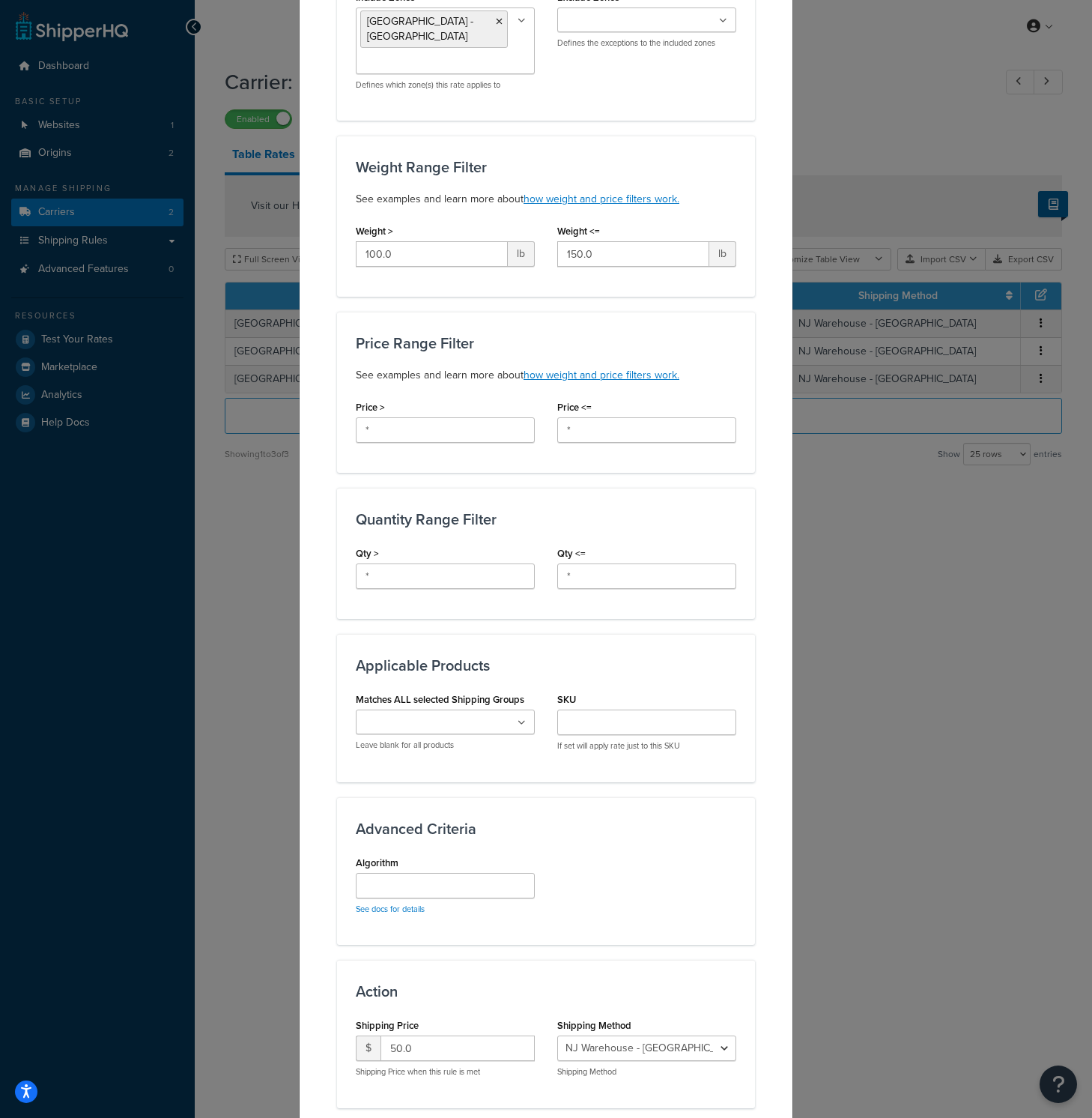
scroll to position [290, 0]
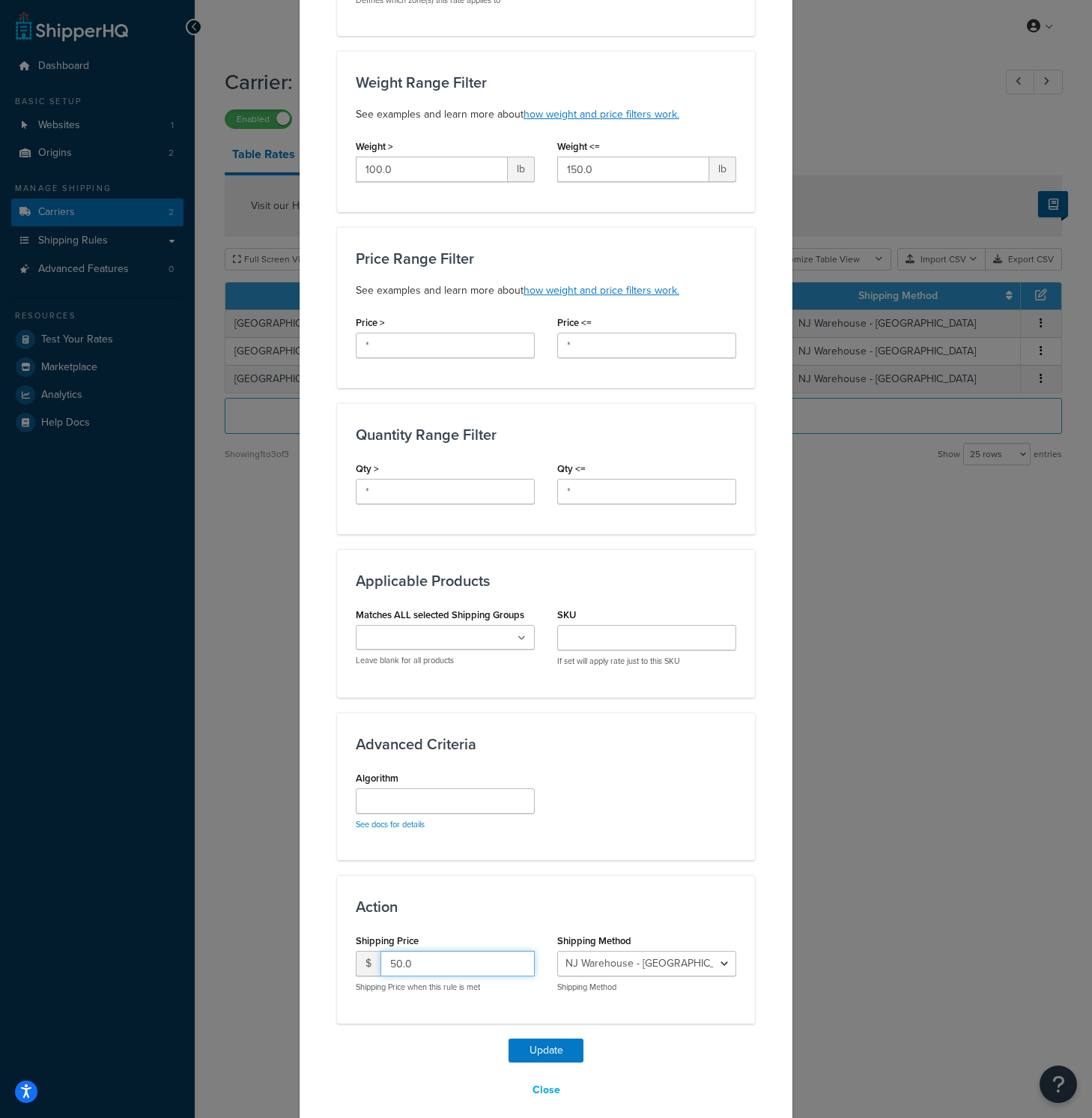
drag, startPoint x: 424, startPoint y: 953, endPoint x: 228, endPoint y: 911, distance: 200.4
click at [228, 911] on div "Update Table Rate Applicable Zones See examples and learn more about how includ…" at bounding box center [546, 559] width 1092 height 1118
type input "75"
click at [557, 1042] on button "Update" at bounding box center [546, 1050] width 75 height 24
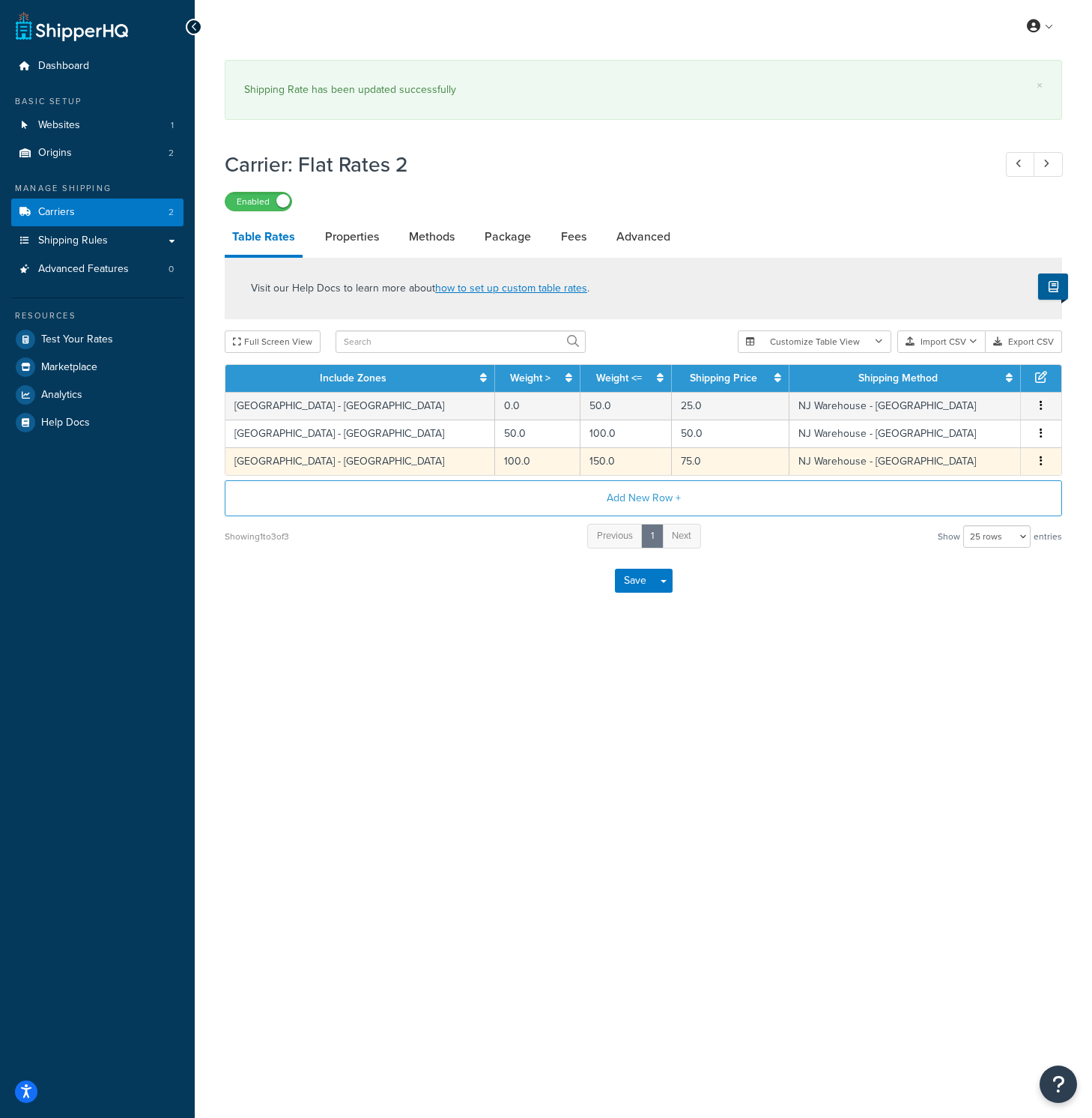
click at [1044, 461] on button "button" at bounding box center [1040, 461] width 12 height 17
click at [997, 471] on div "Duplicate" at bounding box center [964, 464] width 106 height 30
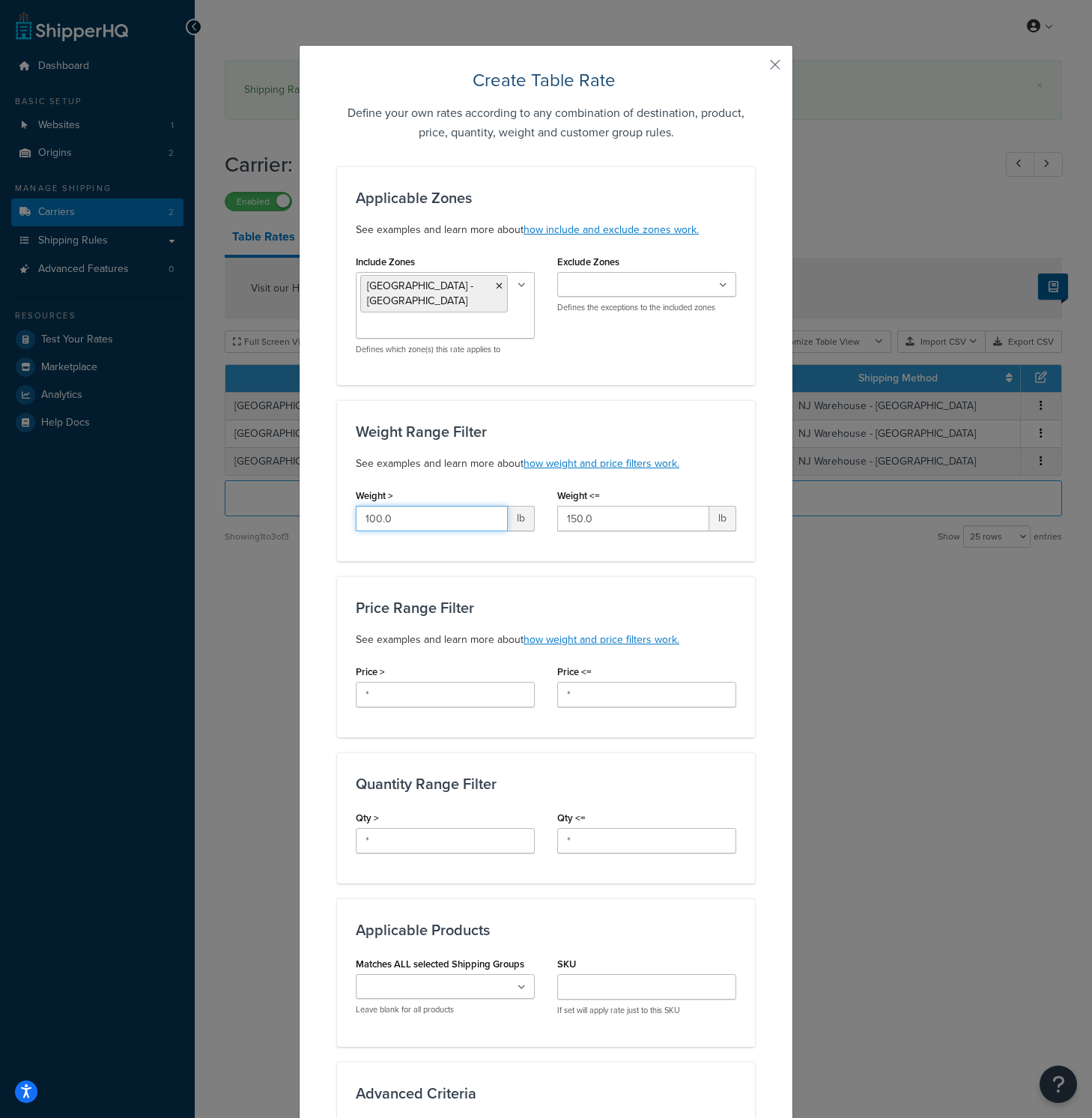
drag, startPoint x: 425, startPoint y: 507, endPoint x: 242, endPoint y: 494, distance: 183.5
click at [242, 494] on div "Create Table Rate Define your own rates according to any combination of destina…" at bounding box center [546, 559] width 1092 height 1118
type input "150"
click at [614, 511] on input "150.0" at bounding box center [633, 519] width 152 height 26
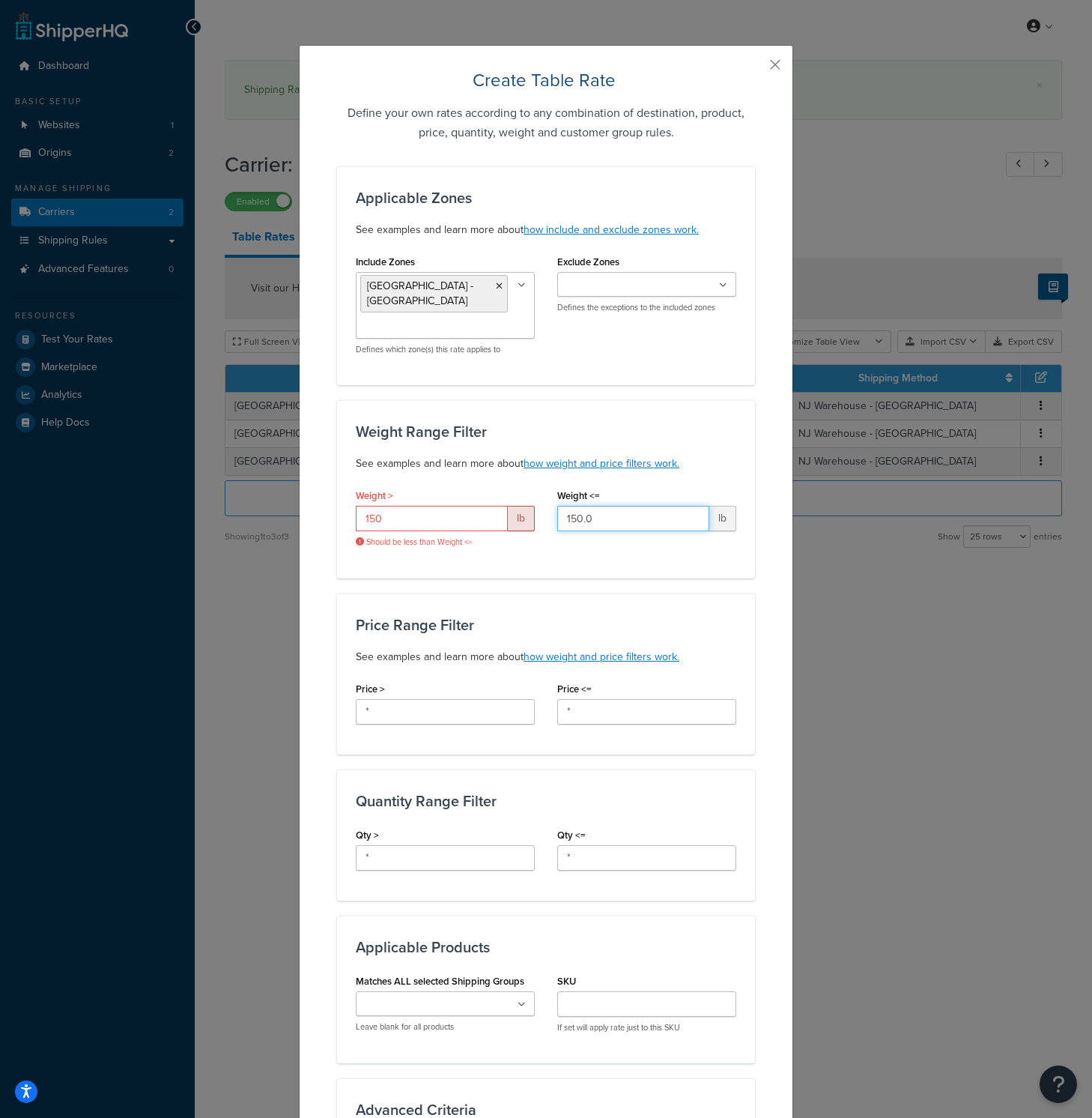
click at [614, 510] on input "150.0" at bounding box center [633, 519] width 152 height 26
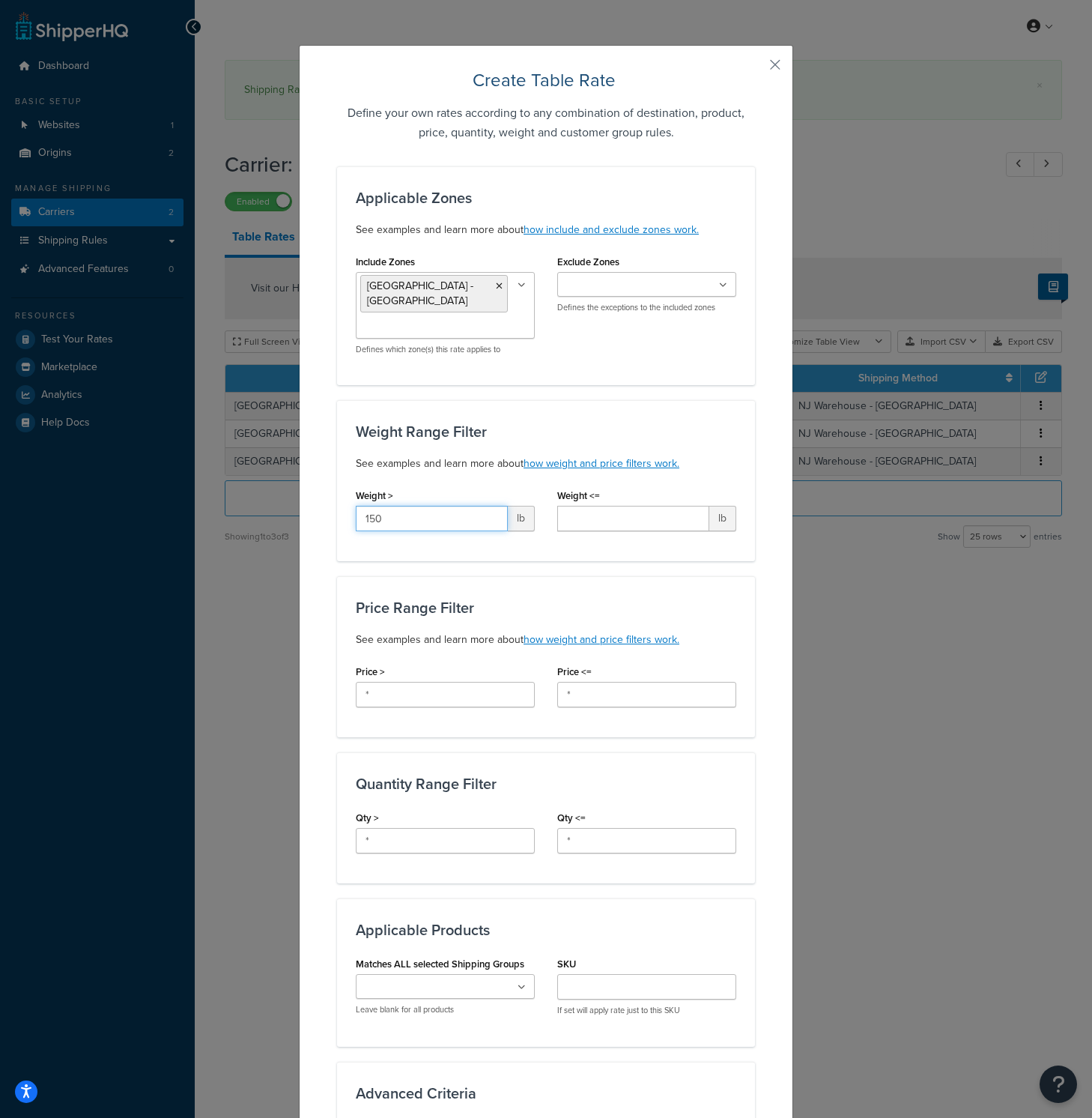
click at [451, 506] on input "150" at bounding box center [432, 519] width 152 height 26
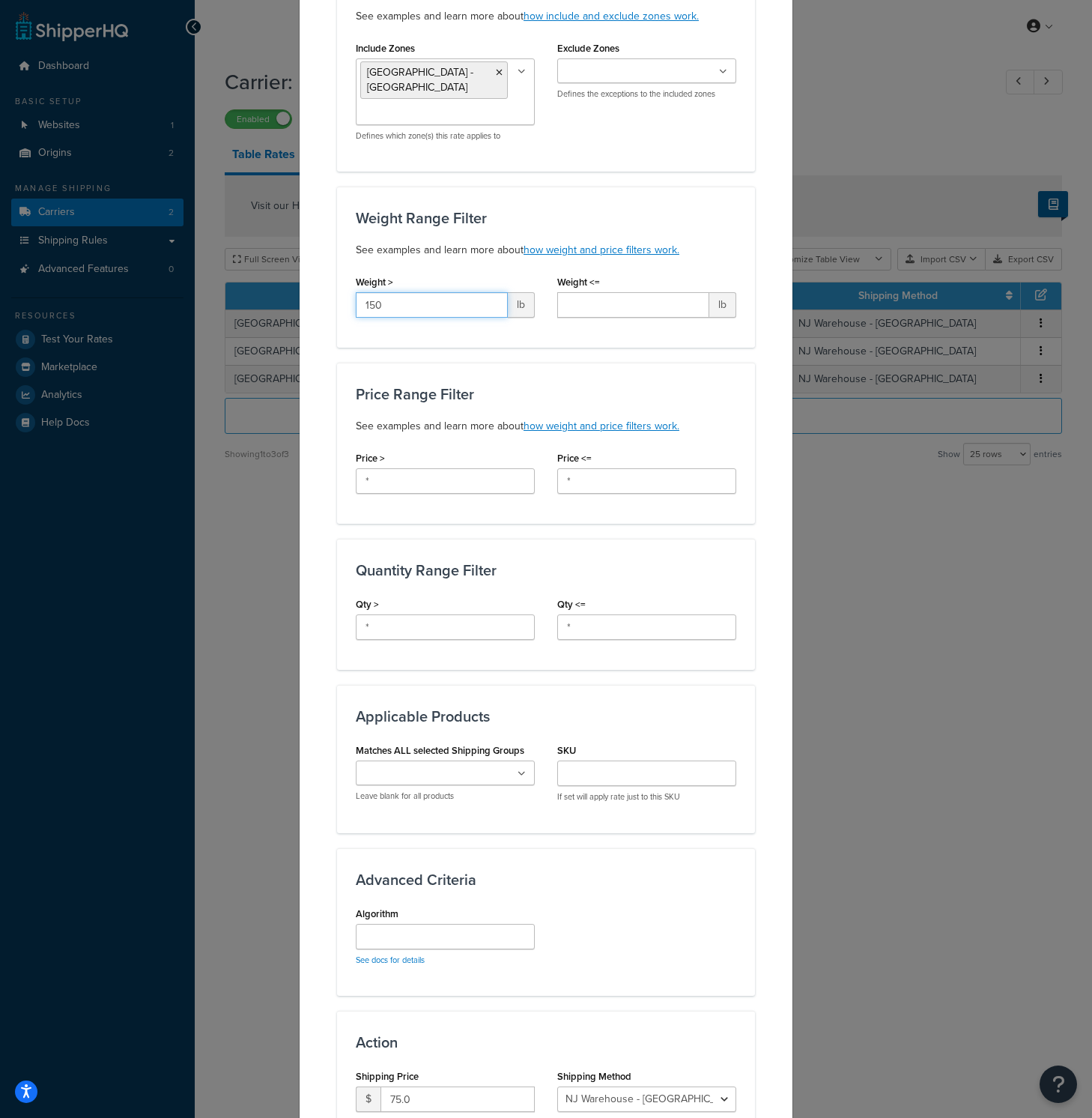
scroll to position [287, 0]
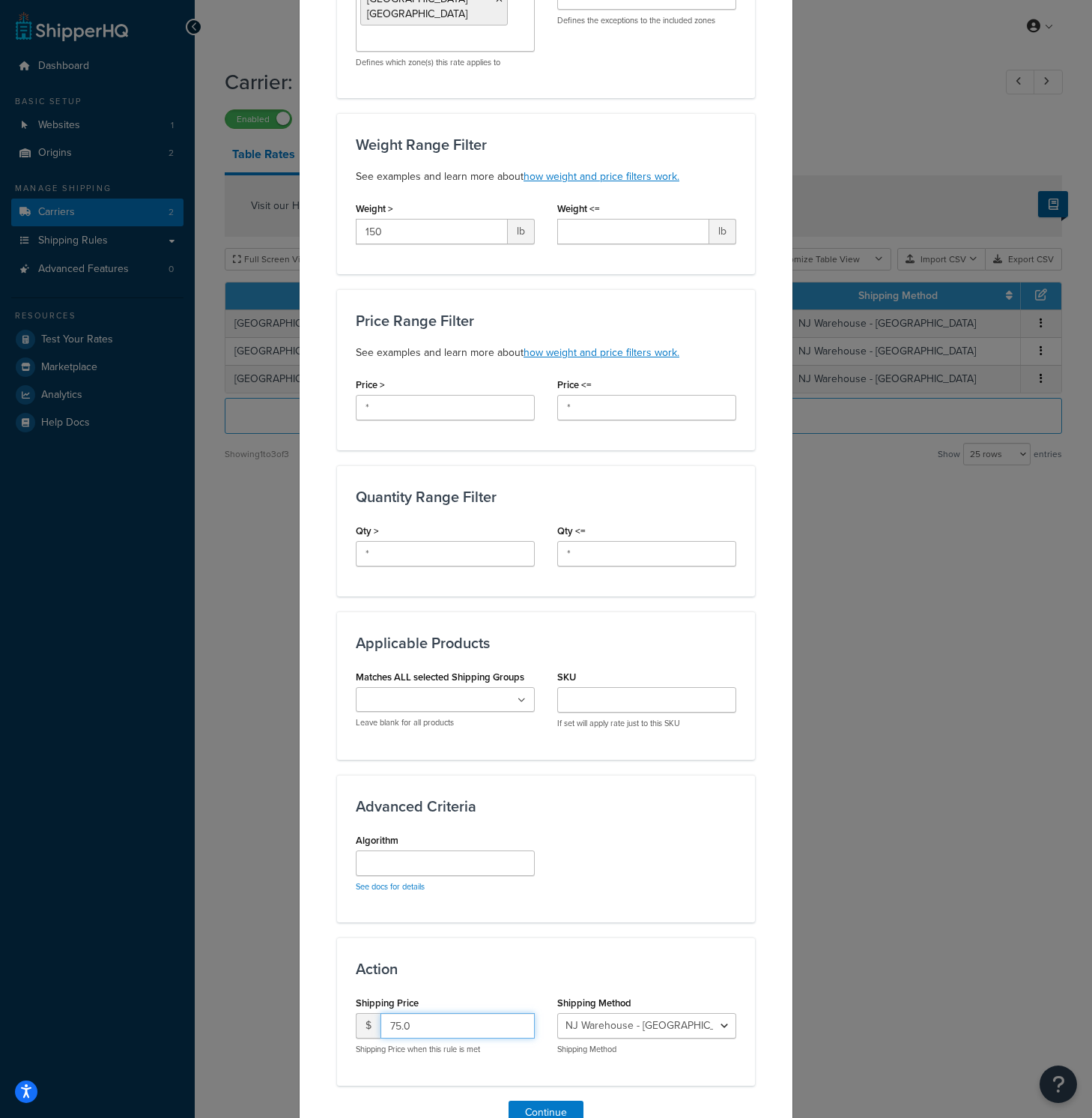
drag, startPoint x: 447, startPoint y: 1017, endPoint x: 250, endPoint y: 993, distance: 198.5
click at [250, 993] on div "Create Table Rate Define your own rates according to any combination of destina…" at bounding box center [546, 559] width 1092 height 1118
type input "150"
click at [557, 1100] on button "Continue" at bounding box center [546, 1112] width 75 height 24
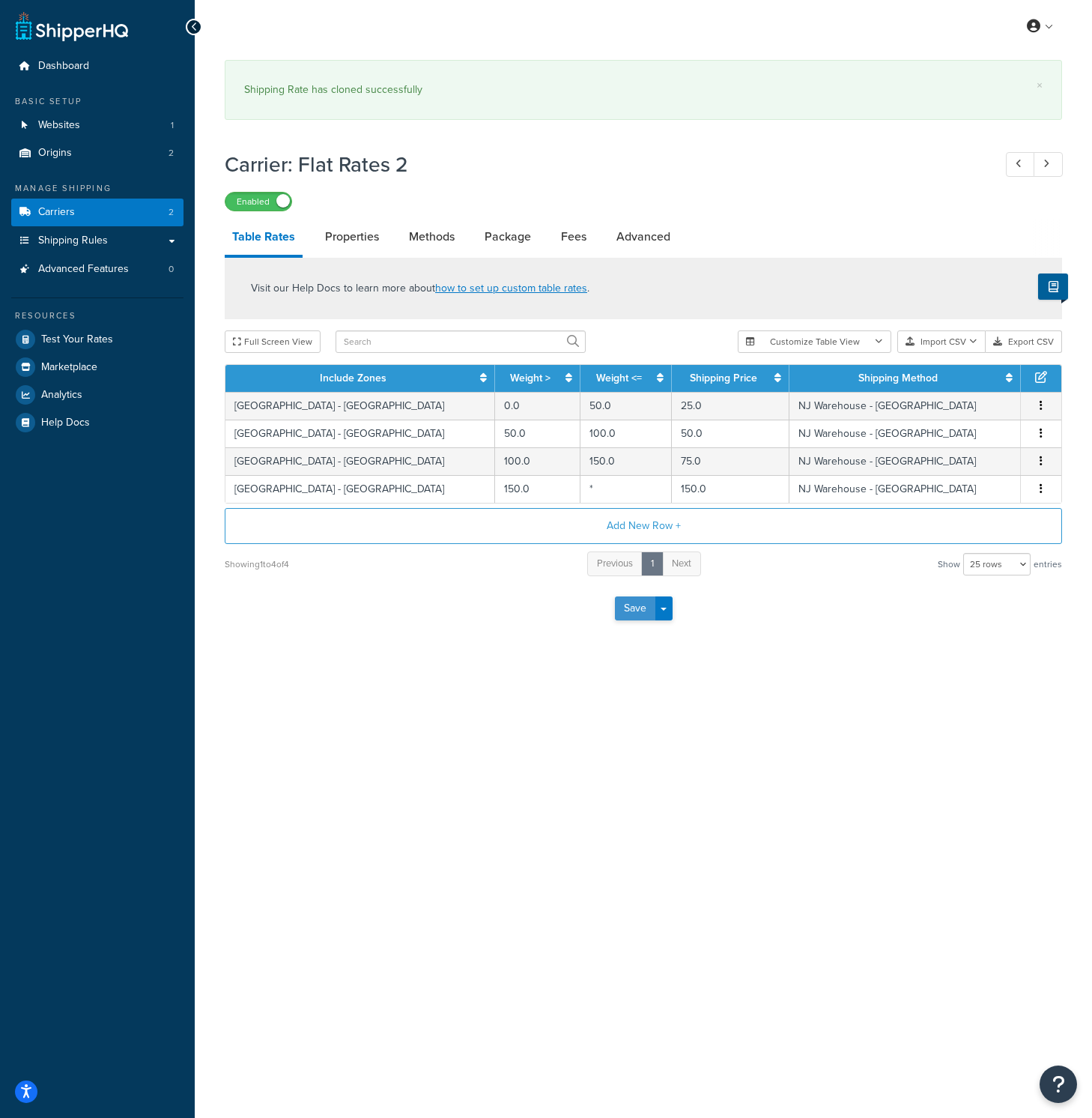
click at [627, 608] on button "Save" at bounding box center [635, 608] width 41 height 24
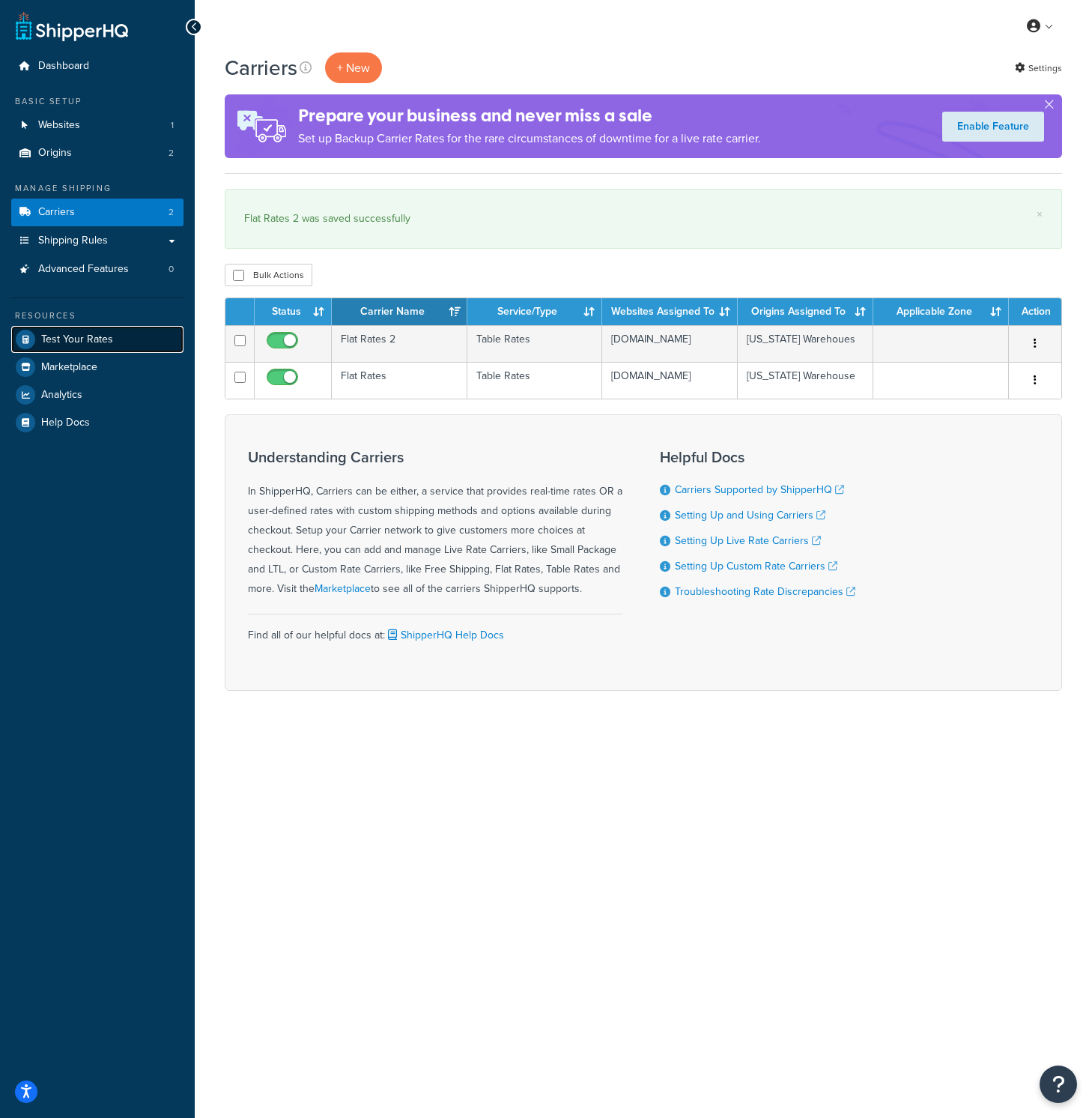
click at [65, 347] on link "Test Your Rates" at bounding box center [97, 339] width 172 height 27
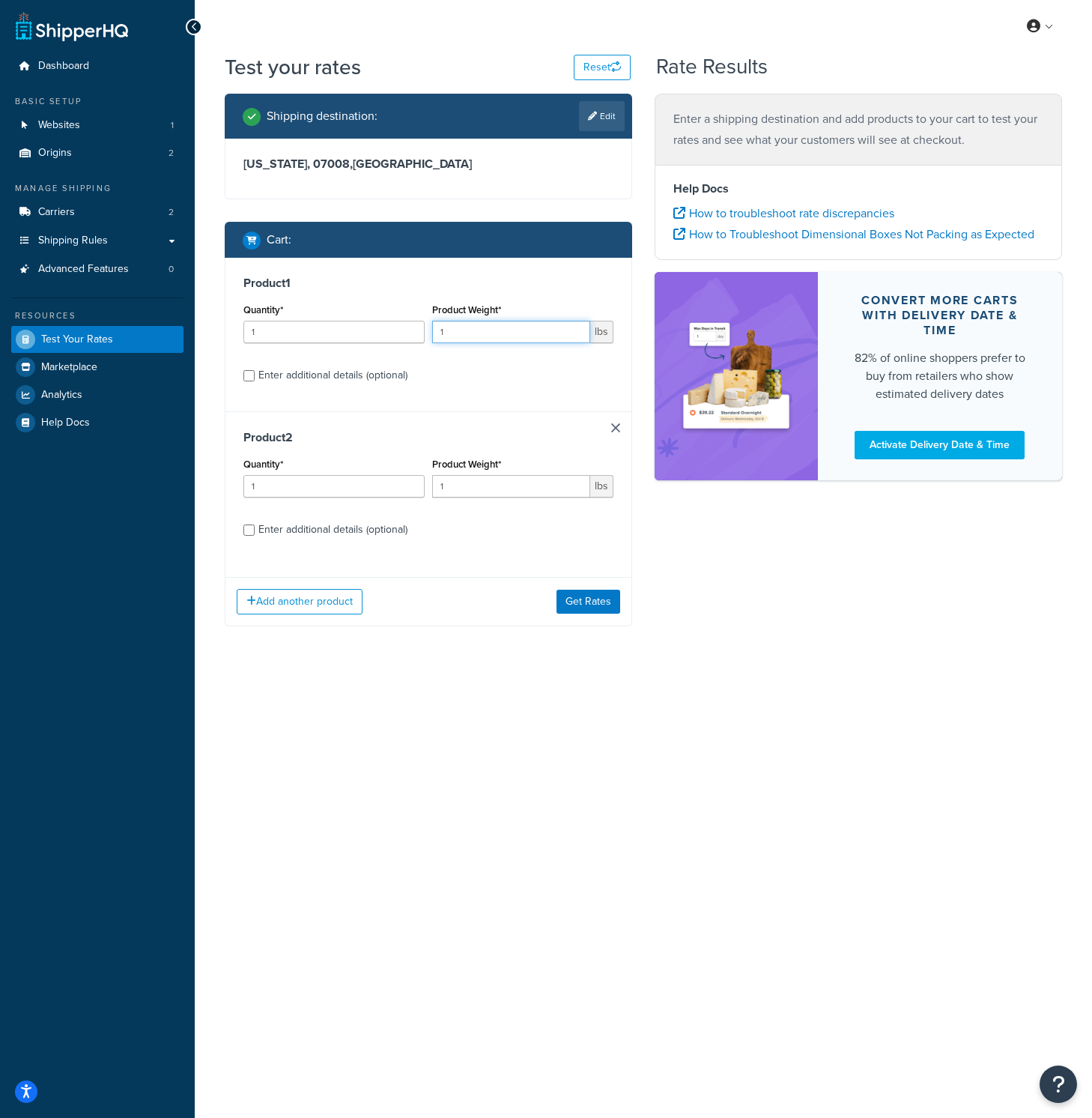
drag, startPoint x: 456, startPoint y: 334, endPoint x: 395, endPoint y: 329, distance: 61.2
click at [395, 329] on div "Quantity* 1 Product Weight* 1 lbs" at bounding box center [428, 327] width 377 height 55
type input "5"
drag, startPoint x: 476, startPoint y: 484, endPoint x: 357, endPoint y: 465, distance: 120.5
click at [357, 464] on div "Quantity* 1 Product Weight* 1 lbs" at bounding box center [428, 481] width 377 height 55
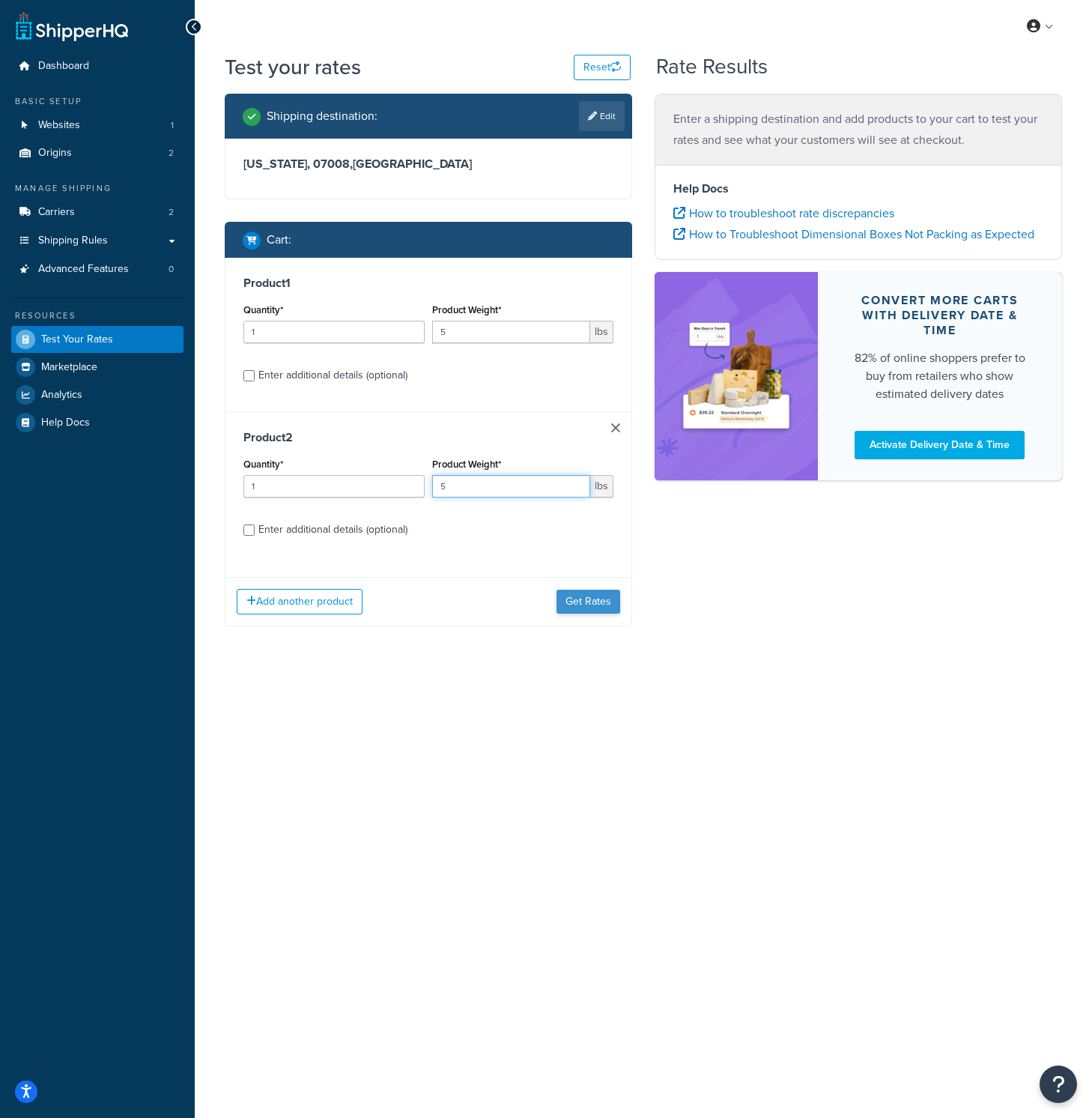
type input "5"
click at [578, 601] on button "Get Rates" at bounding box center [589, 602] width 64 height 24
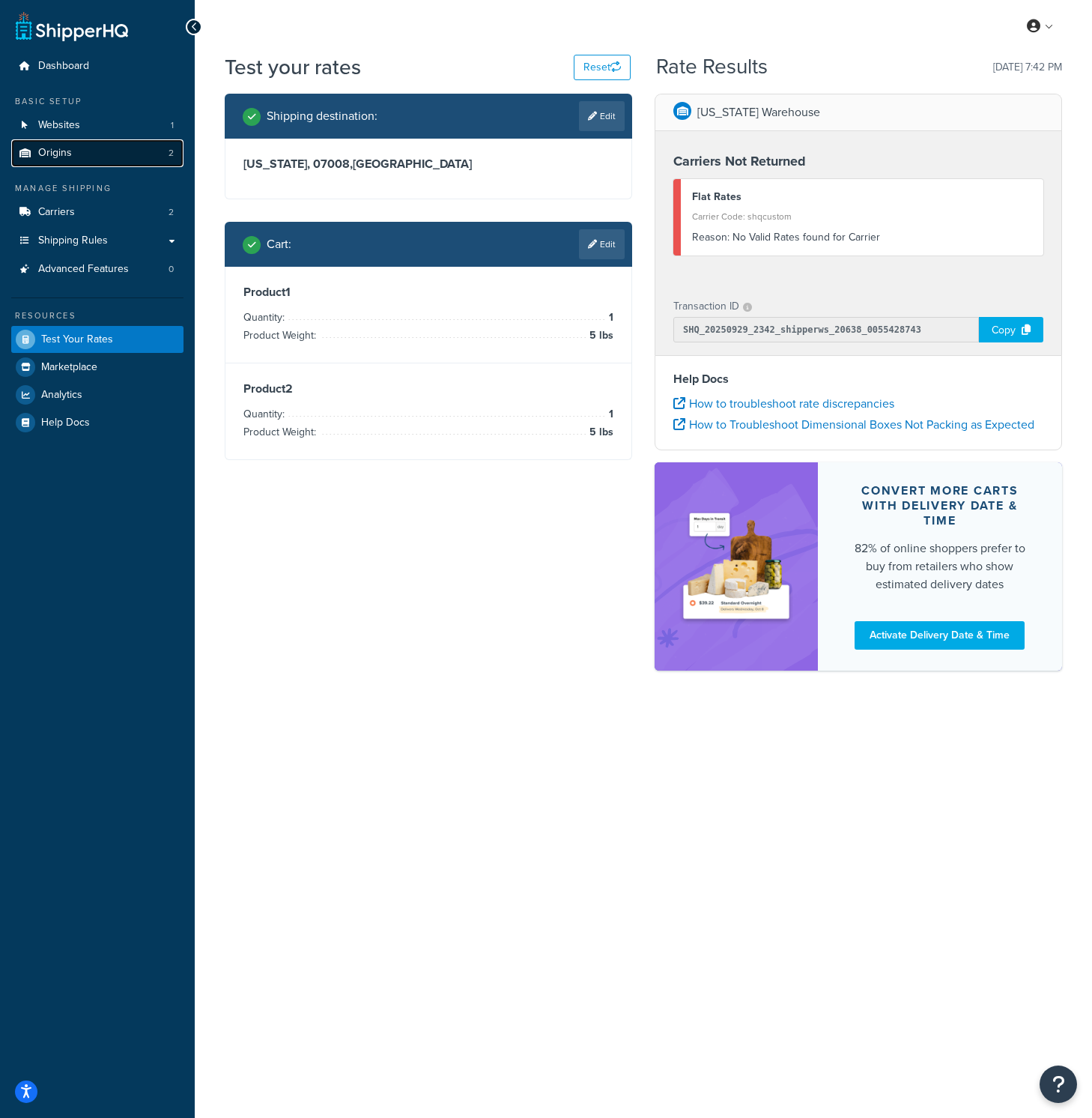
click at [77, 153] on link "Origins 2" at bounding box center [97, 153] width 172 height 28
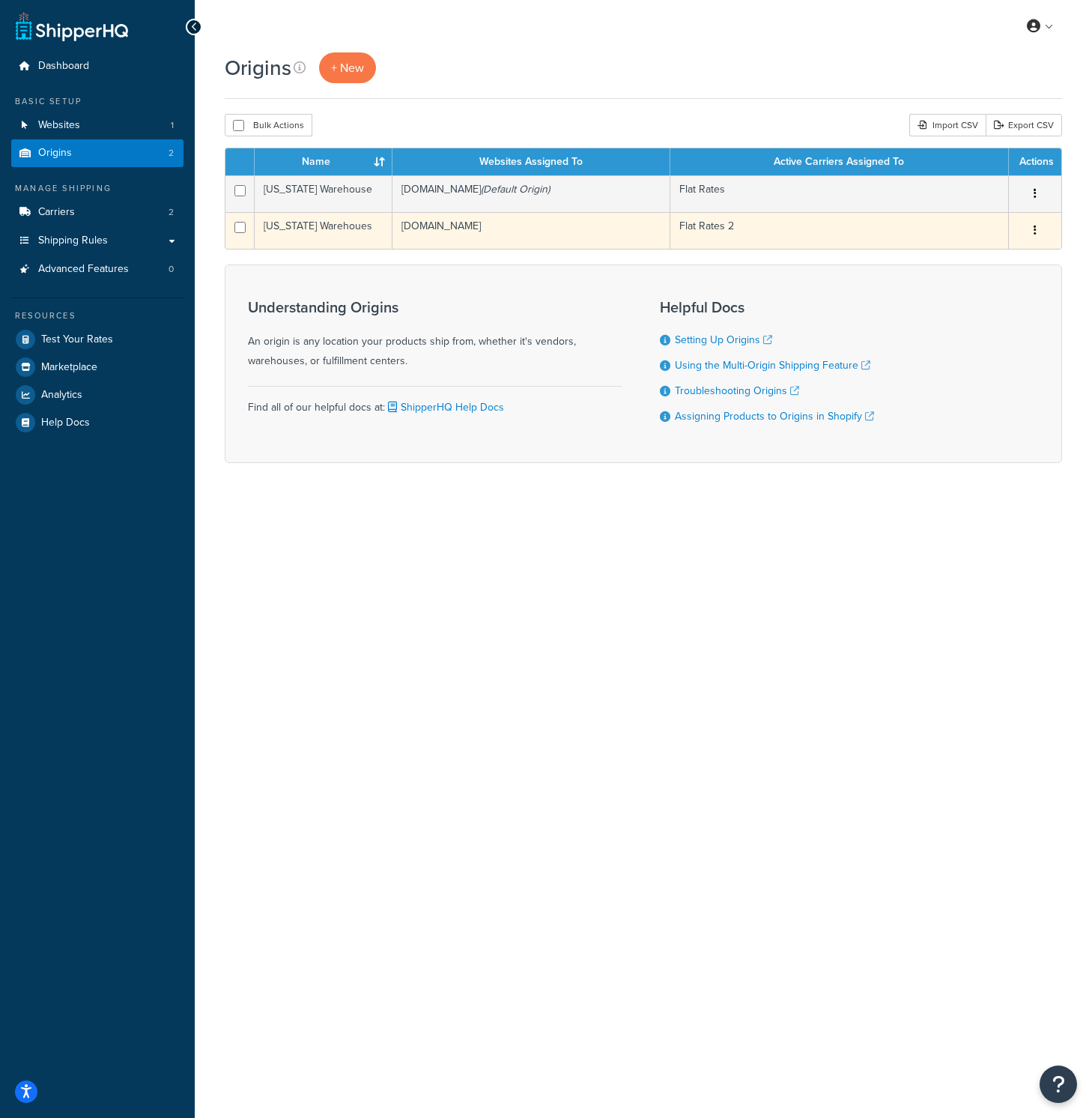
click at [1031, 227] on button "button" at bounding box center [1035, 231] width 21 height 24
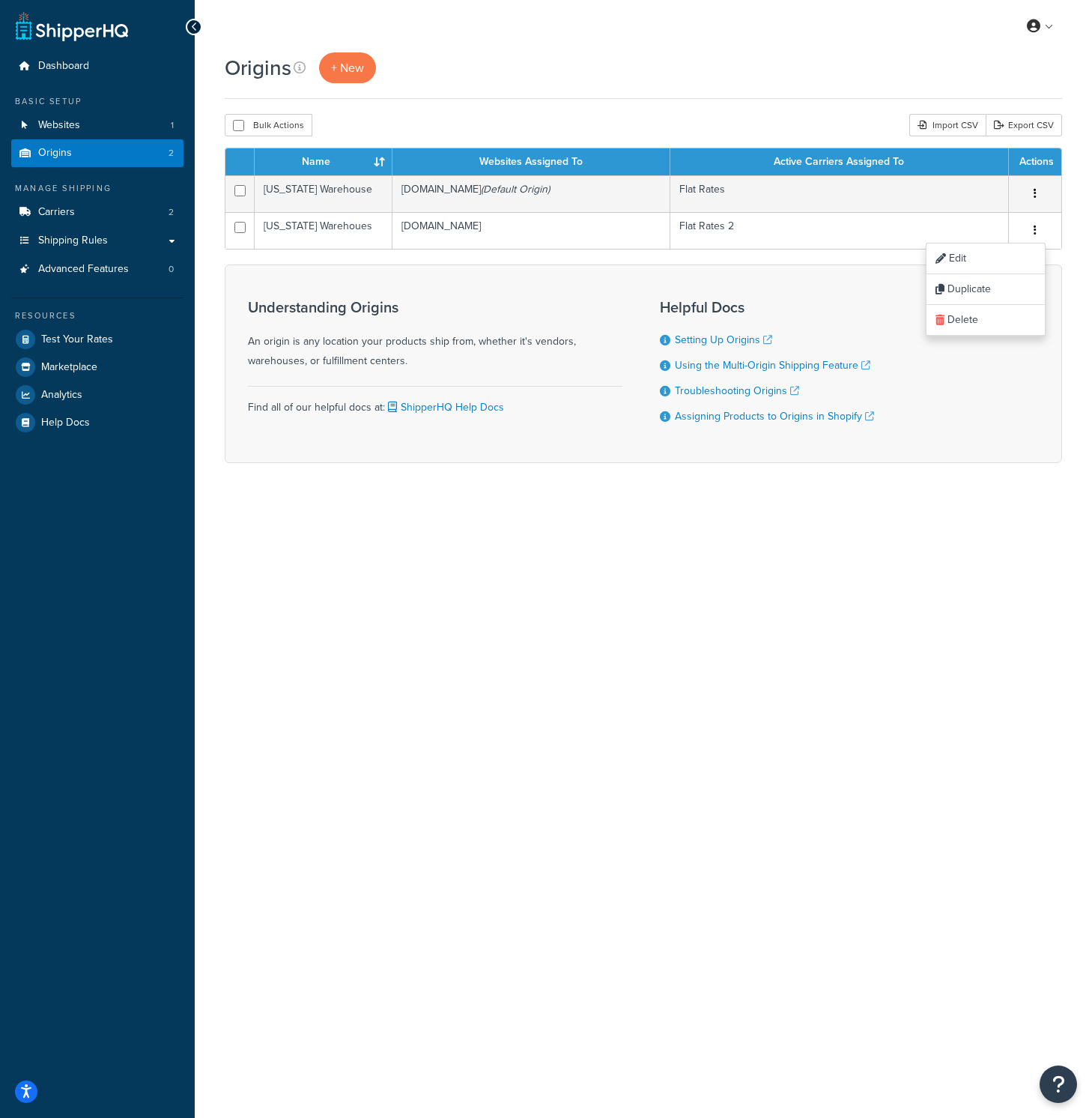
click at [943, 638] on div "My Profile Billing Global Settings Contact Us Logout Origins + New Bulk Actions…" at bounding box center [643, 559] width 897 height 1118
click at [726, 393] on link "Troubleshooting Origins" at bounding box center [737, 391] width 124 height 16
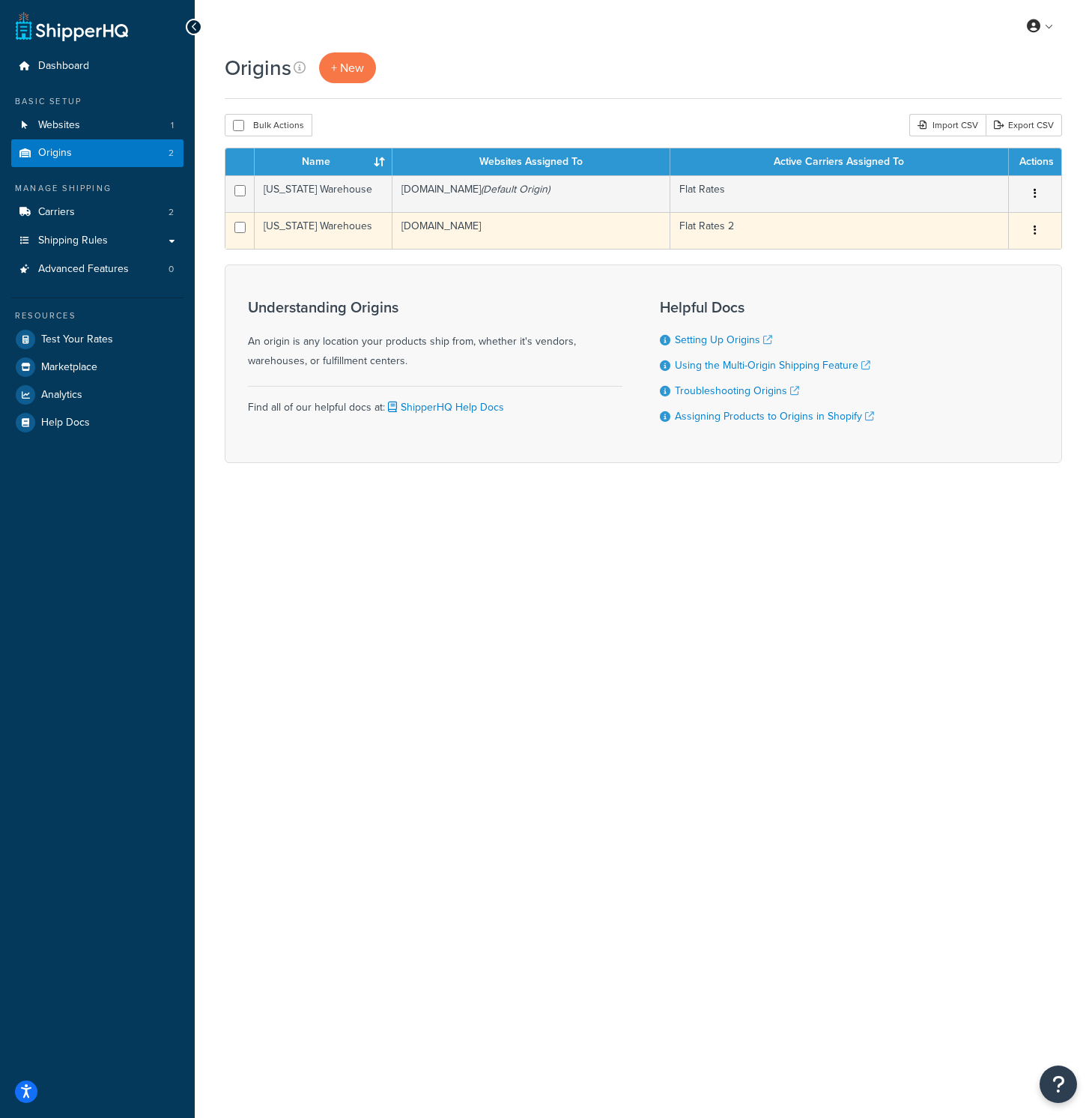
click at [362, 228] on td "[US_STATE] Warehoues" at bounding box center [323, 231] width 138 height 37
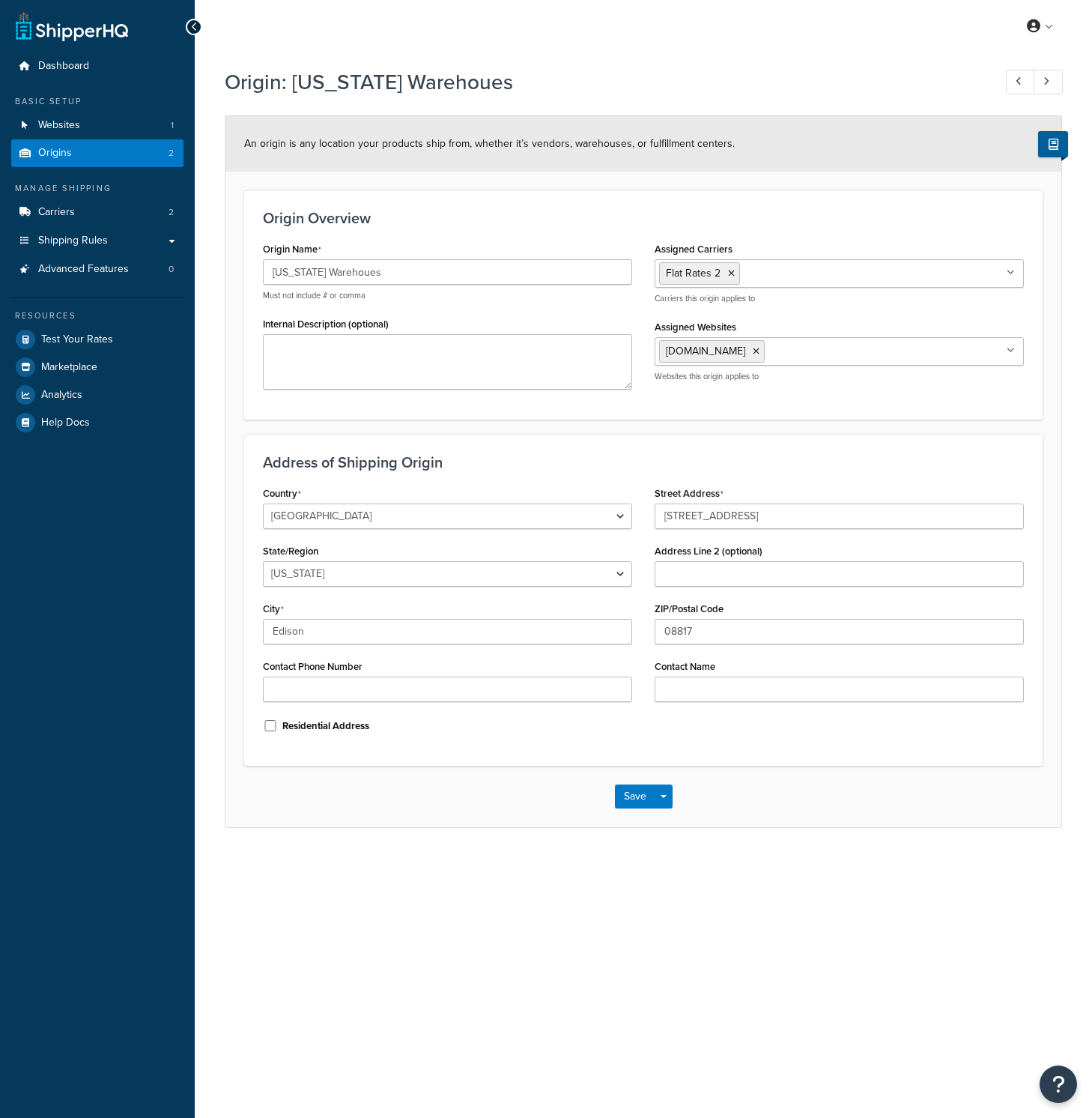
select select "30"
click at [89, 156] on link "Origins 2" at bounding box center [97, 153] width 172 height 28
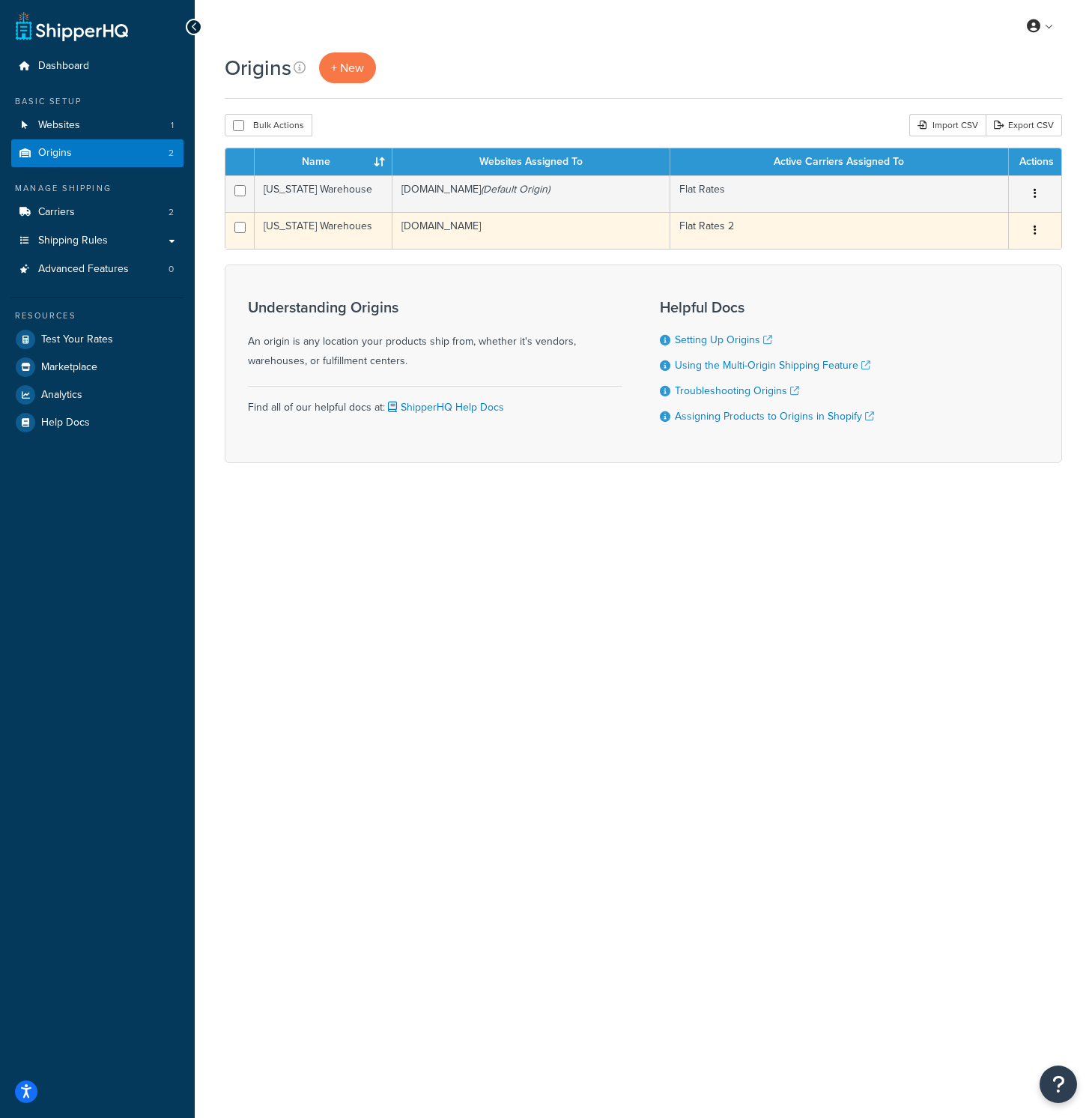
click at [335, 231] on td "[US_STATE] Warehoues" at bounding box center [323, 231] width 138 height 37
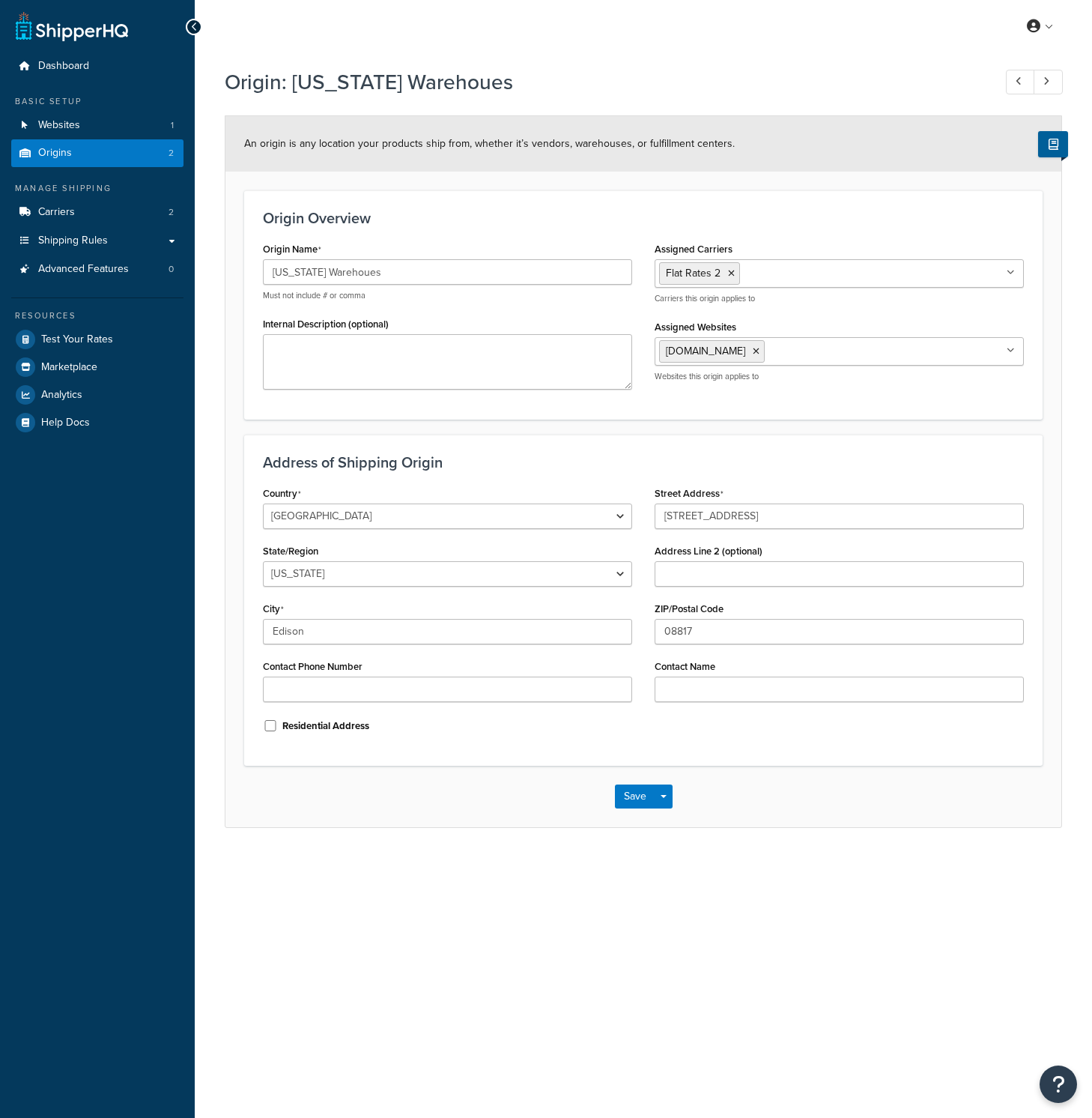
select select "30"
click at [100, 214] on link "Carriers 2" at bounding box center [97, 212] width 172 height 28
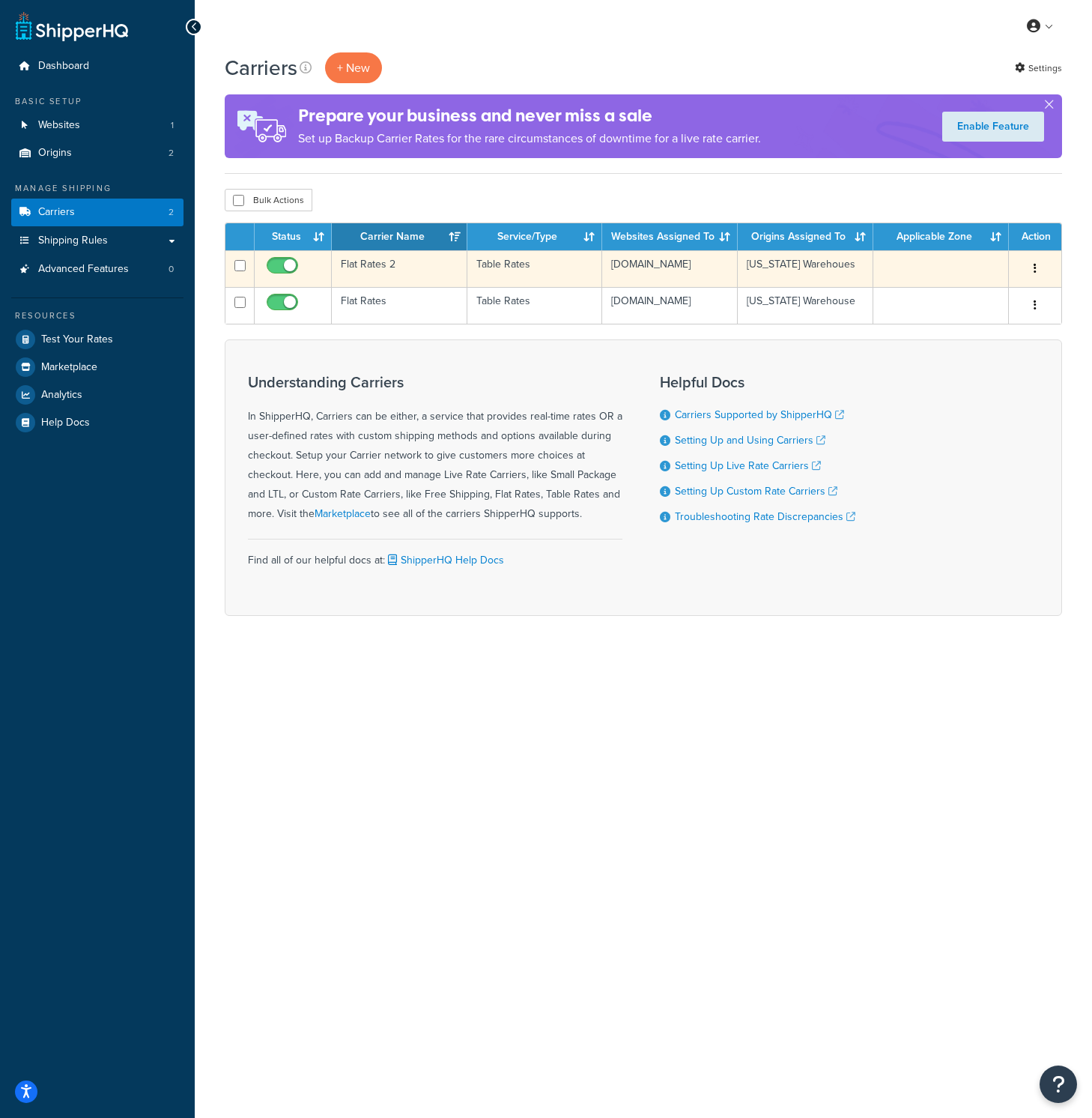
click at [395, 275] on td "Flat Rates 2" at bounding box center [400, 269] width 136 height 37
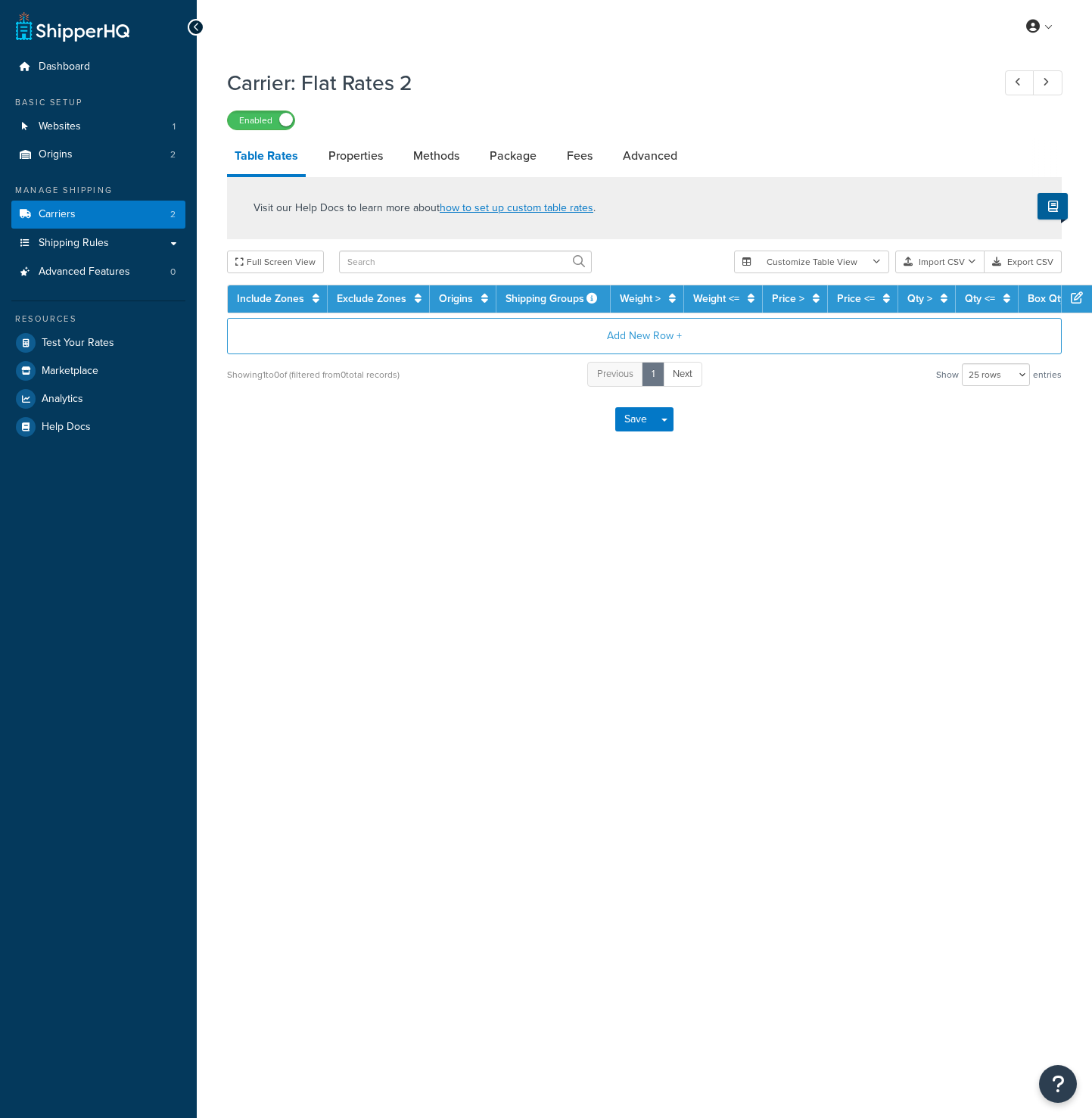
select select "25"
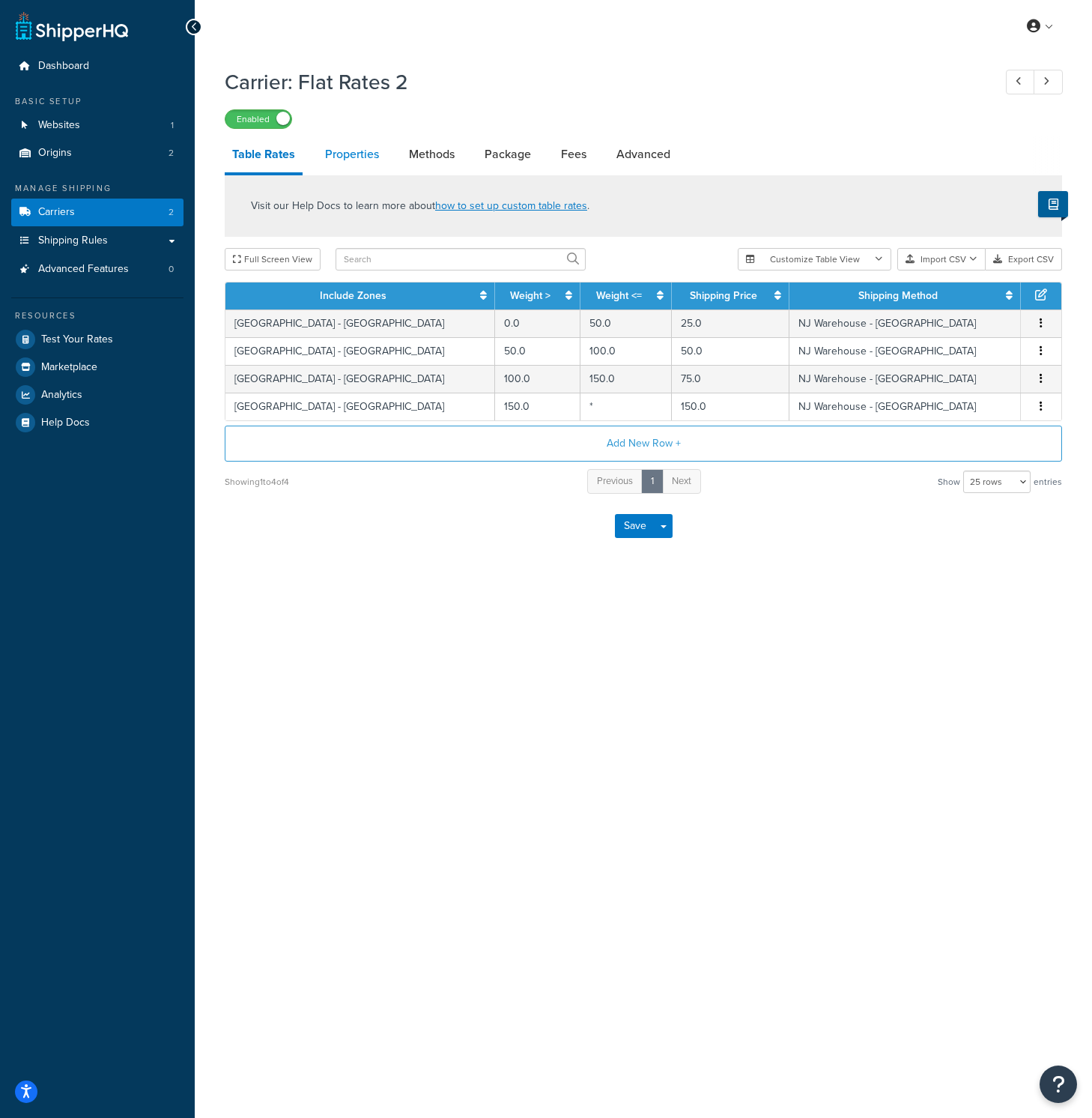
click at [335, 147] on link "Properties" at bounding box center [352, 154] width 69 height 36
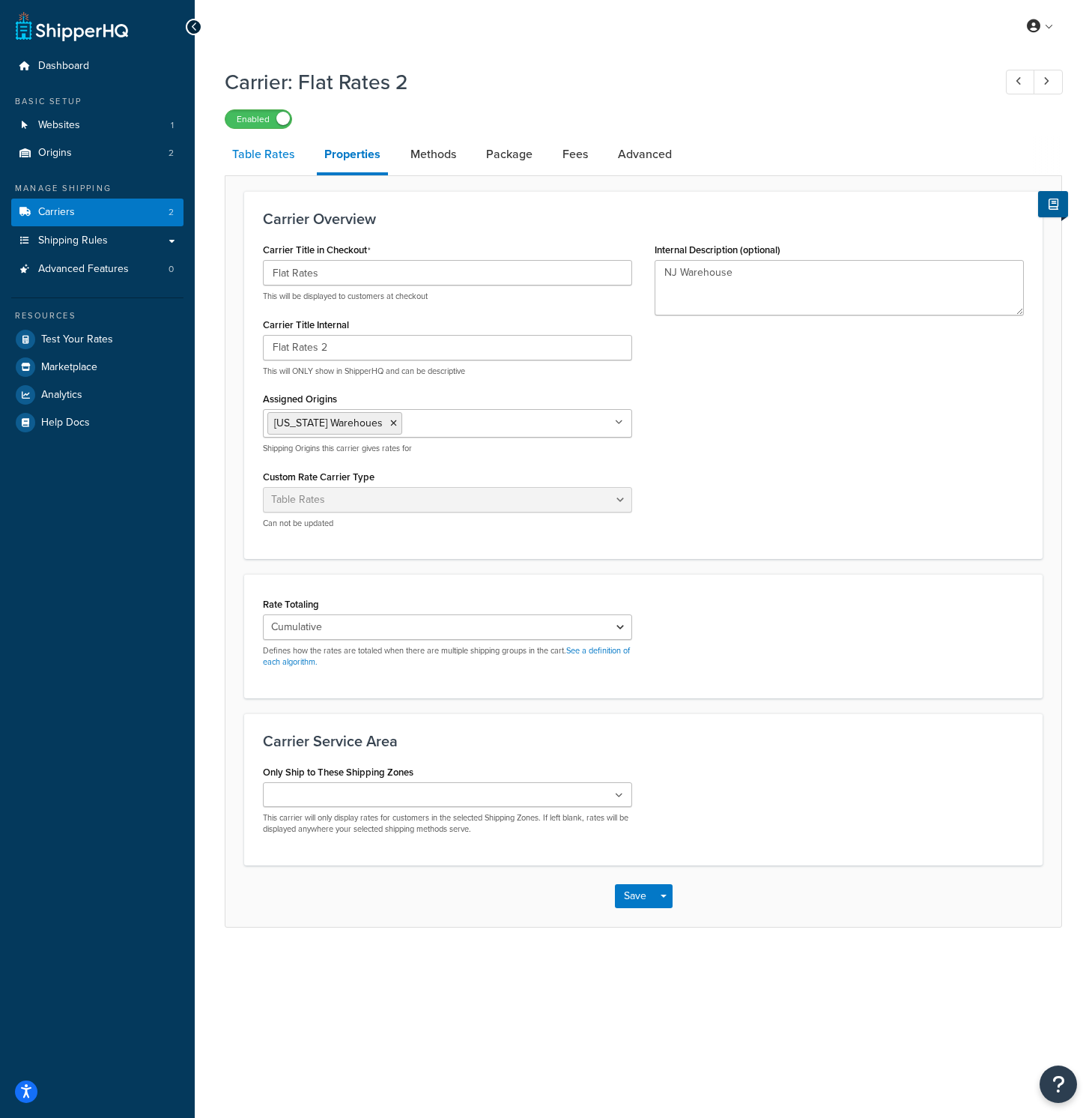
click at [275, 156] on link "Table Rates" at bounding box center [263, 154] width 77 height 36
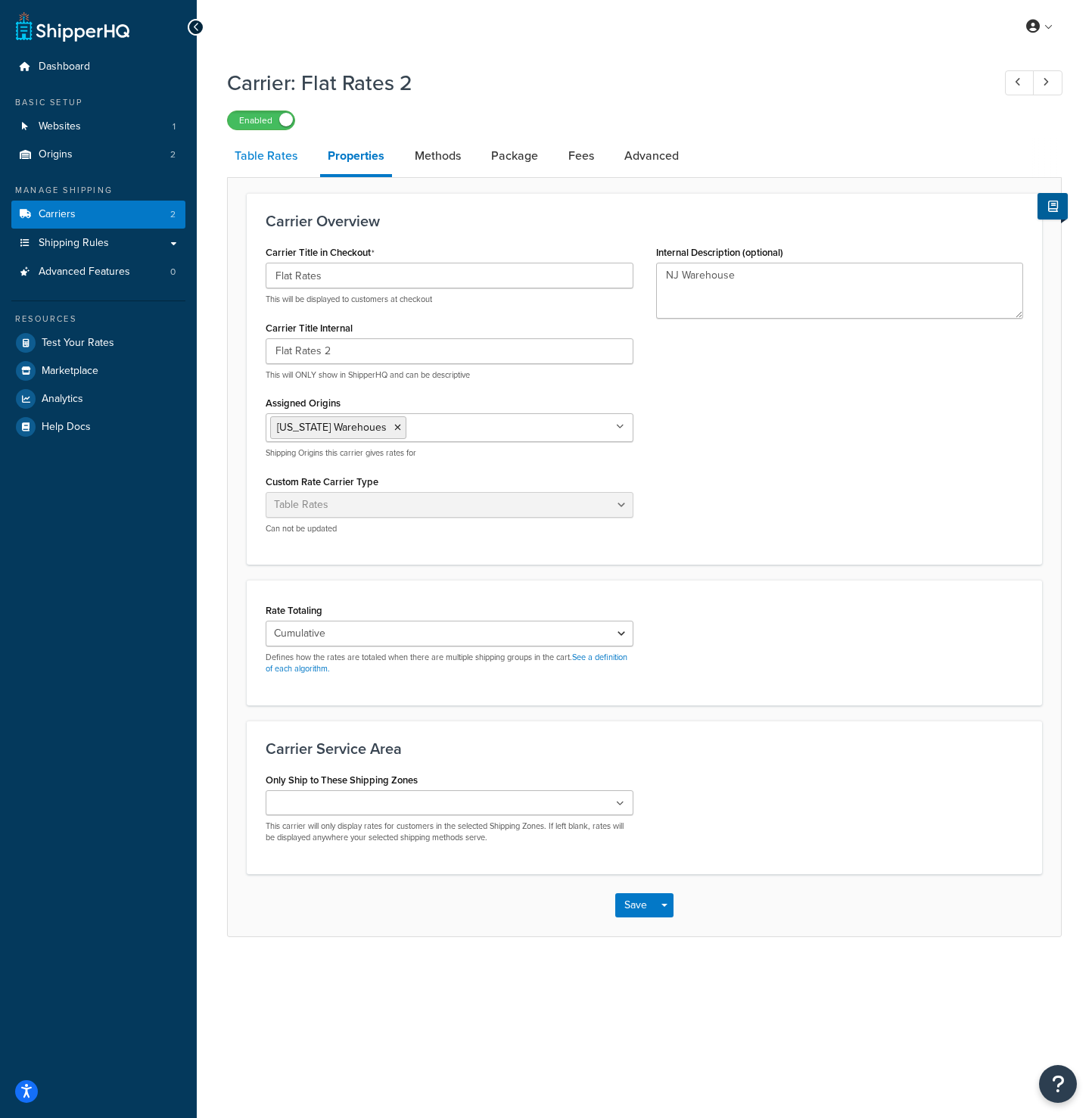
select select "25"
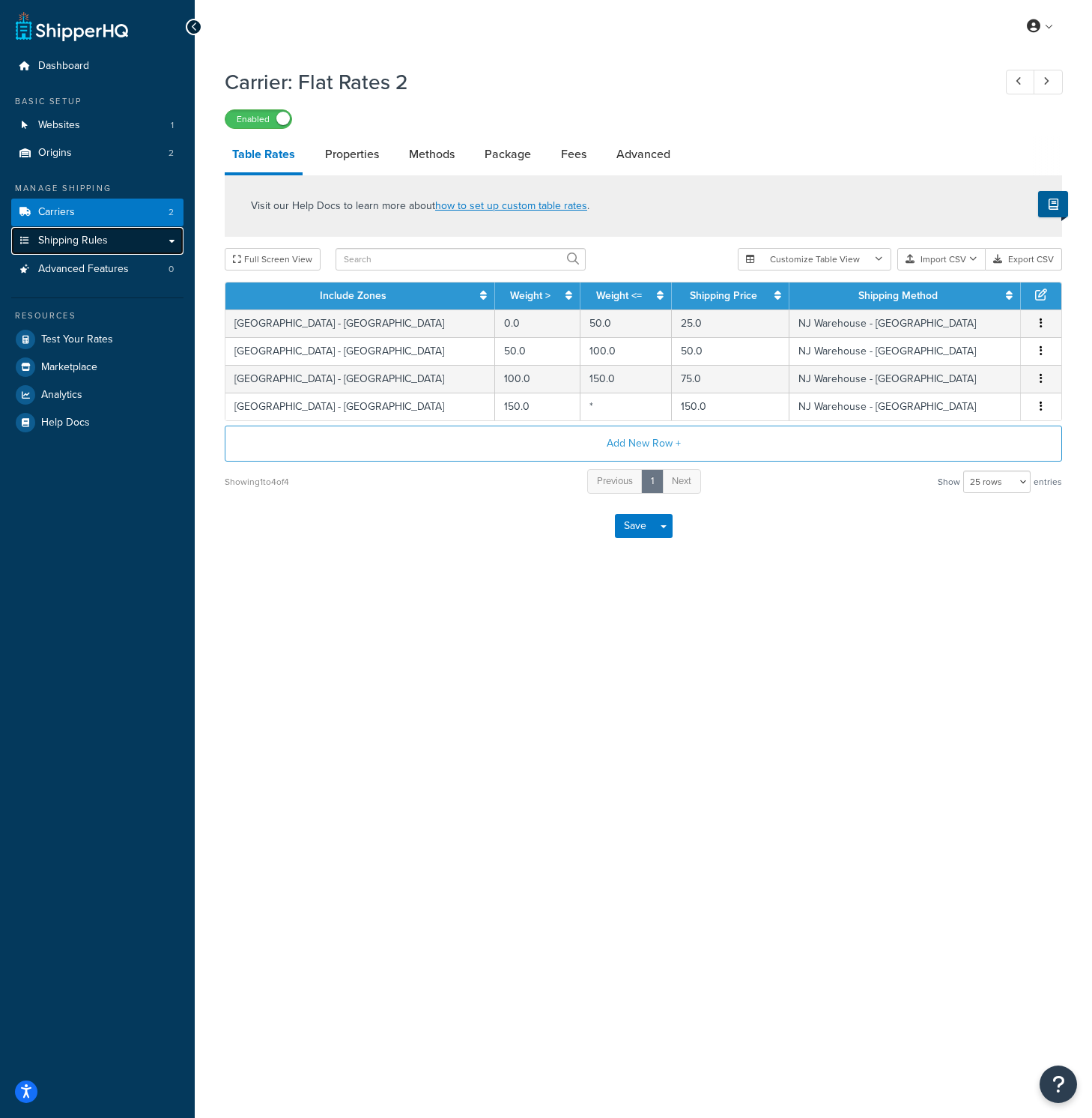
click at [145, 237] on link "Shipping Rules" at bounding box center [97, 240] width 172 height 28
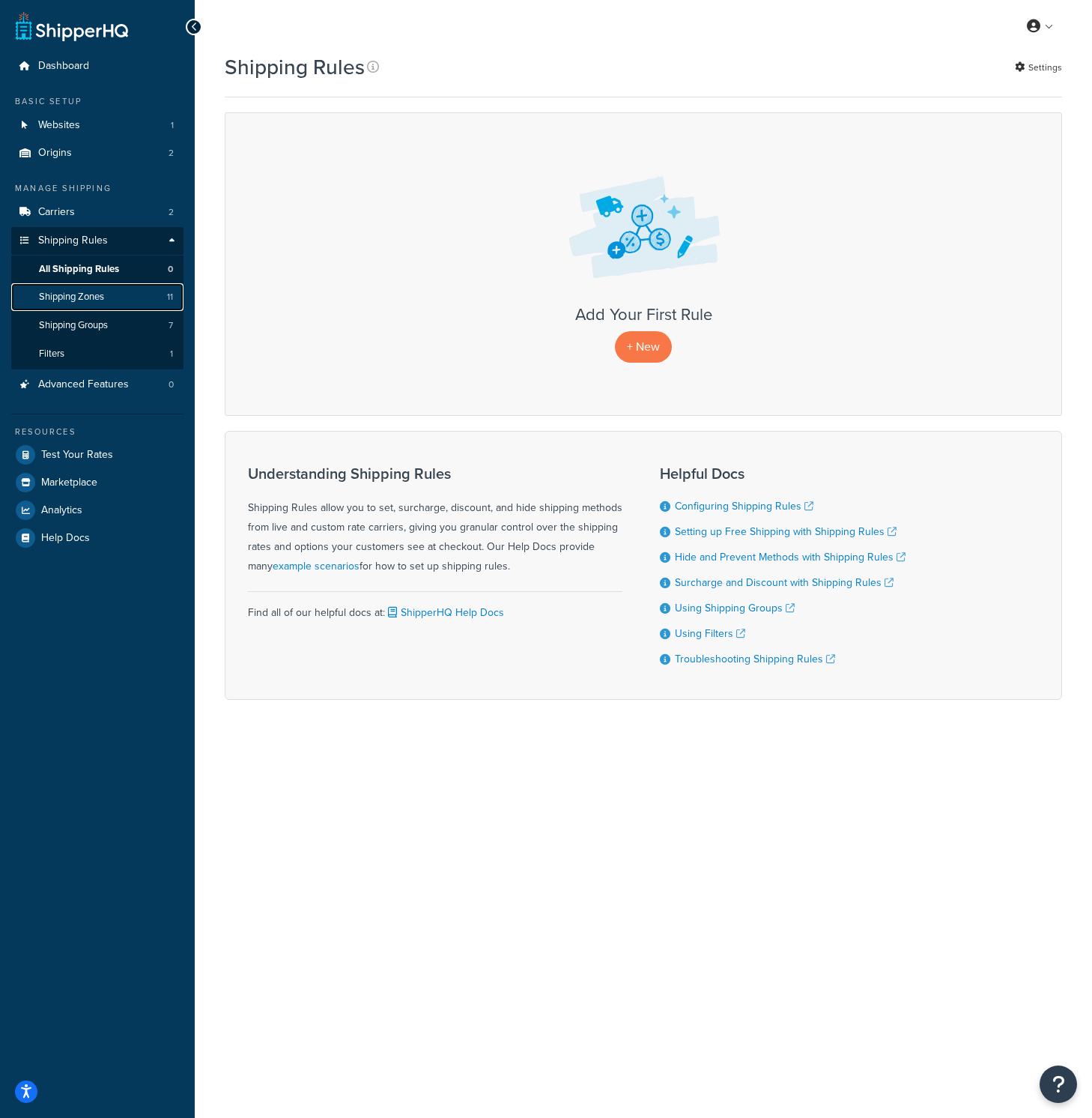
click at [60, 294] on span "Shipping Zones" at bounding box center [72, 297] width 65 height 13
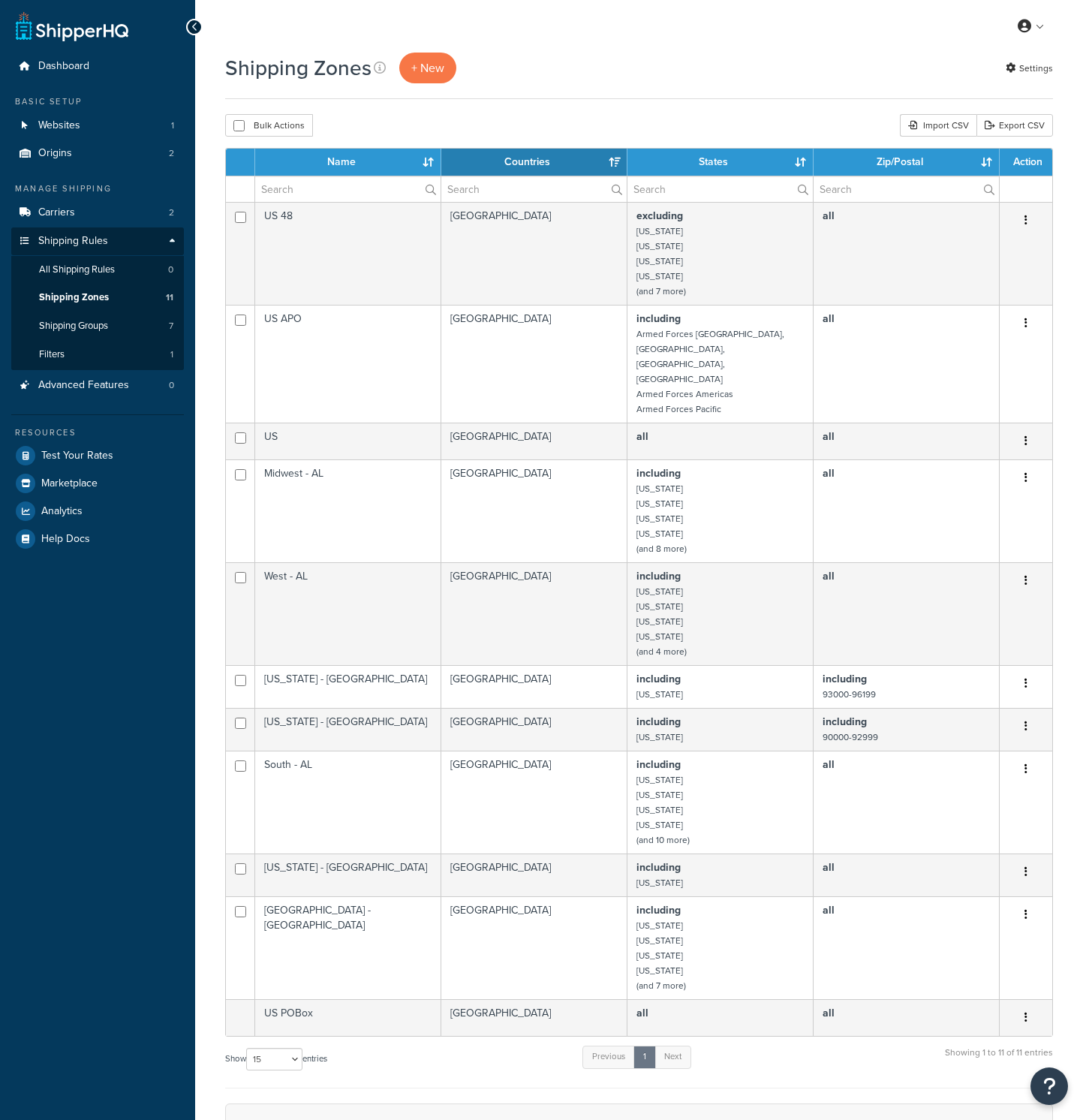
select select "15"
click at [98, 461] on span "Test Your Rates" at bounding box center [78, 456] width 72 height 13
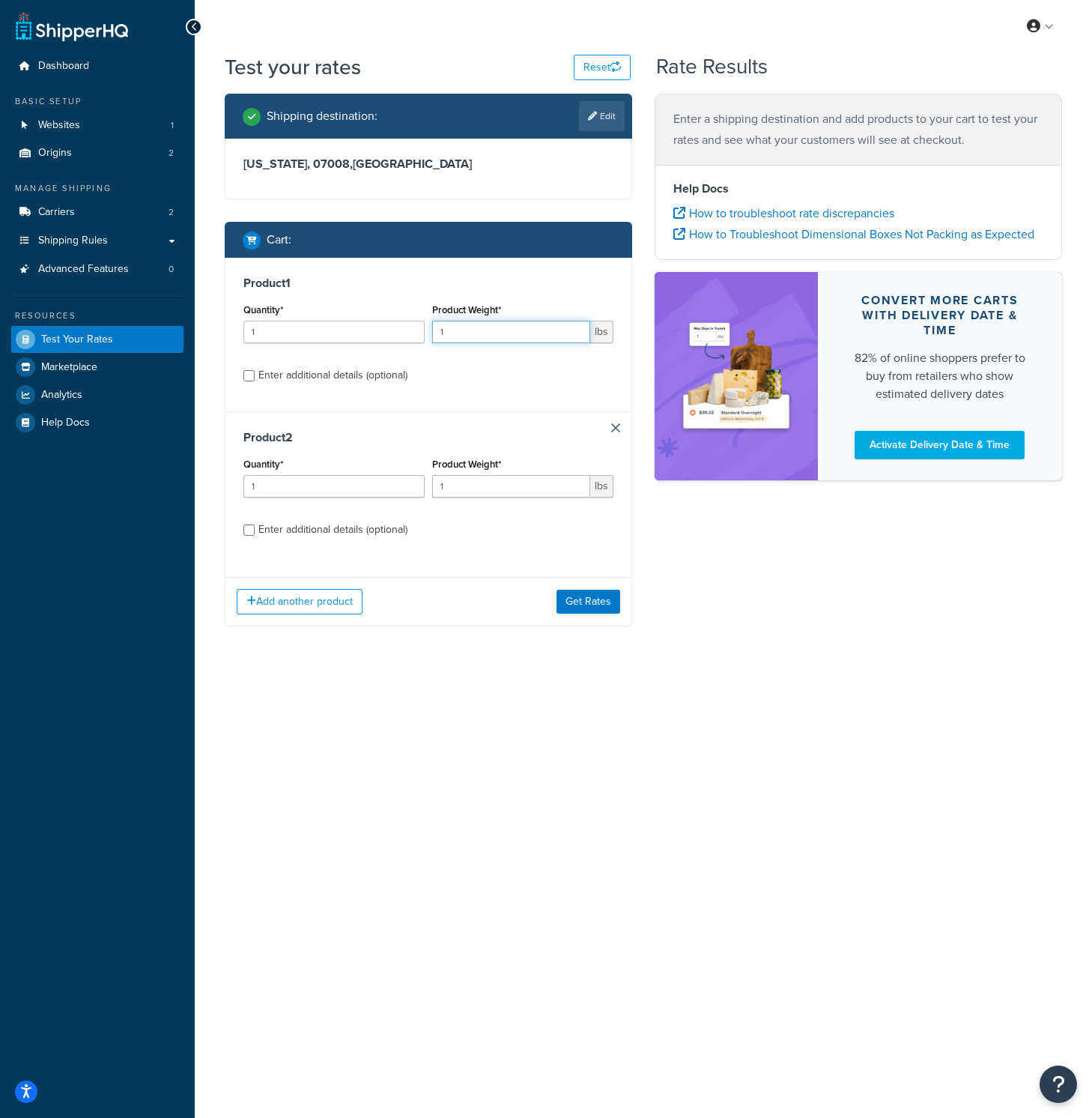
drag, startPoint x: 443, startPoint y: 327, endPoint x: 421, endPoint y: 321, distance: 22.8
click at [421, 321] on div "Quantity* 1 Product Weight* 1 lbs" at bounding box center [428, 327] width 377 height 55
click at [81, 236] on span "Shipping Rules" at bounding box center [73, 241] width 69 height 13
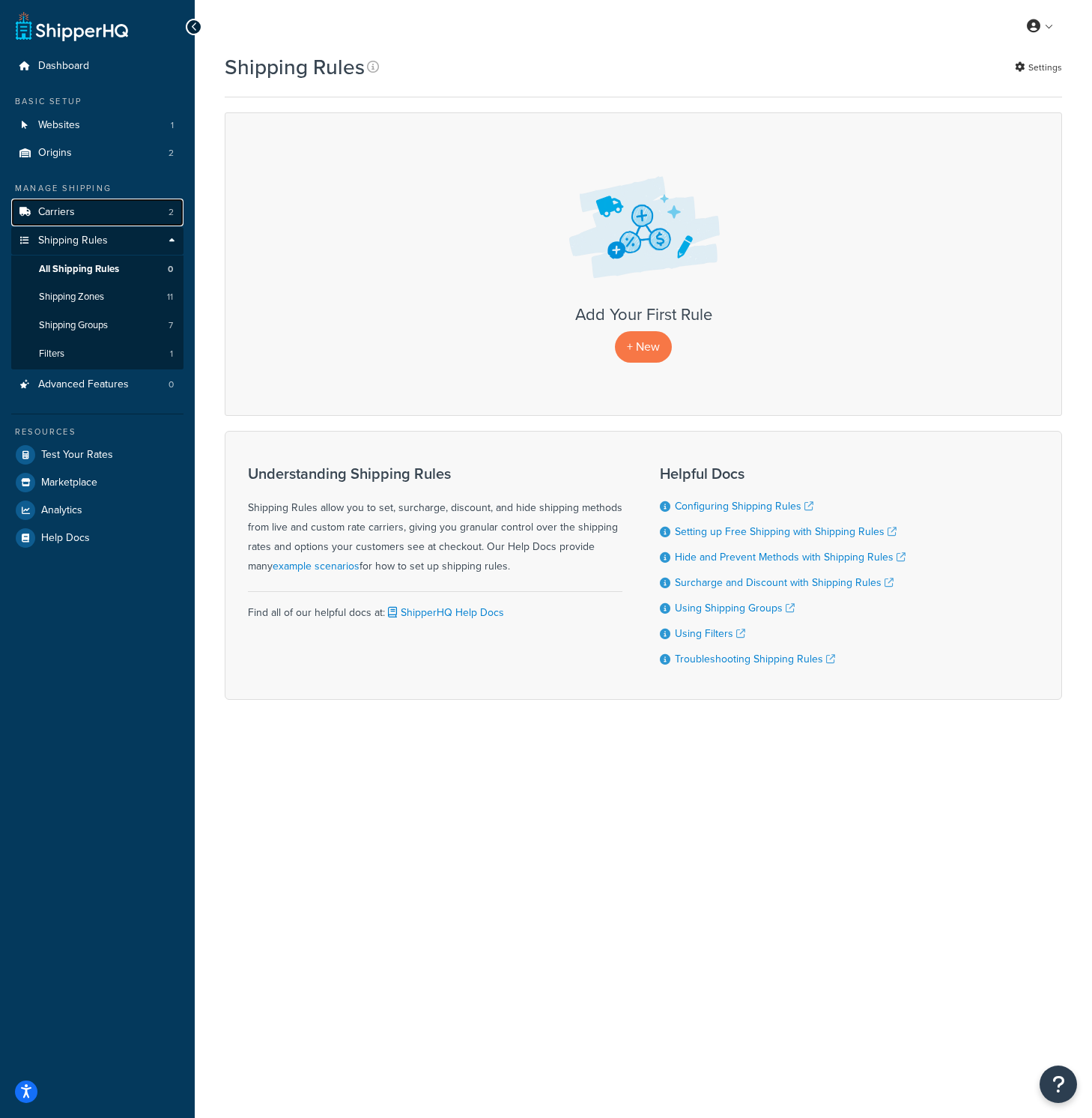
click at [71, 218] on span "Carriers" at bounding box center [57, 212] width 37 height 13
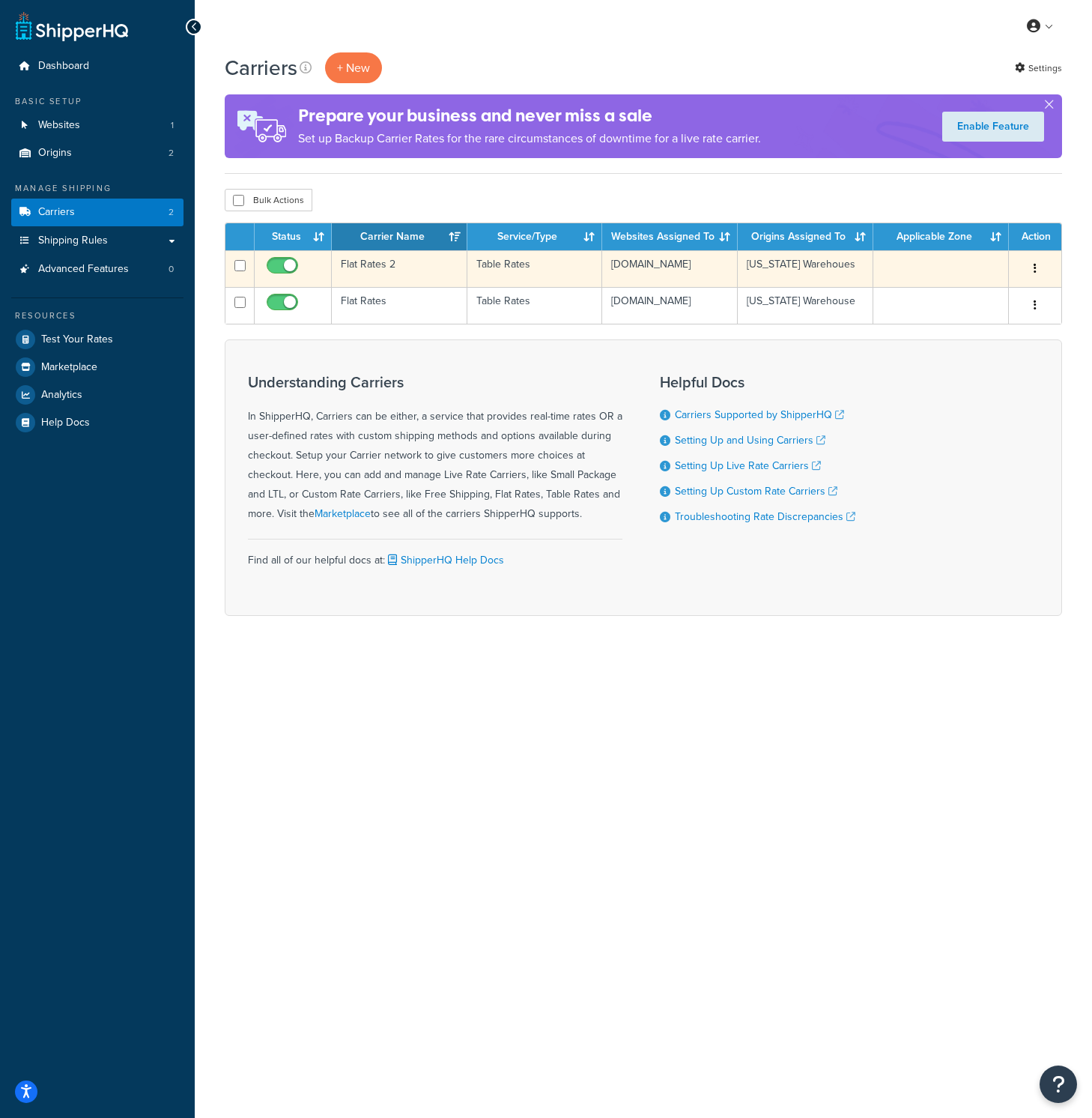
click at [384, 267] on td "Flat Rates 2" at bounding box center [400, 269] width 136 height 37
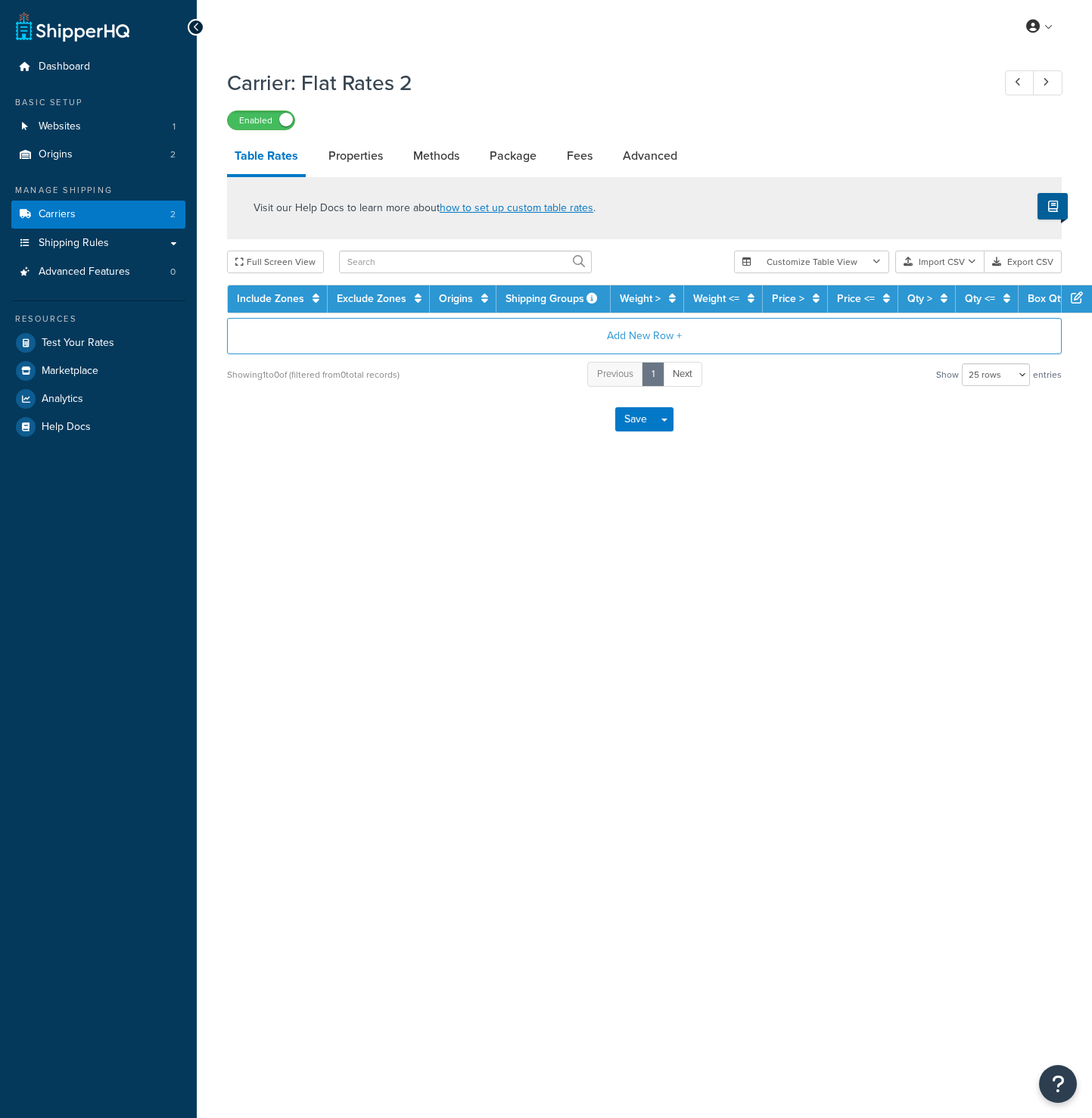
select select "25"
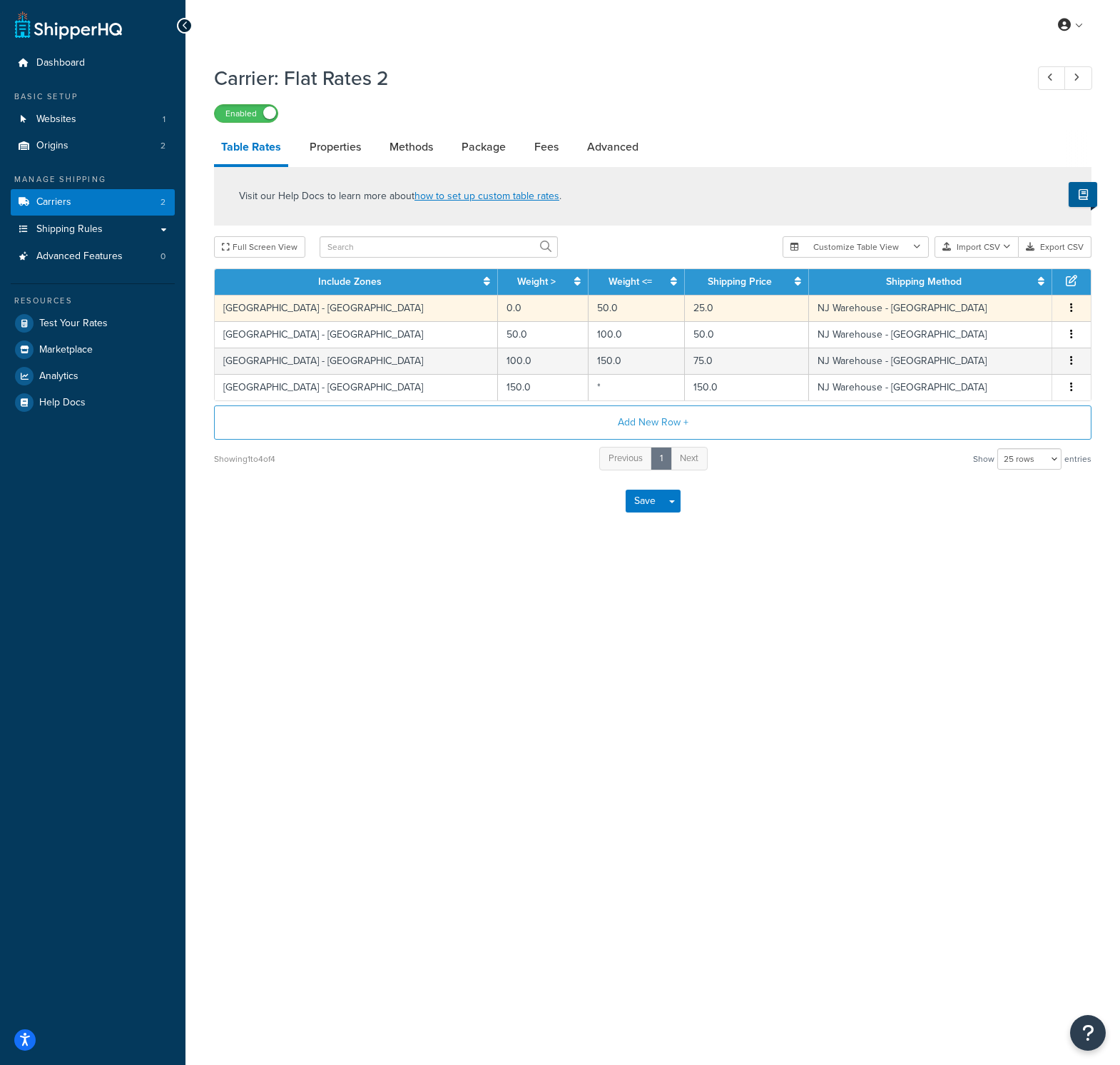
click at [318, 309] on td "[GEOGRAPHIC_DATA] - [GEOGRAPHIC_DATA]" at bounding box center [356, 308] width 283 height 27
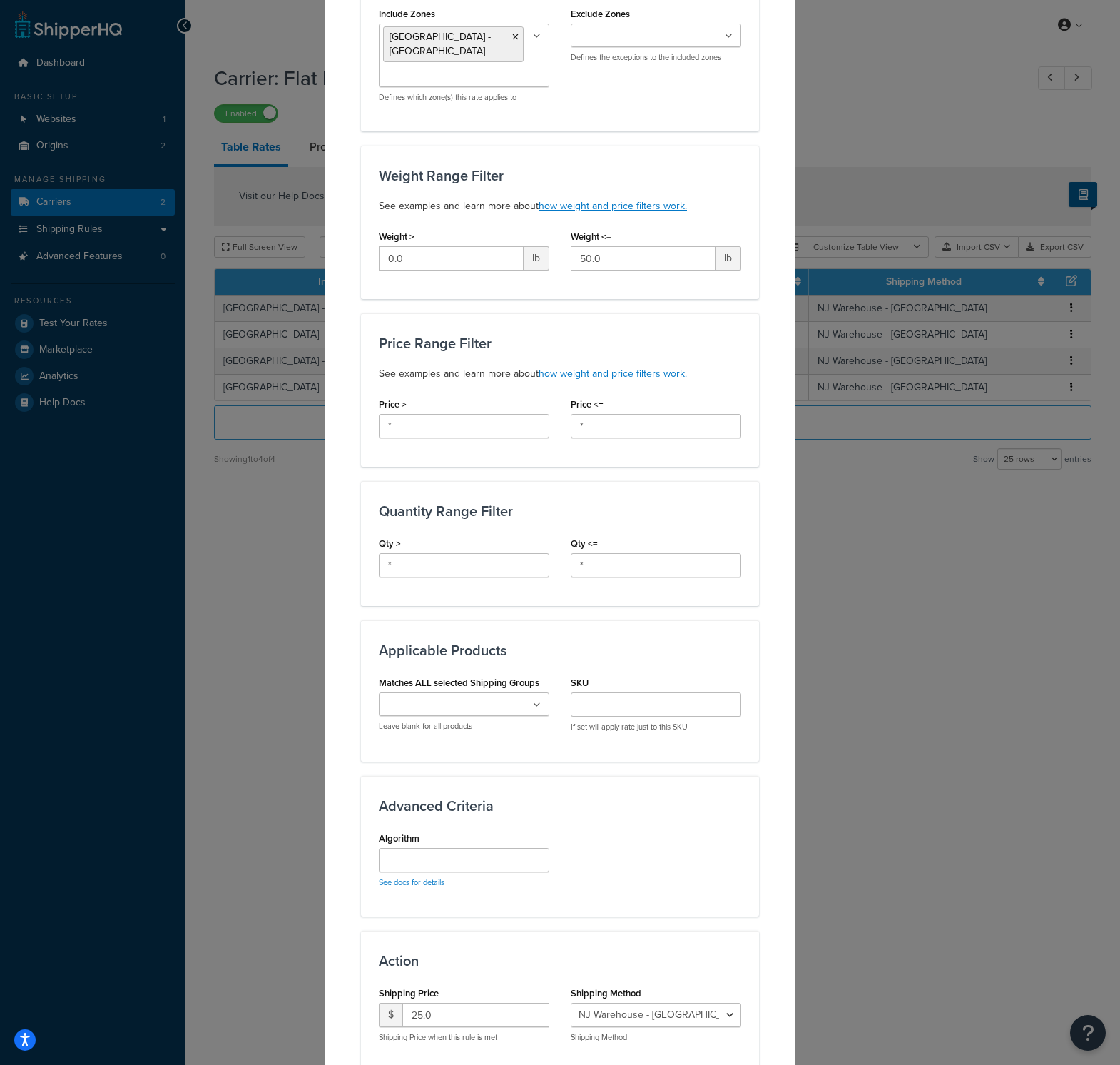
scroll to position [276, 0]
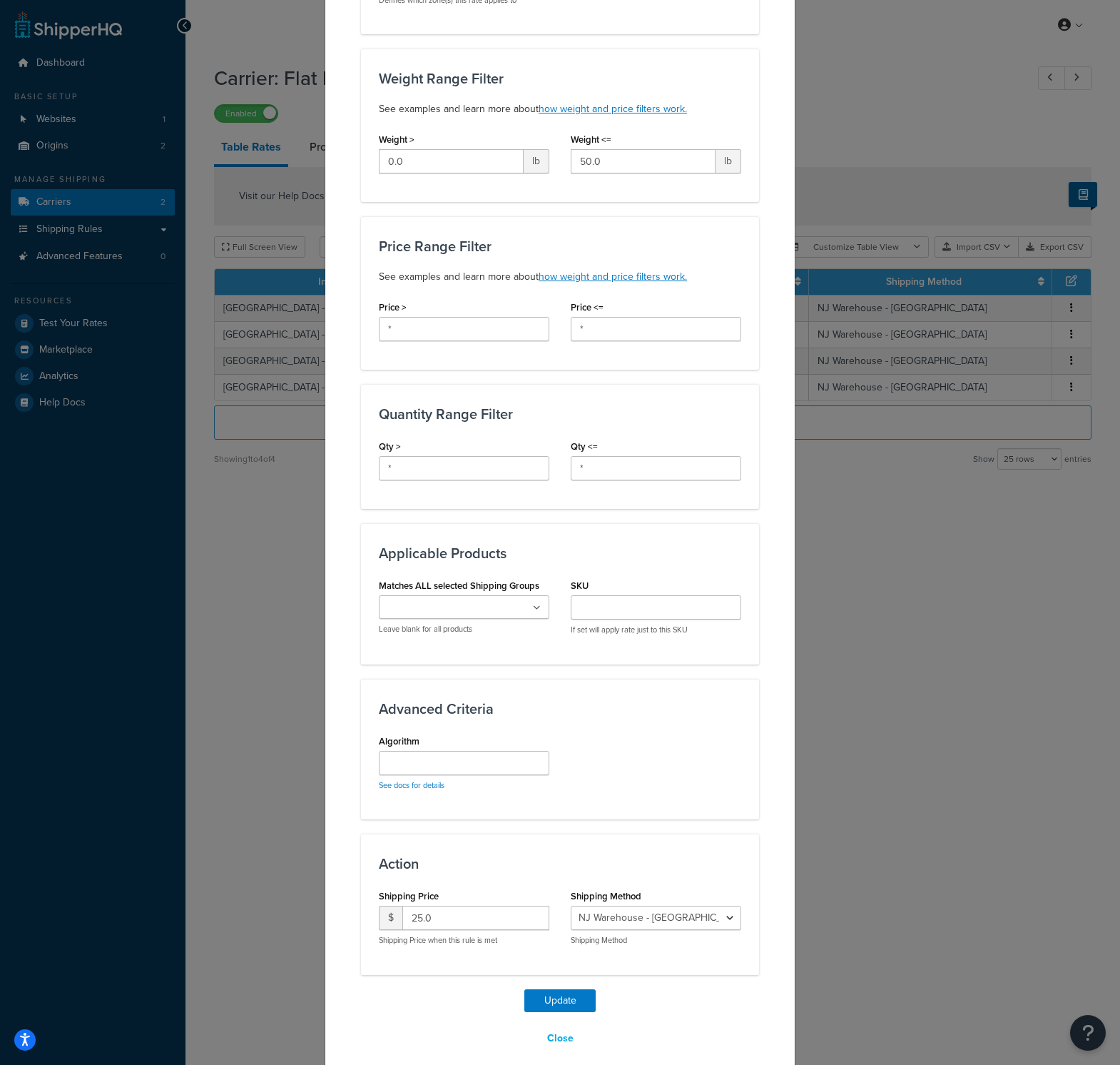
click at [904, 725] on div "Update Table Rate Applicable Zones See examples and learn more about how includ…" at bounding box center [560, 532] width 1120 height 1065
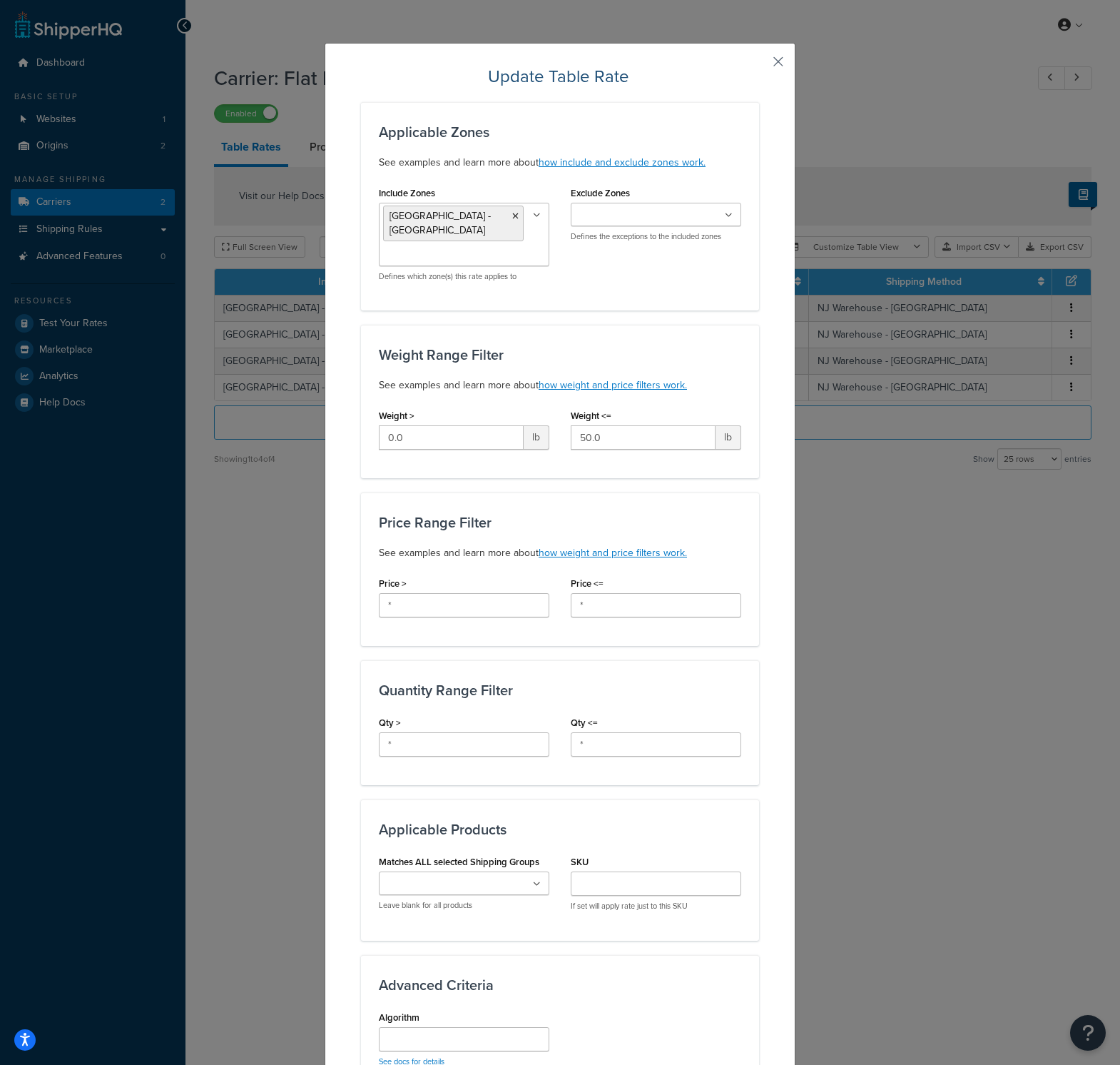
click at [759, 65] on button "button" at bounding box center [757, 66] width 4 height 4
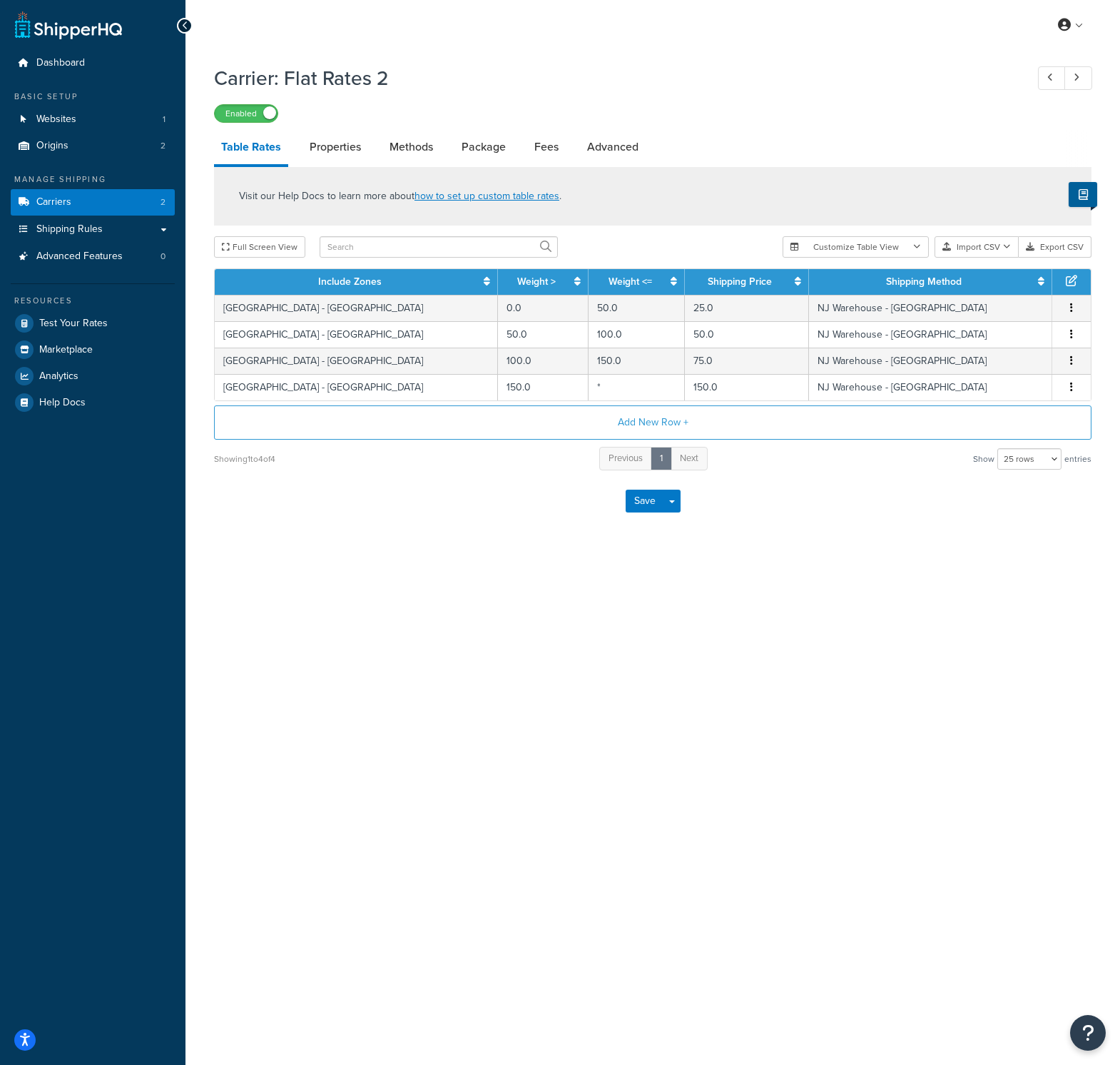
click at [264, 699] on div "My Profile Billing Global Settings Contact Us Logout Carrier: Flat Rates 2 Enab…" at bounding box center [653, 532] width 935 height 1065
click at [100, 329] on link "Test Your Rates" at bounding box center [93, 323] width 164 height 26
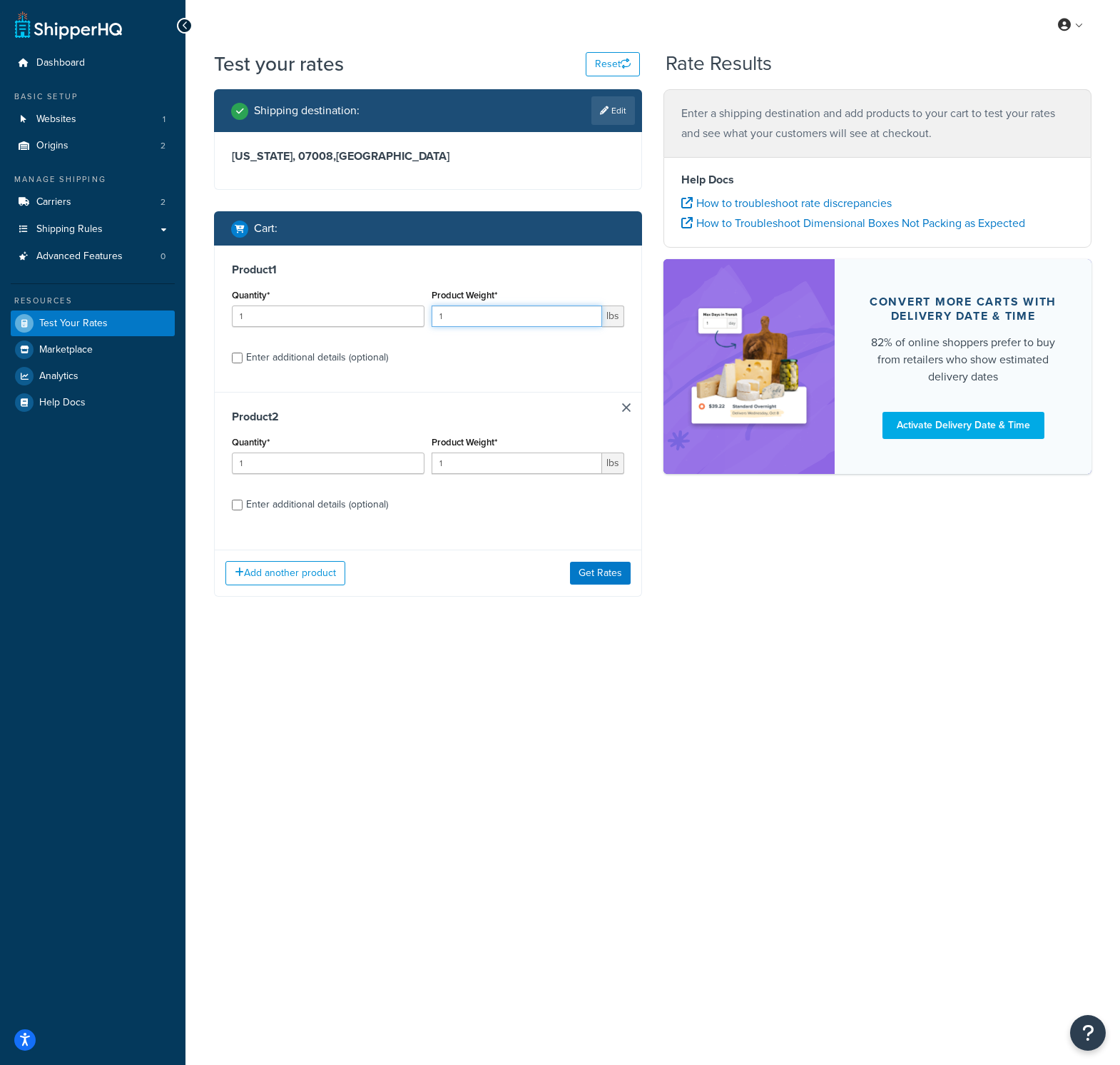
drag, startPoint x: 467, startPoint y: 315, endPoint x: 375, endPoint y: 312, distance: 92.0
click at [378, 312] on div "Quantity* 1 Product Weight* 1 lbs" at bounding box center [428, 312] width 400 height 52
type input "5"
drag, startPoint x: 470, startPoint y: 464, endPoint x: 371, endPoint y: 445, distance: 100.8
click at [370, 445] on div "Quantity* 1 Product Weight* 1 lbs" at bounding box center [428, 458] width 400 height 52
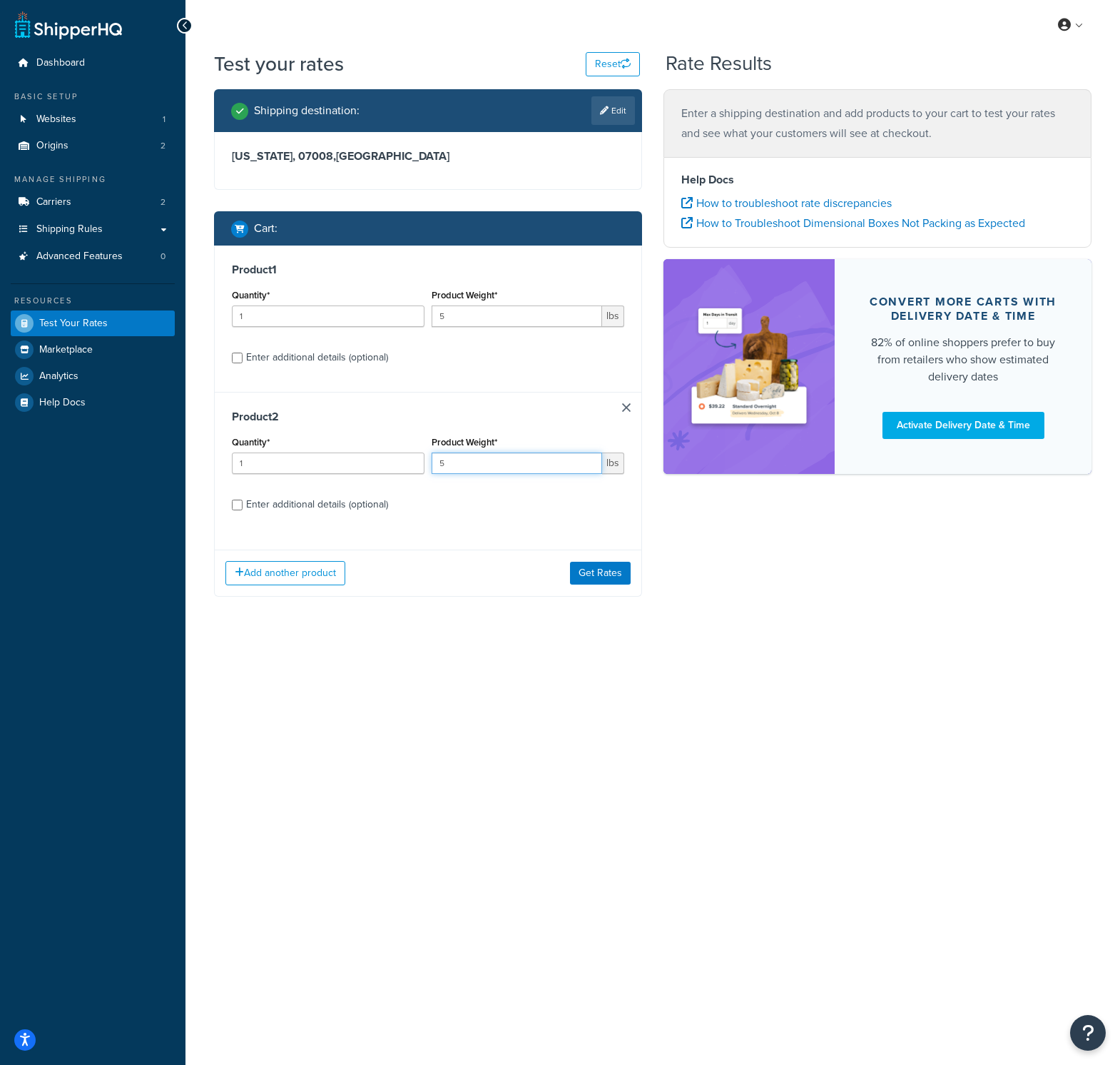
type input "5"
click at [497, 591] on div "Add another product Get Rates" at bounding box center [428, 572] width 426 height 46
click at [600, 582] on button "Get Rates" at bounding box center [600, 573] width 61 height 23
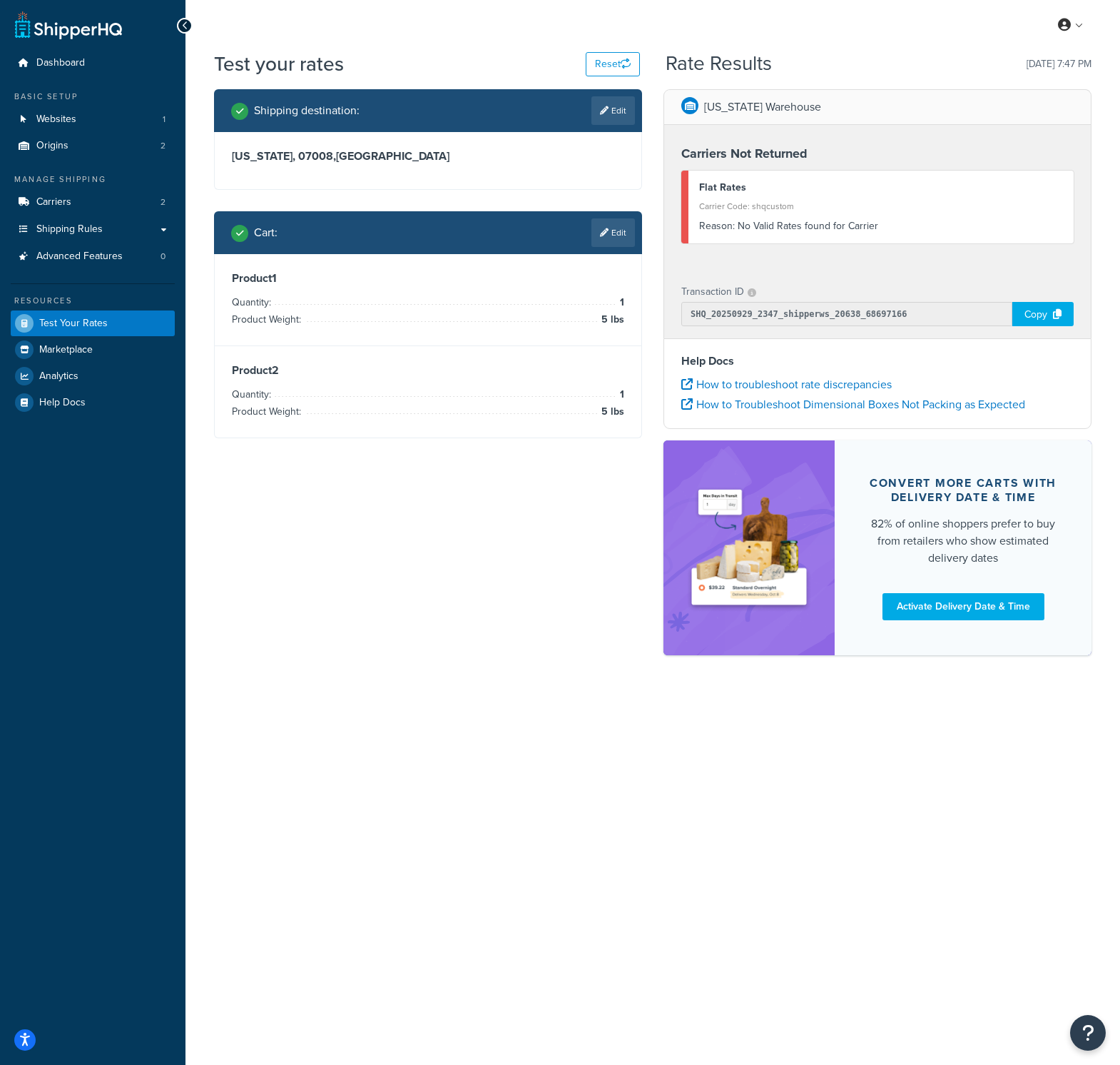
click at [766, 113] on p "[US_STATE] Warehouse" at bounding box center [763, 107] width 117 height 20
click at [141, 664] on div "Dashboard Basic Setup Websites 1 Origins 2 Manage Shipping Carriers 2 Shipping …" at bounding box center [93, 532] width 185 height 1065
click at [84, 142] on link "Origins 2" at bounding box center [93, 146] width 164 height 27
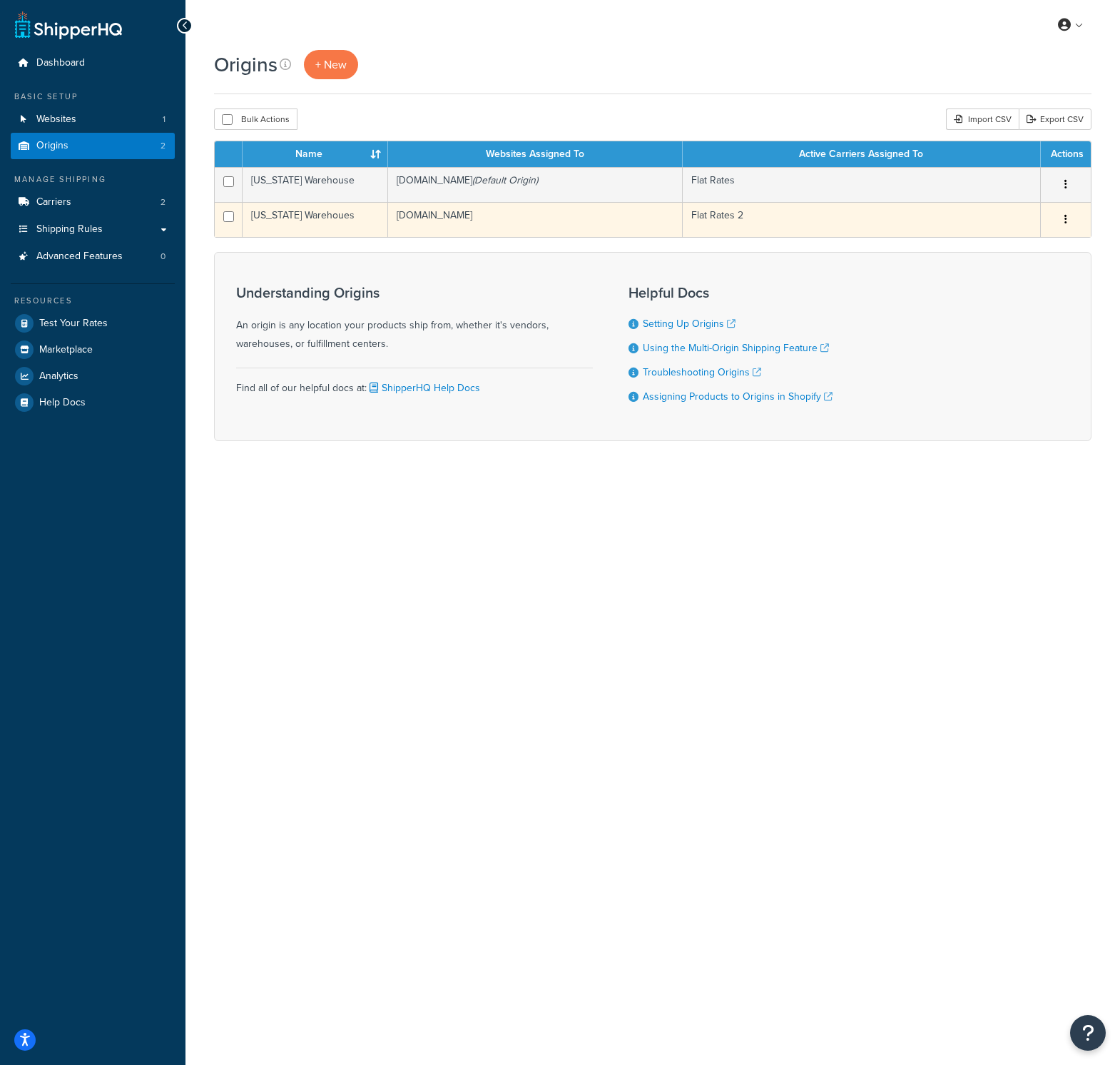
click at [314, 218] on td "[US_STATE] Warehoues" at bounding box center [315, 220] width 146 height 35
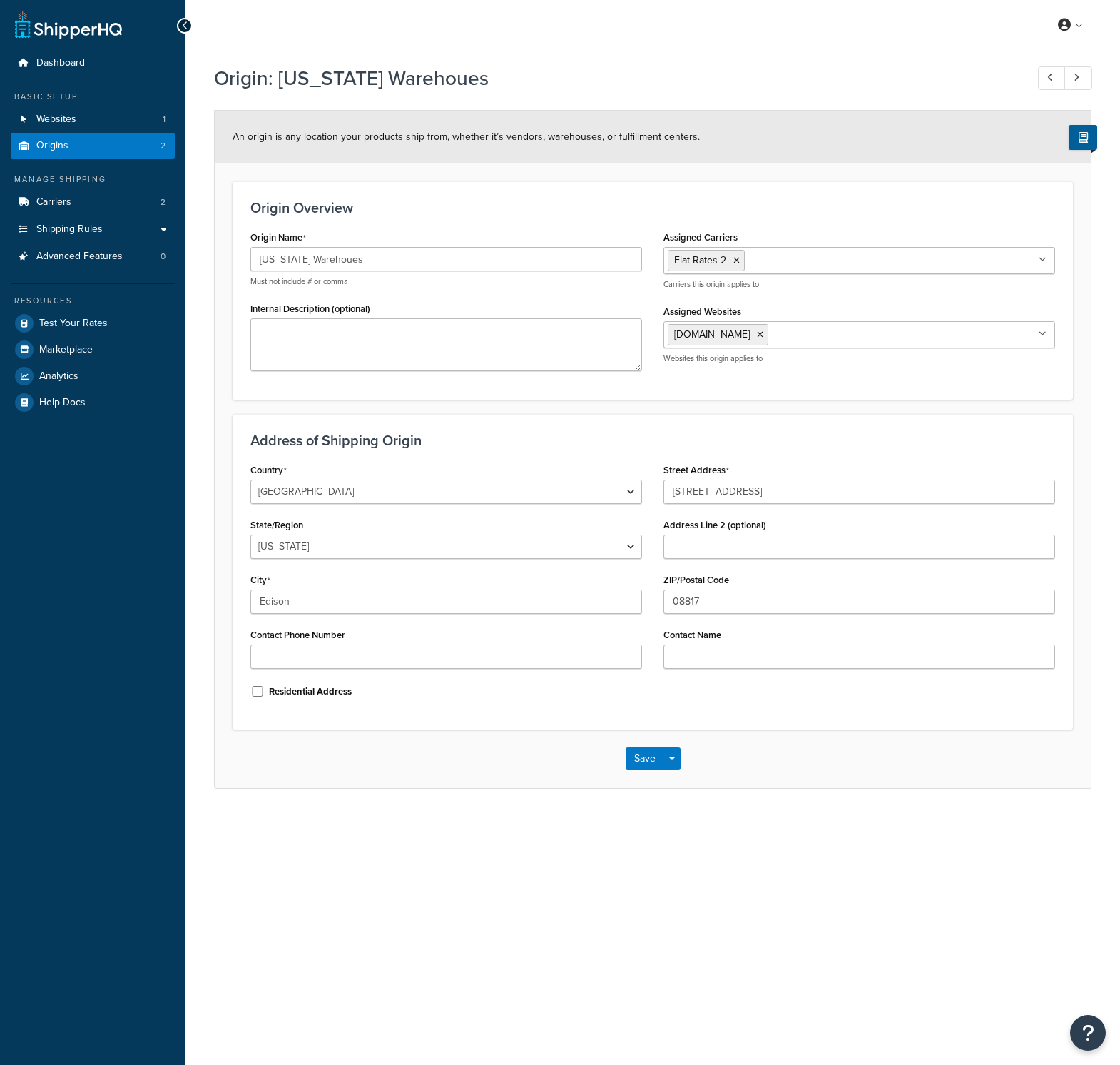
select select "30"
click at [1082, 76] on link at bounding box center [1078, 78] width 28 height 24
type input "California Warehouse"
select select "5"
type input "Pomona"
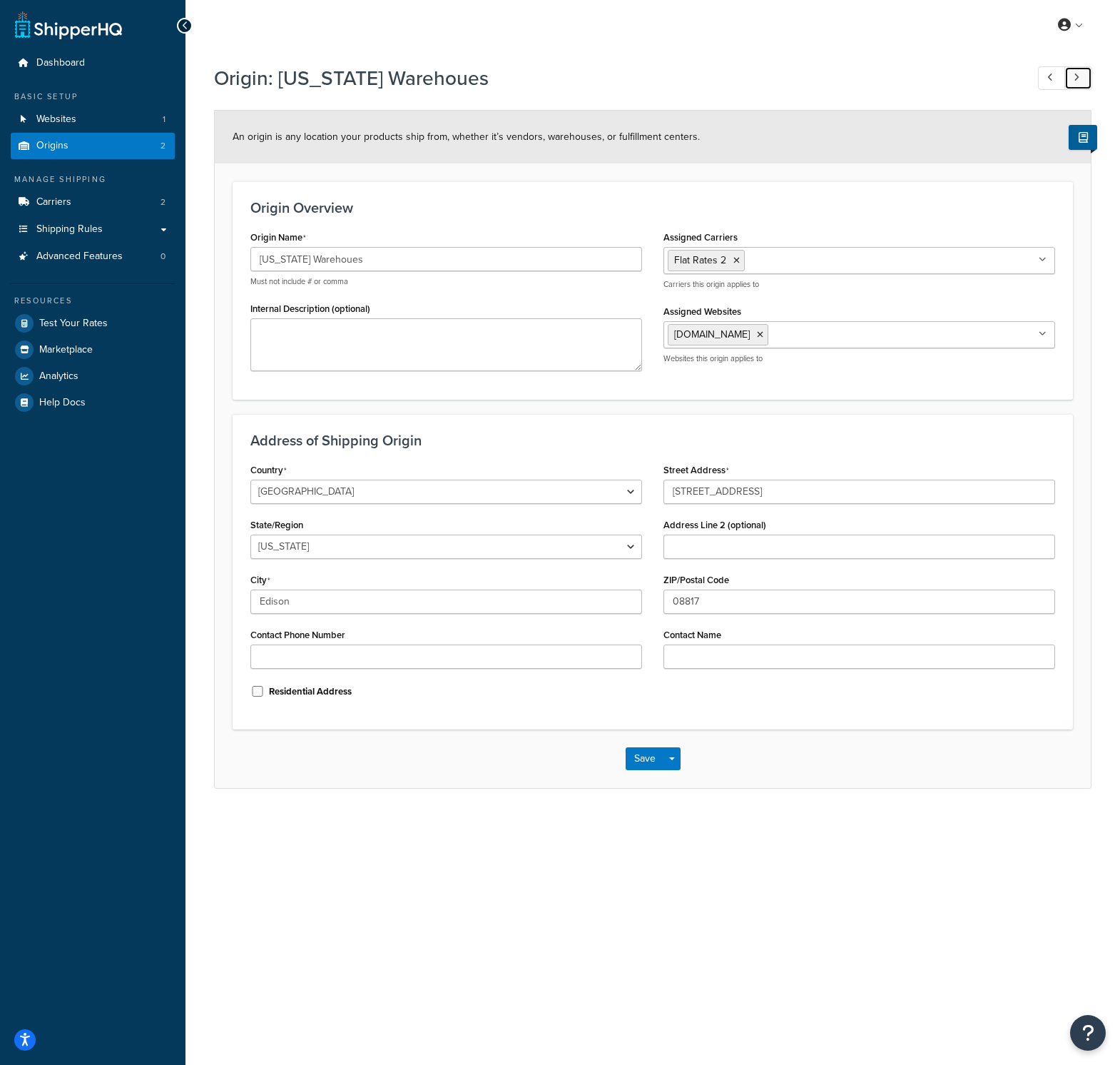
type input "2801 S Towne Ave"
type input "91766"
click at [1055, 77] on link at bounding box center [1052, 78] width 28 height 24
type input "New Jersey Warehoues"
select select "30"
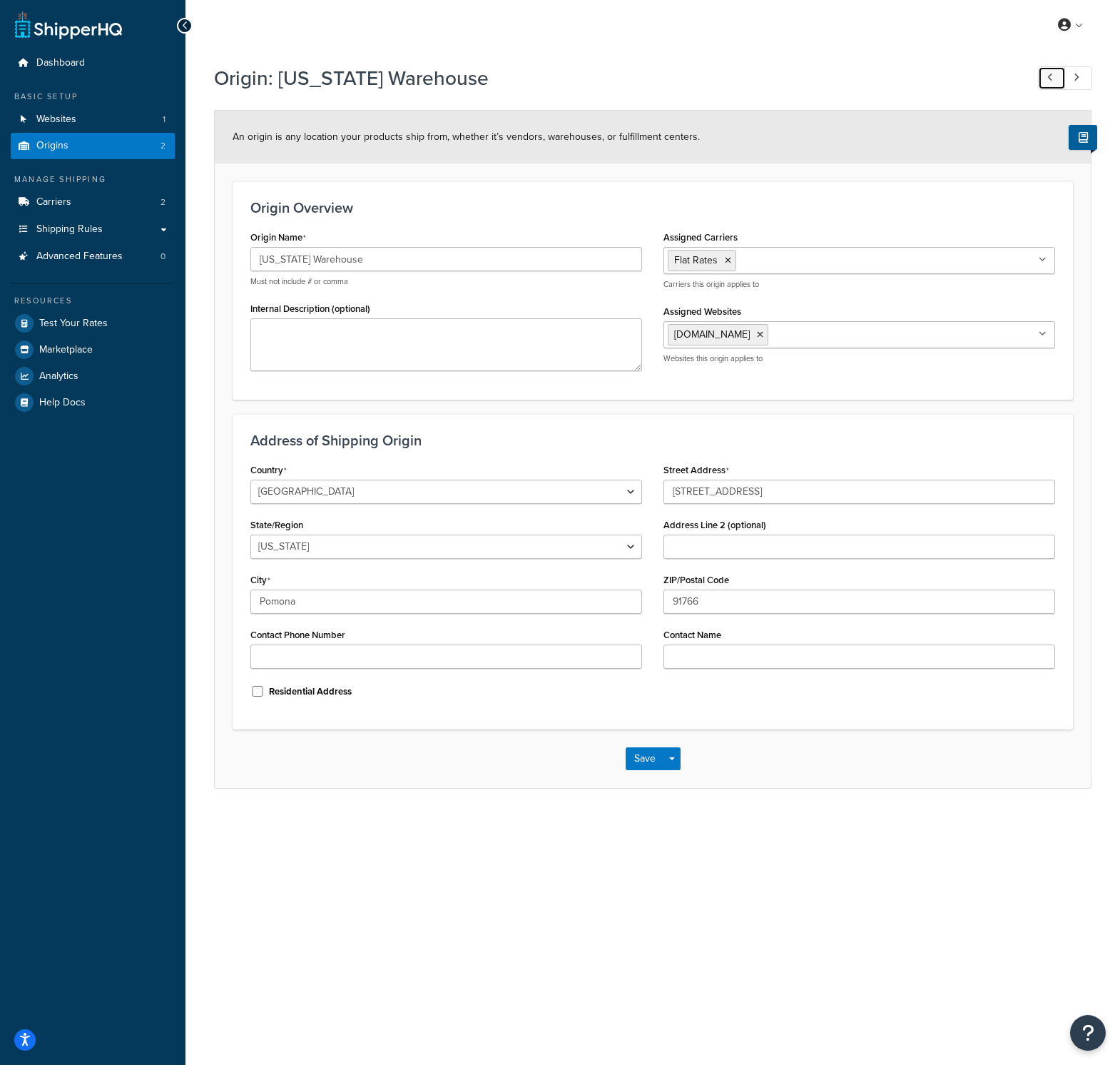
type input "Edison"
type input "220 Mill Rd"
type input "08817"
click at [1080, 76] on link at bounding box center [1078, 78] width 28 height 24
type input "[US_STATE] Warehouse"
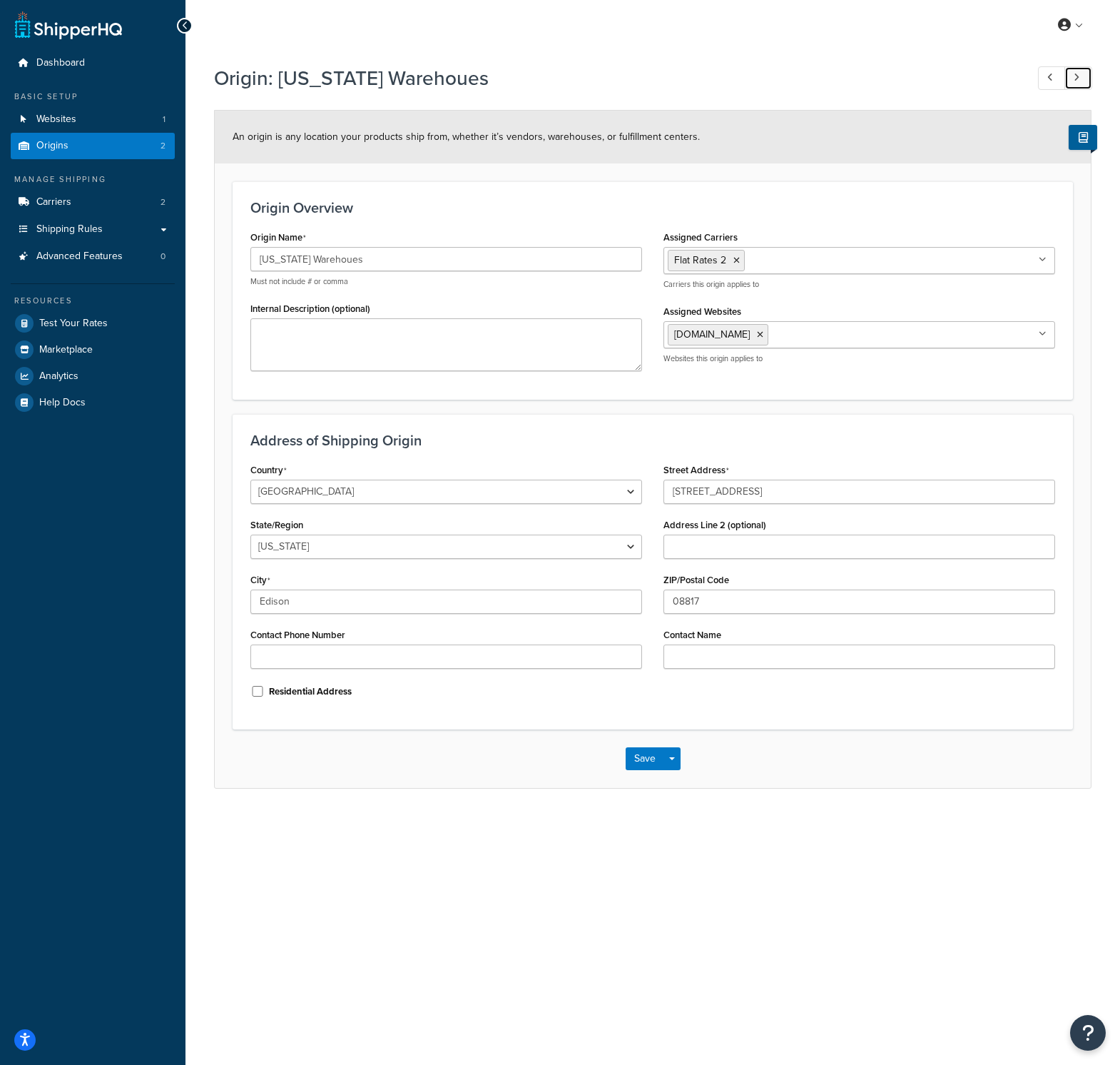
select select "5"
type input "Pomona"
type input "2801 S Towne Ave"
type input "91766"
click at [77, 207] on link "Carriers 2" at bounding box center [93, 202] width 164 height 27
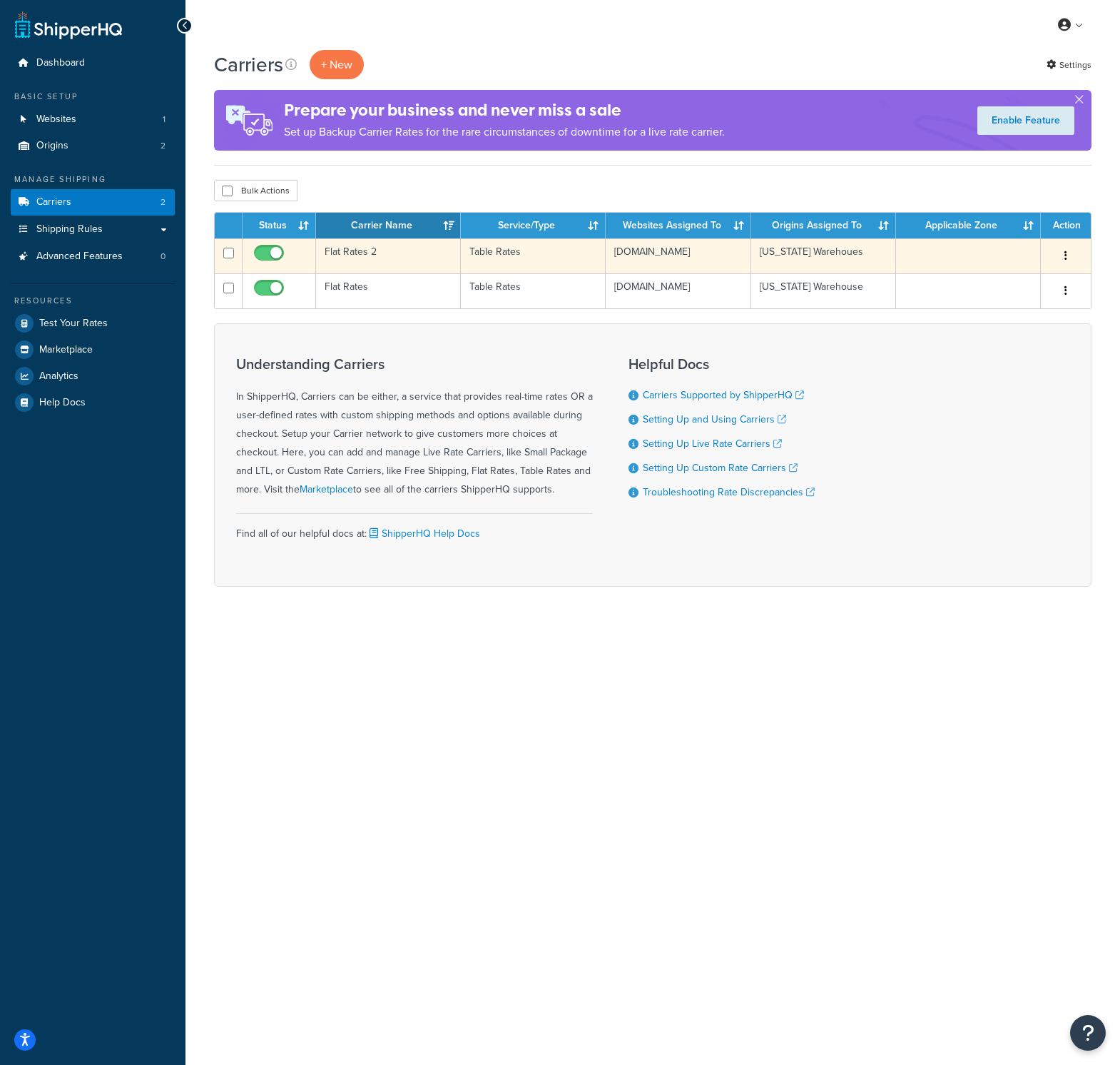
click at [373, 254] on td "Flat Rates 2" at bounding box center [388, 256] width 145 height 35
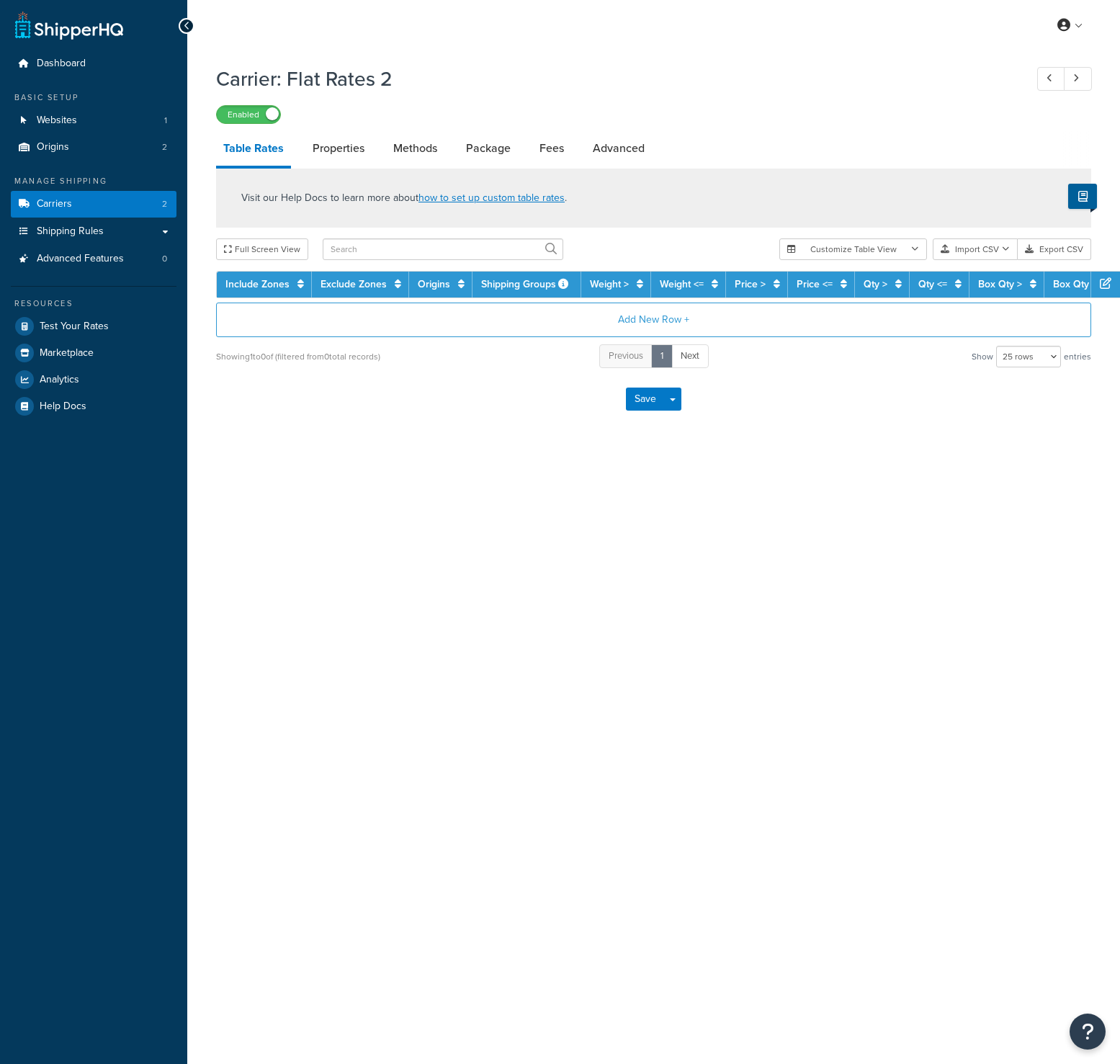
select select "25"
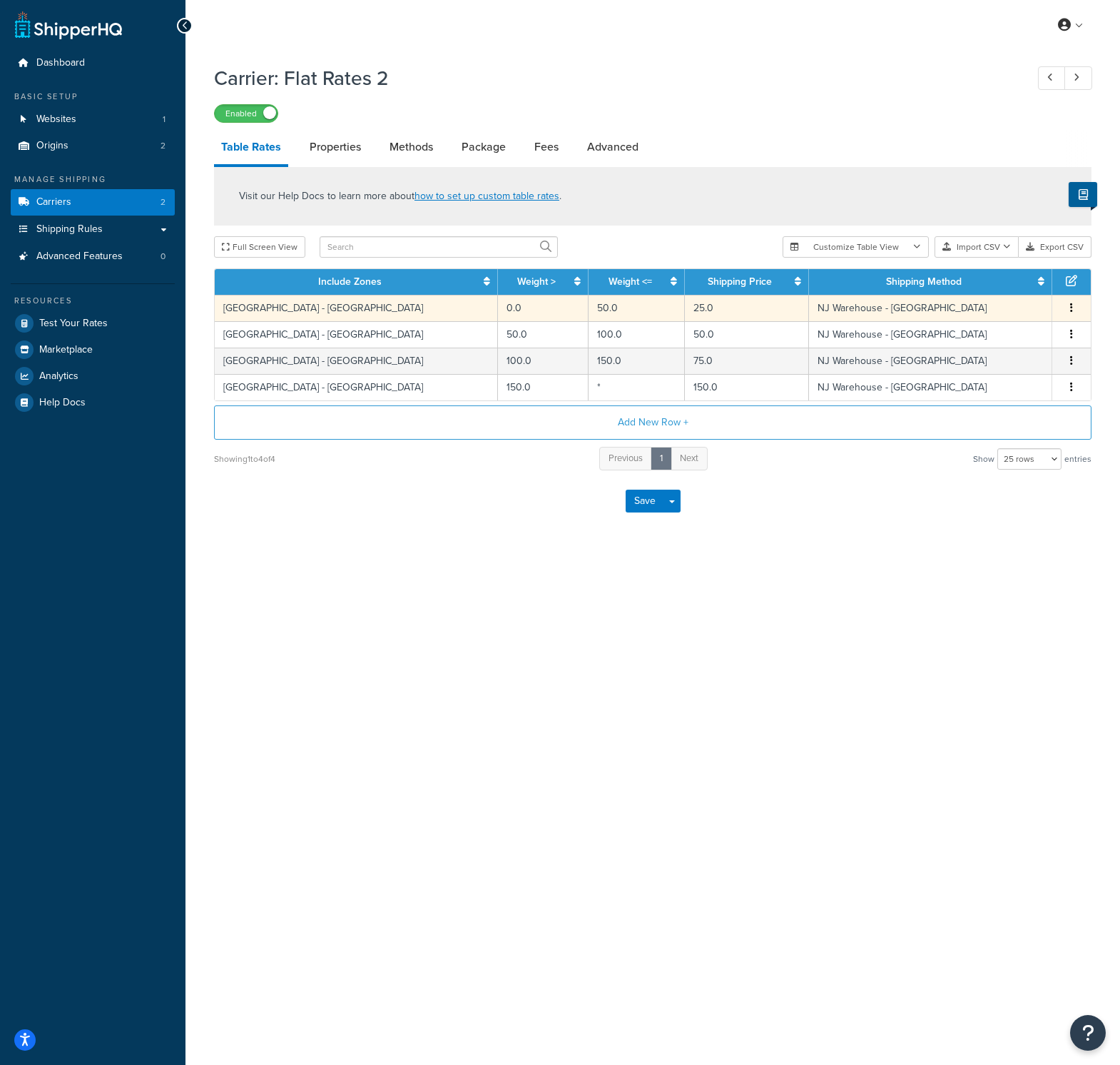
click at [262, 309] on td "[GEOGRAPHIC_DATA] - [GEOGRAPHIC_DATA]" at bounding box center [356, 308] width 283 height 27
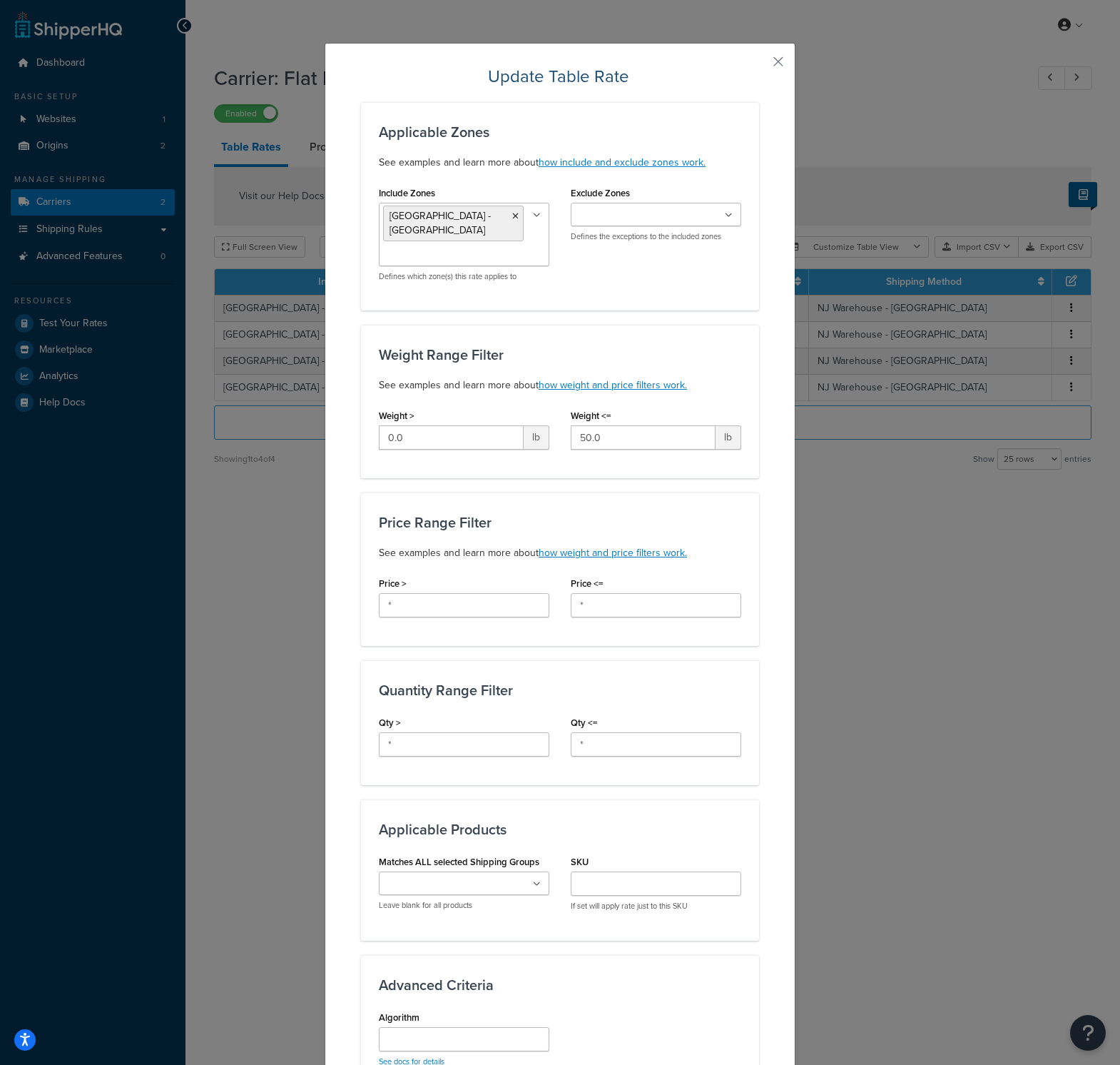
click at [258, 661] on div "Update Table Rate Applicable Zones See examples and learn more about how includ…" at bounding box center [560, 532] width 1120 height 1065
drag, startPoint x: 764, startPoint y: 59, endPoint x: 770, endPoint y: 64, distance: 7.8
click at [764, 59] on div "Update Table Rate Applicable Zones See examples and learn more about how includ…" at bounding box center [560, 699] width 471 height 1313
click at [759, 65] on button "button" at bounding box center [757, 66] width 4 height 4
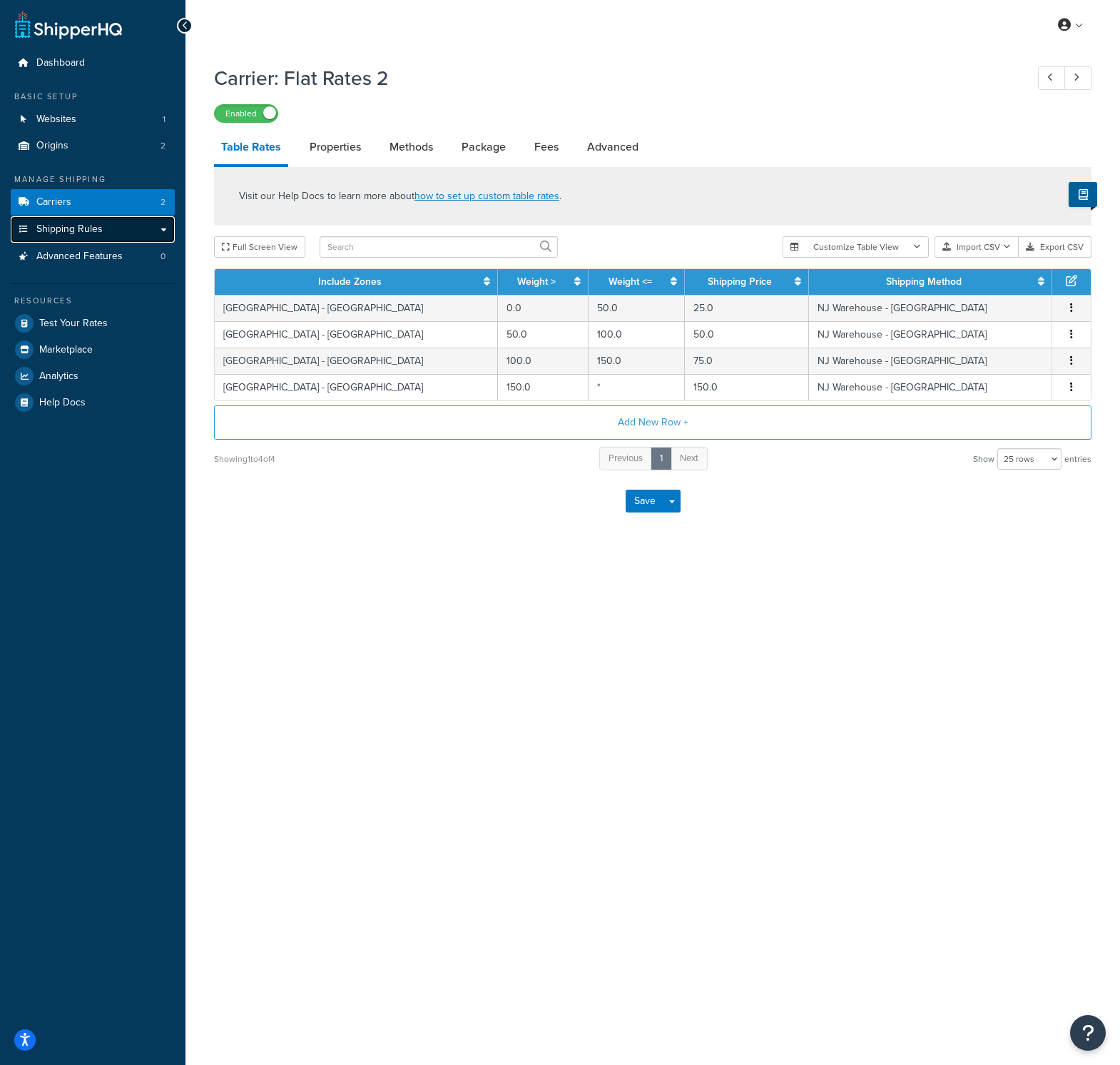
click at [119, 239] on link "Shipping Rules" at bounding box center [93, 229] width 164 height 27
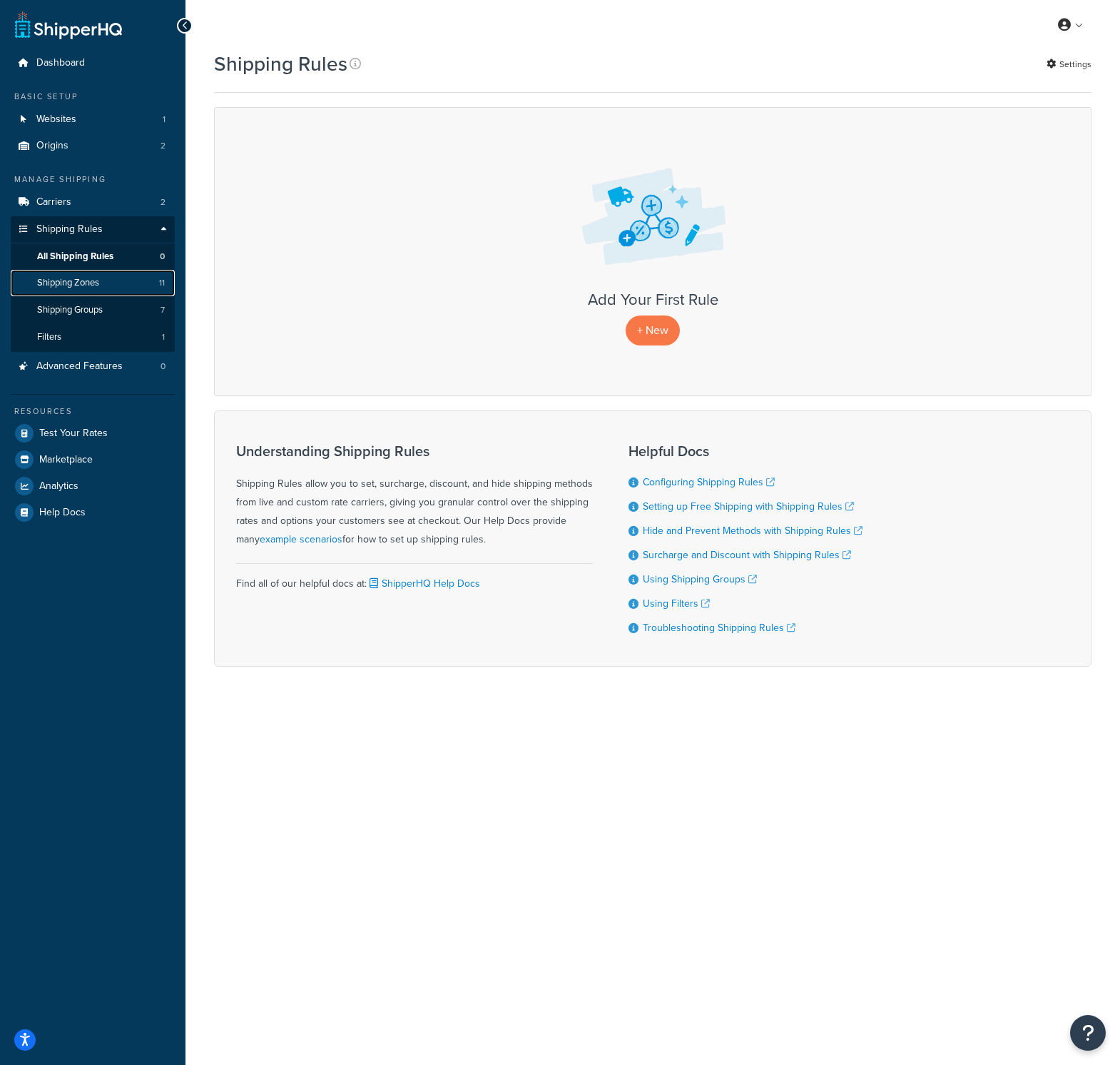
click at [94, 284] on span "Shipping Zones" at bounding box center [68, 283] width 62 height 12
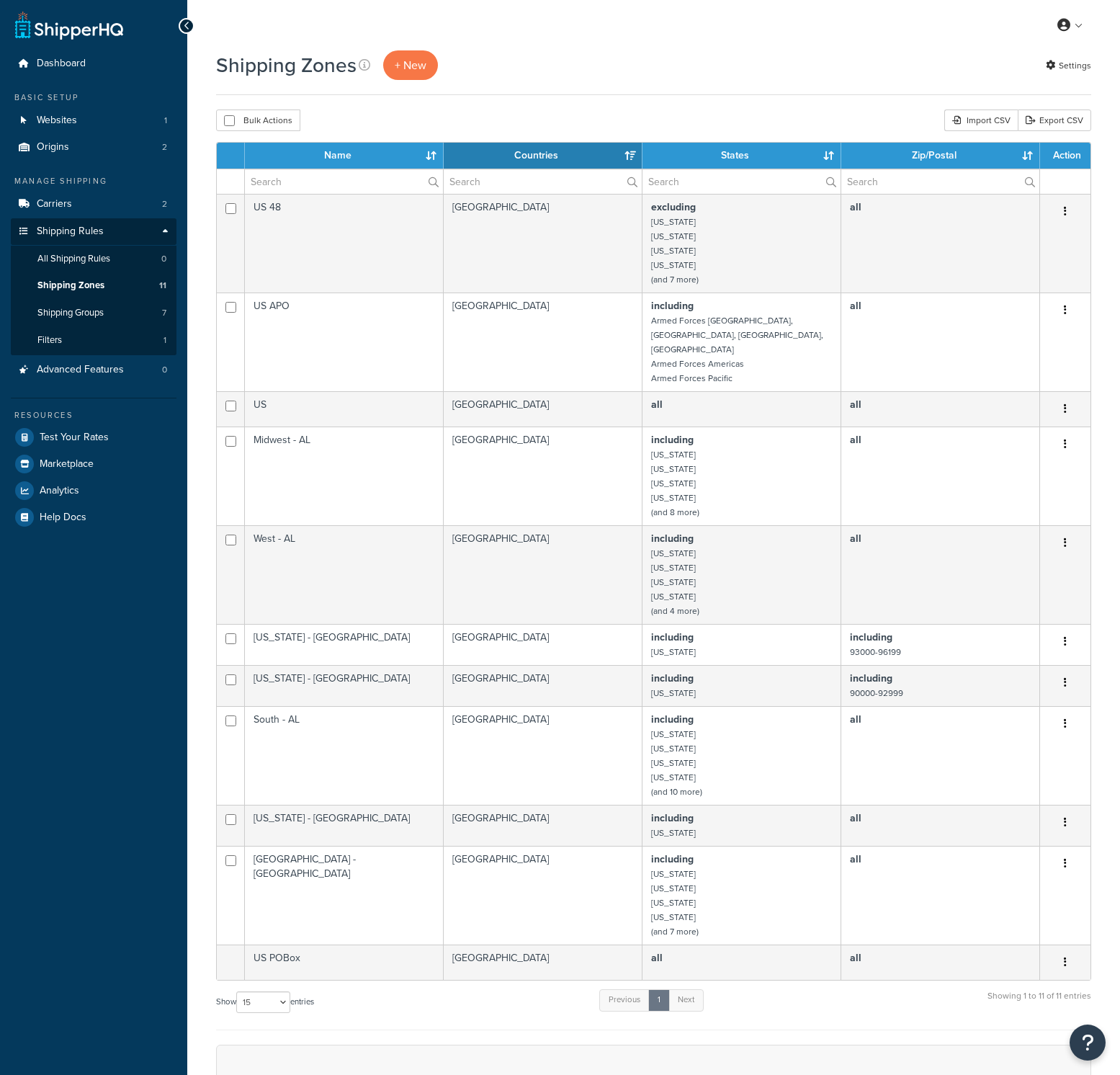
select select "15"
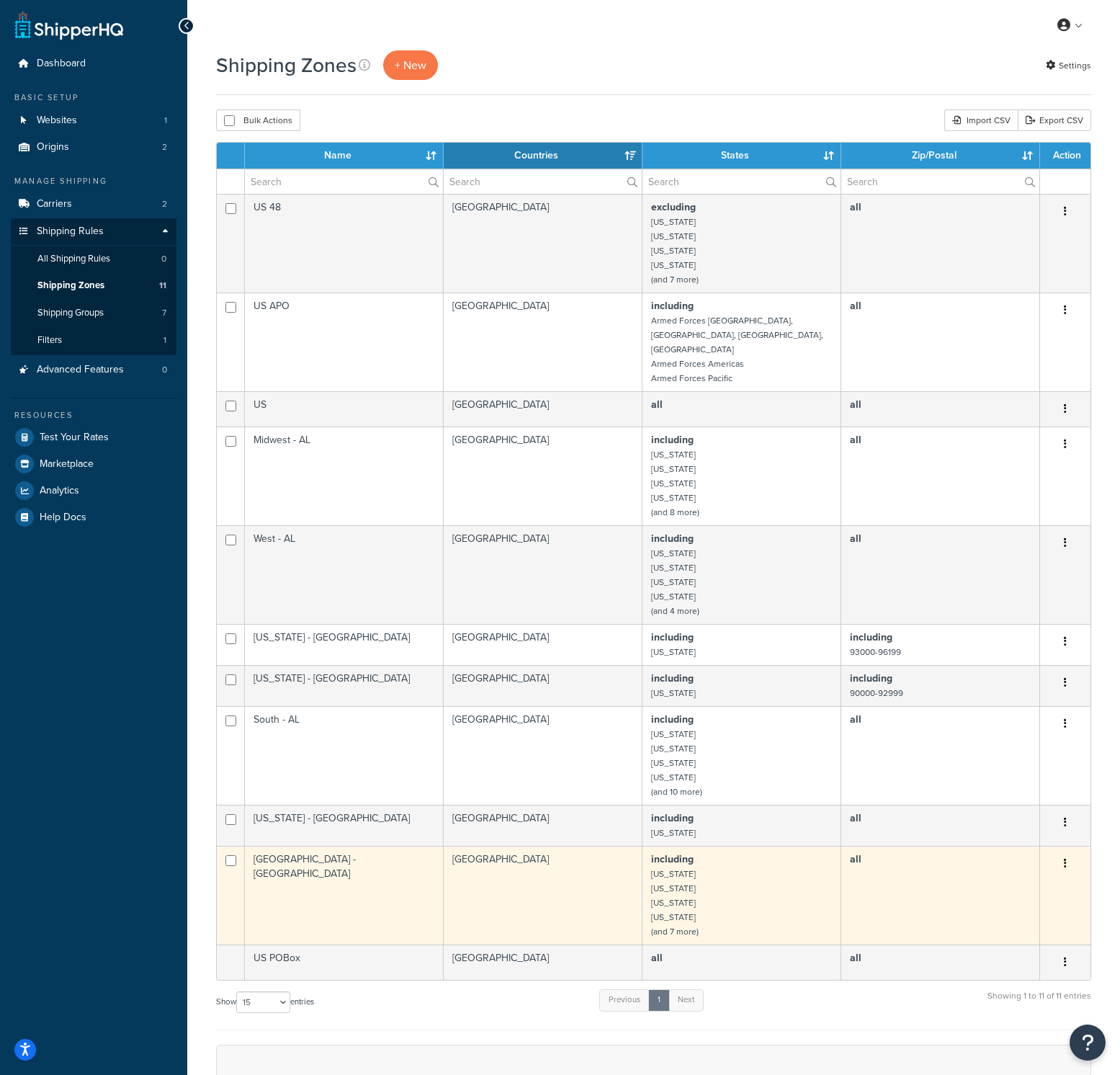
click at [330, 869] on td "[GEOGRAPHIC_DATA] - [GEOGRAPHIC_DATA]" at bounding box center [344, 895] width 199 height 99
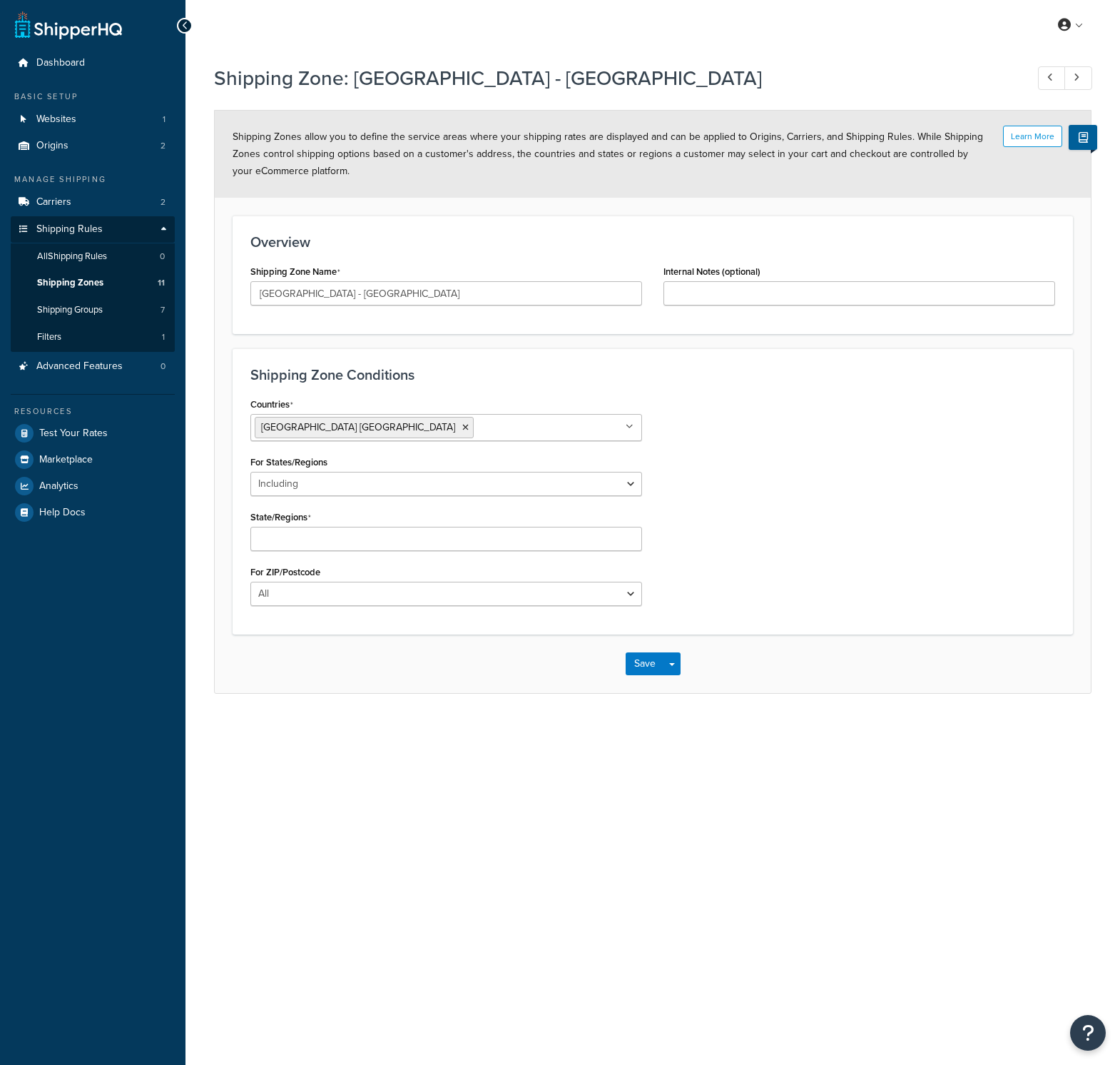
select select "including"
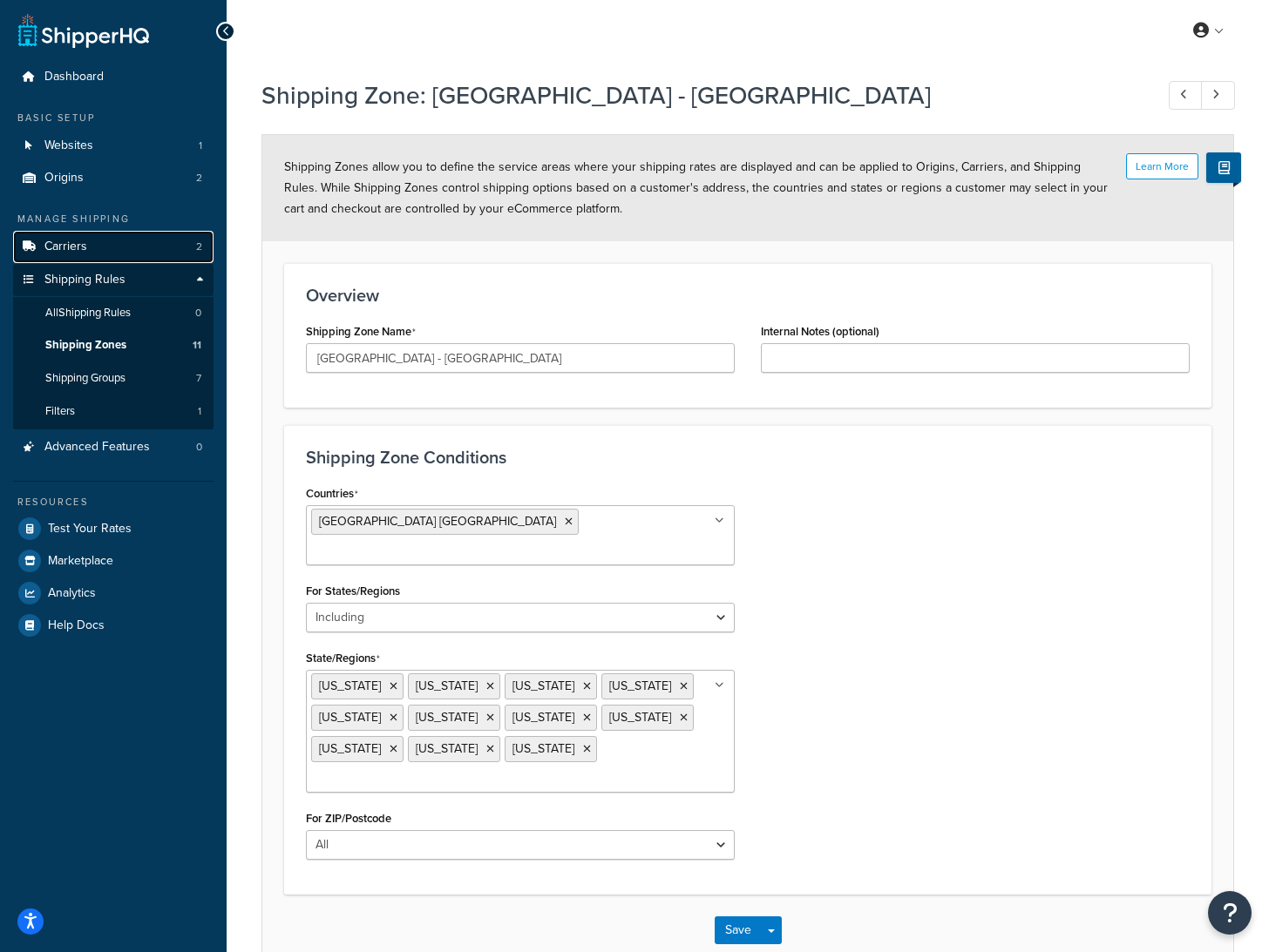
click at [84, 239] on span "Carriers" at bounding box center [66, 247] width 43 height 15
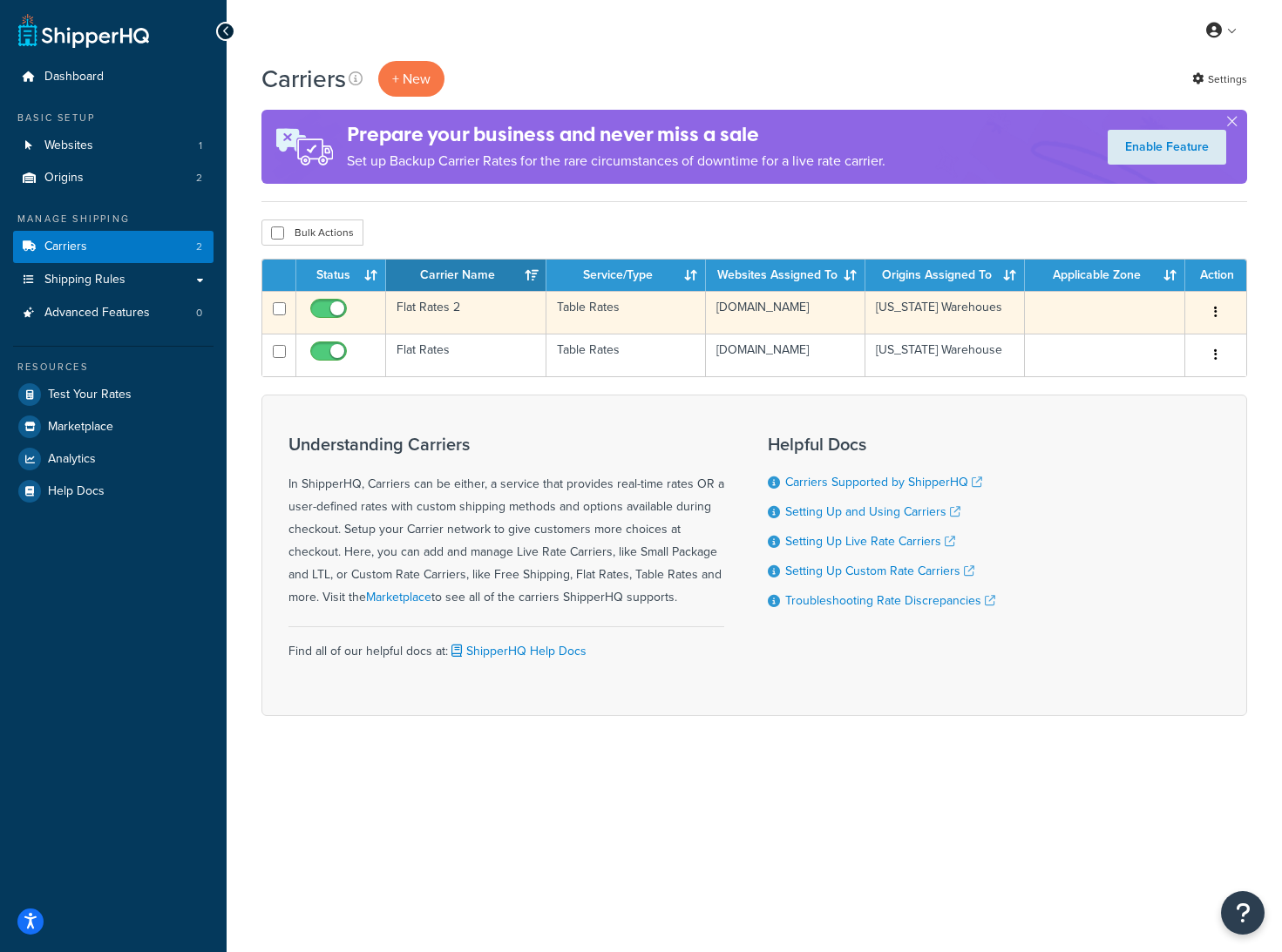
click at [455, 318] on td "Flat Rates 2" at bounding box center [466, 313] width 160 height 43
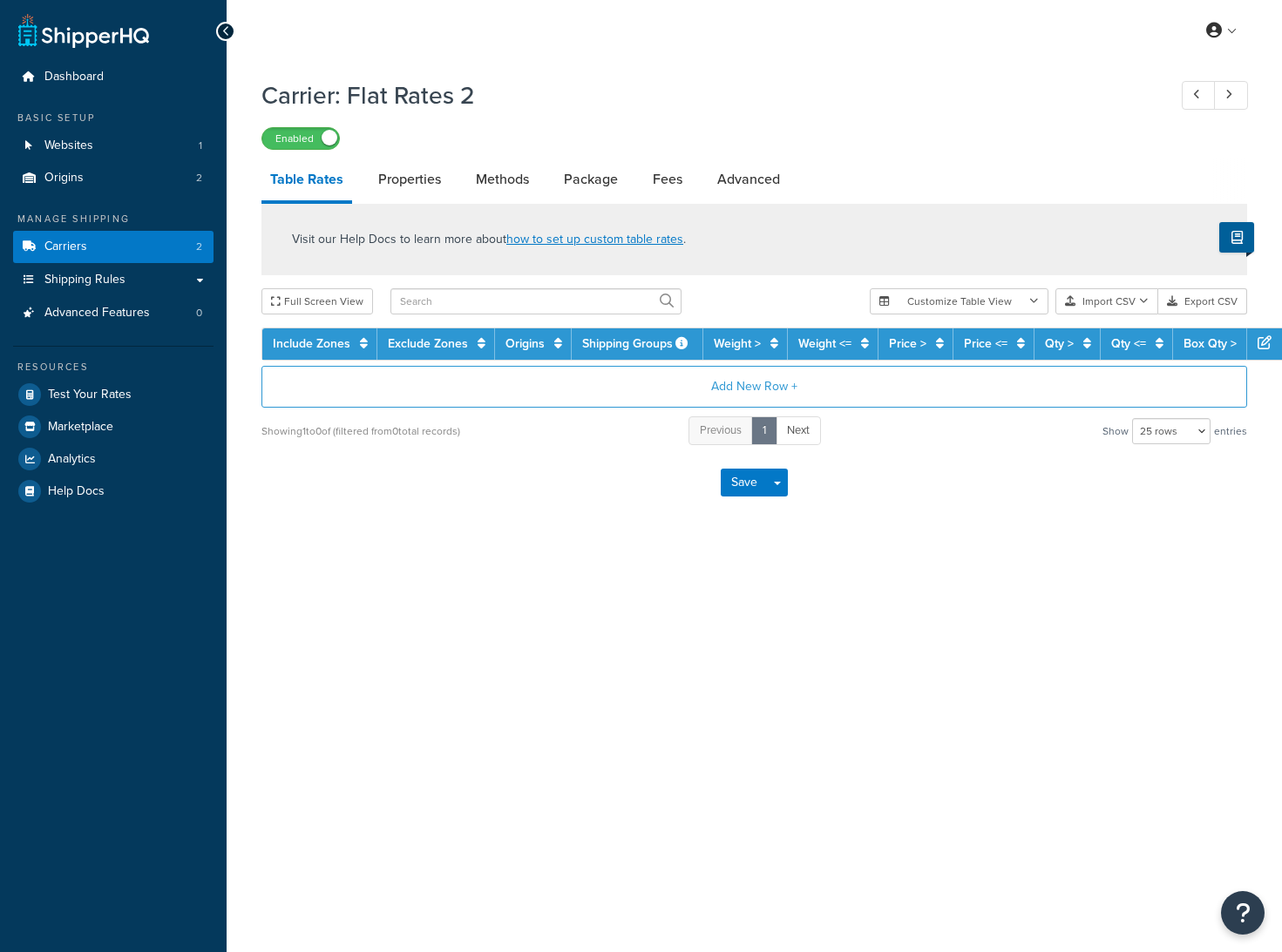
select select "25"
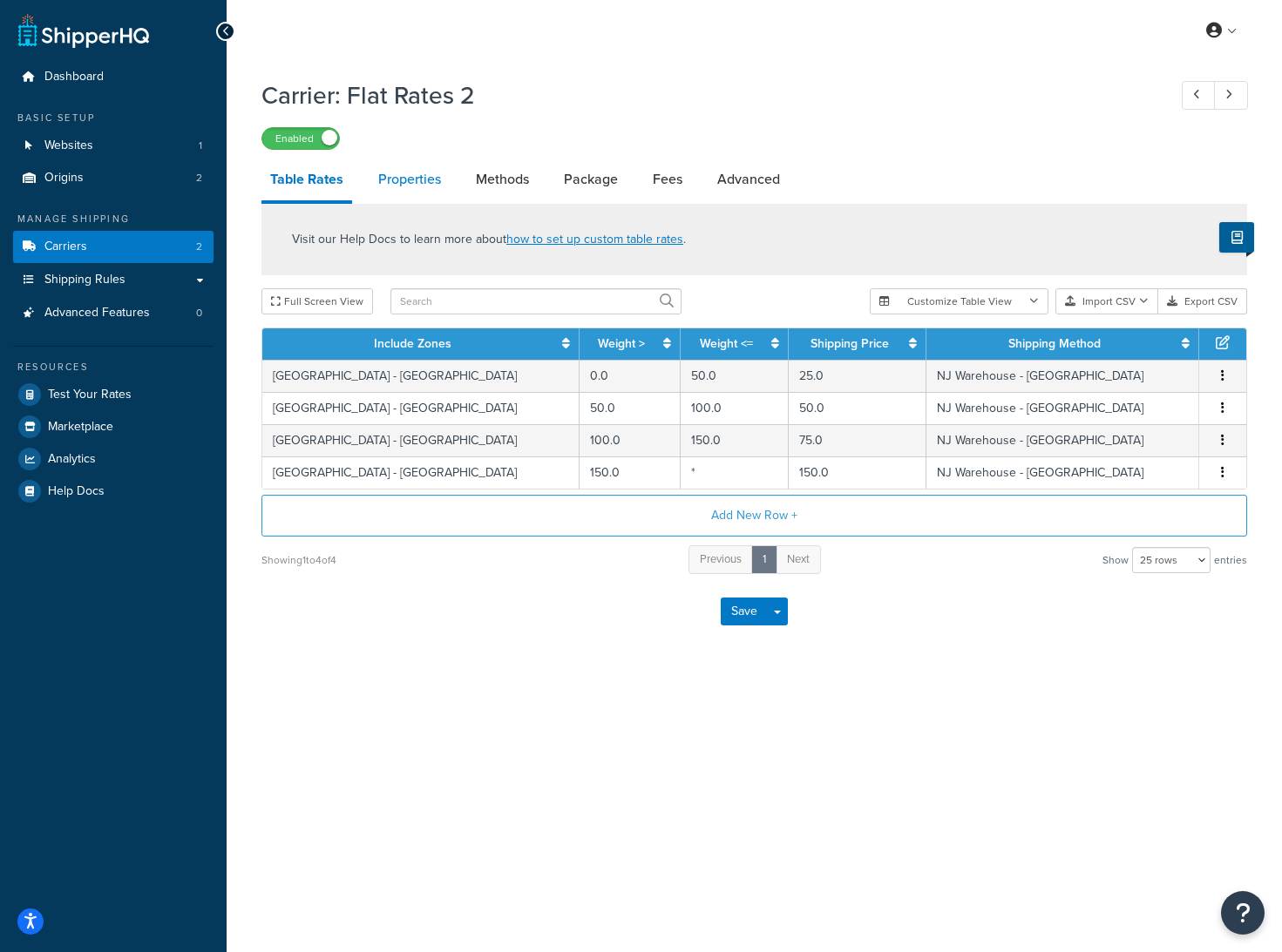
click at [409, 189] on link "Properties" at bounding box center [409, 179] width 80 height 42
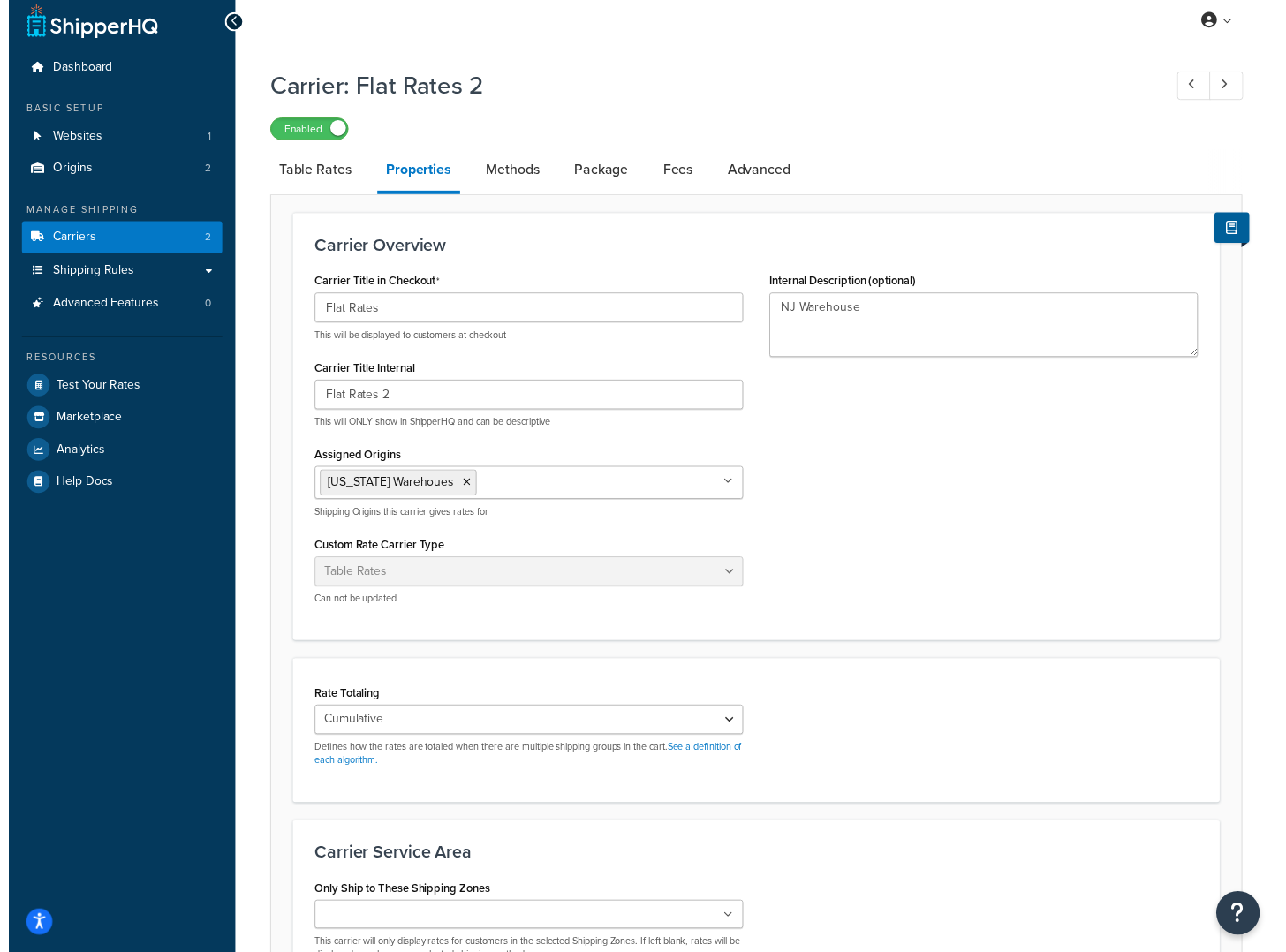
scroll to position [10, 0]
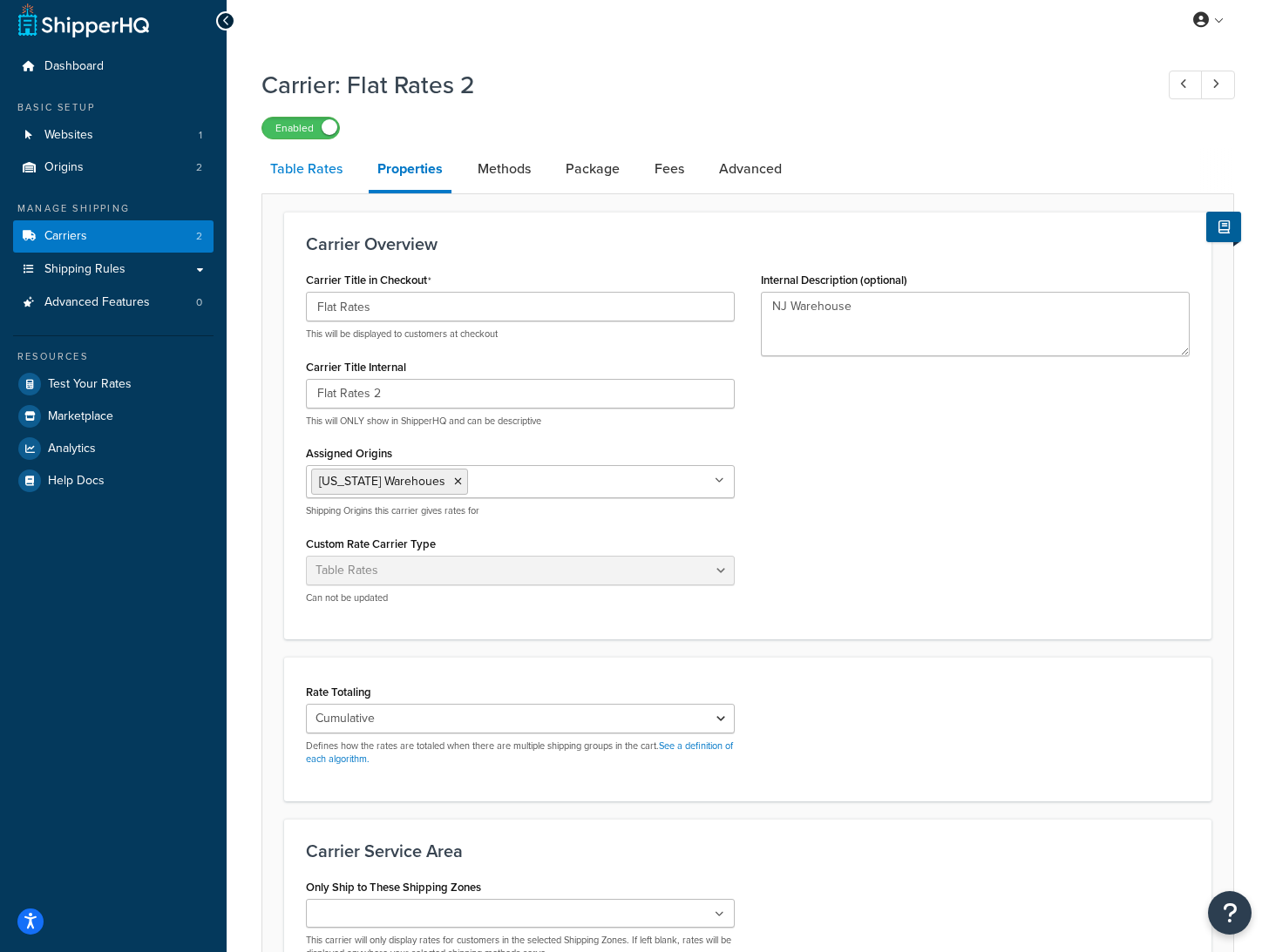
click at [308, 174] on link "Table Rates" at bounding box center [306, 169] width 90 height 42
select select "25"
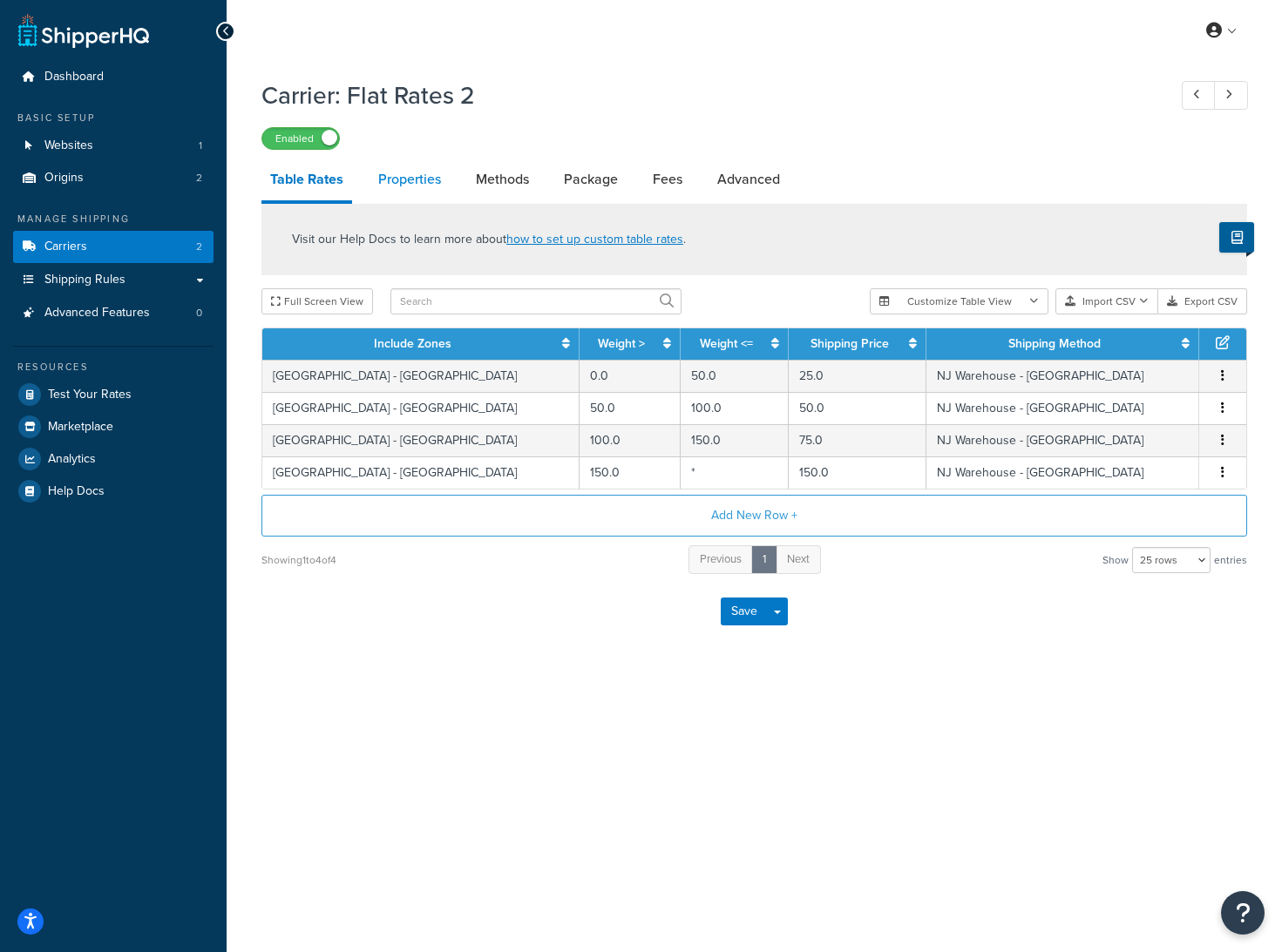
click at [408, 188] on link "Properties" at bounding box center [409, 179] width 80 height 42
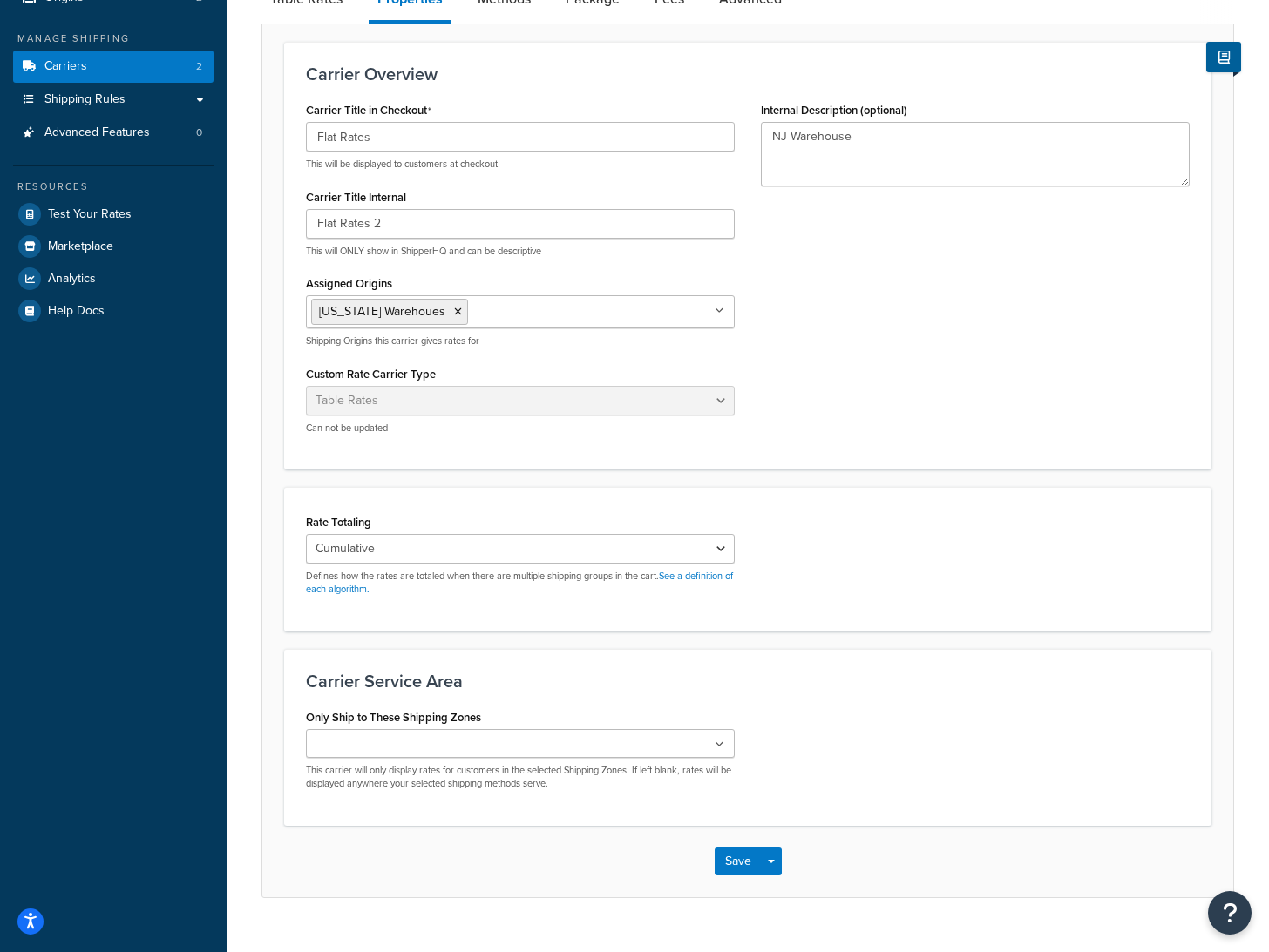
scroll to position [183, 0]
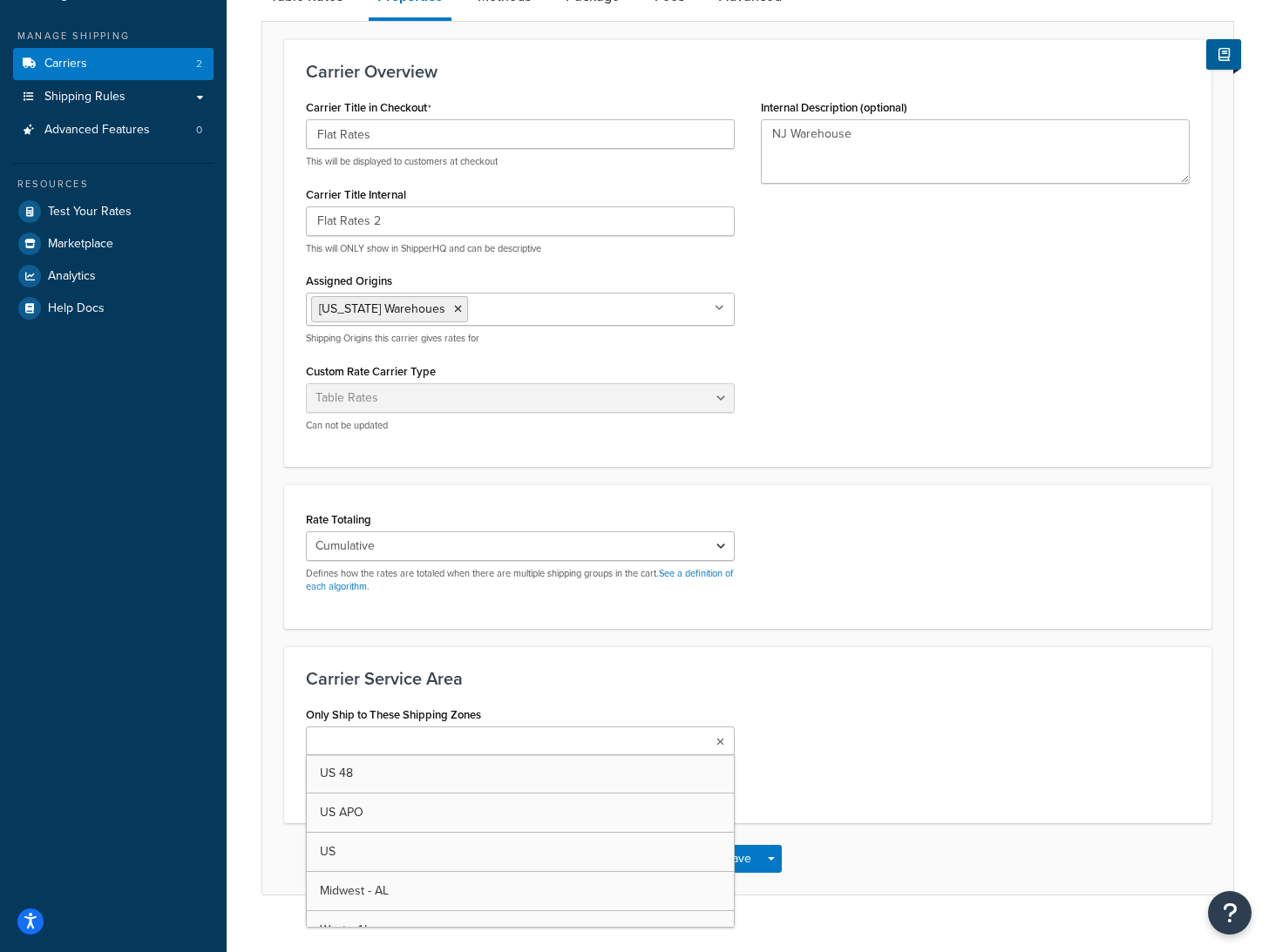
click at [661, 748] on ul at bounding box center [521, 740] width 429 height 29
click at [909, 670] on h3 "Carrier Service Area" at bounding box center [748, 678] width 884 height 19
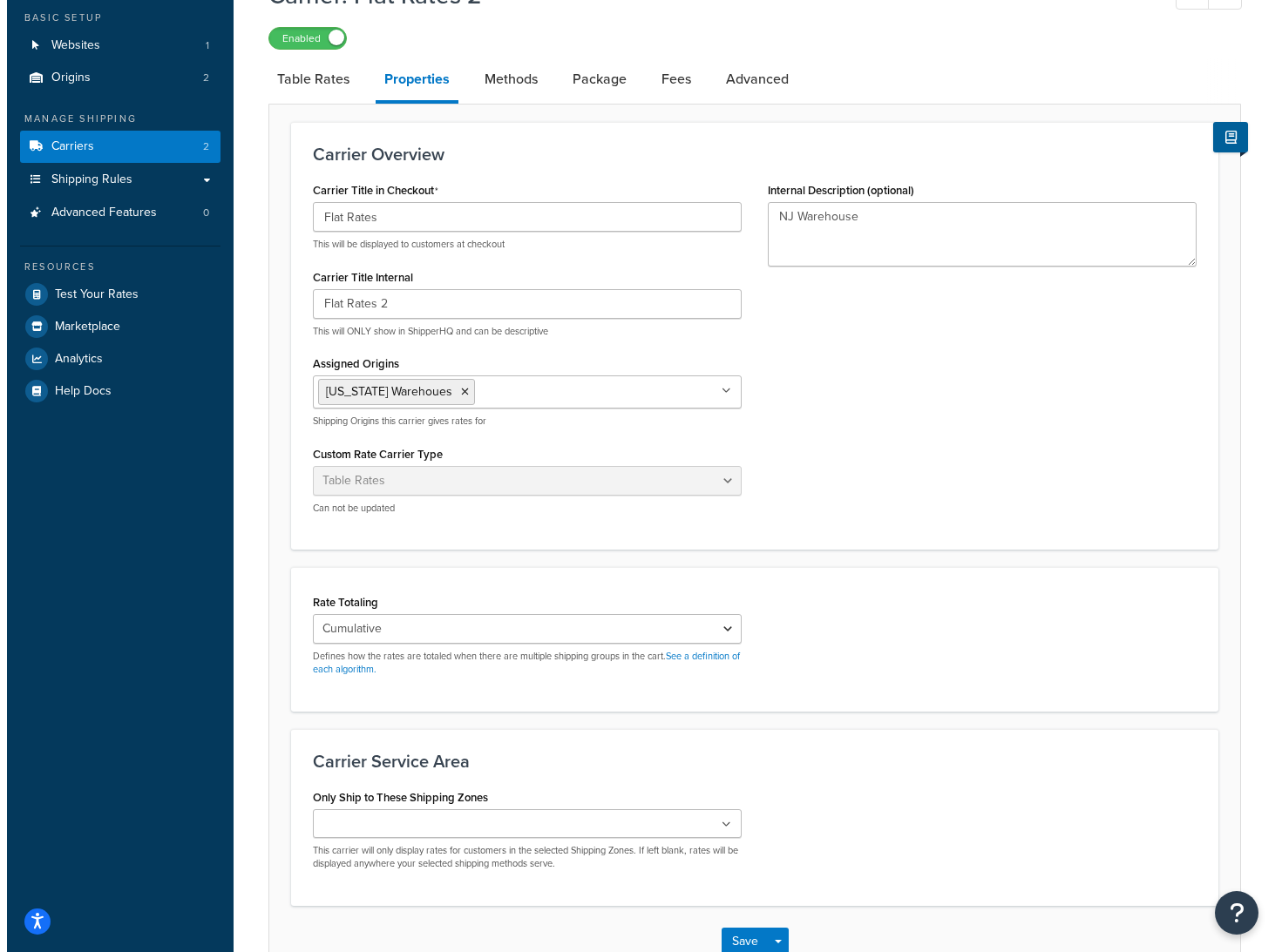
scroll to position [0, 0]
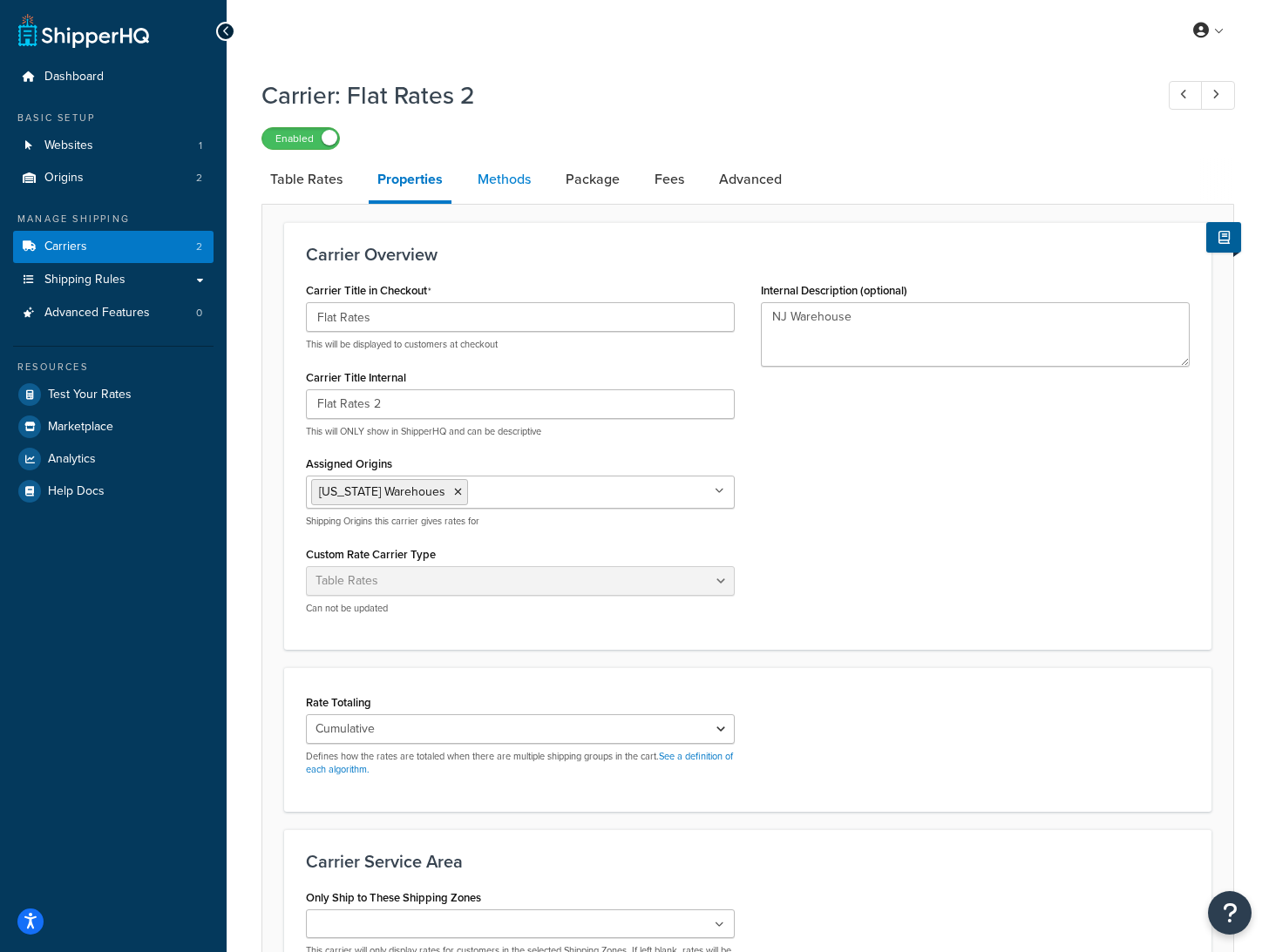
click at [503, 177] on link "Methods" at bounding box center [504, 179] width 71 height 42
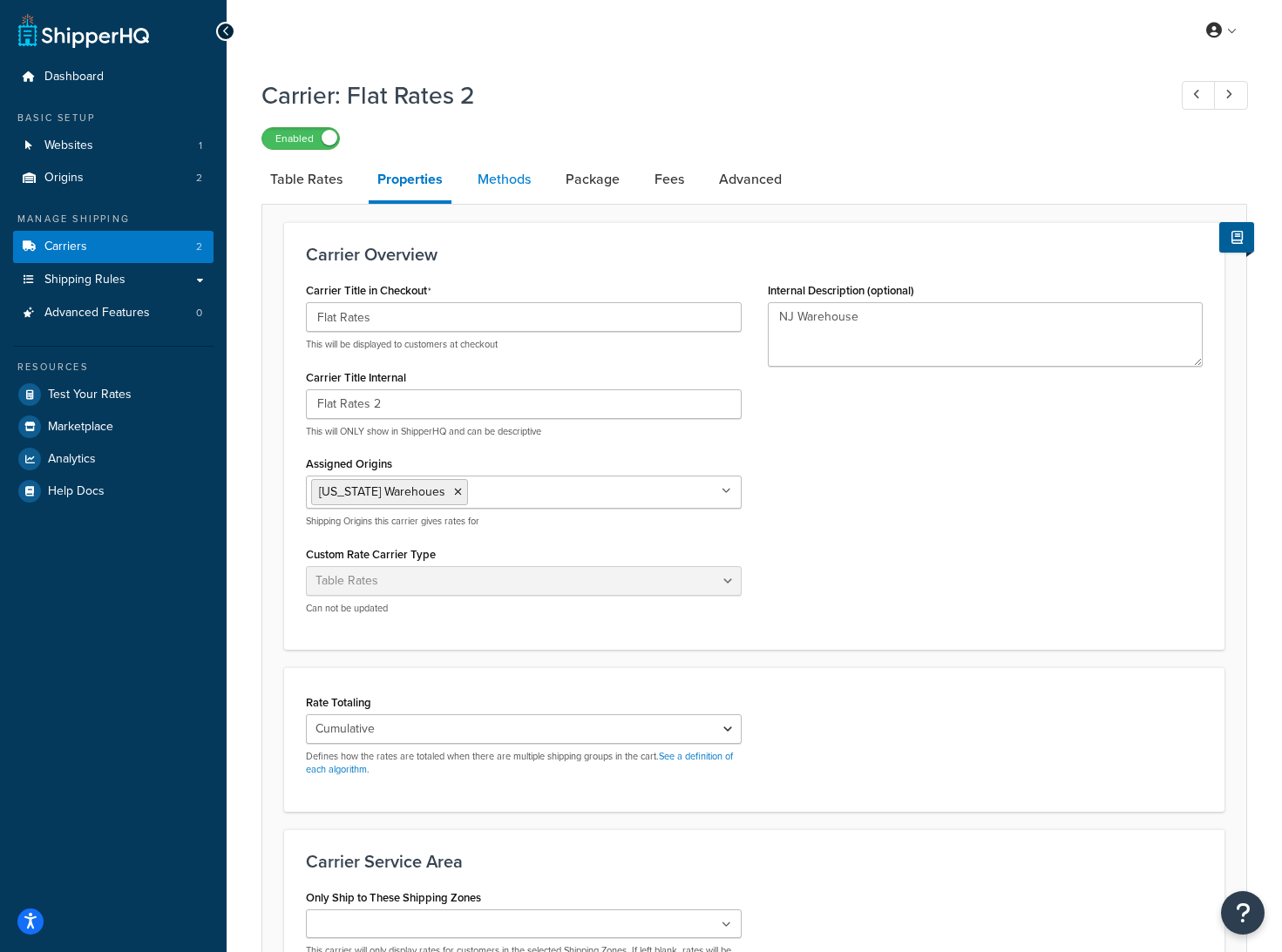
select select "25"
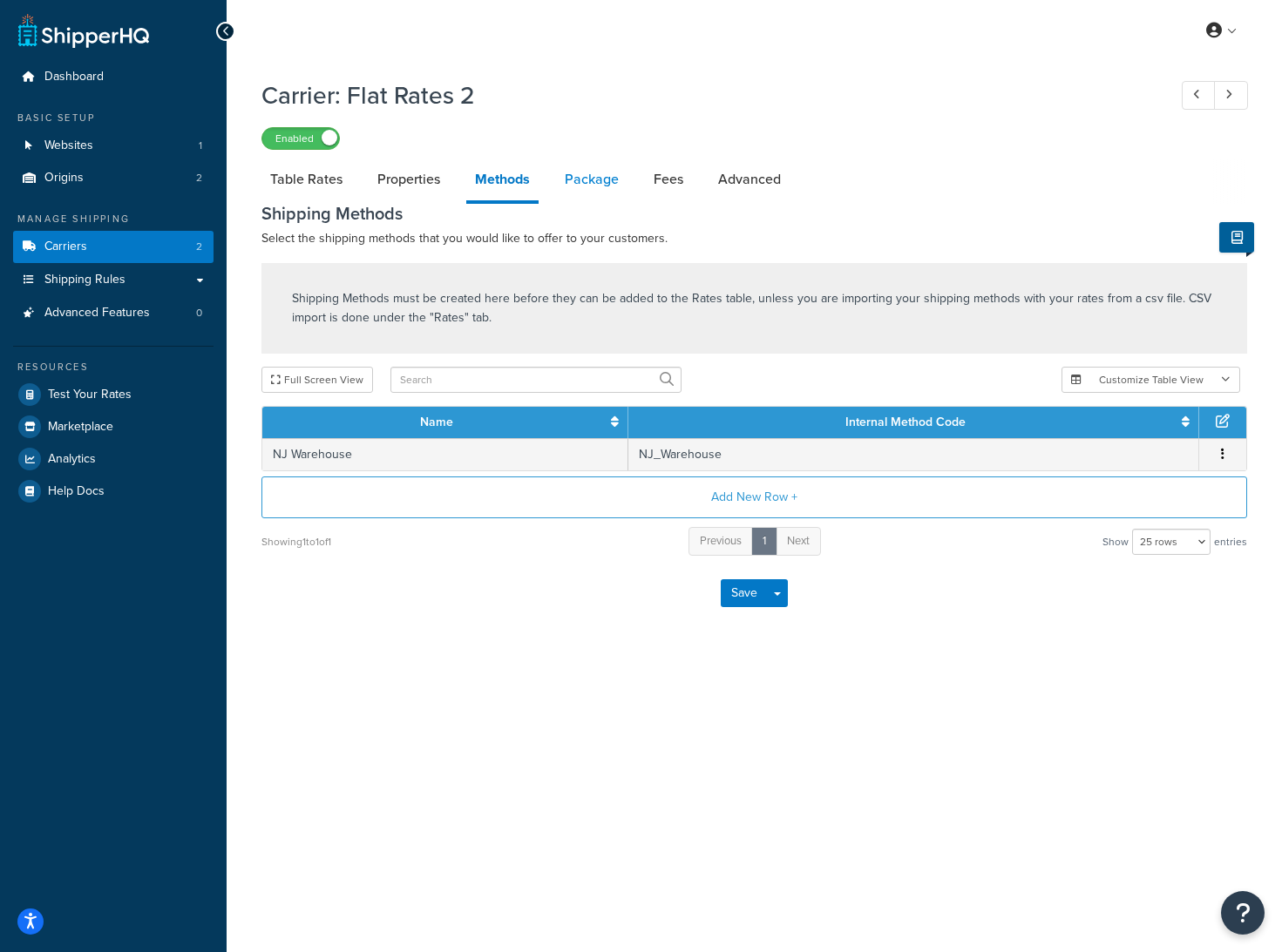
click at [598, 182] on link "Package" at bounding box center [591, 179] width 71 height 42
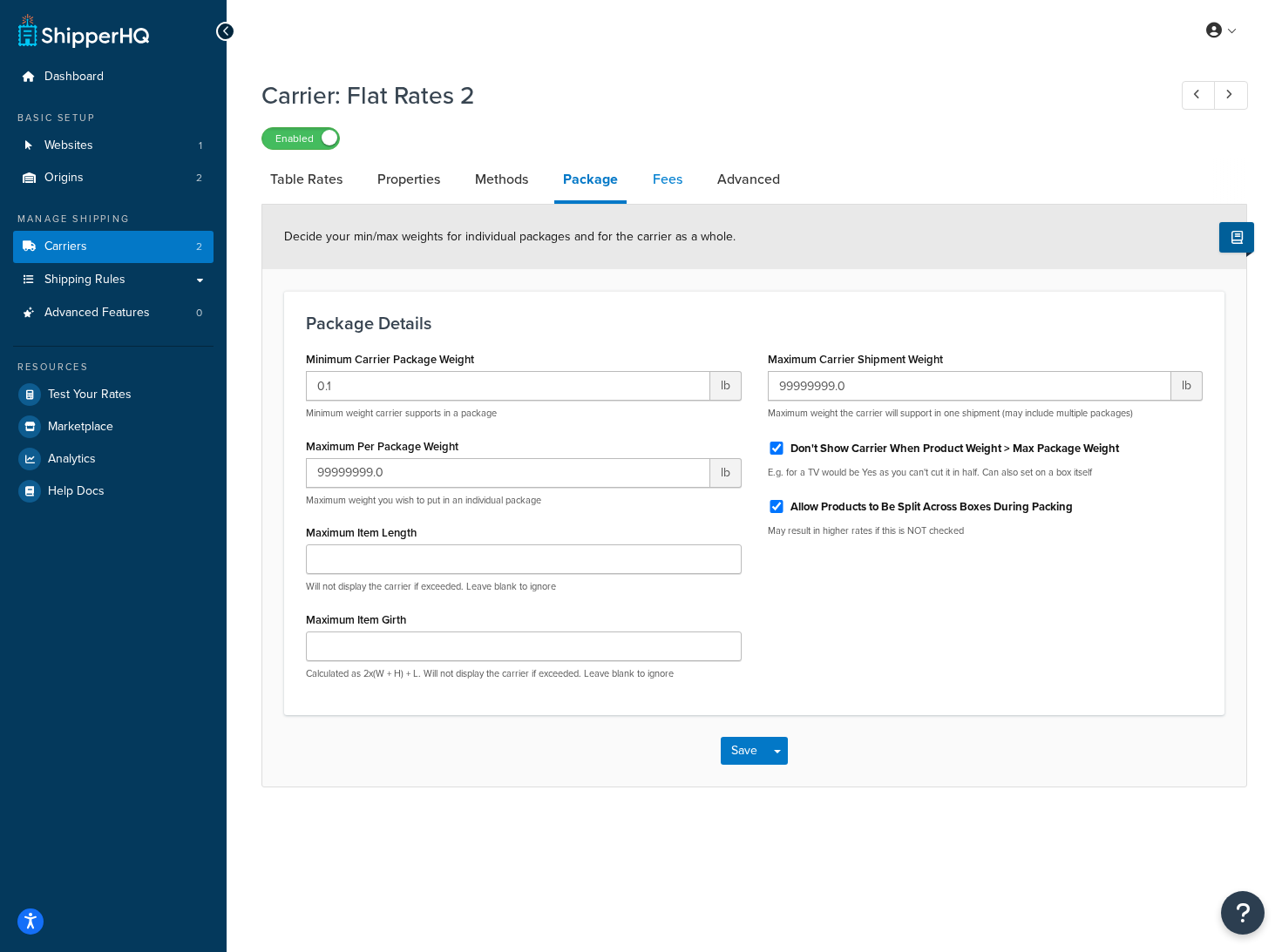
click at [652, 181] on link "Fees" at bounding box center [667, 179] width 47 height 42
select select "AFTER"
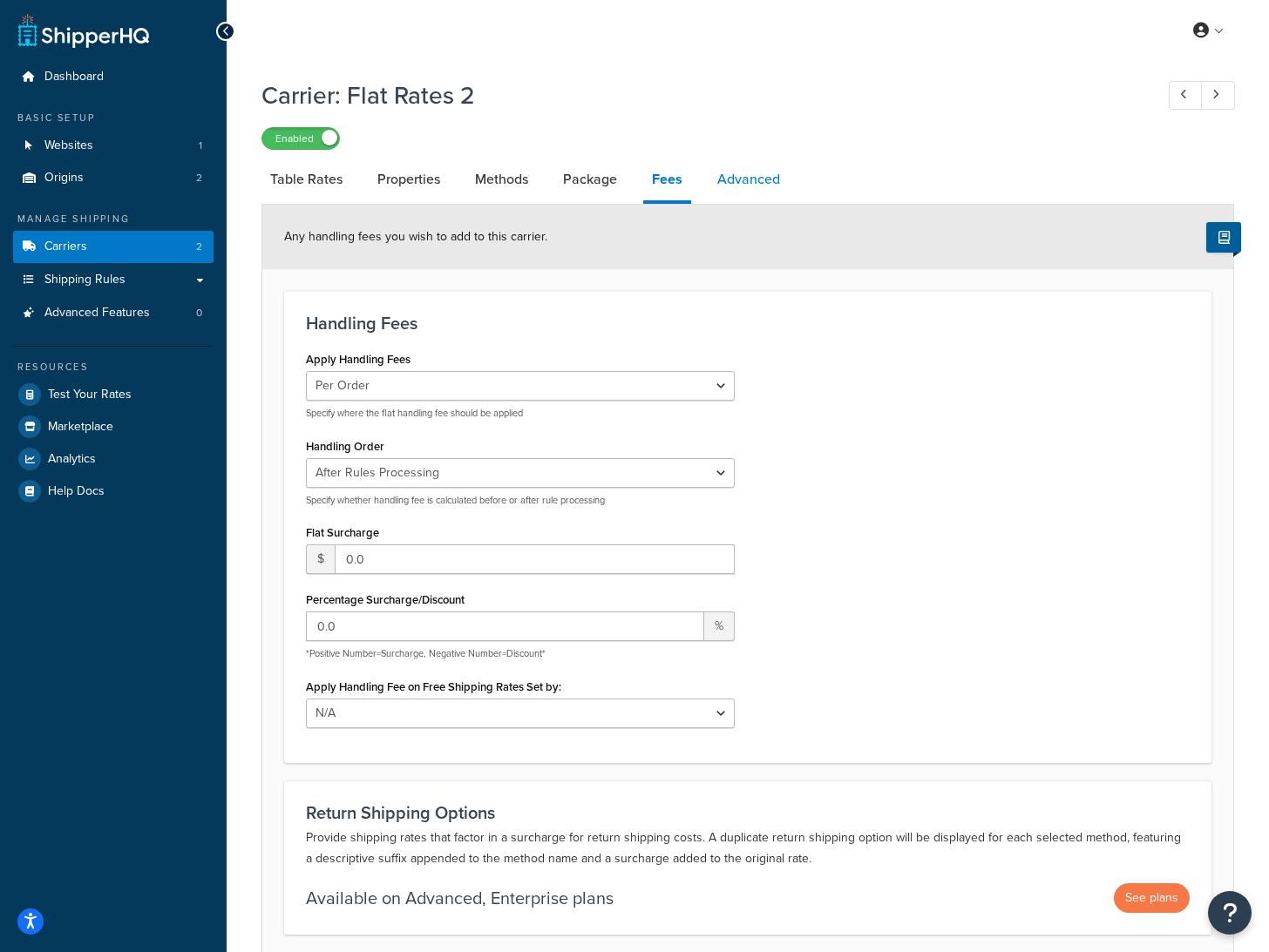
click at [770, 192] on link "Advanced" at bounding box center [748, 179] width 80 height 42
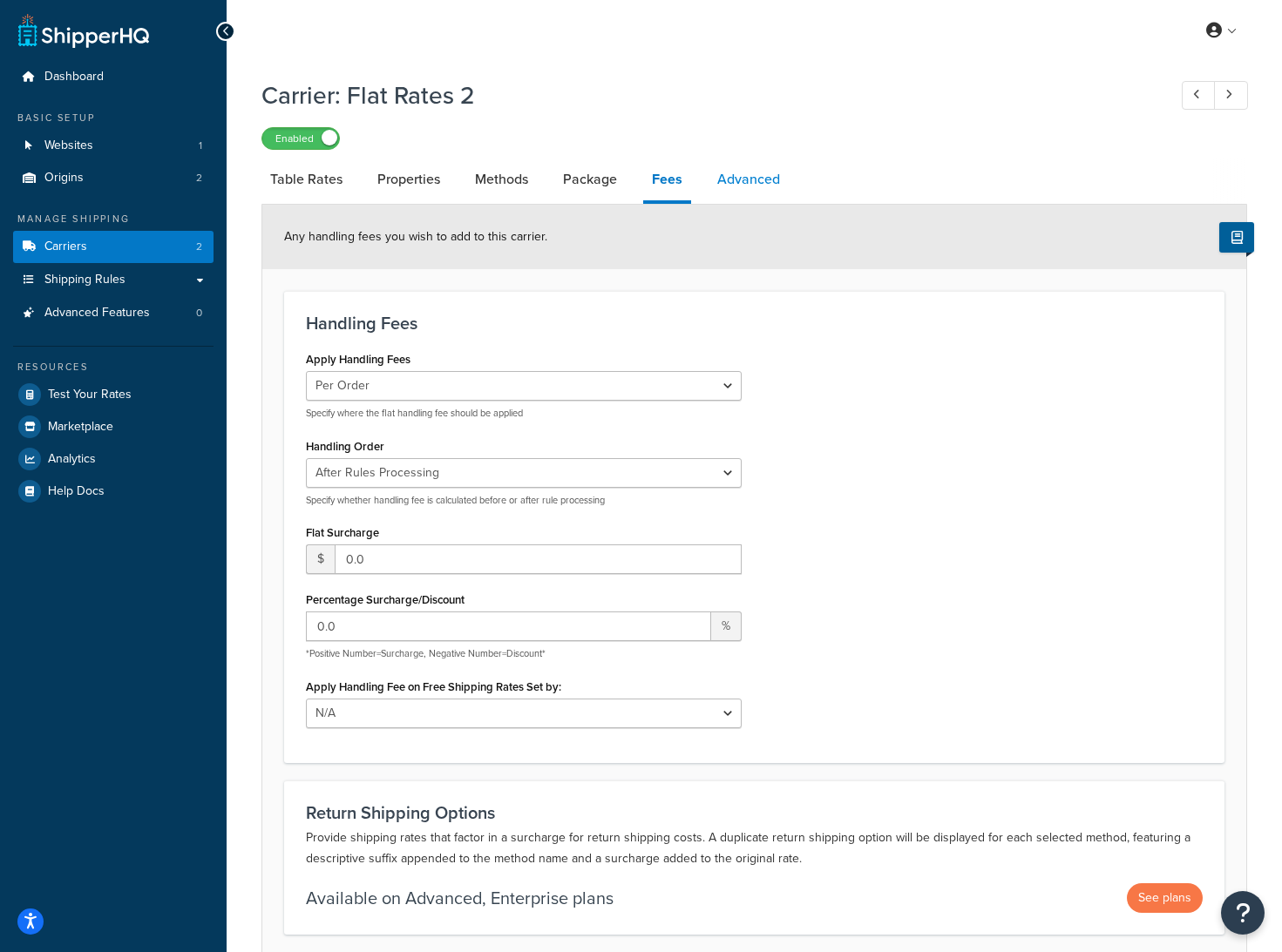
select select "false"
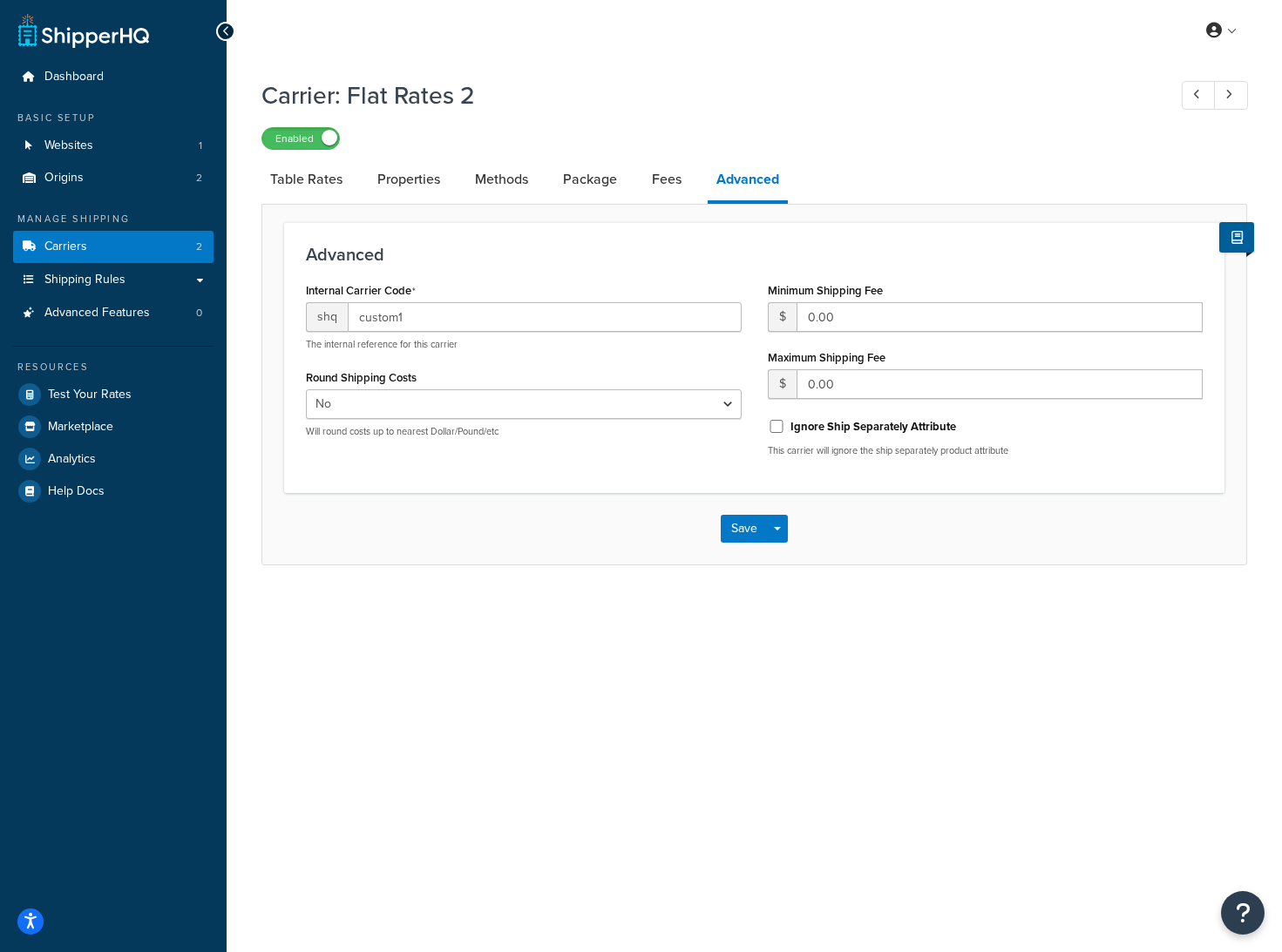
click at [210, 728] on div "Dashboard Basic Setup Websites 1 Origins 2 Manage Shipping Carriers 2 Shipping …" at bounding box center [113, 476] width 227 height 952
click at [1217, 45] on div "My Profile Billing Global Settings Contact Us Logout" at bounding box center [754, 31] width 1055 height 61
click at [1222, 35] on link at bounding box center [1223, 31] width 50 height 26
click at [1199, 140] on span "Global Settings" at bounding box center [1162, 135] width 74 height 17
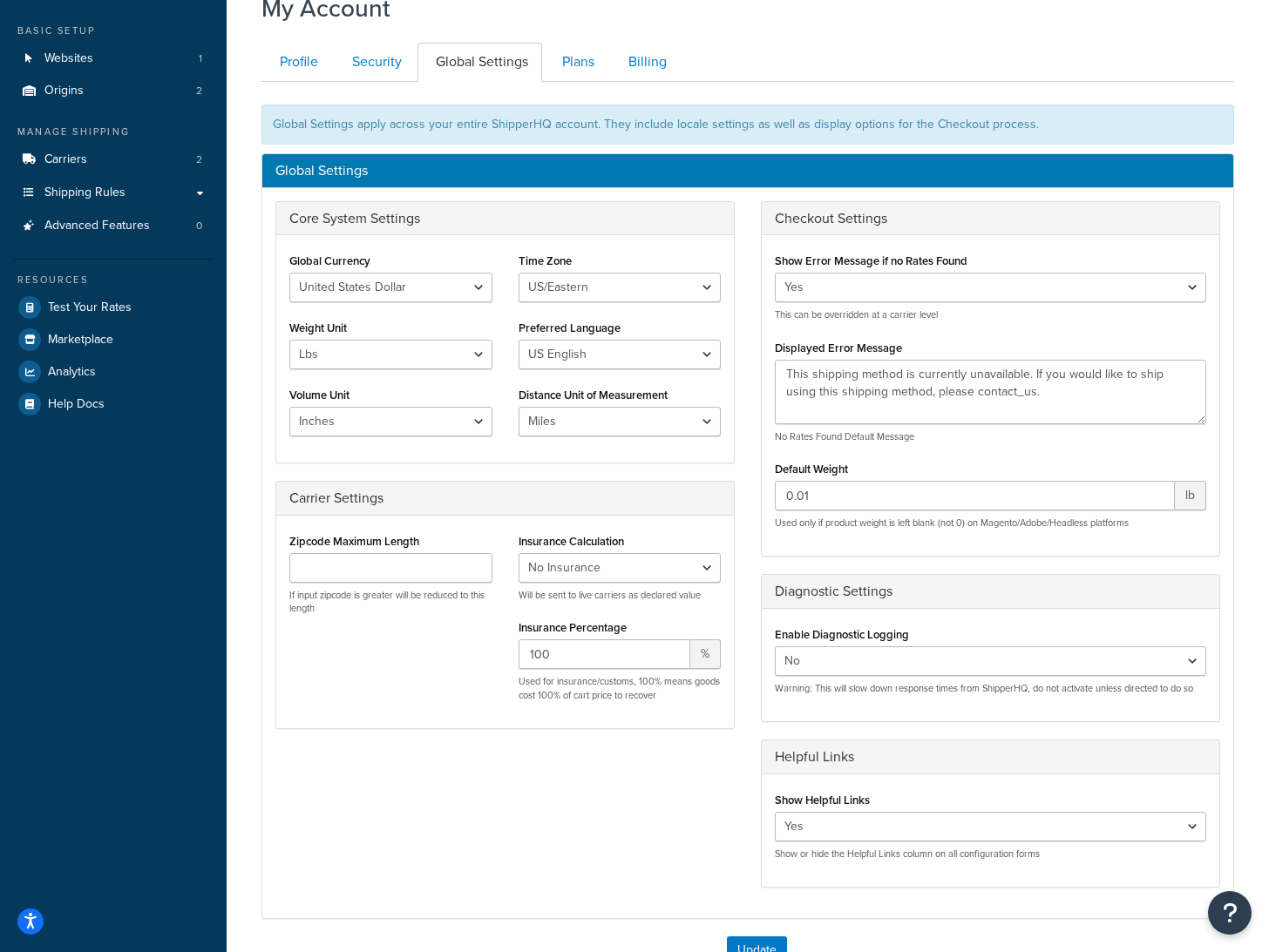
scroll to position [88, 0]
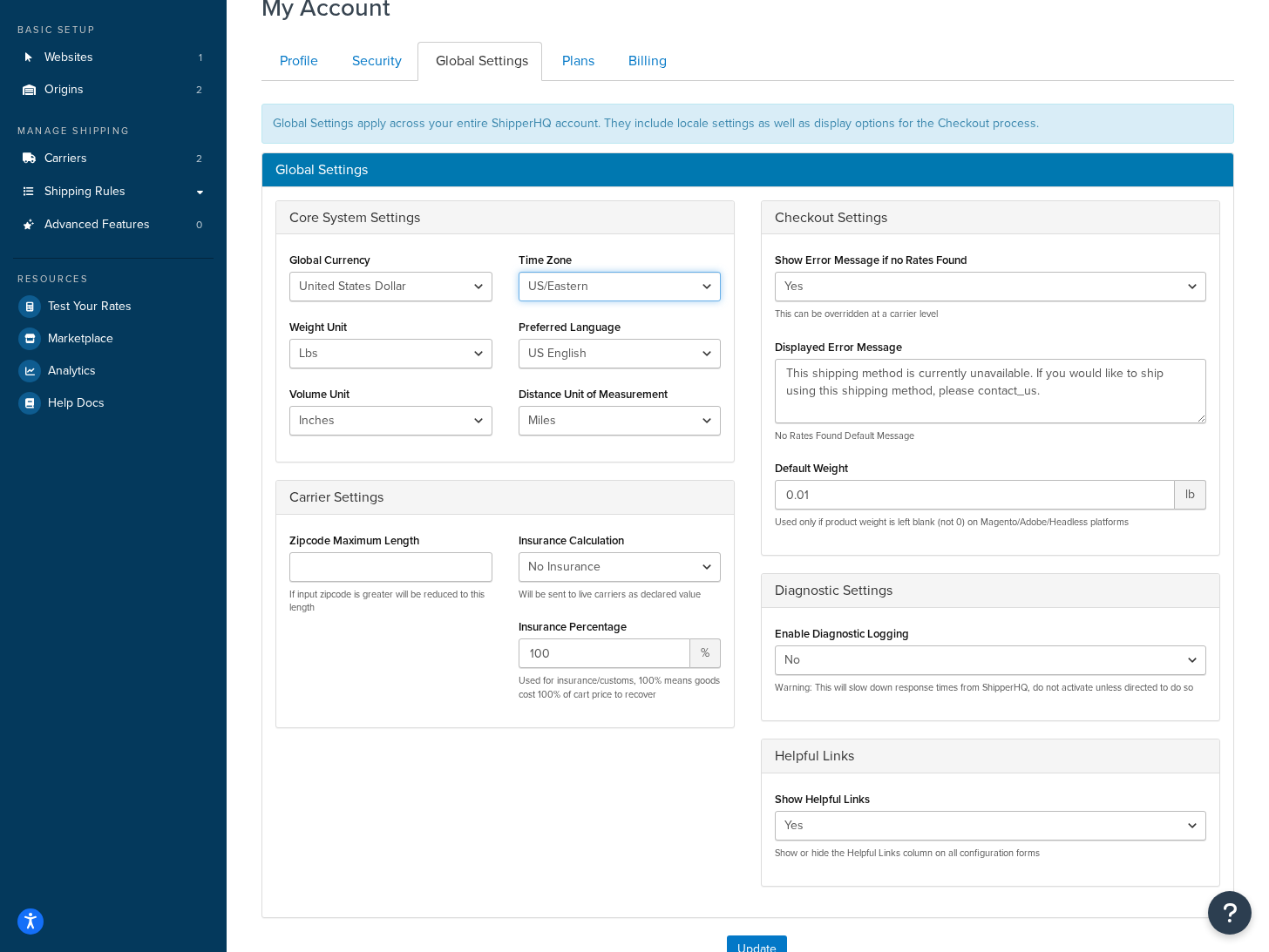
click at [633, 286] on select "[GEOGRAPHIC_DATA]/[US_STATE] [GEOGRAPHIC_DATA]/[US_STATE] [GEOGRAPHIC_DATA]/[GE…" at bounding box center [620, 287] width 203 height 30
select select "US/[GEOGRAPHIC_DATA]"
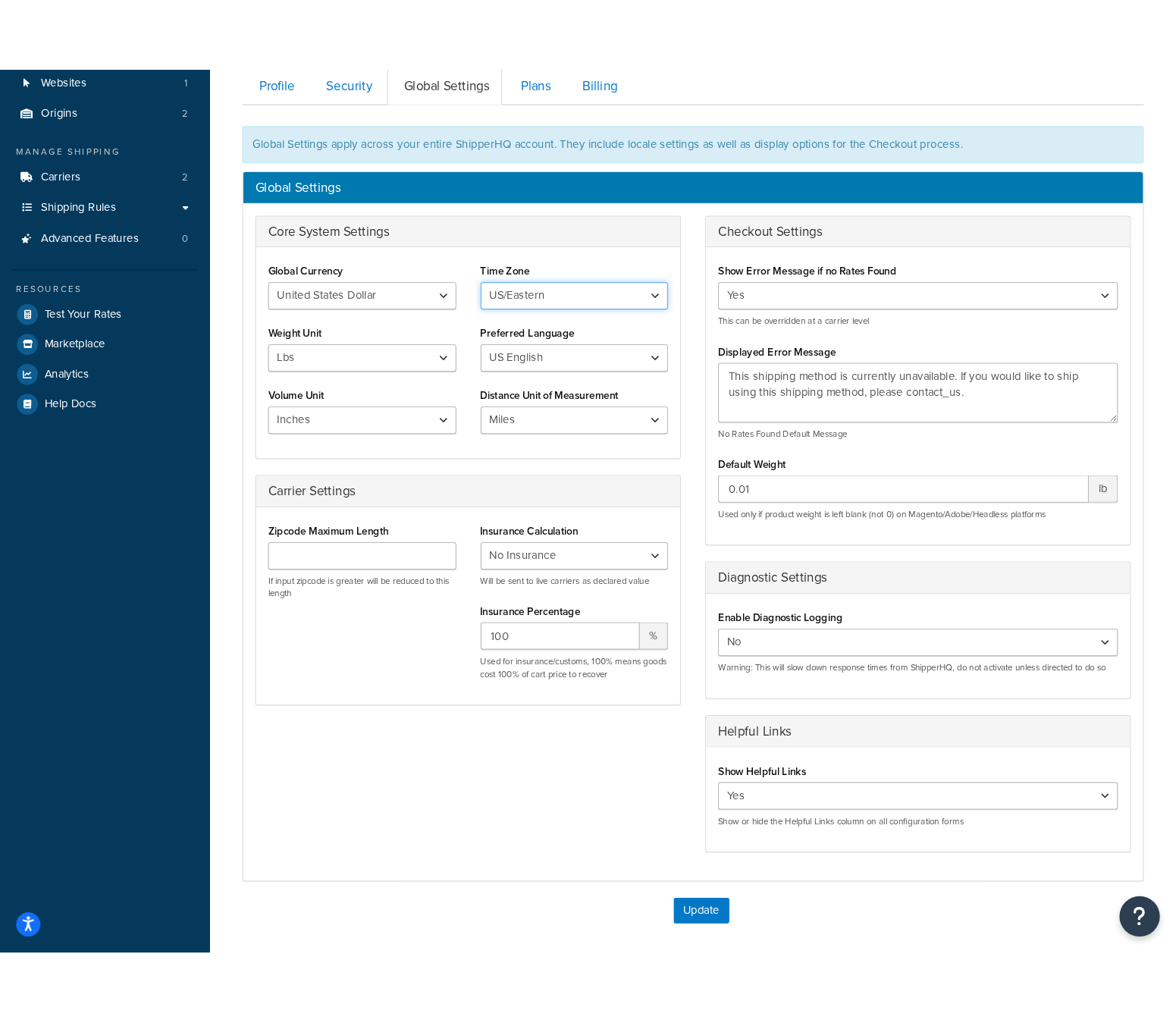
scroll to position [28, 0]
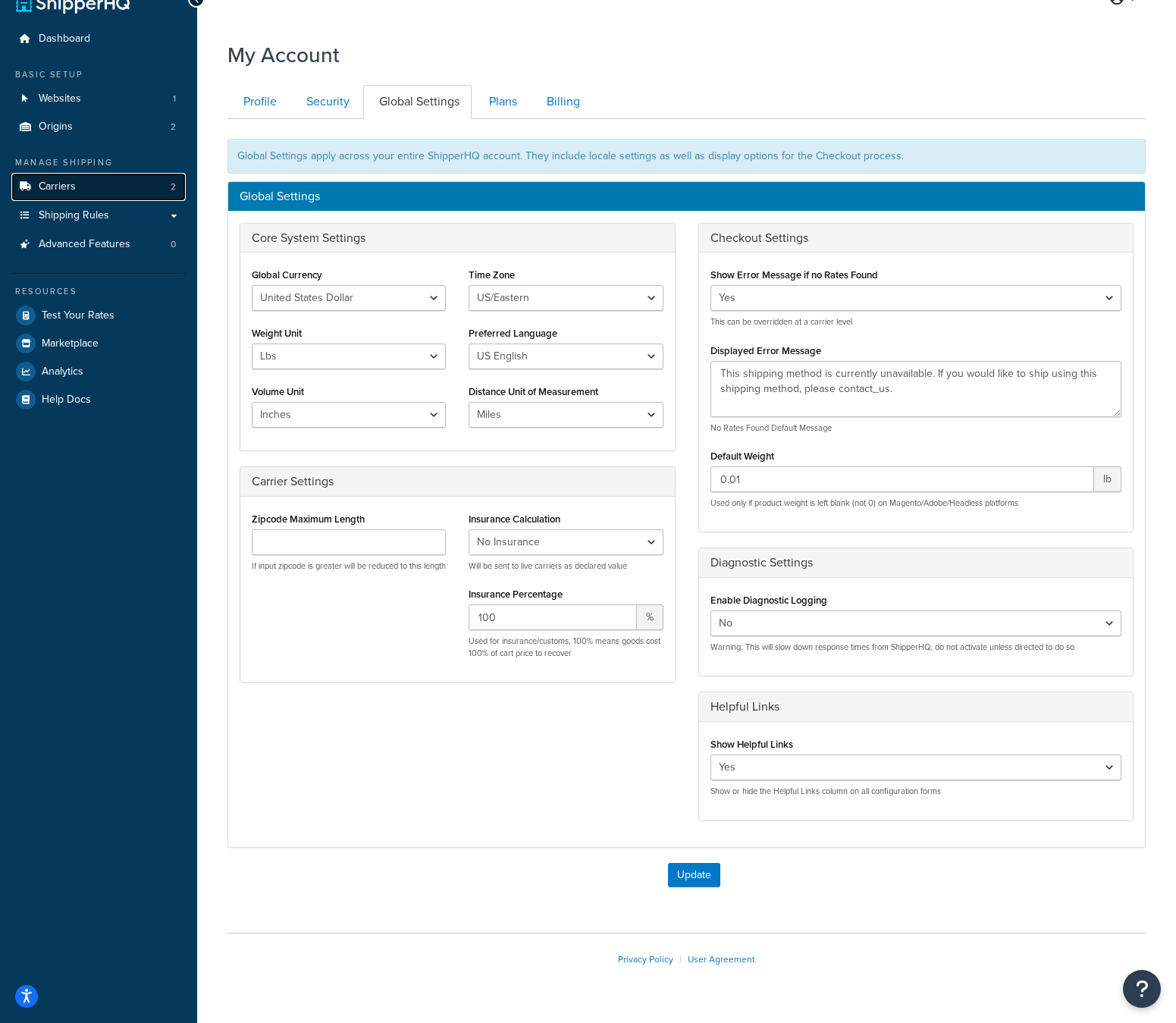
click at [74, 190] on span "Carriers" at bounding box center [57, 187] width 37 height 13
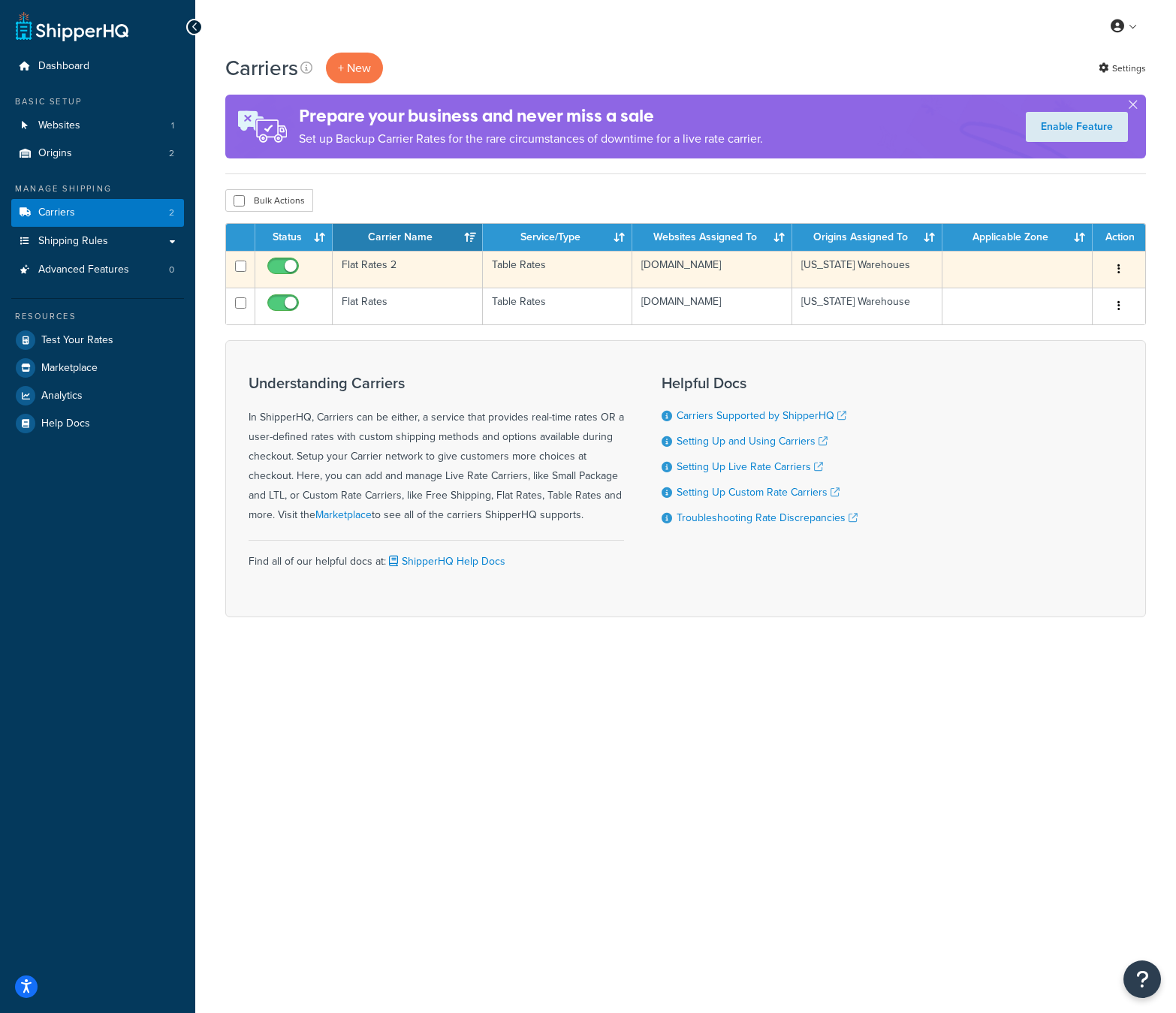
click at [382, 260] on td "Flat Rates 2" at bounding box center [408, 270] width 150 height 37
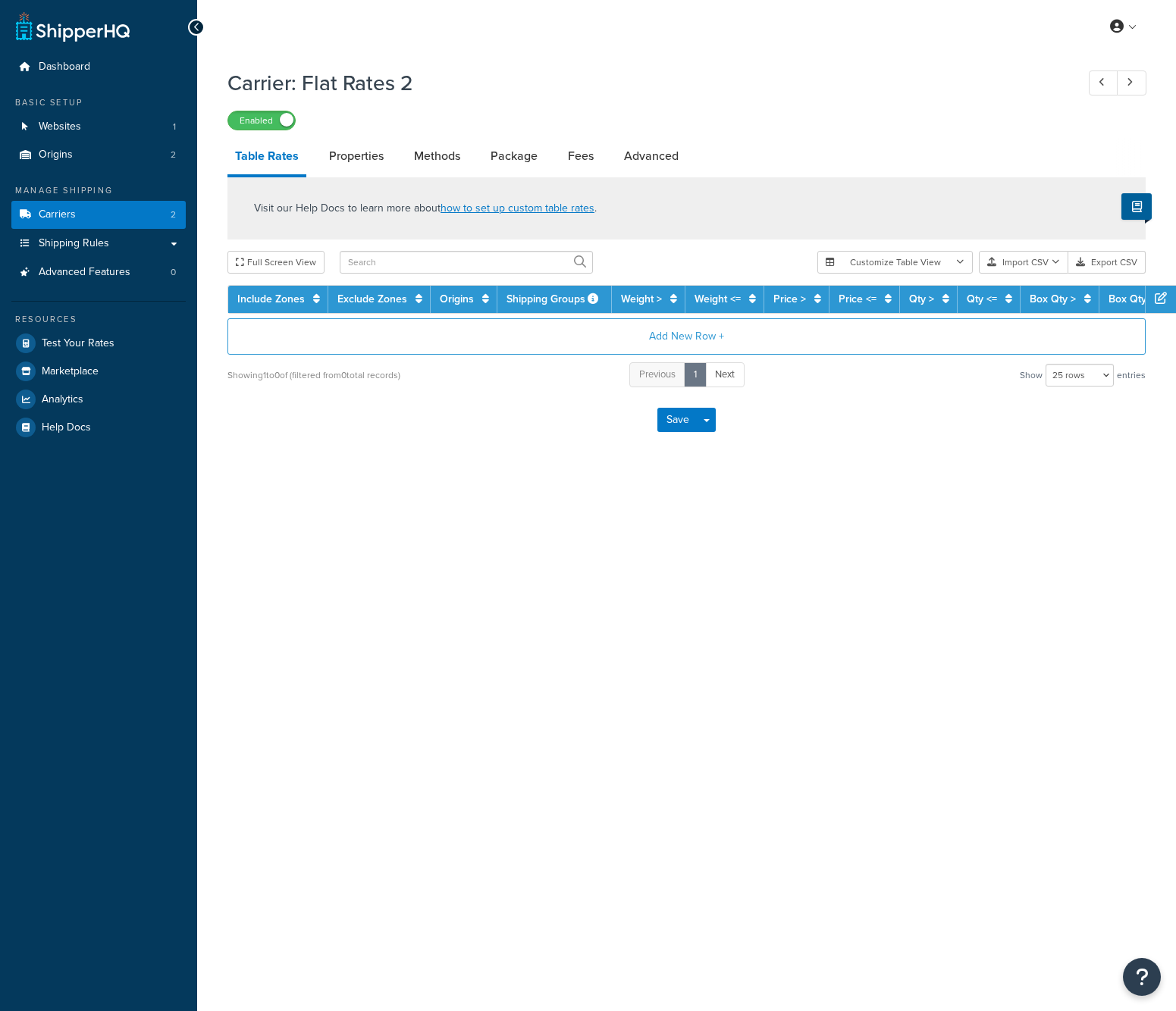
select select "25"
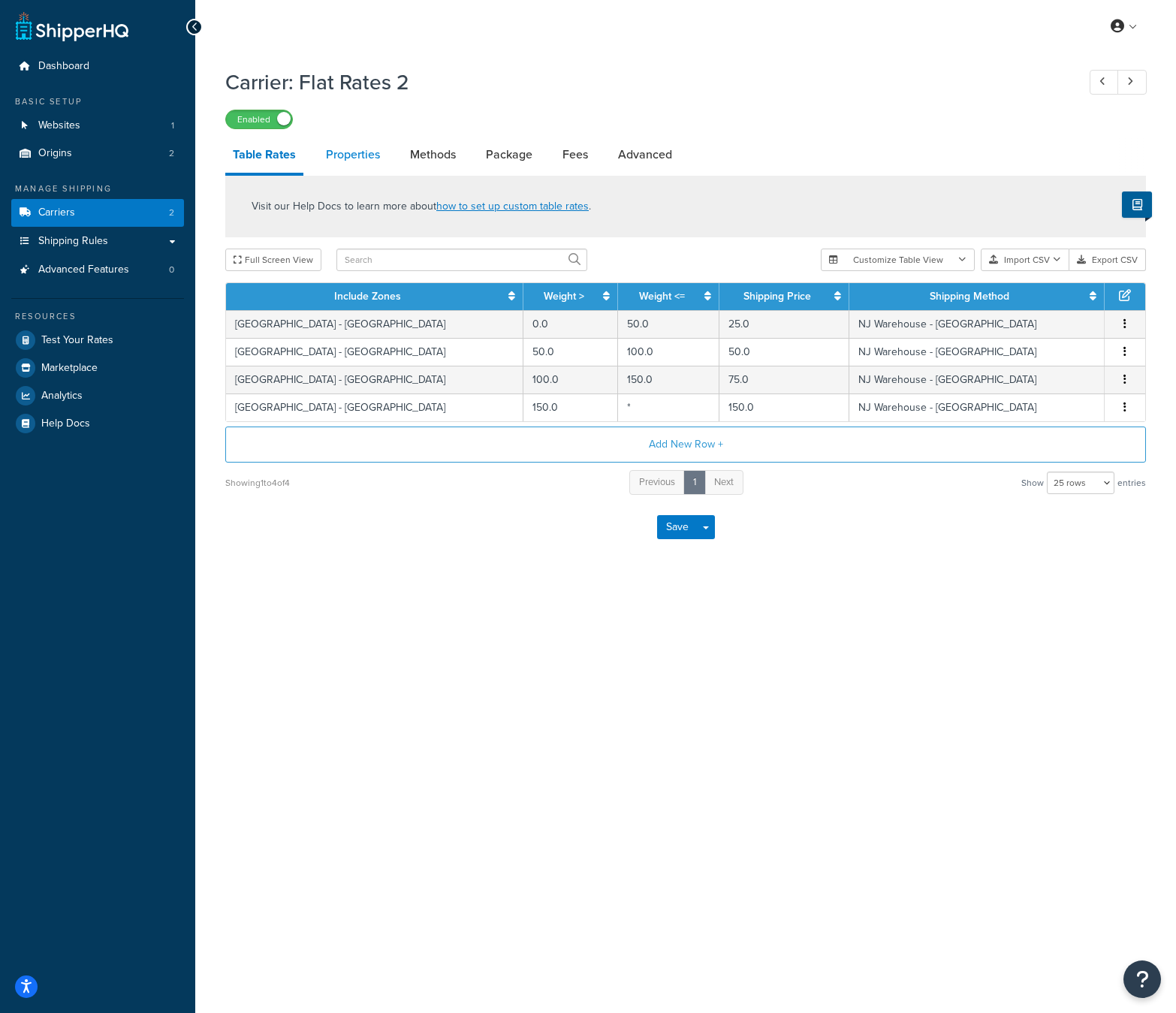
click at [365, 166] on link "Properties" at bounding box center [353, 154] width 69 height 36
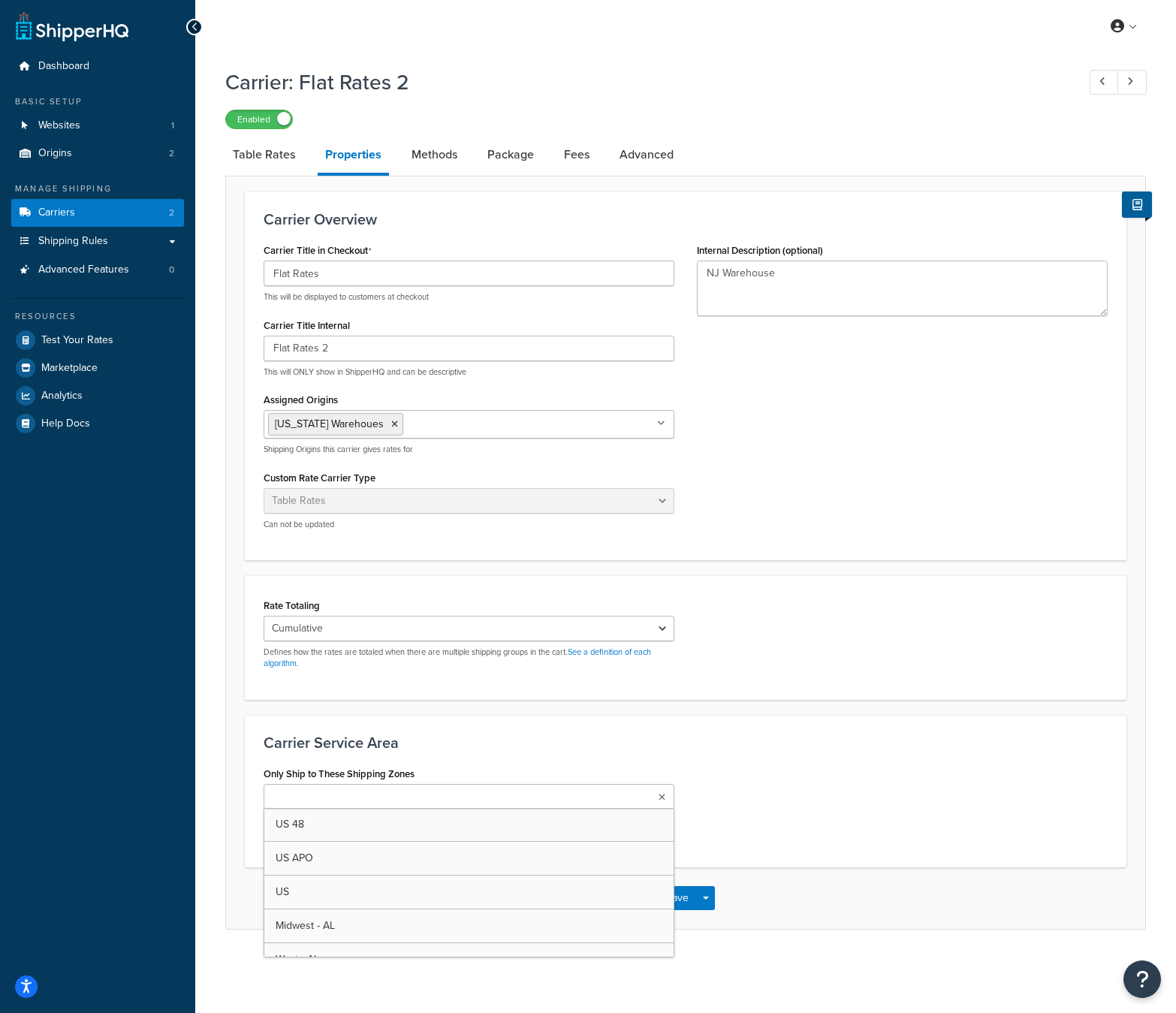
click at [475, 803] on ul at bounding box center [470, 796] width 411 height 25
click at [623, 739] on h3 "Carrier Service Area" at bounding box center [686, 743] width 844 height 17
click at [495, 799] on ul at bounding box center [470, 796] width 411 height 25
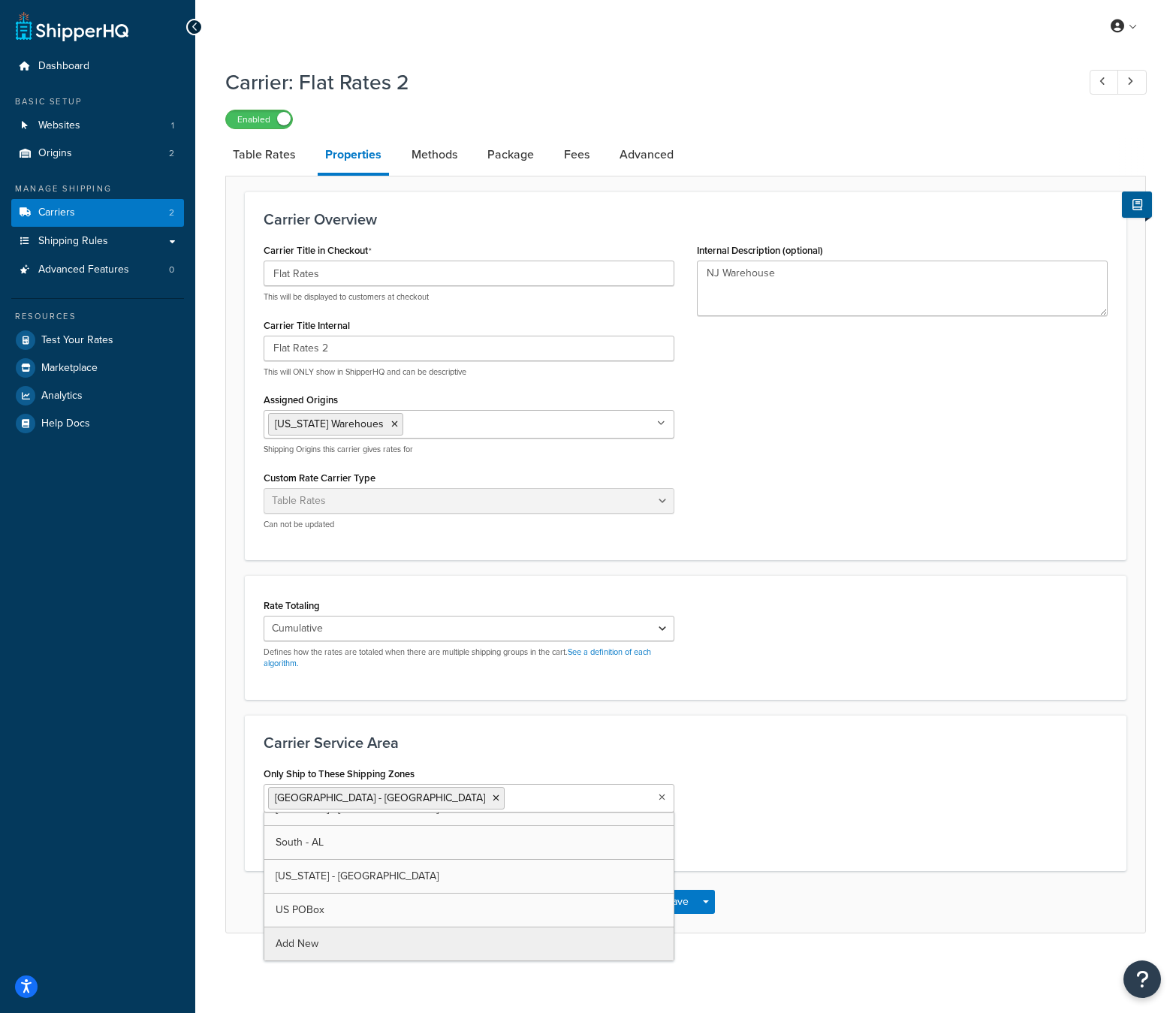
scroll to position [222, 0]
drag, startPoint x: 926, startPoint y: 883, endPoint x: 797, endPoint y: 855, distance: 132.0
click at [922, 881] on div "Save Save Dropdown Save and Edit" at bounding box center [686, 902] width 919 height 62
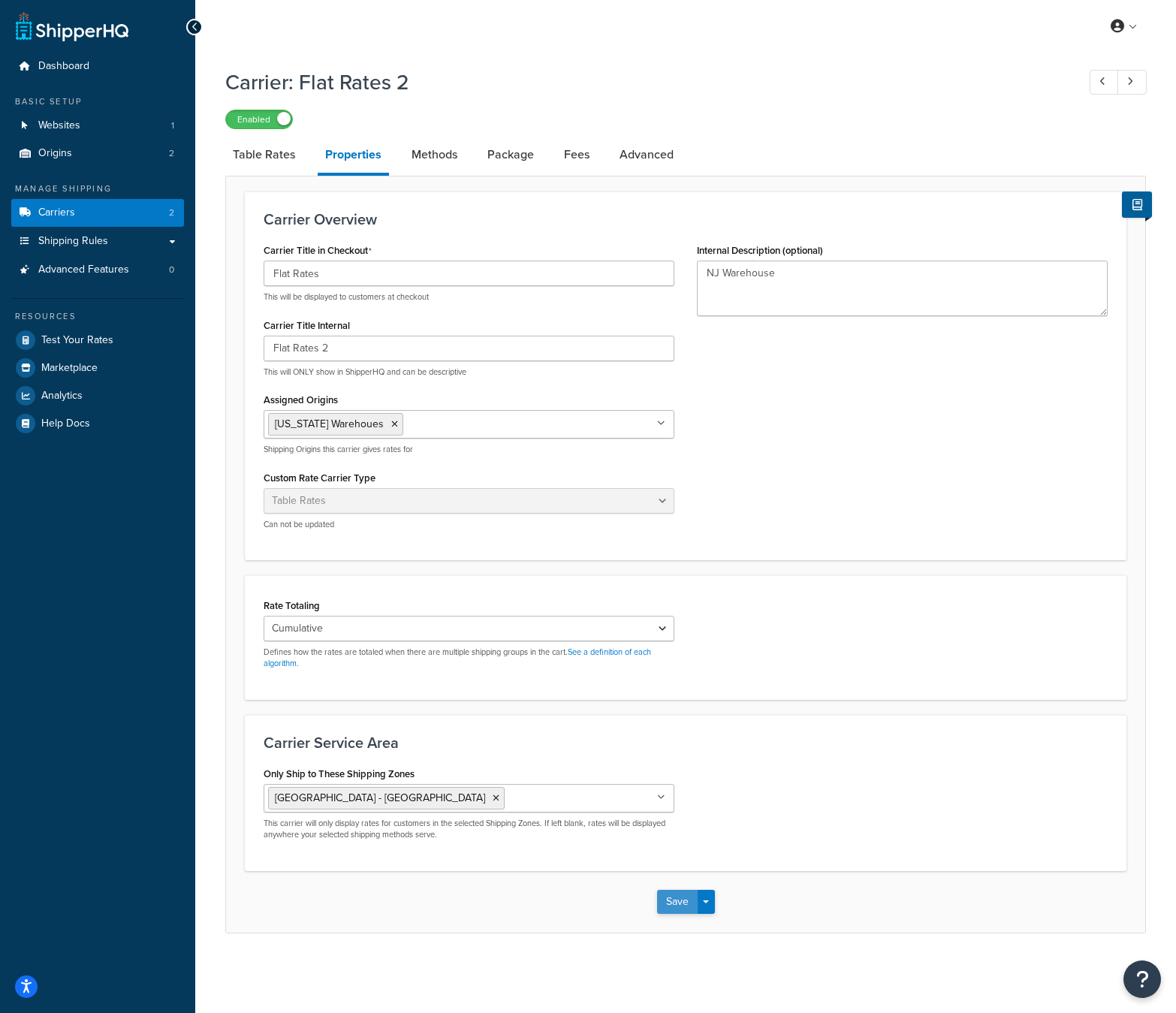
click at [679, 900] on button "Save" at bounding box center [677, 902] width 41 height 24
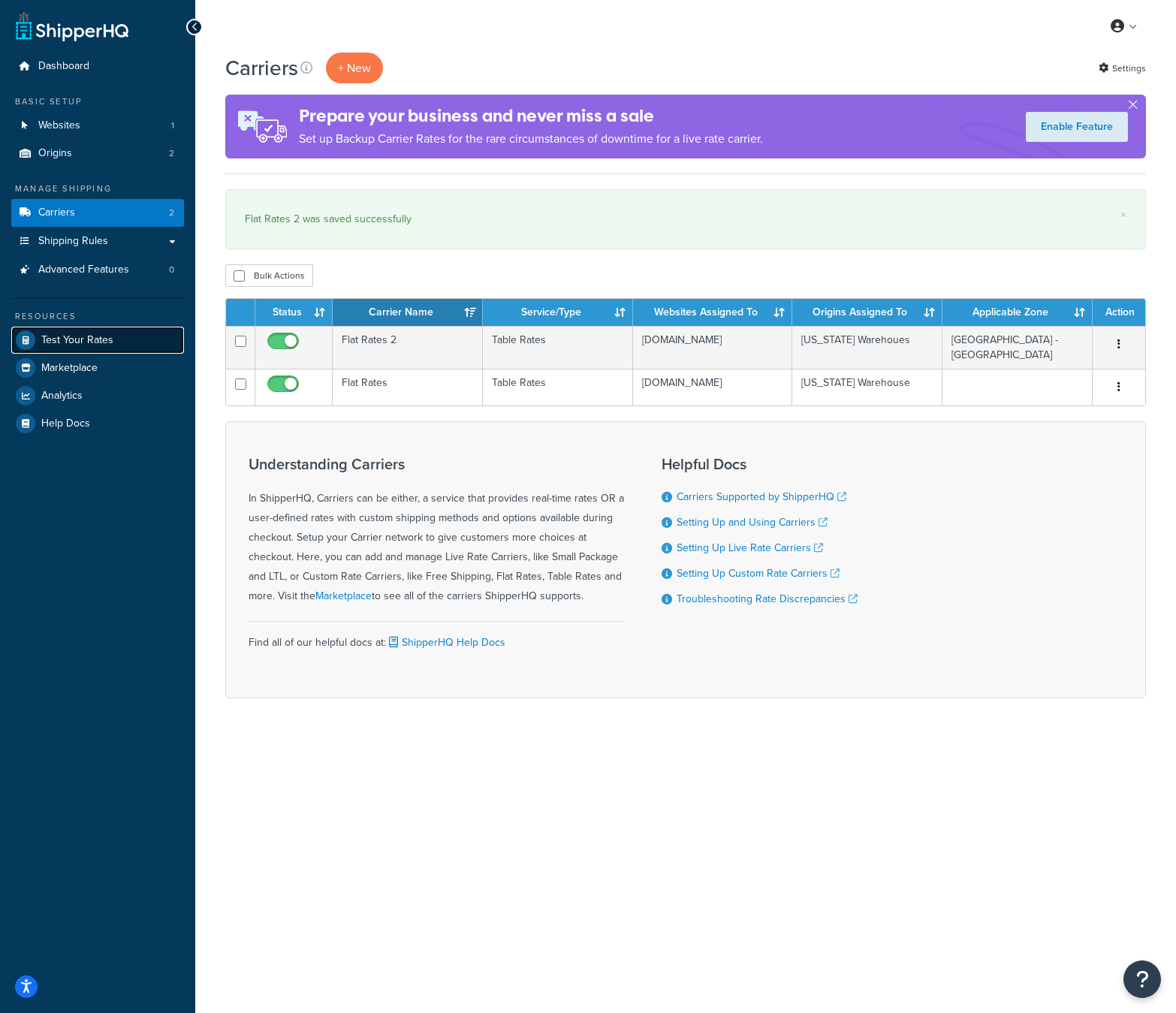
click at [83, 341] on span "Test Your Rates" at bounding box center [78, 341] width 72 height 13
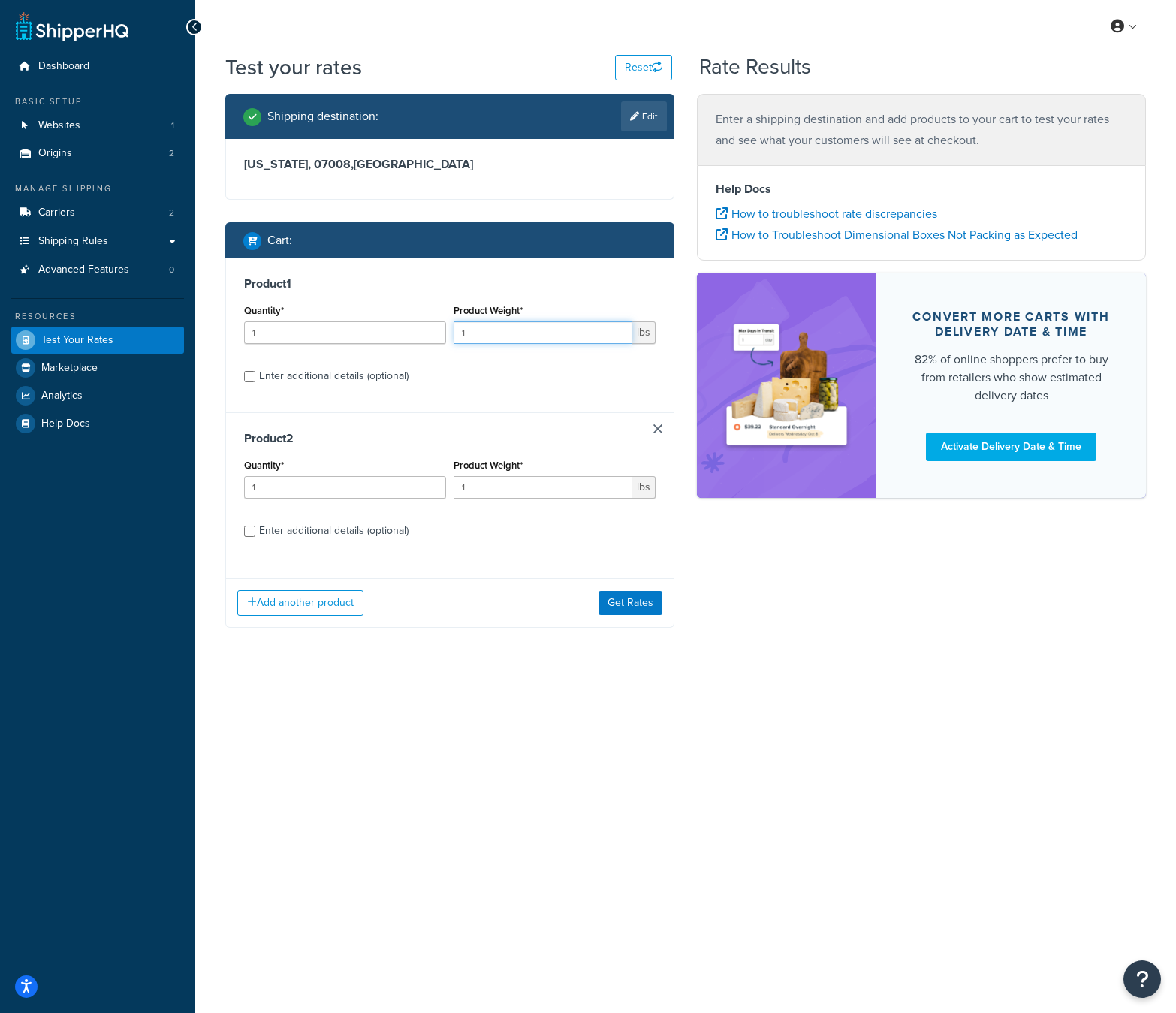
drag, startPoint x: 506, startPoint y: 338, endPoint x: 364, endPoint y: 321, distance: 143.0
click at [362, 320] on div "Quantity* 1 Product Weight* 1 lbs" at bounding box center [450, 328] width 419 height 55
type input "5"
drag, startPoint x: 482, startPoint y: 494, endPoint x: 418, endPoint y: 480, distance: 65.5
click at [418, 480] on div "Quantity* 1 Product Weight* 1 lbs" at bounding box center [450, 482] width 419 height 55
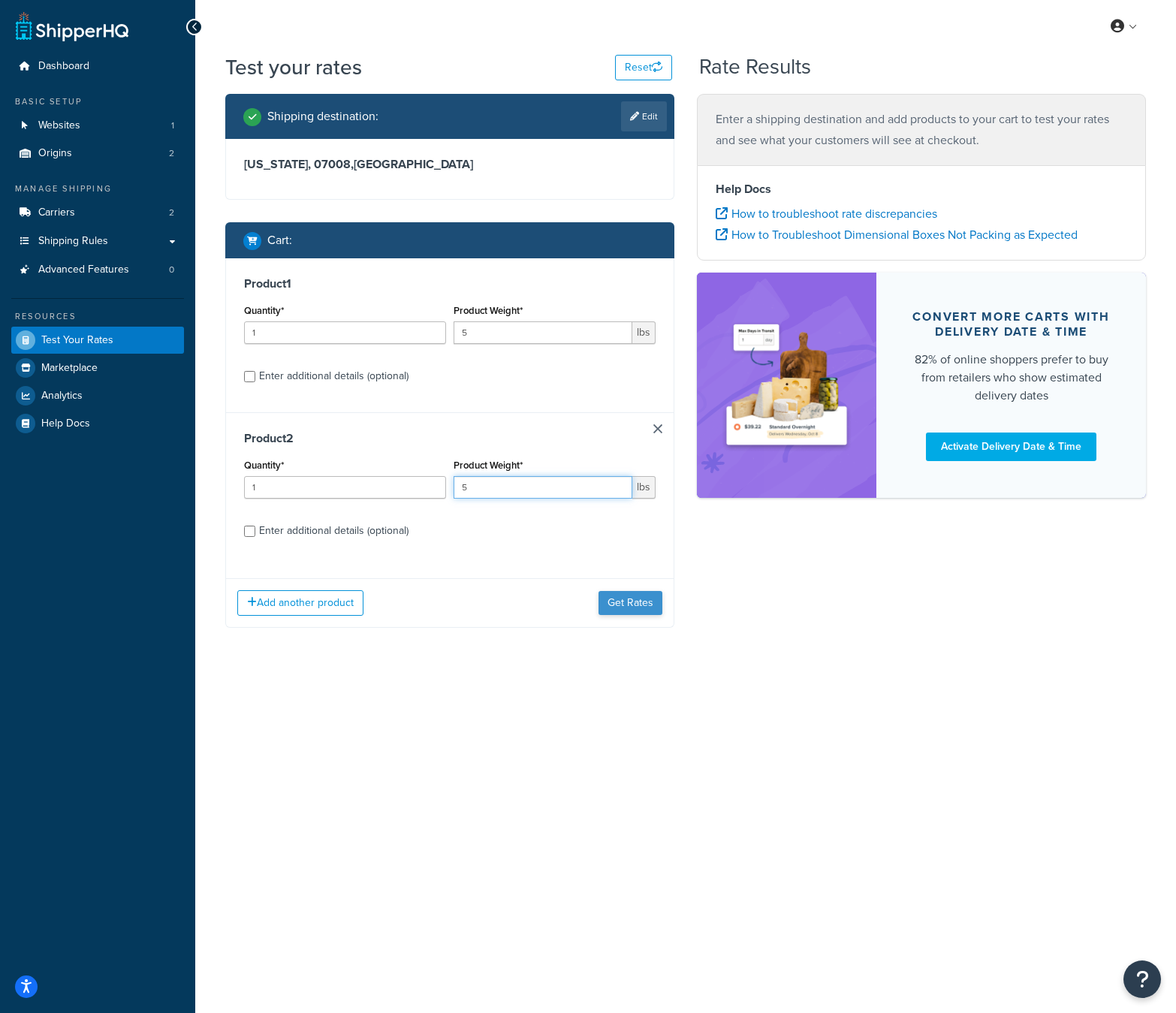
type input "5"
click at [622, 596] on button "Get Rates" at bounding box center [630, 603] width 64 height 24
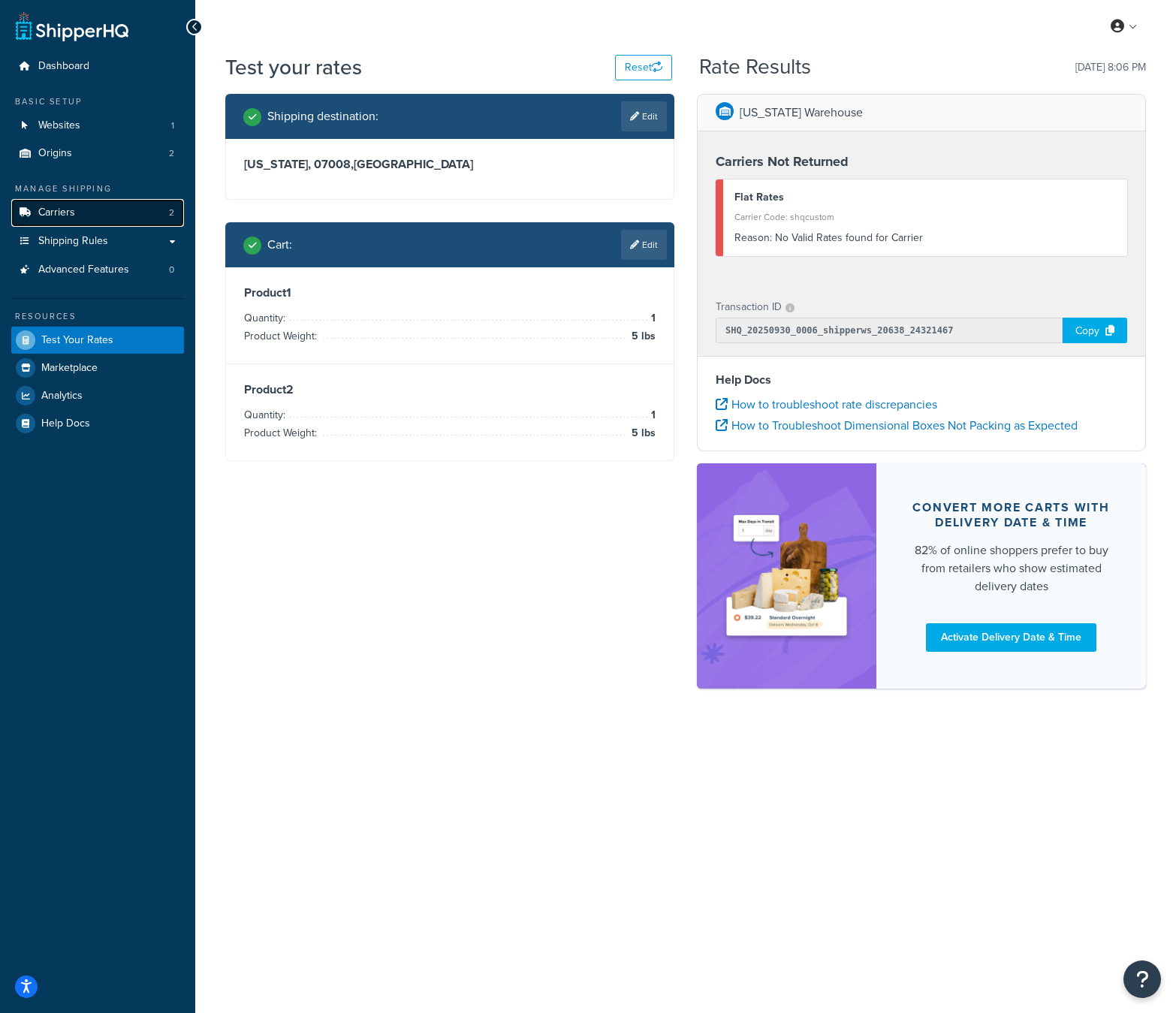
click at [122, 222] on link "Carriers 2" at bounding box center [98, 213] width 173 height 28
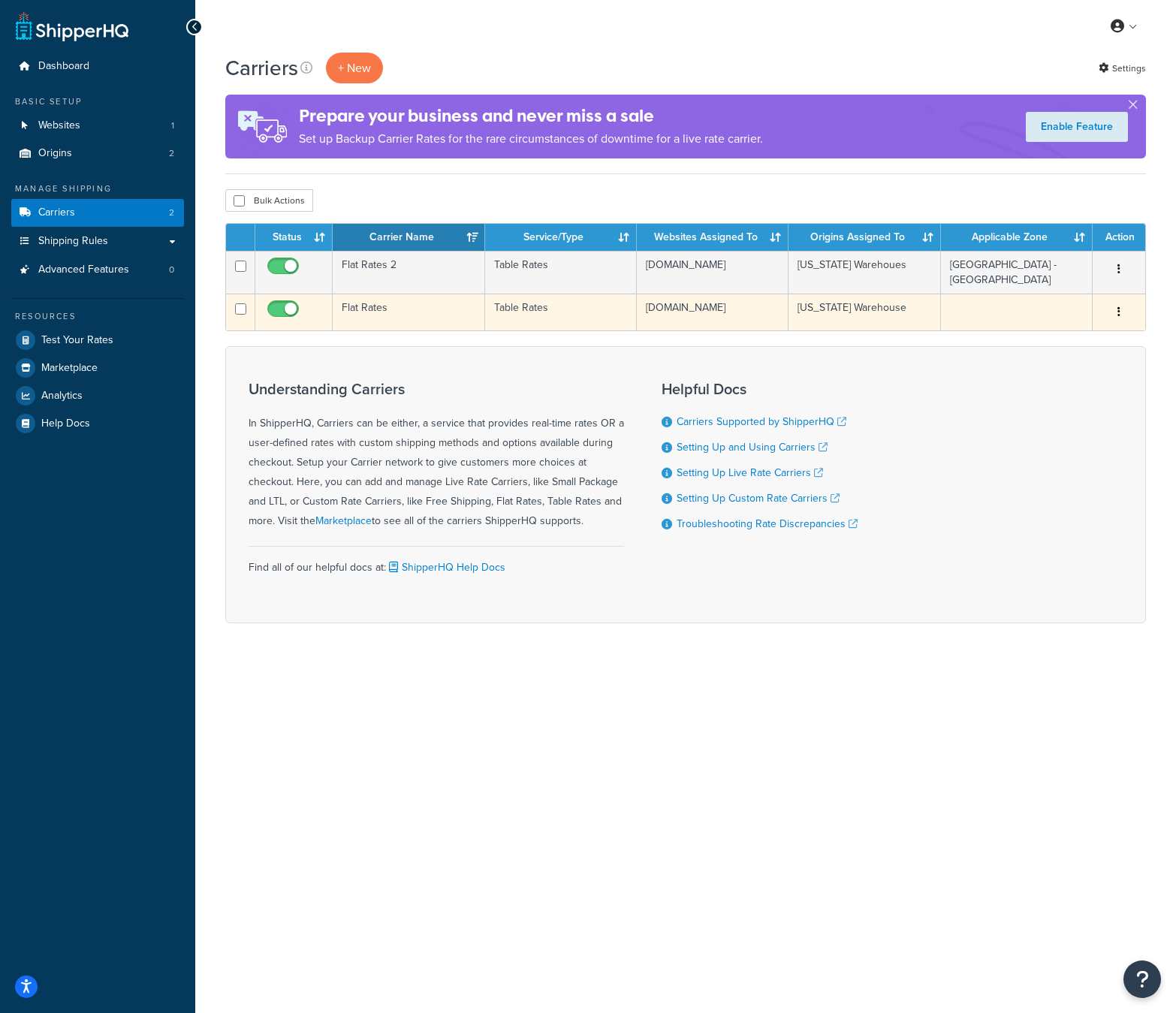
click at [410, 313] on td "Flat Rates" at bounding box center [409, 312] width 152 height 37
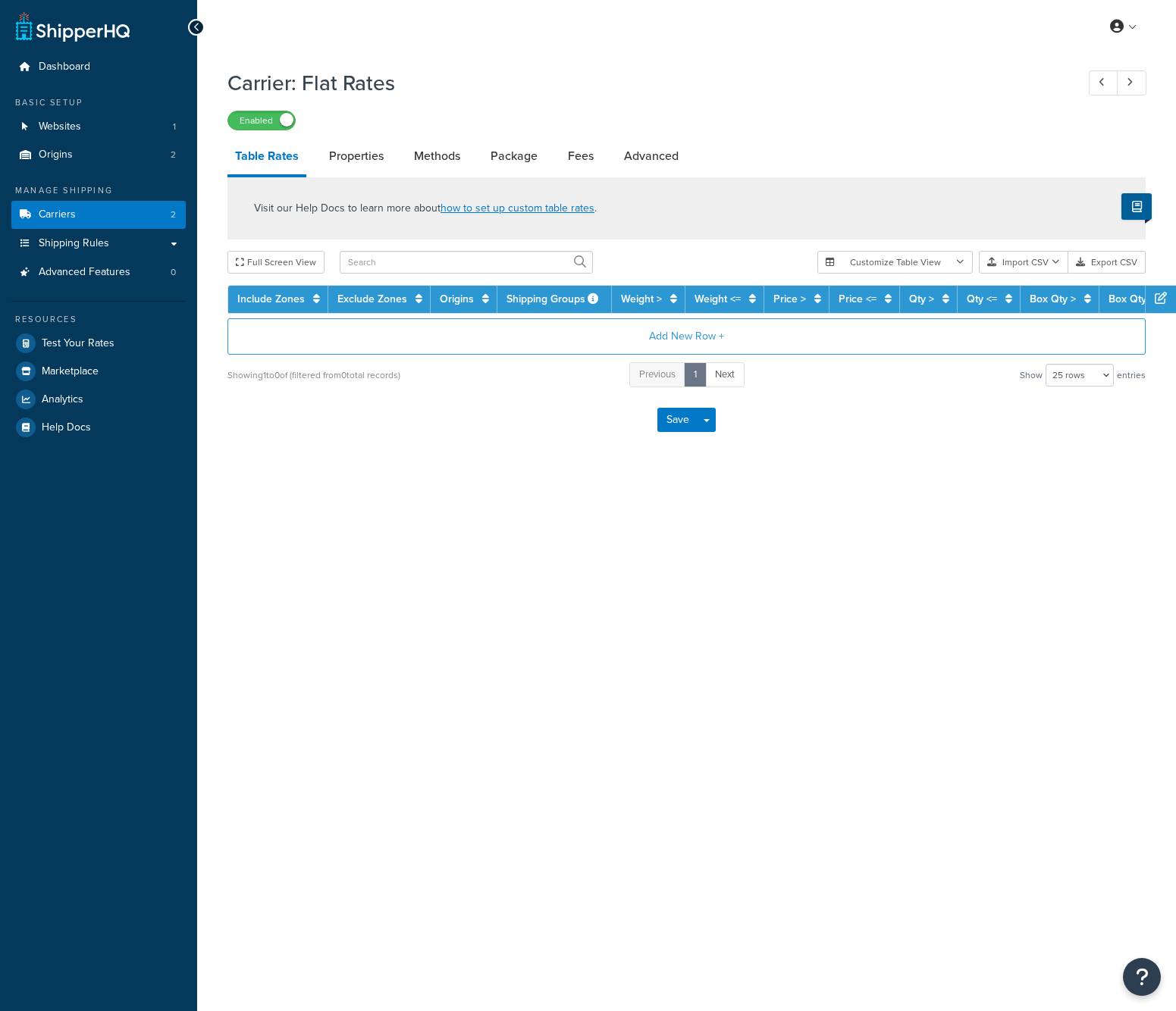
select select "25"
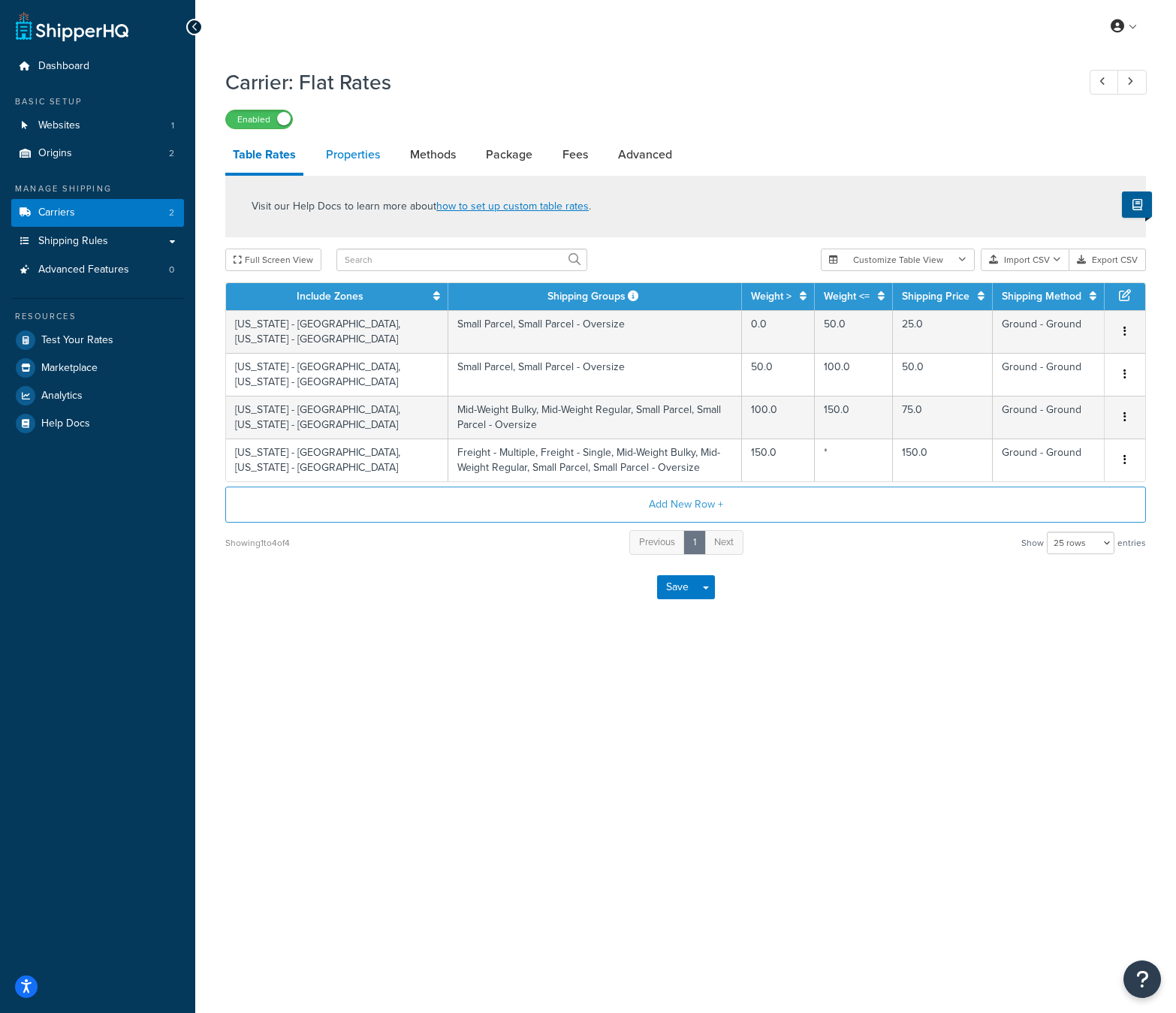
click at [373, 158] on link "Properties" at bounding box center [353, 154] width 69 height 36
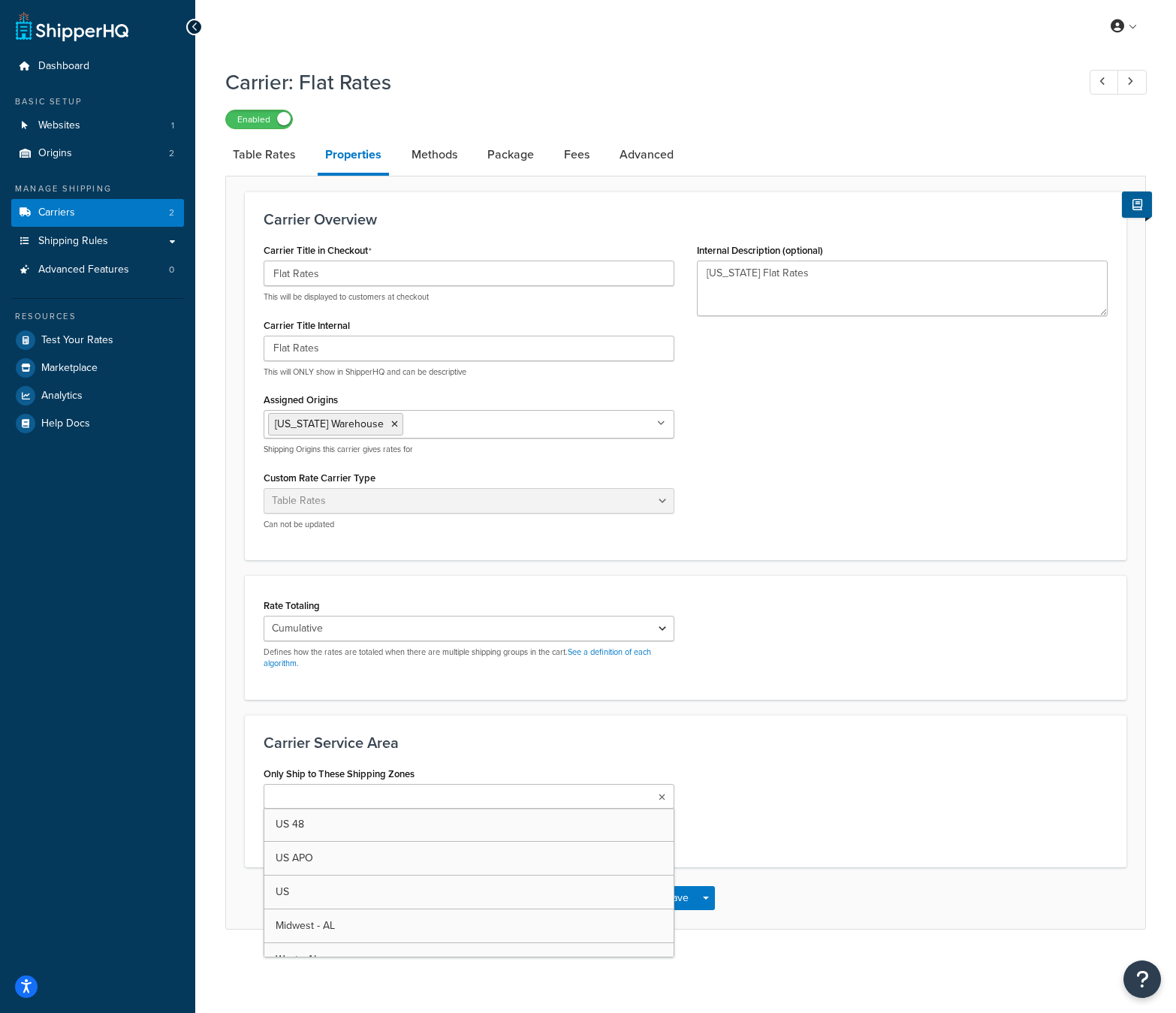
click at [394, 802] on ul at bounding box center [470, 796] width 411 height 25
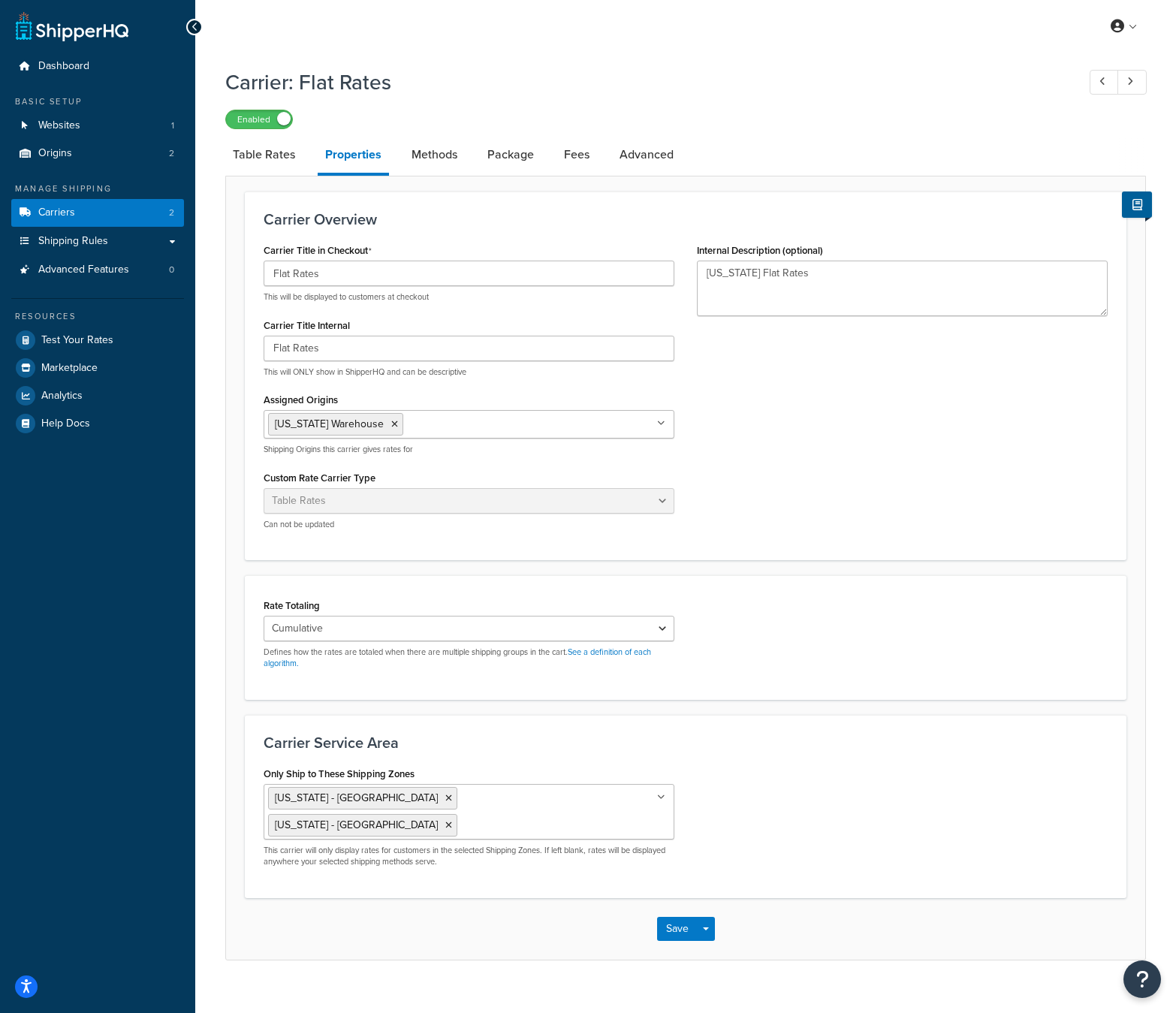
click at [842, 822] on div "Only Ship to These Shipping Zones California - North - AL California - South - …" at bounding box center [685, 822] width 866 height 117
click at [676, 917] on button "Save" at bounding box center [677, 929] width 41 height 24
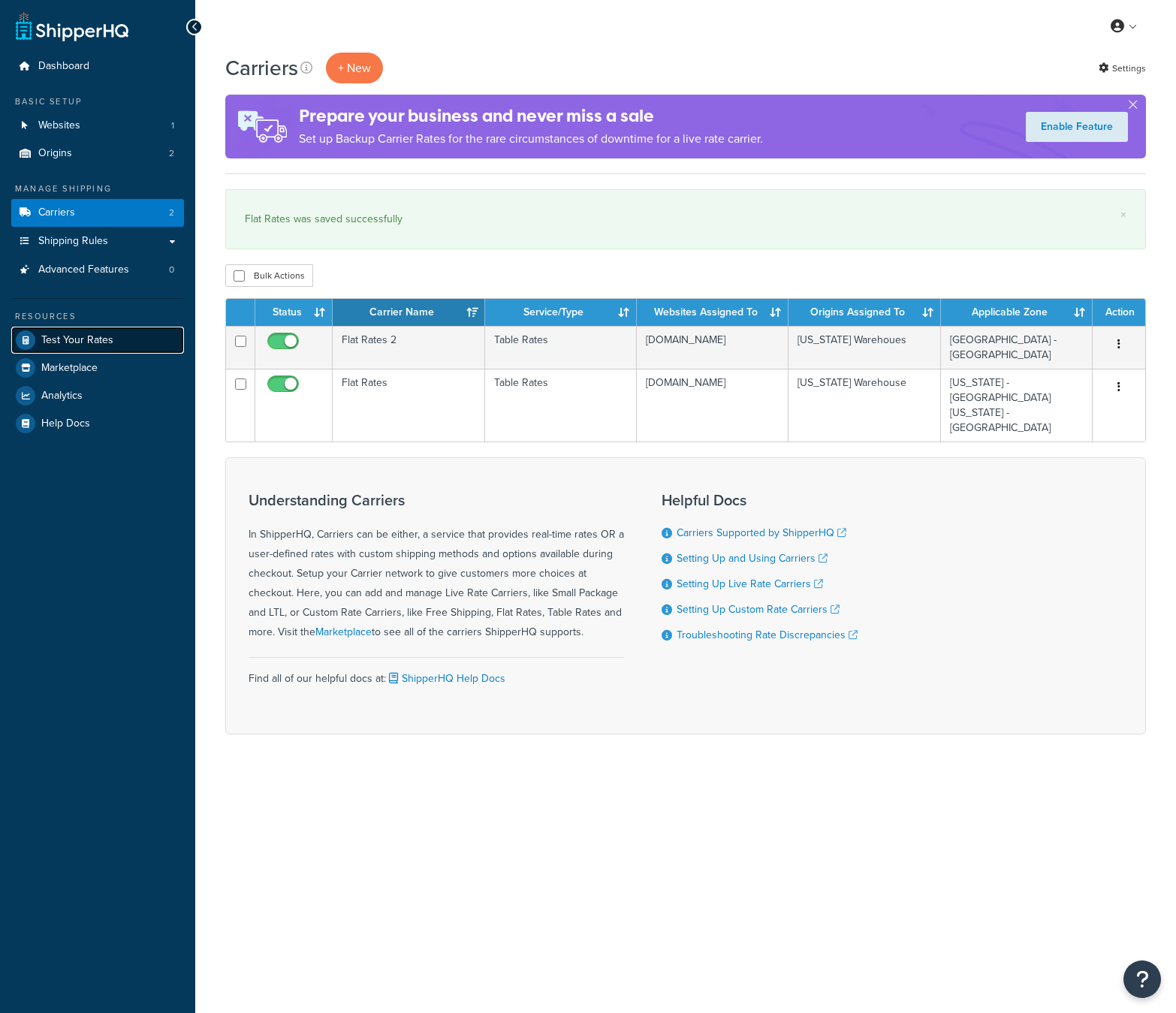
click at [58, 347] on link "Test Your Rates" at bounding box center [98, 340] width 173 height 27
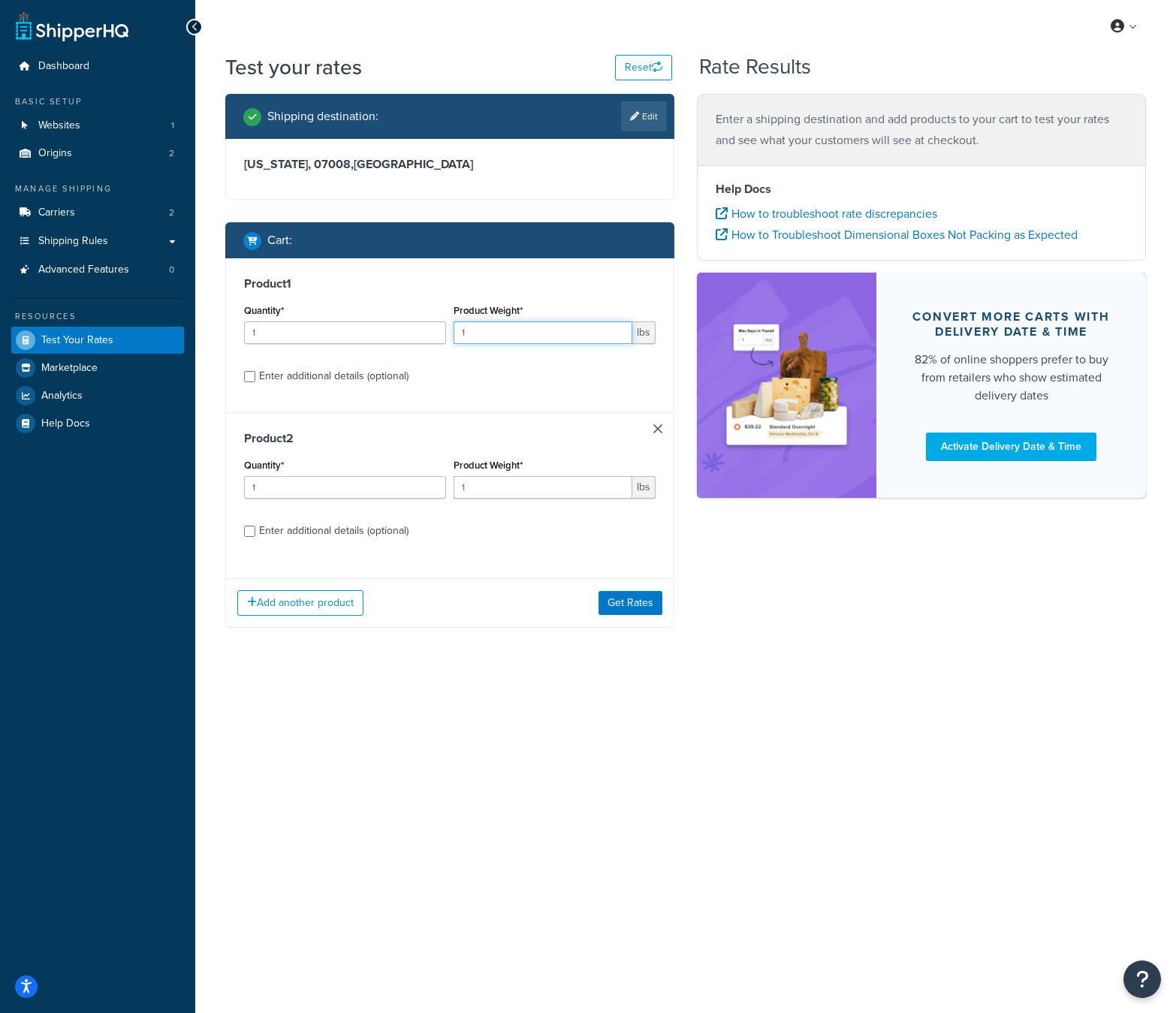
drag, startPoint x: 482, startPoint y: 332, endPoint x: 422, endPoint y: 325, distance: 60.4
click at [422, 325] on div "Quantity* 1 Product Weight* 1 lbs" at bounding box center [450, 328] width 419 height 55
type input "5"
drag, startPoint x: 524, startPoint y: 492, endPoint x: 419, endPoint y: 480, distance: 105.7
click at [419, 480] on div "Quantity* 1 Product Weight* 1 lbs" at bounding box center [450, 482] width 419 height 55
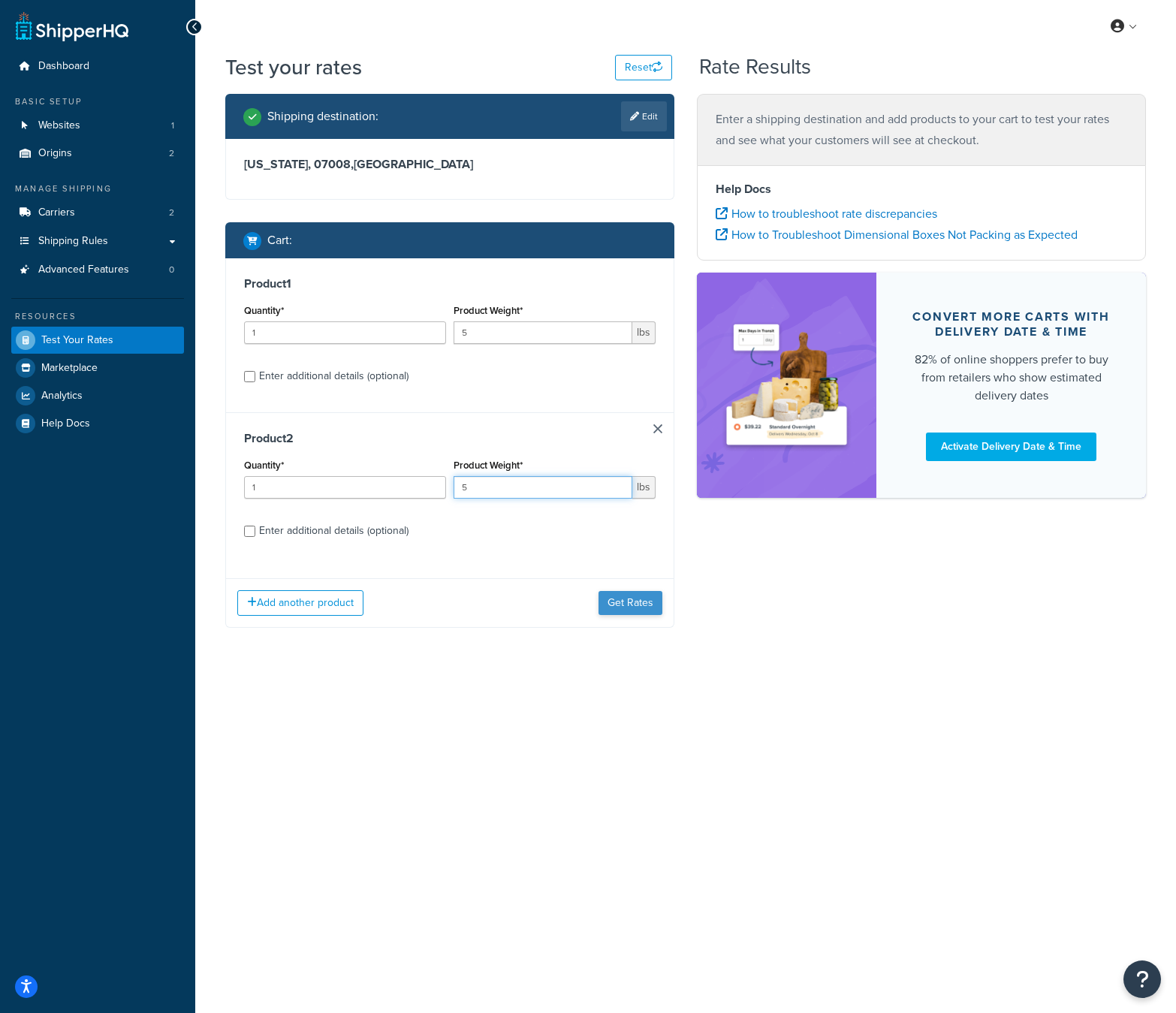
type input "5"
click at [614, 600] on button "Get Rates" at bounding box center [630, 603] width 64 height 24
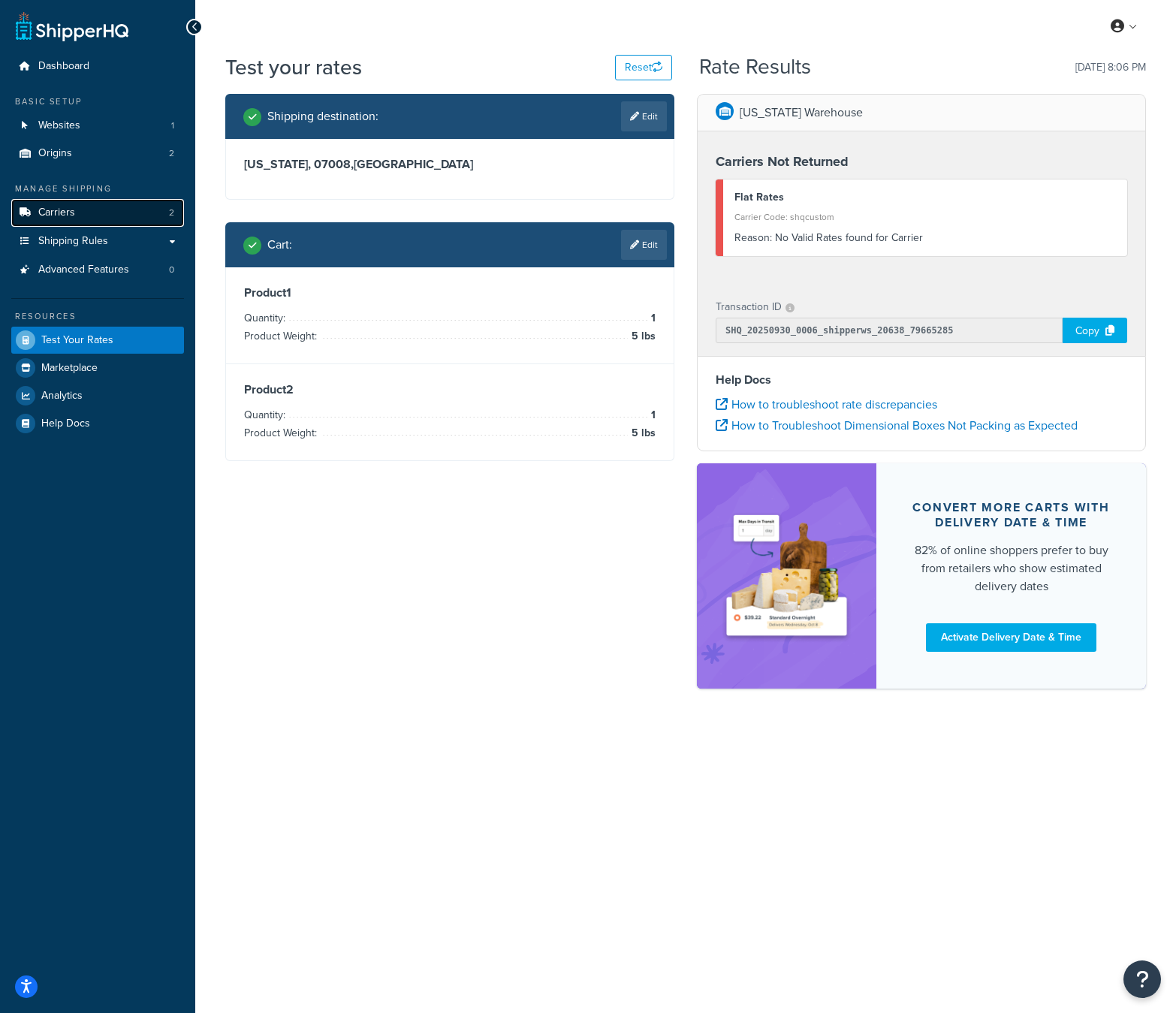
click at [115, 222] on link "Carriers 2" at bounding box center [98, 213] width 173 height 28
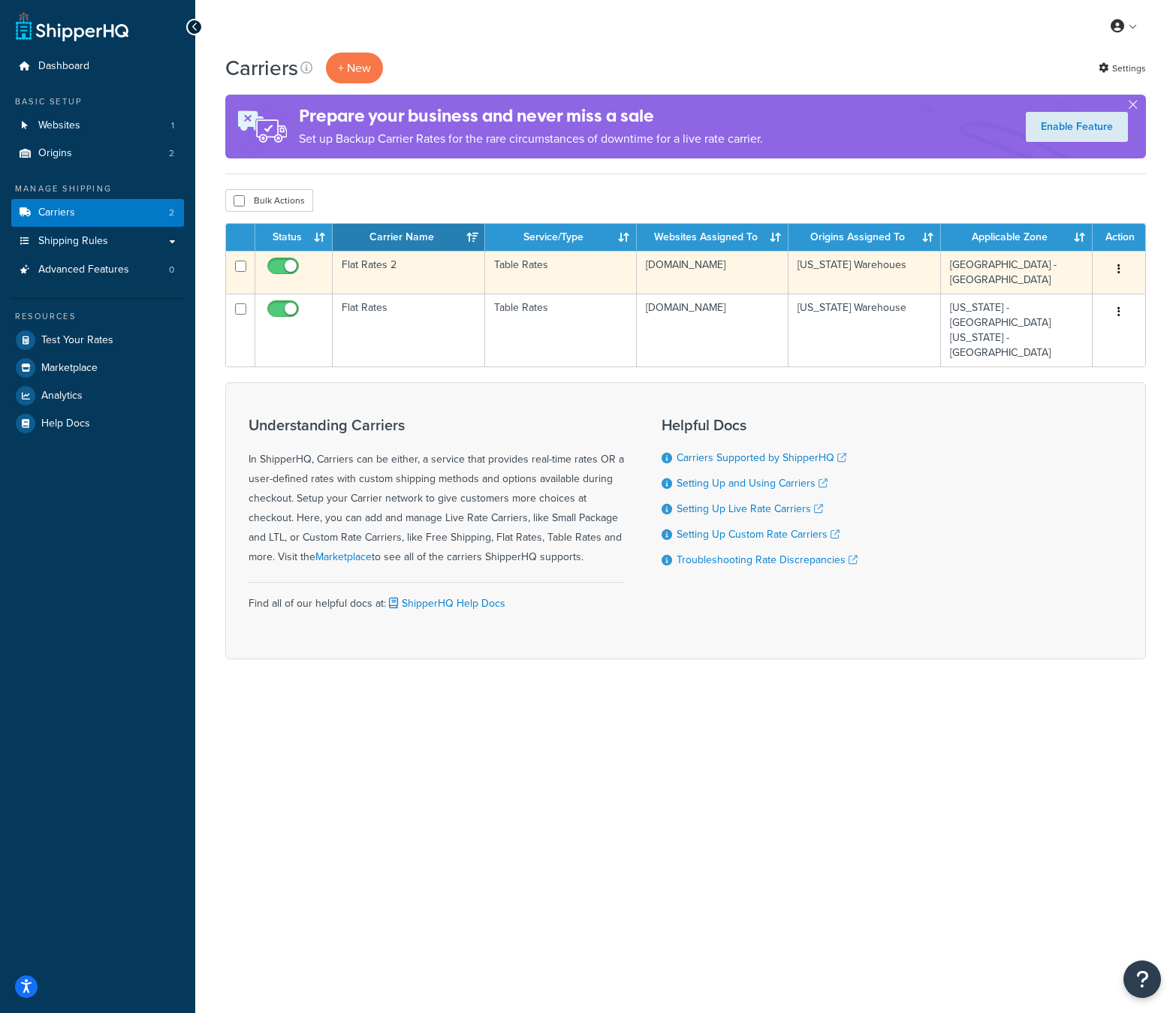
click at [435, 264] on td "Flat Rates 2" at bounding box center [409, 273] width 152 height 43
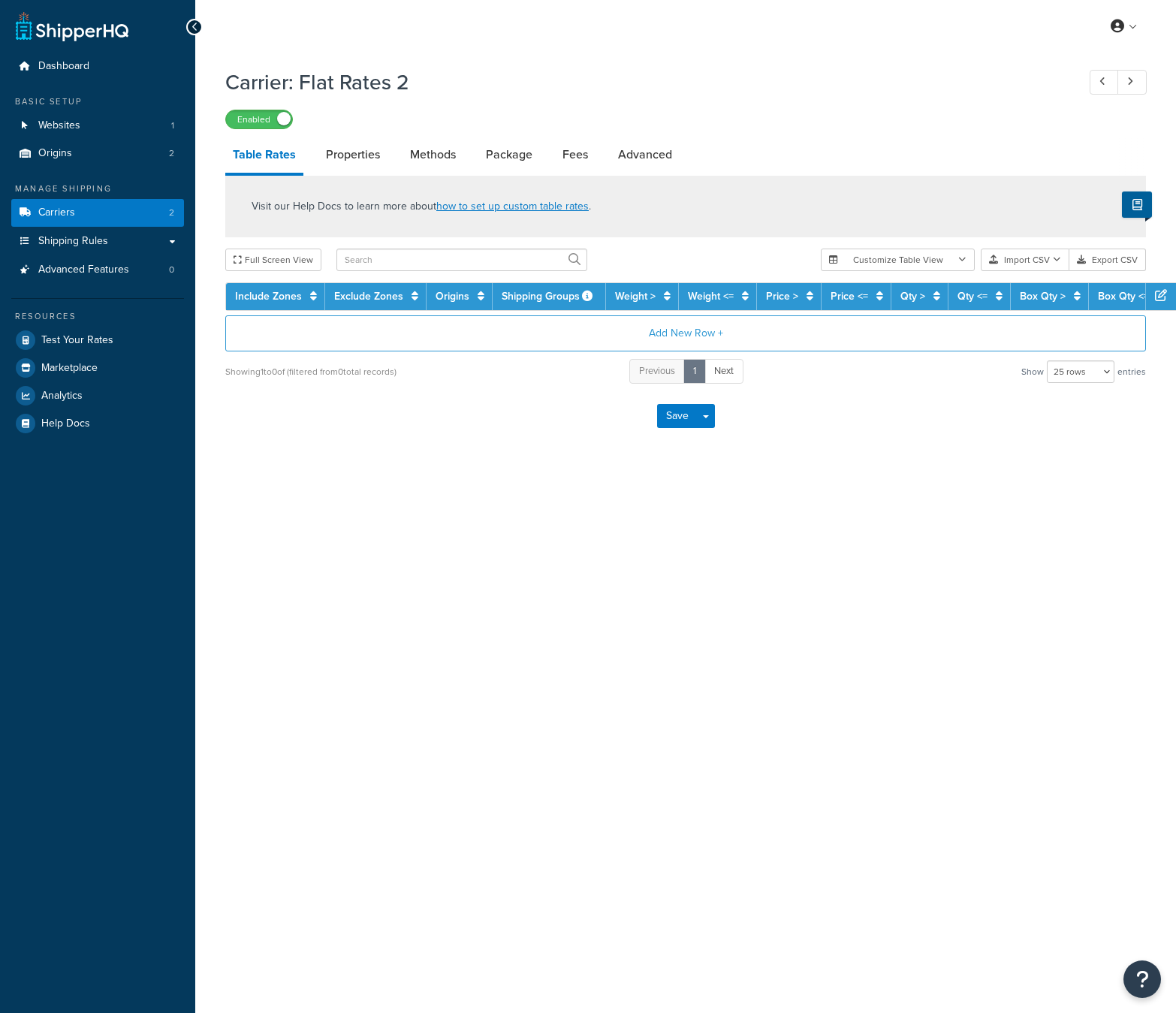
select select "25"
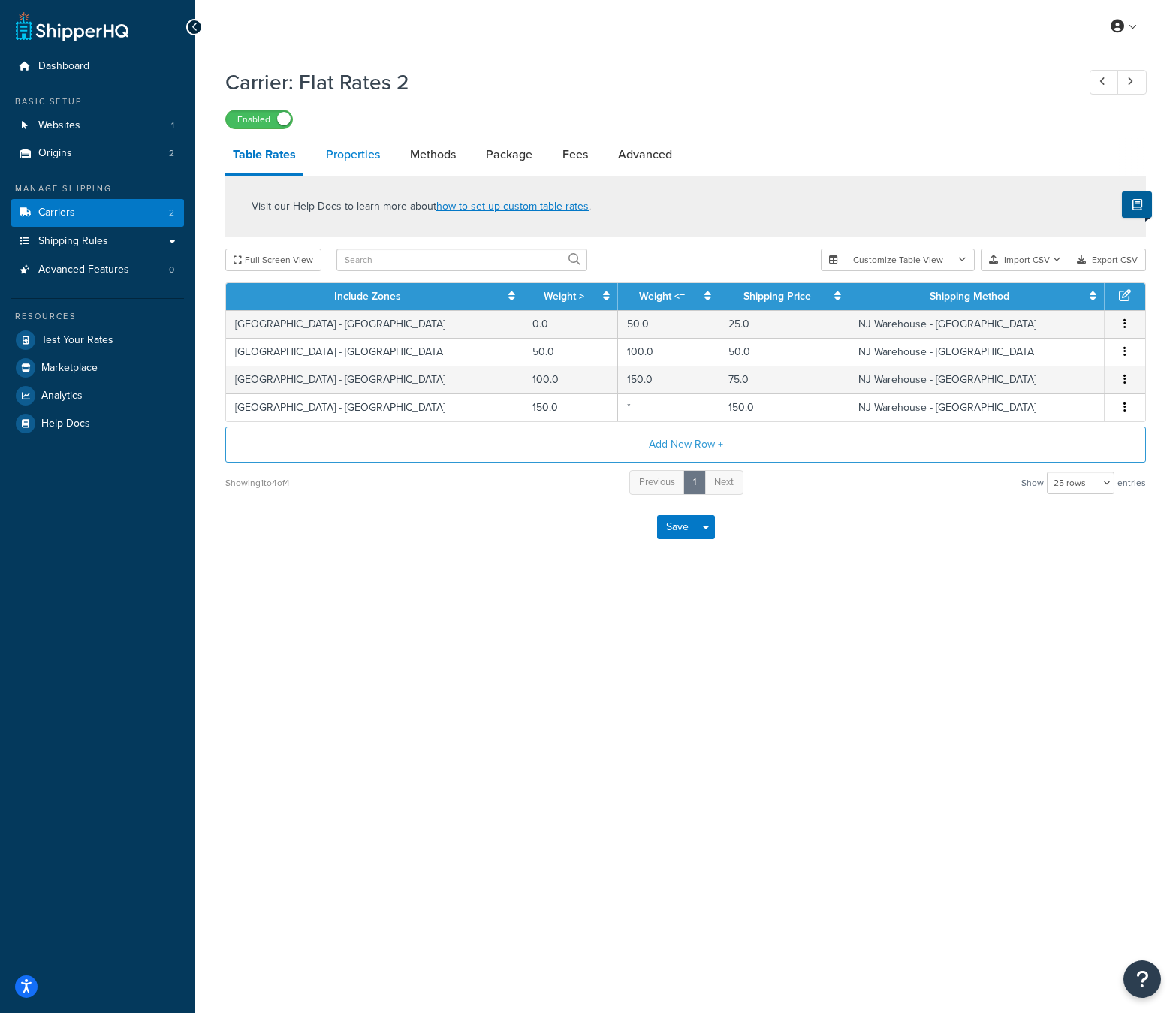
click at [362, 154] on link "Properties" at bounding box center [353, 154] width 69 height 36
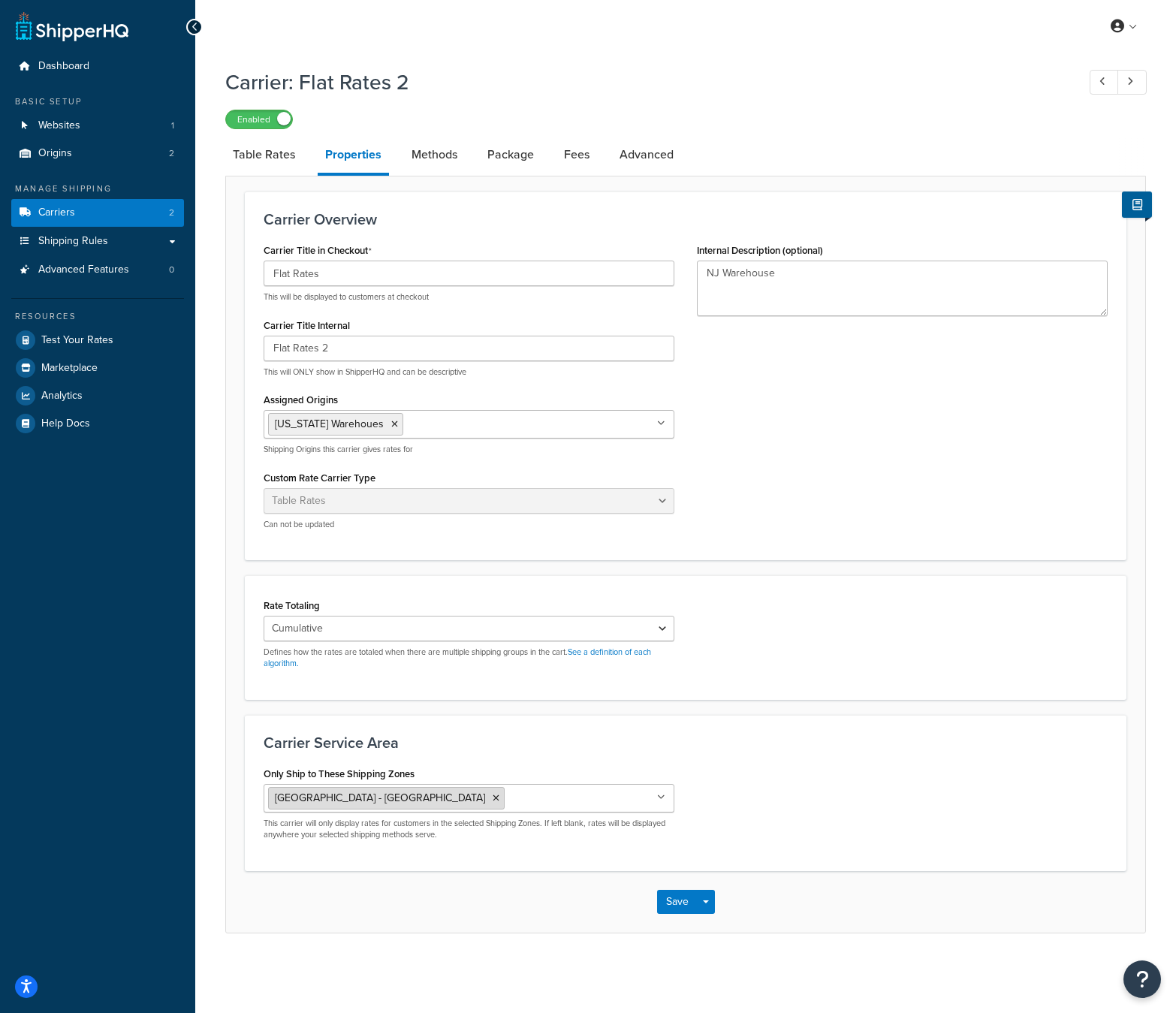
click at [493, 801] on icon at bounding box center [496, 798] width 6 height 9
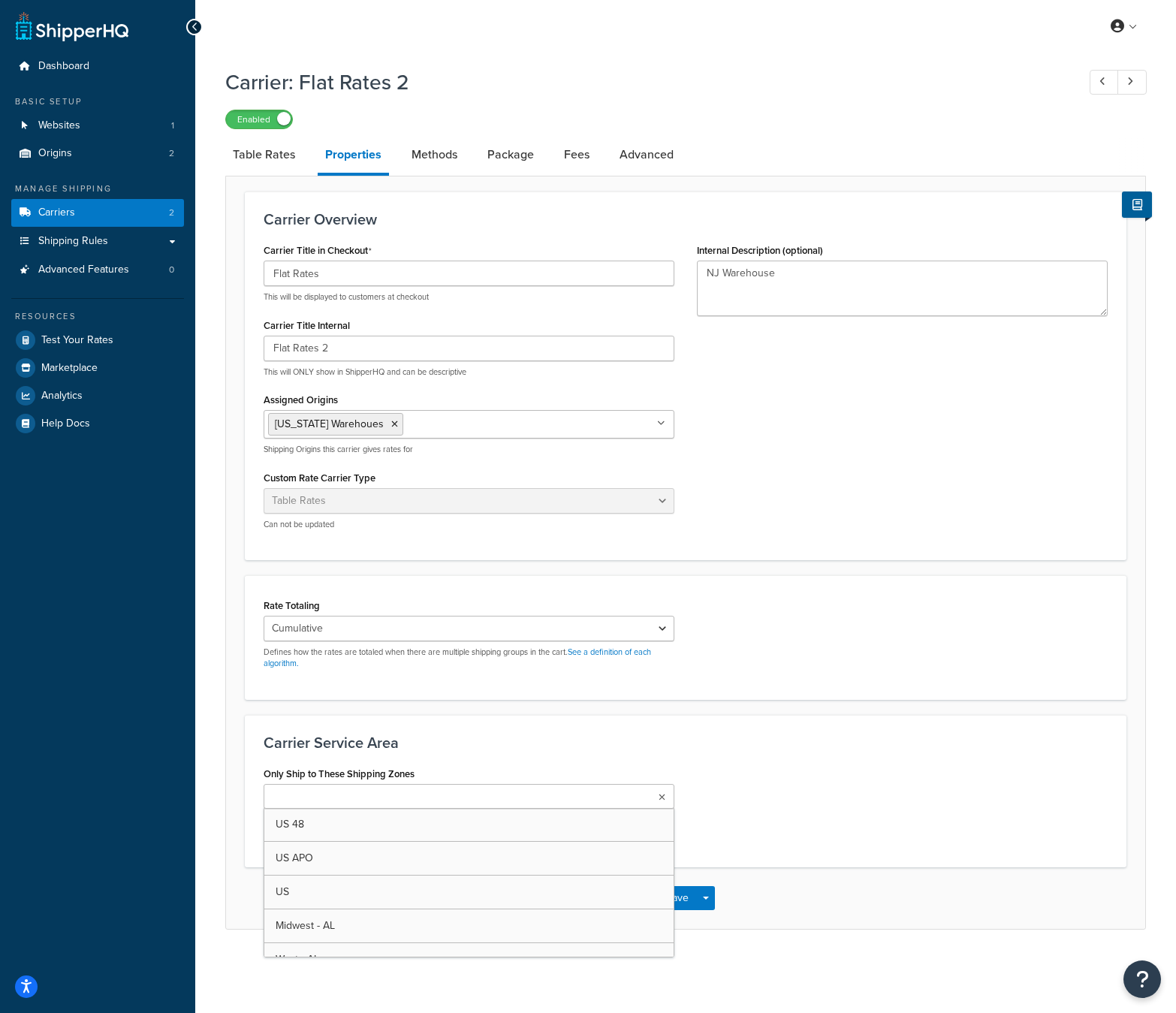
drag, startPoint x: 864, startPoint y: 811, endPoint x: 734, endPoint y: 871, distance: 143.2
click at [864, 811] on div "Only Ship to These Shipping Zones US 48 US APO US Midwest - AL West - AL Califo…" at bounding box center [685, 806] width 866 height 86
click at [677, 896] on button "Save" at bounding box center [677, 899] width 41 height 24
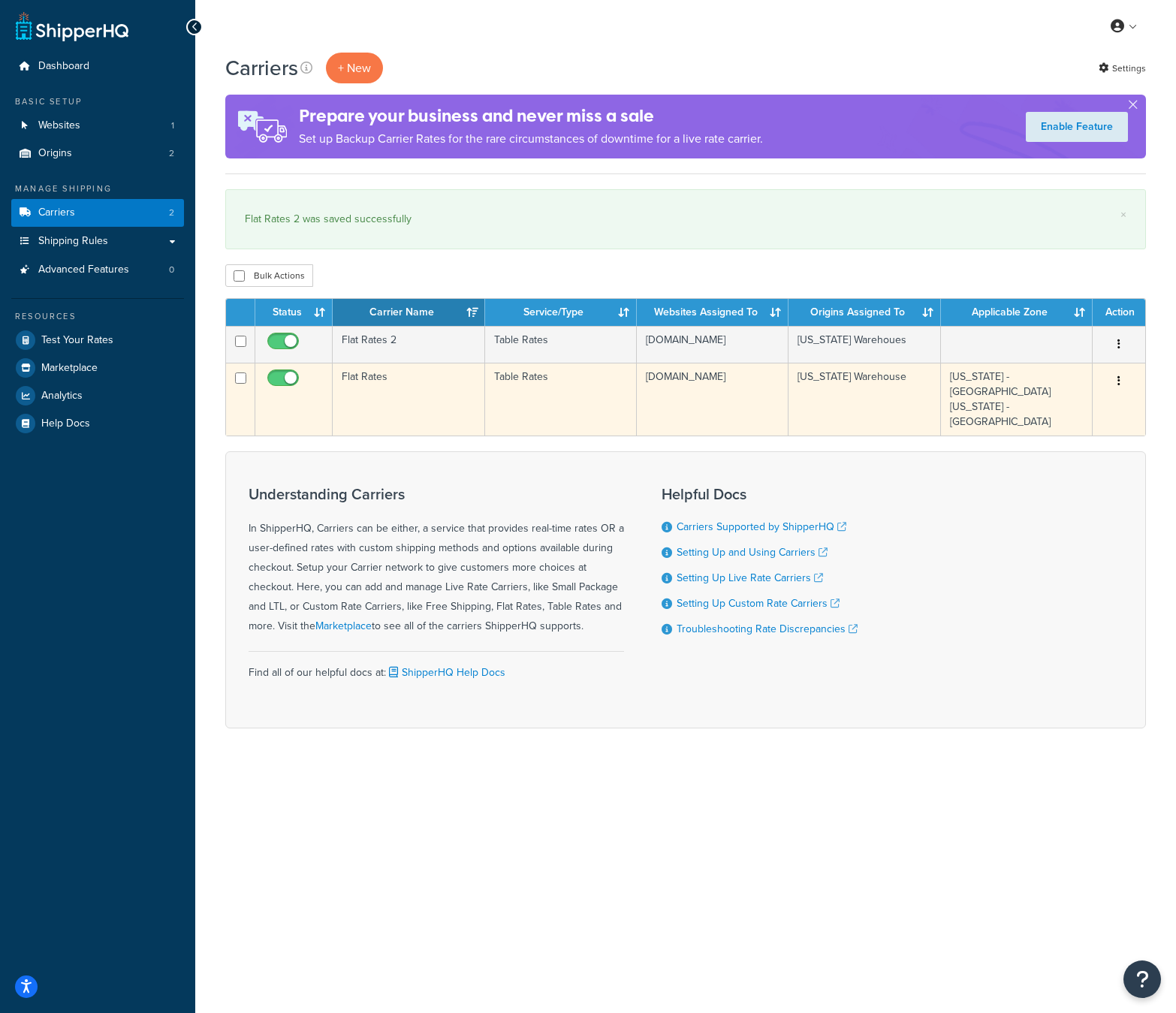
click at [367, 374] on td "Flat Rates" at bounding box center [409, 398] width 152 height 73
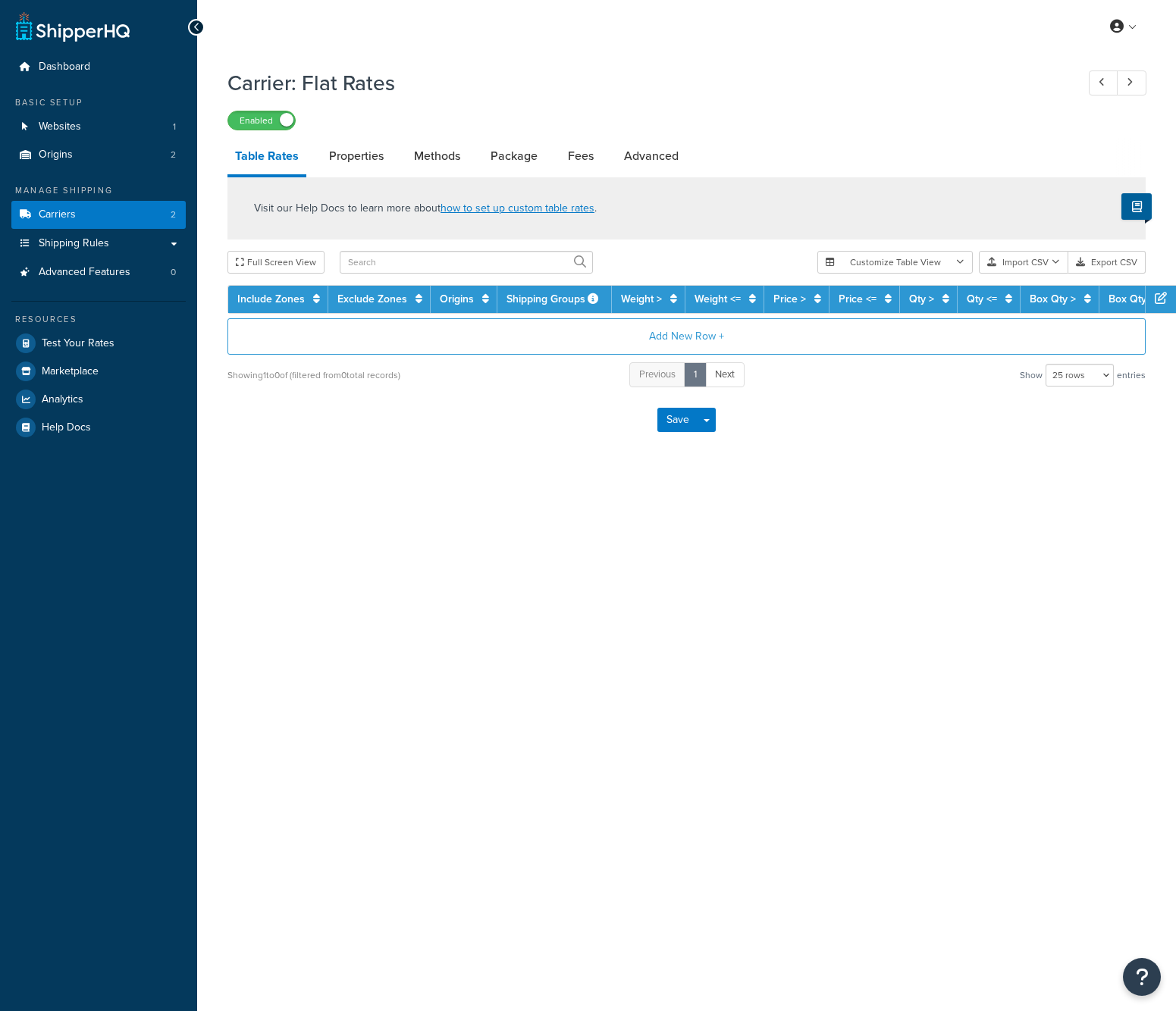
select select "25"
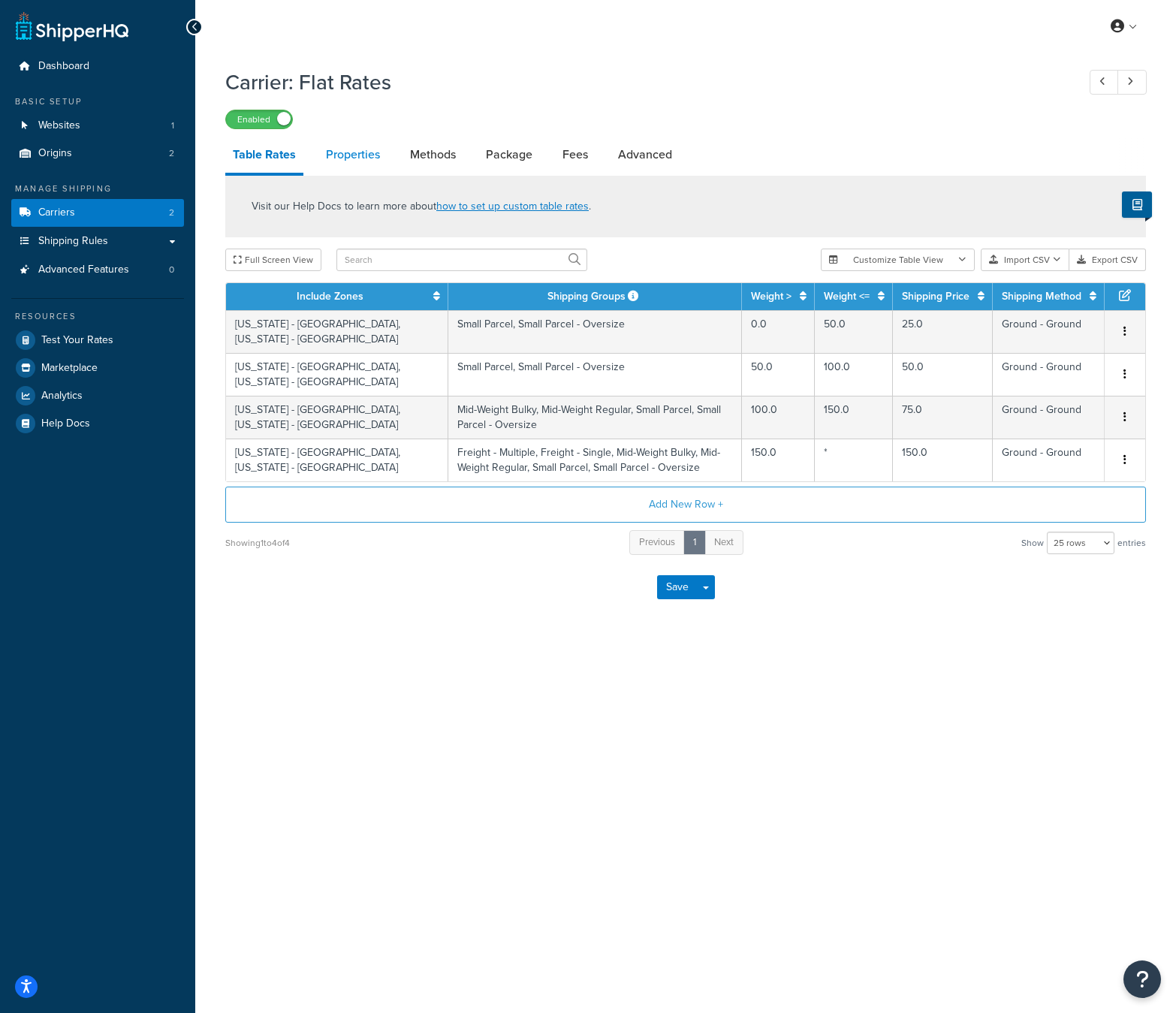
click at [359, 158] on link "Properties" at bounding box center [353, 154] width 69 height 36
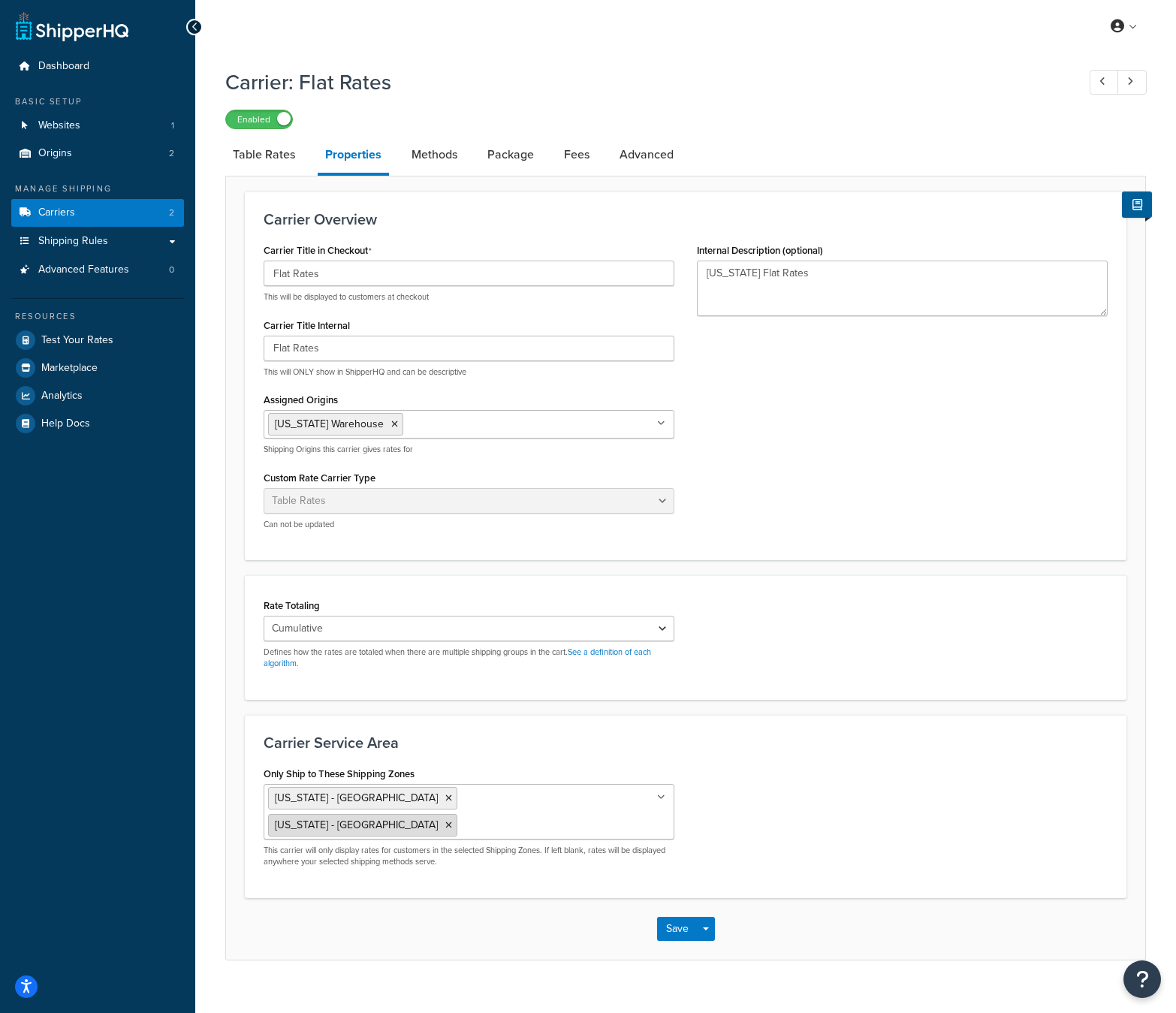
click at [458, 815] on li "California - South - AL" at bounding box center [362, 826] width 190 height 22
click at [452, 821] on icon at bounding box center [449, 825] width 6 height 9
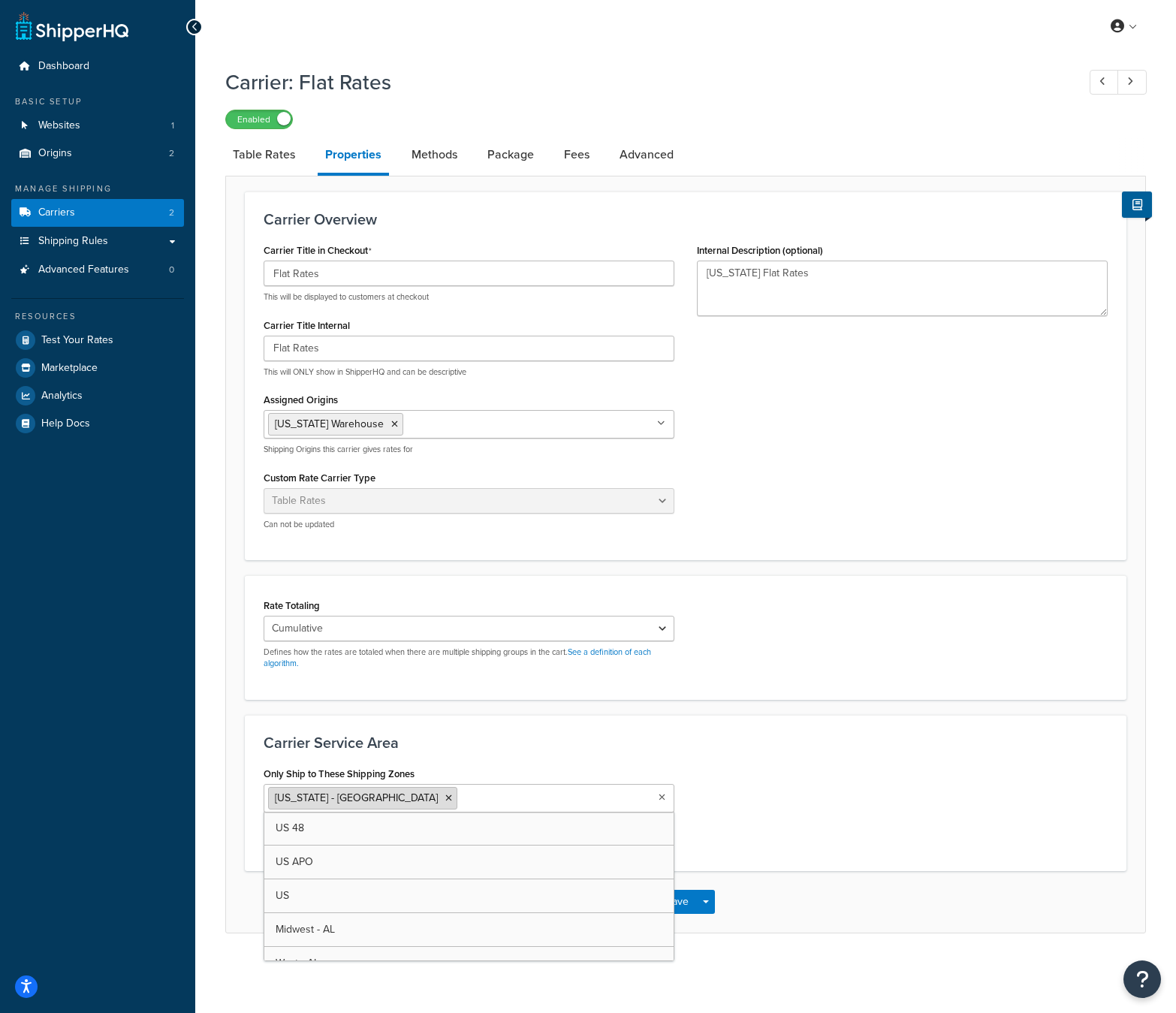
click at [446, 803] on icon at bounding box center [449, 798] width 6 height 9
click at [890, 799] on div "Only Ship to These Shipping Zones US 48 US APO US Midwest - AL West - AL Califo…" at bounding box center [685, 806] width 866 height 86
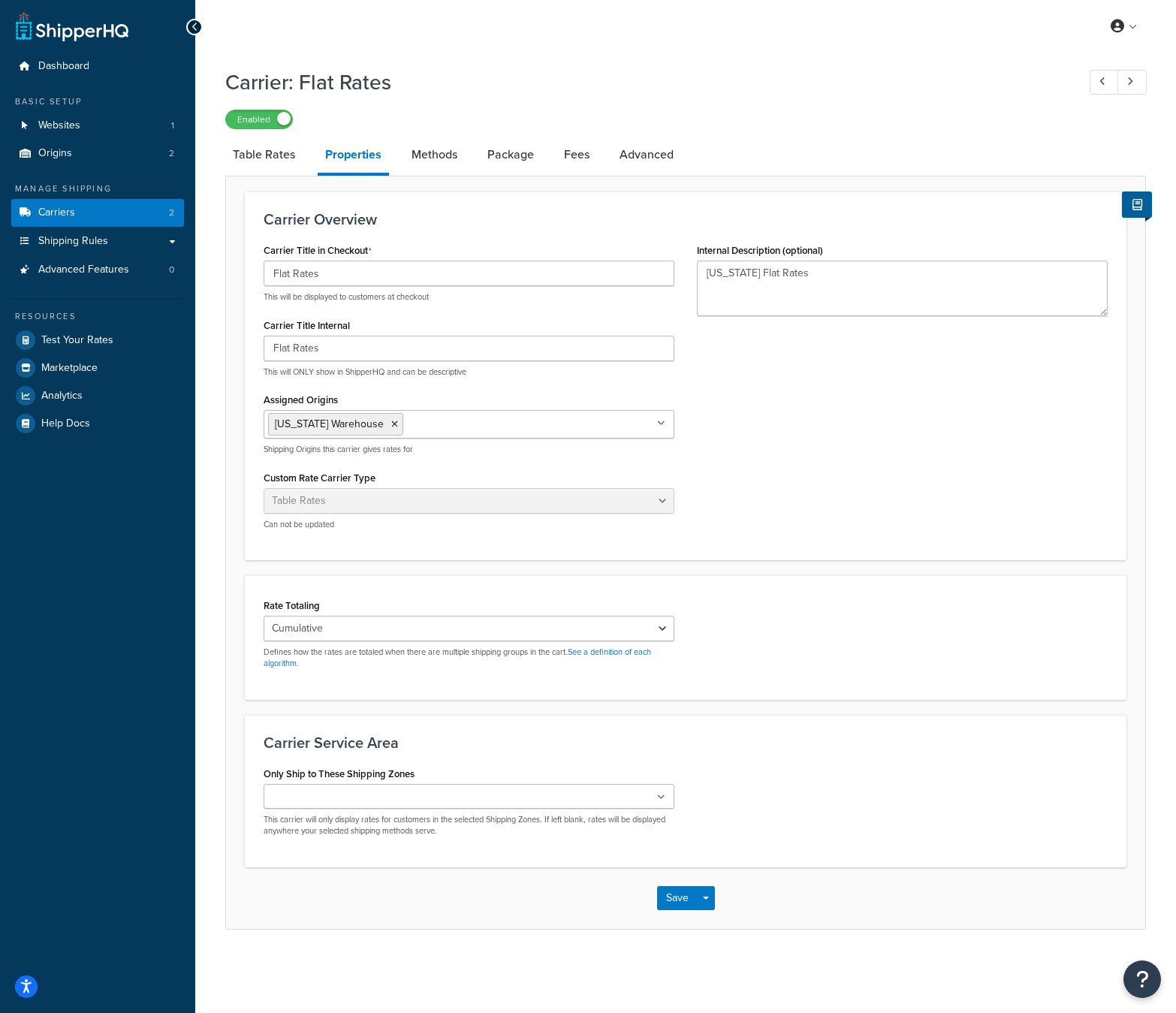
click at [617, 791] on ul at bounding box center [470, 796] width 411 height 25
click at [812, 784] on div "Only Ship to These Shipping Zones US 48 US APO US Midwest - AL West - AL Califo…" at bounding box center [685, 808] width 866 height 90
drag, startPoint x: 669, startPoint y: 907, endPoint x: 679, endPoint y: 914, distance: 12.2
click at [669, 907] on button "Save" at bounding box center [677, 902] width 41 height 24
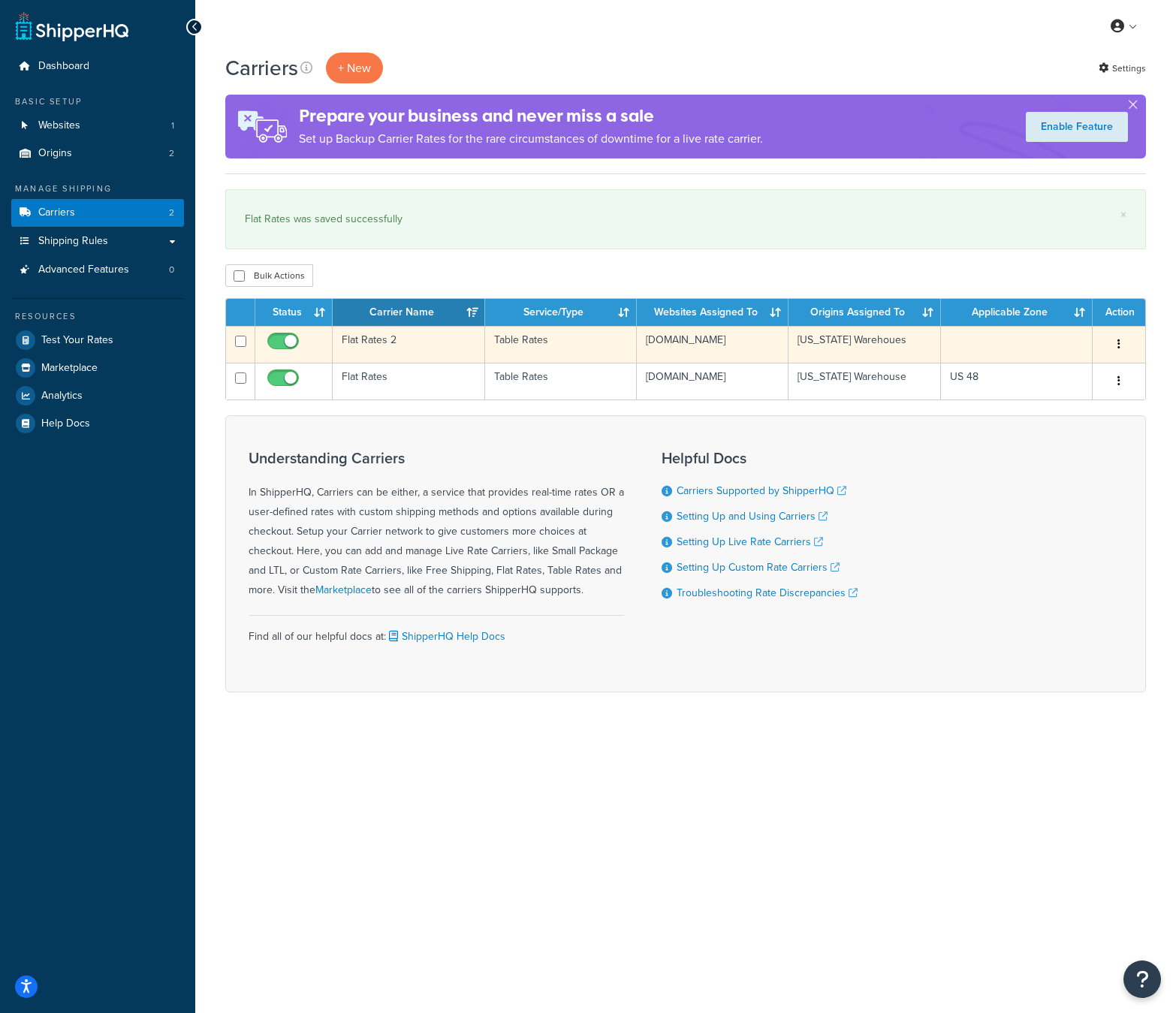
click at [1008, 351] on td at bounding box center [1017, 344] width 152 height 37
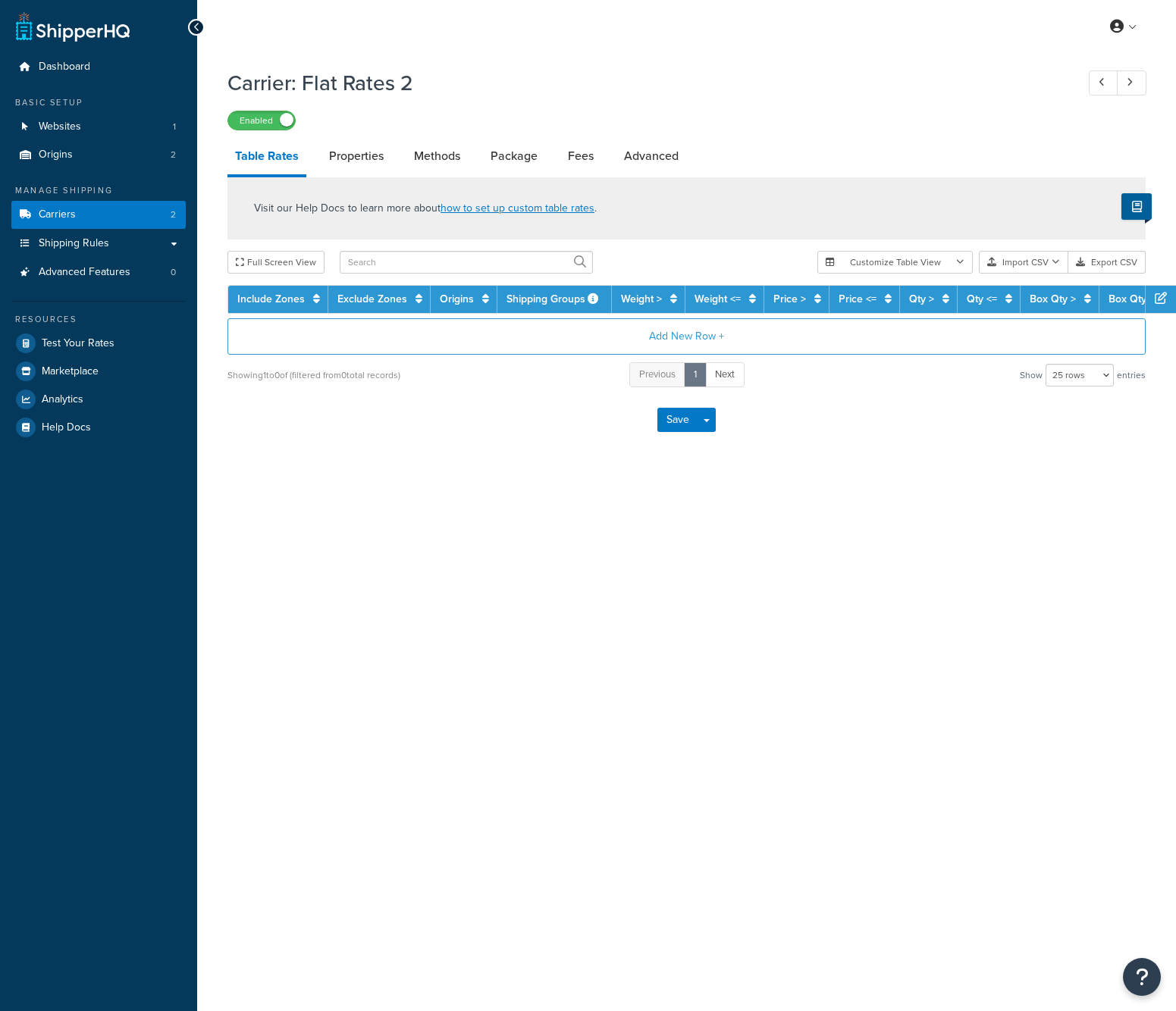
select select "25"
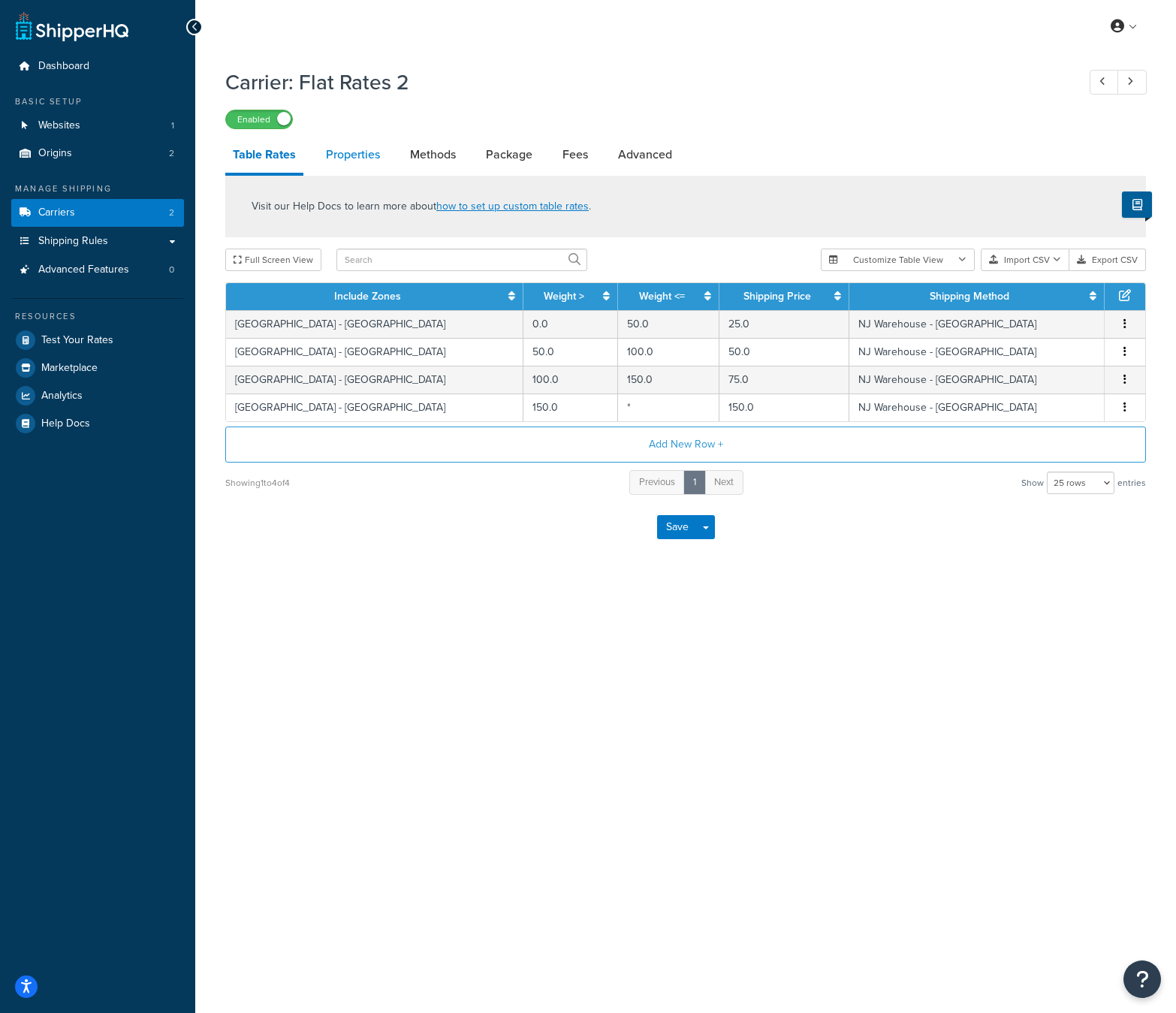
click at [383, 162] on link "Properties" at bounding box center [353, 154] width 69 height 36
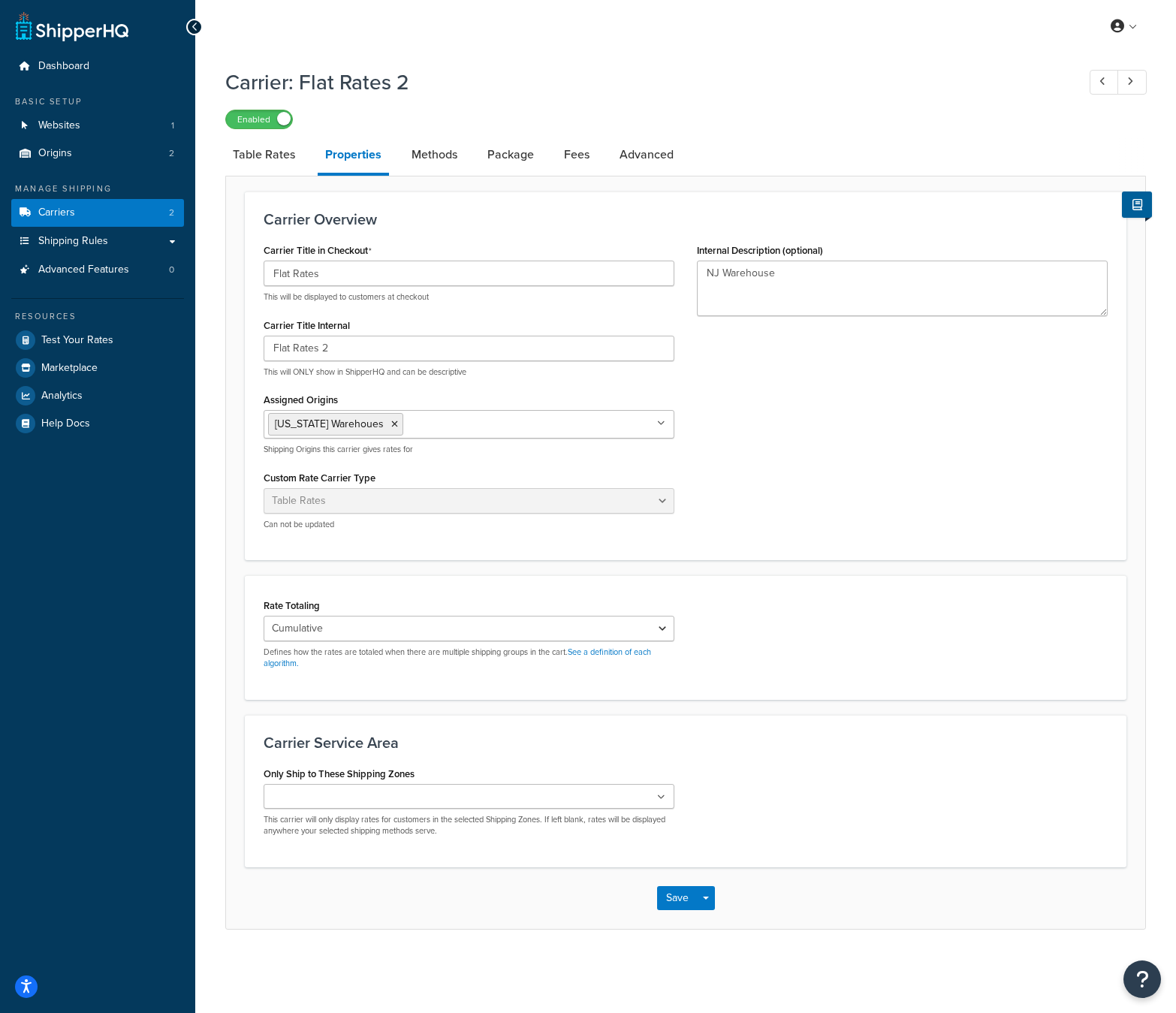
click at [665, 799] on icon at bounding box center [661, 797] width 8 height 9
click at [822, 846] on div "Only Ship to These Shipping Zones US 48 US APO US Midwest - AL West - AL Califo…" at bounding box center [685, 808] width 866 height 90
click at [672, 905] on button "Save" at bounding box center [677, 902] width 41 height 24
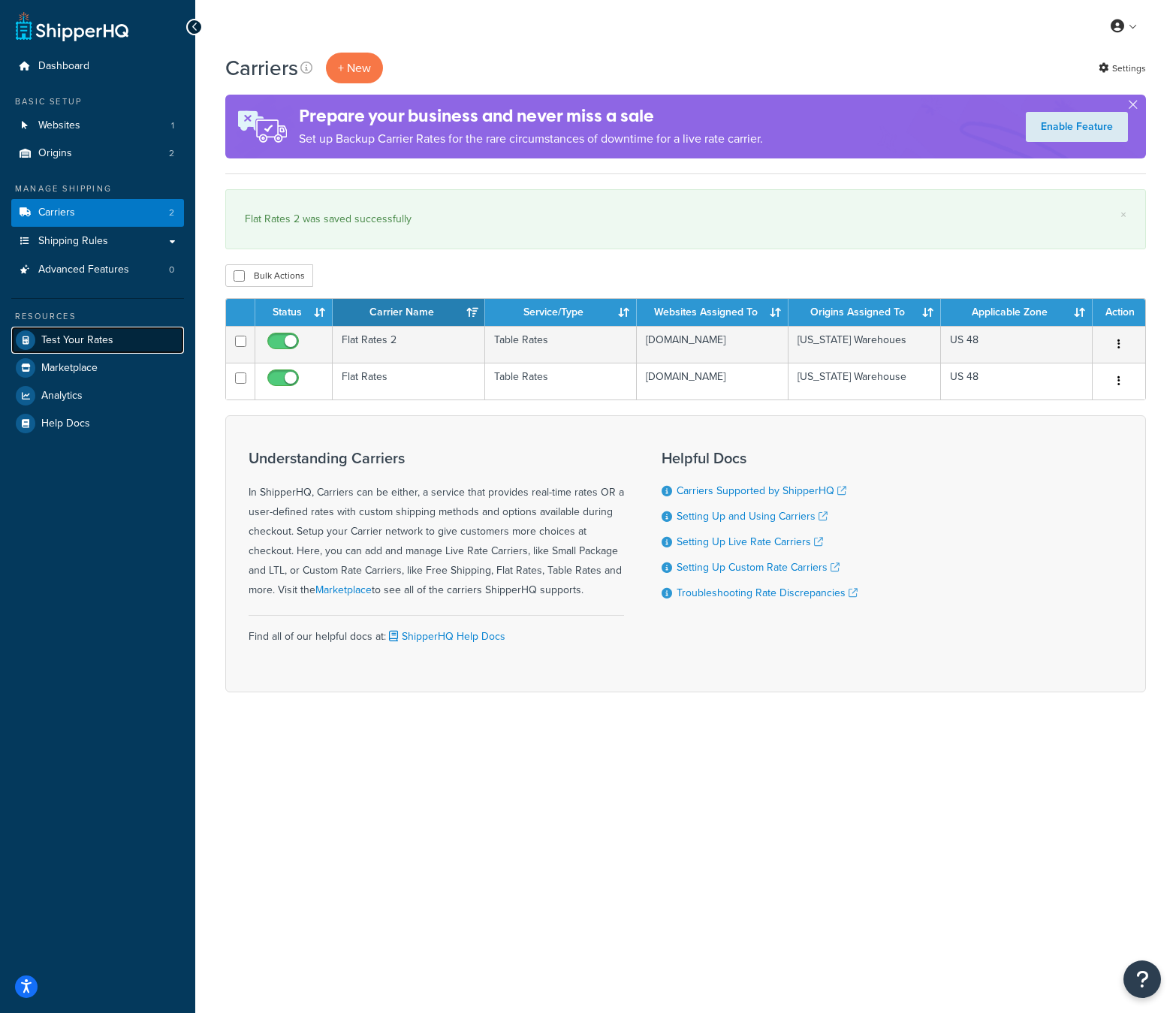
click at [73, 342] on span "Test Your Rates" at bounding box center [78, 341] width 72 height 13
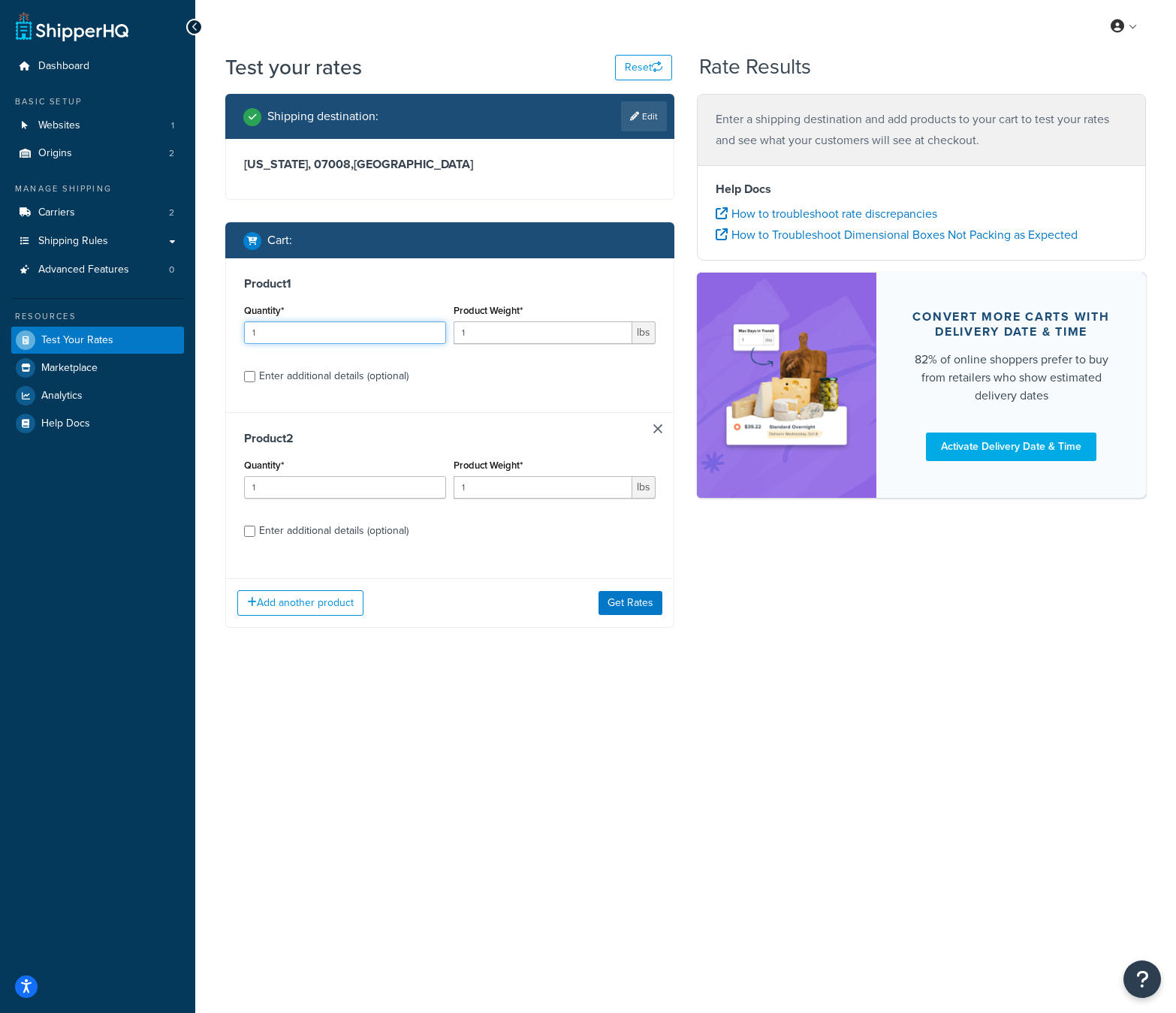
drag, startPoint x: 276, startPoint y: 325, endPoint x: 246, endPoint y: 323, distance: 30.1
click at [246, 323] on input "1" at bounding box center [345, 333] width 202 height 22
drag, startPoint x: 509, startPoint y: 329, endPoint x: 401, endPoint y: 318, distance: 108.6
click at [401, 318] on div "Quantity* 1 Product Weight* 1 lbs" at bounding box center [450, 328] width 419 height 55
type input "5"
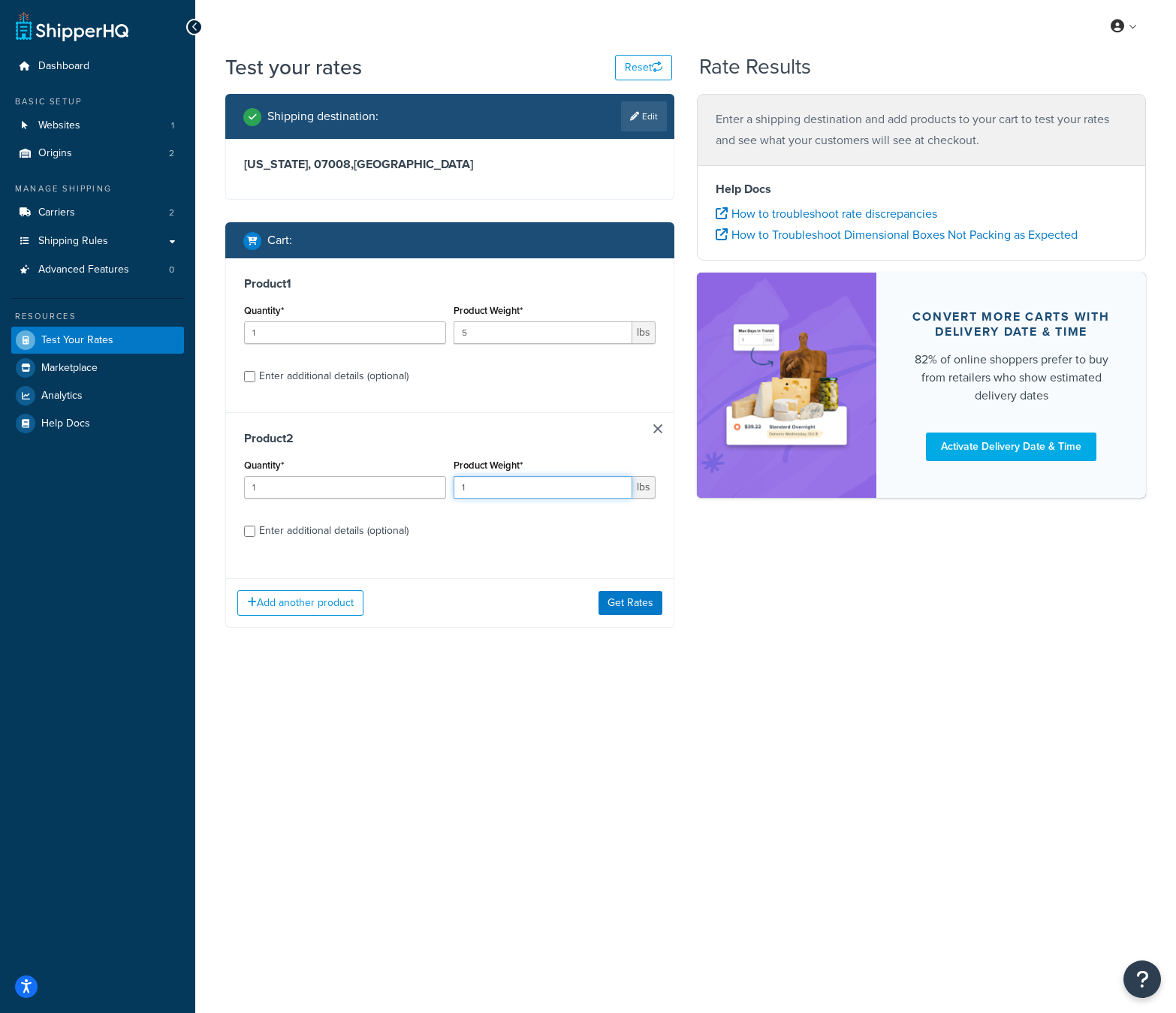
drag, startPoint x: 454, startPoint y: 481, endPoint x: 422, endPoint y: 476, distance: 32.4
click at [428, 478] on div "Quantity* 1 Product Weight* 1 lbs" at bounding box center [450, 482] width 419 height 55
type input "5"
click at [627, 605] on button "Get Rates" at bounding box center [630, 603] width 64 height 24
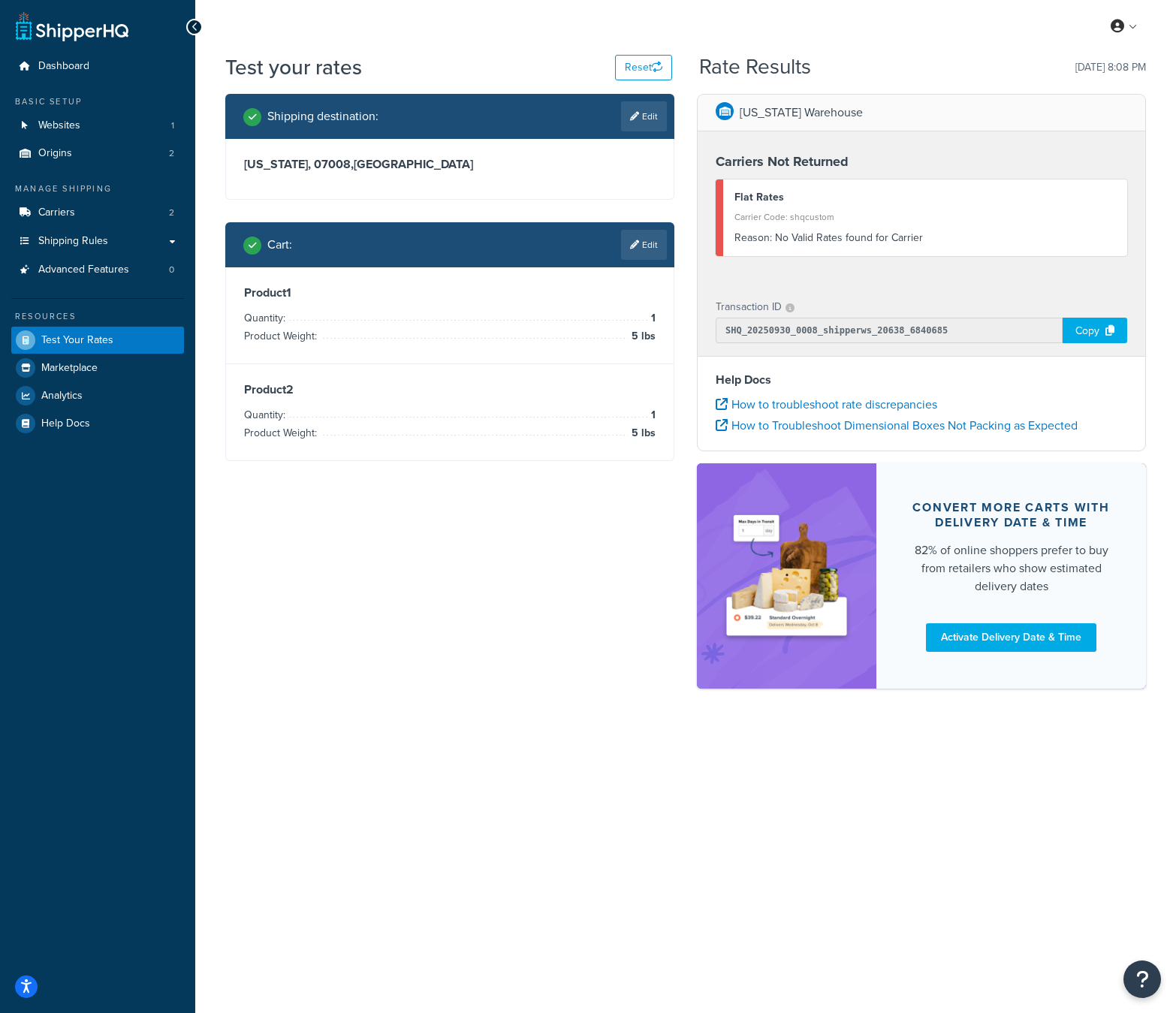
click at [385, 385] on h3 "Product 2" at bounding box center [450, 390] width 411 height 15
click at [646, 246] on link "Edit" at bounding box center [643, 245] width 46 height 30
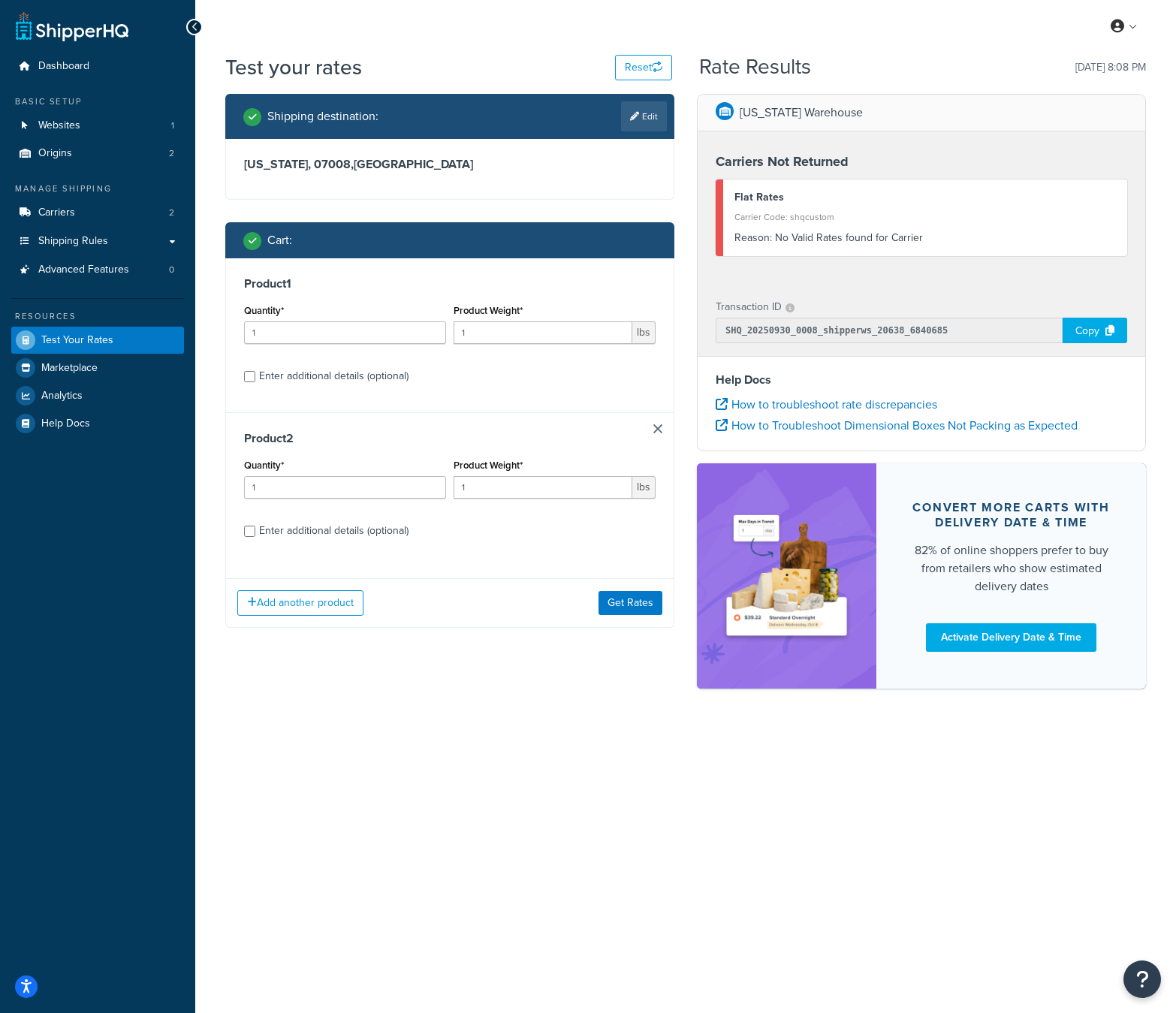
click at [658, 430] on link at bounding box center [658, 428] width 9 height 9
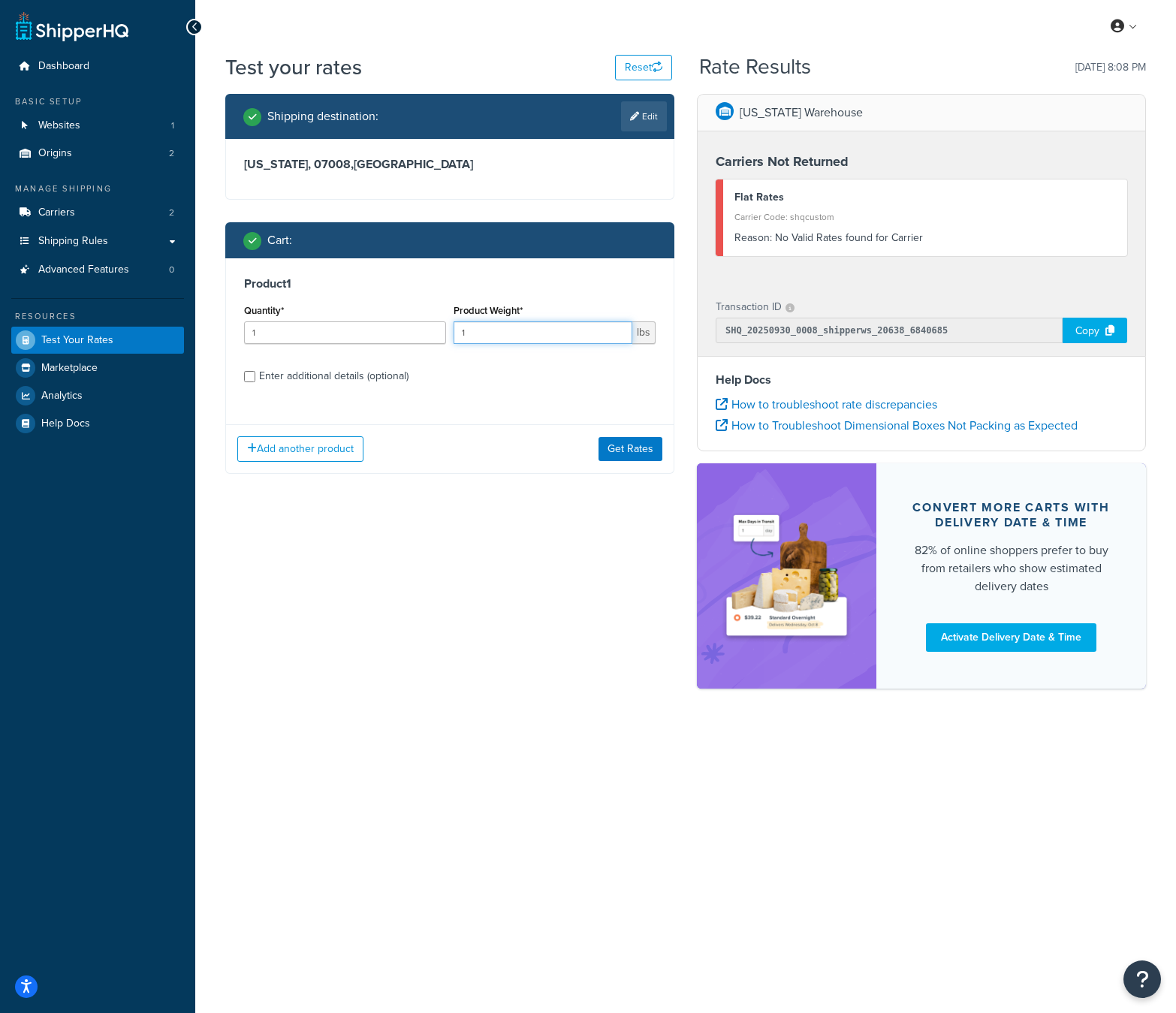
drag, startPoint x: 517, startPoint y: 338, endPoint x: 438, endPoint y: 326, distance: 79.9
click at [438, 326] on div "Quantity* 1 Product Weight* 1 lbs" at bounding box center [450, 328] width 419 height 55
type input "5"
click at [638, 451] on button "Get Rates" at bounding box center [630, 448] width 64 height 24
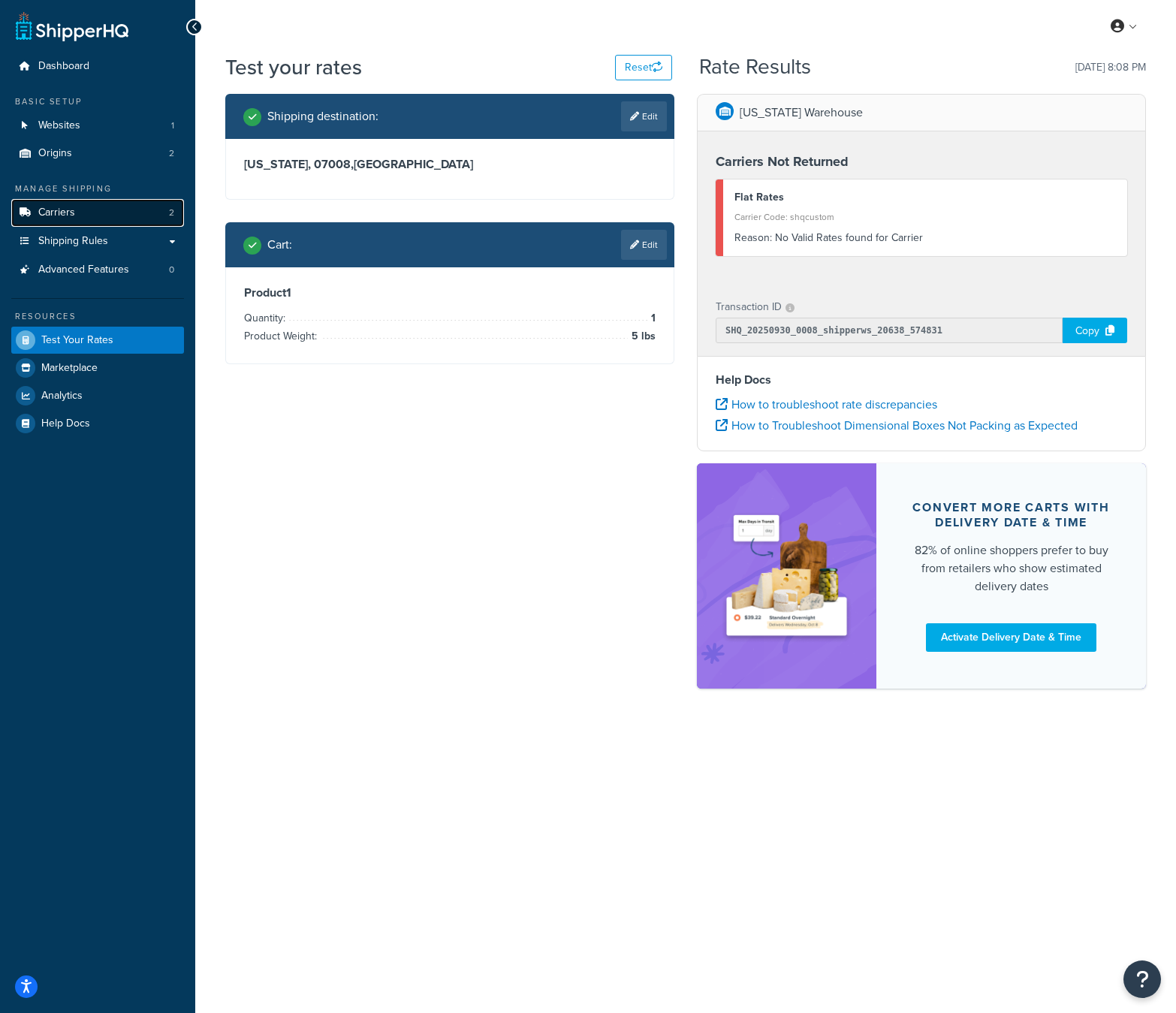
click at [86, 212] on link "Carriers 2" at bounding box center [98, 213] width 173 height 28
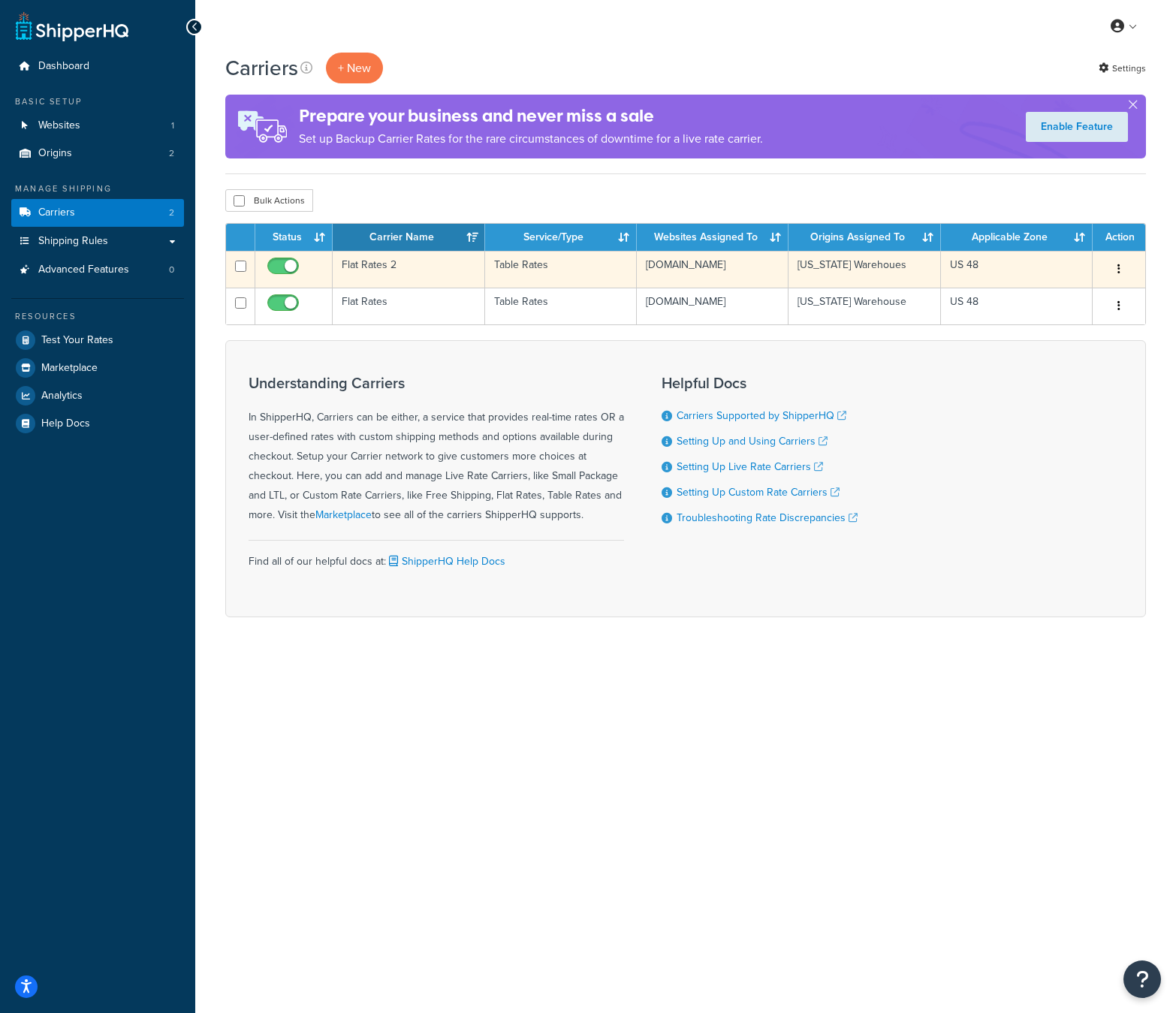
click at [406, 270] on td "Flat Rates 2" at bounding box center [409, 270] width 152 height 37
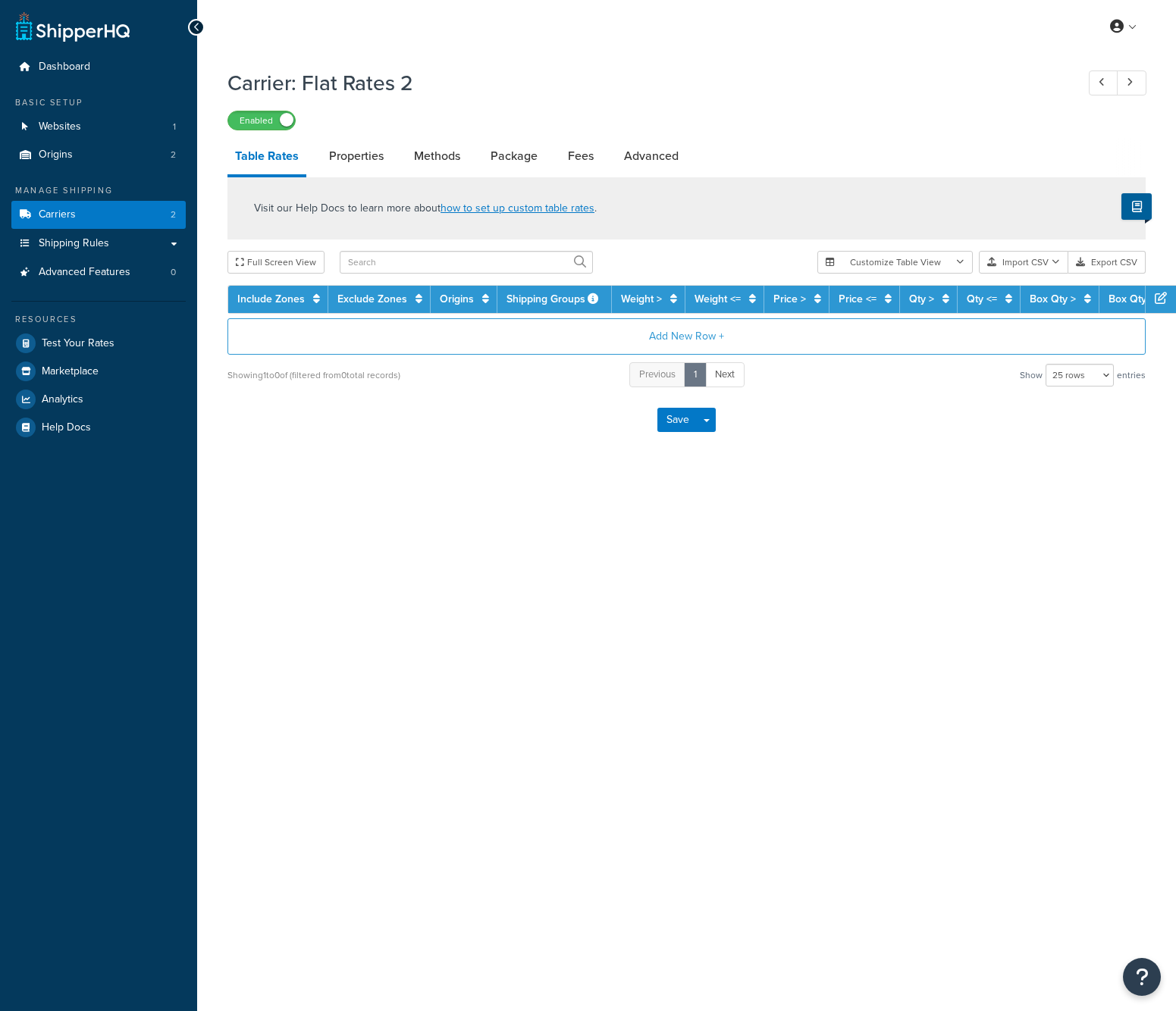
select select "25"
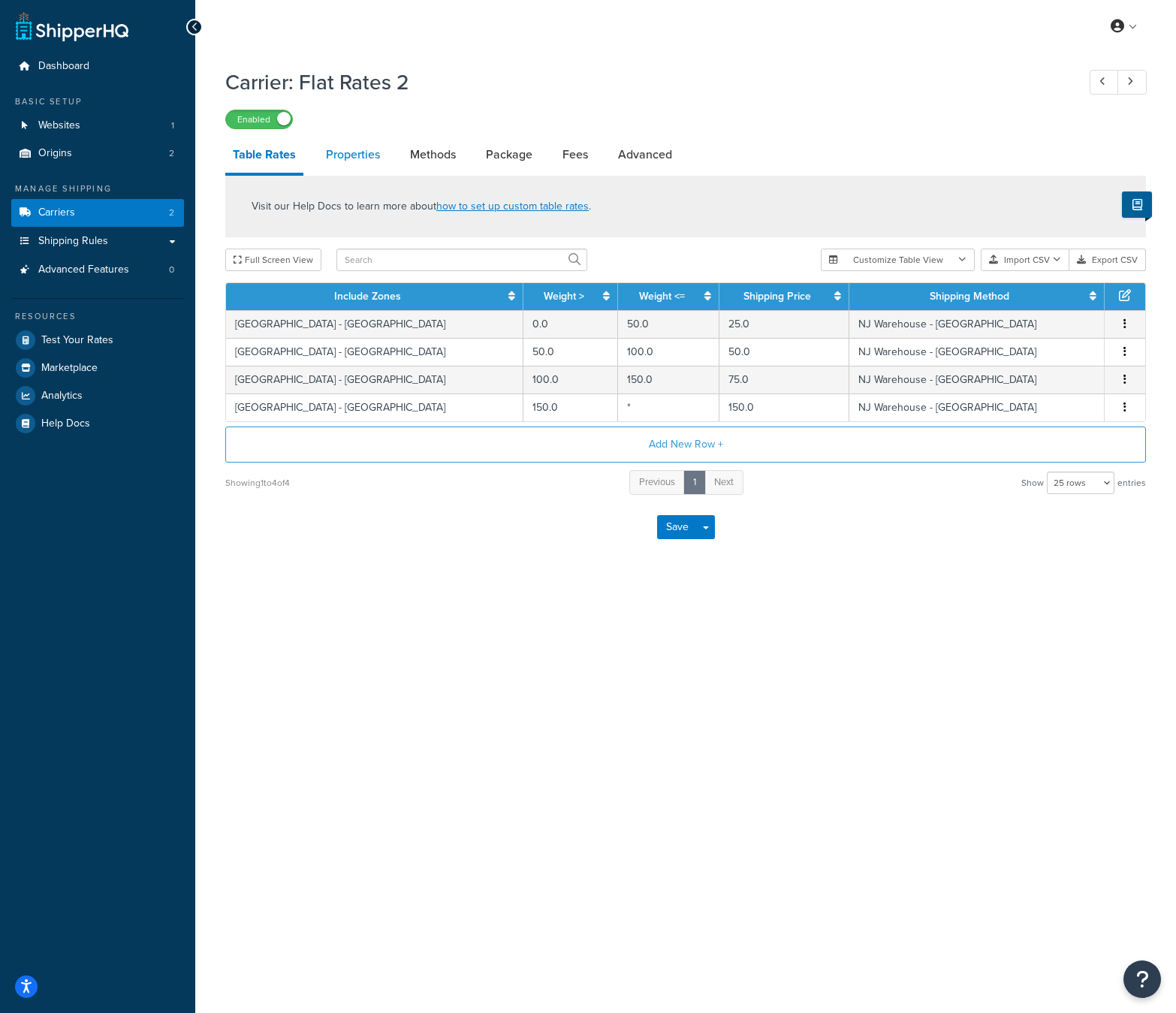
click at [348, 155] on link "Properties" at bounding box center [353, 154] width 69 height 36
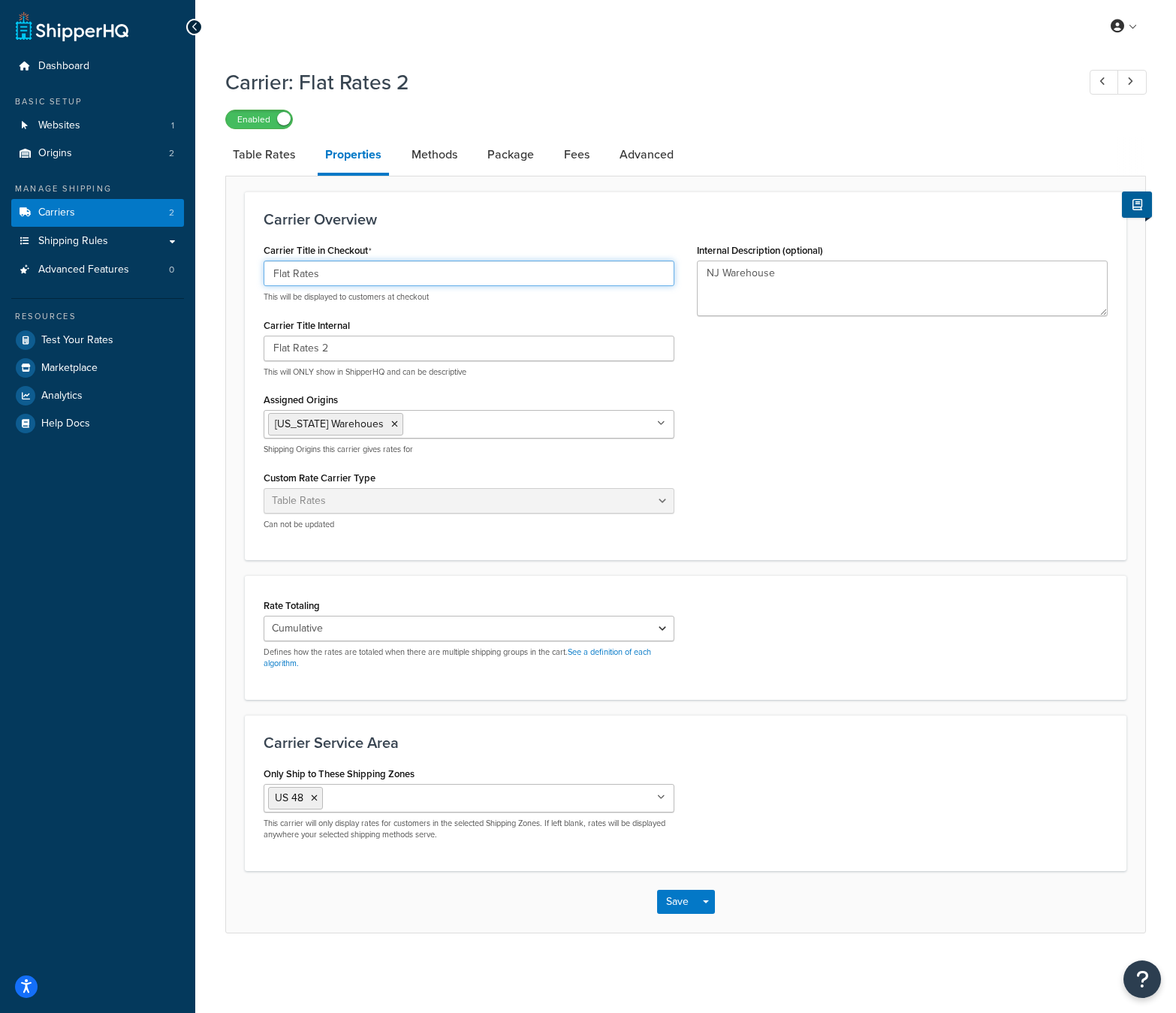
click at [375, 274] on input "Flat Rates" at bounding box center [470, 274] width 411 height 26
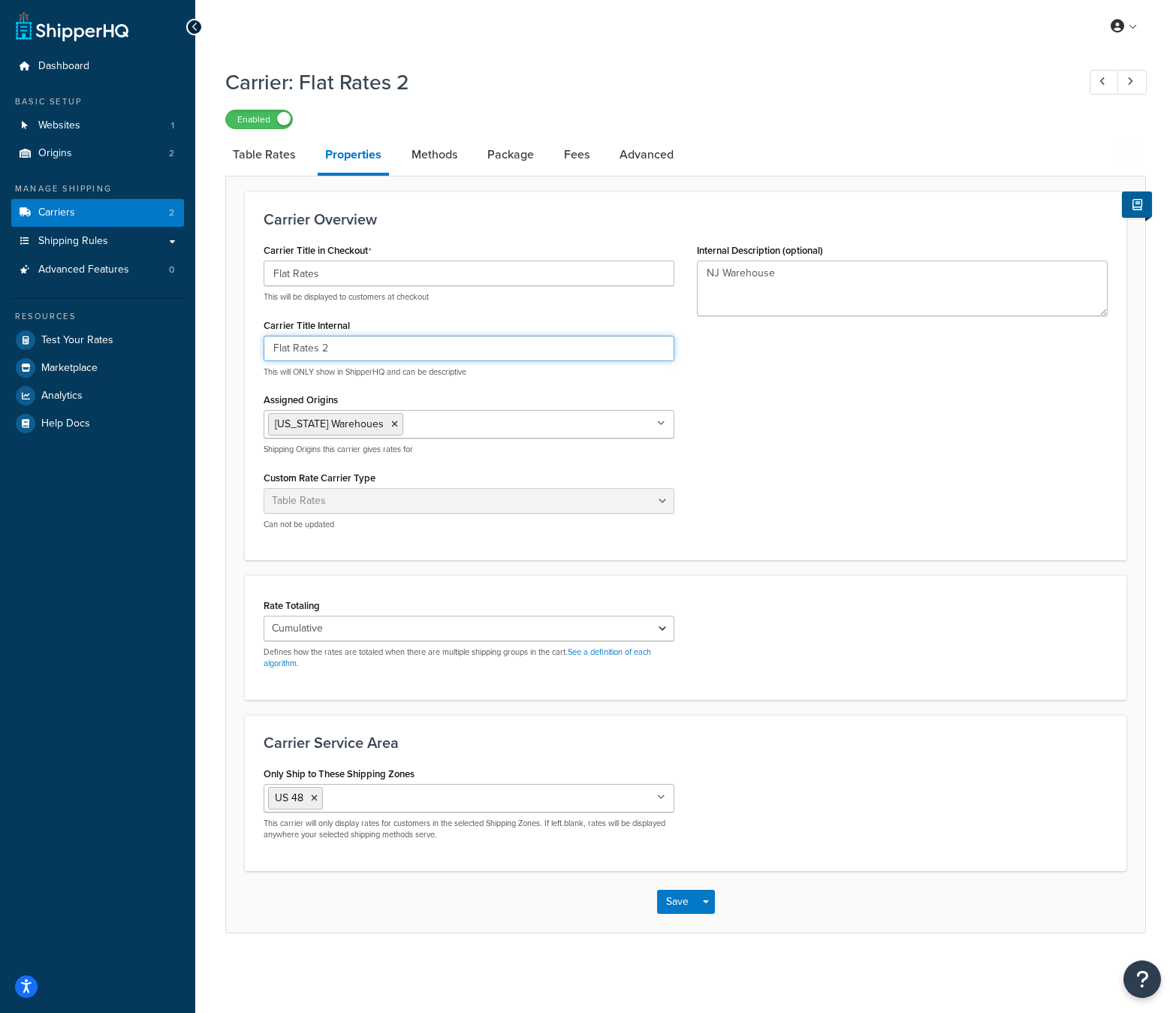
click at [358, 353] on input "Flat Rates 2" at bounding box center [470, 349] width 411 height 26
type input "Flat Rates - [GEOGRAPHIC_DATA]"
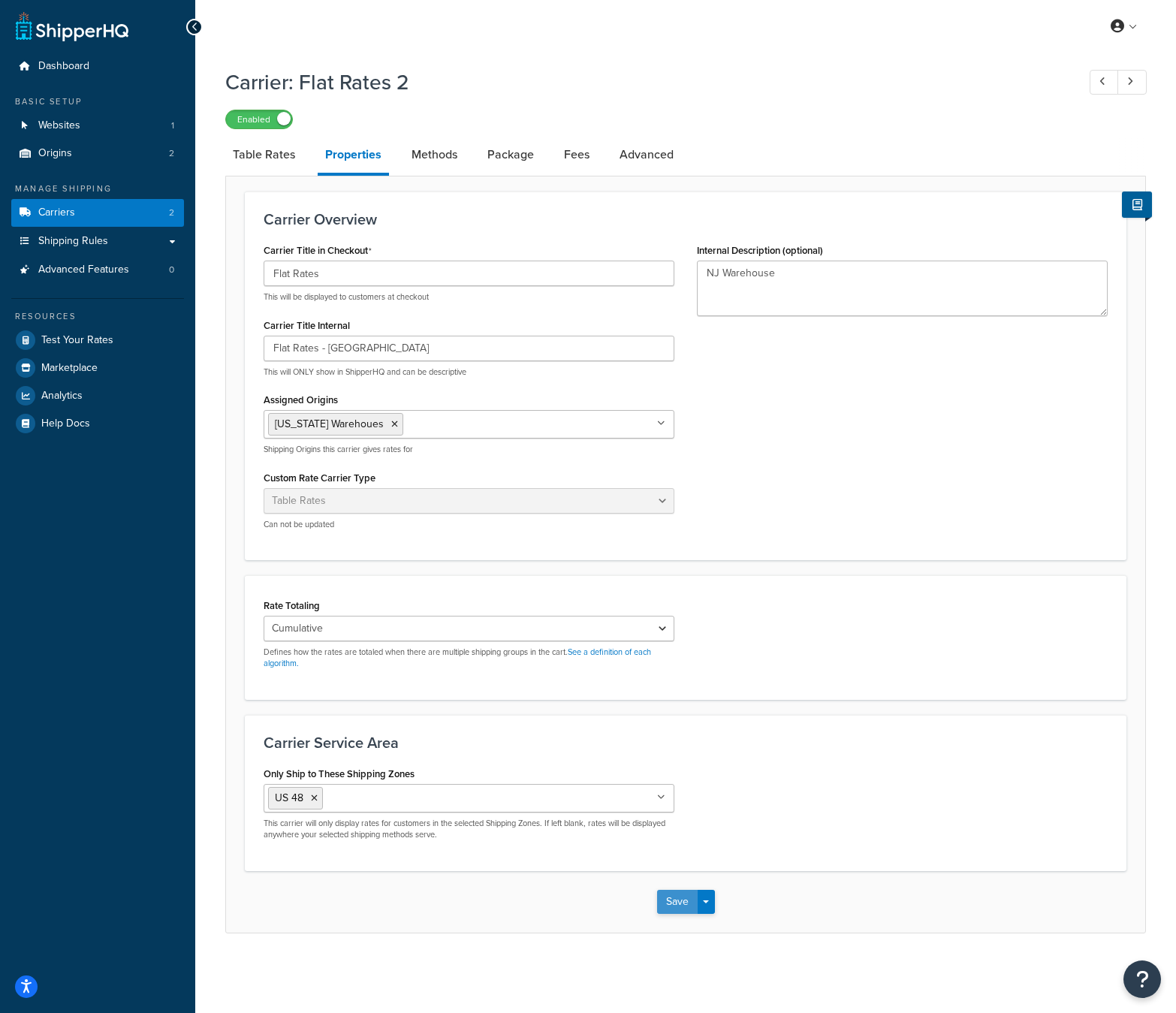
click at [671, 899] on button "Save" at bounding box center [677, 902] width 41 height 24
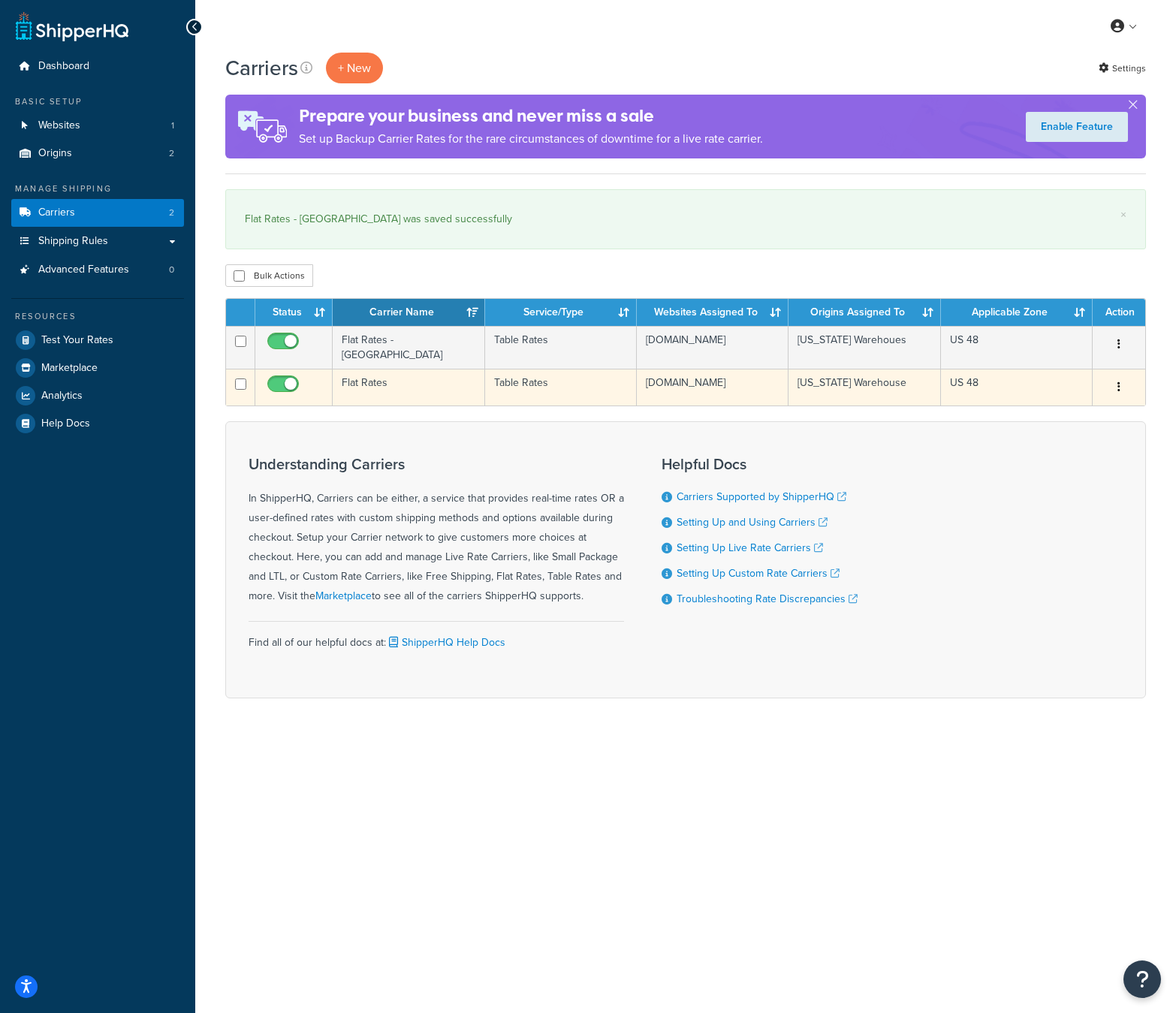
click at [390, 381] on td "Flat Rates" at bounding box center [409, 387] width 152 height 37
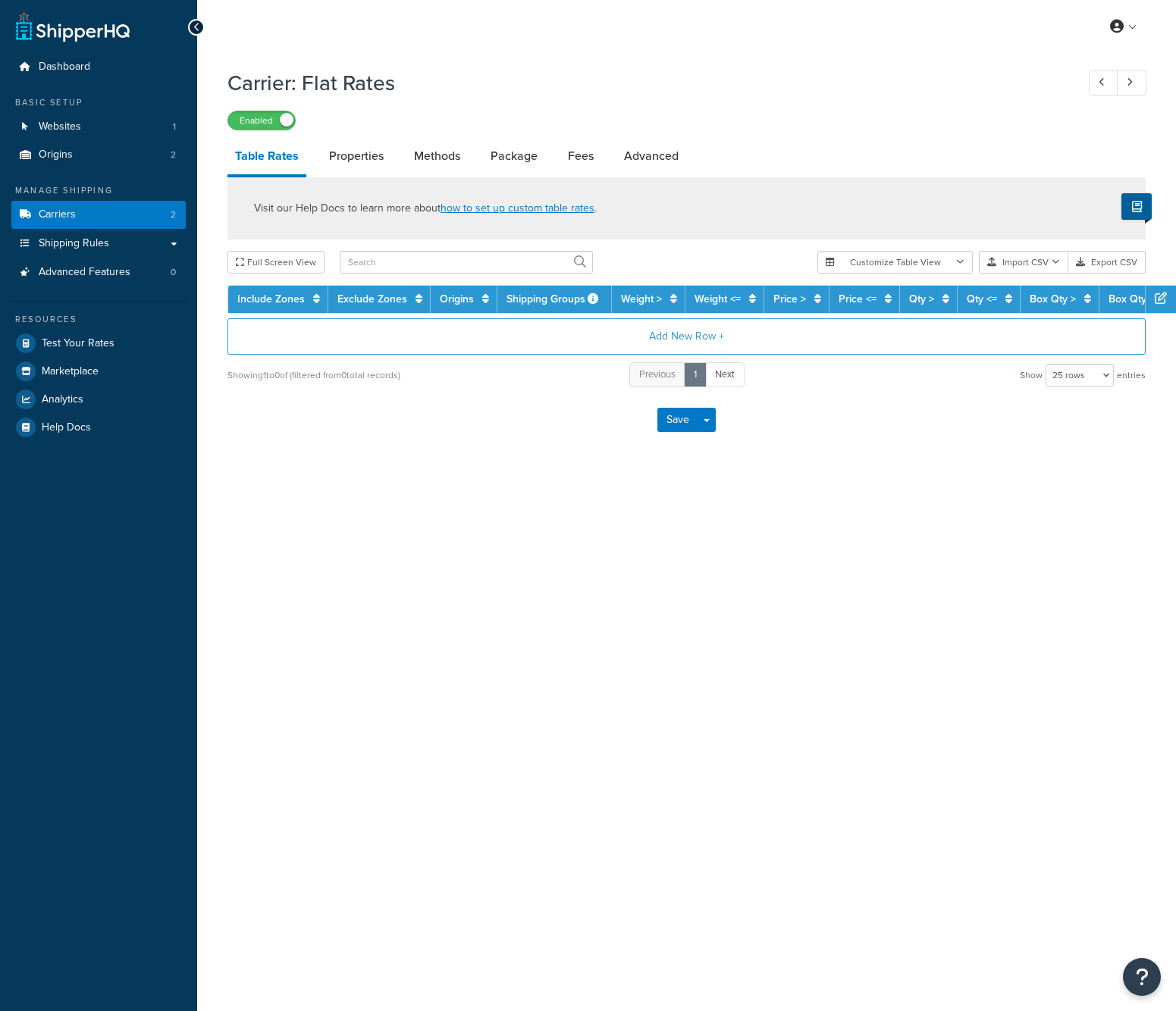
select select "25"
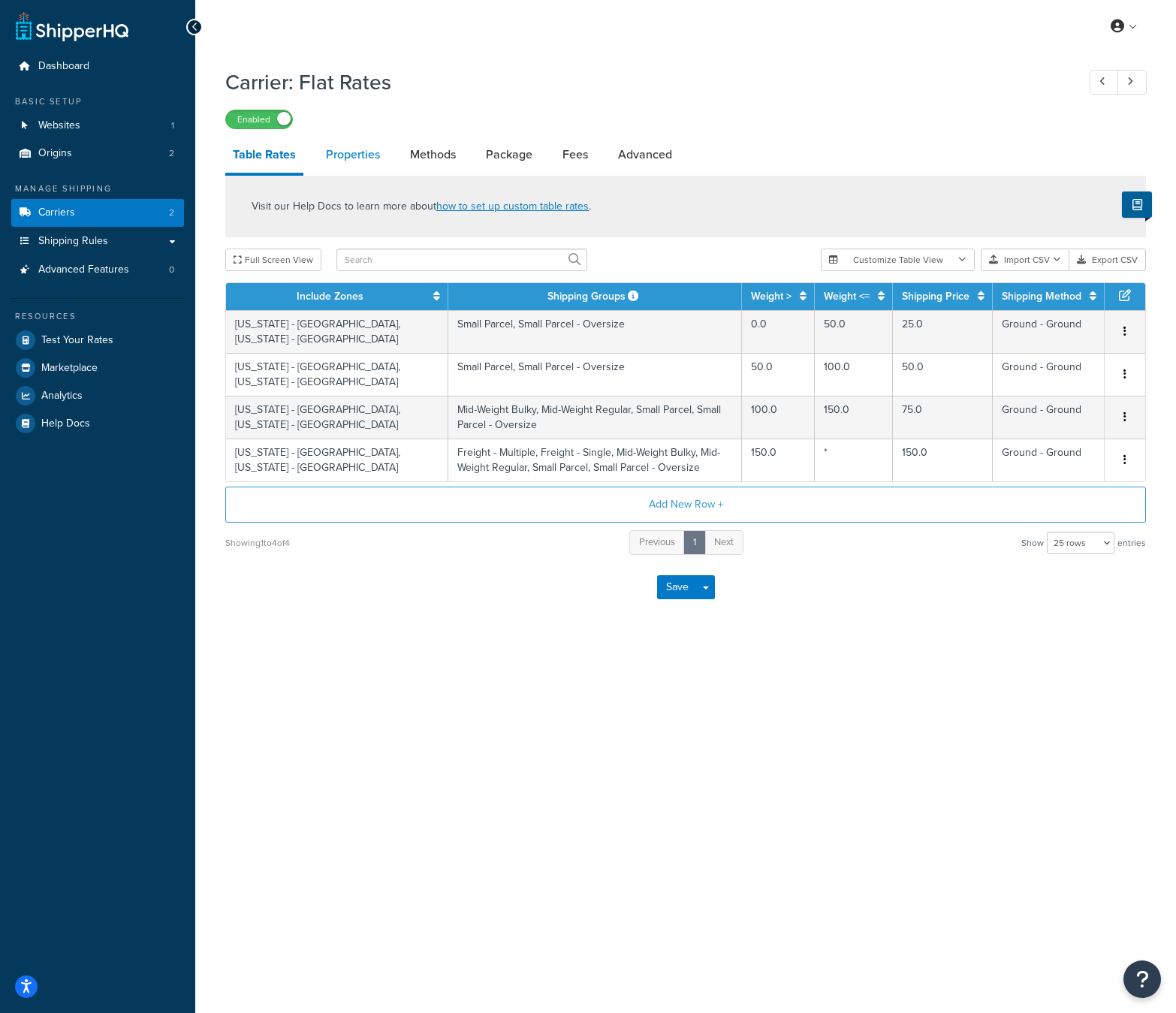
click at [377, 162] on link "Properties" at bounding box center [353, 154] width 69 height 36
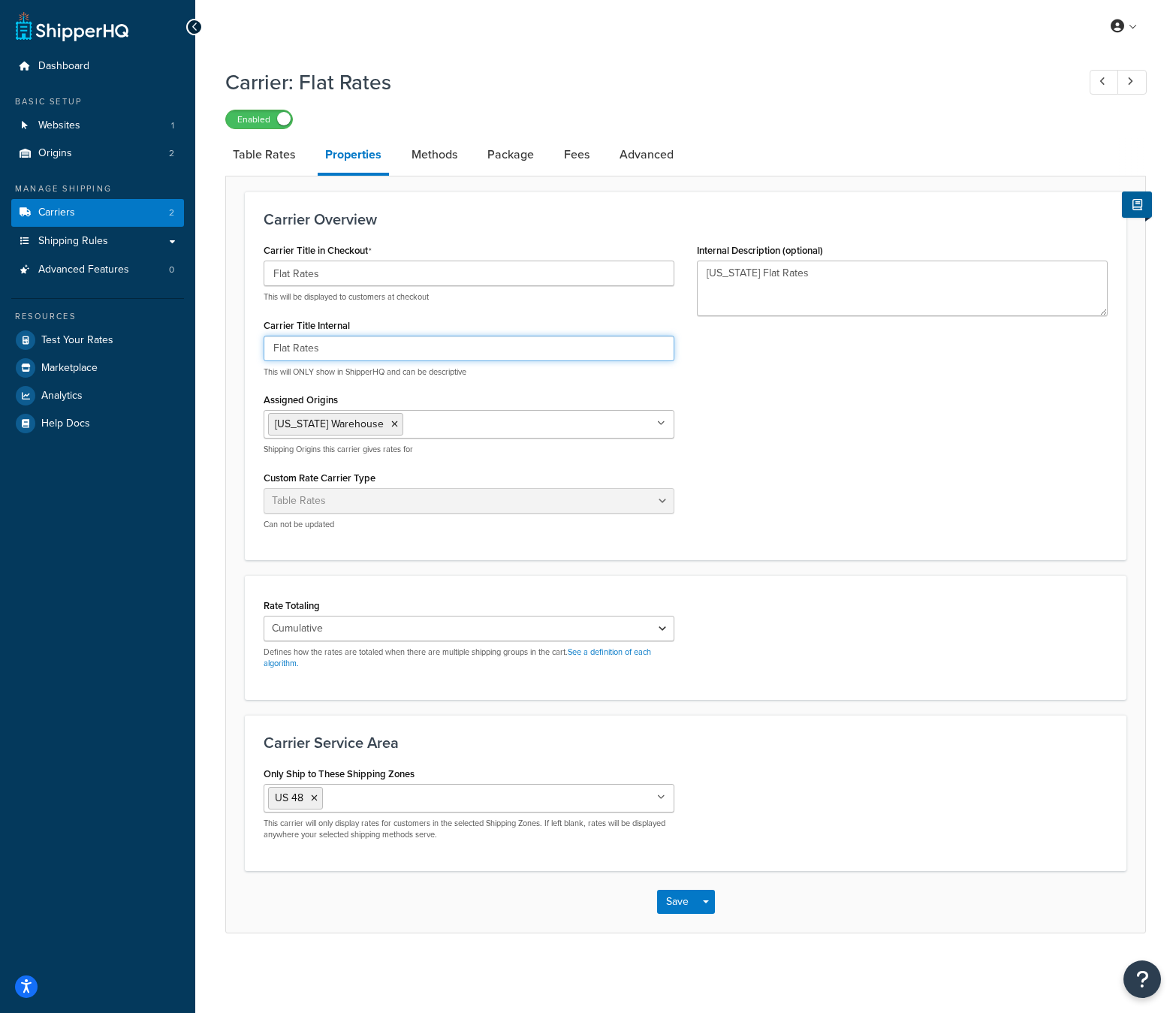
click at [350, 357] on input "Flat Rates" at bounding box center [470, 349] width 411 height 26
type input "Flat Rates - [GEOGRAPHIC_DATA]"
click at [682, 908] on button "Save" at bounding box center [677, 902] width 41 height 24
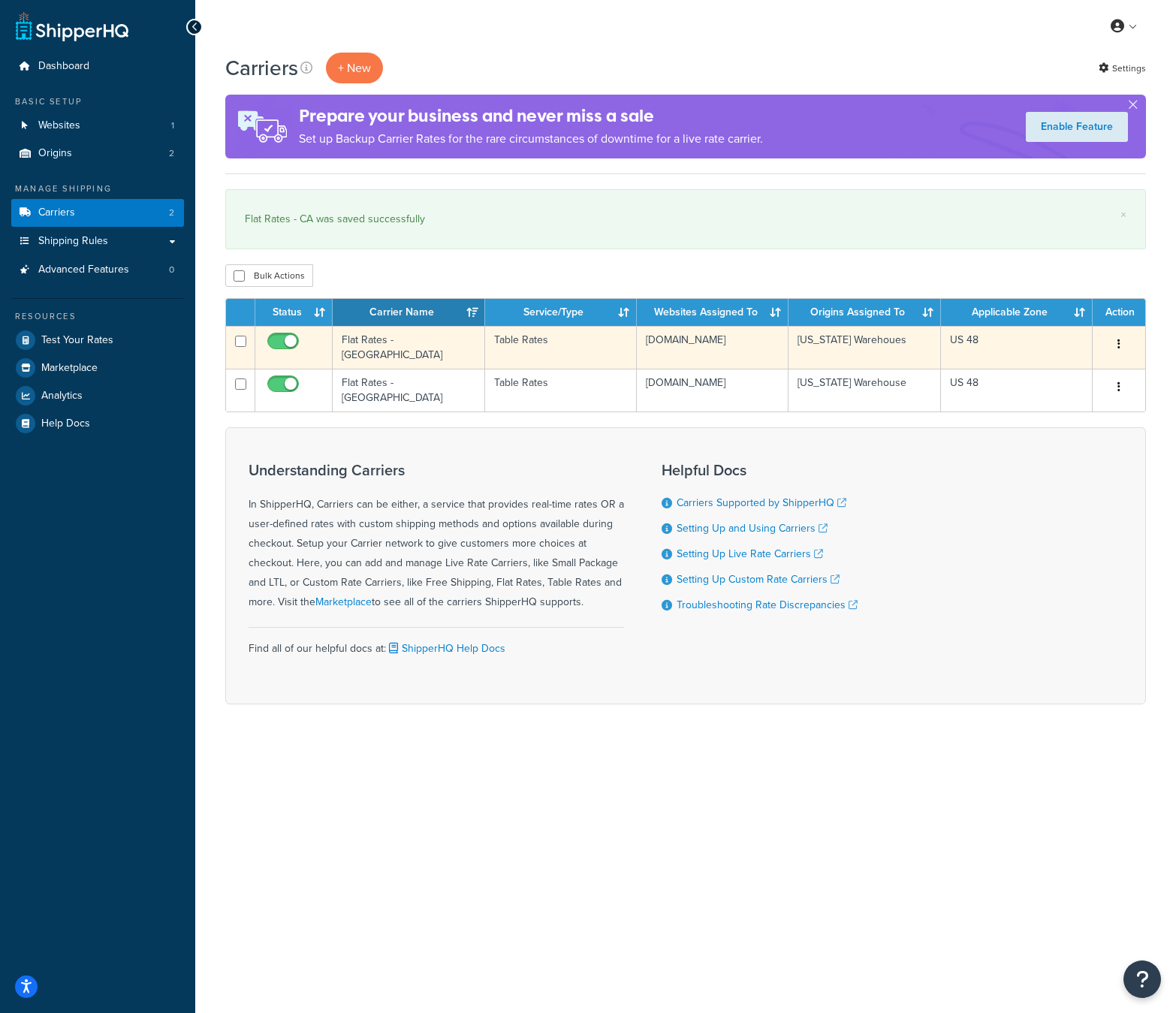
click at [394, 348] on td "Flat Rates - [GEOGRAPHIC_DATA]" at bounding box center [409, 347] width 152 height 43
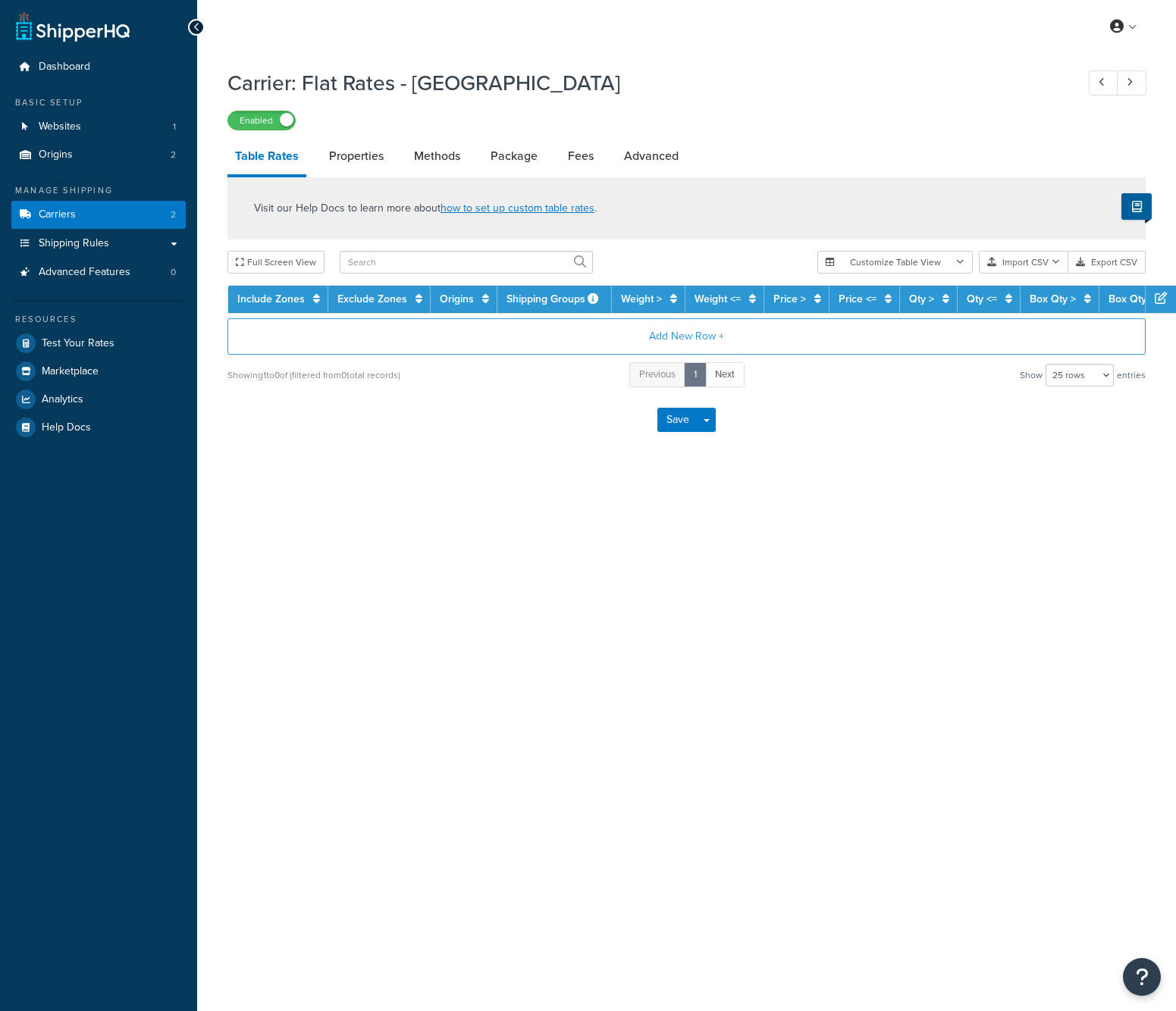
select select "25"
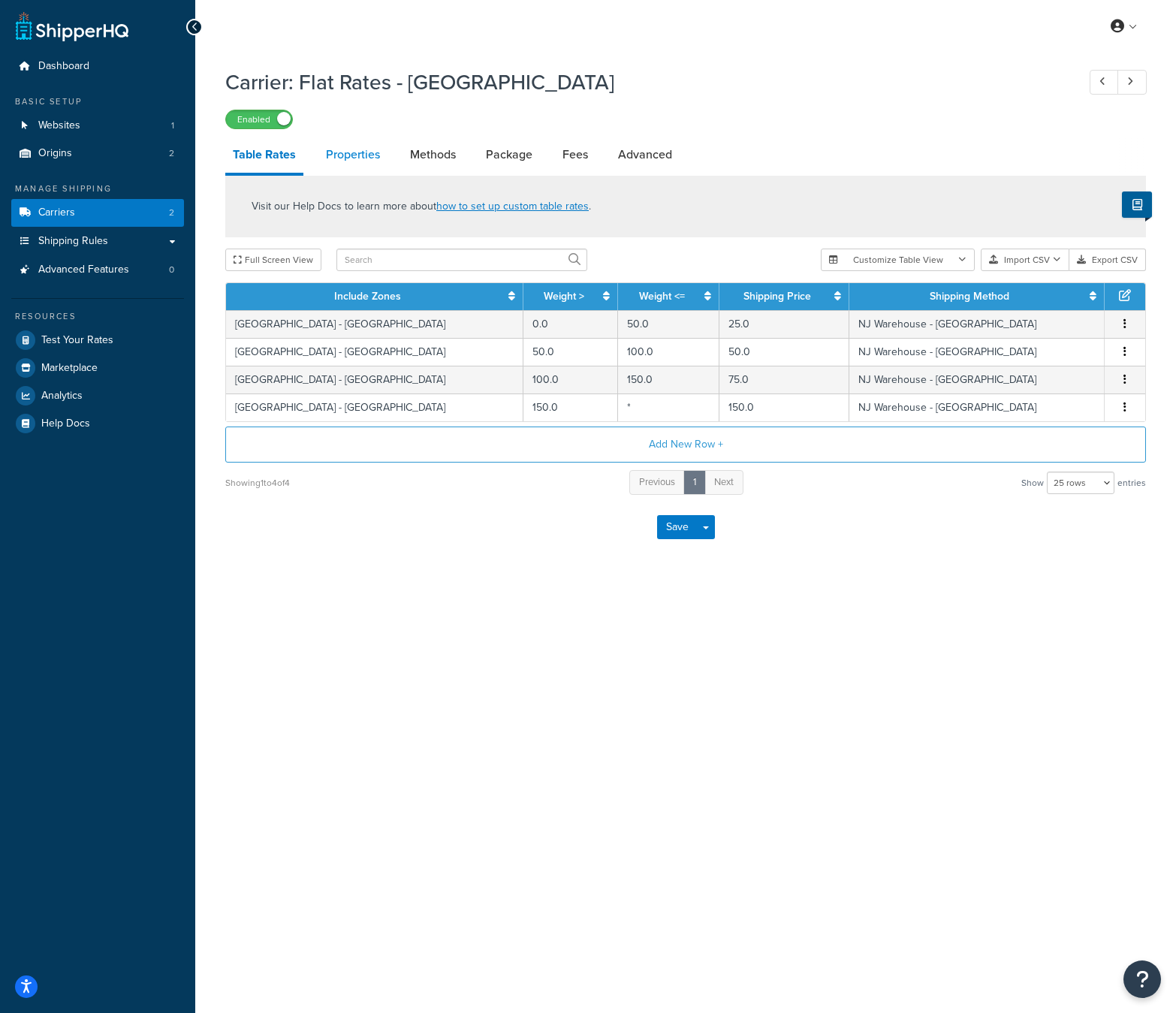
click at [341, 154] on link "Properties" at bounding box center [353, 154] width 69 height 36
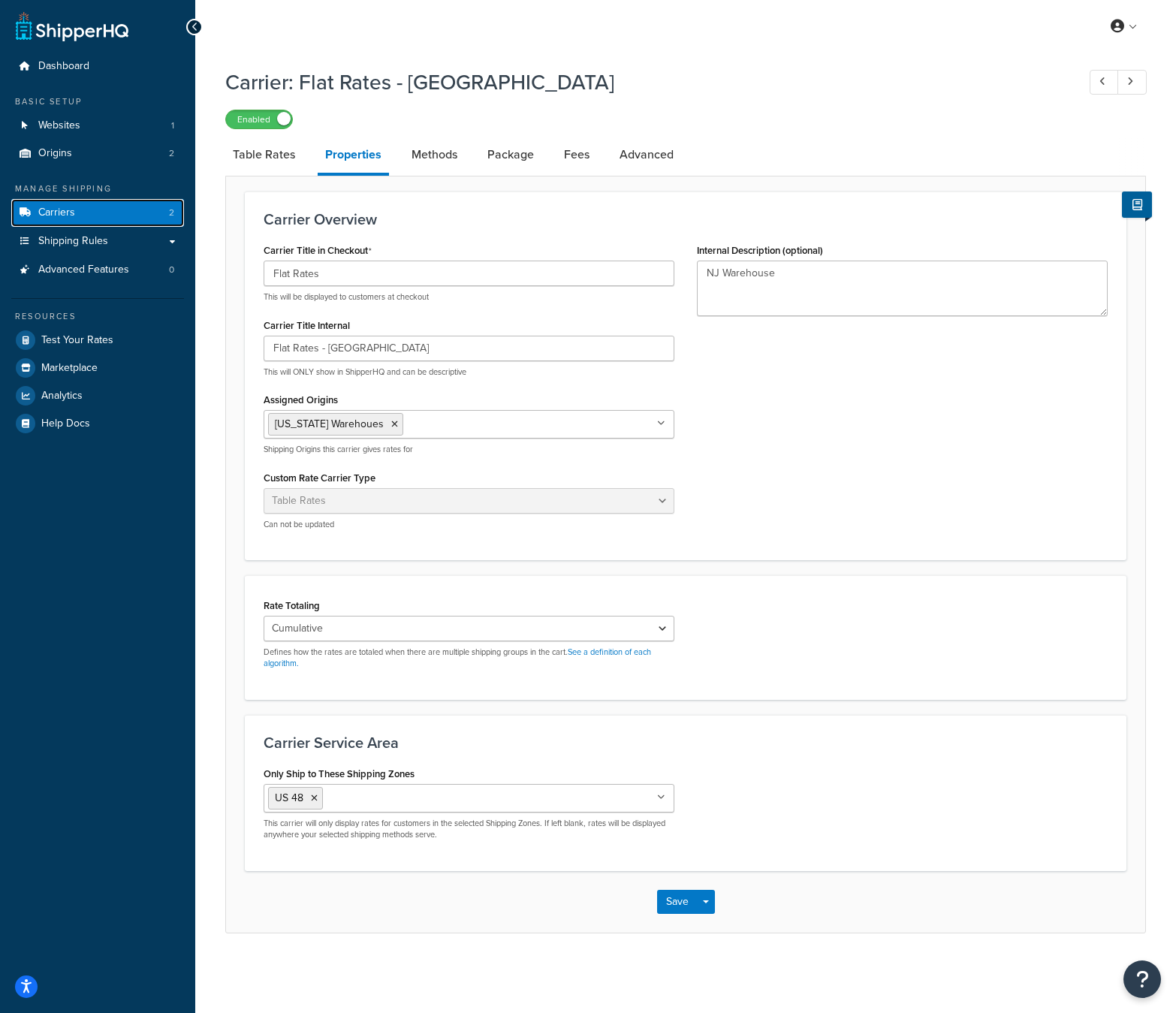
click at [130, 210] on link "Carriers 2" at bounding box center [98, 213] width 173 height 28
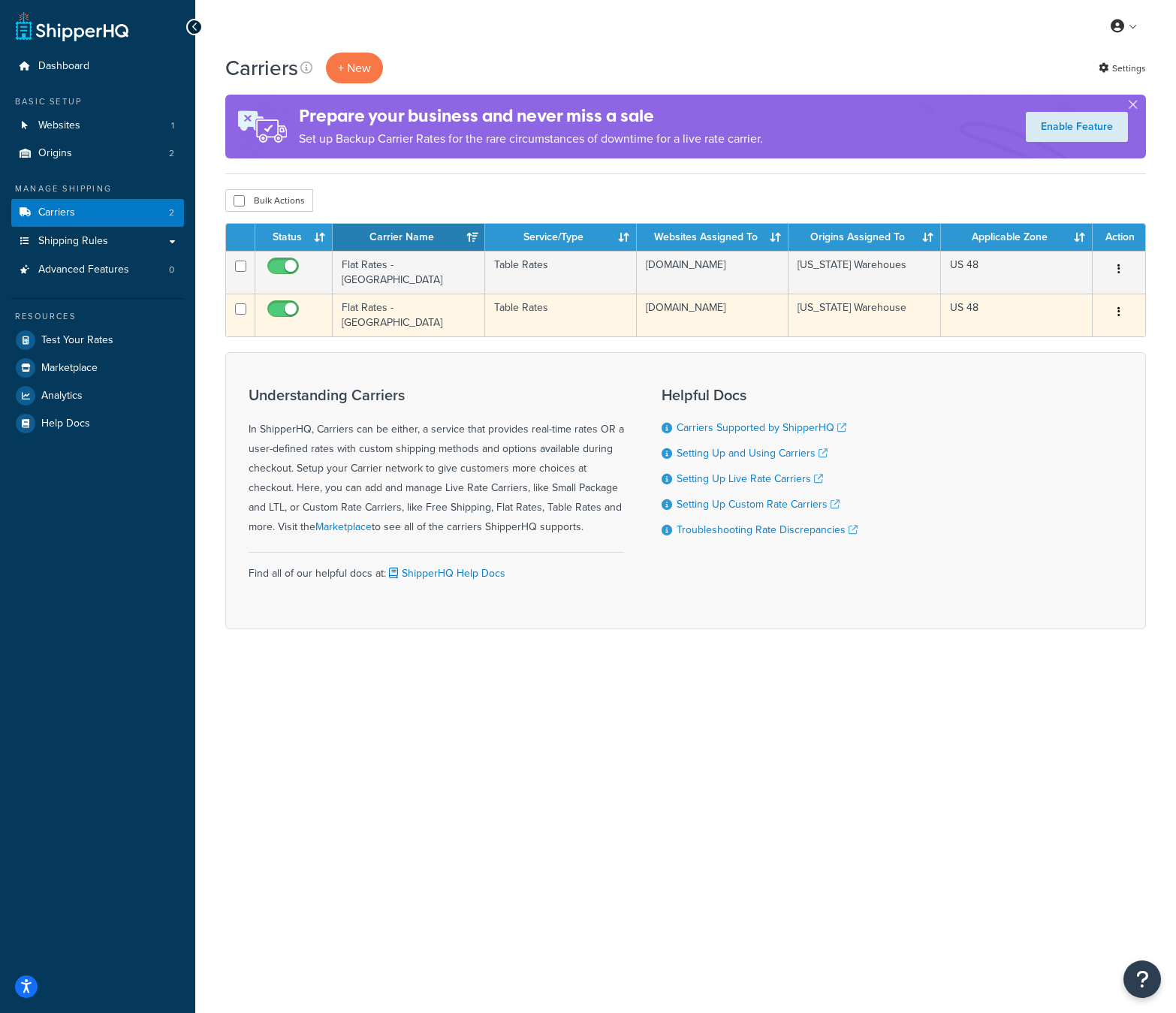
click at [398, 313] on td "Flat Rates - [GEOGRAPHIC_DATA]" at bounding box center [409, 315] width 152 height 43
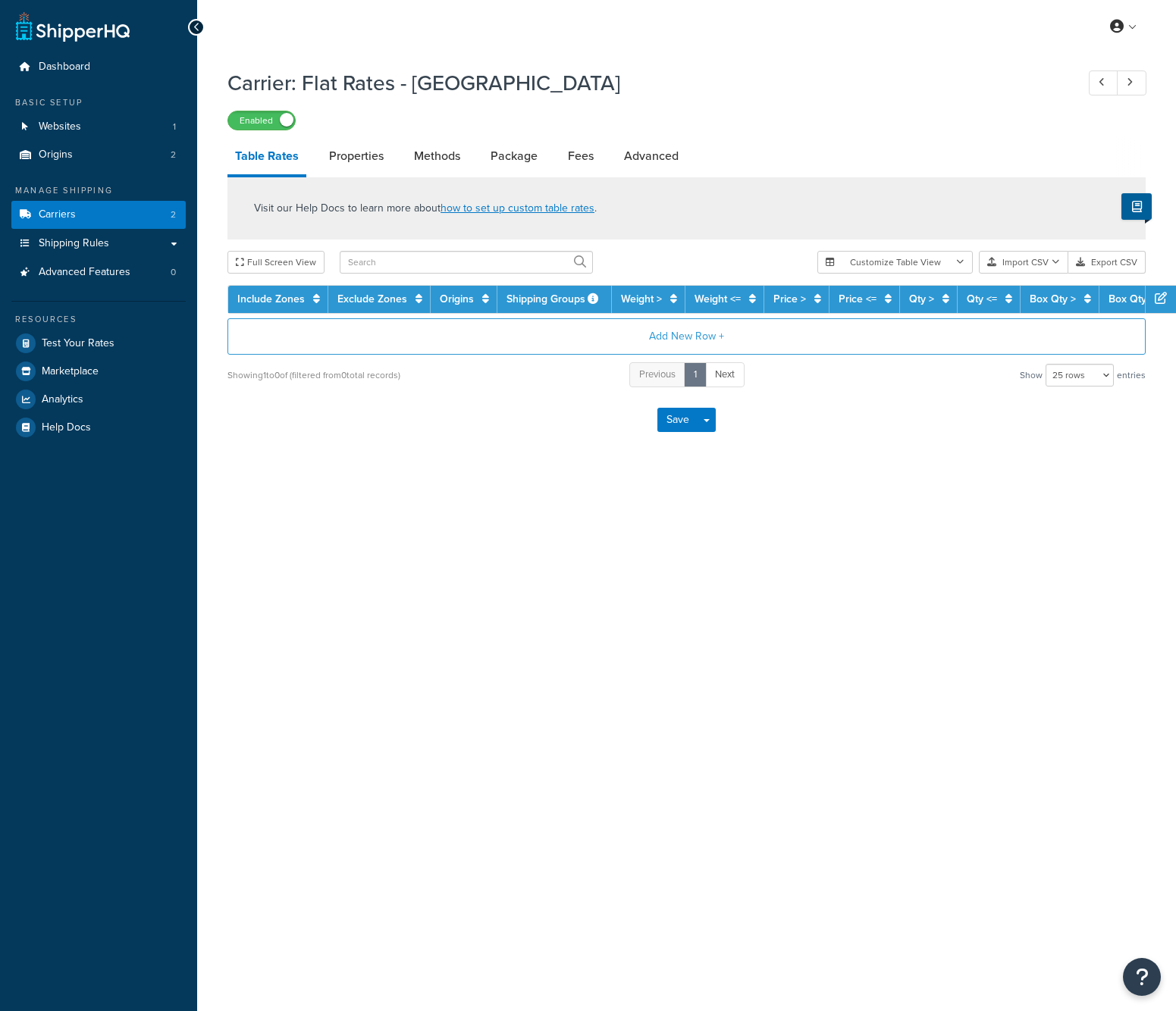
select select "25"
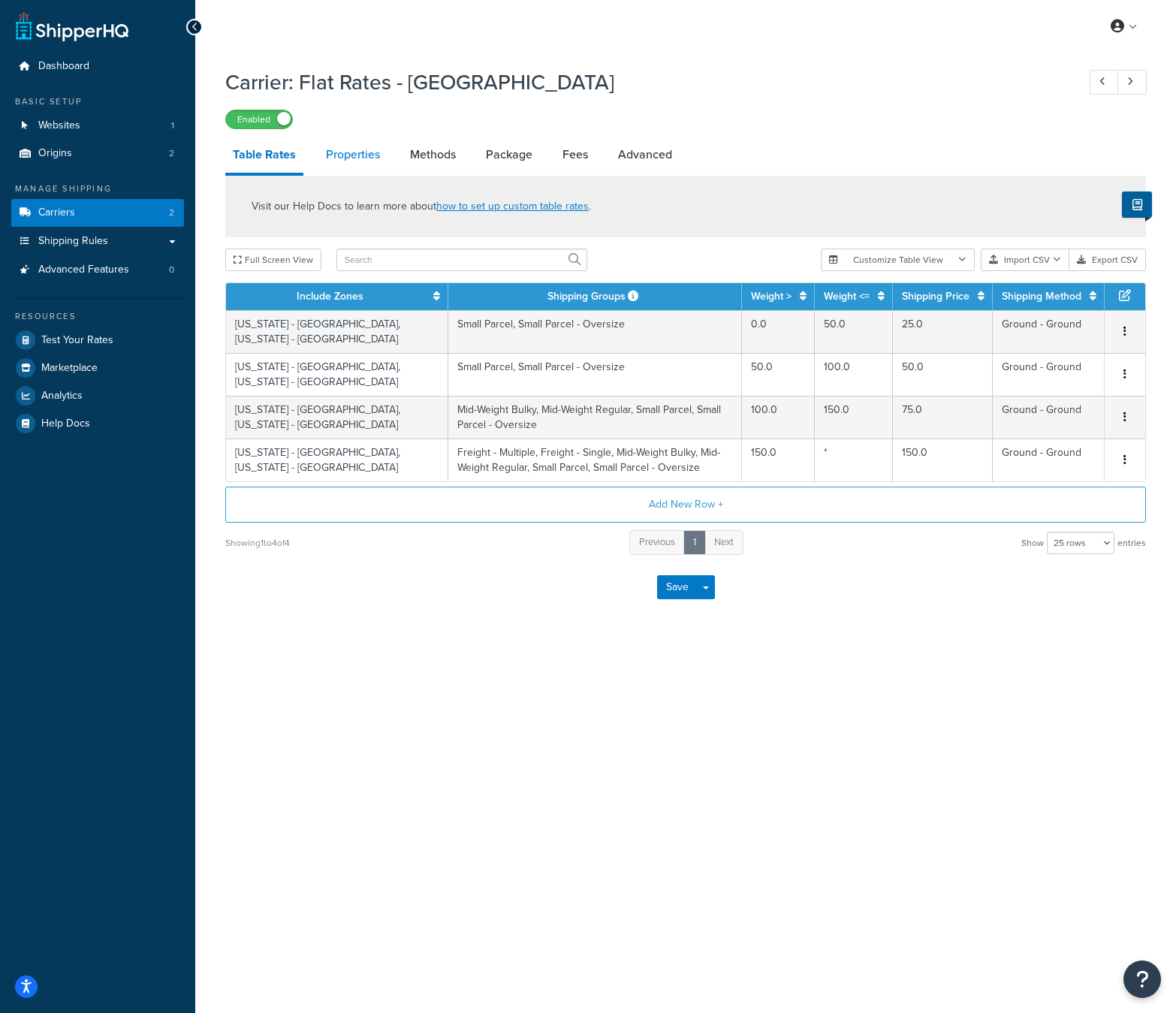
click at [347, 162] on link "Properties" at bounding box center [353, 154] width 69 height 36
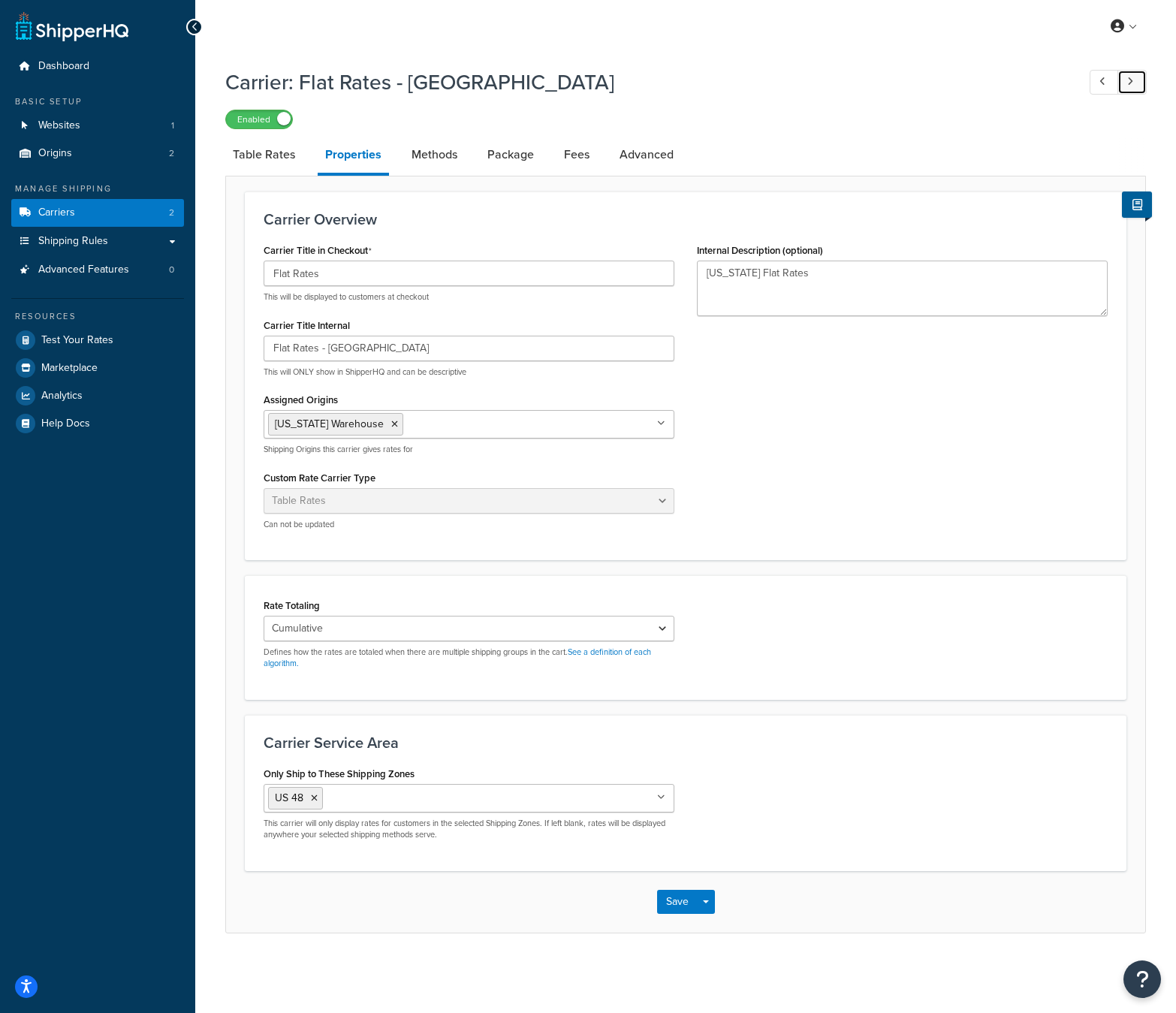
click at [1139, 84] on link at bounding box center [1132, 82] width 30 height 25
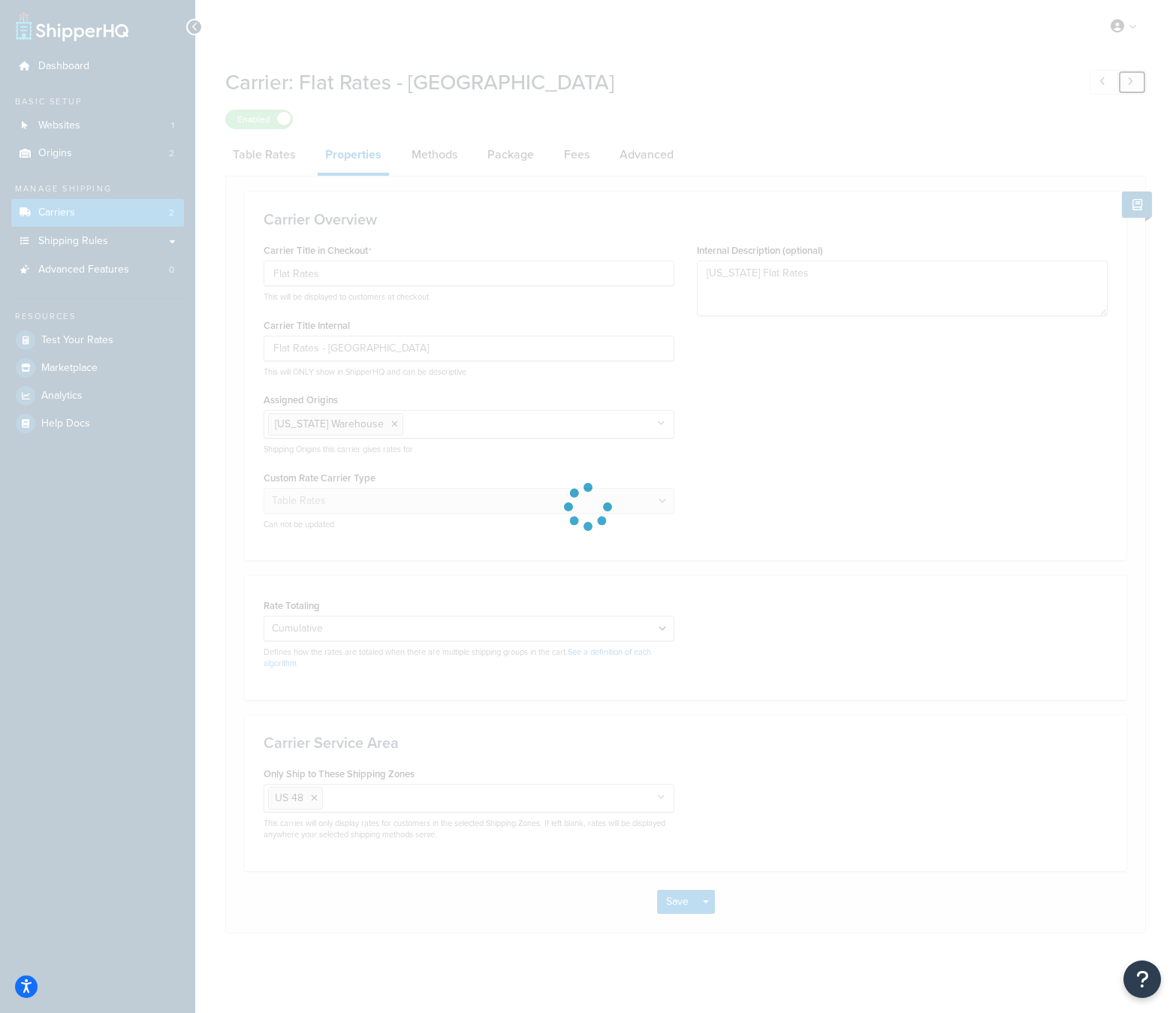
type input "Flat Rates - [GEOGRAPHIC_DATA]"
type textarea "NJ Warehouse"
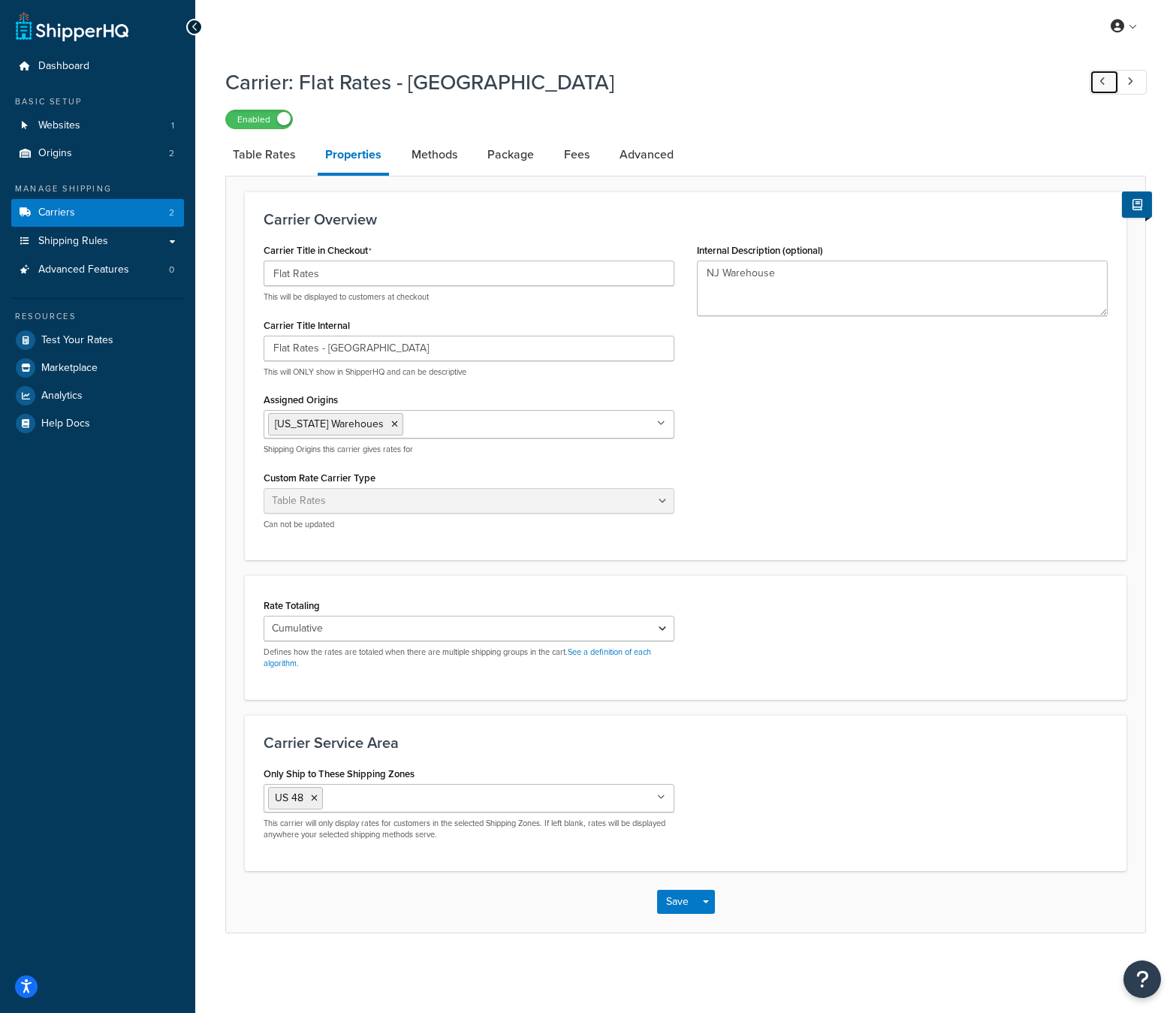
click at [1098, 83] on link at bounding box center [1104, 82] width 30 height 25
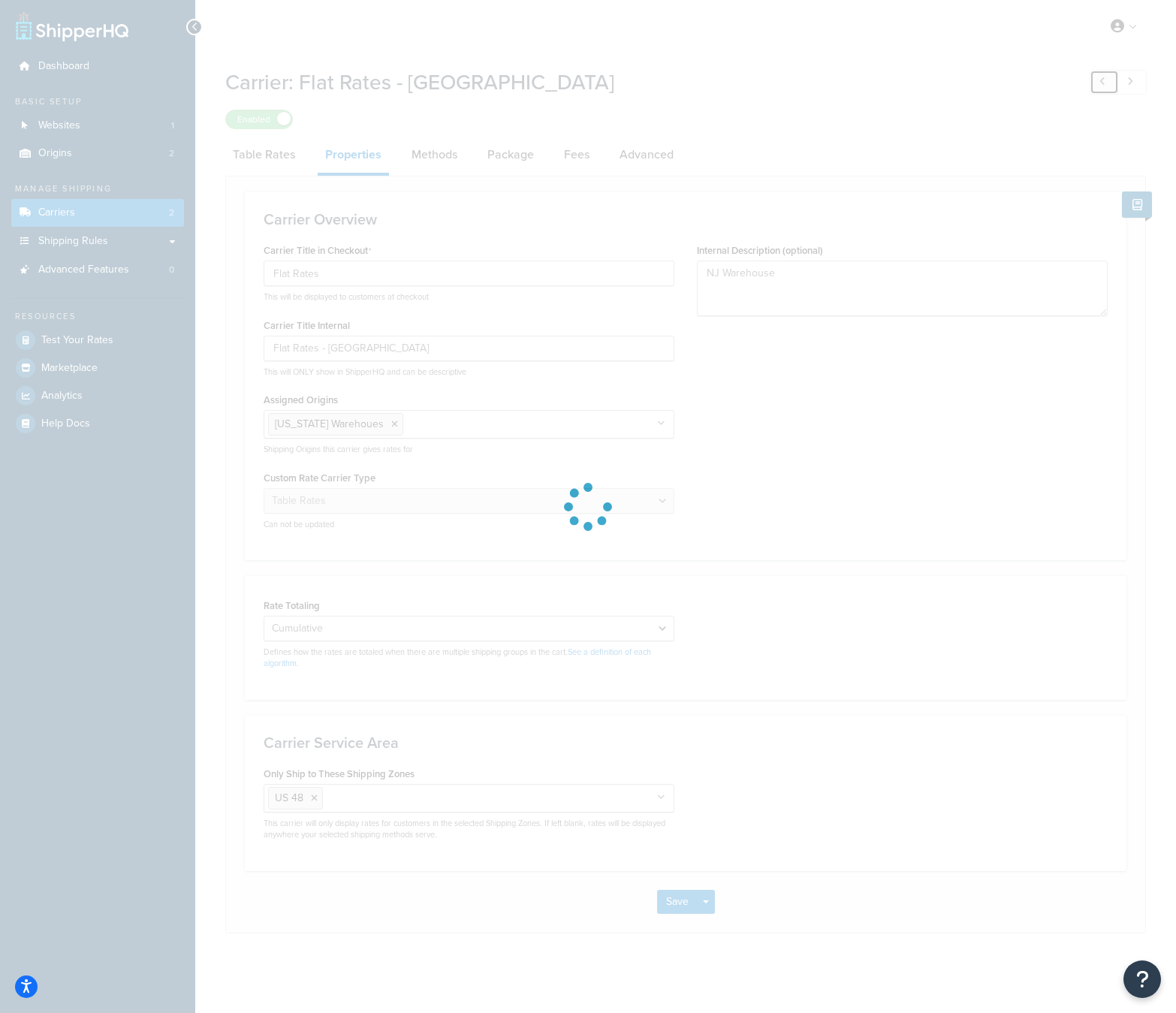
type input "Flat Rates - [GEOGRAPHIC_DATA]"
type textarea "[US_STATE] Flat Rates"
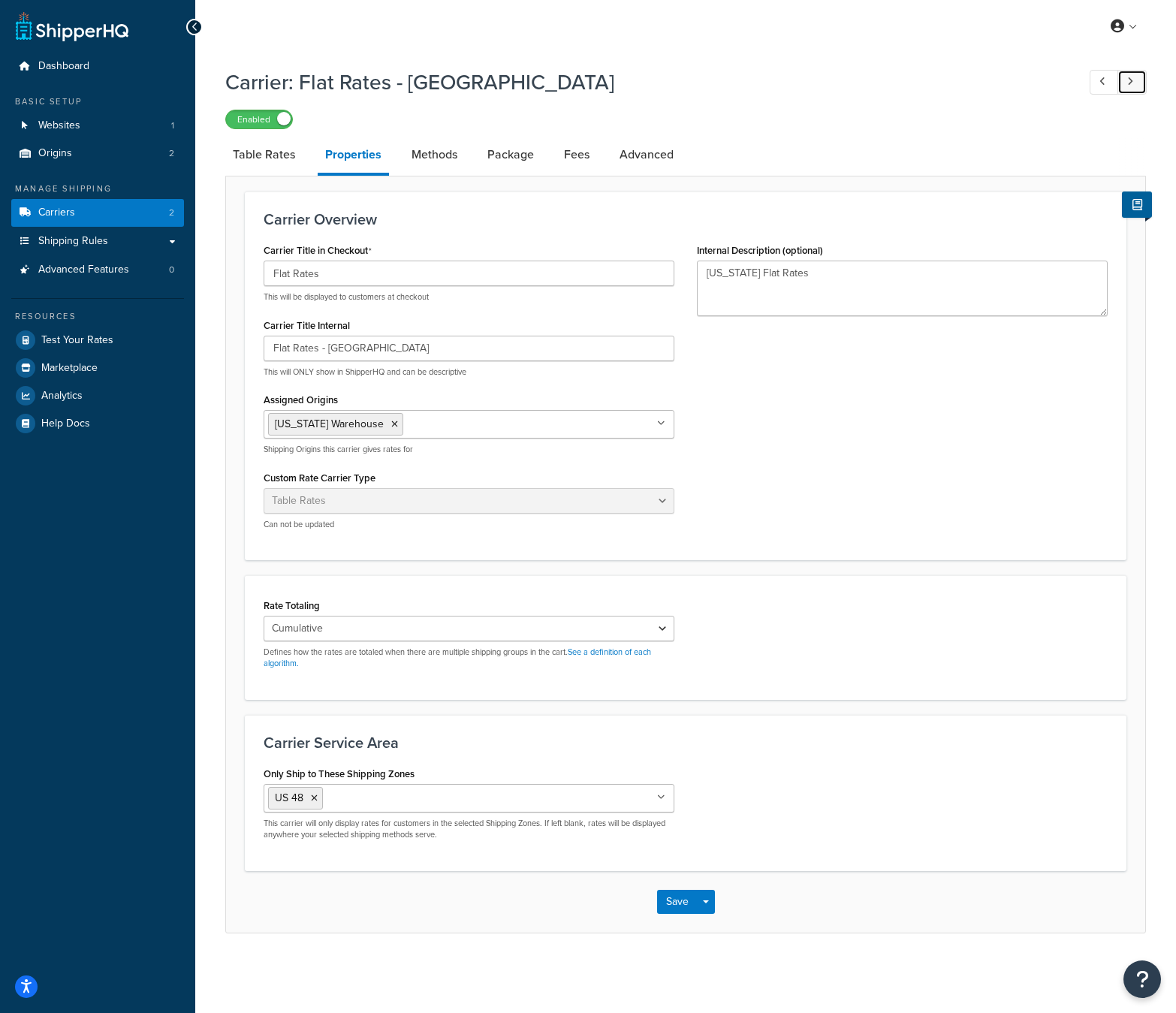
click at [1130, 80] on icon at bounding box center [1130, 82] width 6 height 10
type input "Flat Rates - [GEOGRAPHIC_DATA]"
type textarea "NJ Warehouse"
click at [1107, 83] on link at bounding box center [1104, 82] width 30 height 25
type input "Flat Rates - [GEOGRAPHIC_DATA]"
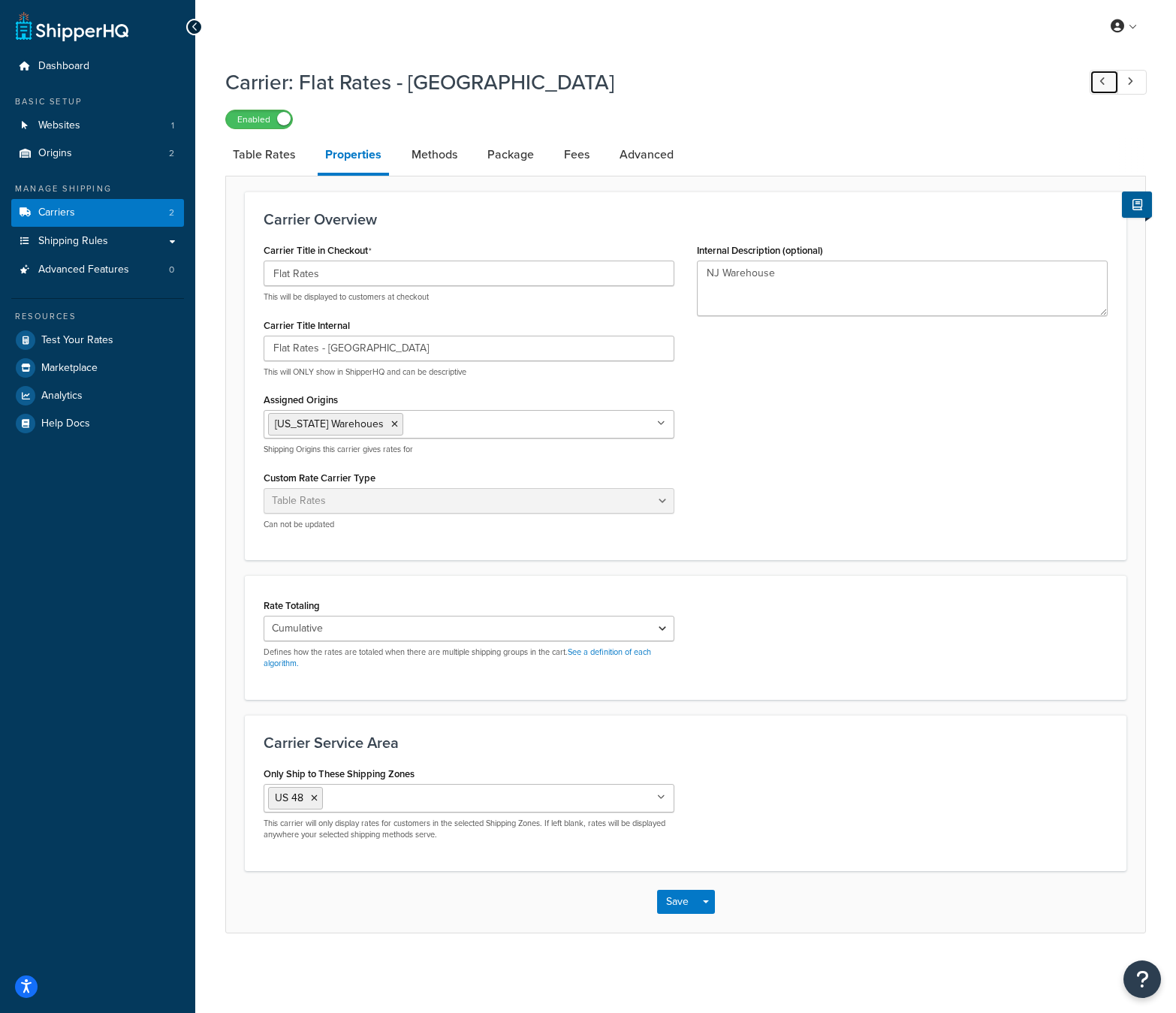
type textarea "[US_STATE] Flat Rates"
